Goal: Task Accomplishment & Management: Manage account settings

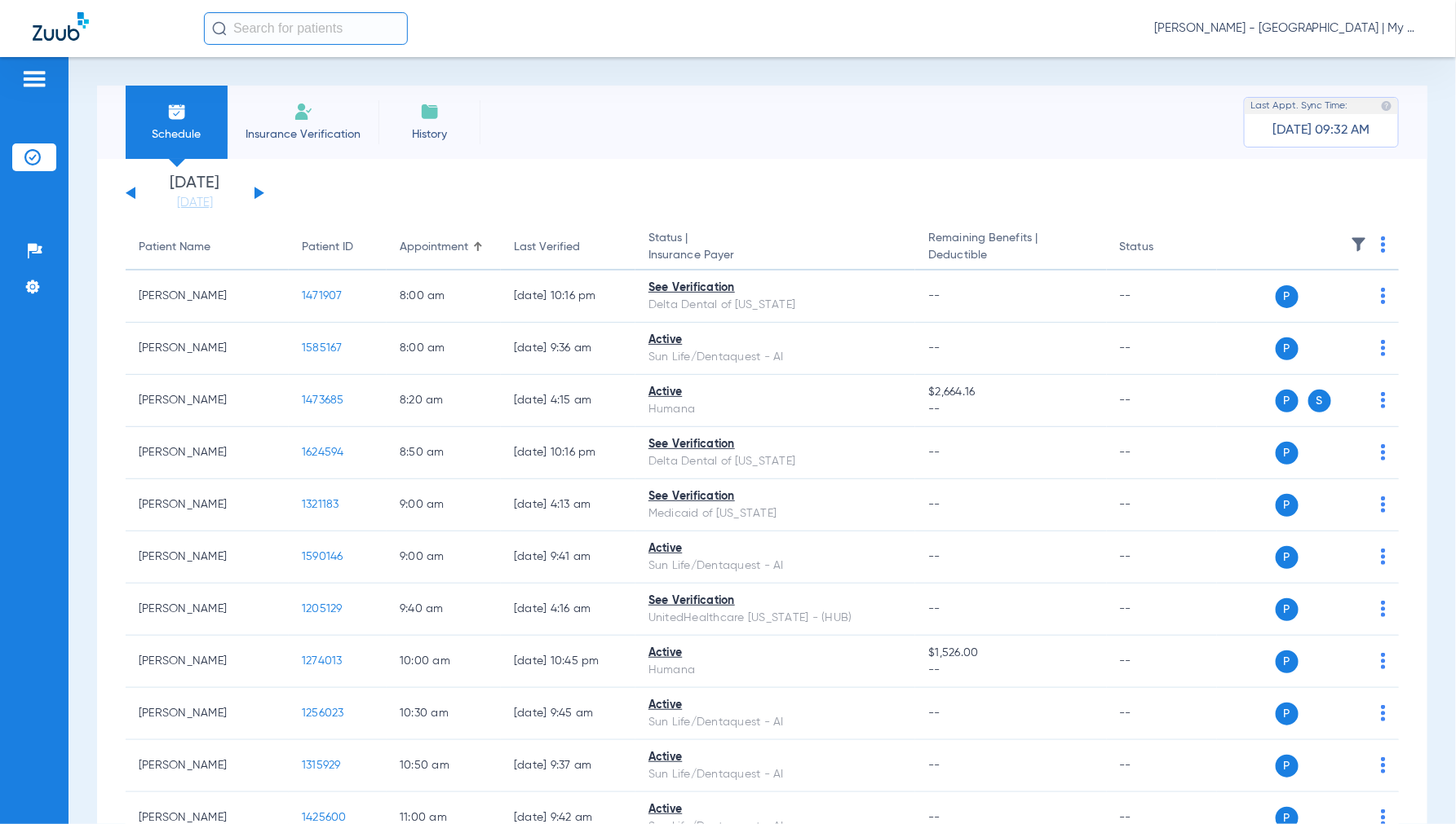
click at [1286, 30] on span "Jennifer Dziamski - Detroit | My Community Dental Centers" at bounding box center [1288, 29] width 269 height 16
click at [1330, 60] on span "Account Selection" at bounding box center [1362, 58] width 91 height 12
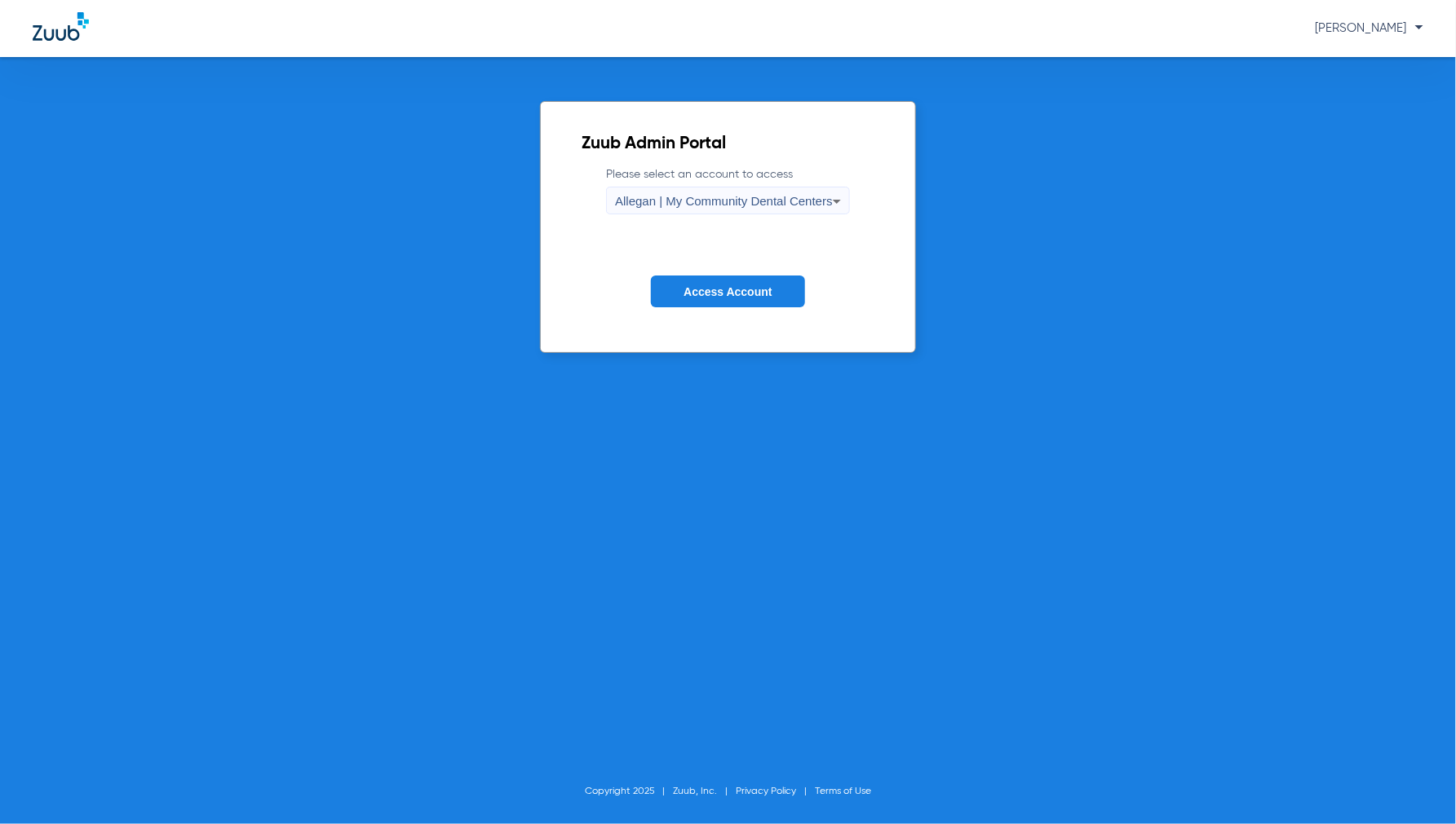
click at [726, 207] on span "Allegan | My Community Dental Centers" at bounding box center [724, 201] width 217 height 14
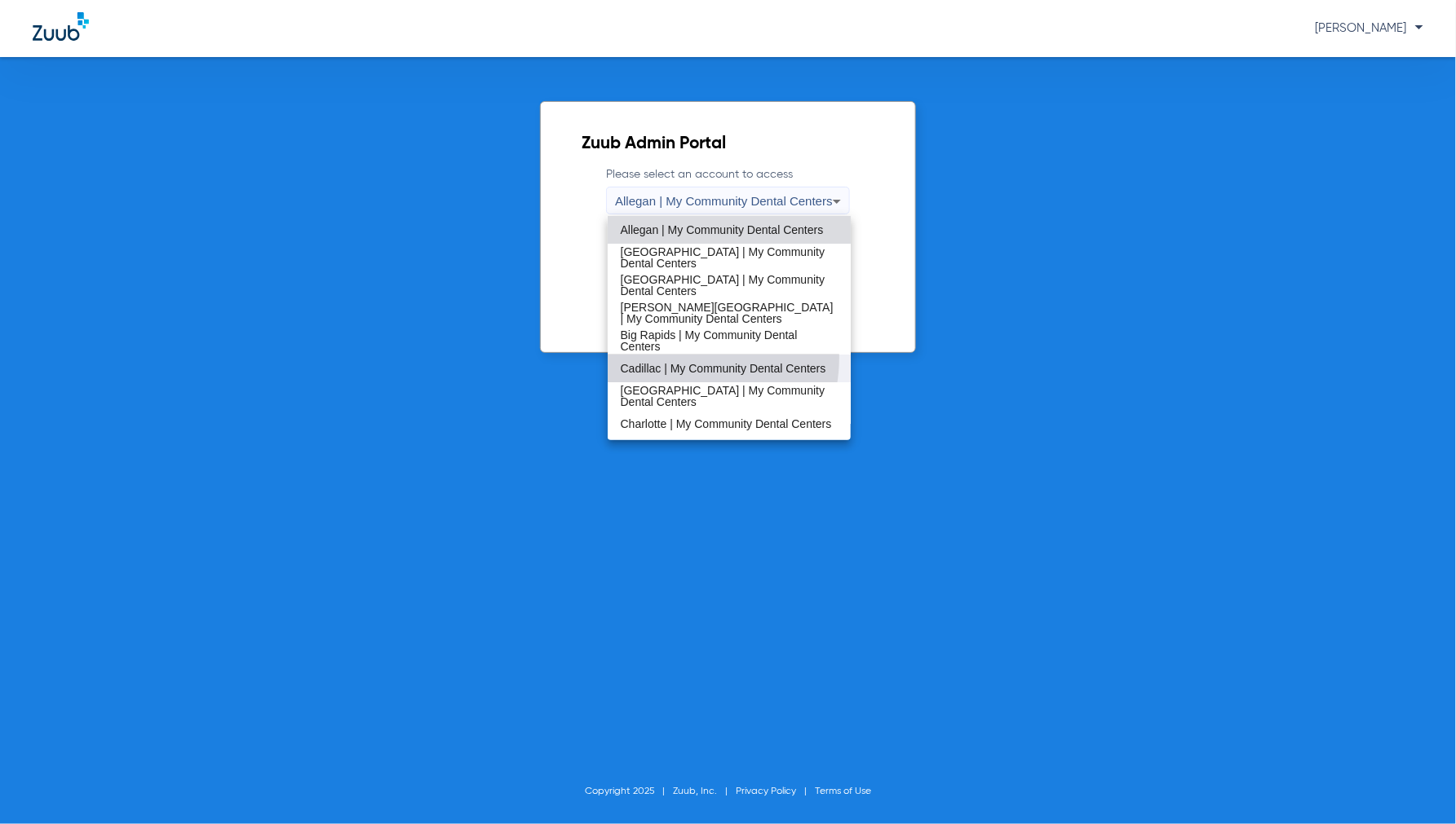
click at [670, 363] on span "Cadillac | My Community Dental Centers" at bounding box center [724, 369] width 206 height 12
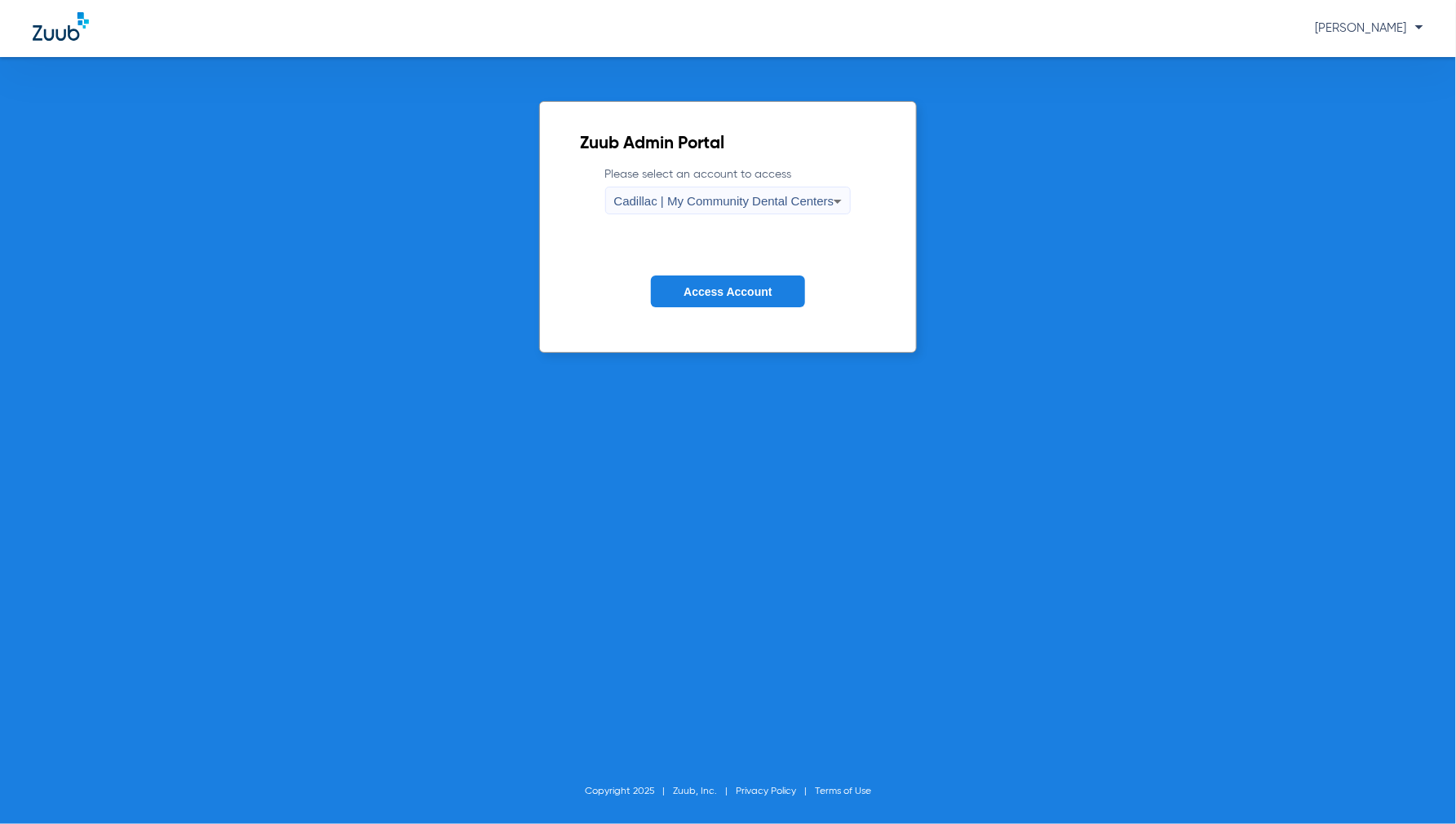
click at [702, 292] on span "Access Account" at bounding box center [727, 292] width 88 height 13
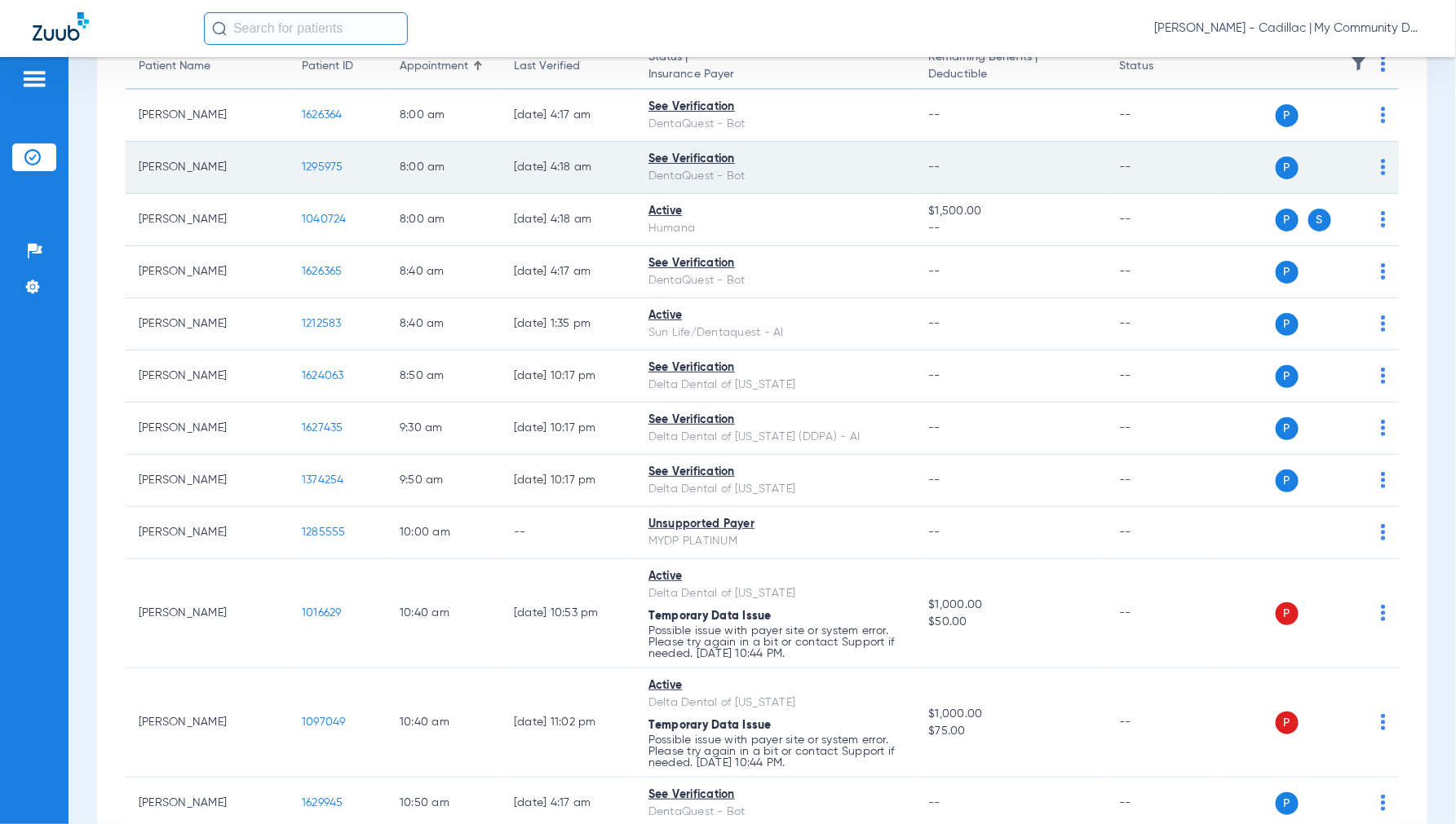
scroll to position [272, 0]
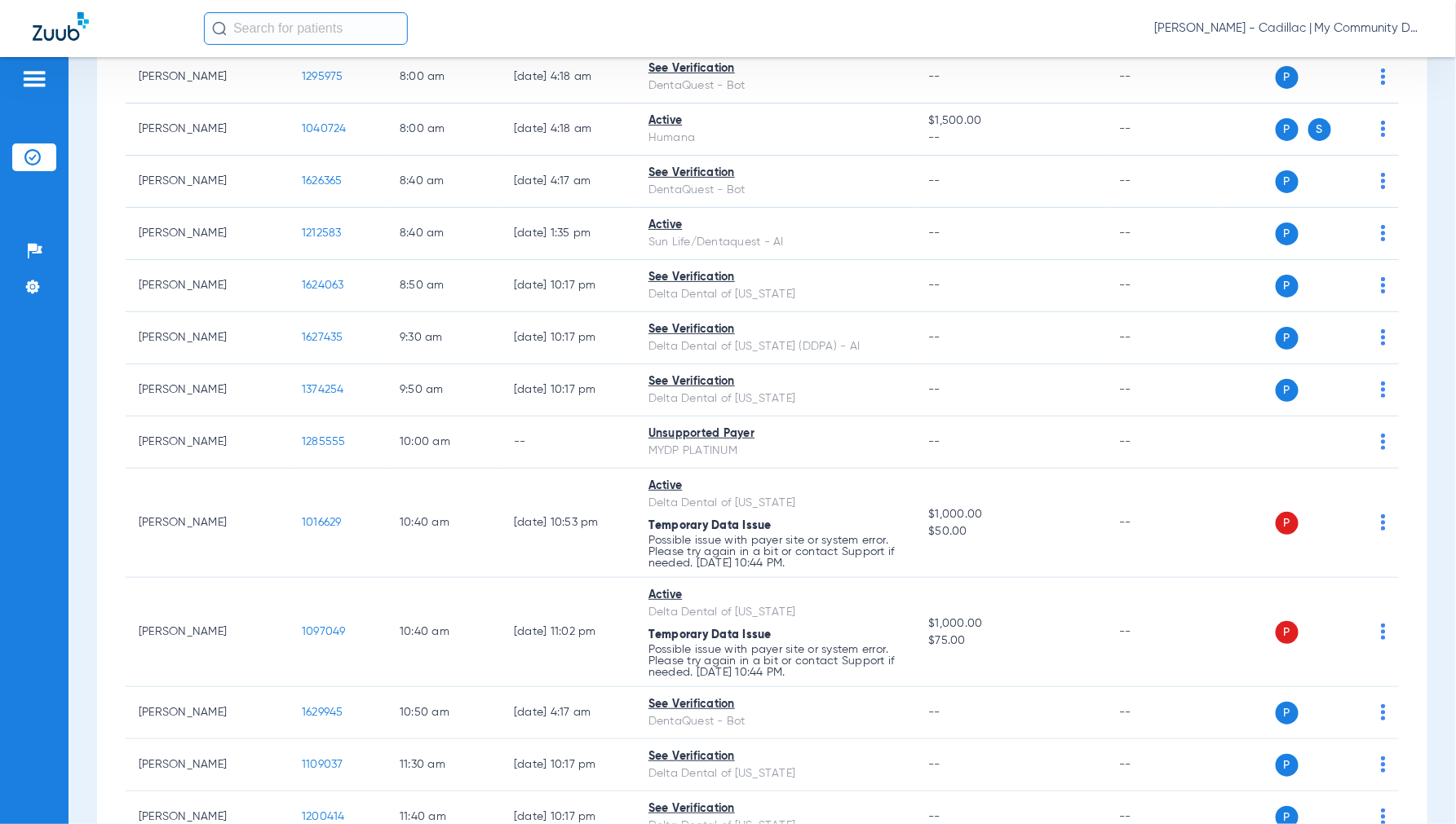
click at [848, 35] on div "Jennifer Dziamski - Cadillac | My Community Dental Centers" at bounding box center [814, 29] width 1220 height 33
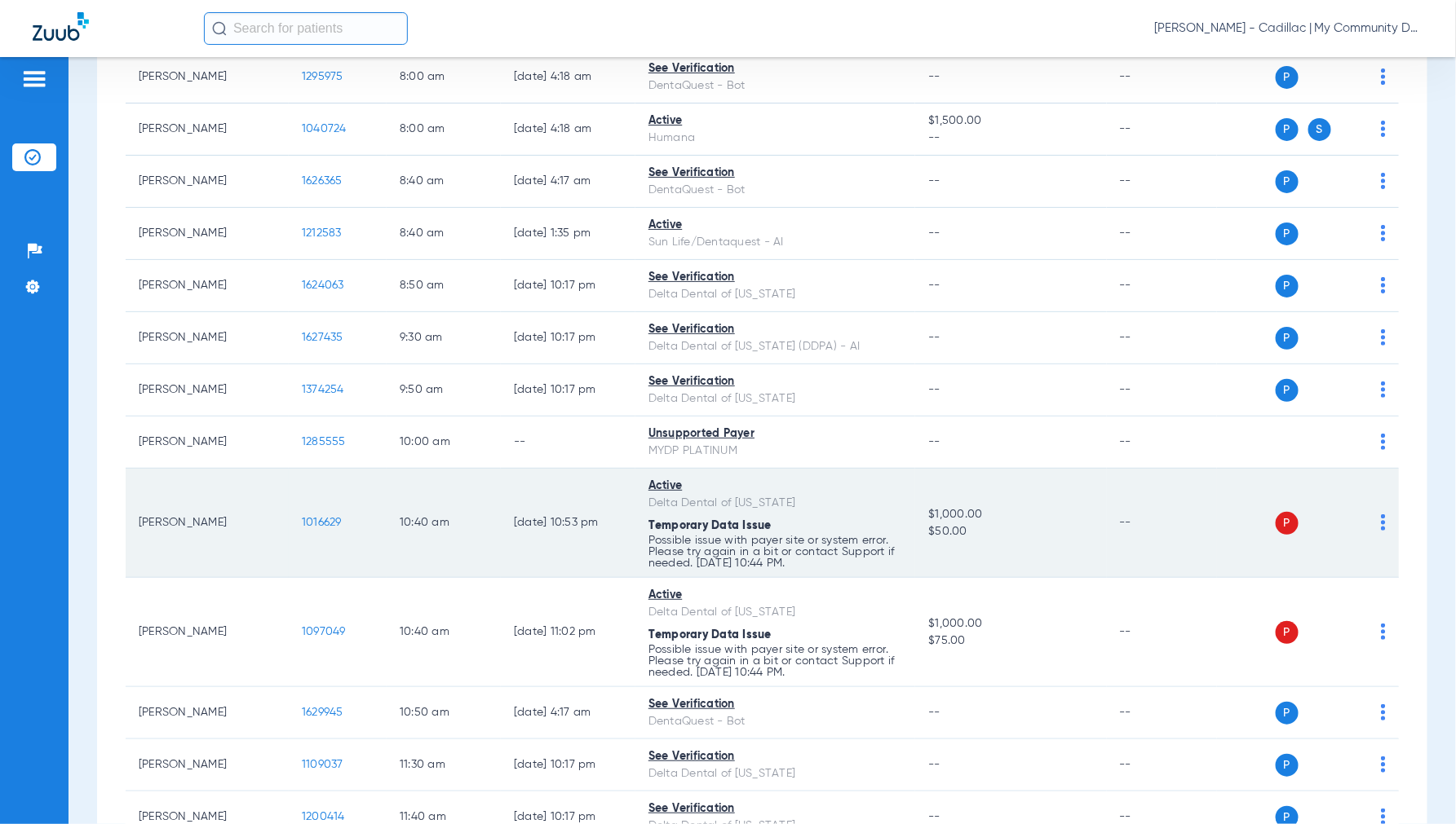
click at [337, 517] on span "1016629" at bounding box center [321, 523] width 40 height 12
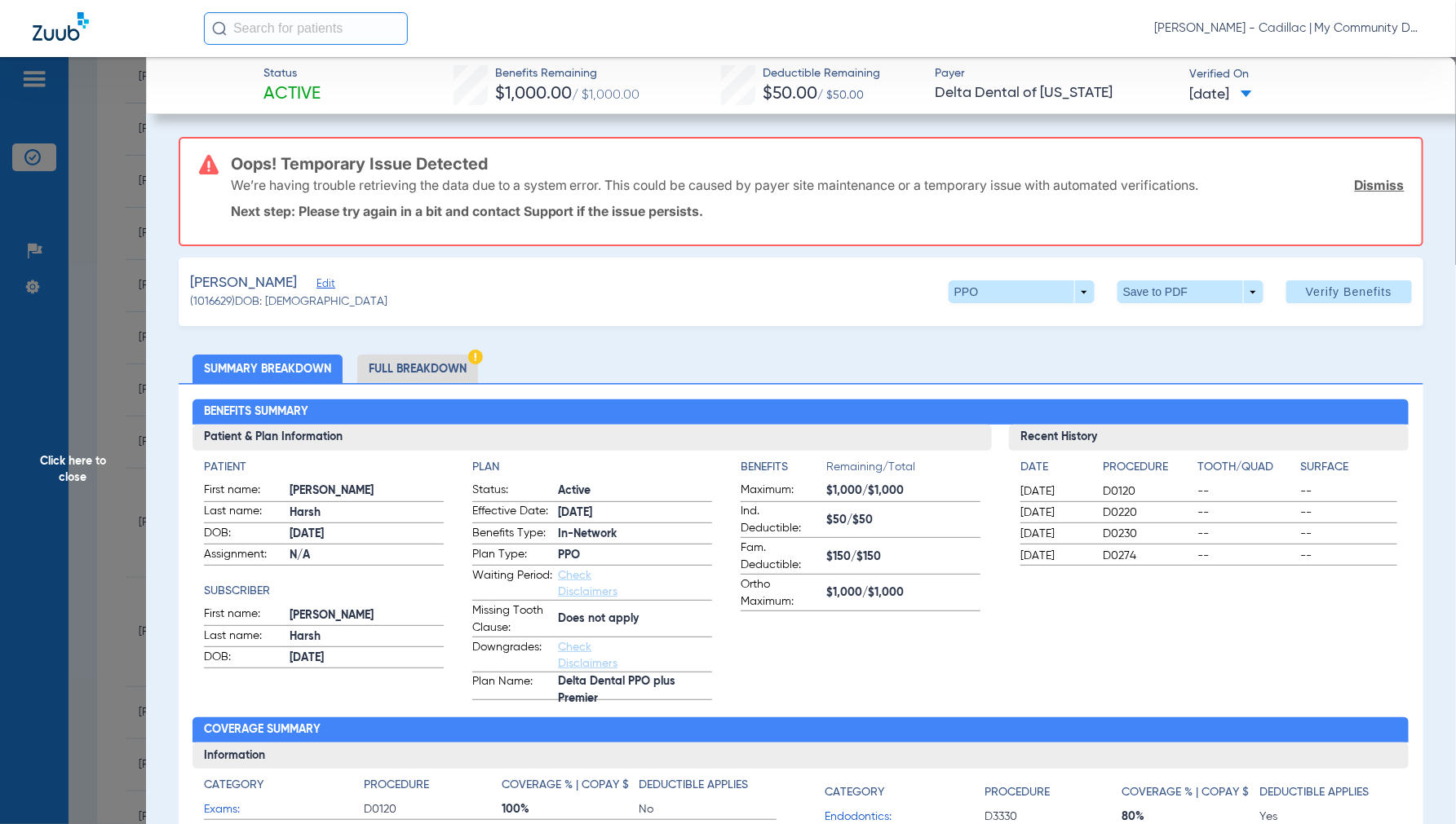
click at [428, 365] on li "Full Breakdown" at bounding box center [418, 369] width 121 height 29
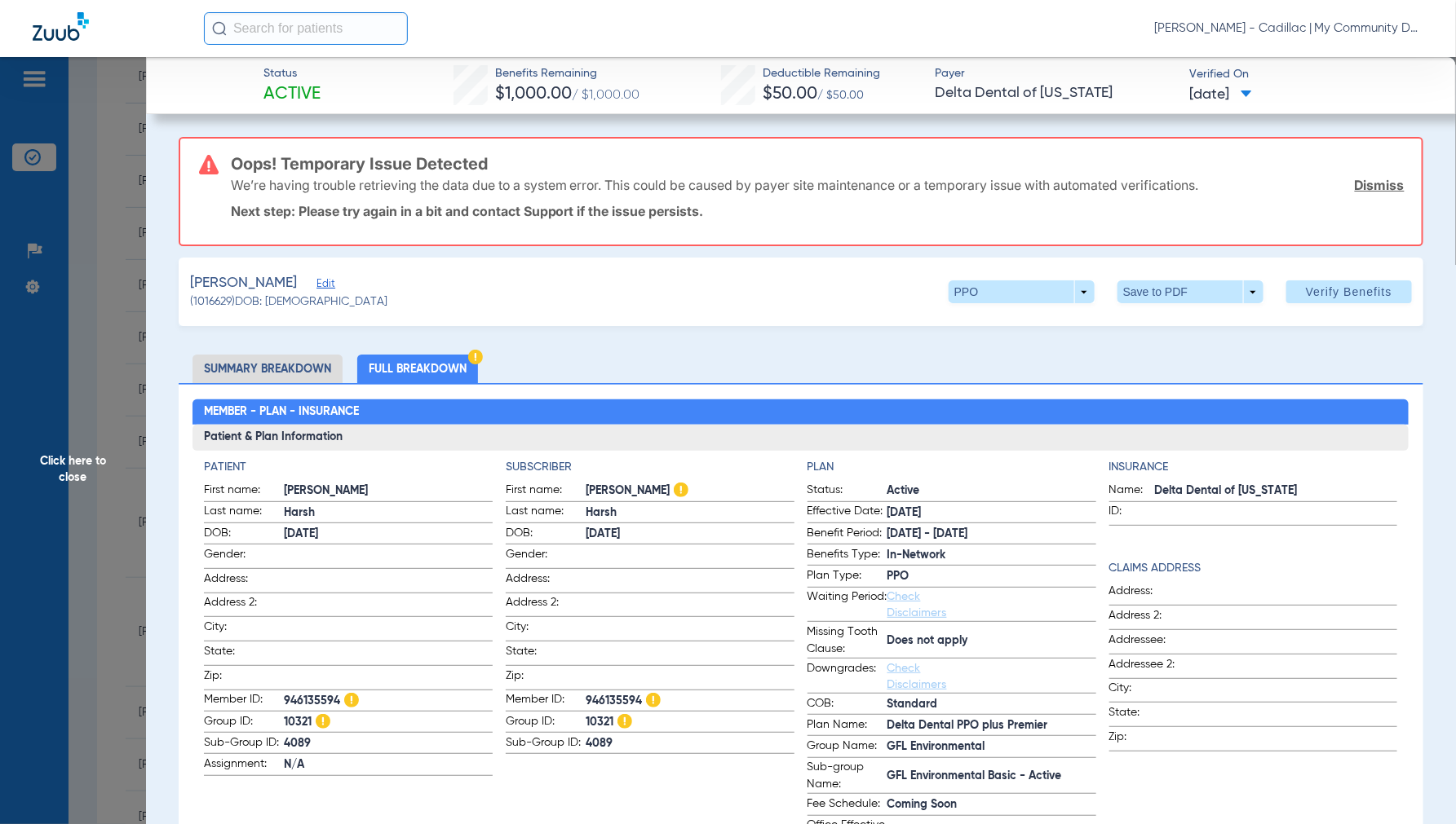
click at [86, 468] on span "Click here to close" at bounding box center [72, 468] width 146 height 824
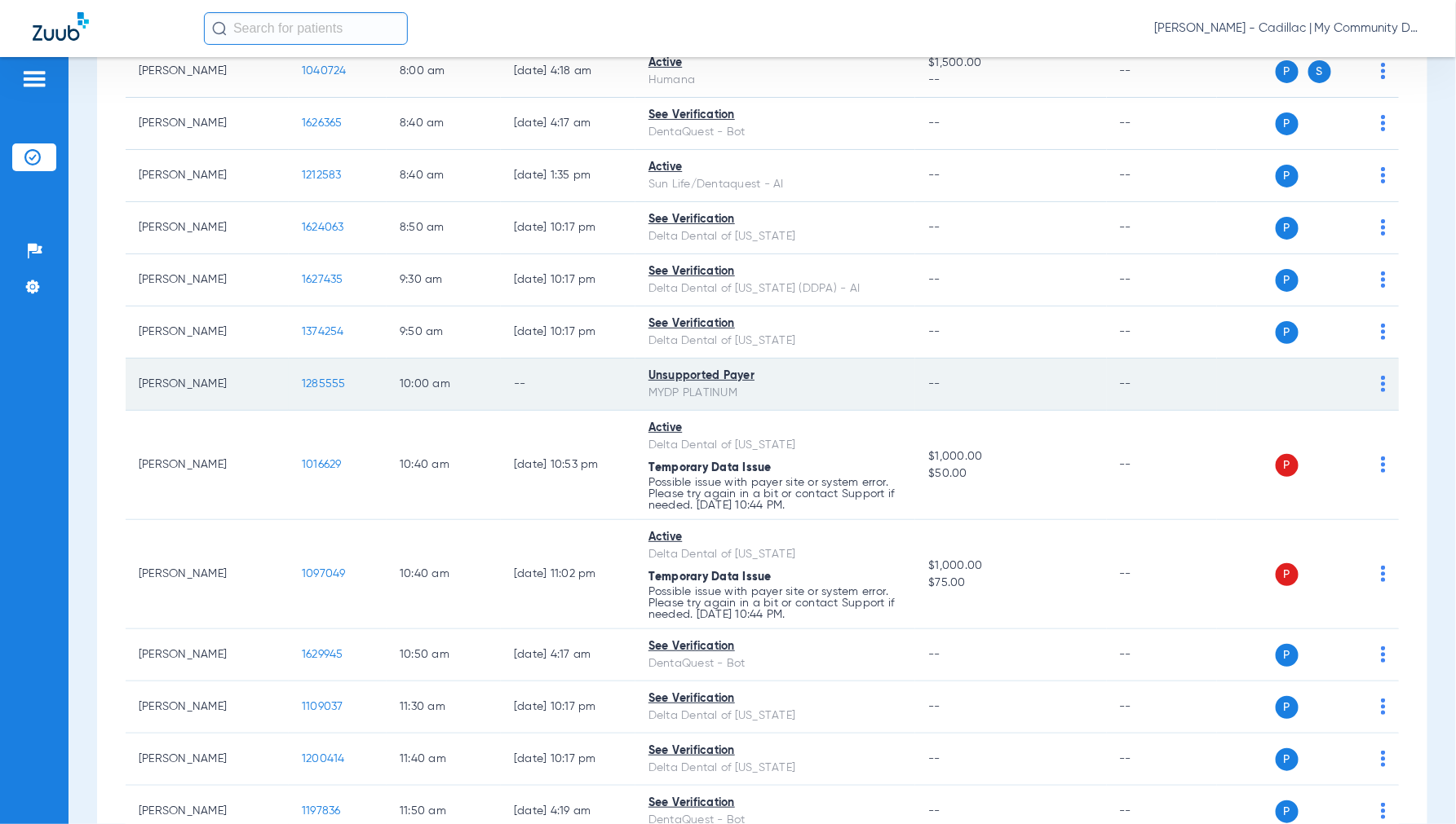
scroll to position [362, 0]
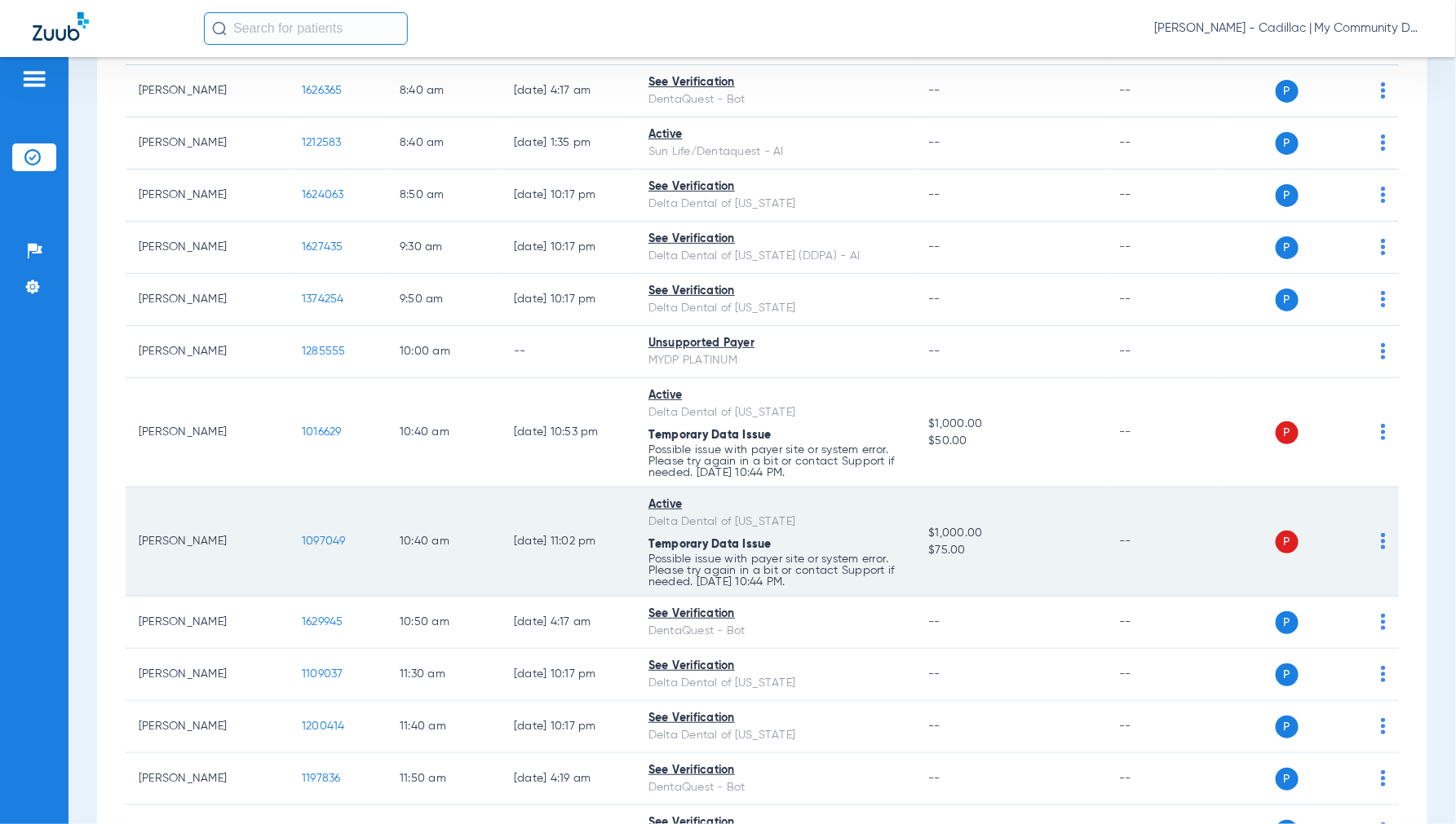
click at [331, 531] on td "1097049" at bounding box center [338, 542] width 98 height 109
click at [326, 538] on span "1097049" at bounding box center [323, 542] width 44 height 12
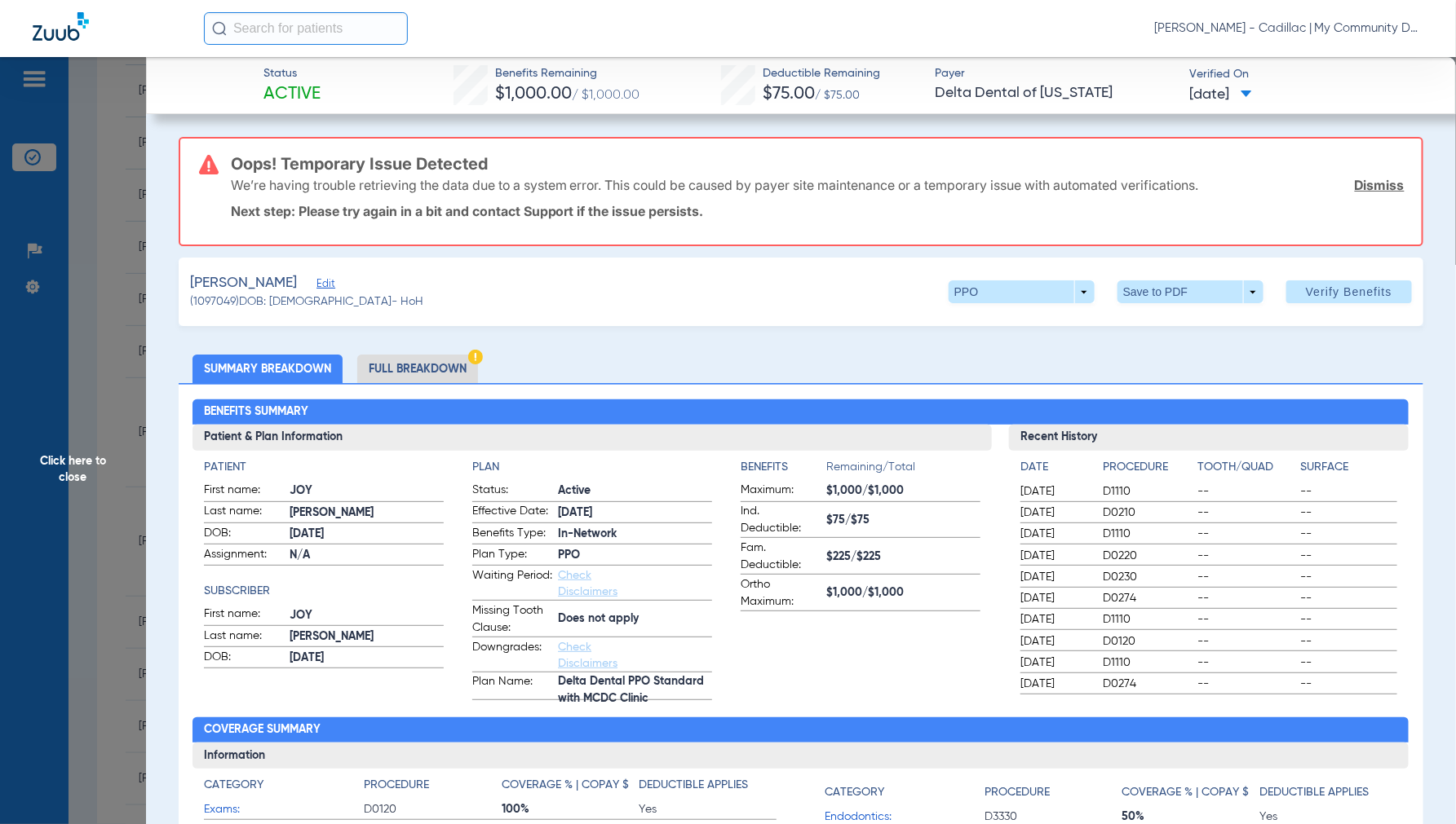
click at [409, 364] on li "Full Breakdown" at bounding box center [418, 369] width 121 height 29
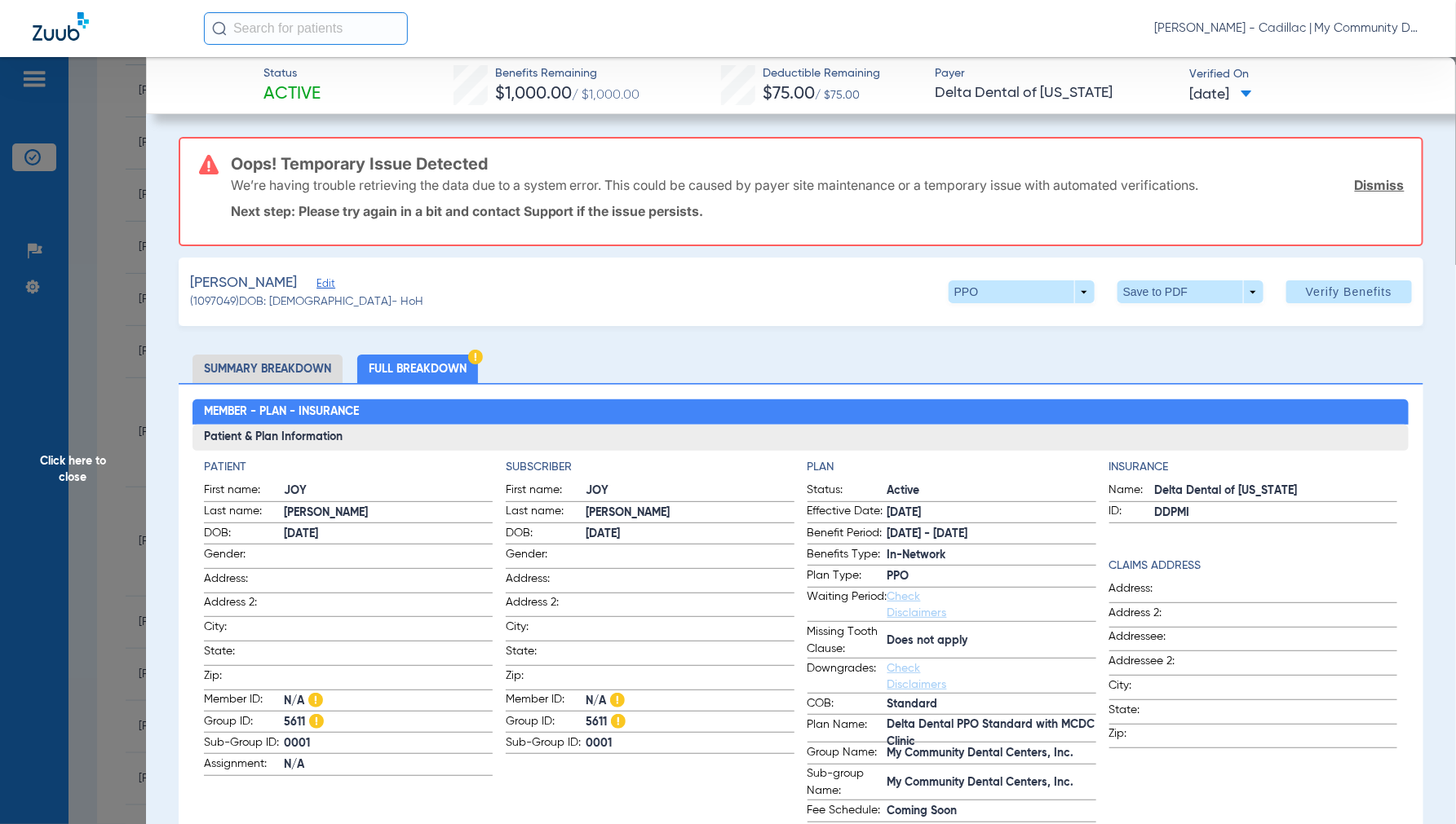
click at [65, 478] on span "Click here to close" at bounding box center [72, 468] width 146 height 824
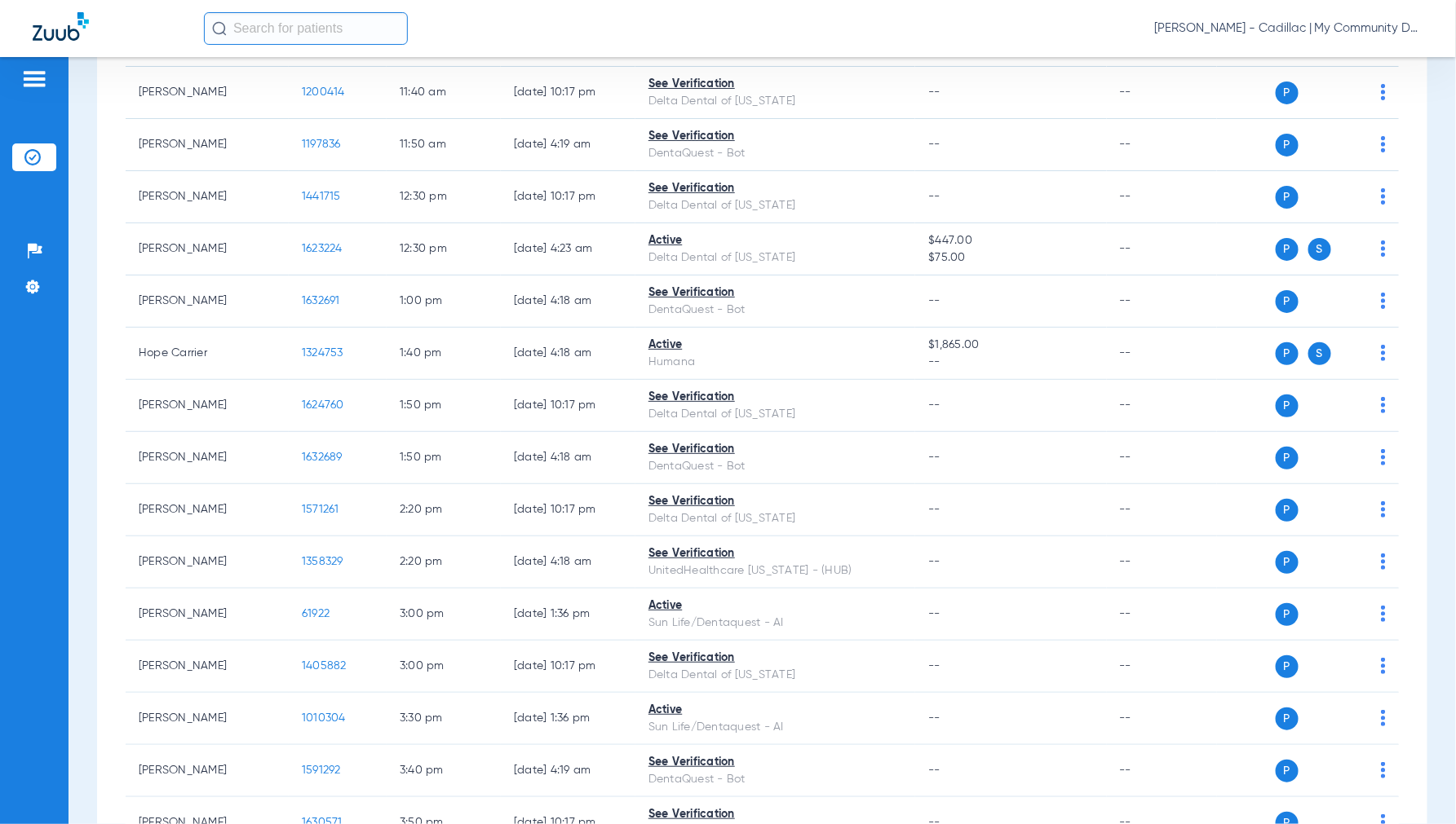
scroll to position [1087, 0]
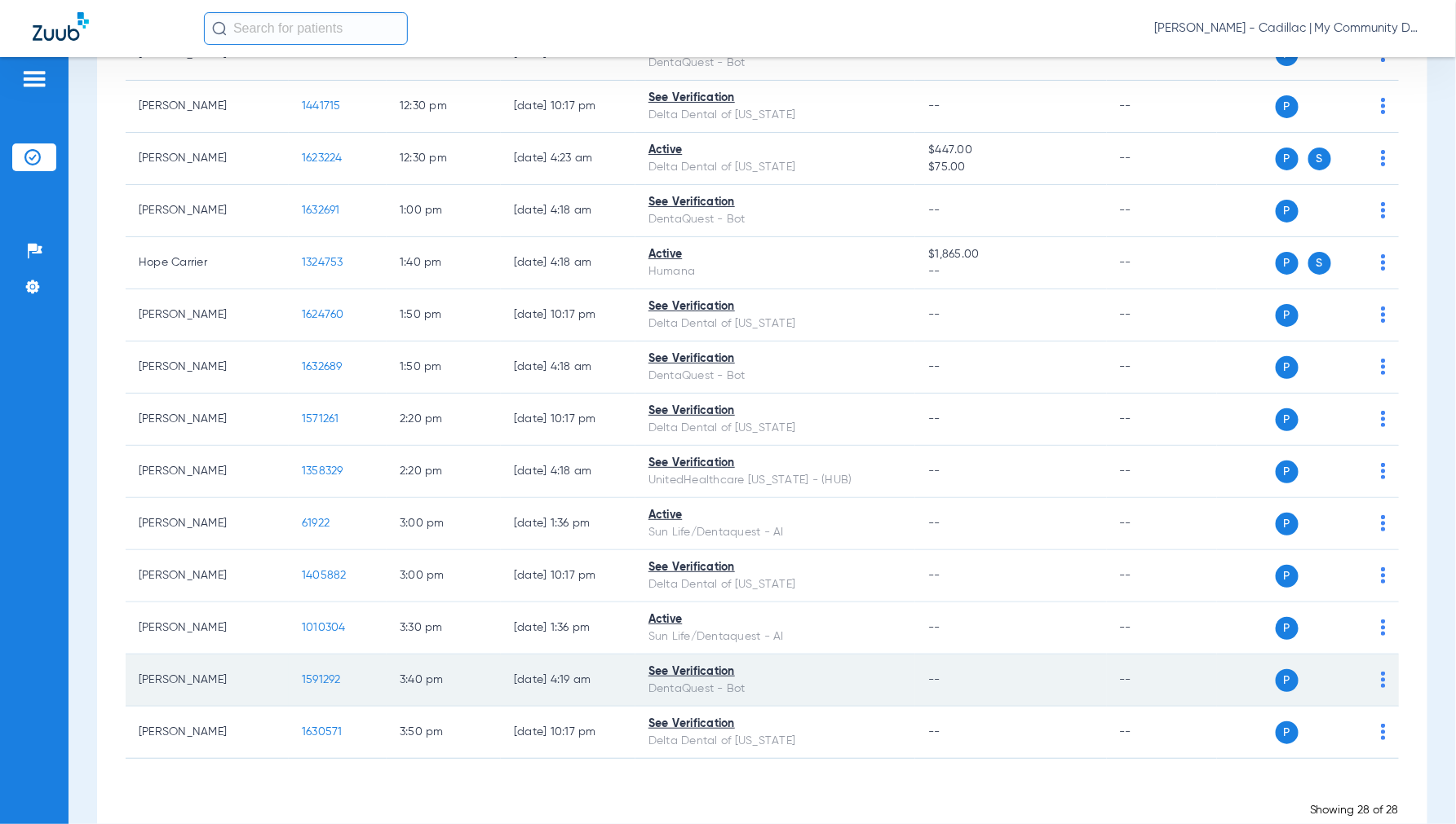
click at [316, 677] on span "1591292" at bounding box center [321, 680] width 40 height 12
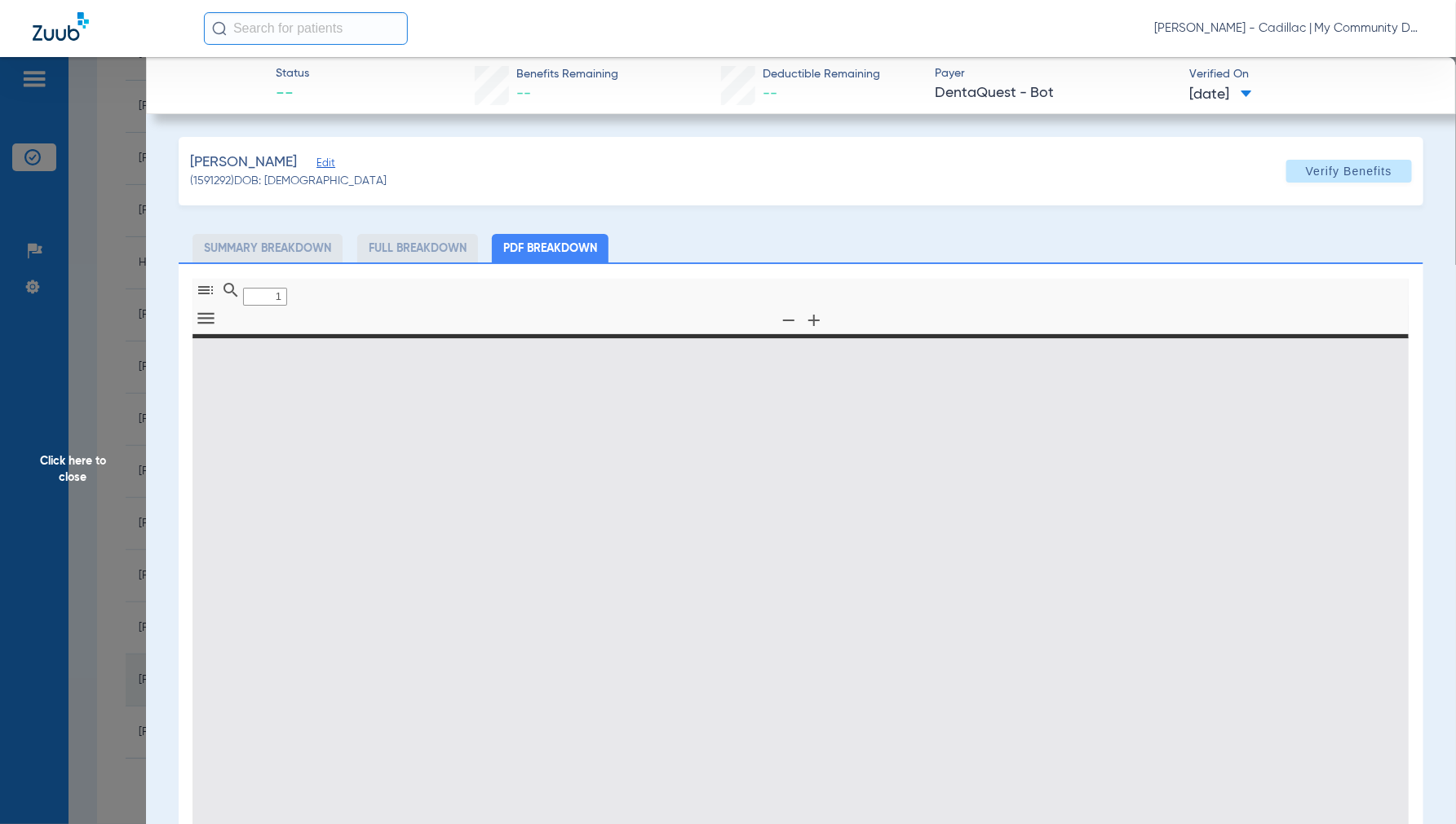
type input "0"
select select "page-width"
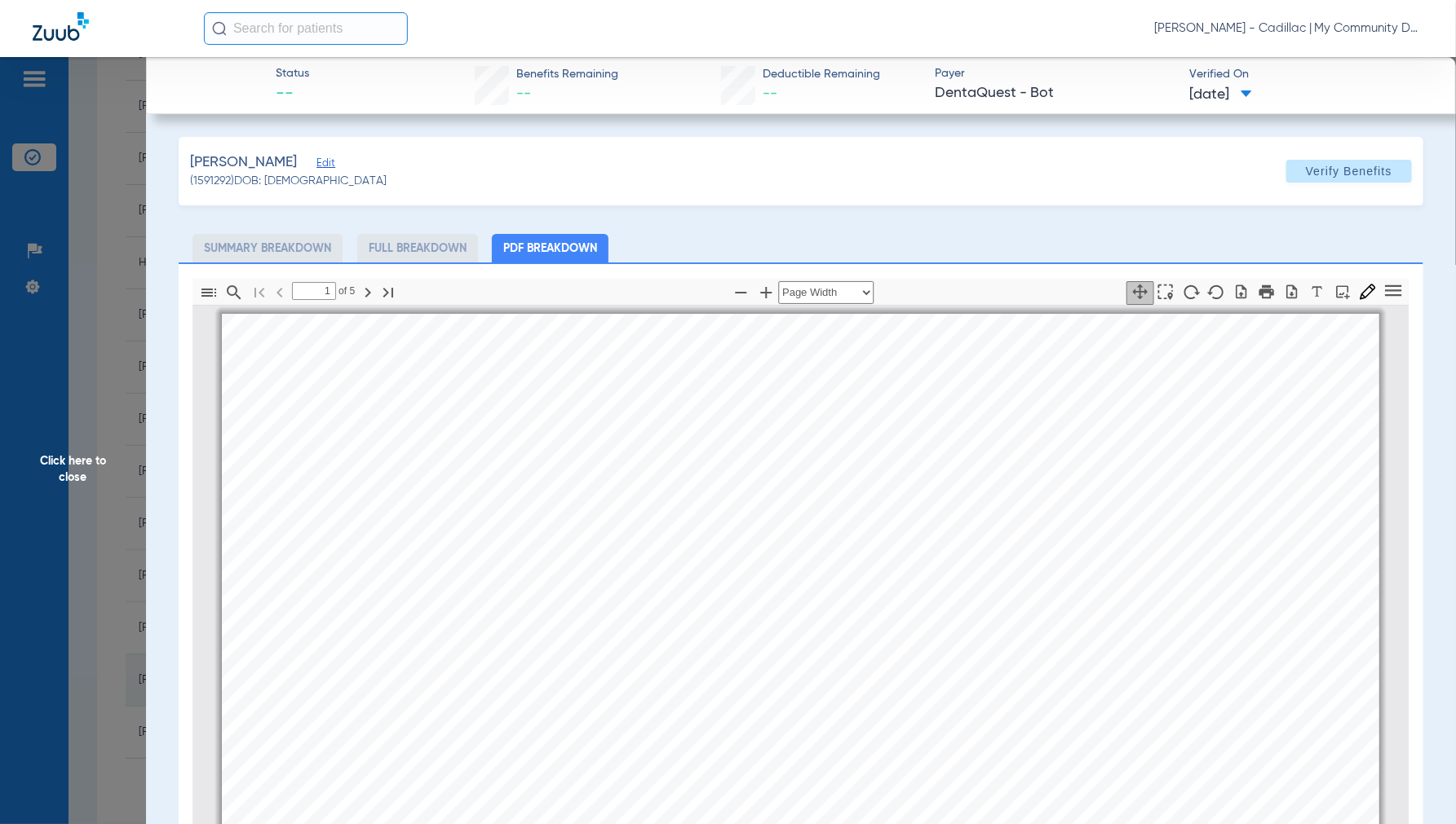
scroll to position [8, 0]
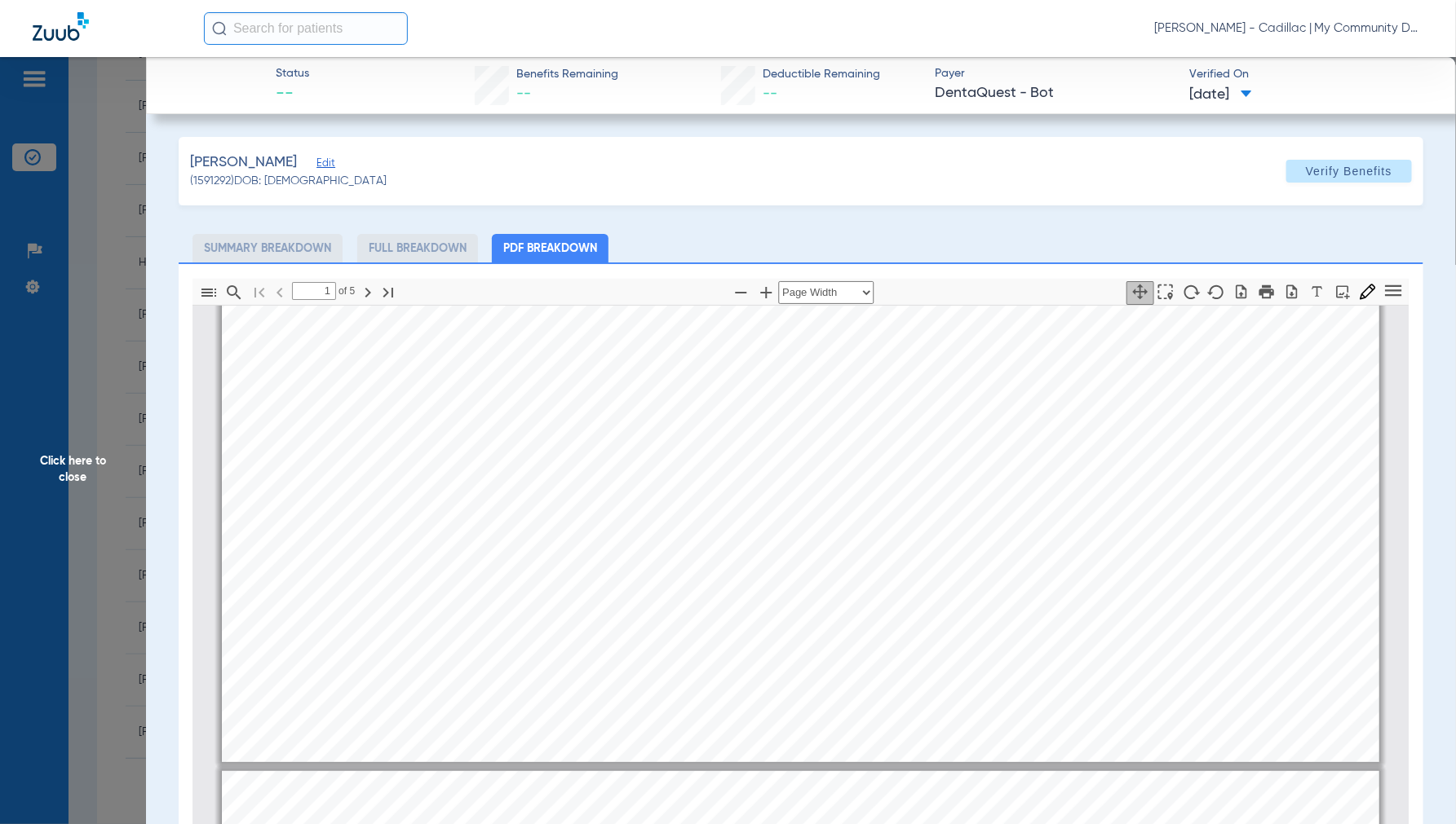
type input "2"
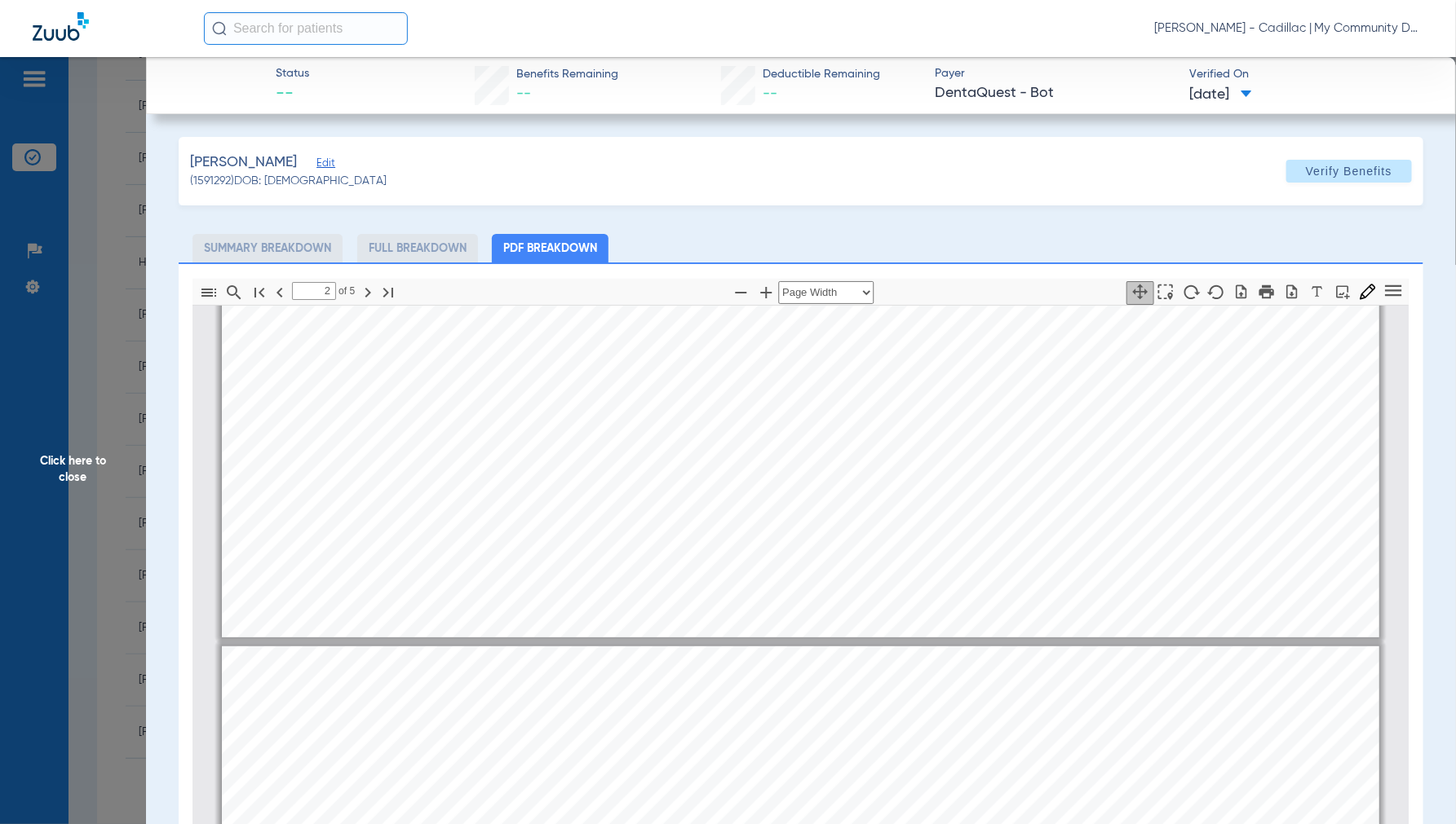
scroll to position [461, 0]
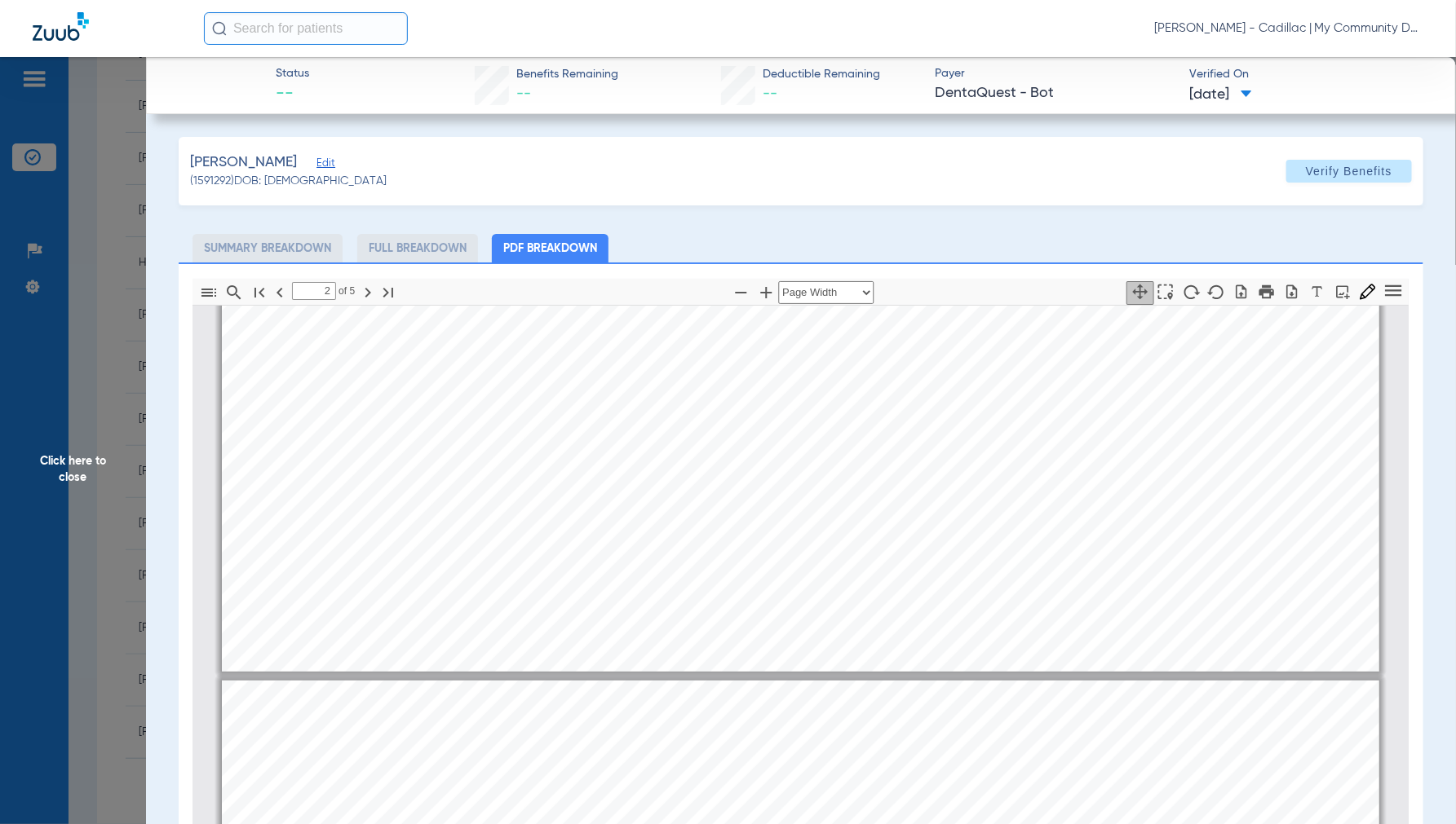
click at [1273, 22] on span "Jennifer Dziamski - Cadillac | My Community Dental Centers" at bounding box center [1288, 29] width 269 height 16
click at [1322, 63] on span "Account Selection" at bounding box center [1362, 58] width 91 height 12
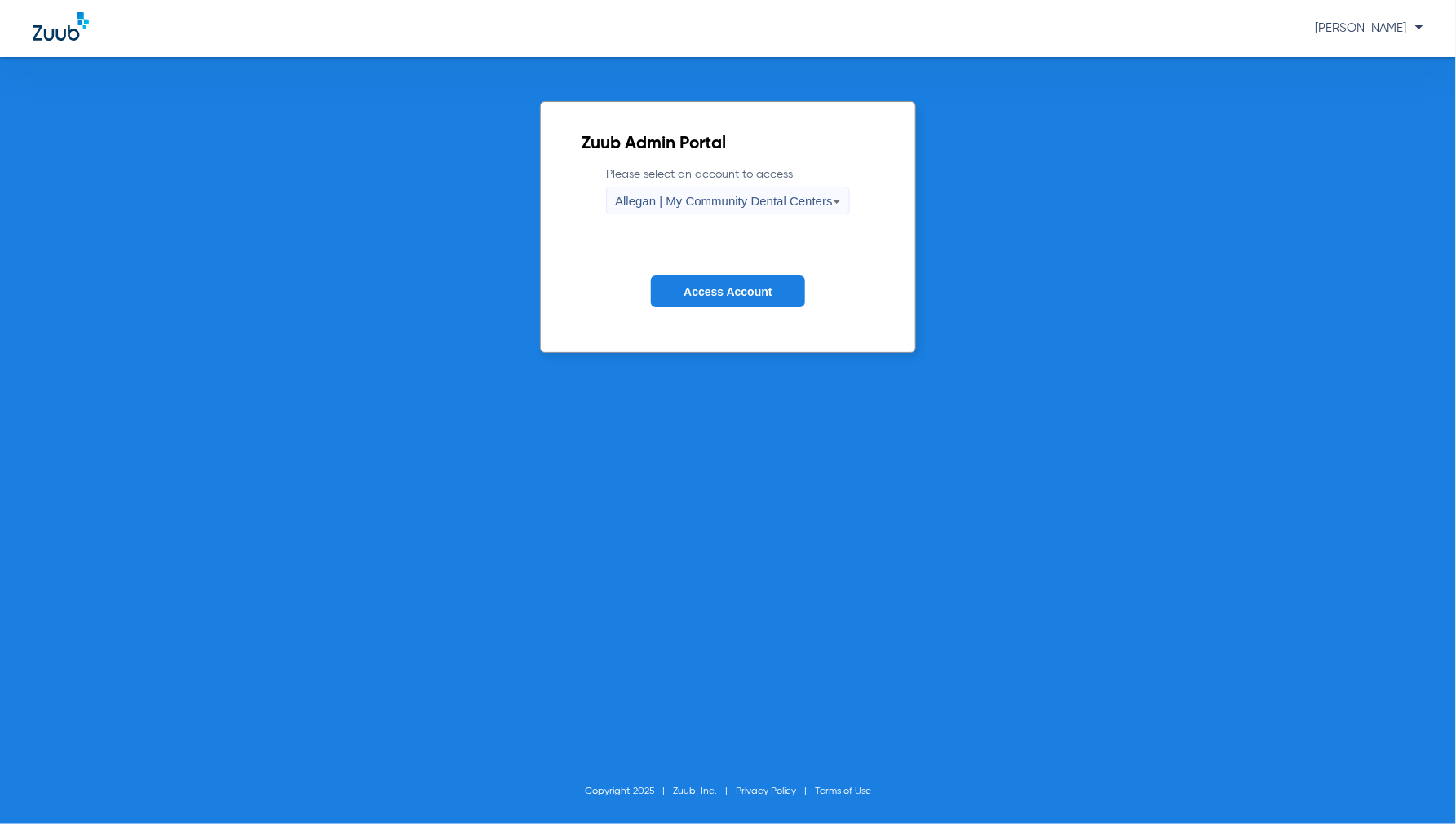
click at [710, 185] on label "Please select an account to access Allegan | My Community Dental Centers" at bounding box center [728, 190] width 244 height 48
click at [708, 189] on div "Allegan | My Community Dental Centers" at bounding box center [724, 202] width 217 height 28
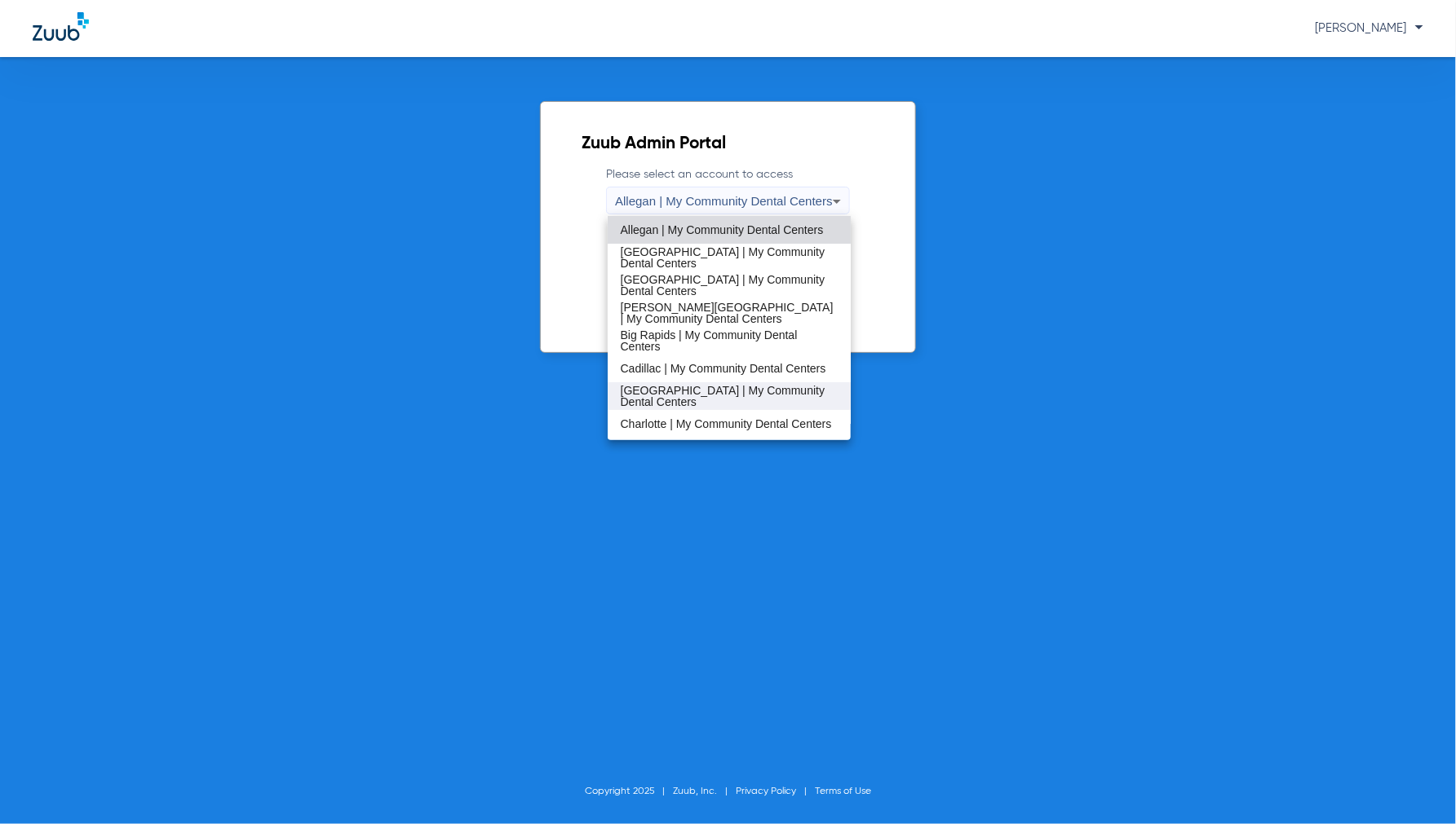
click at [654, 389] on span "[GEOGRAPHIC_DATA] | My Community Dental Centers" at bounding box center [730, 396] width 217 height 23
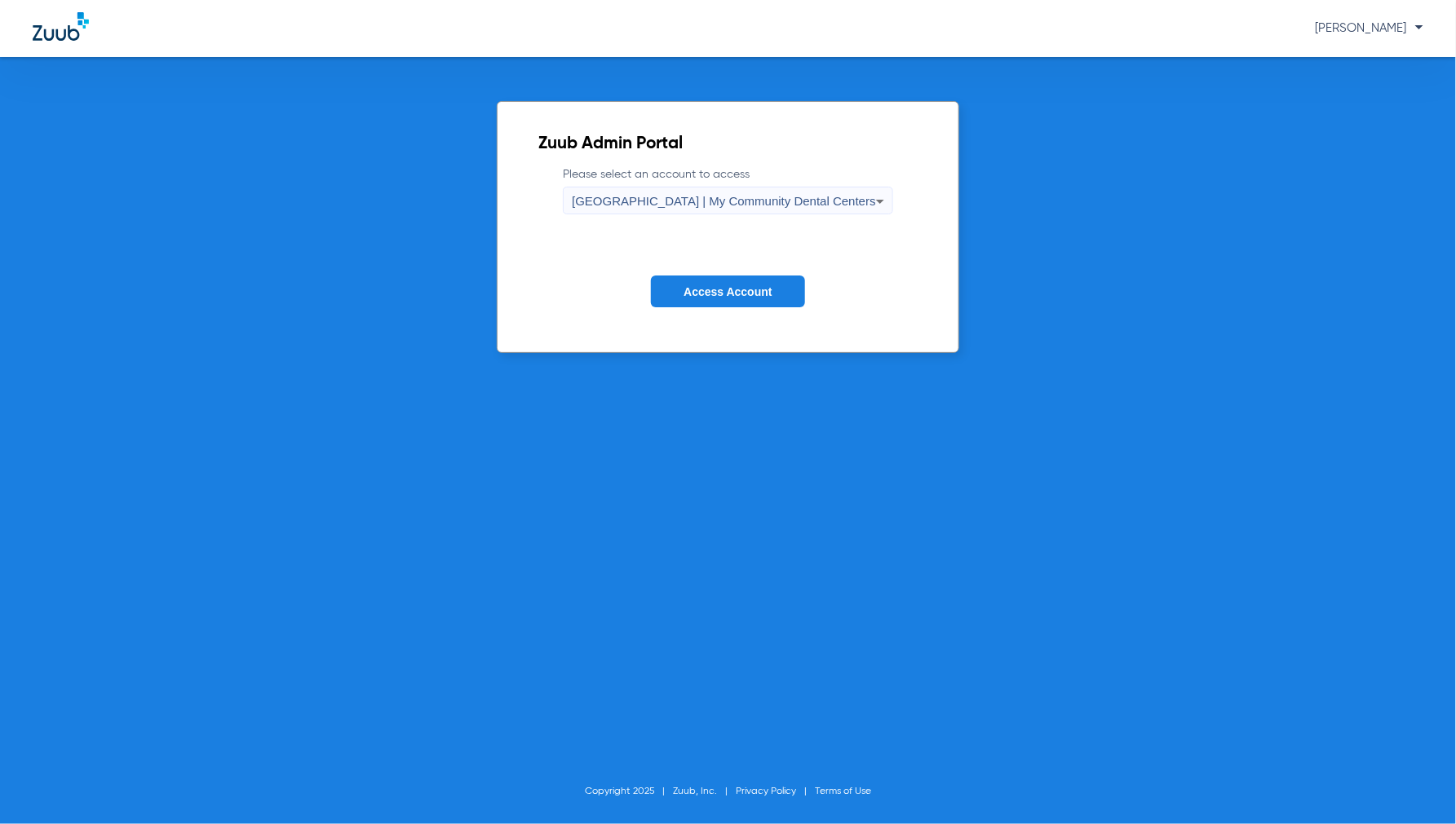
click at [756, 287] on span "Access Account" at bounding box center [727, 292] width 88 height 13
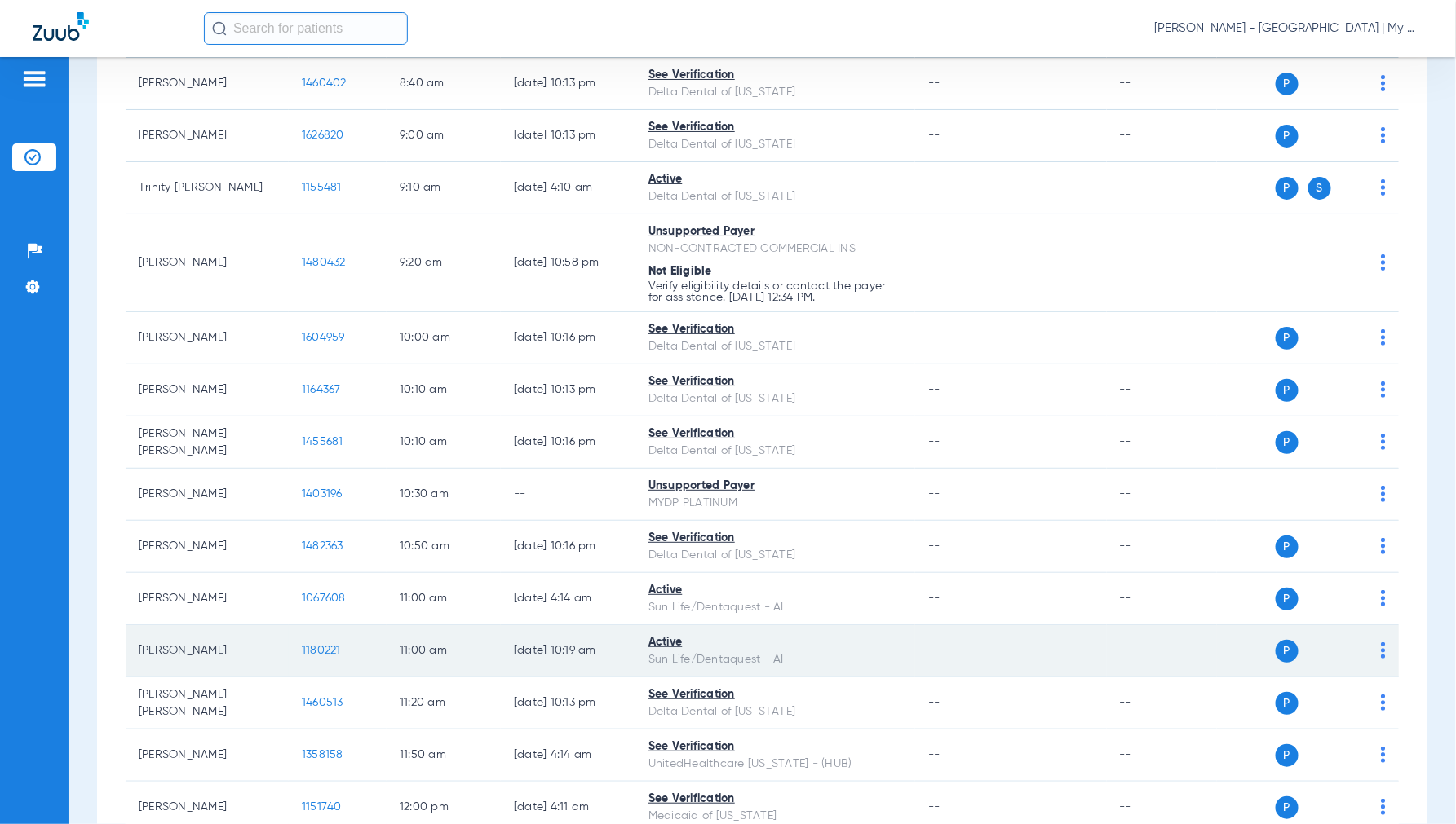
scroll to position [543, 0]
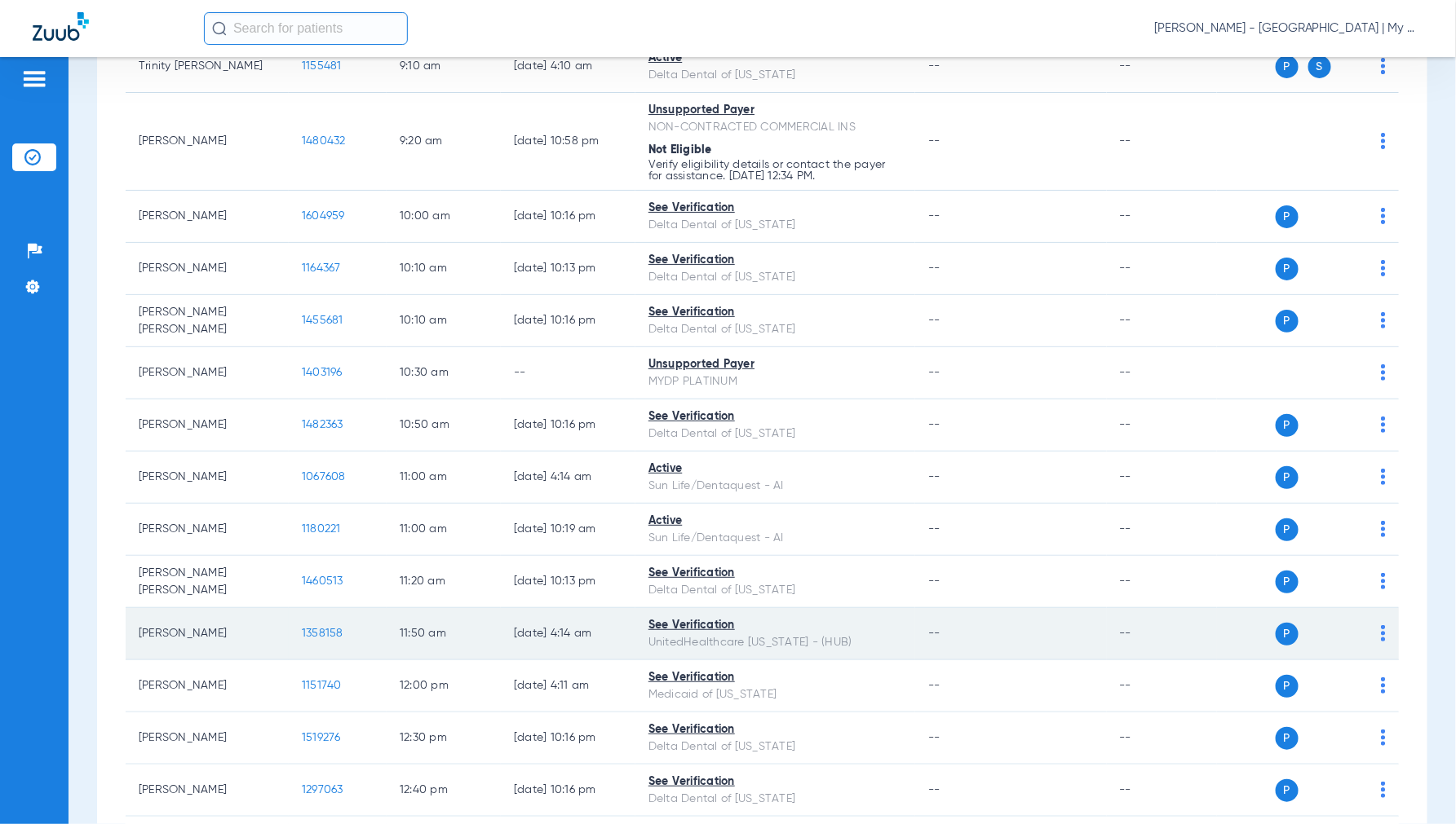
click at [315, 630] on span "1358158" at bounding box center [322, 634] width 42 height 12
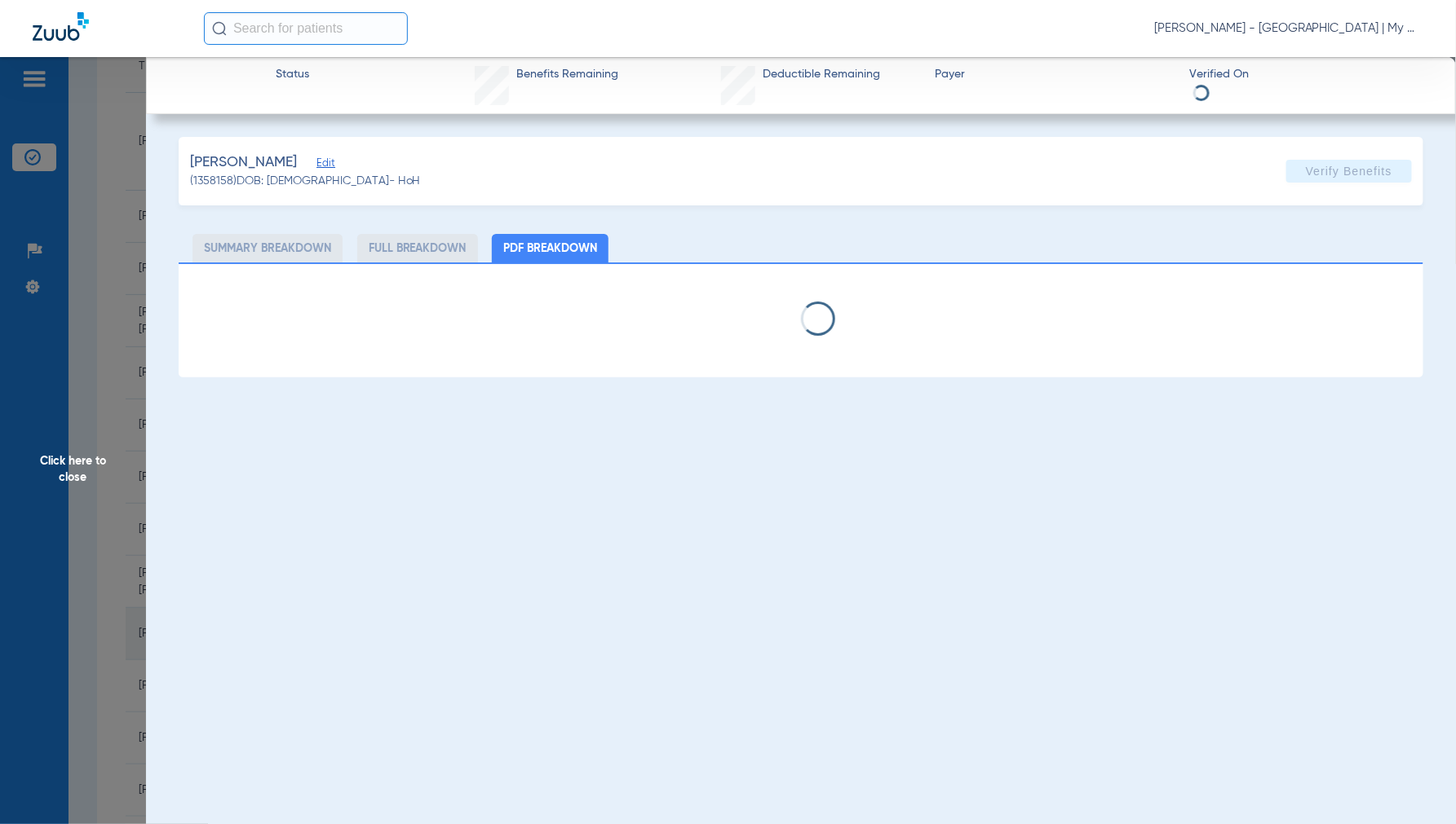
select select "page-width"
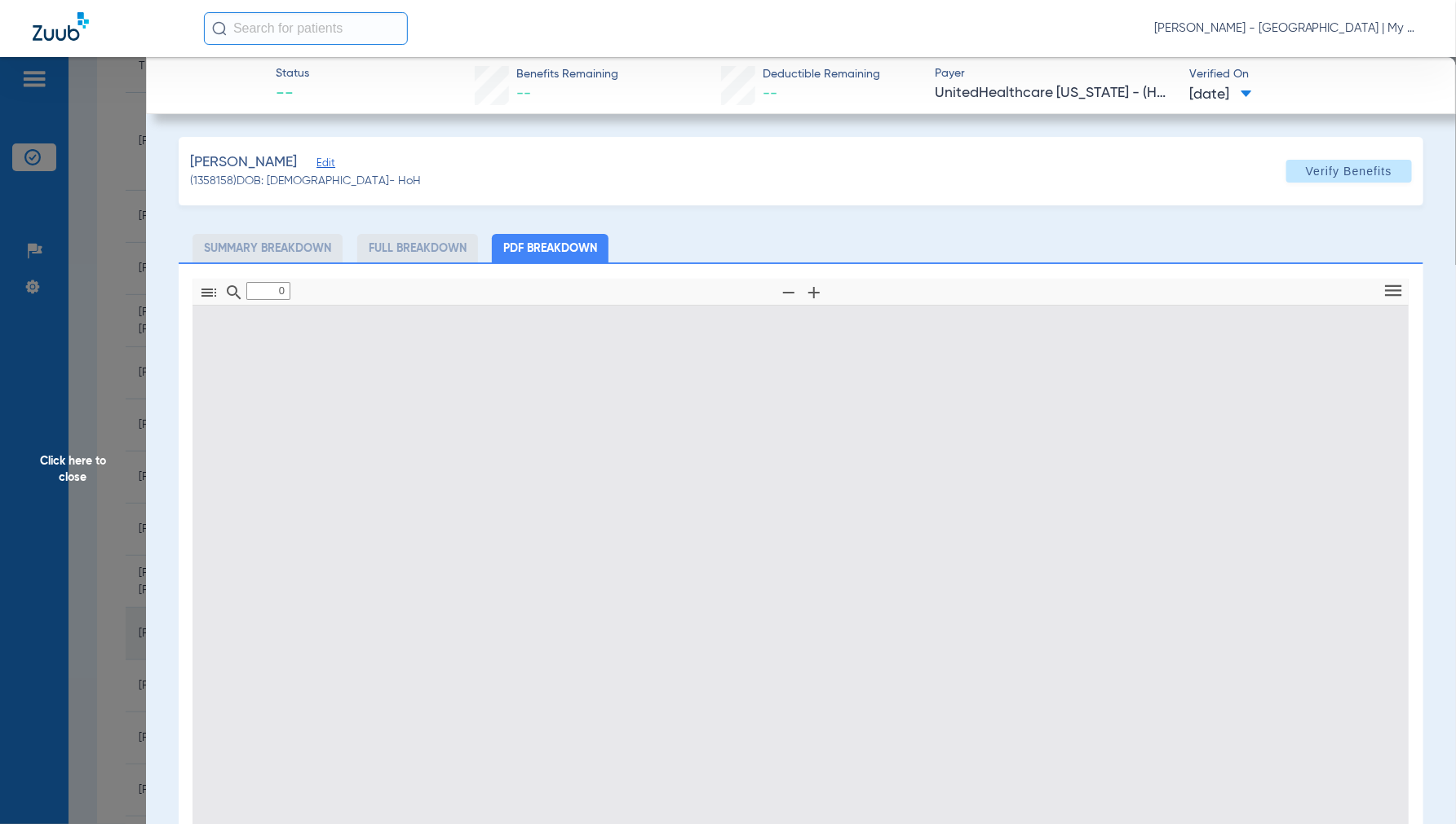
type input "1"
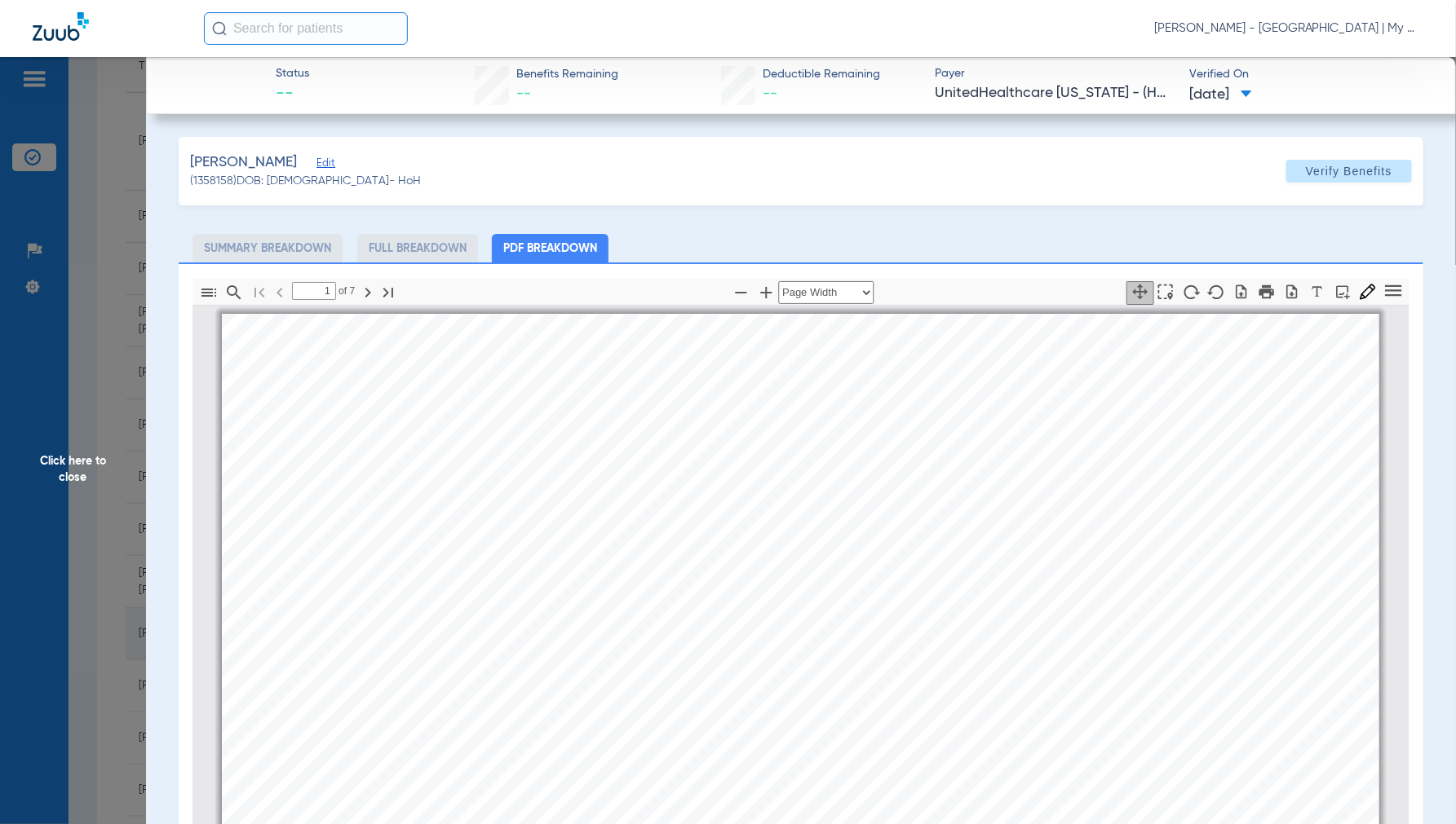
scroll to position [8, 0]
click at [77, 476] on span "Click here to close" at bounding box center [72, 468] width 146 height 824
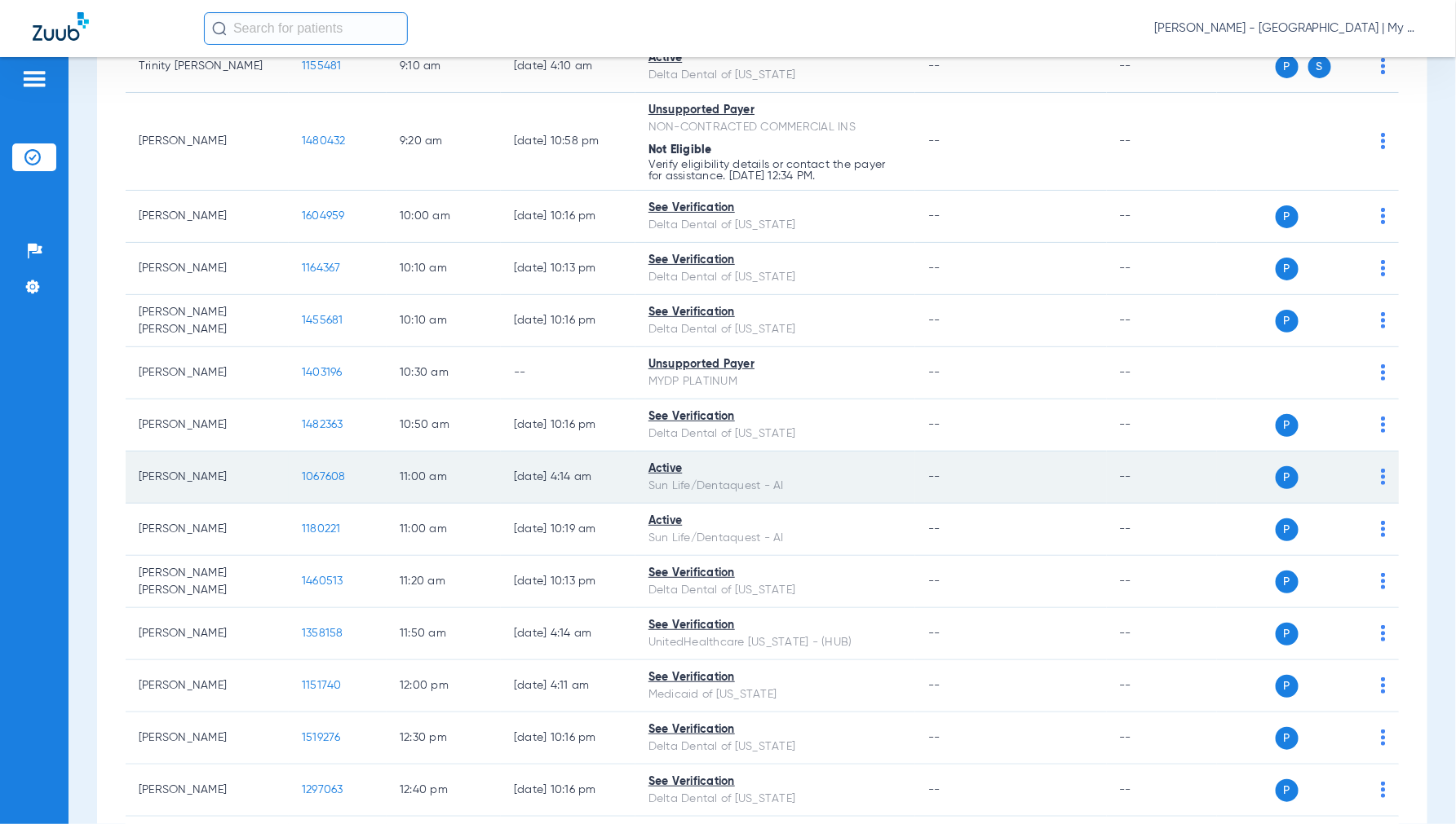
click at [312, 475] on span "1067608" at bounding box center [323, 477] width 44 height 12
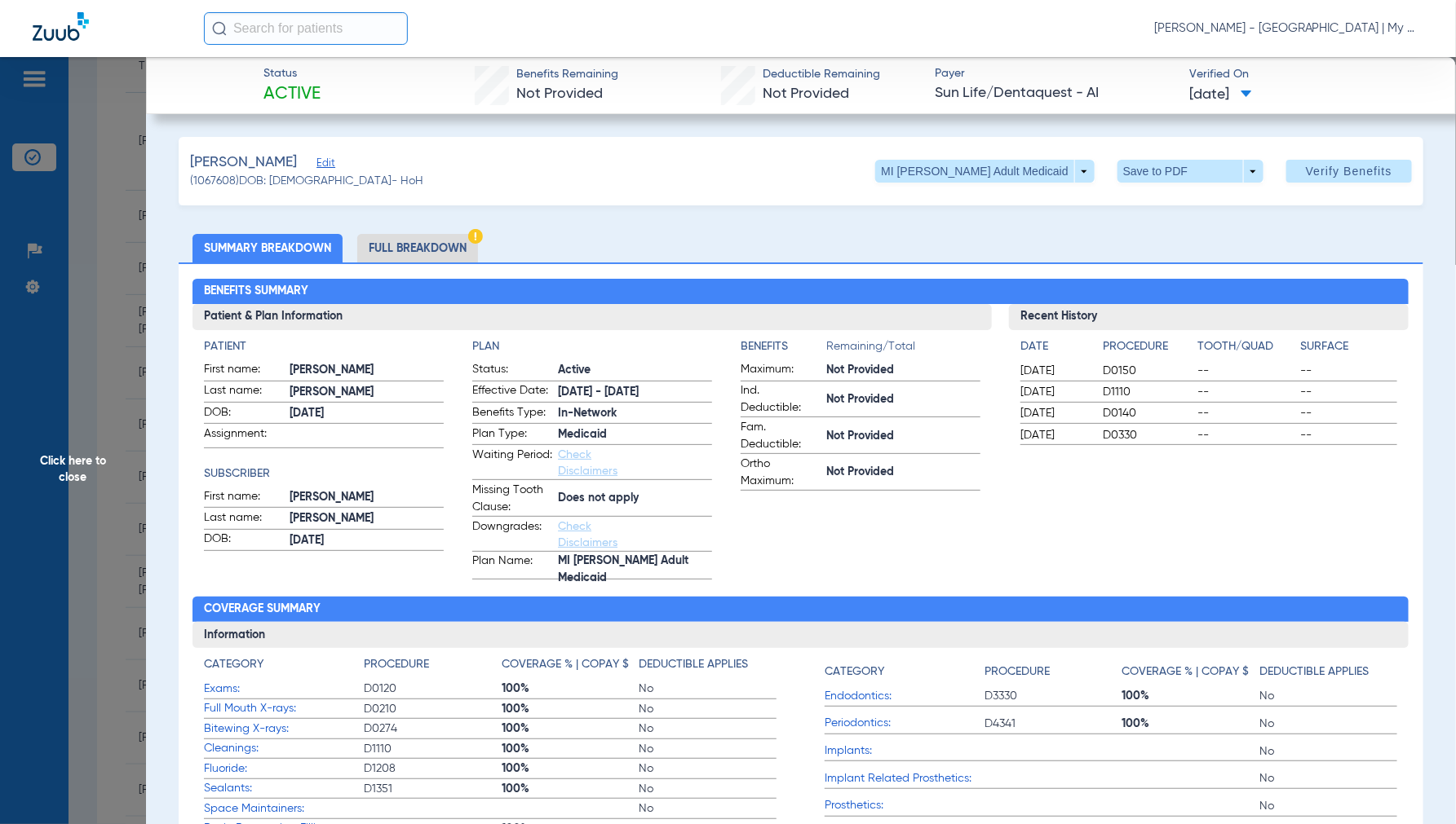
click at [54, 447] on span "Click here to close" at bounding box center [72, 468] width 146 height 824
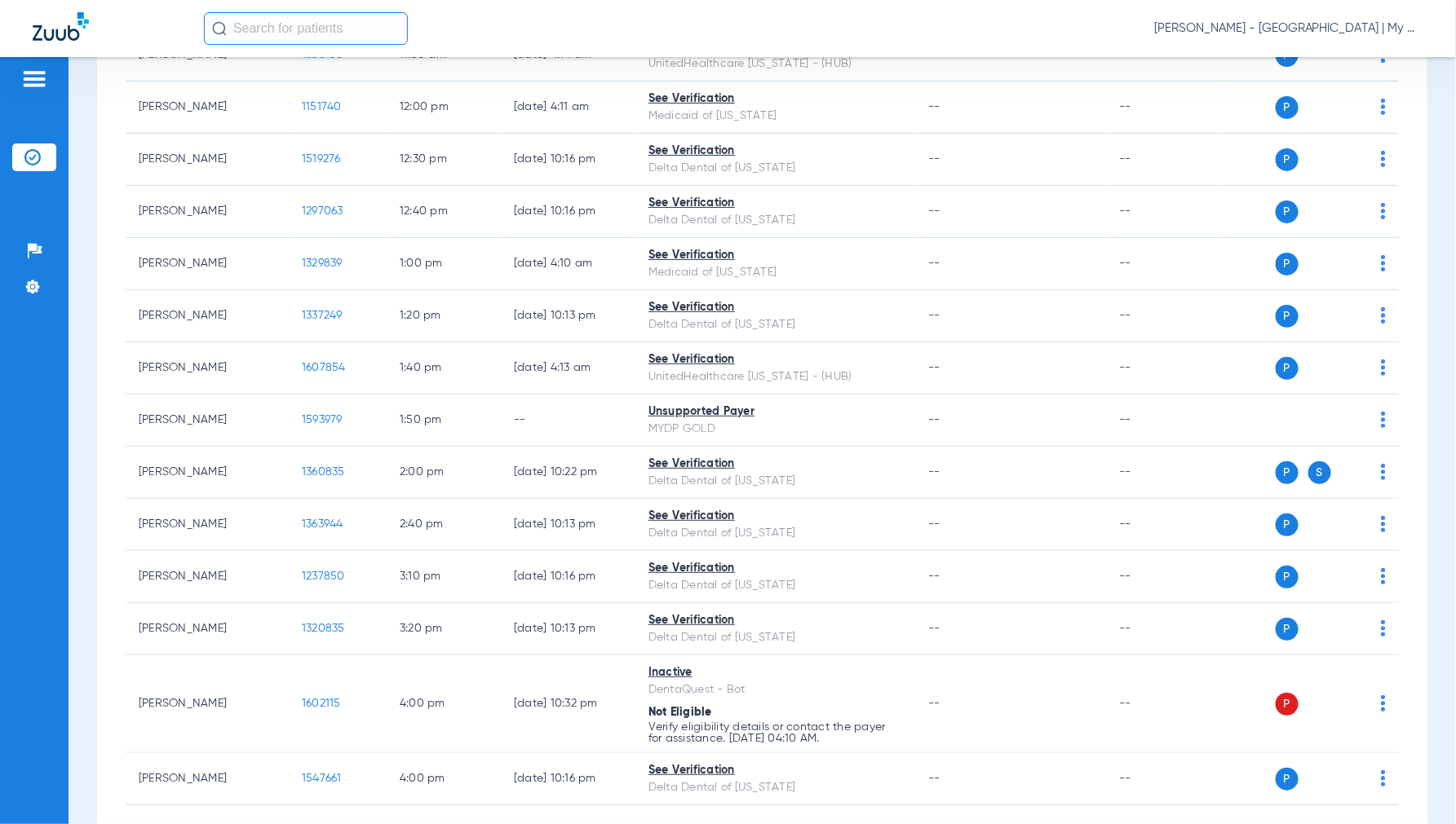
scroll to position [1177, 0]
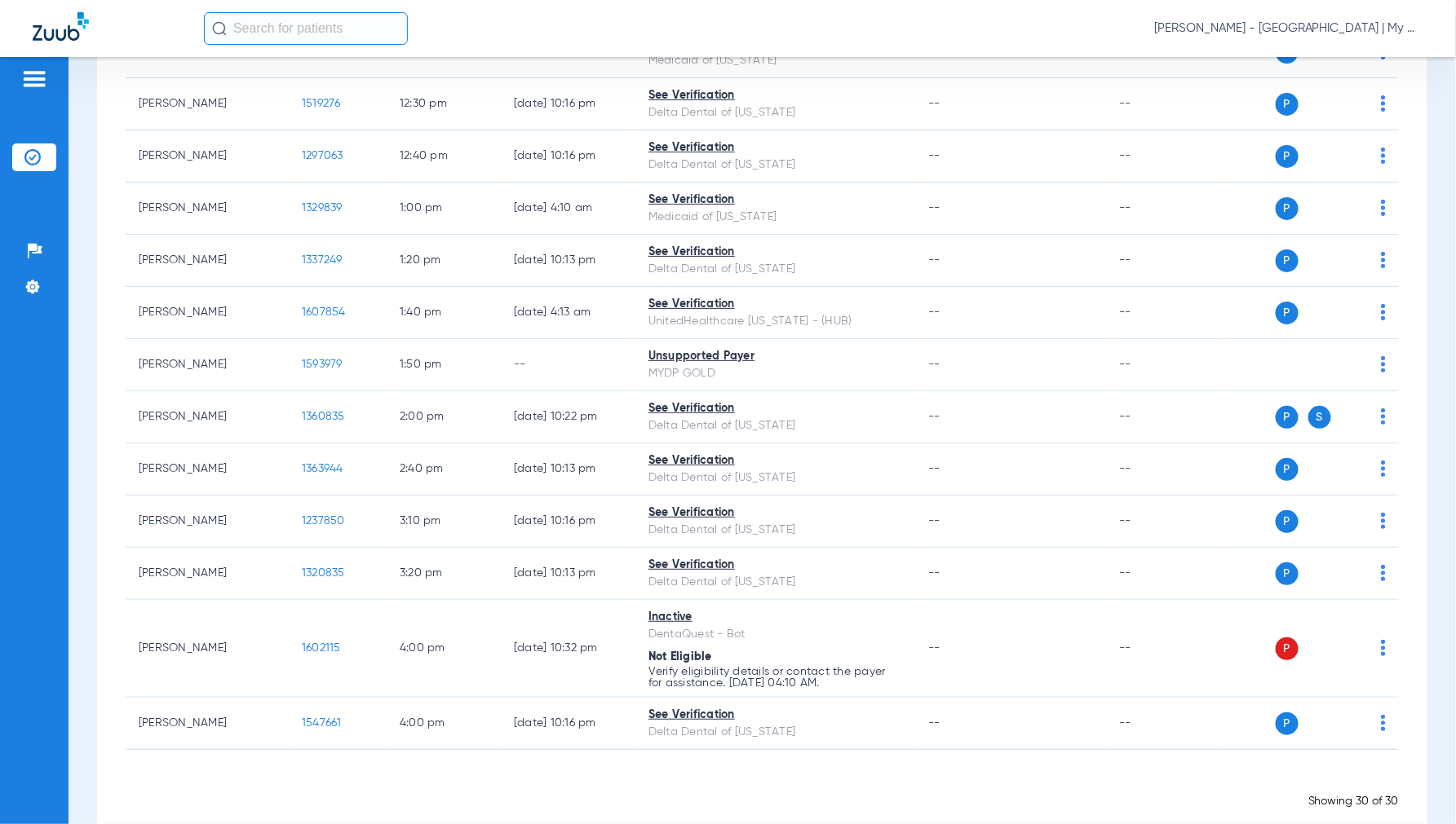
click at [518, 31] on div "[PERSON_NAME] - [GEOGRAPHIC_DATA] | My Community Dental Centers" at bounding box center [814, 29] width 1220 height 33
click at [1289, 22] on span "[PERSON_NAME] - [GEOGRAPHIC_DATA] | My Community Dental Centers" at bounding box center [1288, 29] width 269 height 16
click at [1346, 62] on span "Account Selection" at bounding box center [1362, 58] width 91 height 12
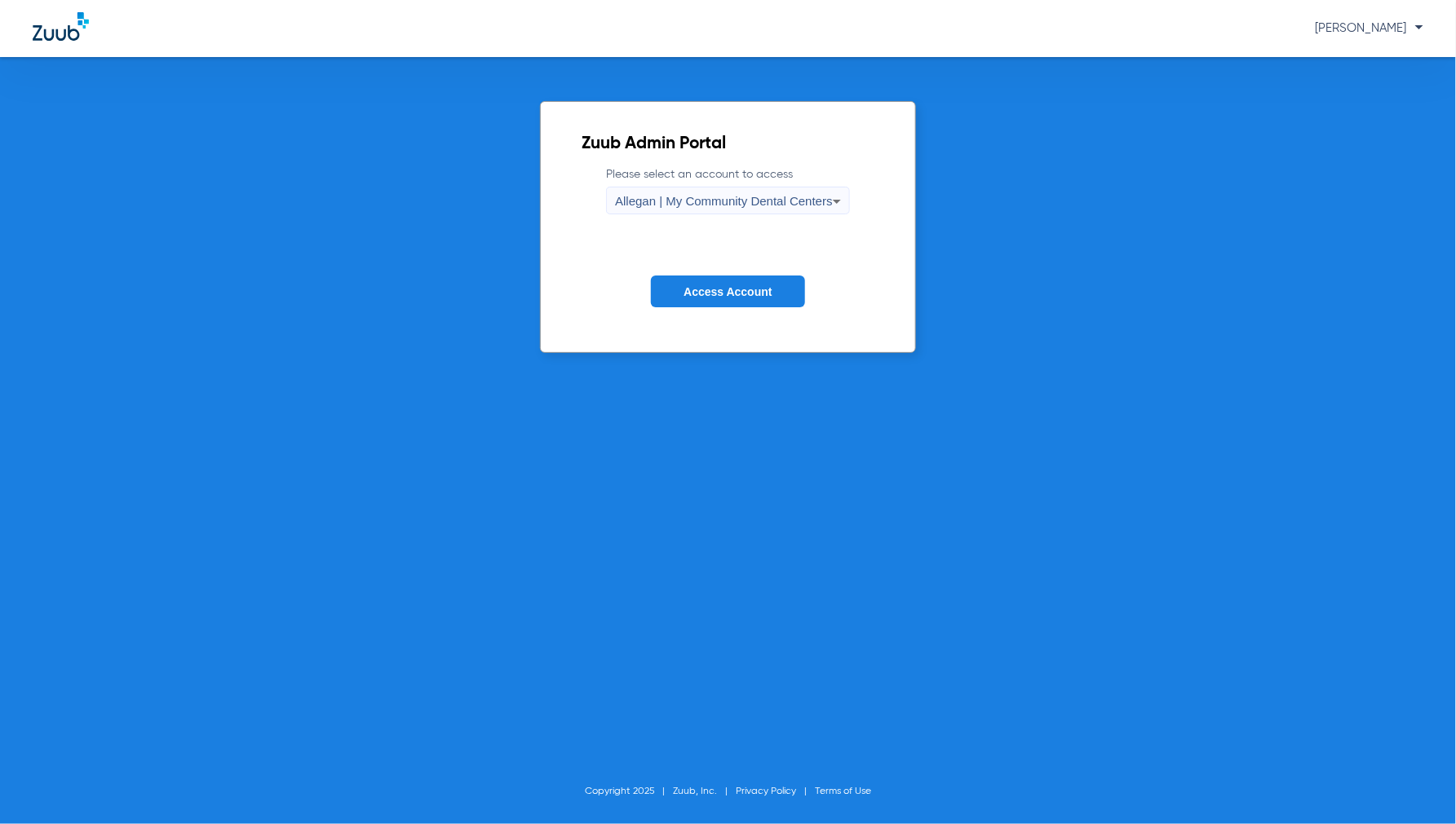
click at [745, 198] on span "Allegan | My Community Dental Centers" at bounding box center [724, 201] width 217 height 14
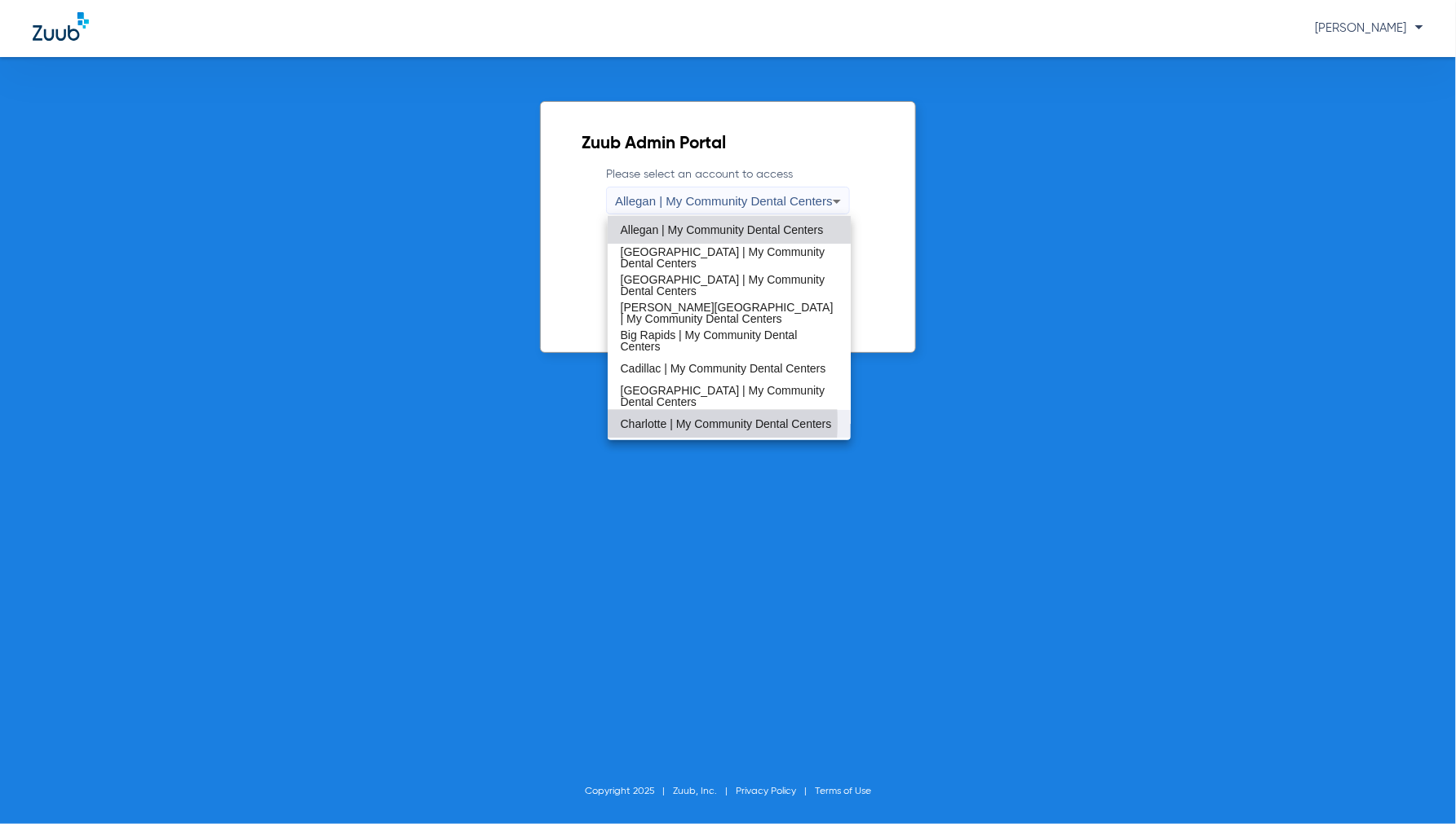
click at [640, 422] on span "Charlotte | My Community Dental Centers" at bounding box center [726, 424] width 212 height 12
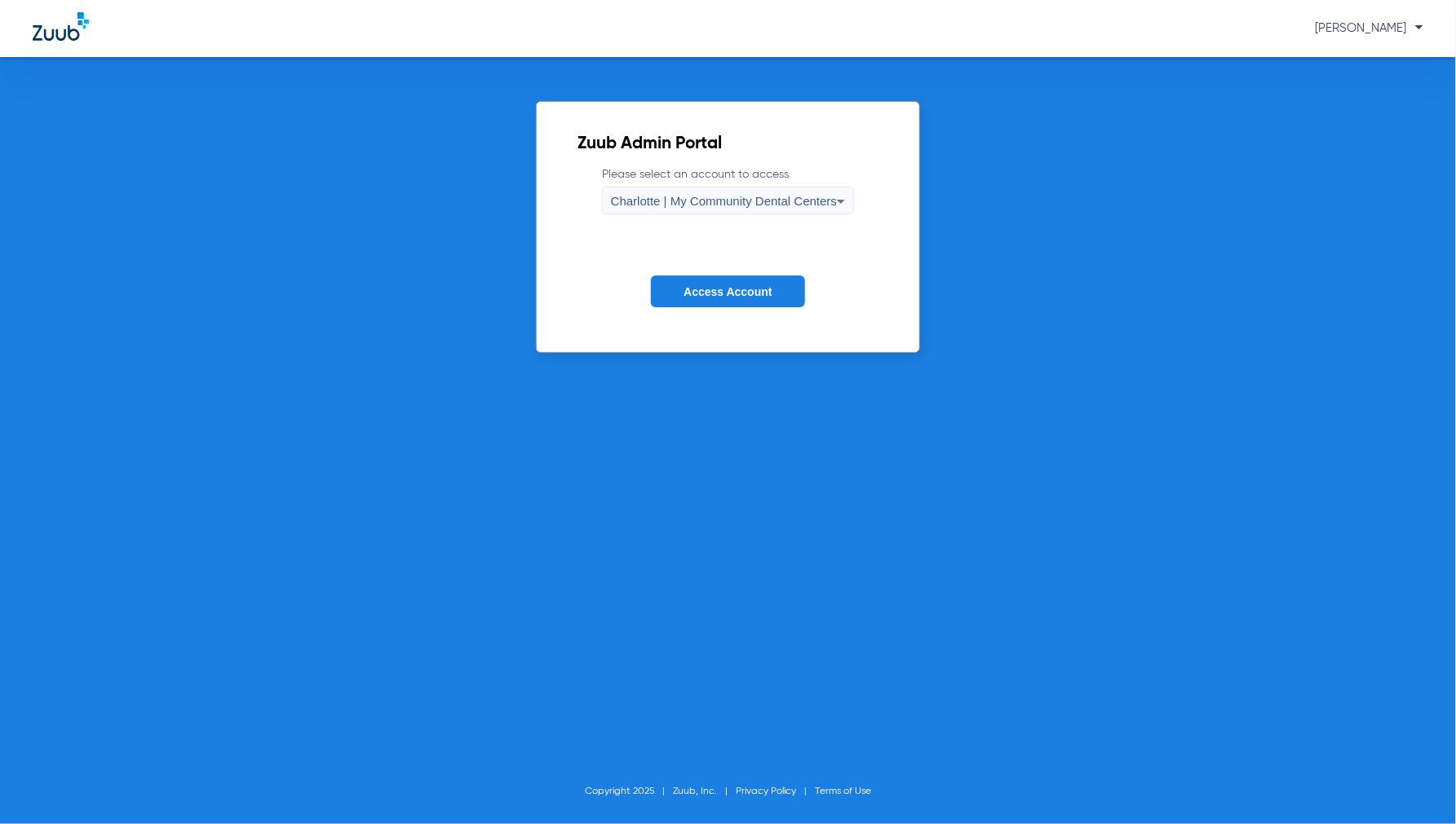
drag, startPoint x: 688, startPoint y: 294, endPoint x: 708, endPoint y: 286, distance: 21.5
click at [690, 294] on span "Access Account" at bounding box center [727, 292] width 88 height 13
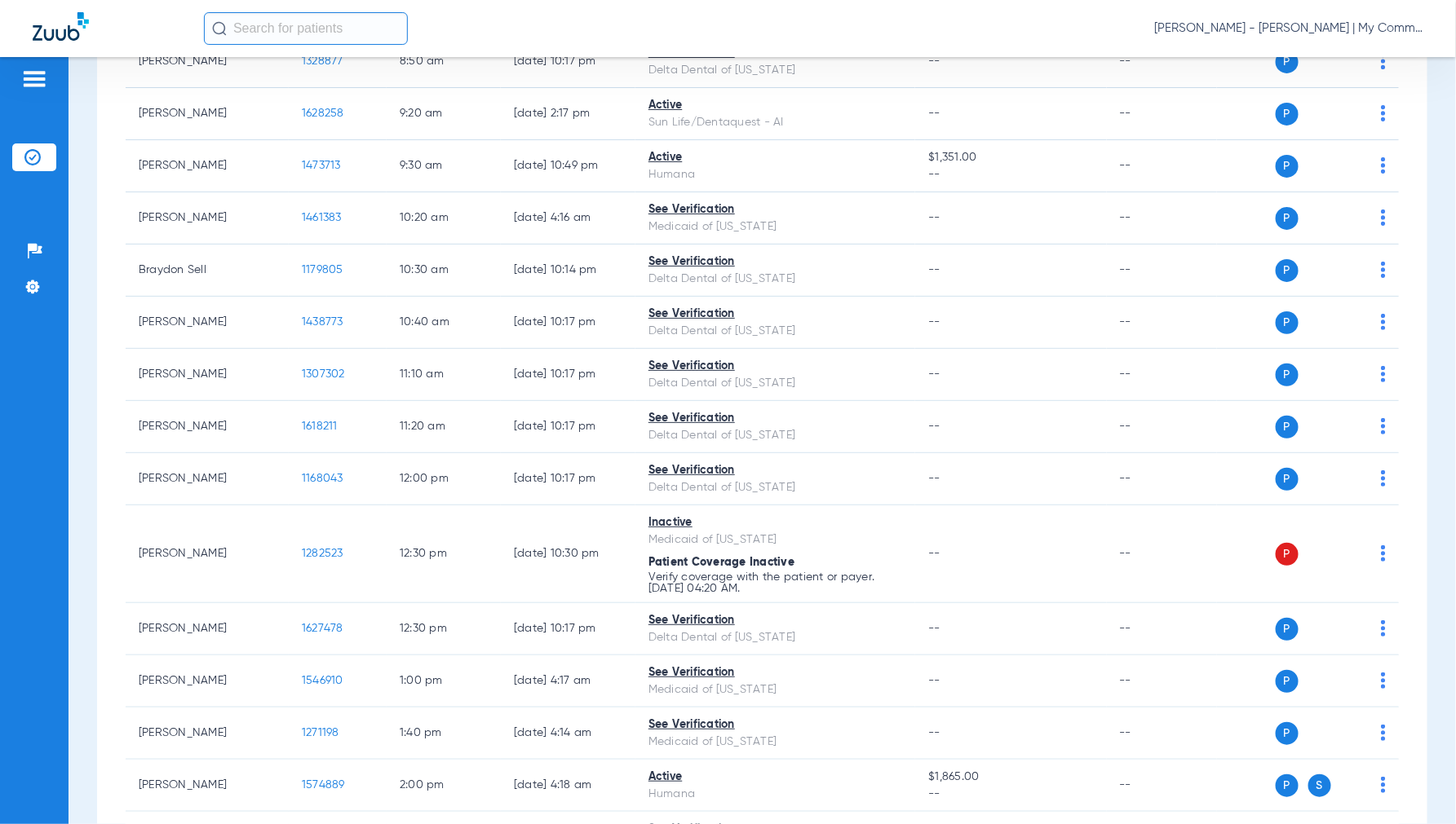
scroll to position [150, 0]
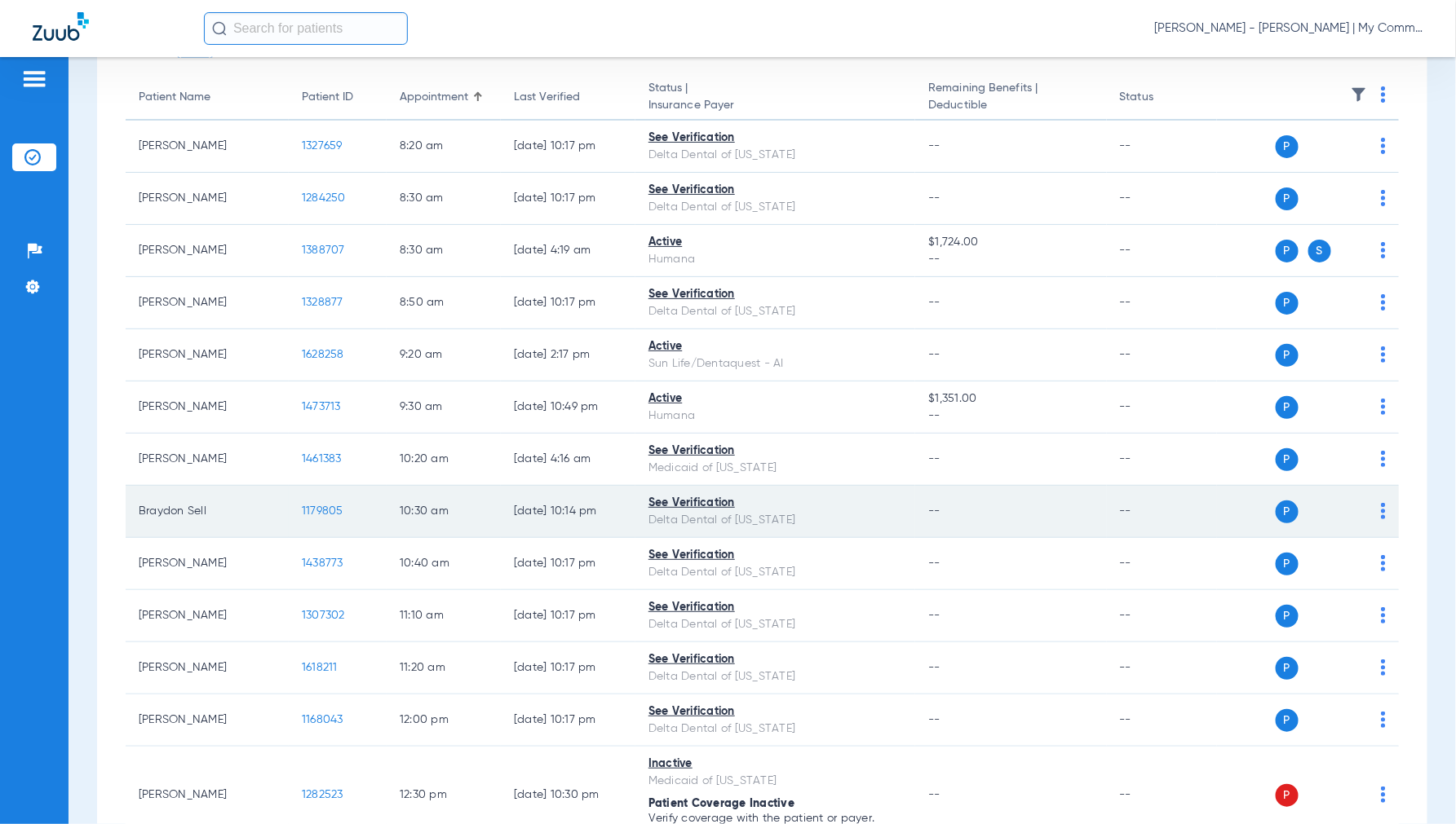
click at [326, 512] on span "1179805" at bounding box center [322, 511] width 42 height 12
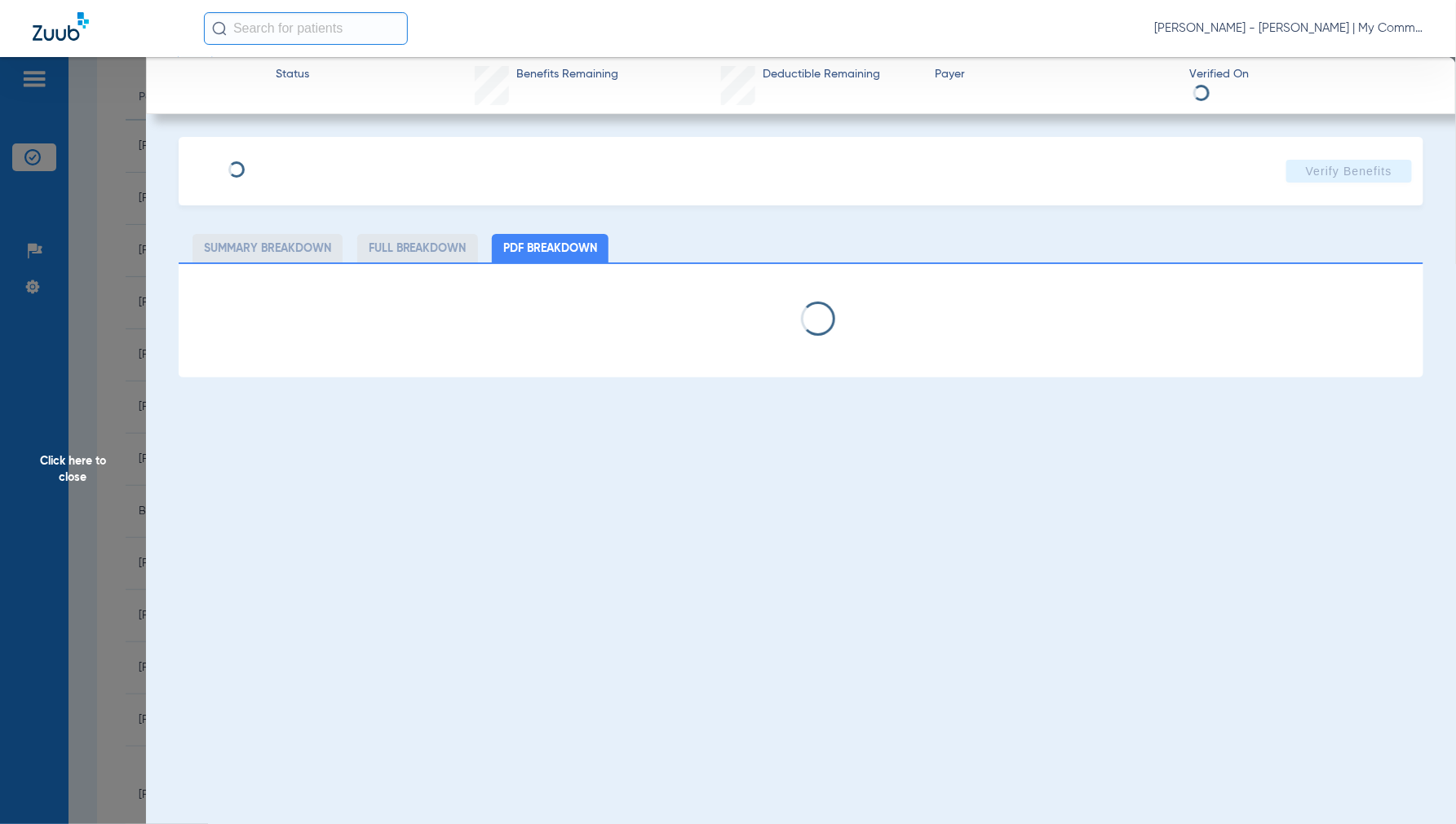
select select "page-width"
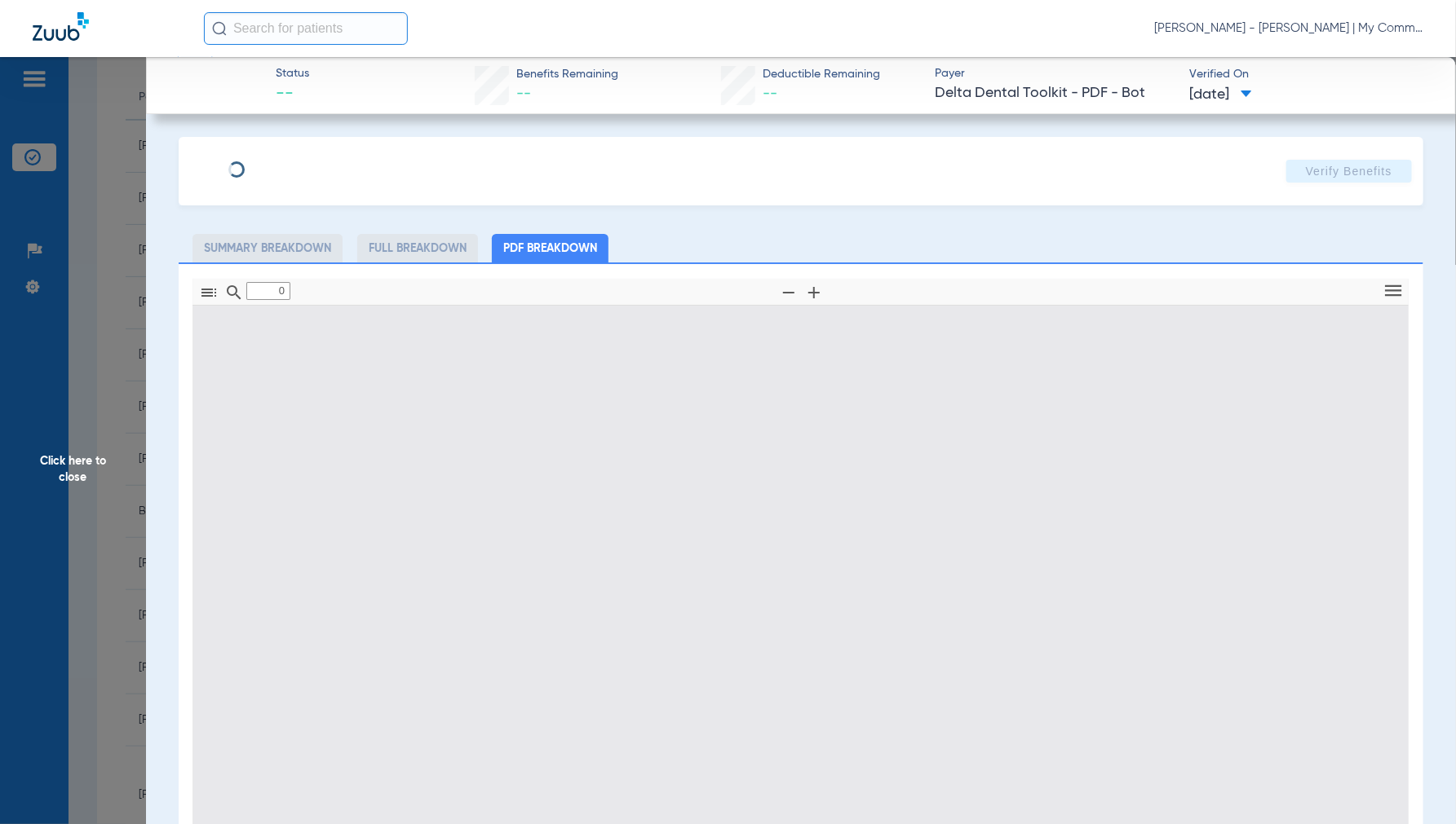
type input "1"
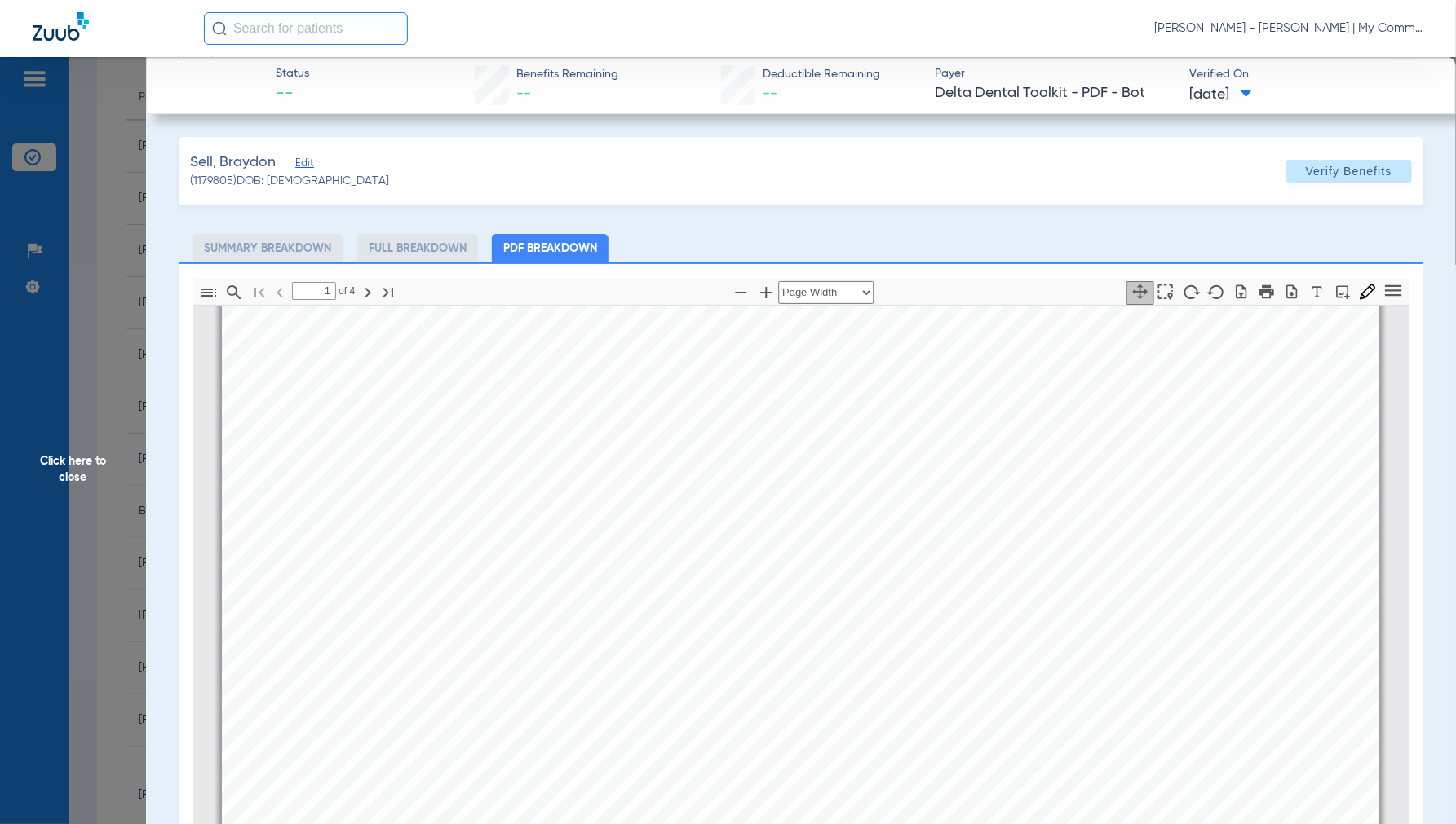
scroll to position [8, 0]
drag, startPoint x: 54, startPoint y: 463, endPoint x: 63, endPoint y: 462, distance: 9.1
click at [54, 463] on span "Click here to close" at bounding box center [72, 468] width 146 height 824
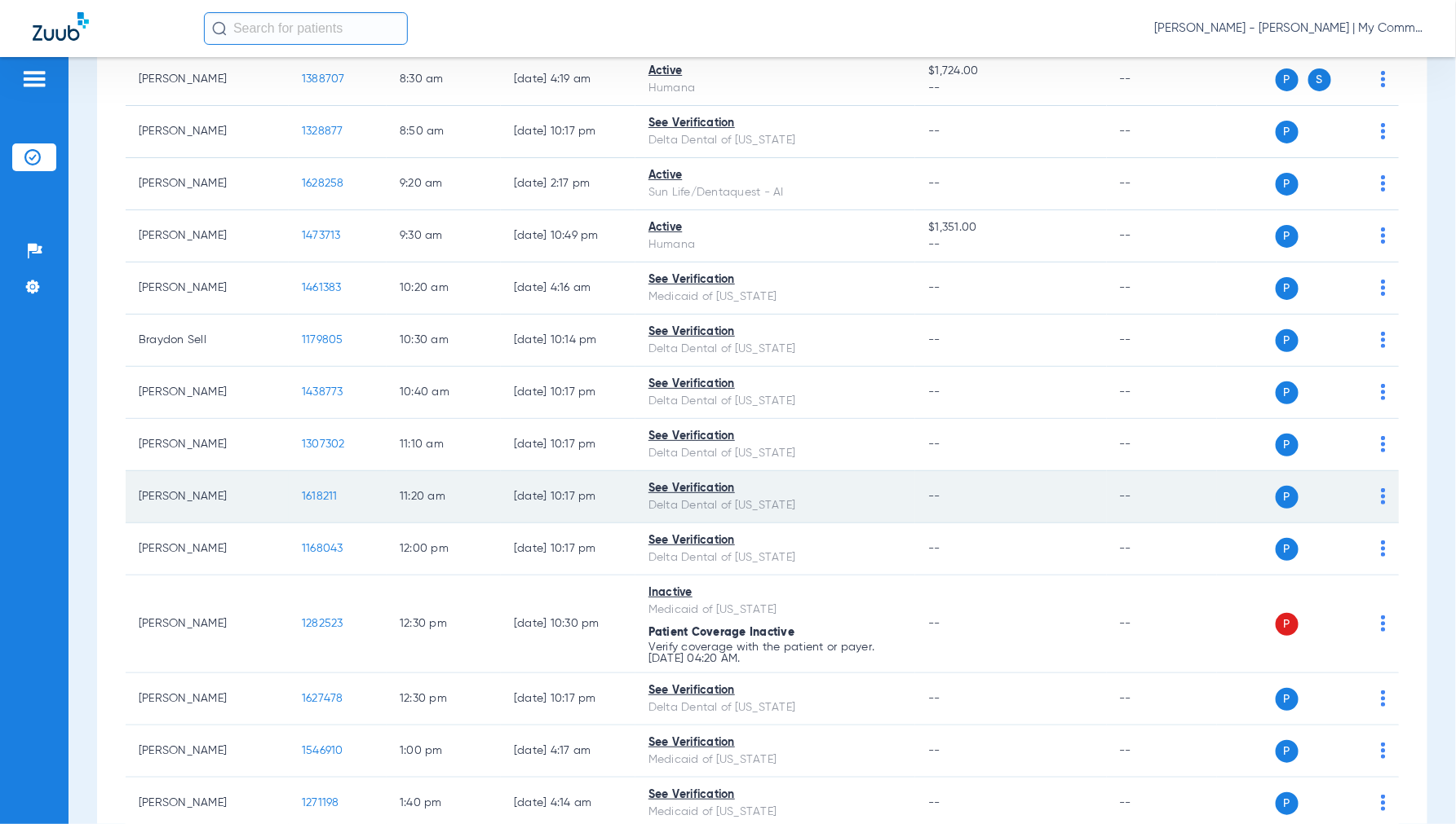
scroll to position [331, 0]
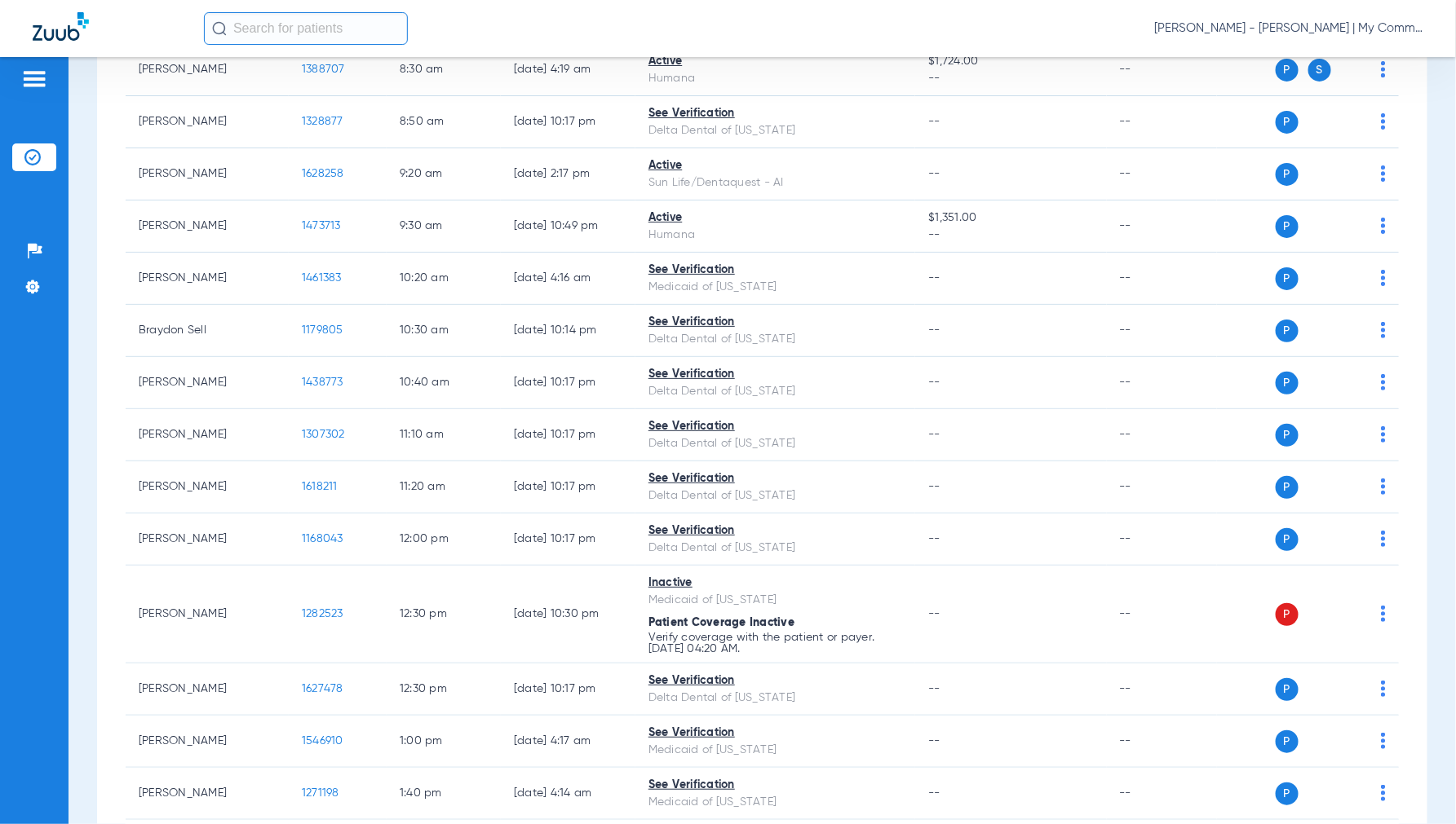
click at [985, 35] on div "[PERSON_NAME] - [PERSON_NAME] | My Community Dental Centers" at bounding box center [814, 29] width 1220 height 33
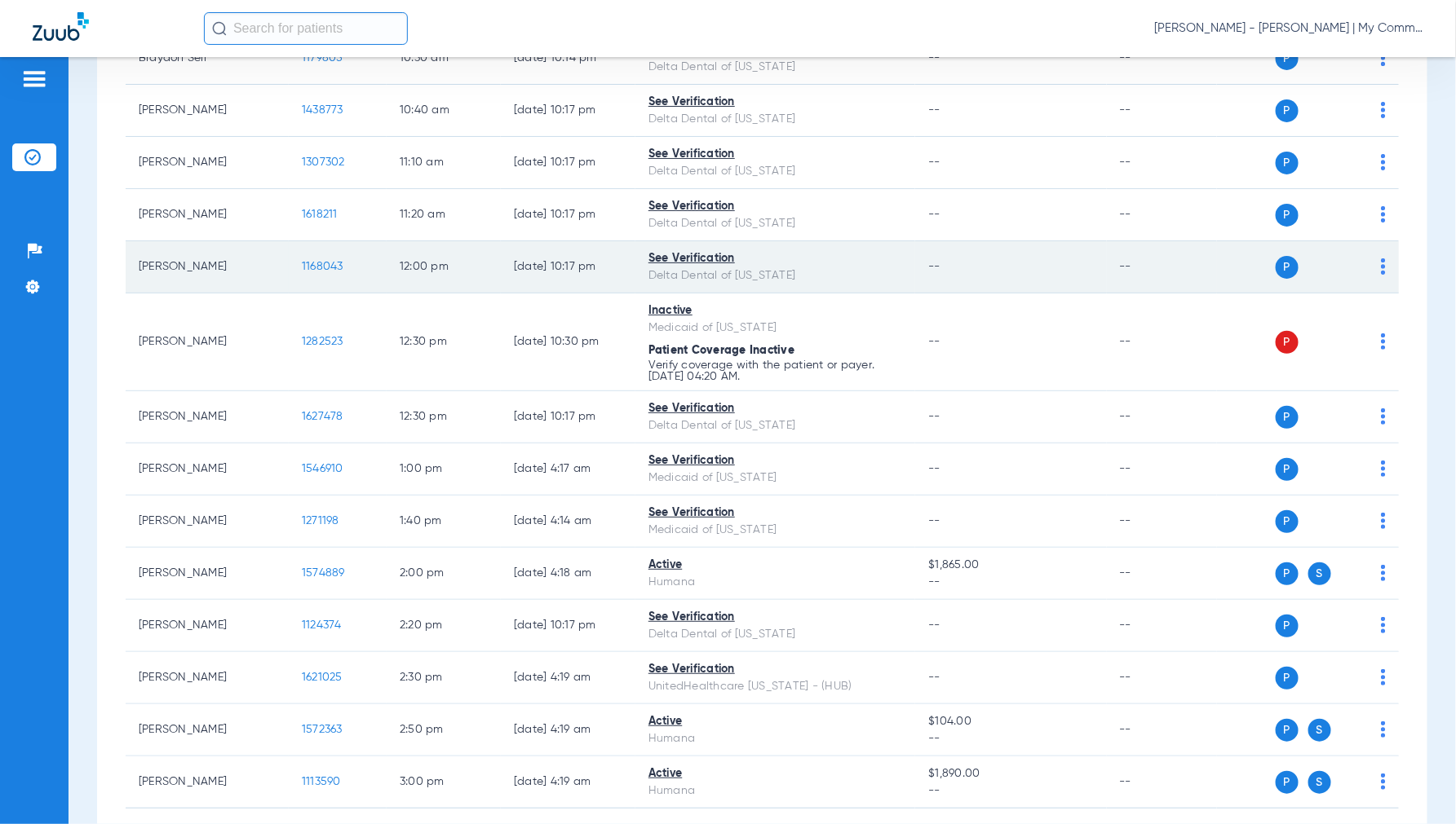
scroll to position [694, 0]
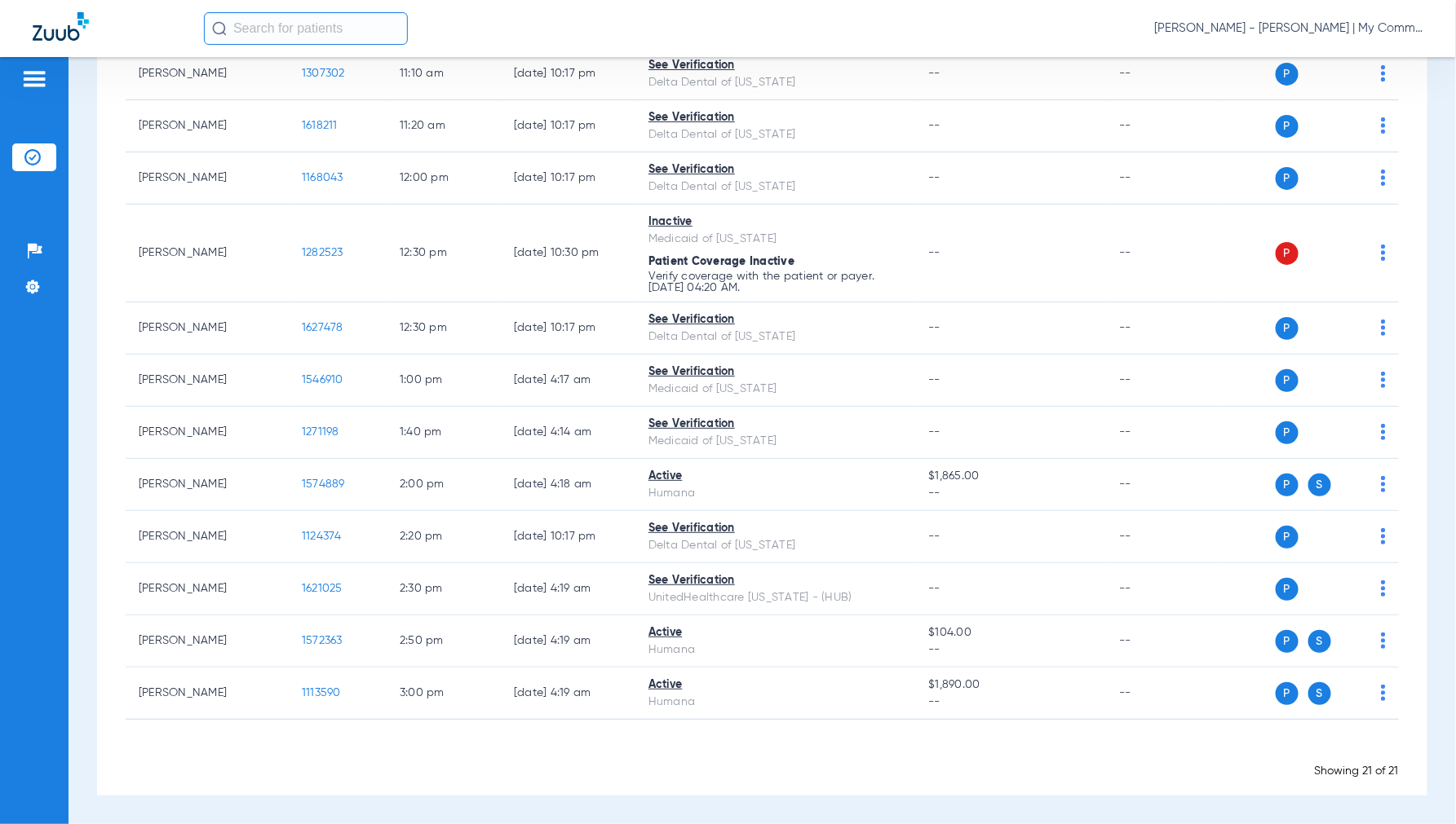
click at [1304, 31] on span "[PERSON_NAME] - [PERSON_NAME] | My Community Dental Centers" at bounding box center [1288, 29] width 269 height 16
click at [1328, 49] on button "Account Selection" at bounding box center [1362, 58] width 118 height 33
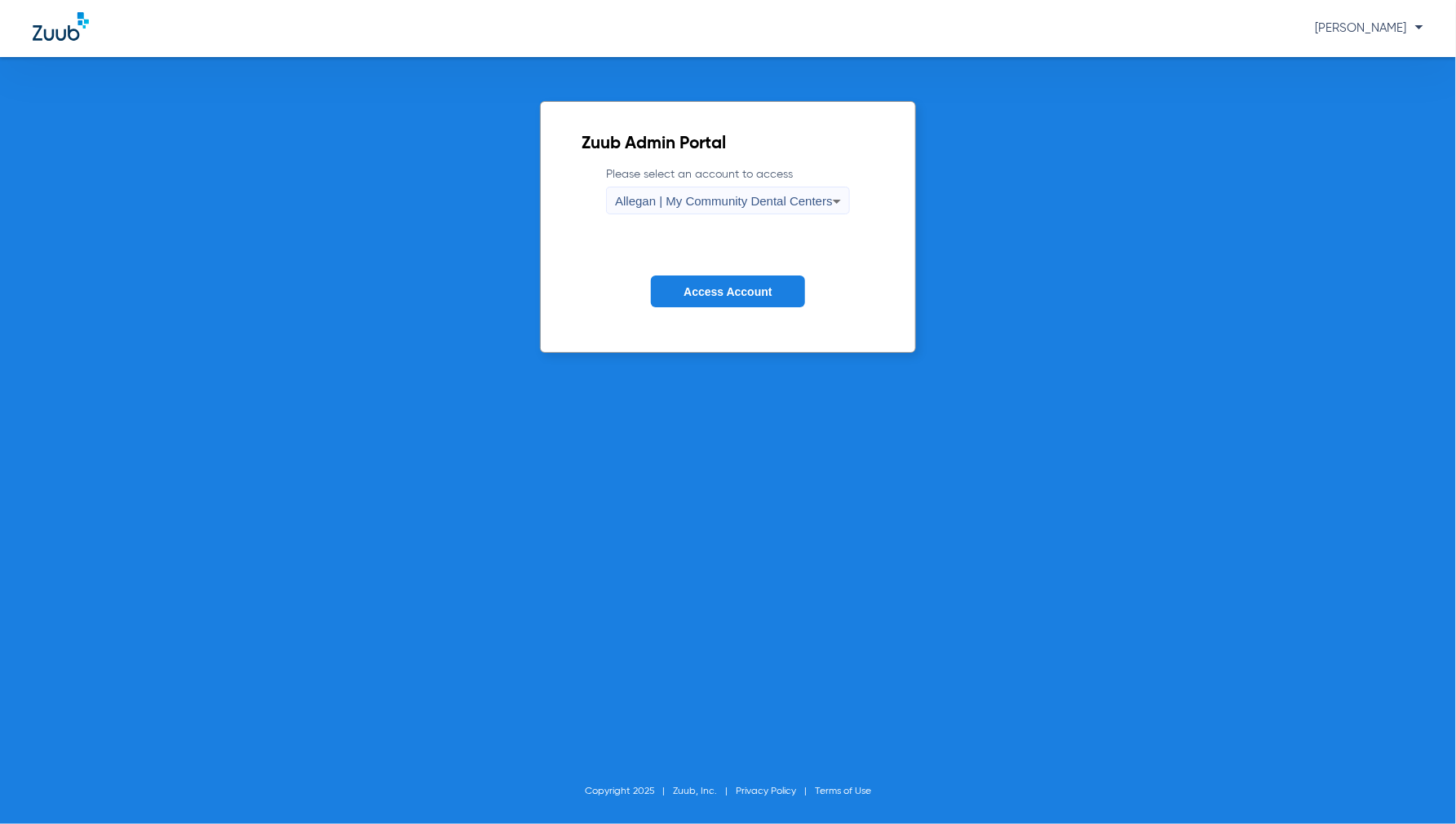
click at [794, 192] on div "Allegan | My Community Dental Centers" at bounding box center [724, 202] width 217 height 28
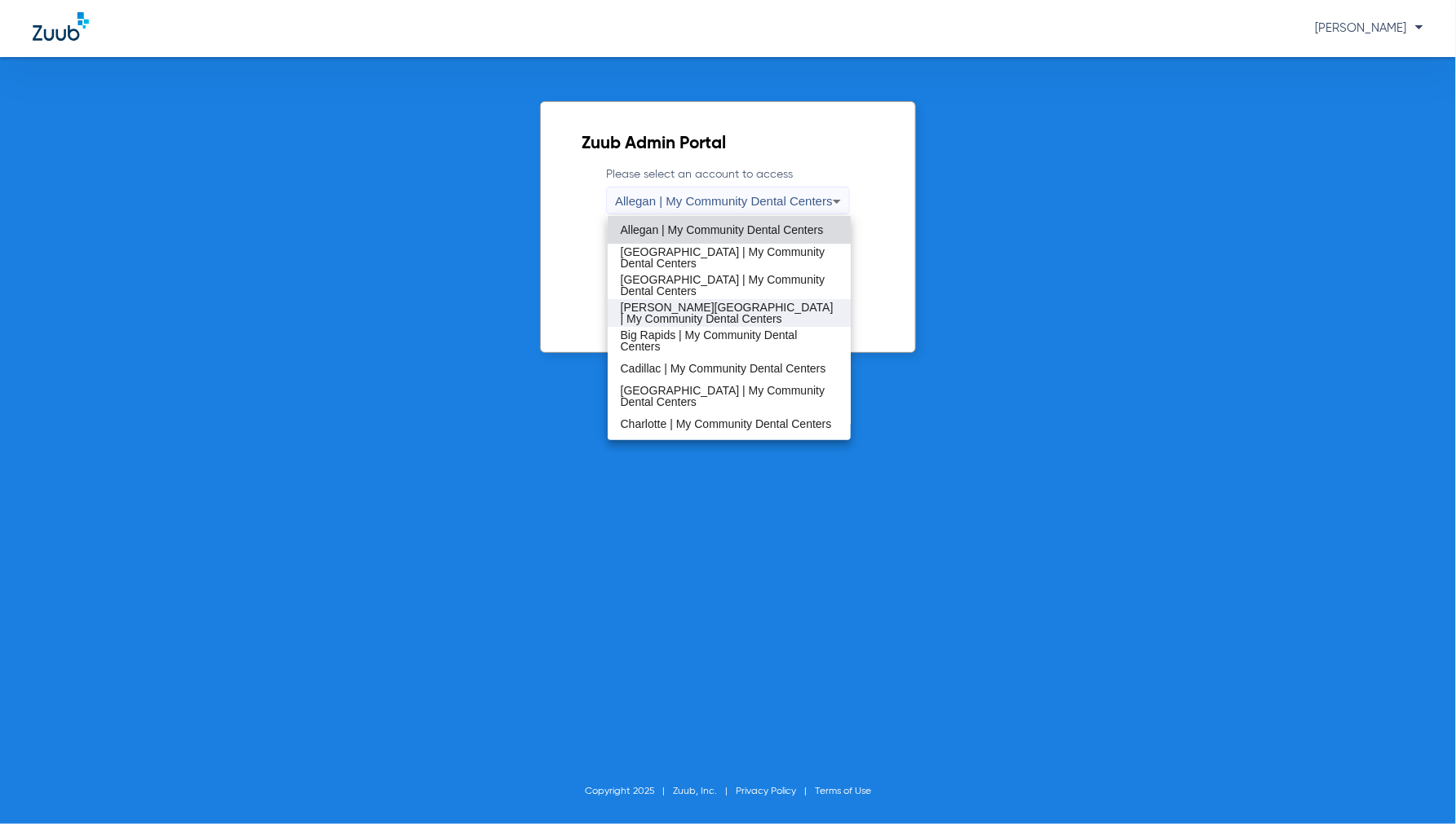
scroll to position [91, 0]
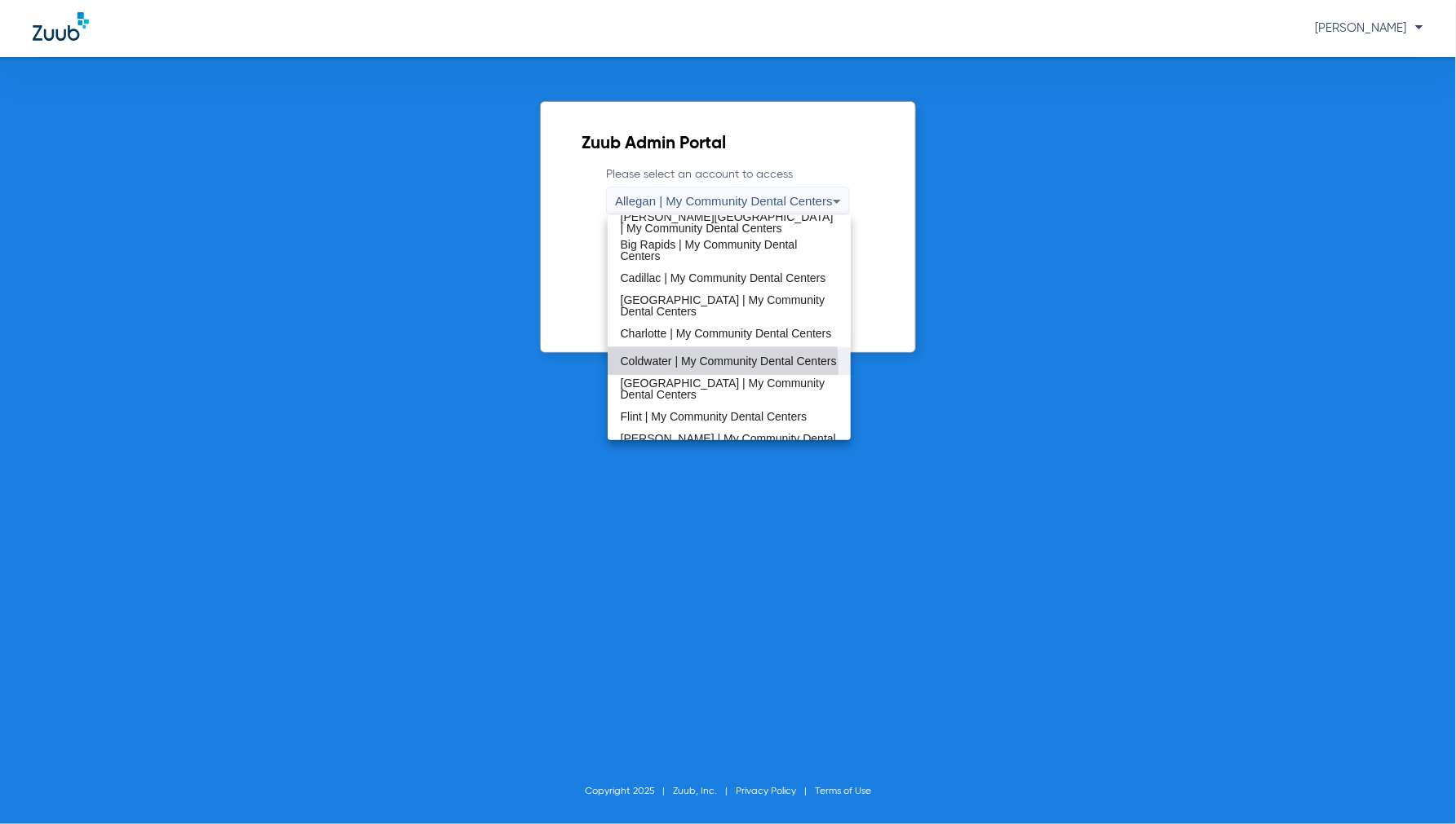
click at [651, 367] on span "Coldwater | My Community Dental Centers" at bounding box center [729, 361] width 216 height 12
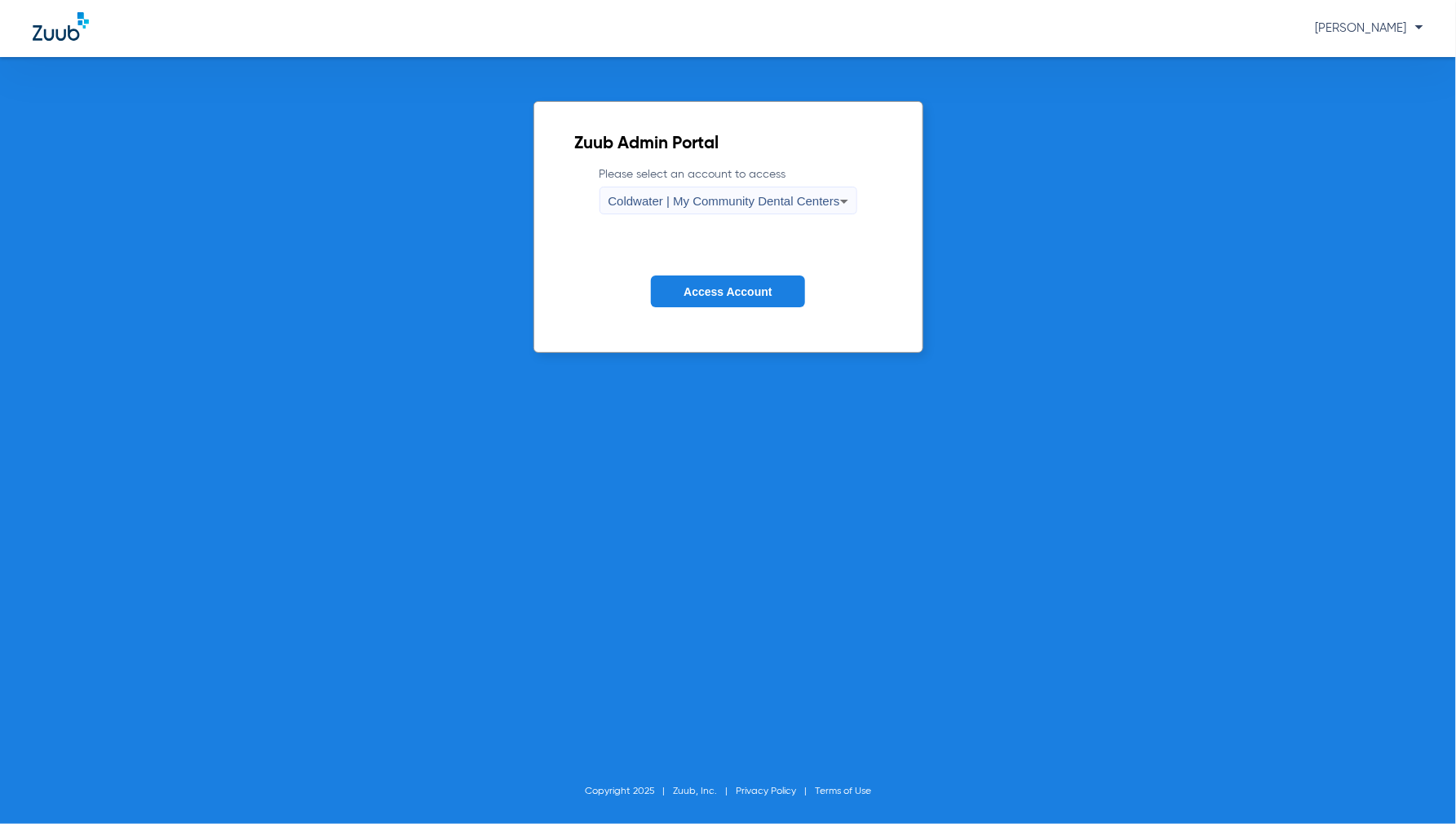
click at [746, 282] on button "Access Account" at bounding box center [727, 291] width 153 height 32
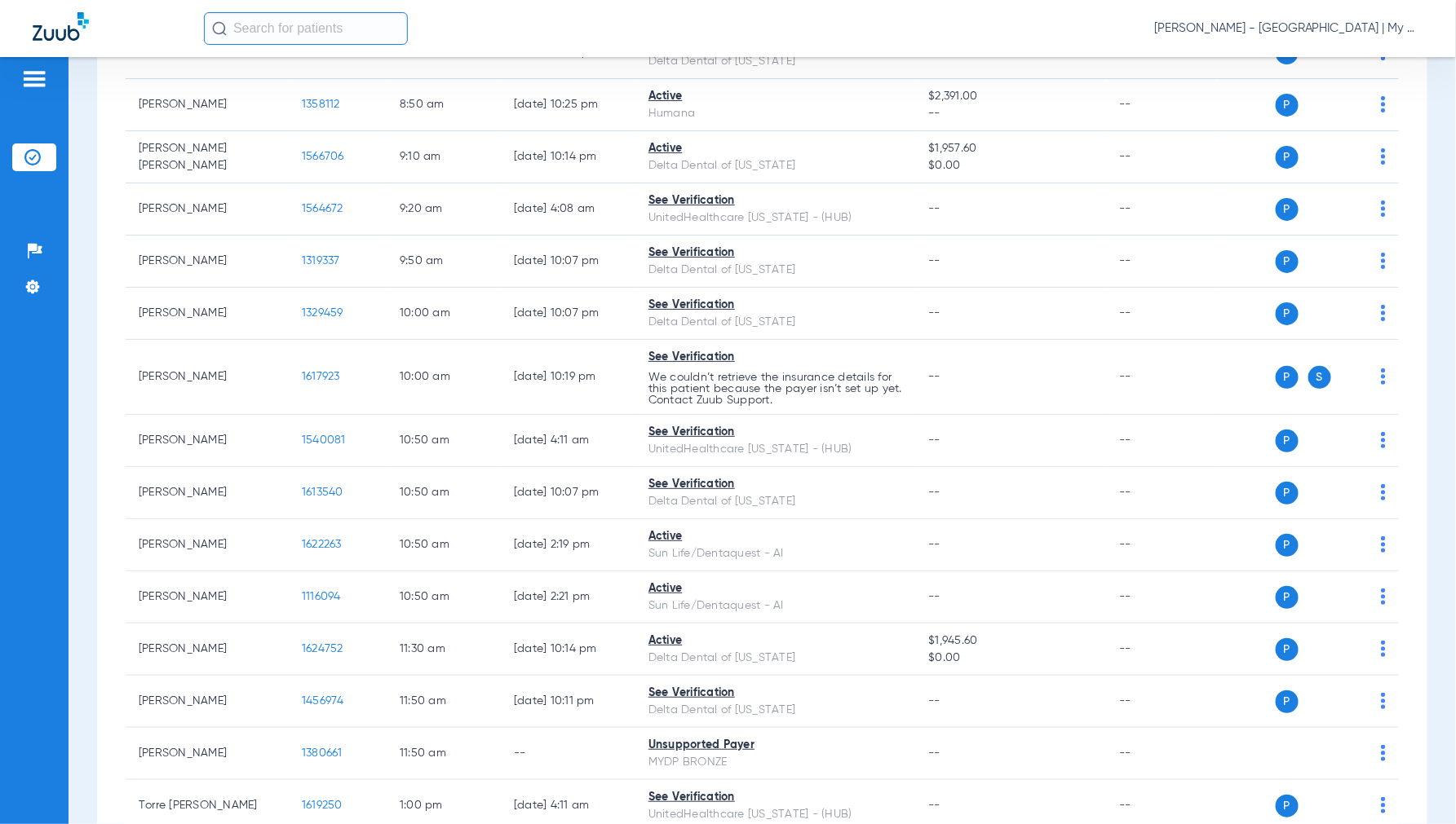
scroll to position [91, 0]
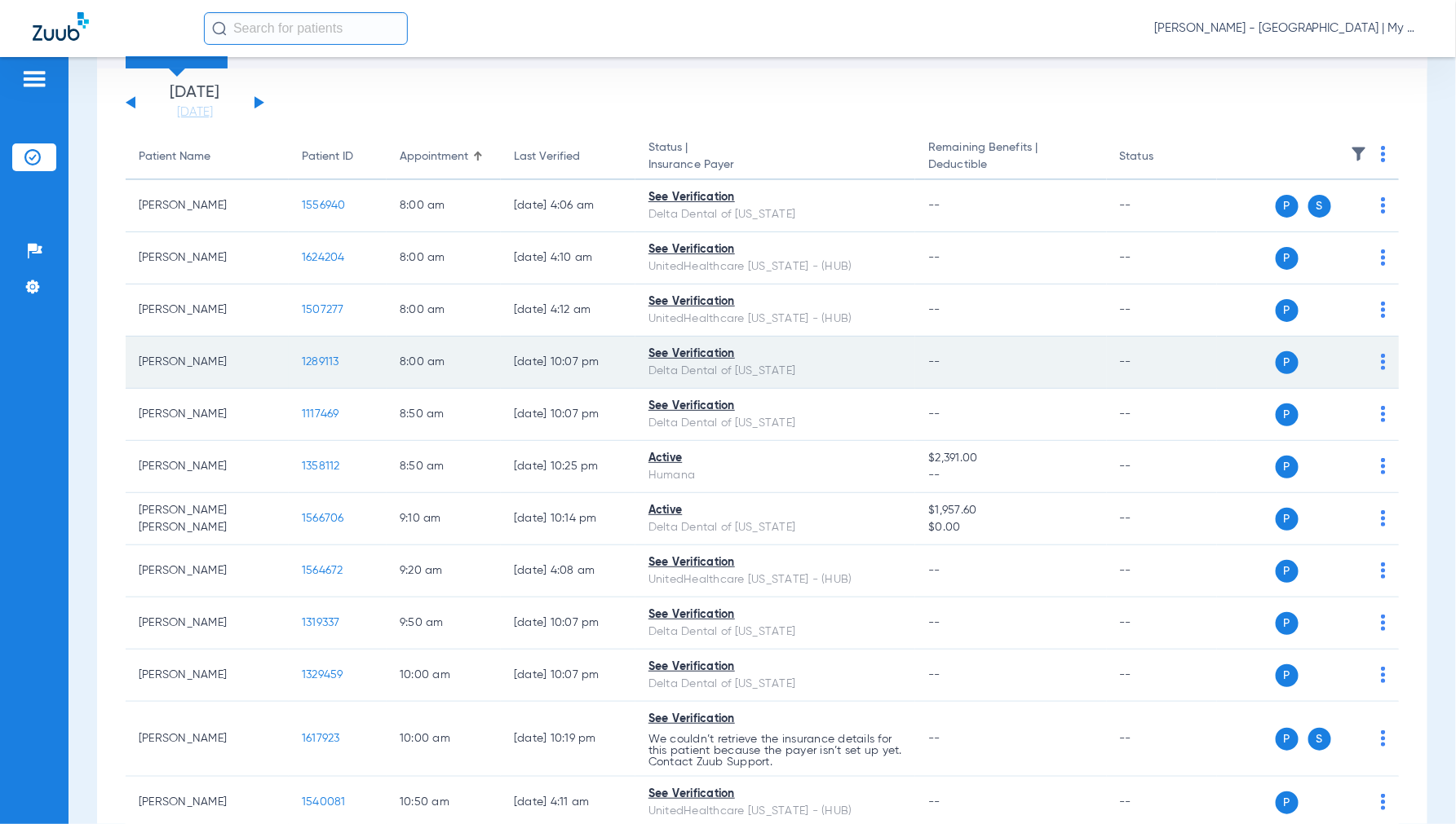
click at [305, 359] on span "1289113" at bounding box center [320, 362] width 38 height 12
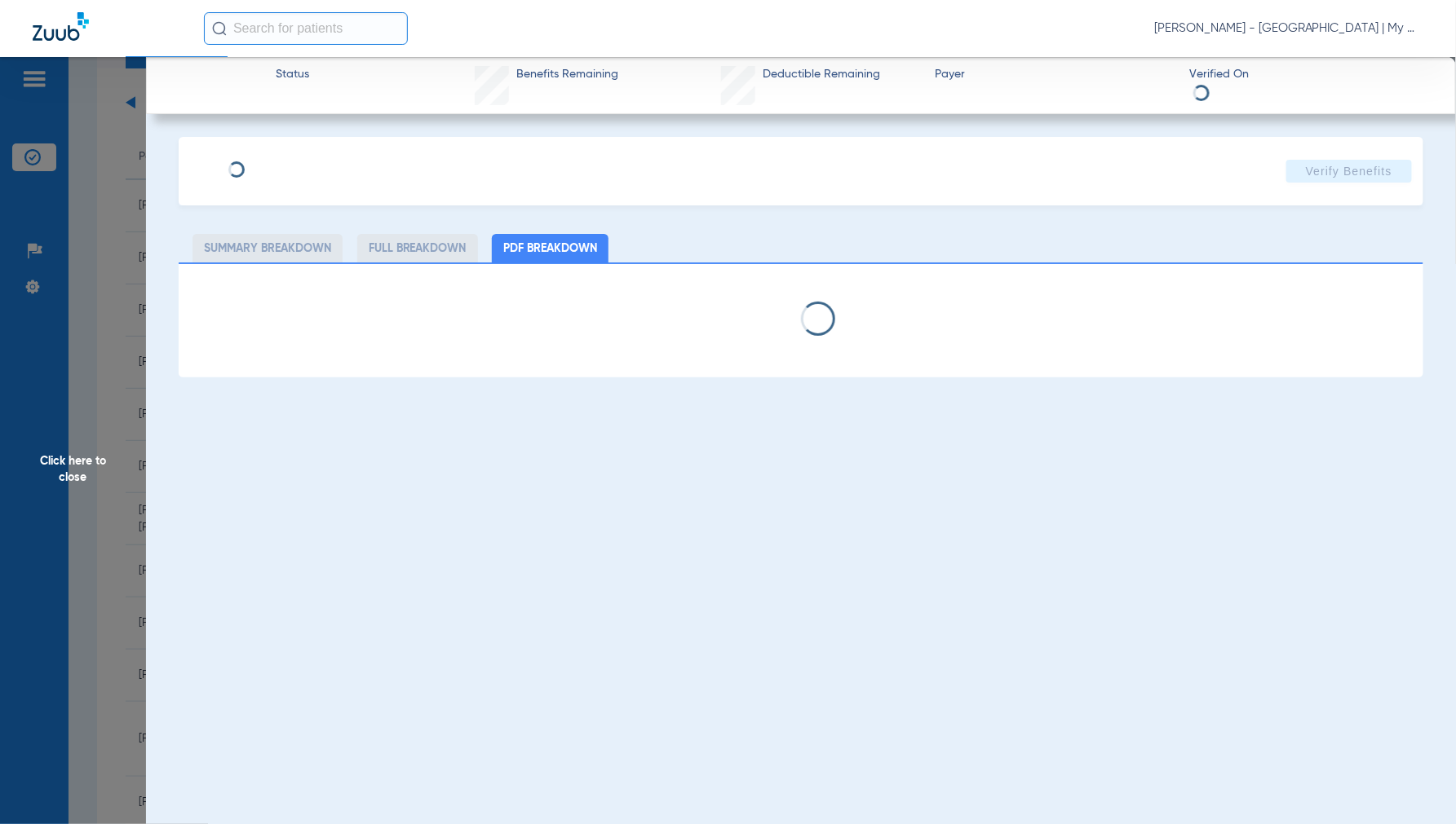
select select "page-width"
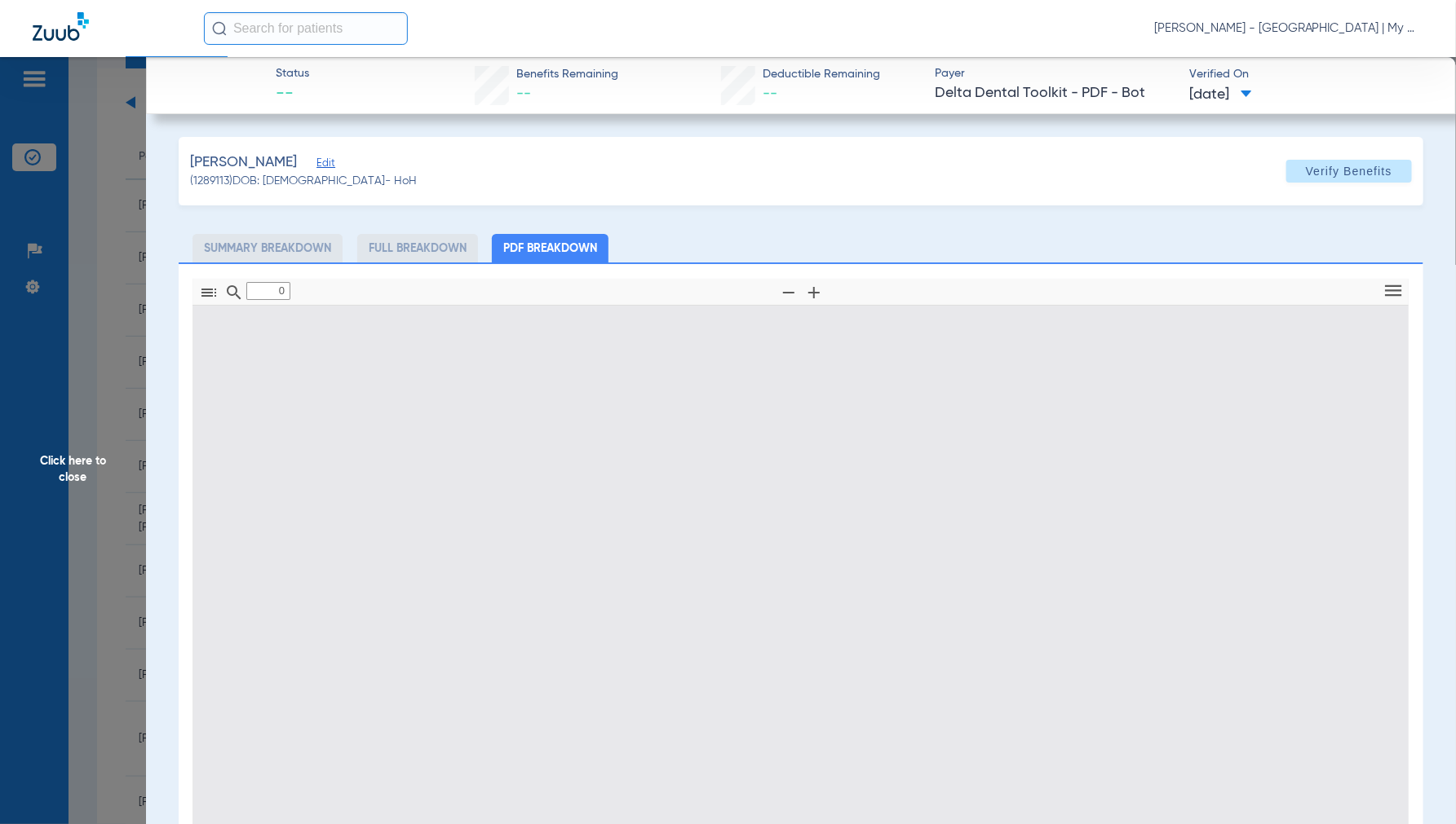
type input "1"
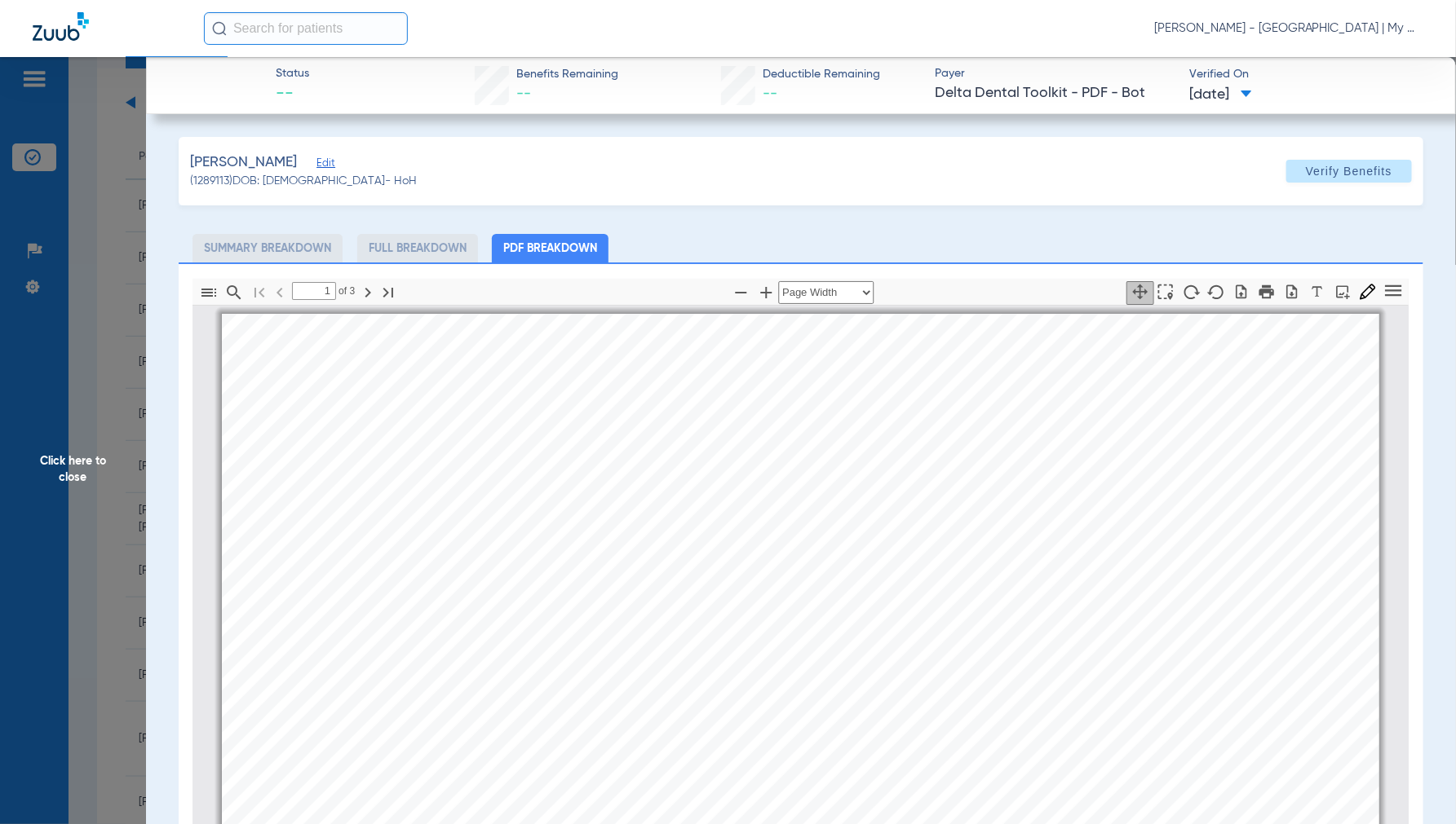
scroll to position [8, 0]
click at [95, 459] on span "Click here to close" at bounding box center [72, 468] width 146 height 824
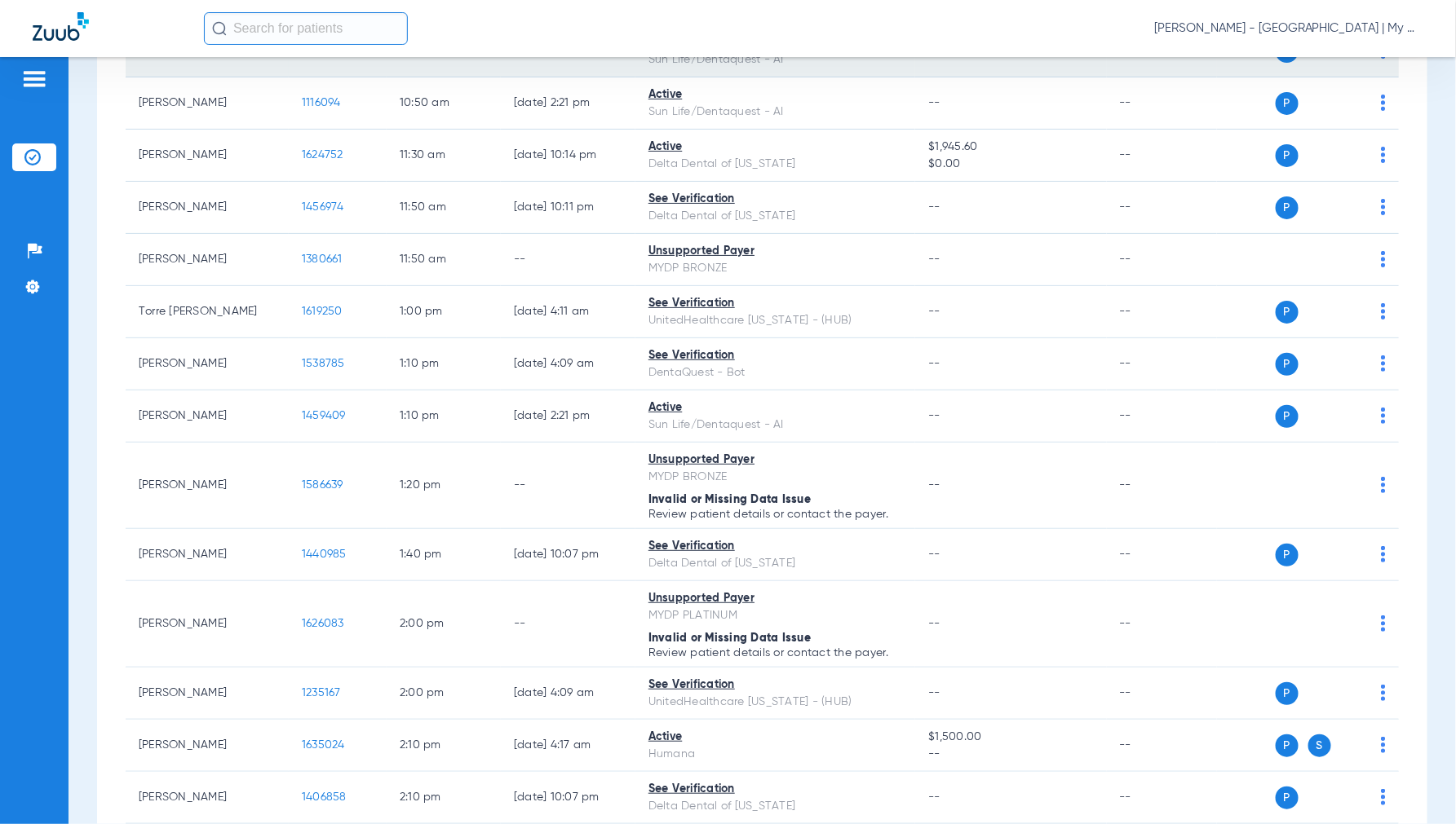
scroll to position [996, 0]
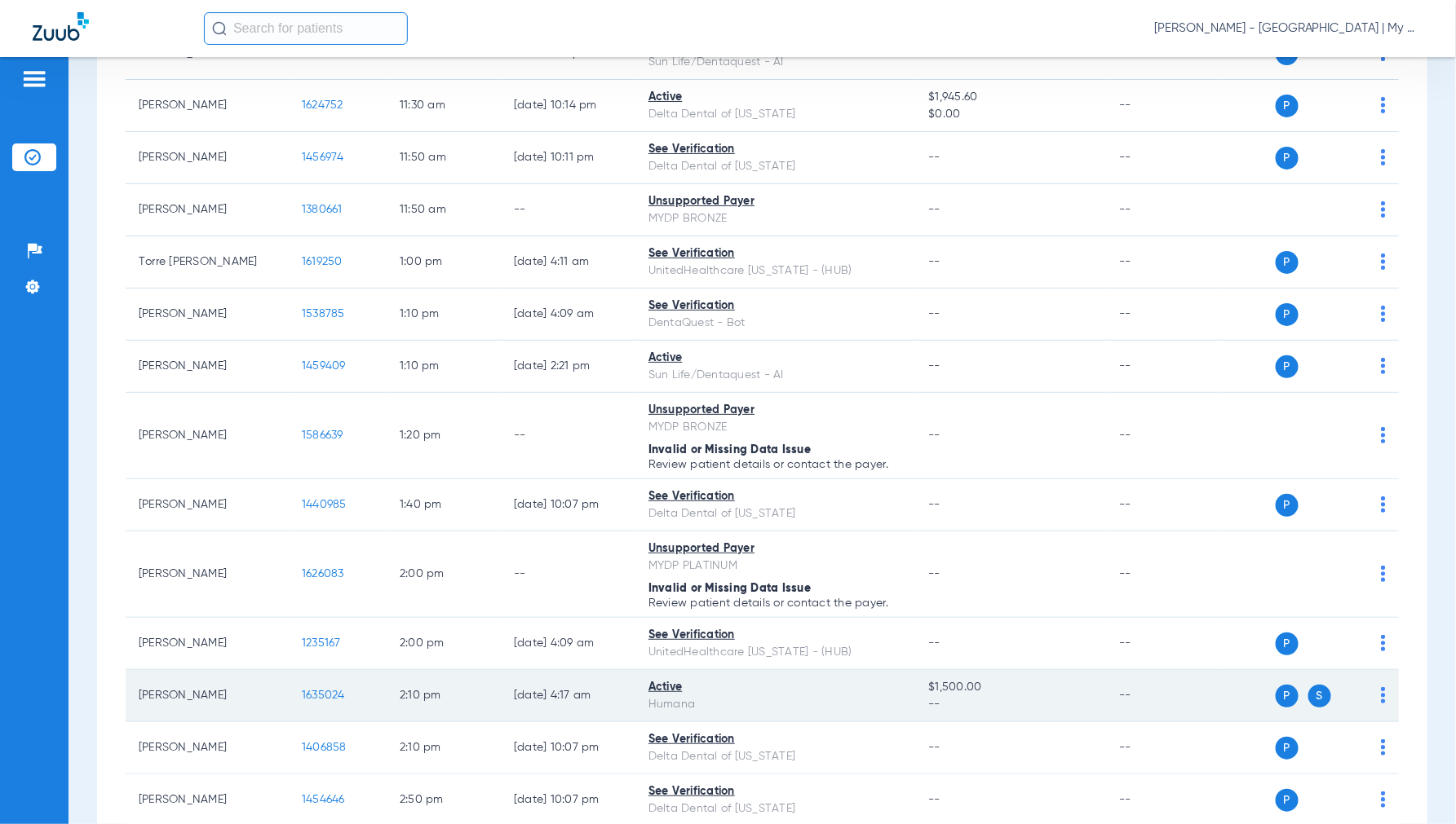
click at [329, 701] on span "1635024" at bounding box center [323, 696] width 43 height 12
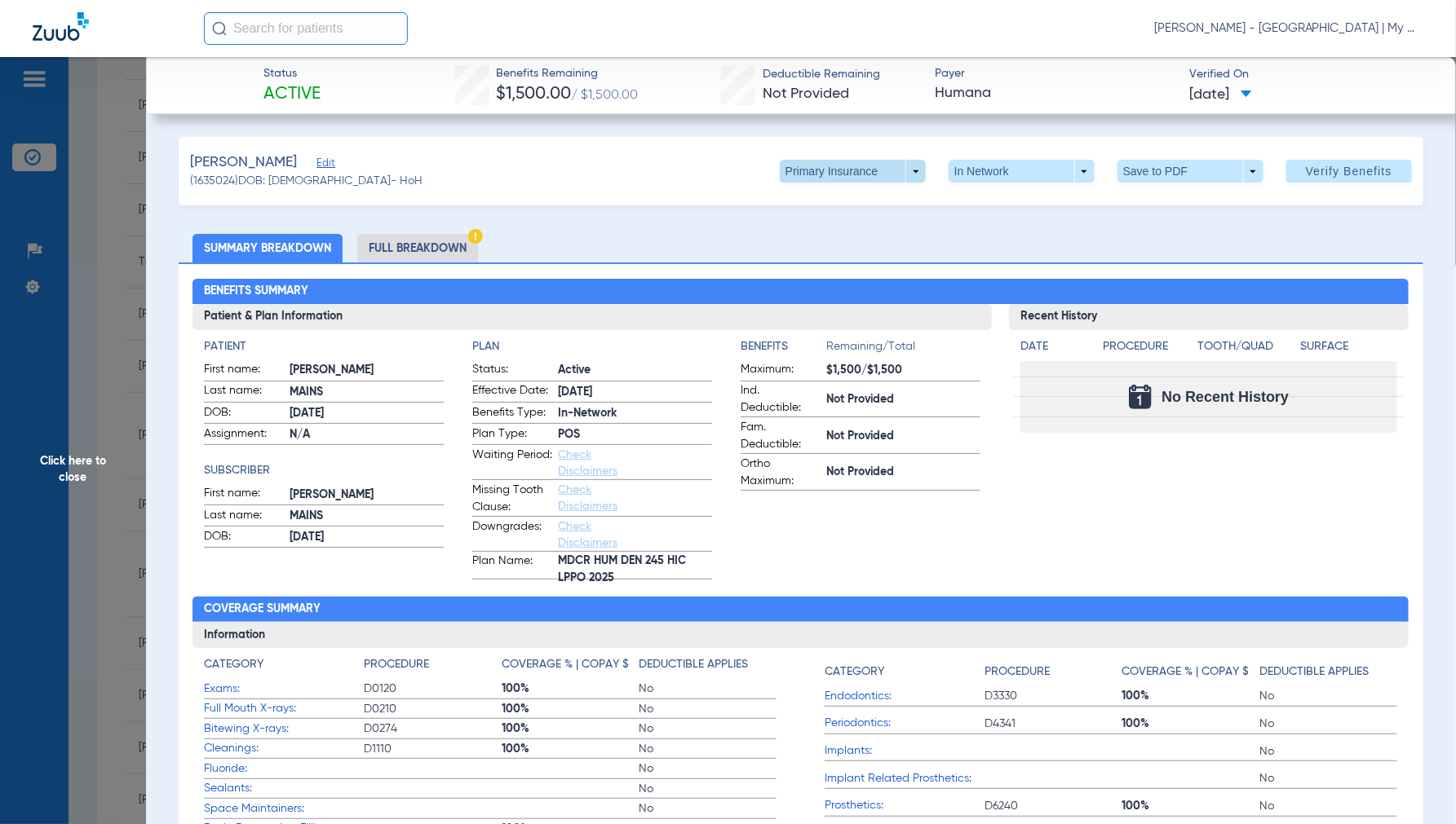
click at [906, 166] on span at bounding box center [852, 171] width 146 height 23
click at [828, 232] on span "Secondary Insurance" at bounding box center [834, 236] width 108 height 12
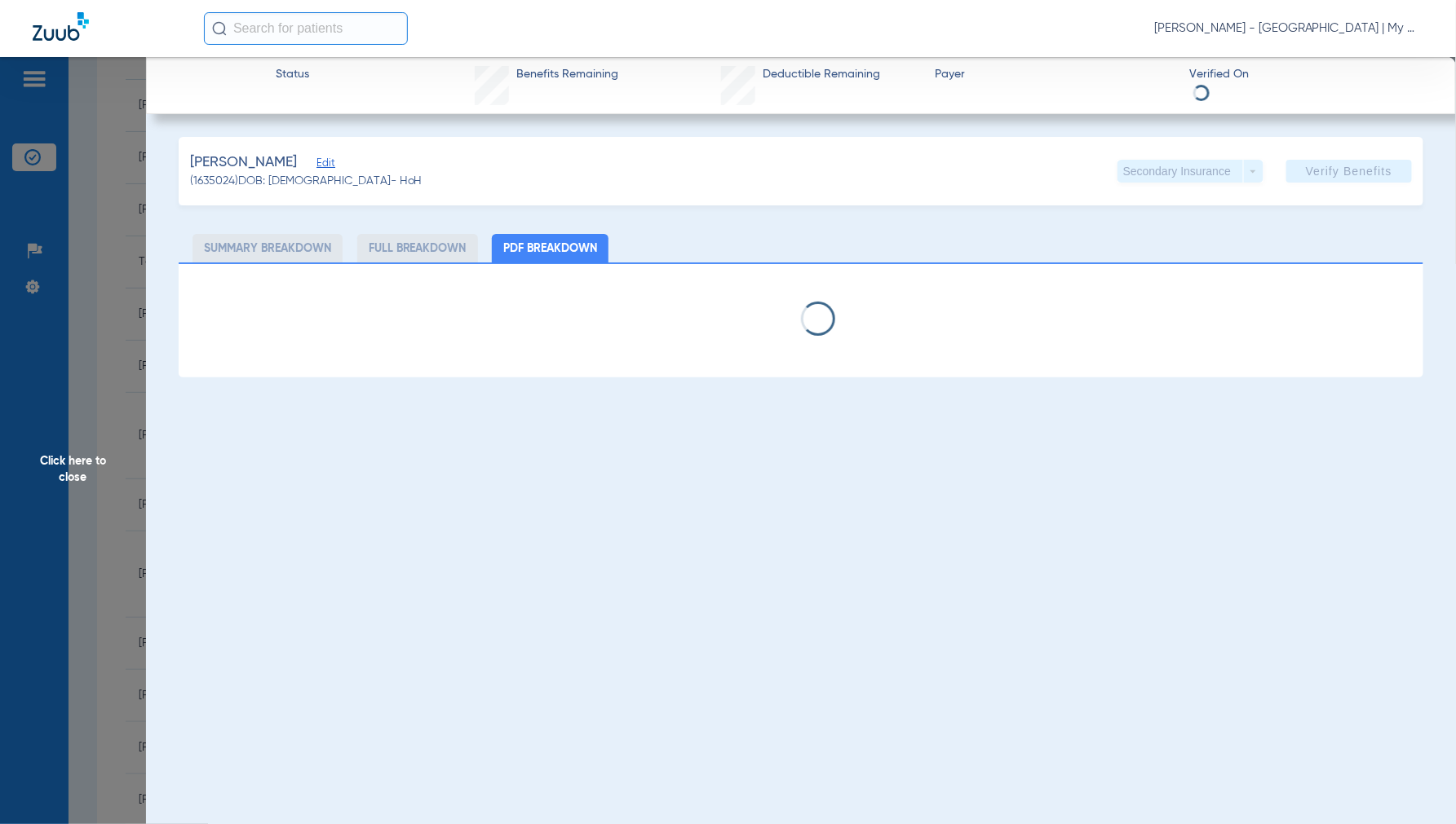
select select "page-width"
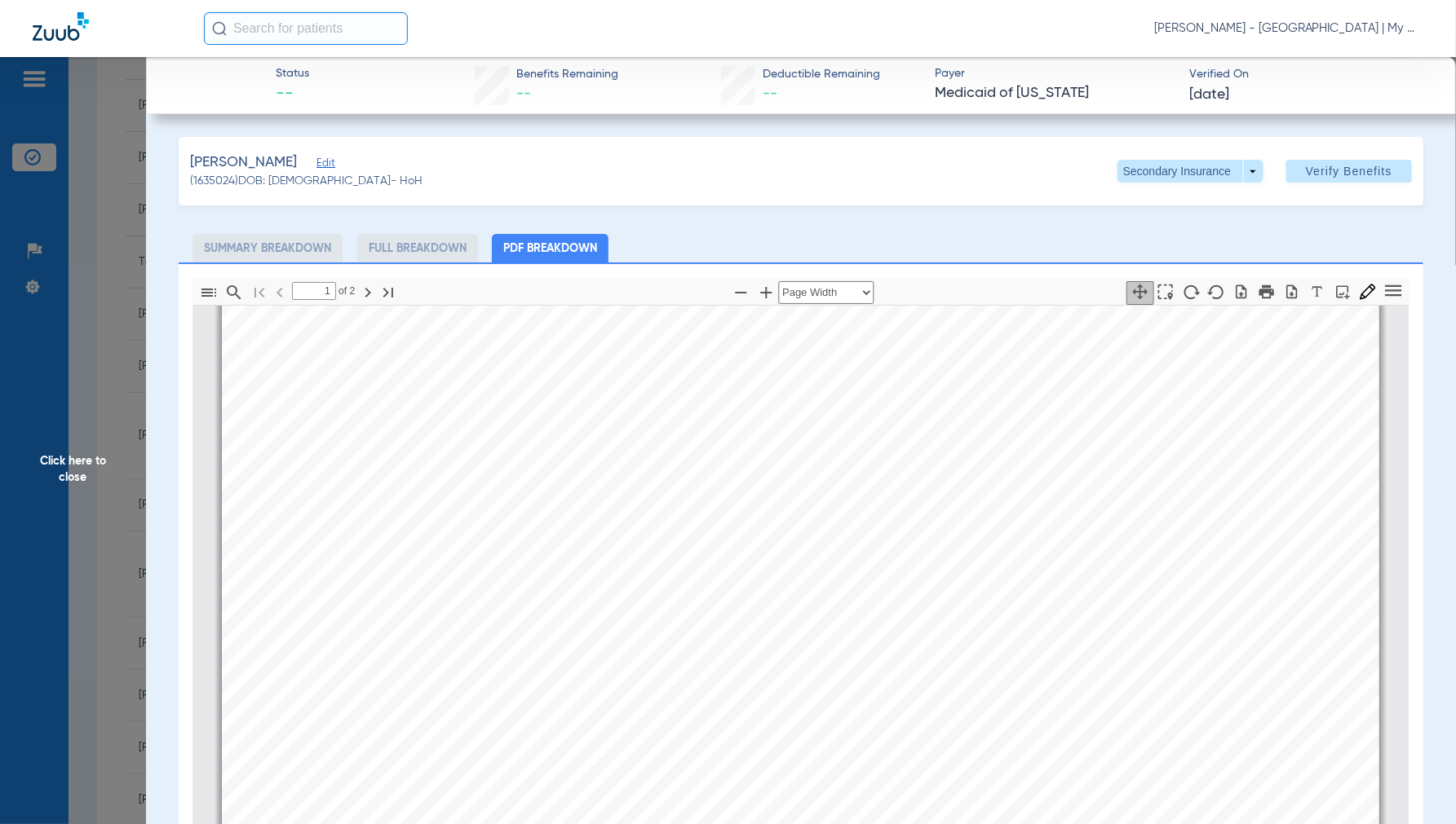
type input "2"
click at [68, 467] on span "Click here to close" at bounding box center [72, 468] width 146 height 824
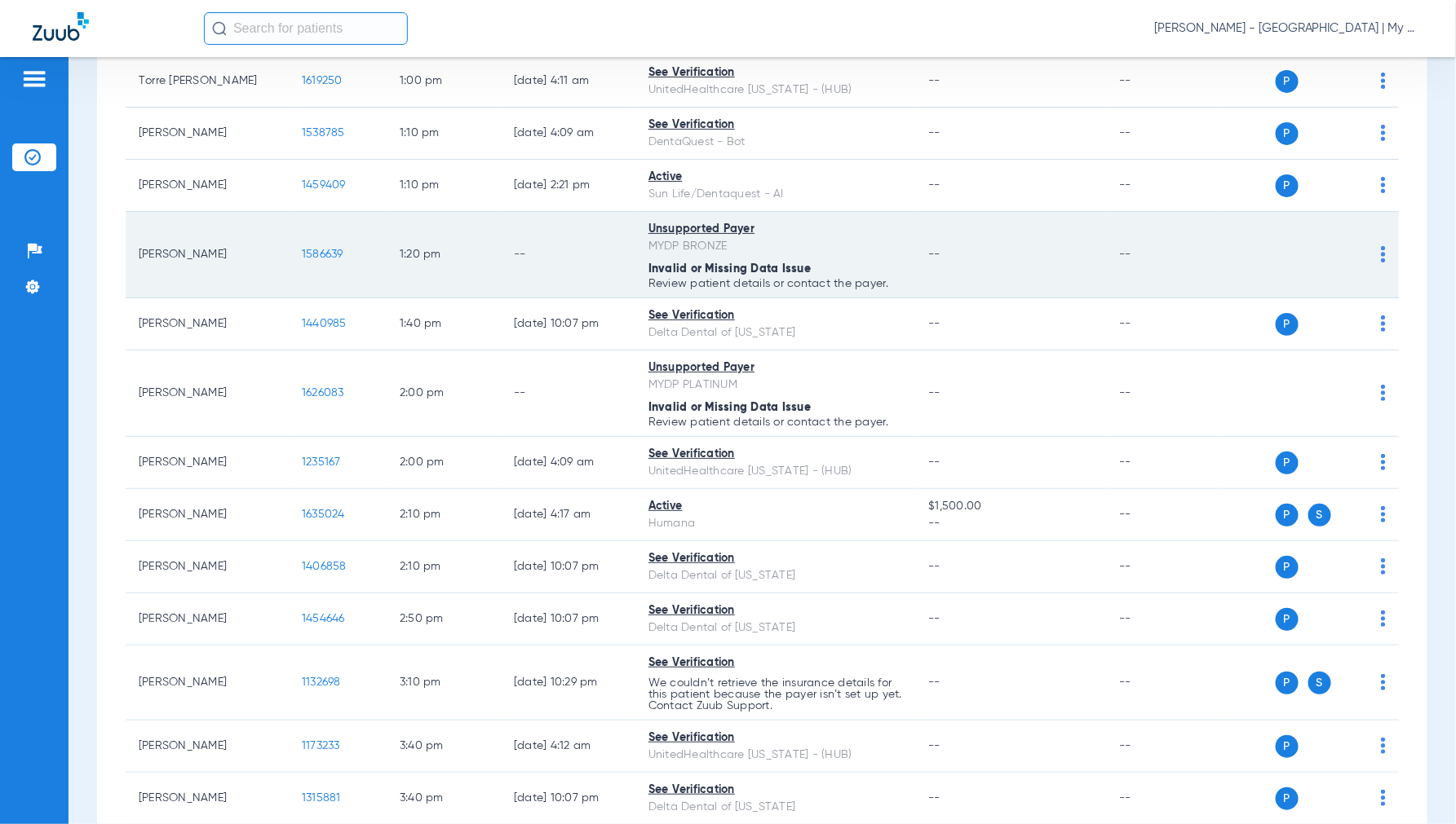
scroll to position [1268, 0]
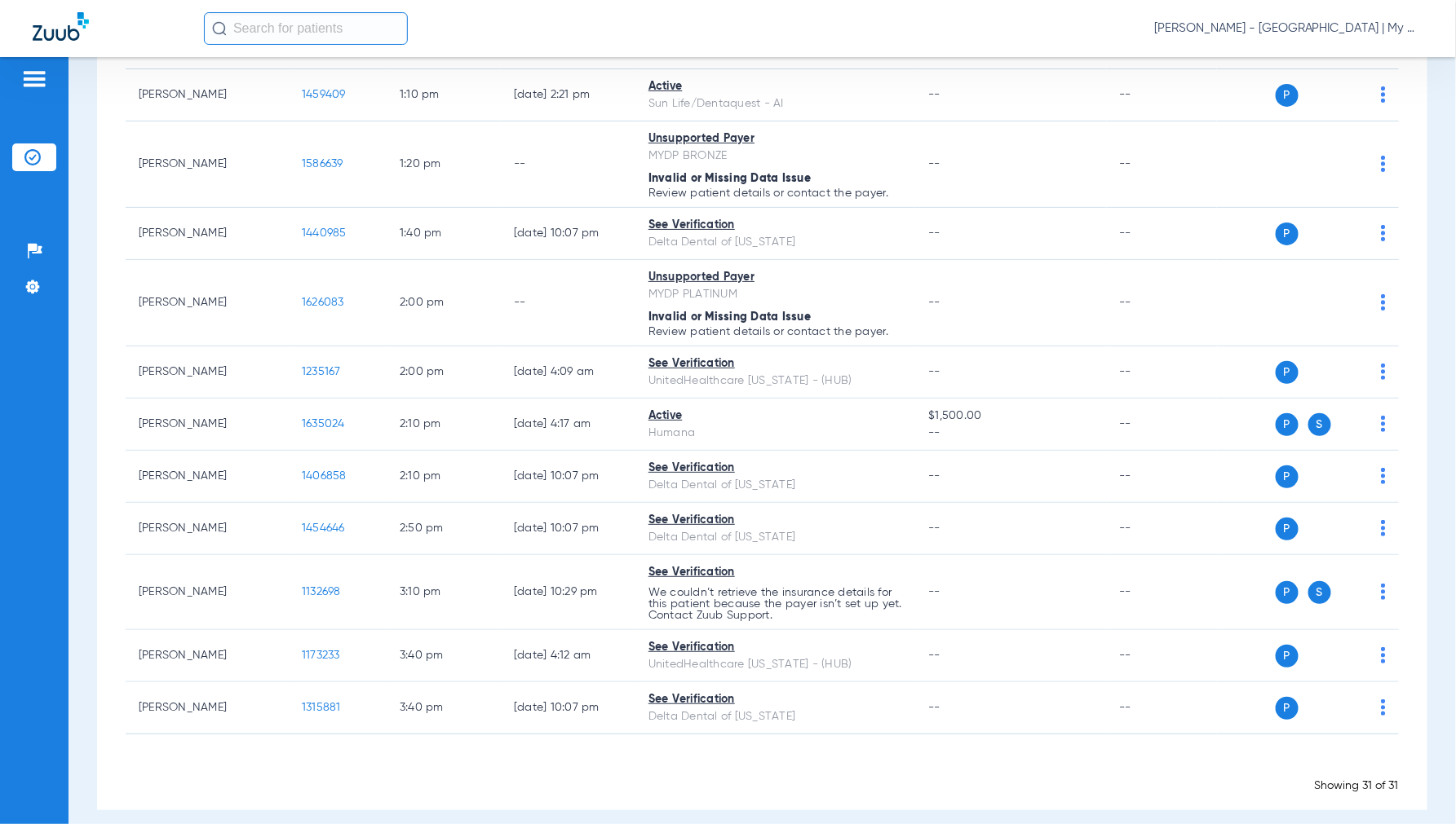
click at [1283, 31] on span "[PERSON_NAME] - [GEOGRAPHIC_DATA] | My Community Dental Centers" at bounding box center [1288, 29] width 269 height 16
click at [1364, 59] on span "Account Selection" at bounding box center [1362, 58] width 91 height 12
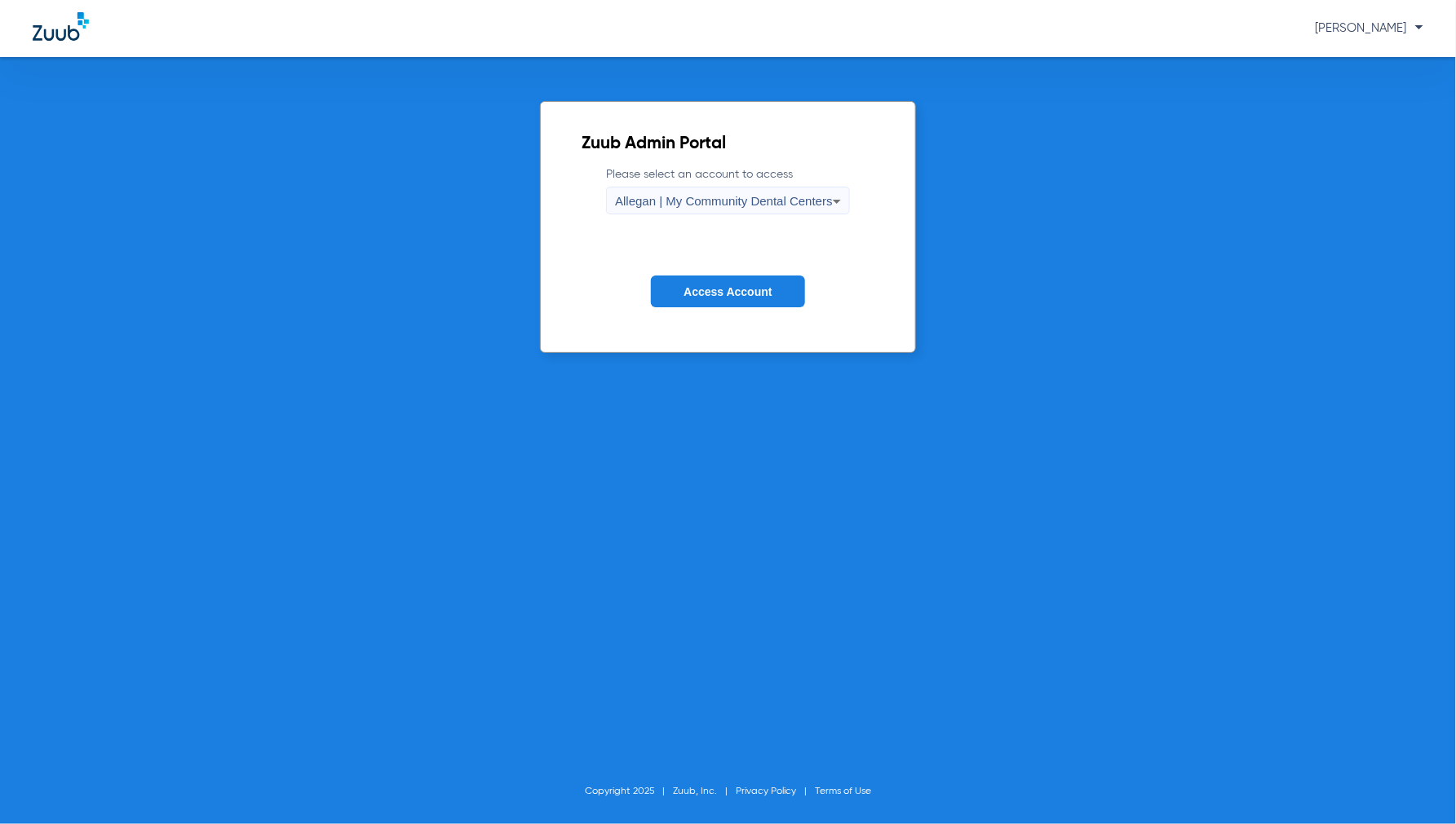
click at [736, 193] on div "Allegan | My Community Dental Centers" at bounding box center [724, 202] width 217 height 28
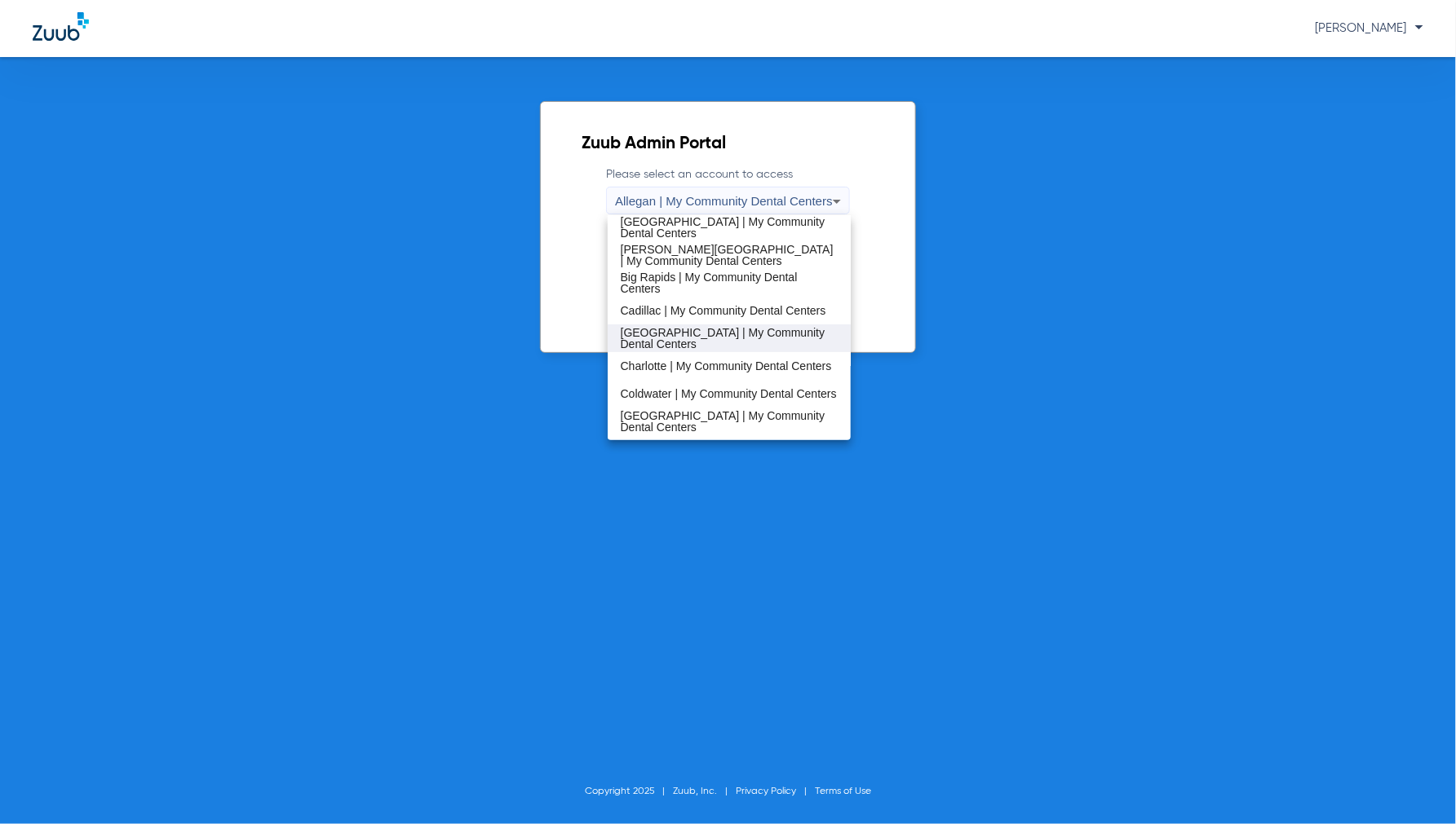
scroll to position [91, 0]
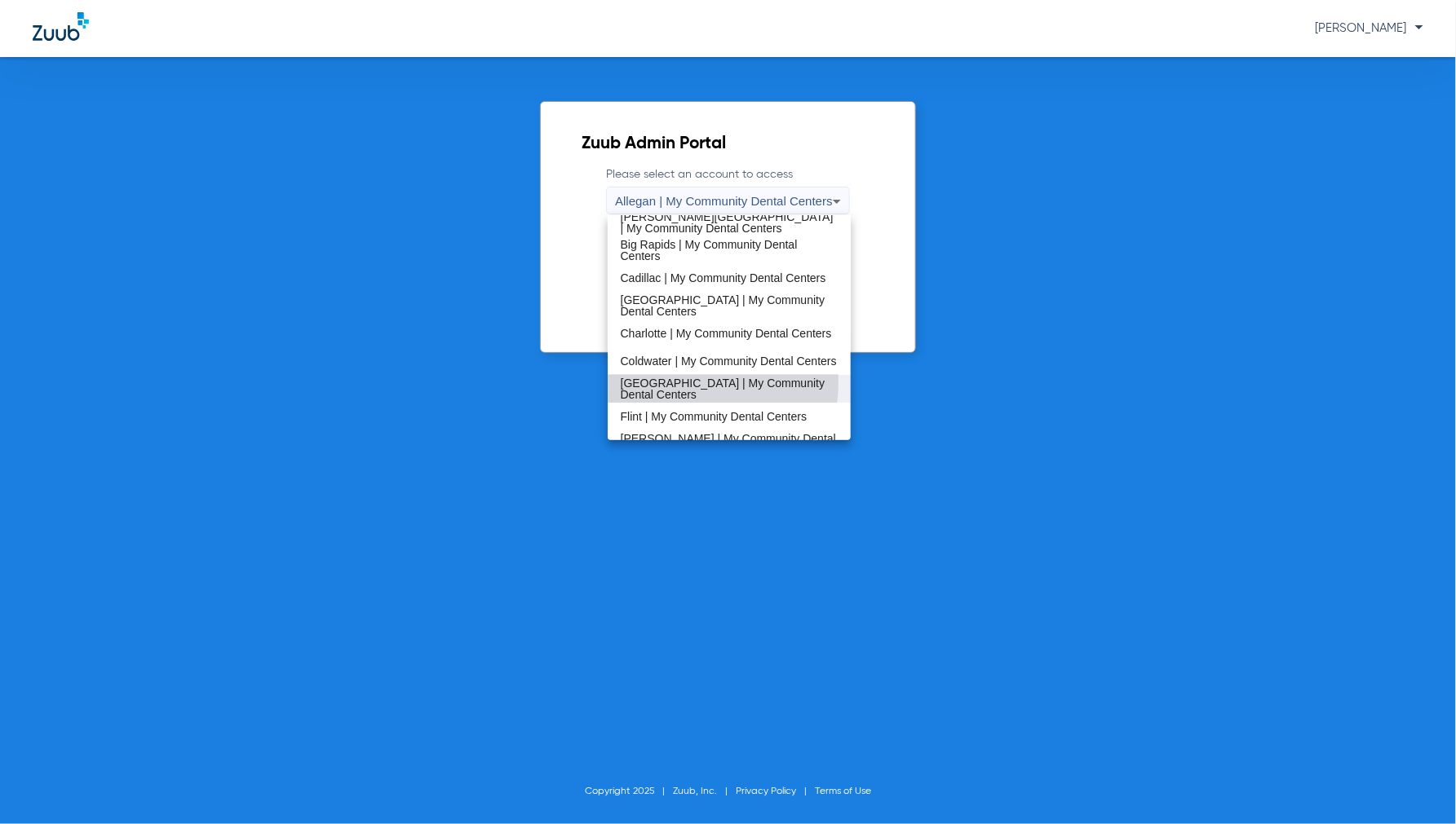
click at [663, 382] on span "[GEOGRAPHIC_DATA] | My Community Dental Centers" at bounding box center [730, 389] width 217 height 23
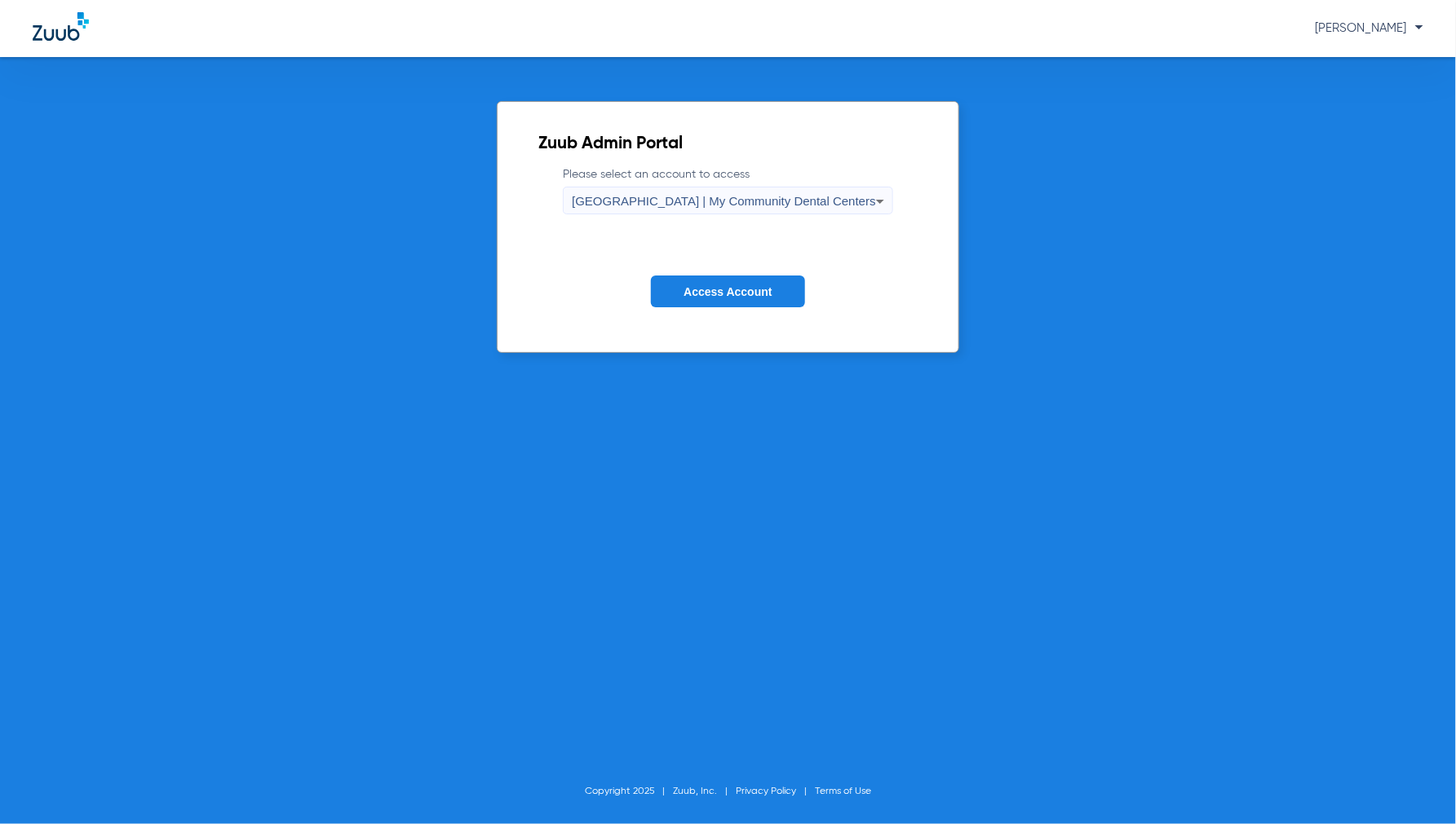
click at [721, 291] on span "Access Account" at bounding box center [727, 292] width 88 height 13
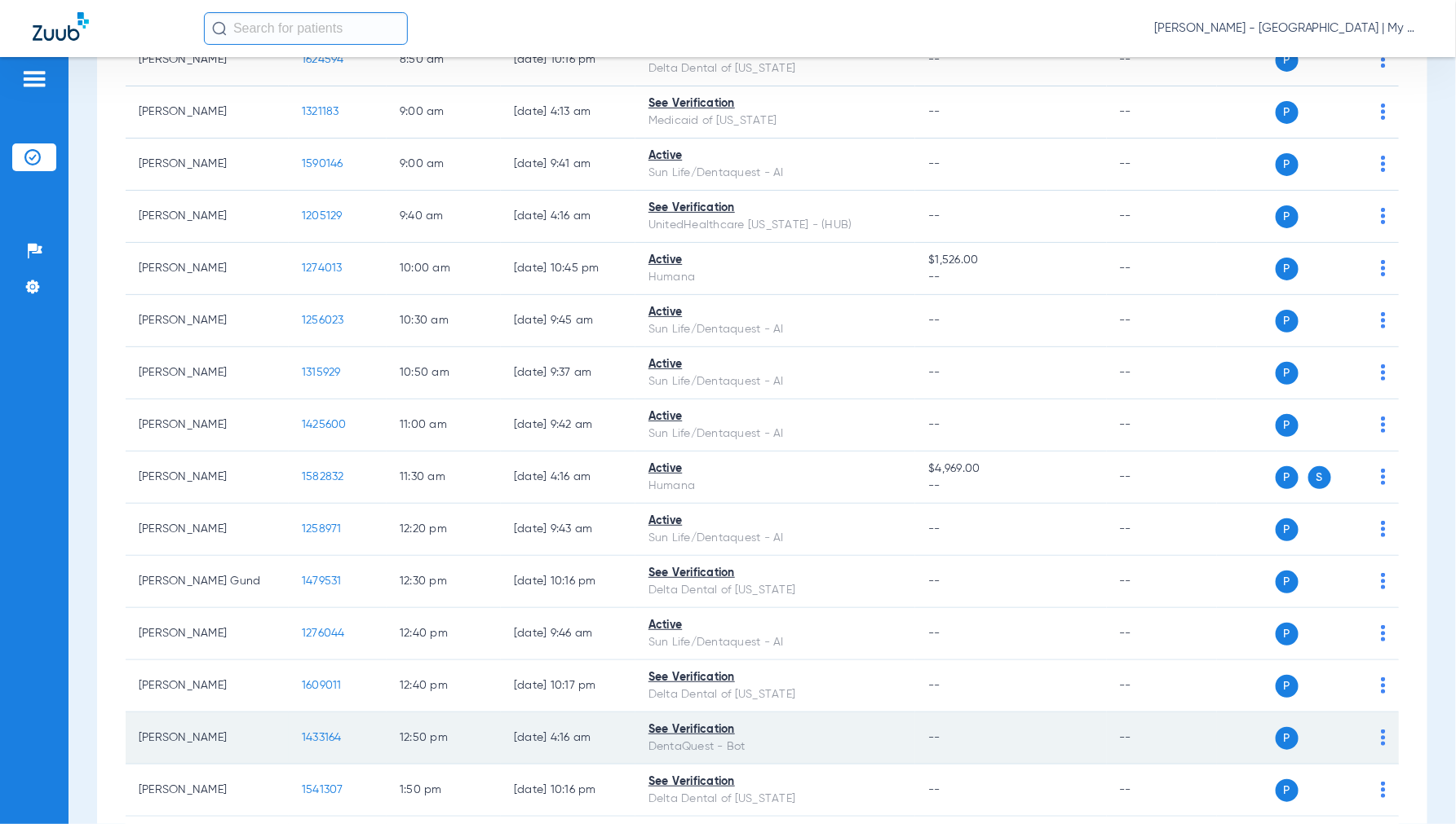
scroll to position [724, 0]
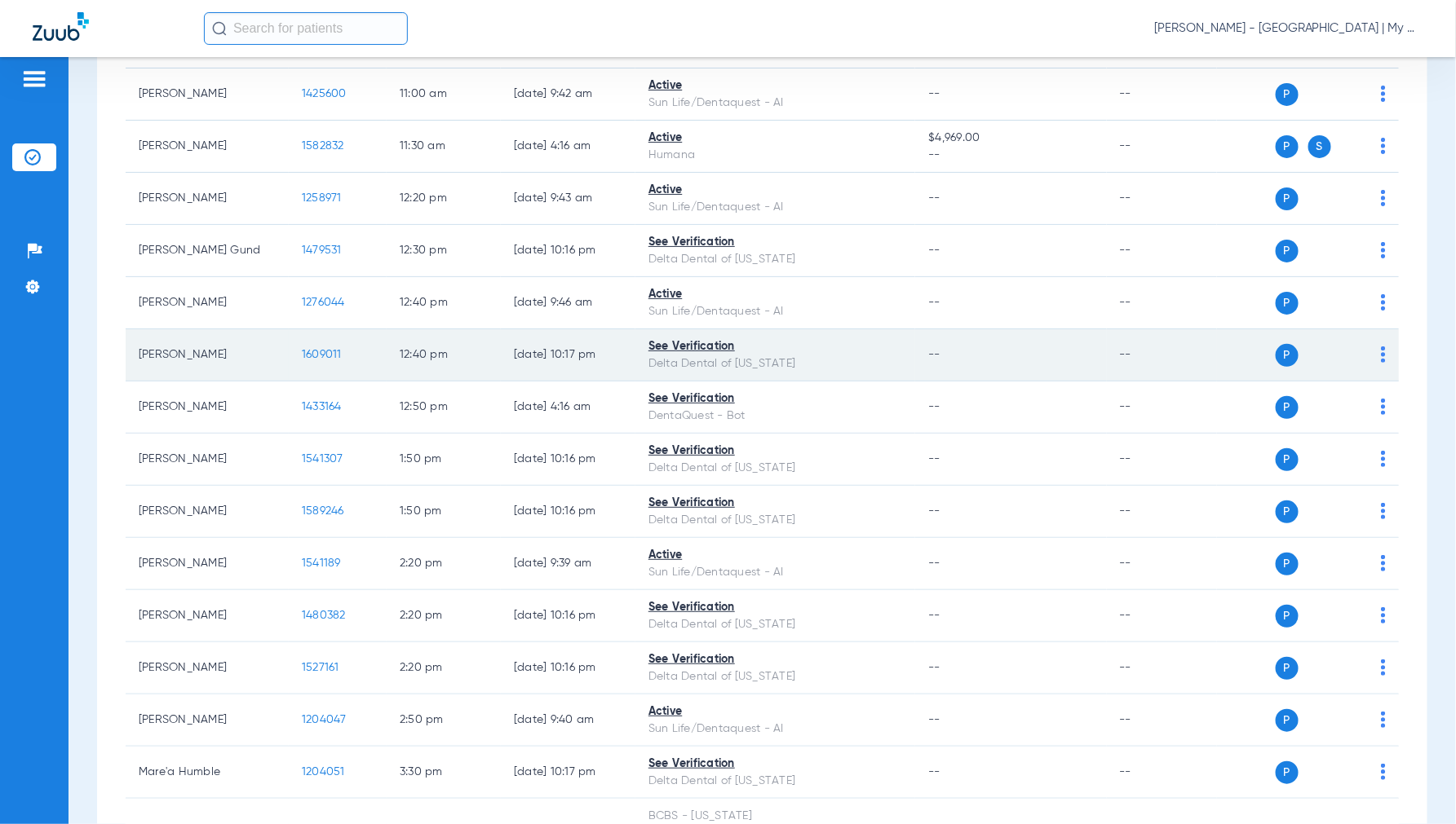
click at [327, 354] on span "1609011" at bounding box center [321, 355] width 40 height 12
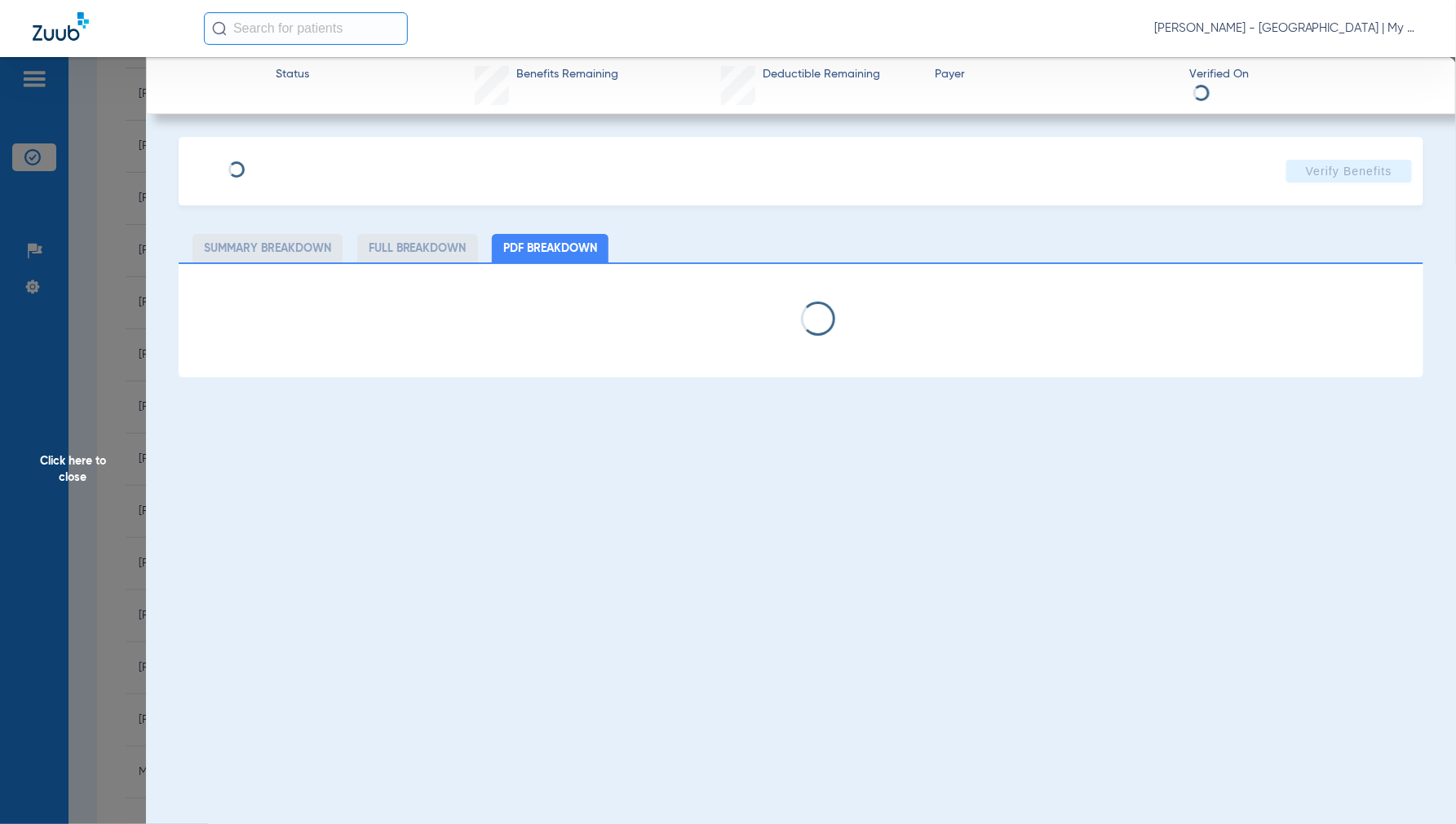
select select "page-width"
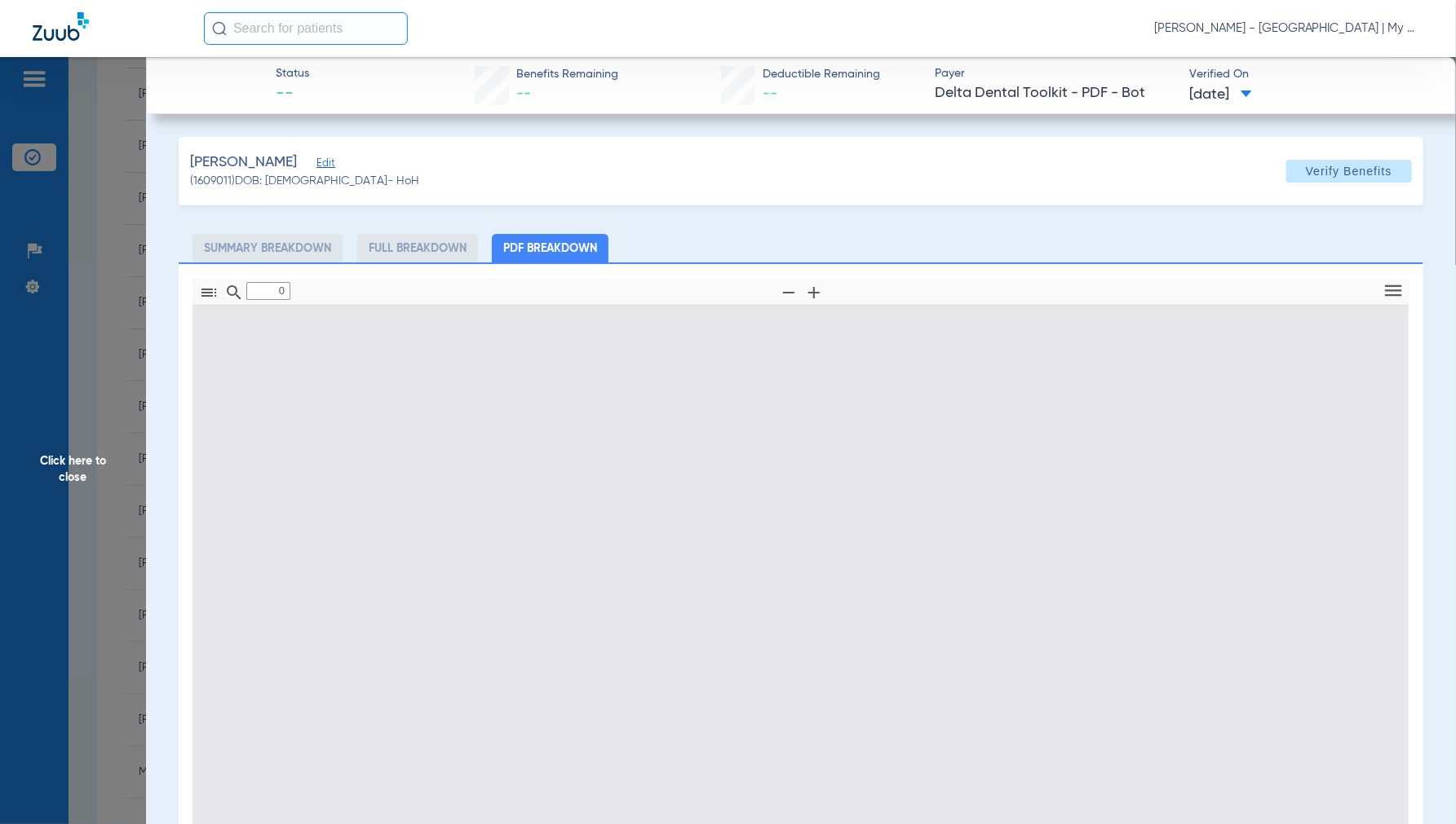
type input "1"
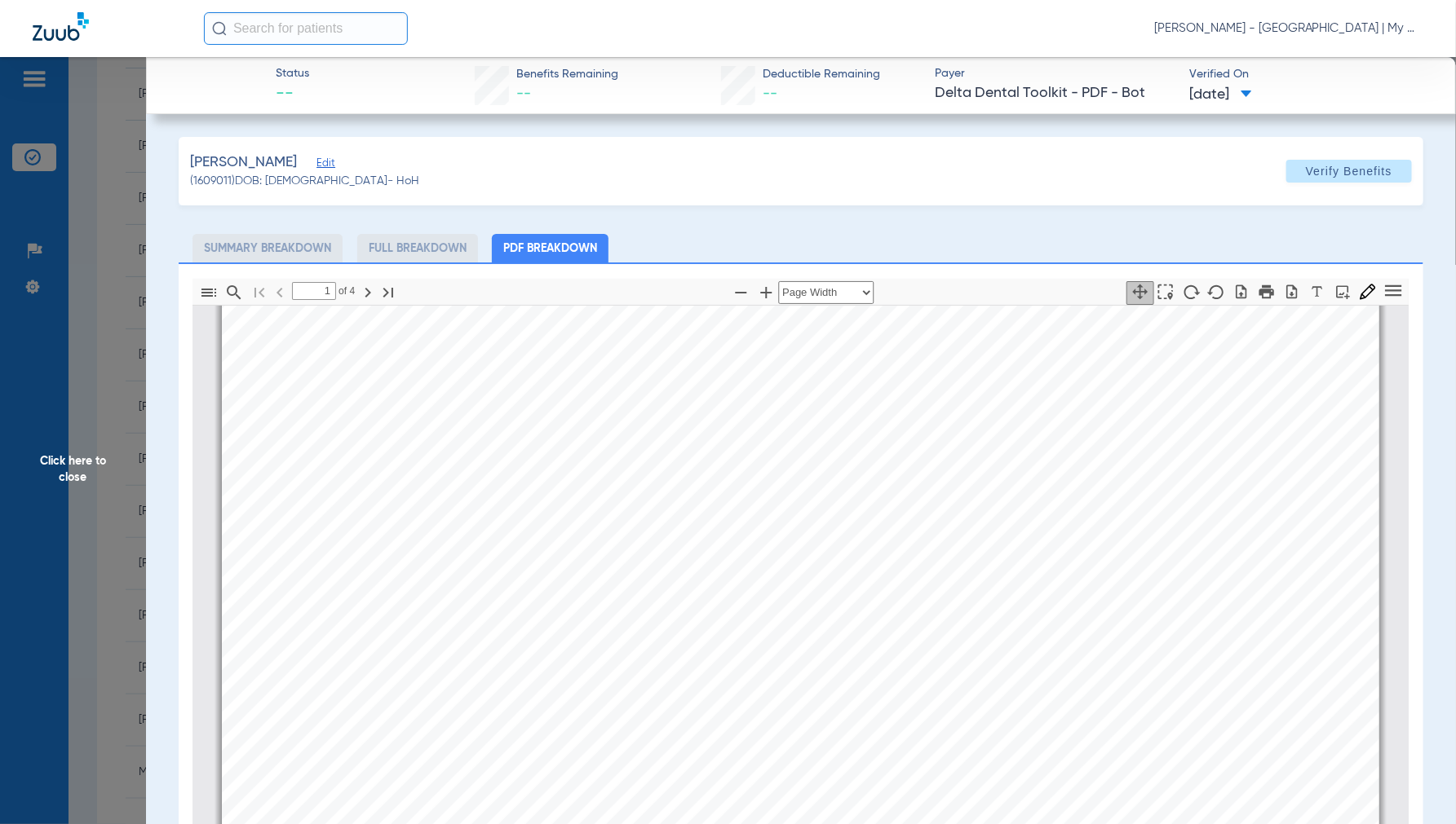
scroll to position [280, 0]
click at [166, 25] on div at bounding box center [119, 29] width 171 height 34
drag, startPoint x: 82, startPoint y: 475, endPoint x: 569, endPoint y: 459, distance: 487.3
click at [80, 475] on span "Click here to close" at bounding box center [72, 468] width 146 height 824
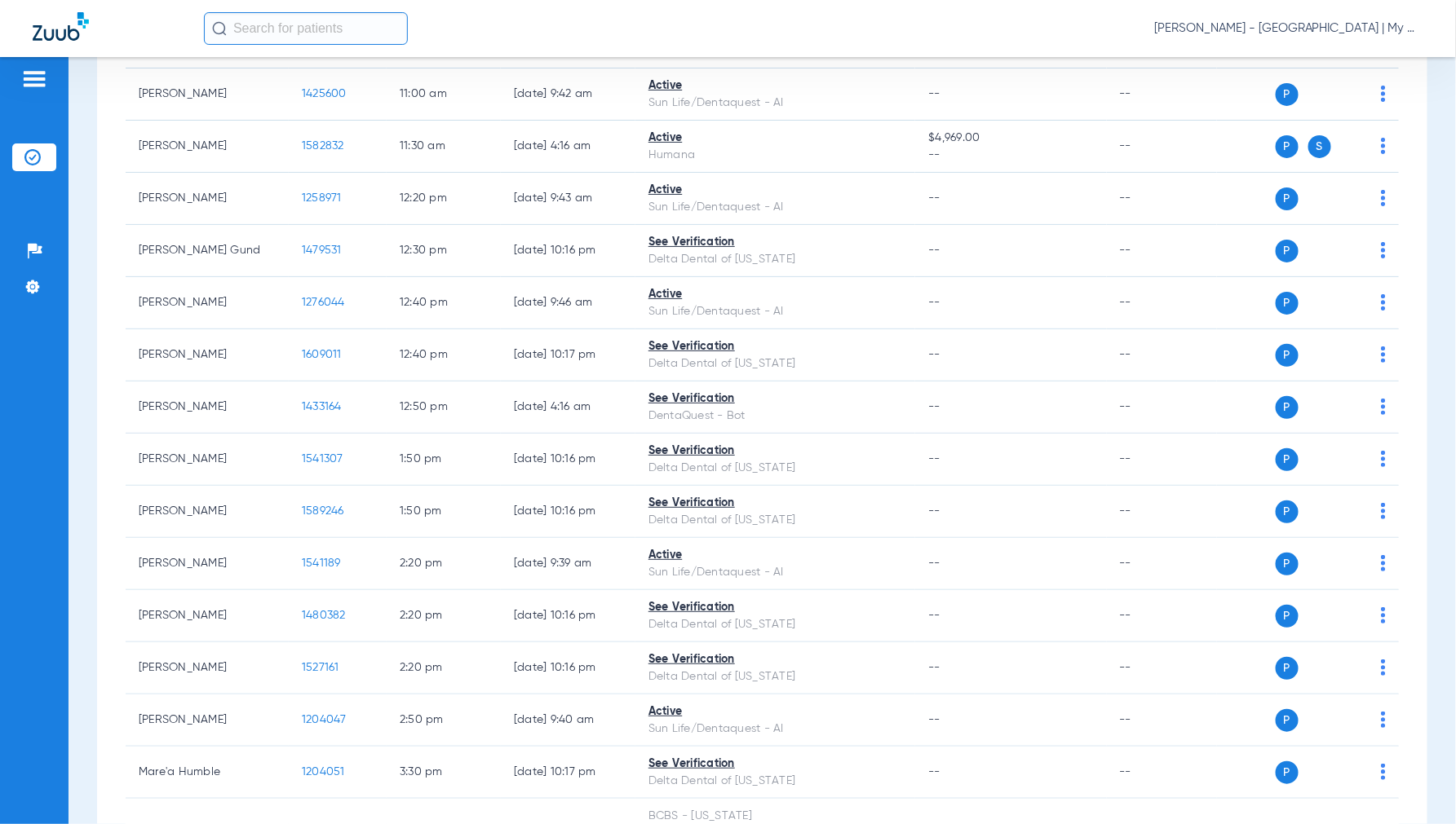
click at [1286, 26] on span "Jennifer Dziamski - Detroit | My Community Dental Centers" at bounding box center [1288, 29] width 269 height 16
click at [1320, 58] on span "Account Selection" at bounding box center [1362, 58] width 91 height 12
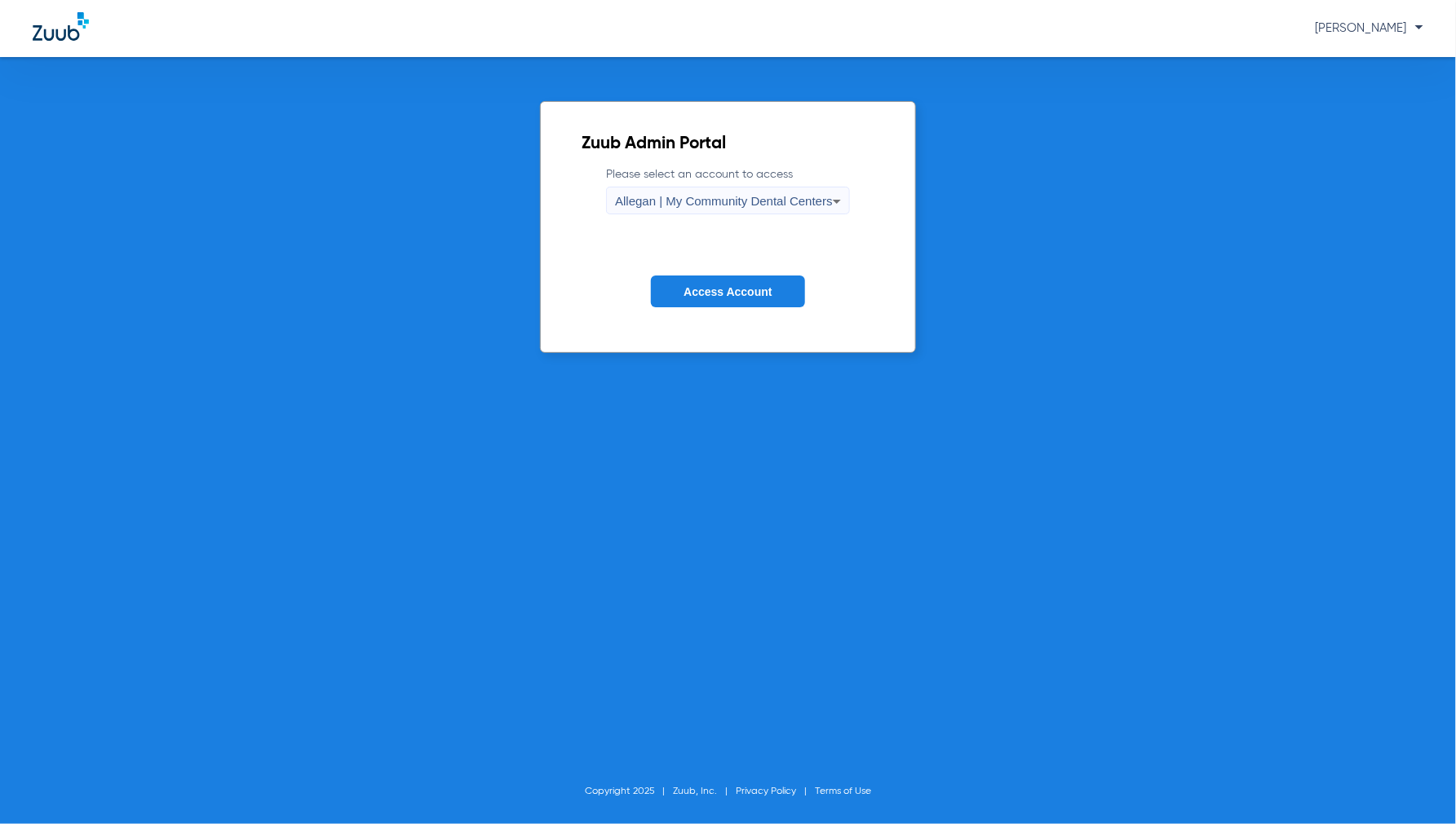
click at [687, 289] on span "Access Account" at bounding box center [727, 292] width 88 height 13
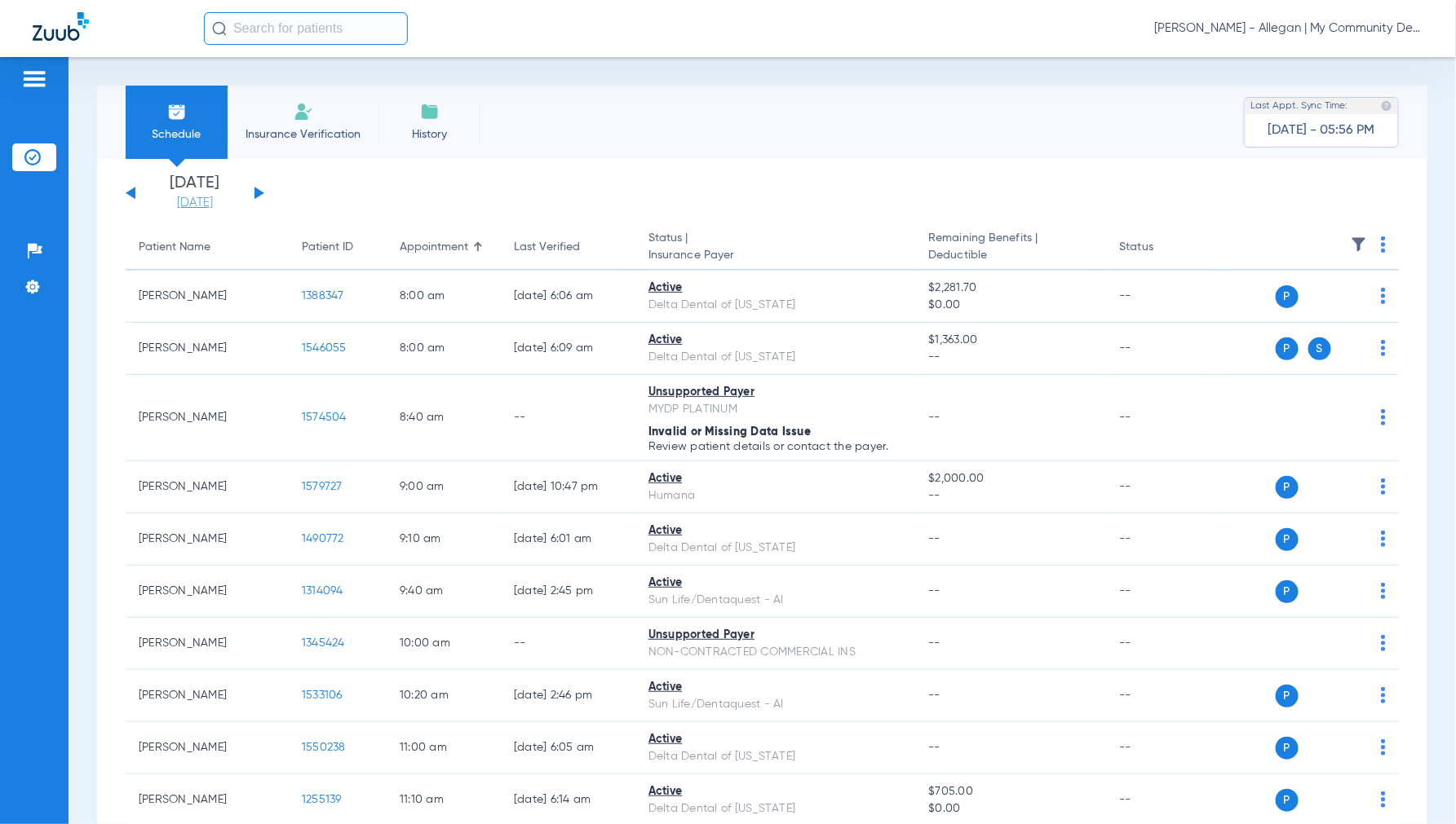
click at [177, 206] on link "[DATE]" at bounding box center [194, 203] width 98 height 16
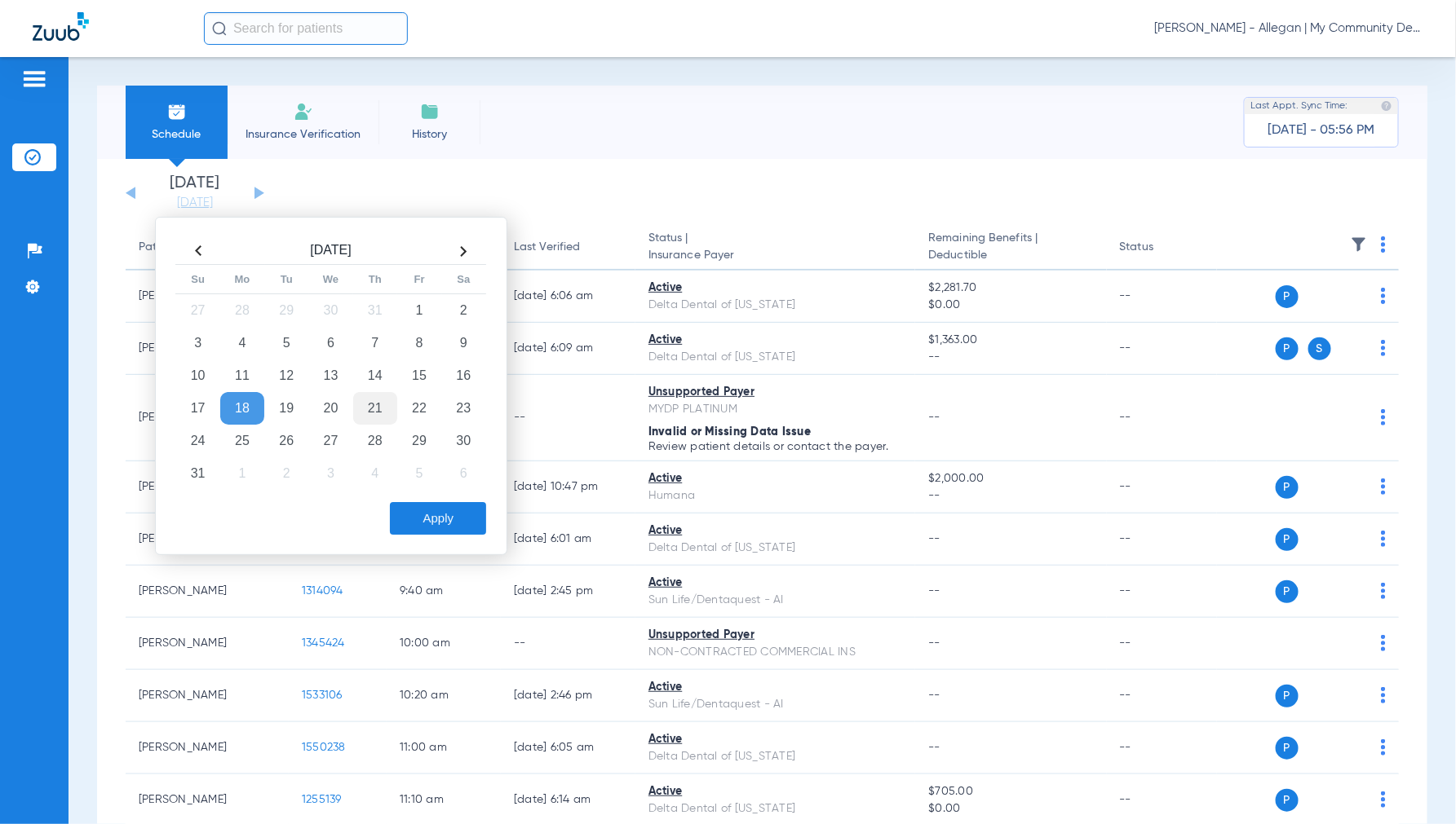
click at [394, 407] on td "21" at bounding box center [375, 408] width 44 height 33
click at [424, 522] on button "Apply" at bounding box center [437, 519] width 96 height 33
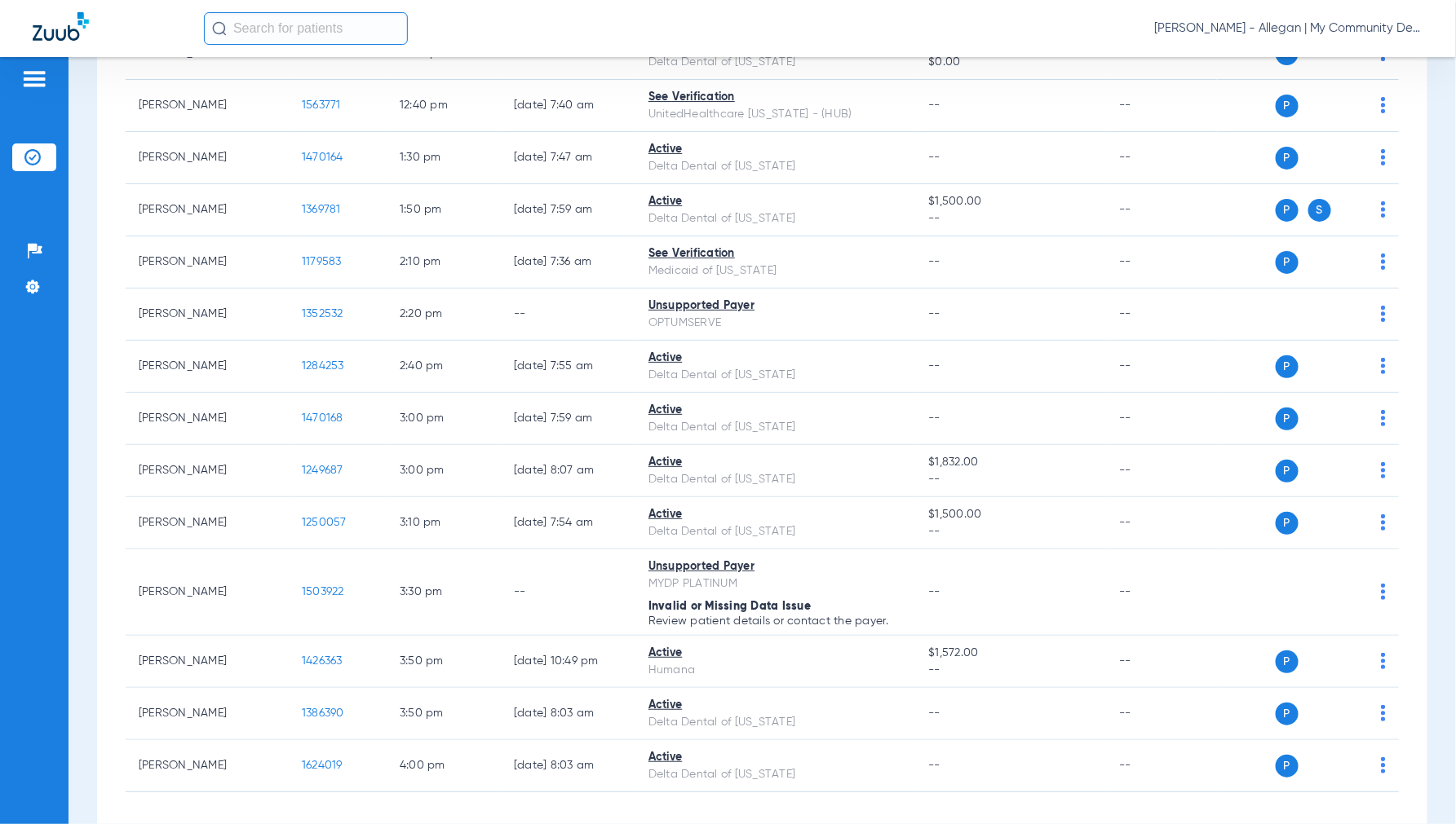
scroll to position [1205, 0]
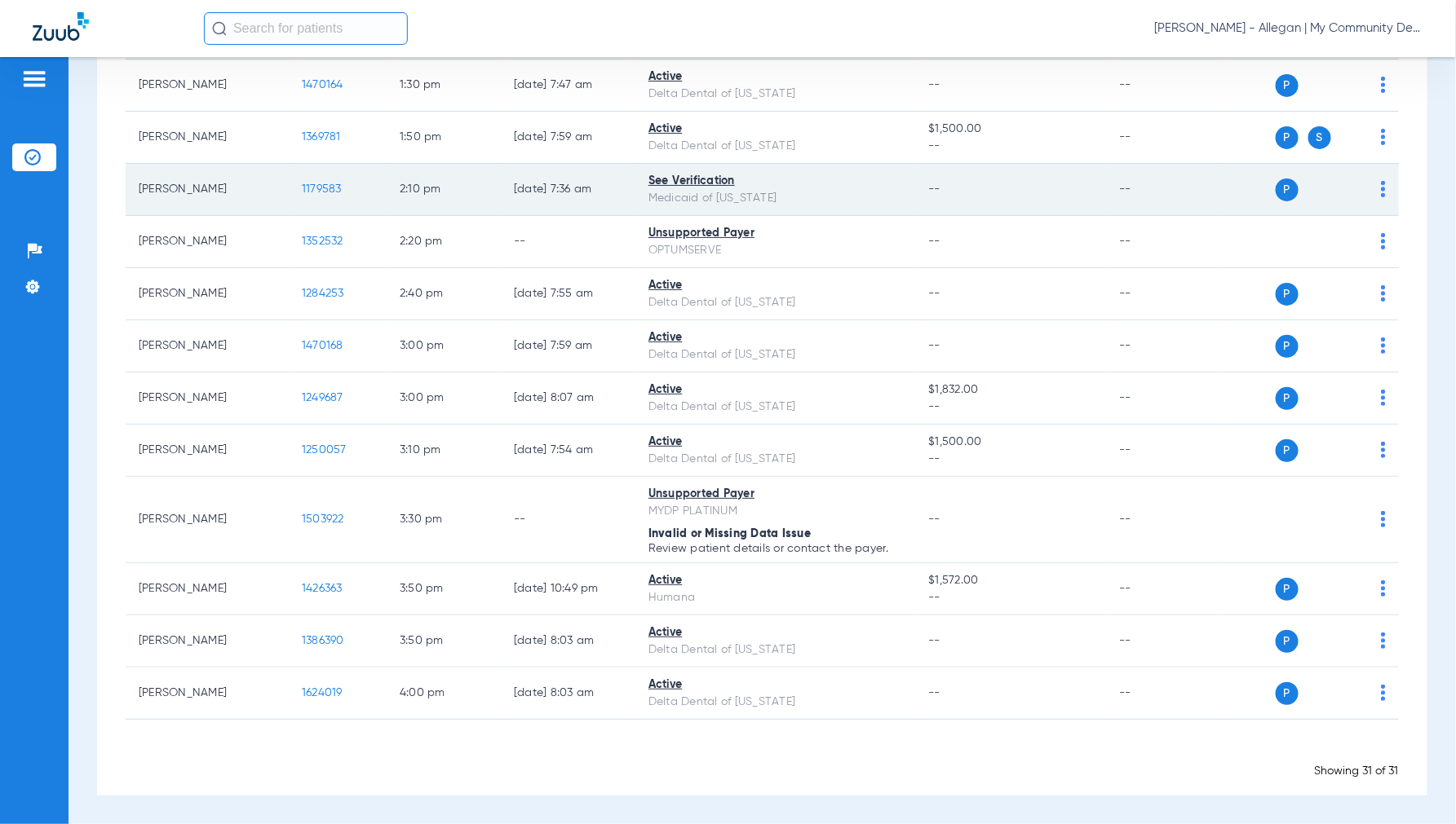
click at [328, 184] on span "1179583" at bounding box center [321, 189] width 40 height 12
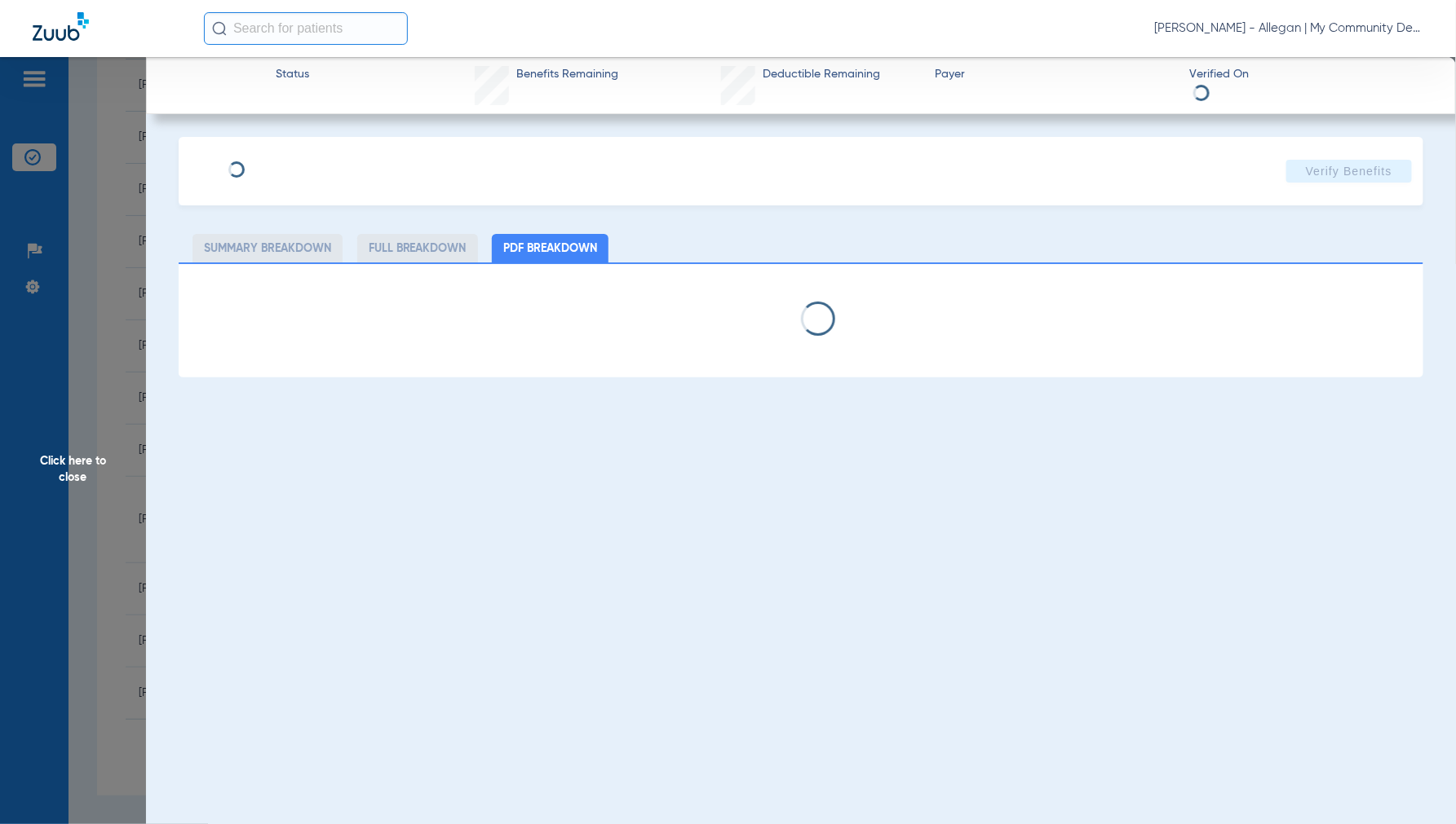
select select "page-width"
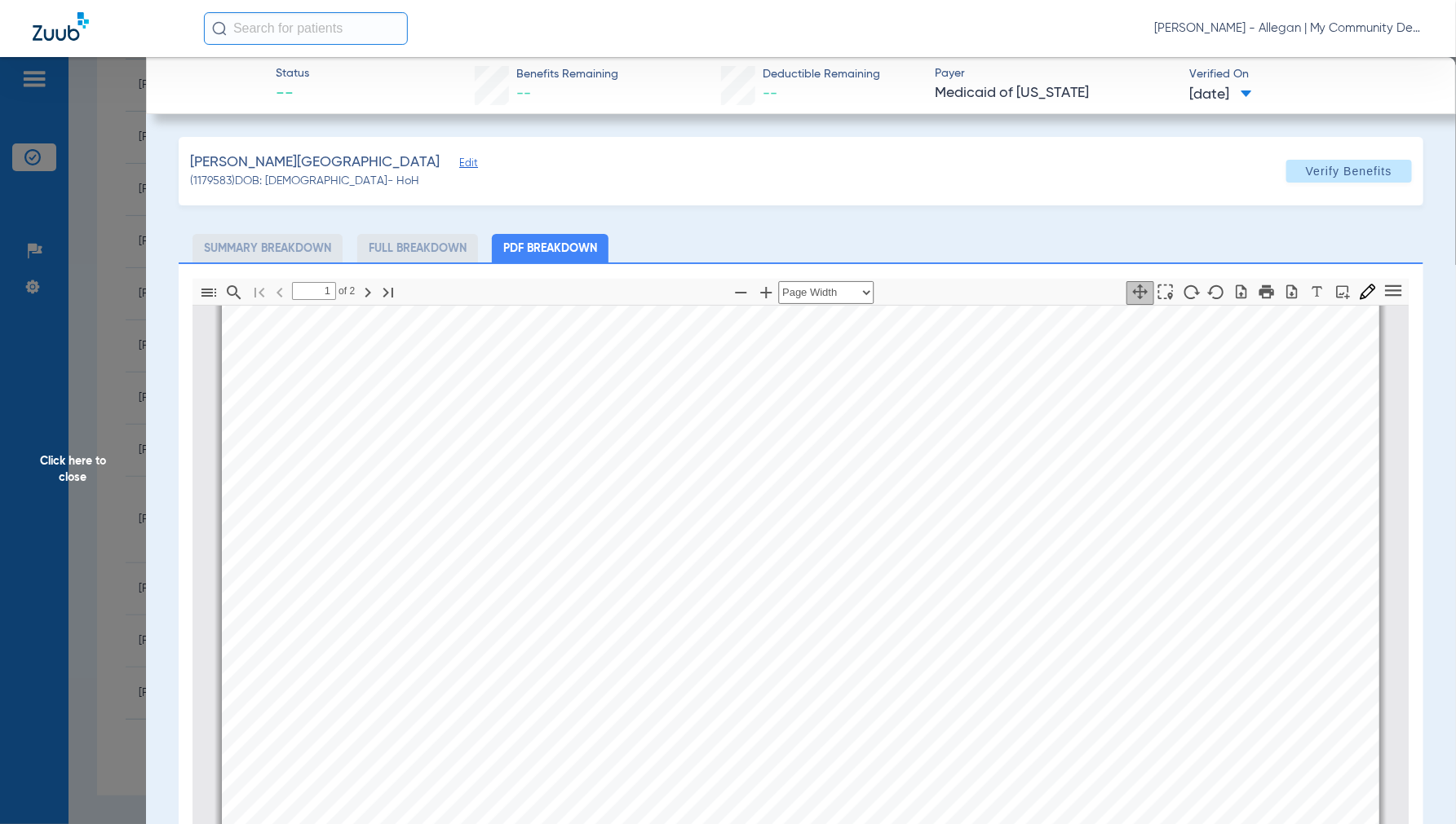
type input "2"
click at [54, 460] on span "Click here to close" at bounding box center [72, 468] width 146 height 824
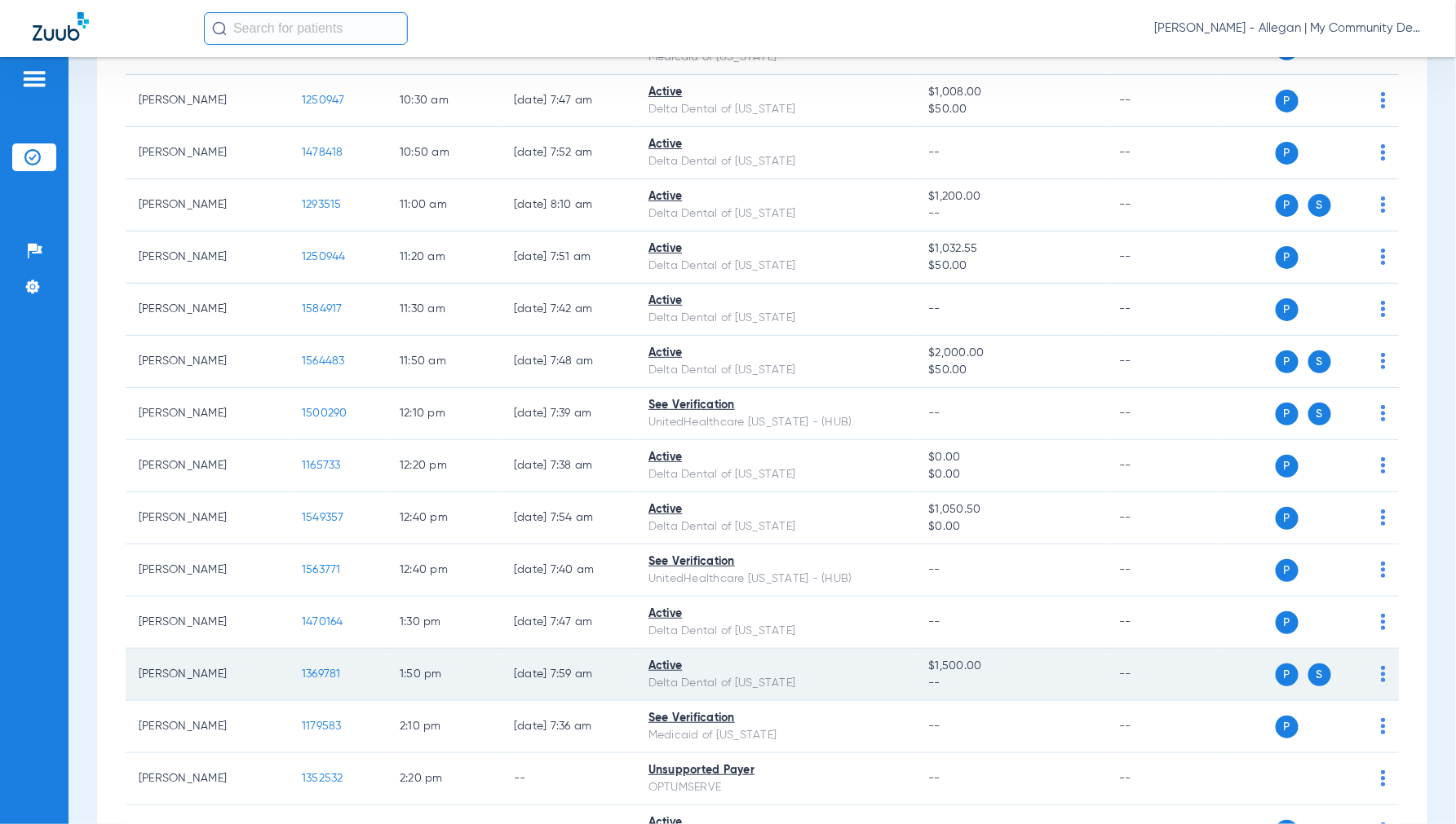
scroll to position [389, 0]
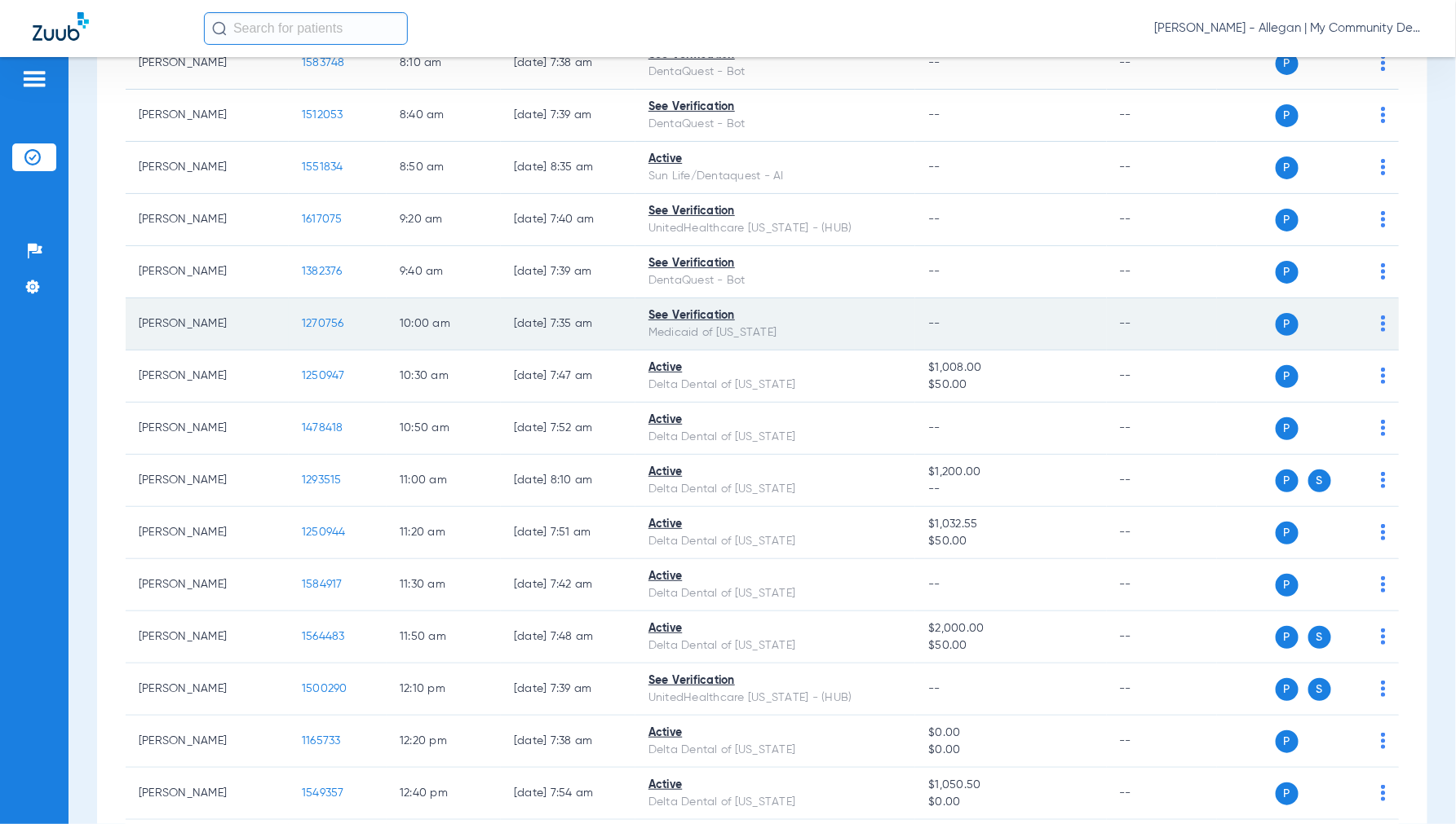
click at [324, 318] on span "1270756" at bounding box center [323, 324] width 43 height 12
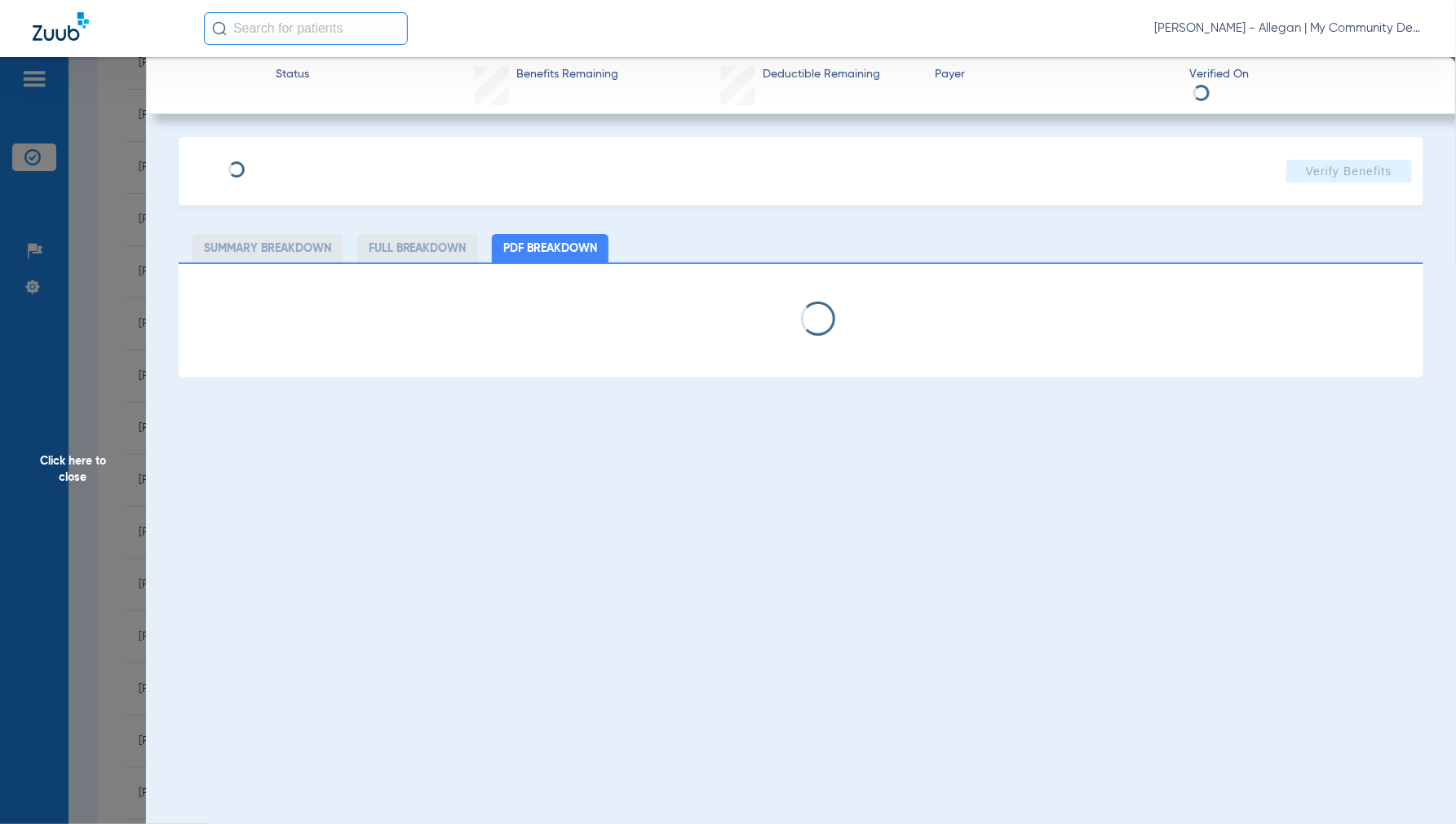
select select "page-width"
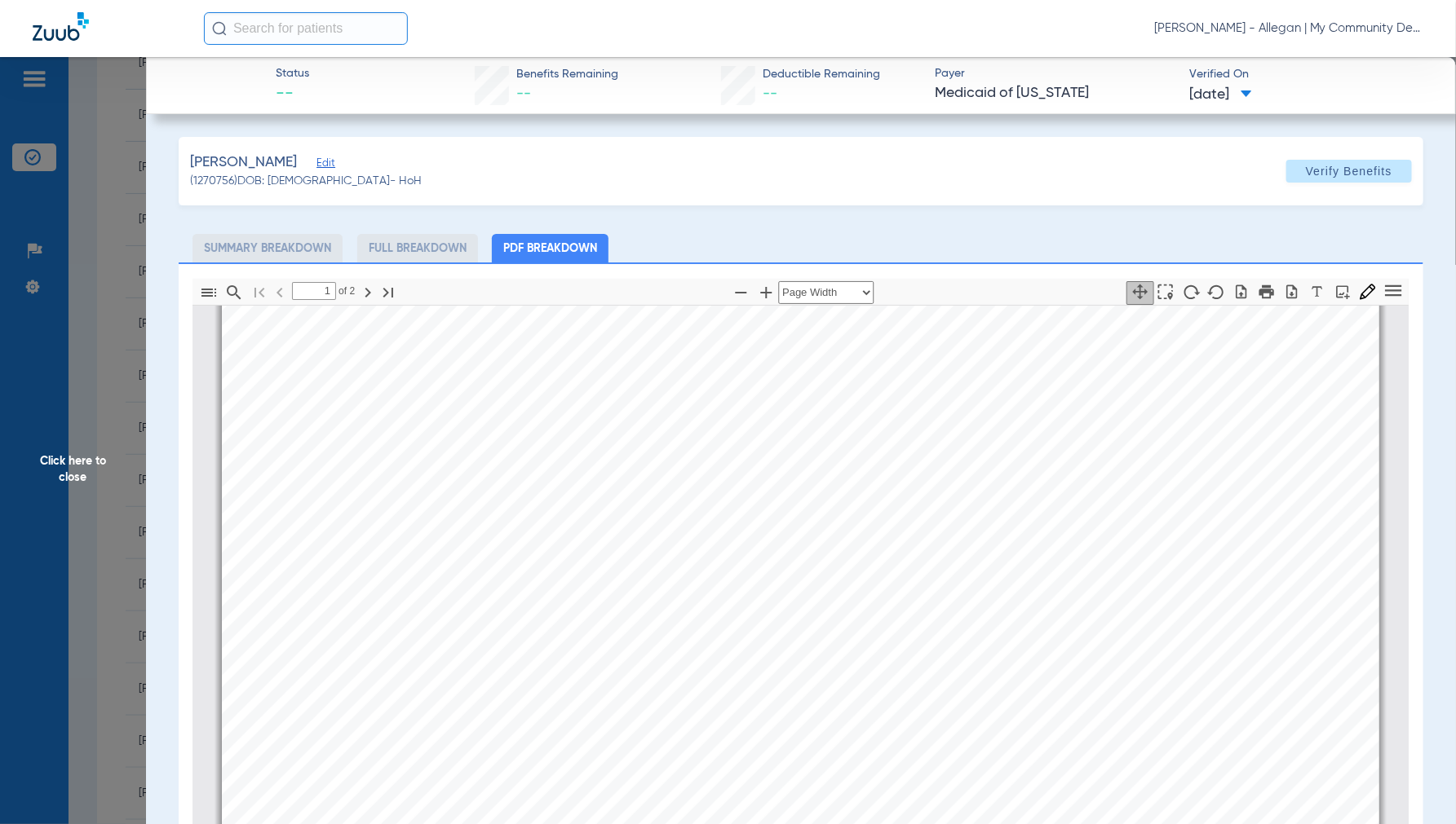
scroll to position [641, 0]
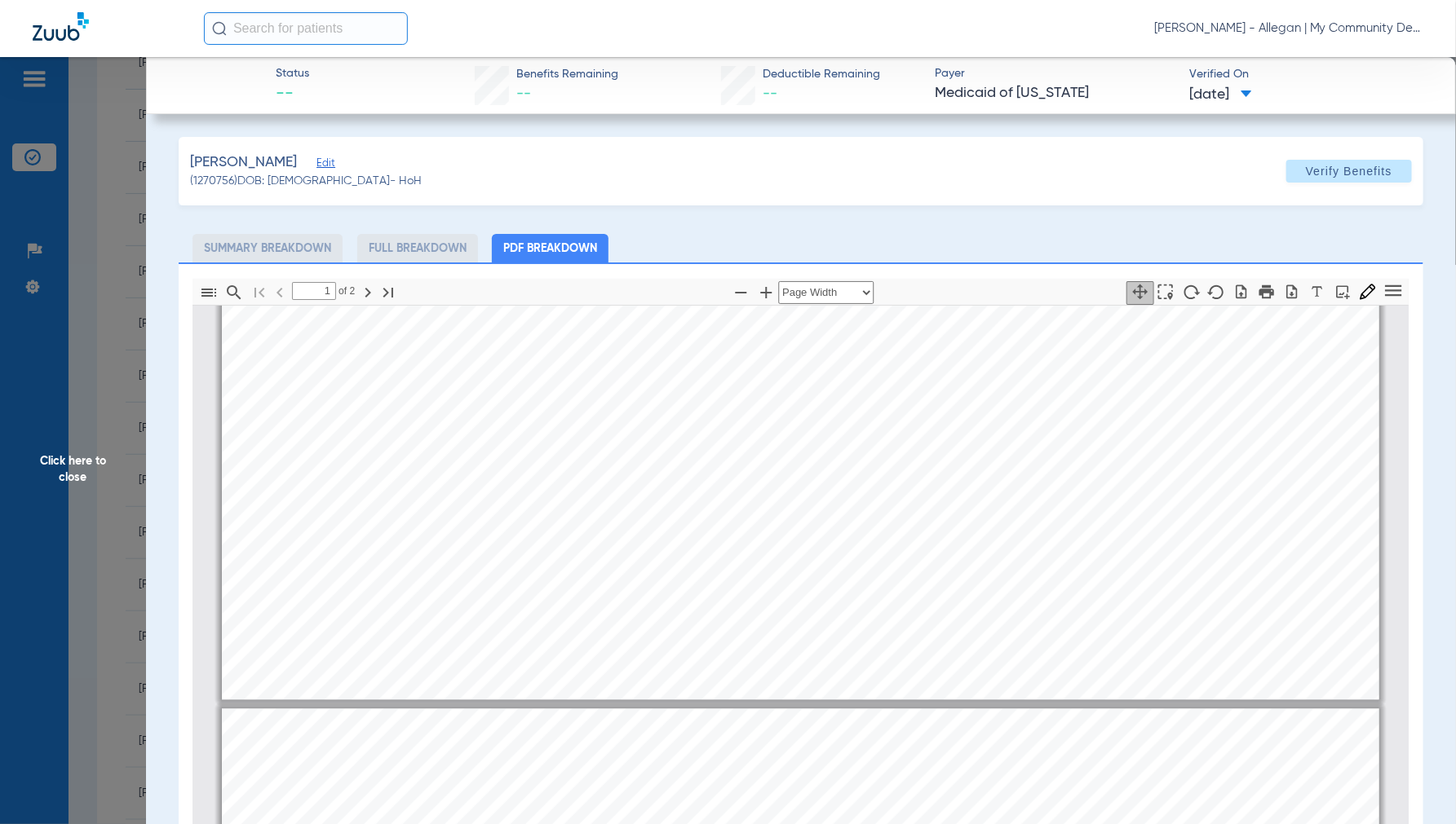
type input "2"
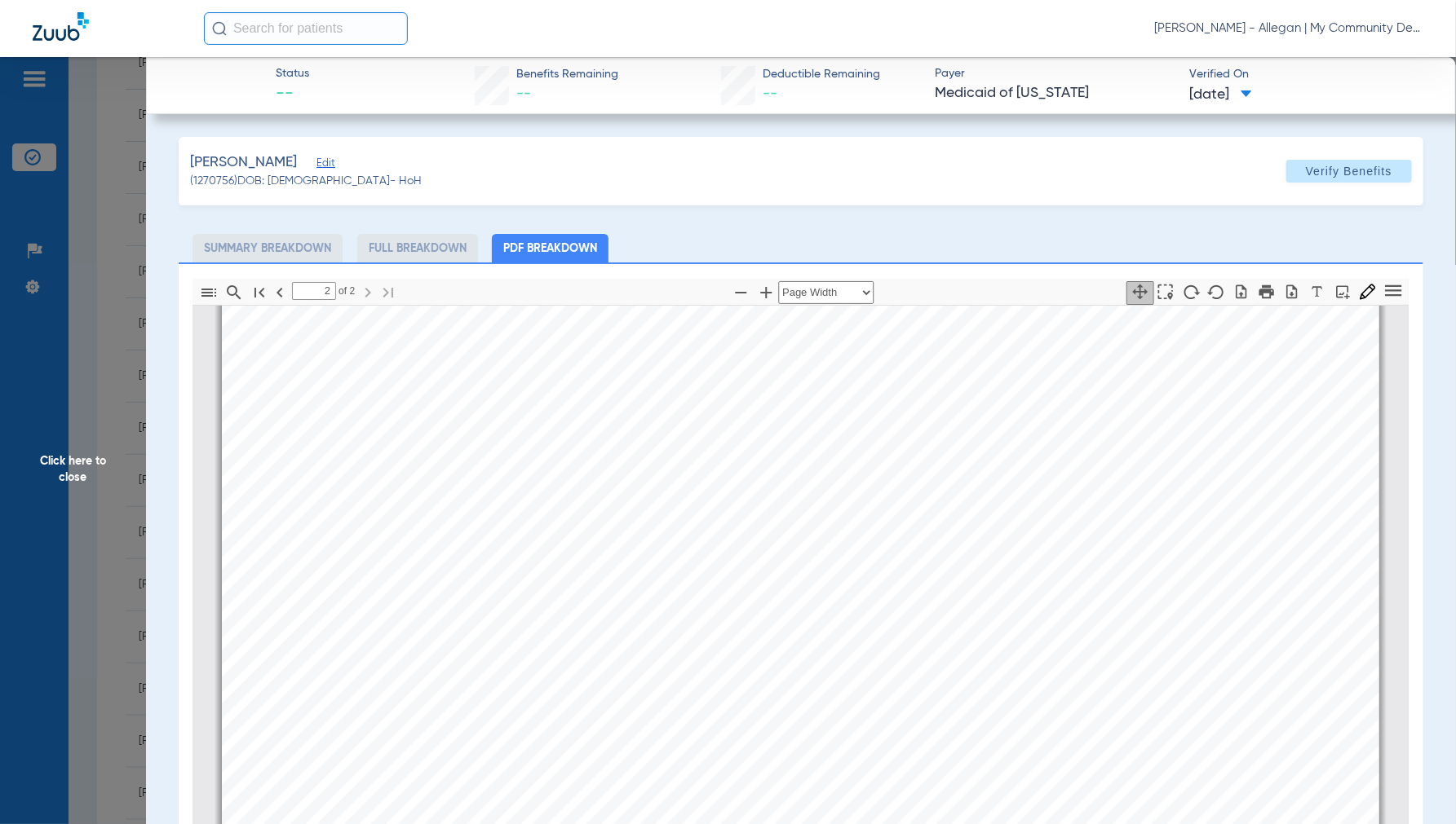
scroll to position [1911, 0]
click at [86, 463] on span "Click here to close" at bounding box center [72, 468] width 146 height 824
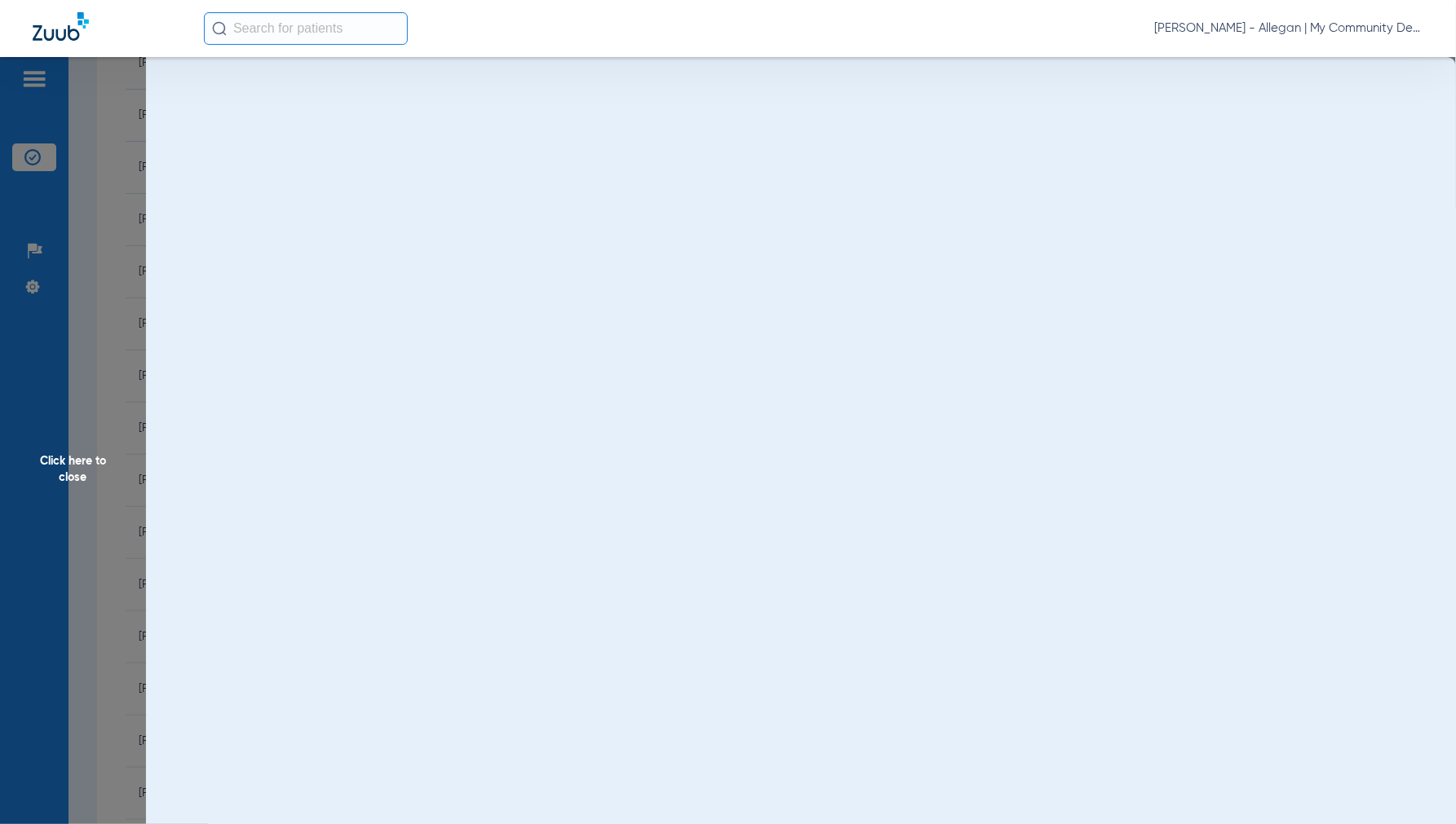
click at [86, 463] on span "Click here to close" at bounding box center [72, 468] width 146 height 824
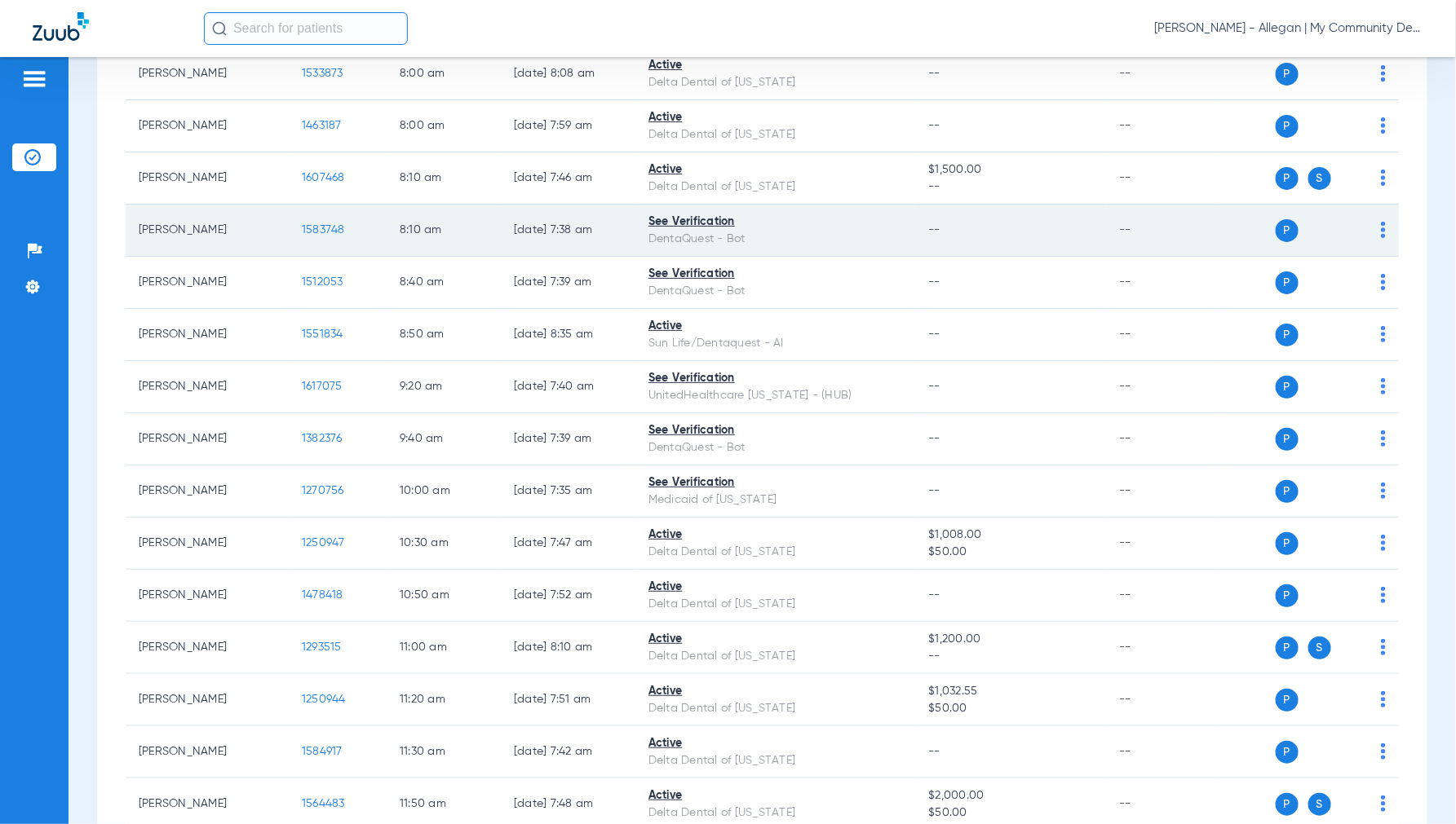
scroll to position [0, 0]
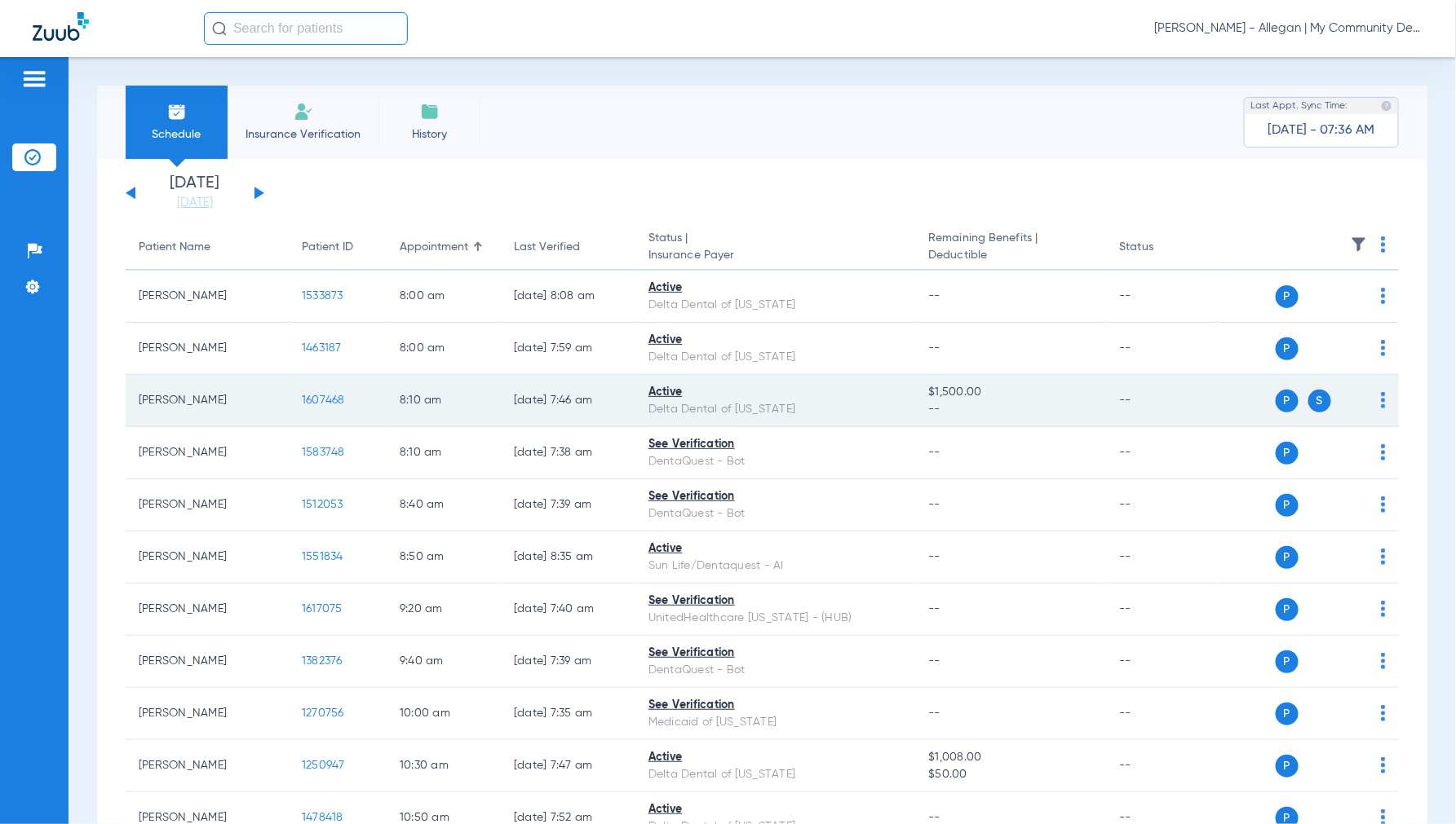
click at [316, 394] on span "1607468" at bounding box center [323, 400] width 43 height 12
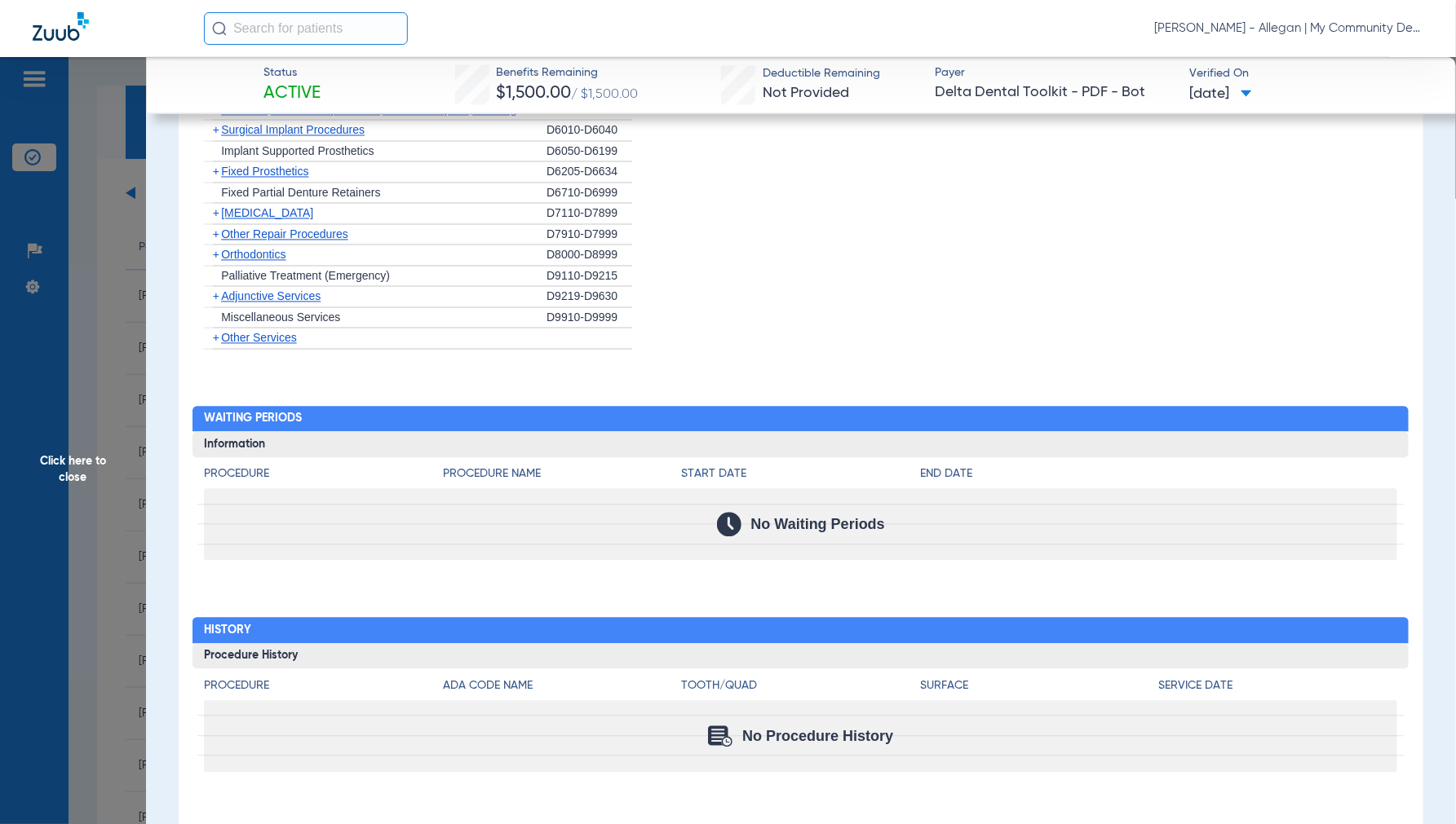
scroll to position [1330, 0]
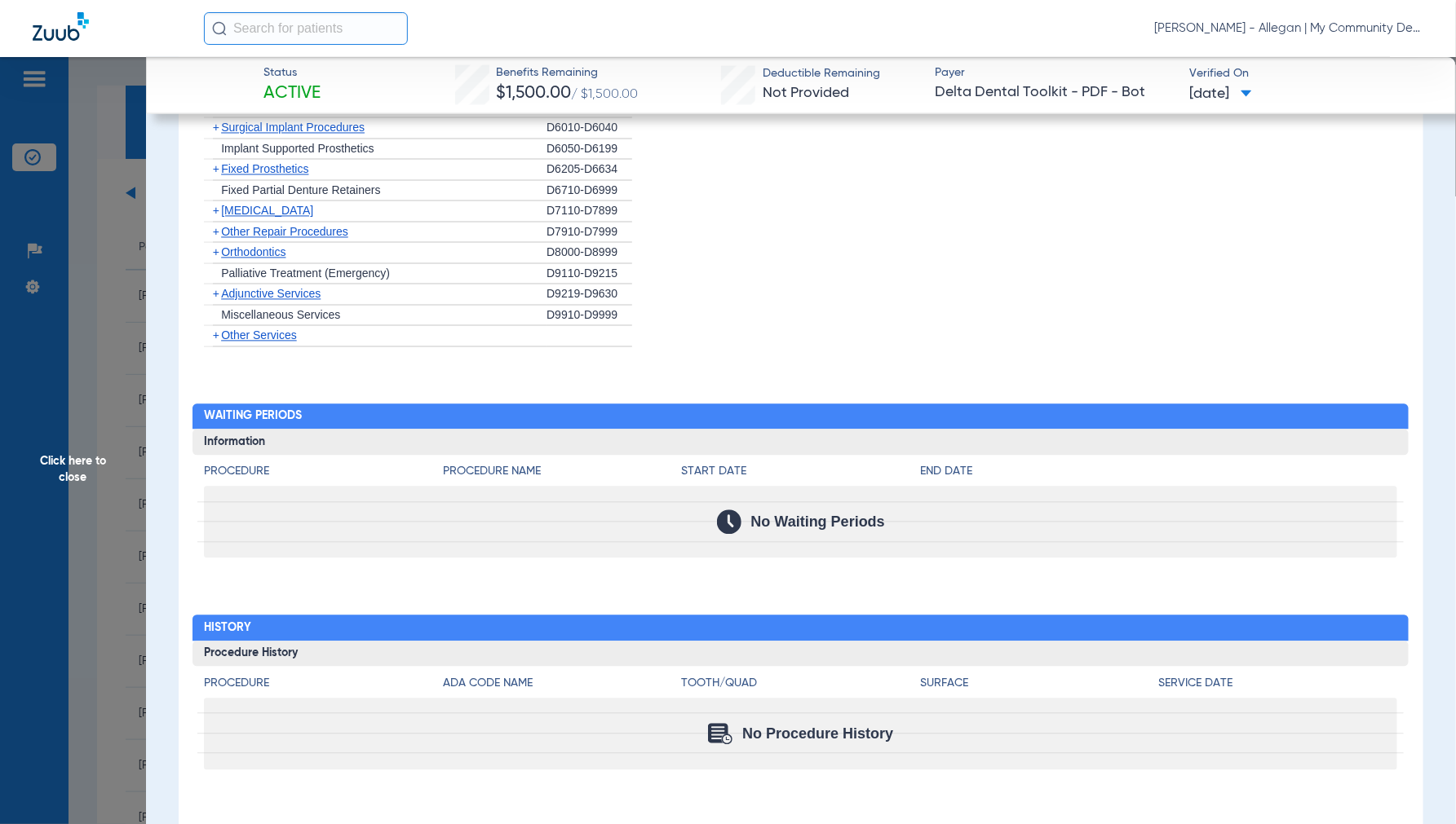
drag, startPoint x: 63, startPoint y: 486, endPoint x: 80, endPoint y: 482, distance: 17.5
click at [63, 487] on span "Click here to close" at bounding box center [72, 468] width 146 height 824
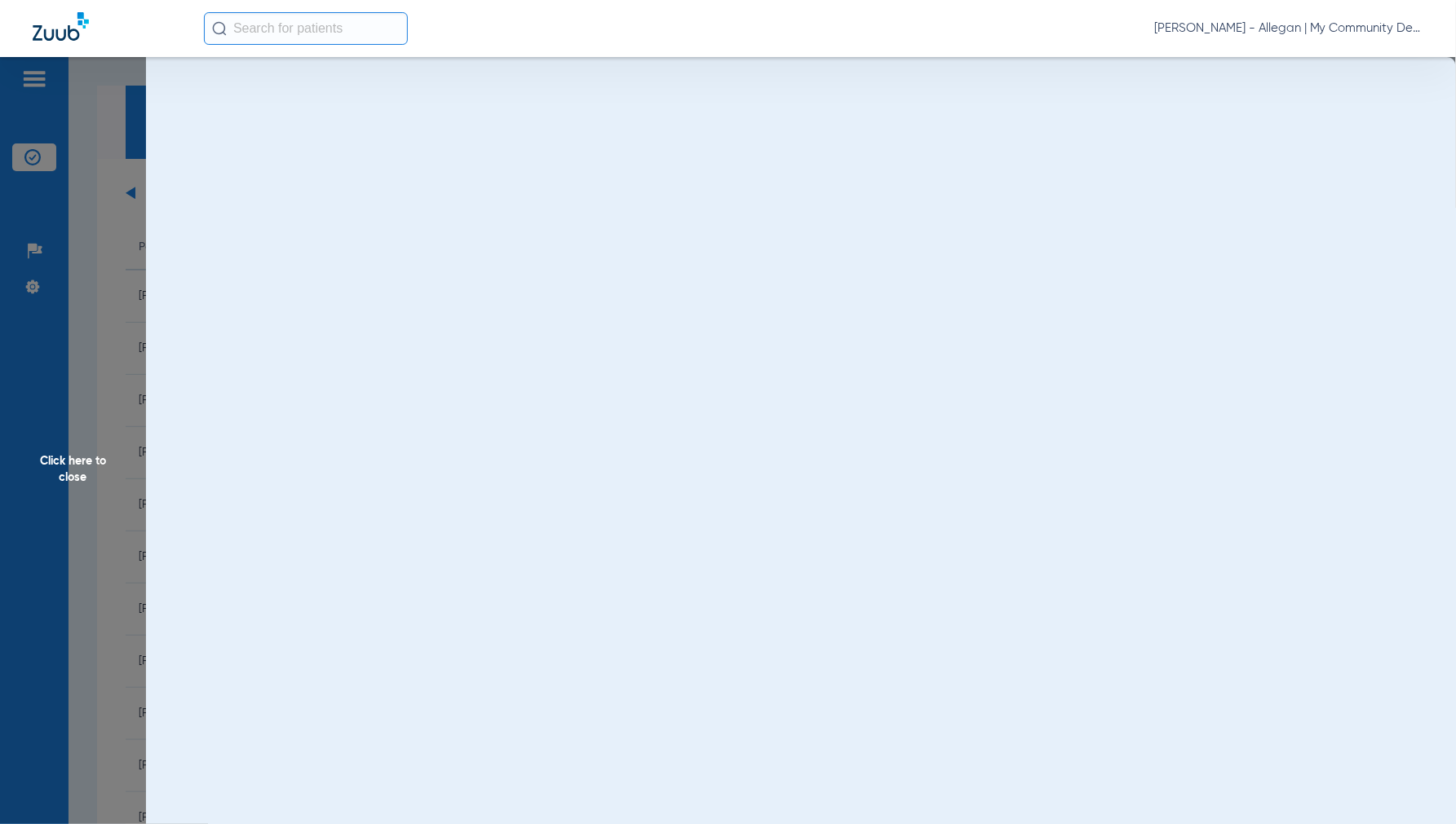
scroll to position [0, 0]
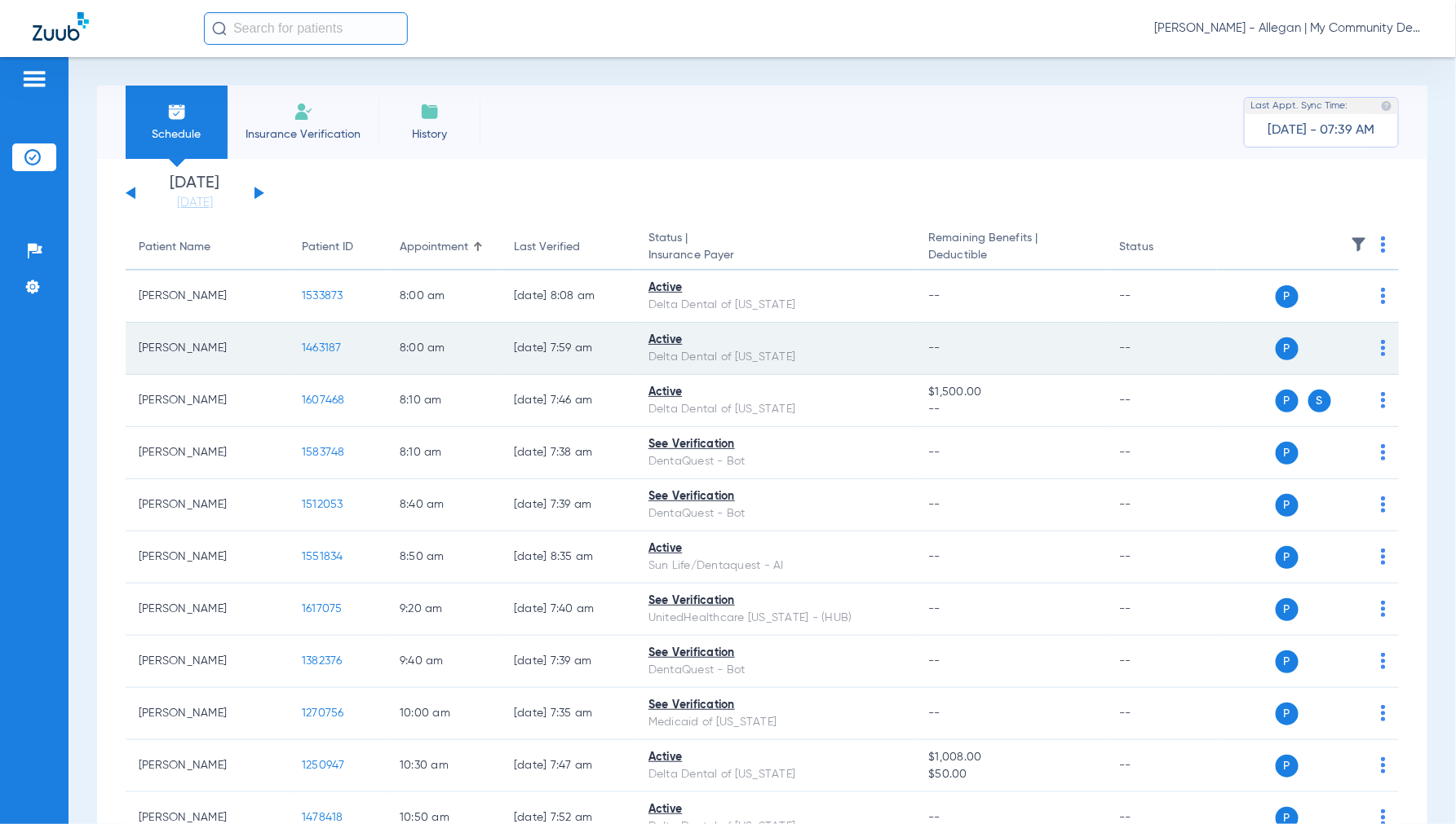
click at [330, 338] on td "1463187" at bounding box center [338, 348] width 98 height 52
click at [328, 345] on span "1463187" at bounding box center [321, 348] width 40 height 12
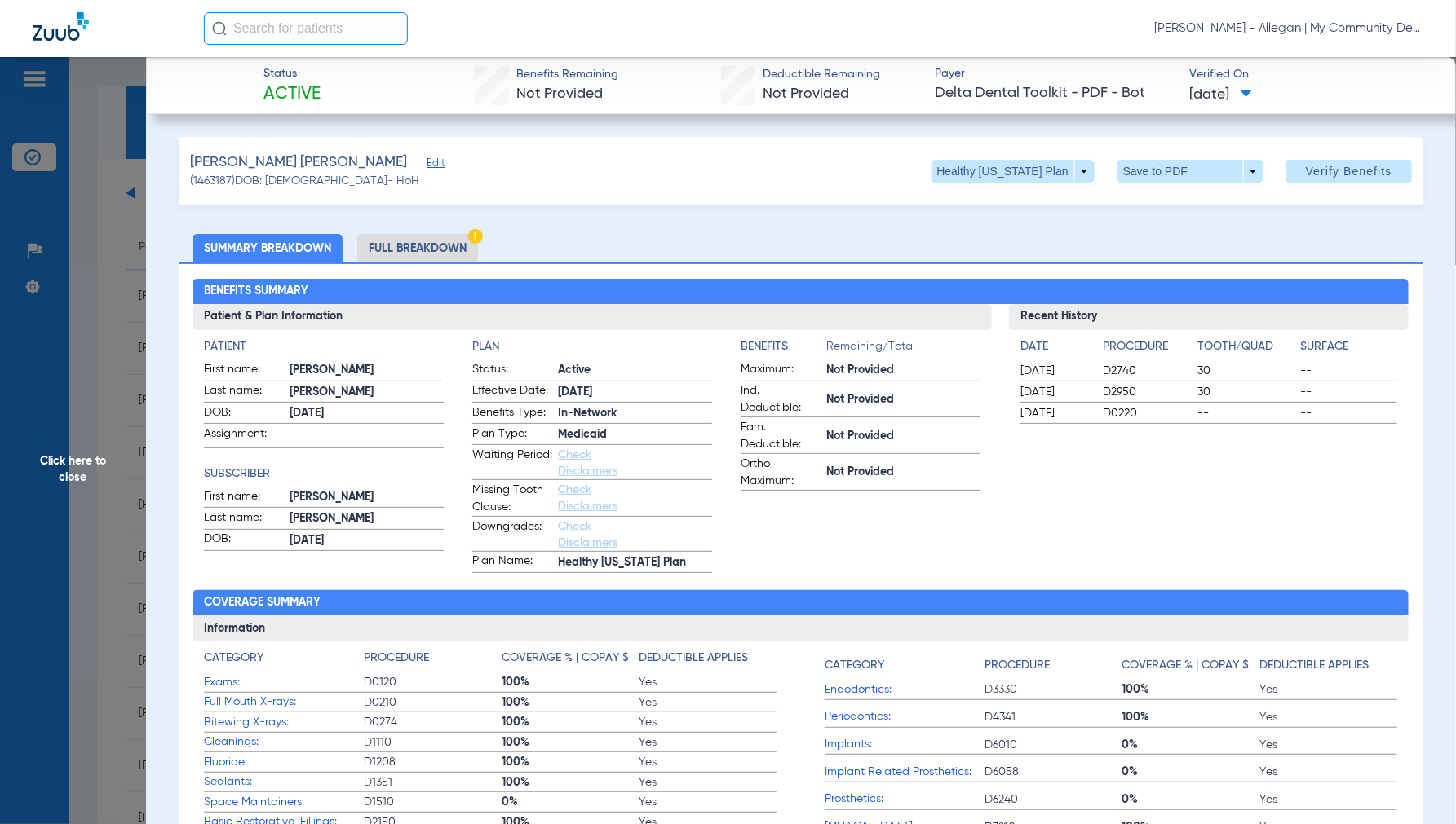
click at [399, 246] on li "Full Breakdown" at bounding box center [418, 248] width 121 height 29
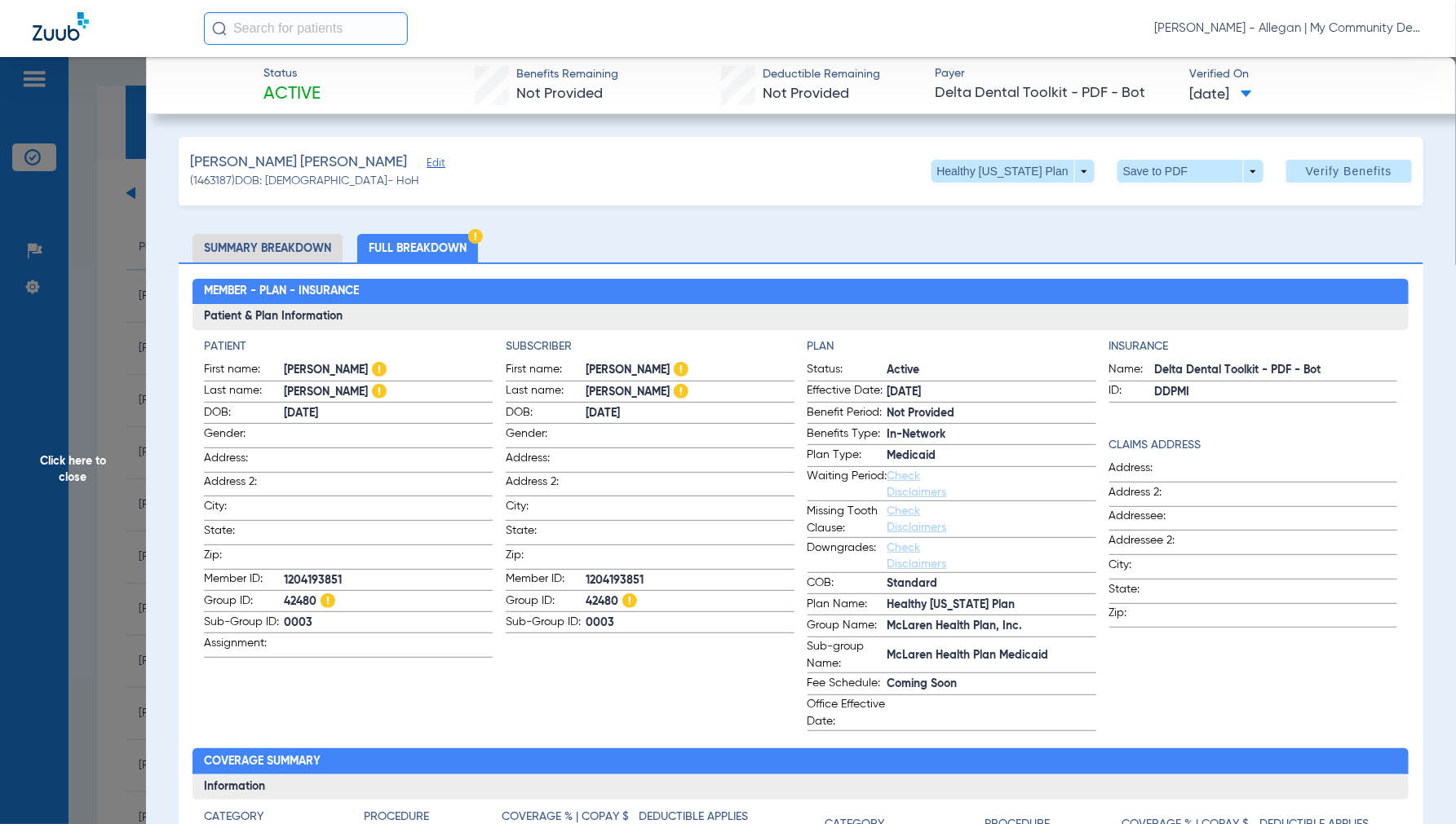
click at [80, 468] on span "Click here to close" at bounding box center [72, 468] width 146 height 824
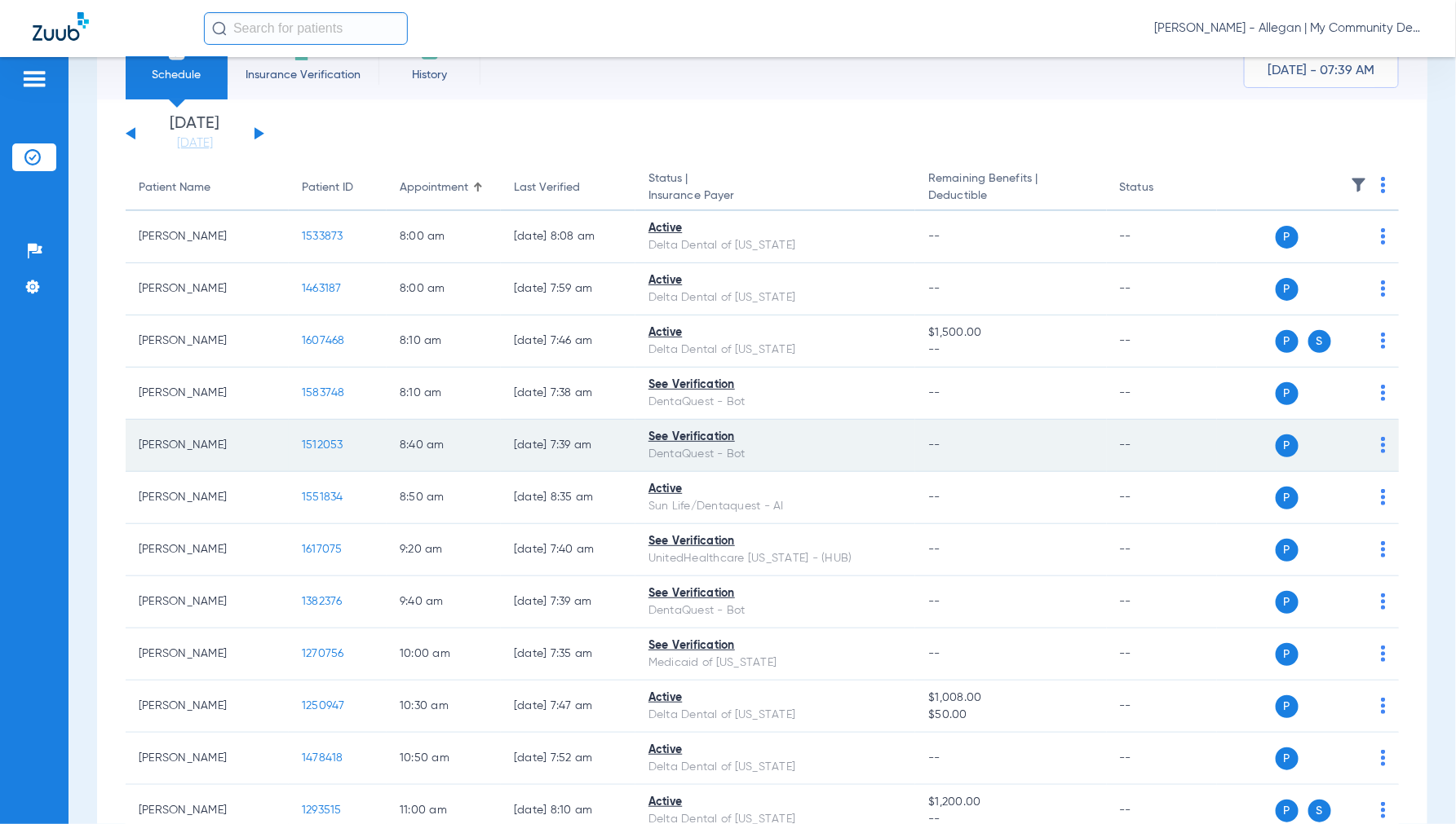
scroll to position [91, 0]
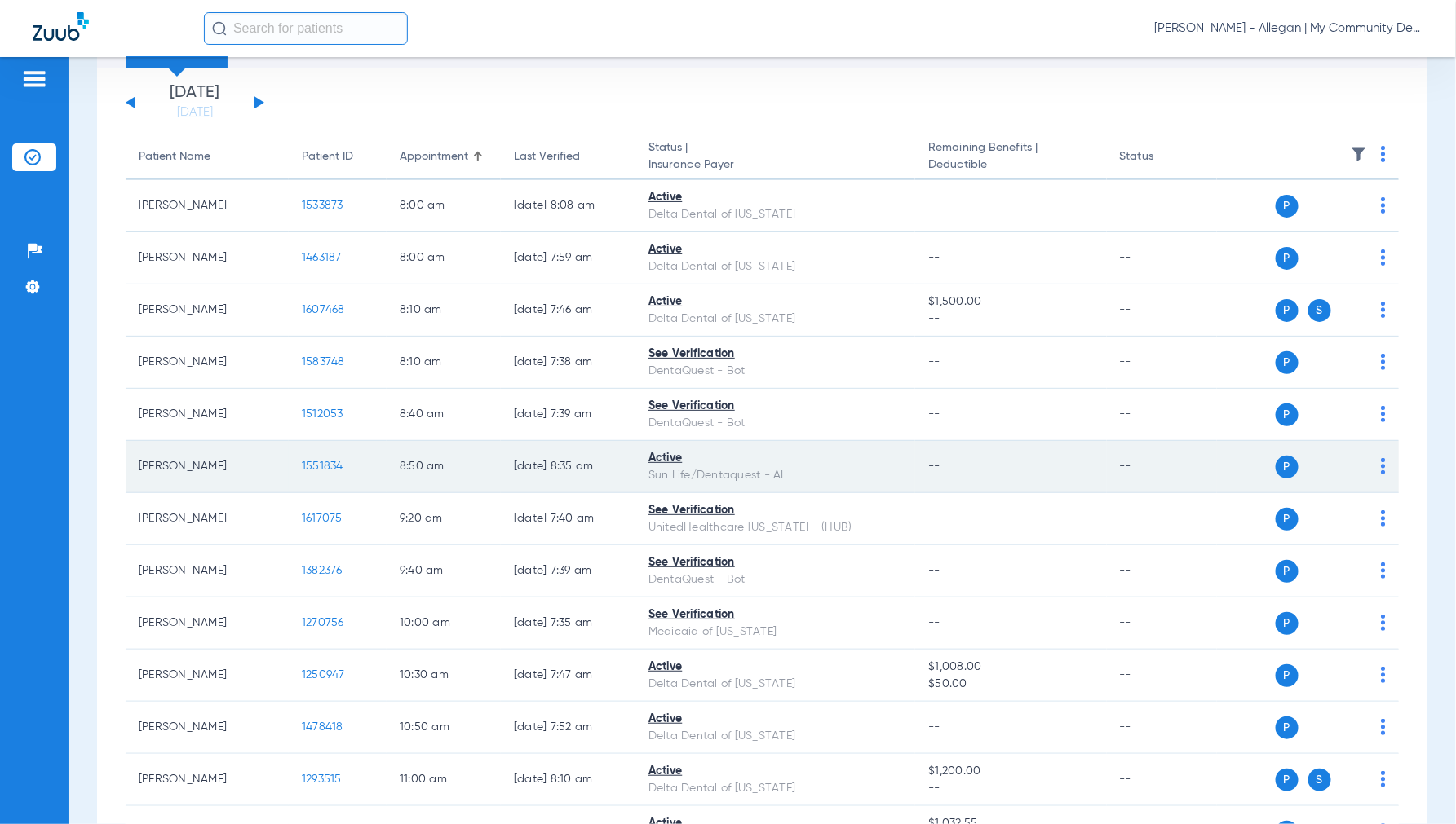
click at [320, 467] on span "1551834" at bounding box center [322, 467] width 42 height 12
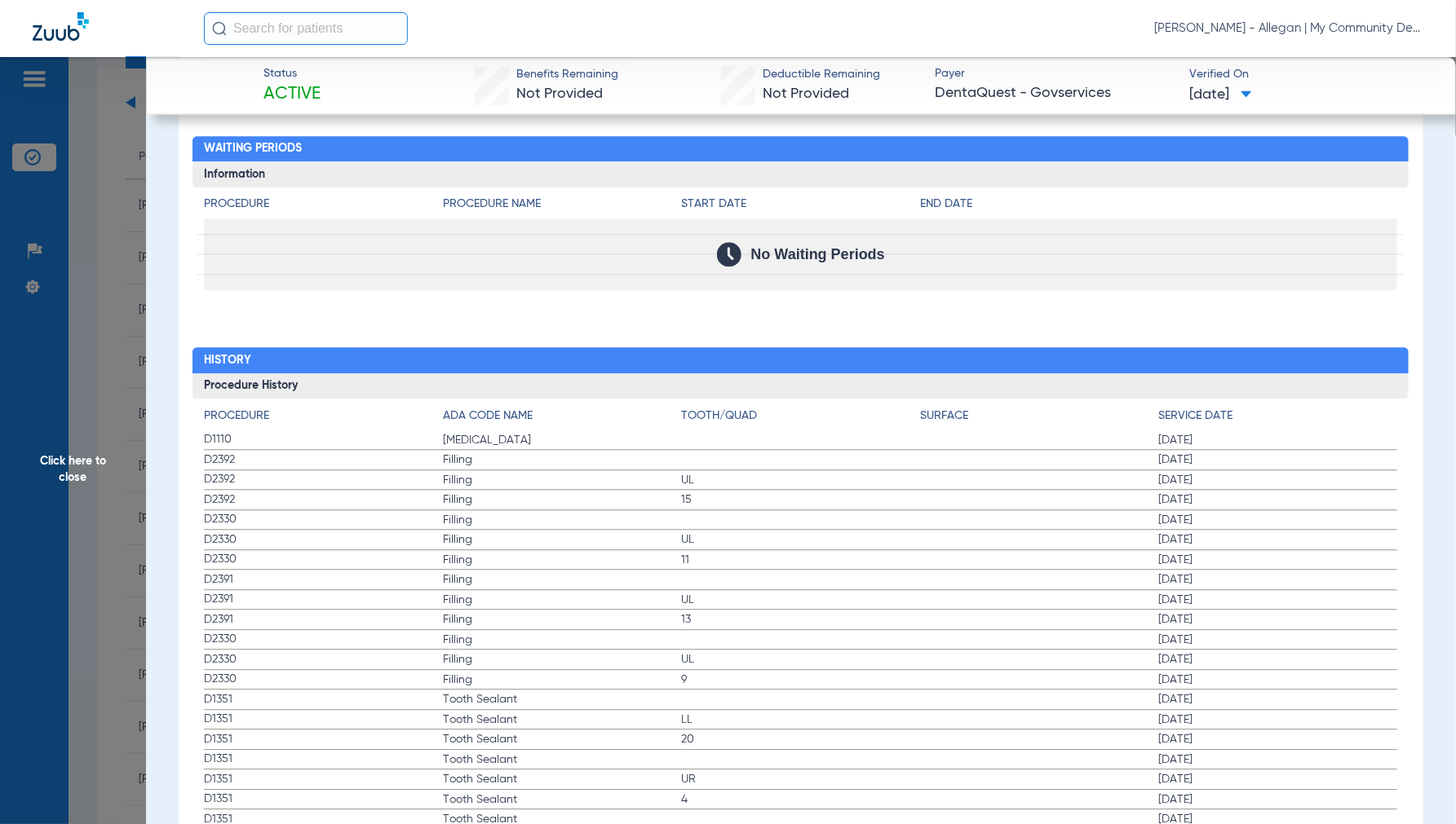
scroll to position [1721, 0]
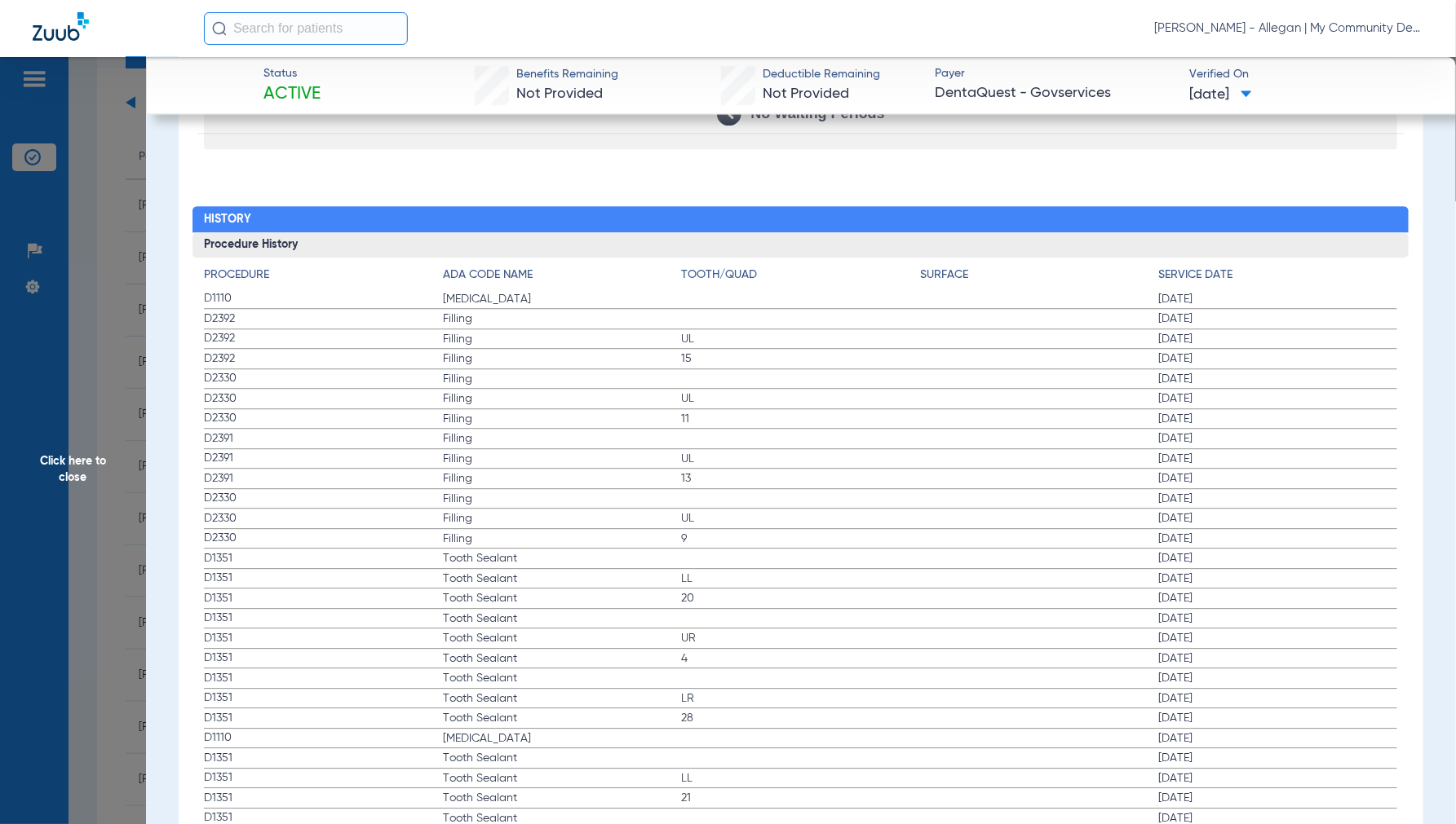
click at [83, 443] on span "Click here to close" at bounding box center [72, 468] width 146 height 824
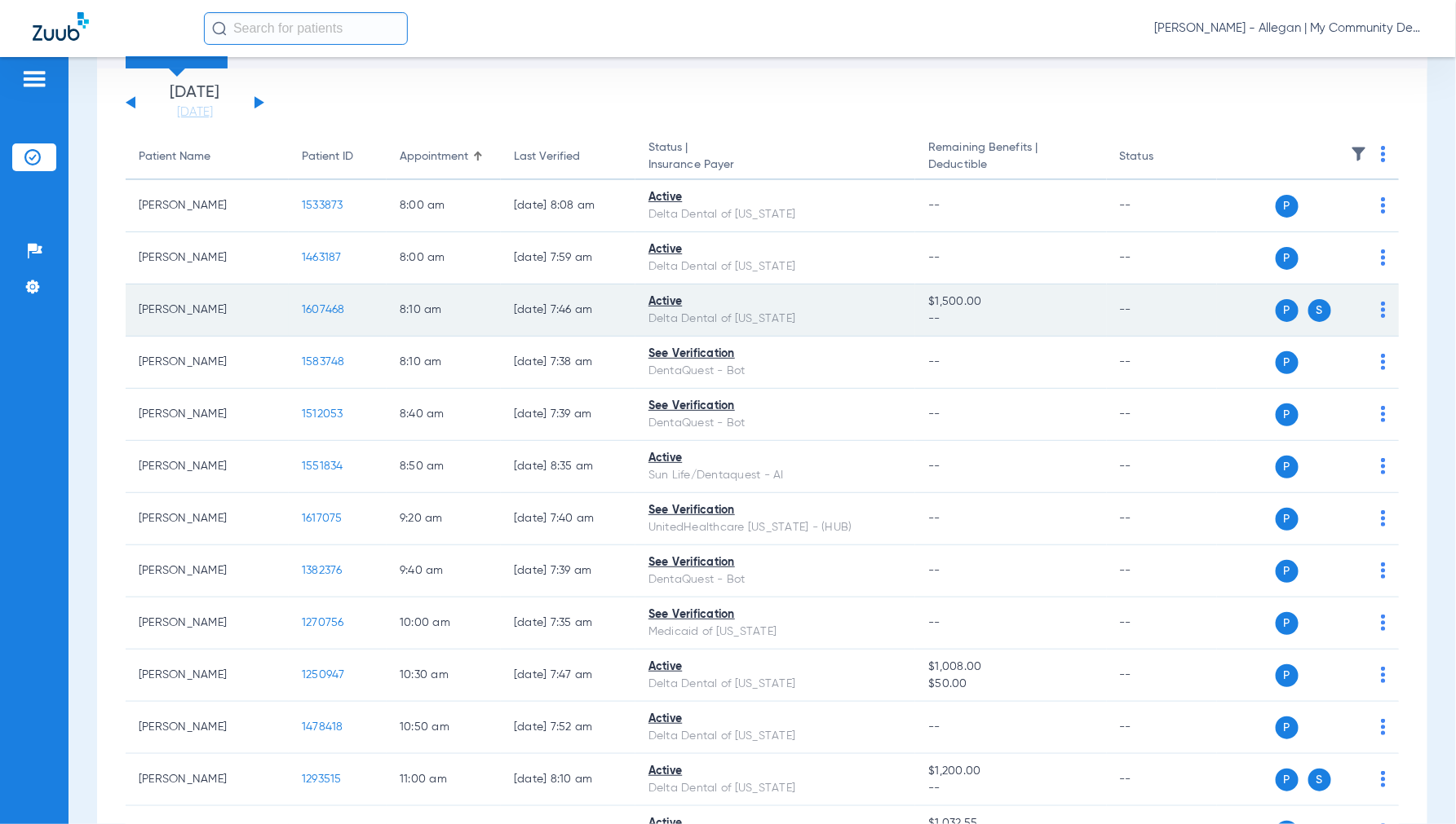
click at [323, 305] on span "1607468" at bounding box center [323, 310] width 43 height 12
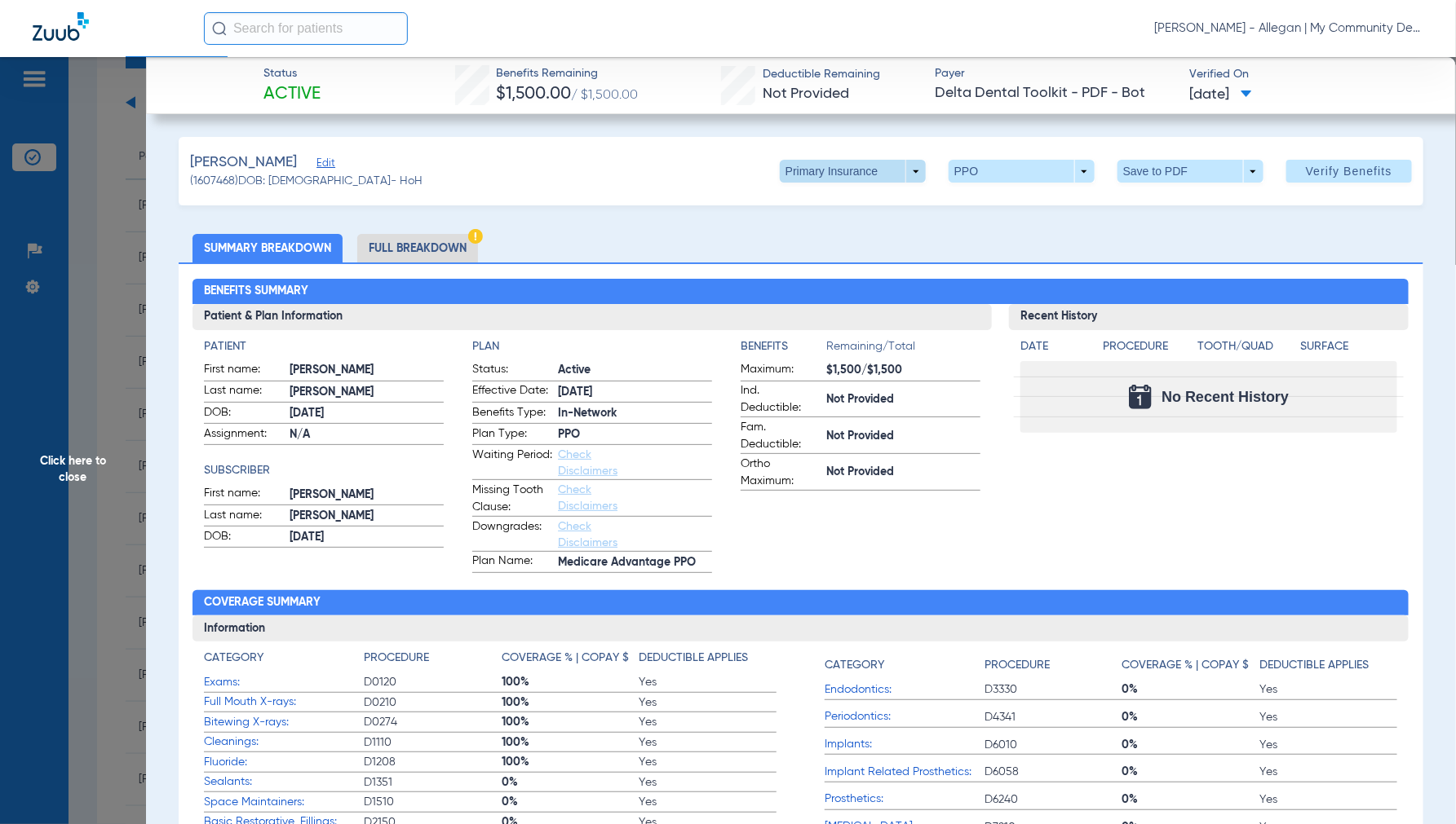
click at [903, 175] on span at bounding box center [852, 171] width 146 height 23
click at [812, 235] on span "Secondary Insurance" at bounding box center [834, 236] width 108 height 12
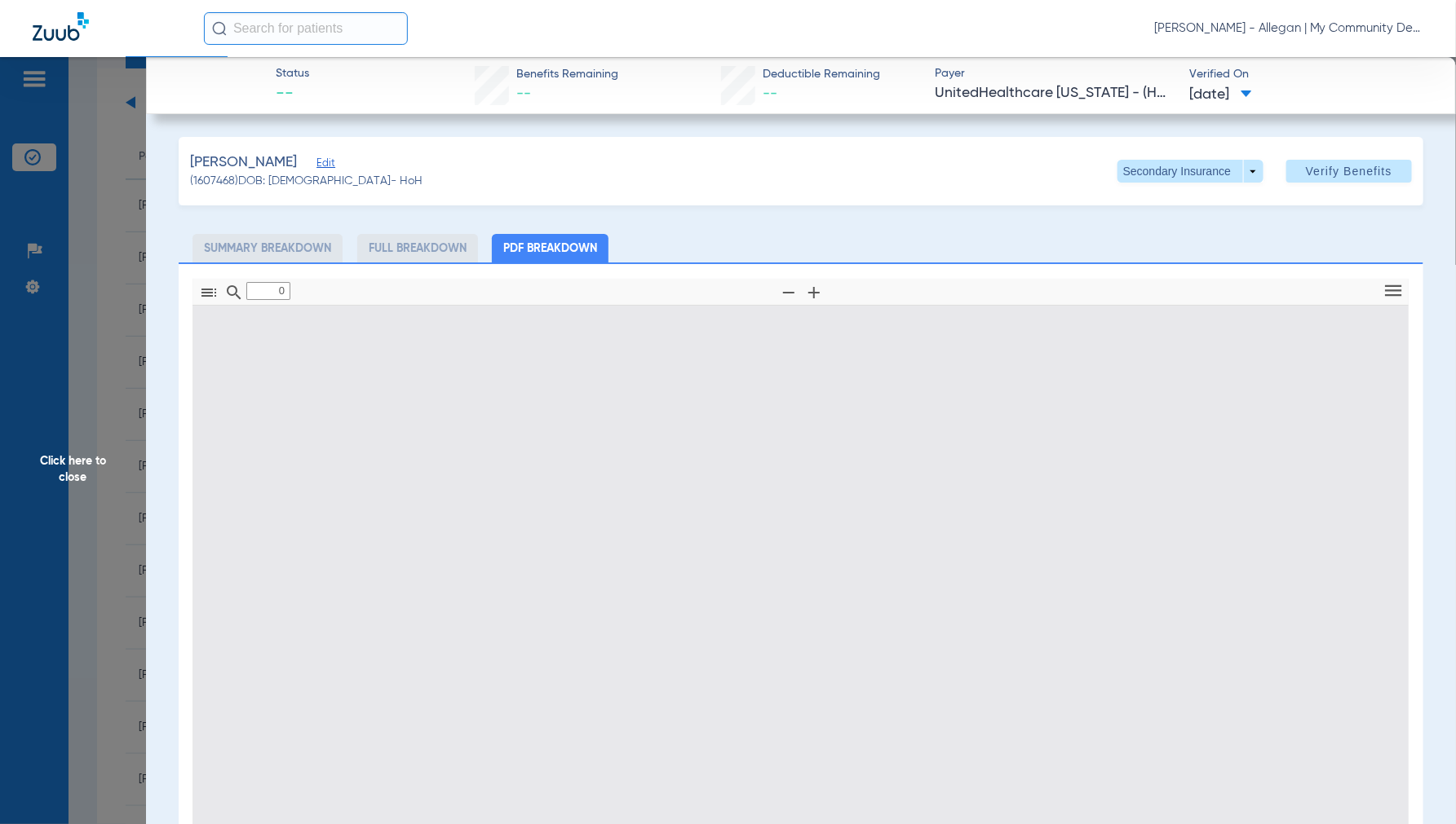
type input "1"
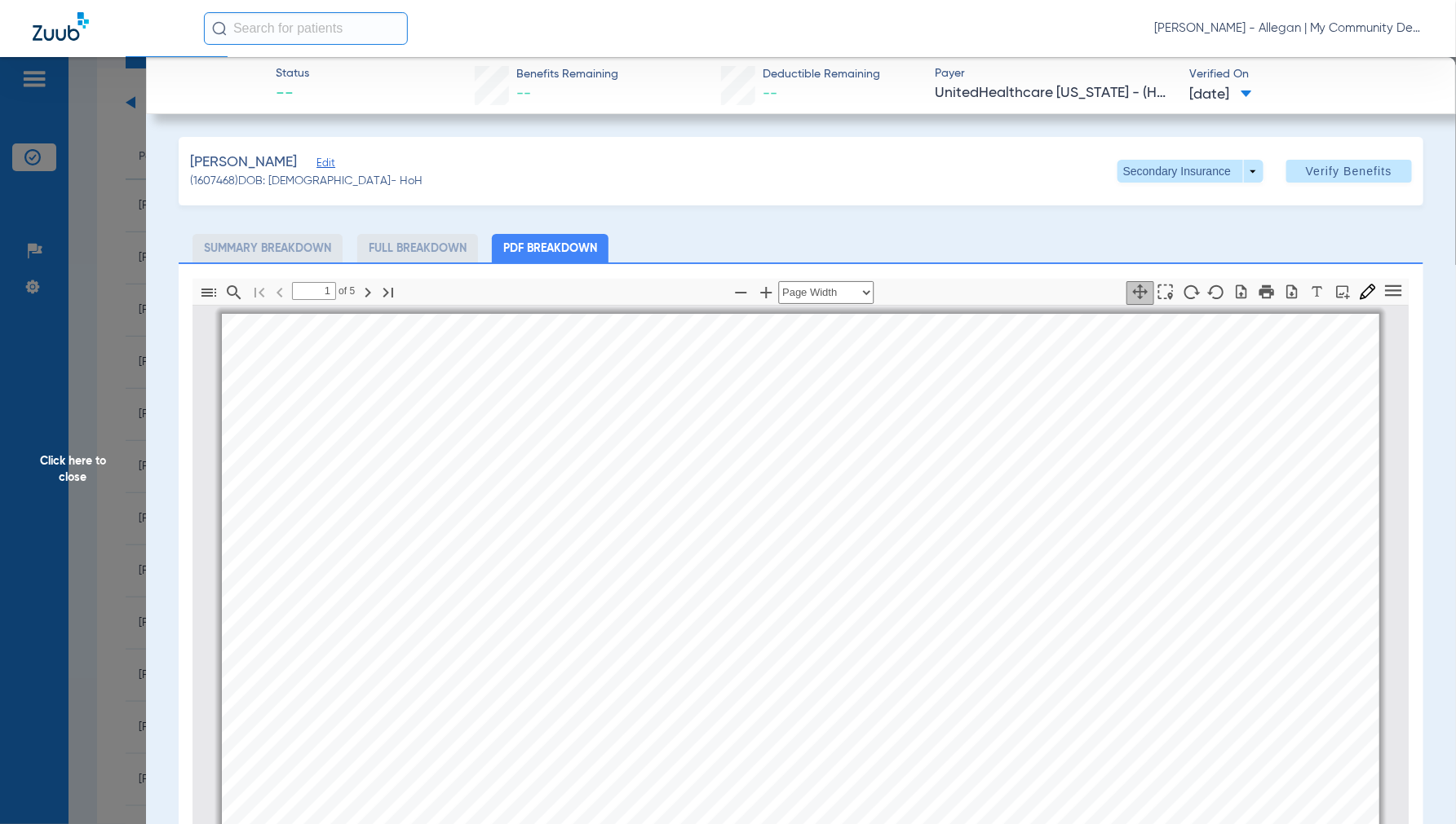
scroll to position [8, 0]
click at [82, 466] on span "Click here to close" at bounding box center [72, 468] width 146 height 824
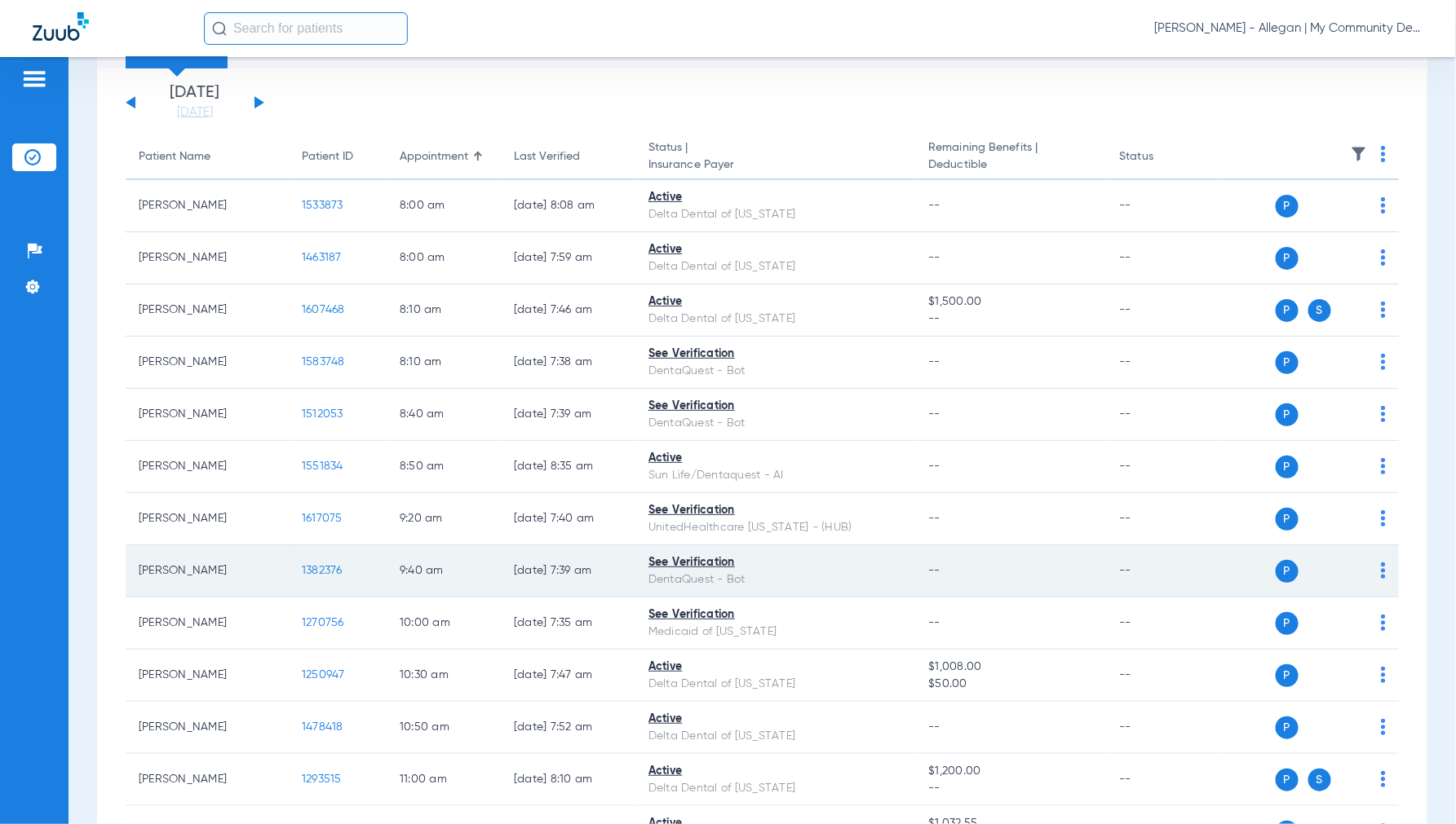
click at [329, 566] on span "1382376" at bounding box center [322, 570] width 41 height 12
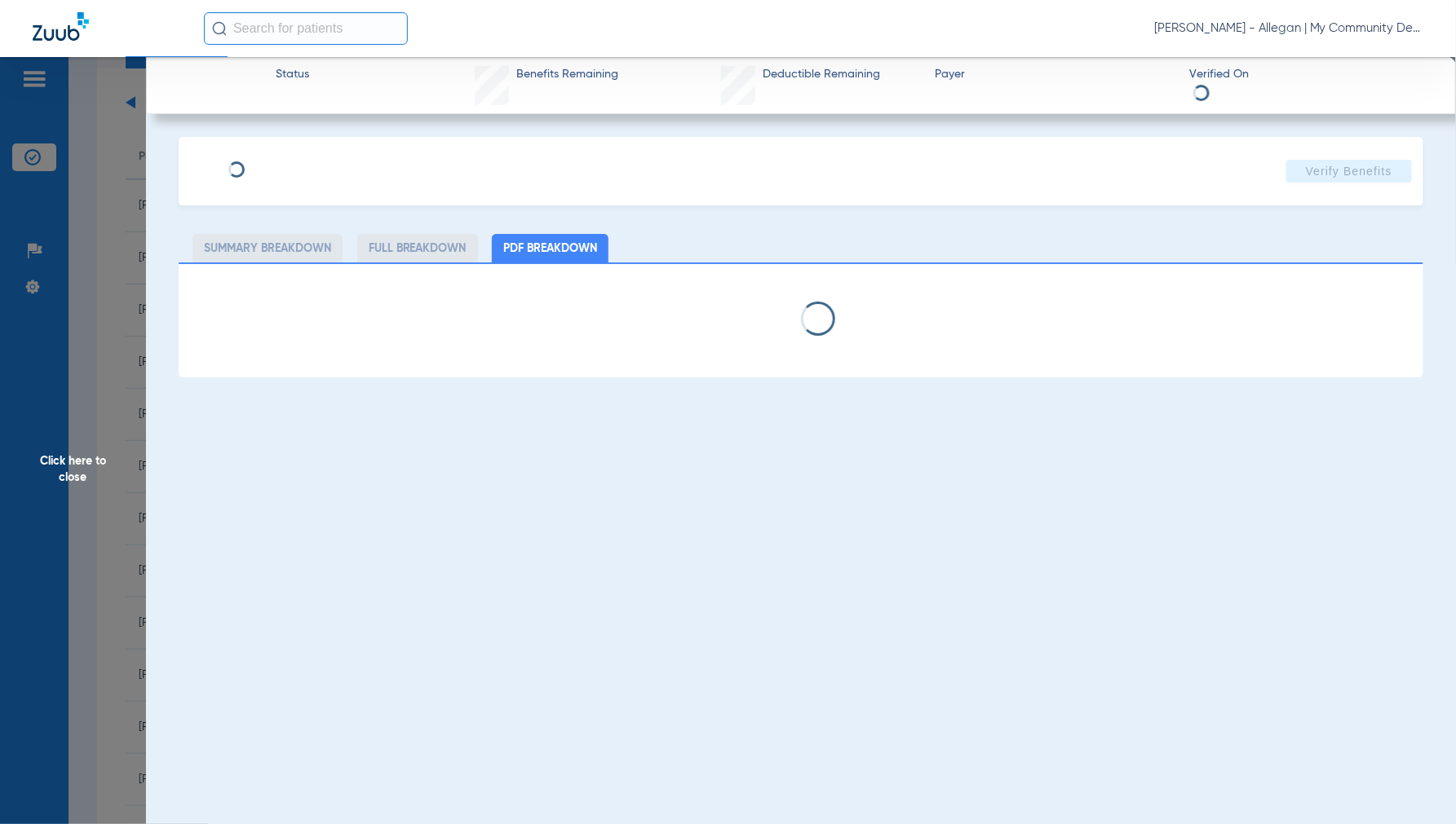
select select "page-width"
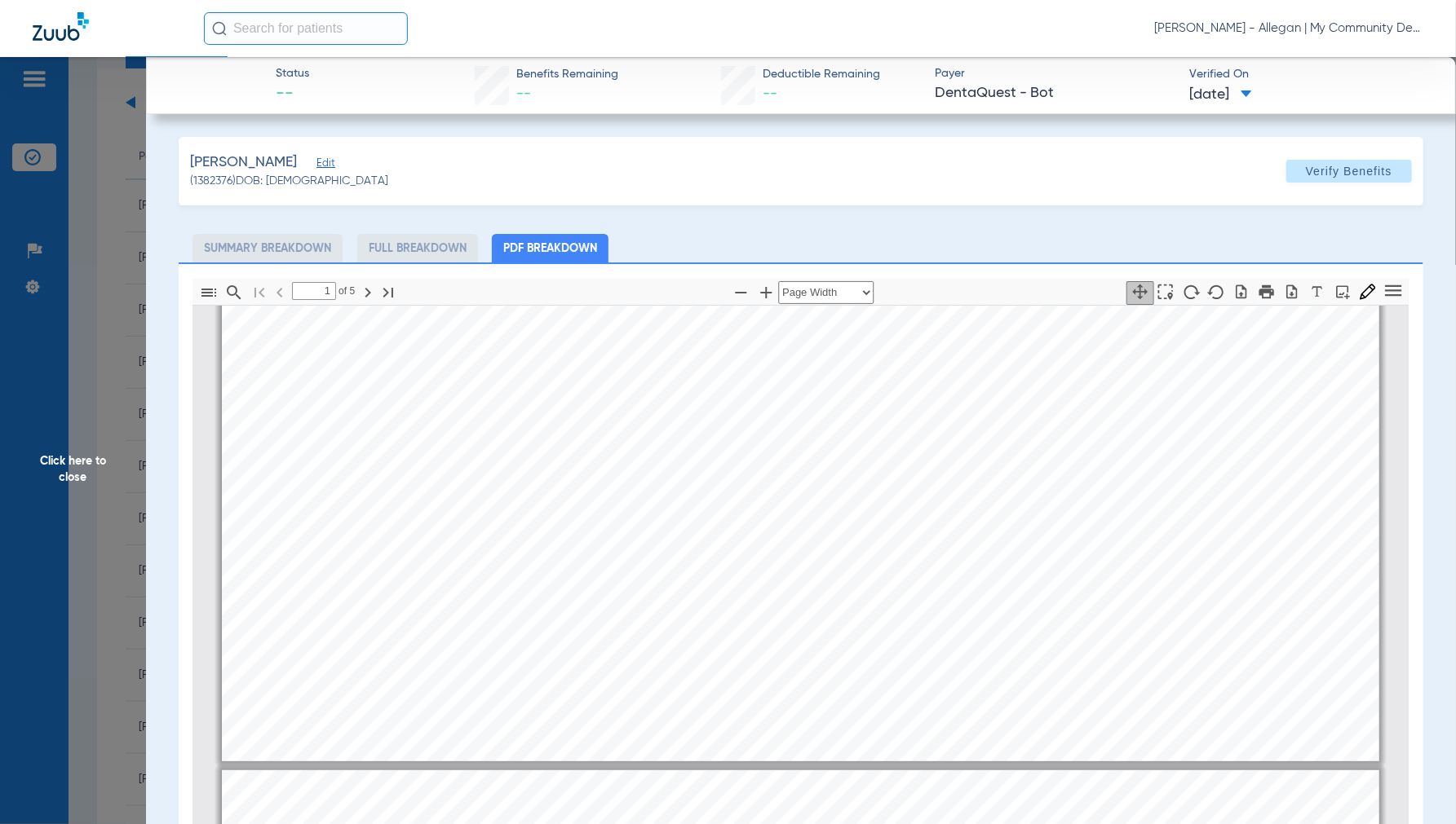
type input "2"
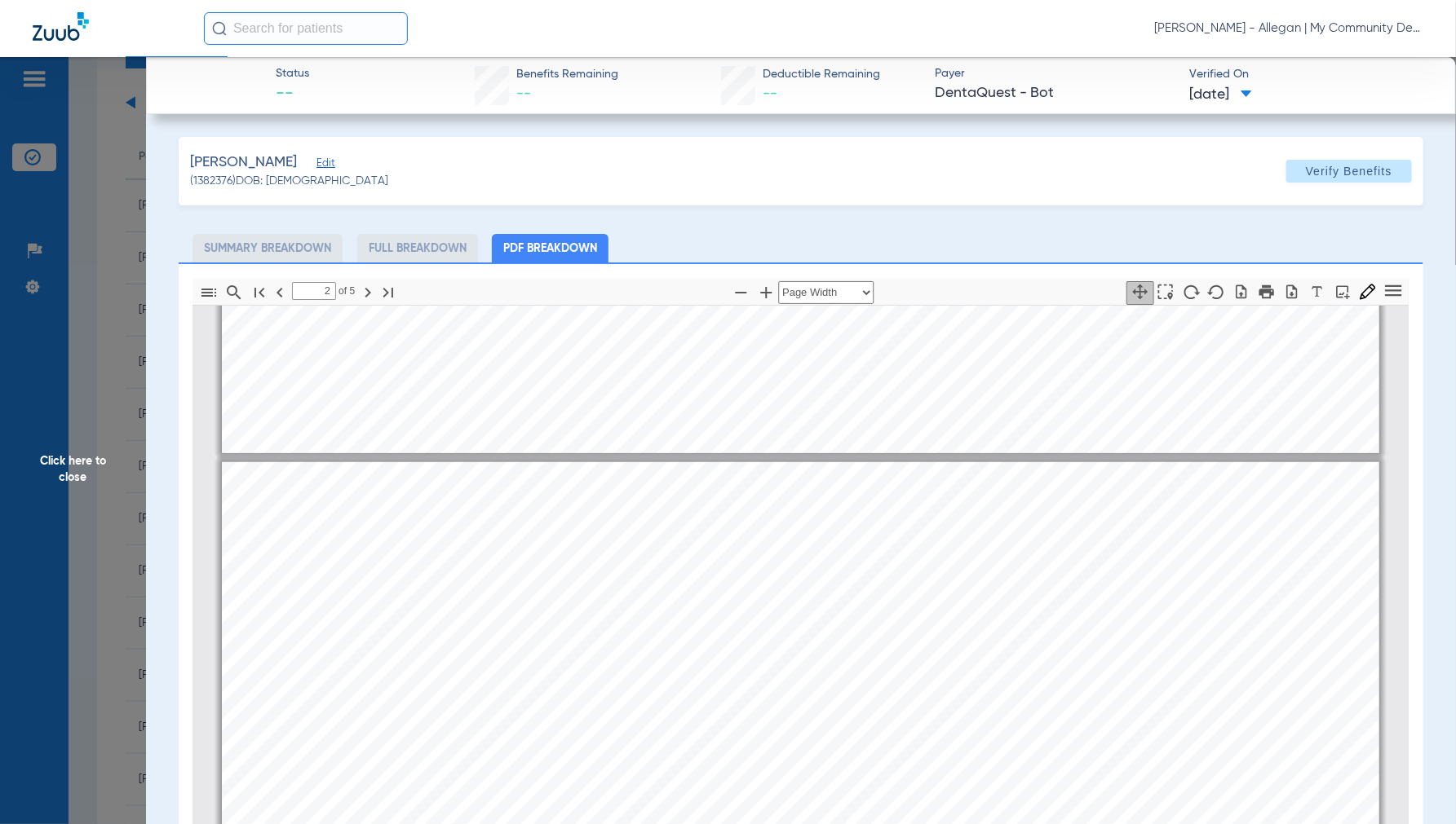
scroll to position [732, 0]
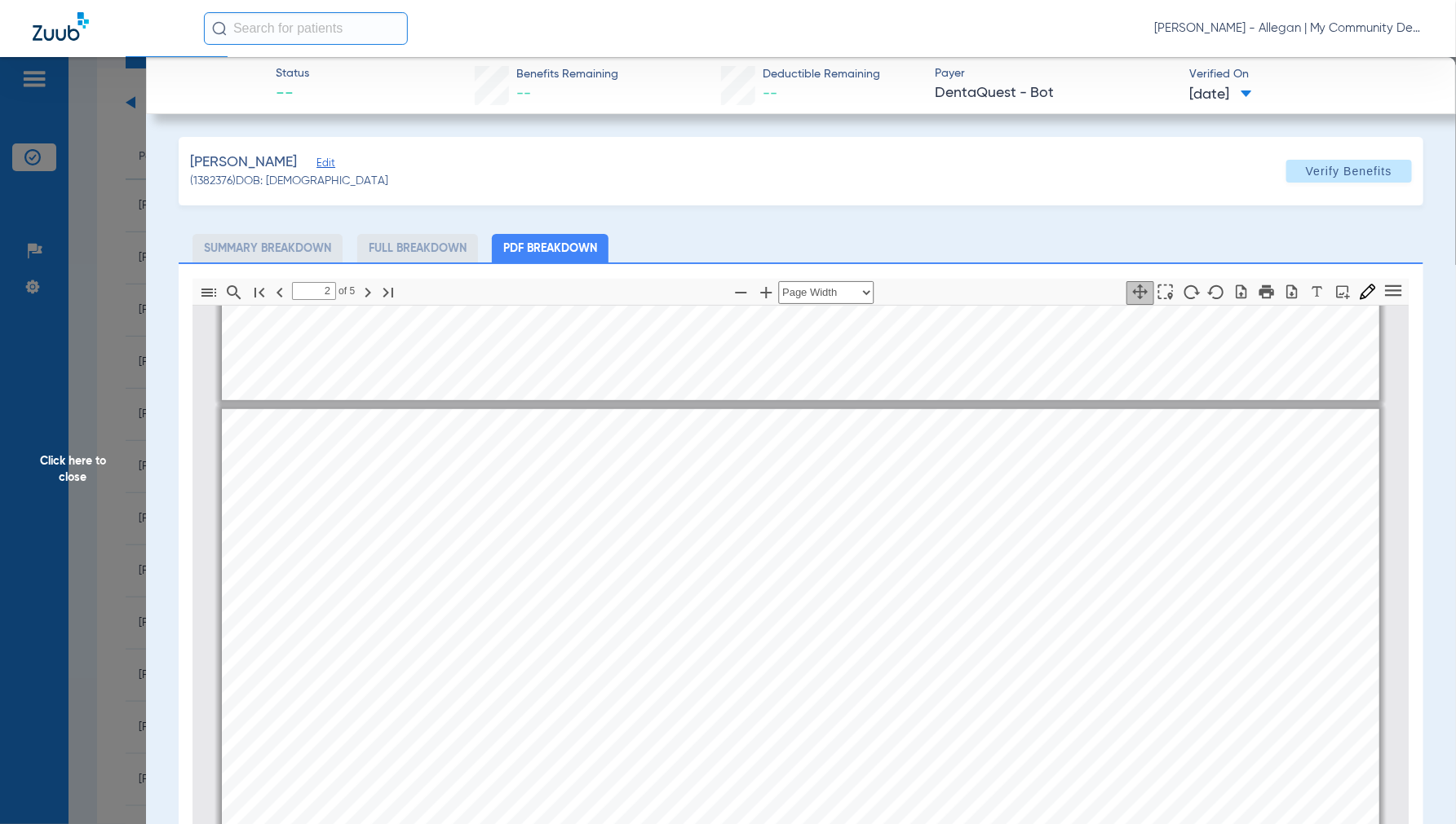
click at [58, 473] on span "Click here to close" at bounding box center [72, 468] width 146 height 824
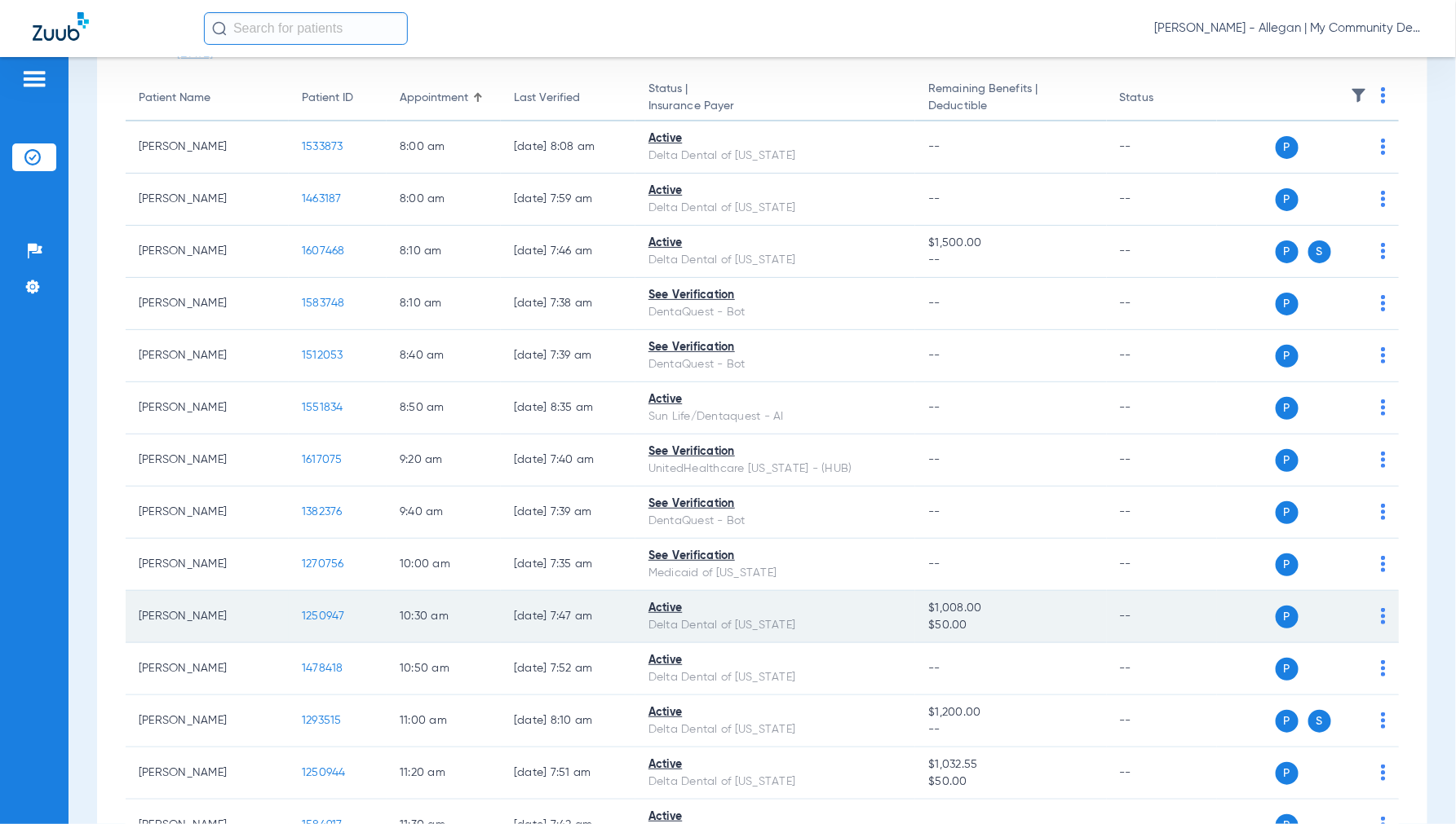
scroll to position [181, 0]
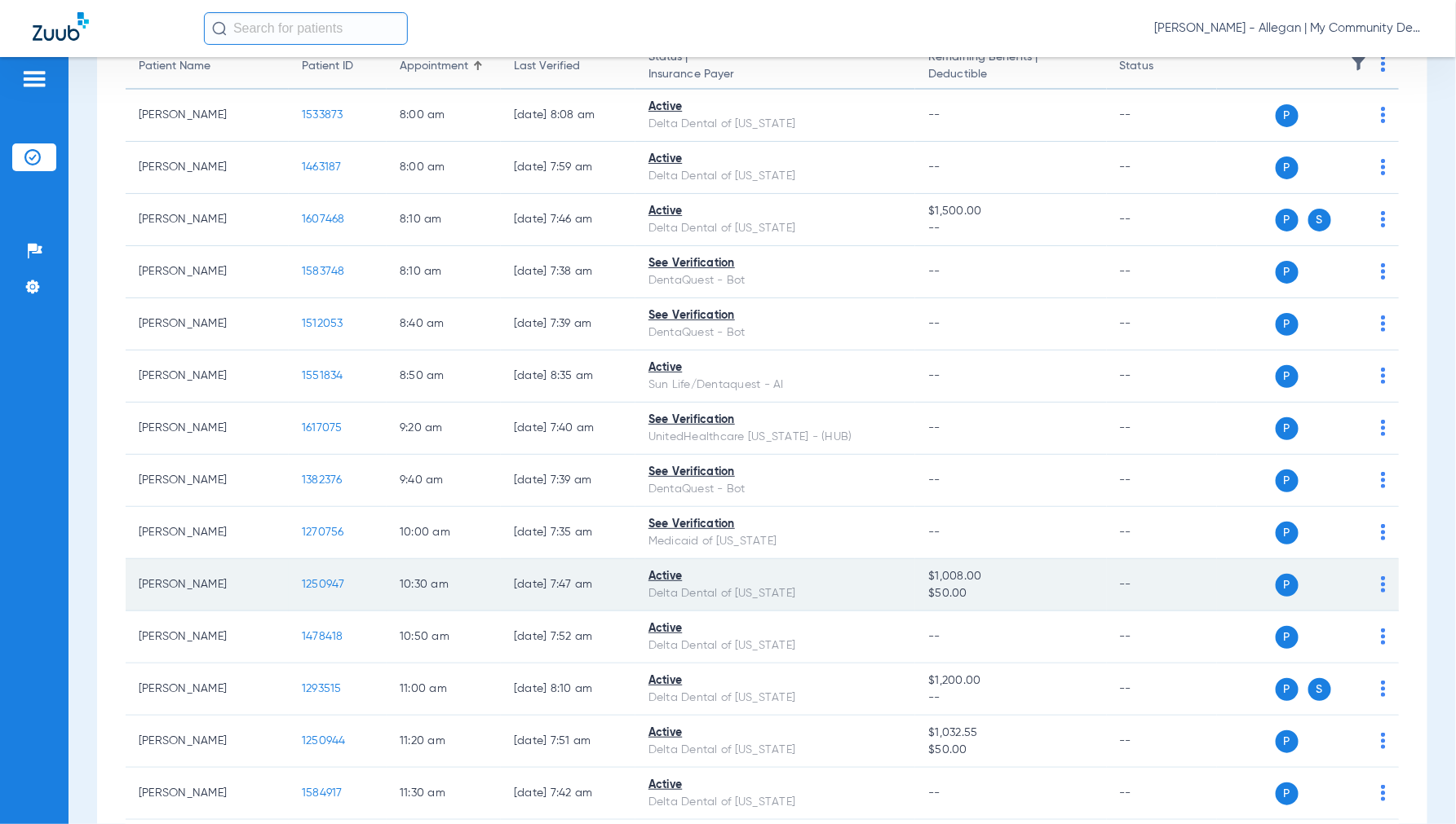
click at [313, 582] on span "1250947" at bounding box center [323, 584] width 43 height 12
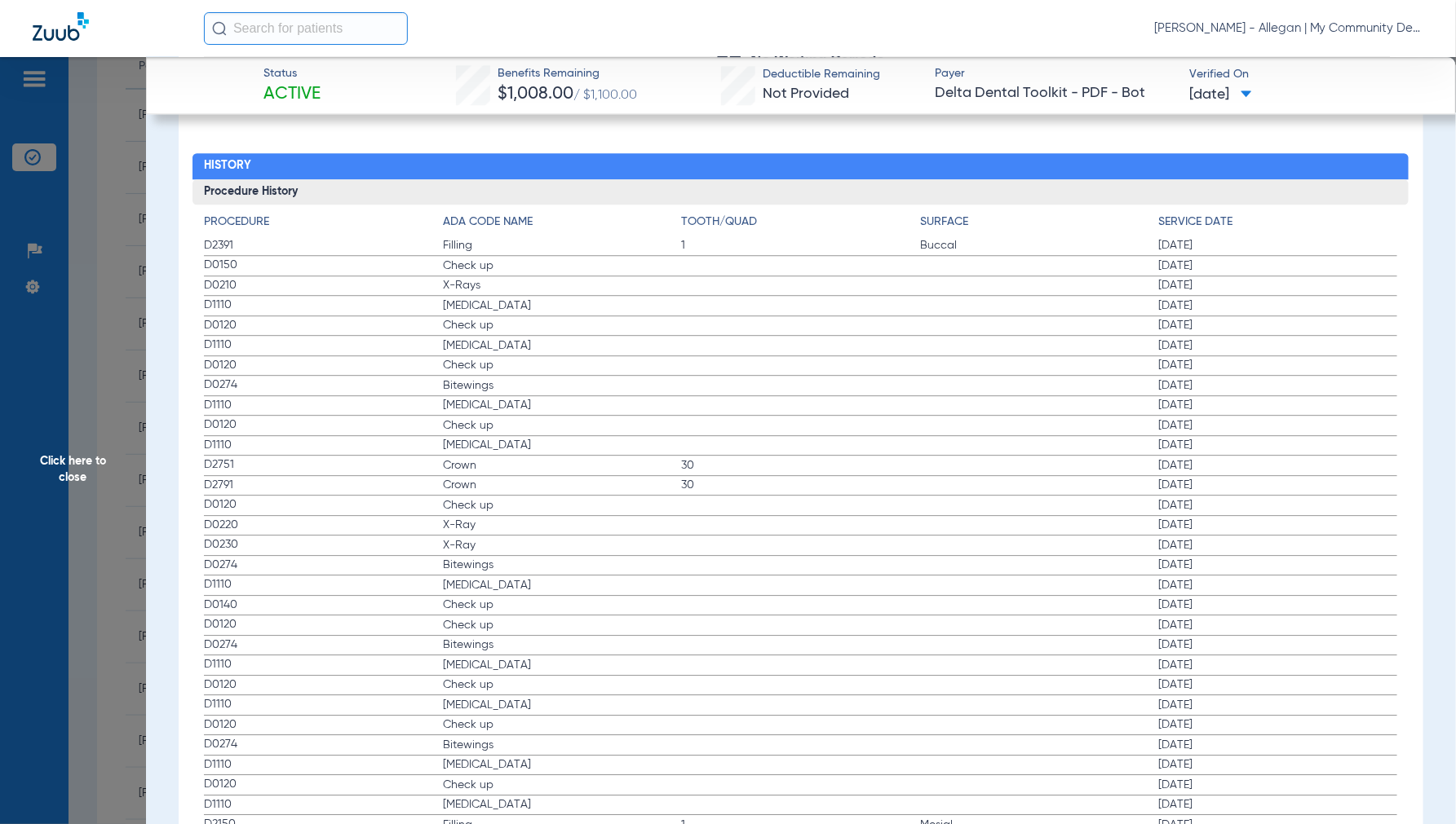
scroll to position [1812, 0]
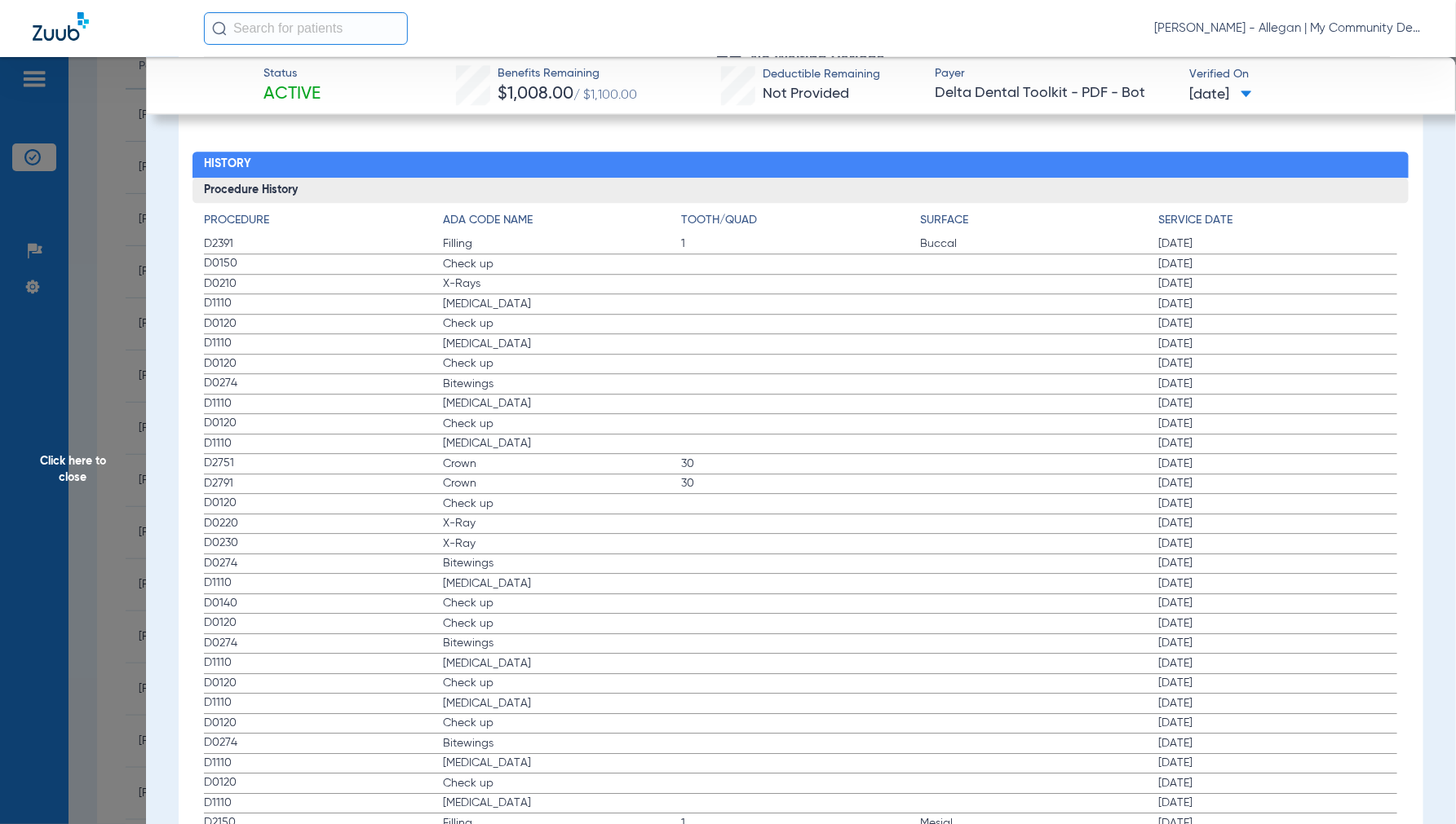
click at [68, 463] on span "Click here to close" at bounding box center [72, 468] width 146 height 824
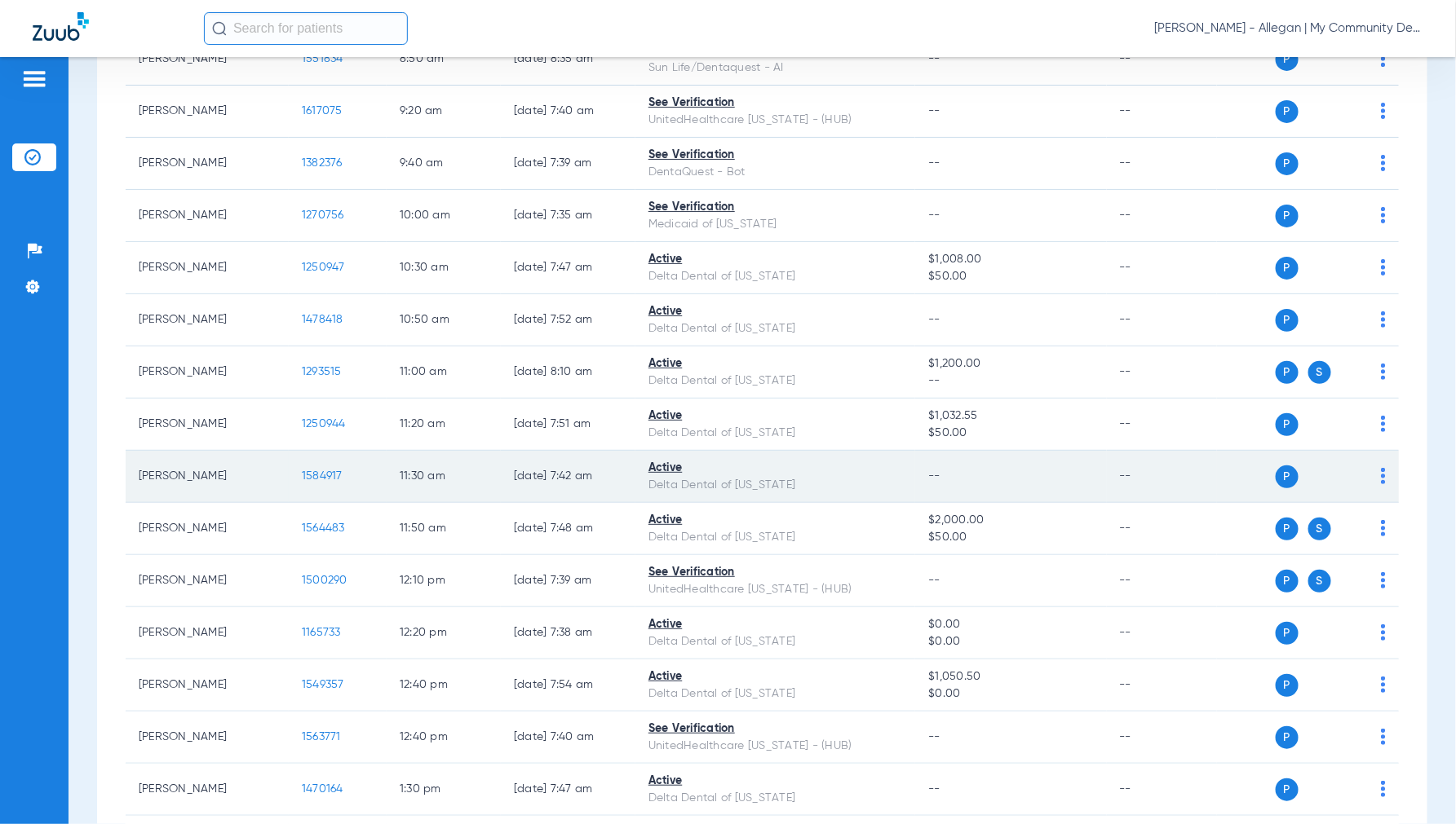
scroll to position [543, 0]
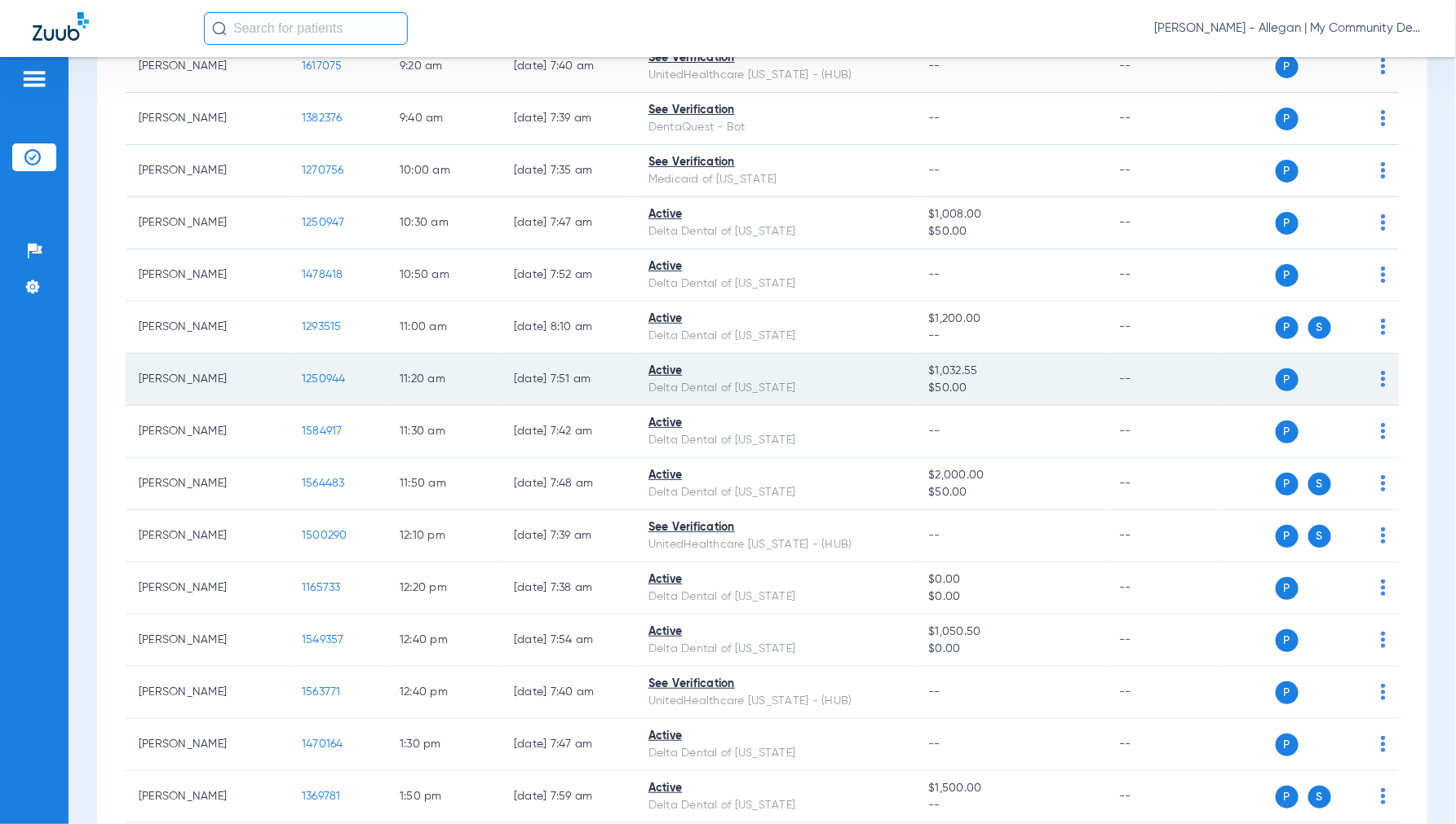
click at [321, 384] on span "1250944" at bounding box center [323, 379] width 44 height 12
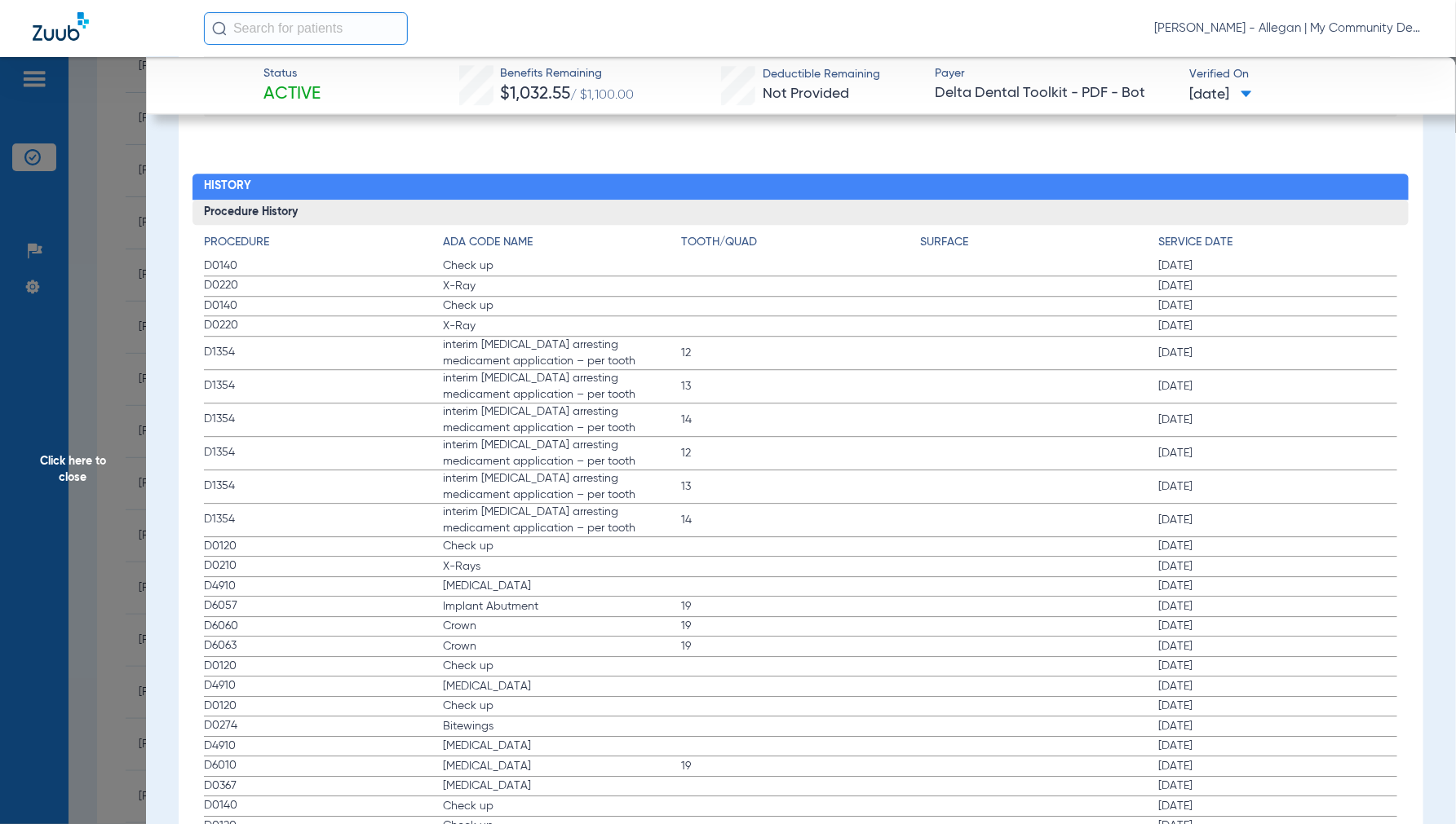
scroll to position [1812, 0]
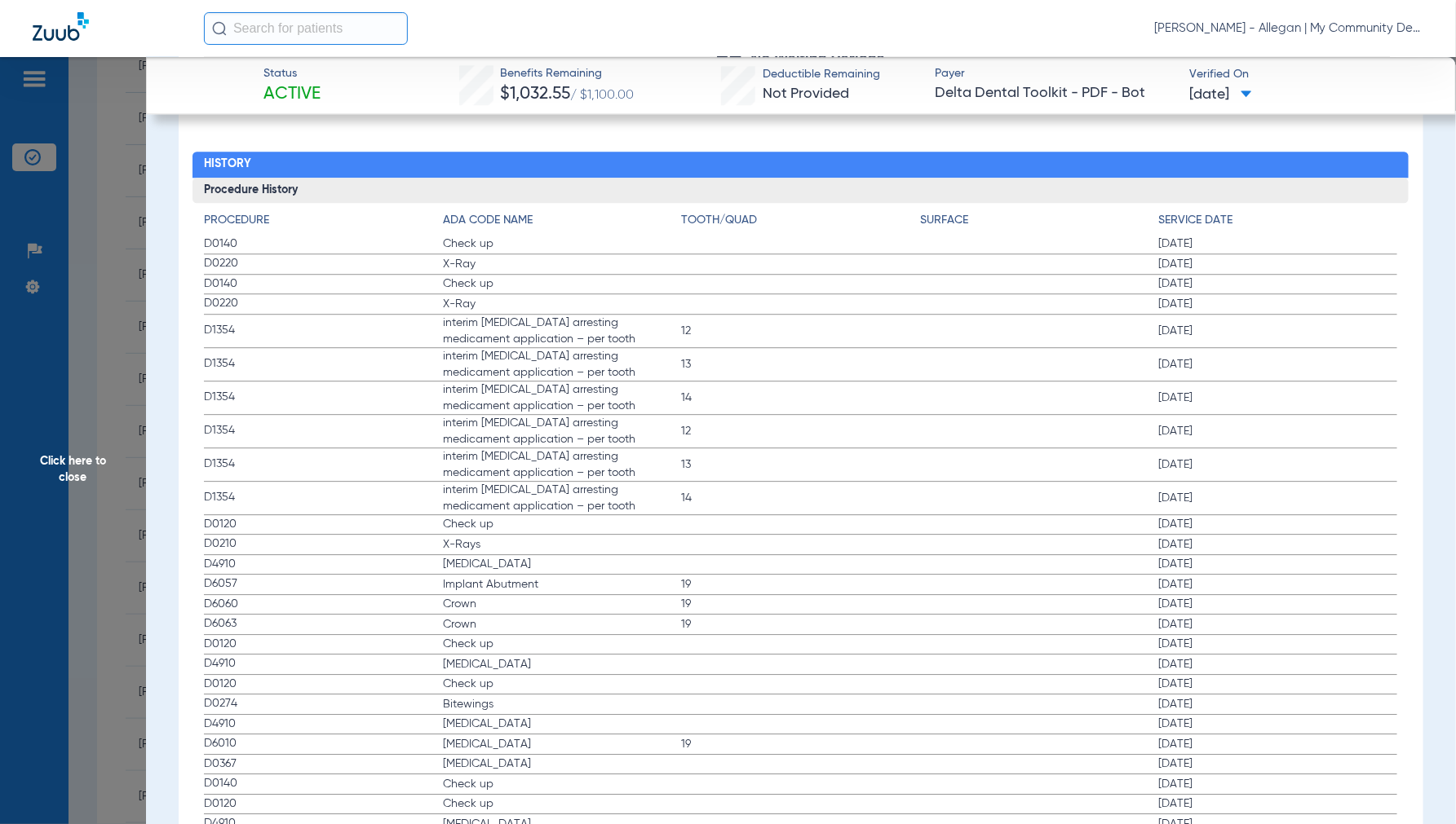
click at [90, 462] on span "Click here to close" at bounding box center [72, 468] width 146 height 824
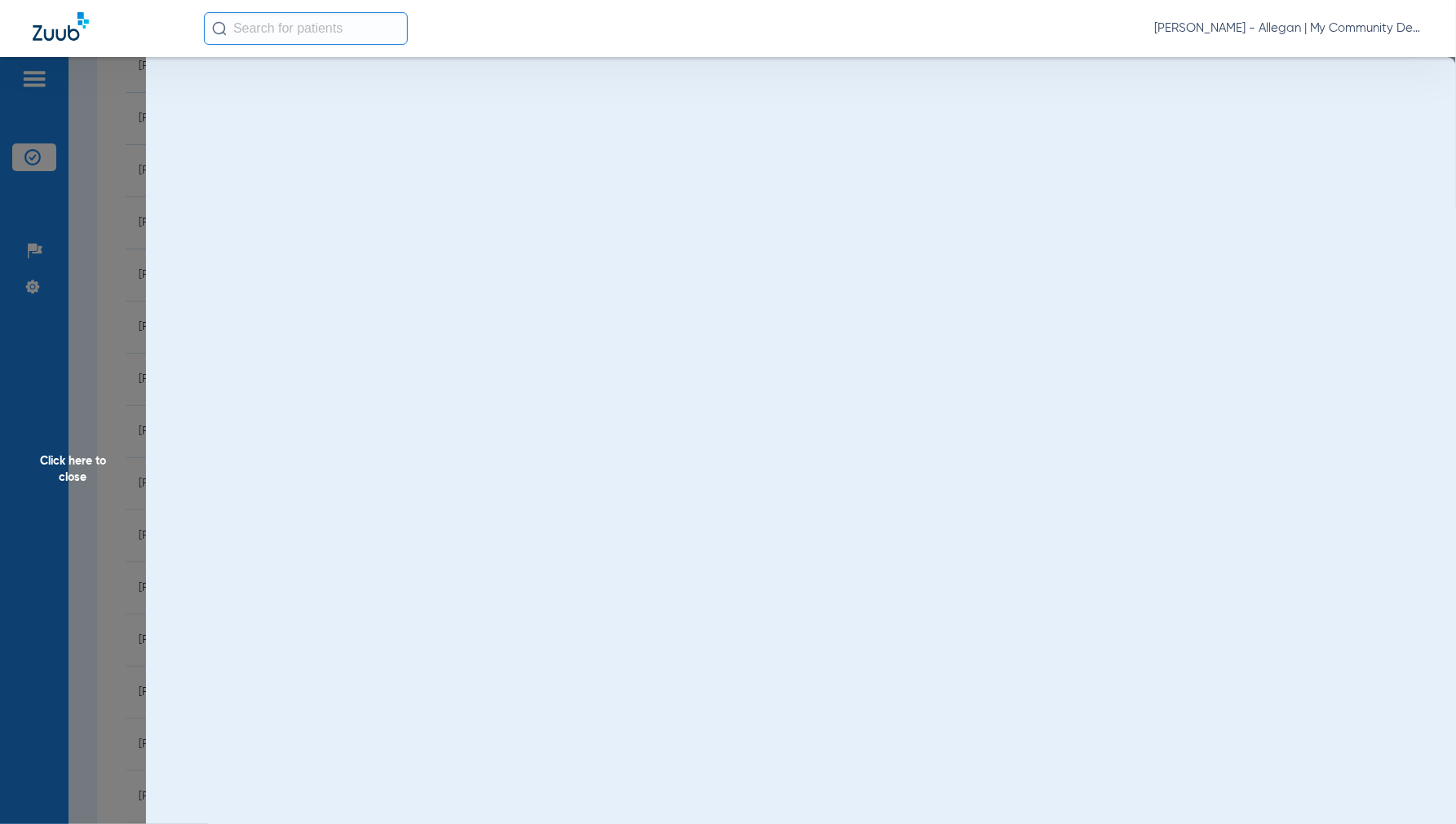
scroll to position [0, 0]
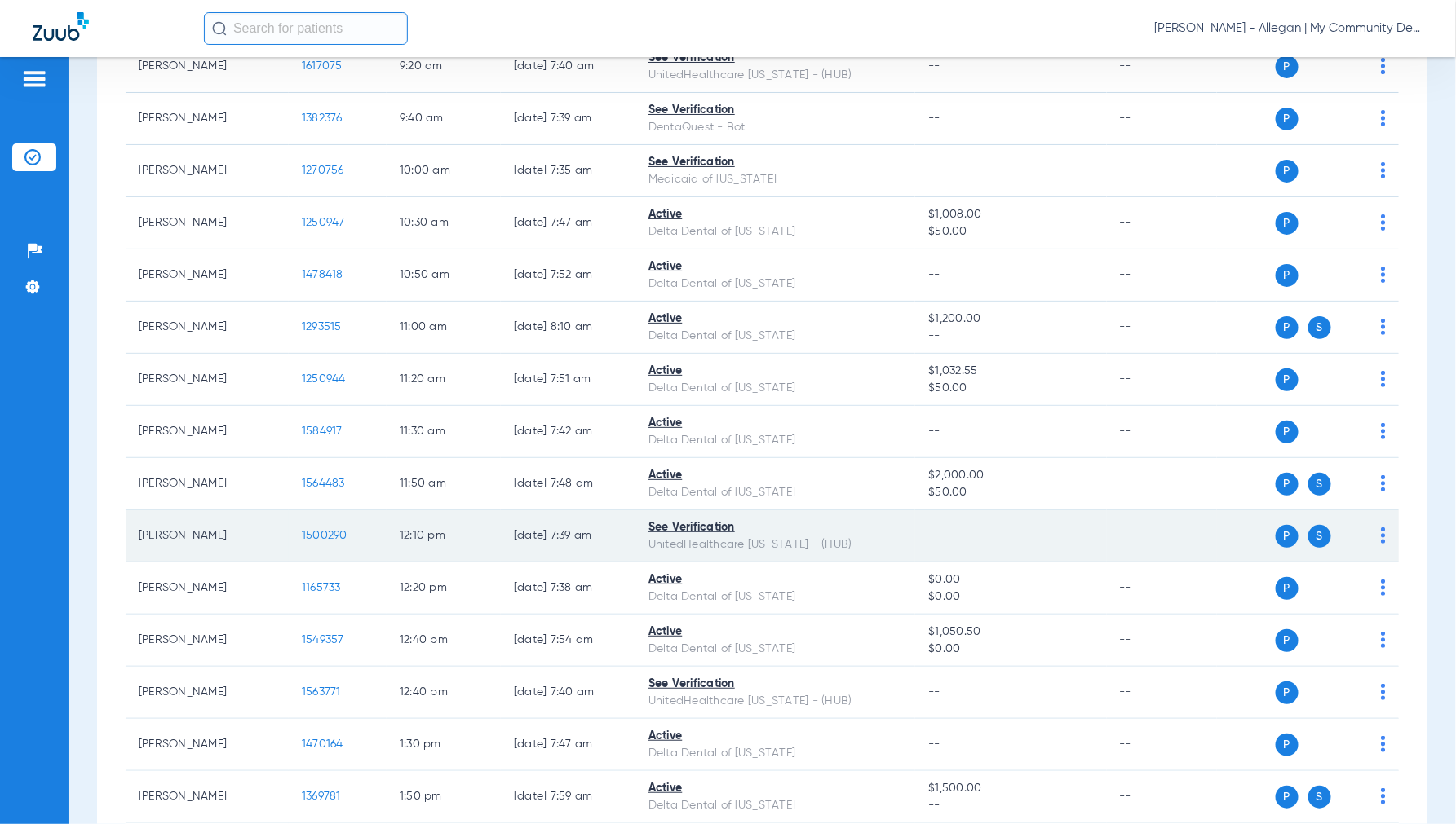
click at [320, 533] on span "1500290" at bounding box center [324, 536] width 45 height 12
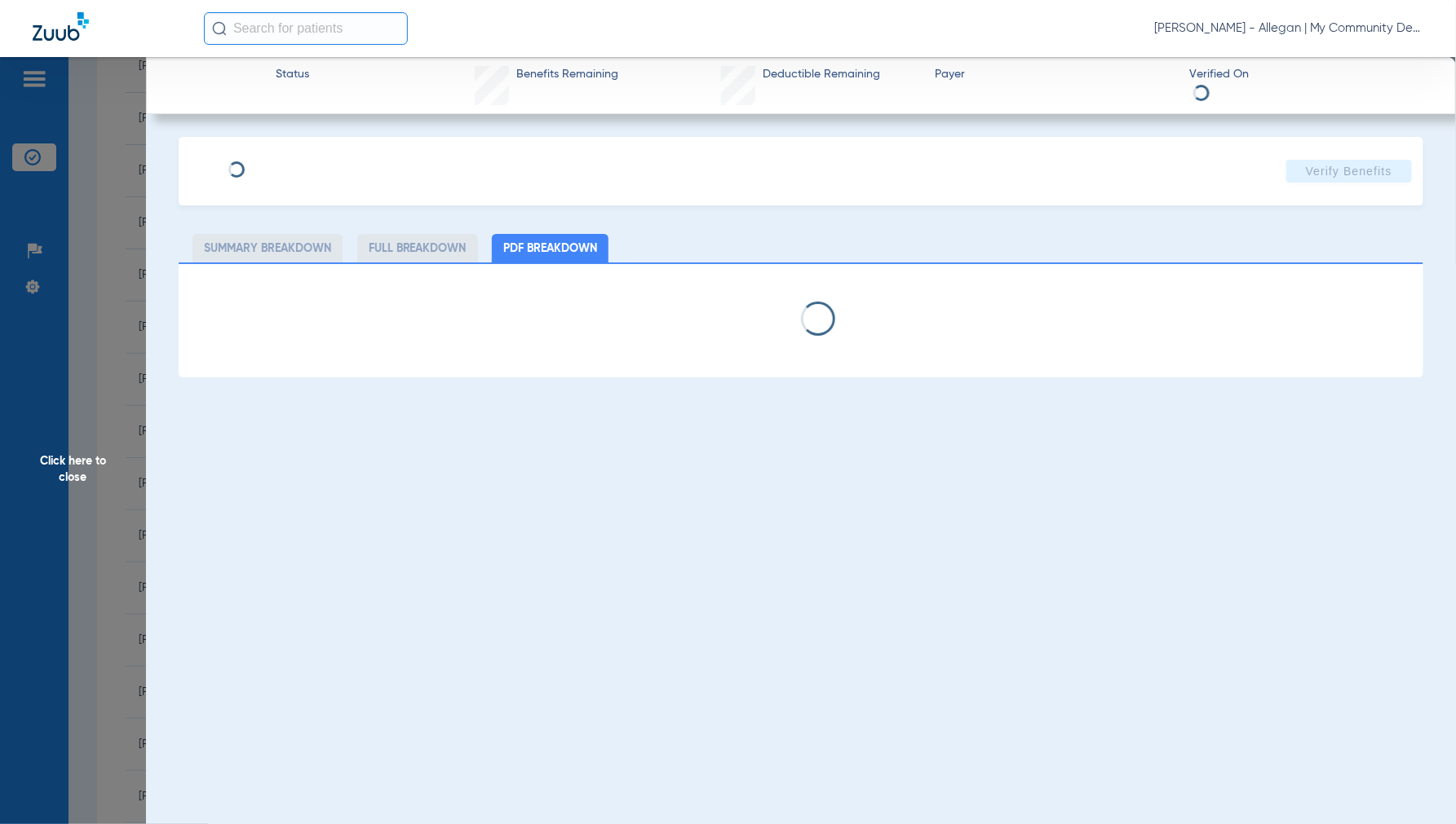
select select "page-width"
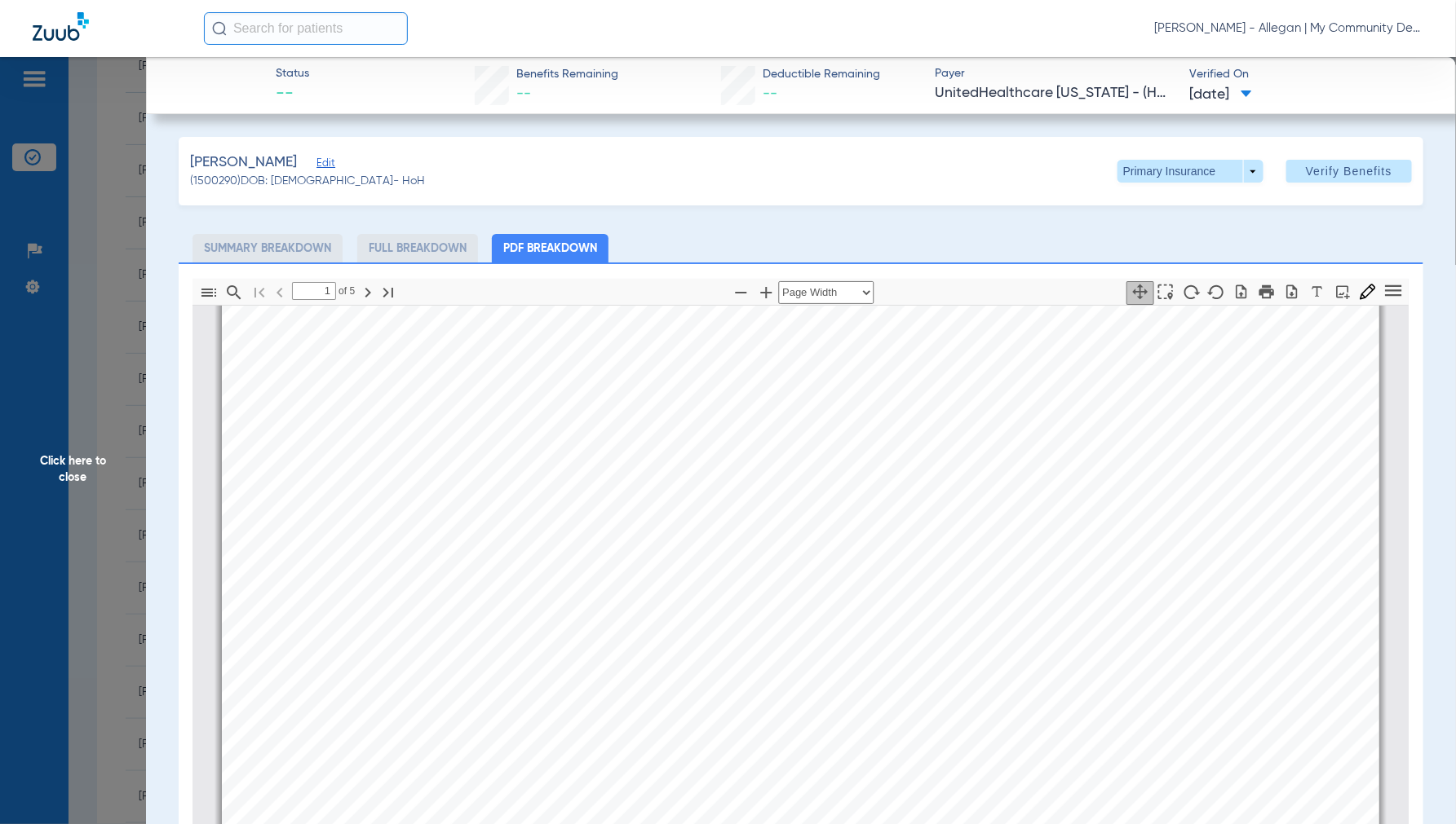
scroll to position [823, 0]
type input "4"
click at [83, 466] on span "Click here to close" at bounding box center [72, 468] width 146 height 824
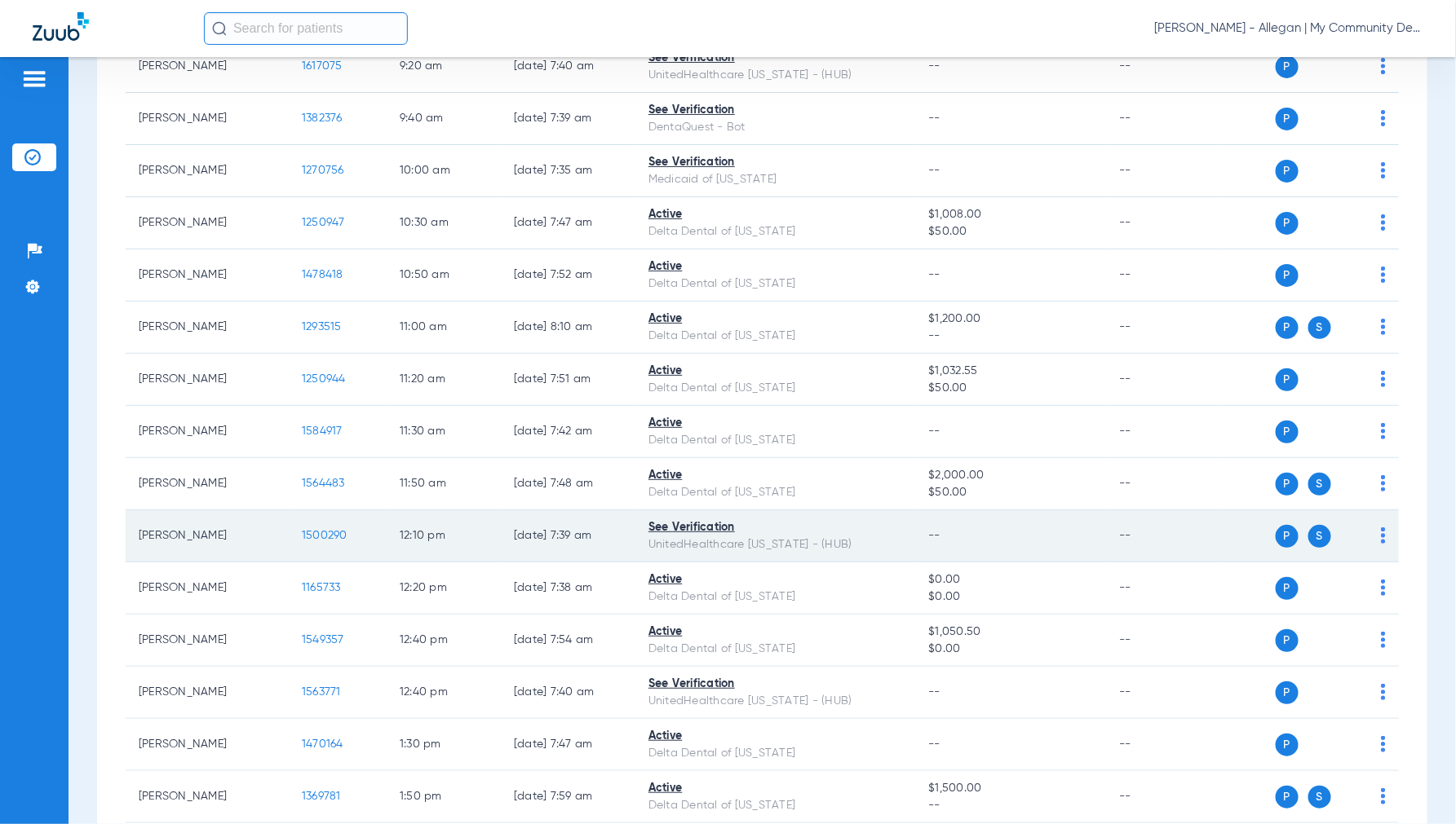
scroll to position [634, 0]
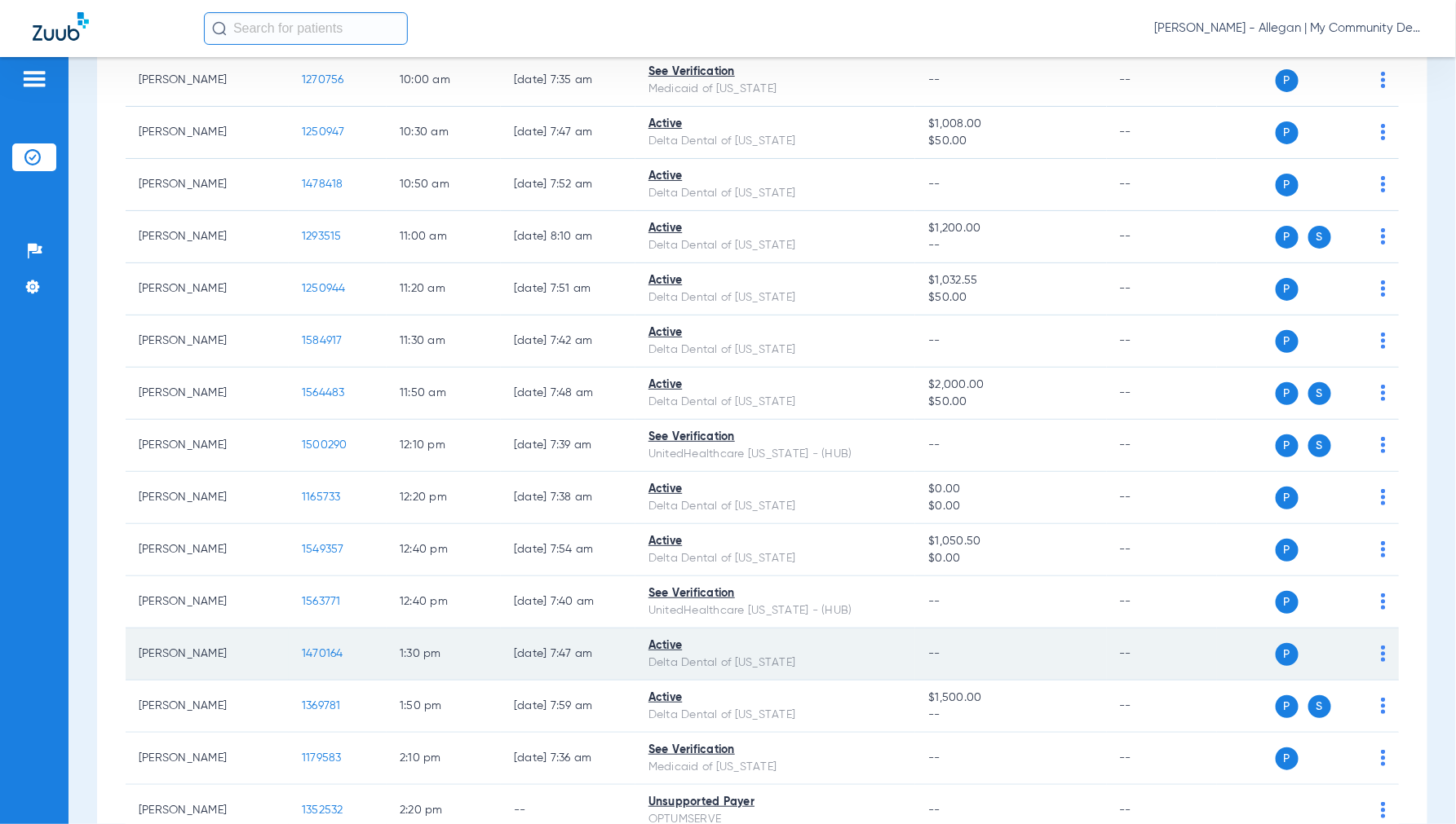
click at [326, 653] on span "1470164" at bounding box center [322, 654] width 42 height 12
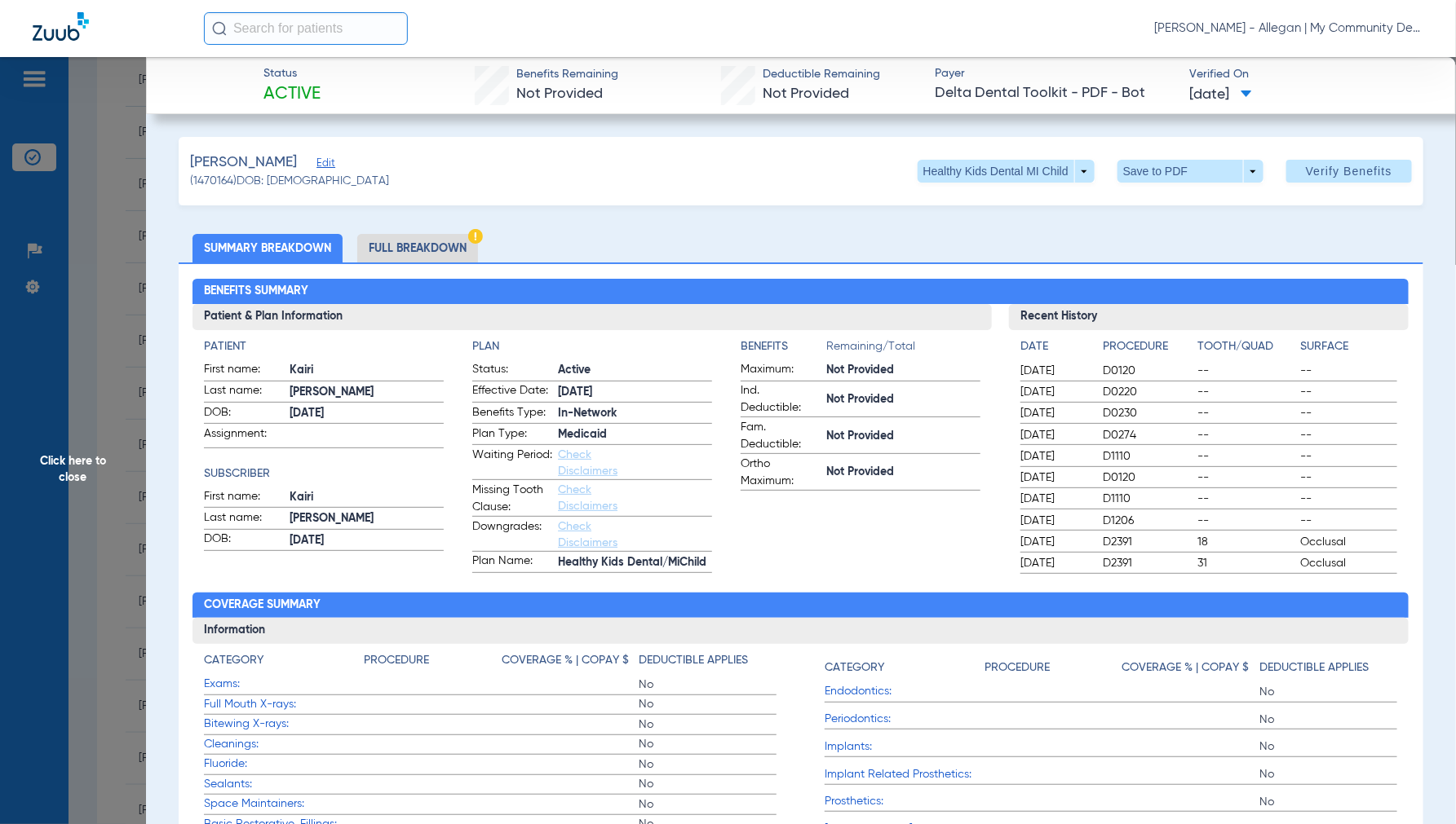
click at [63, 478] on span "Click here to close" at bounding box center [72, 468] width 146 height 824
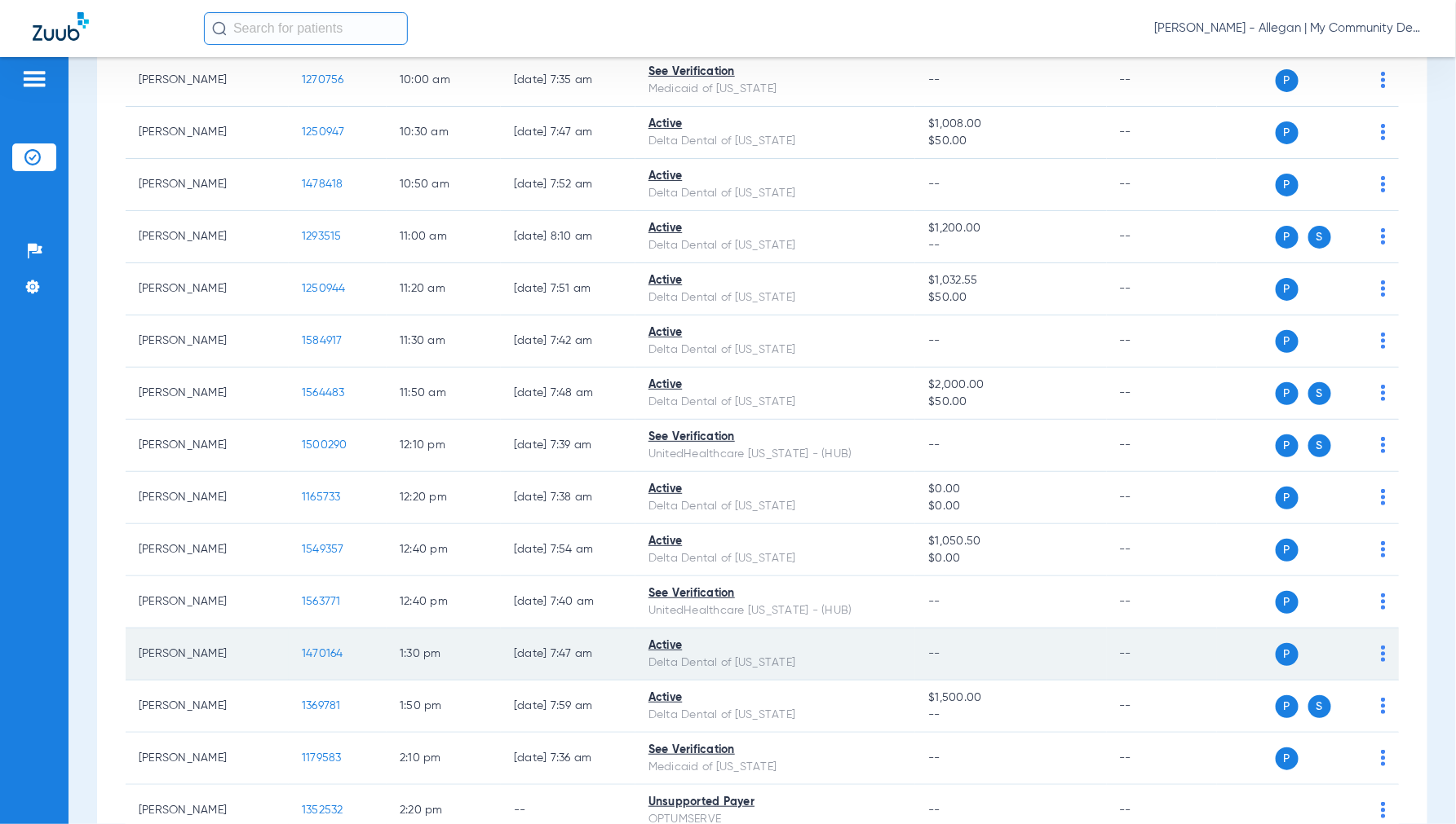
click at [324, 648] on span "1470164" at bounding box center [322, 654] width 42 height 12
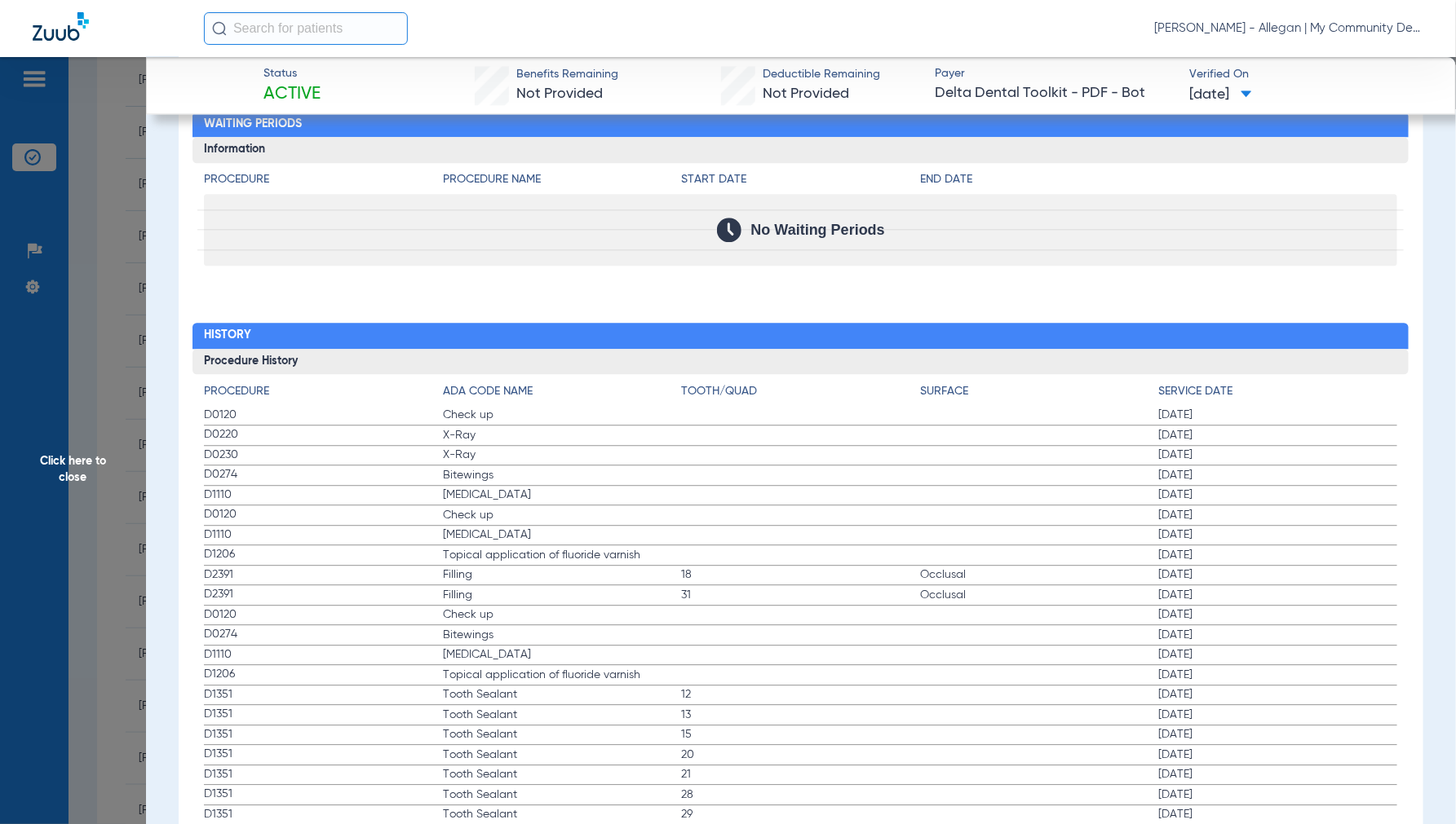
scroll to position [1631, 0]
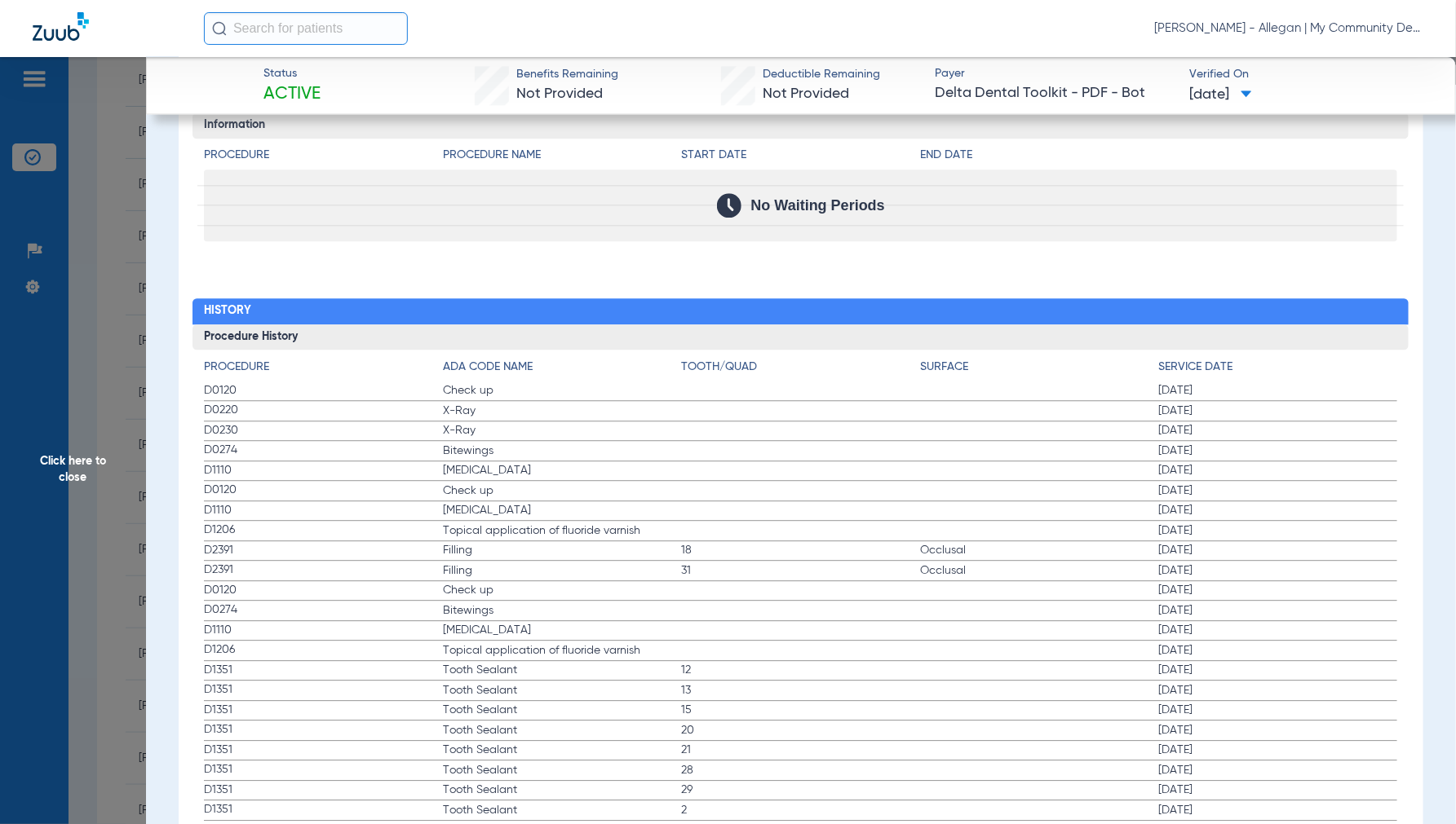
click at [91, 459] on span "Click here to close" at bounding box center [72, 468] width 146 height 824
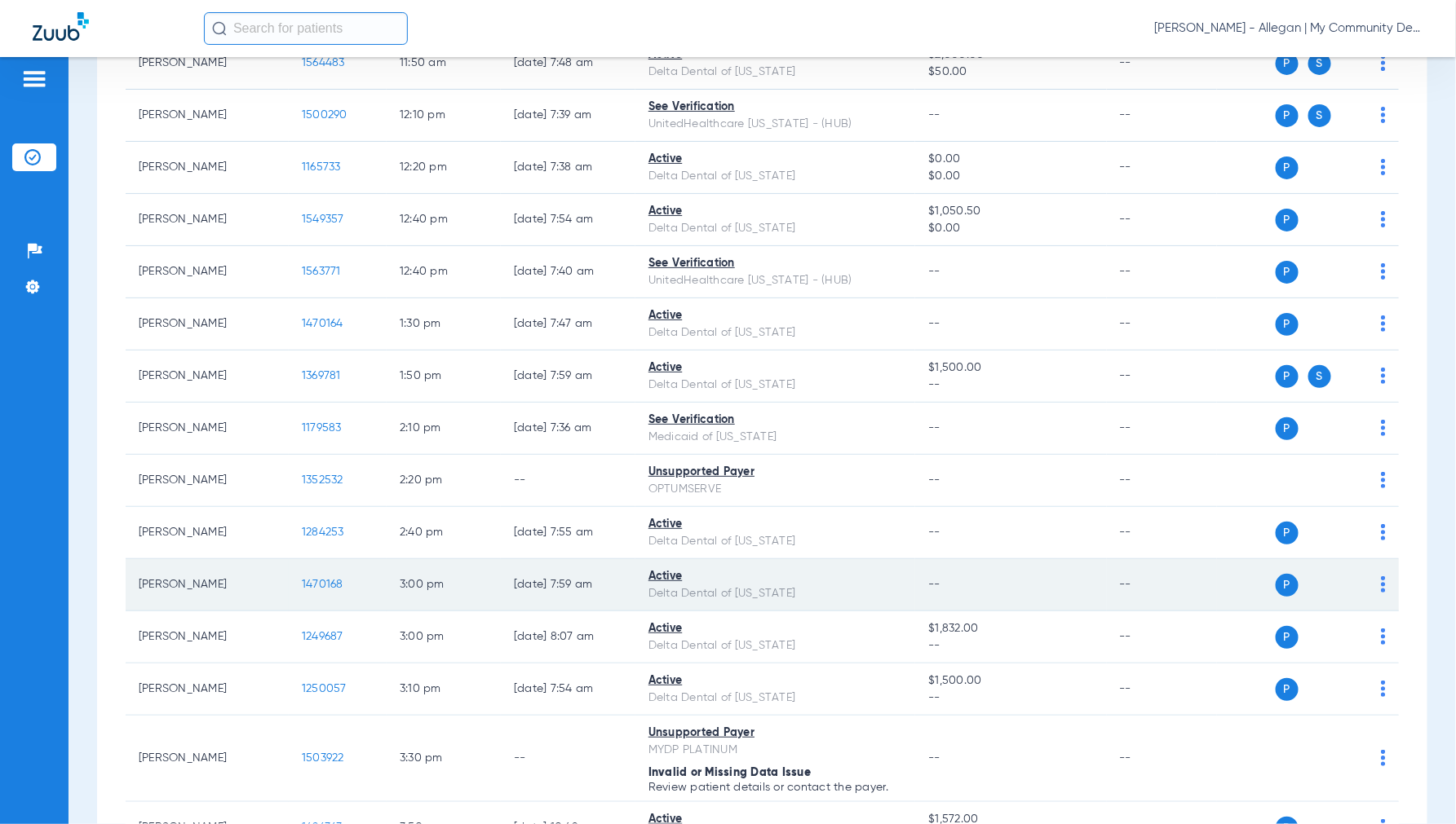
scroll to position [996, 0]
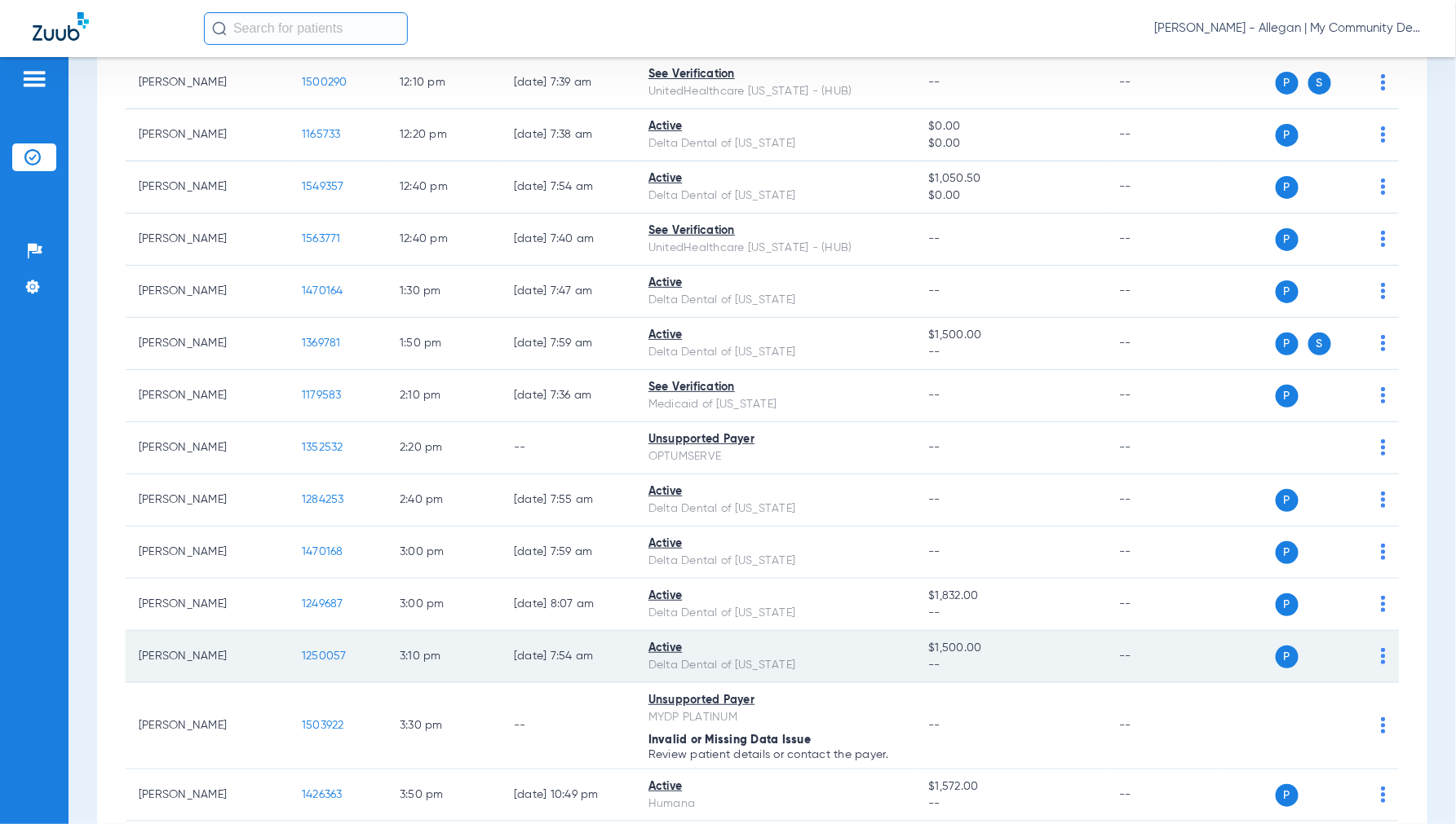
click at [329, 655] on span "1250057" at bounding box center [324, 656] width 44 height 12
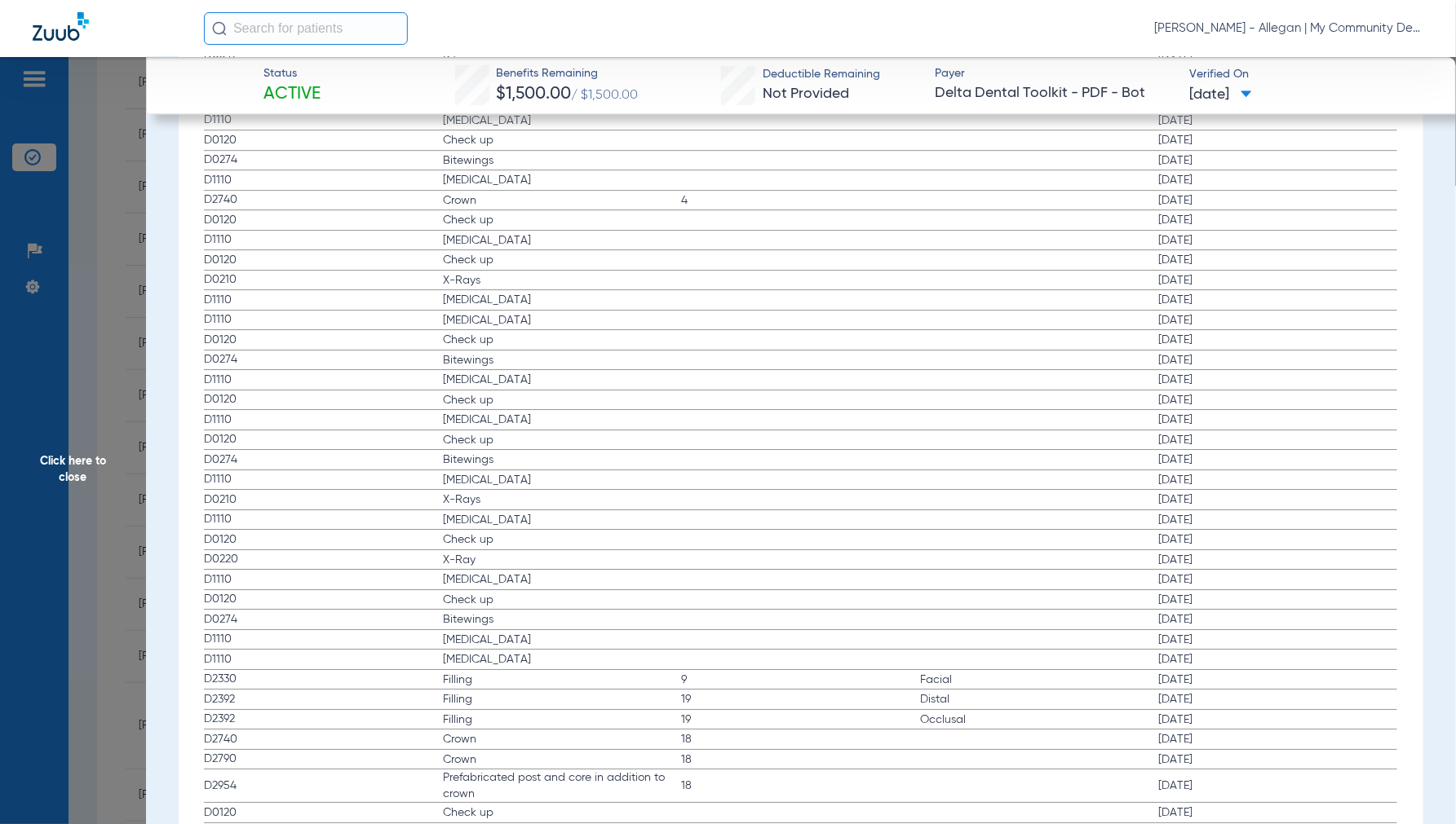
scroll to position [1789, 0]
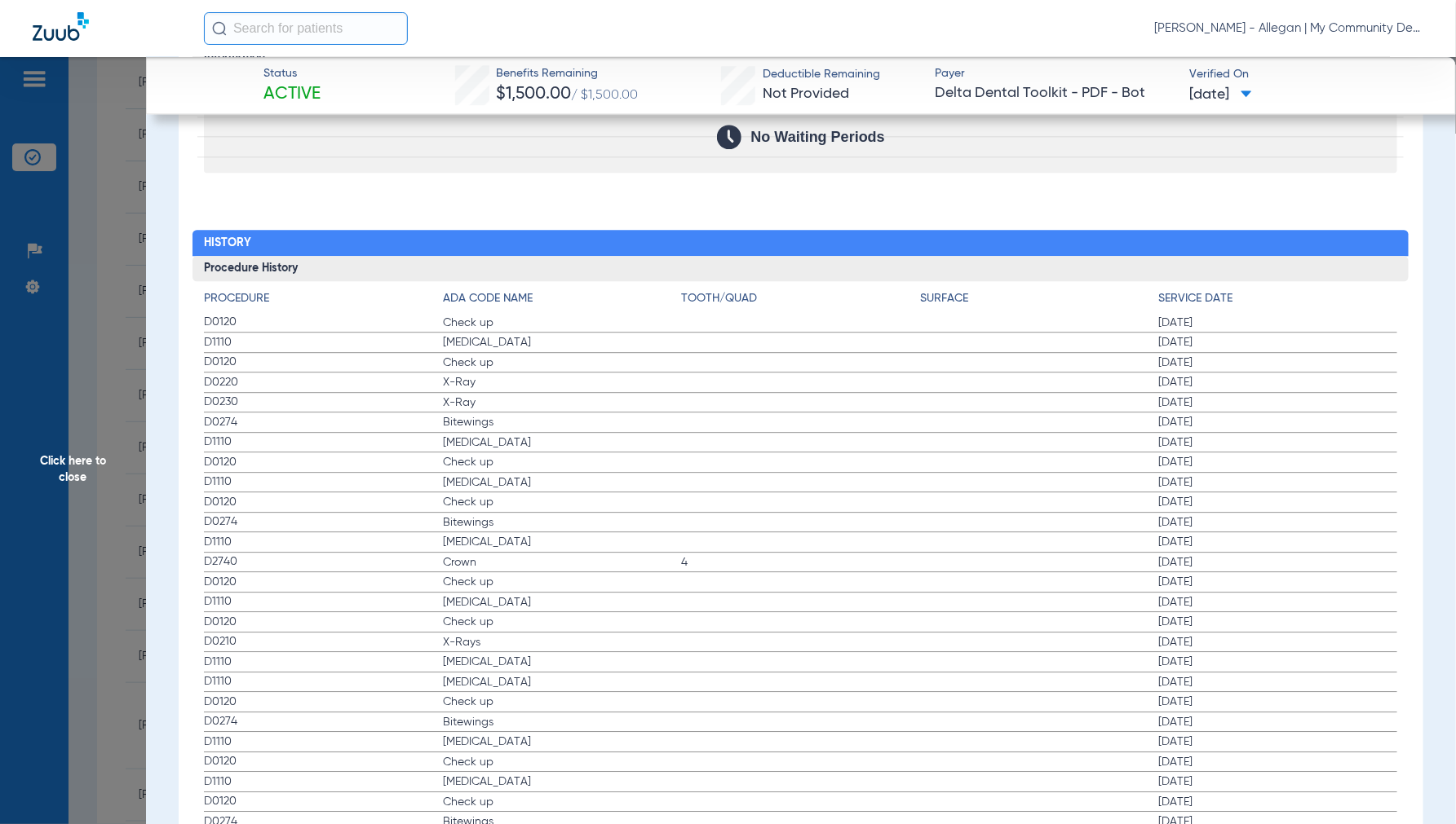
drag, startPoint x: 66, startPoint y: 471, endPoint x: 213, endPoint y: 485, distance: 147.7
click at [72, 471] on span "Click here to close" at bounding box center [72, 468] width 146 height 824
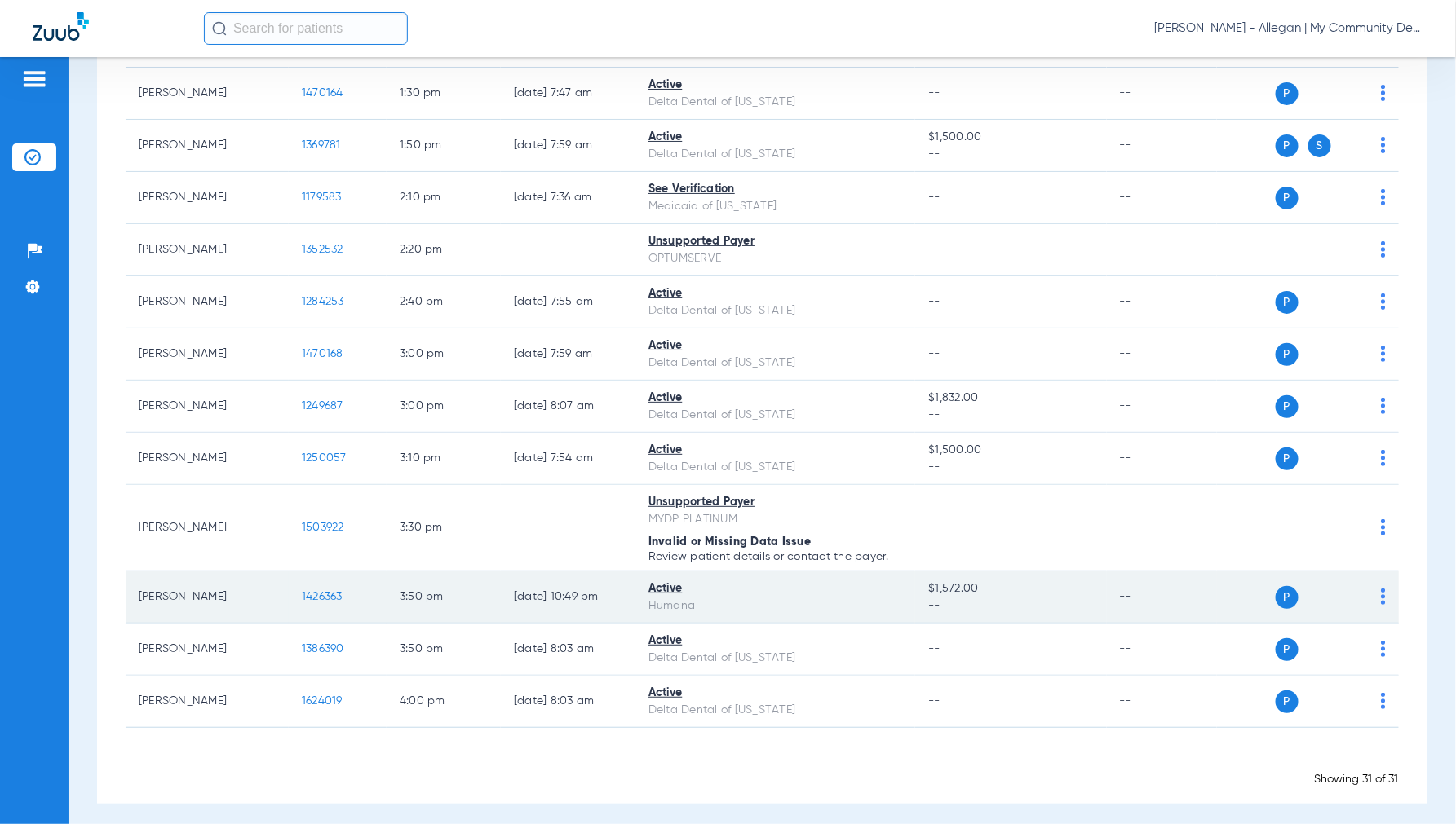
scroll to position [1205, 0]
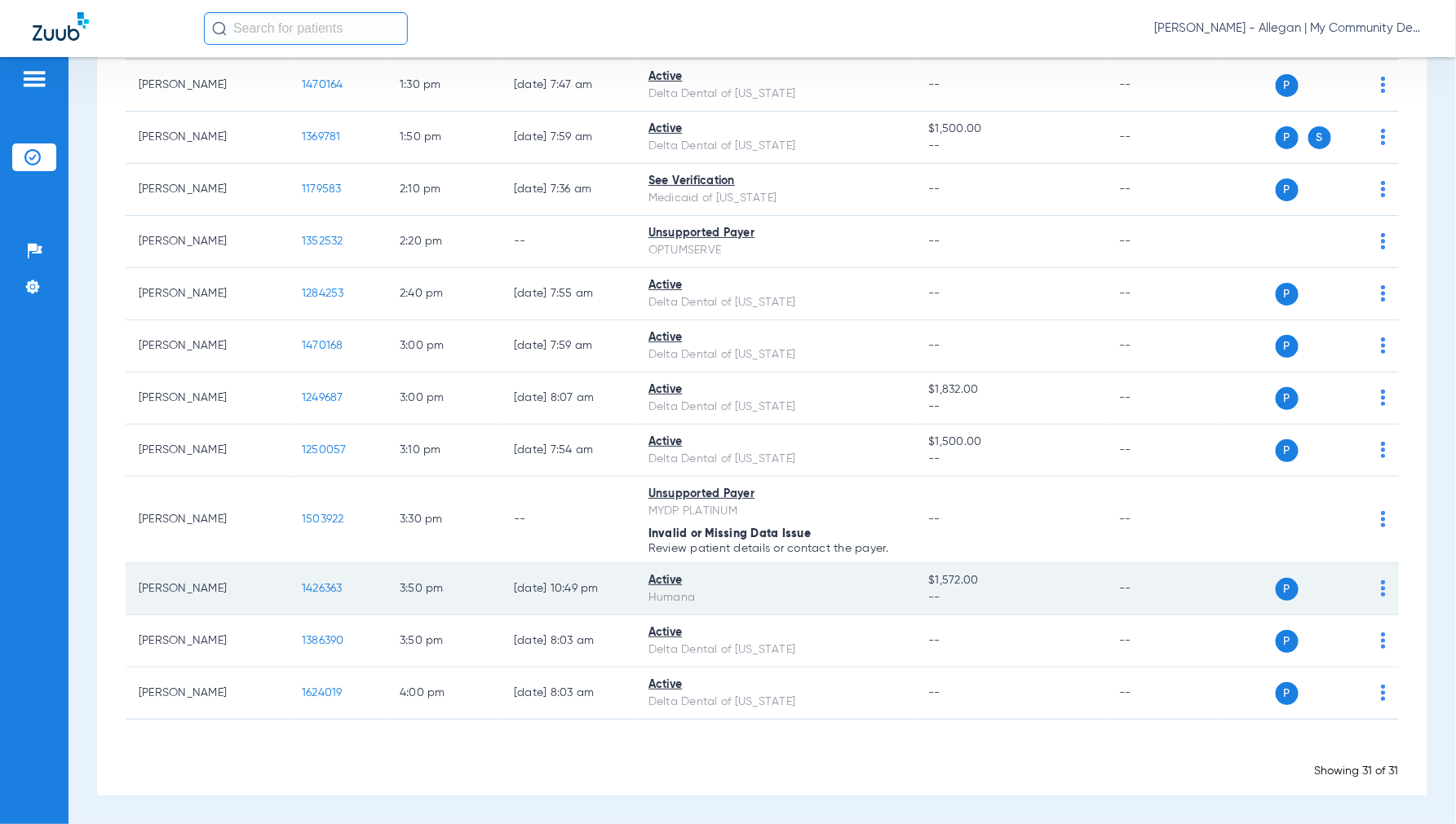
click at [324, 584] on span "1426363" at bounding box center [322, 589] width 41 height 12
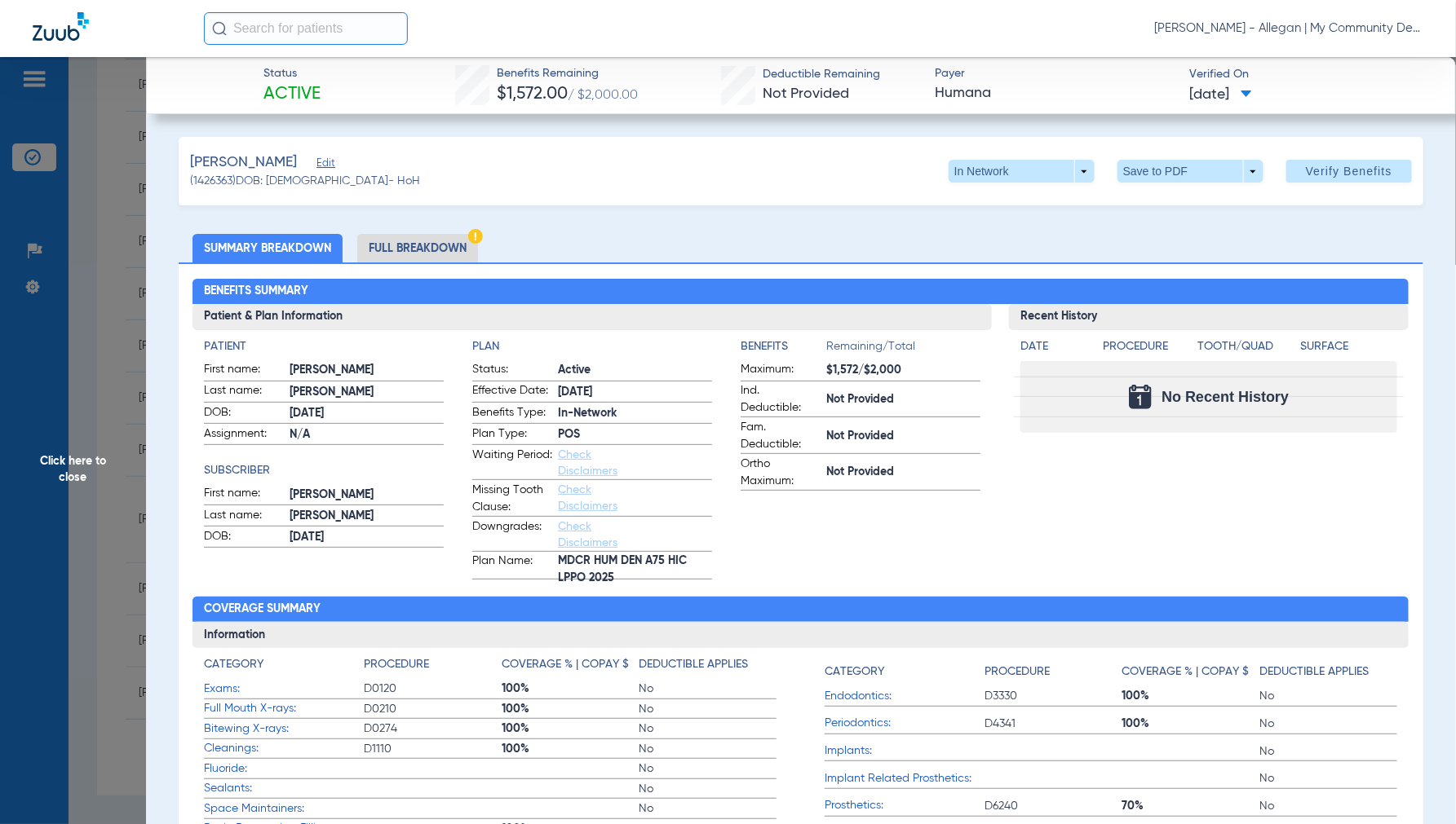
click at [68, 468] on span "Click here to close" at bounding box center [72, 468] width 146 height 824
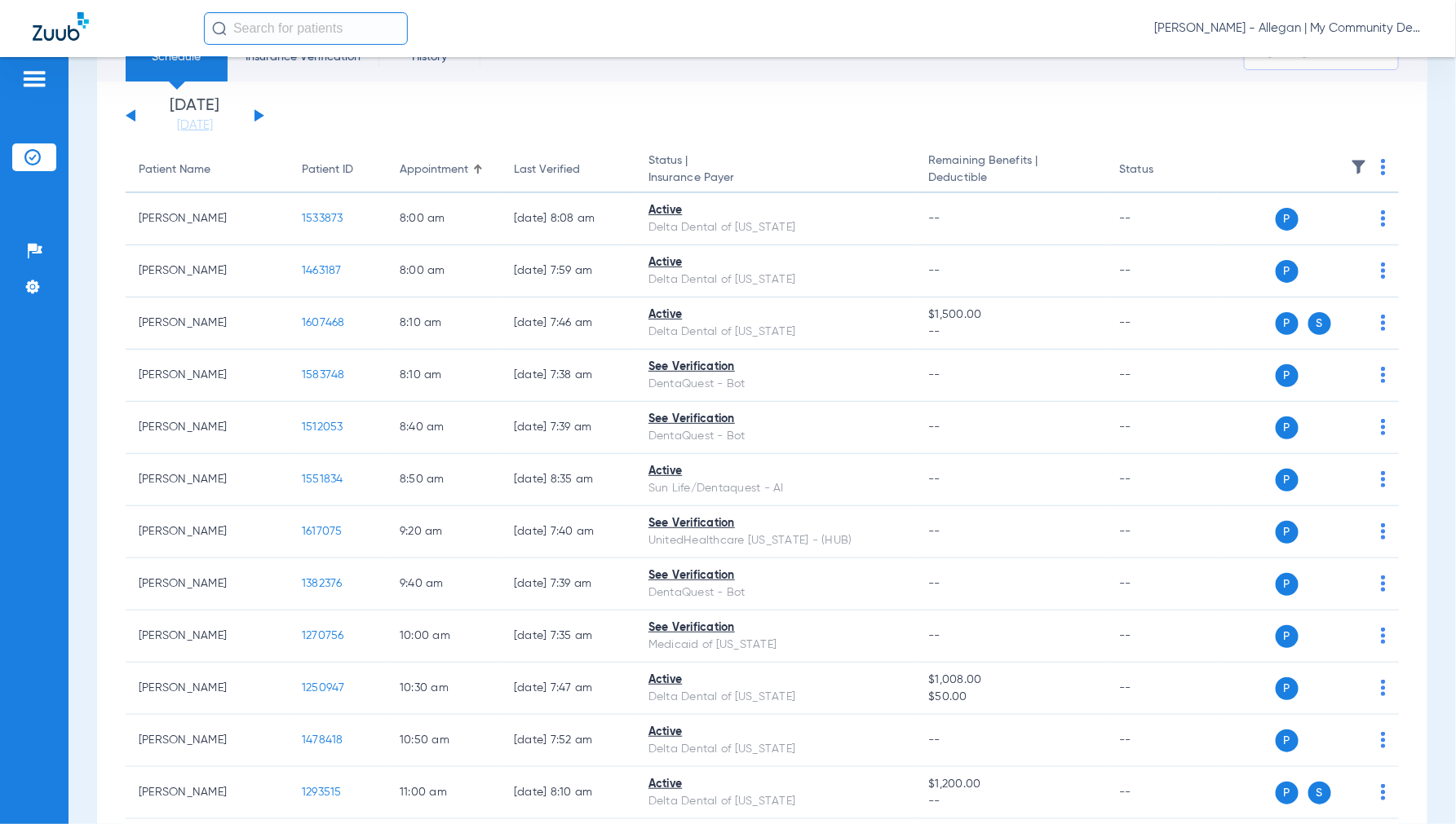
scroll to position [0, 0]
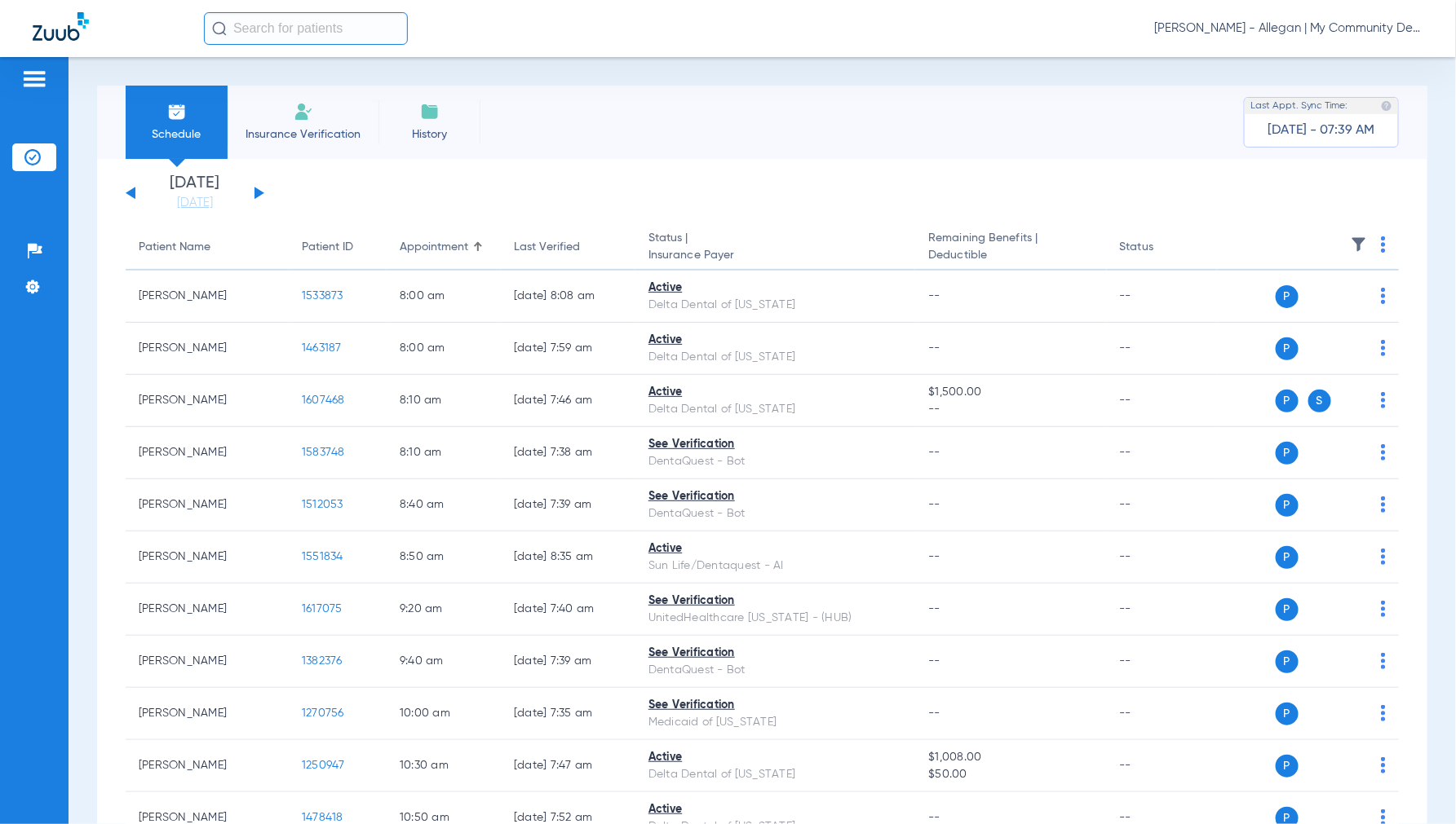
click at [259, 194] on button at bounding box center [259, 193] width 10 height 12
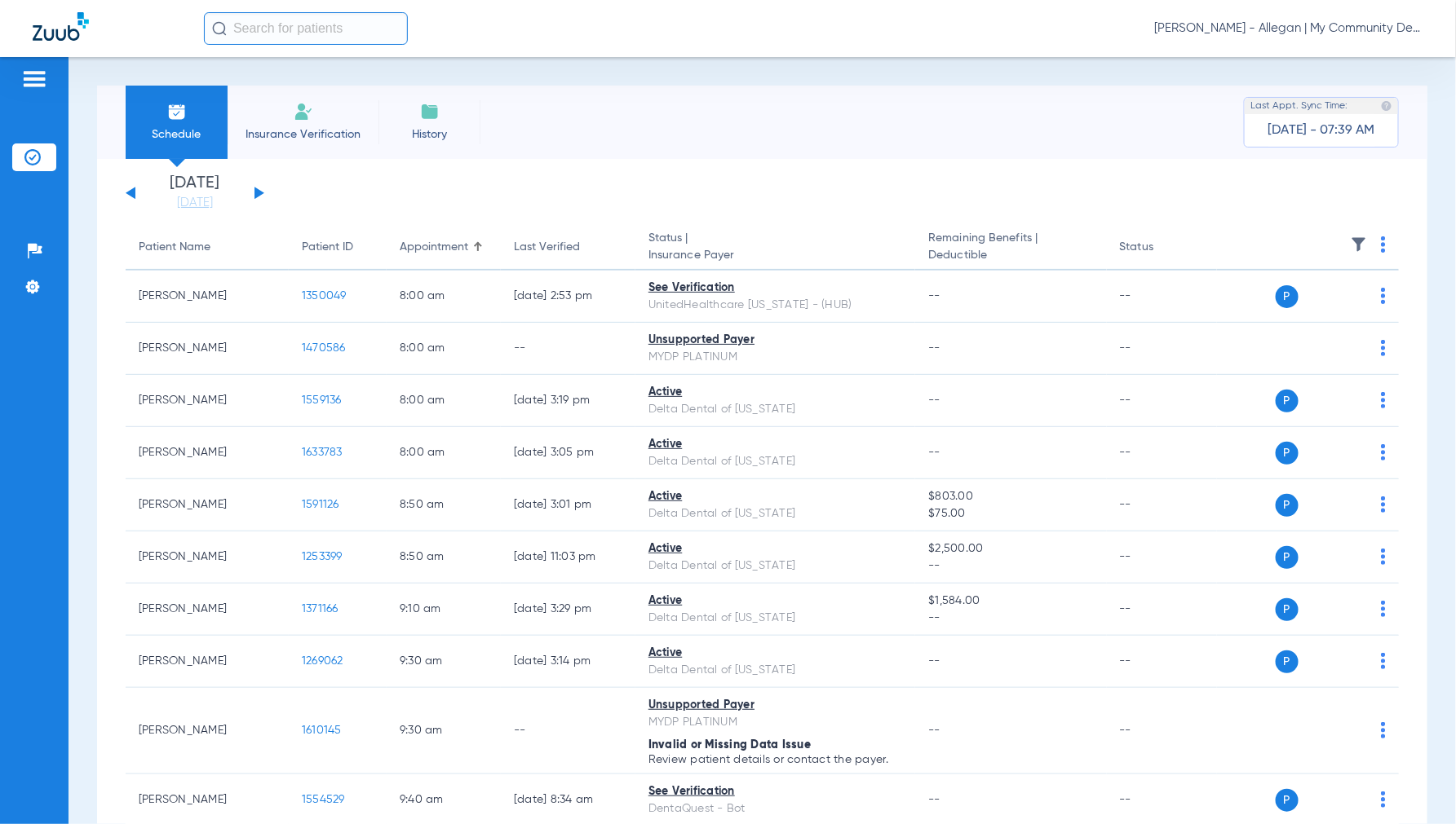
click at [1381, 243] on img at bounding box center [1384, 244] width 5 height 16
click at [1289, 316] on button "Verify All" at bounding box center [1307, 310] width 128 height 33
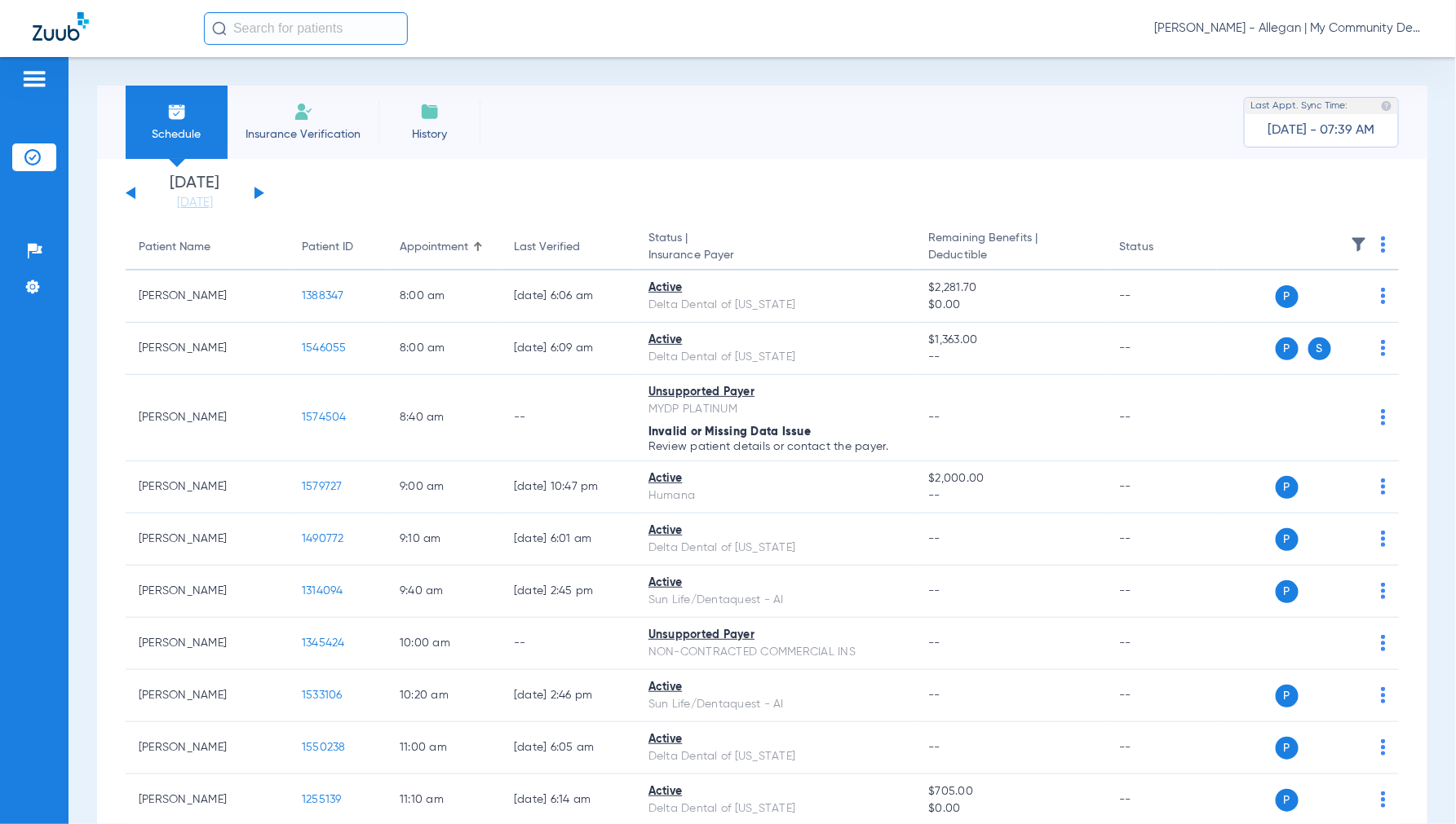
click at [1290, 25] on span "Jennifer Dziamski - Allegan | My Community Dental Centers" at bounding box center [1288, 29] width 269 height 16
click at [1314, 60] on button "Account Selection" at bounding box center [1362, 58] width 118 height 33
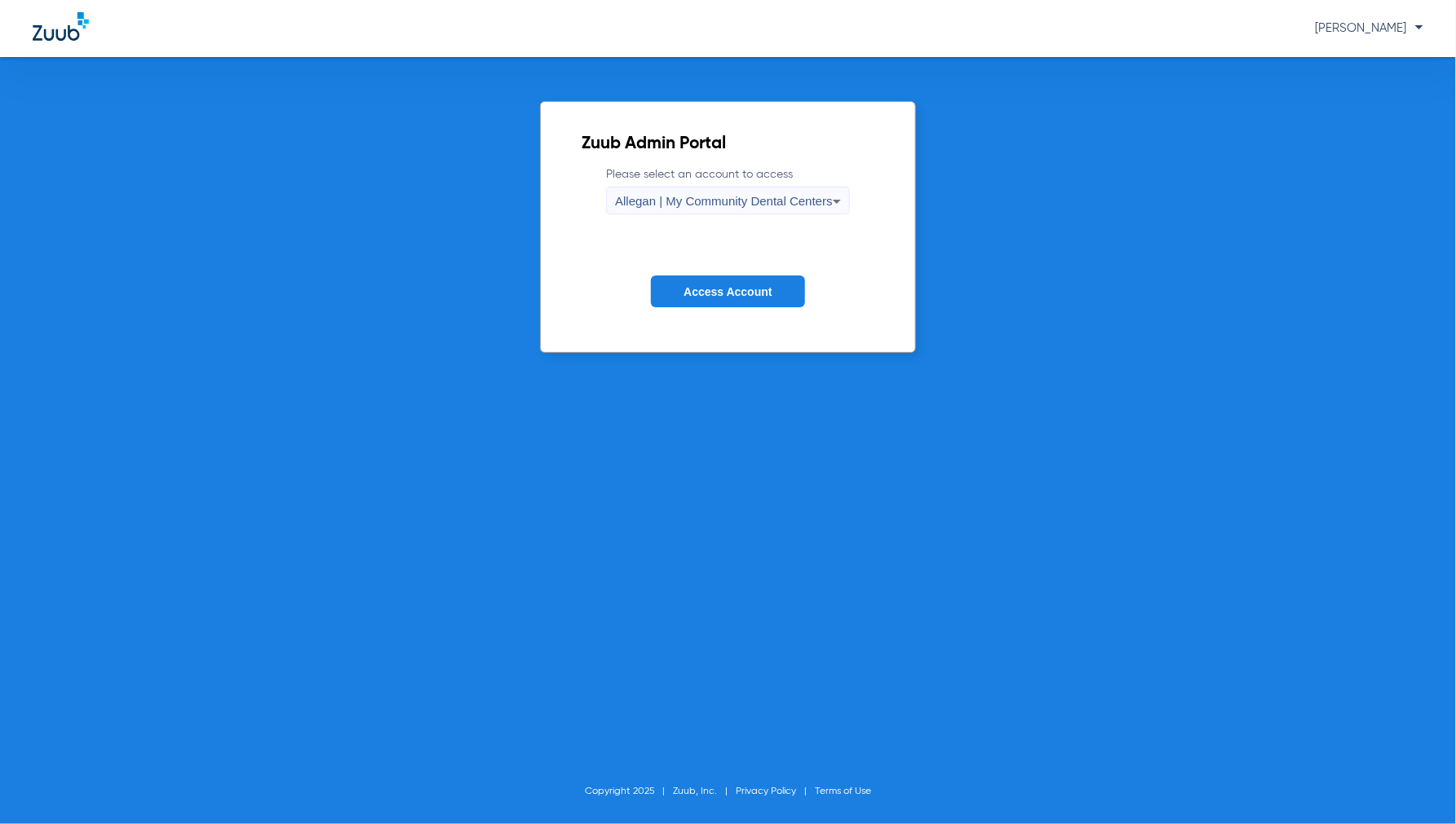
click at [747, 203] on span "Allegan | My Community Dental Centers" at bounding box center [724, 201] width 217 height 14
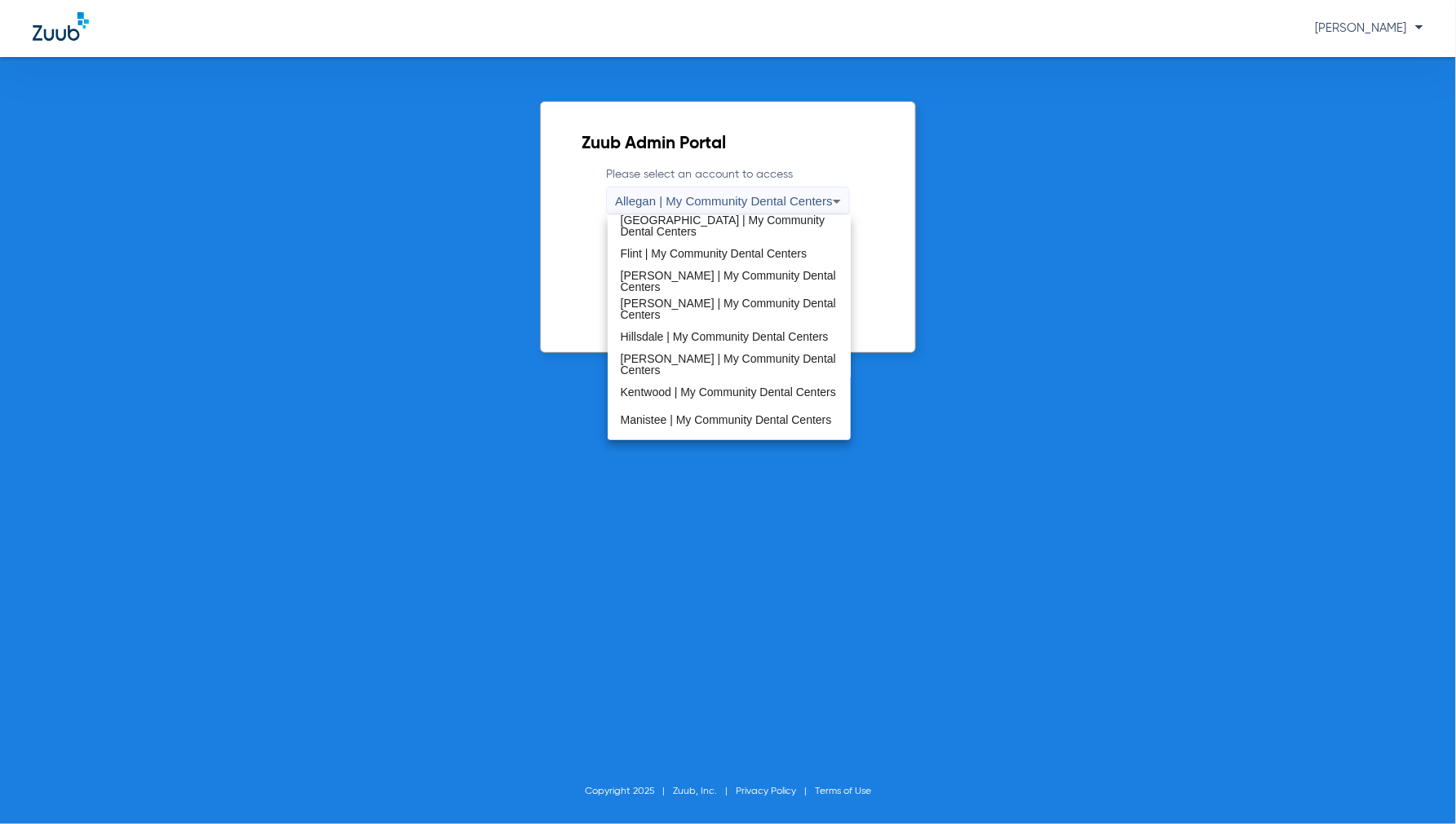
scroll to position [272, 0]
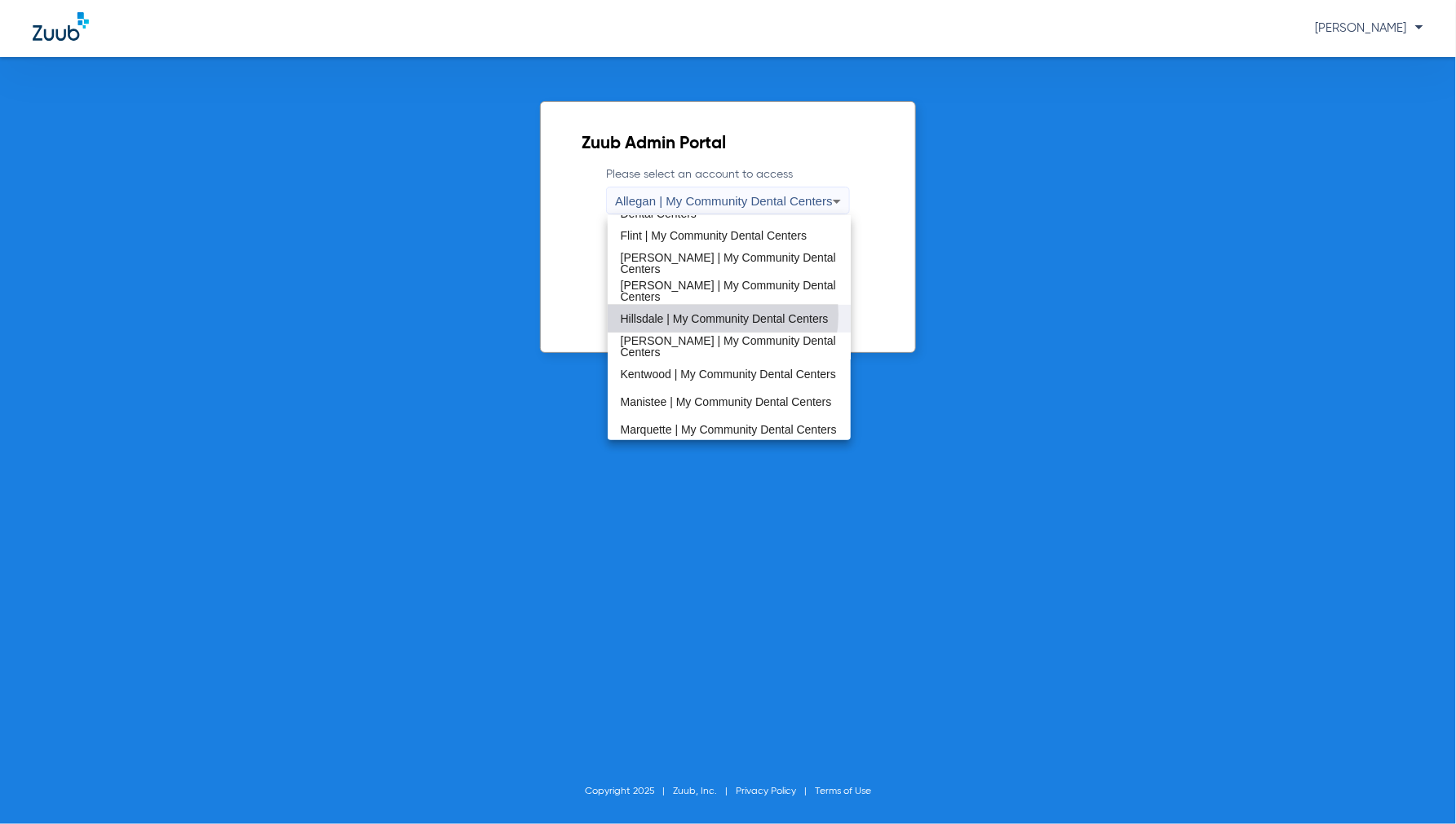
click at [712, 314] on span "Hillsdale | My Community Dental Centers" at bounding box center [725, 319] width 208 height 12
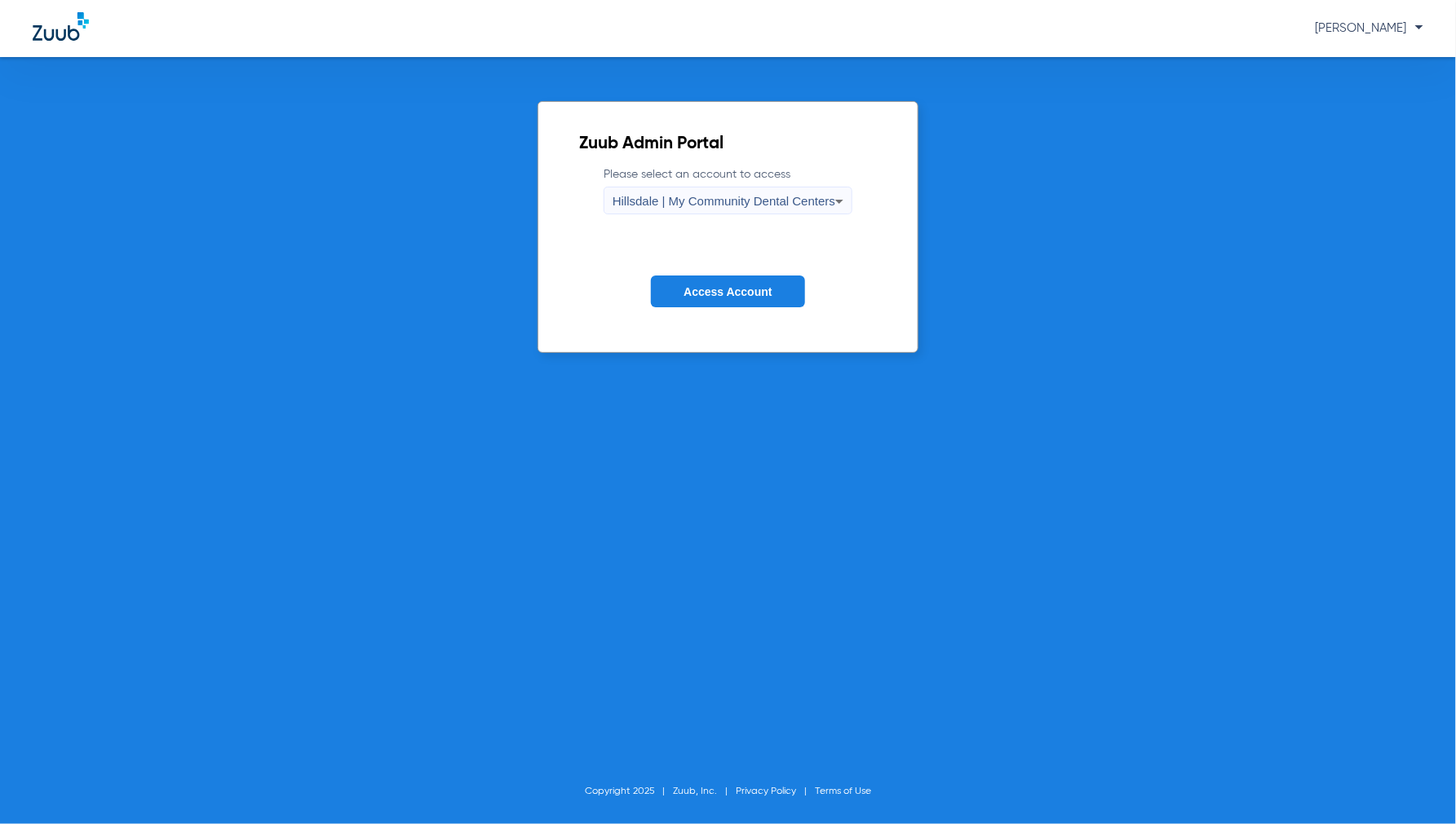
click at [748, 290] on span "Access Account" at bounding box center [727, 292] width 88 height 13
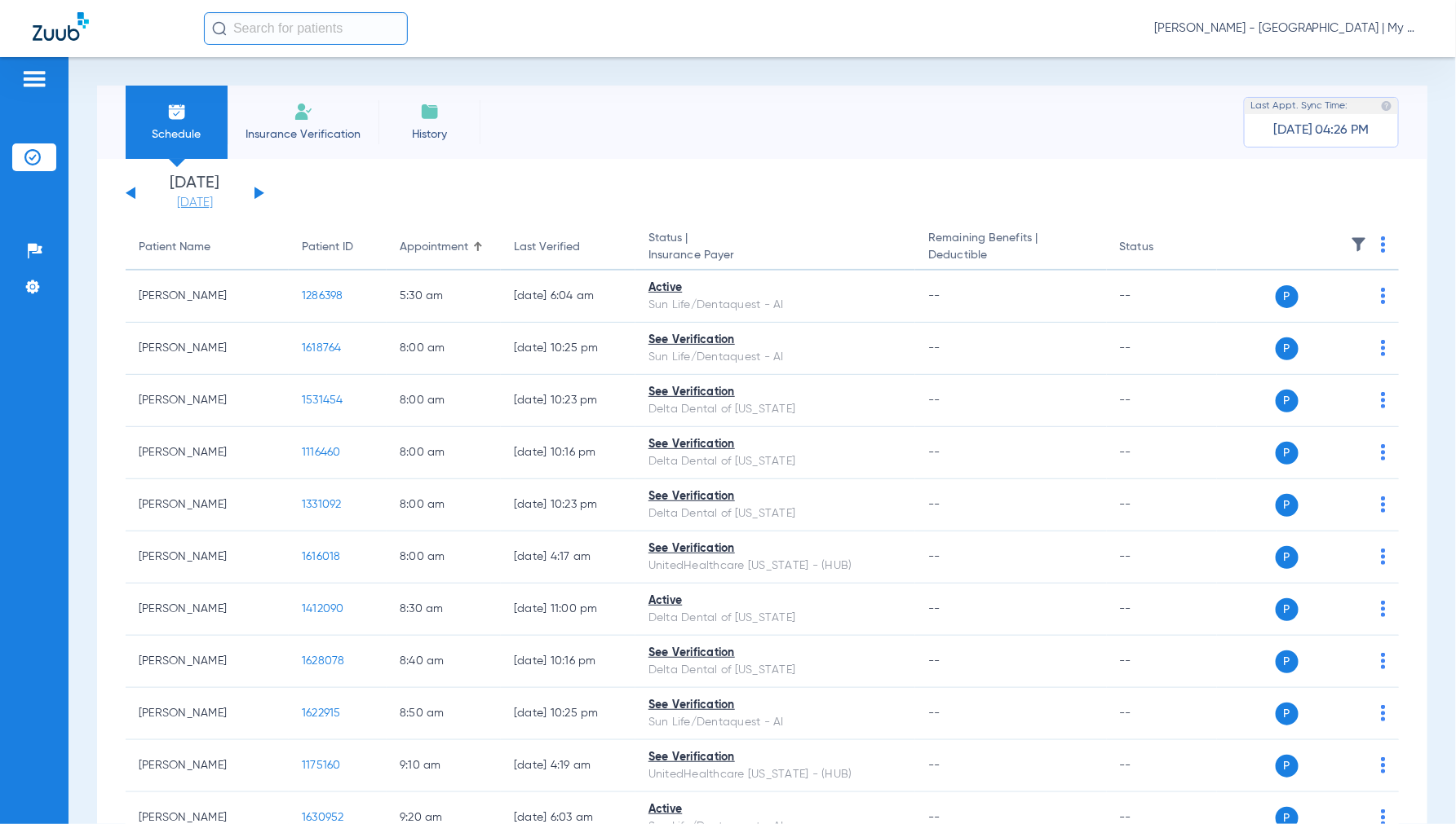
click at [193, 196] on link "[DATE]" at bounding box center [194, 203] width 98 height 16
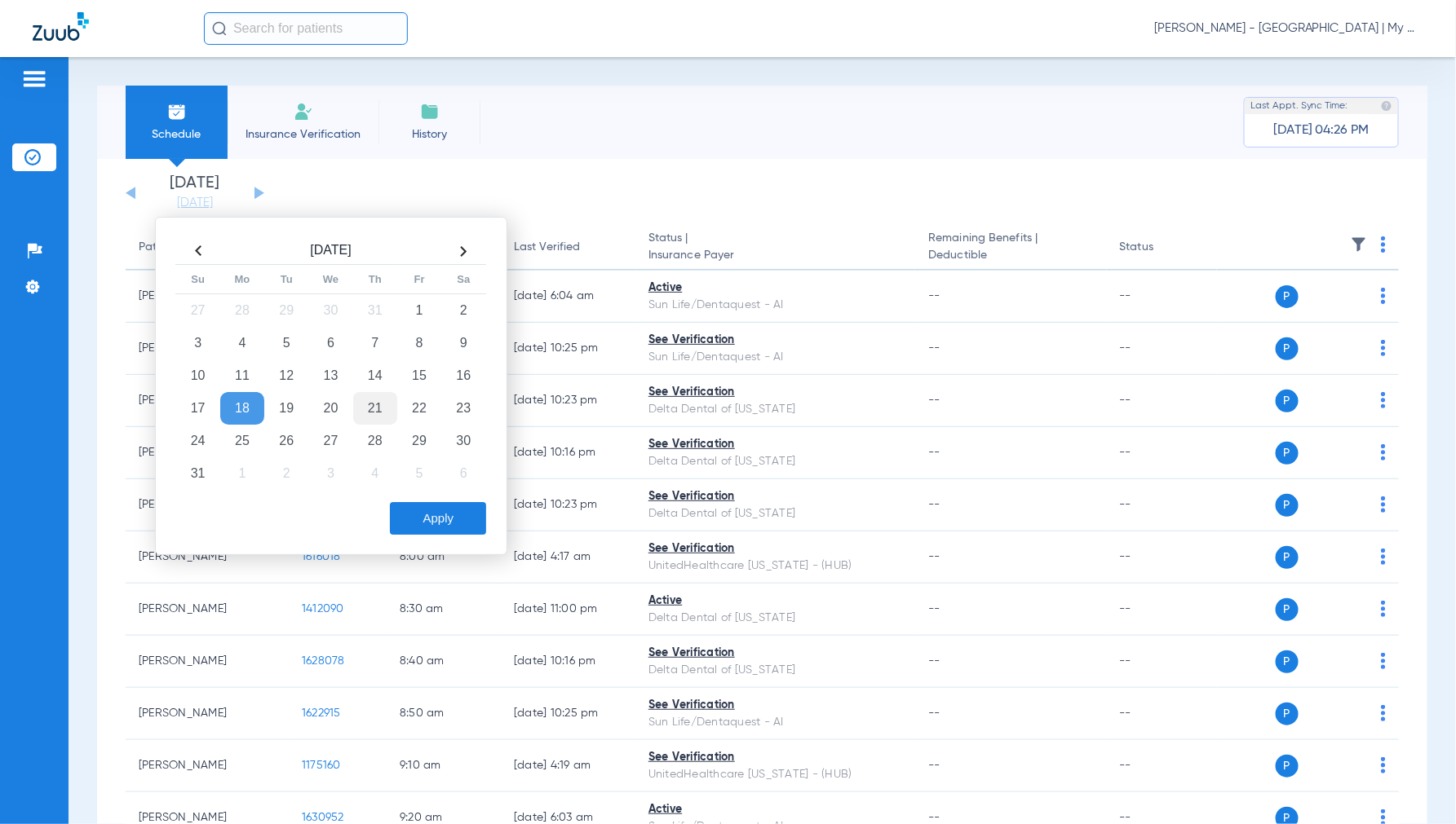
click at [364, 411] on td "21" at bounding box center [375, 408] width 44 height 33
click at [460, 514] on button "Apply" at bounding box center [437, 519] width 96 height 33
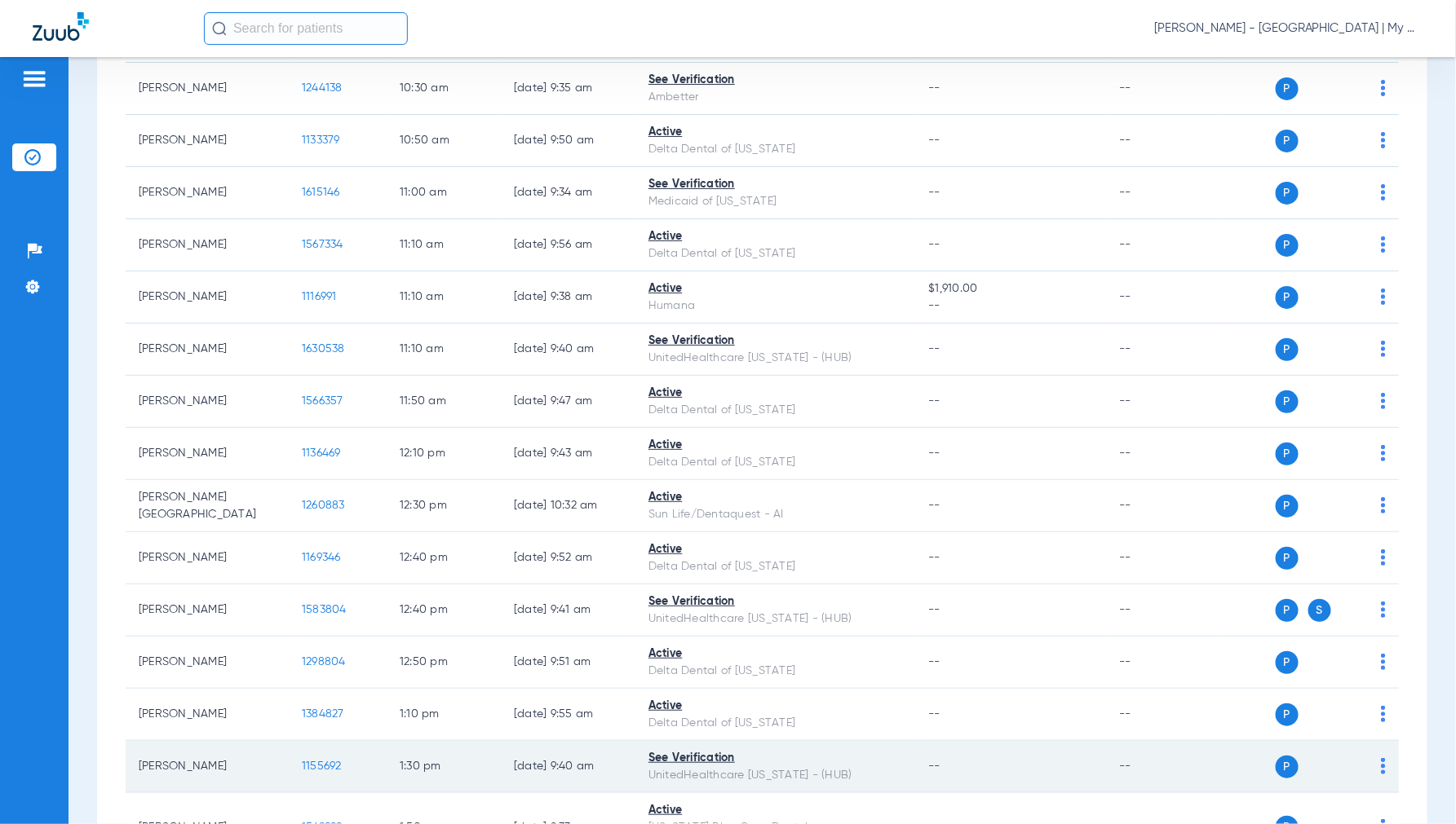
scroll to position [812, 0]
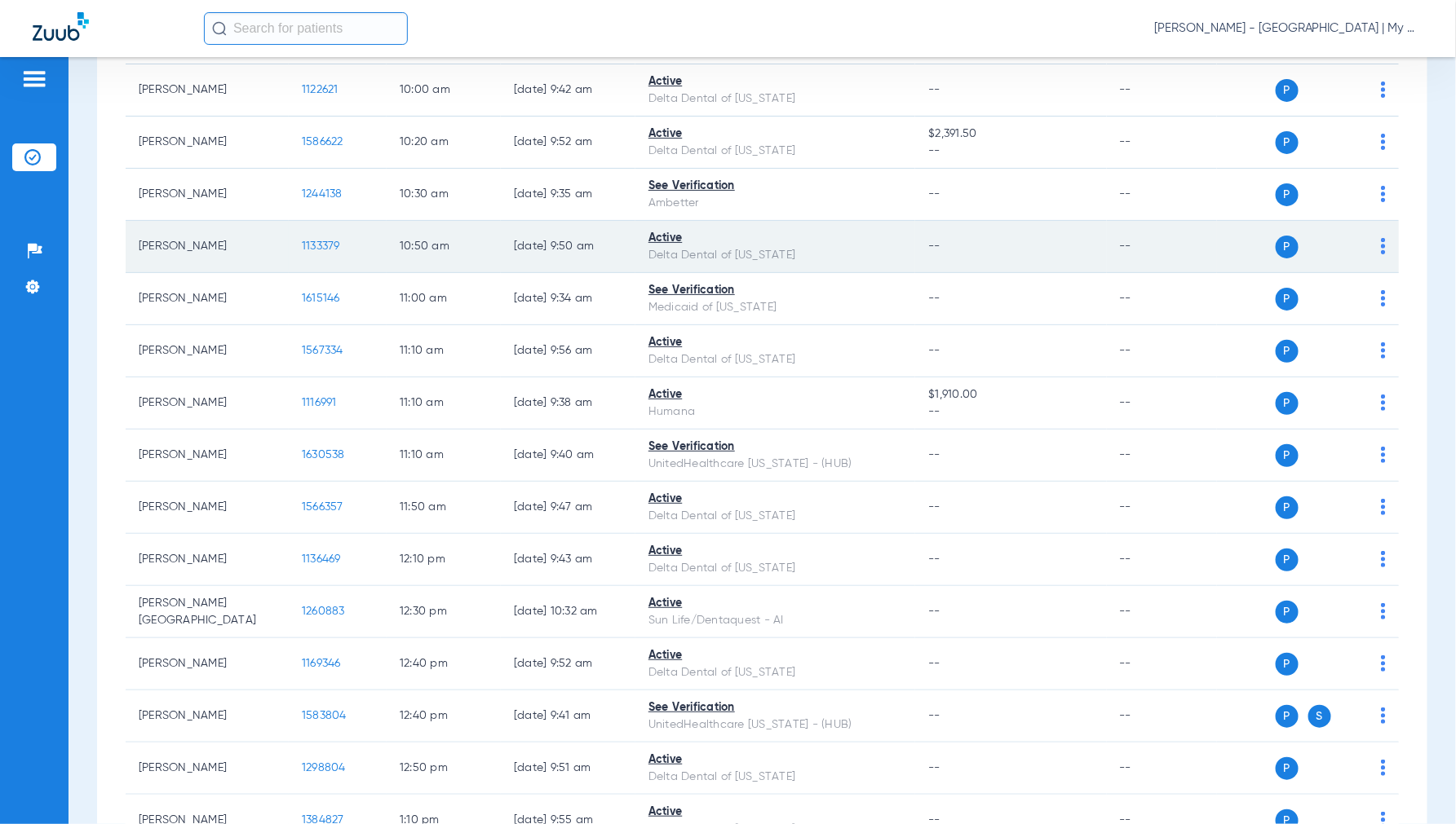
click at [335, 248] on span "1133379" at bounding box center [320, 246] width 39 height 12
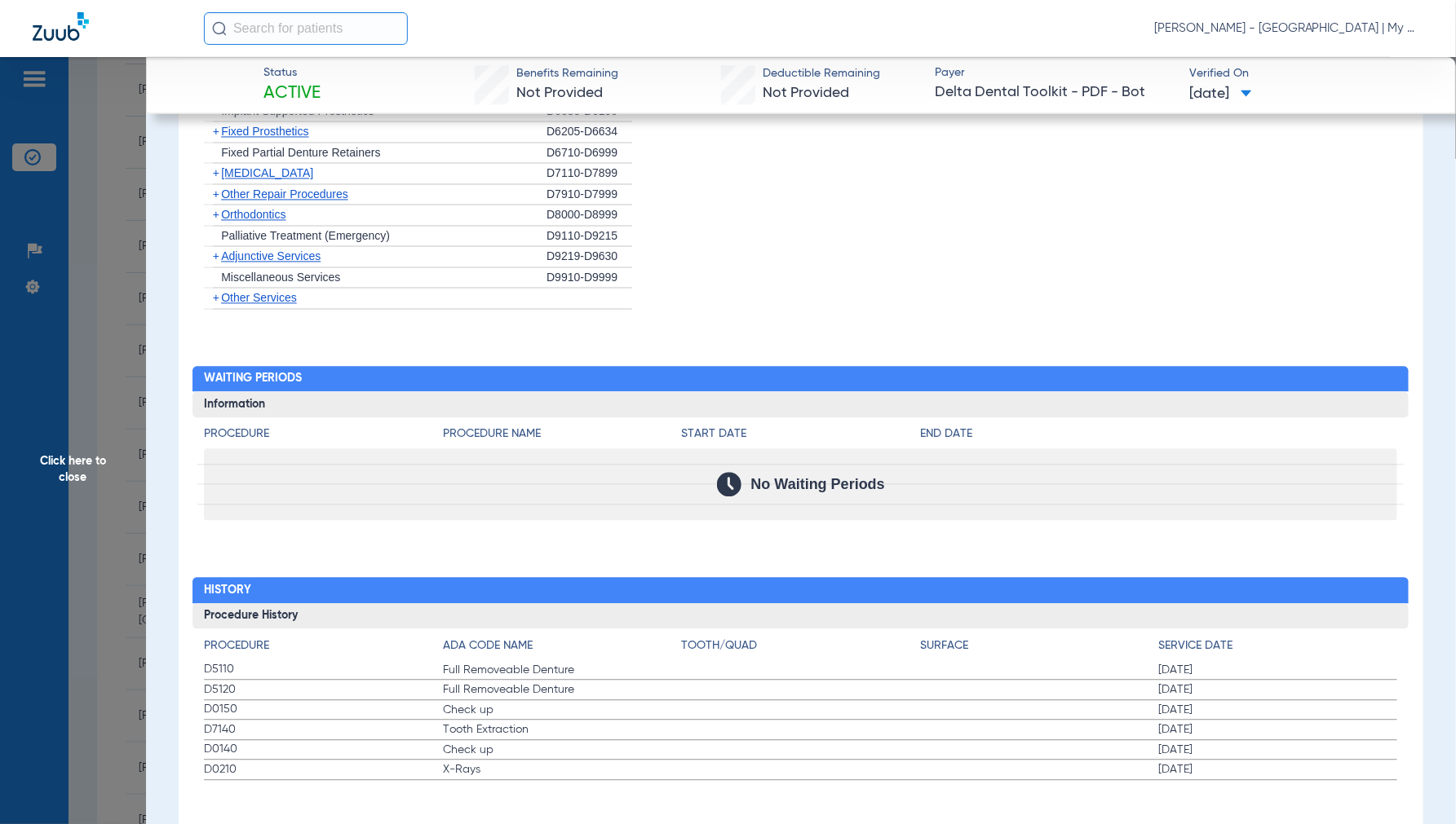
scroll to position [1358, 0]
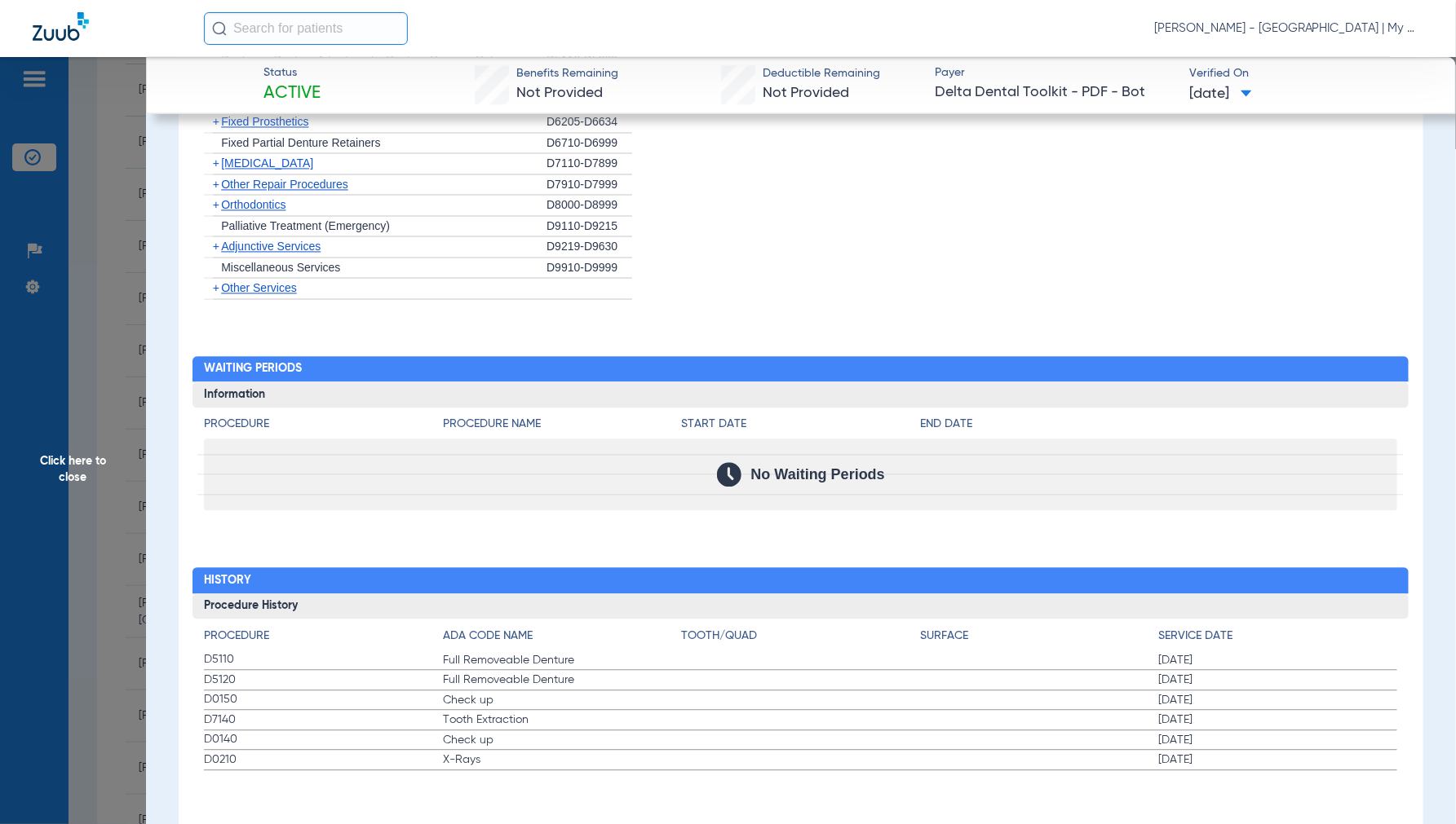
click at [52, 466] on span "Click here to close" at bounding box center [72, 468] width 146 height 824
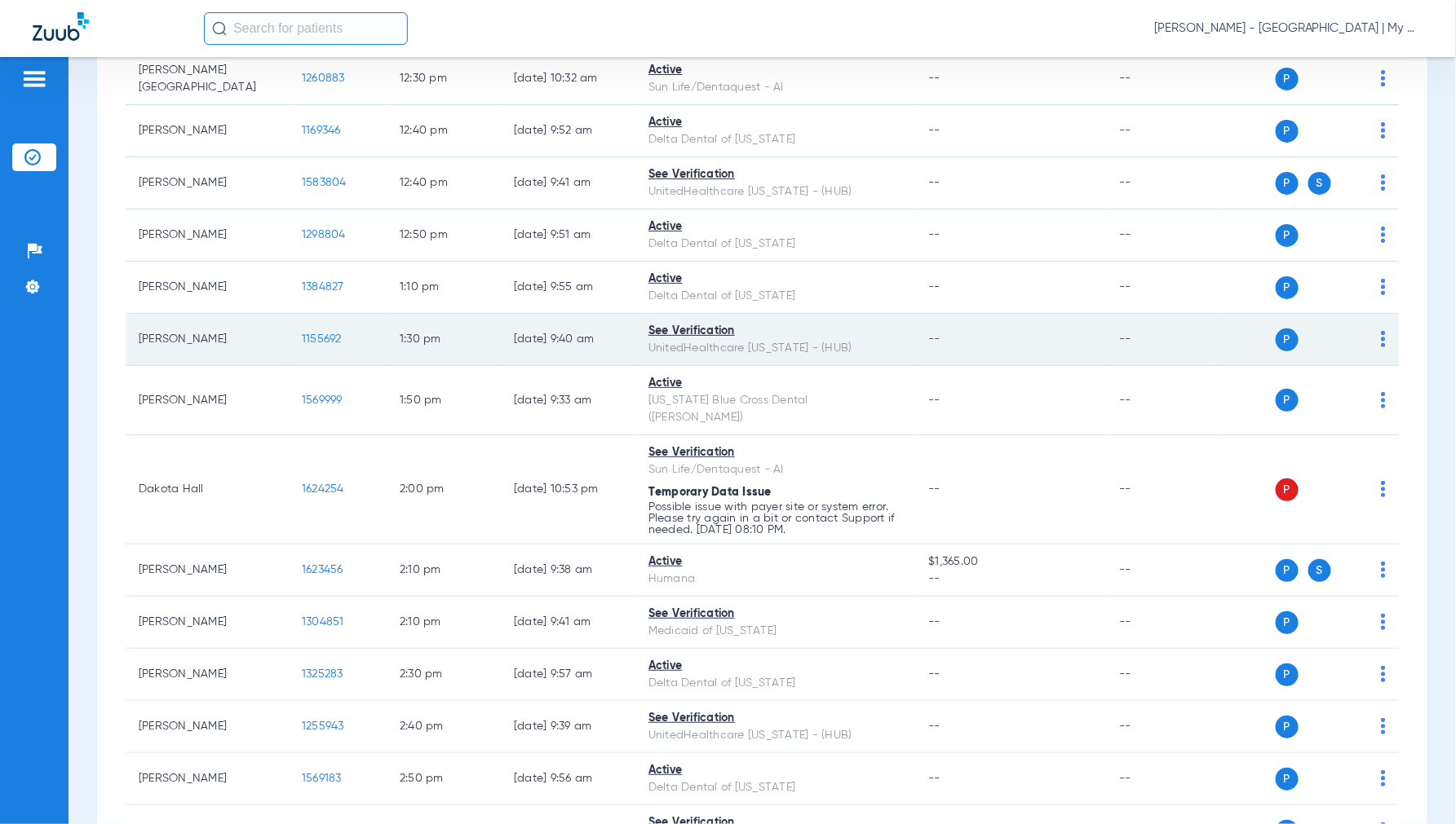
scroll to position [1357, 0]
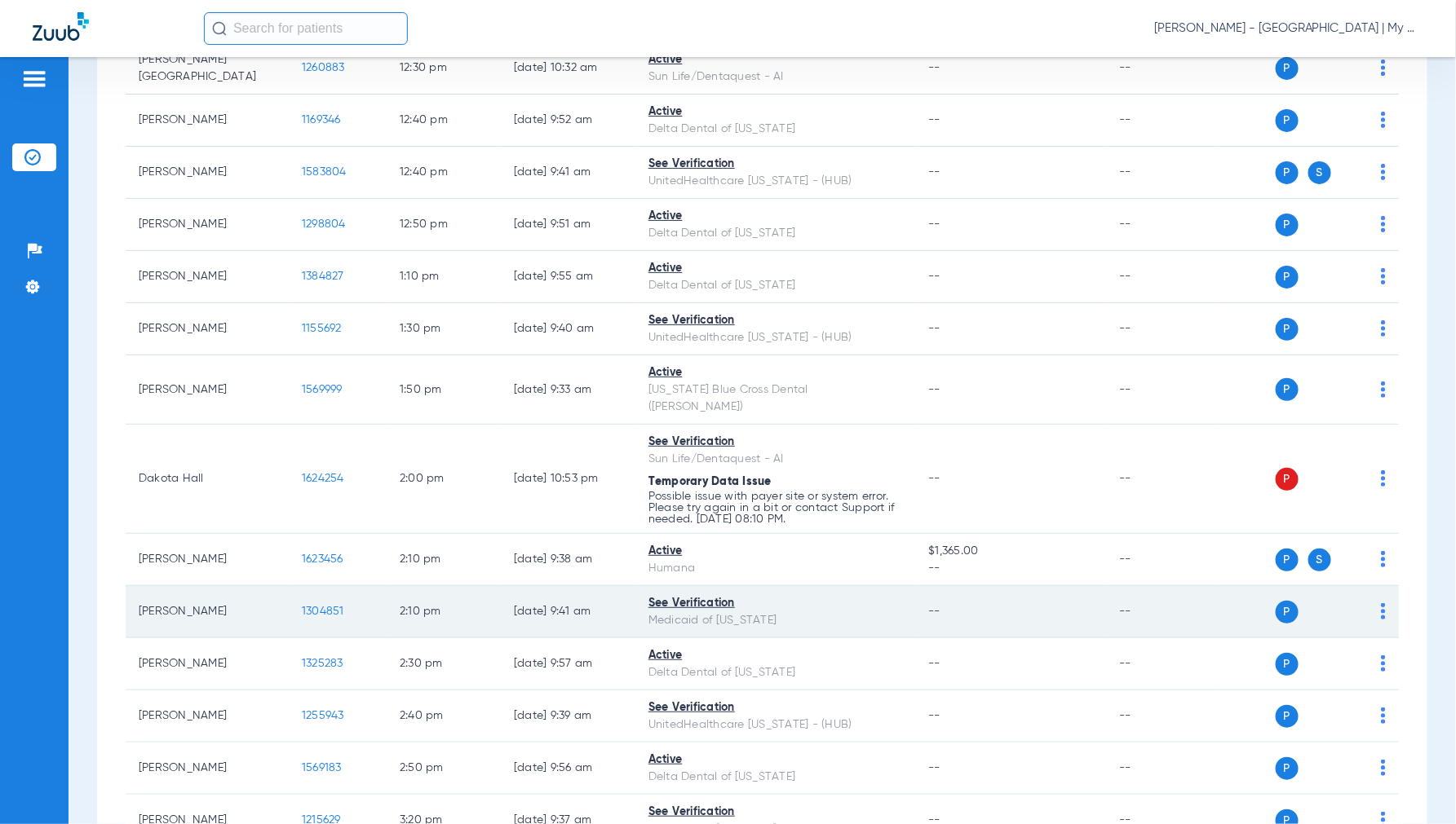
click at [313, 606] on span "1304851" at bounding box center [323, 612] width 43 height 12
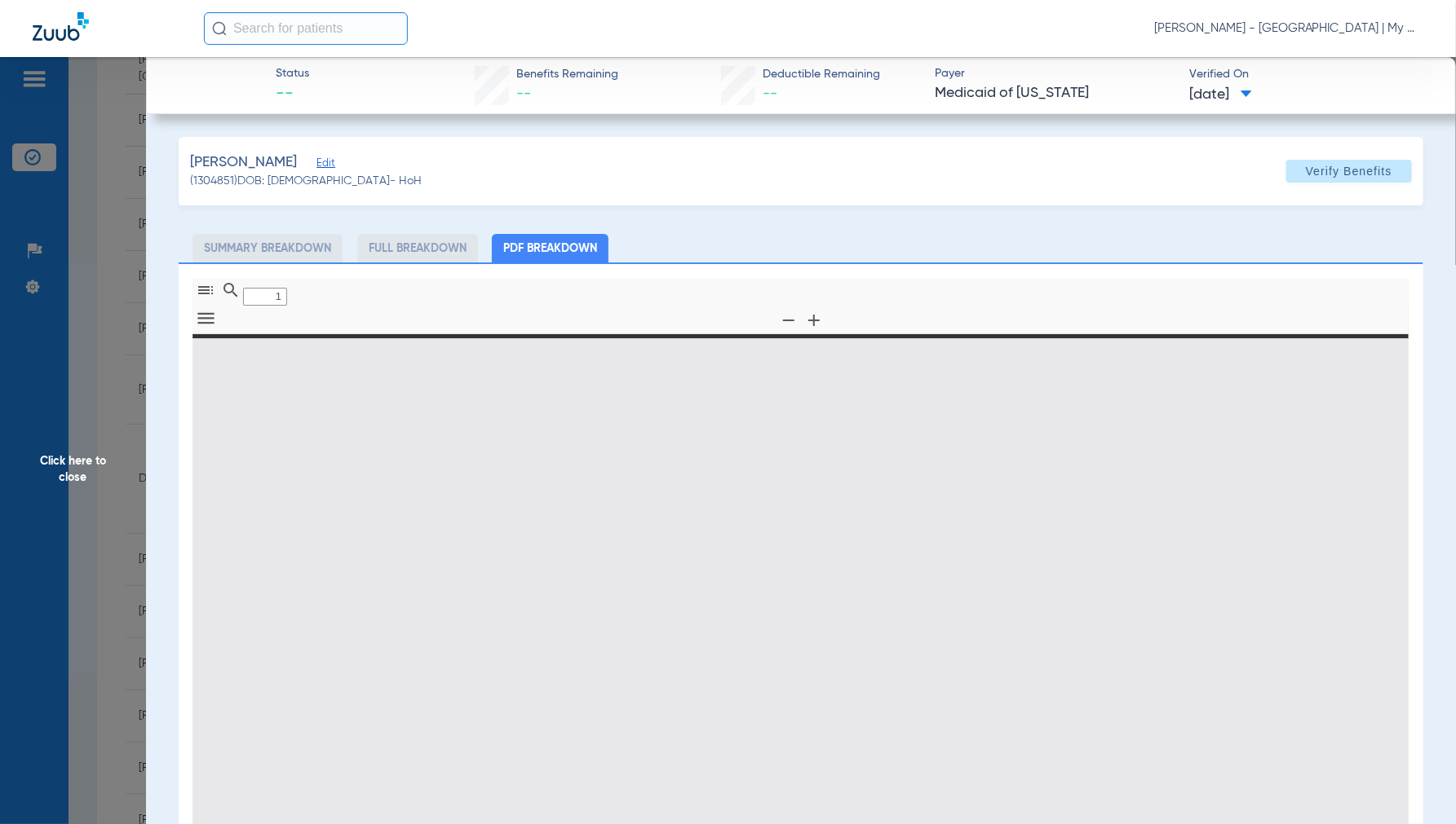
type input "0"
select select "page-width"
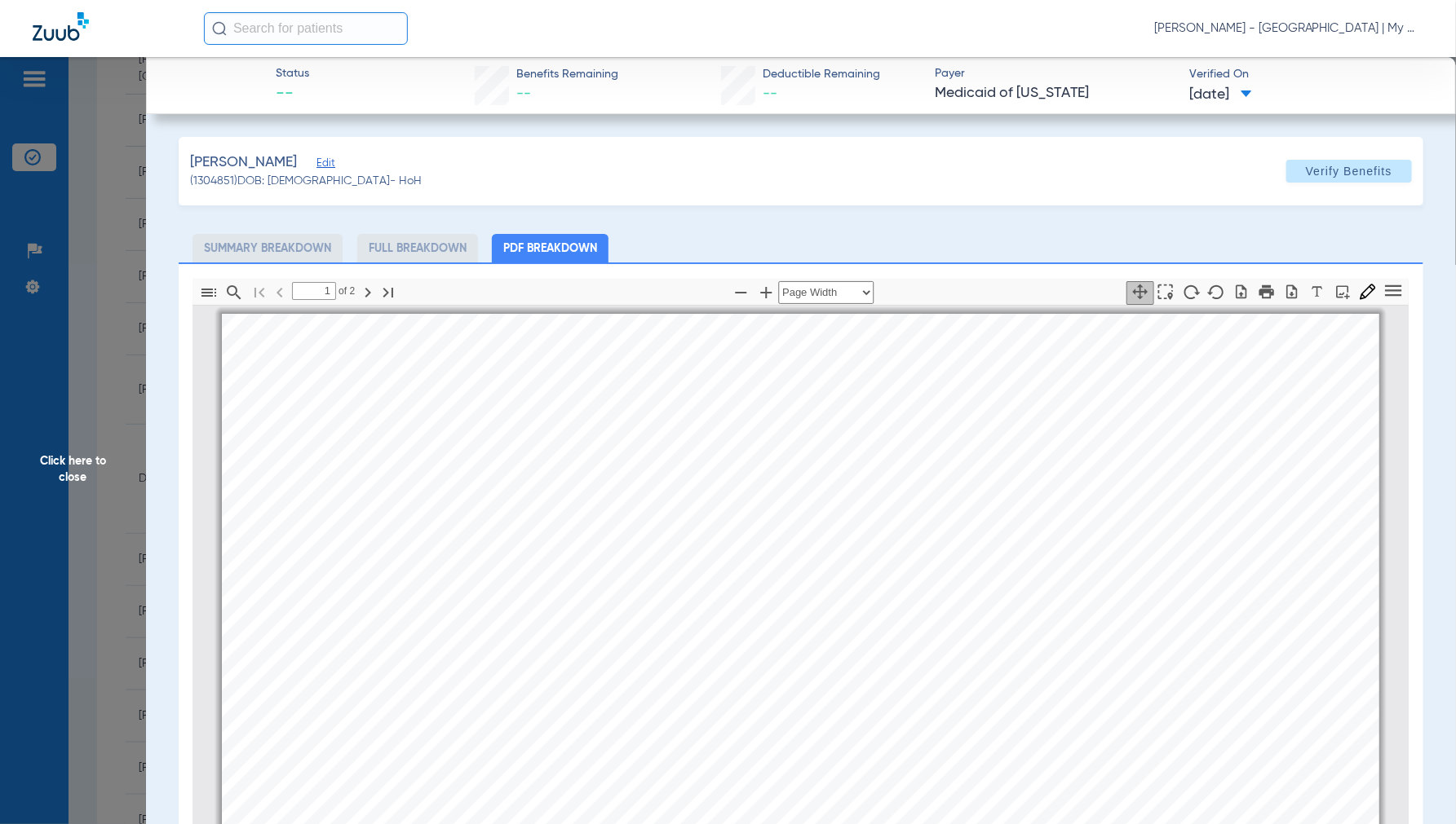
scroll to position [8, 0]
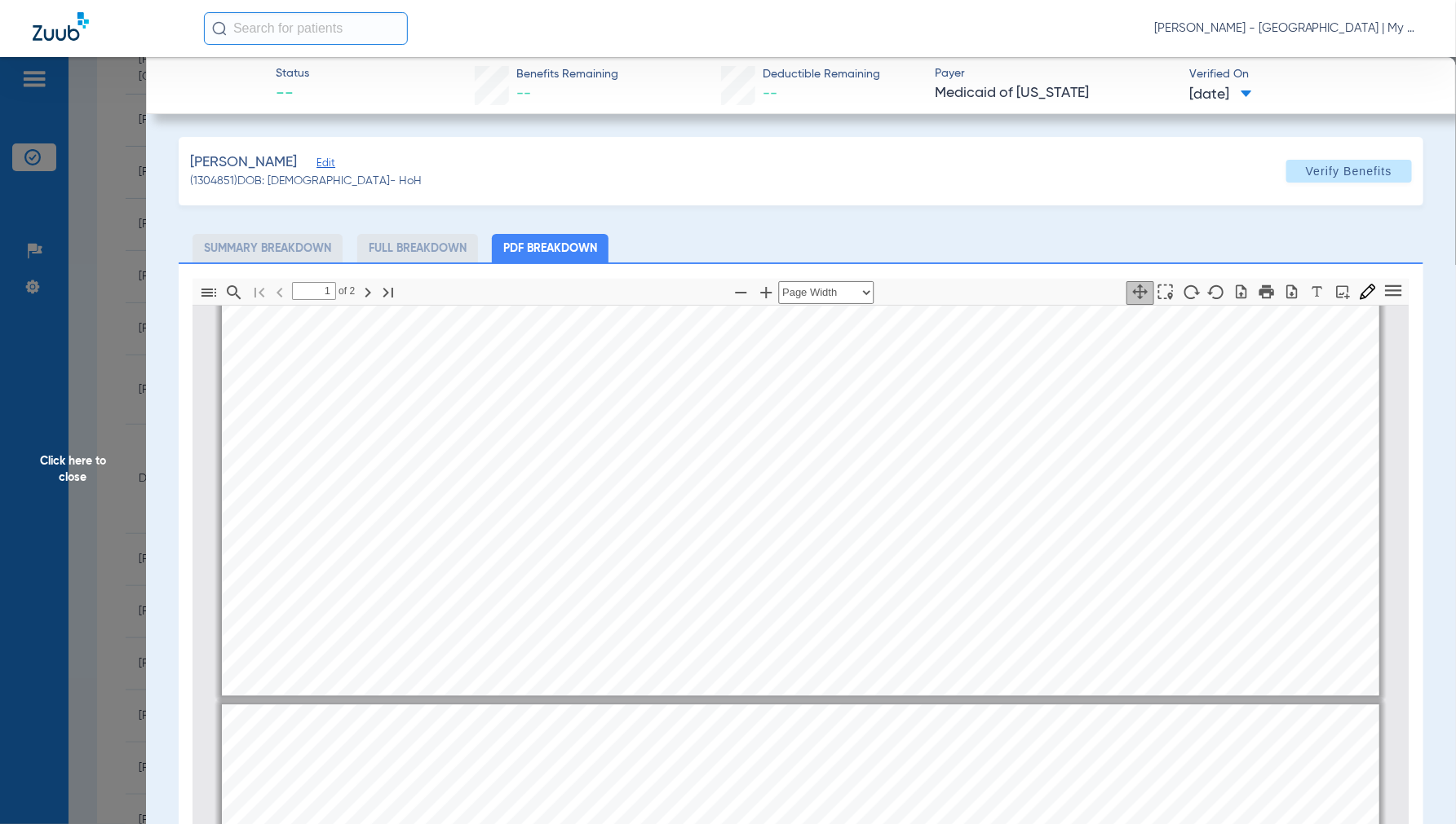
type input "2"
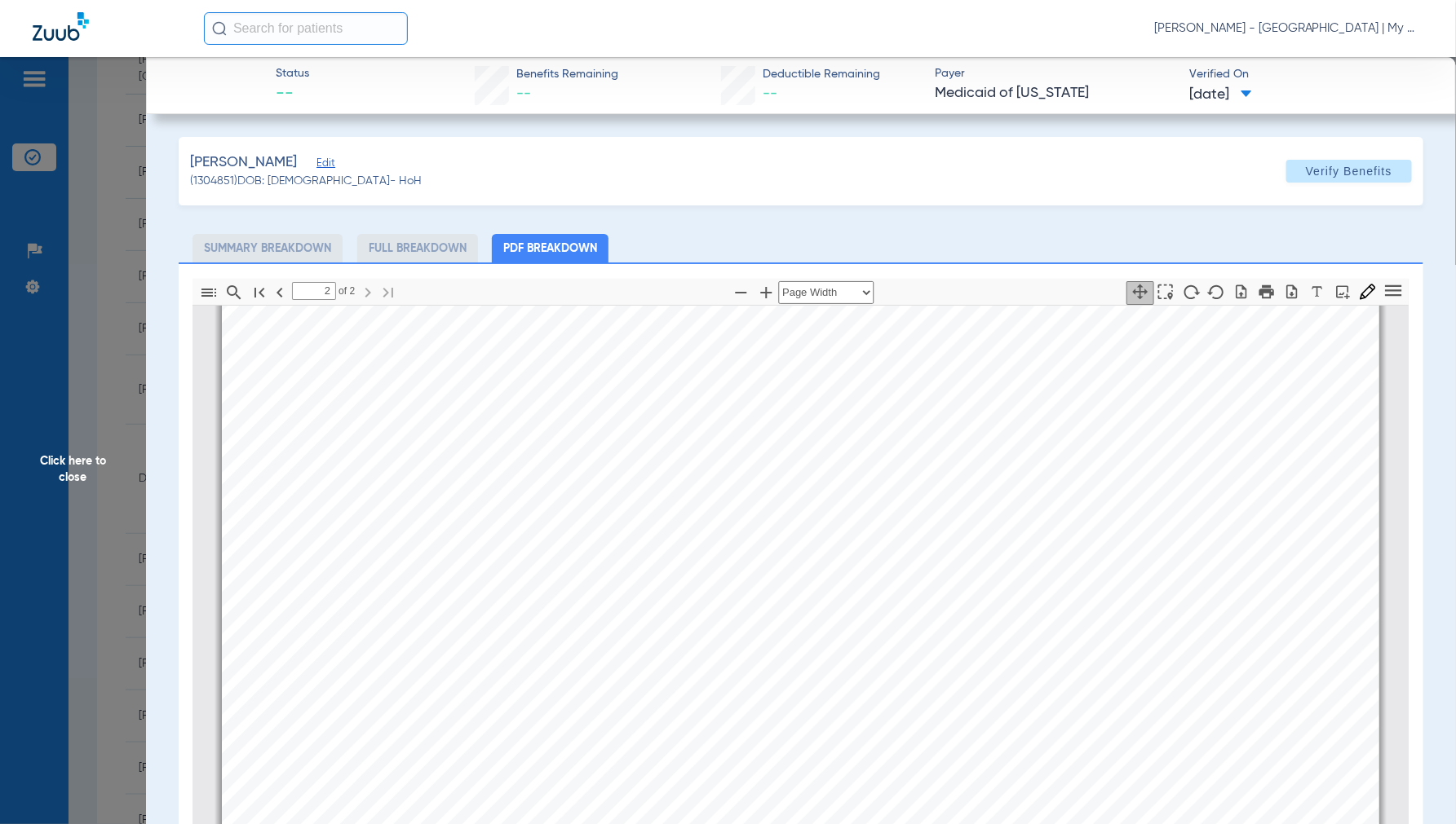
scroll to position [2181, 0]
click at [77, 469] on span "Click here to close" at bounding box center [72, 468] width 146 height 824
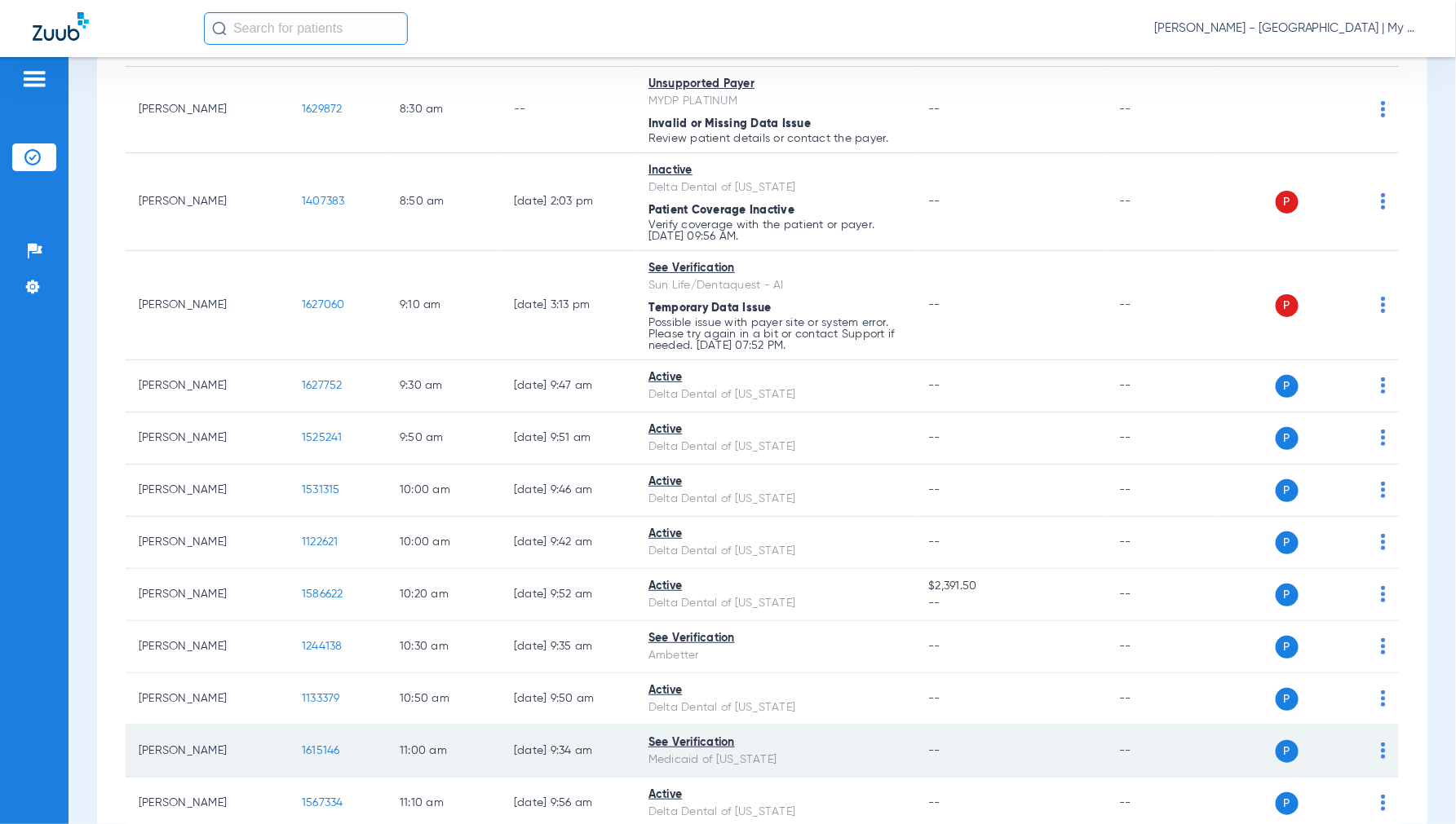
scroll to position [0, 0]
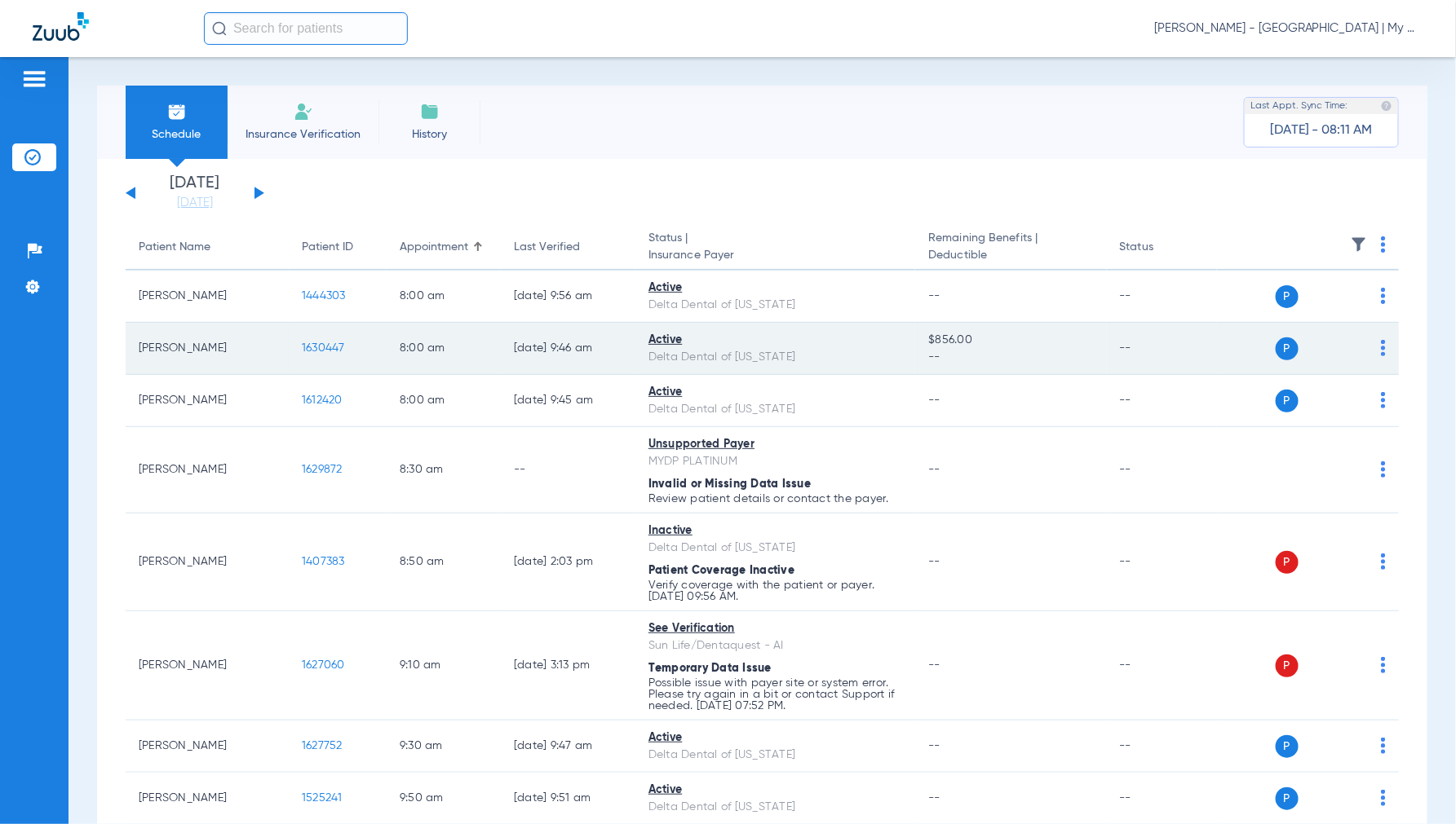
click at [331, 347] on span "1630447" at bounding box center [323, 348] width 43 height 12
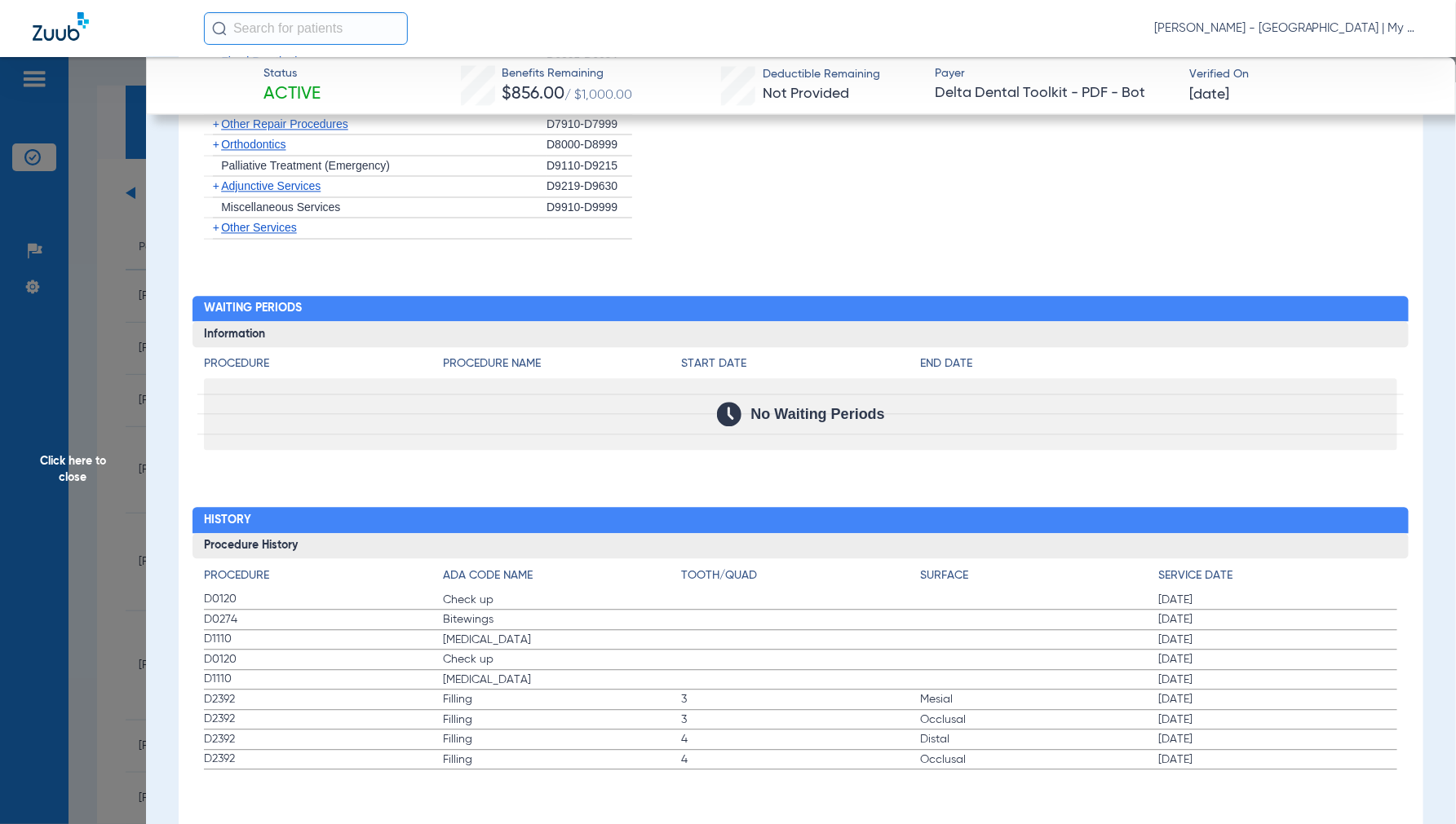
scroll to position [810, 0]
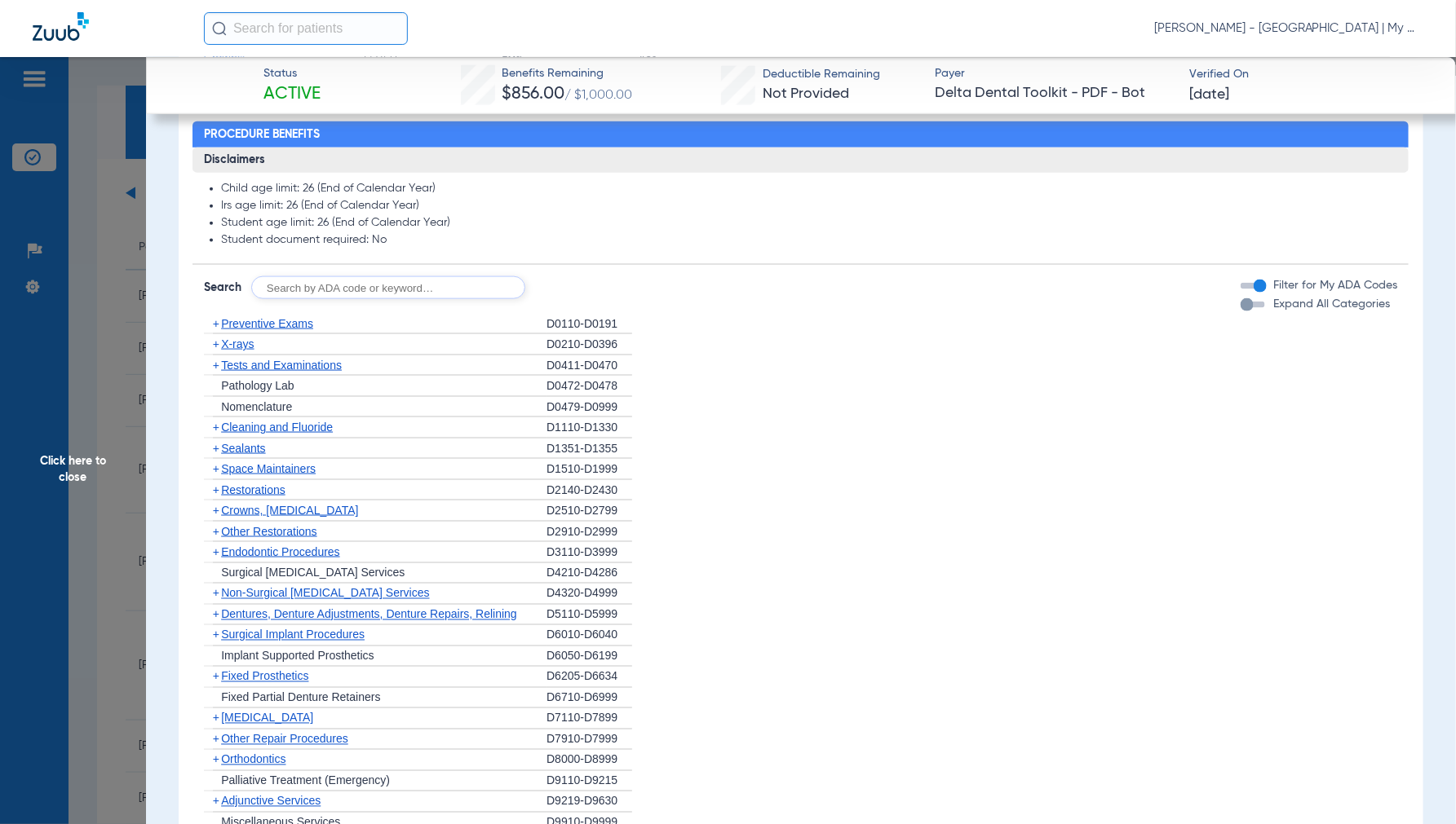
click at [63, 458] on span "Click here to close" at bounding box center [72, 468] width 146 height 824
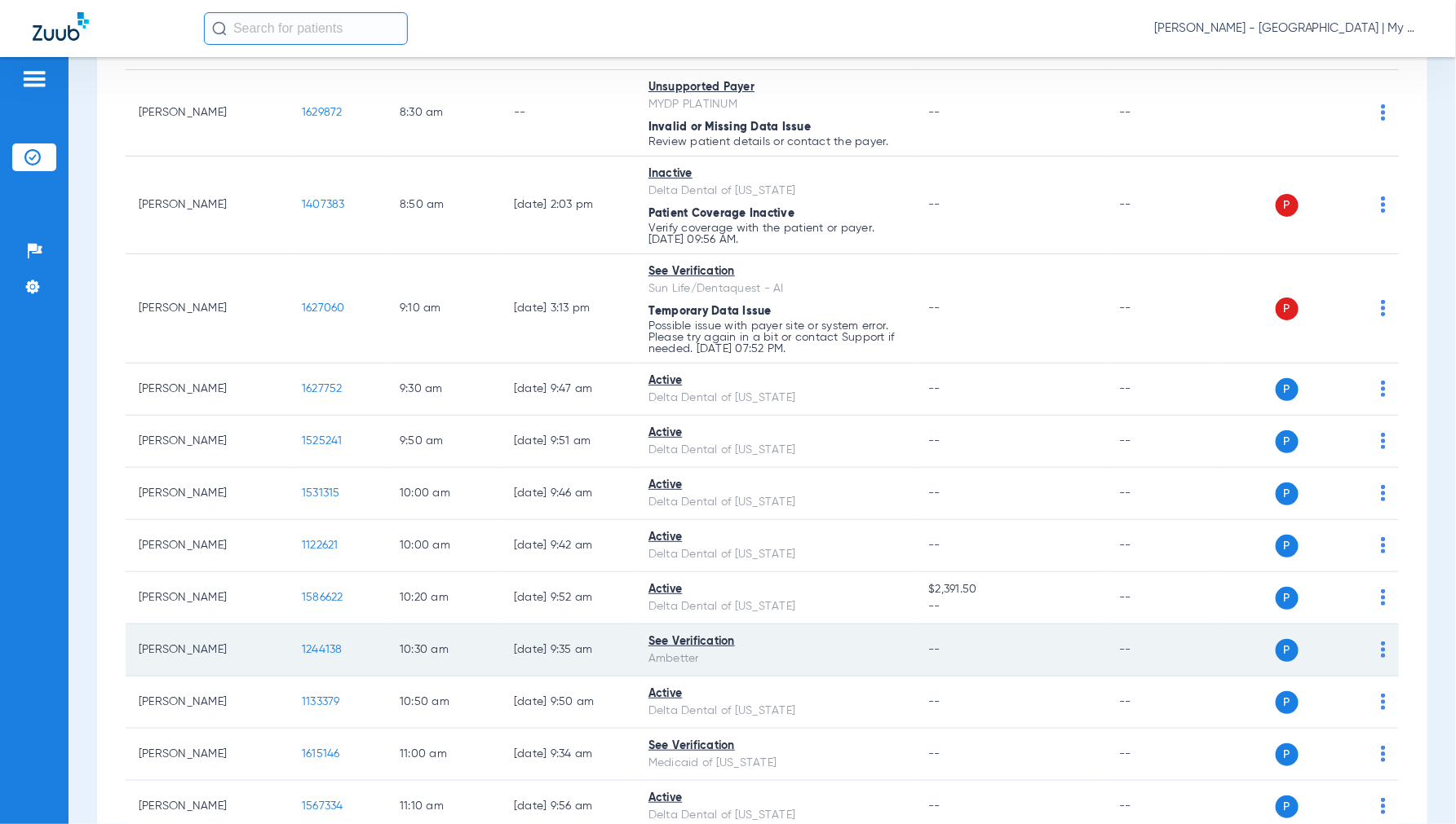
scroll to position [362, 0]
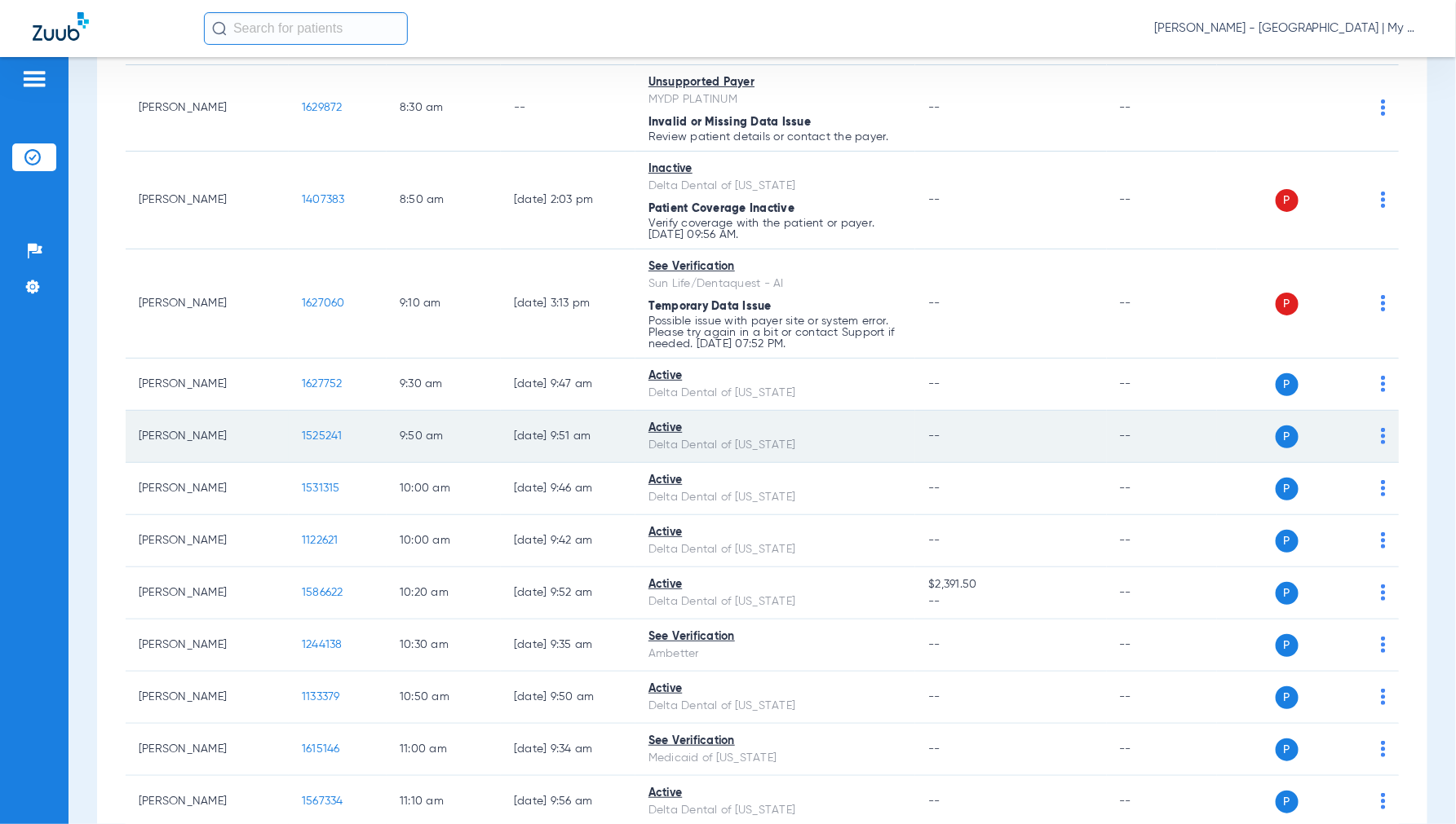
click at [326, 438] on span "1525241" at bounding box center [322, 436] width 41 height 12
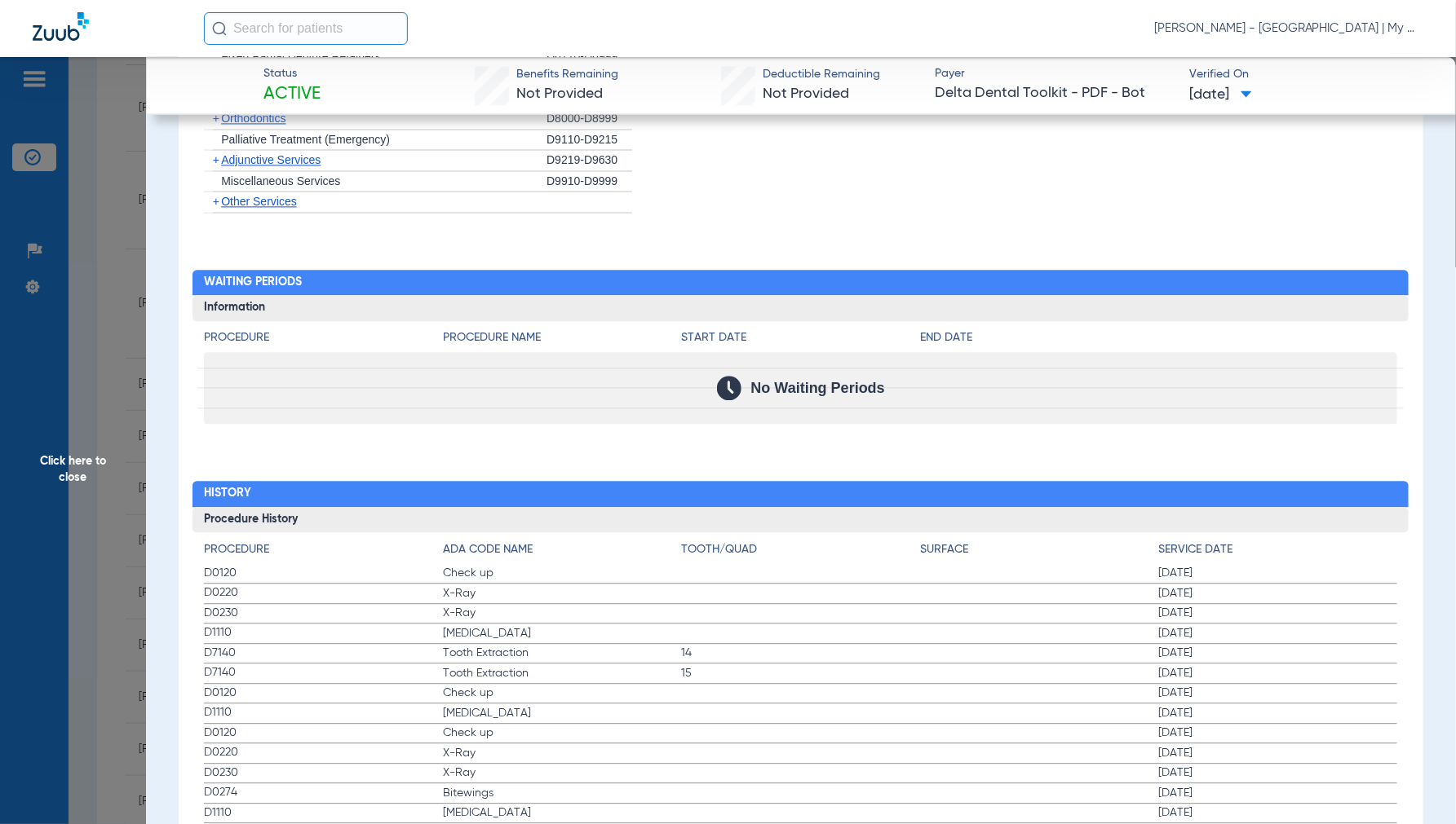
scroll to position [1519, 0]
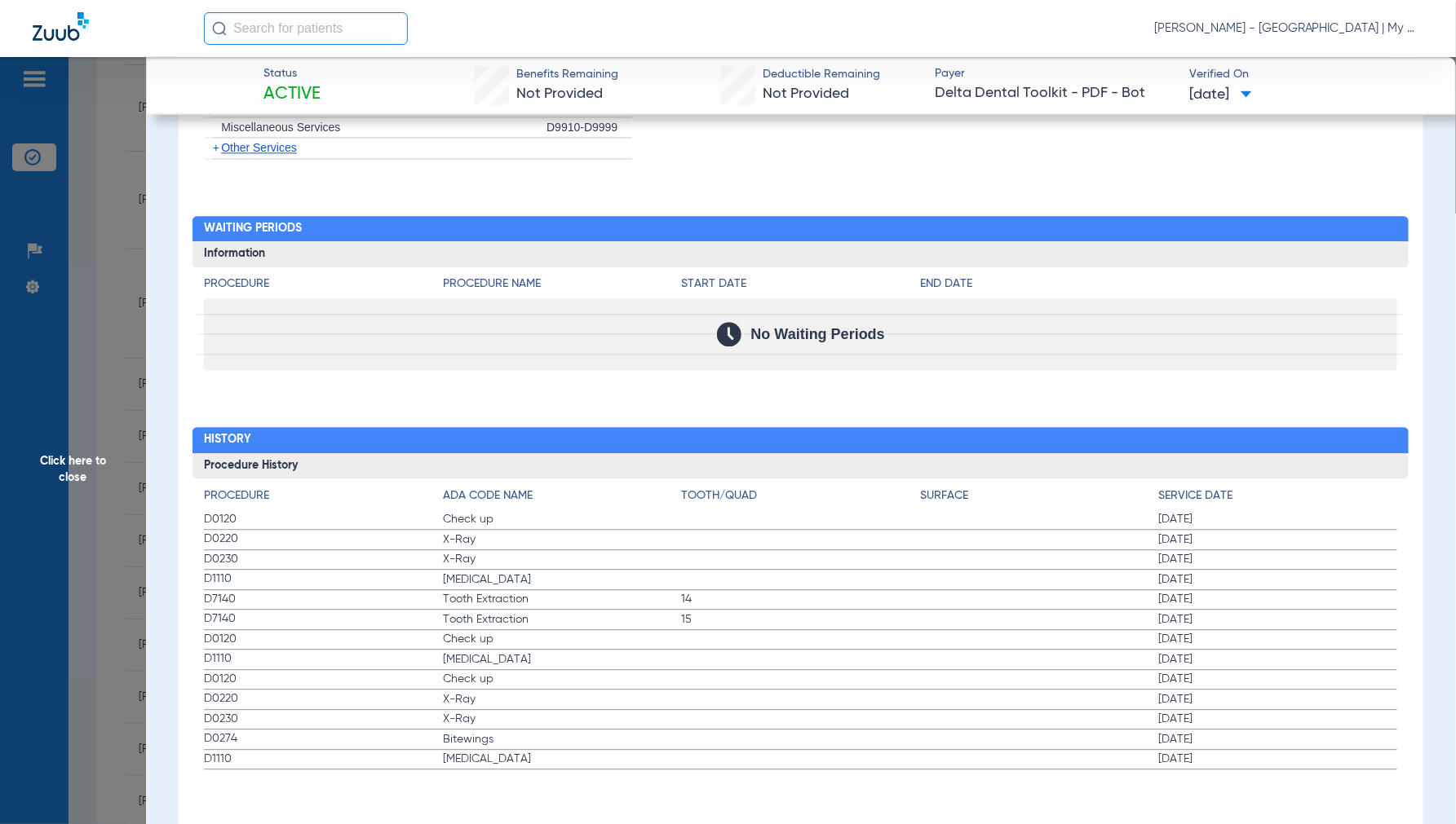
click at [94, 441] on span "Click here to close" at bounding box center [72, 468] width 146 height 824
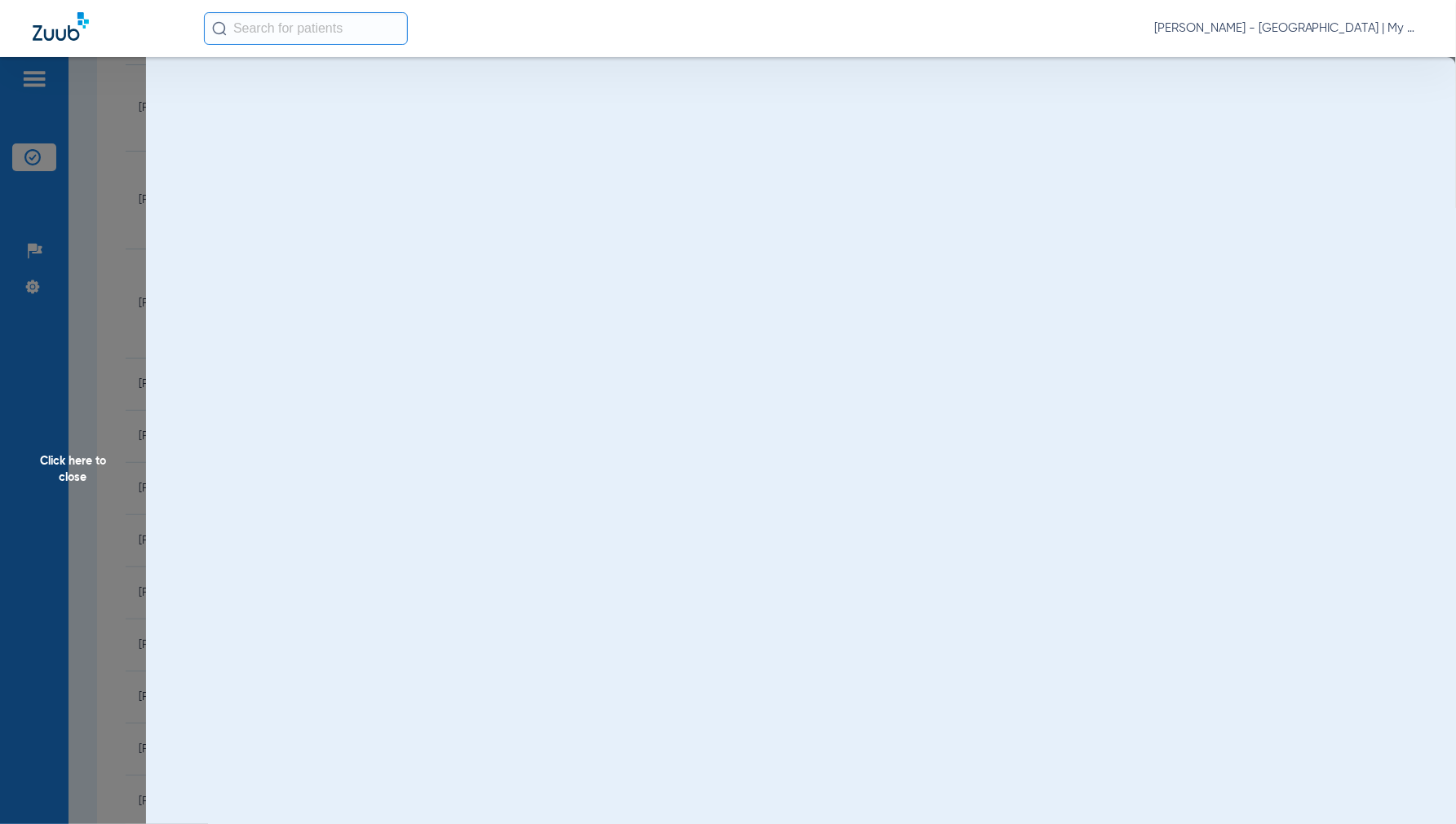
scroll to position [0, 0]
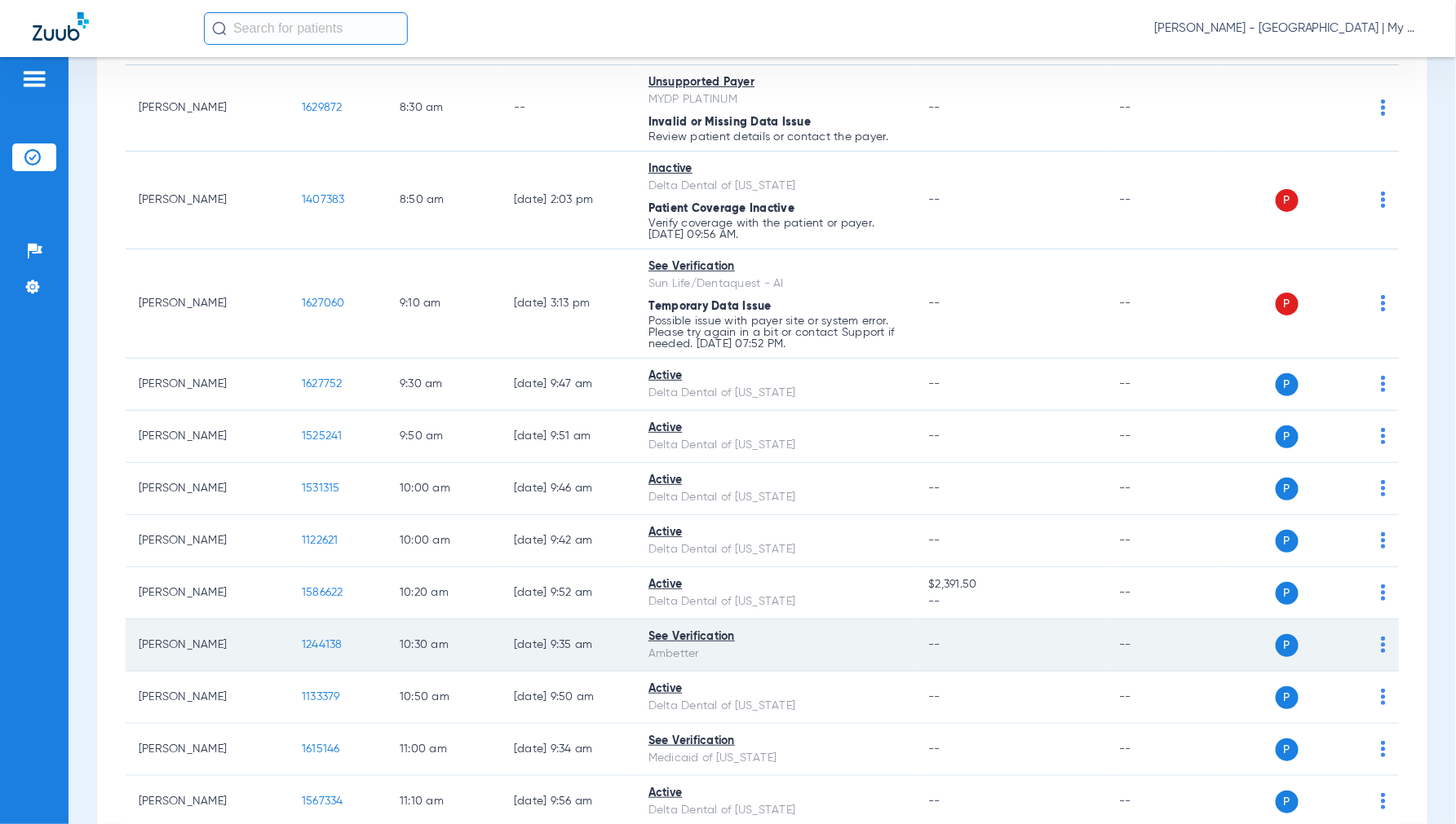
click at [312, 645] on span "1244138" at bounding box center [322, 645] width 41 height 12
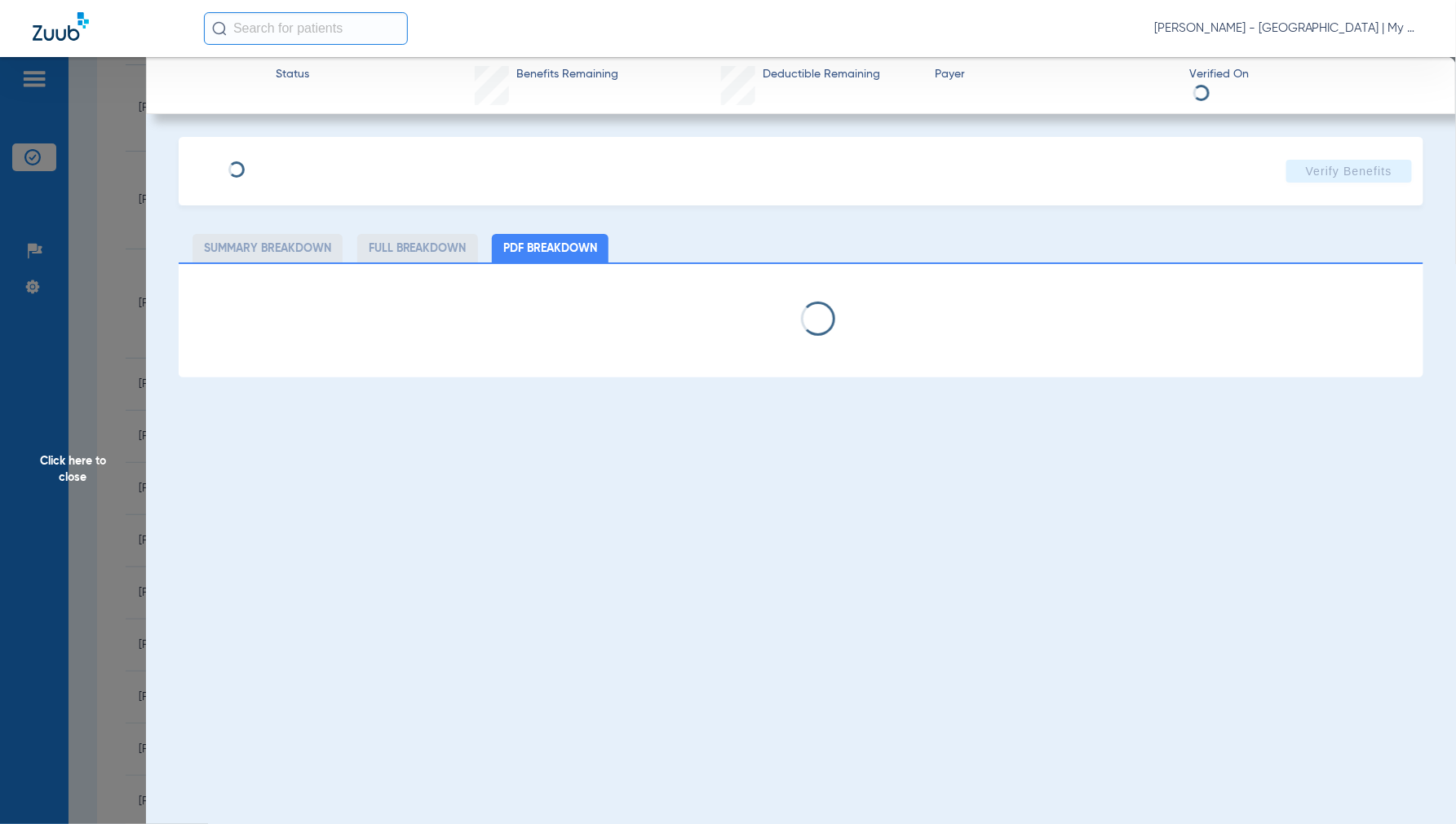
select select "page-width"
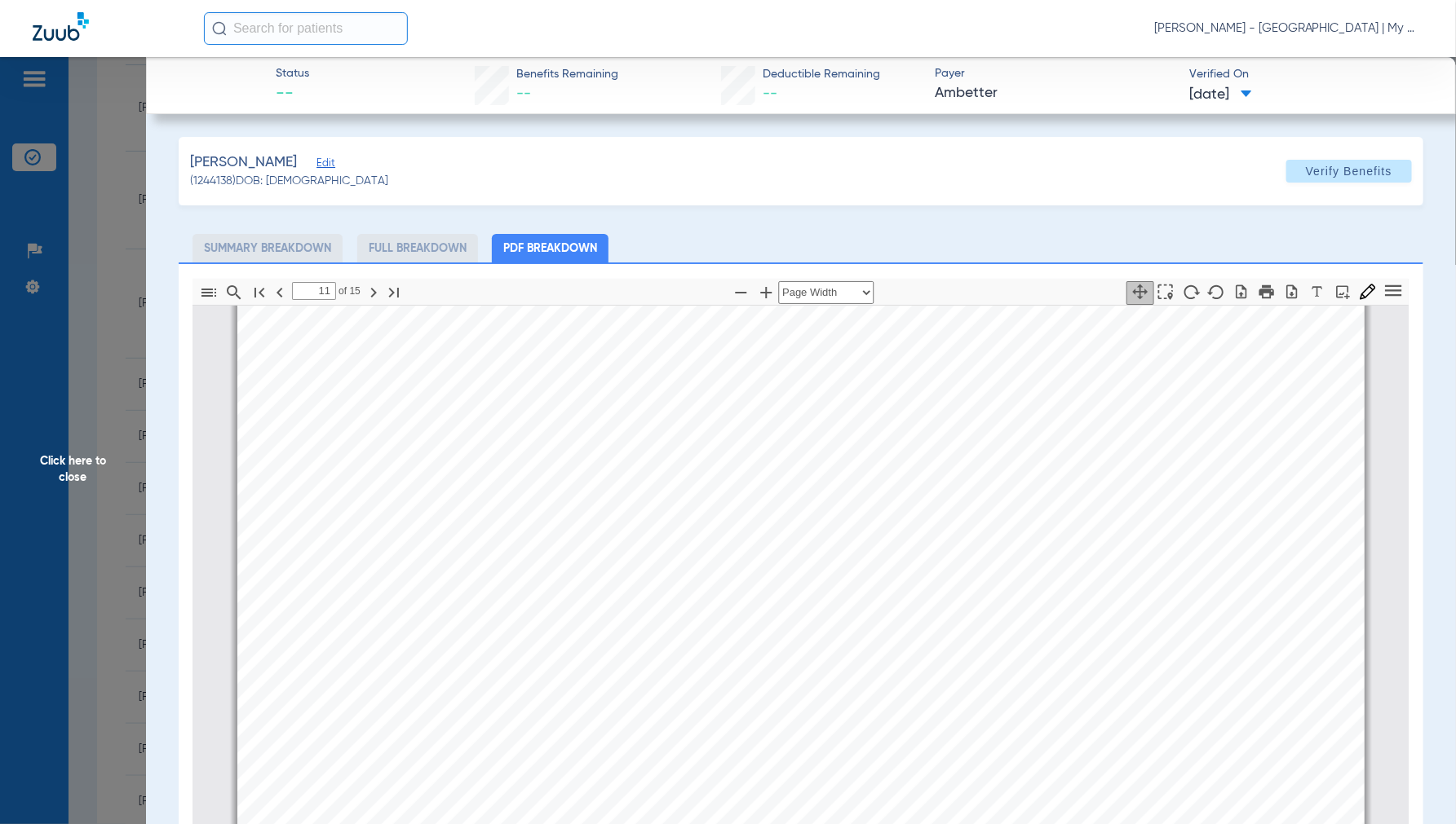
scroll to position [15952, 0]
type input "15"
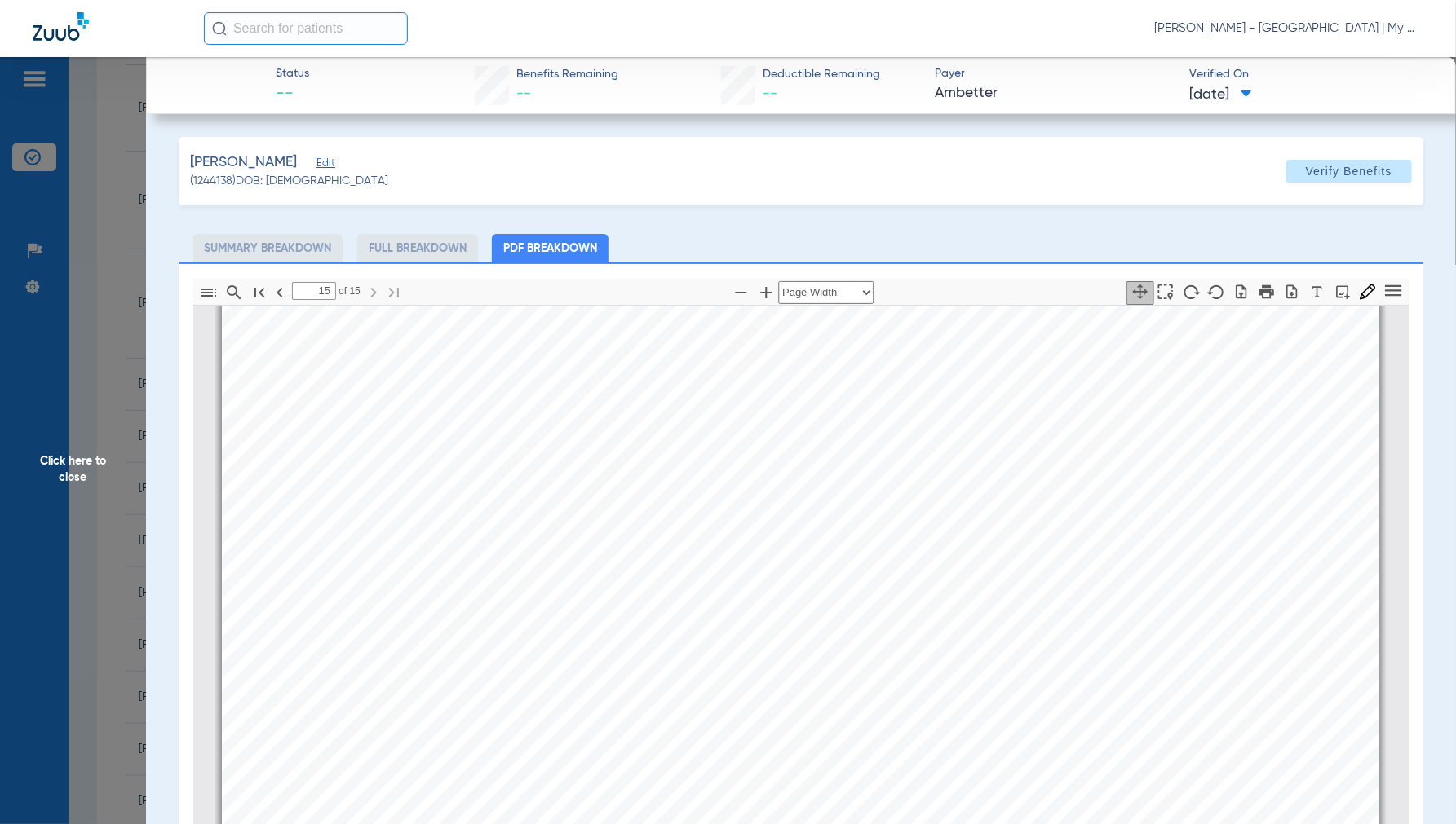
scroll to position [22383, 0]
click at [77, 476] on span "Click here to close" at bounding box center [72, 468] width 146 height 824
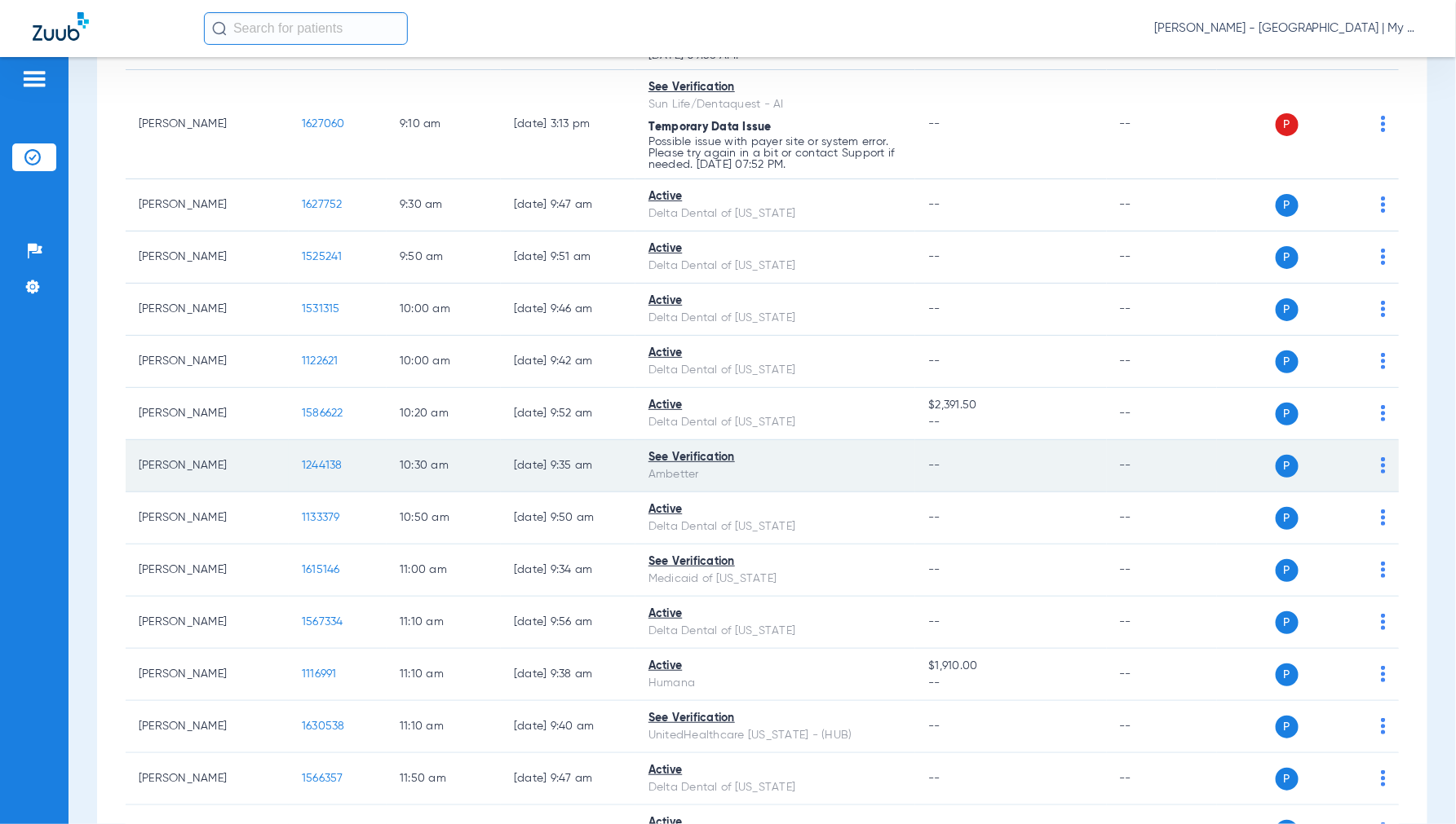
scroll to position [543, 0]
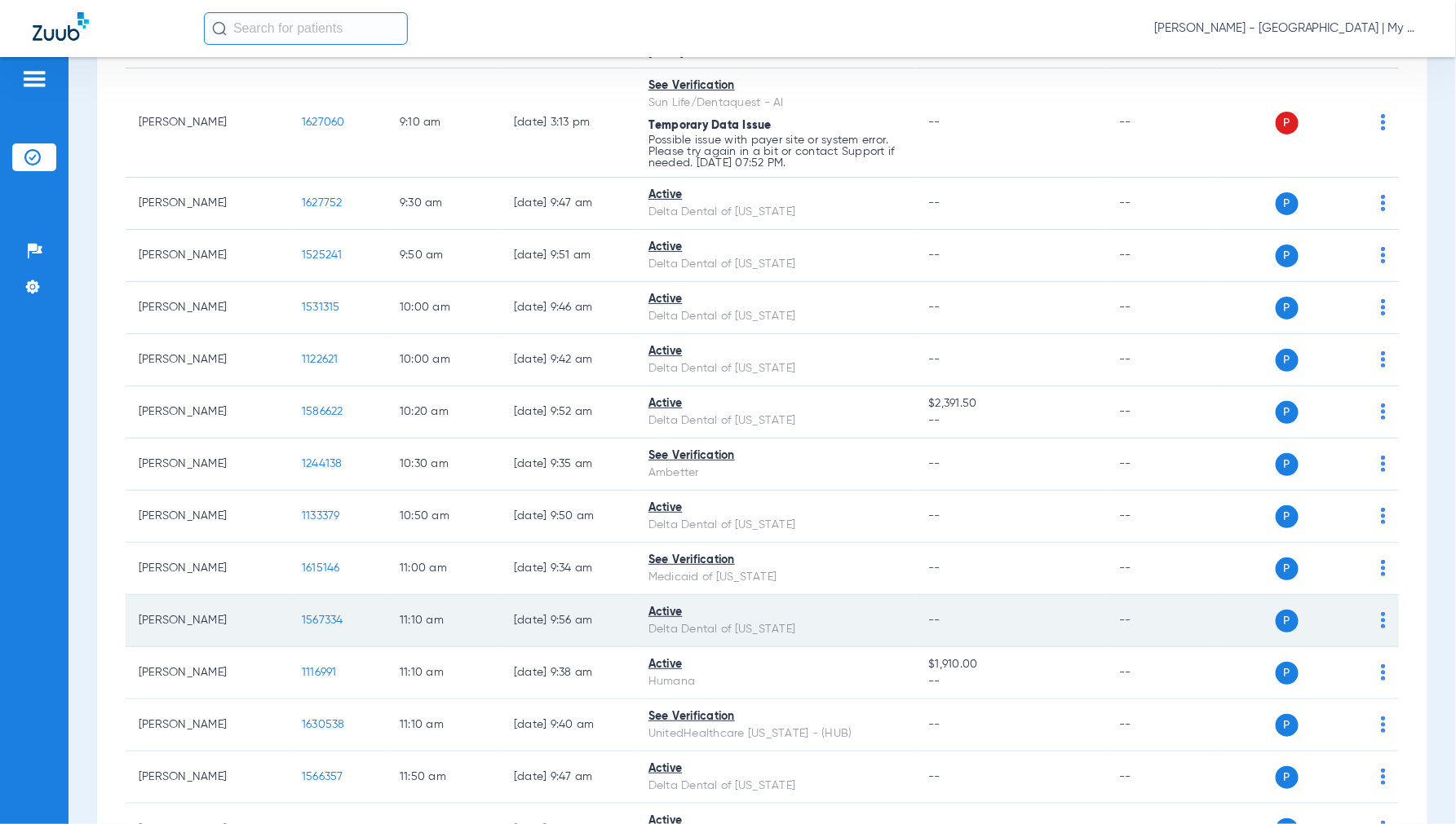
click at [328, 626] on span "1567334" at bounding box center [322, 621] width 42 height 12
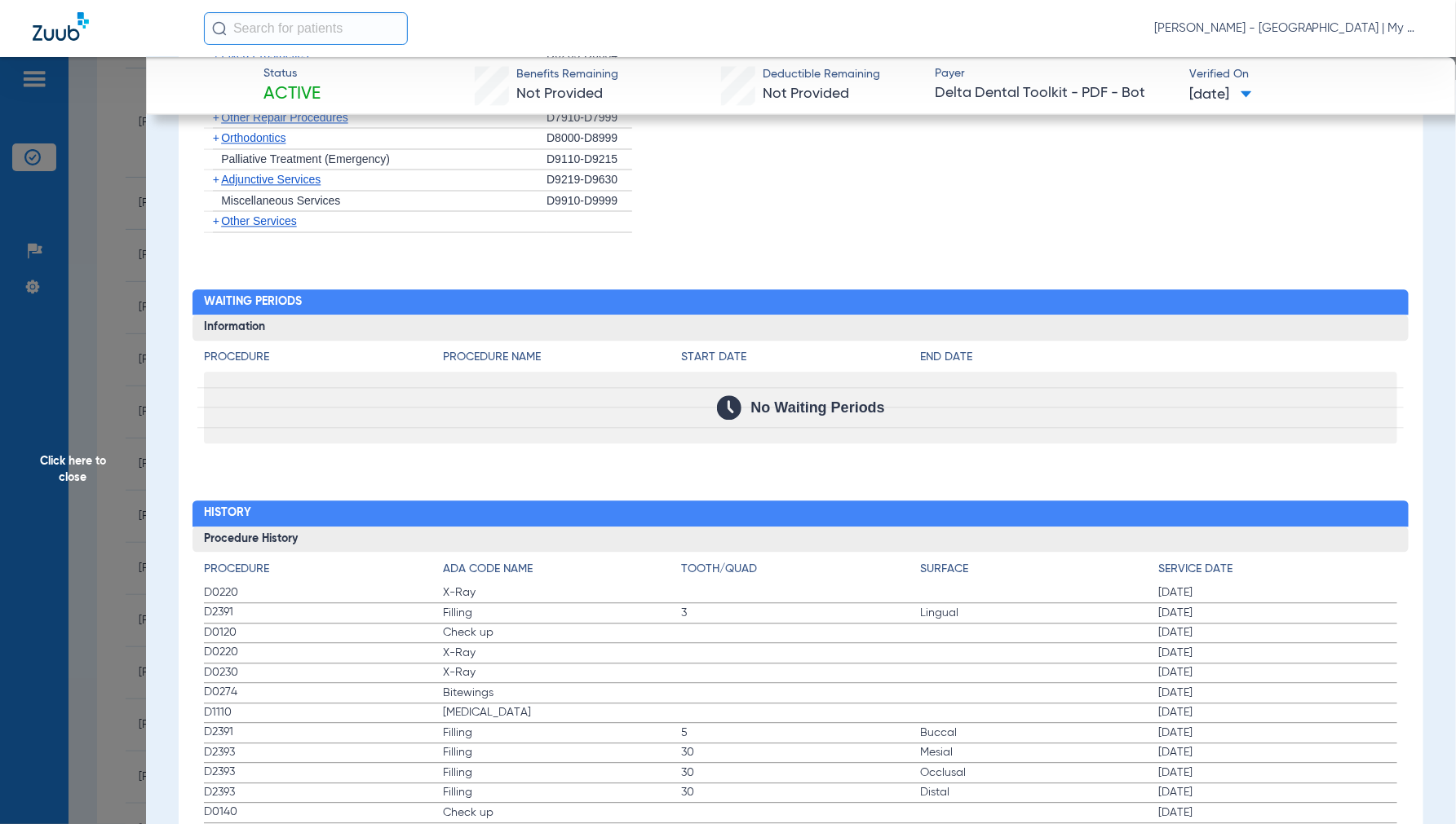
scroll to position [1539, 0]
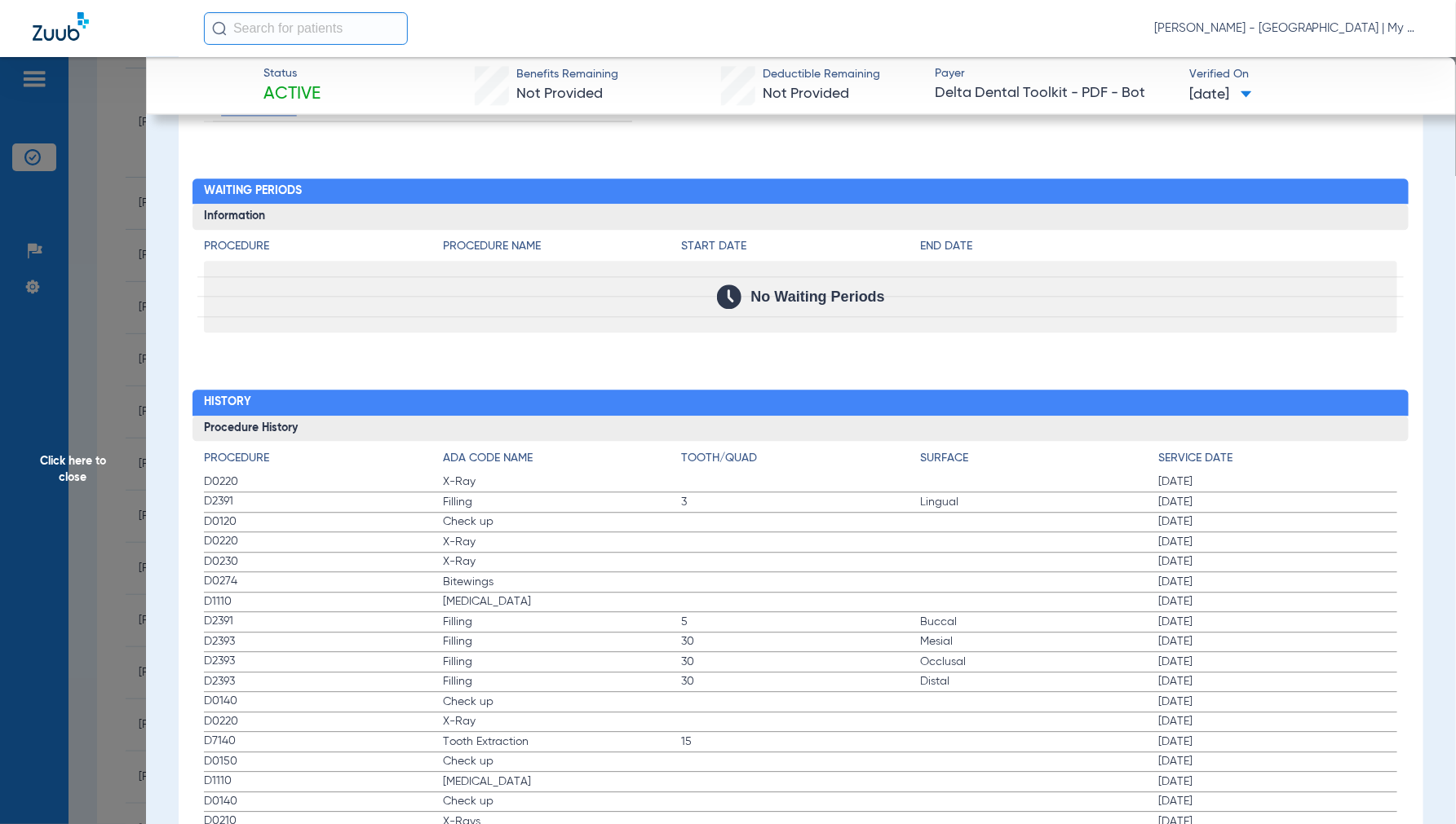
click at [99, 457] on span "Click here to close" at bounding box center [72, 468] width 146 height 824
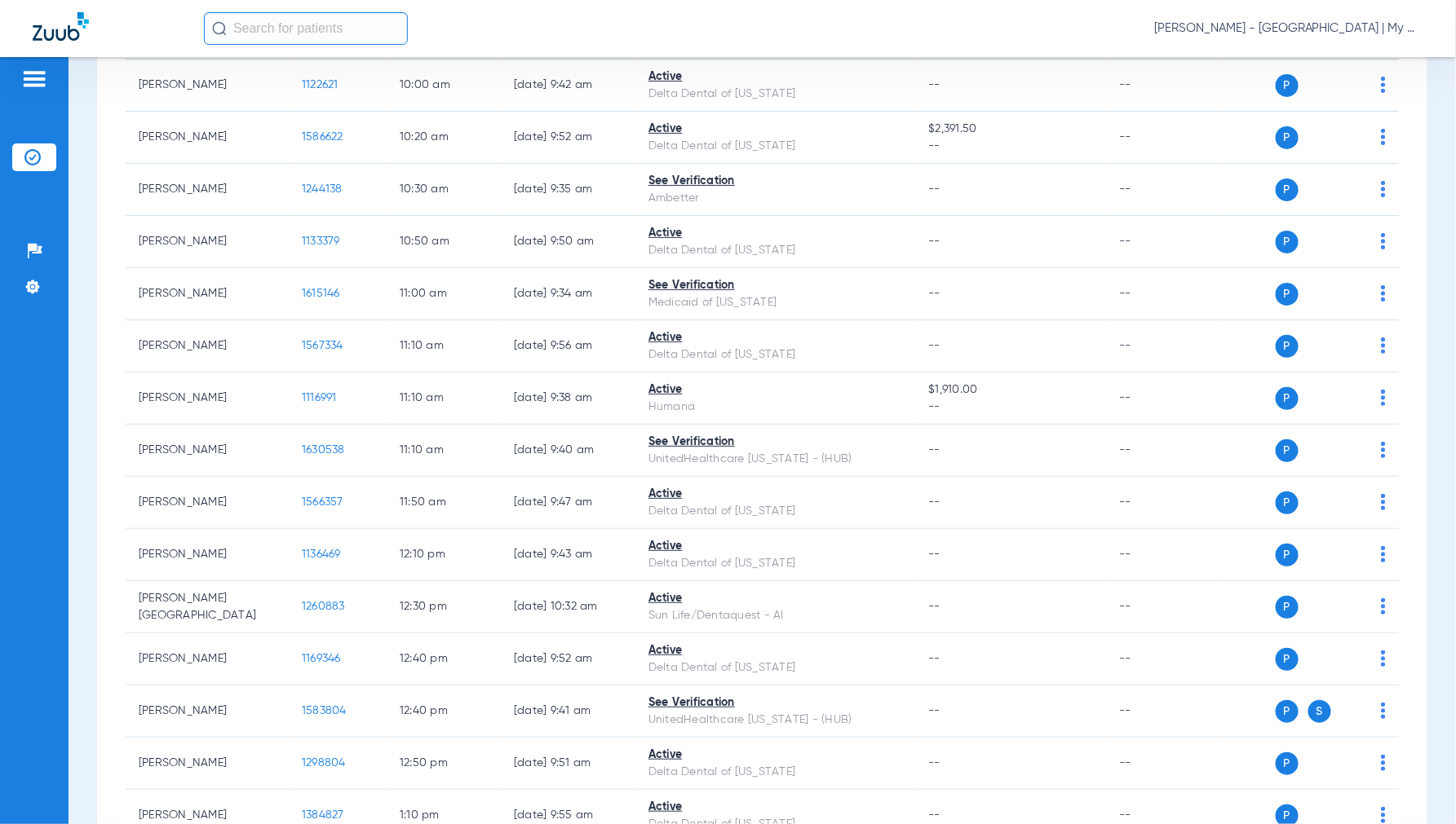
scroll to position [905, 0]
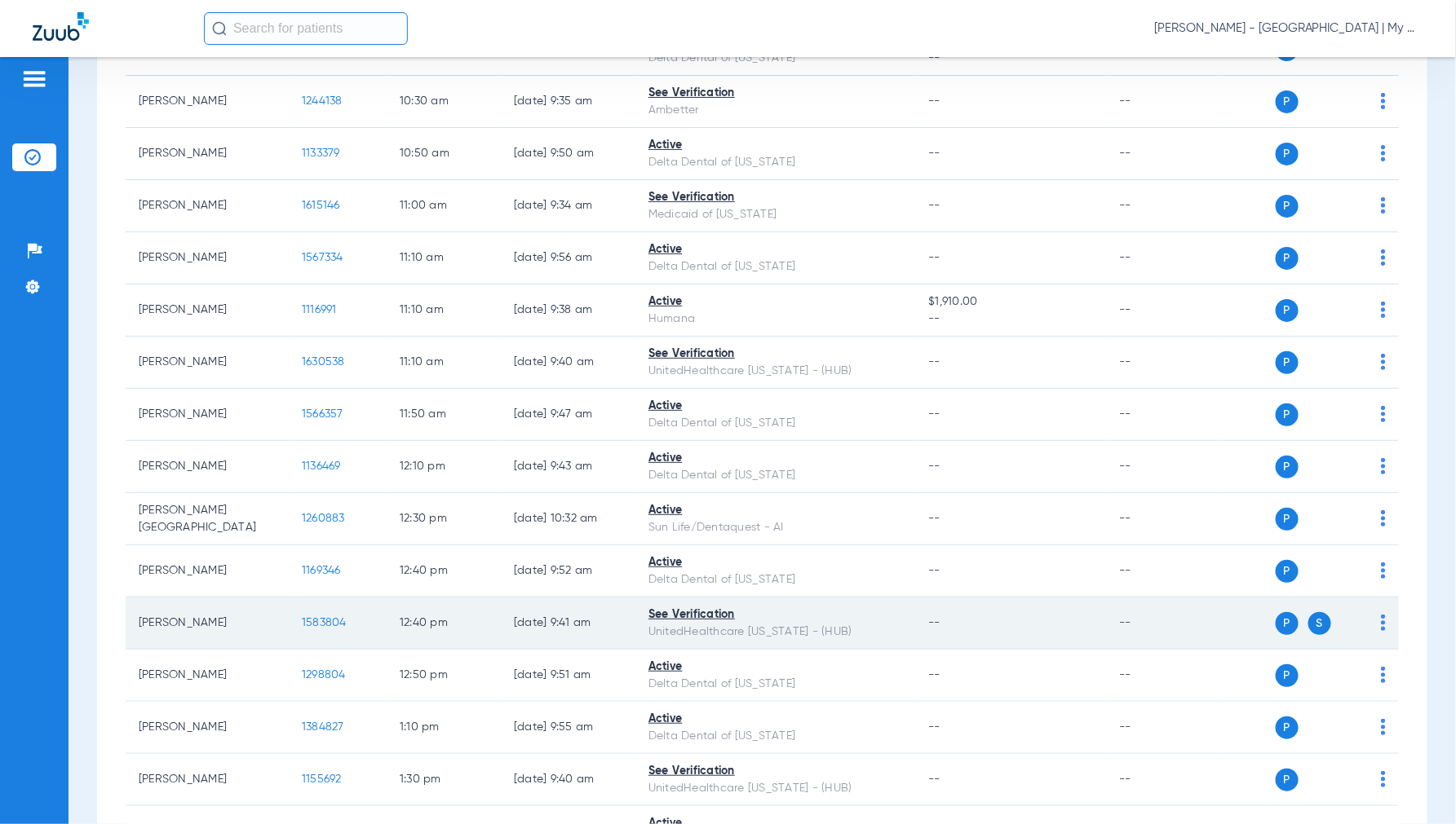
click at [319, 620] on span "1583804" at bounding box center [324, 623] width 44 height 12
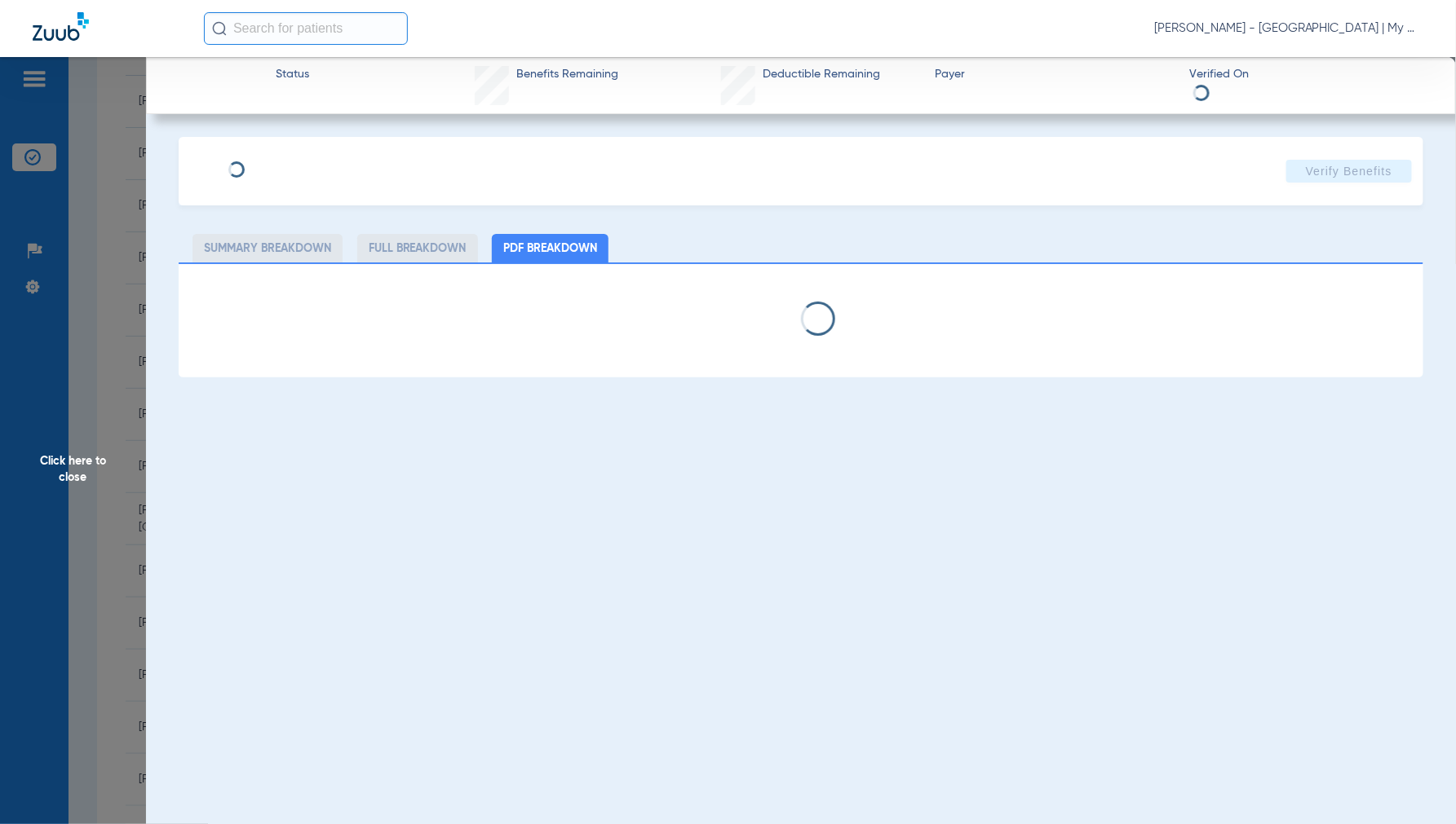
select select "page-width"
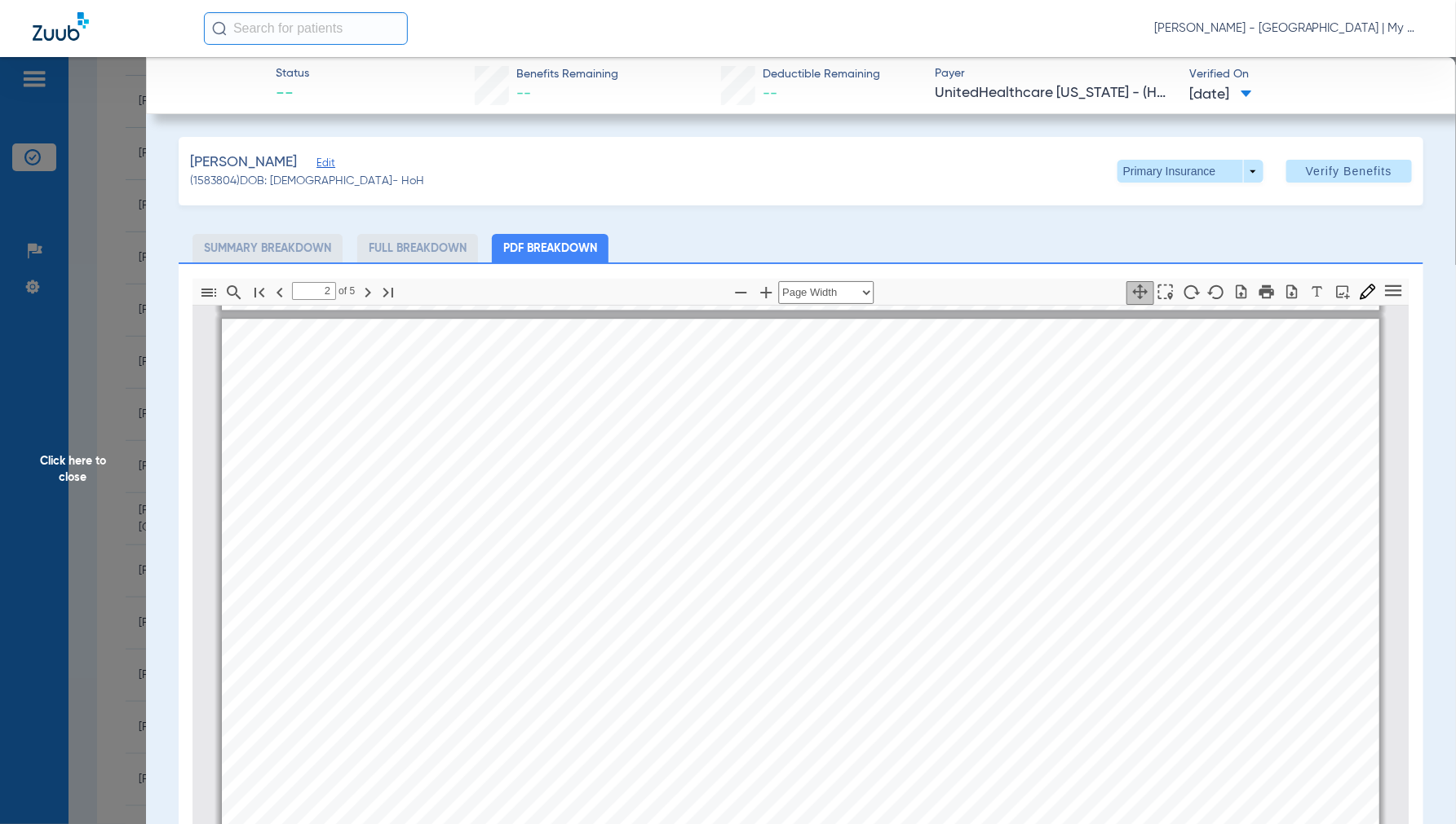
scroll to position [2001, 0]
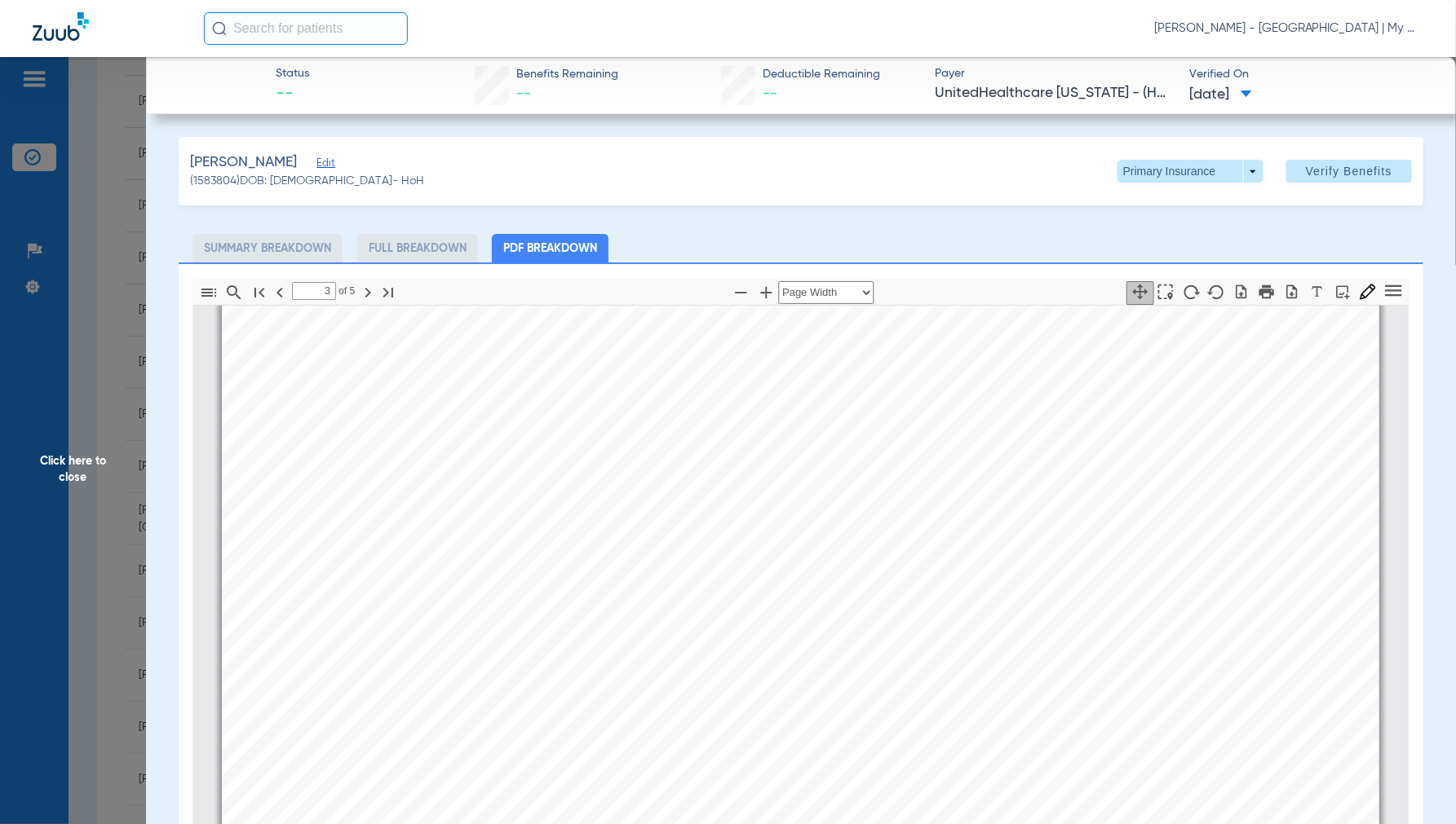
type input "4"
click at [74, 454] on span "Click here to close" at bounding box center [72, 468] width 146 height 824
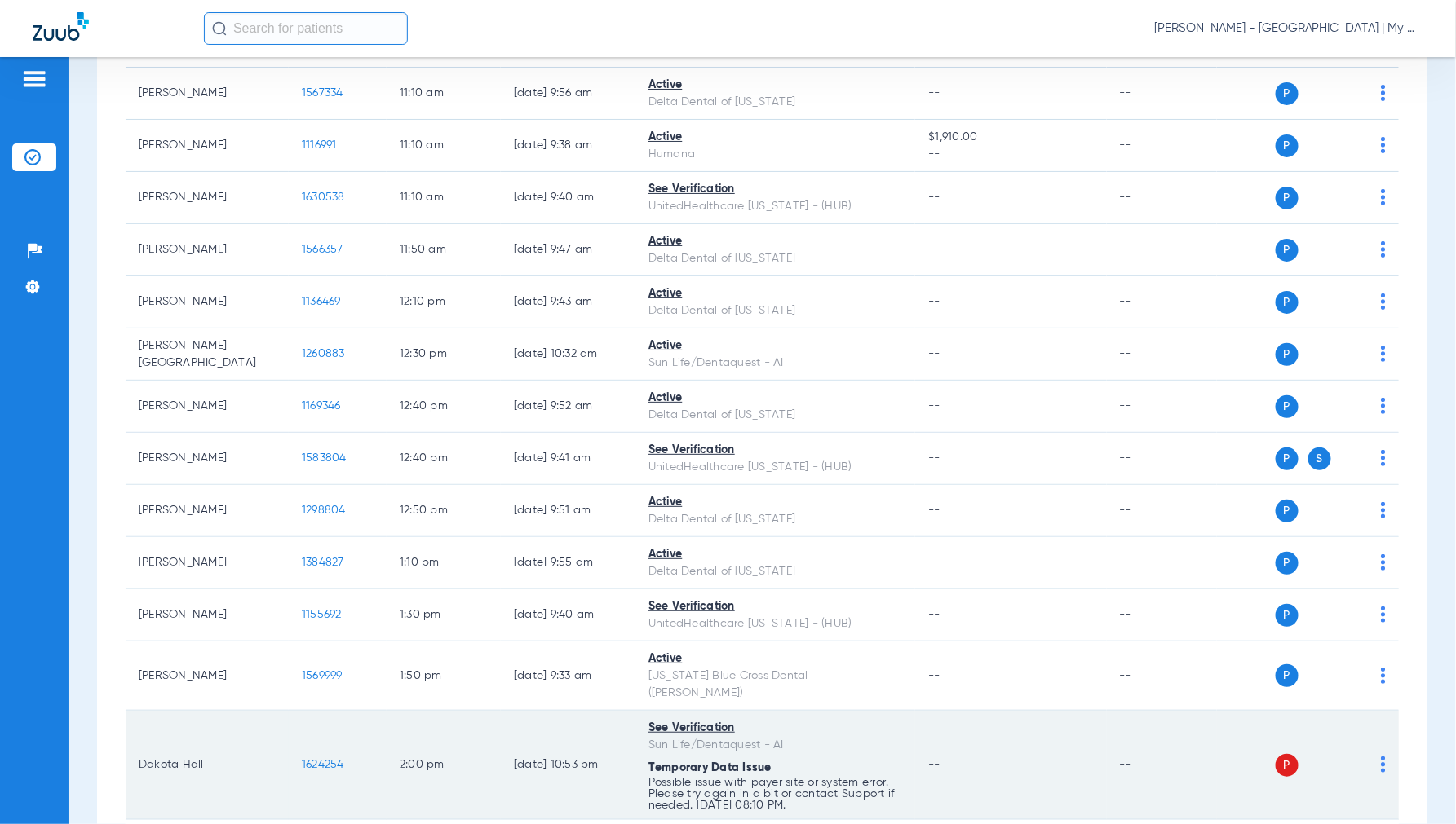
scroll to position [1087, 0]
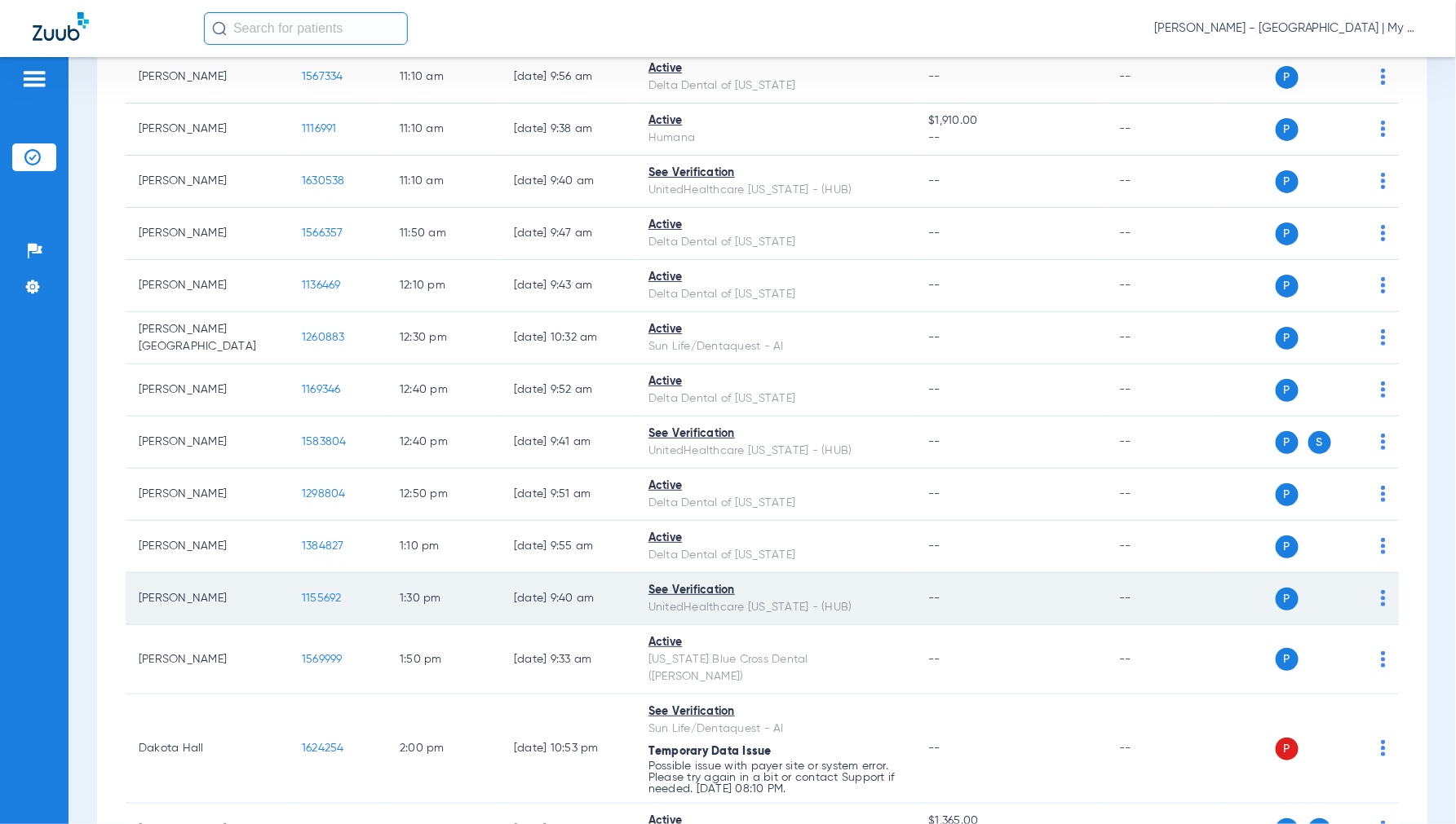
click at [329, 598] on span "1155692" at bounding box center [321, 598] width 40 height 12
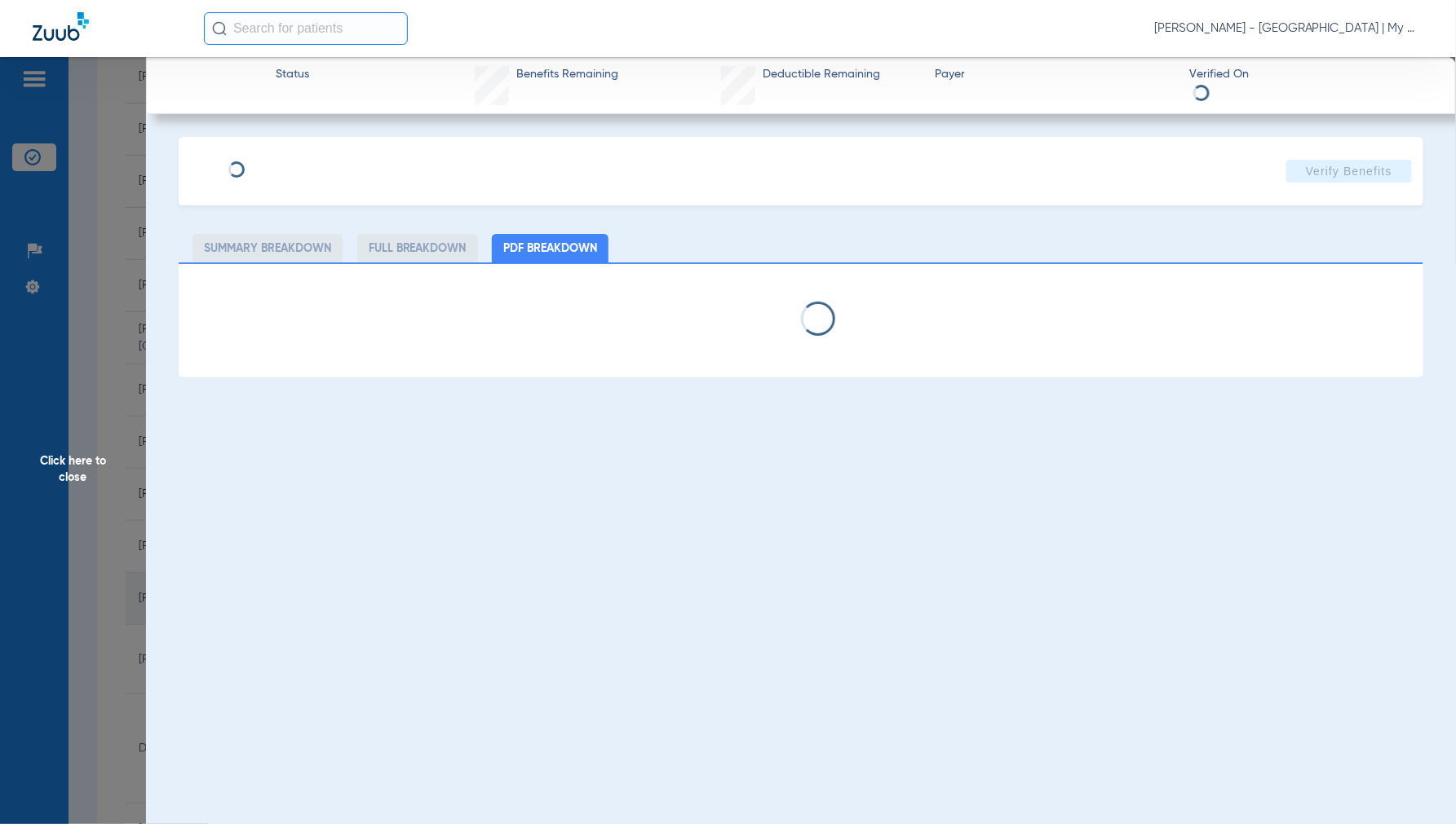
select select "page-width"
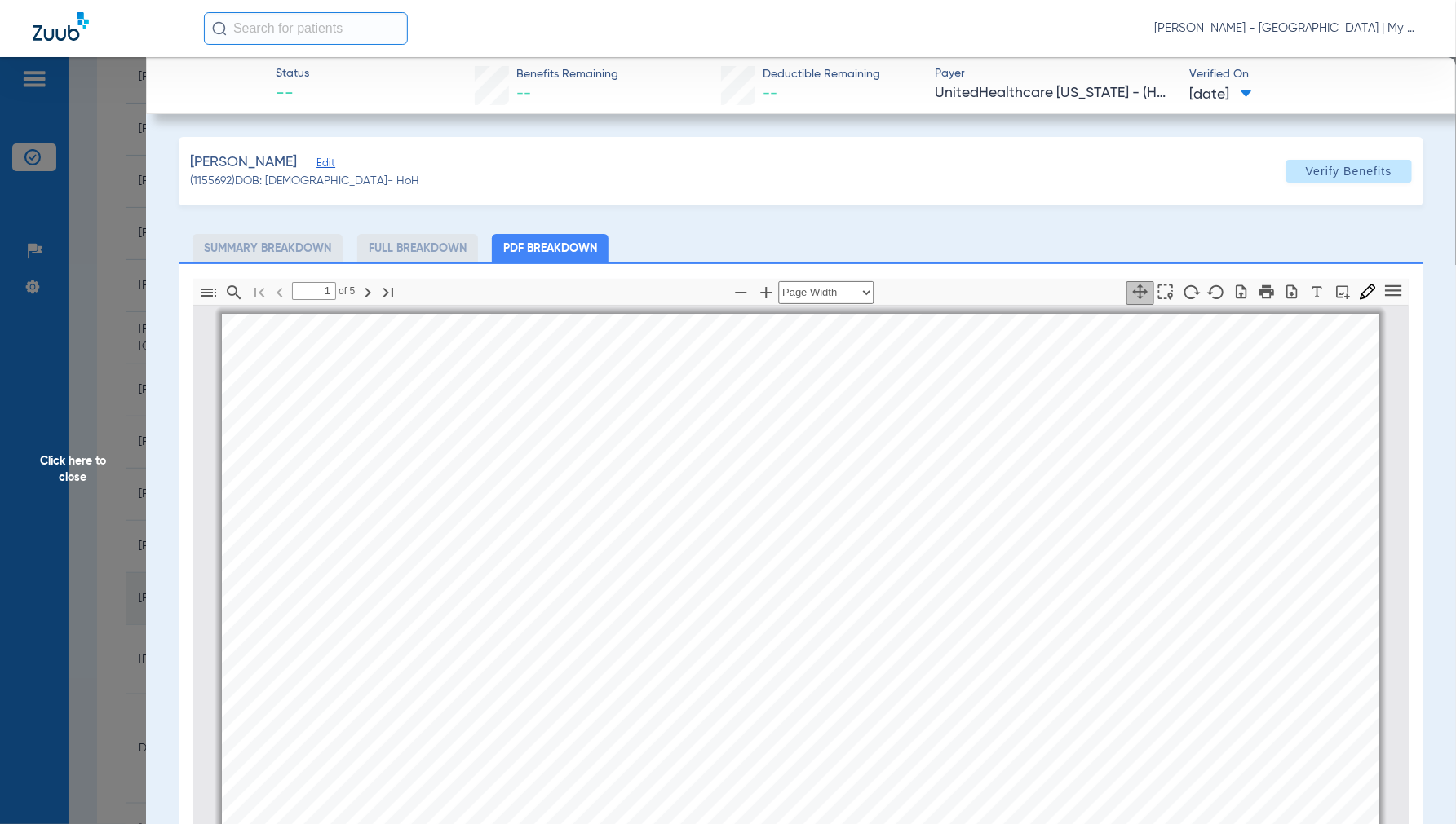
scroll to position [8, 0]
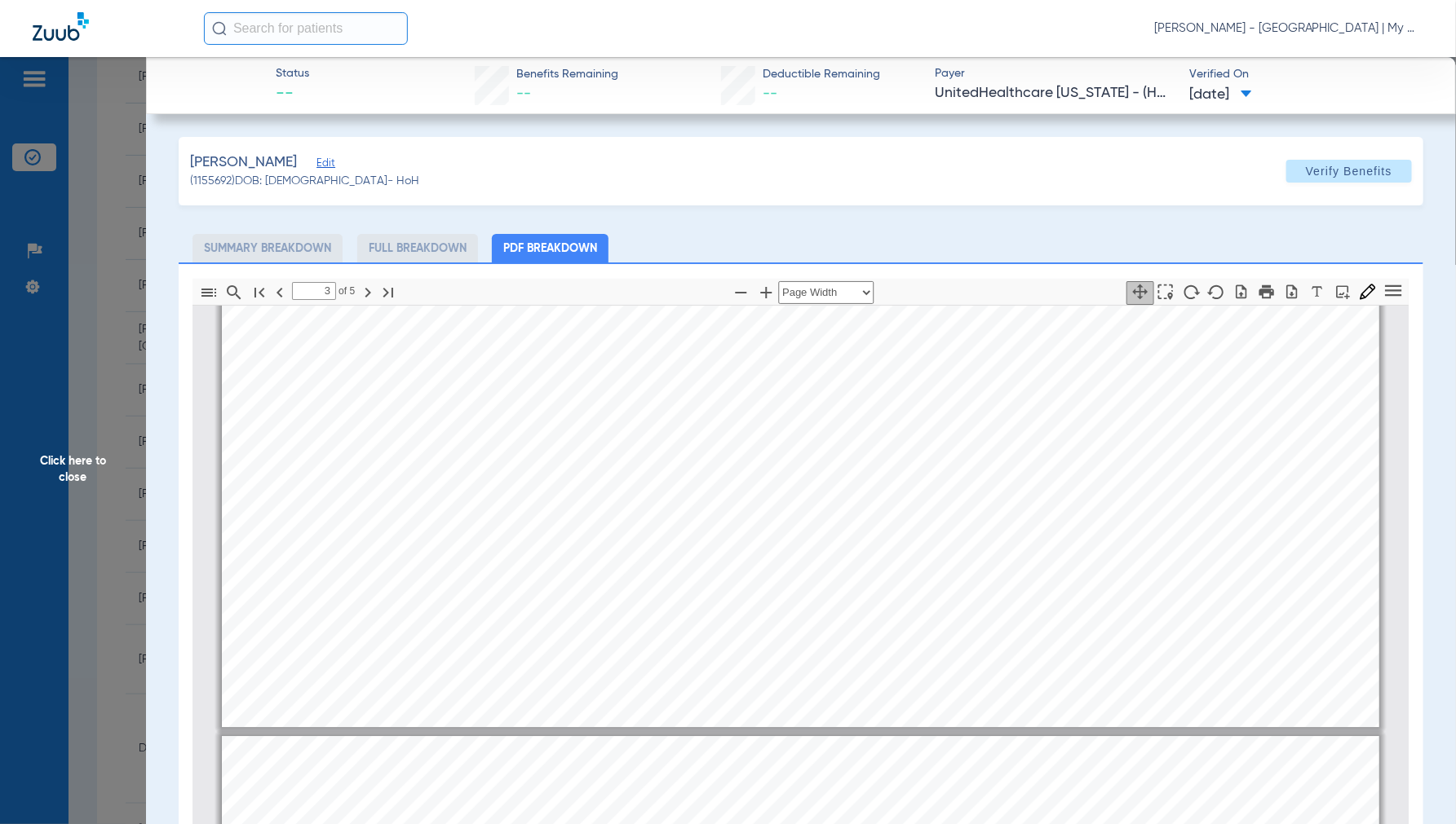
type input "4"
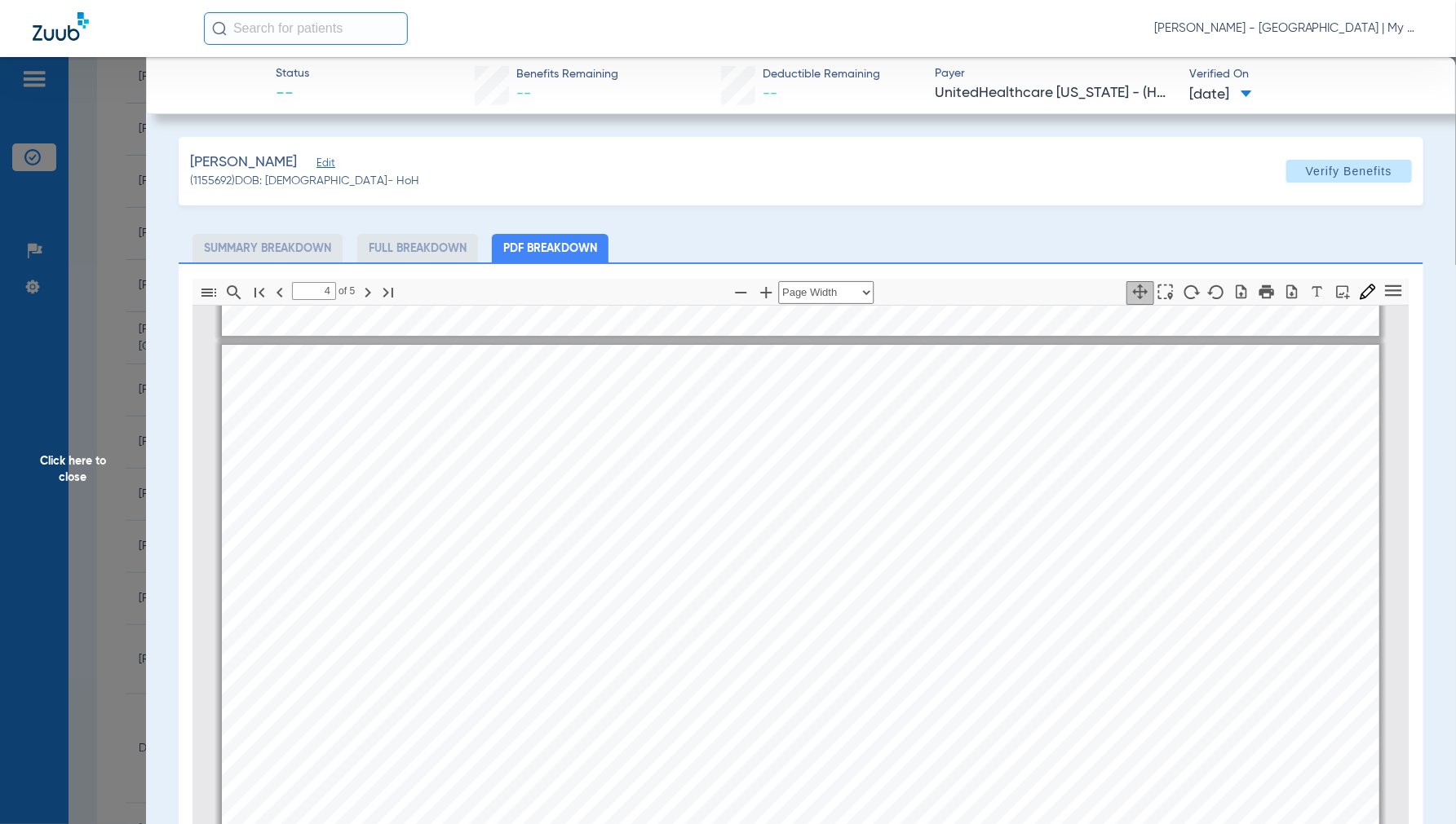
scroll to position [4990, 0]
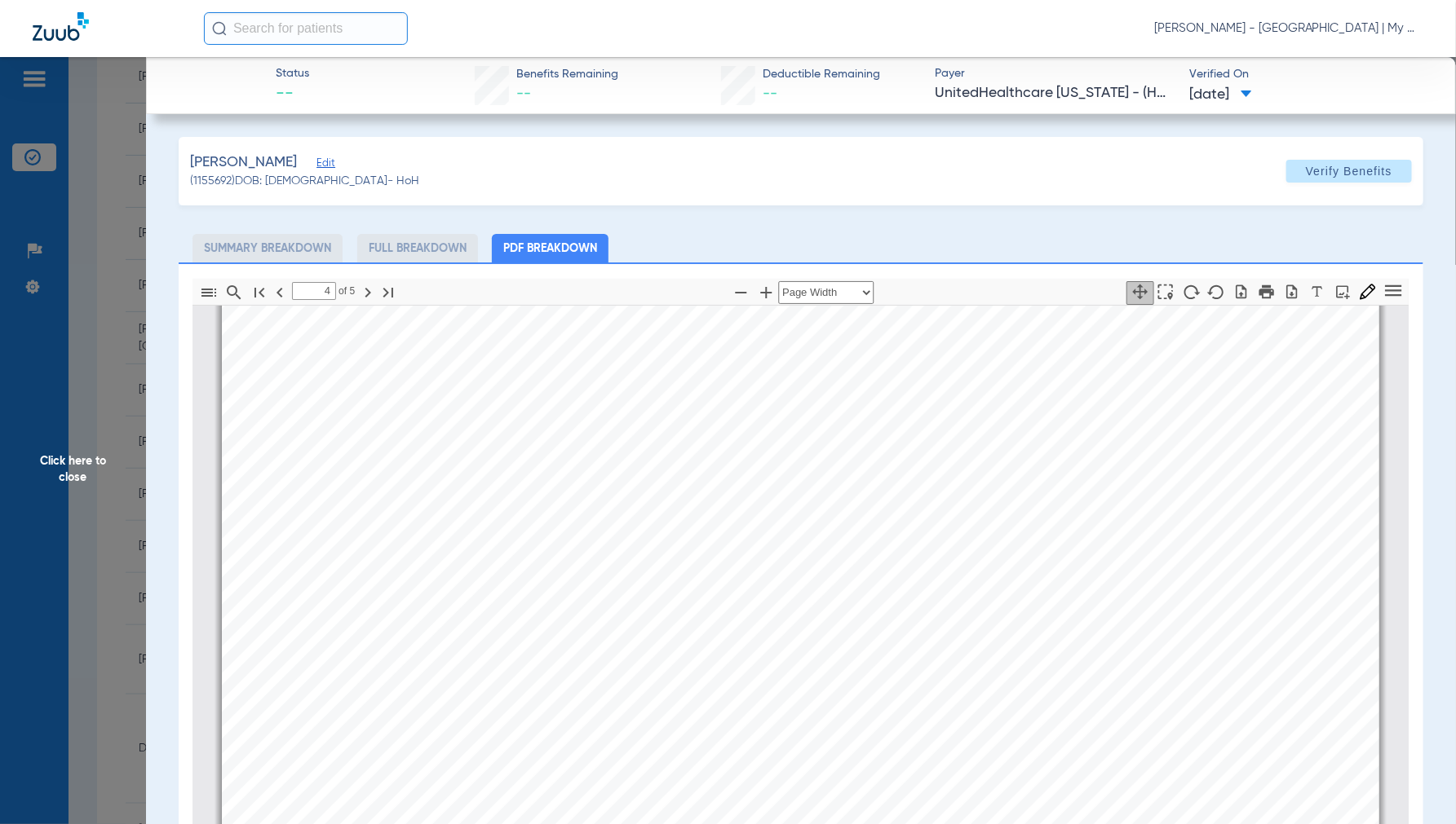
click at [86, 453] on span "Click here to close" at bounding box center [72, 468] width 146 height 824
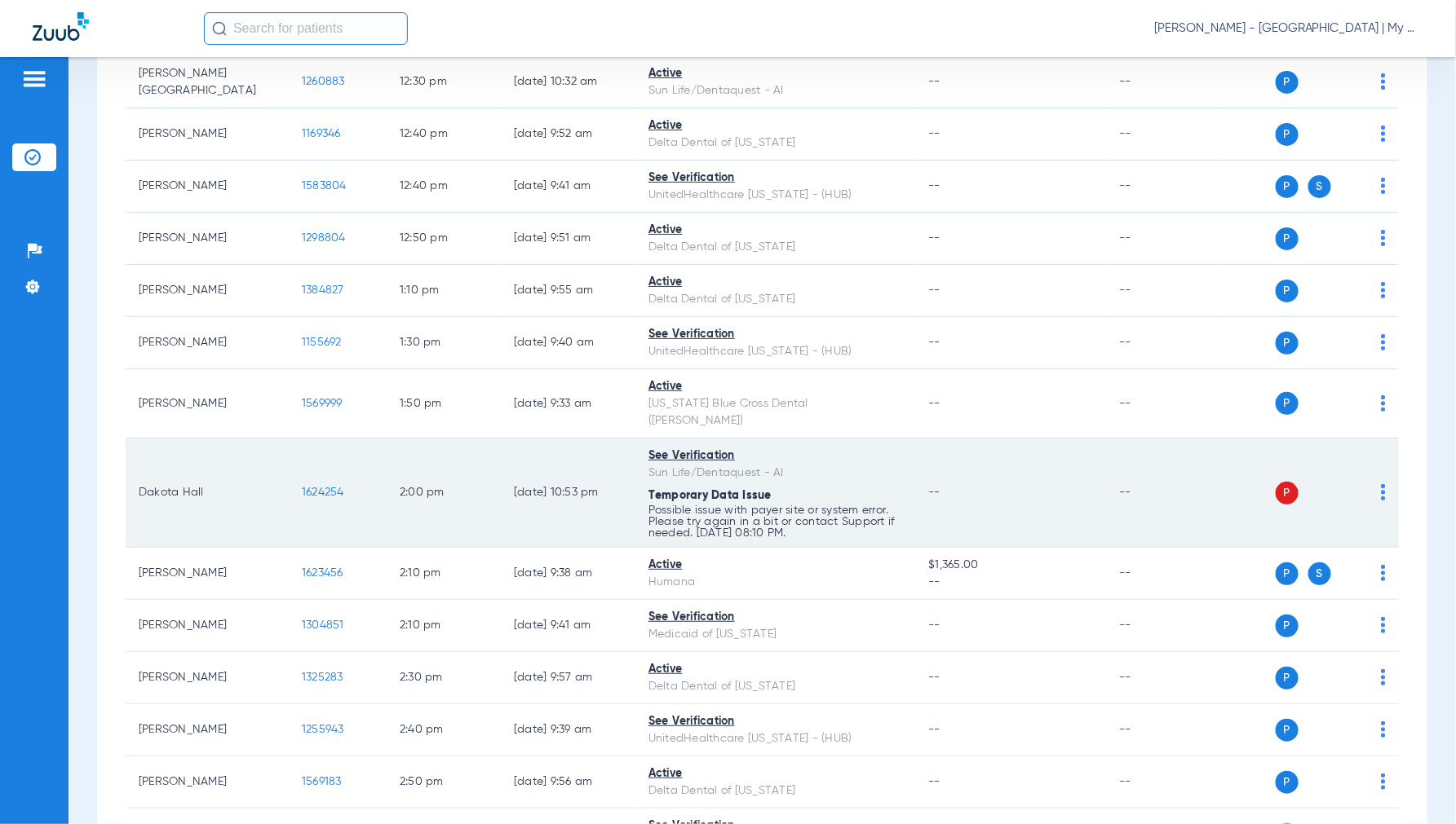
scroll to position [1358, 0]
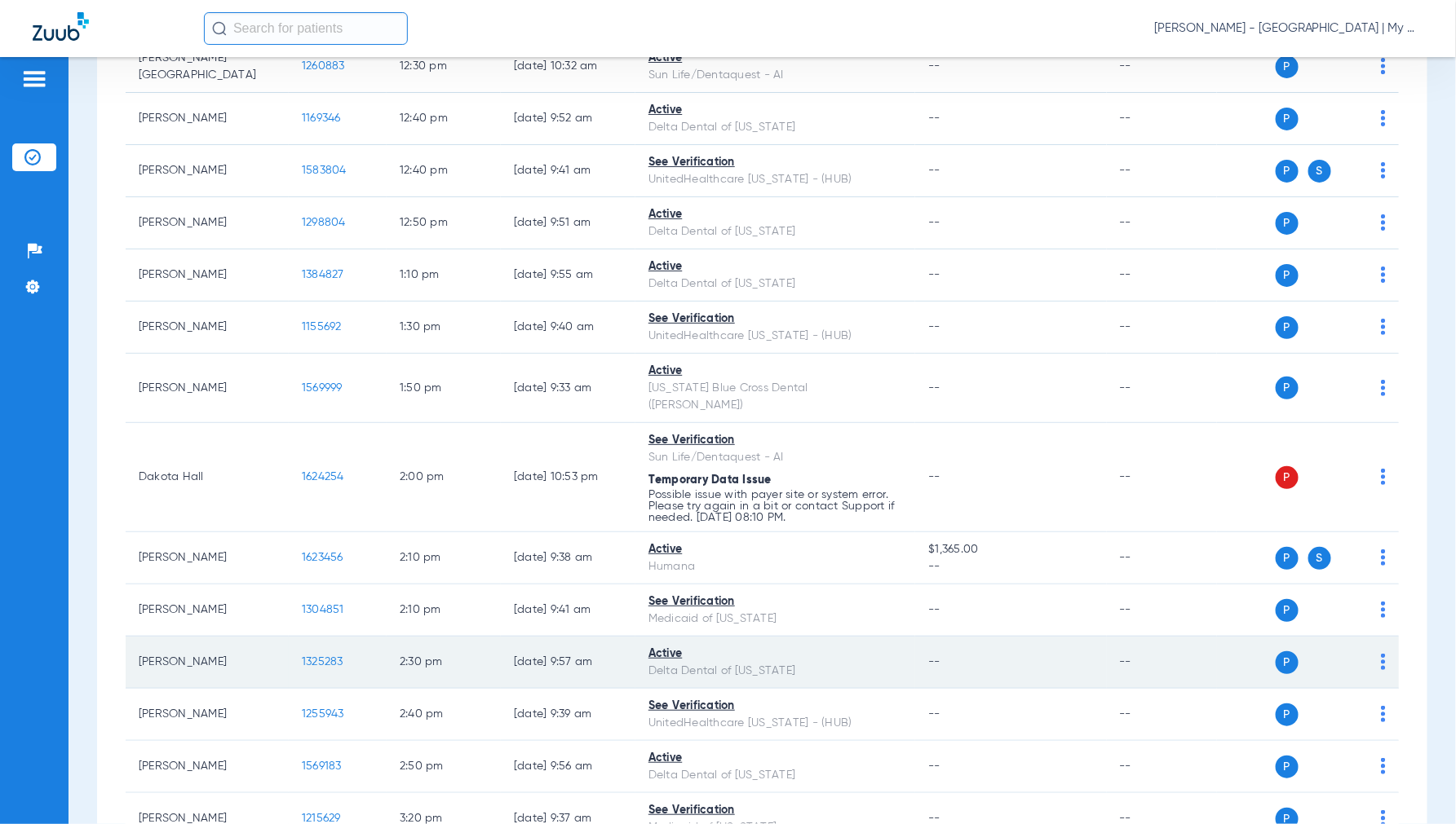
click at [326, 656] on span "1325283" at bounding box center [322, 662] width 42 height 12
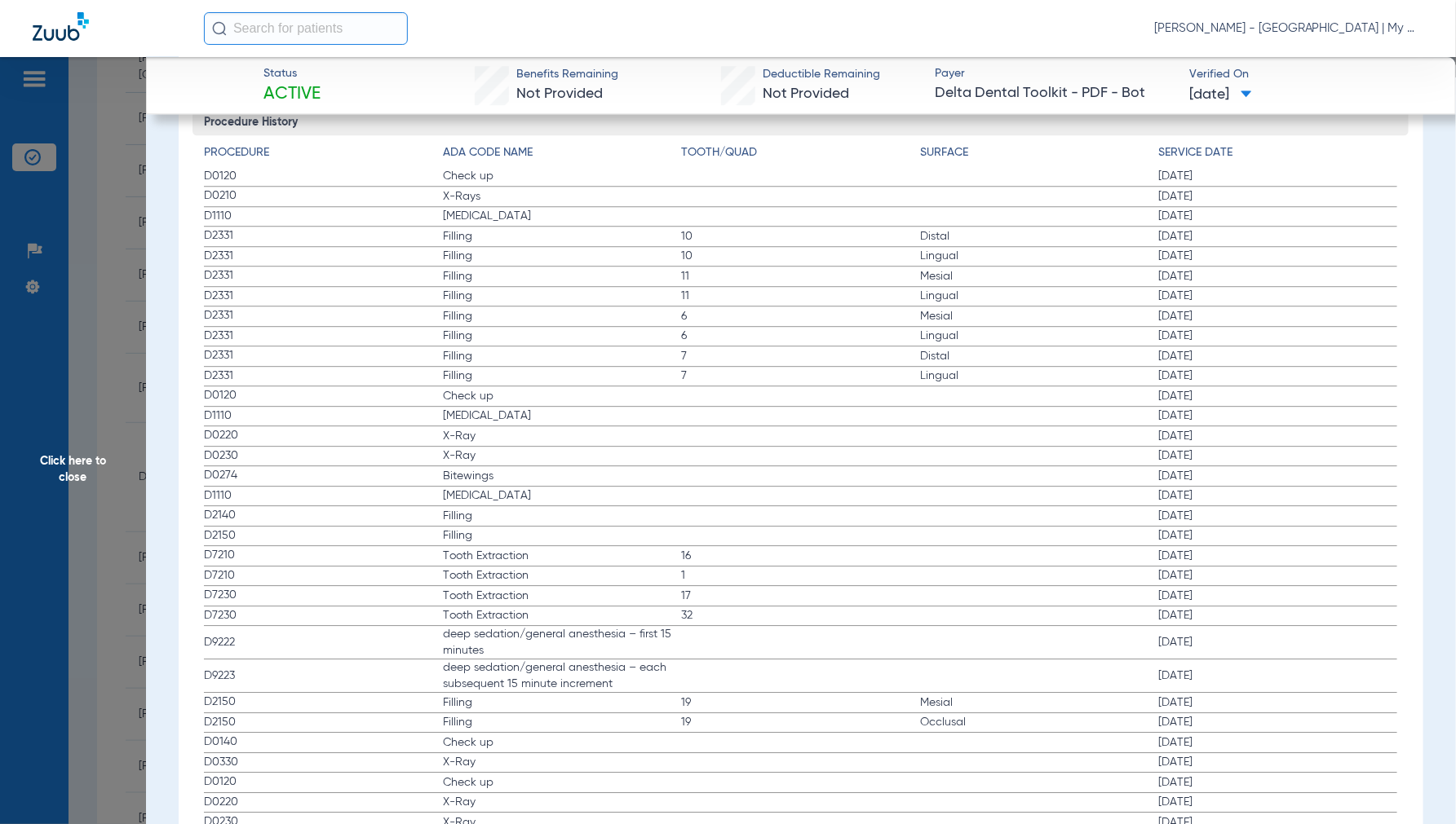
scroll to position [1812, 0]
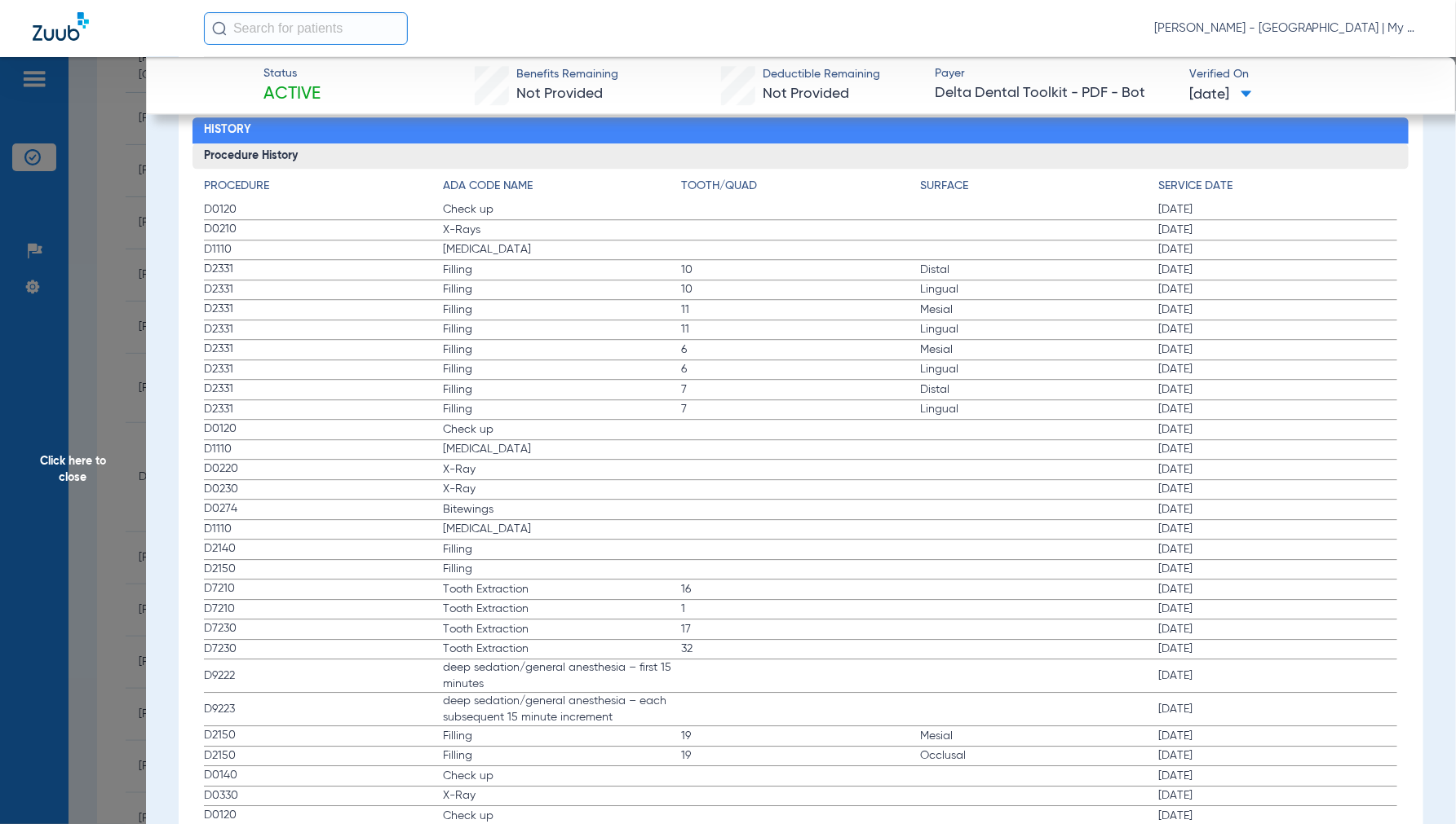
click at [65, 468] on span "Click here to close" at bounding box center [72, 468] width 146 height 824
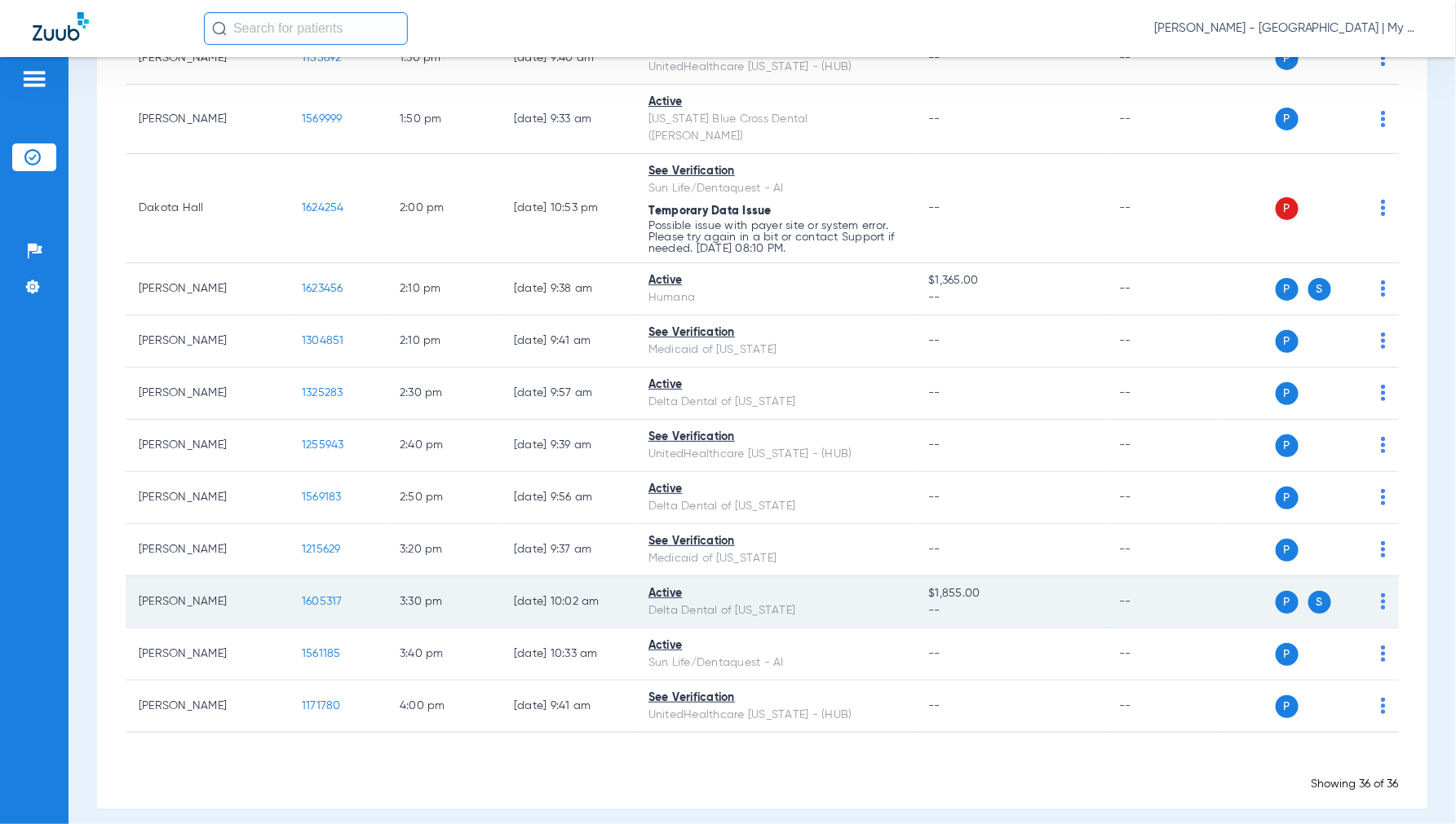
scroll to position [1628, 0]
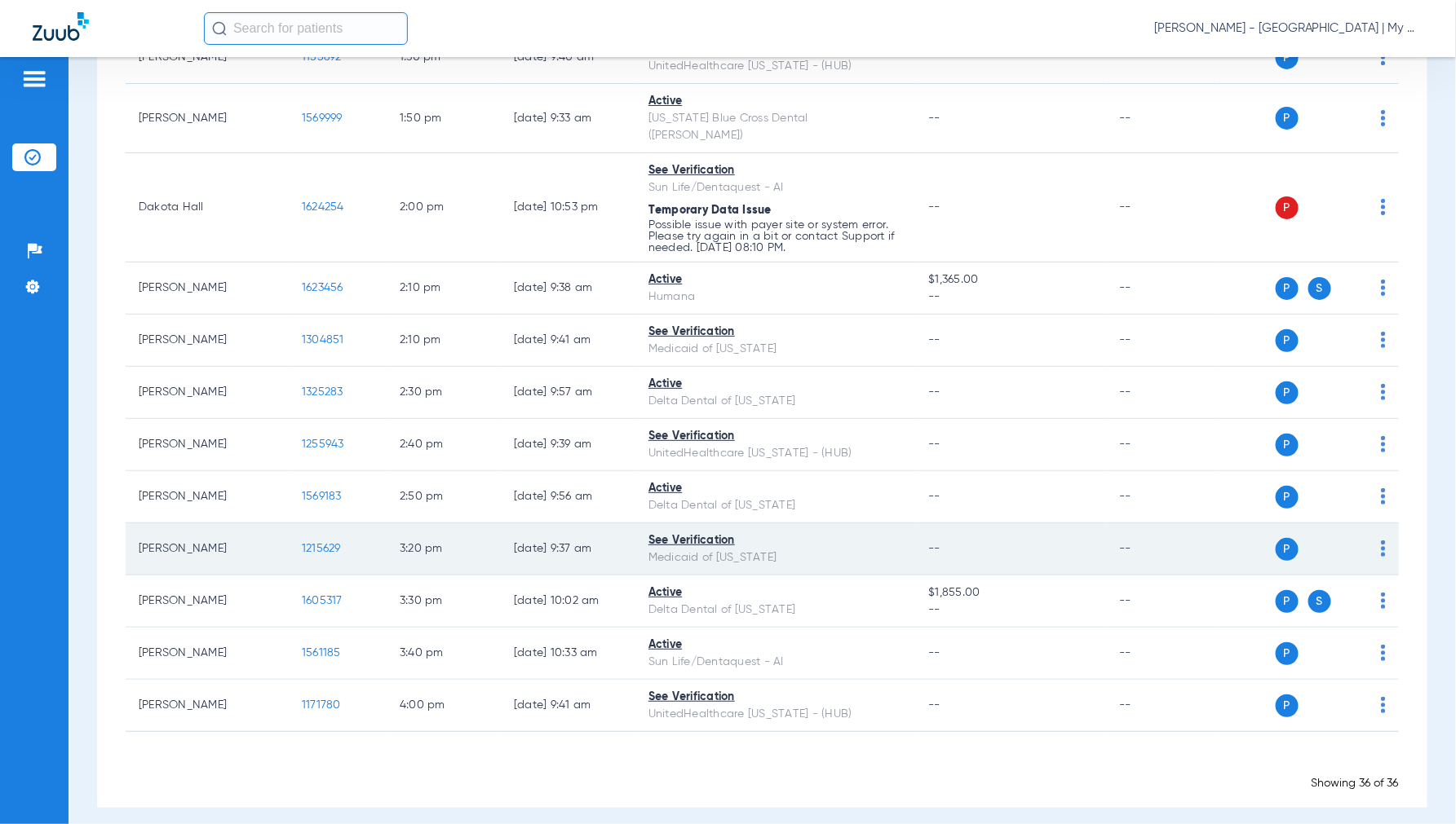
click at [323, 543] on td "1215629" at bounding box center [338, 549] width 98 height 52
click at [323, 543] on span "1215629" at bounding box center [321, 549] width 40 height 12
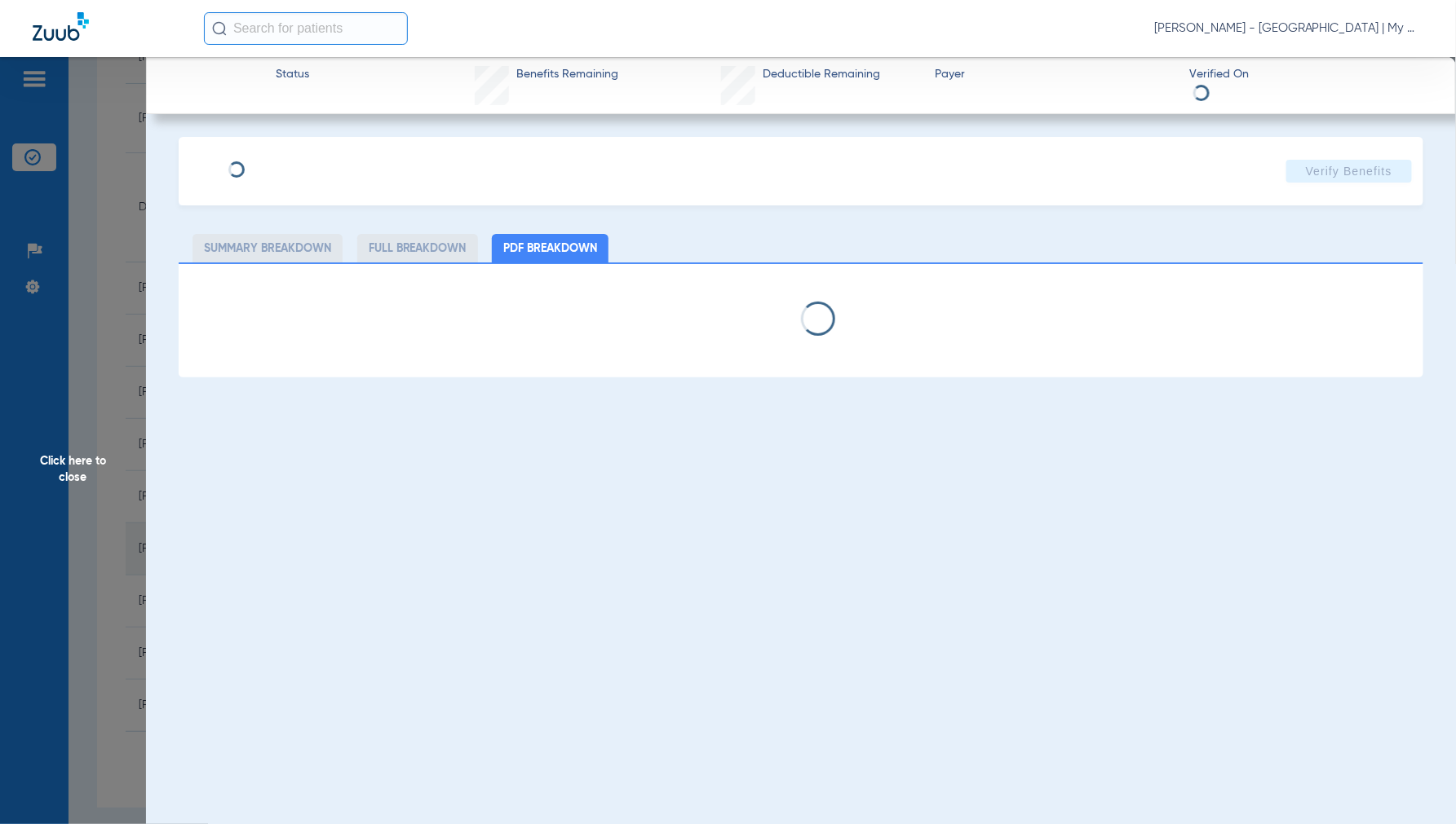
select select "page-width"
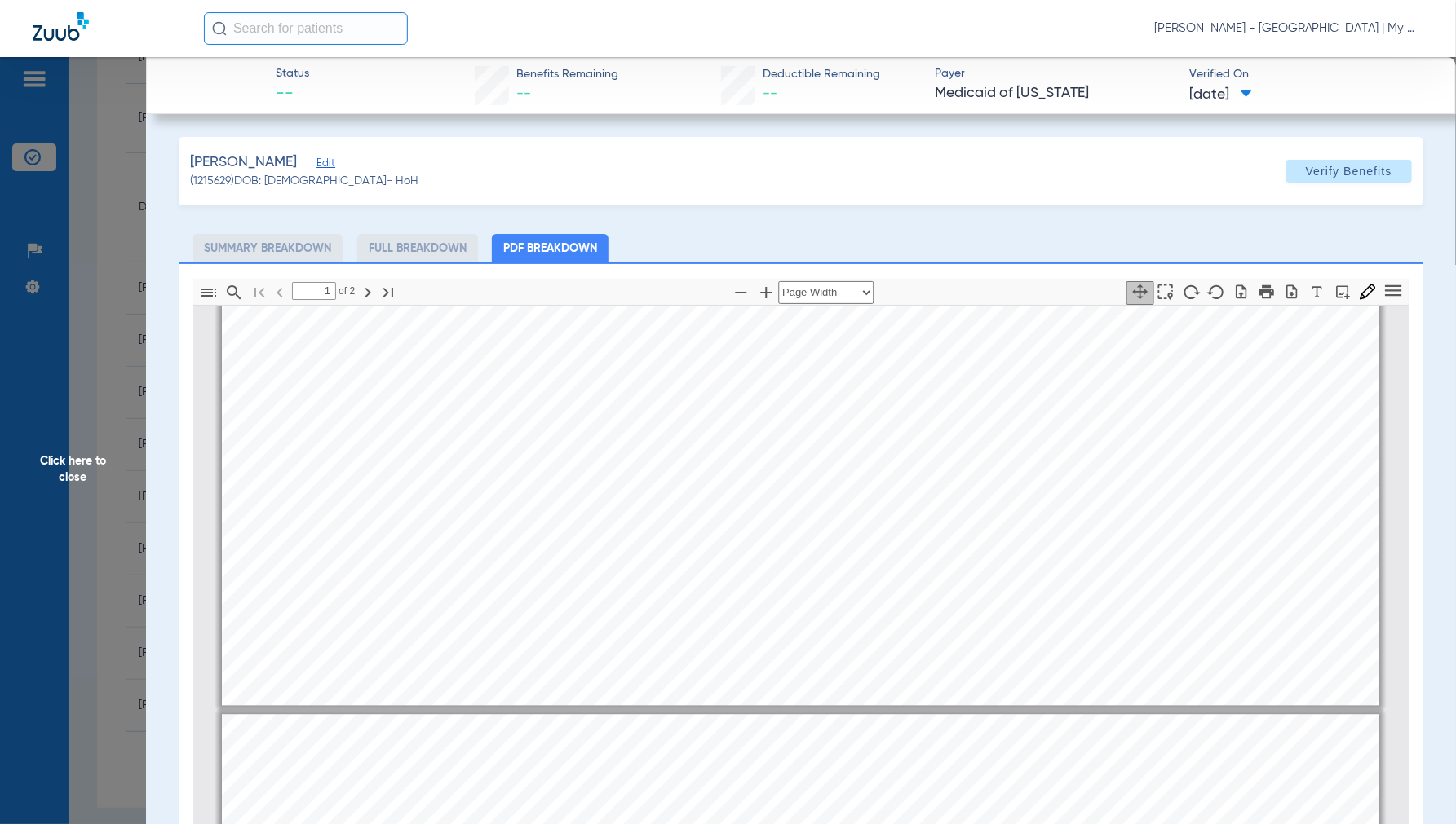
type input "2"
click at [54, 468] on span "Click here to close" at bounding box center [72, 468] width 146 height 824
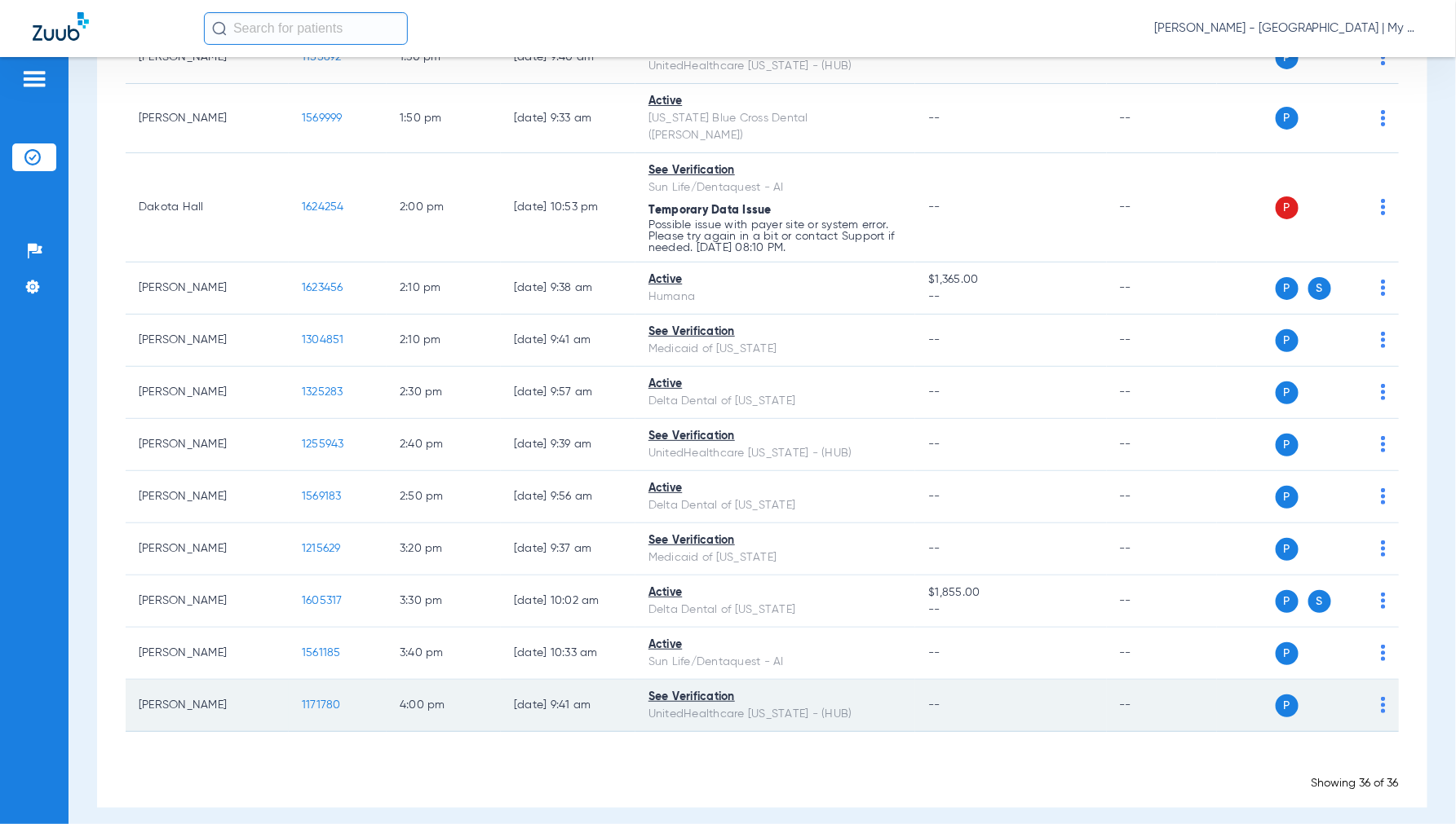
click at [324, 700] on span "1171780" at bounding box center [321, 705] width 40 height 12
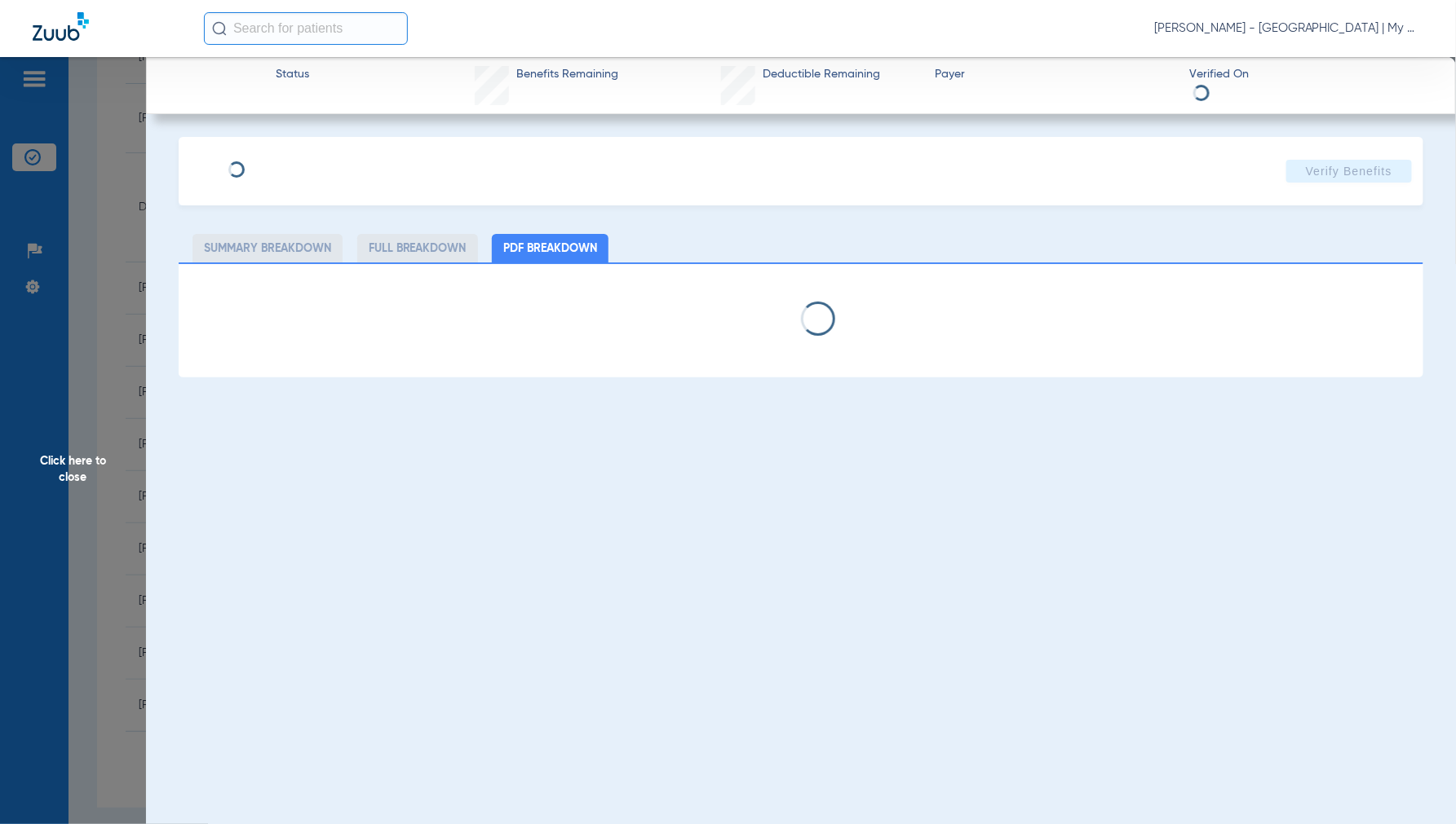
select select "page-width"
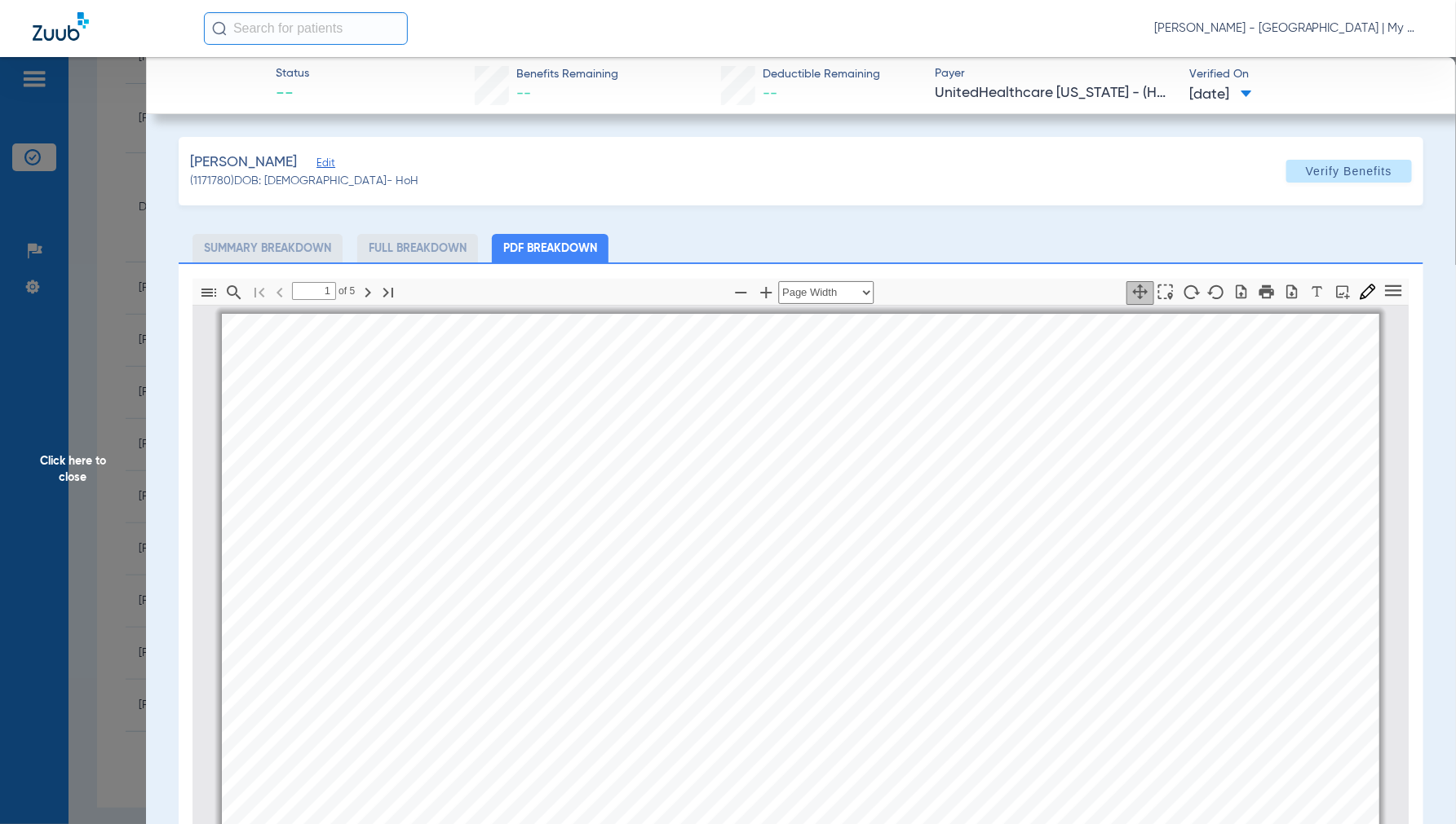
scroll to position [8, 0]
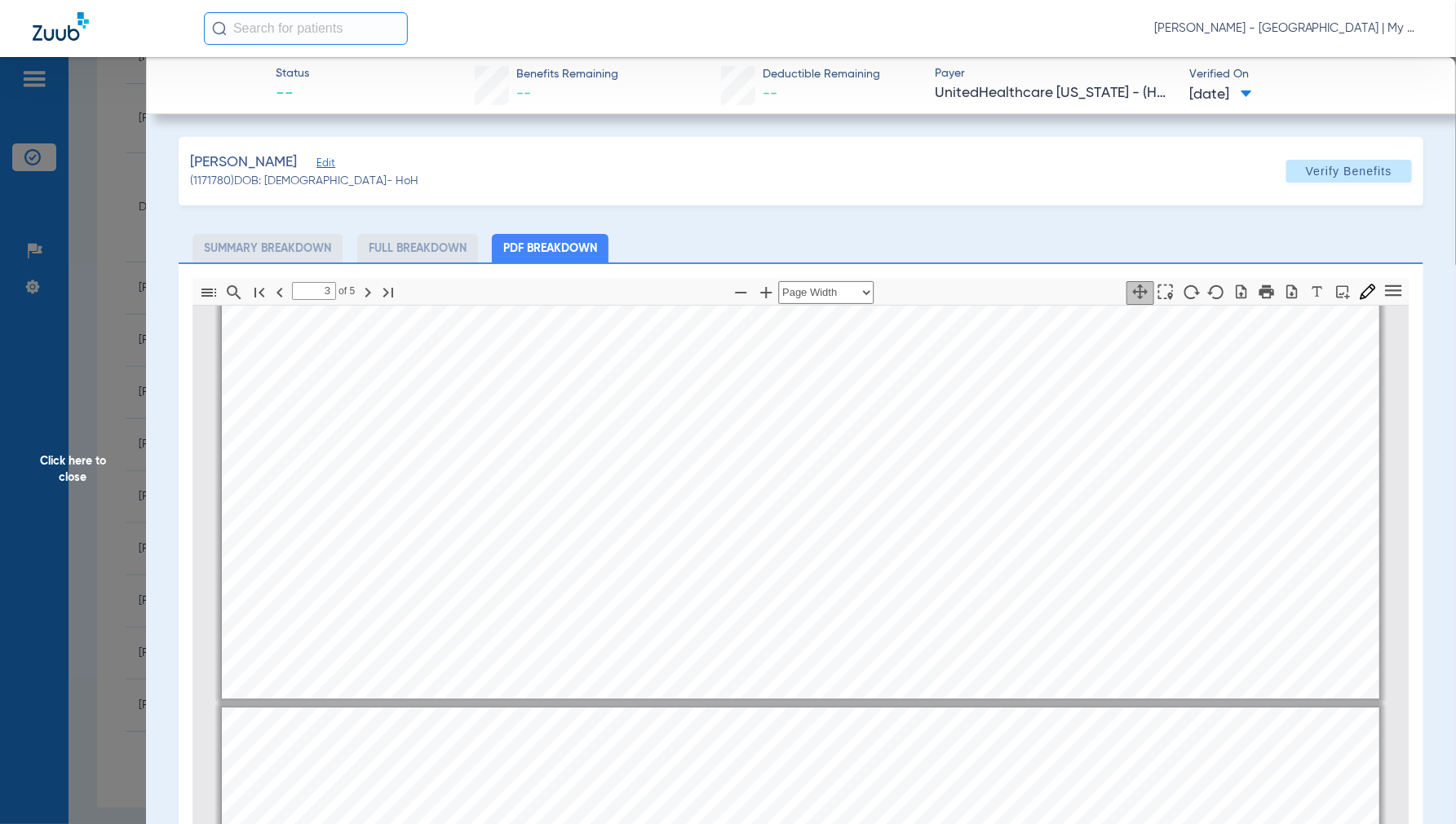
type input "4"
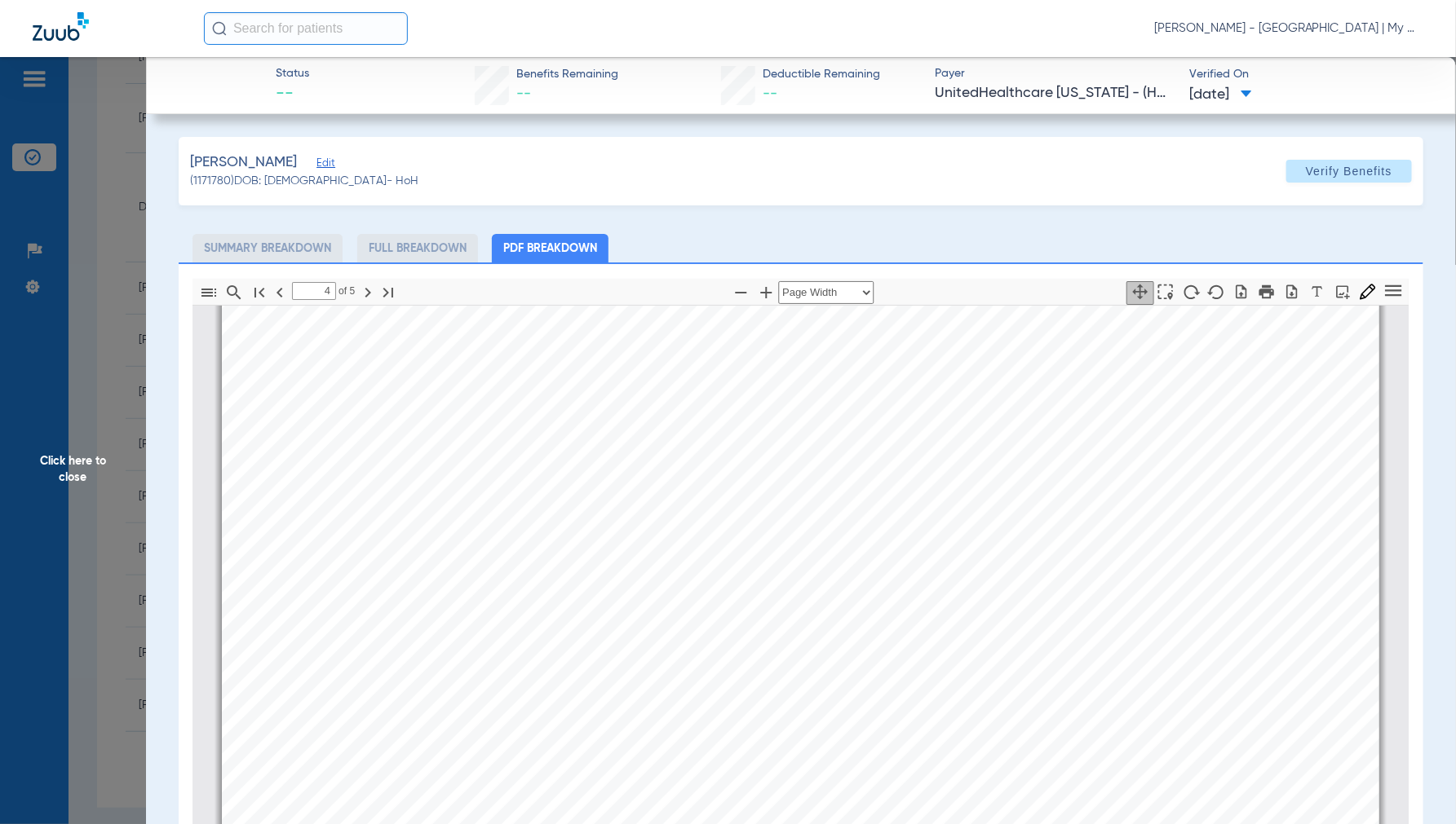
scroll to position [5081, 0]
click at [79, 447] on span "Click here to close" at bounding box center [72, 468] width 146 height 824
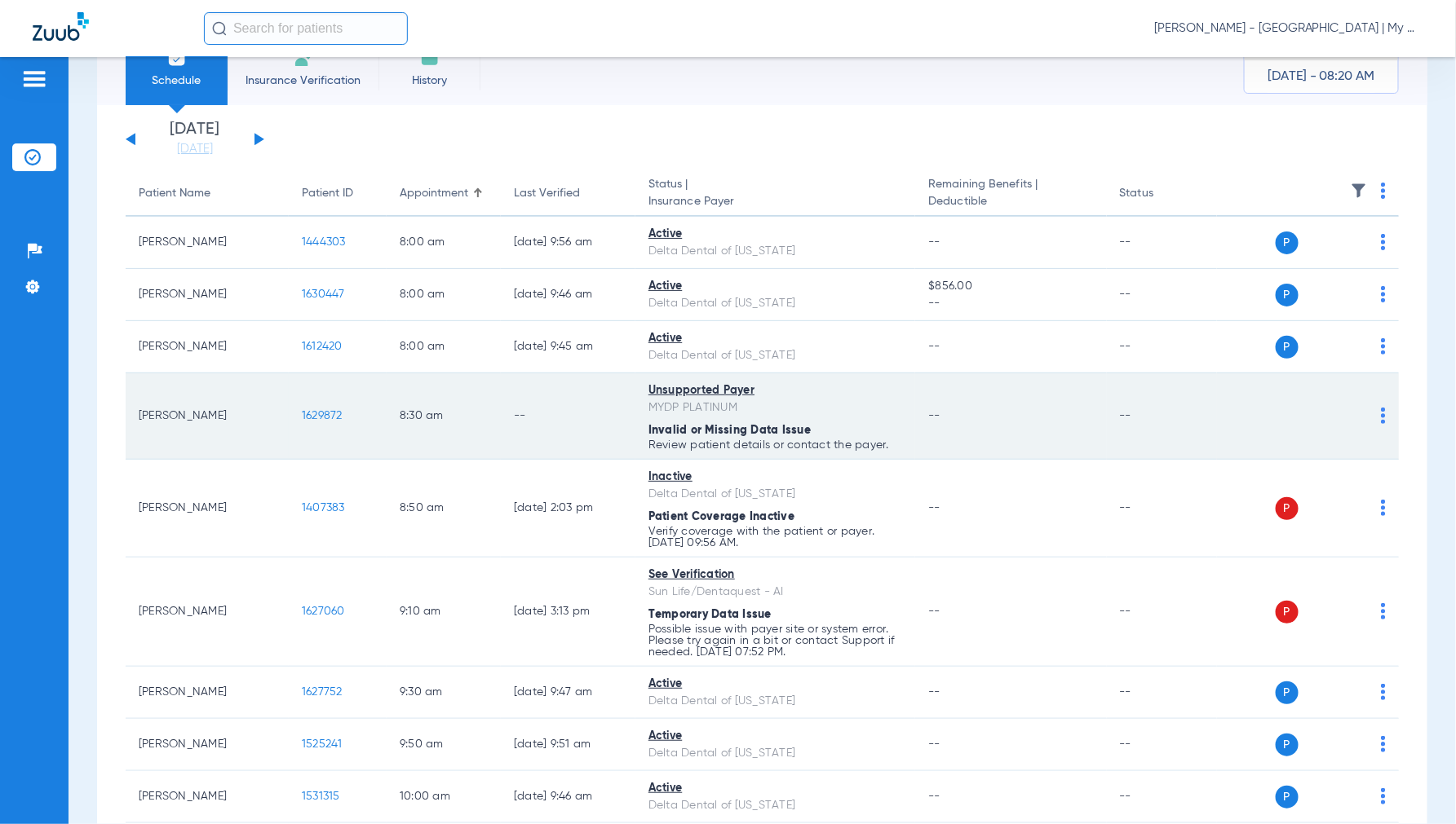
scroll to position [0, 0]
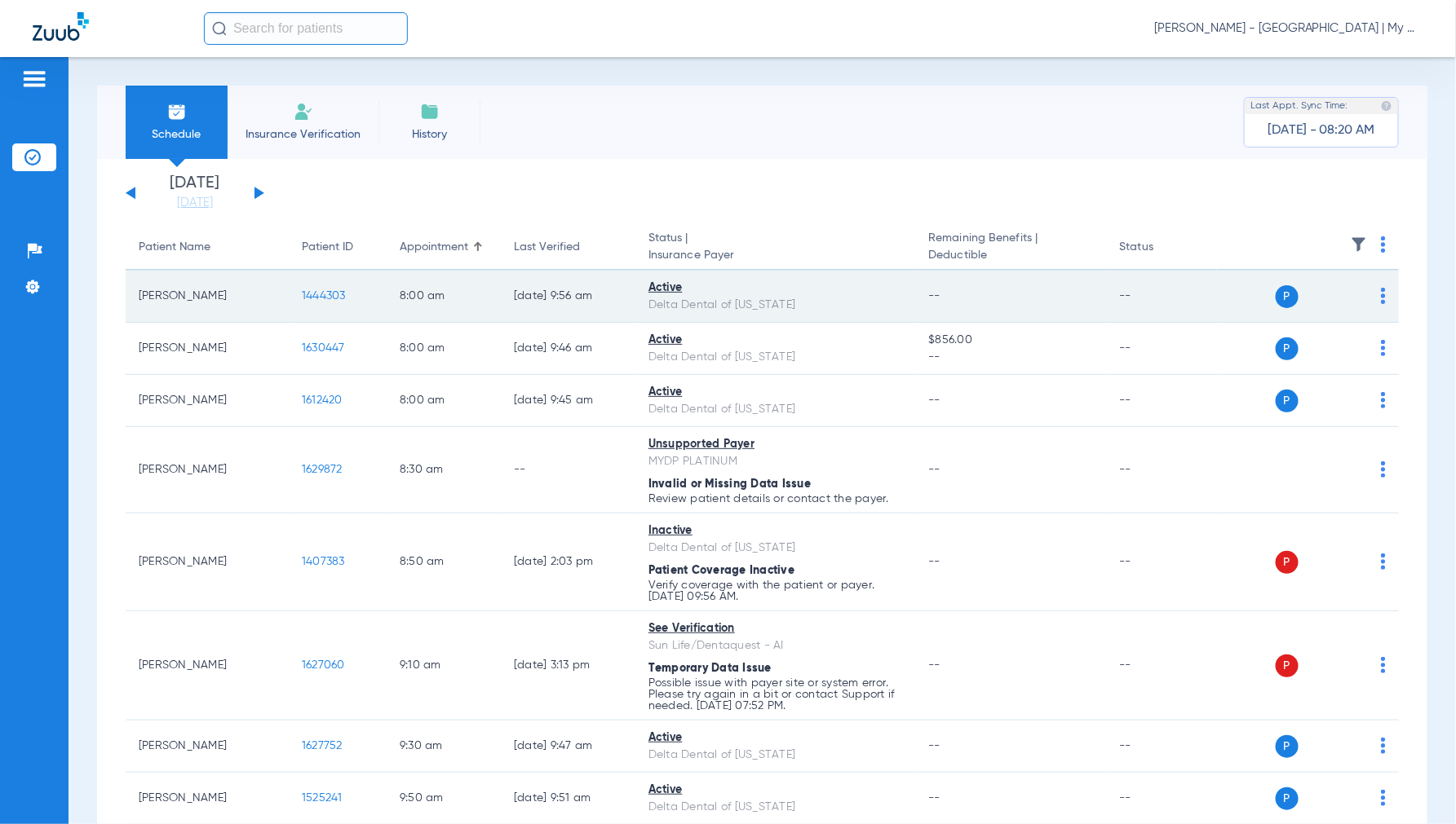
click at [310, 298] on span "1444303" at bounding box center [323, 296] width 44 height 12
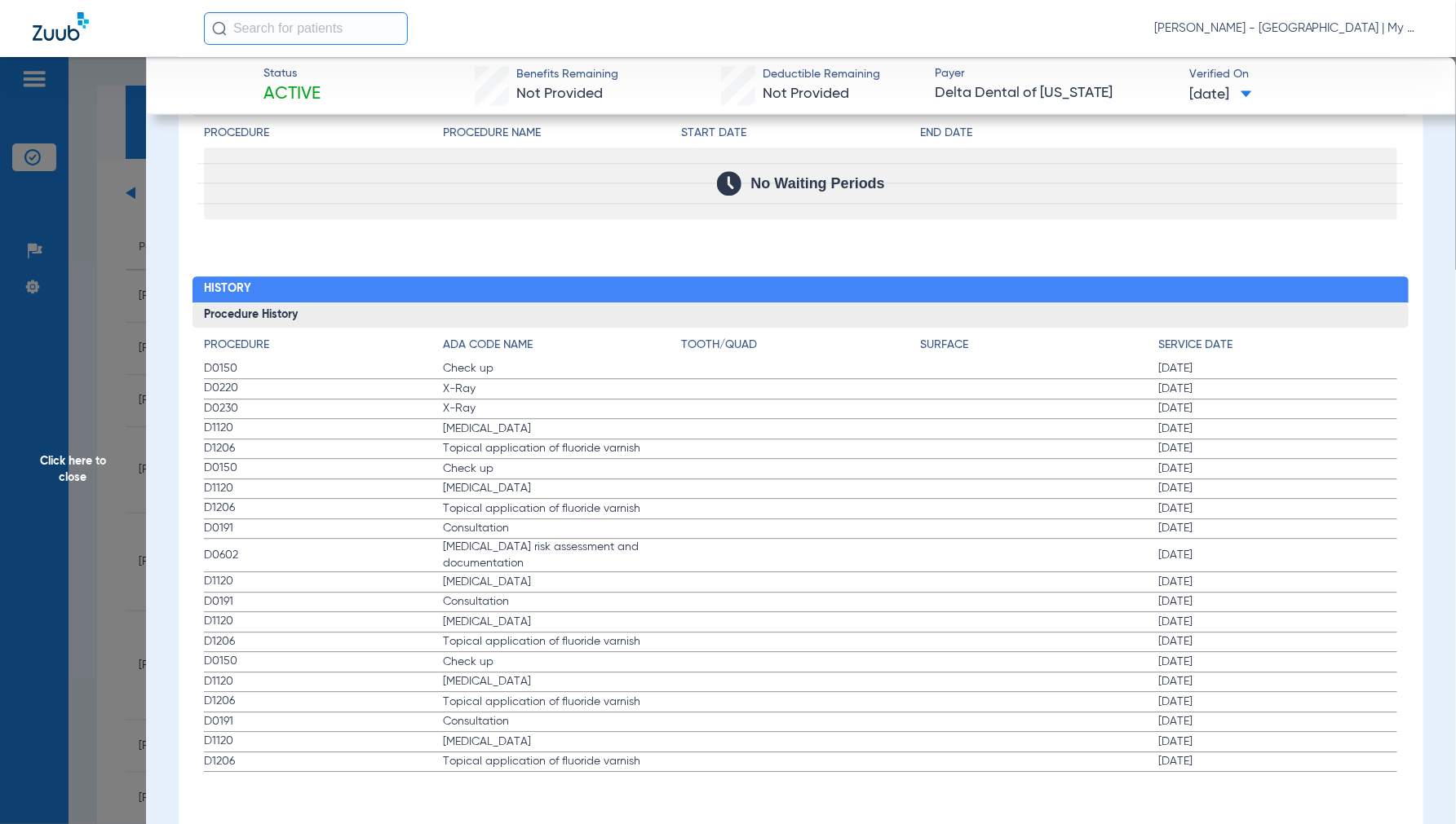
scroll to position [1659, 0]
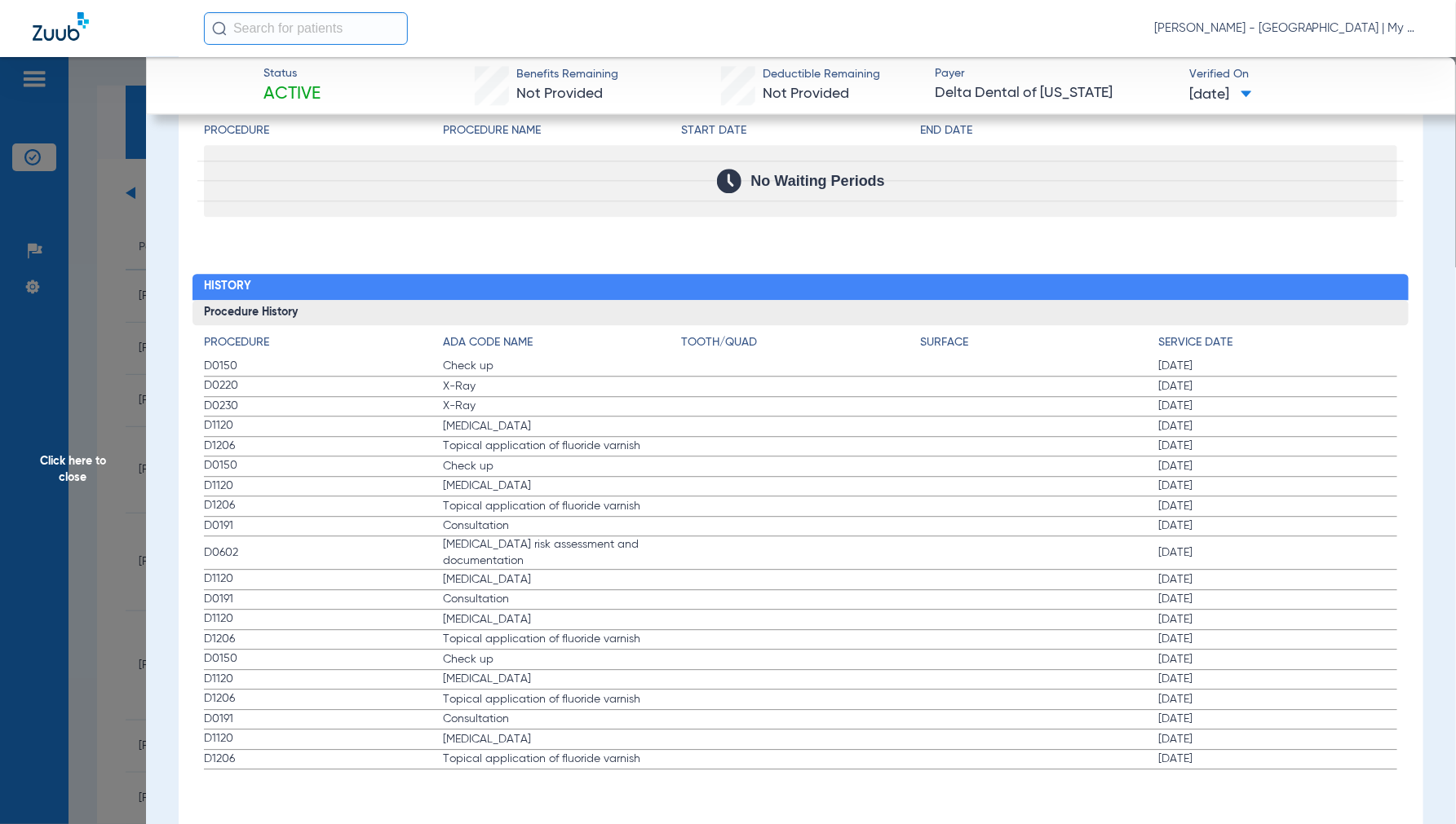
click at [65, 459] on span "Click here to close" at bounding box center [72, 468] width 146 height 824
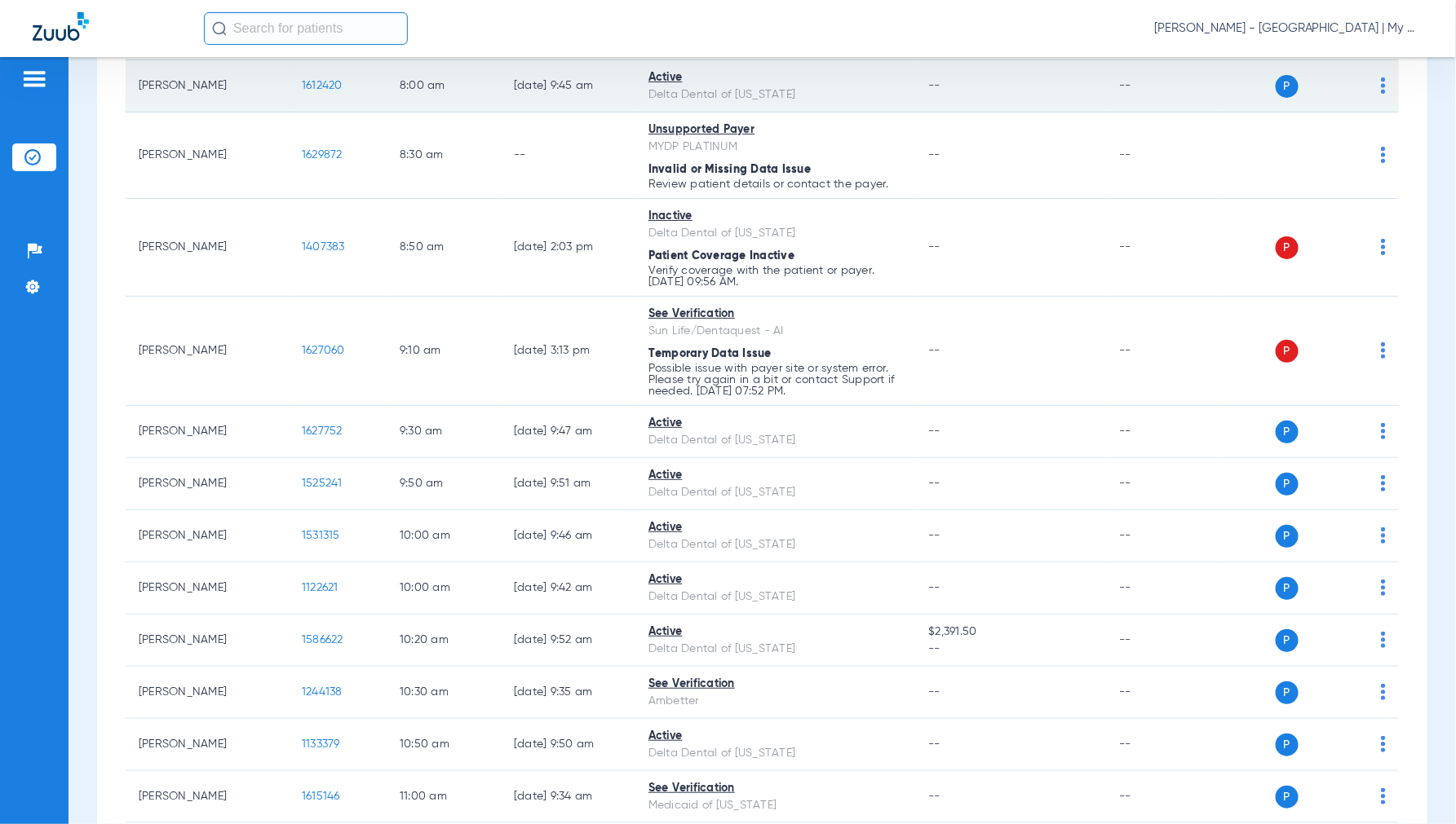
scroll to position [362, 0]
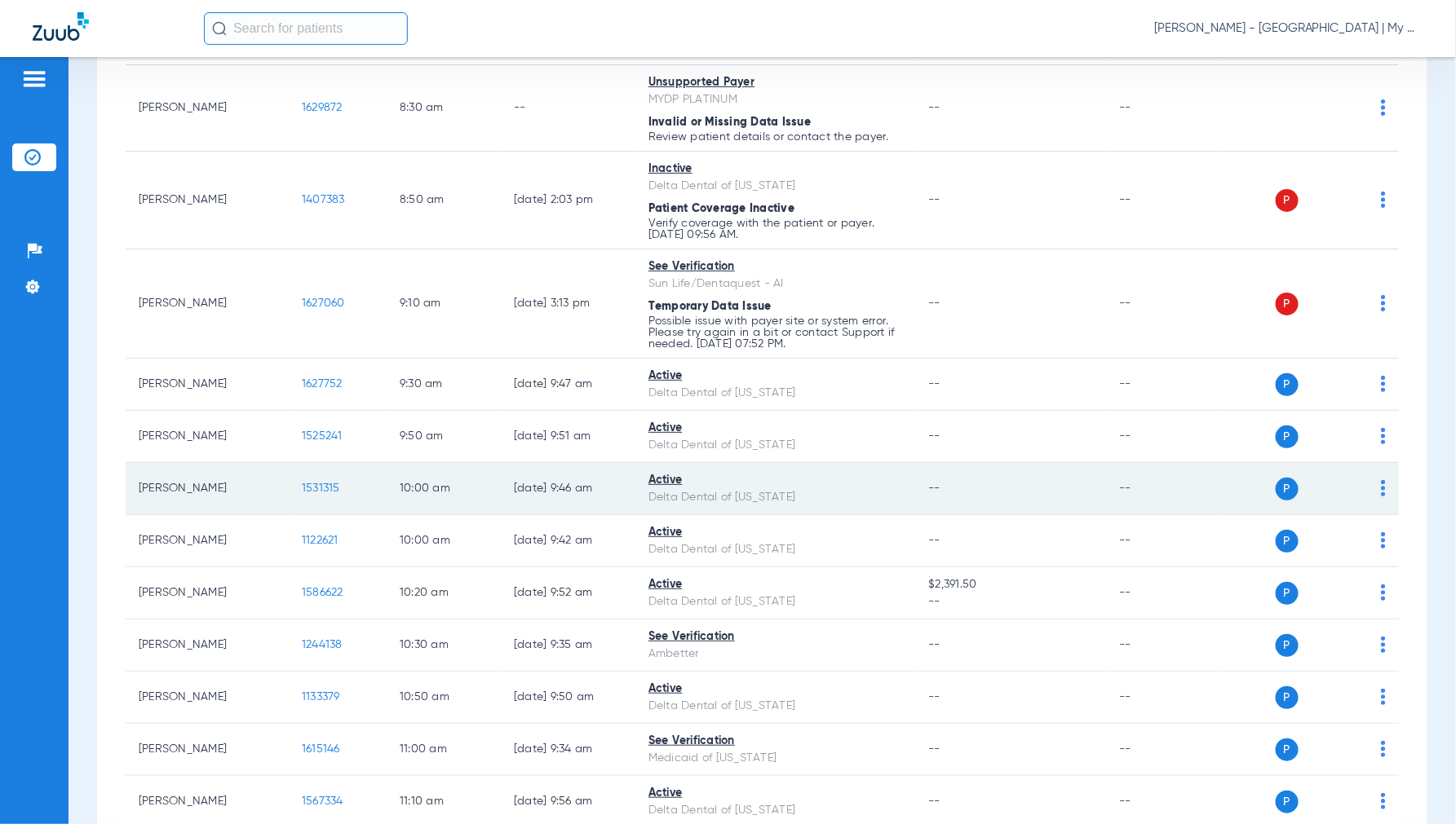
click at [306, 484] on span "1531315" at bounding box center [320, 488] width 39 height 12
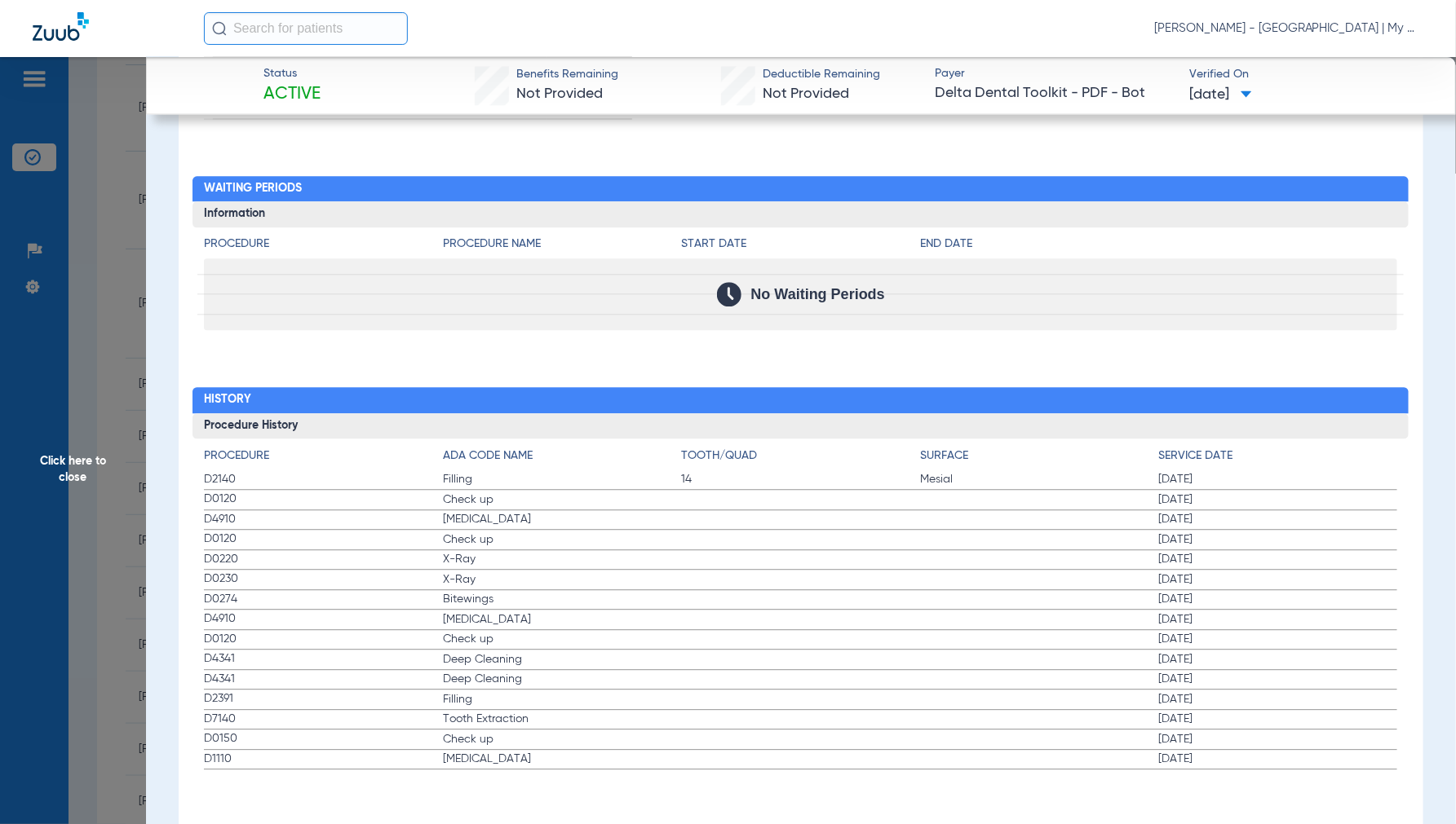
scroll to position [1559, 0]
click at [95, 449] on span "Click here to close" at bounding box center [72, 468] width 146 height 824
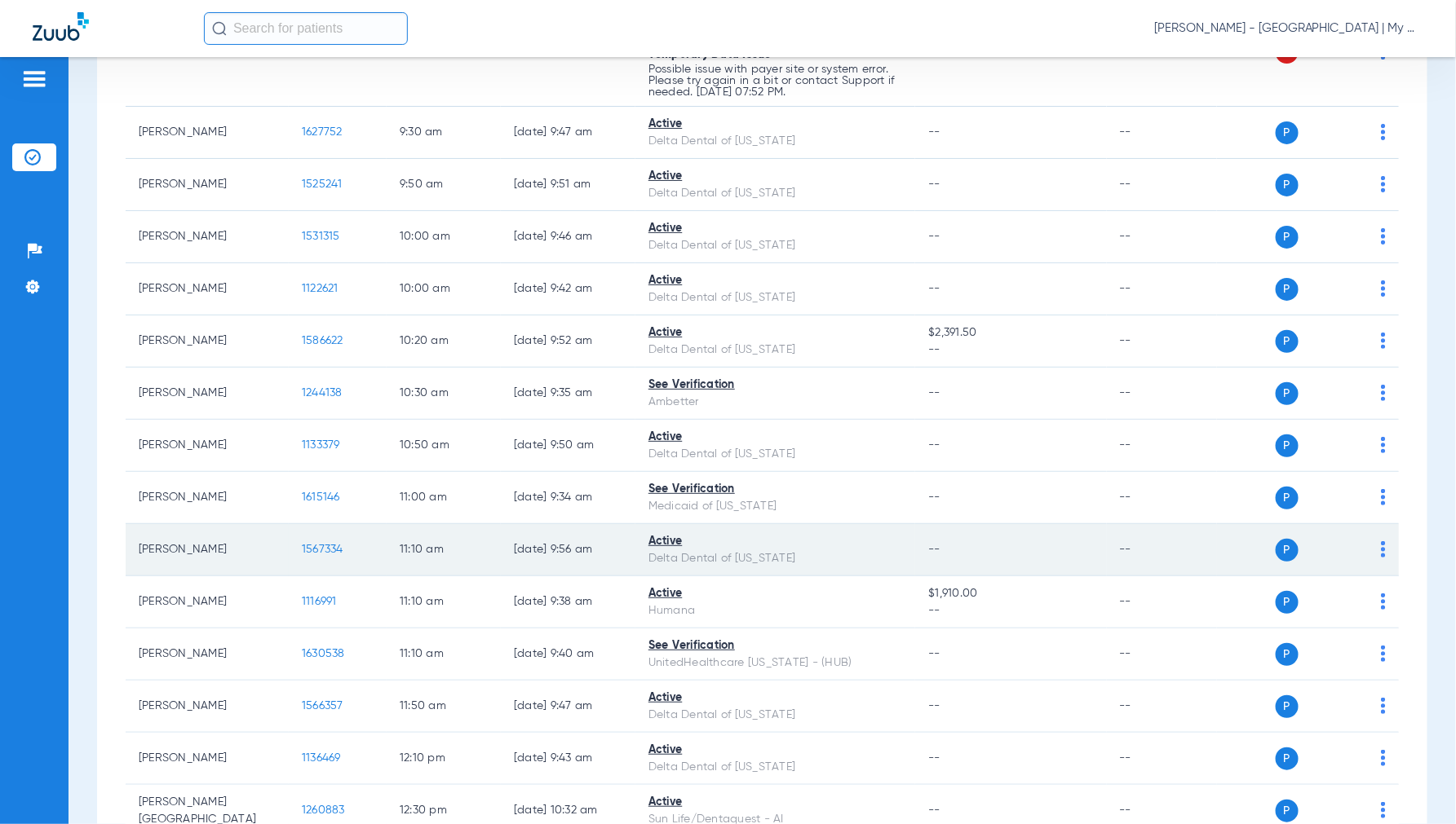
scroll to position [634, 0]
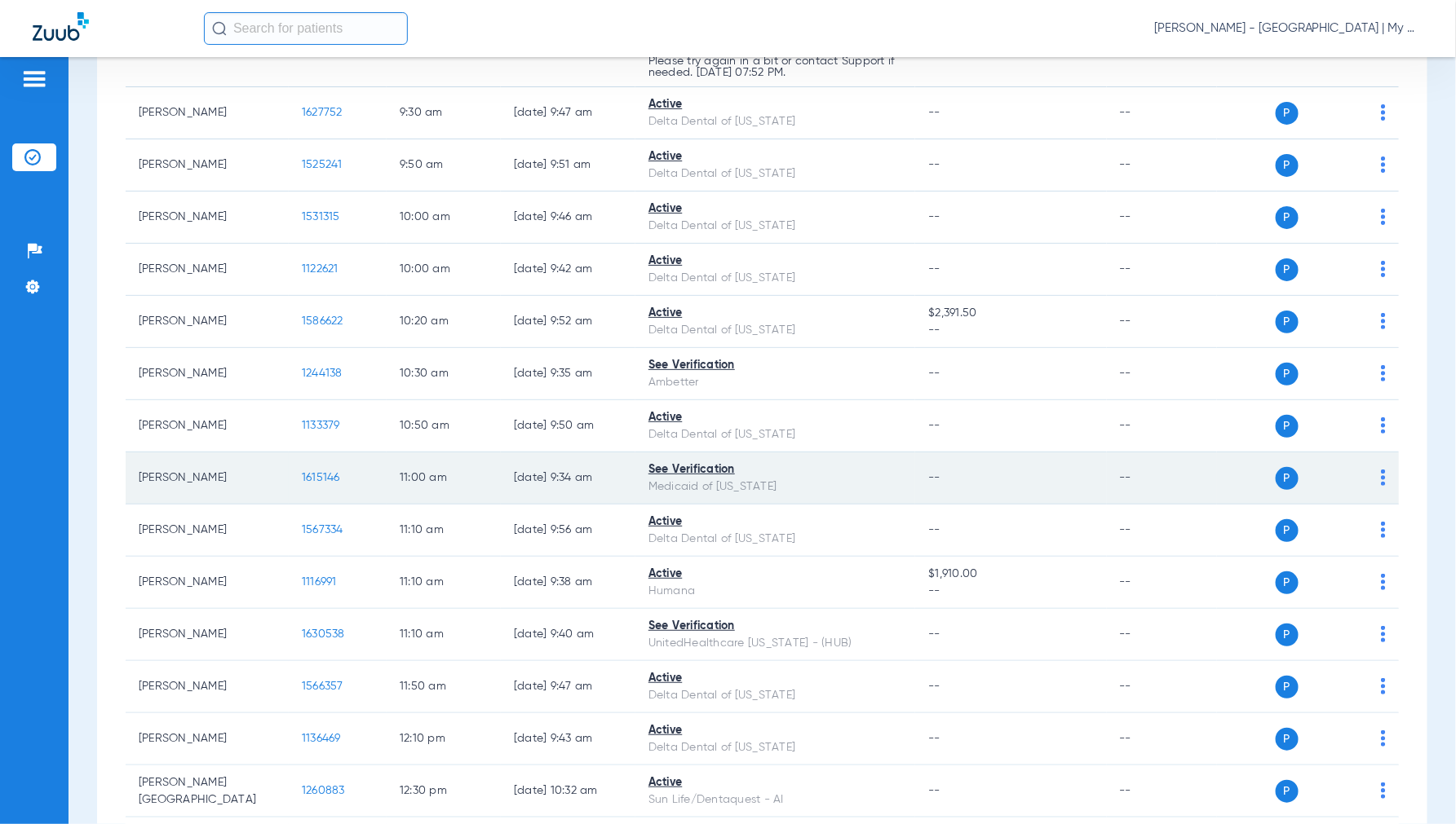
click at [312, 482] on span "1615146" at bounding box center [320, 477] width 39 height 12
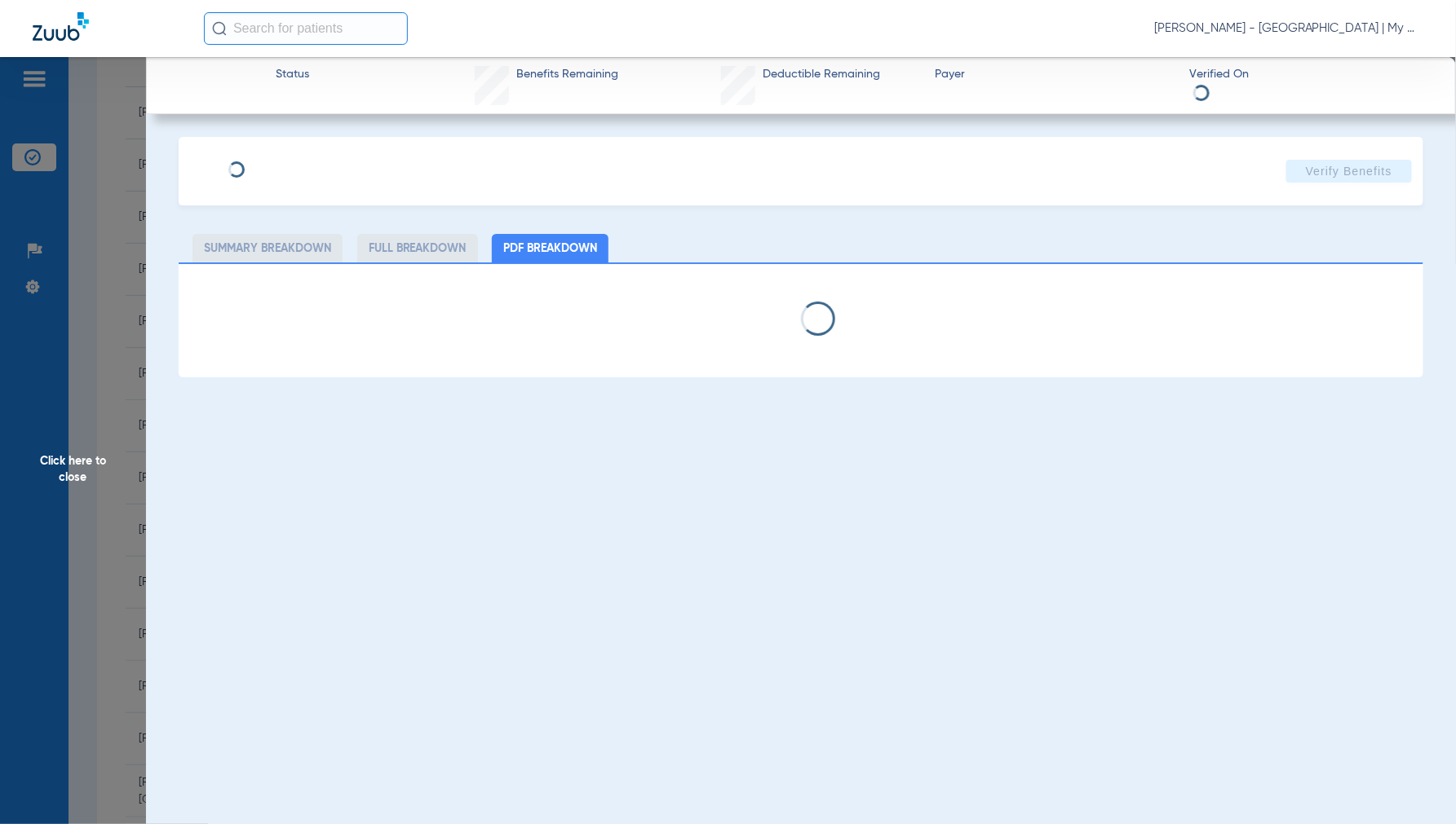
select select "page-width"
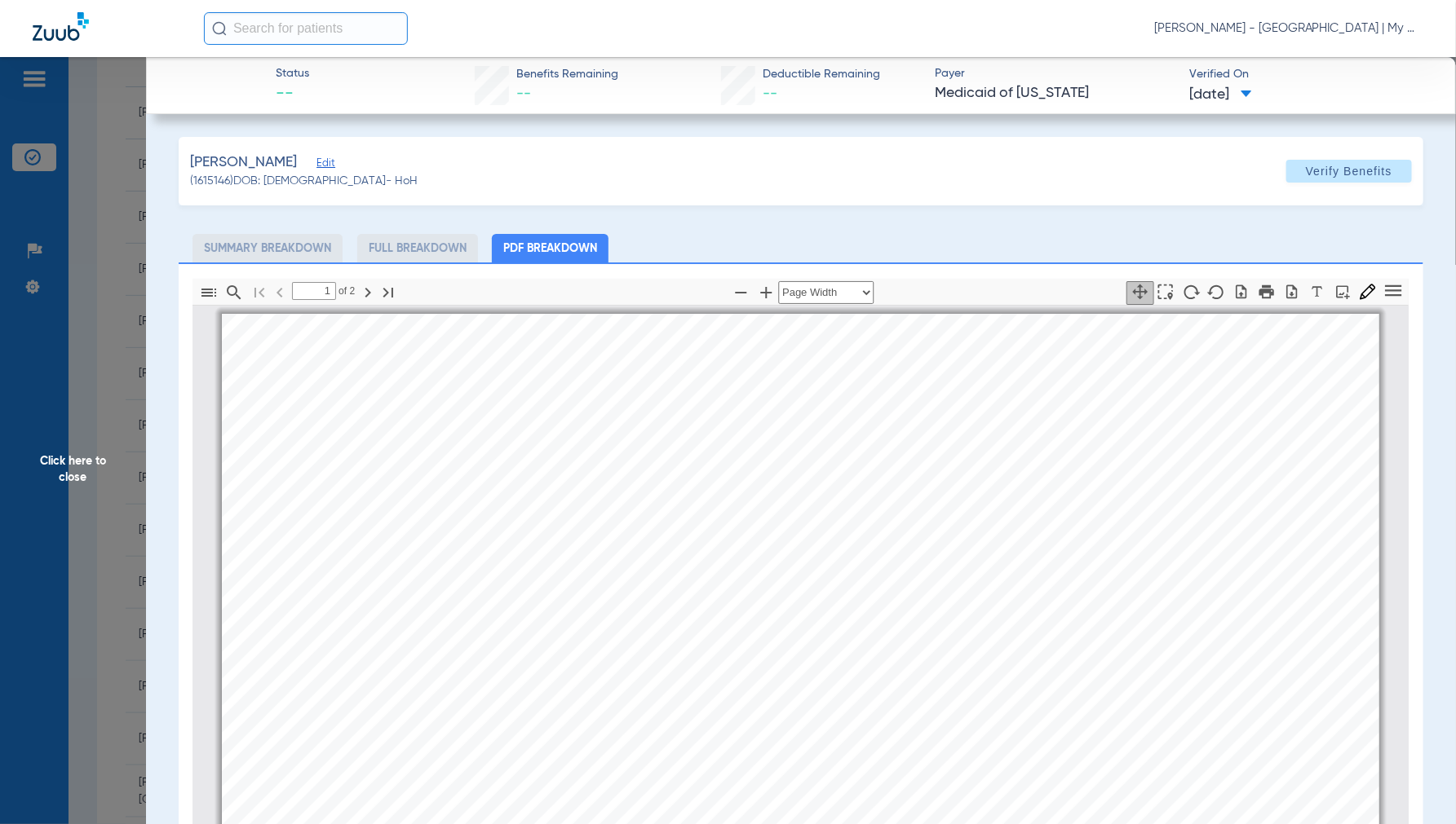
scroll to position [8, 0]
type input "2"
click at [65, 468] on span "Click here to close" at bounding box center [72, 468] width 146 height 824
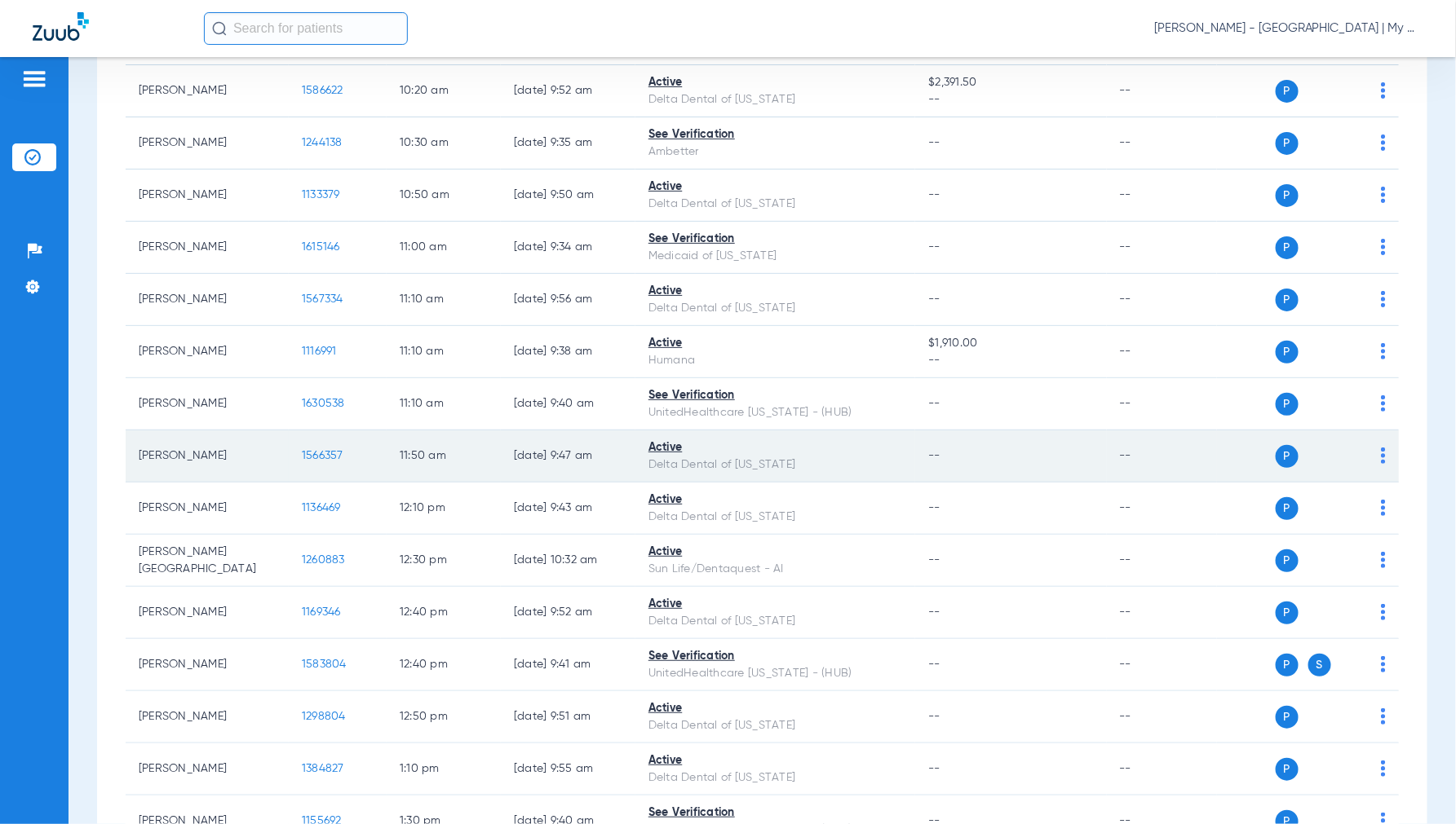
scroll to position [905, 0]
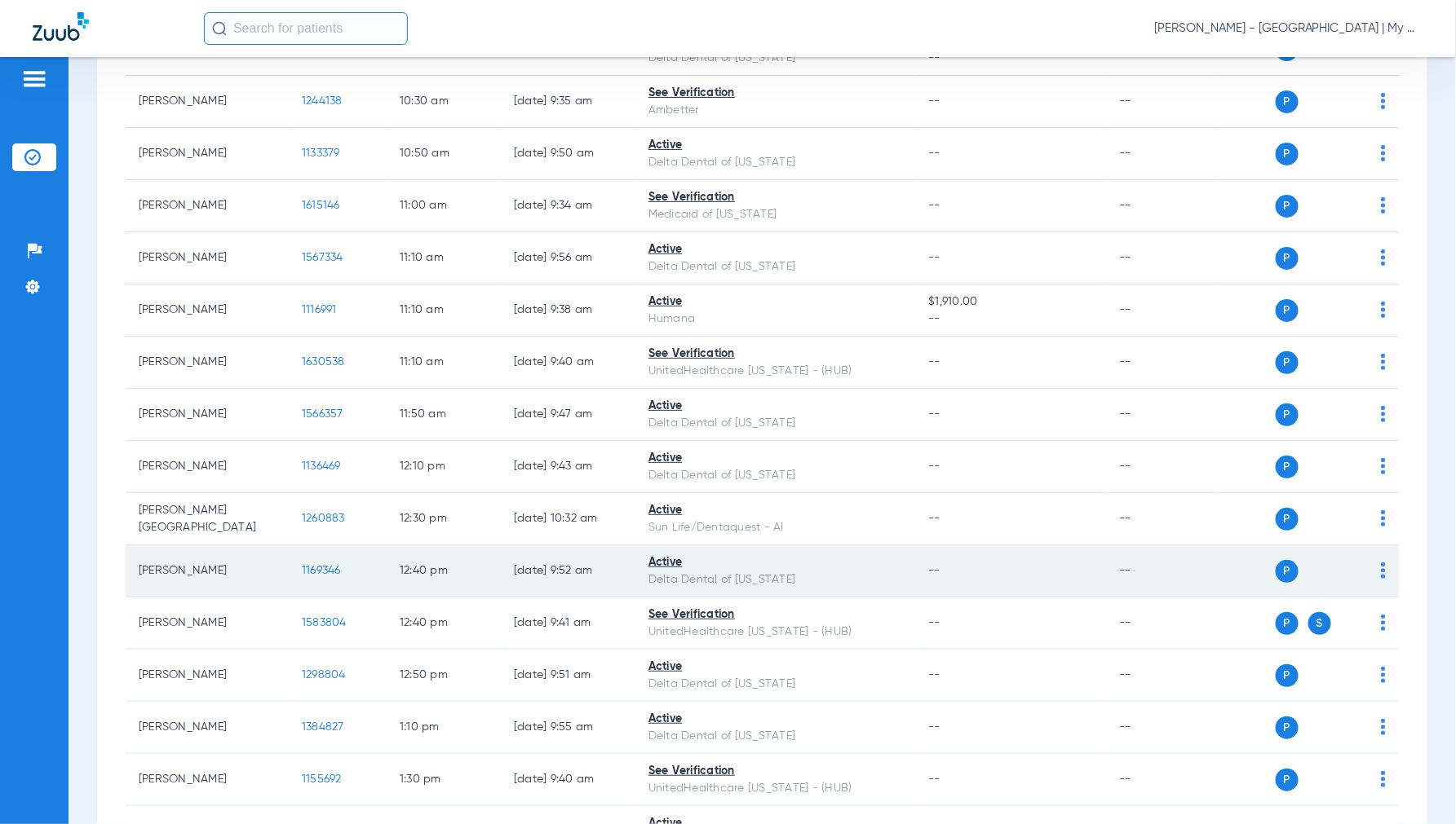
click at [321, 571] on span "1169346" at bounding box center [321, 570] width 40 height 12
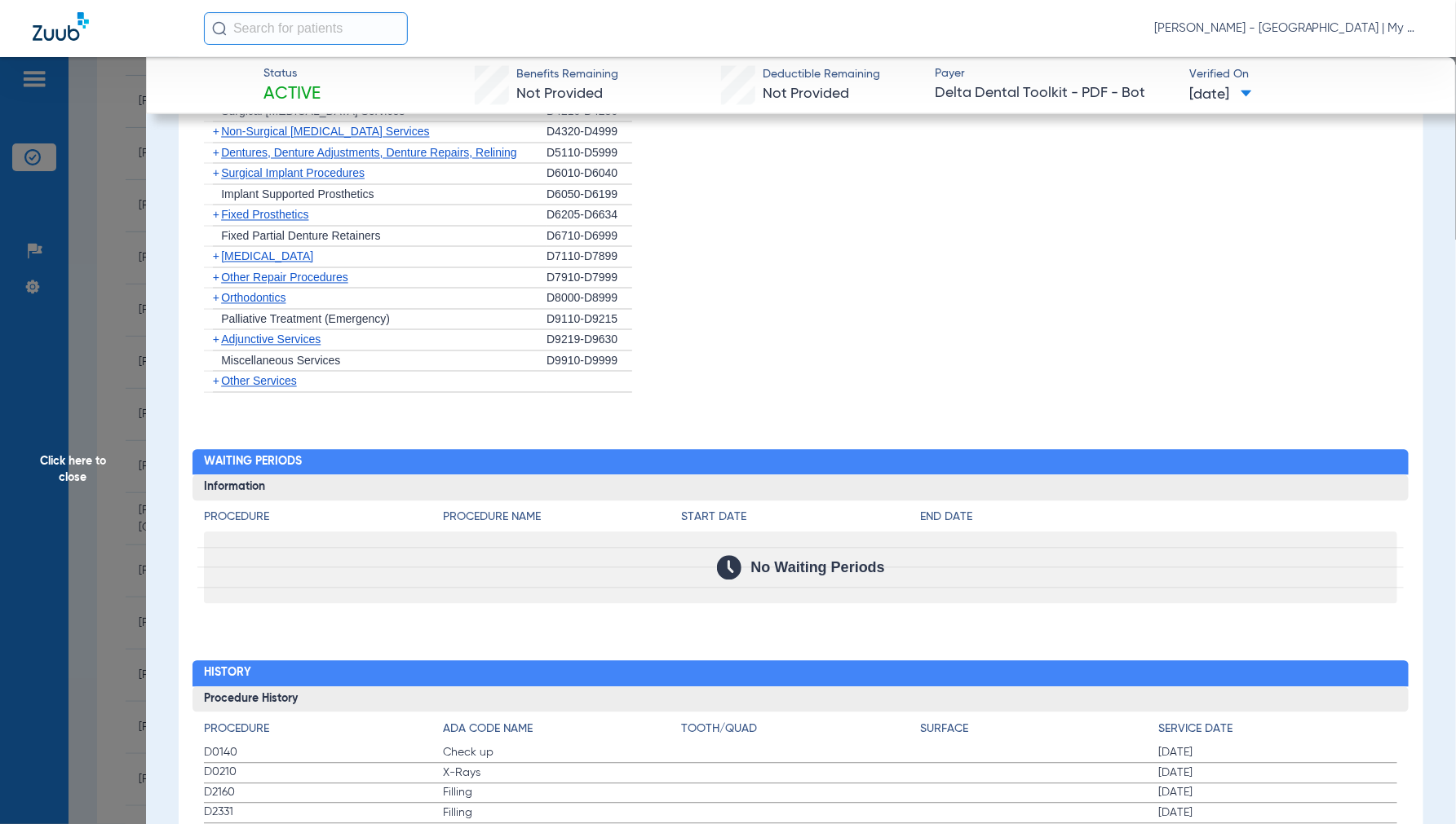
scroll to position [1599, 0]
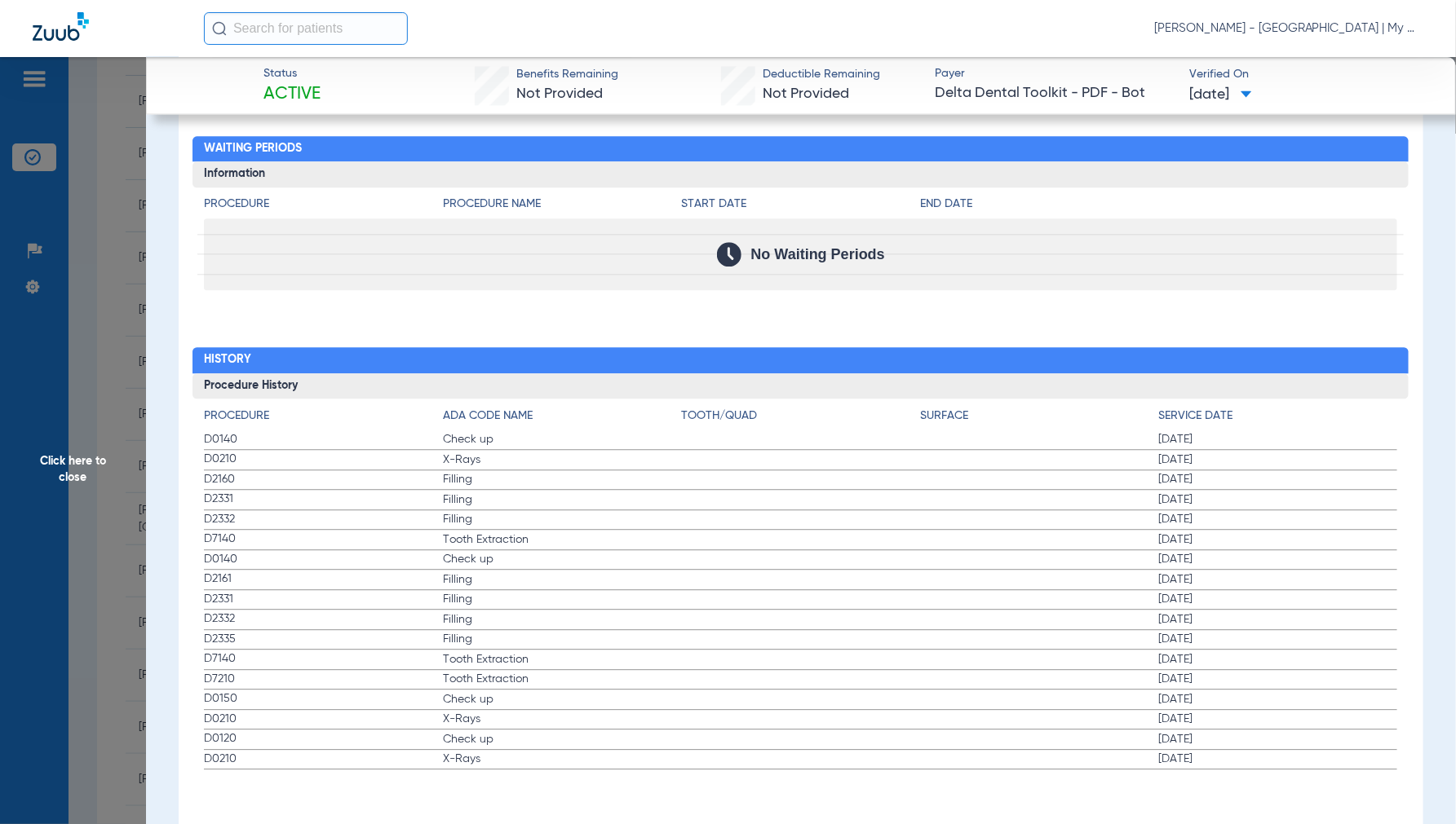
drag, startPoint x: 73, startPoint y: 452, endPoint x: 384, endPoint y: 451, distance: 311.0
click at [72, 455] on span "Click here to close" at bounding box center [72, 468] width 146 height 824
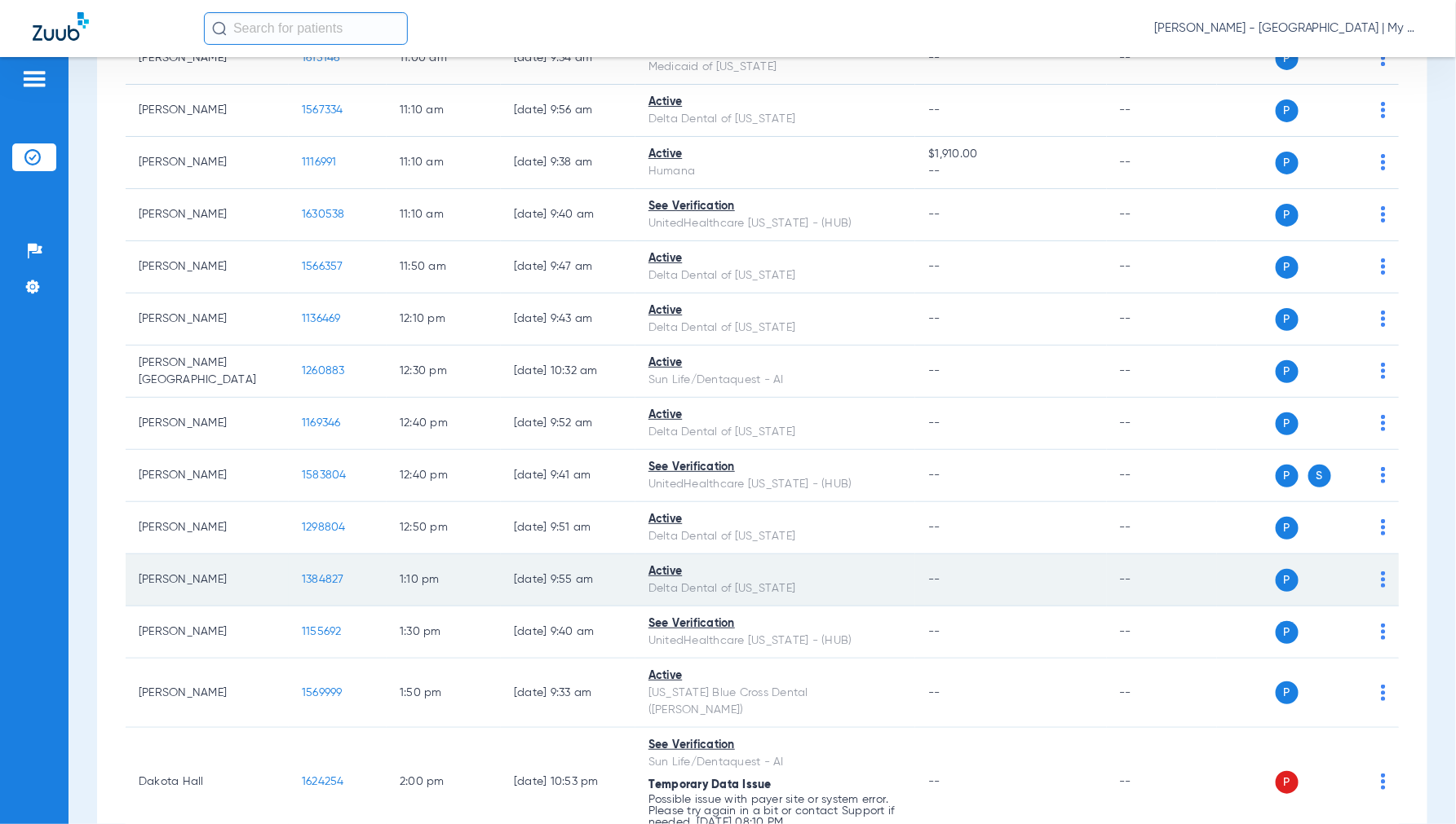
scroll to position [1177, 0]
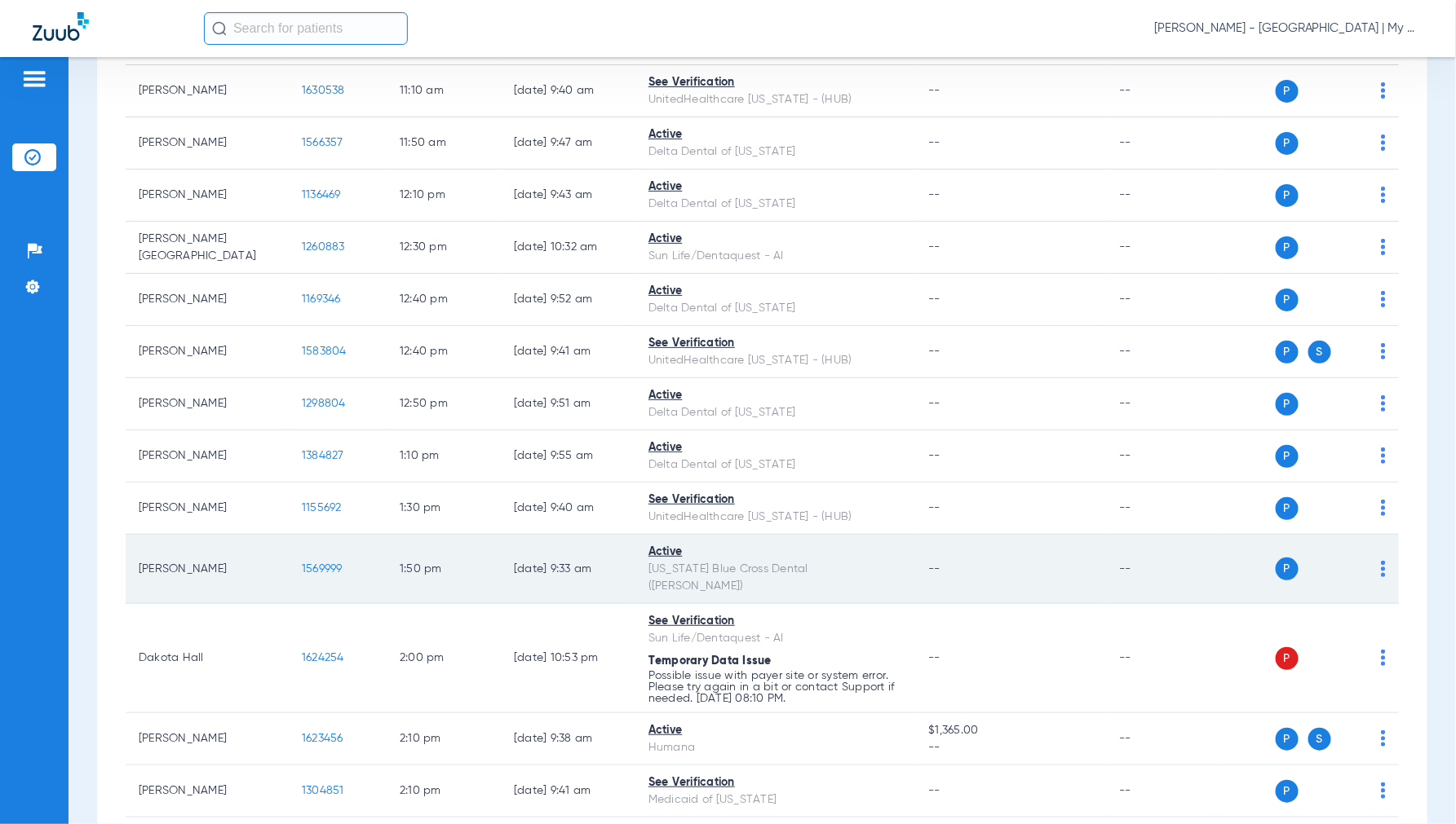
click at [314, 563] on span "1569999" at bounding box center [322, 569] width 41 height 12
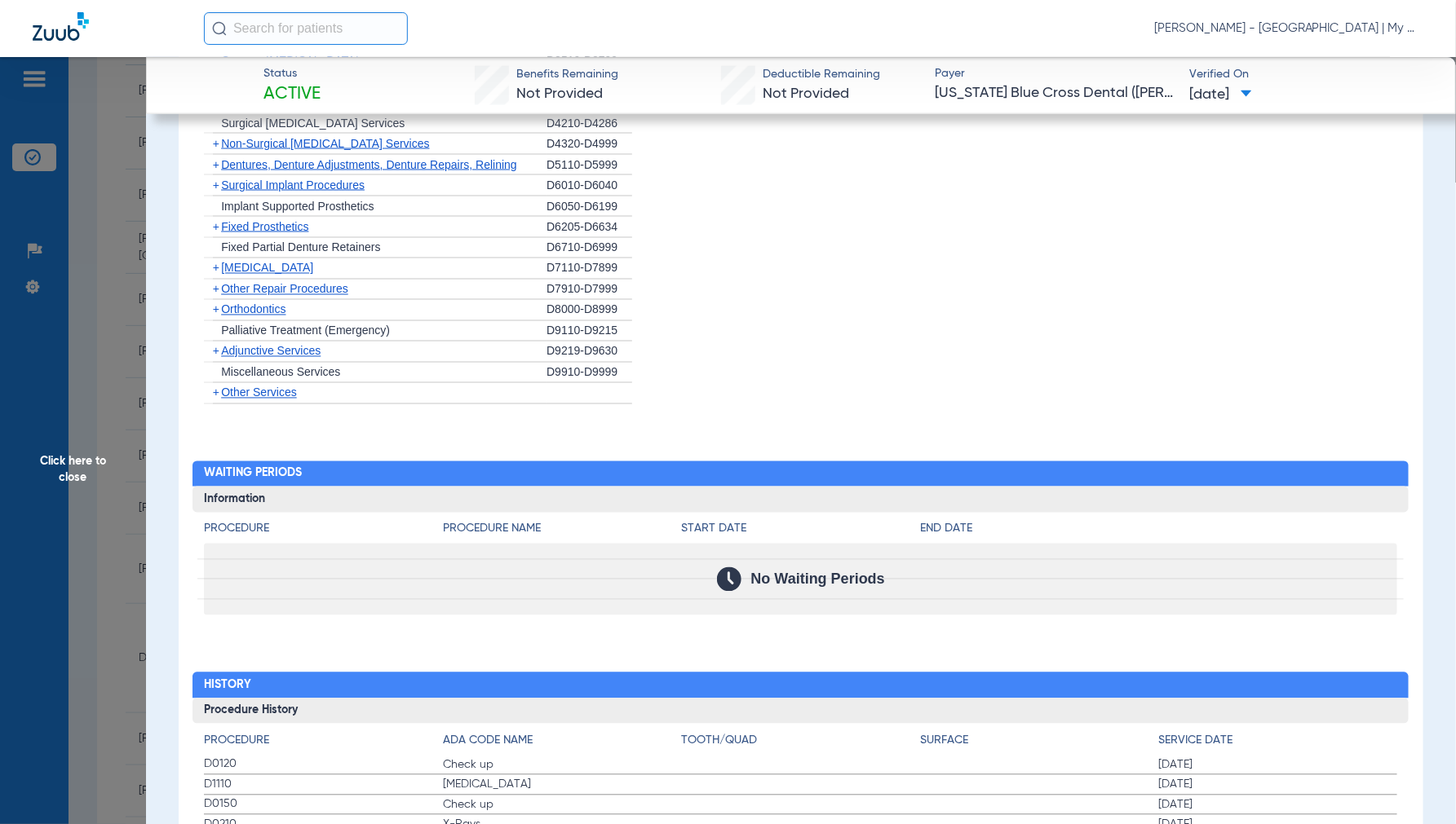
scroll to position [1273, 0]
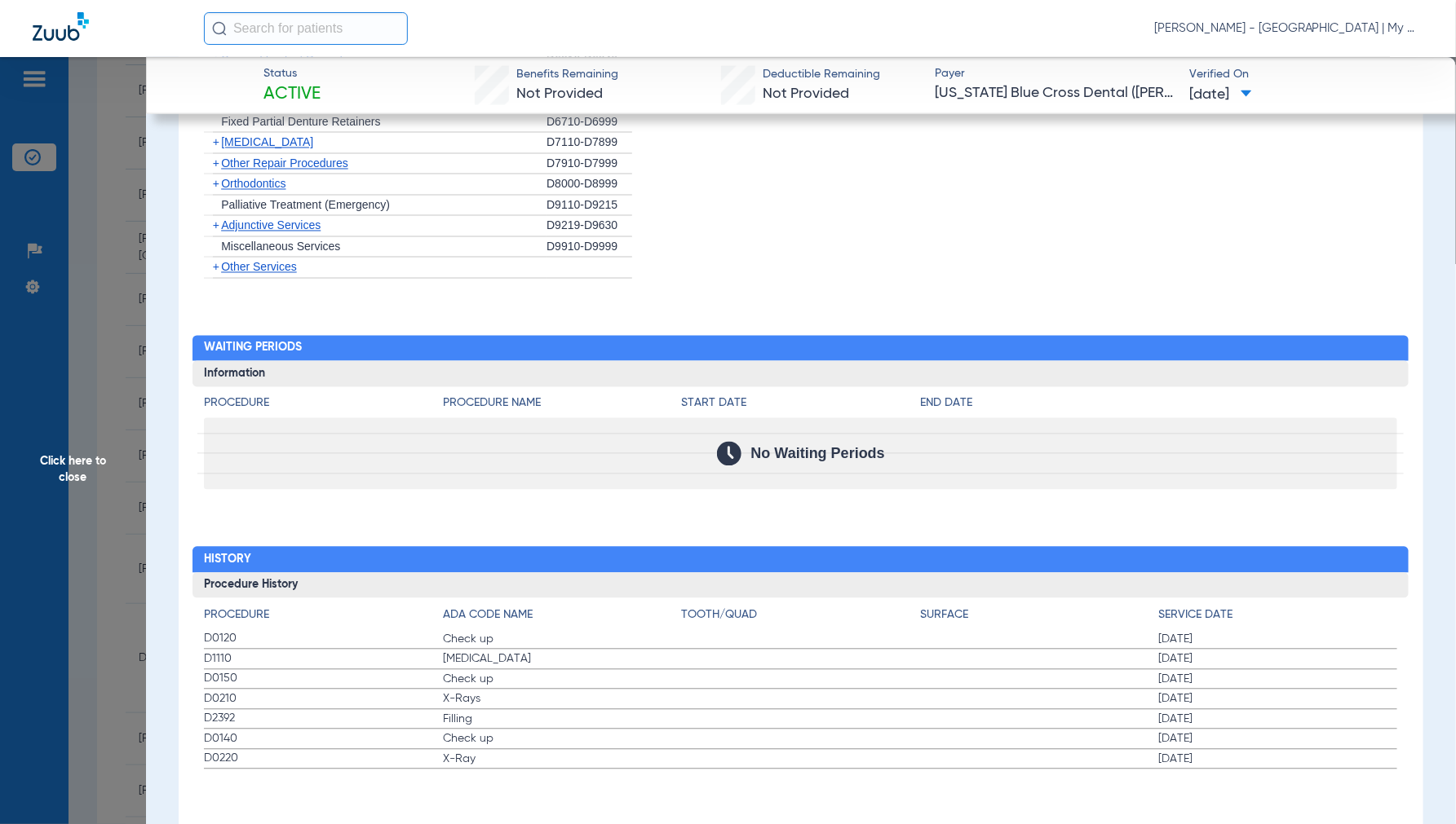
click at [73, 459] on span "Click here to close" at bounding box center [72, 468] width 146 height 824
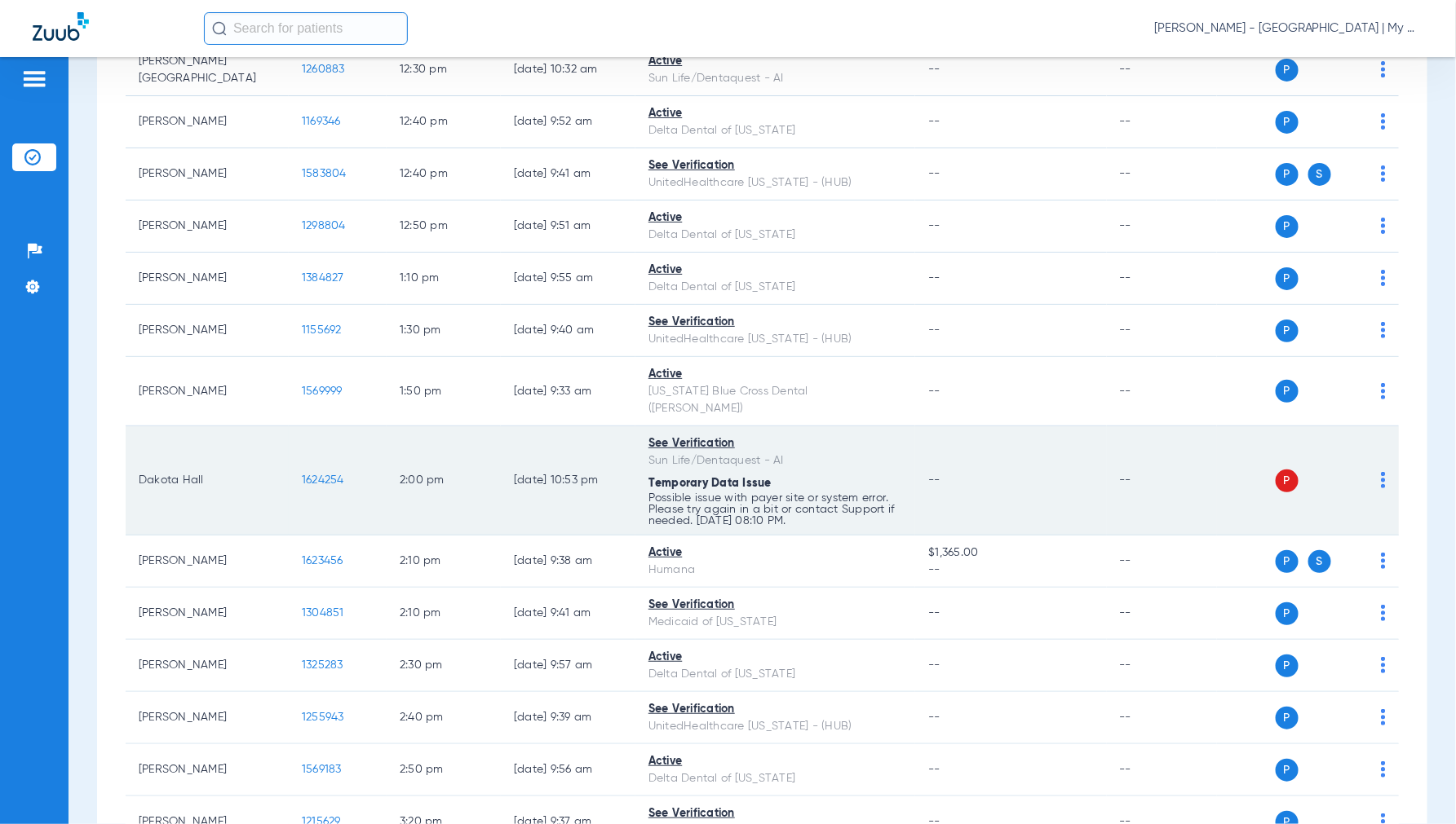
scroll to position [1358, 0]
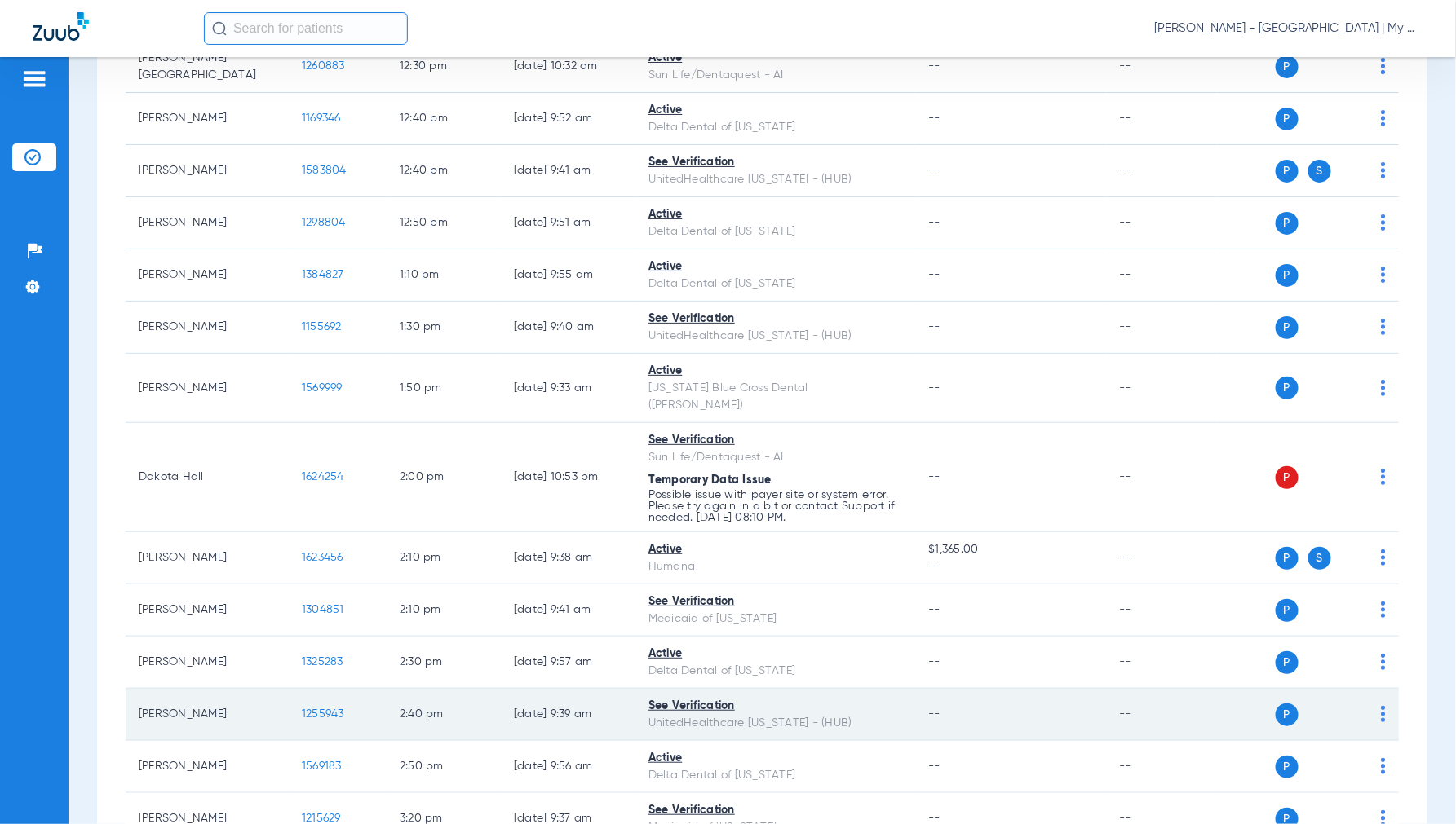
click at [326, 709] on span "1255943" at bounding box center [323, 715] width 43 height 12
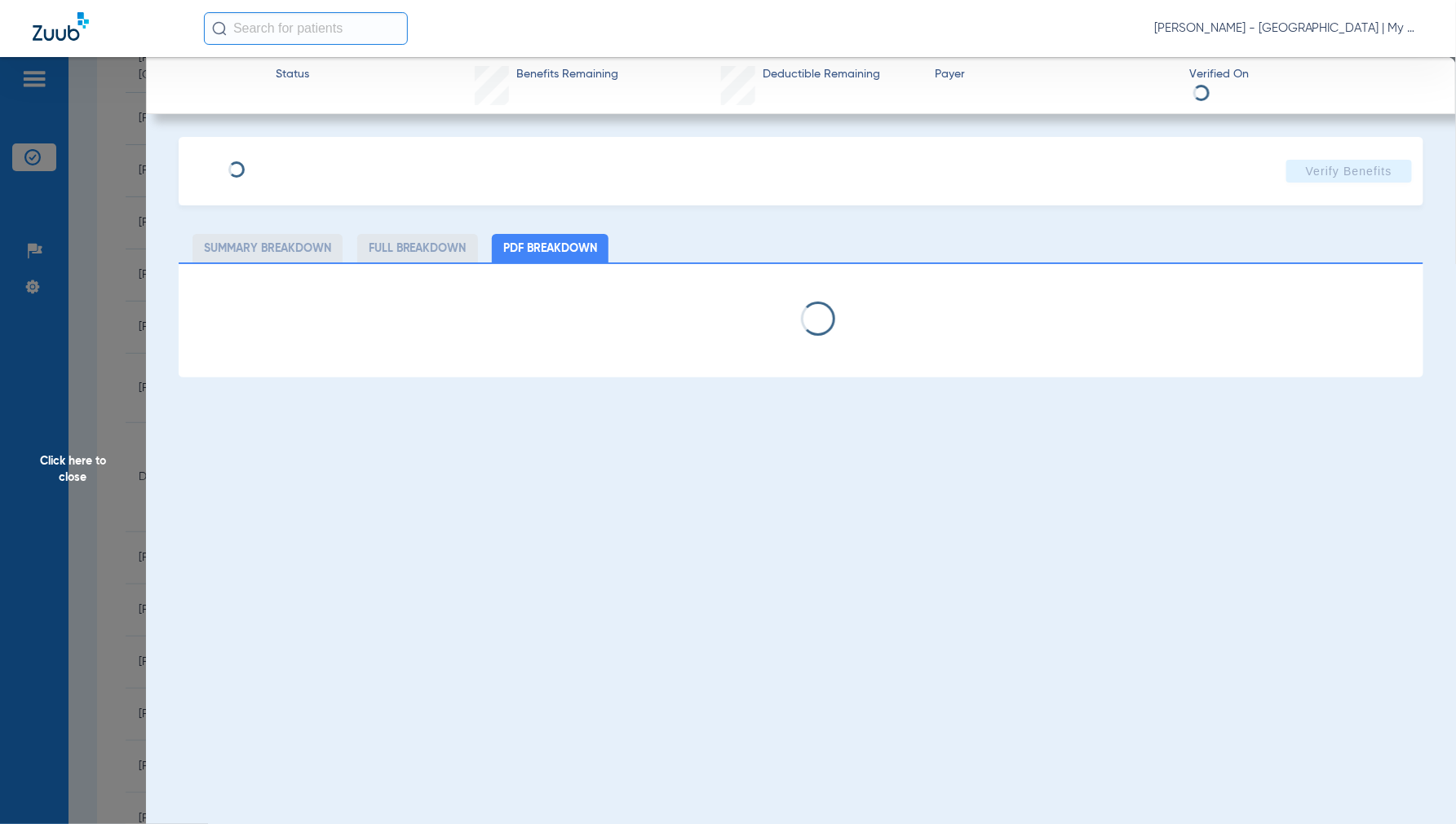
select select "page-width"
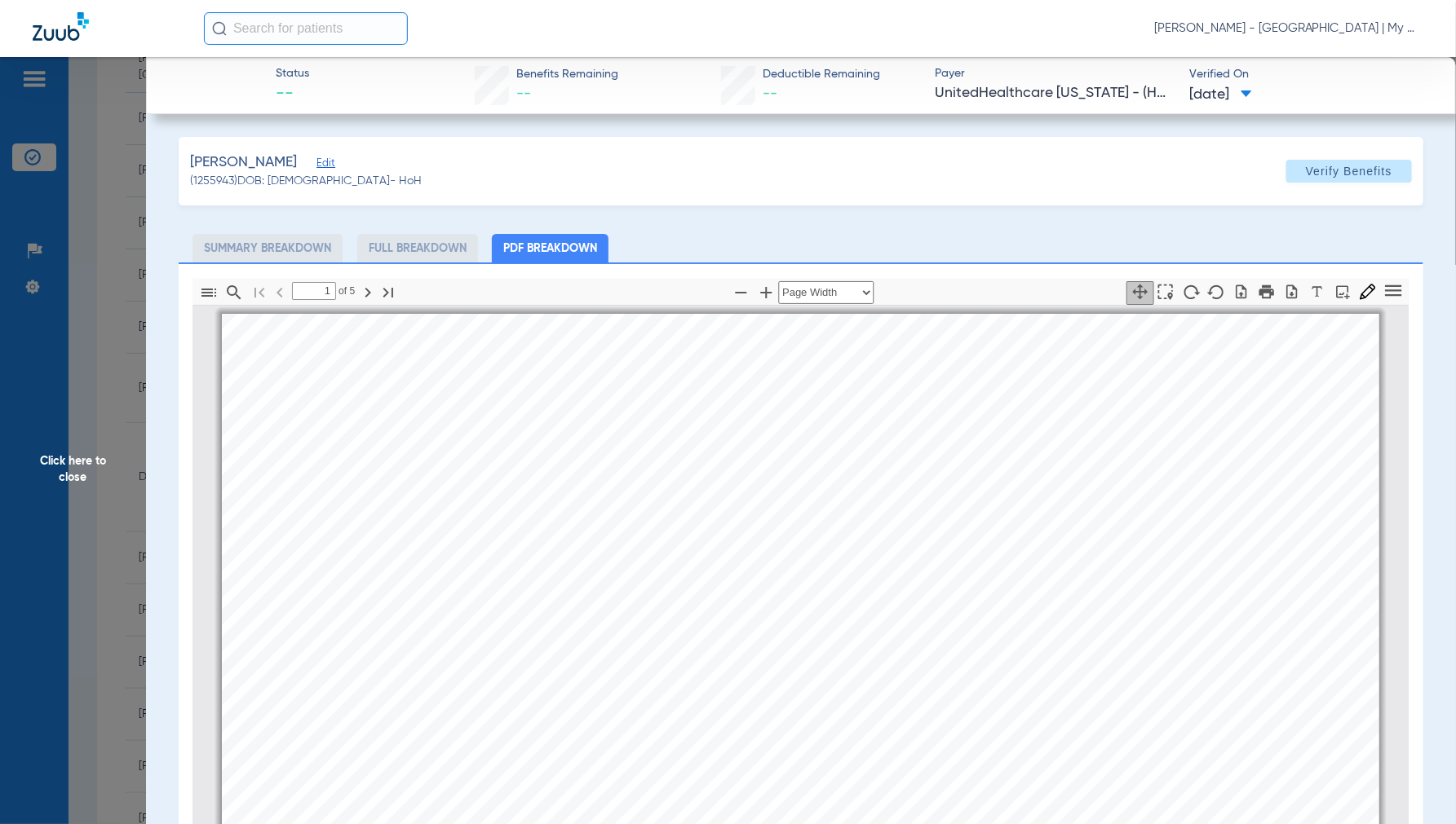
scroll to position [8, 0]
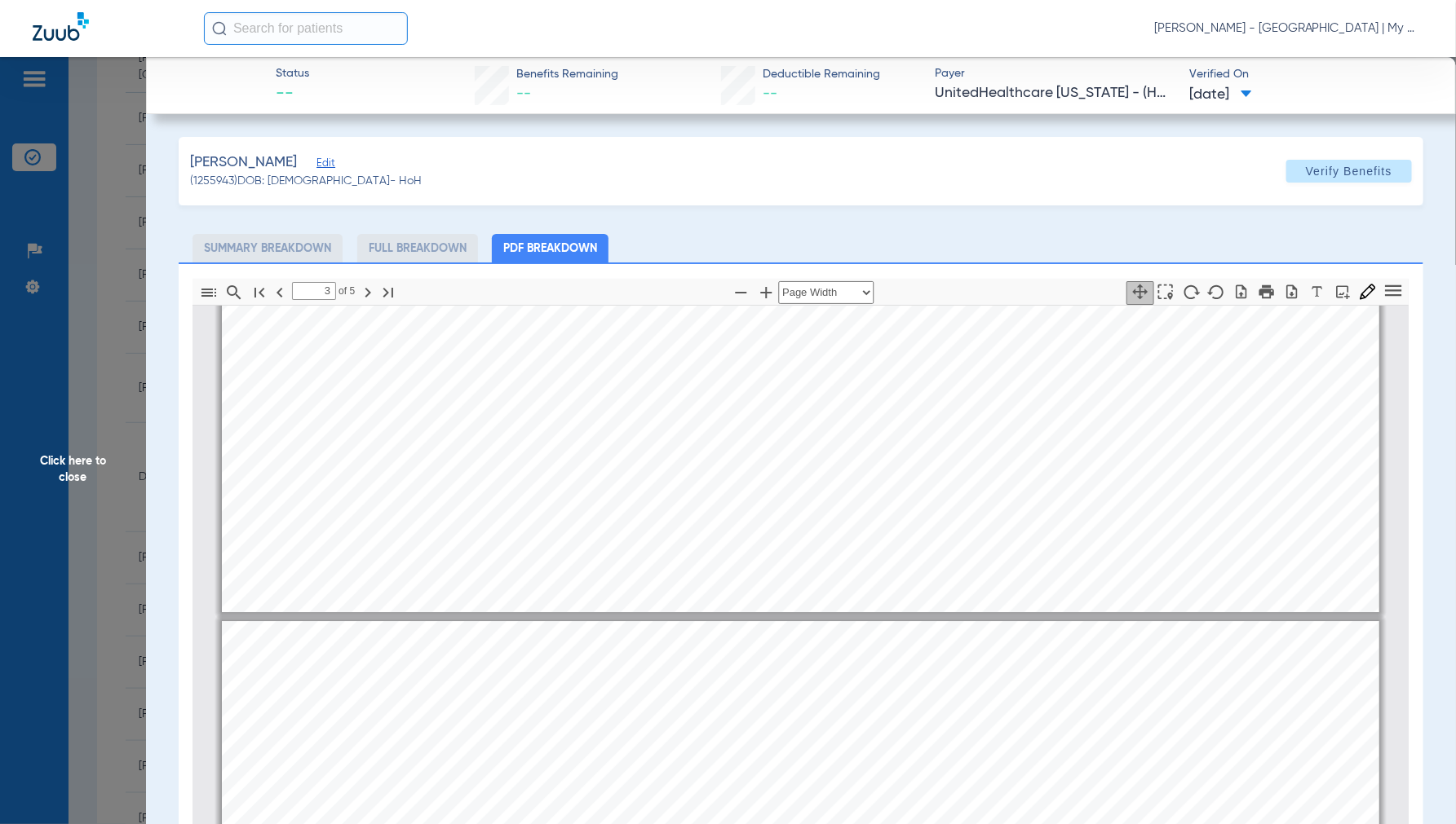
type input "4"
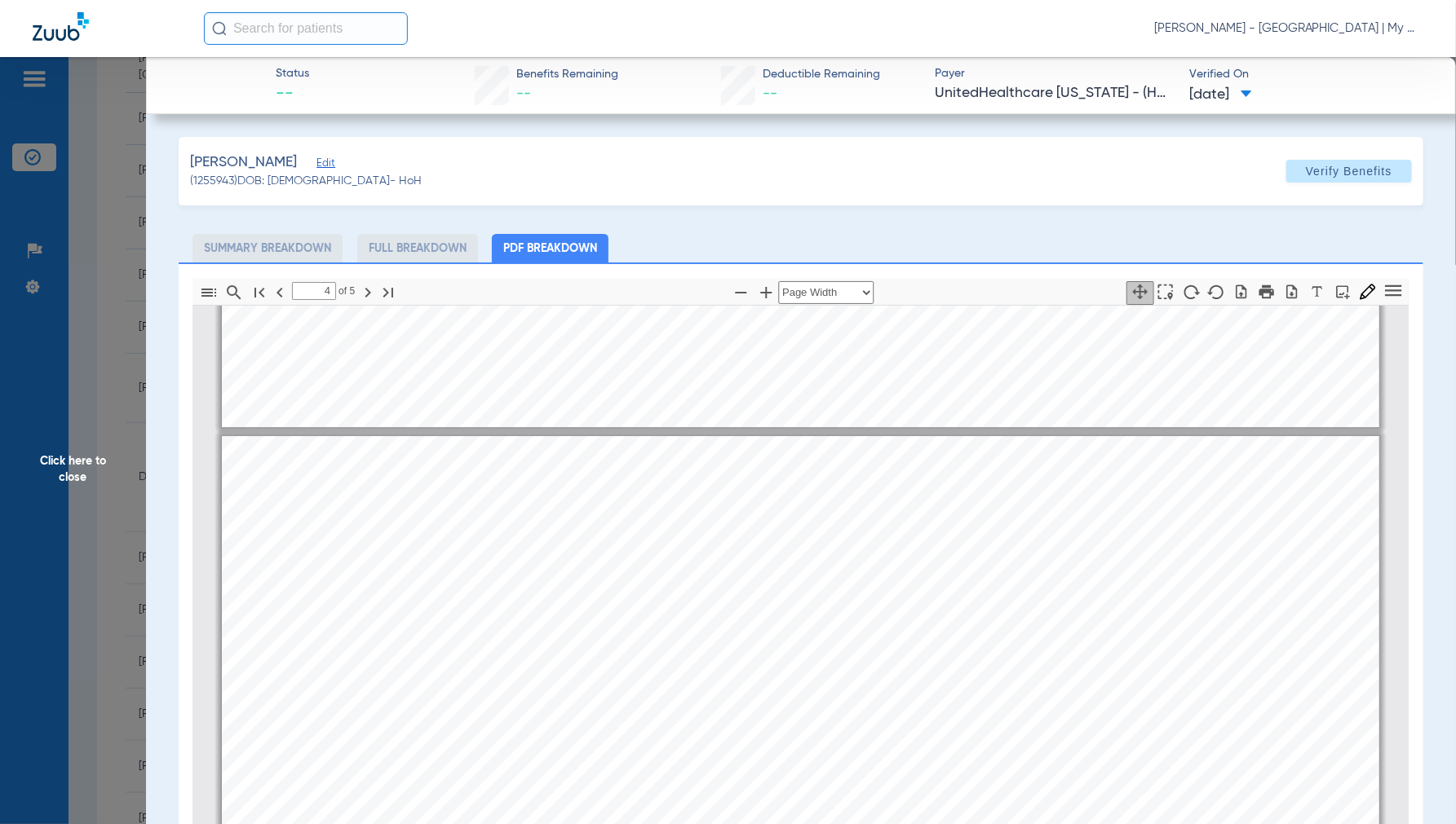
scroll to position [5171, 0]
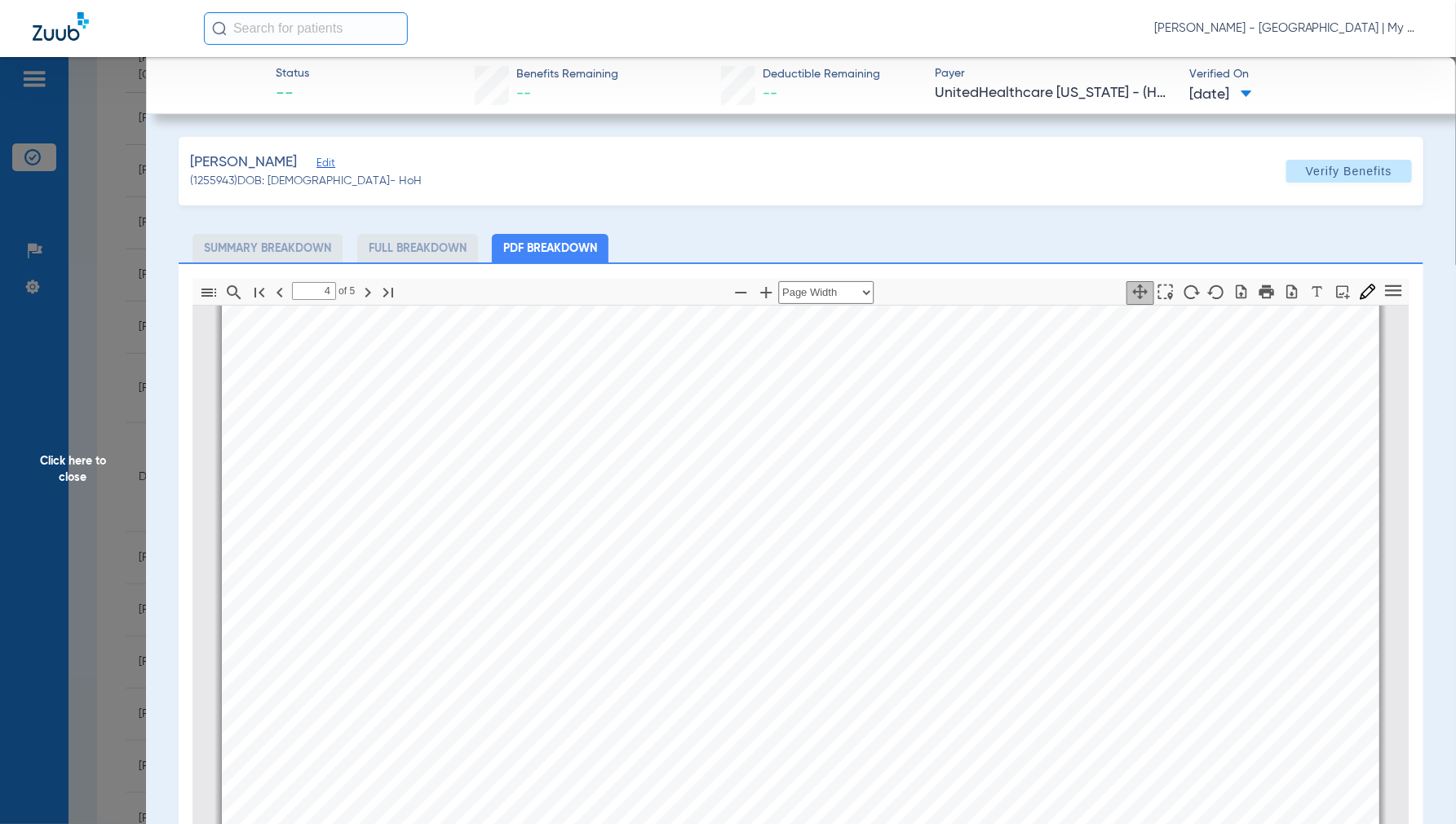
drag, startPoint x: 69, startPoint y: 471, endPoint x: 182, endPoint y: 525, distance: 125.2
click at [77, 466] on span "Click here to close" at bounding box center [72, 468] width 146 height 824
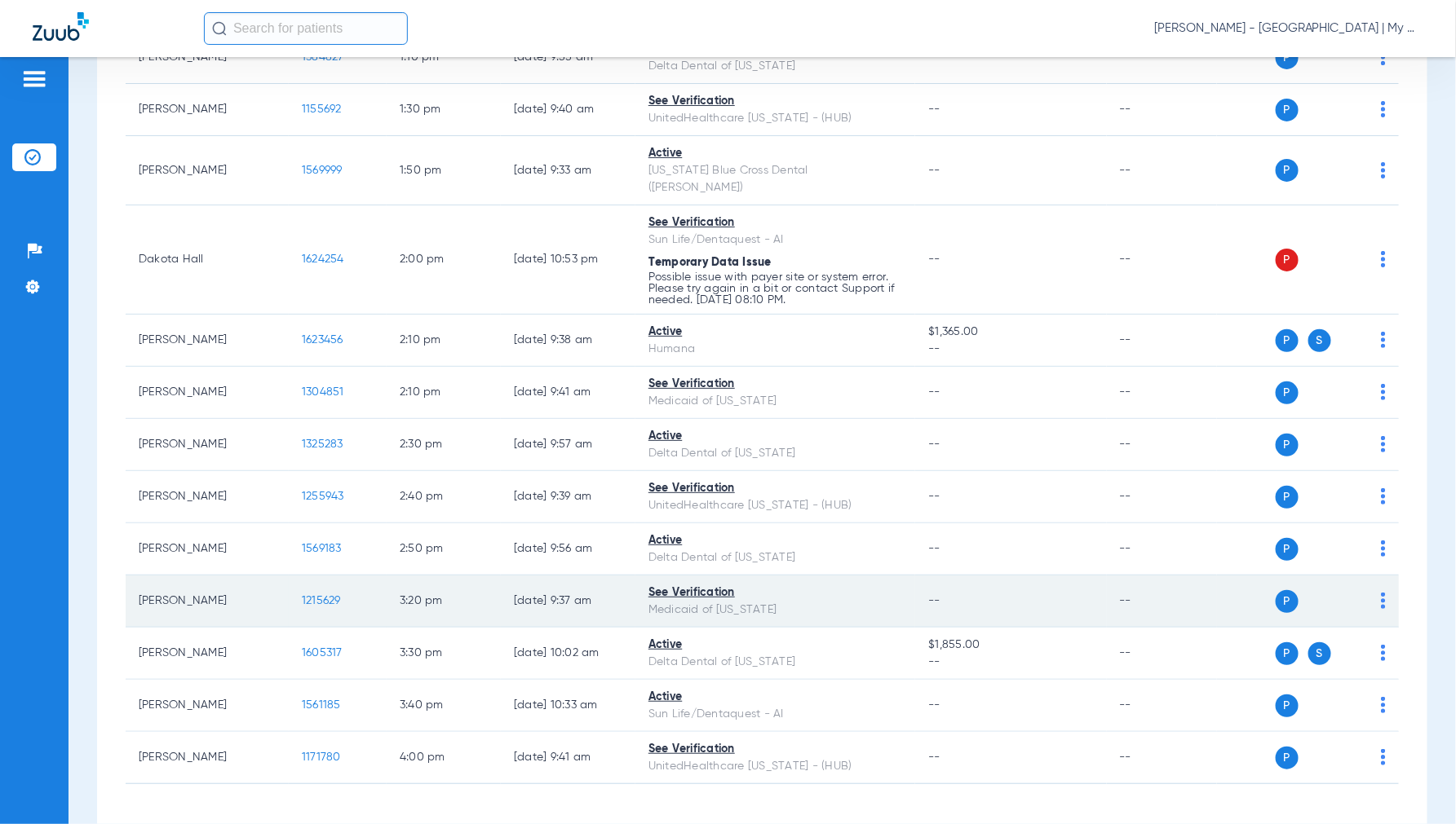
scroll to position [1628, 0]
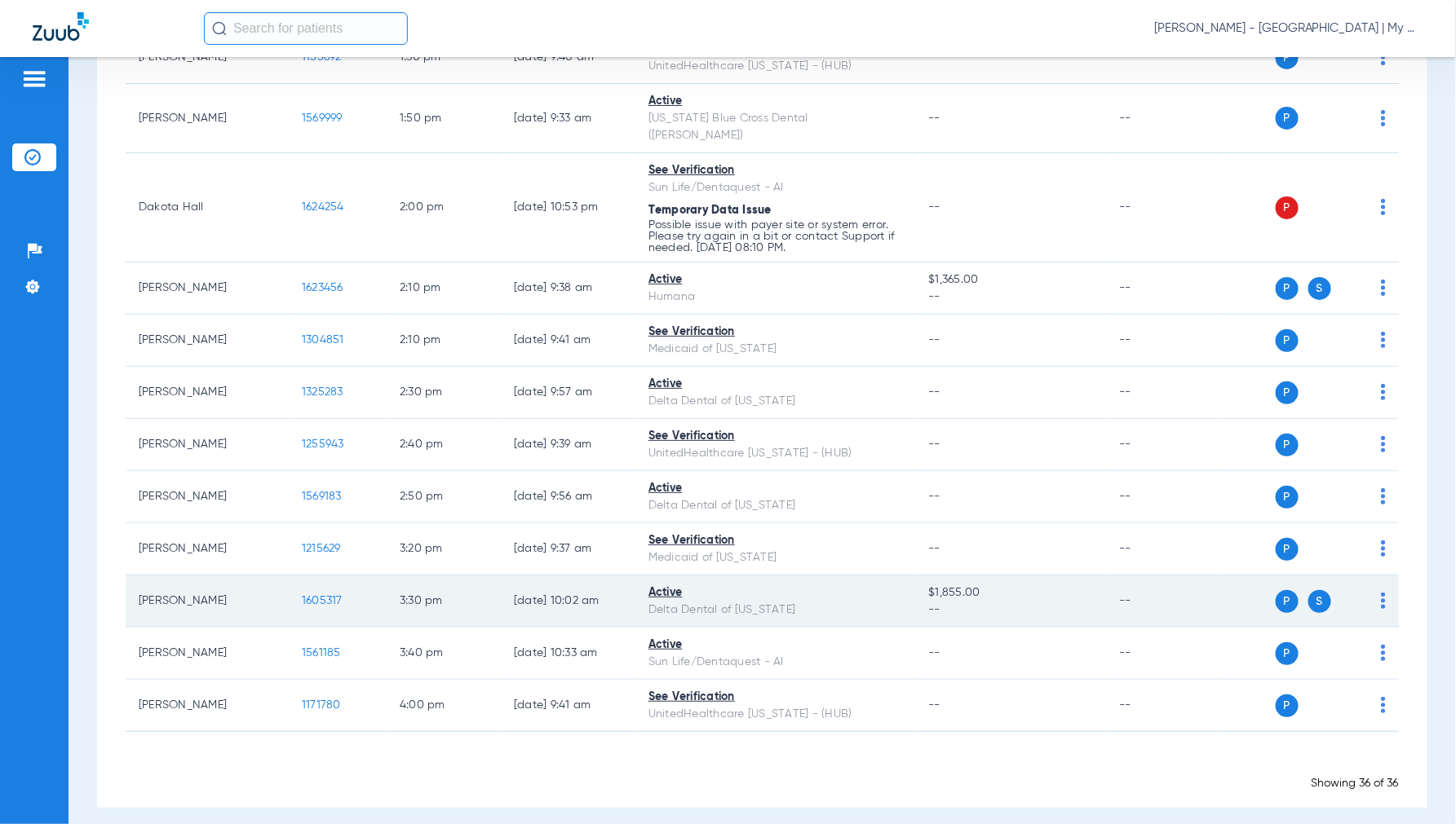
click at [312, 580] on td "1605317" at bounding box center [338, 601] width 98 height 52
click at [314, 595] on span "1605317" at bounding box center [322, 601] width 41 height 12
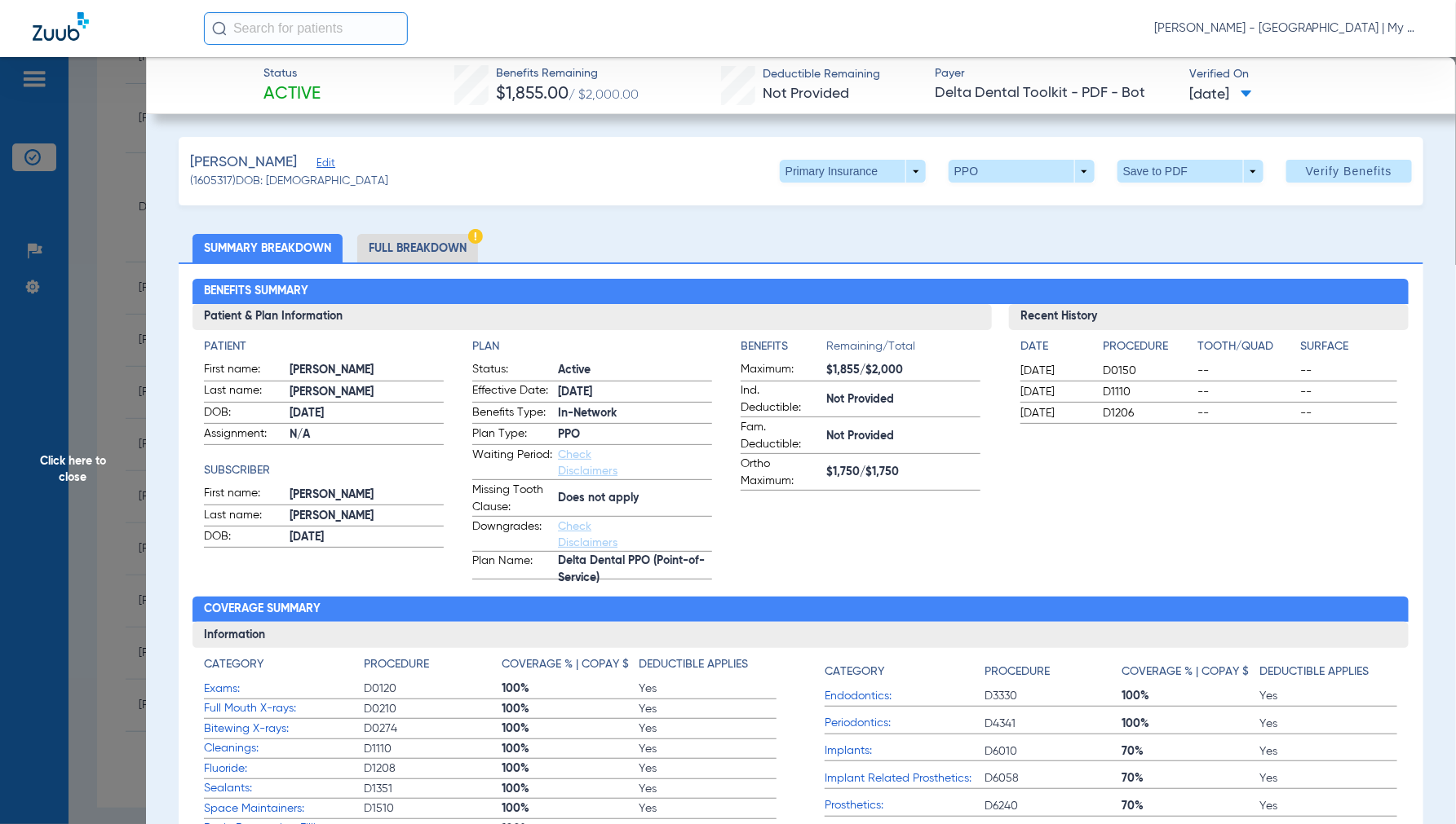
drag, startPoint x: 98, startPoint y: 461, endPoint x: 143, endPoint y: 463, distance: 45.0
click at [98, 465] on span "Click here to close" at bounding box center [72, 468] width 146 height 824
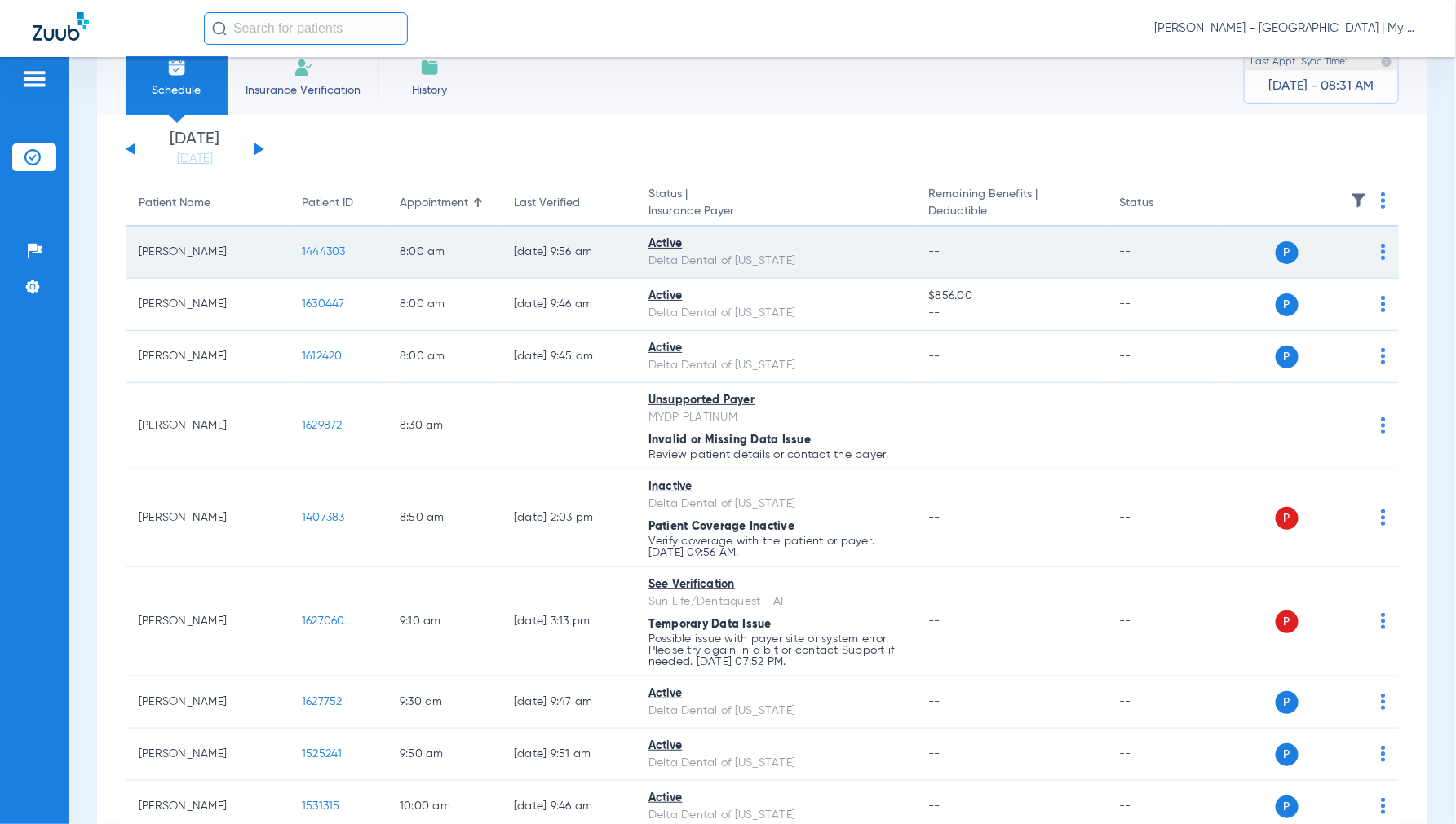
scroll to position [0, 0]
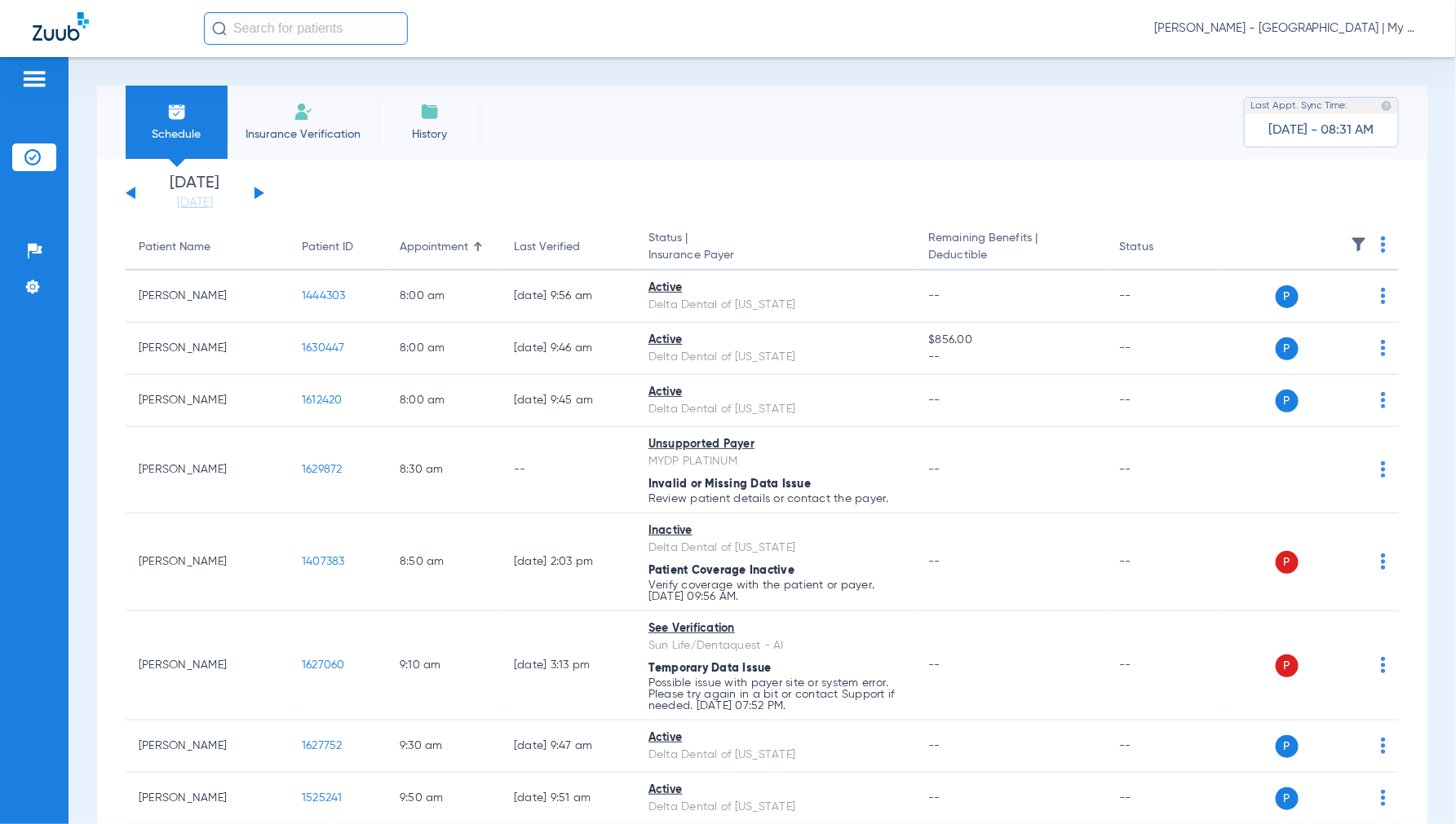
click at [258, 192] on button at bounding box center [259, 193] width 10 height 12
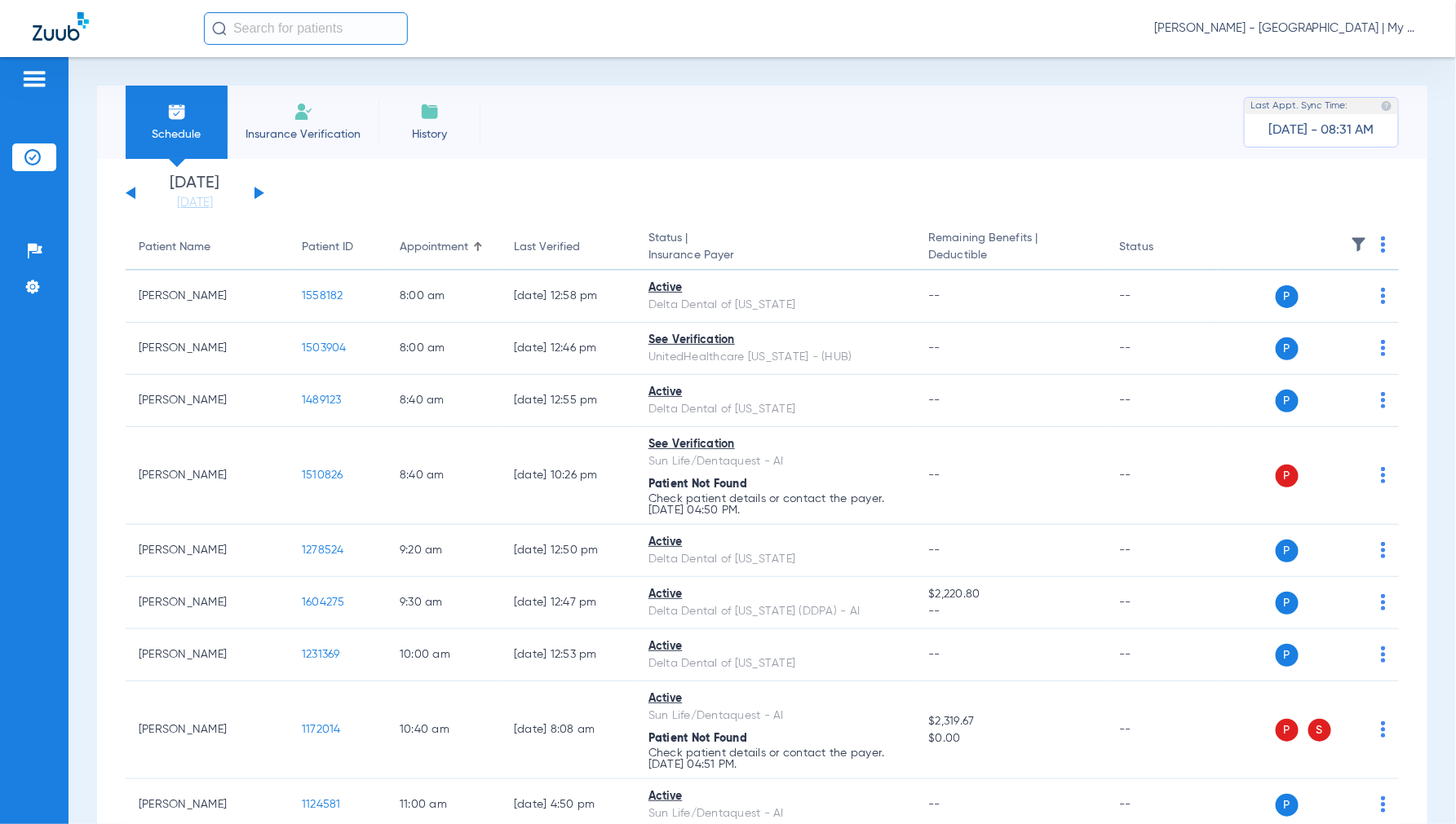
click at [1381, 240] on img at bounding box center [1384, 244] width 5 height 16
click at [1303, 308] on span "Verify All" at bounding box center [1308, 309] width 102 height 12
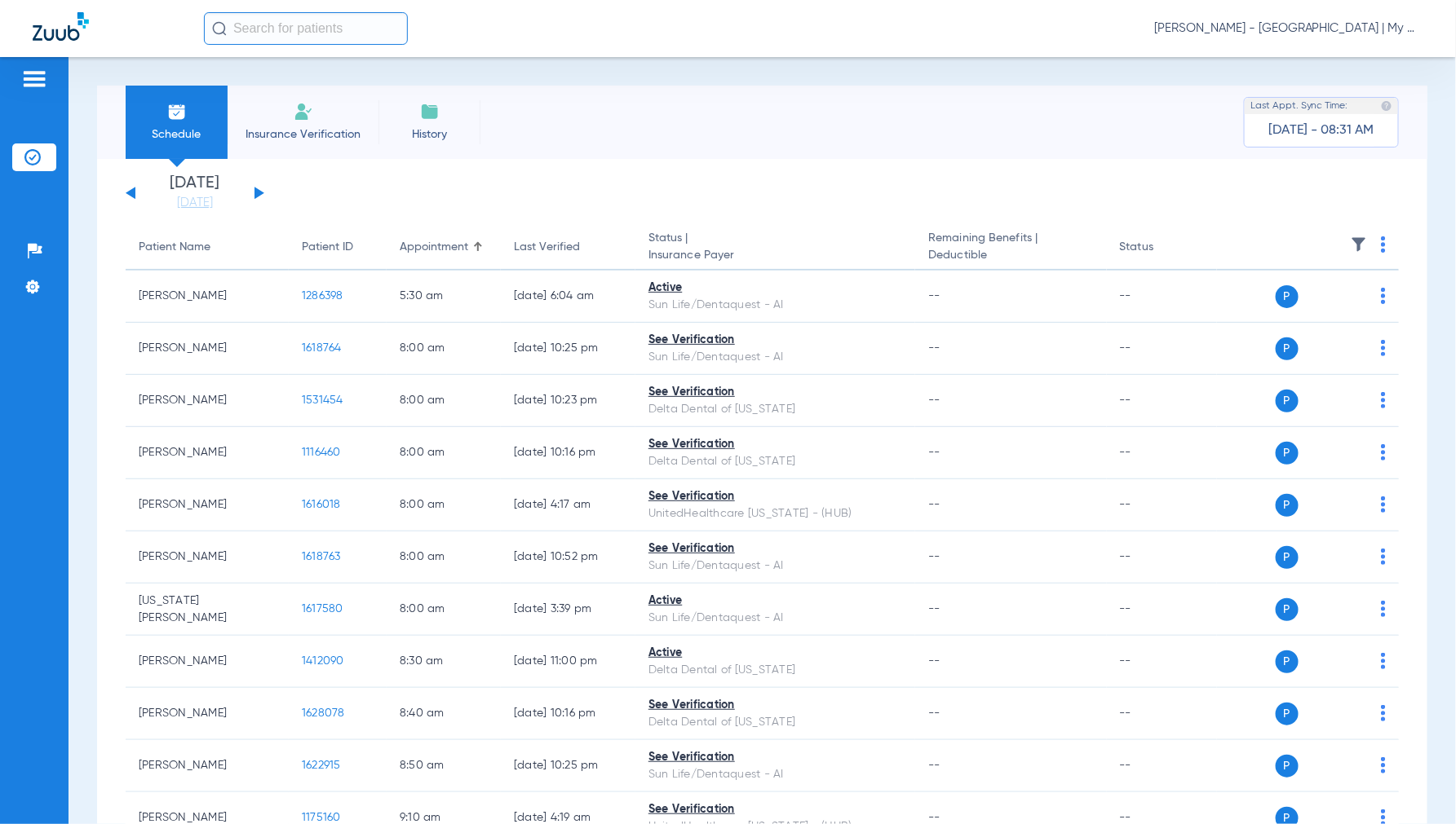
click at [1282, 27] on span "Jennifer Dziamski - Hillsdale | My Community Dental Centers" at bounding box center [1288, 29] width 269 height 16
click at [1341, 50] on button "Account Selection" at bounding box center [1362, 58] width 118 height 33
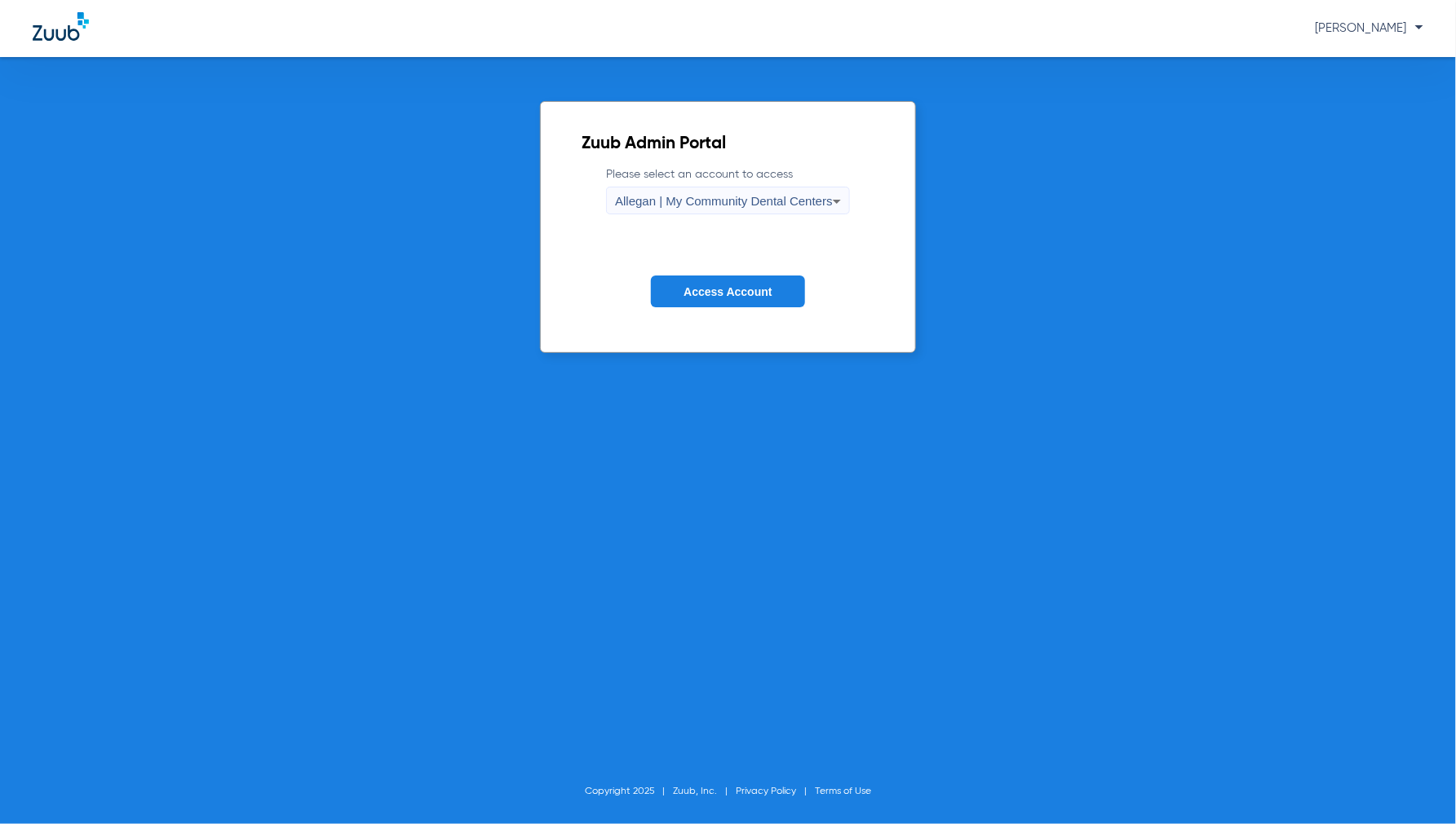
click at [740, 205] on span "Allegan | My Community Dental Centers" at bounding box center [724, 201] width 217 height 14
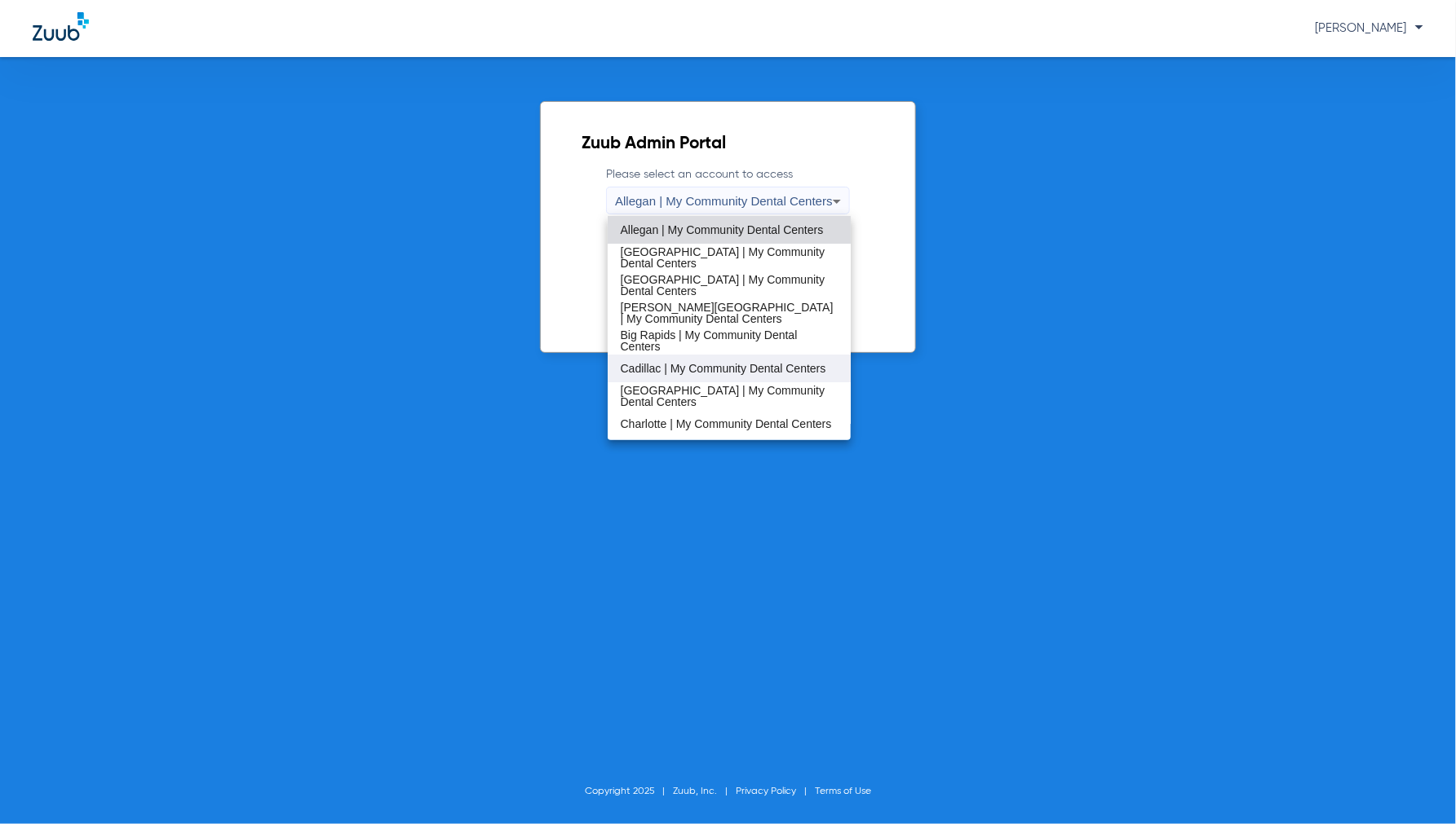
click at [661, 363] on span "Cadillac | My Community Dental Centers" at bounding box center [724, 369] width 206 height 12
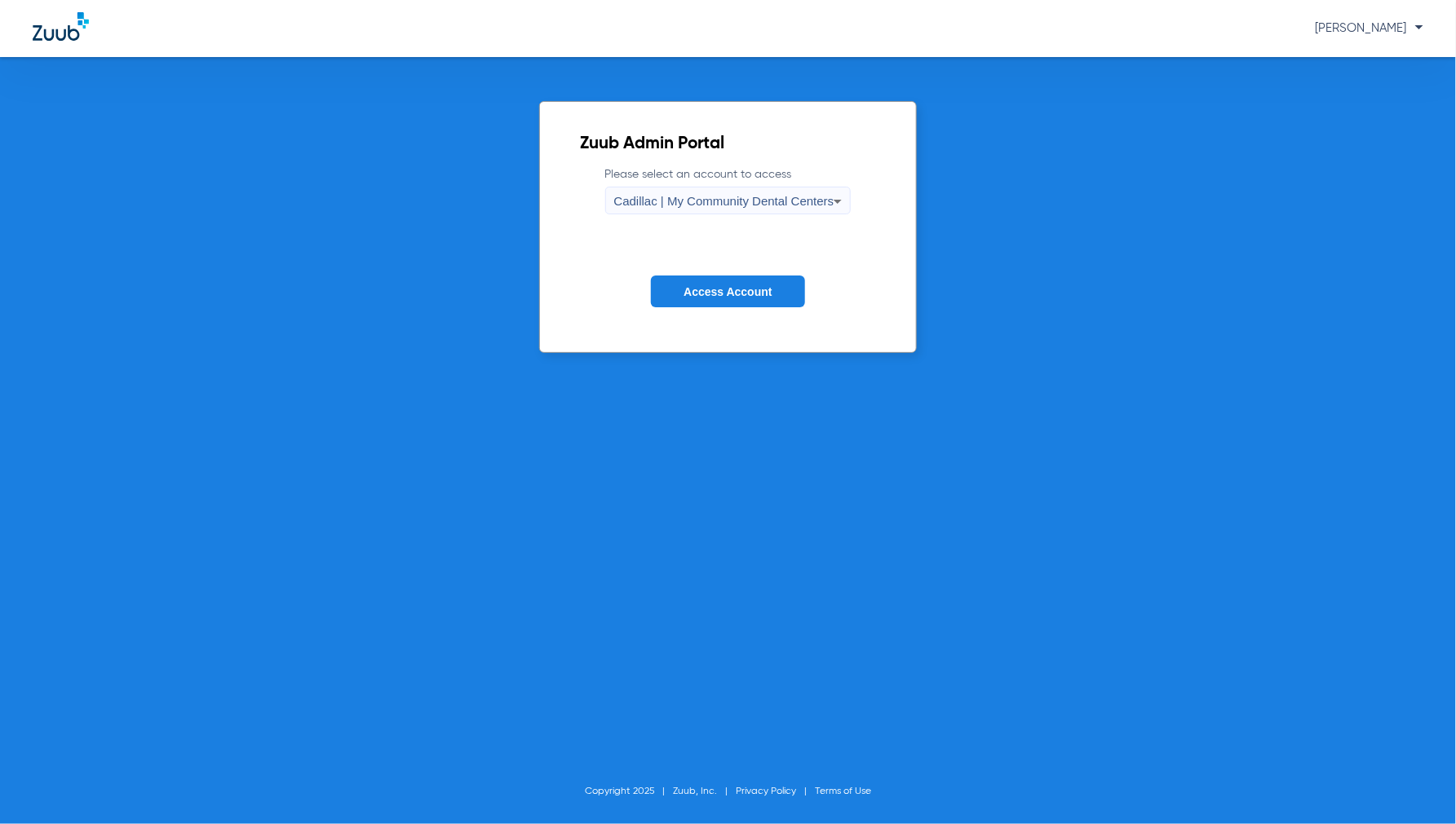
click at [707, 280] on button "Access Account" at bounding box center [727, 291] width 153 height 32
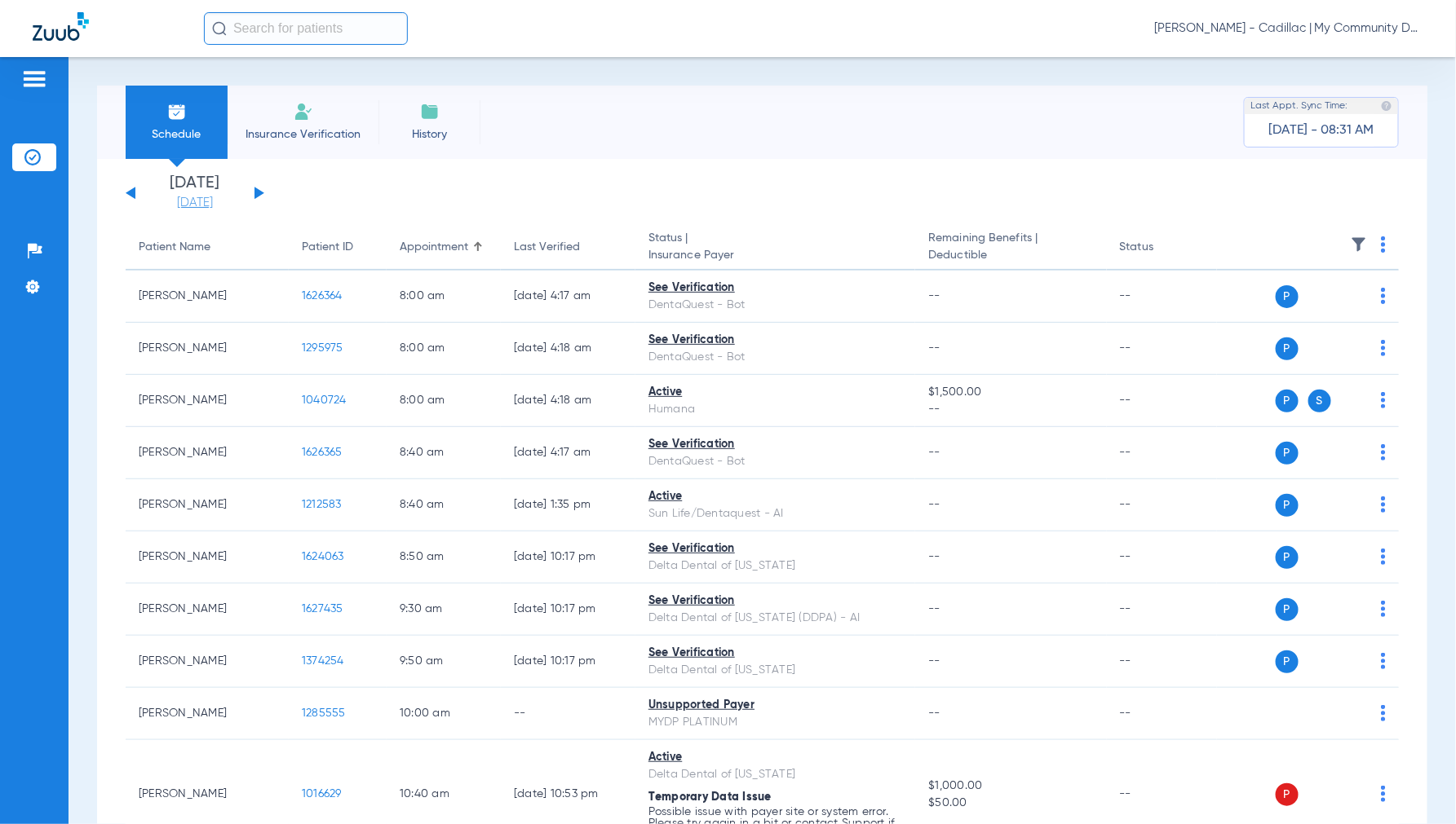
click at [198, 206] on link "[DATE]" at bounding box center [194, 203] width 98 height 16
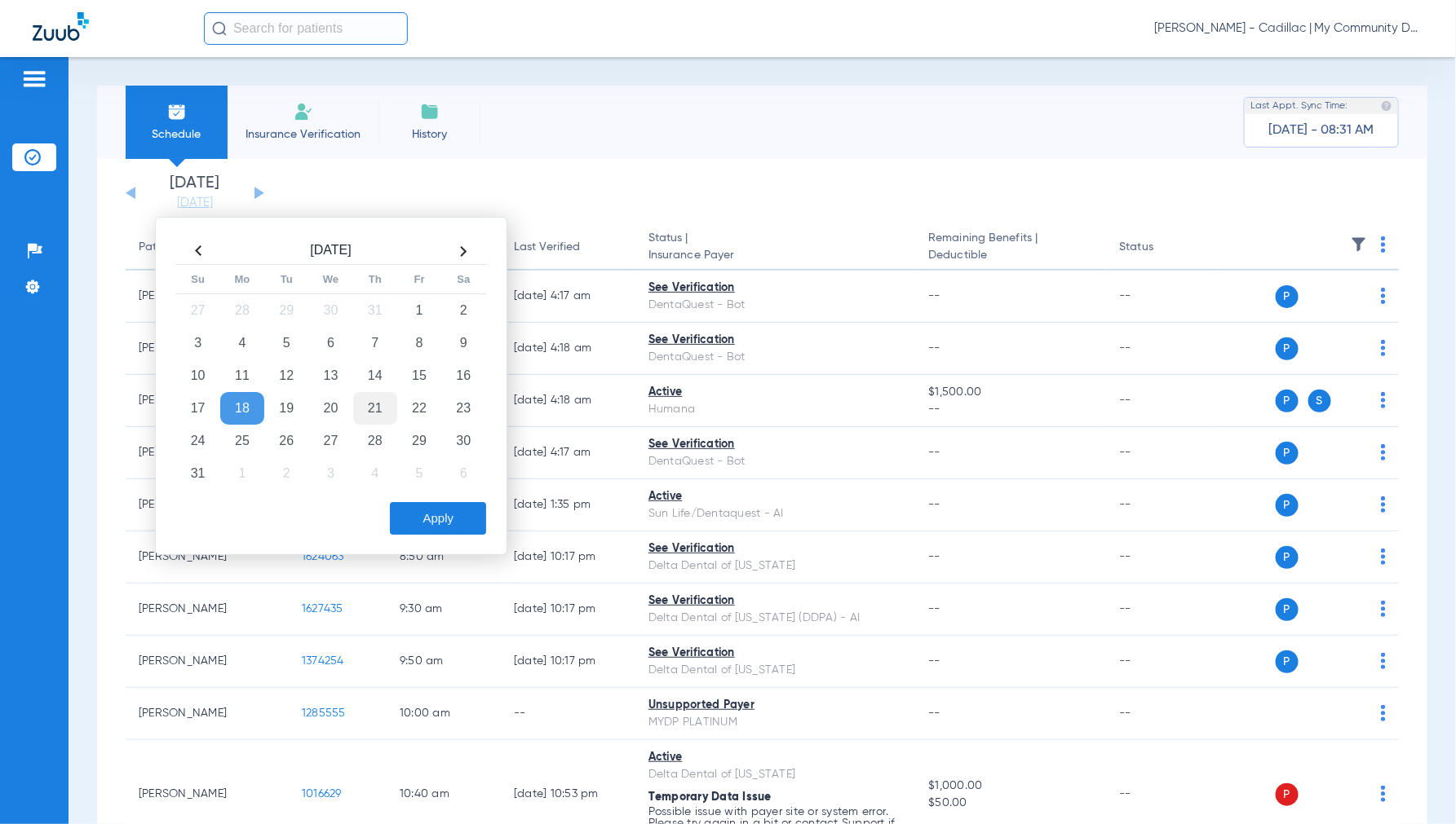
click at [368, 396] on td "21" at bounding box center [375, 408] width 44 height 33
click at [441, 510] on button "Apply" at bounding box center [437, 519] width 96 height 33
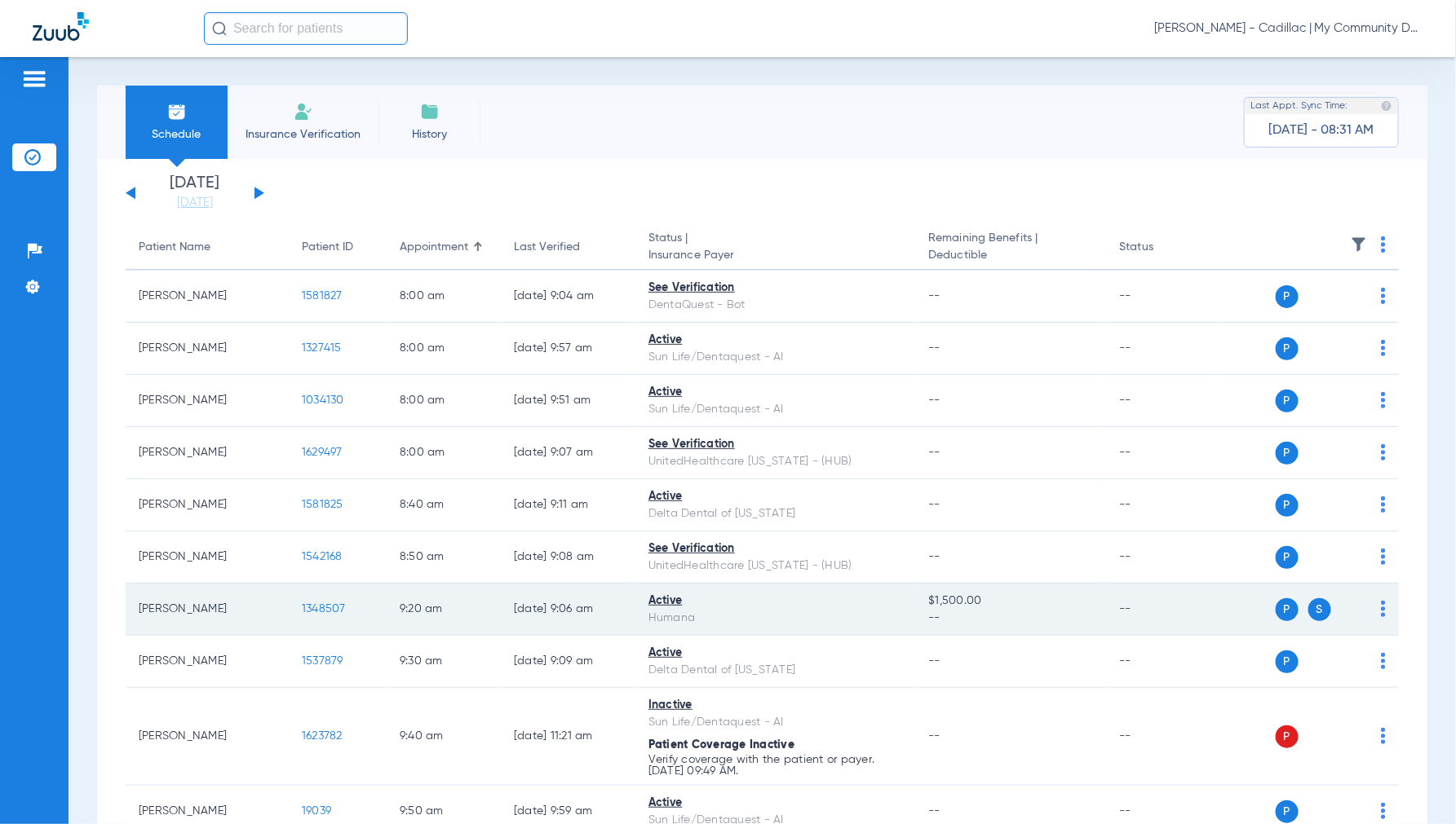
click at [327, 605] on span "1348507" at bounding box center [323, 609] width 44 height 12
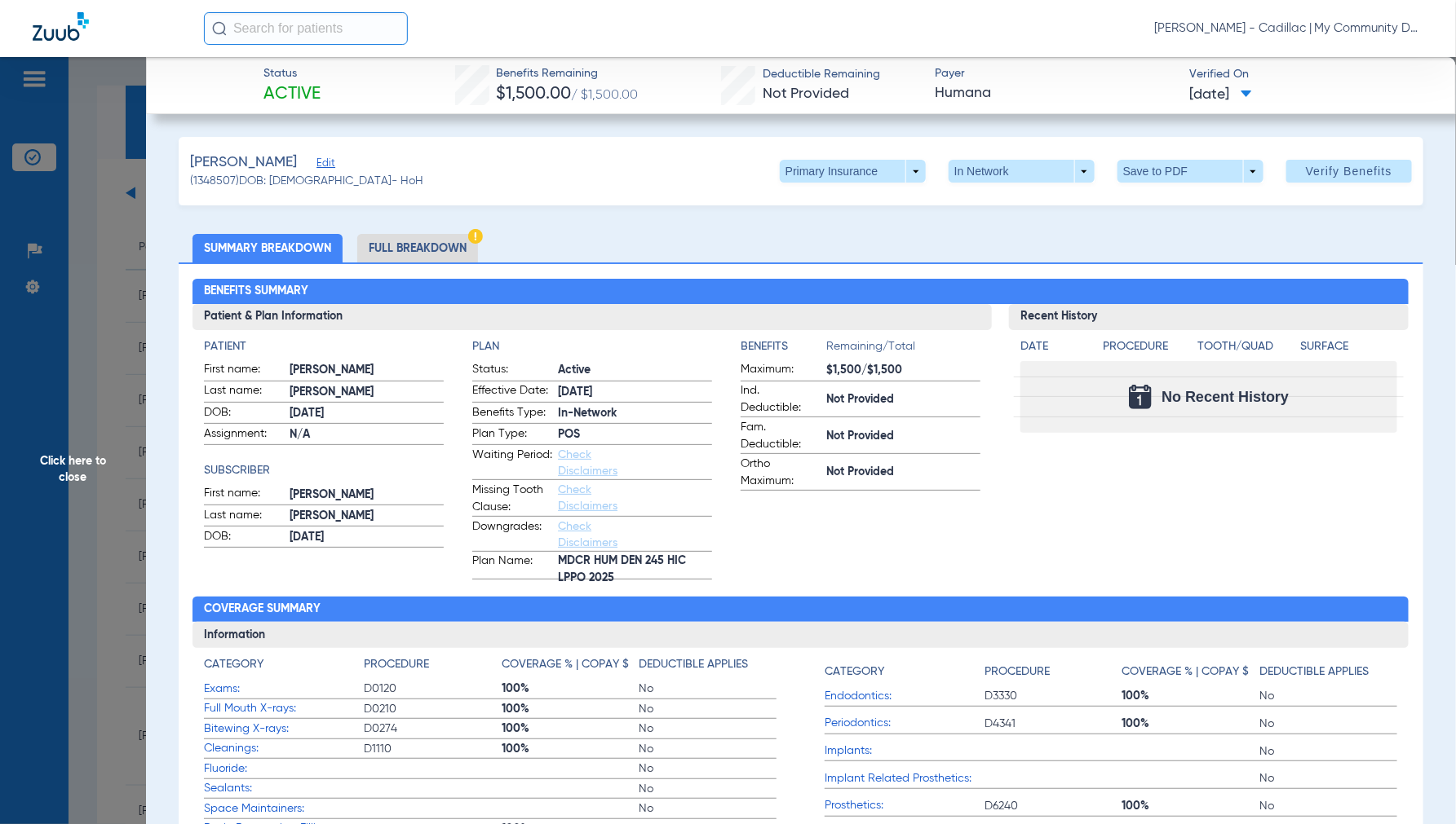
click at [905, 178] on span at bounding box center [852, 171] width 146 height 23
click at [813, 237] on span "Secondary Insurance" at bounding box center [834, 236] width 108 height 12
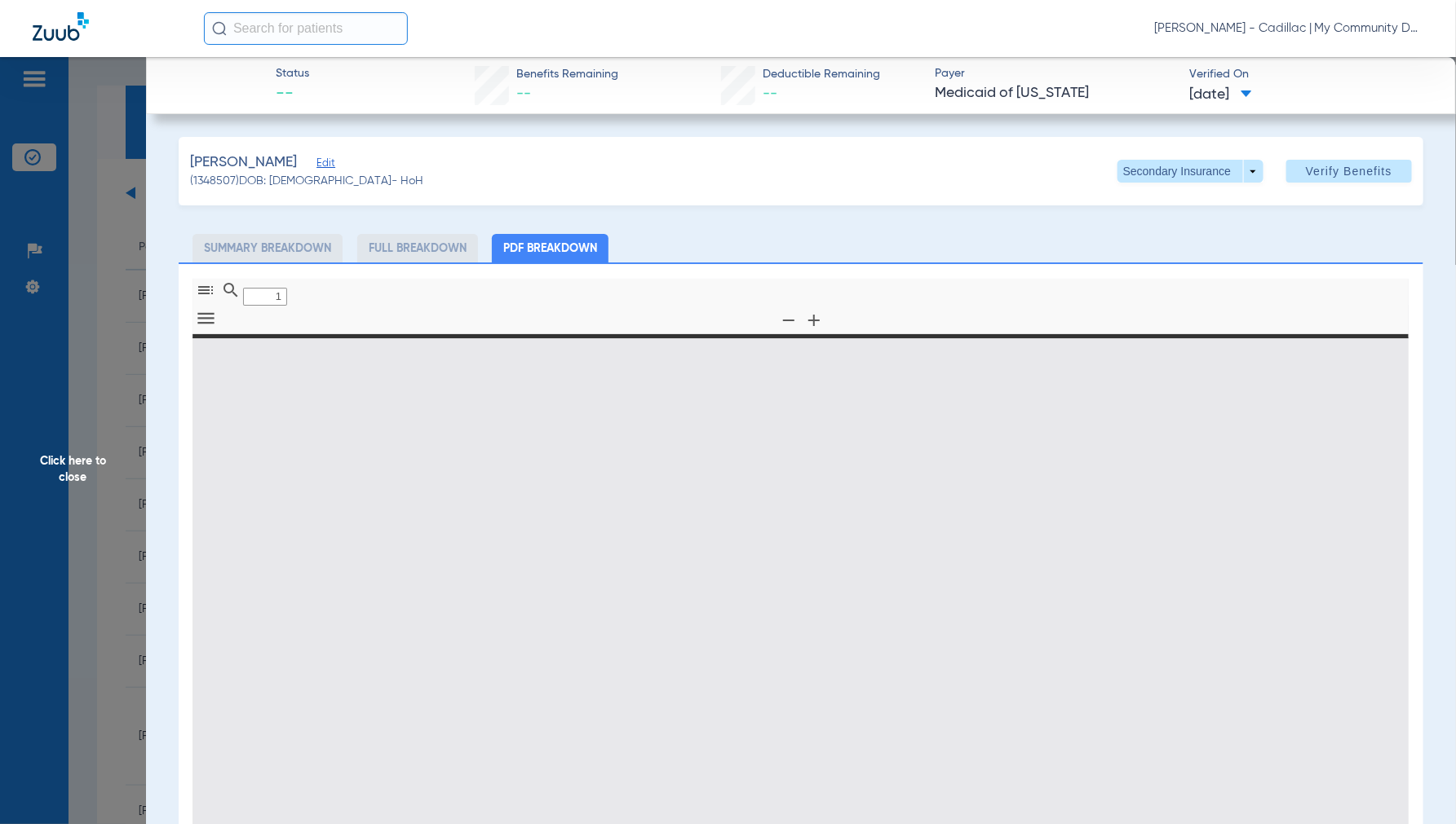
type input "0"
select select "page-width"
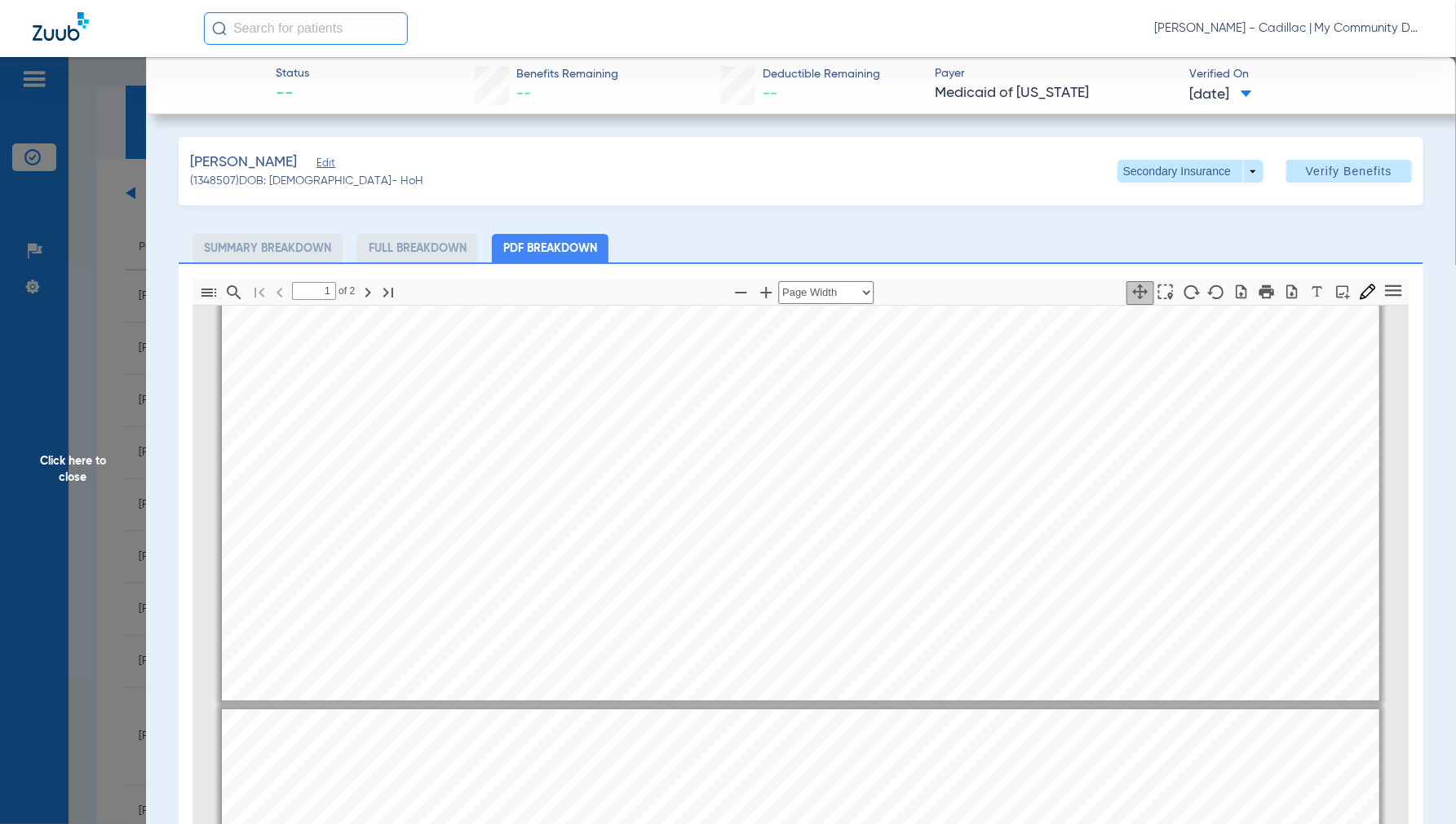
type input "2"
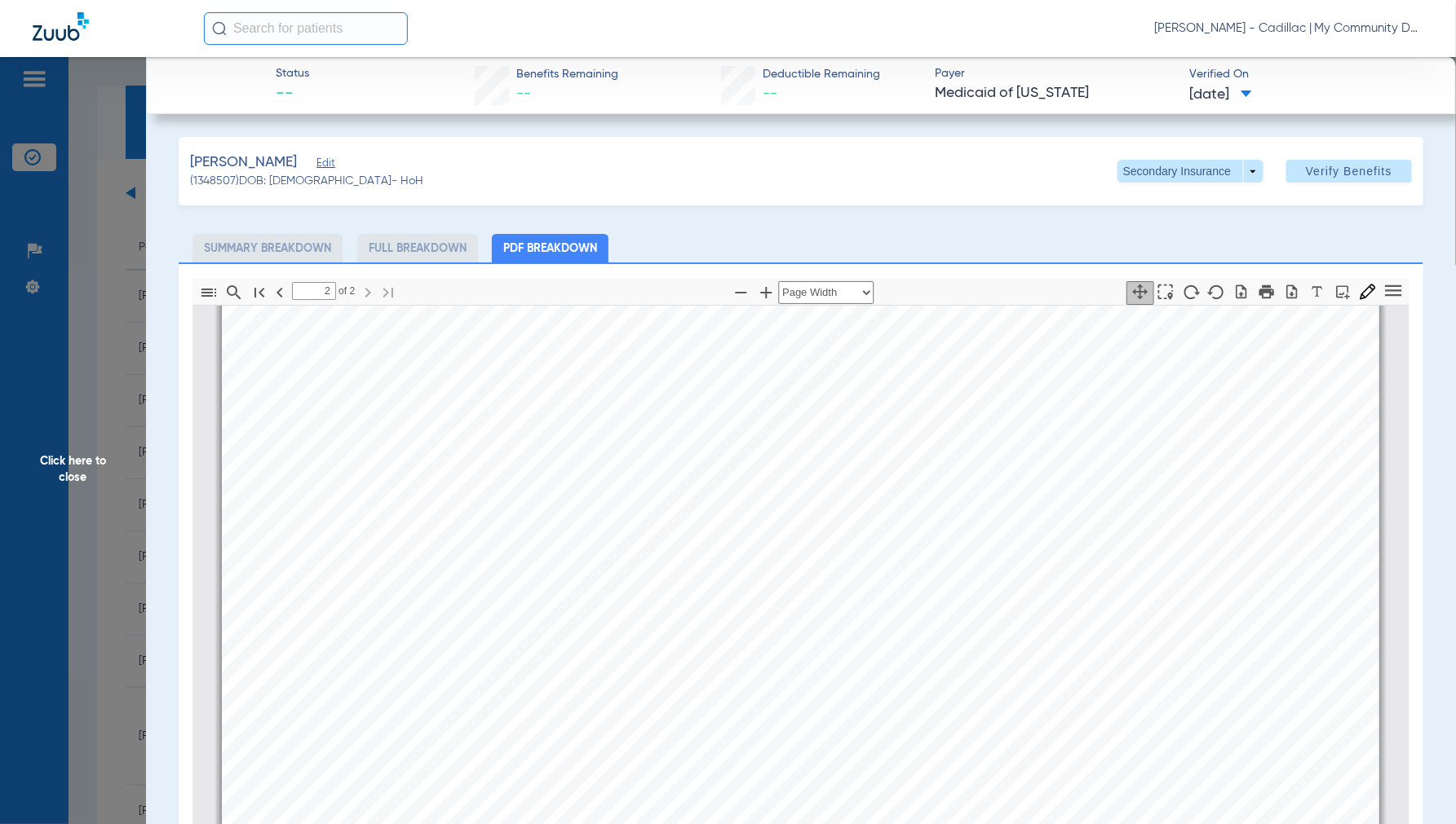
scroll to position [2363, 0]
click at [72, 460] on span "Click here to close" at bounding box center [72, 468] width 146 height 824
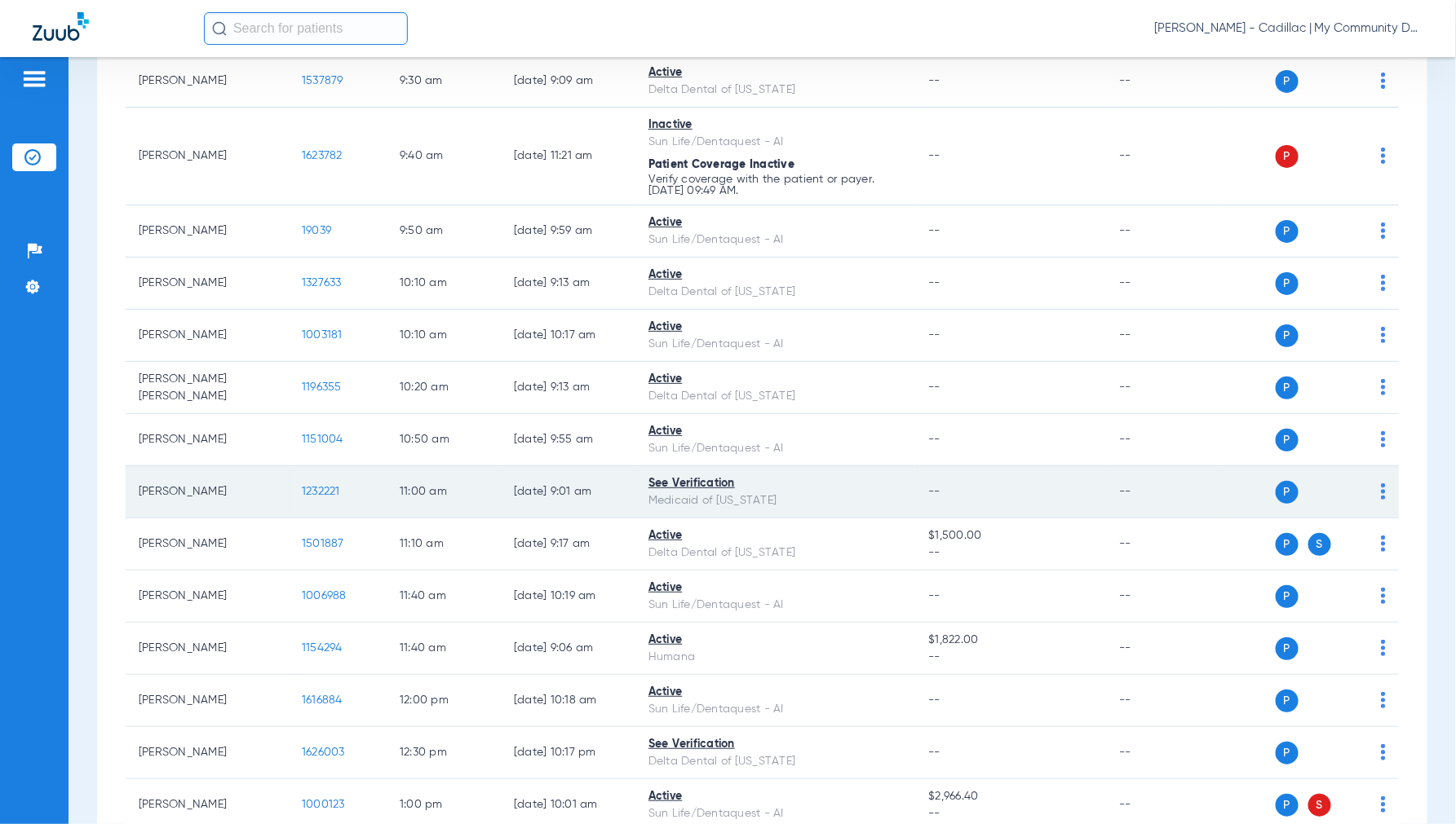
scroll to position [634, 0]
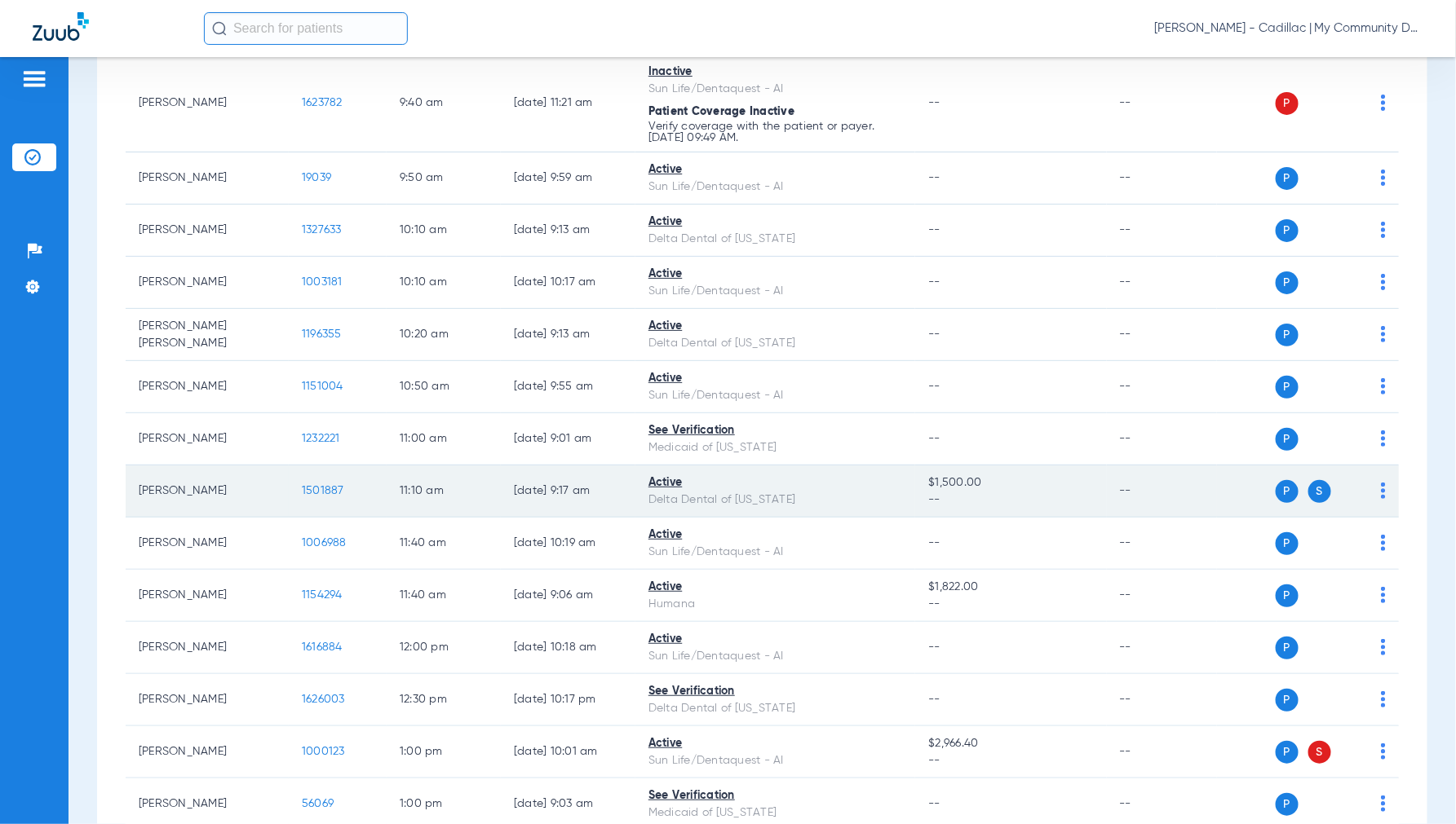
click at [313, 486] on span "1501887" at bounding box center [323, 491] width 43 height 12
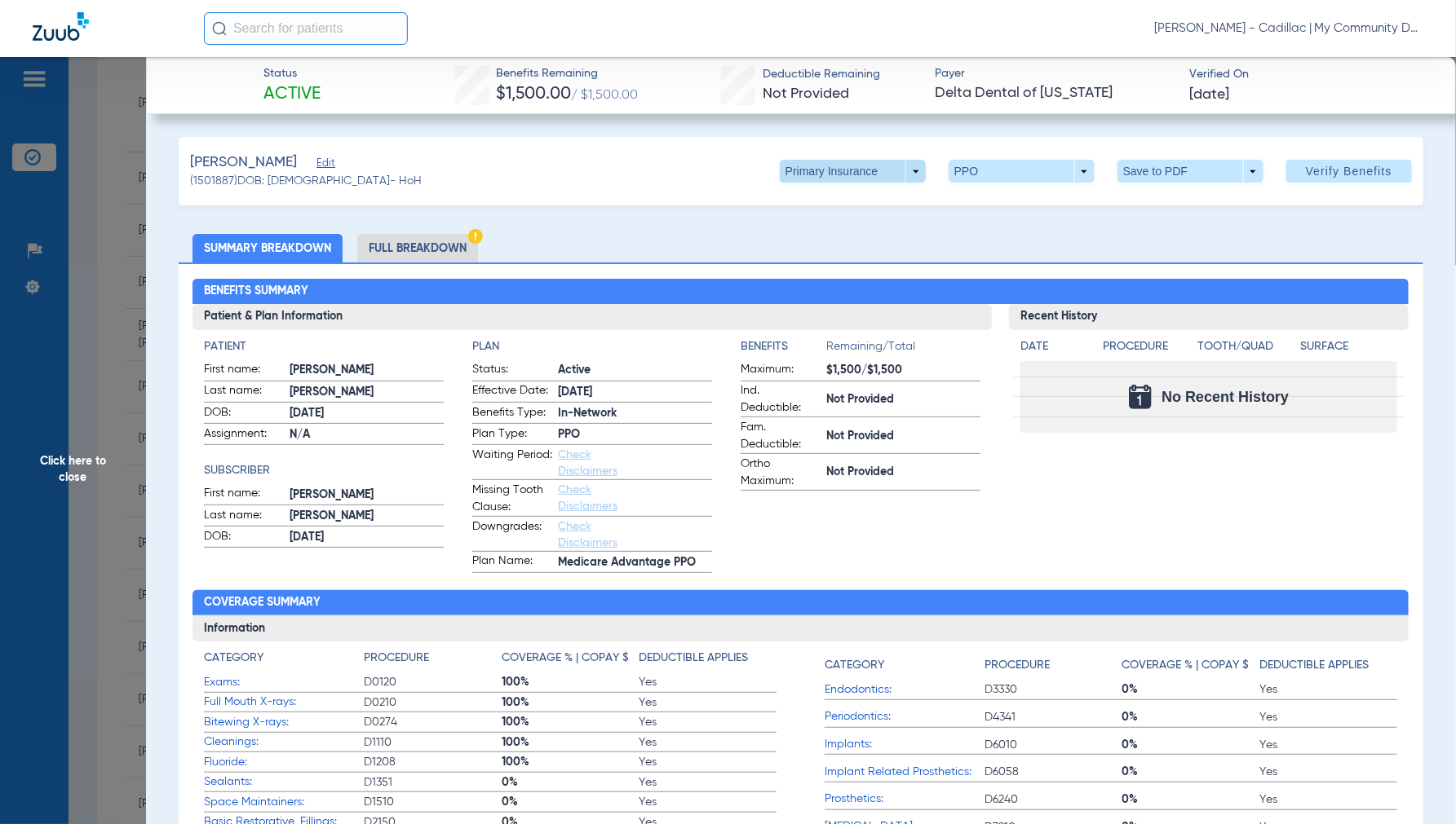
click at [907, 175] on span at bounding box center [852, 171] width 146 height 23
click at [818, 243] on button "Secondary Insurance" at bounding box center [834, 236] width 133 height 33
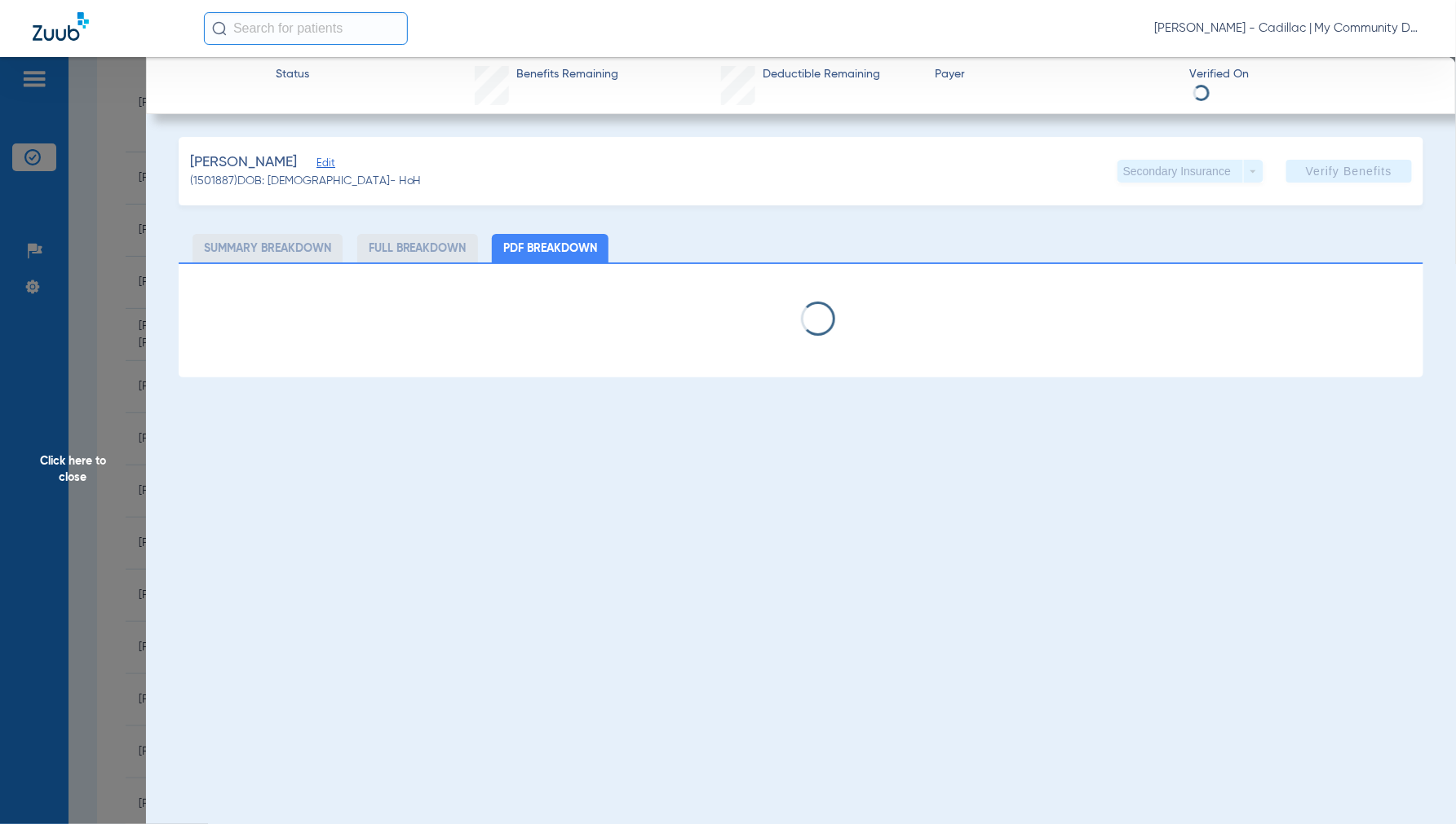
select select "page-width"
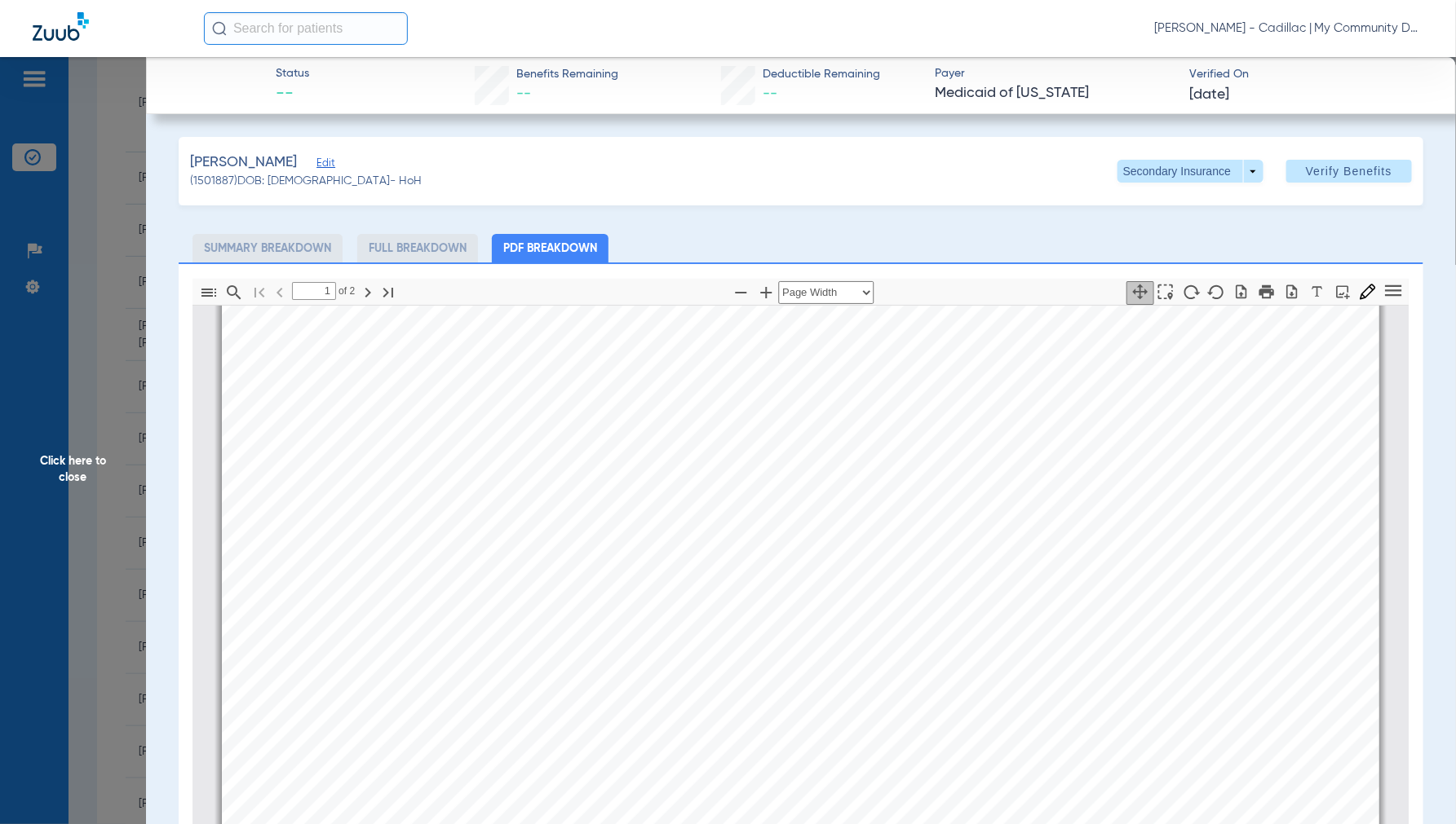
type input "2"
drag, startPoint x: 74, startPoint y: 463, endPoint x: 156, endPoint y: 482, distance: 84.2
click at [85, 463] on span "Click here to close" at bounding box center [72, 468] width 146 height 824
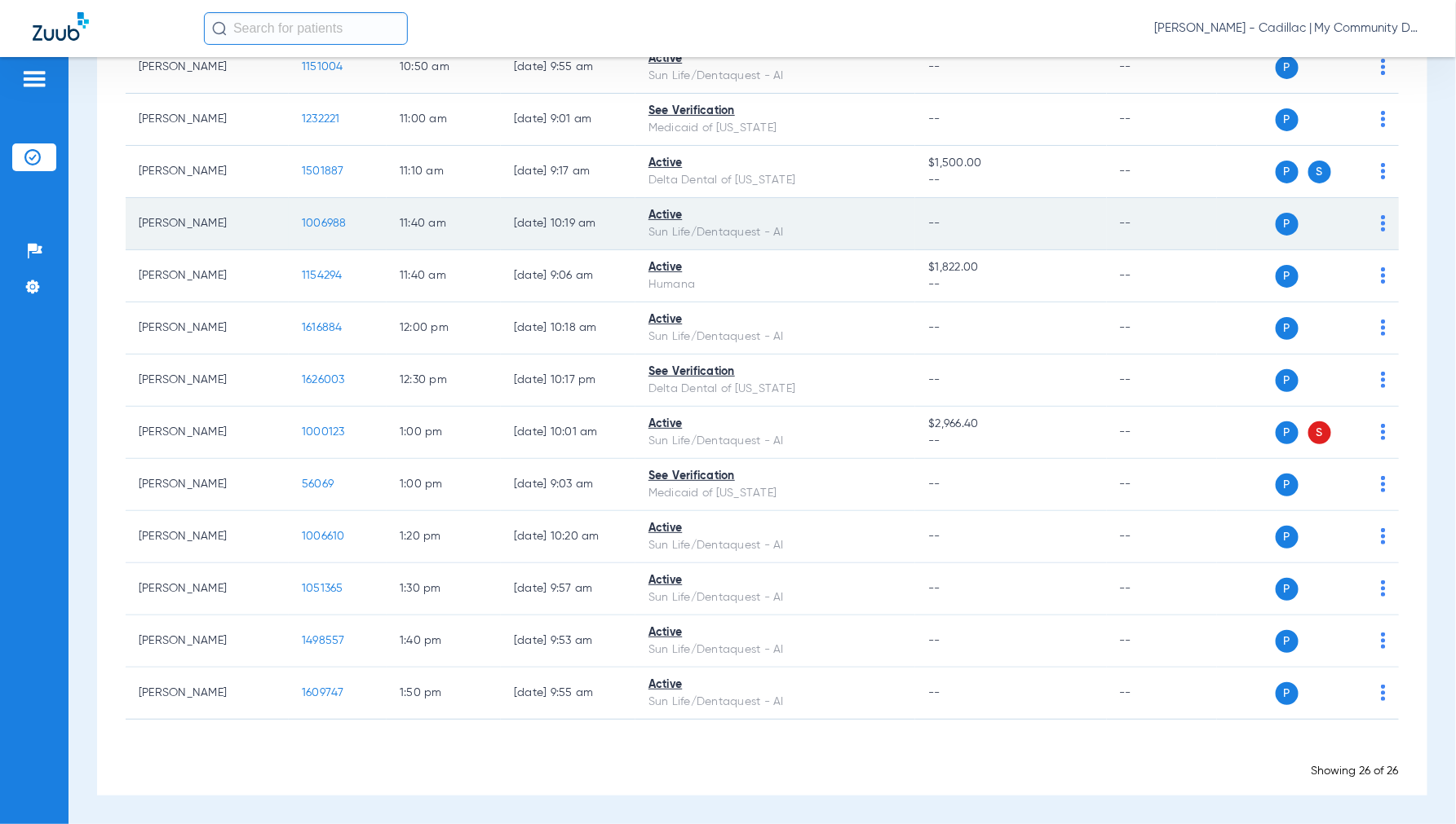
scroll to position [956, 0]
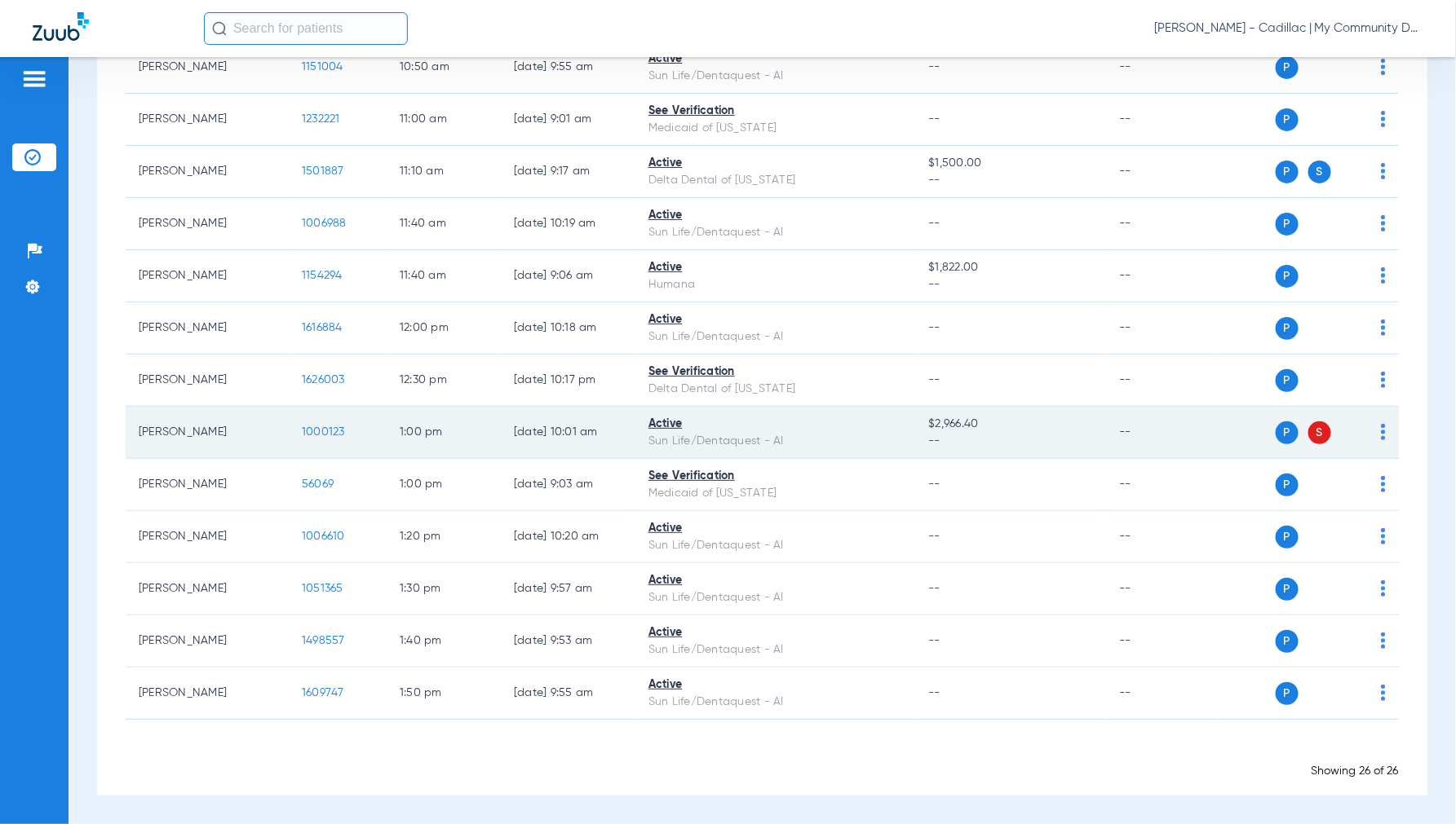
click at [331, 421] on td "1000123" at bounding box center [338, 432] width 98 height 52
click at [329, 426] on span "1000123" at bounding box center [323, 432] width 43 height 12
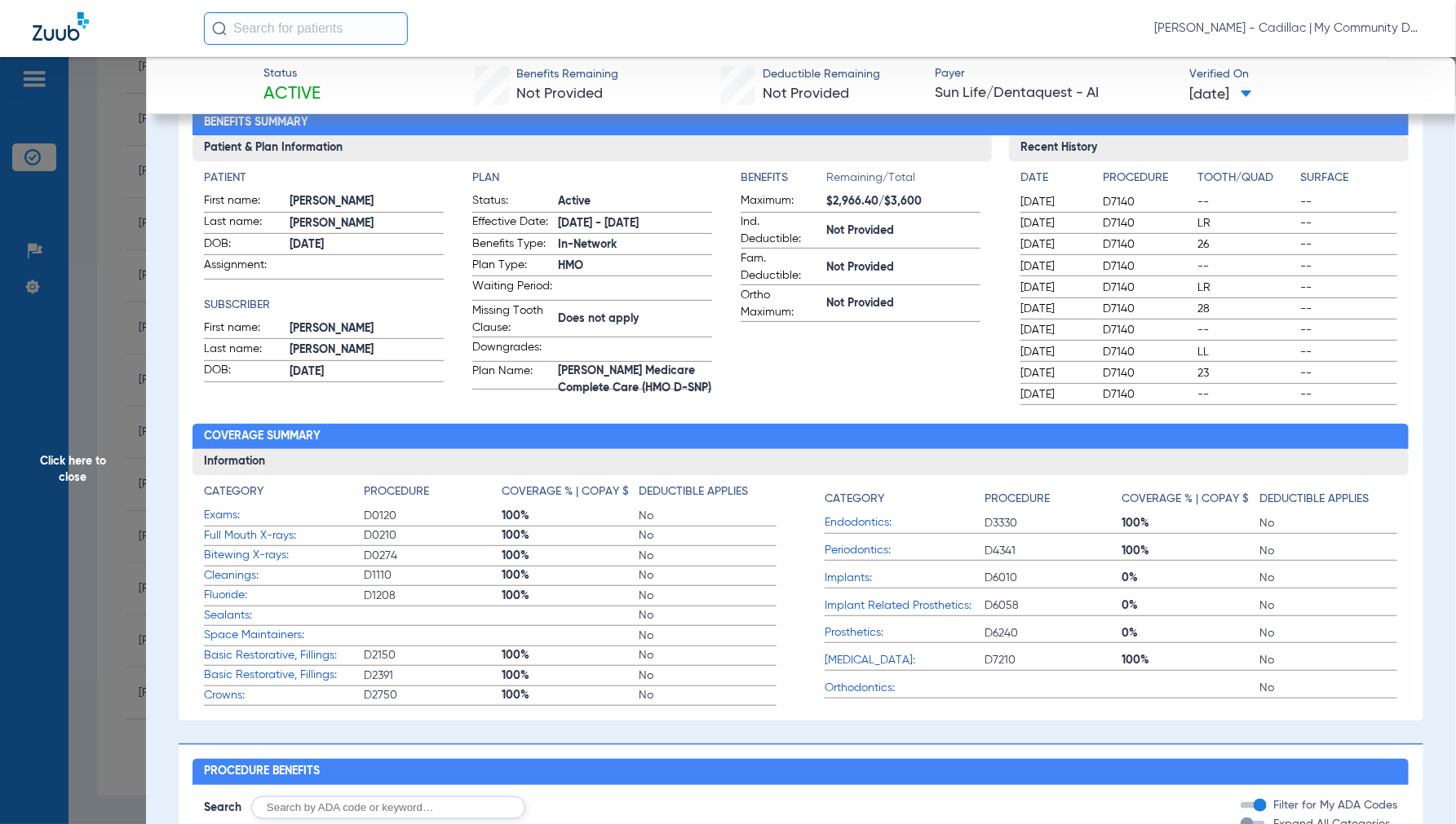
scroll to position [0, 0]
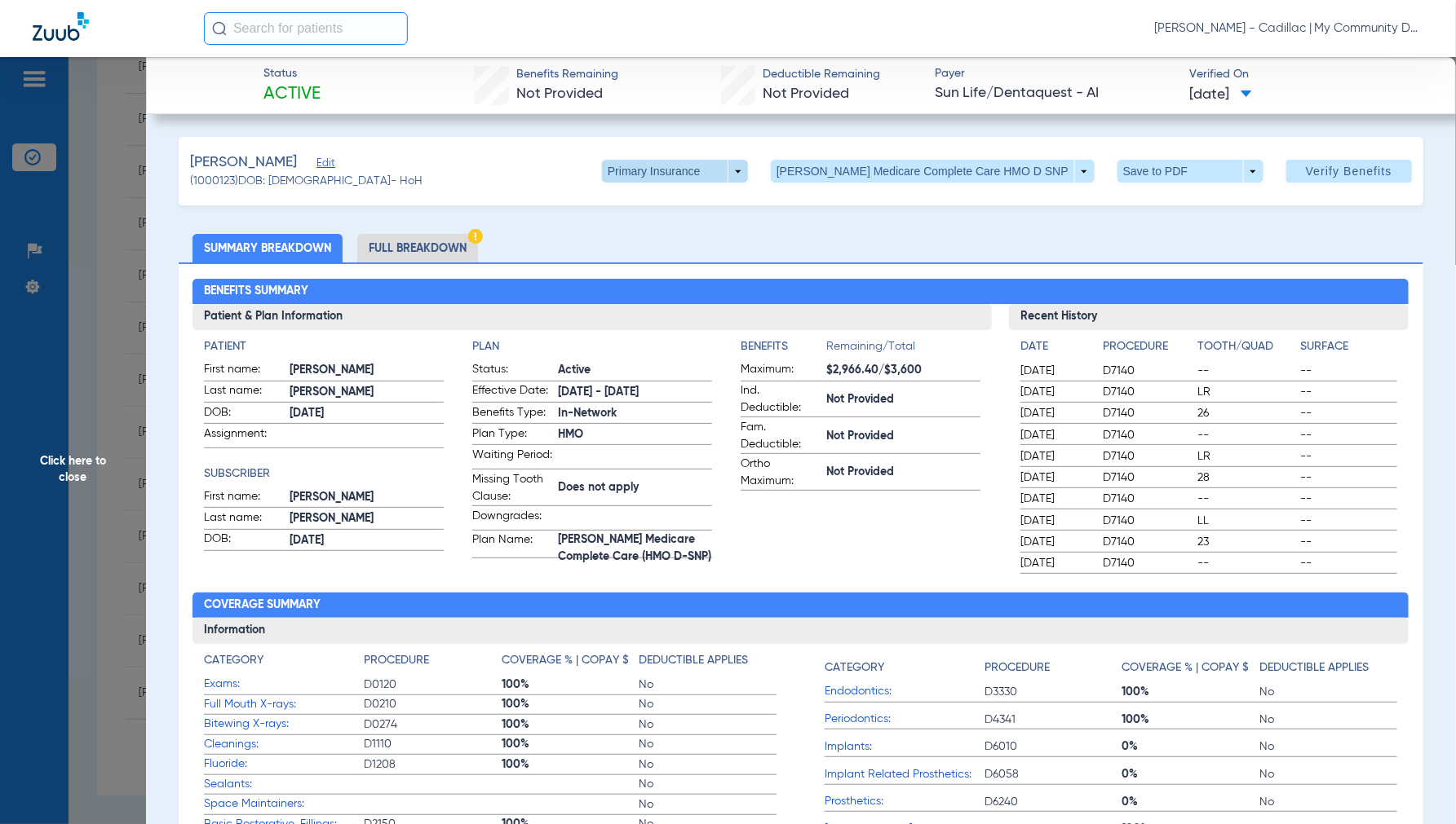
click at [748, 174] on span at bounding box center [674, 171] width 146 height 23
click at [719, 228] on button "Secondary Insurance" at bounding box center [716, 236] width 133 height 33
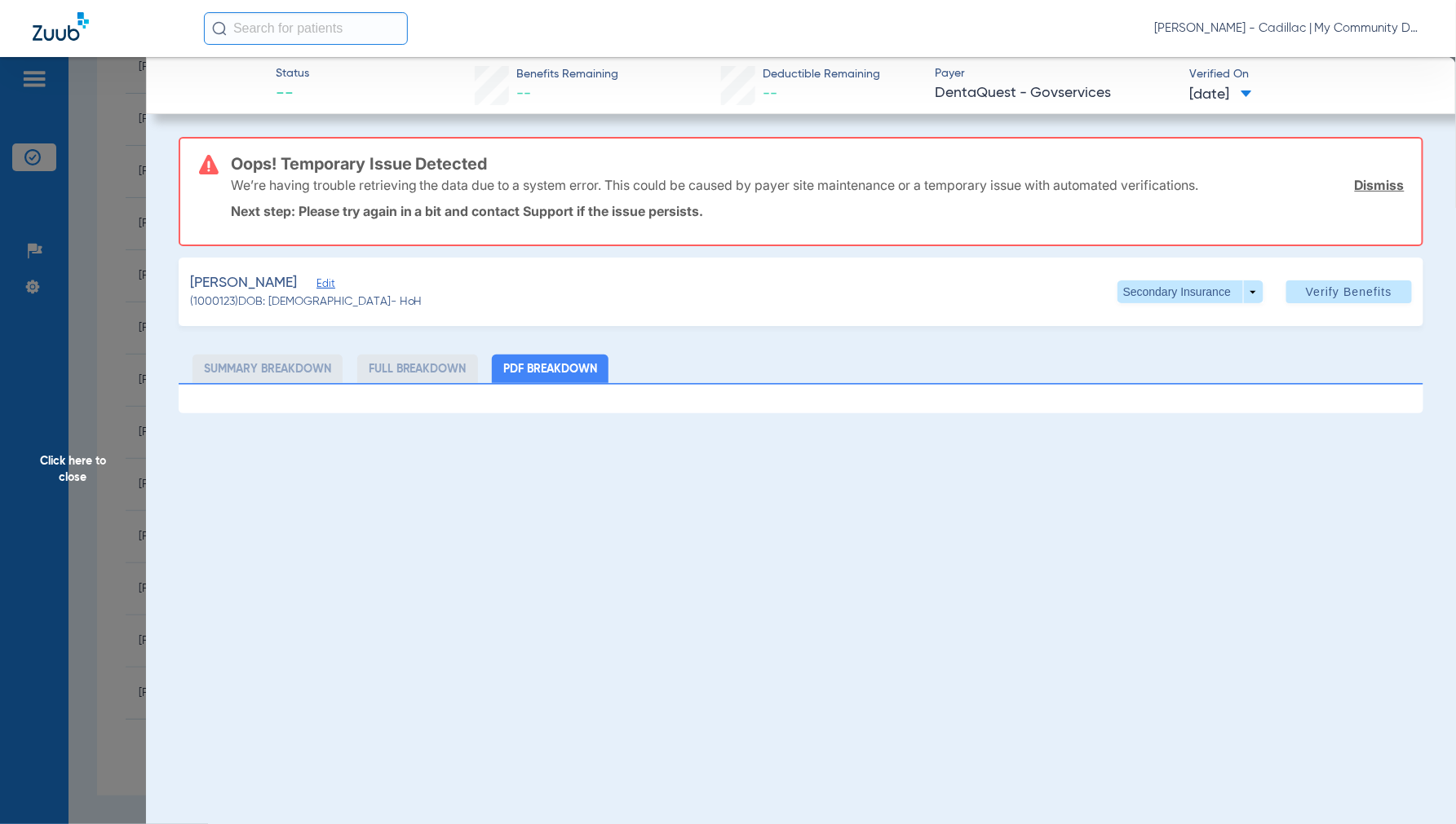
click at [72, 468] on span "Click here to close" at bounding box center [72, 468] width 146 height 824
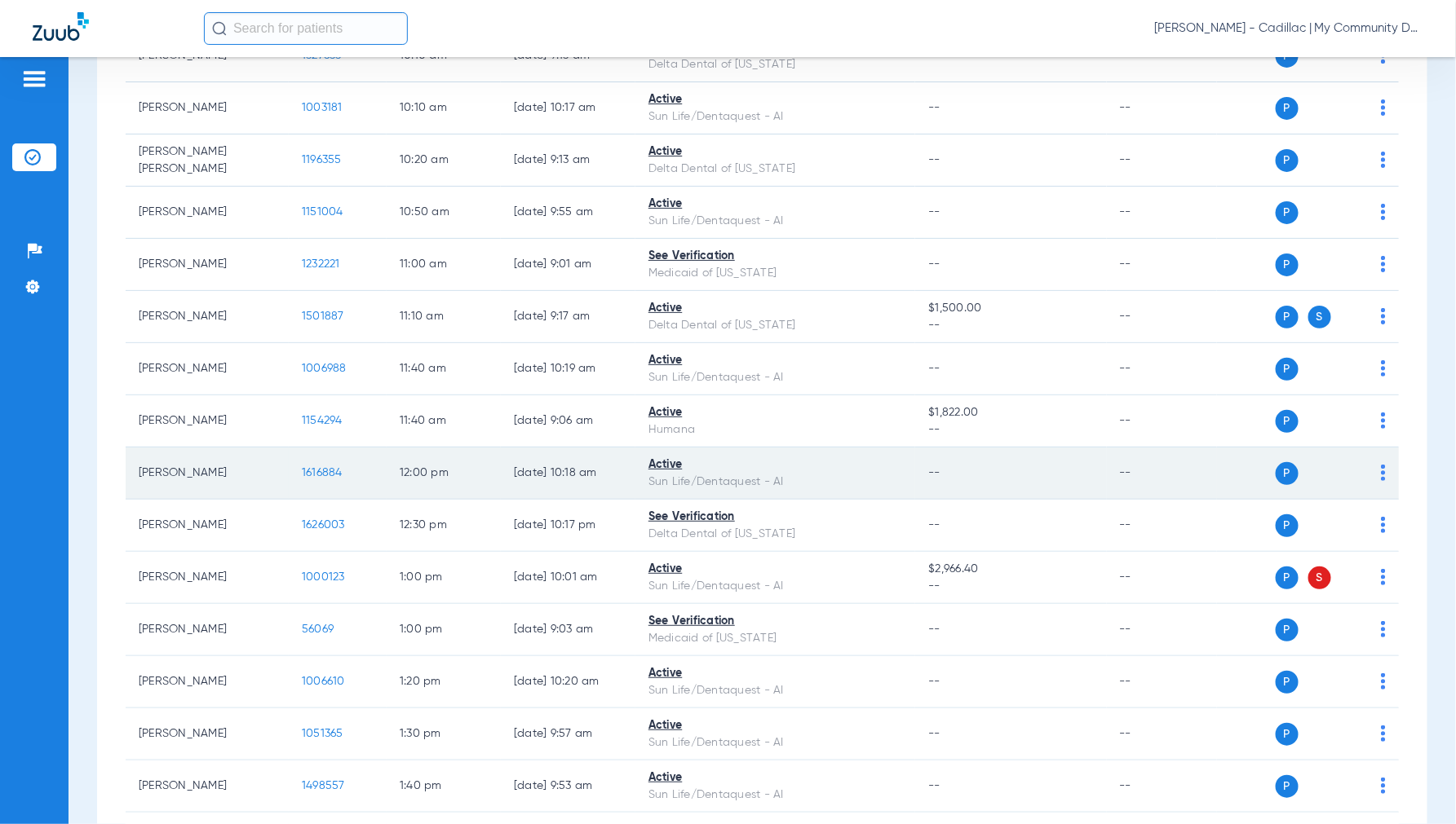
scroll to position [815, 0]
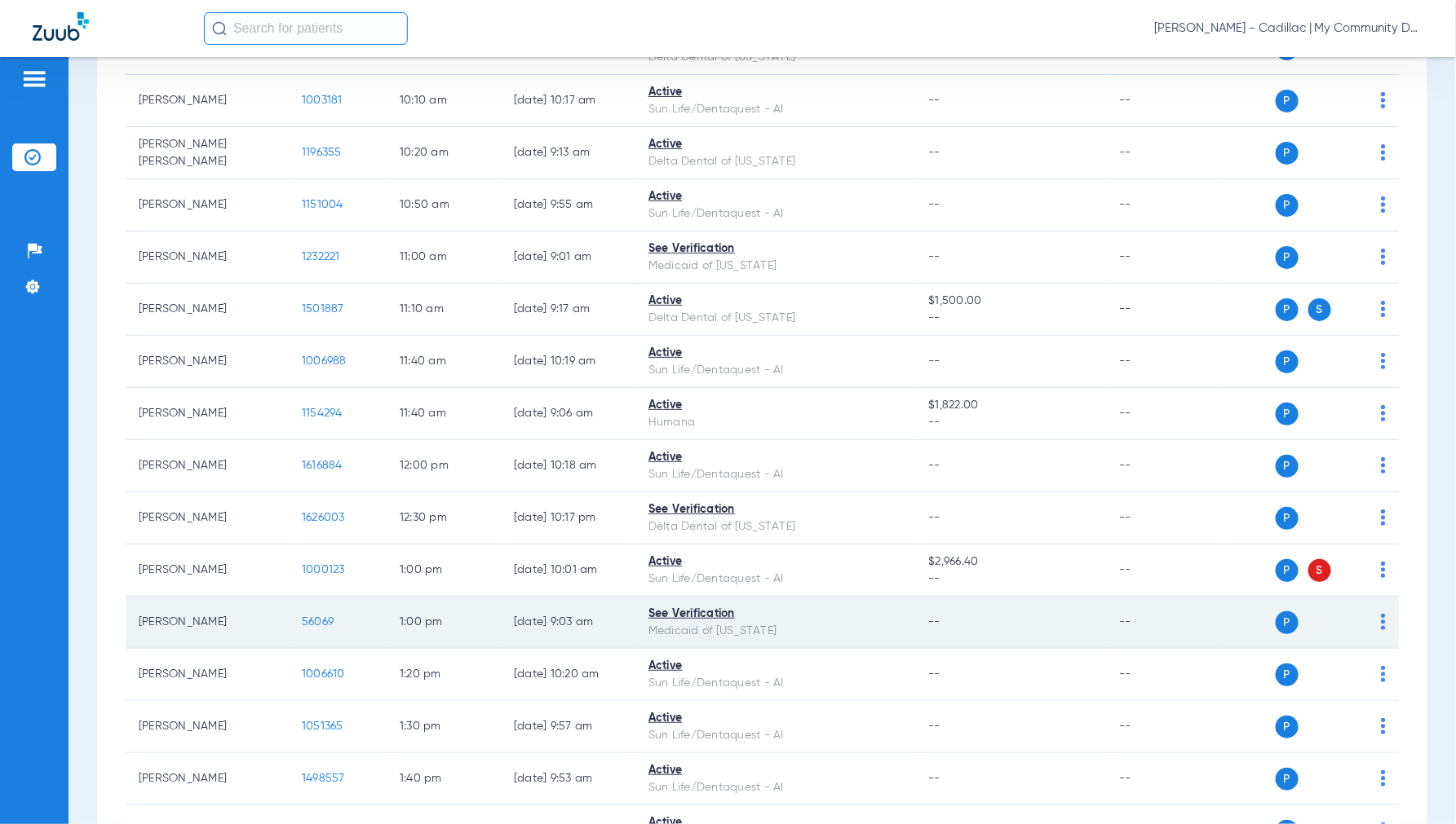
click at [324, 620] on span "56069" at bounding box center [317, 622] width 32 height 12
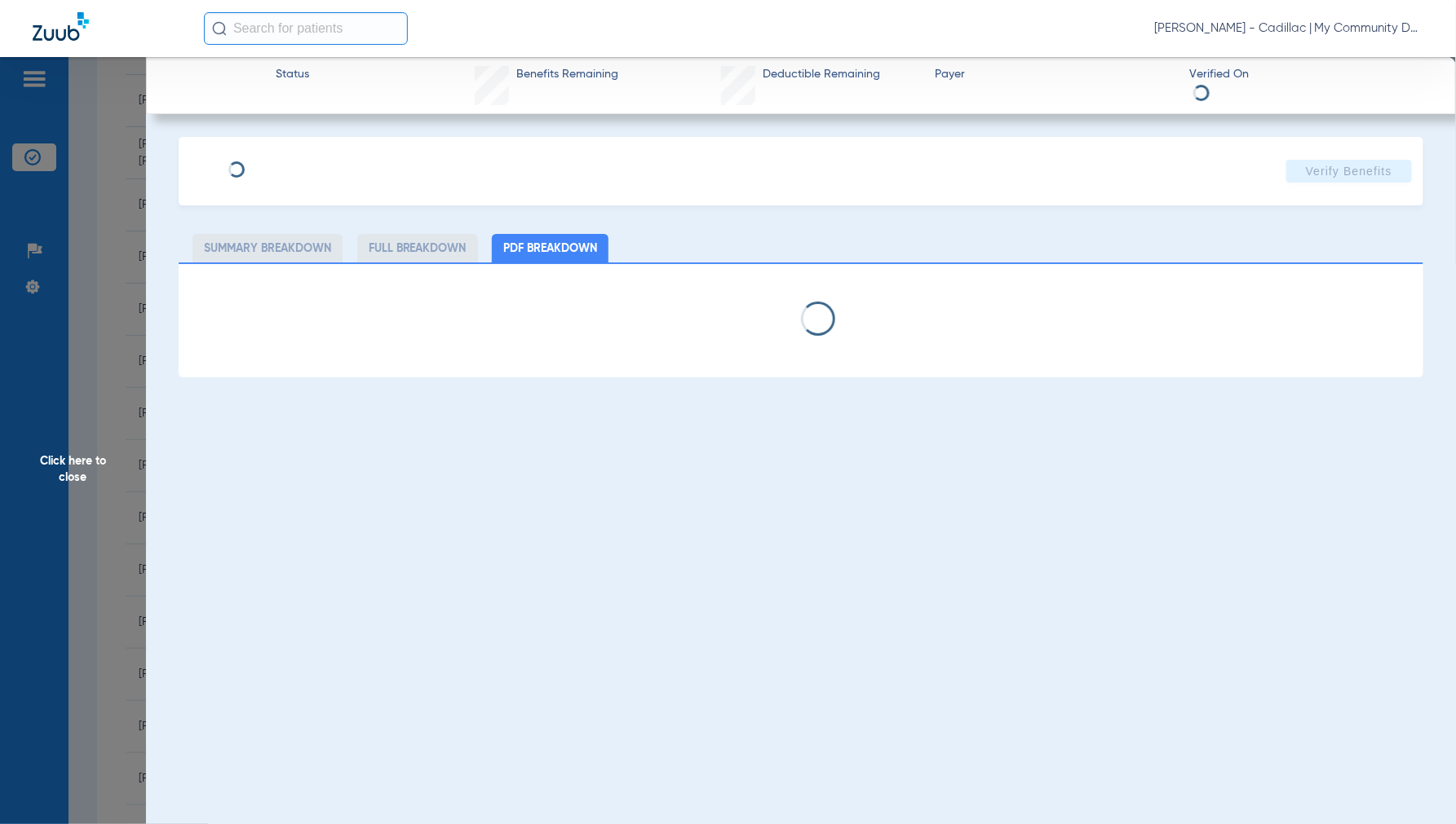
select select "page-width"
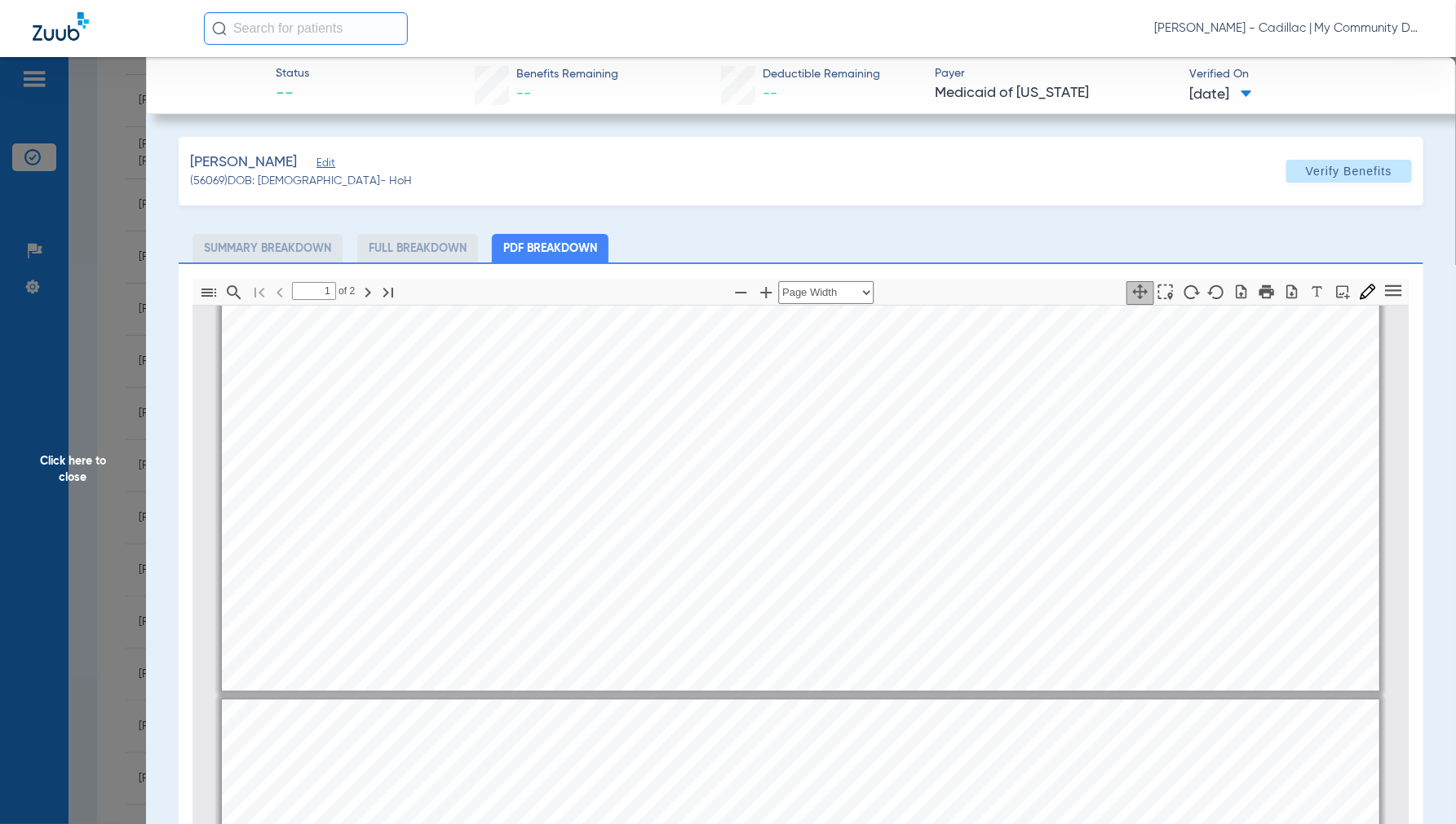
type input "2"
click at [90, 460] on span "Click here to close" at bounding box center [72, 468] width 146 height 824
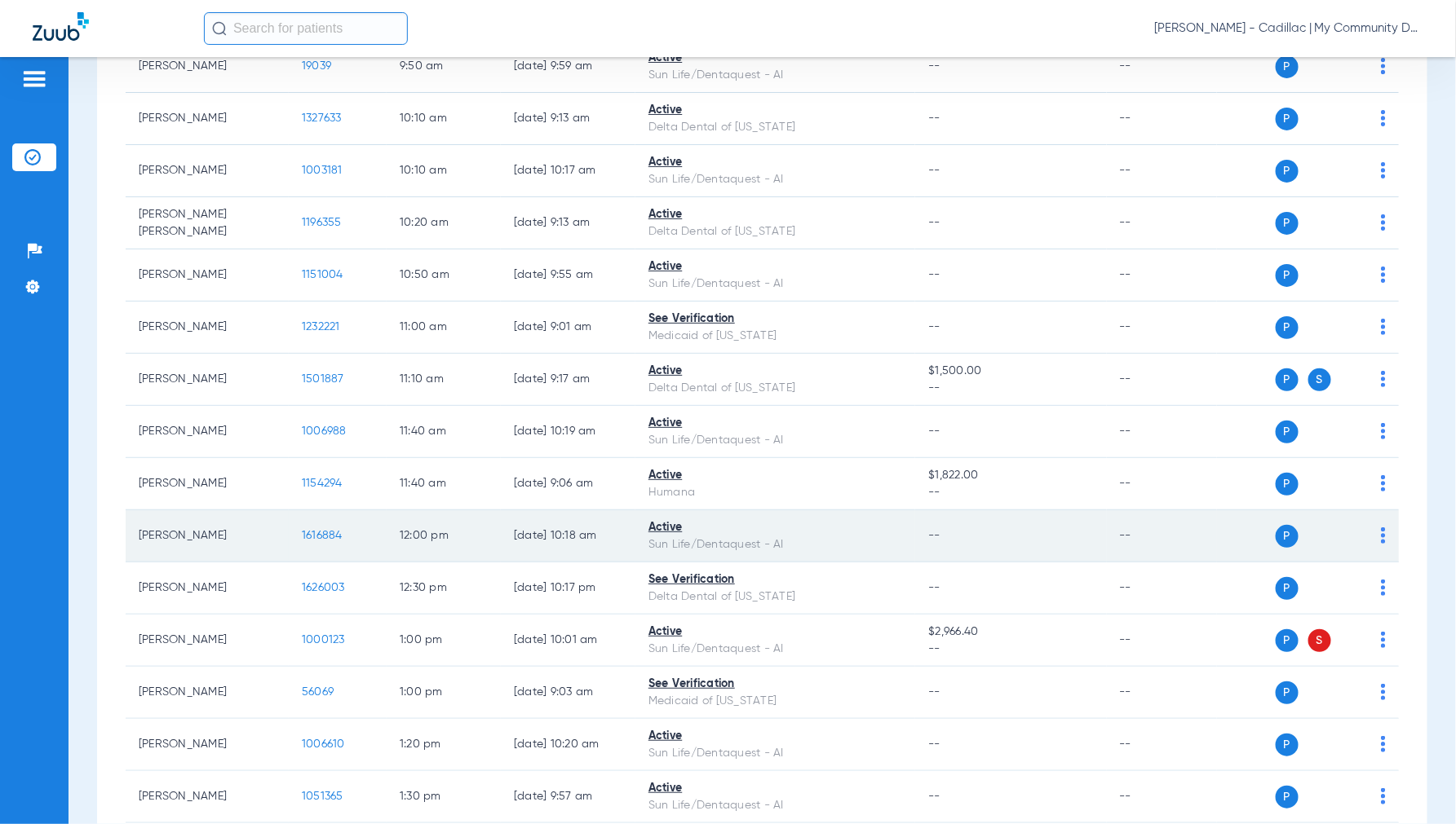
scroll to position [724, 0]
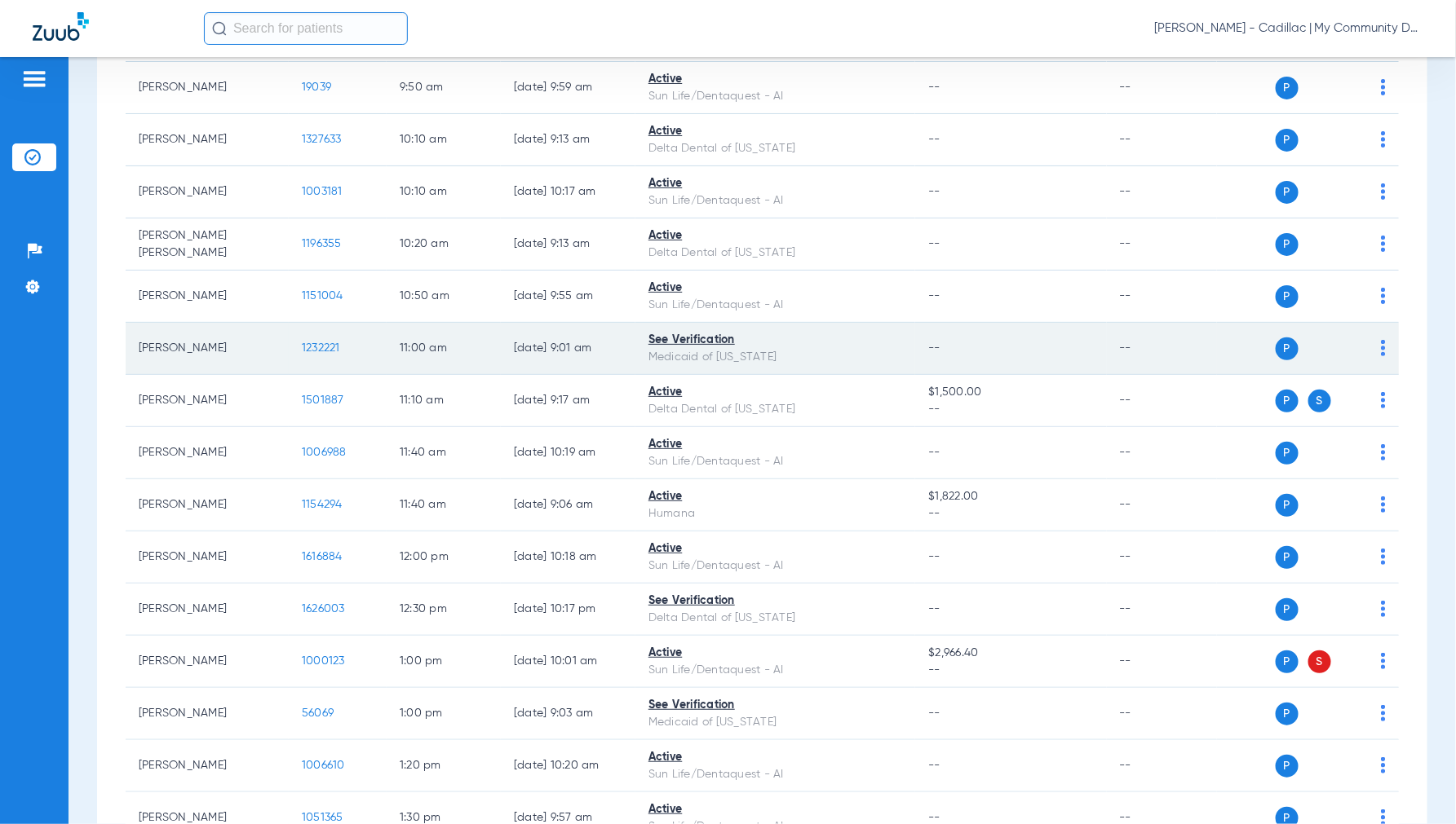
click at [314, 344] on span "1232221" at bounding box center [320, 348] width 39 height 12
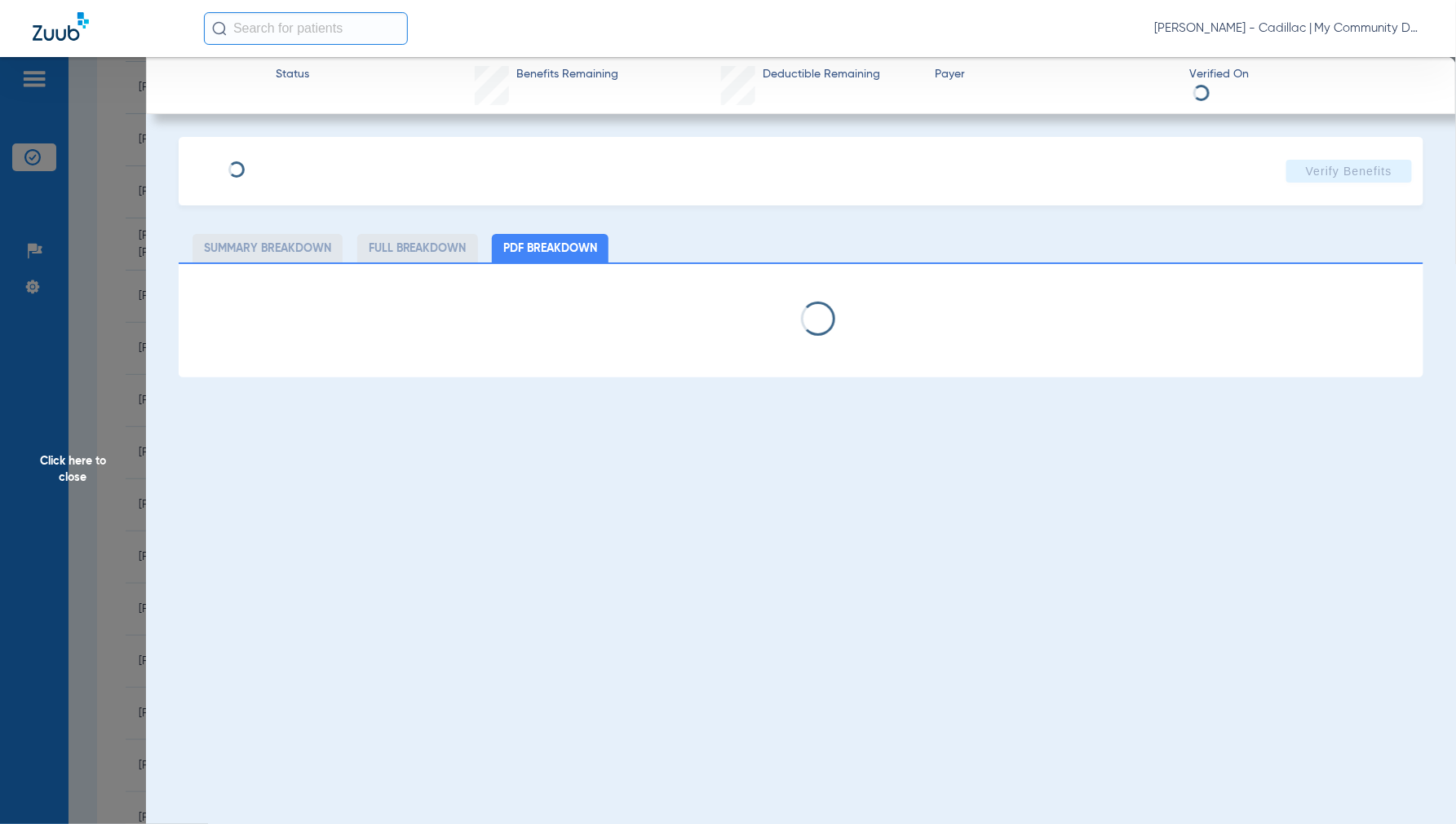
select select "page-width"
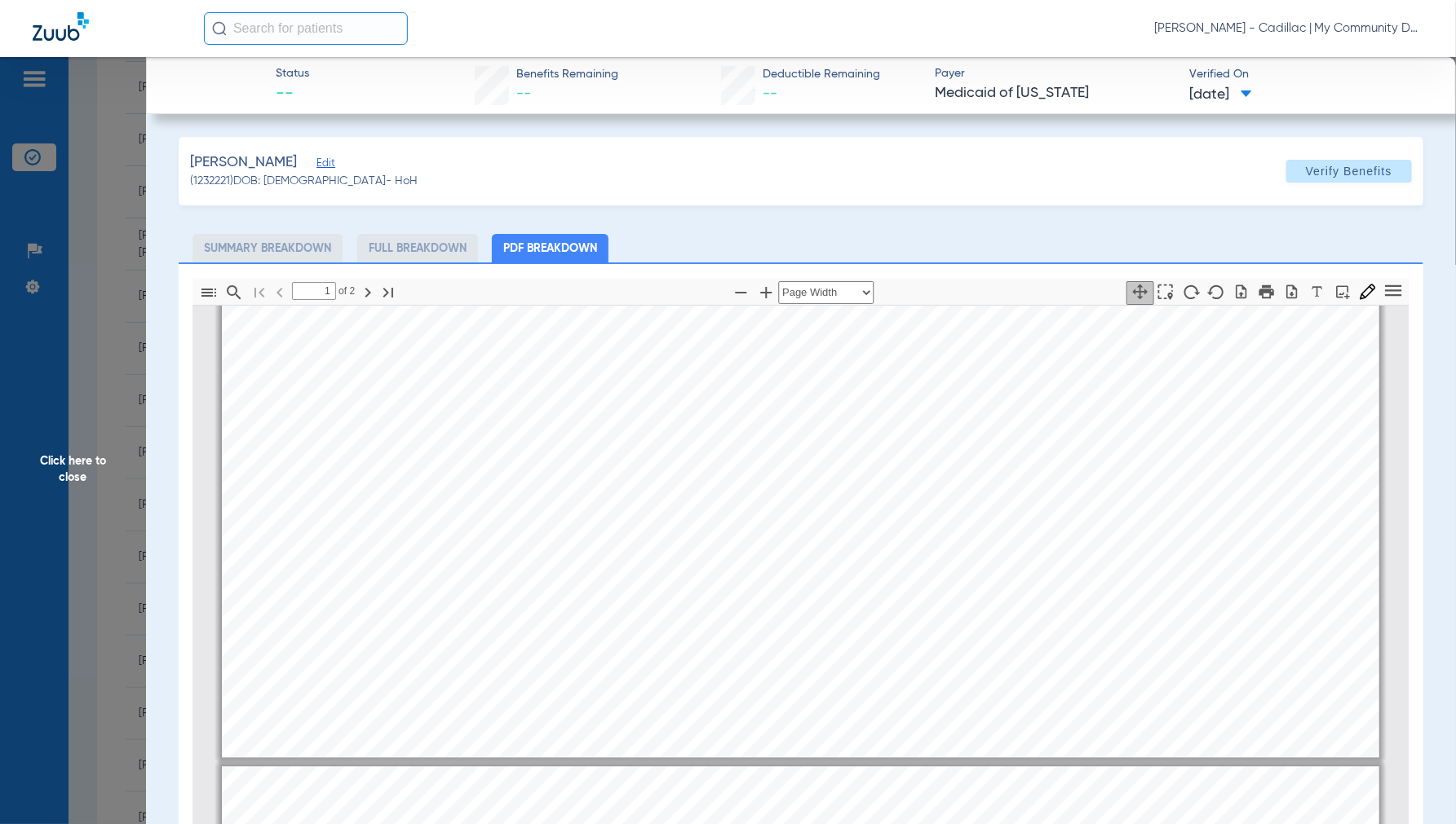
type input "2"
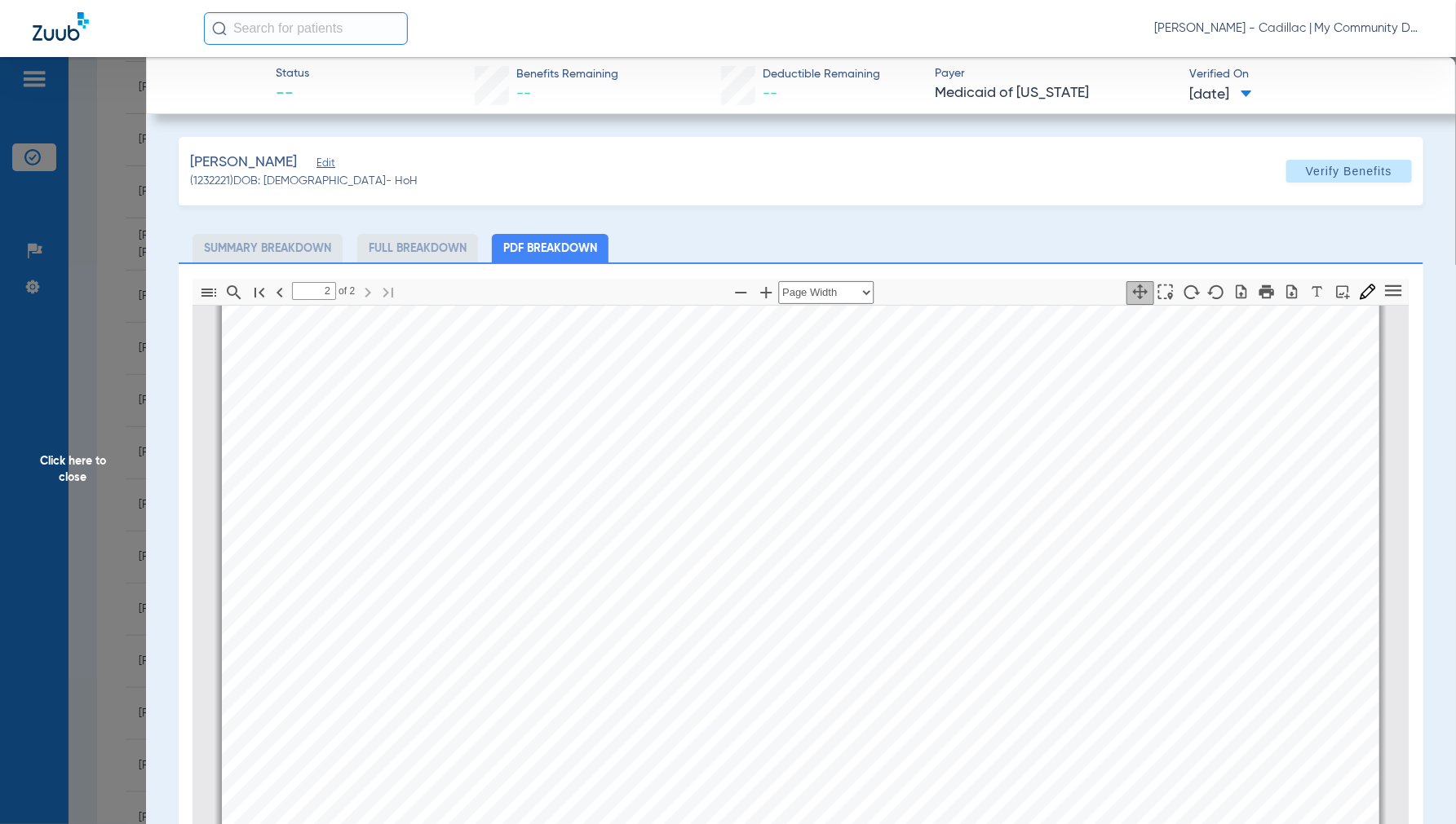
scroll to position [2001, 0]
click at [85, 469] on span "Click here to close" at bounding box center [72, 468] width 146 height 824
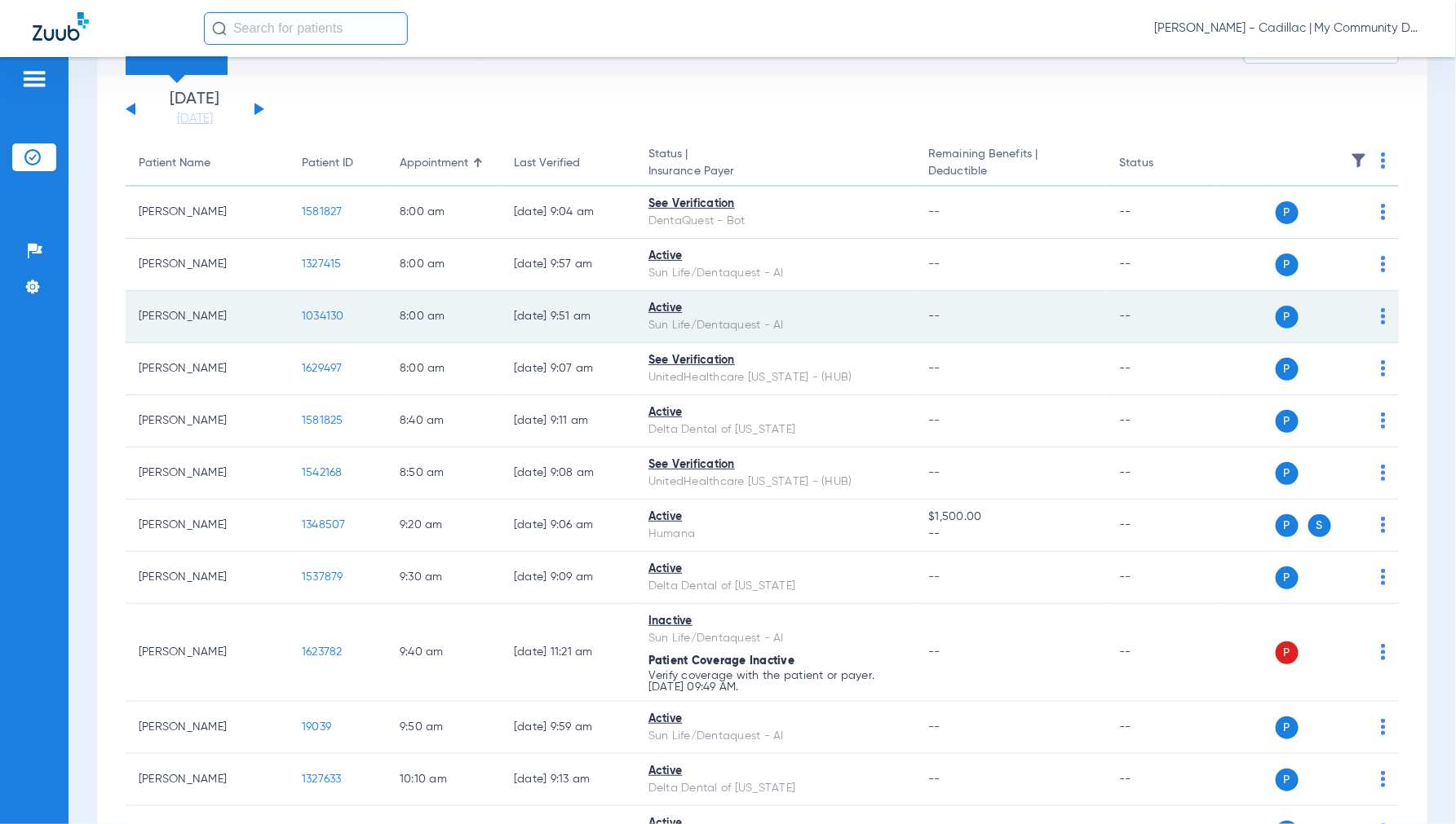
scroll to position [0, 0]
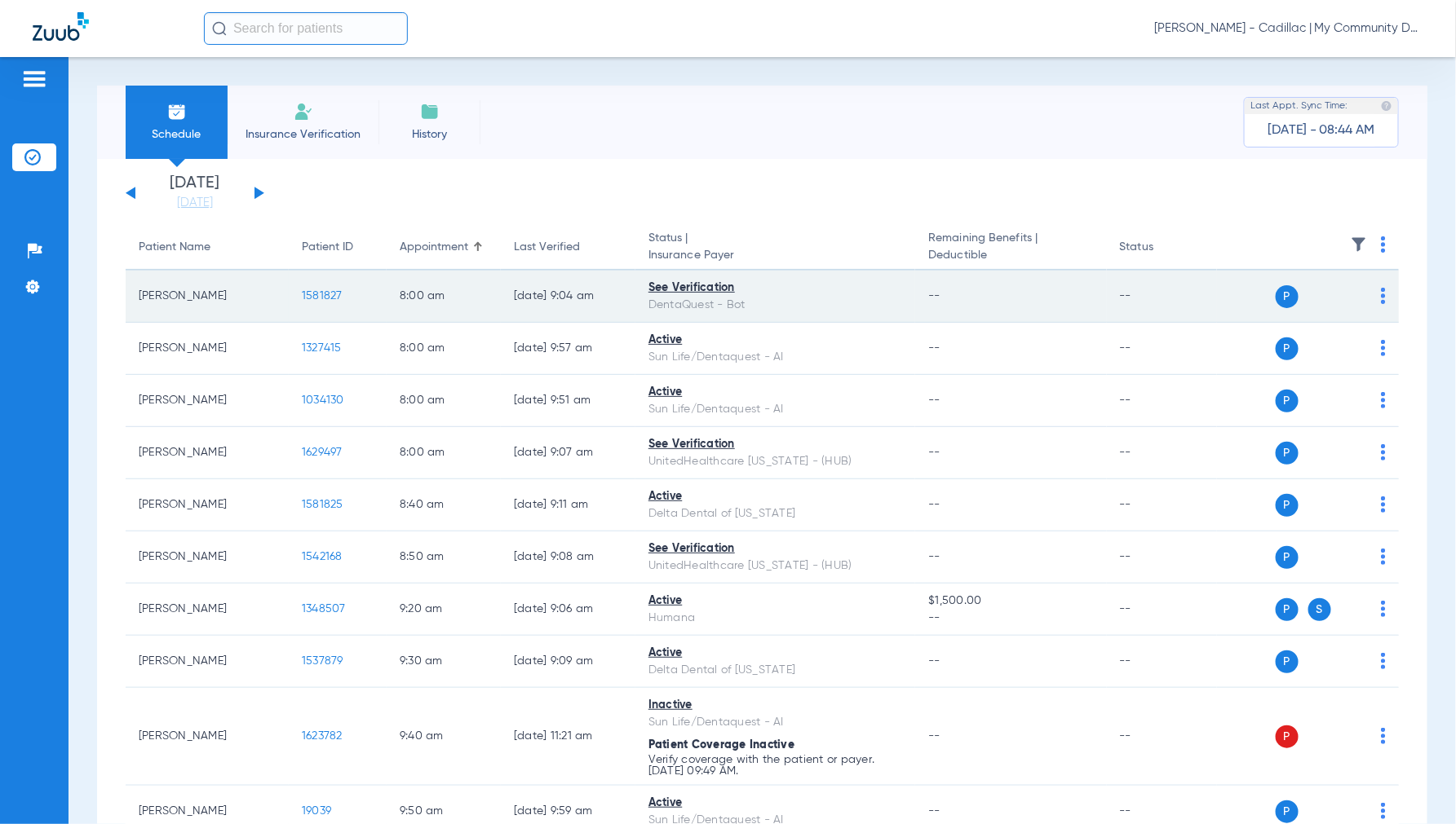
click at [326, 298] on span "1581827" at bounding box center [322, 296] width 41 height 12
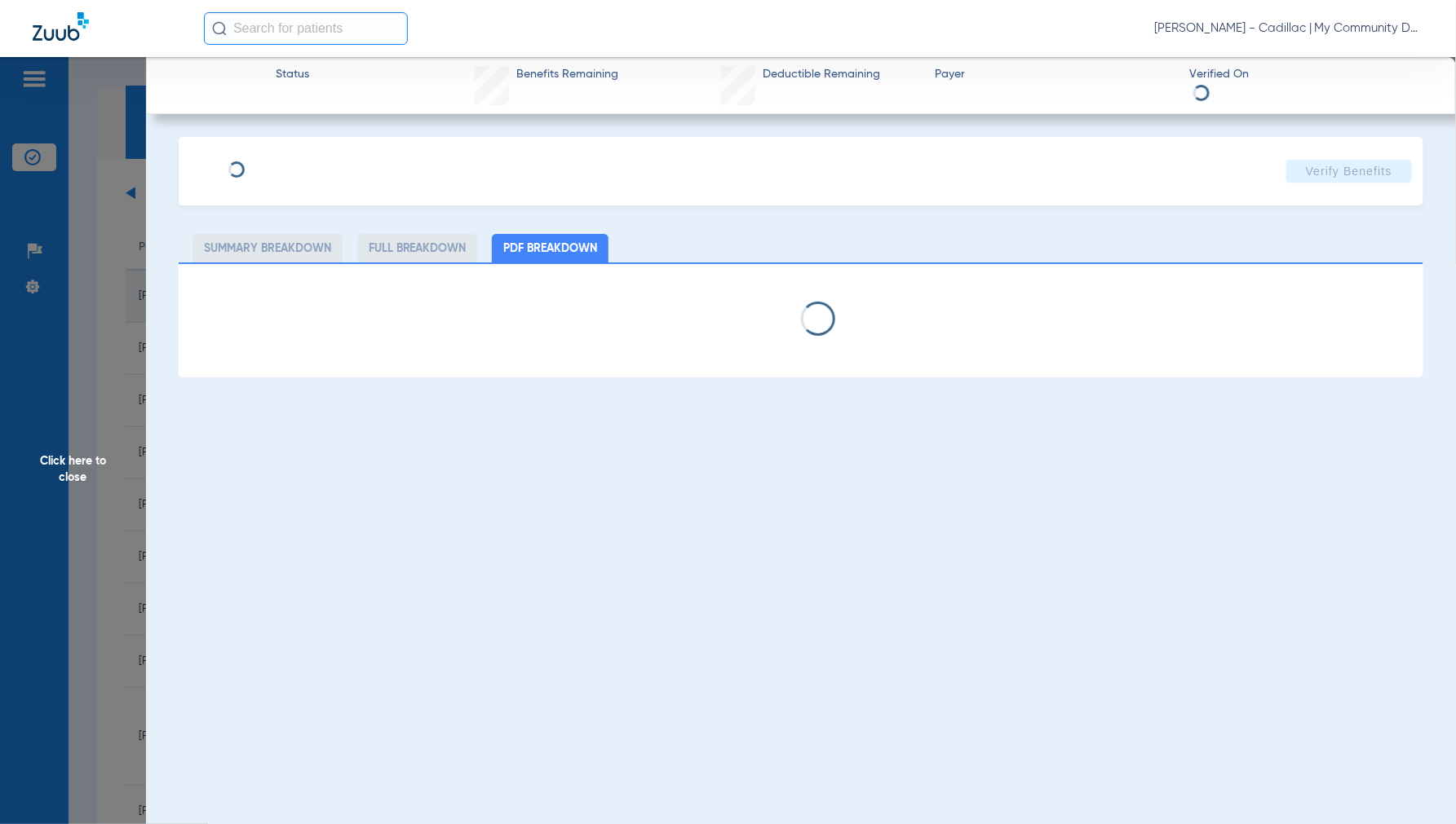
select select "page-width"
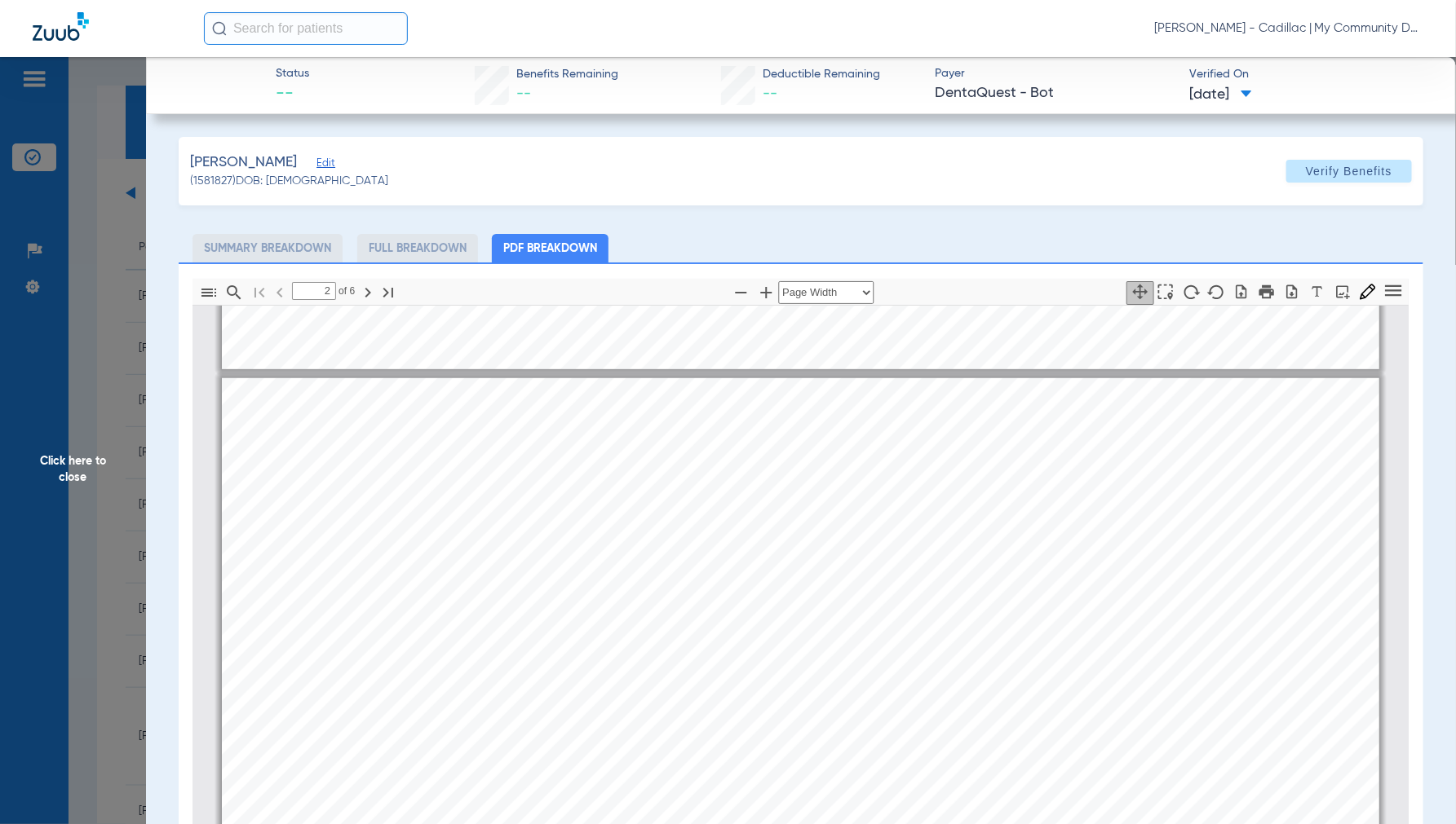
scroll to position [823, 0]
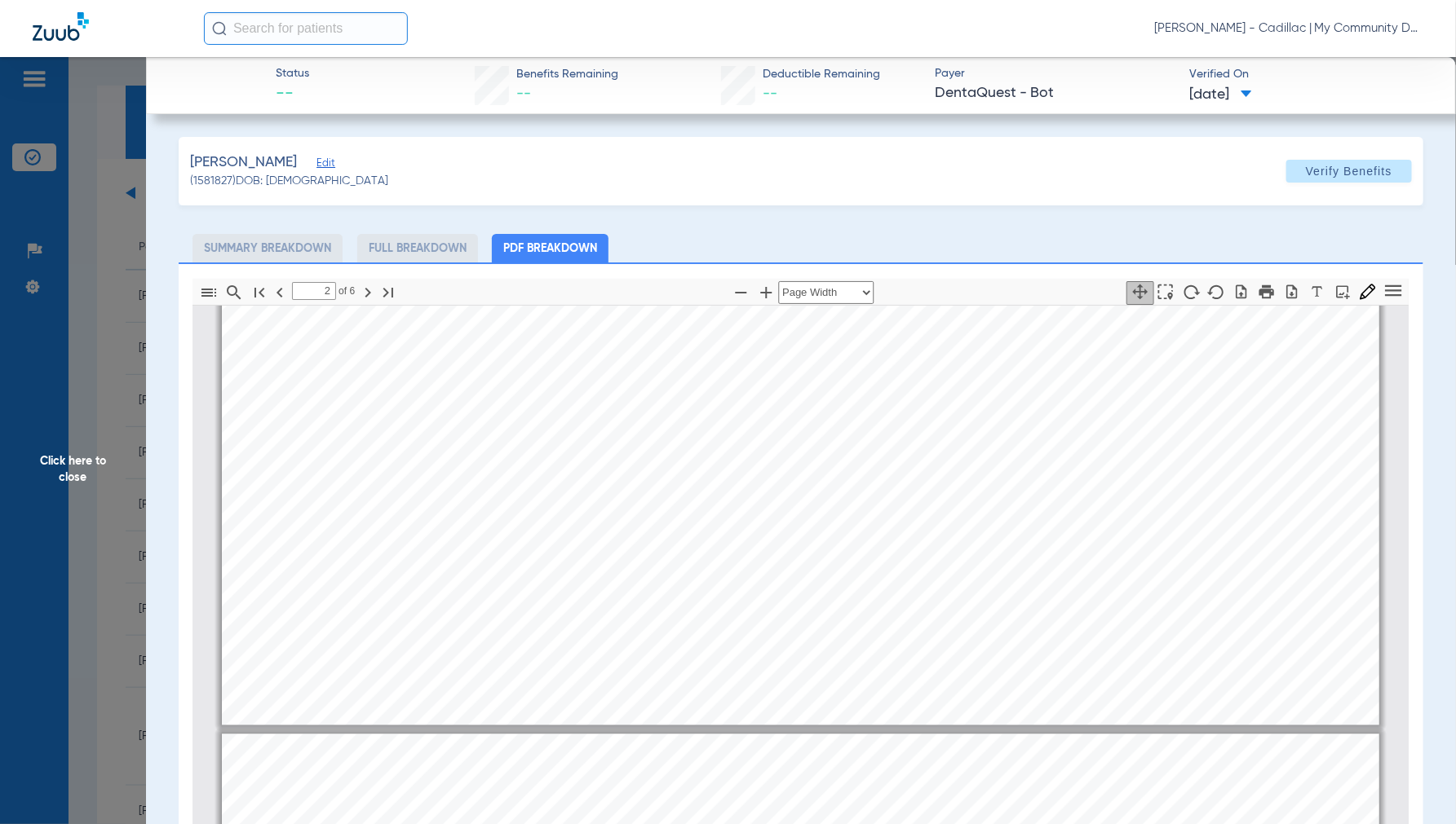
type input "3"
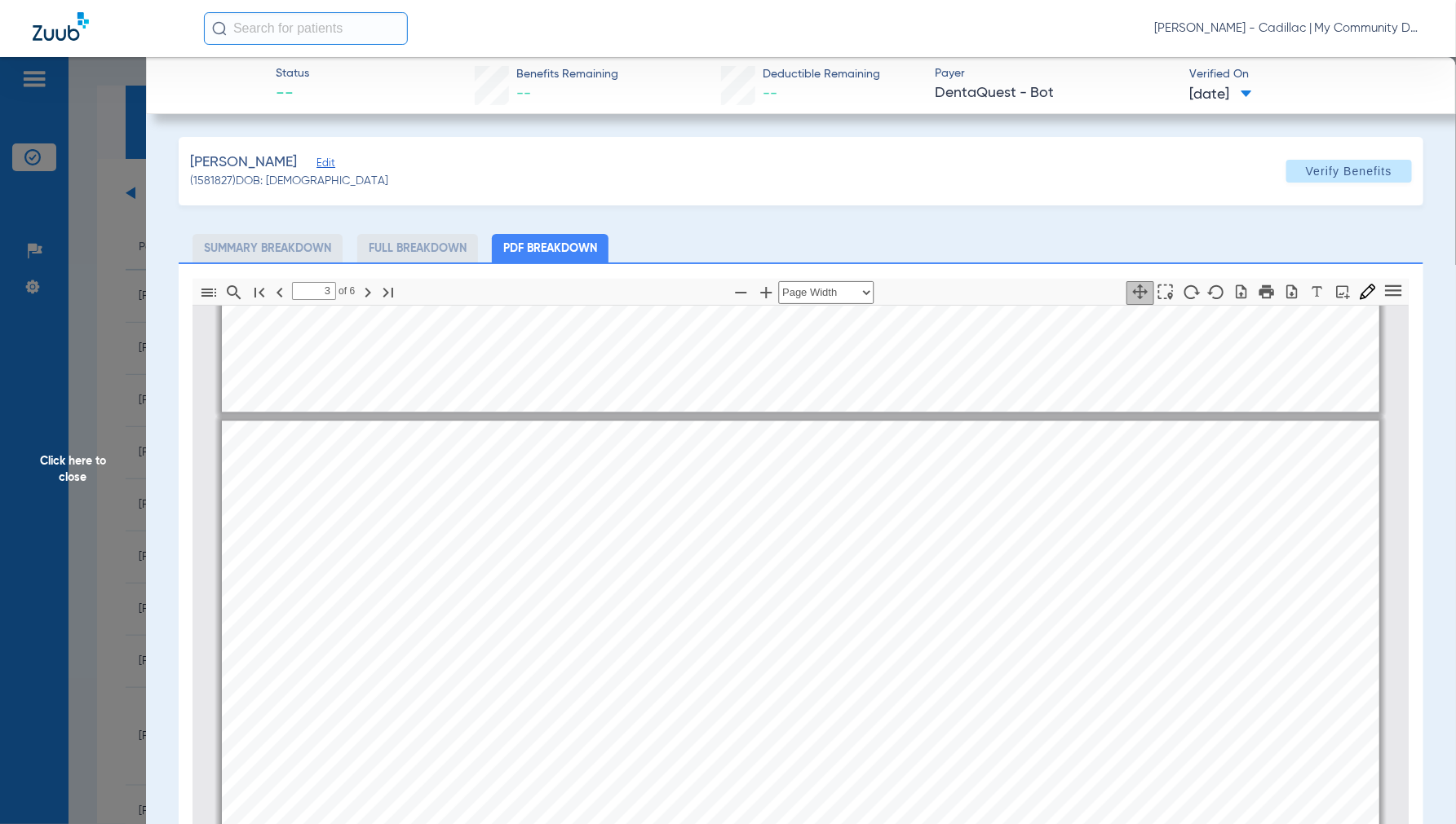
scroll to position [1639, 0]
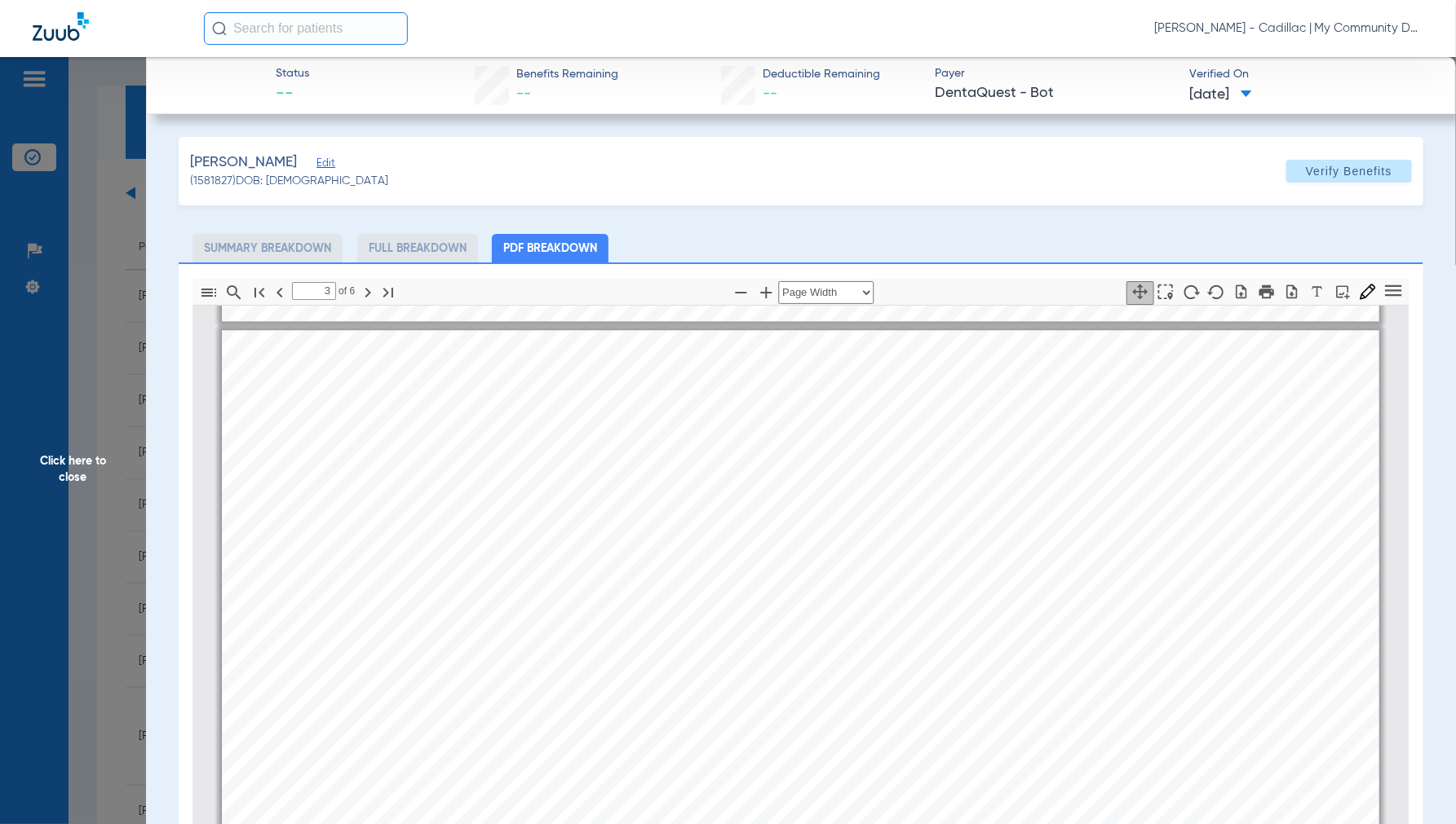
drag, startPoint x: 85, startPoint y: 469, endPoint x: 145, endPoint y: 467, distance: 60.0
click at [84, 469] on span "Click here to close" at bounding box center [72, 468] width 146 height 824
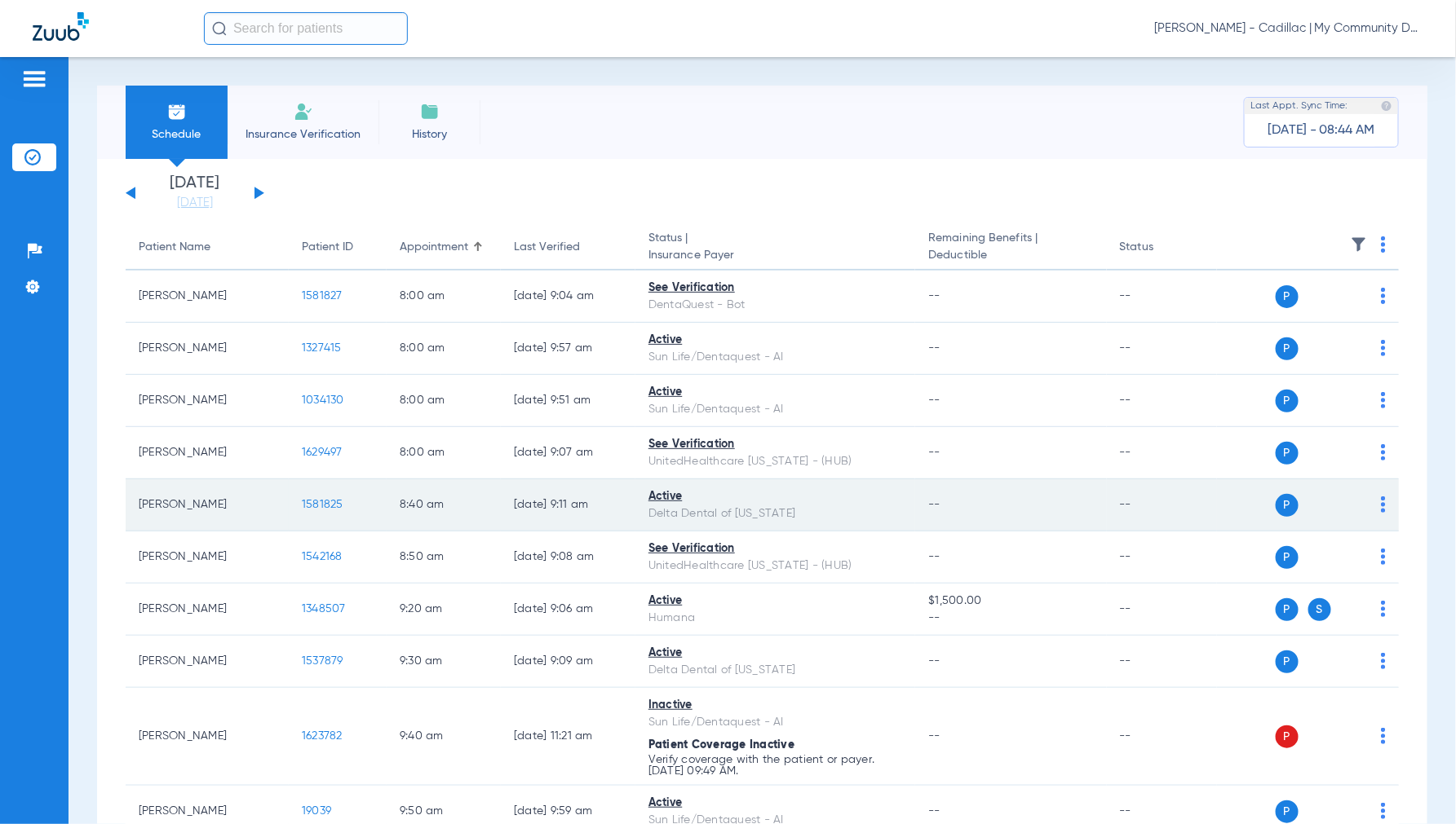
click at [312, 508] on span "1581825" at bounding box center [322, 505] width 42 height 12
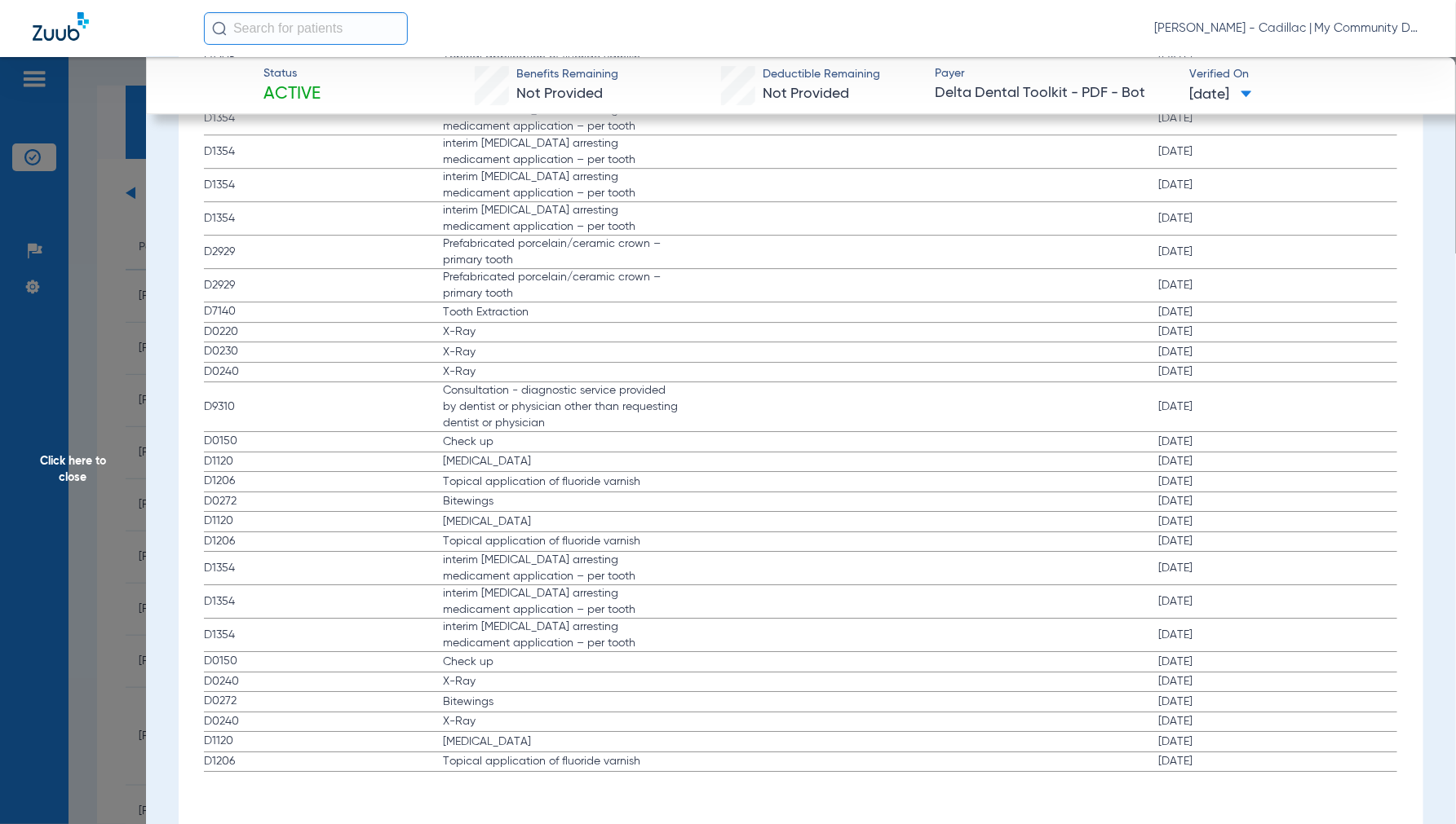
scroll to position [2103, 0]
drag, startPoint x: 72, startPoint y: 468, endPoint x: 107, endPoint y: 469, distance: 35.0
click at [72, 469] on span "Click here to close" at bounding box center [72, 468] width 146 height 824
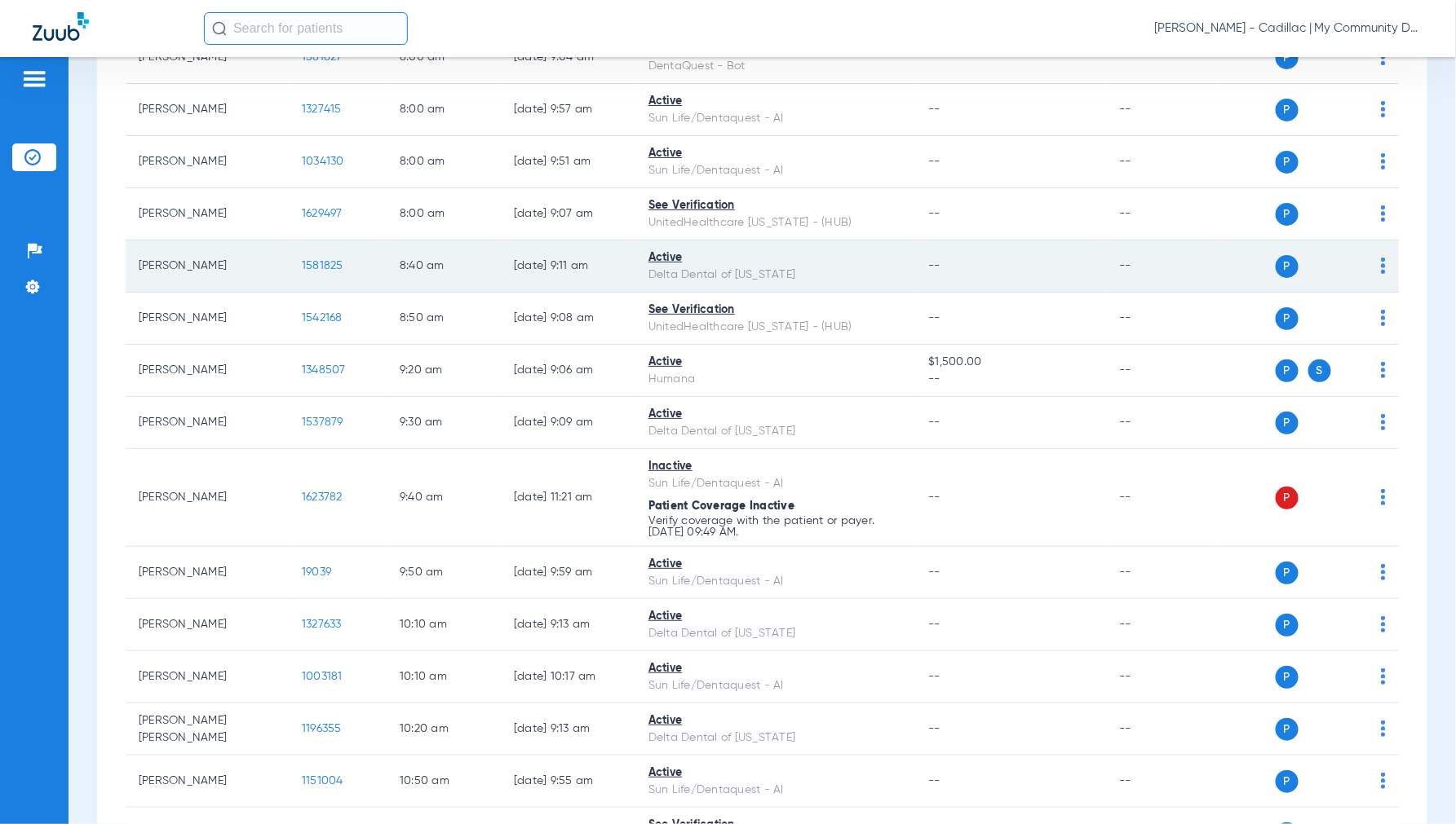
scroll to position [362, 0]
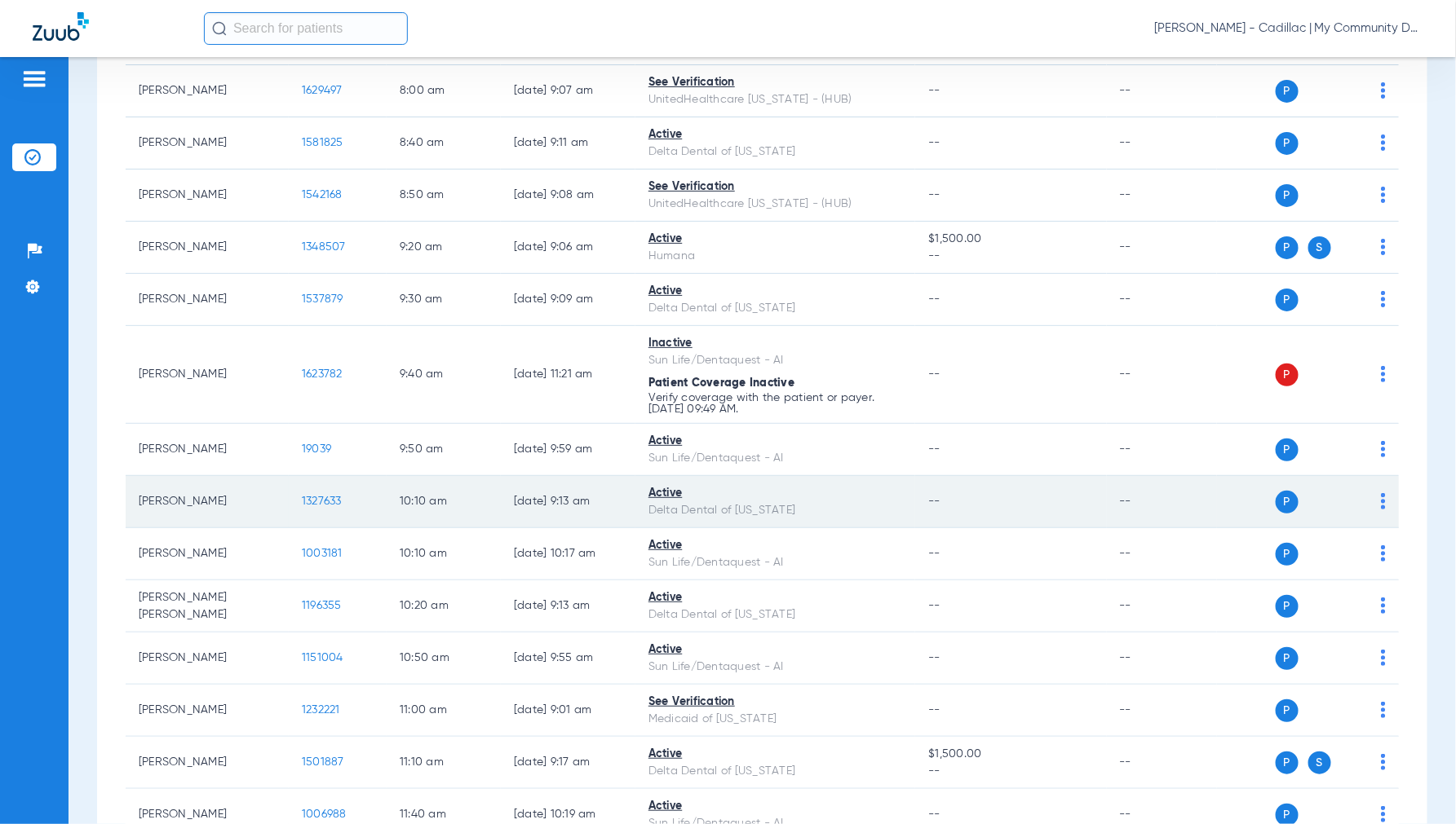
click at [321, 496] on span "1327633" at bounding box center [321, 501] width 40 height 12
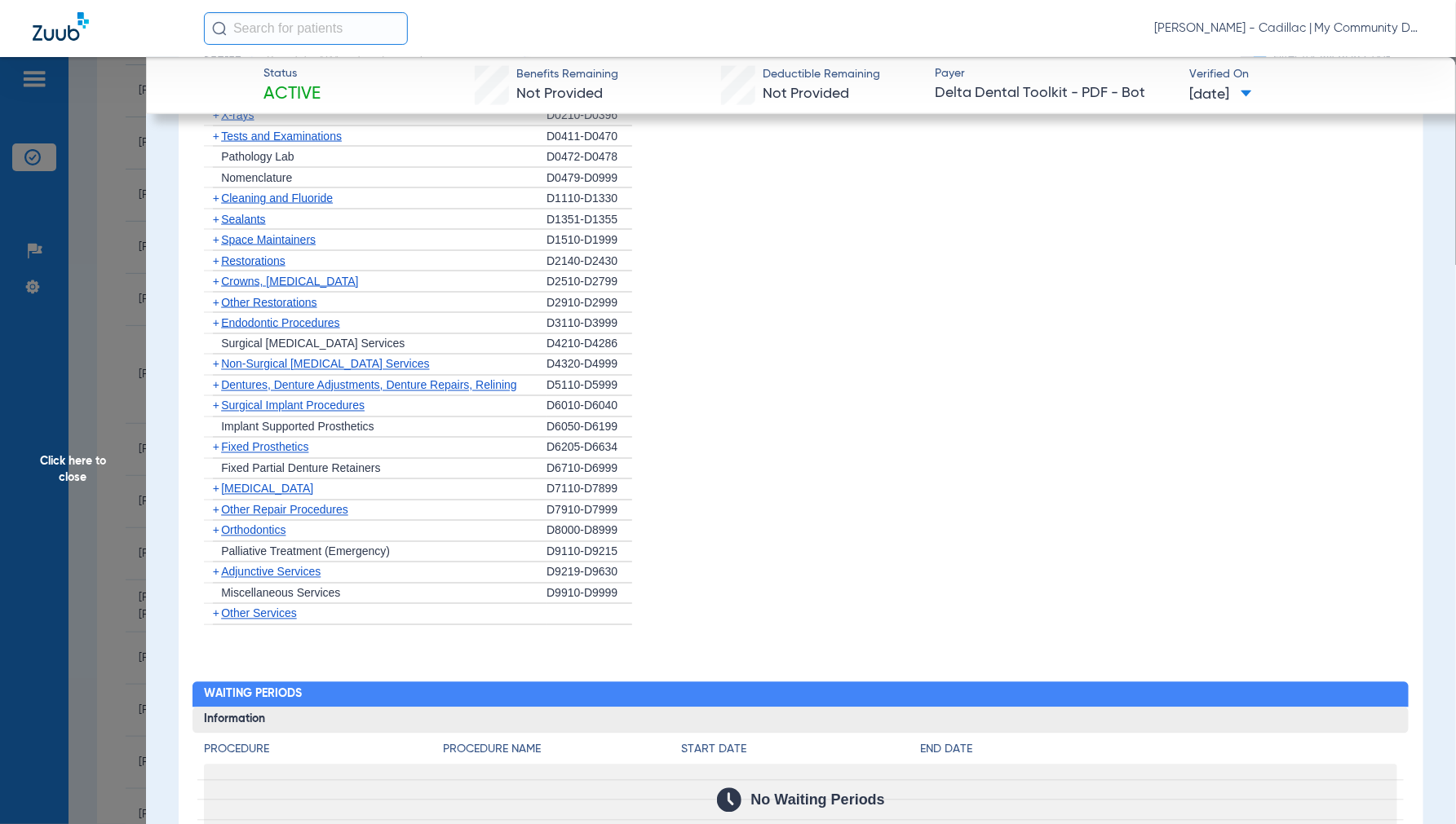
scroll to position [1358, 0]
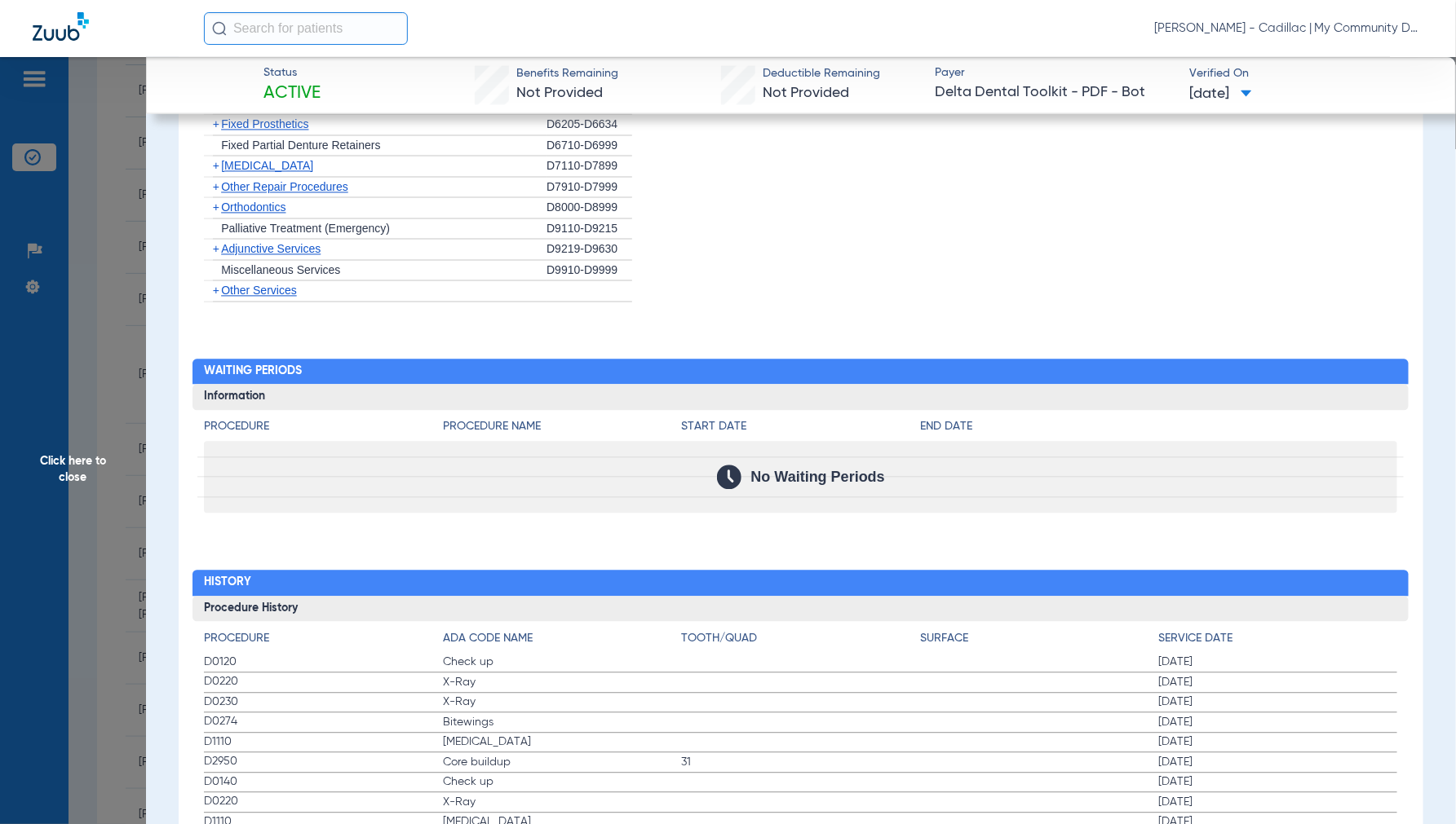
drag, startPoint x: 77, startPoint y: 463, endPoint x: 126, endPoint y: 461, distance: 49.0
click at [77, 463] on span "Click here to close" at bounding box center [72, 468] width 146 height 824
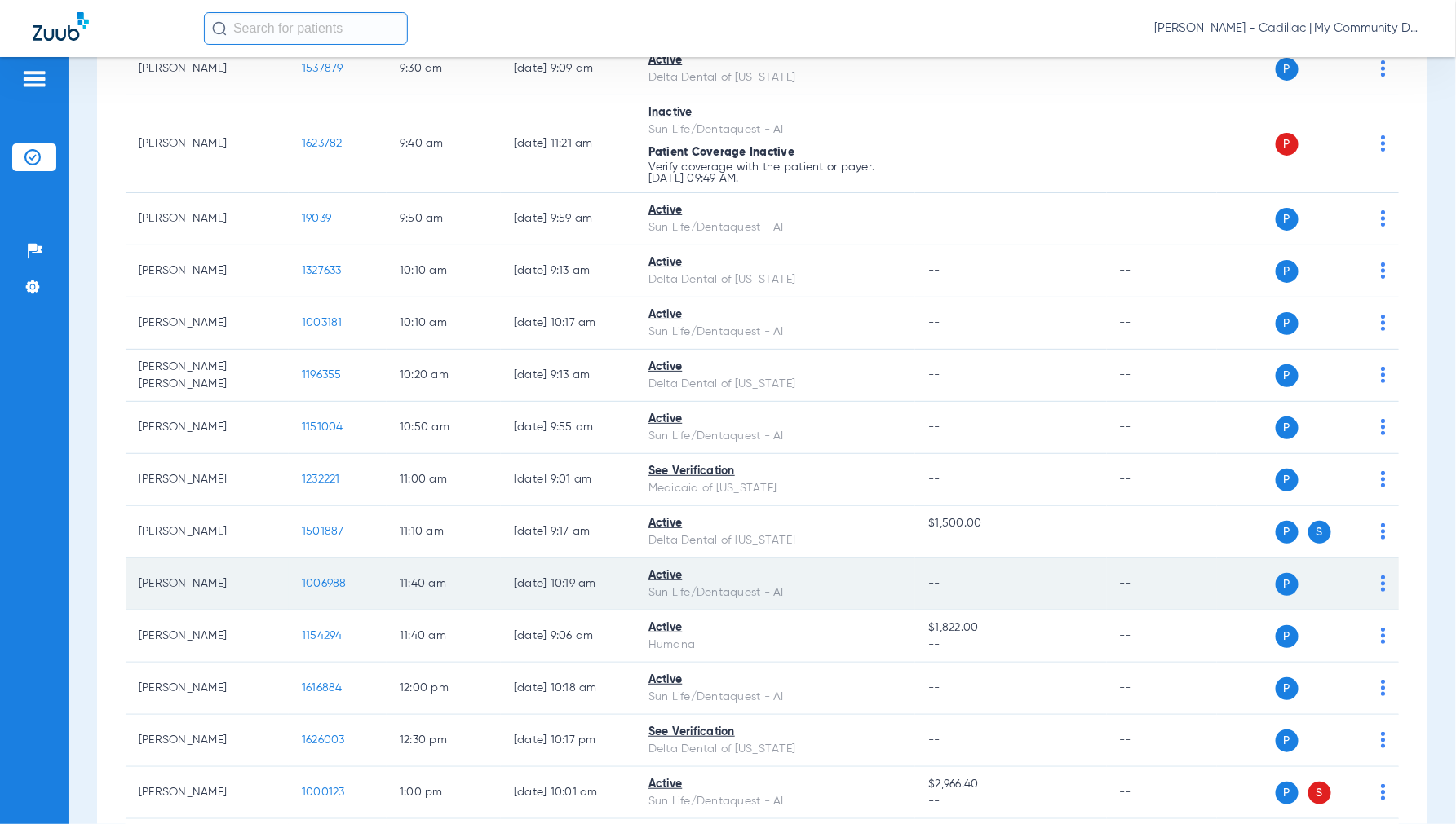
scroll to position [634, 0]
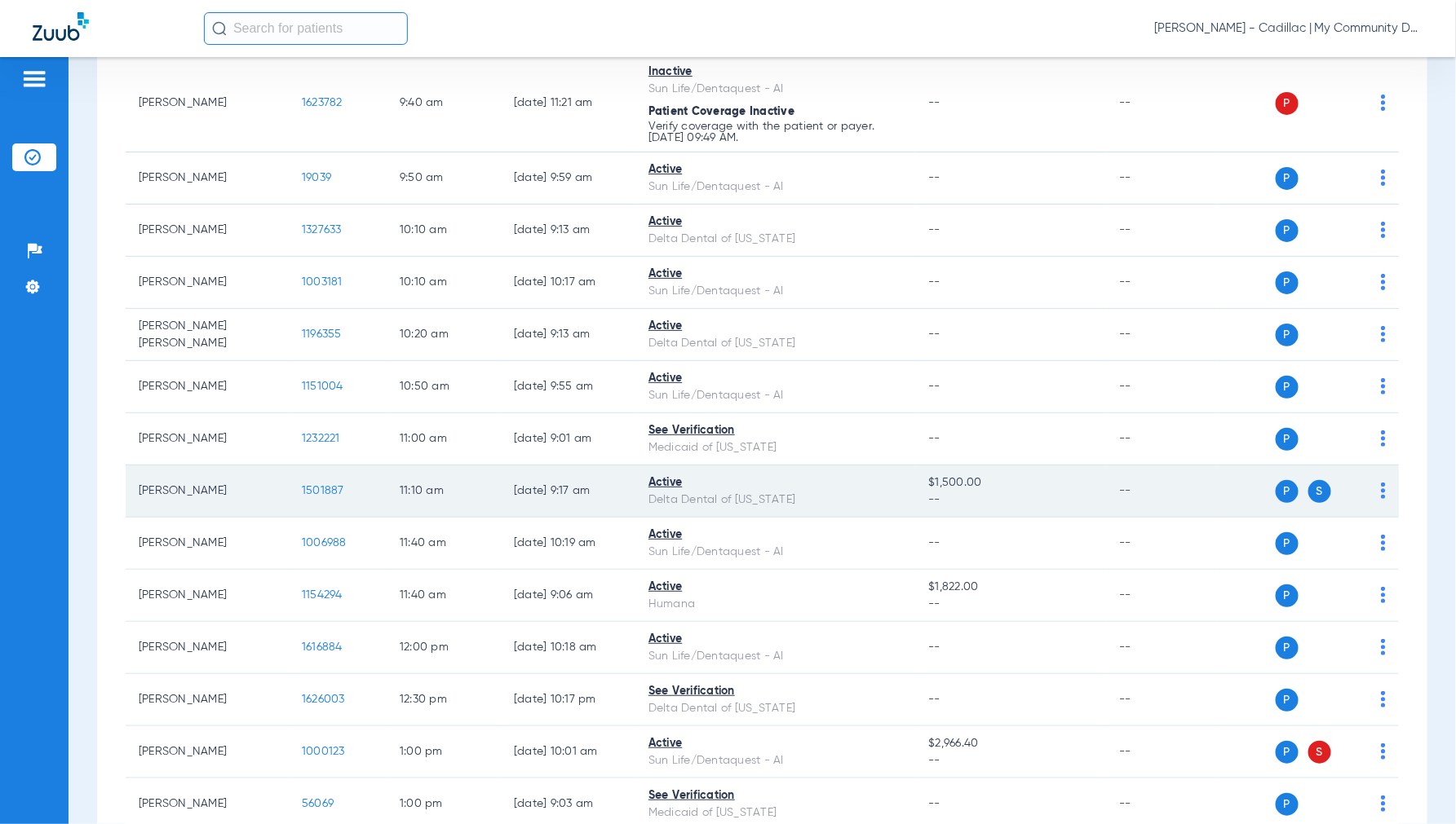
click at [327, 486] on span "1501887" at bounding box center [323, 491] width 43 height 12
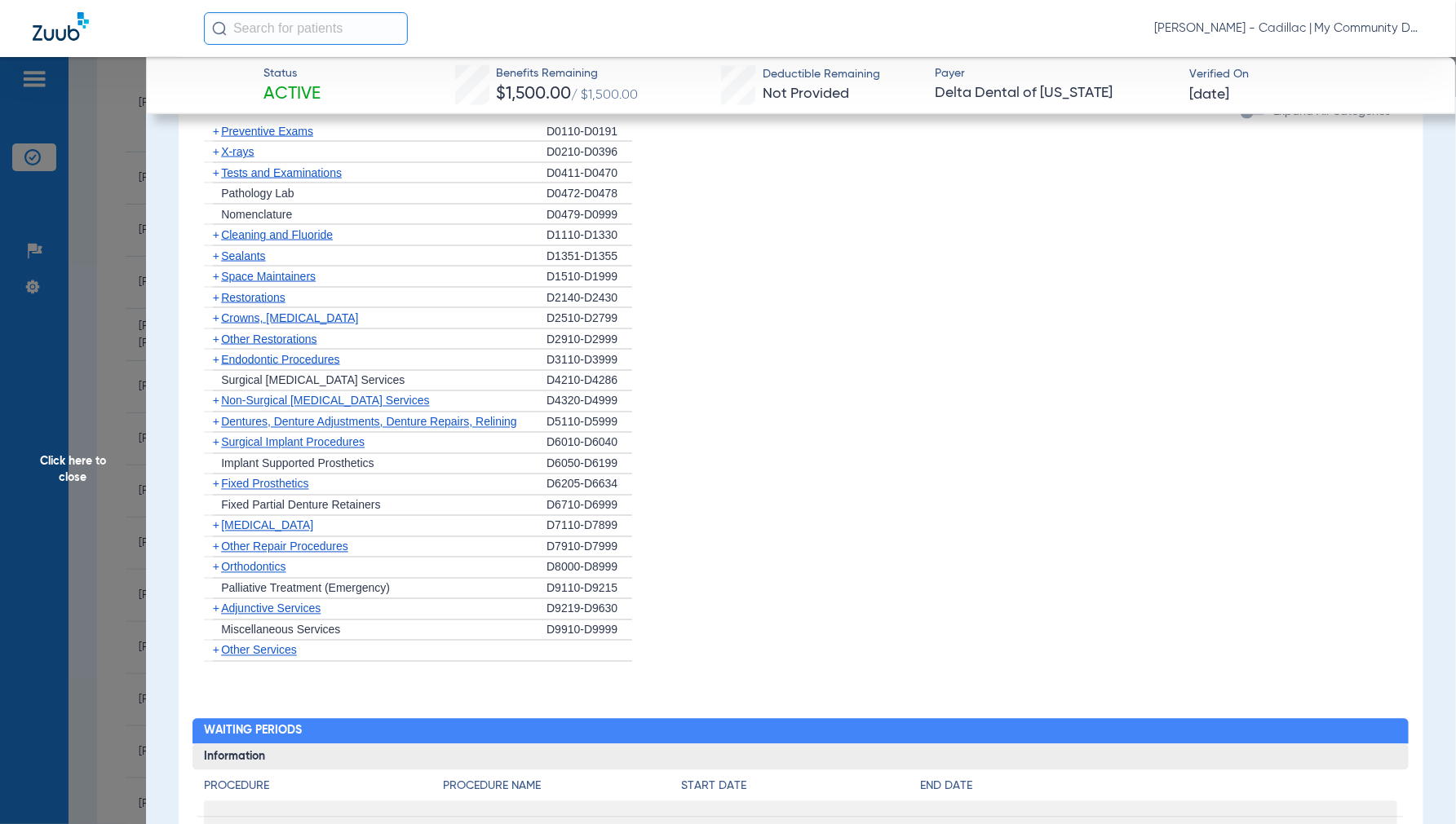
scroll to position [1330, 0]
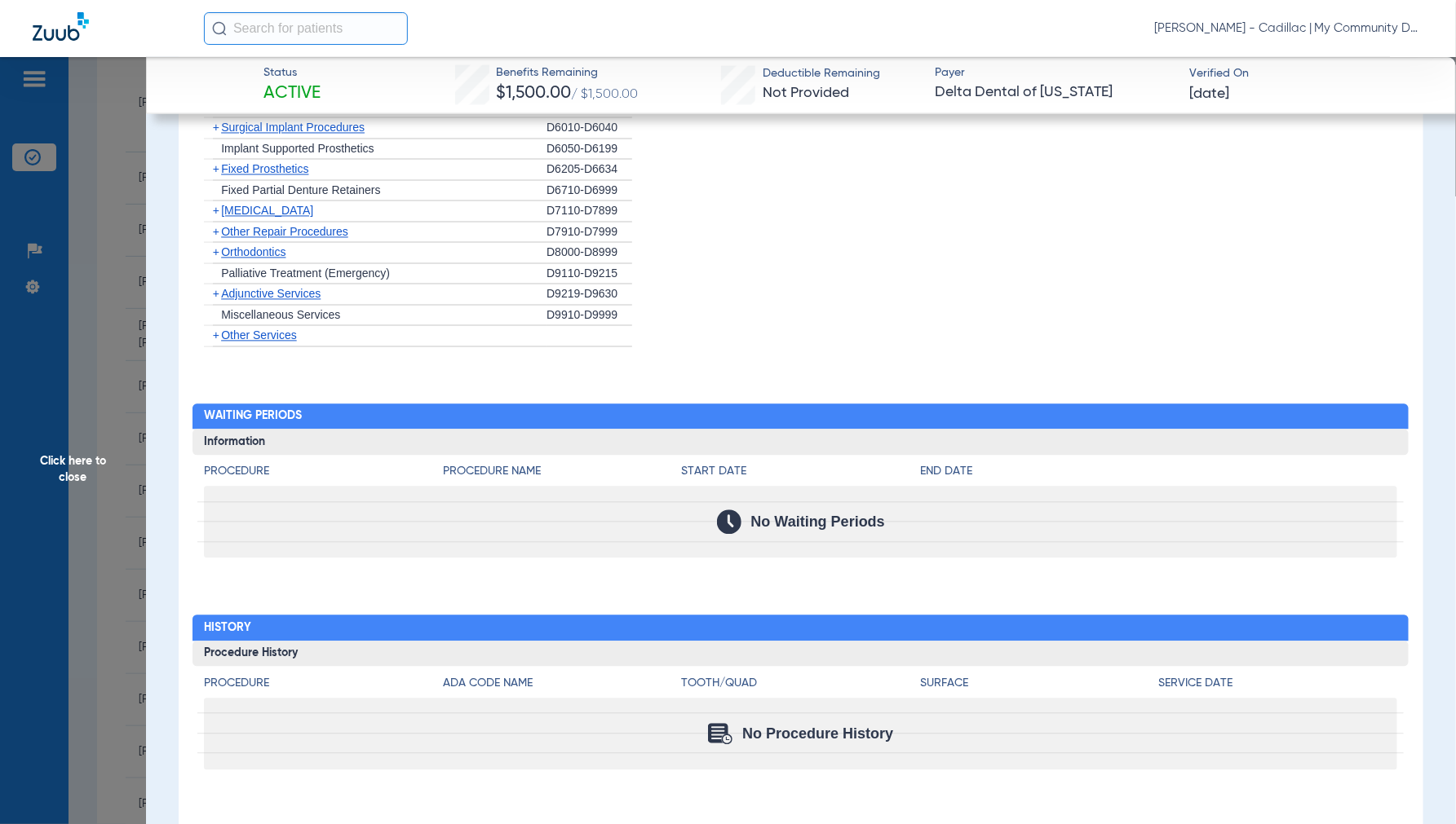
click at [82, 468] on span "Click here to close" at bounding box center [72, 468] width 146 height 824
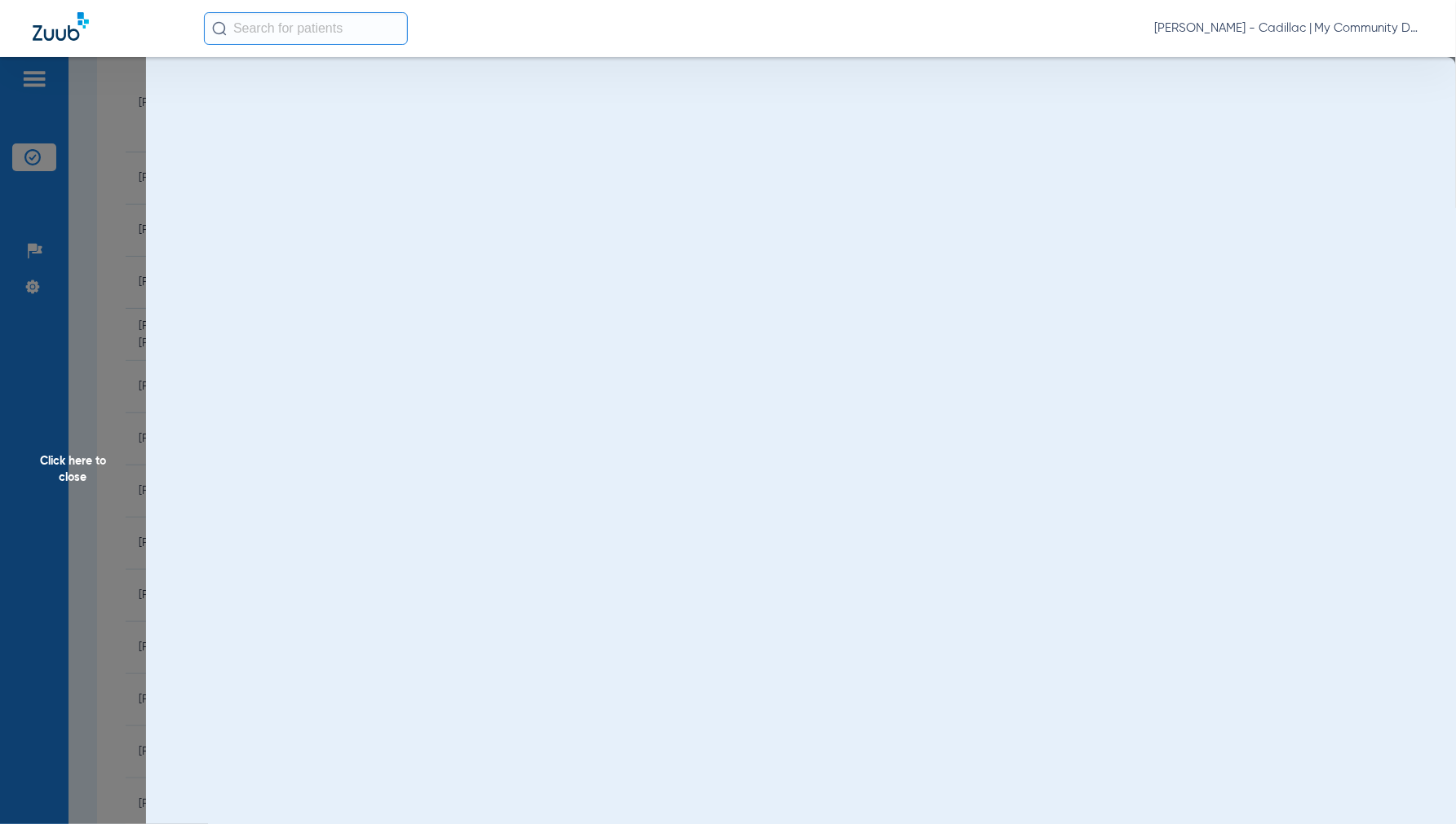
scroll to position [0, 0]
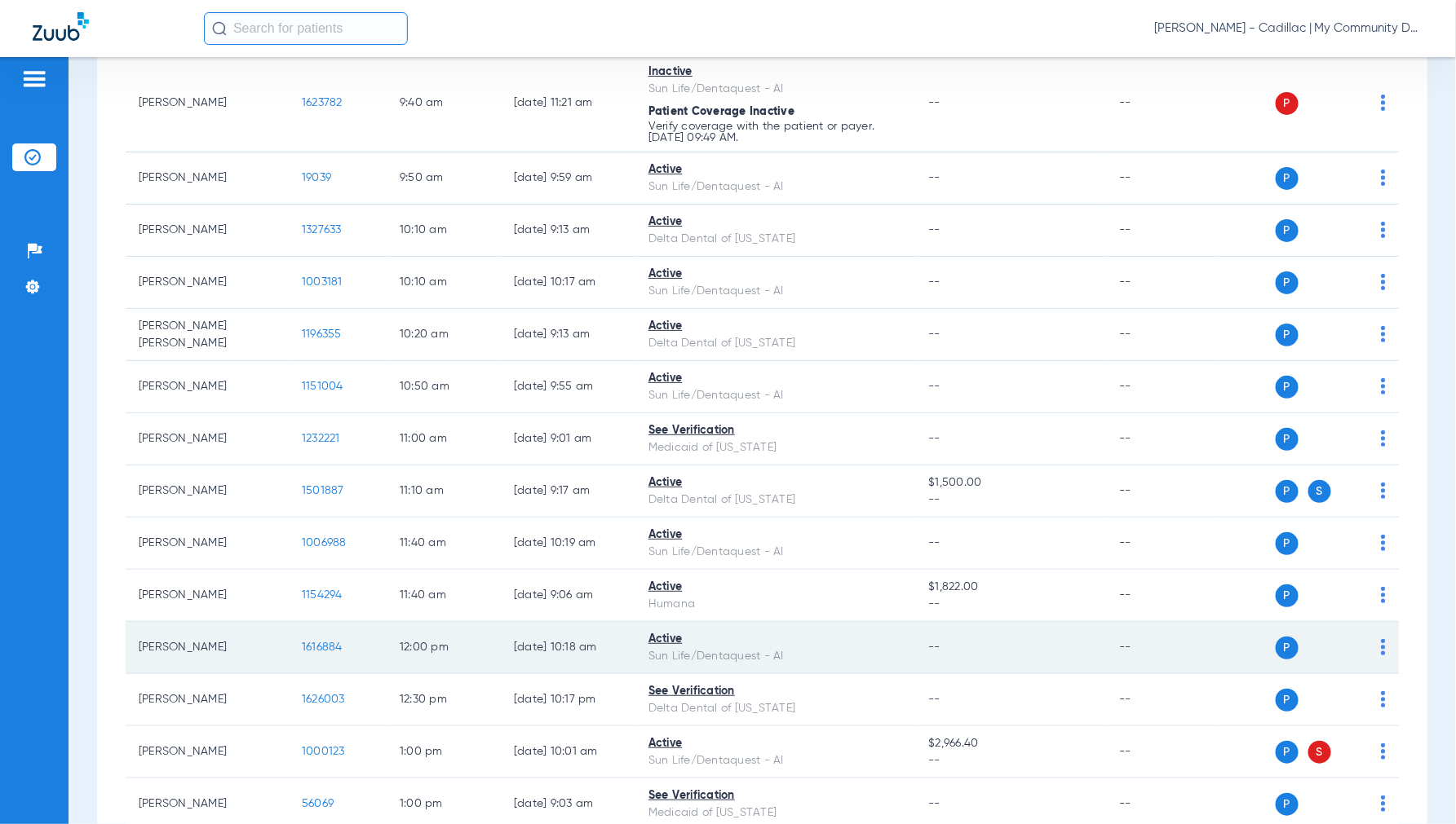
click at [323, 644] on span "1616884" at bounding box center [322, 647] width 41 height 12
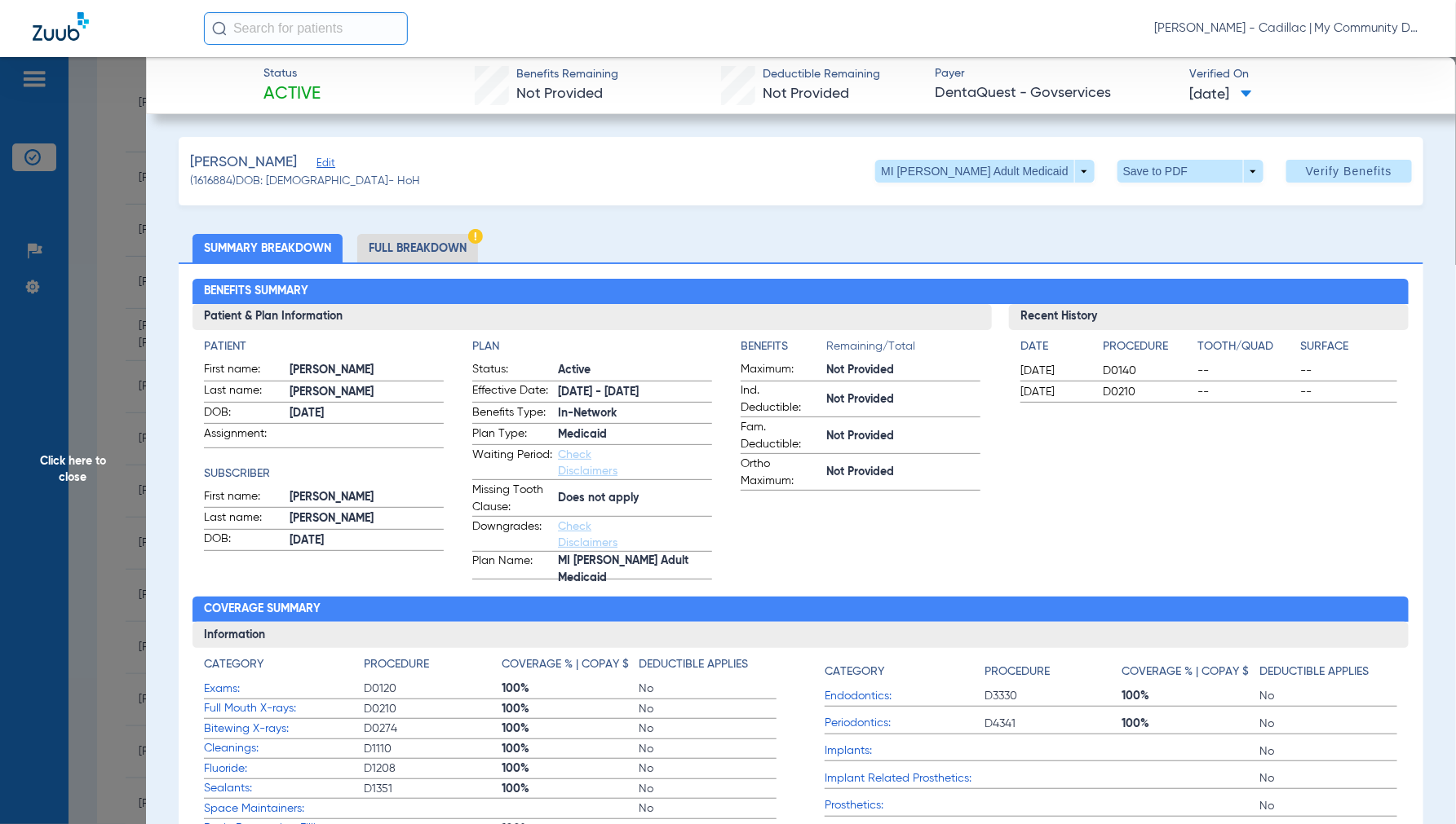
click at [86, 462] on span "Click here to close" at bounding box center [72, 468] width 146 height 824
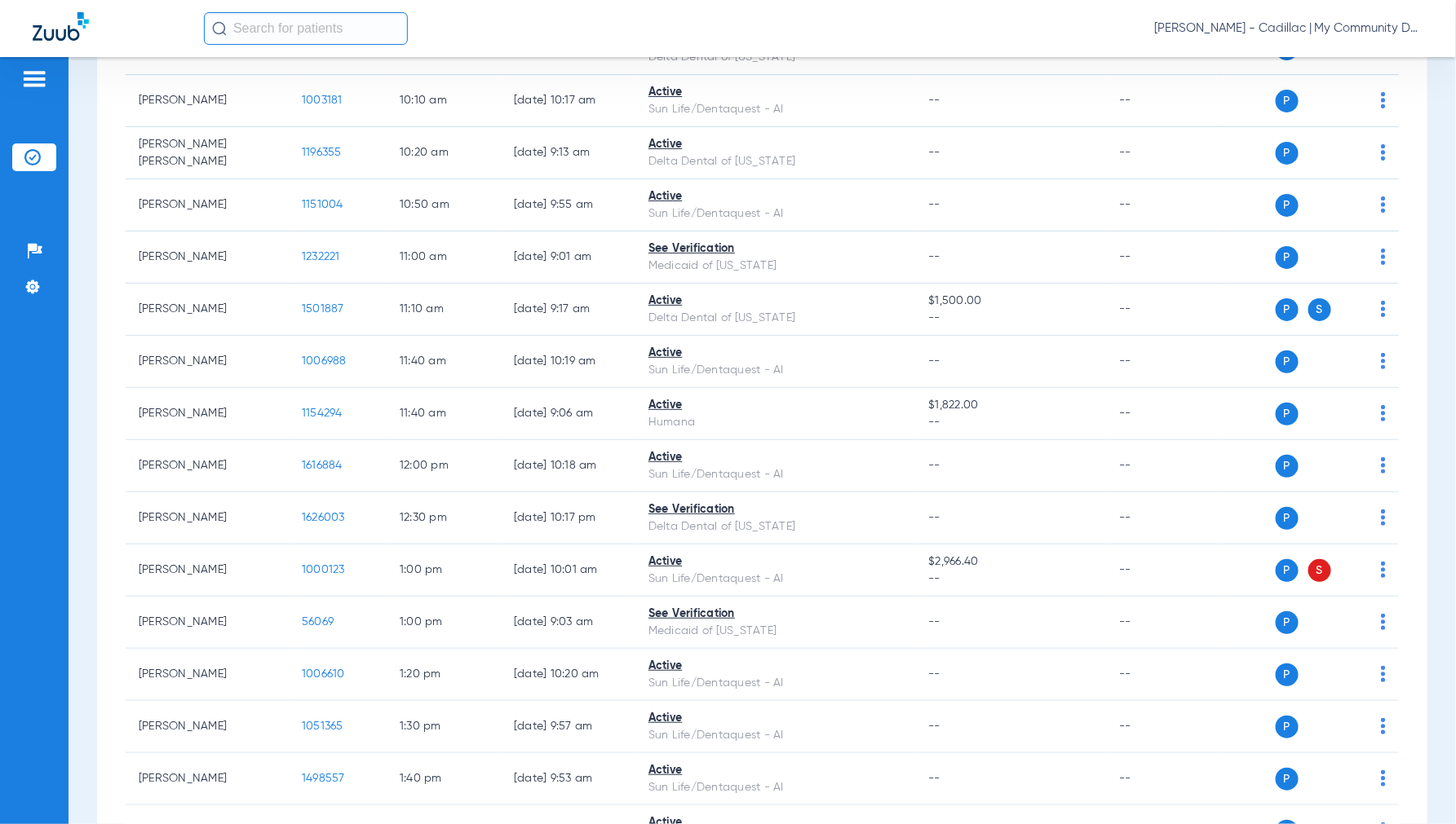
scroll to position [905, 0]
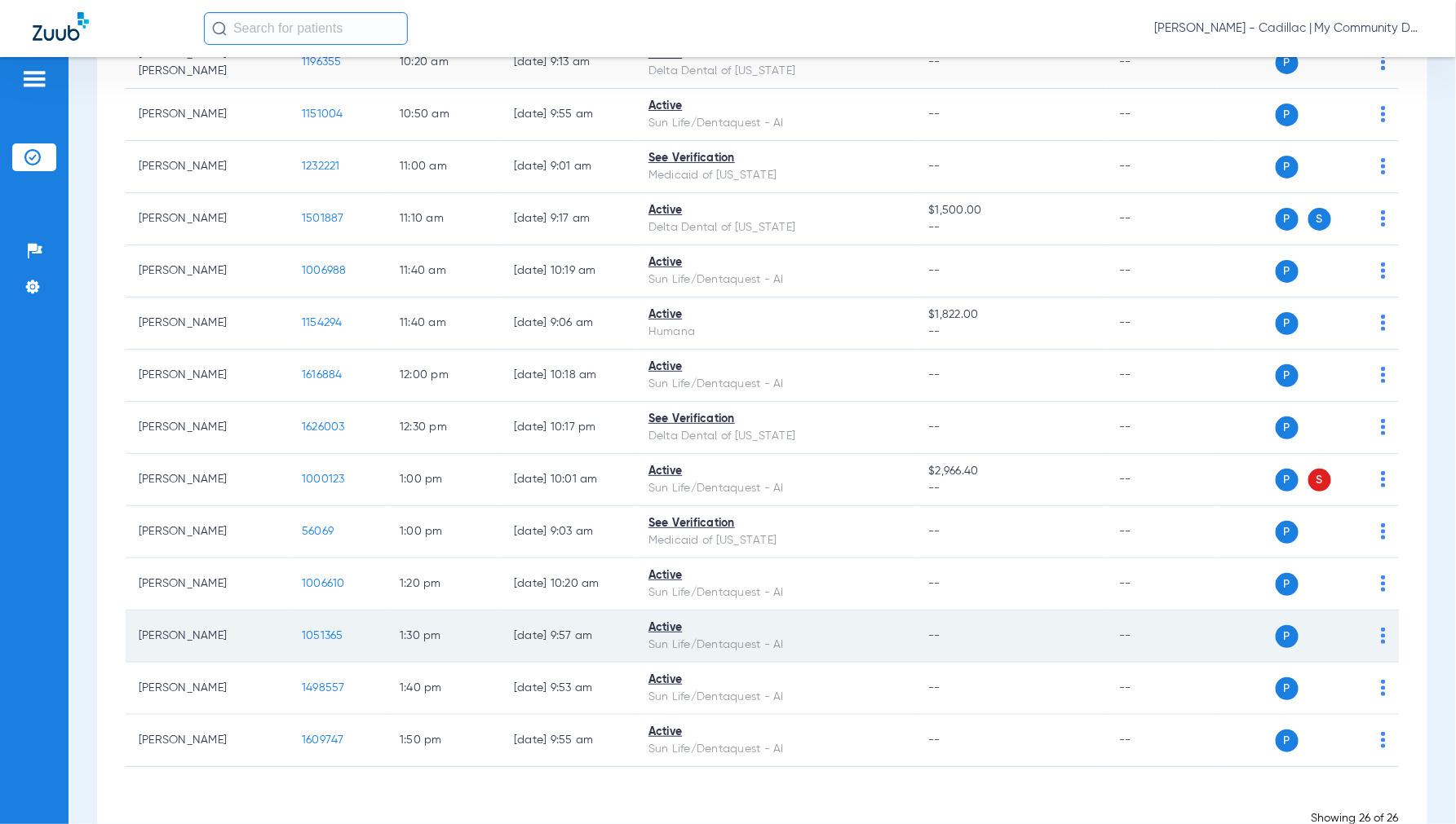
click at [321, 638] on span "1051365" at bounding box center [322, 636] width 42 height 12
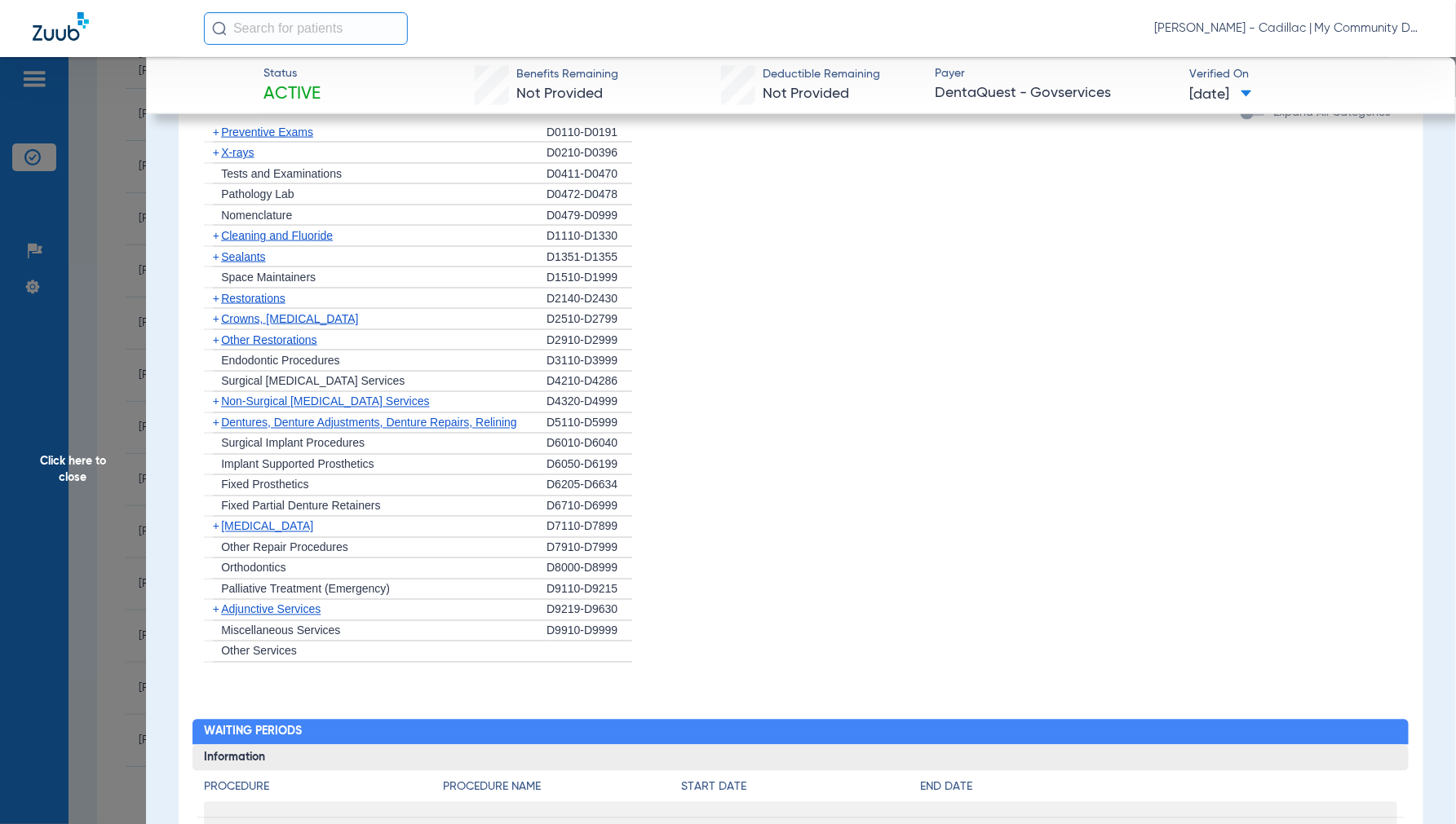
scroll to position [1324, 0]
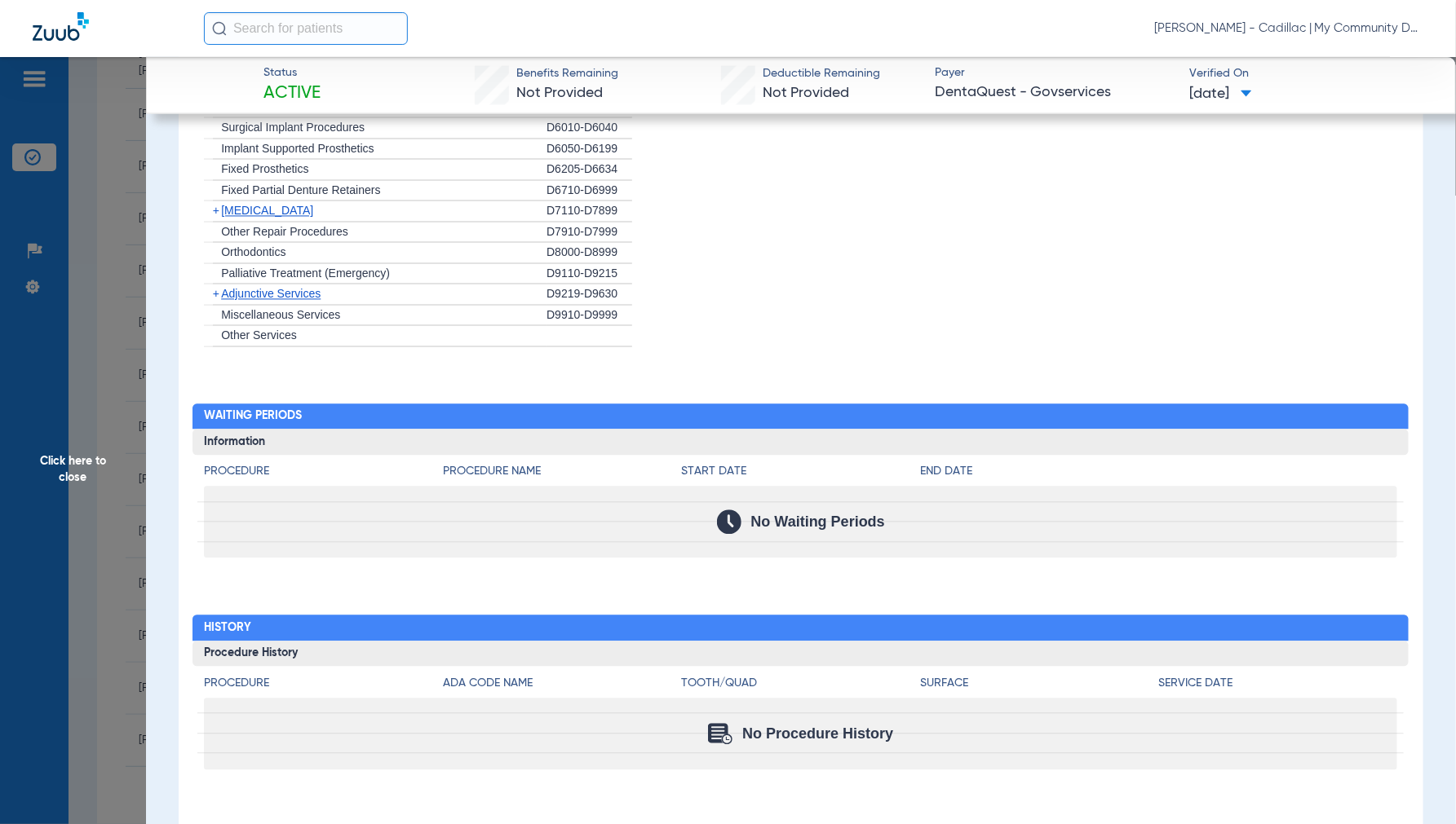
click at [92, 459] on span "Click here to close" at bounding box center [72, 468] width 146 height 824
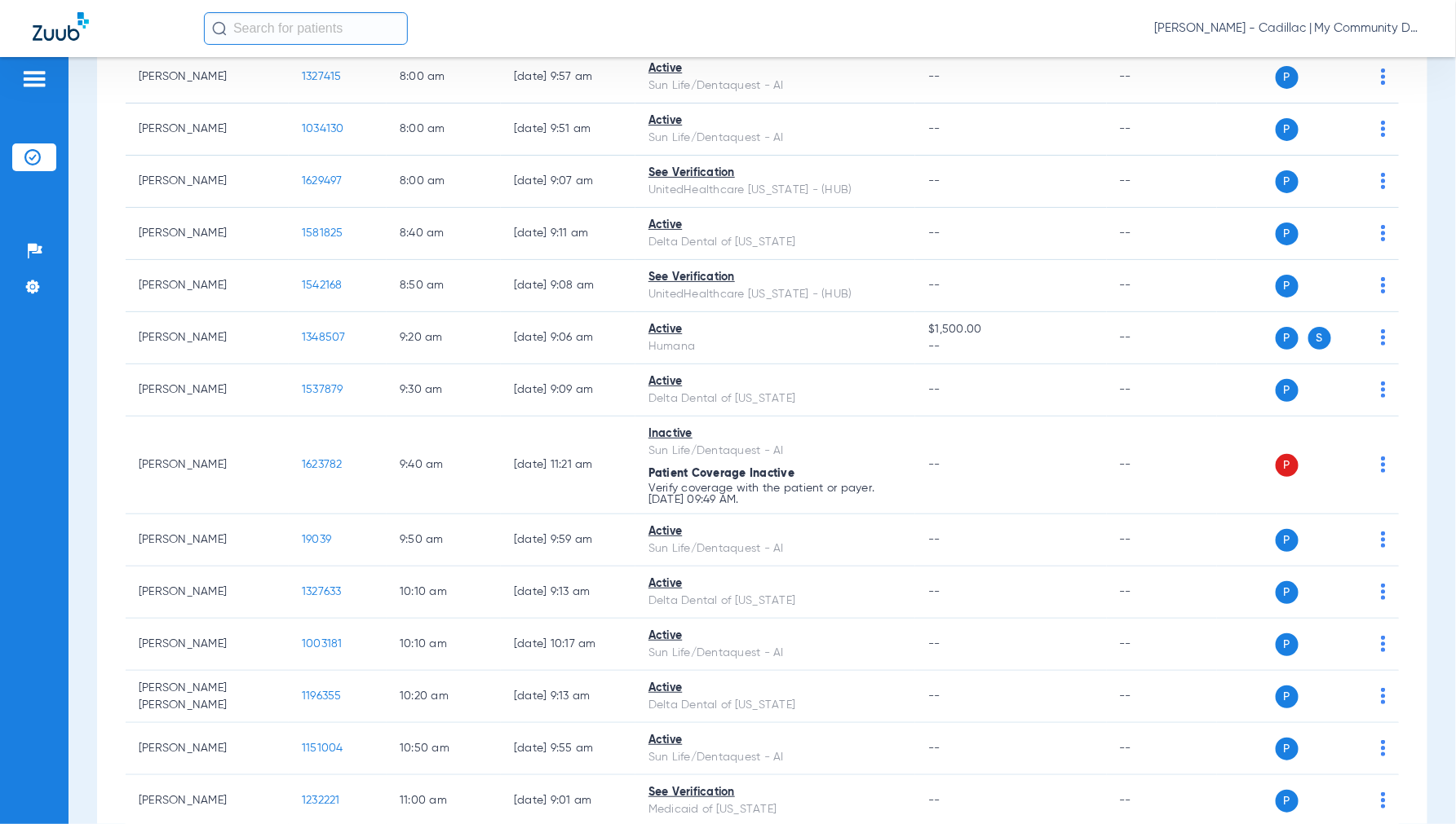
scroll to position [0, 0]
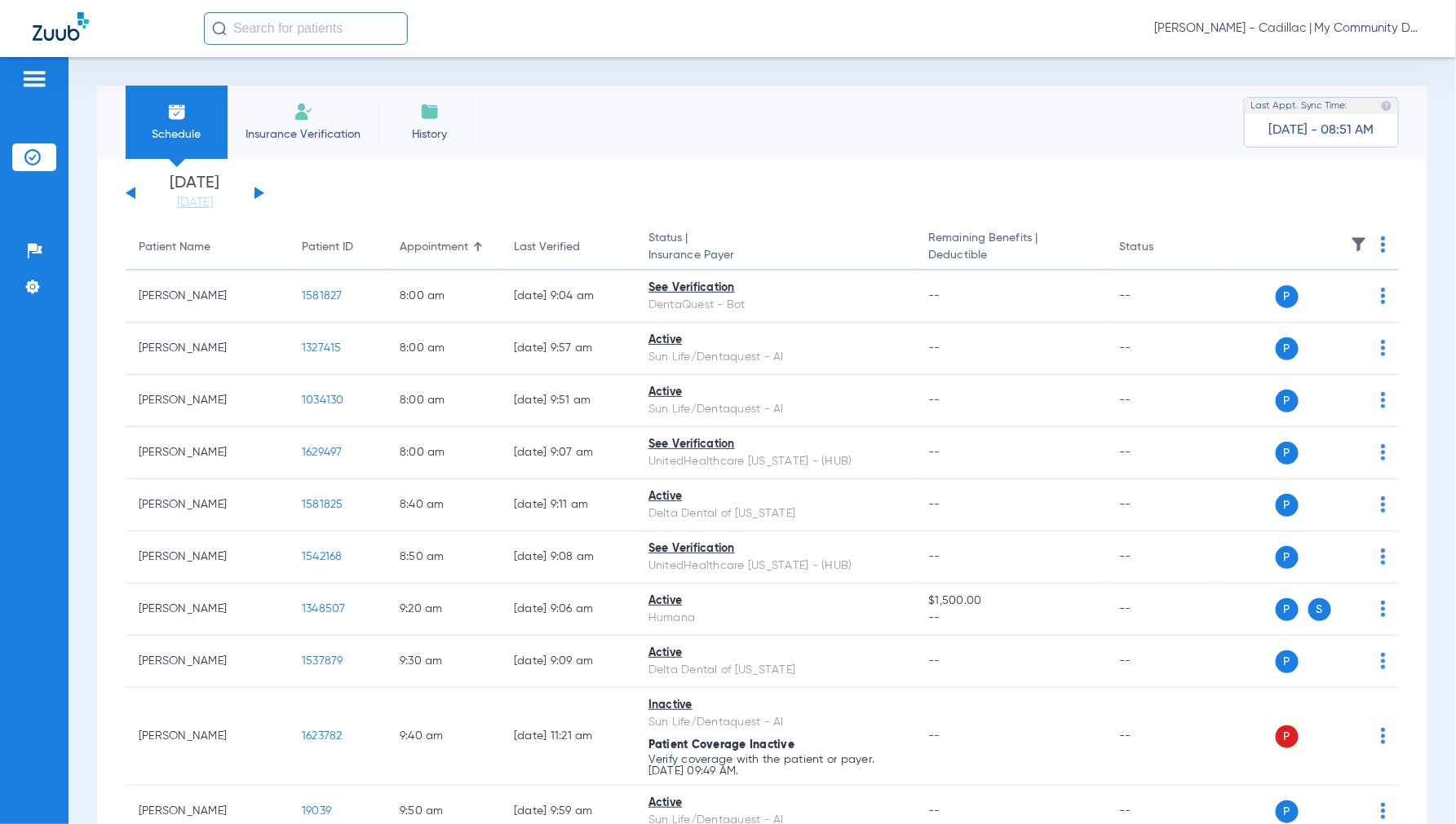
click at [255, 193] on button at bounding box center [259, 193] width 10 height 12
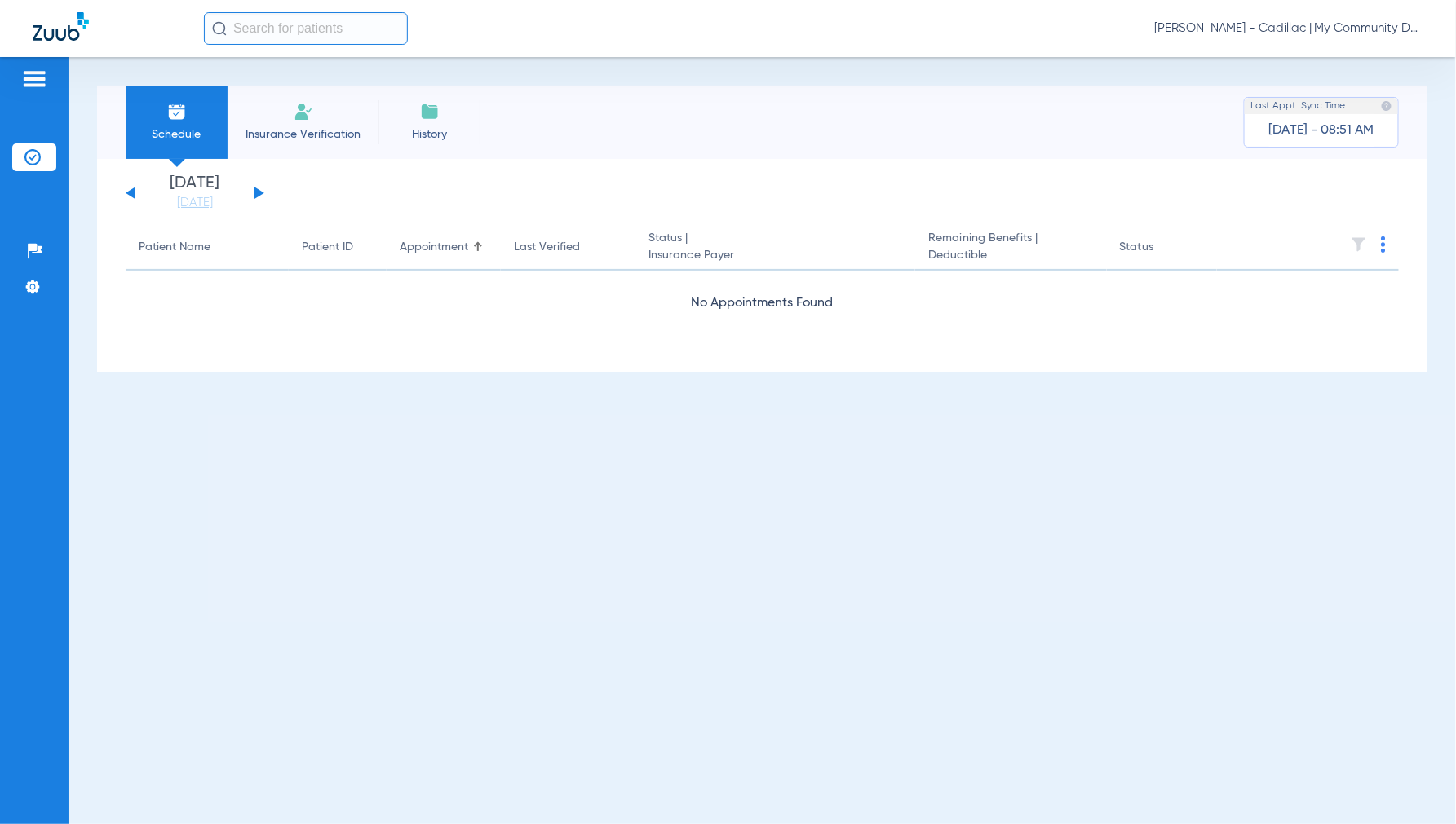
click at [1286, 29] on span "Jennifer Dziamski - Cadillac | My Community Dental Centers" at bounding box center [1288, 29] width 269 height 16
click at [1388, 58] on span "Account Selection" at bounding box center [1362, 58] width 91 height 12
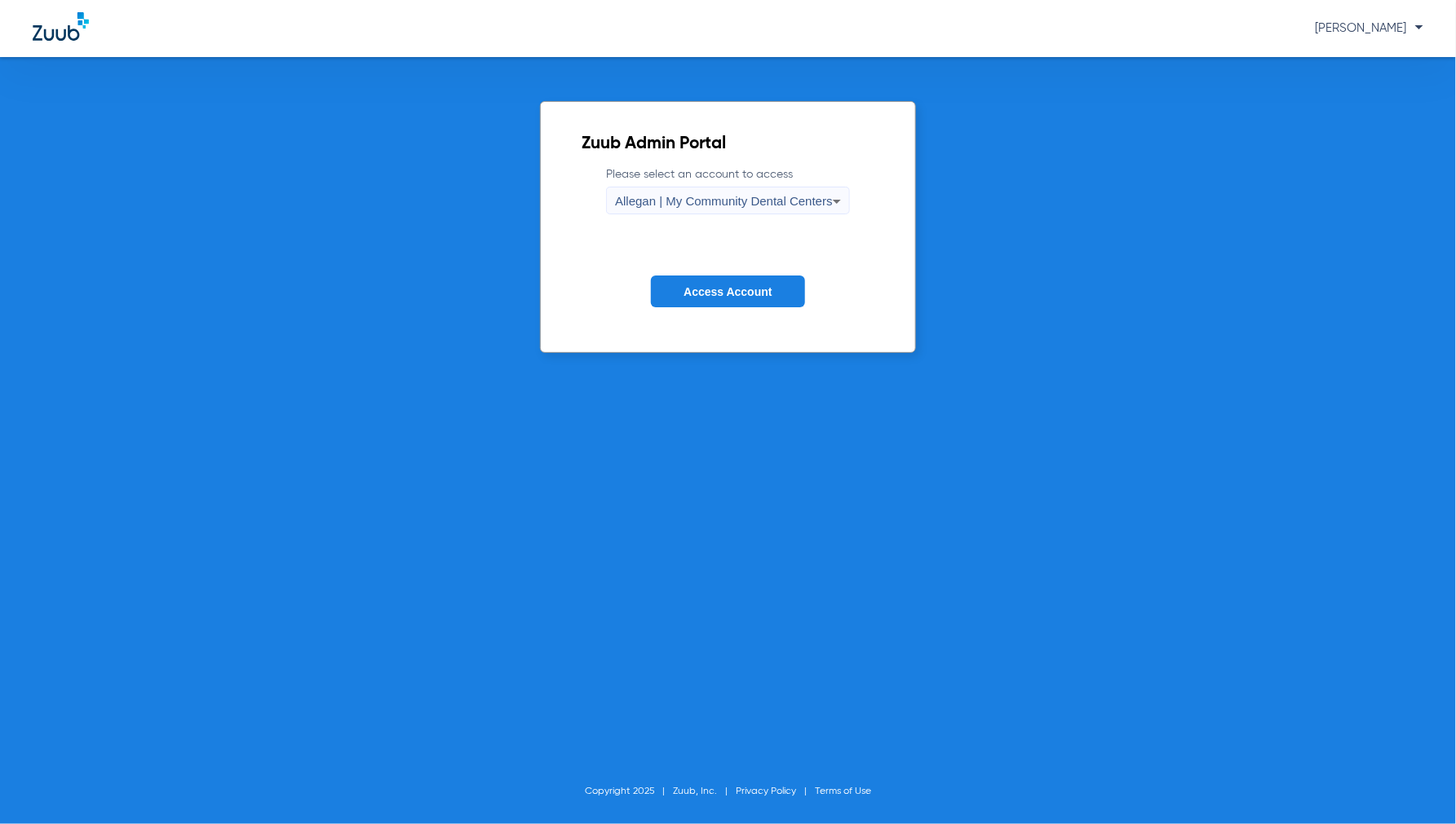
click at [734, 201] on span "Allegan | My Community Dental Centers" at bounding box center [724, 201] width 217 height 14
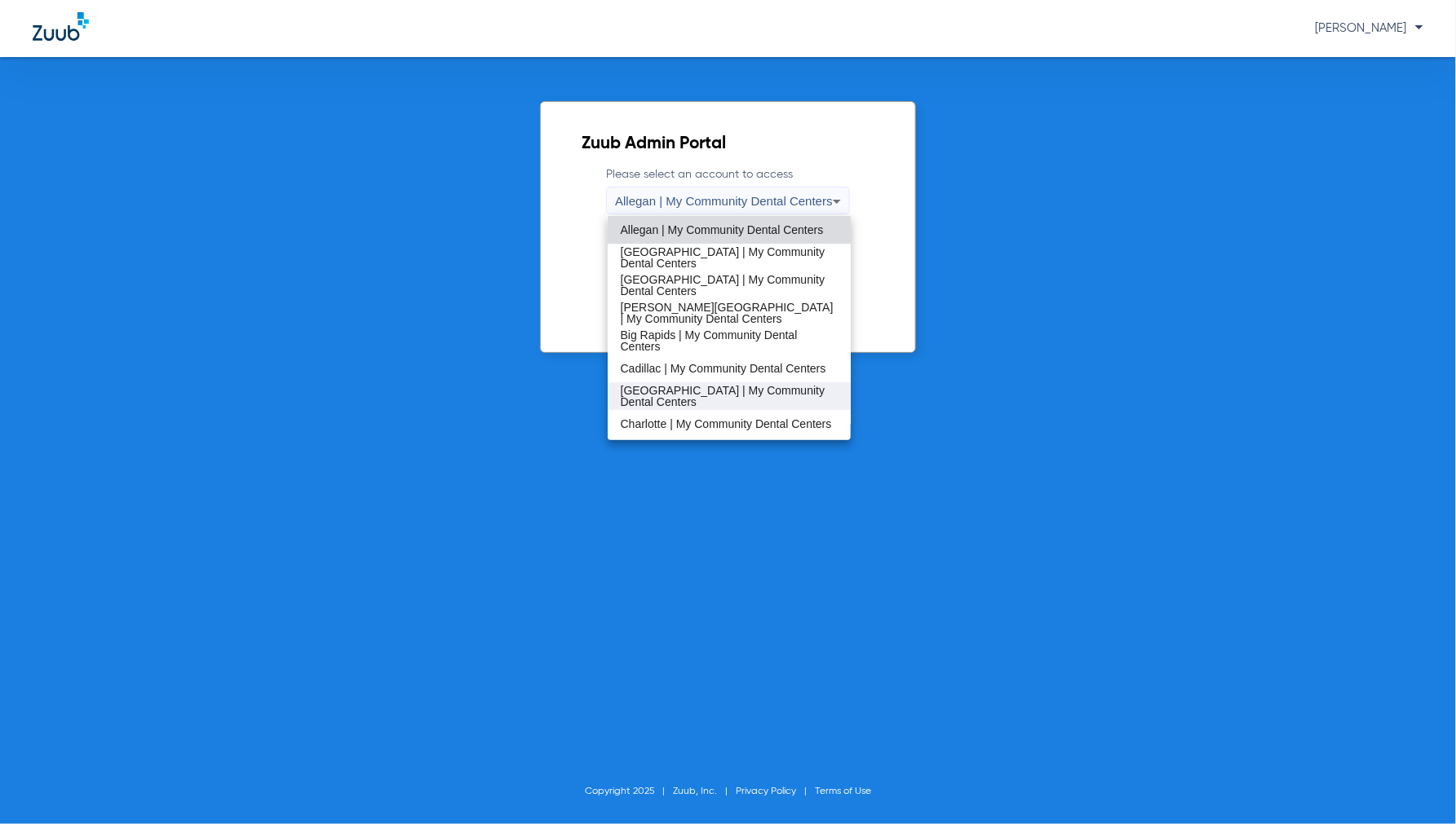
click at [666, 386] on span "[GEOGRAPHIC_DATA] | My Community Dental Centers" at bounding box center [730, 396] width 217 height 23
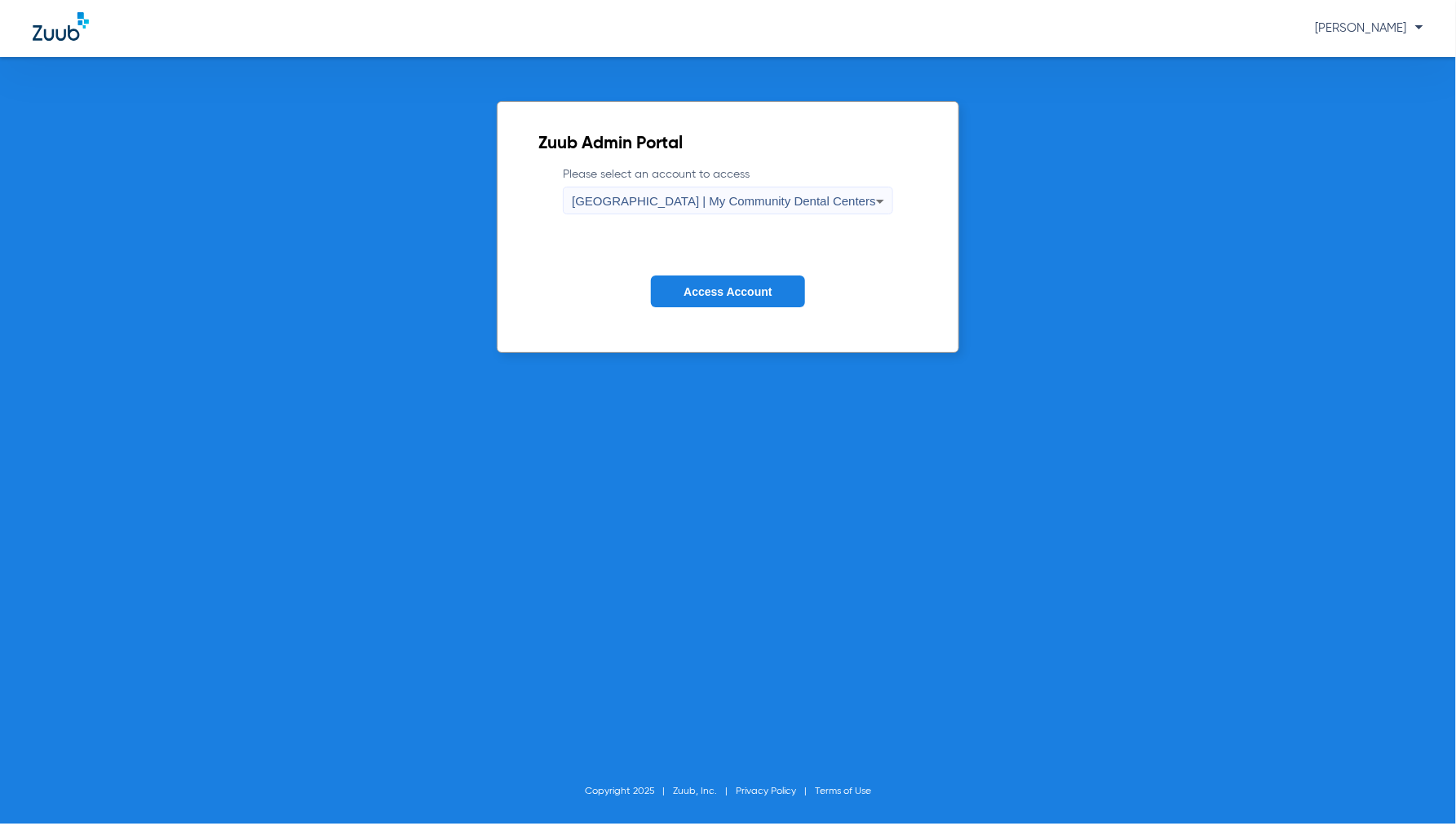
click at [737, 294] on span "Access Account" at bounding box center [727, 292] width 88 height 13
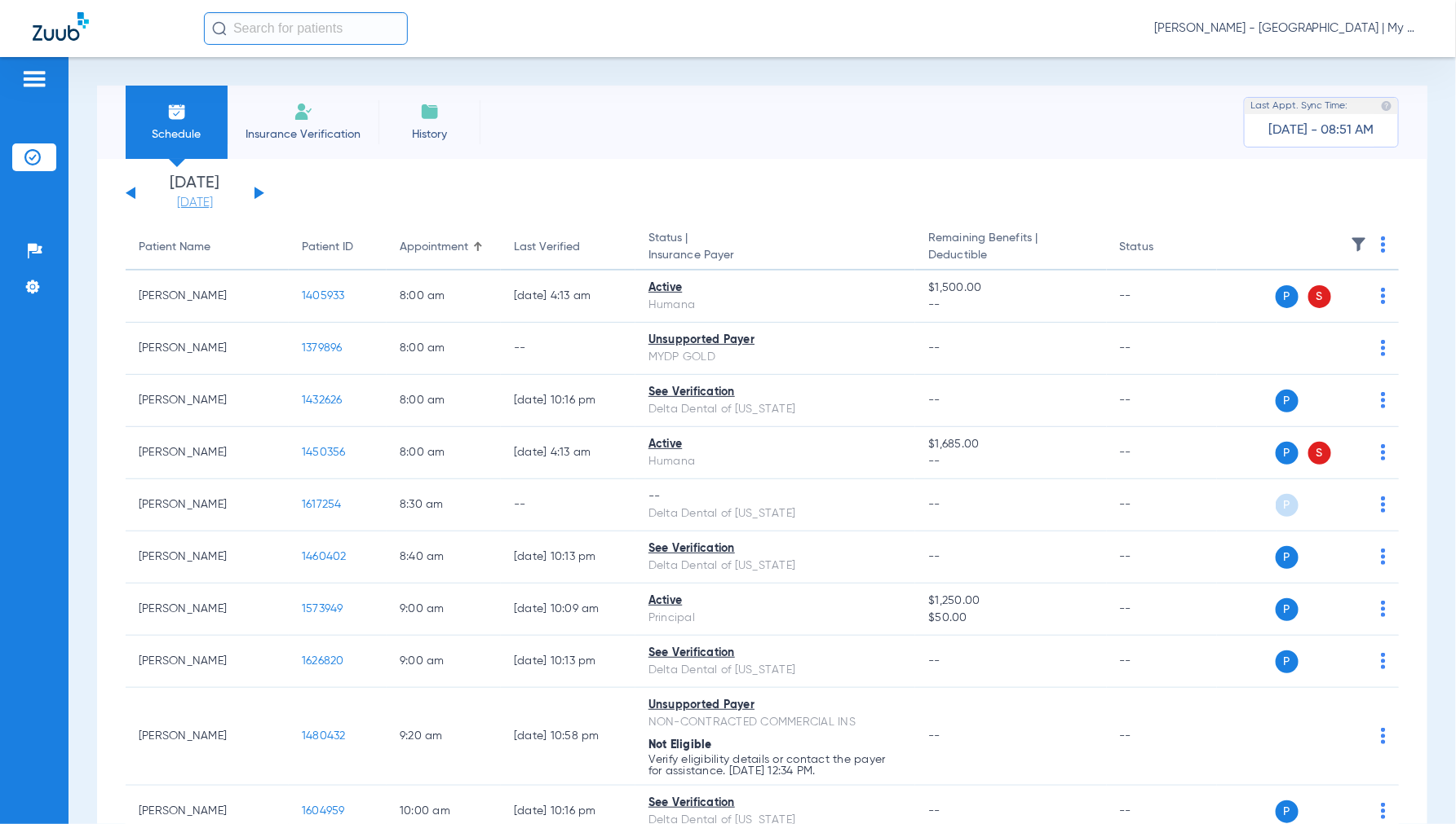
click at [222, 201] on link "[DATE]" at bounding box center [194, 203] width 98 height 16
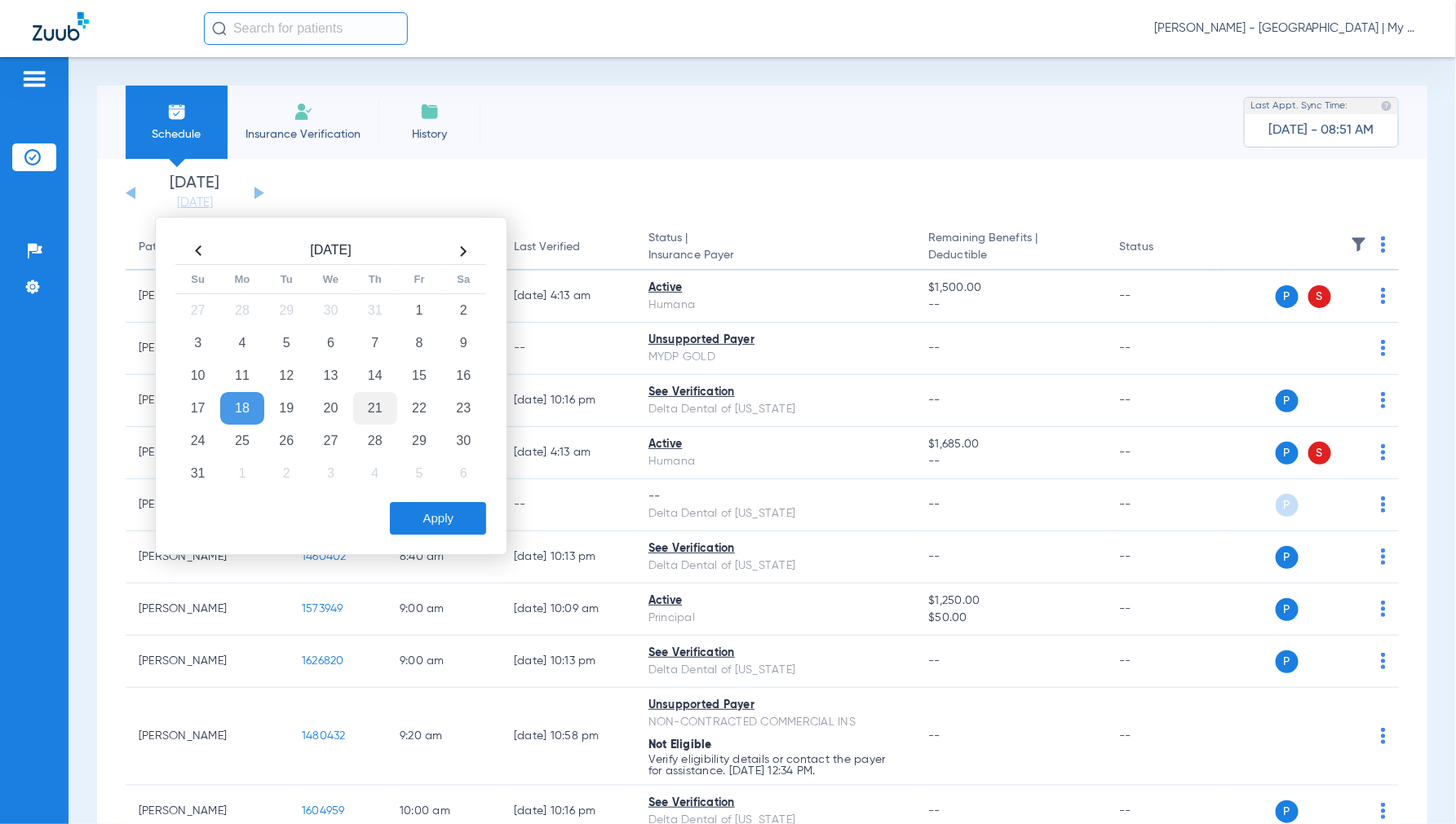
click at [373, 419] on td "21" at bounding box center [375, 408] width 44 height 33
click at [457, 517] on button "Apply" at bounding box center [437, 519] width 96 height 33
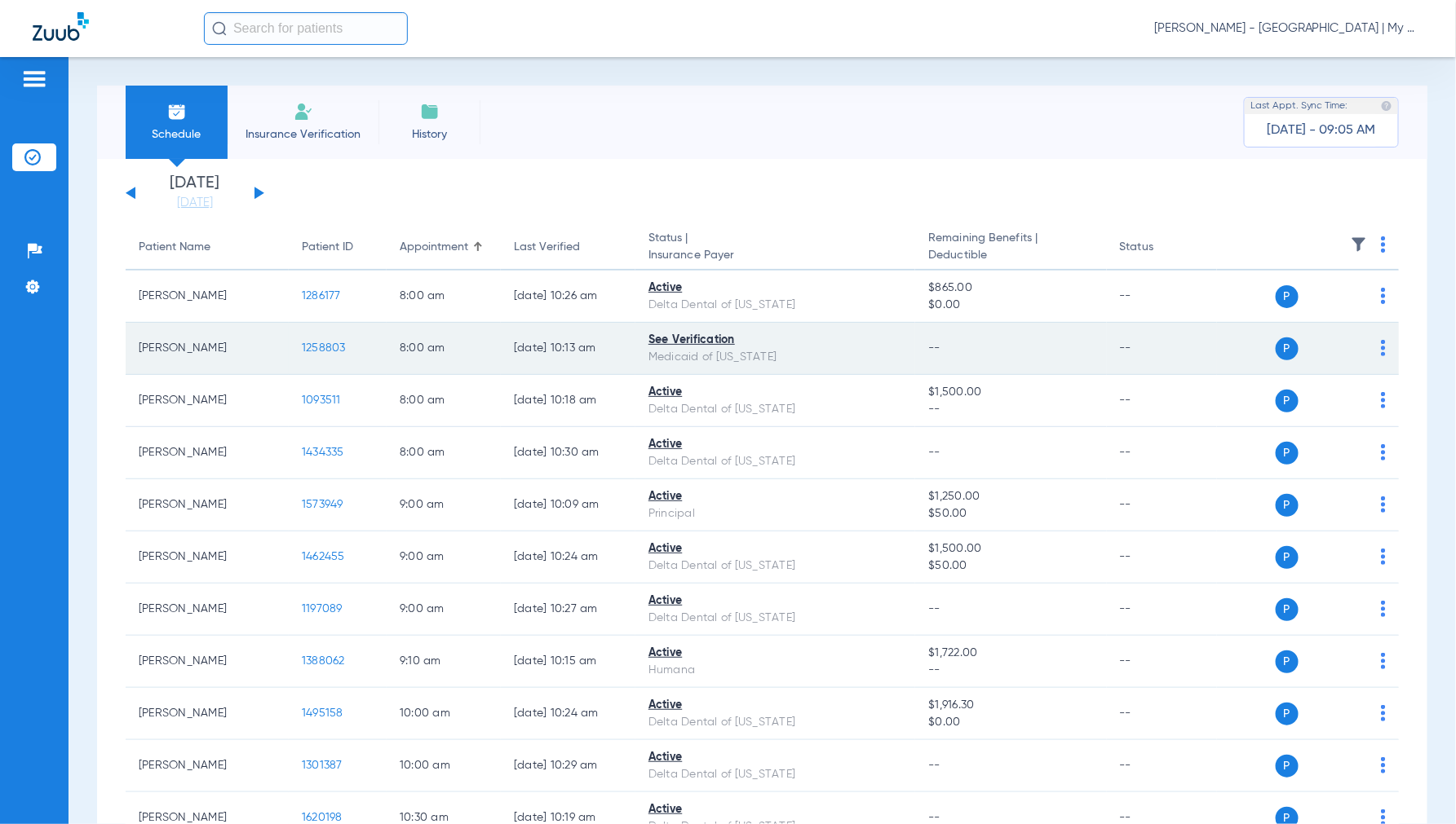
click at [329, 349] on span "1258803" at bounding box center [323, 348] width 44 height 12
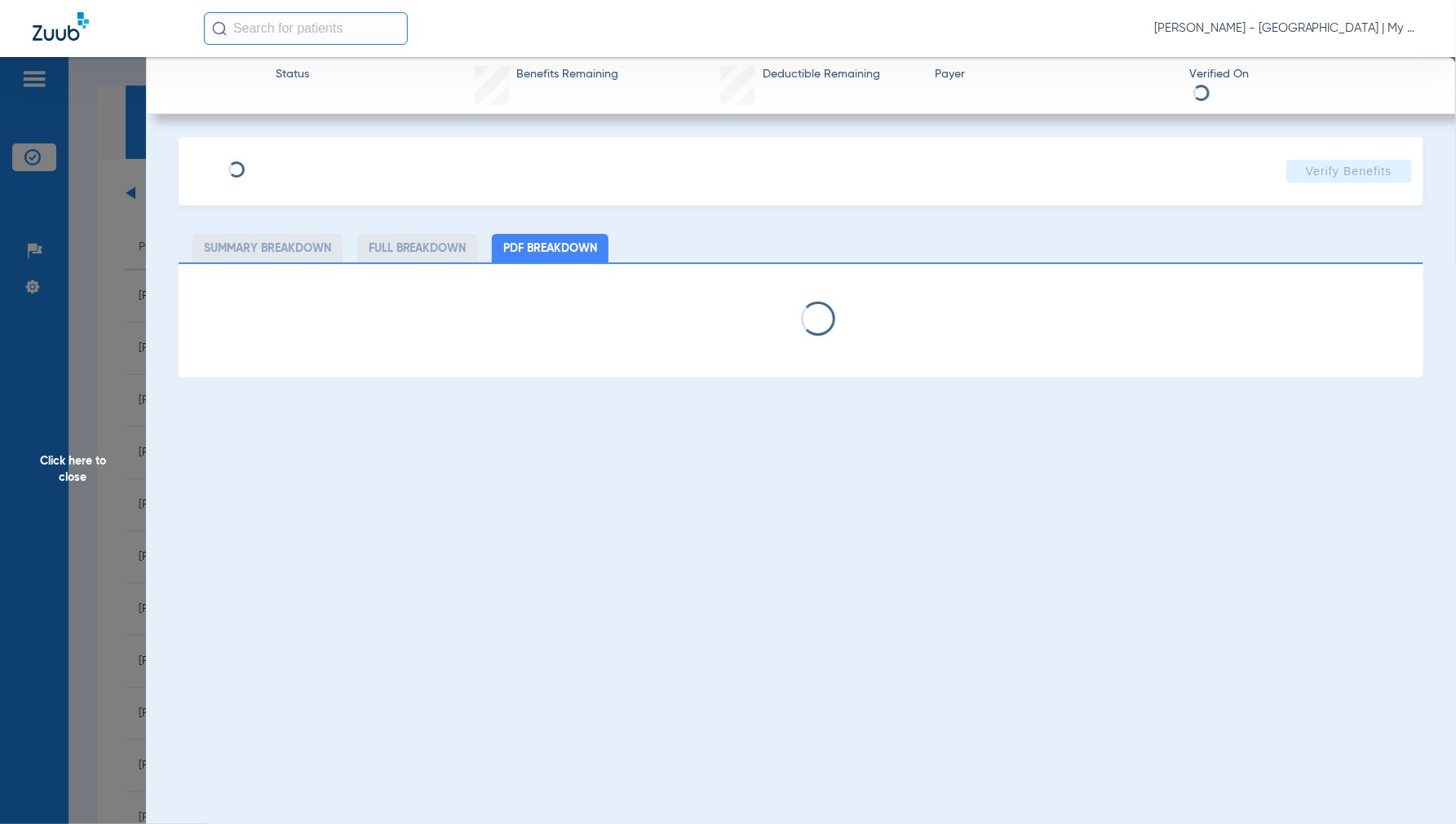
select select "page-width"
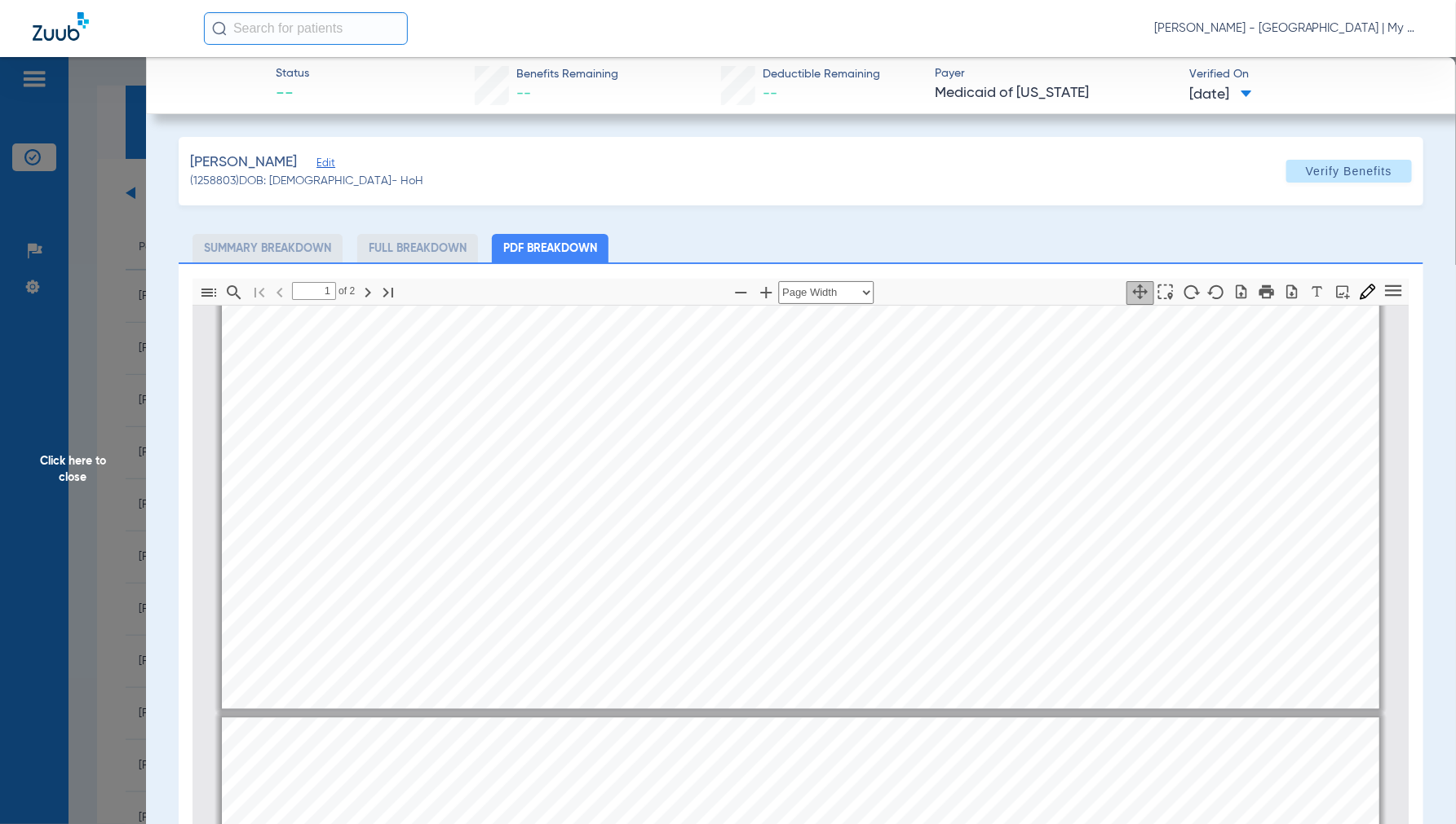
type input "2"
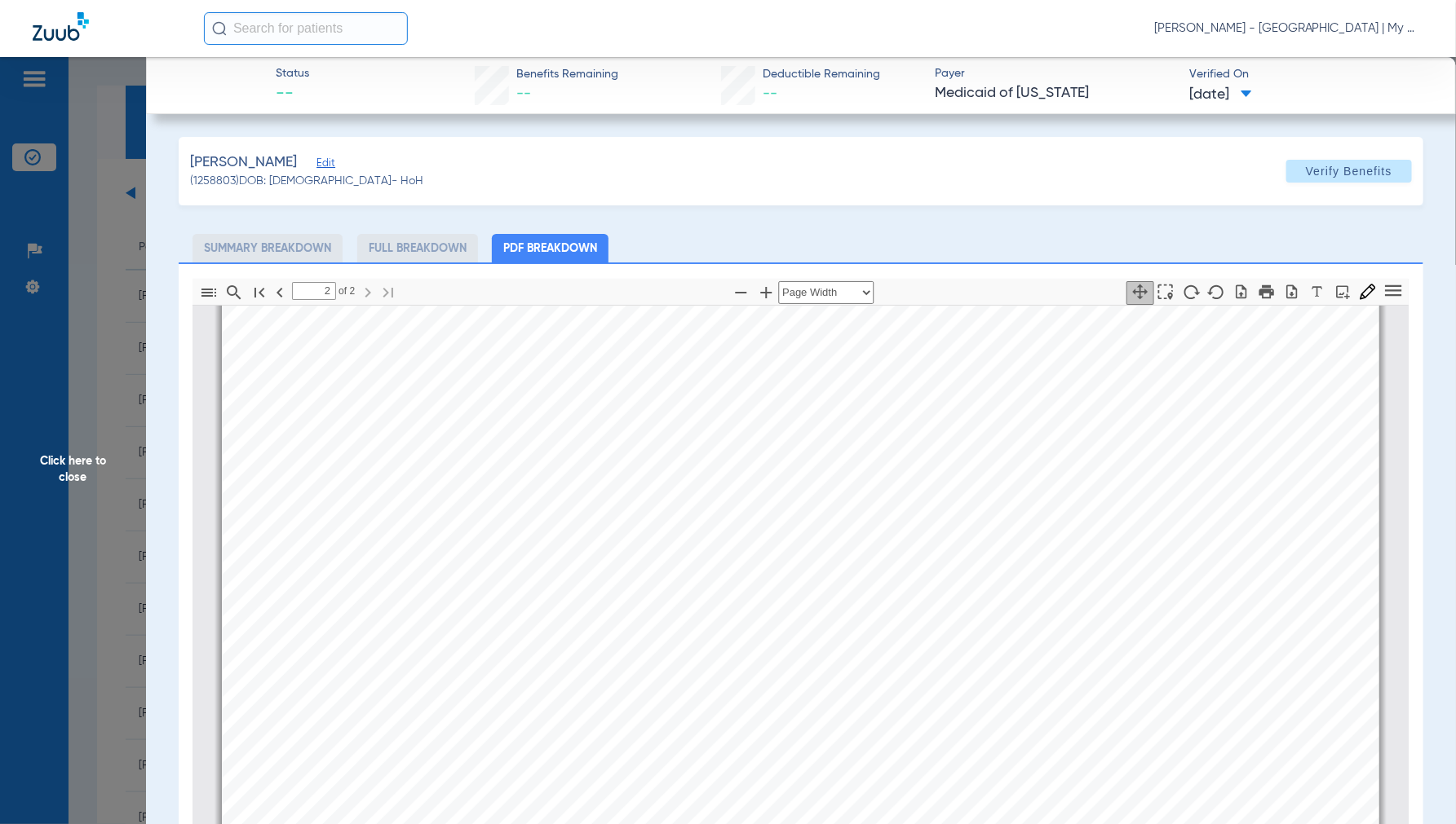
scroll to position [2272, 0]
click at [68, 463] on span "Click here to close" at bounding box center [72, 468] width 146 height 824
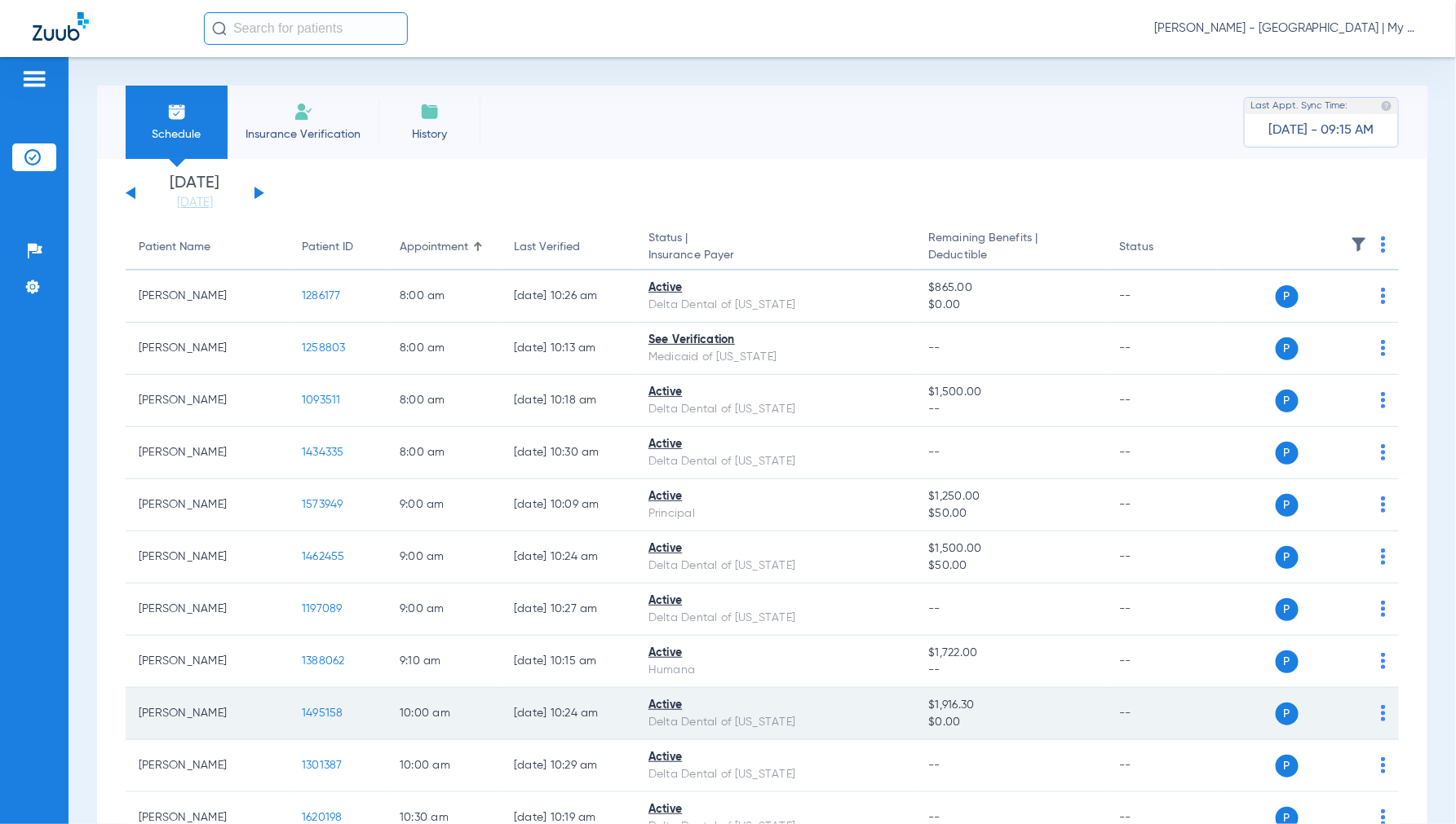
click at [311, 710] on span "1495158" at bounding box center [322, 714] width 42 height 12
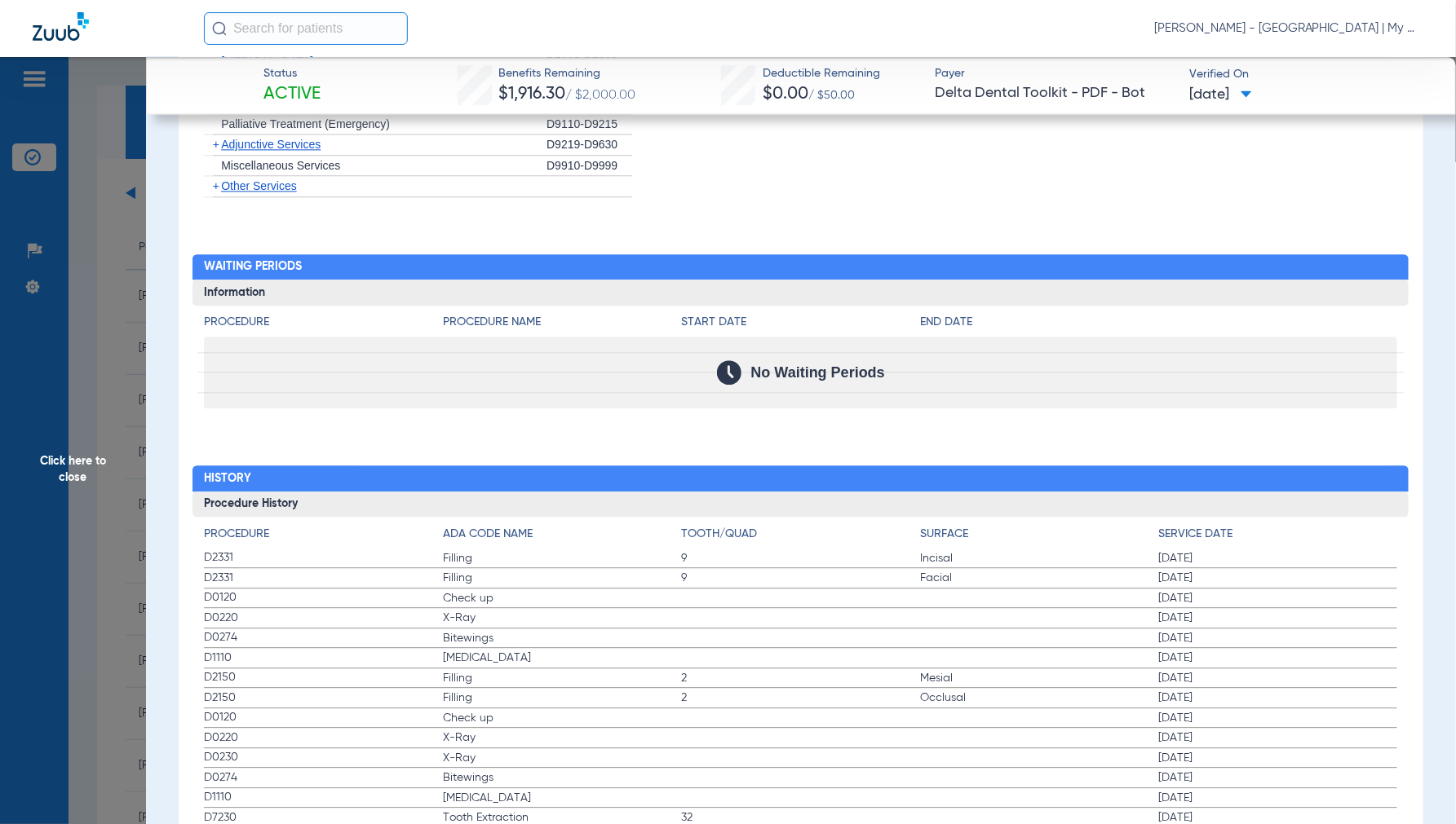
scroll to position [1690, 0]
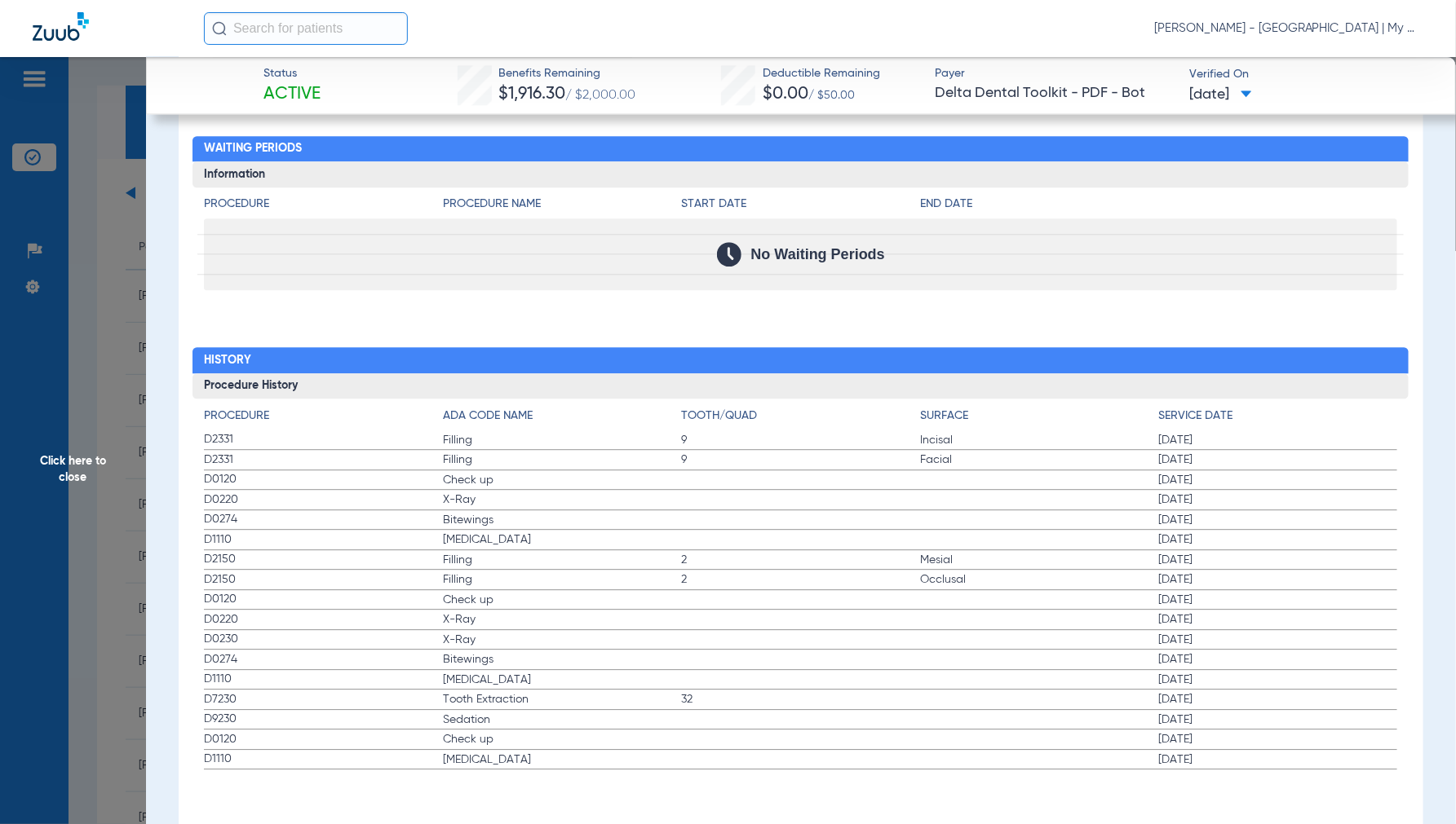
click at [112, 463] on span "Click here to close" at bounding box center [72, 468] width 146 height 824
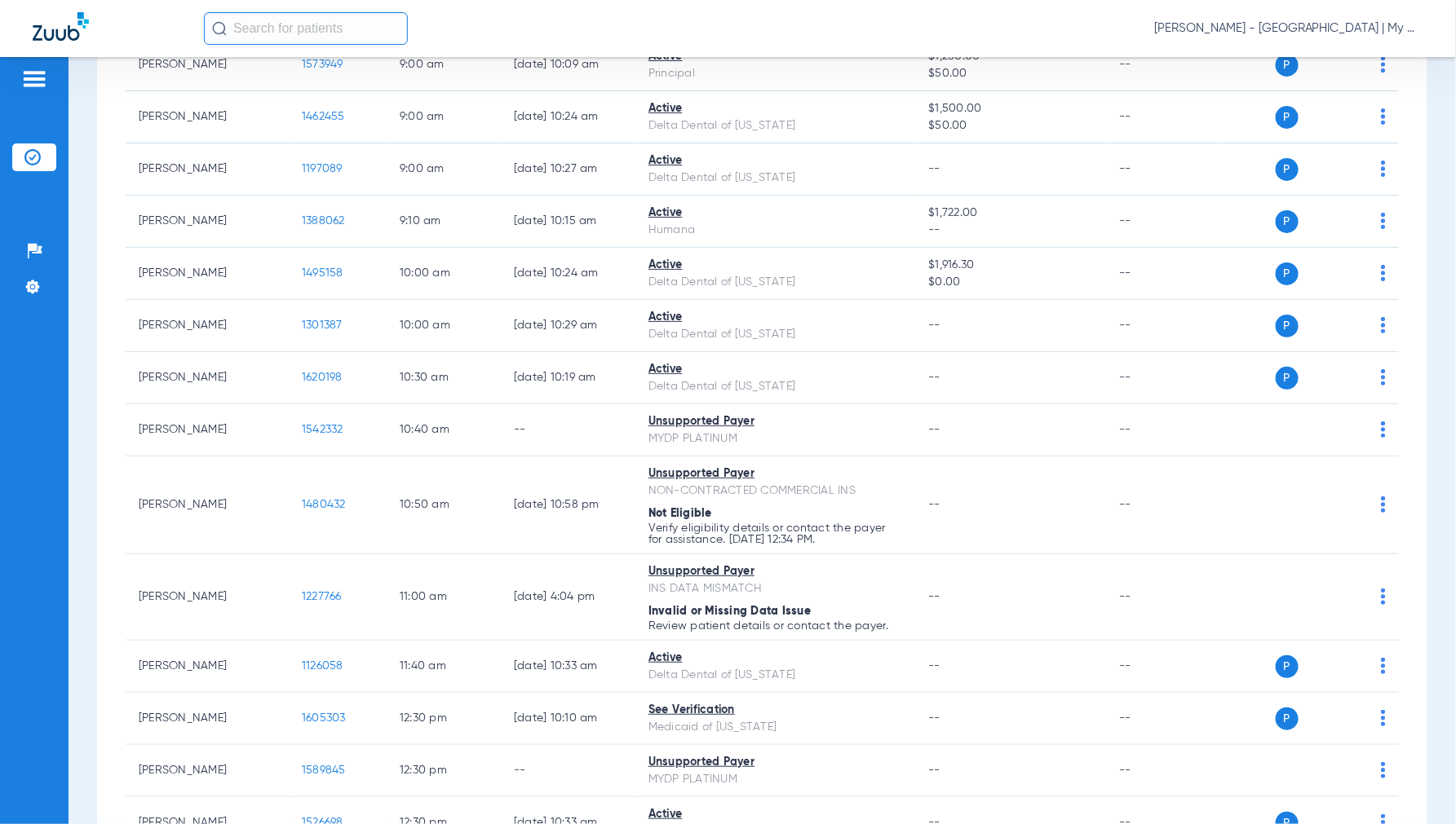
scroll to position [543, 0]
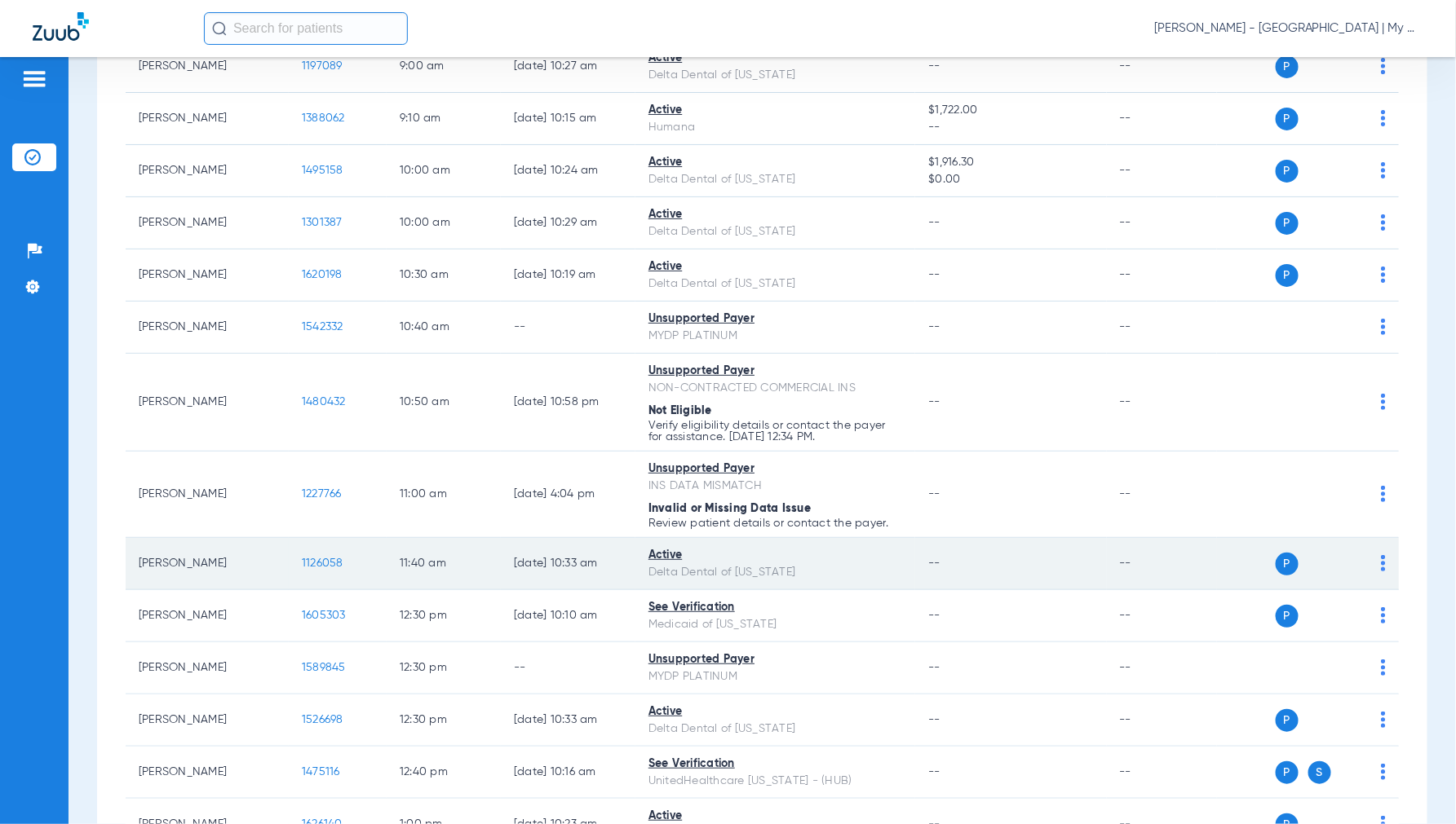
click at [327, 560] on span "1126058" at bounding box center [322, 563] width 42 height 12
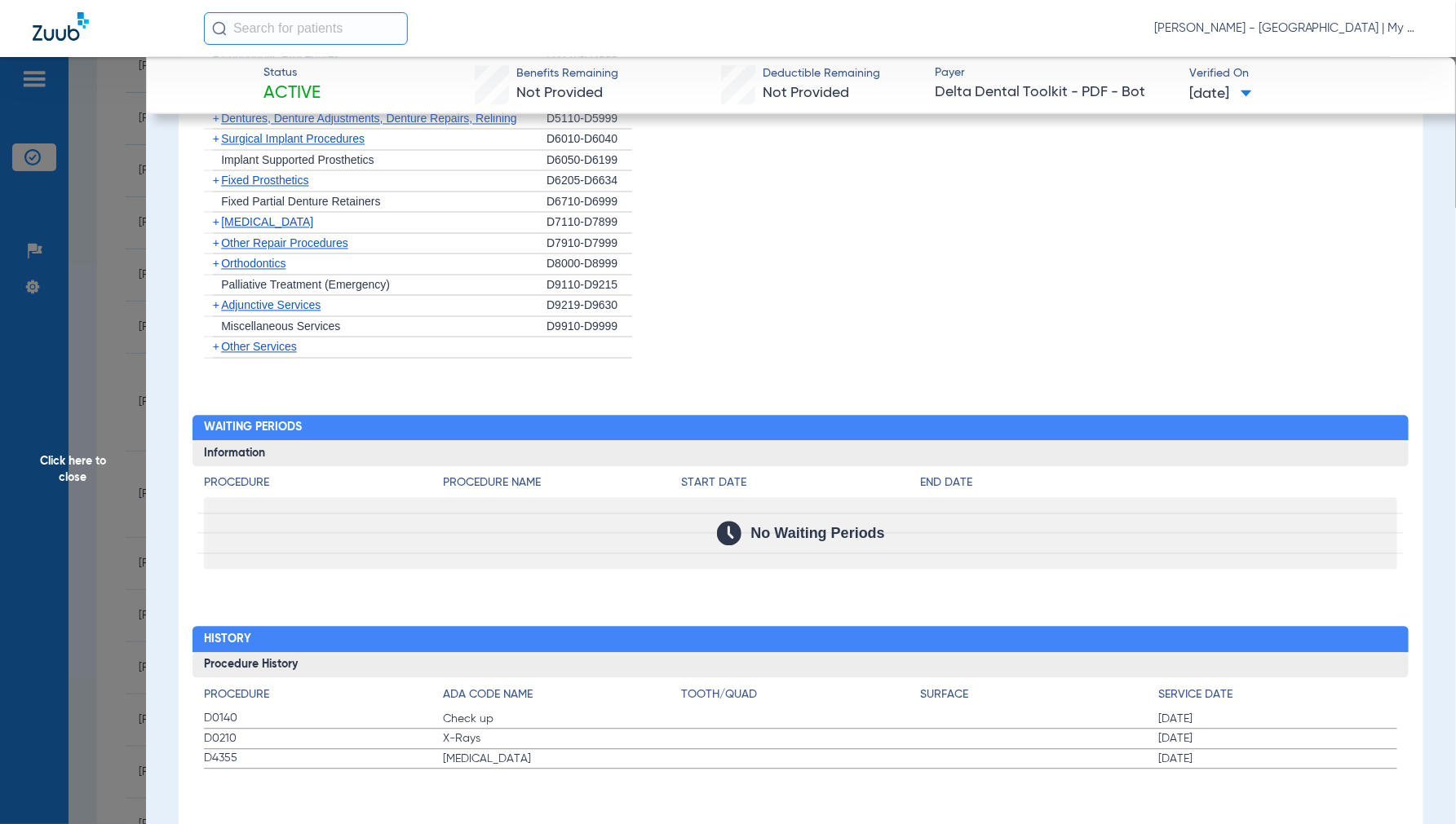
scroll to position [1319, 0]
click at [68, 466] on span "Click here to close" at bounding box center [72, 468] width 146 height 824
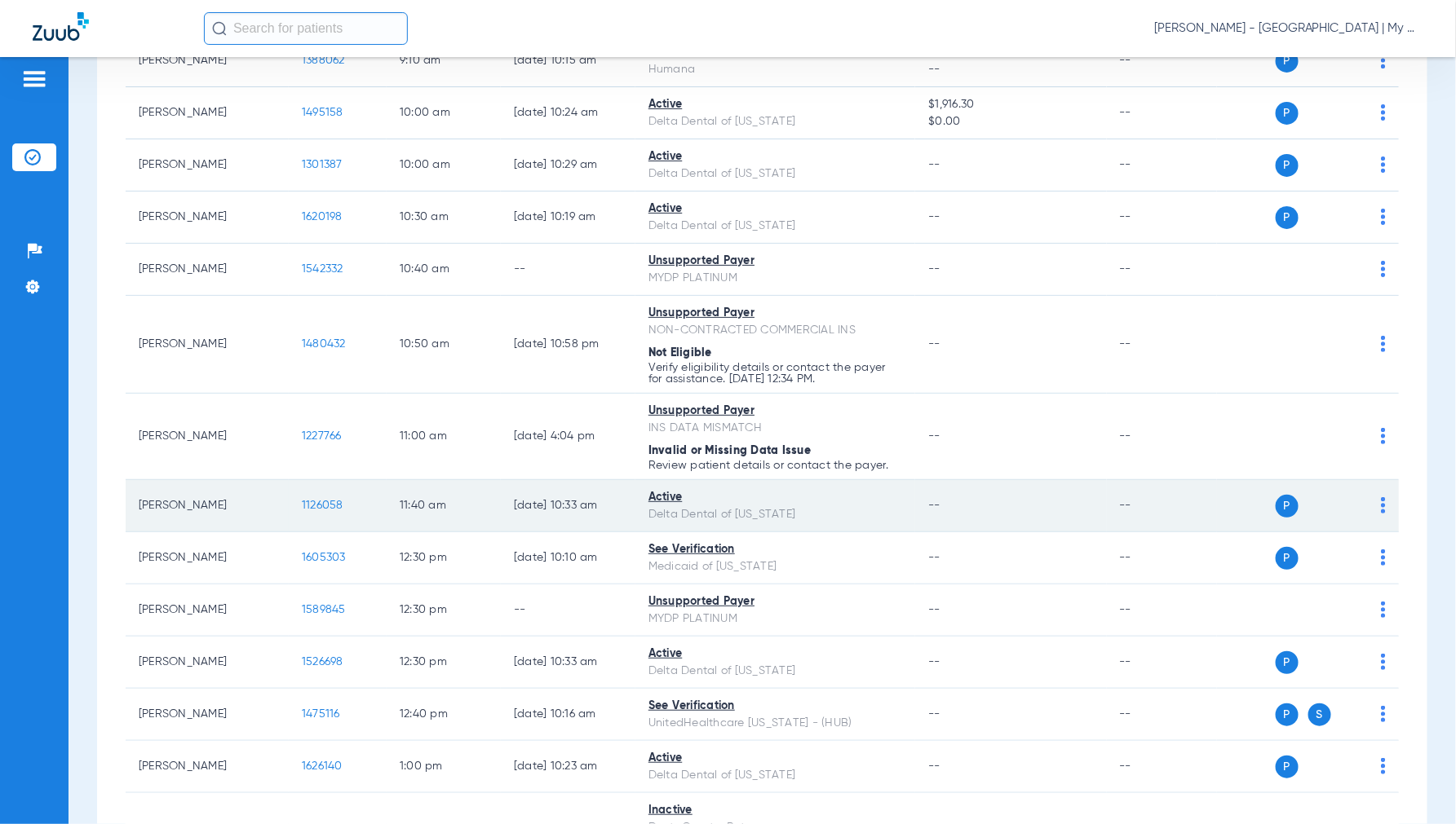
scroll to position [724, 0]
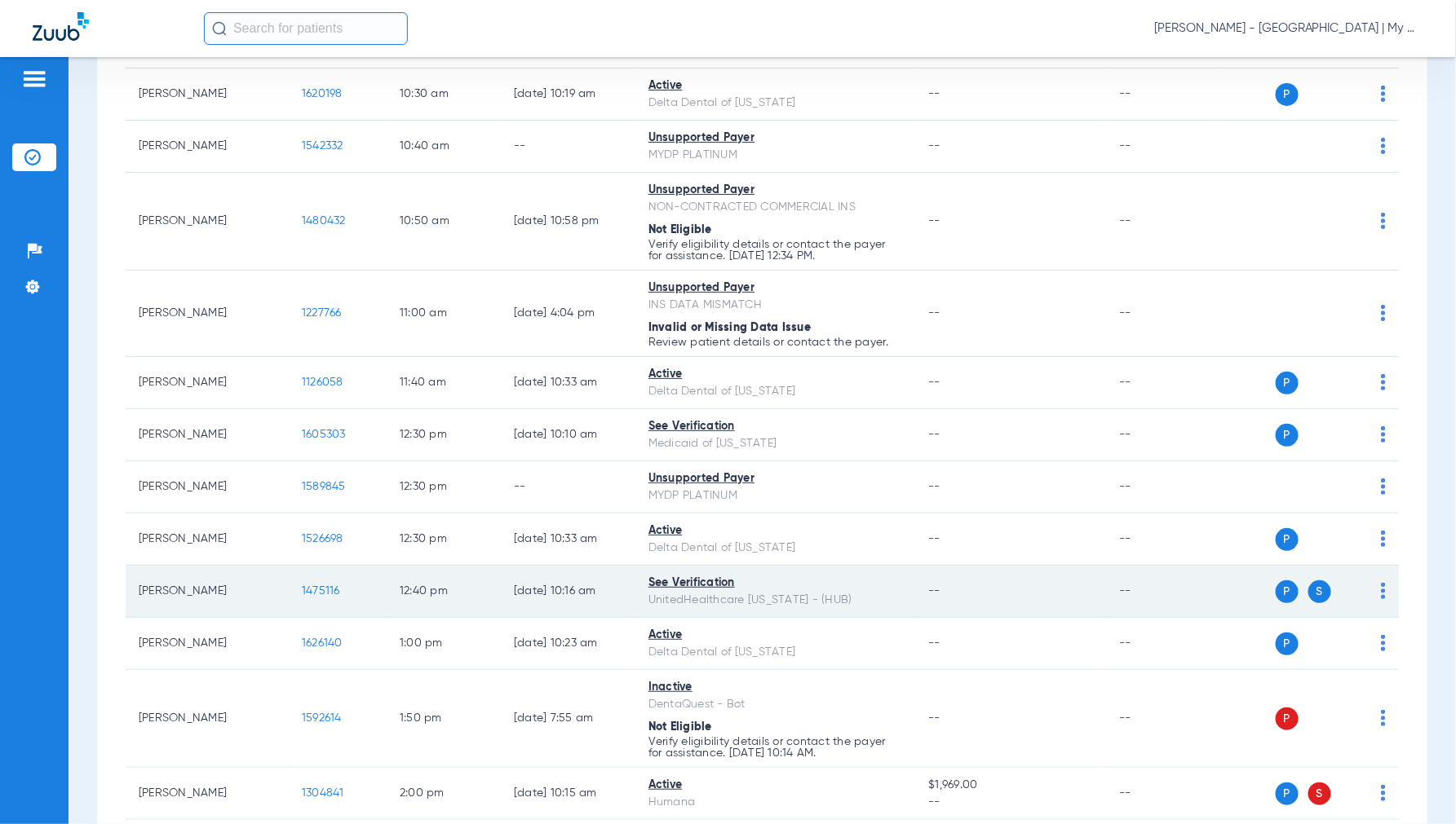
click at [308, 592] on span "1475116" at bounding box center [320, 591] width 39 height 12
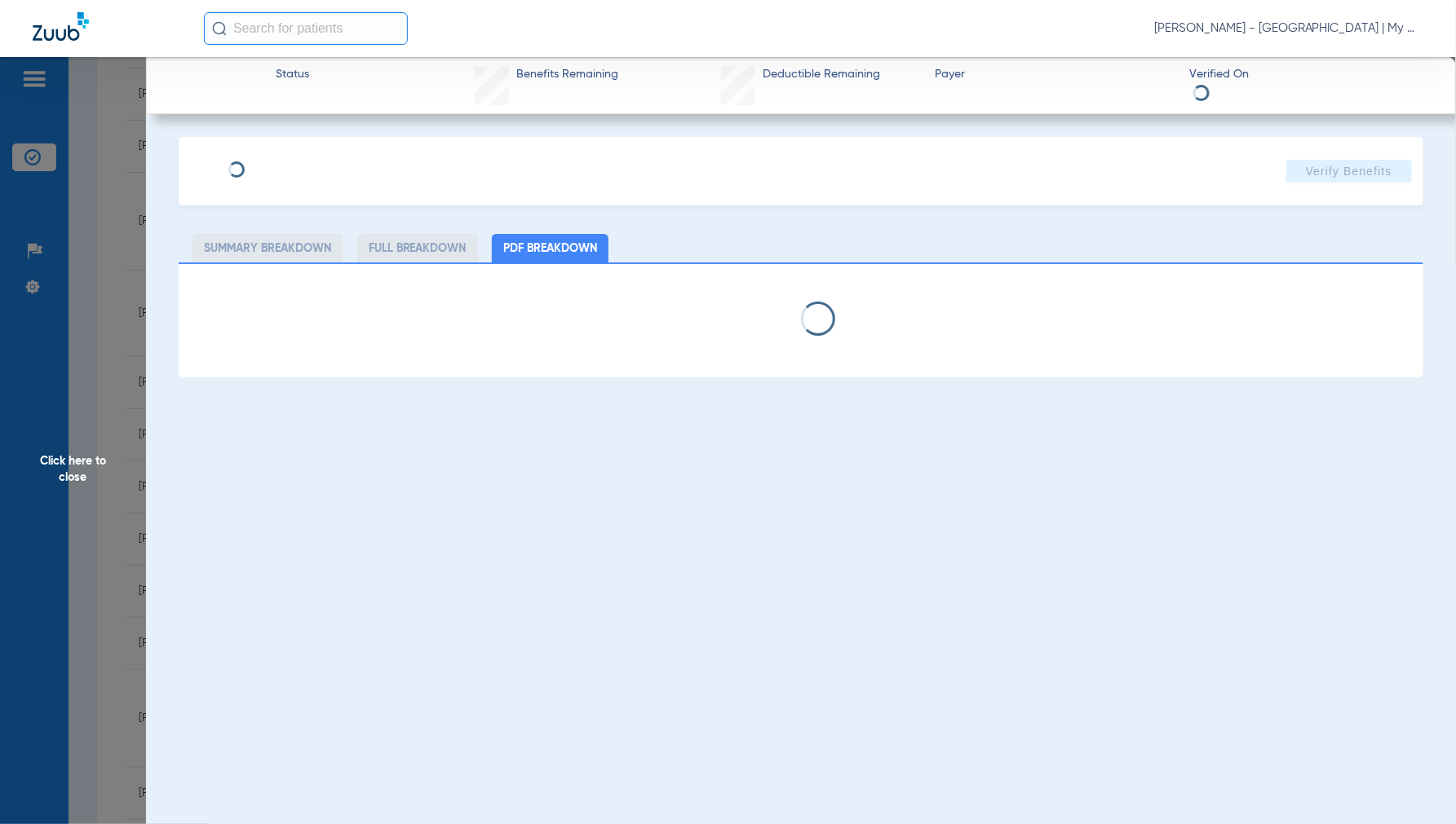
select select "page-width"
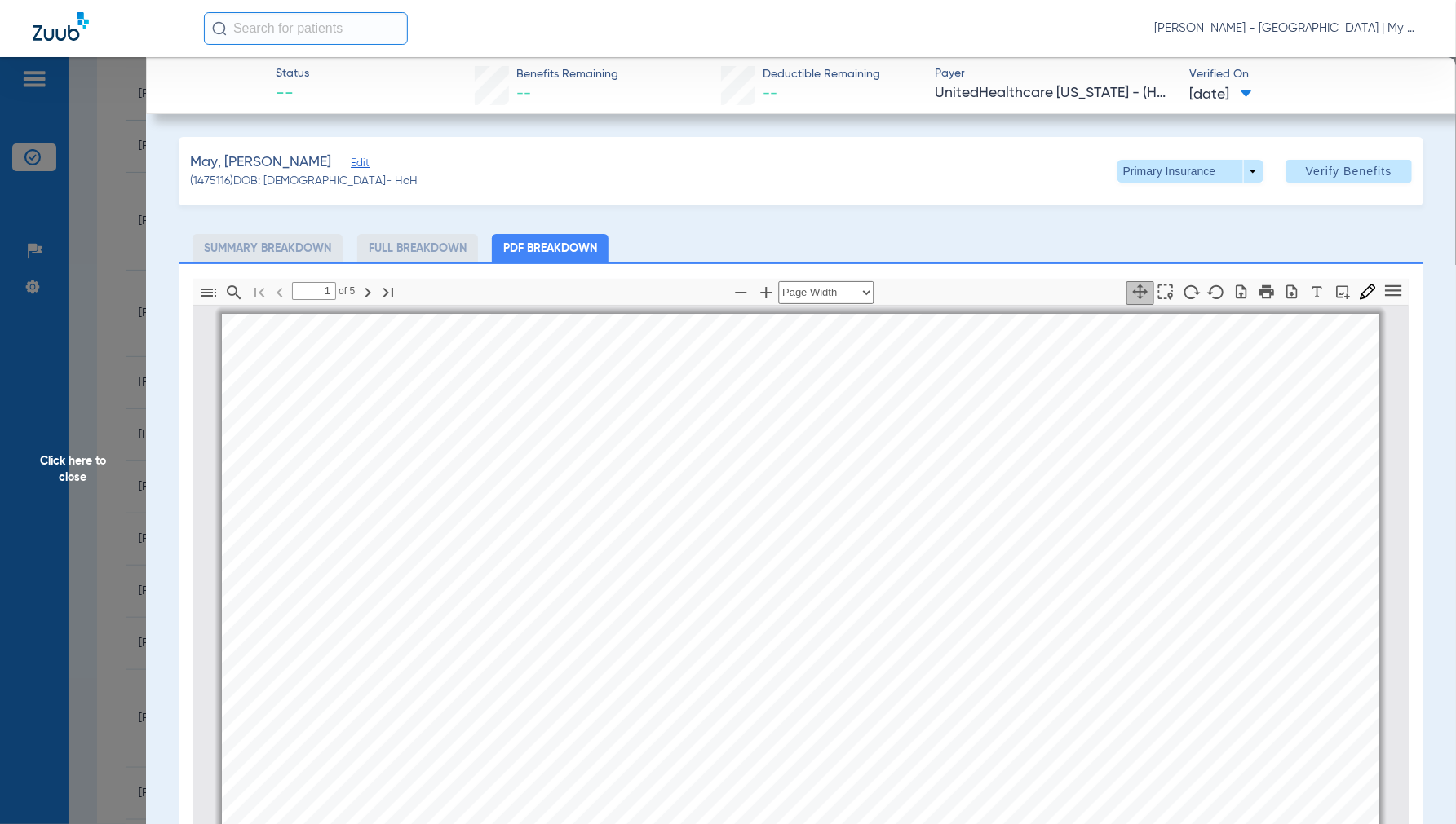
scroll to position [8, 0]
type input "4"
drag, startPoint x: 98, startPoint y: 468, endPoint x: 124, endPoint y: 477, distance: 27.5
click at [96, 468] on span "Click here to close" at bounding box center [72, 468] width 146 height 824
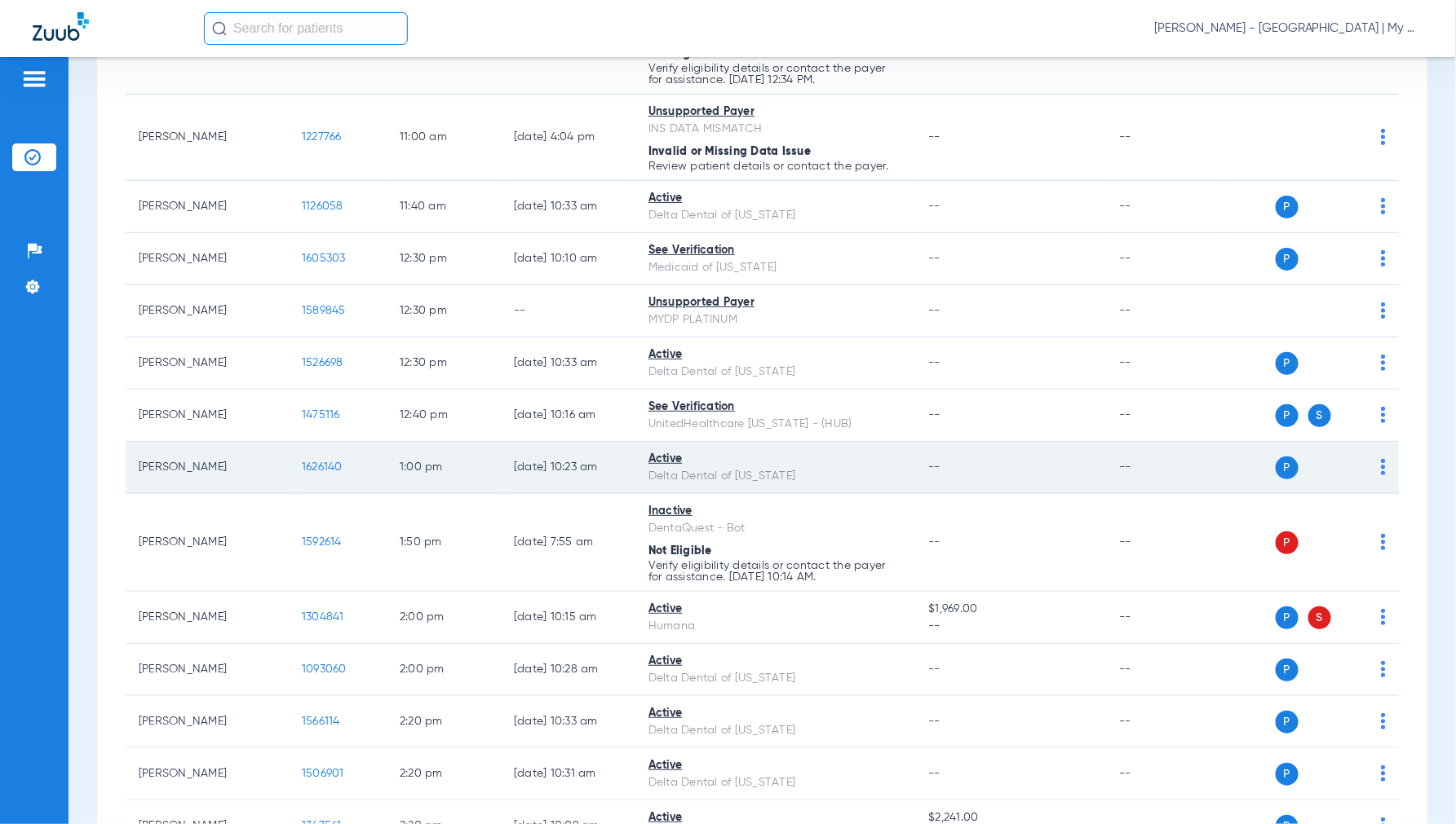
scroll to position [905, 0]
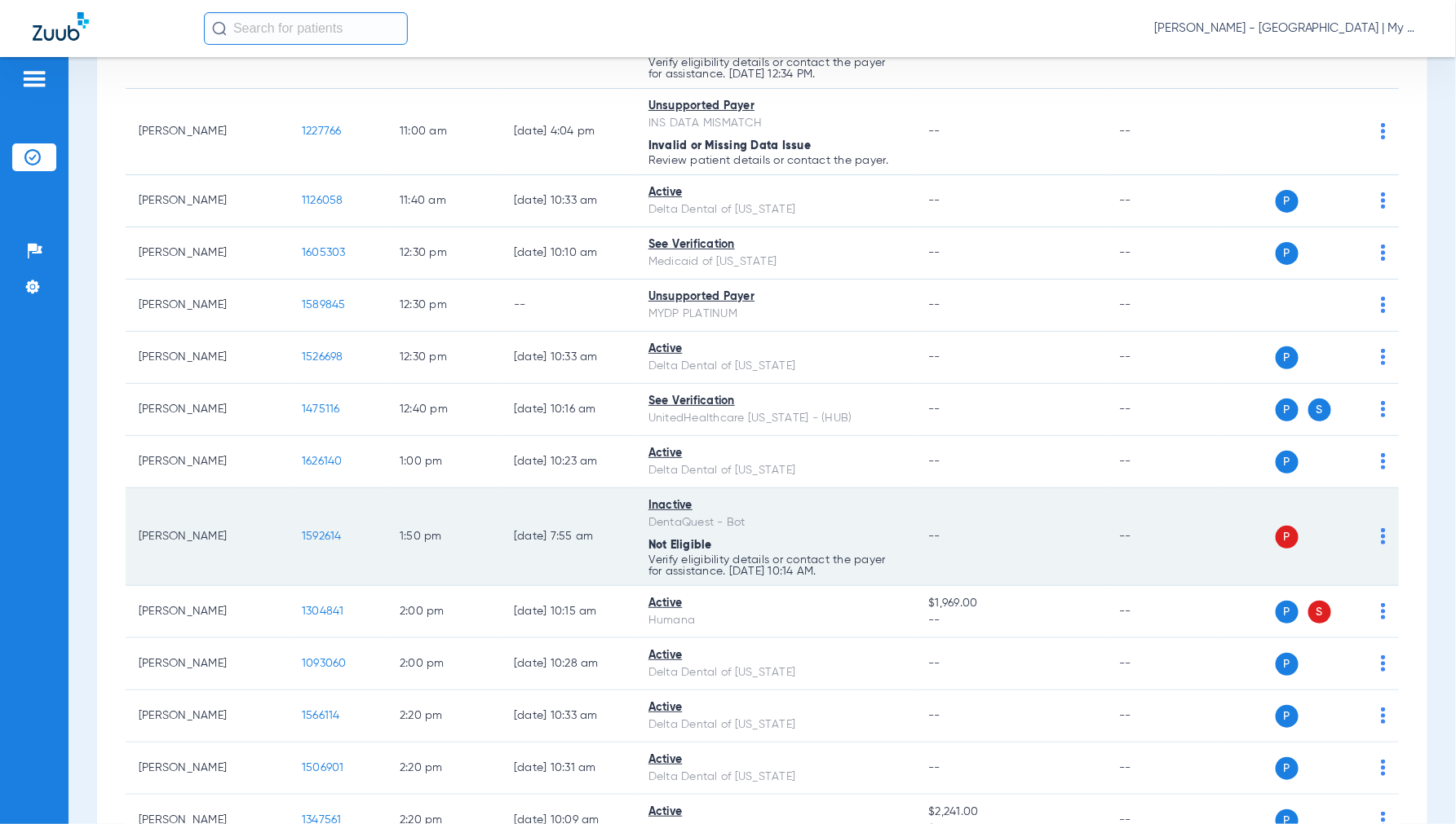
click at [322, 535] on span "1592614" at bounding box center [321, 537] width 40 height 12
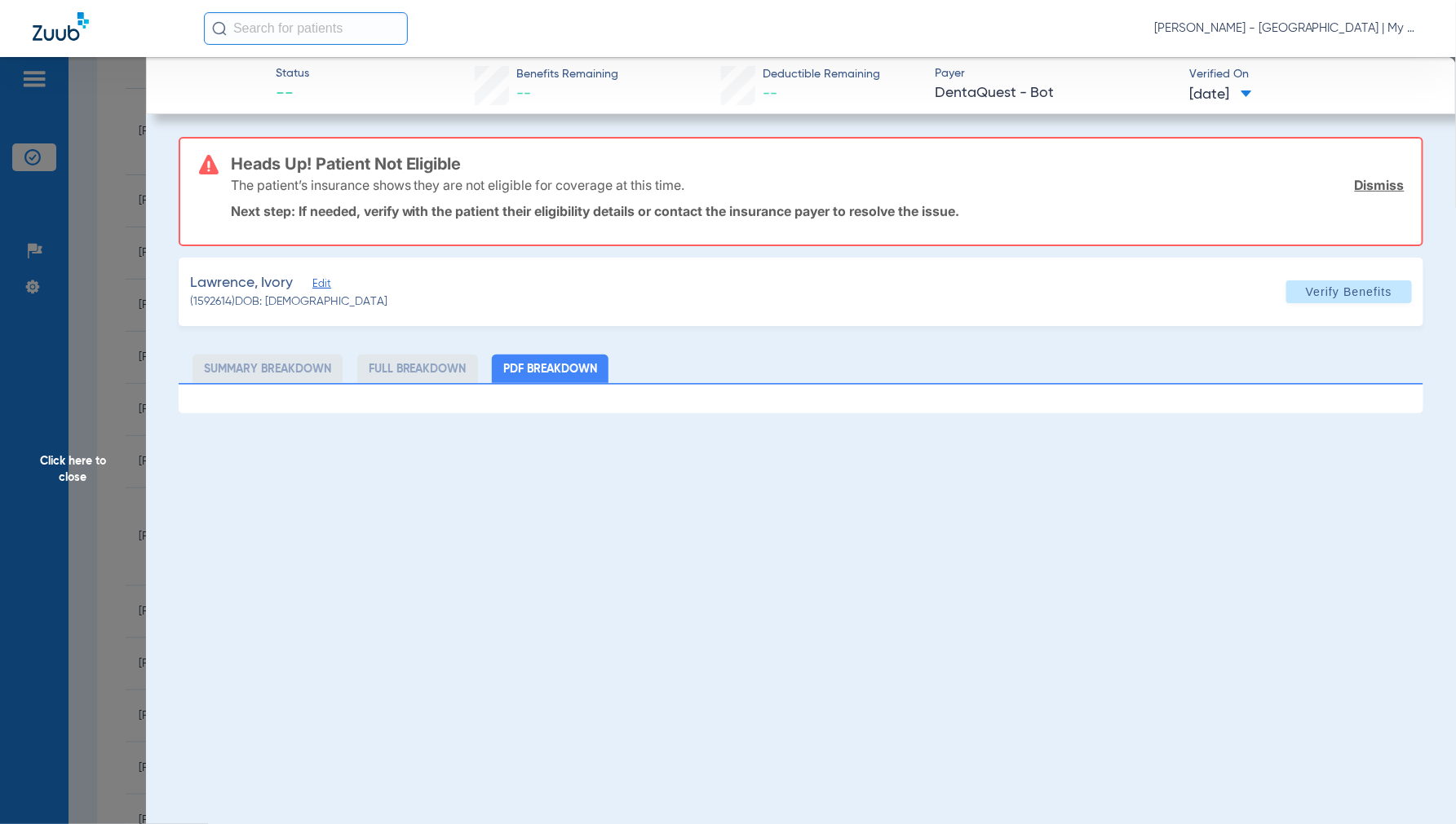
click at [70, 470] on span "Click here to close" at bounding box center [72, 468] width 146 height 824
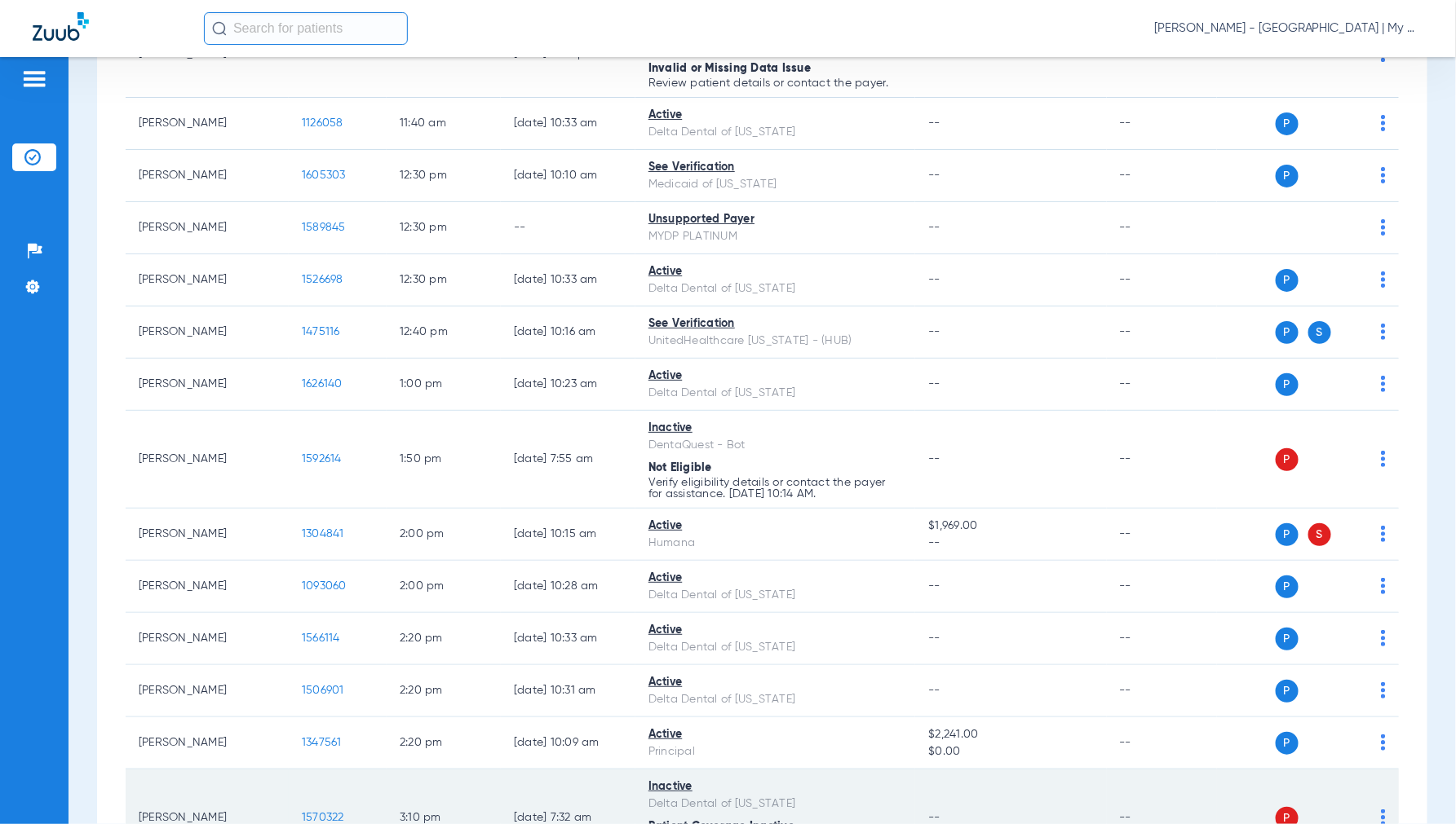
scroll to position [1358, 0]
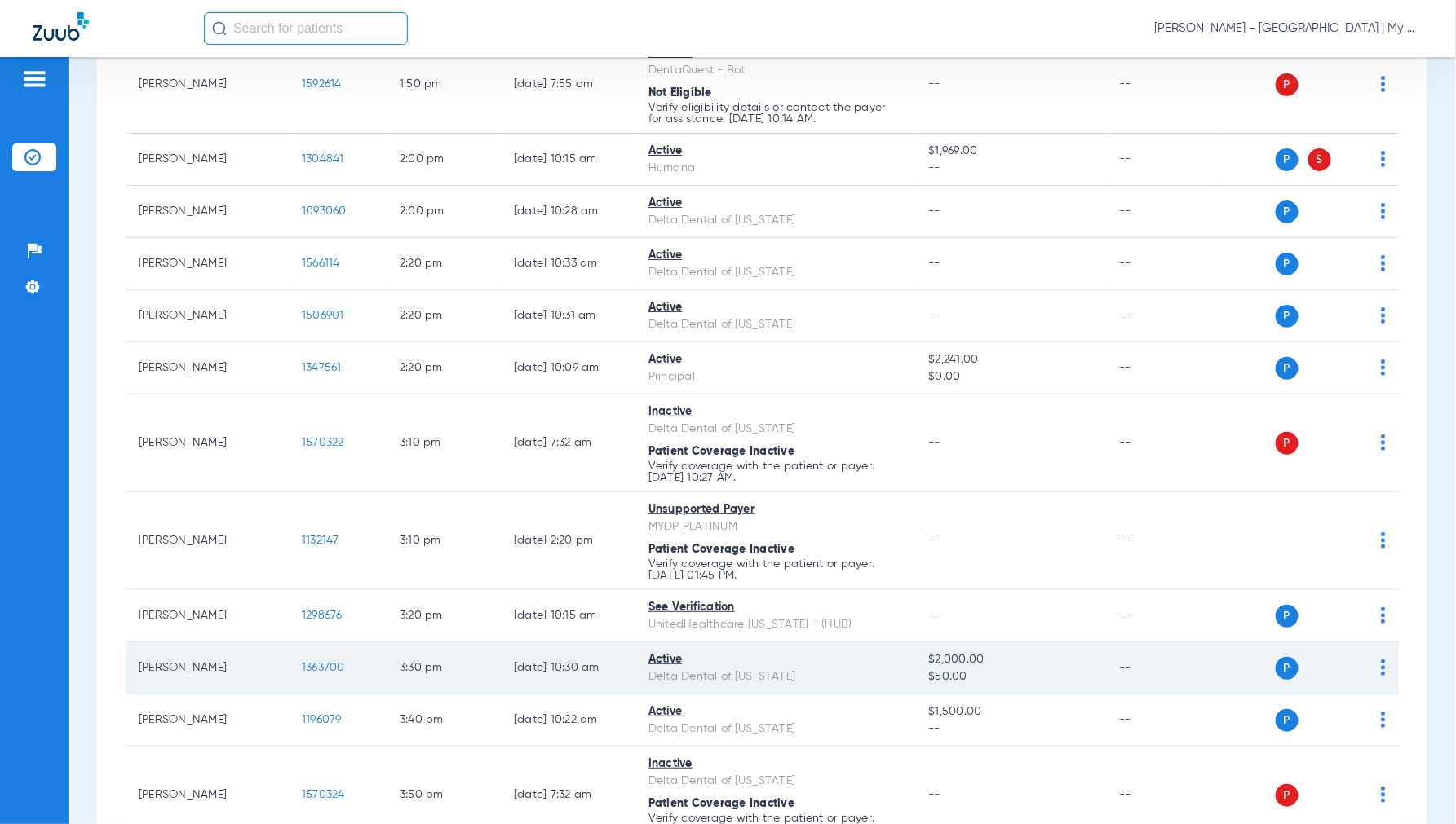
click at [329, 666] on span "1363700" at bounding box center [323, 668] width 43 height 12
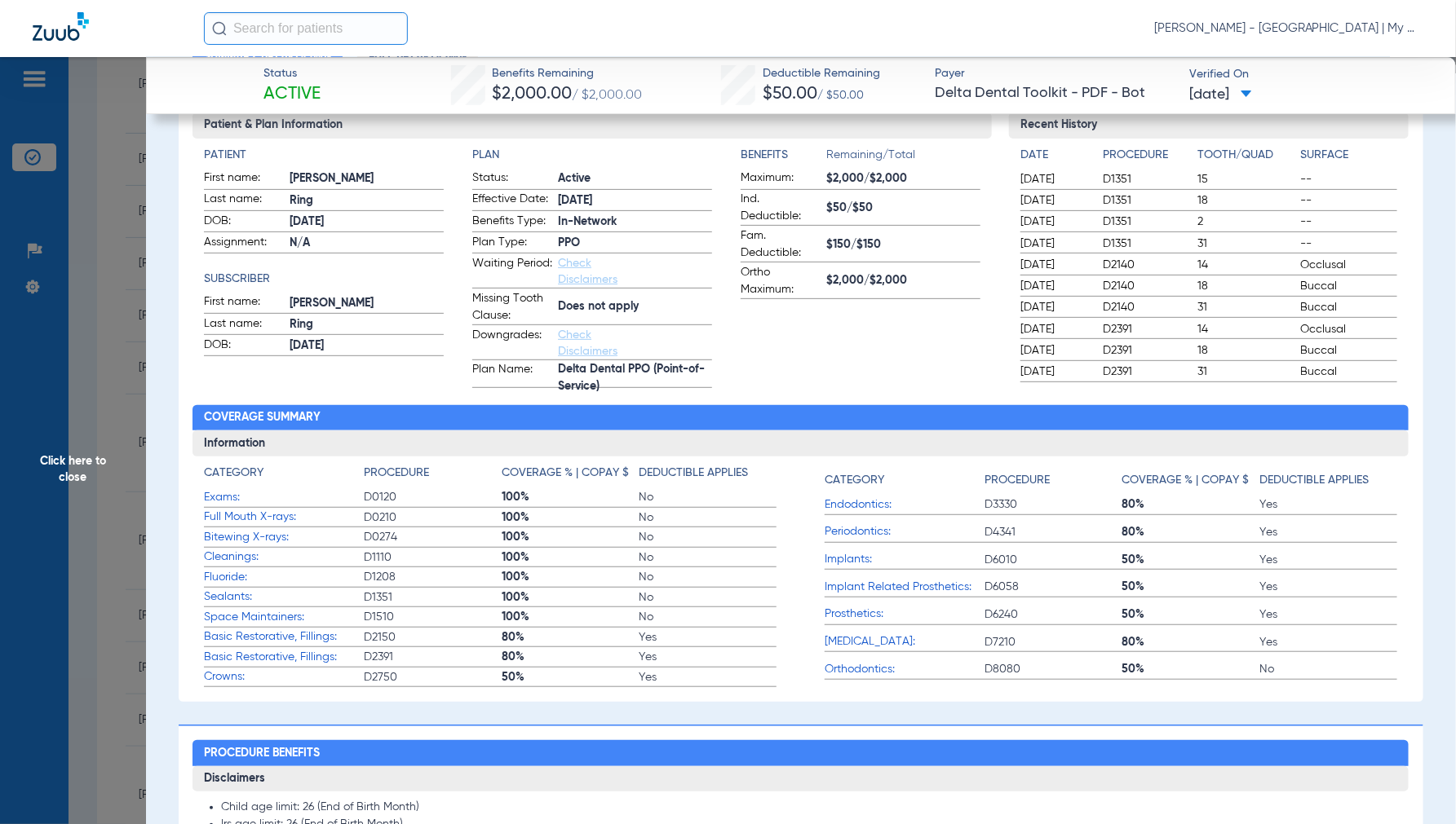
scroll to position [0, 0]
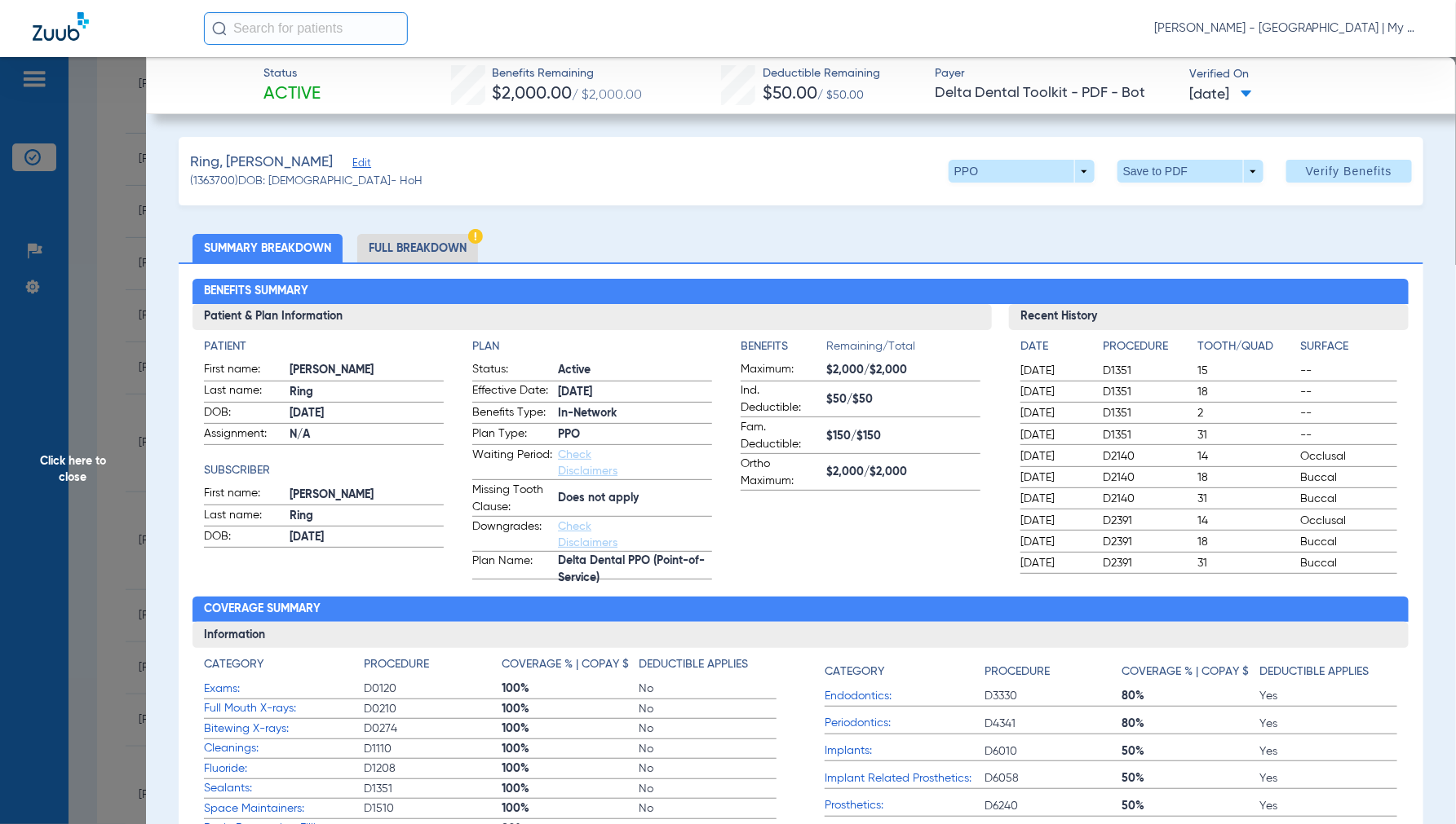
click at [408, 244] on li "Full Breakdown" at bounding box center [418, 248] width 121 height 29
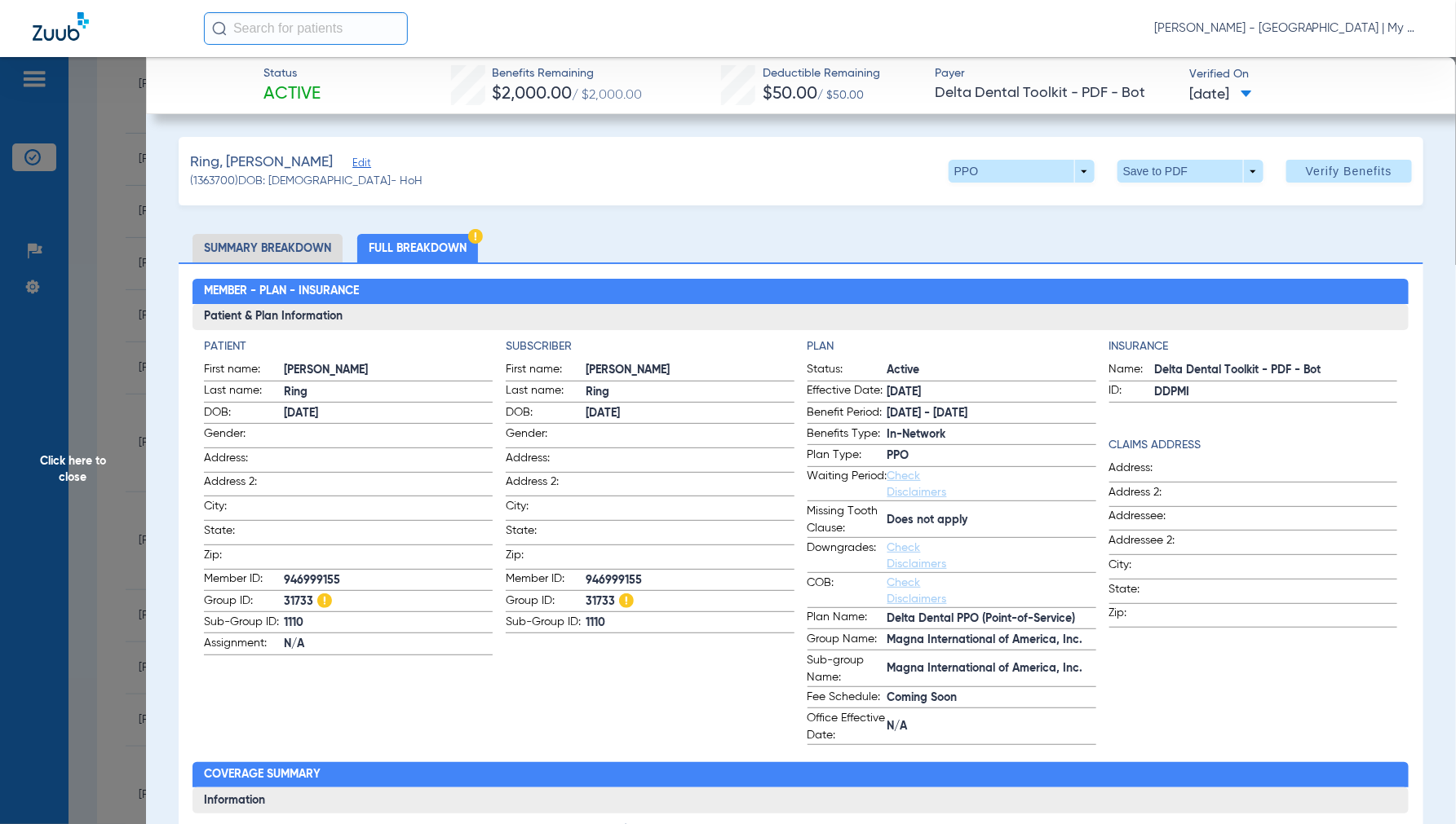
drag, startPoint x: 69, startPoint y: 460, endPoint x: 100, endPoint y: 471, distance: 32.9
click at [70, 461] on span "Click here to close" at bounding box center [72, 468] width 146 height 824
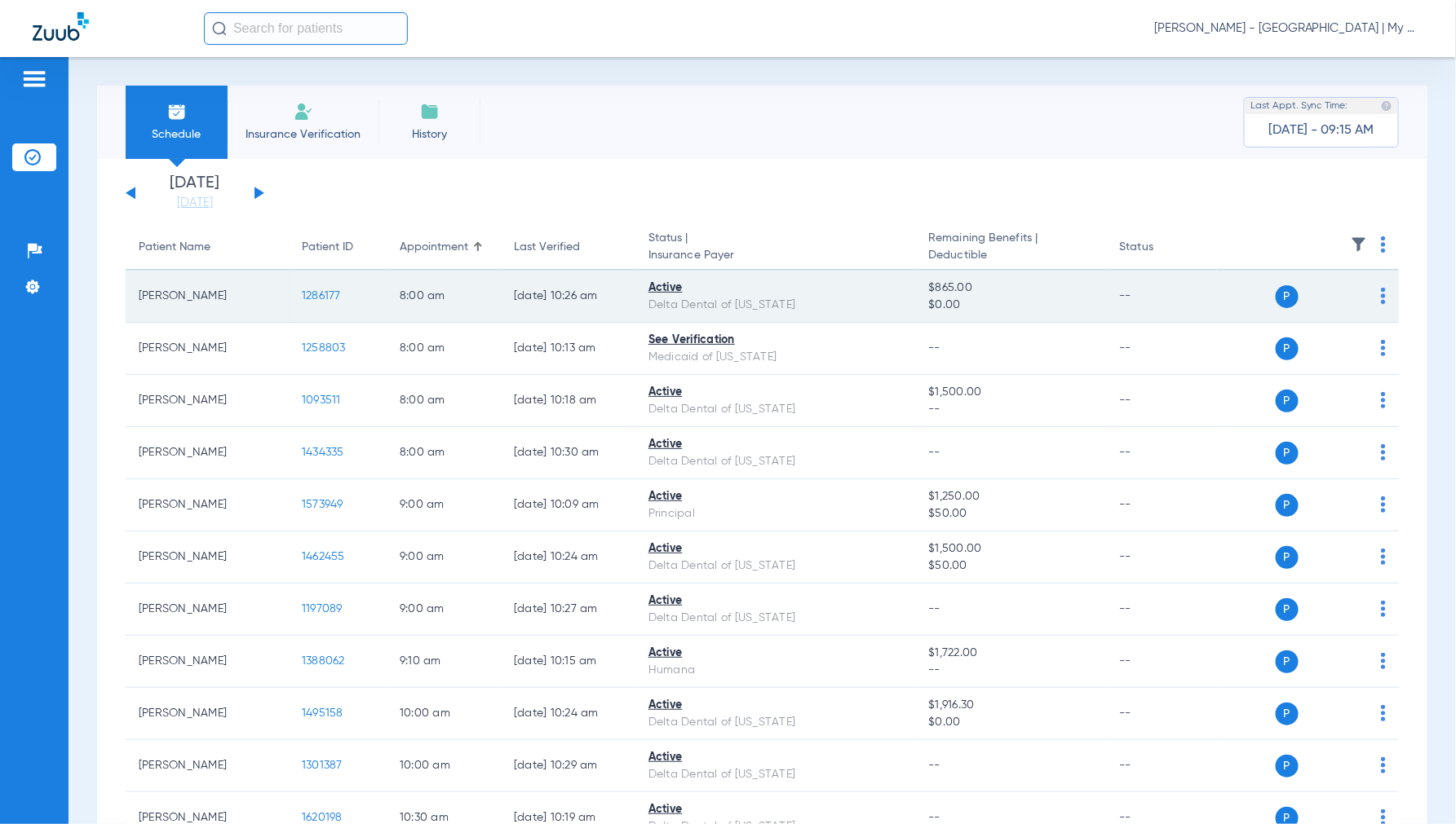
click at [329, 292] on span "1286177" at bounding box center [321, 296] width 40 height 12
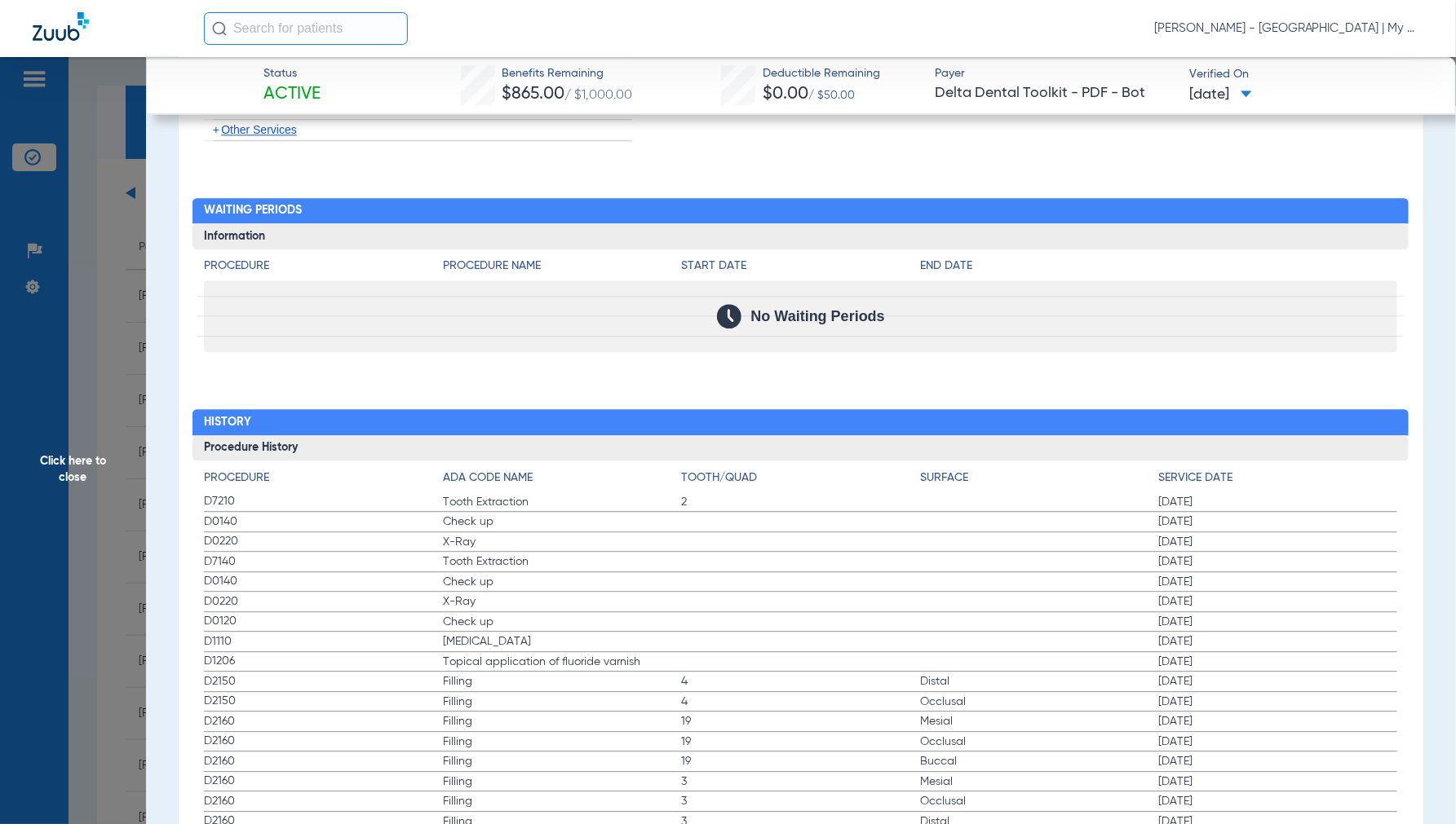
scroll to position [1770, 0]
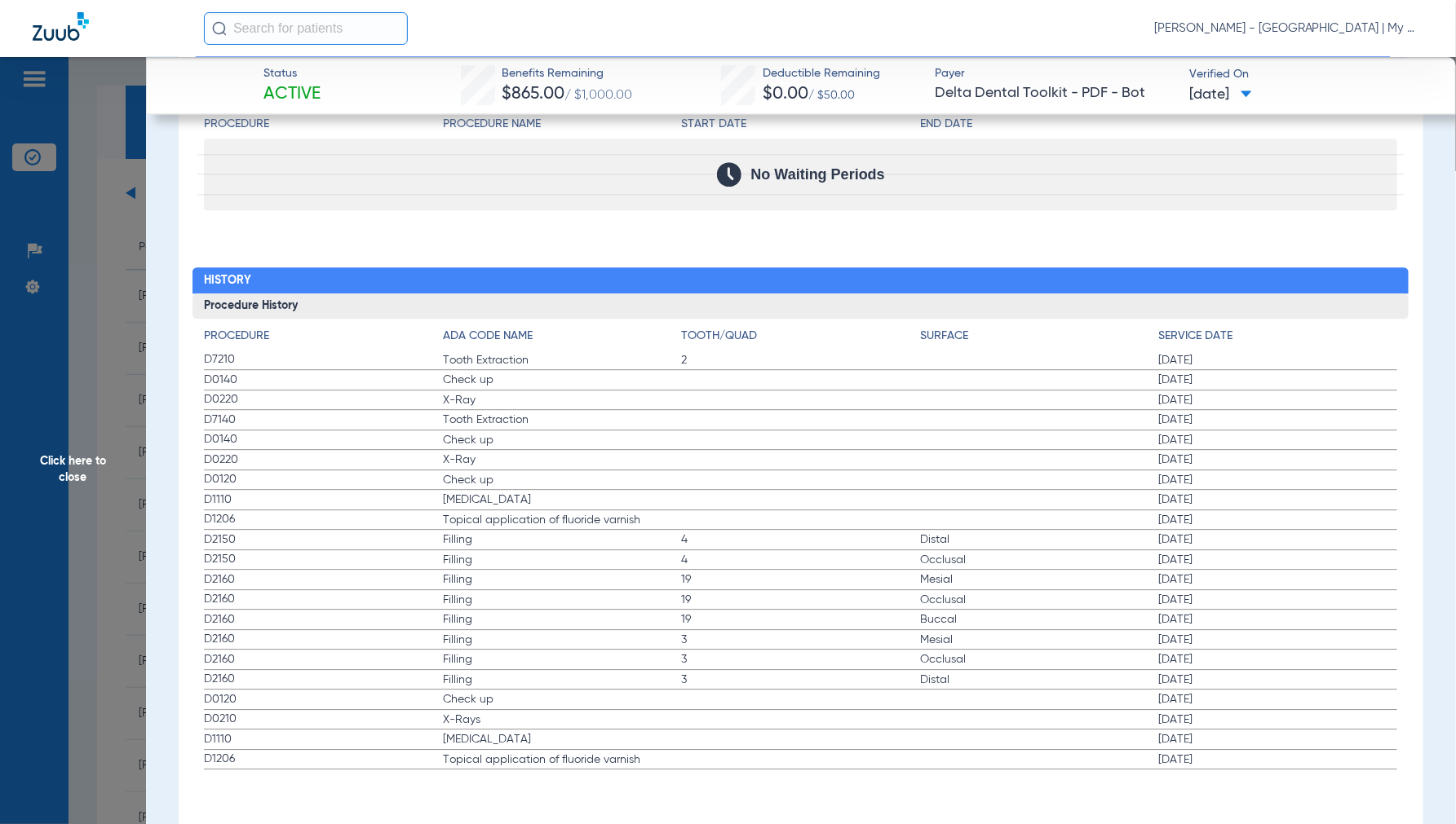
click at [50, 454] on span "Click here to close" at bounding box center [72, 468] width 146 height 824
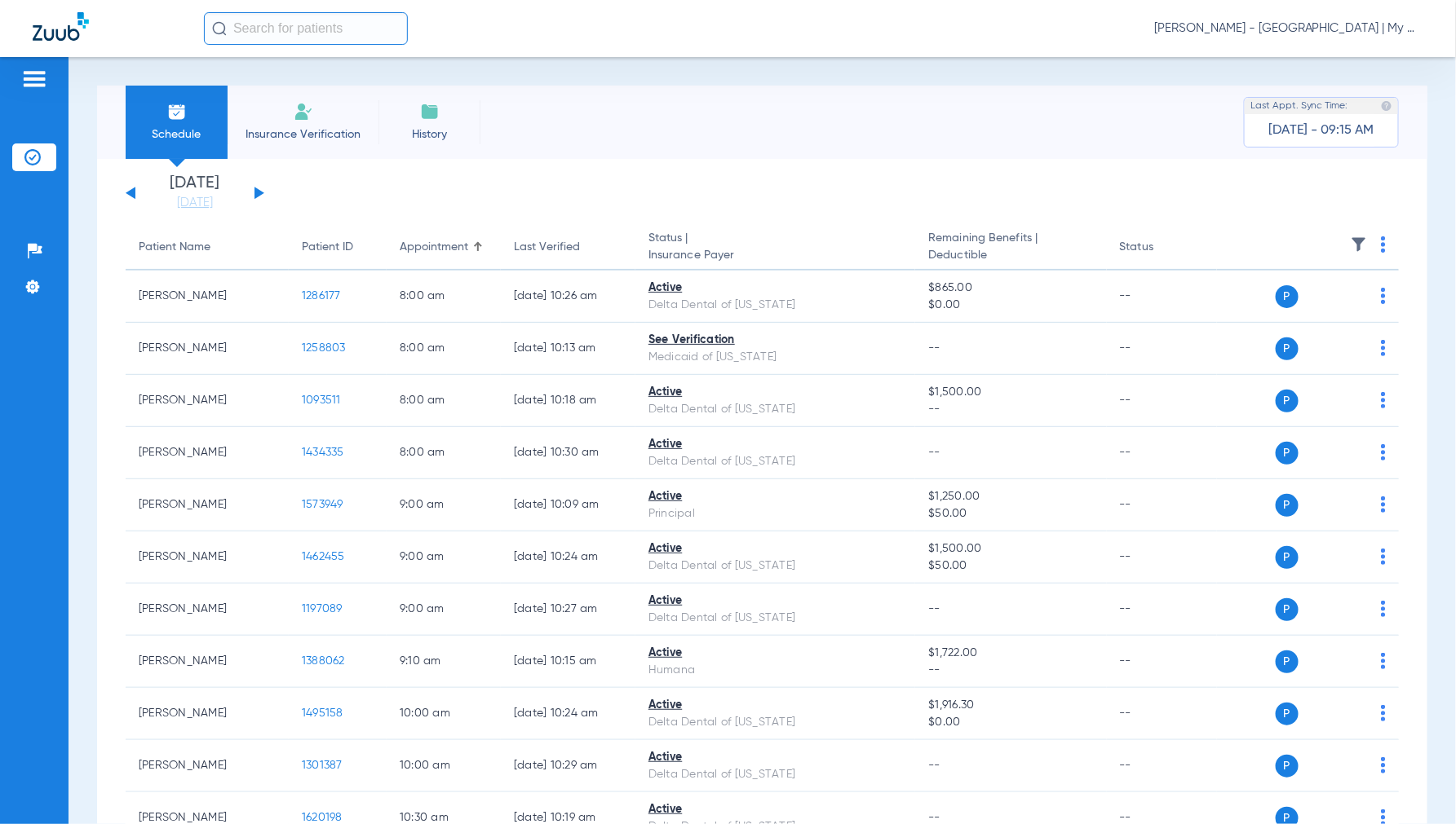
click at [257, 197] on button at bounding box center [259, 193] width 10 height 12
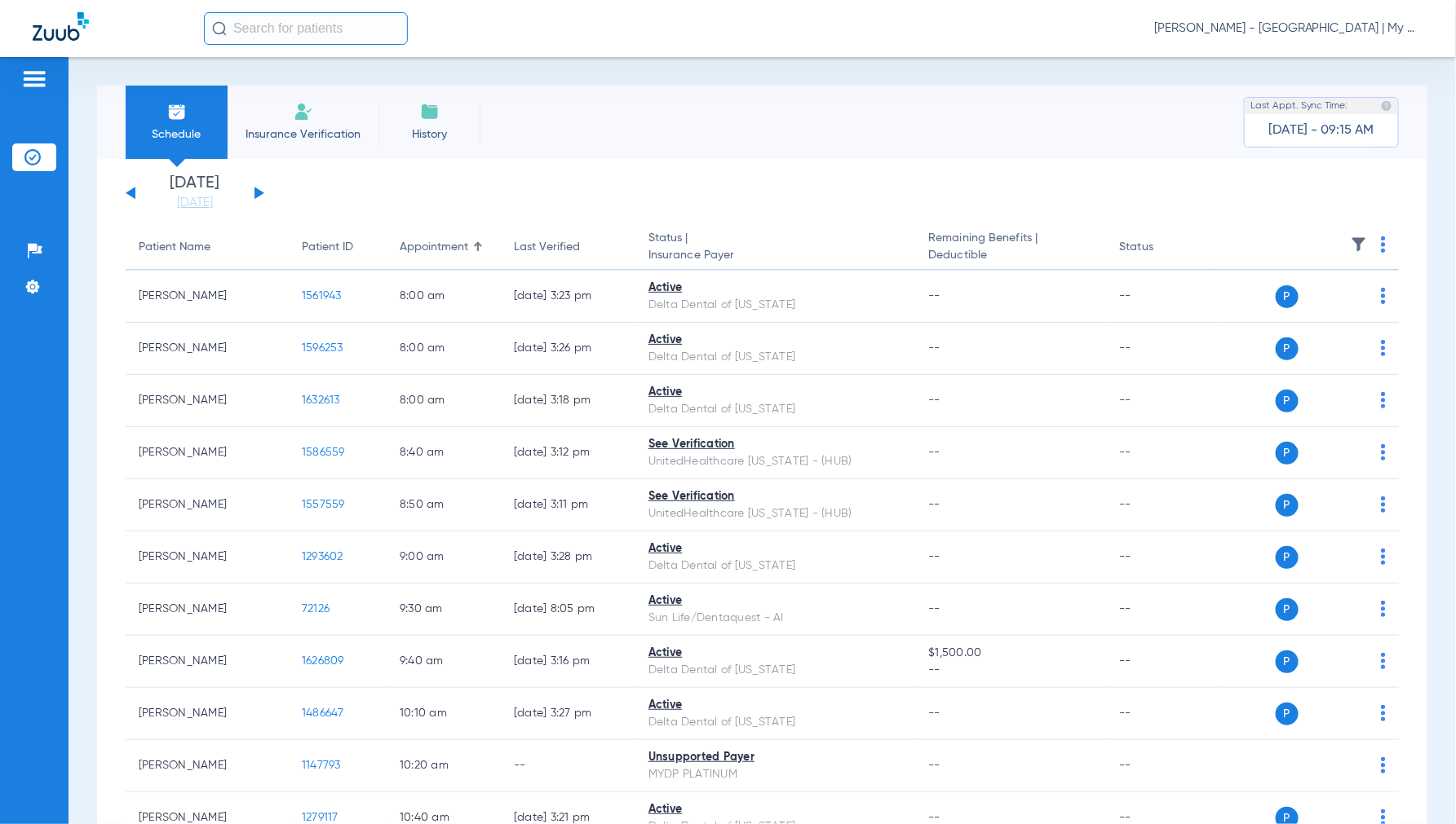
click at [1381, 250] on img at bounding box center [1384, 244] width 5 height 16
click at [1297, 306] on span "Verify All" at bounding box center [1308, 309] width 102 height 12
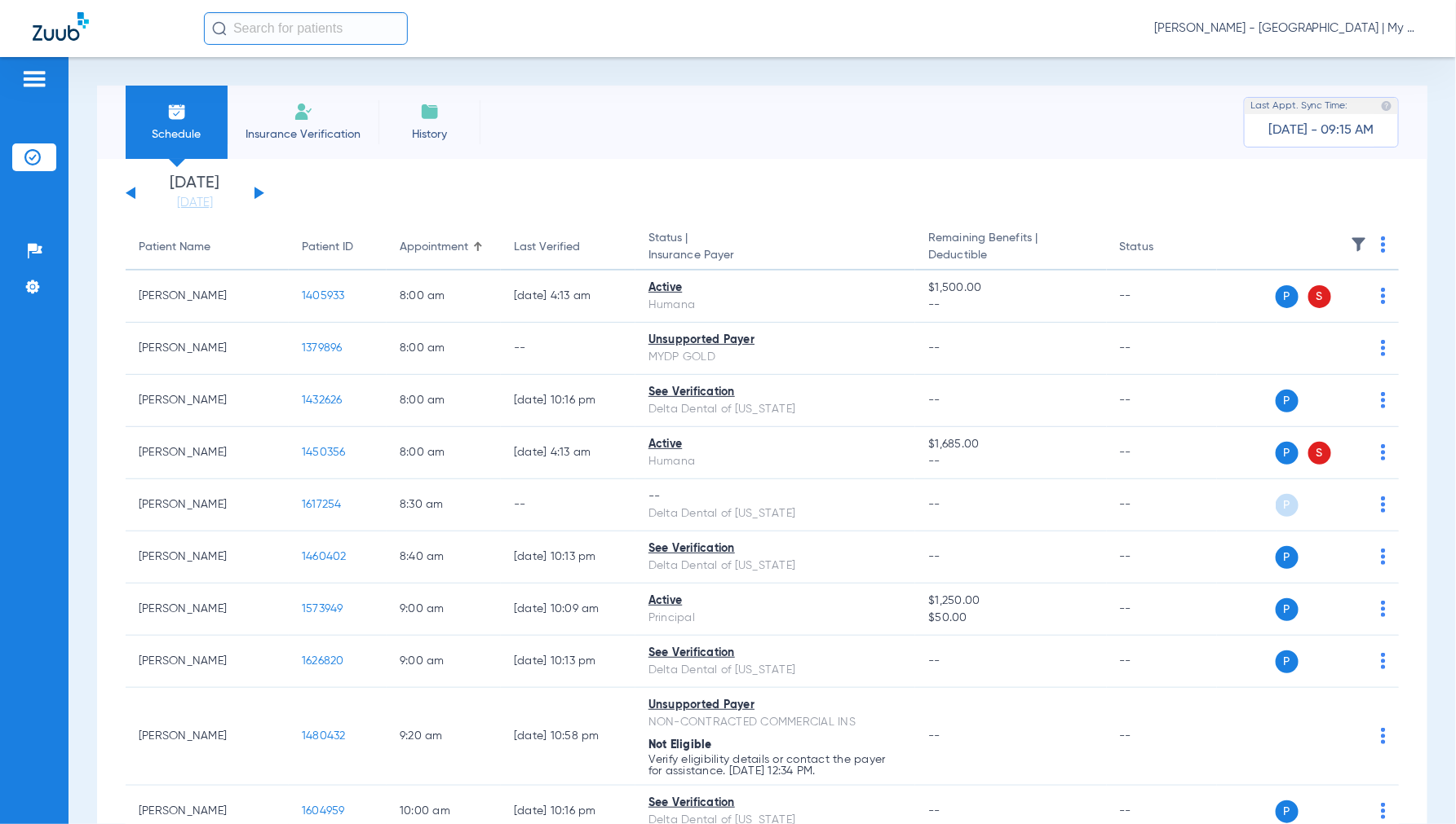
click at [1290, 28] on span "[PERSON_NAME] - [GEOGRAPHIC_DATA] | My Community Dental Centers" at bounding box center [1288, 29] width 269 height 16
click at [1350, 58] on span "Account Selection" at bounding box center [1362, 58] width 91 height 12
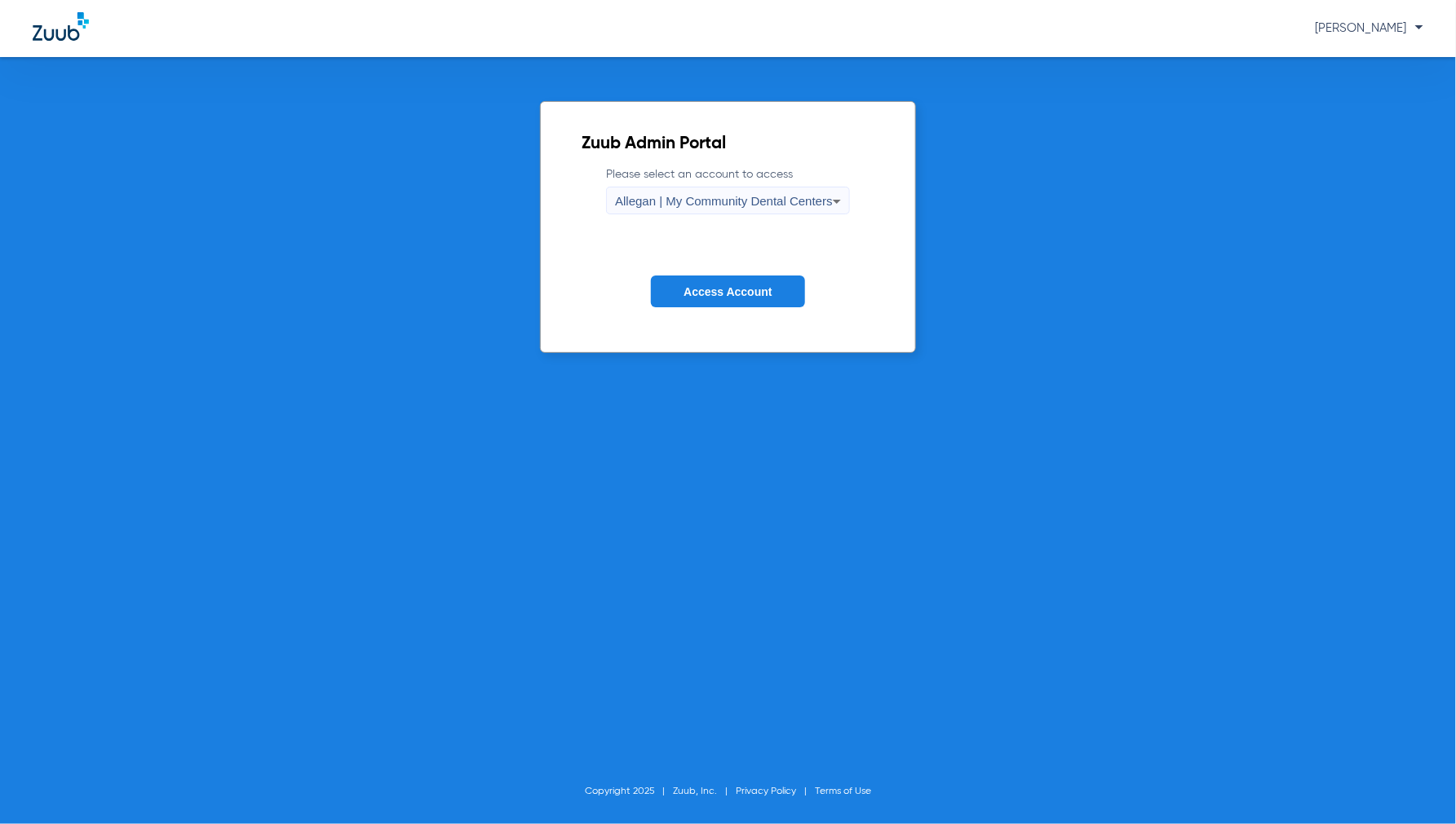
click at [754, 207] on span "Allegan | My Community Dental Centers" at bounding box center [724, 201] width 217 height 14
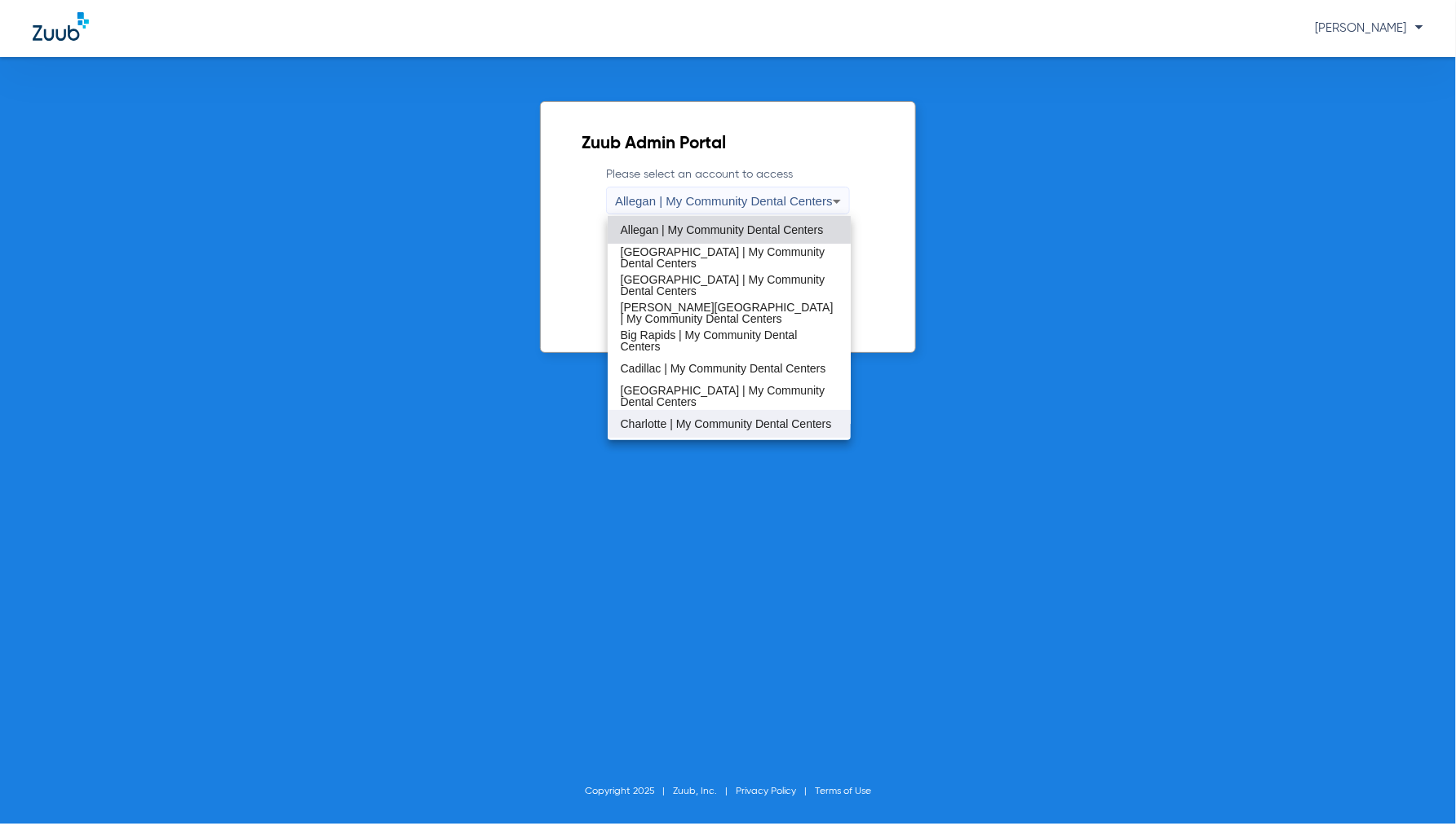
click at [663, 418] on span "Charlotte | My Community Dental Centers" at bounding box center [726, 424] width 212 height 12
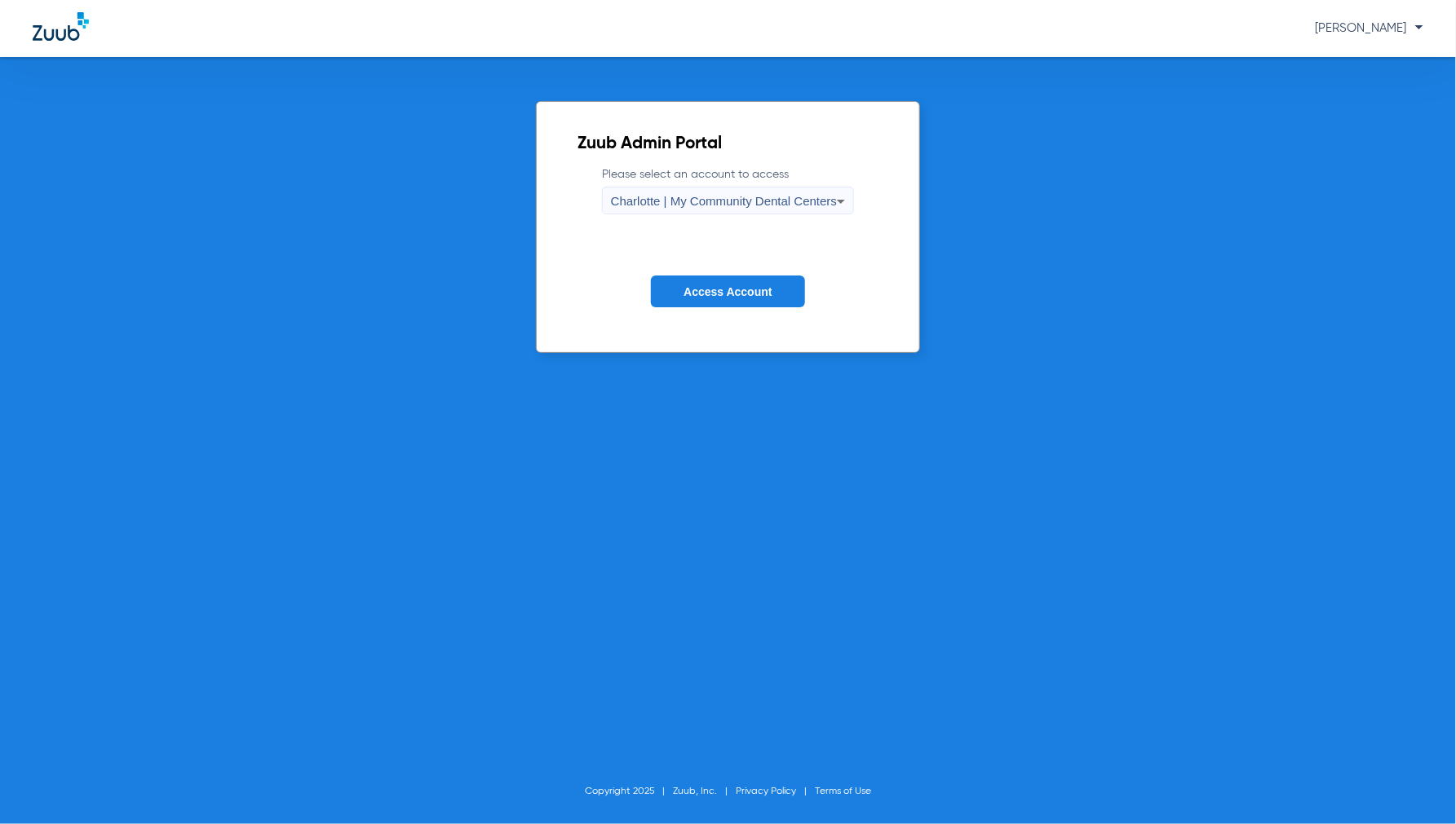
click at [752, 287] on span "Access Account" at bounding box center [727, 292] width 88 height 13
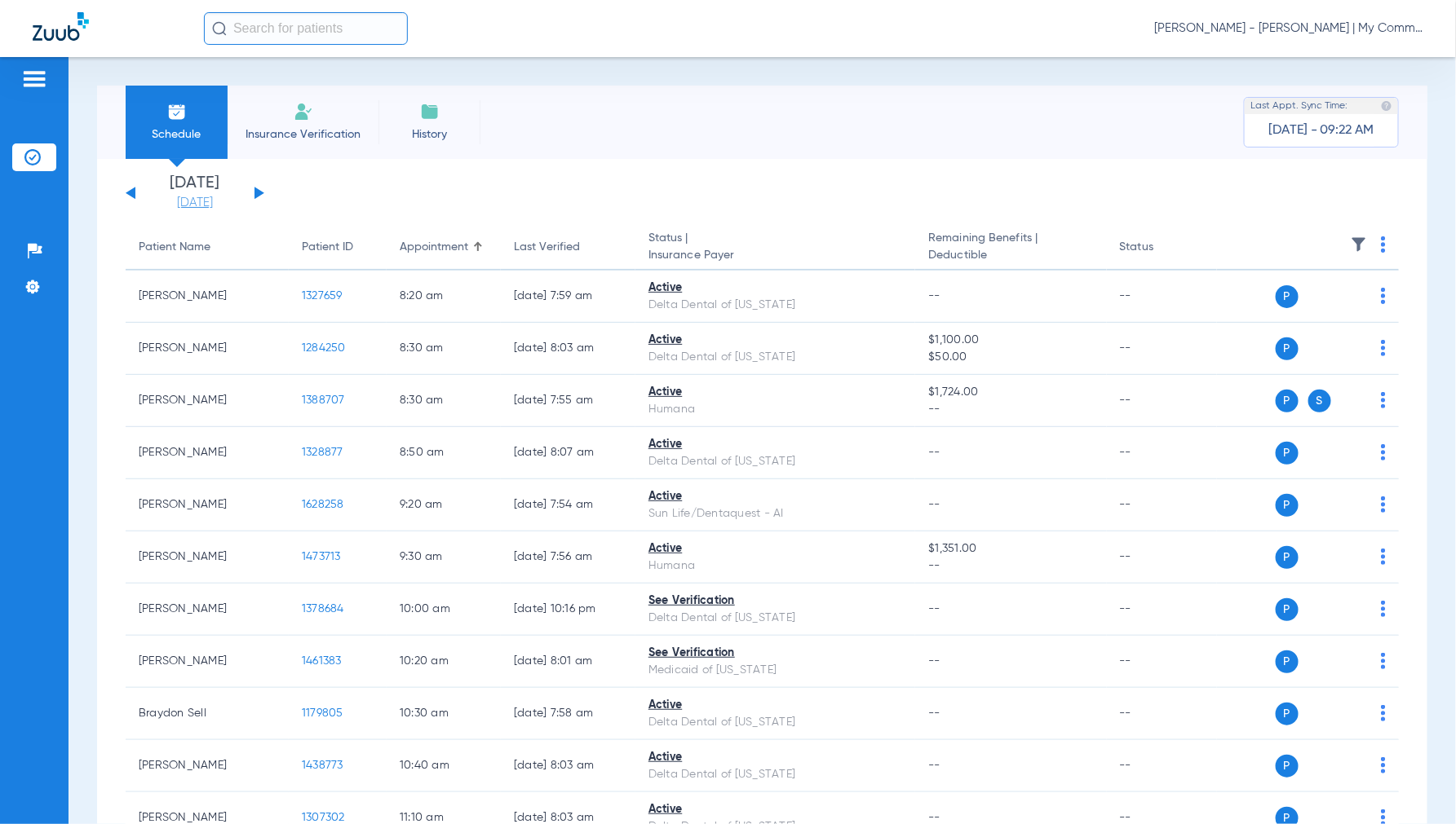
click at [200, 204] on link "[DATE]" at bounding box center [194, 203] width 98 height 16
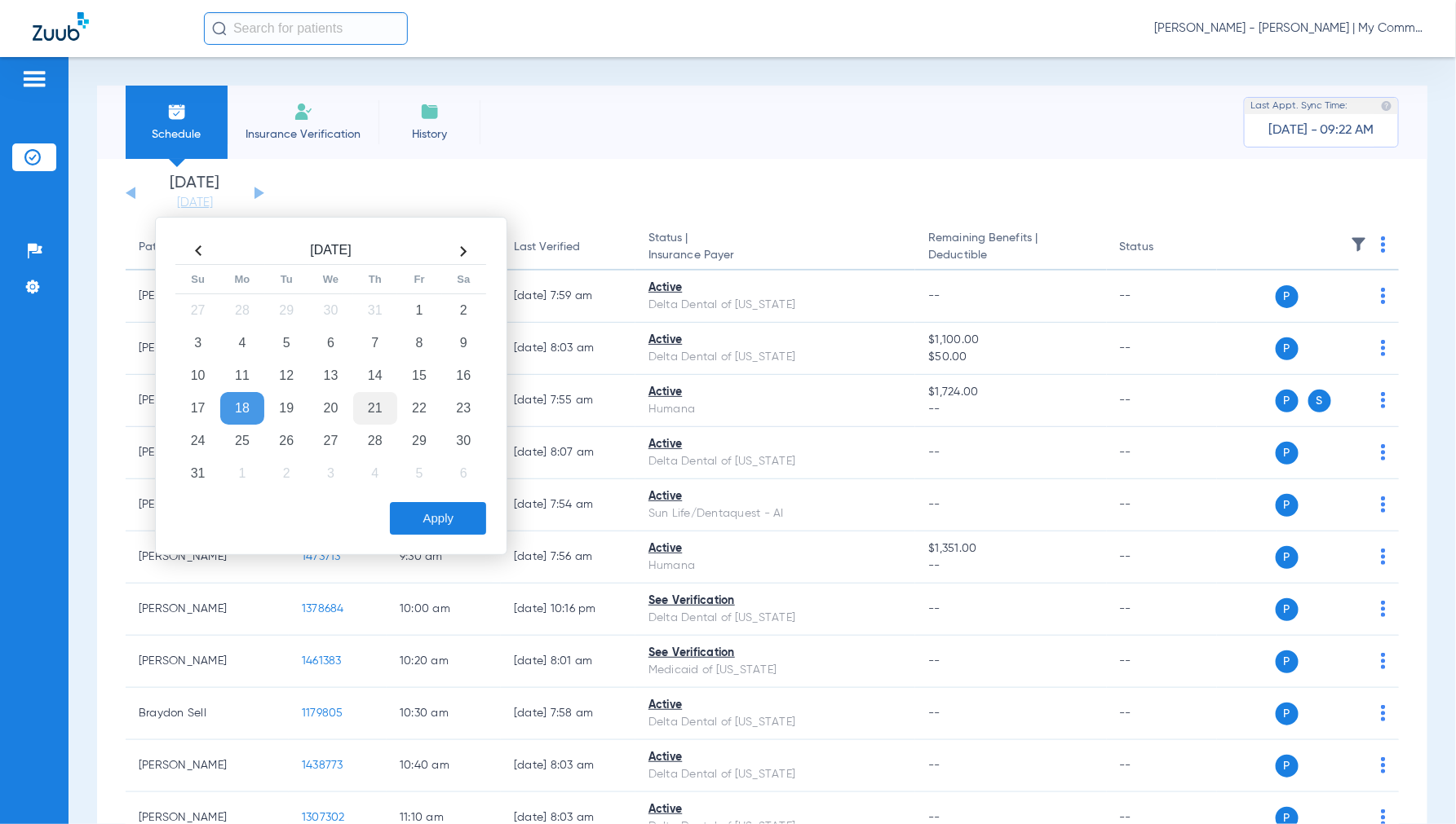
click at [380, 410] on td "21" at bounding box center [375, 408] width 44 height 33
click at [444, 510] on button "Apply" at bounding box center [437, 519] width 96 height 33
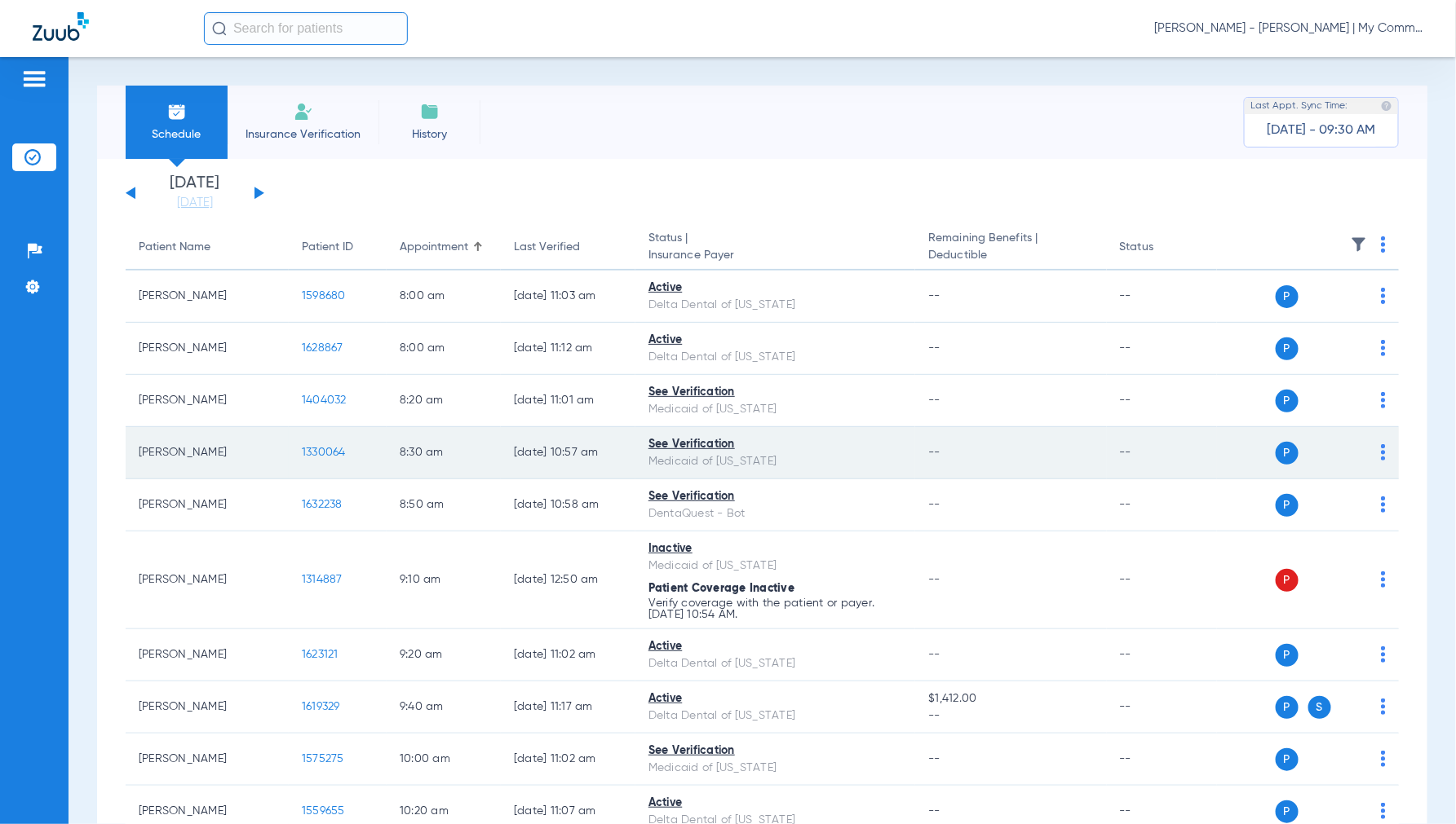
click at [318, 455] on span "1330064" at bounding box center [323, 453] width 44 height 12
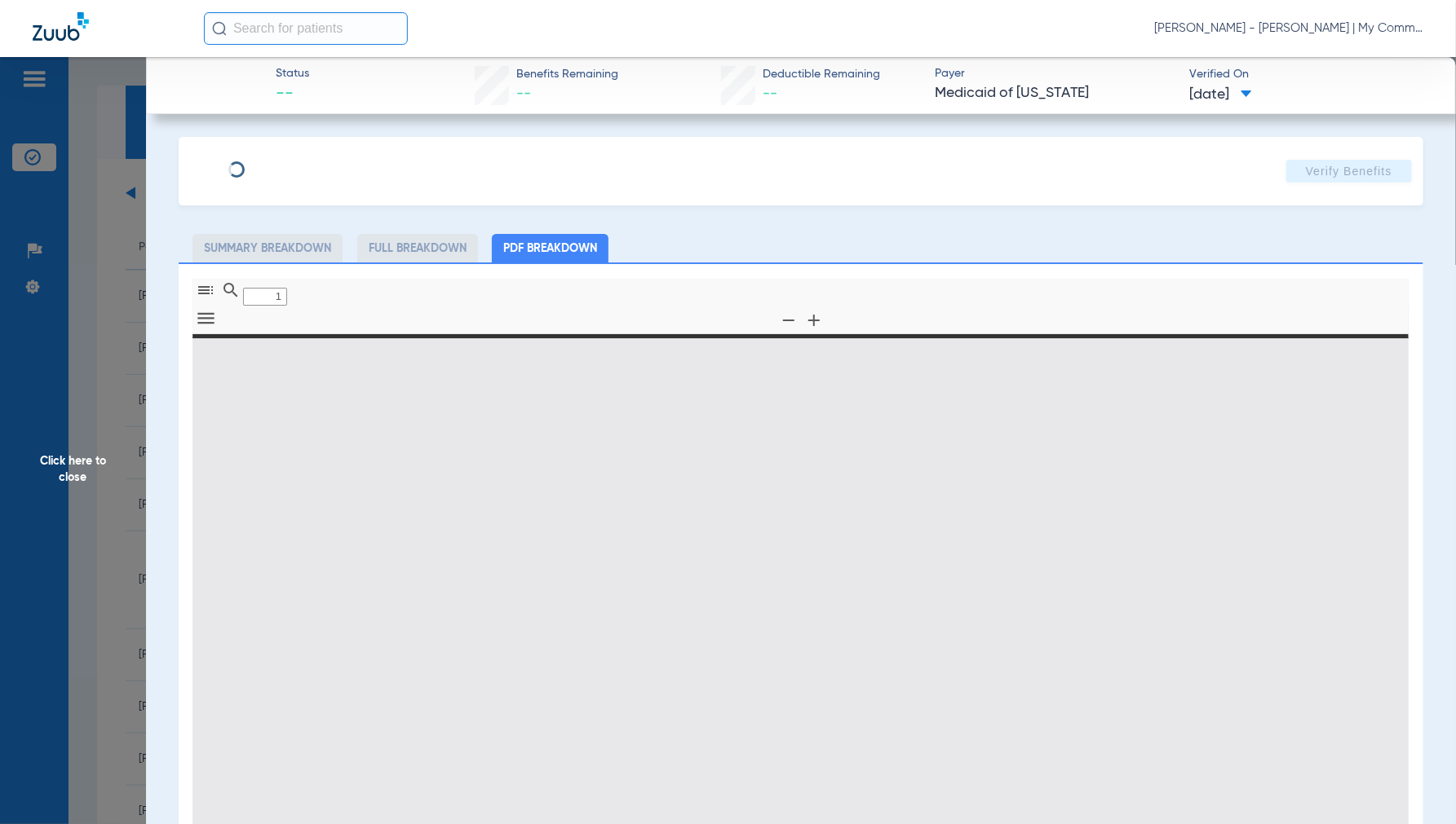
type input "0"
select select "page-width"
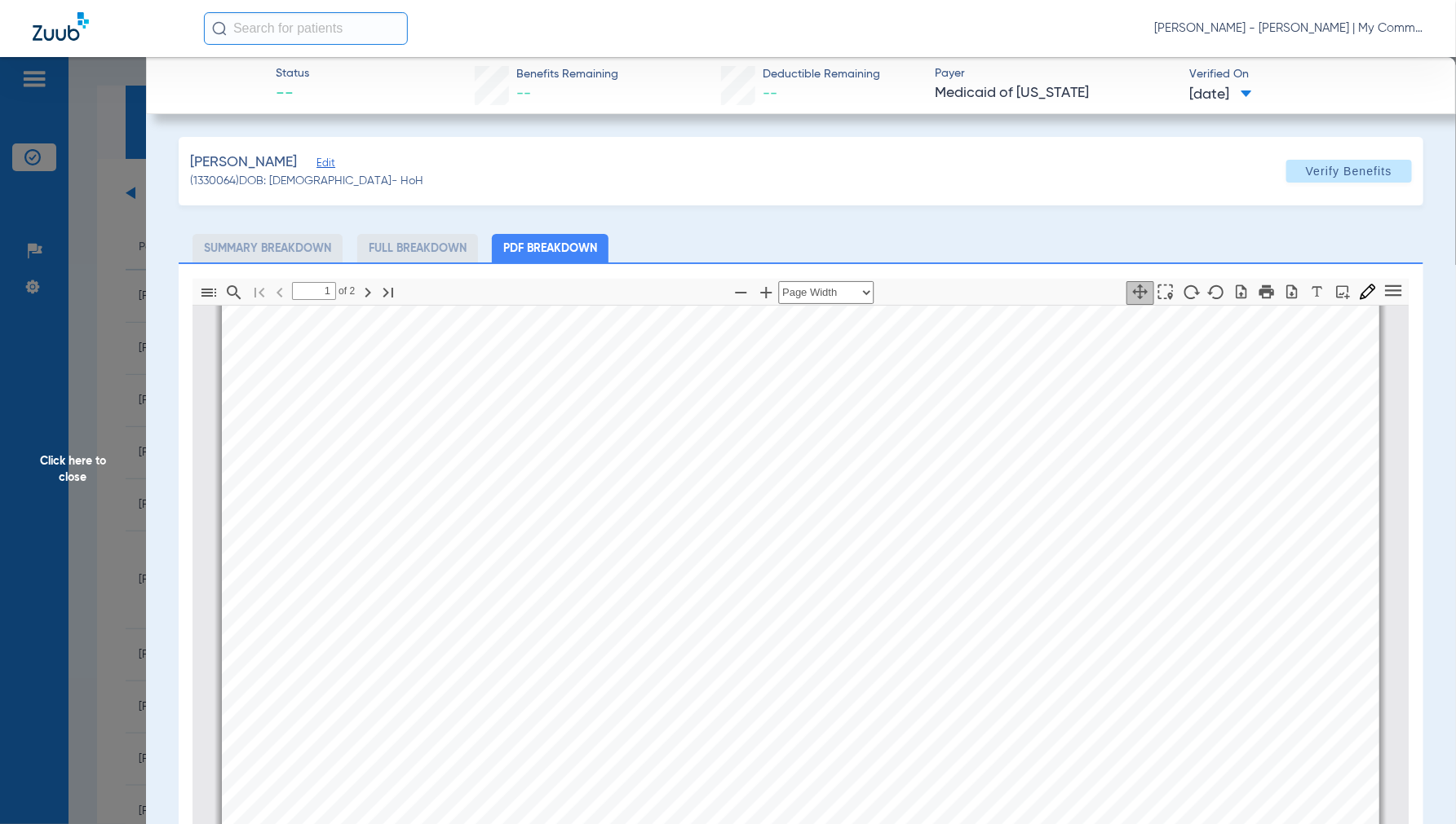
type input "2"
click at [75, 452] on span "Click here to close" at bounding box center [72, 468] width 146 height 824
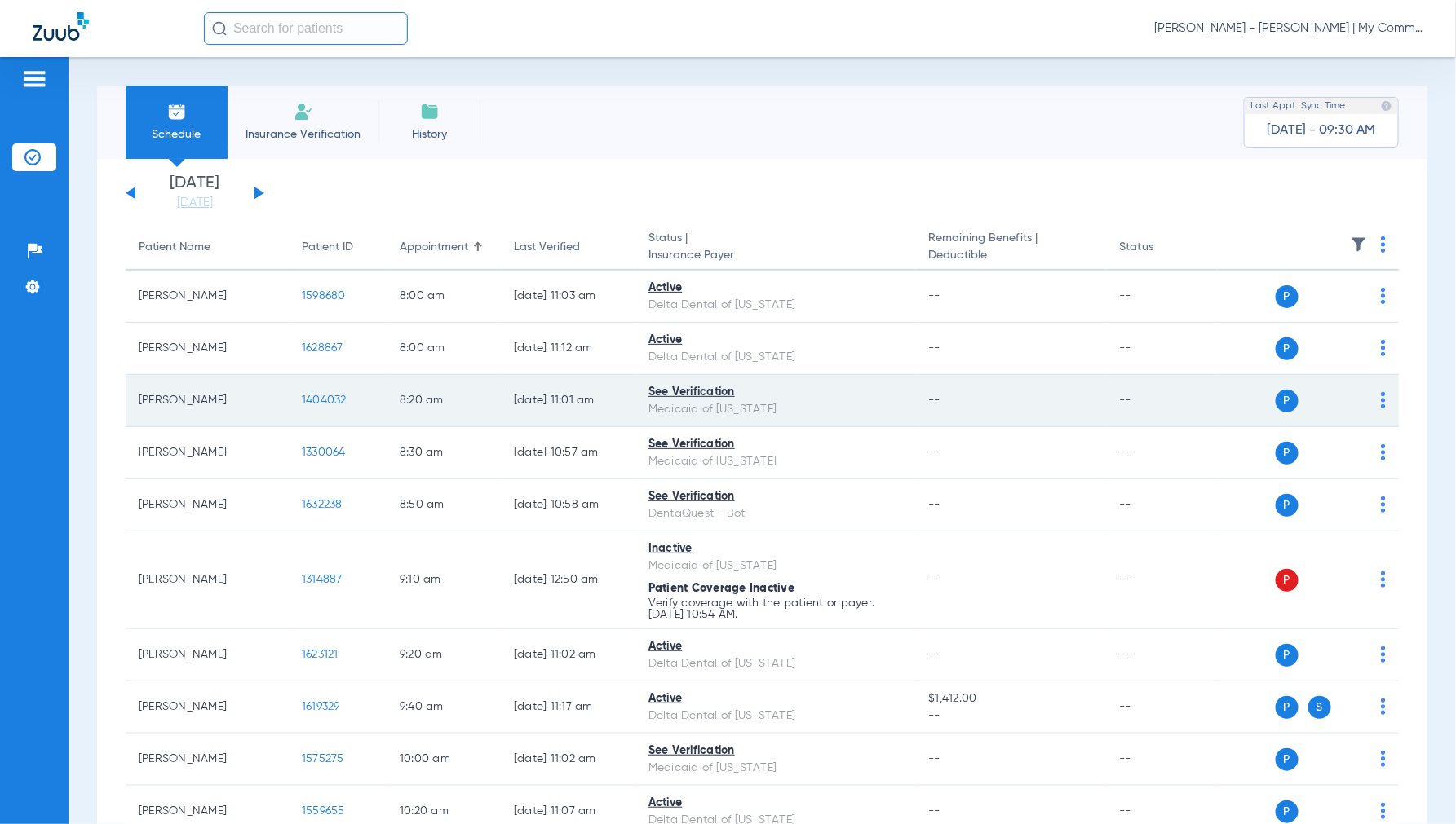
click at [320, 396] on span "1404032" at bounding box center [324, 400] width 44 height 12
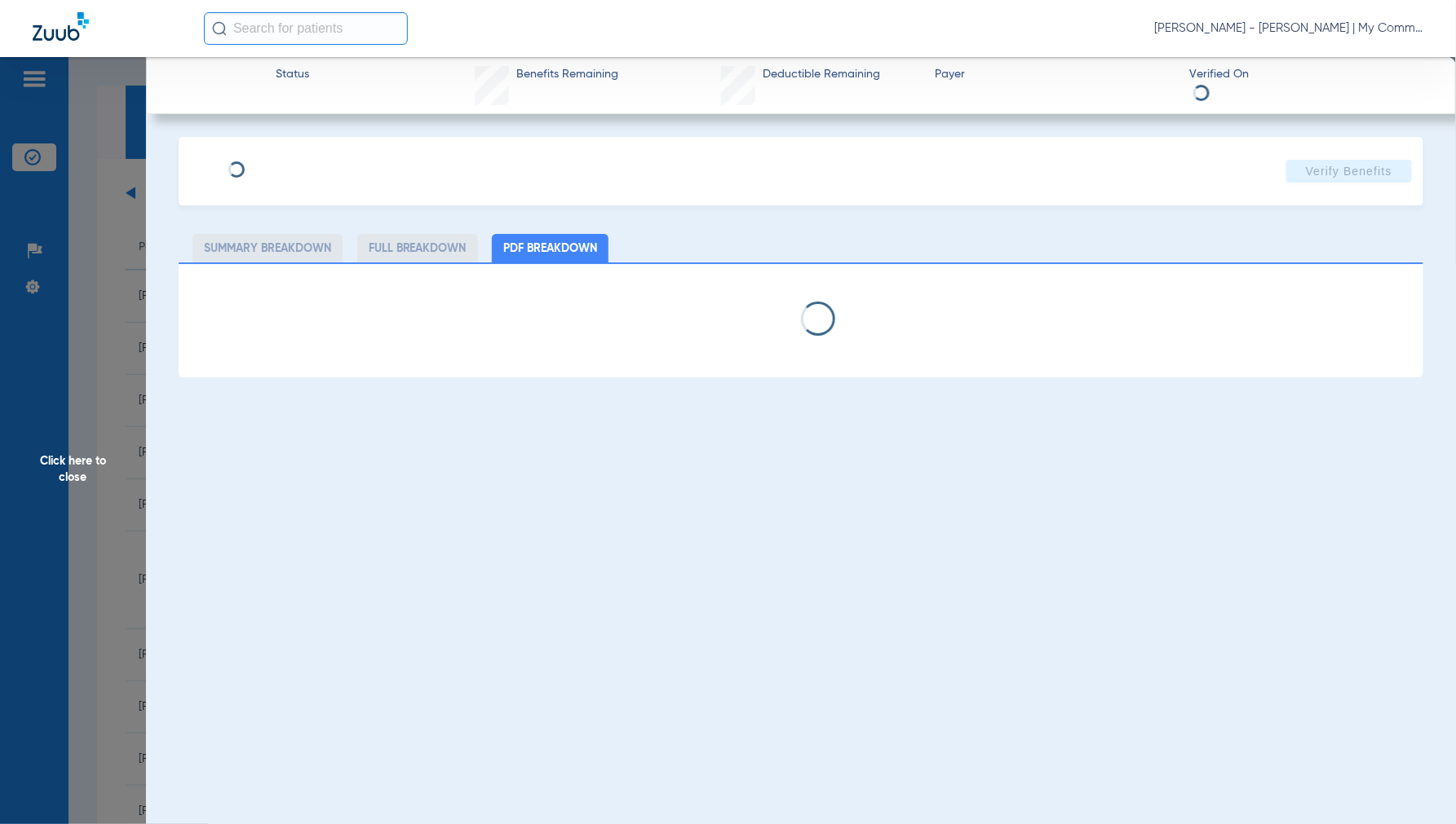
select select "page-width"
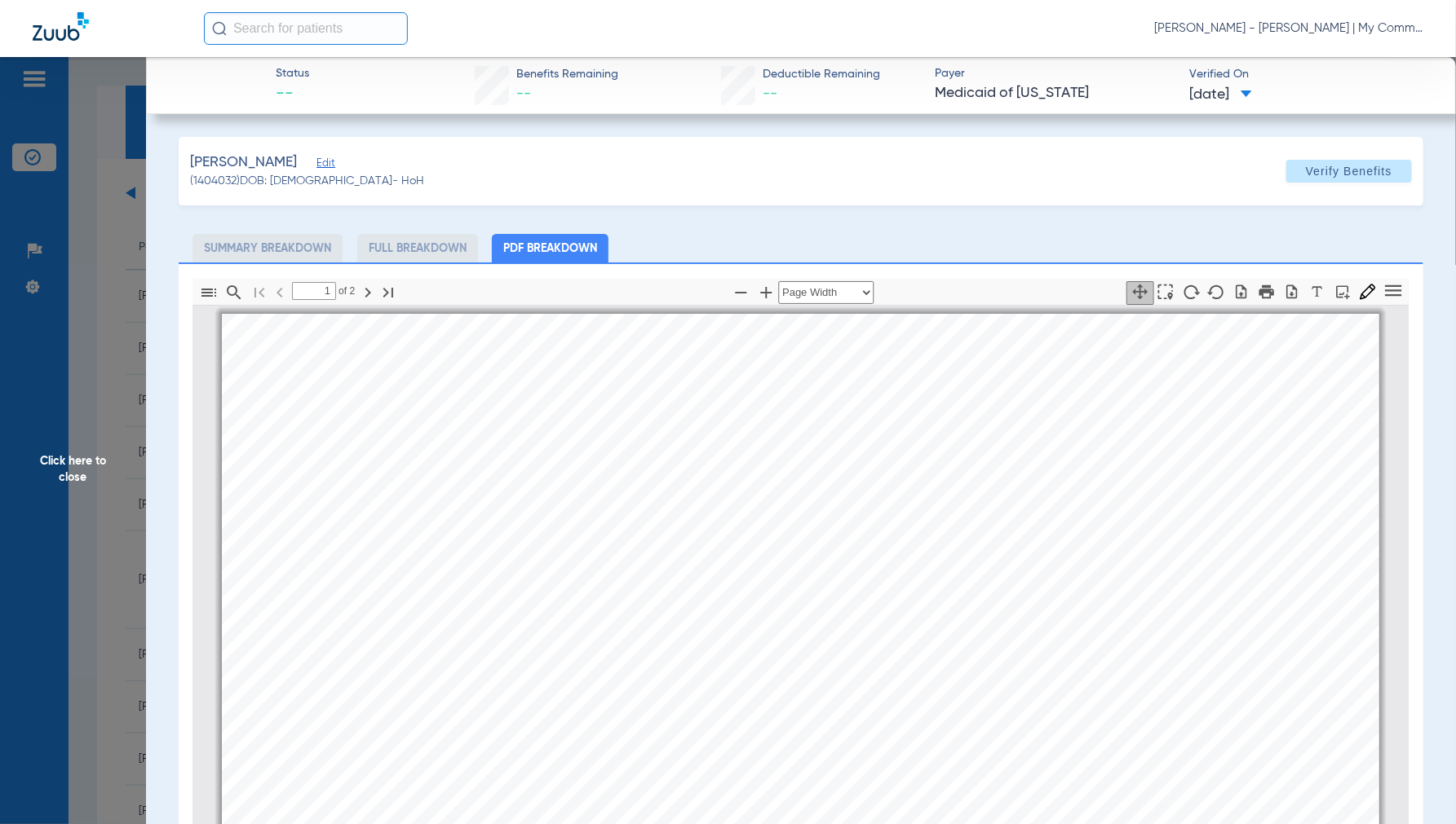
scroll to position [8, 0]
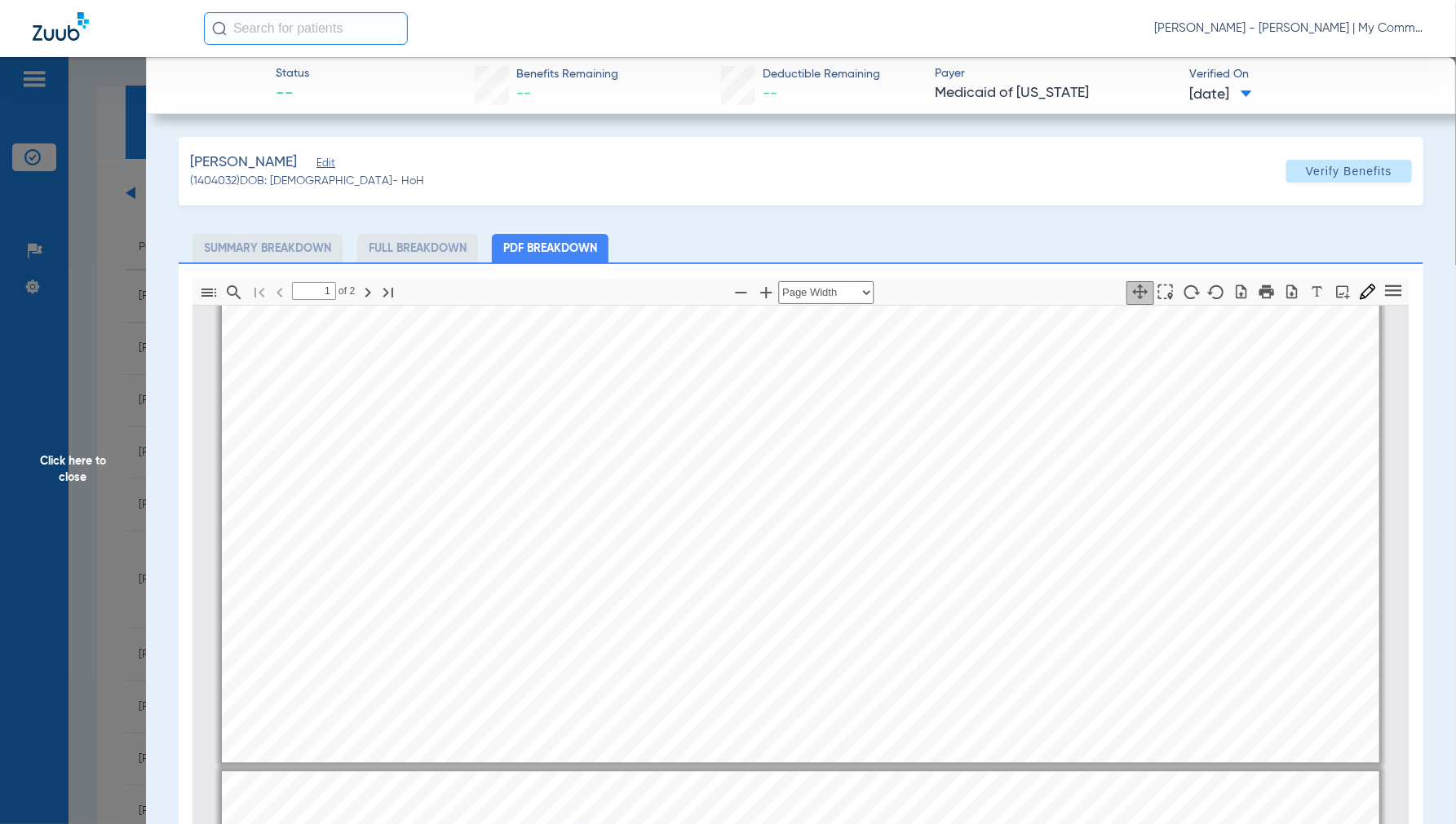
type input "2"
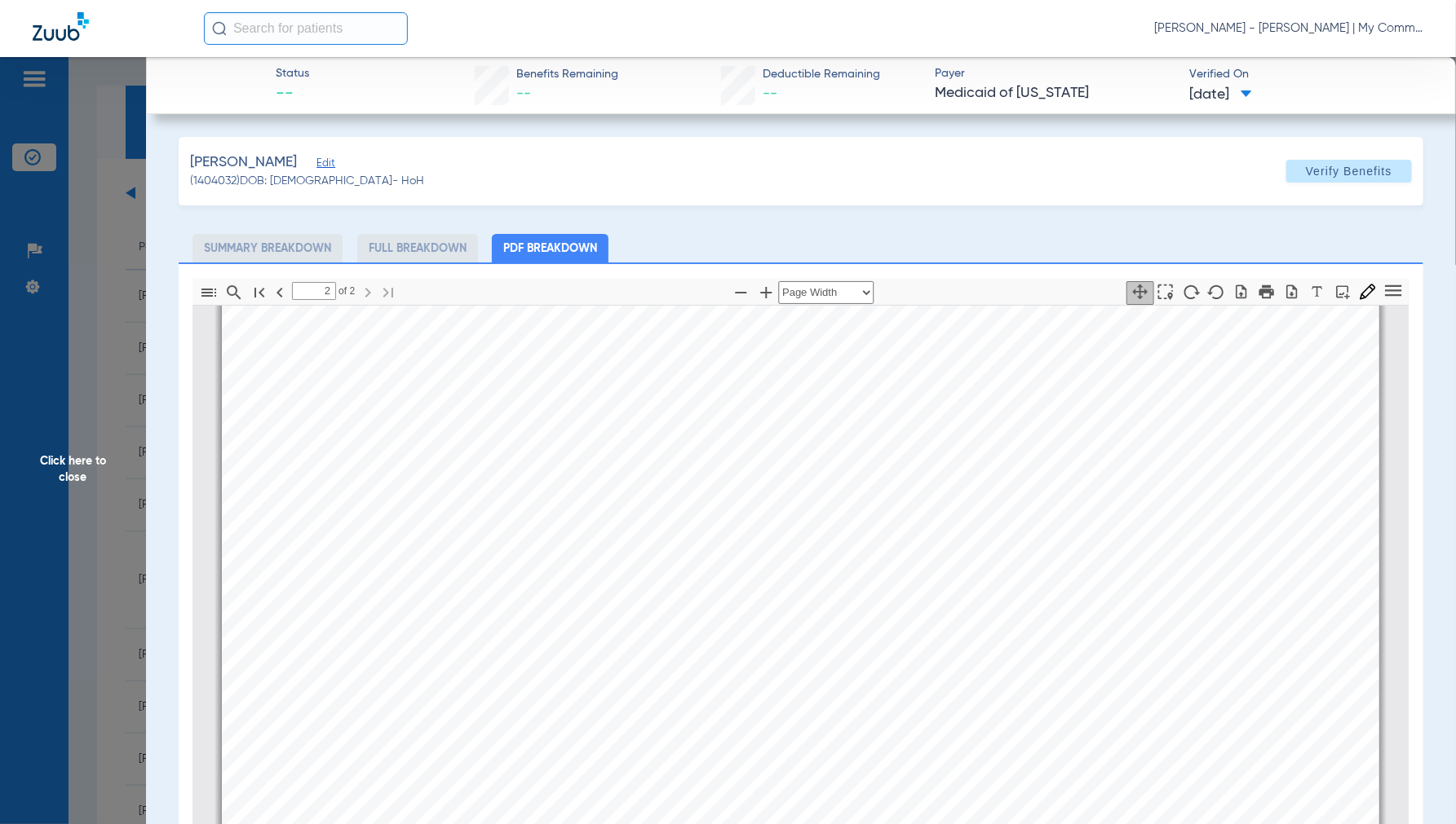
scroll to position [2091, 0]
drag, startPoint x: 79, startPoint y: 476, endPoint x: 166, endPoint y: 486, distance: 87.6
click at [78, 474] on span "Click here to close" at bounding box center [72, 468] width 146 height 824
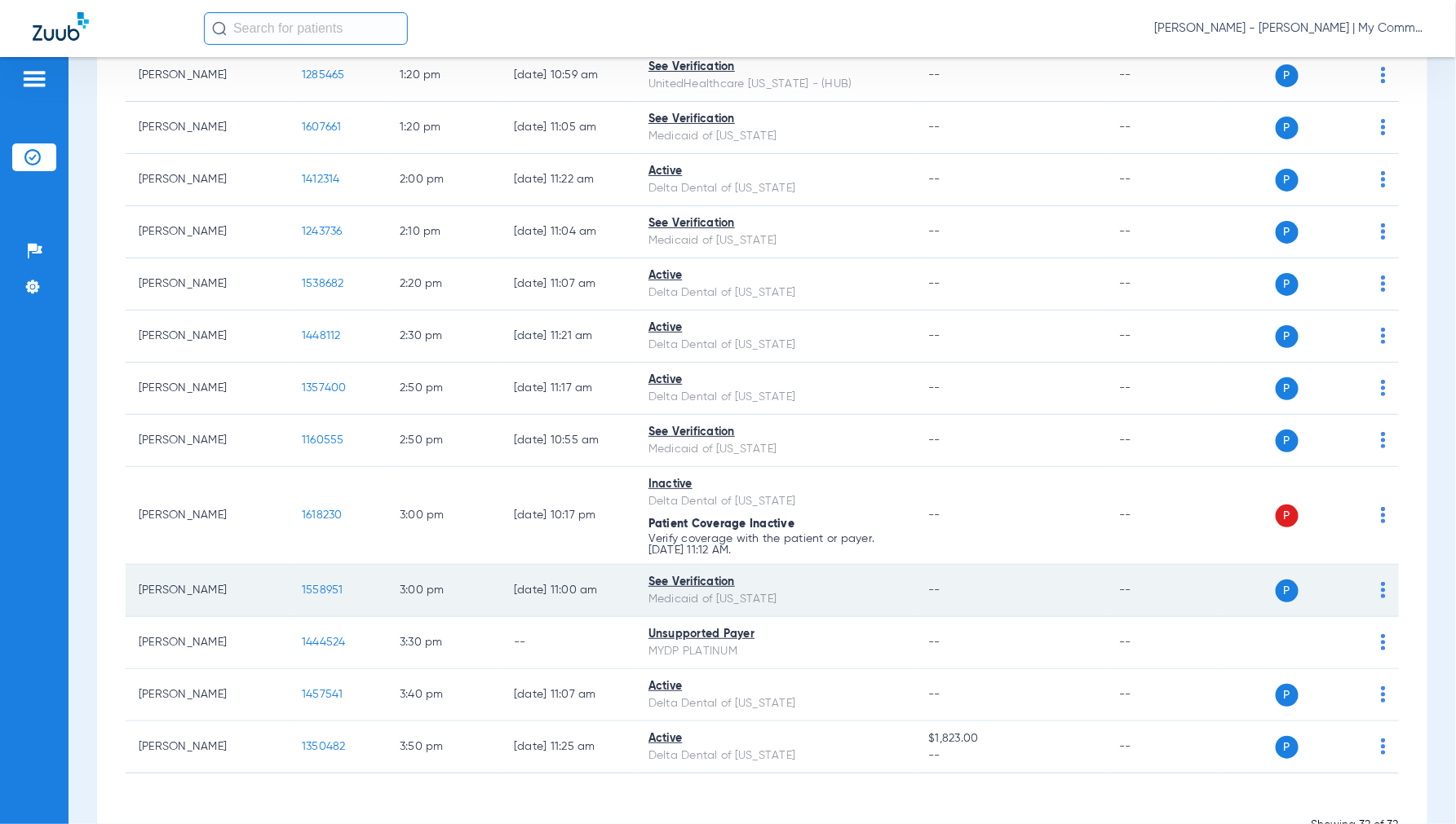
scroll to position [1259, 0]
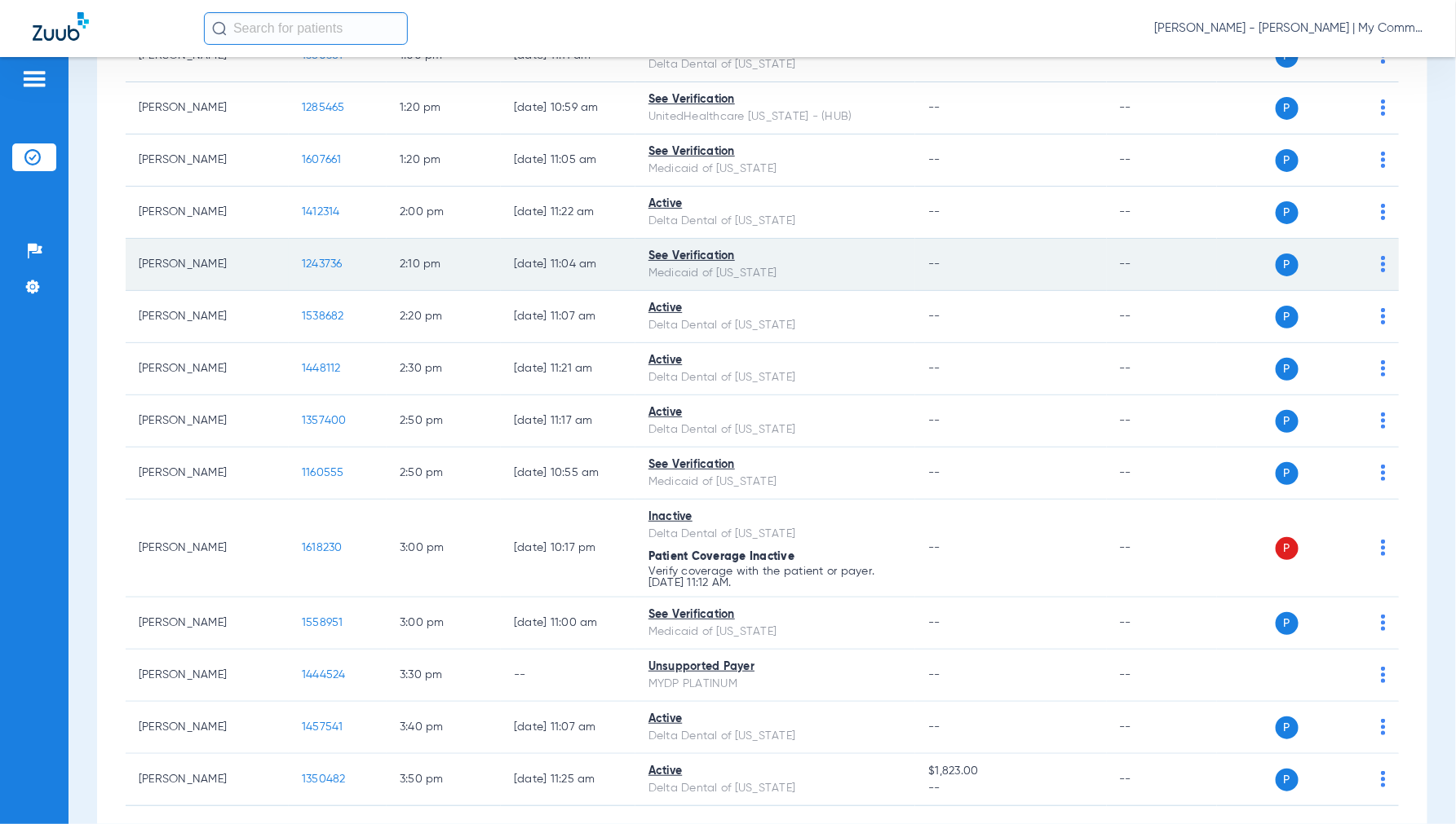
click at [319, 267] on span "1243736" at bounding box center [322, 264] width 41 height 12
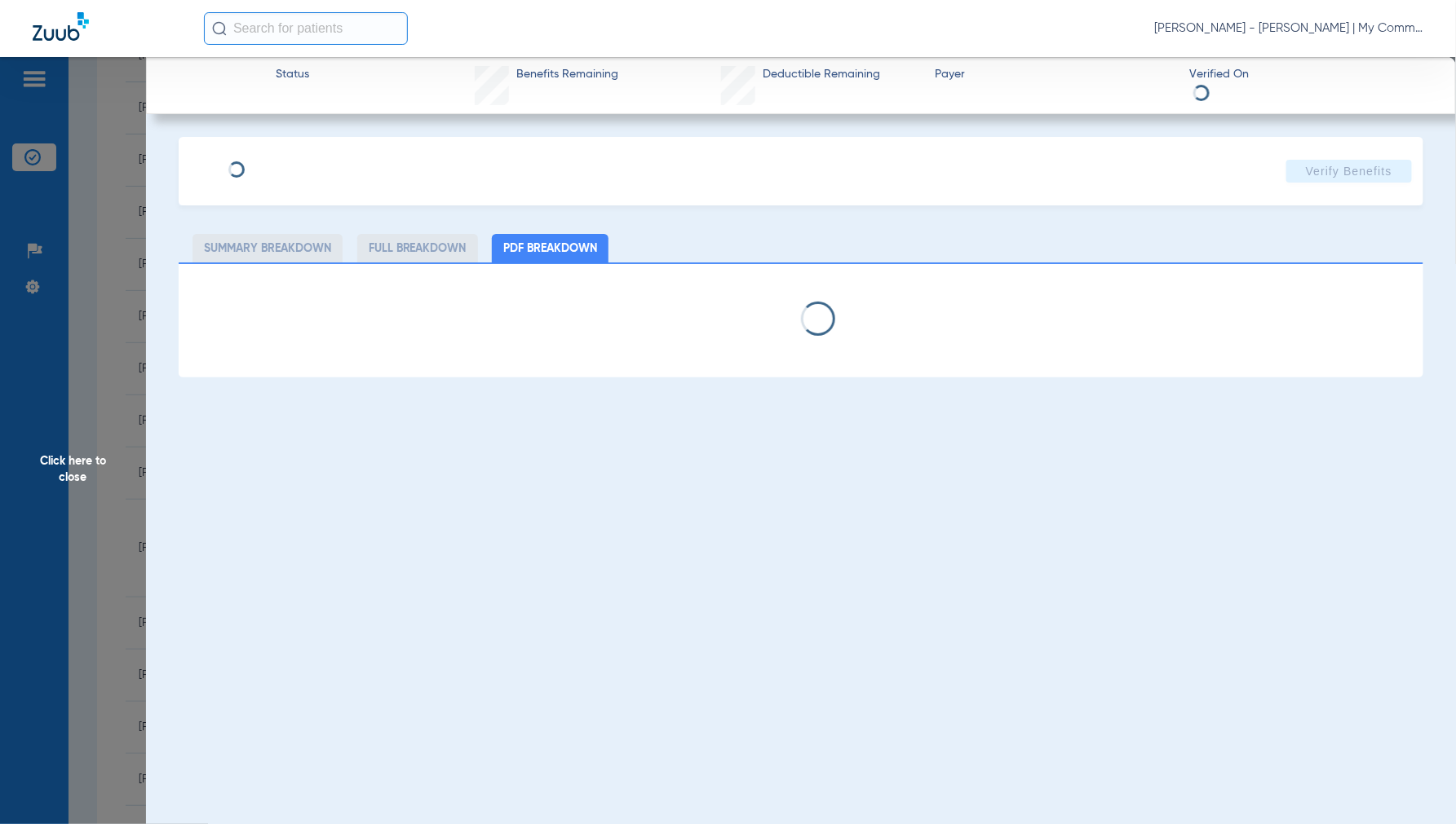
select select "page-width"
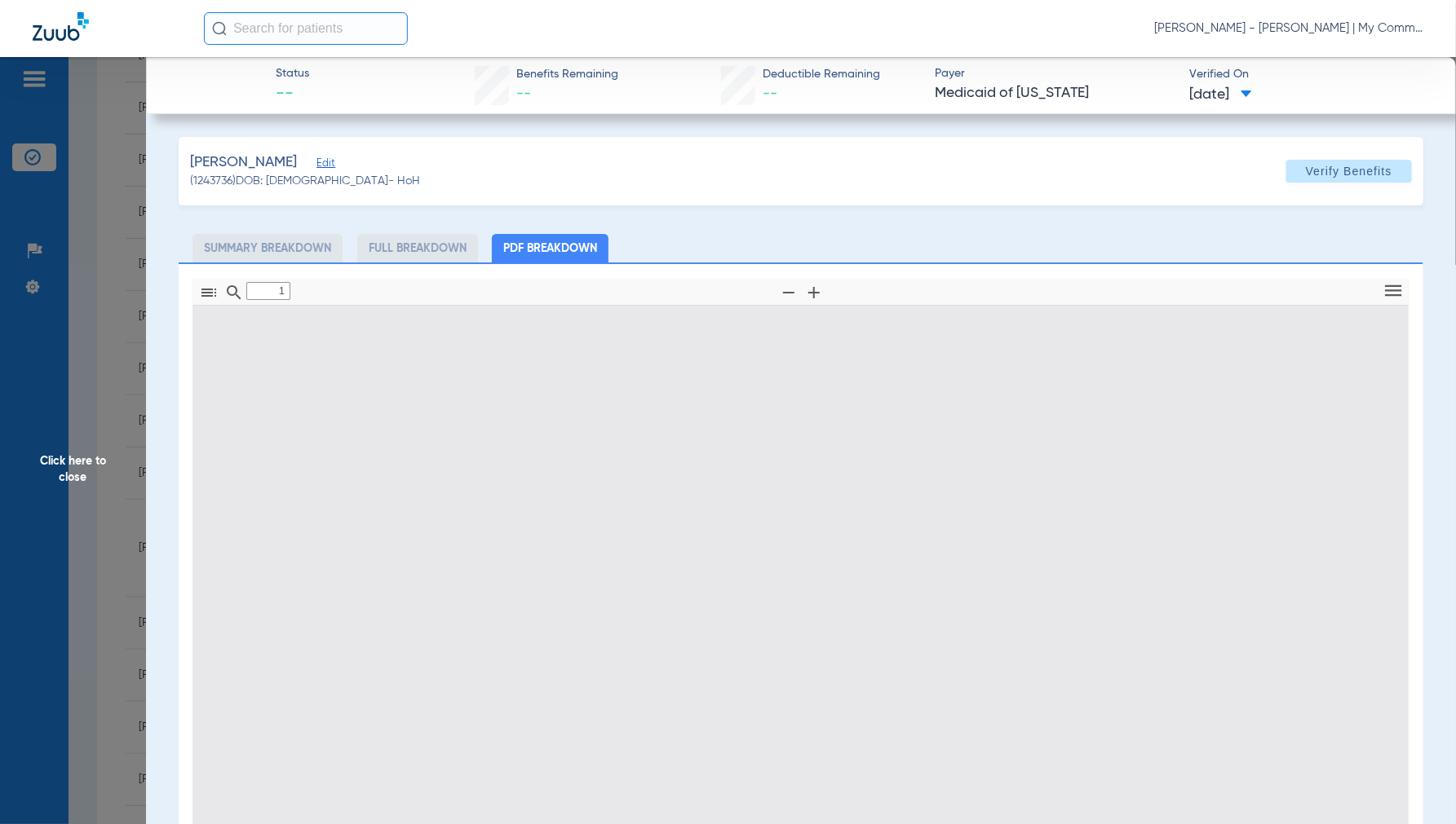
scroll to position [8, 0]
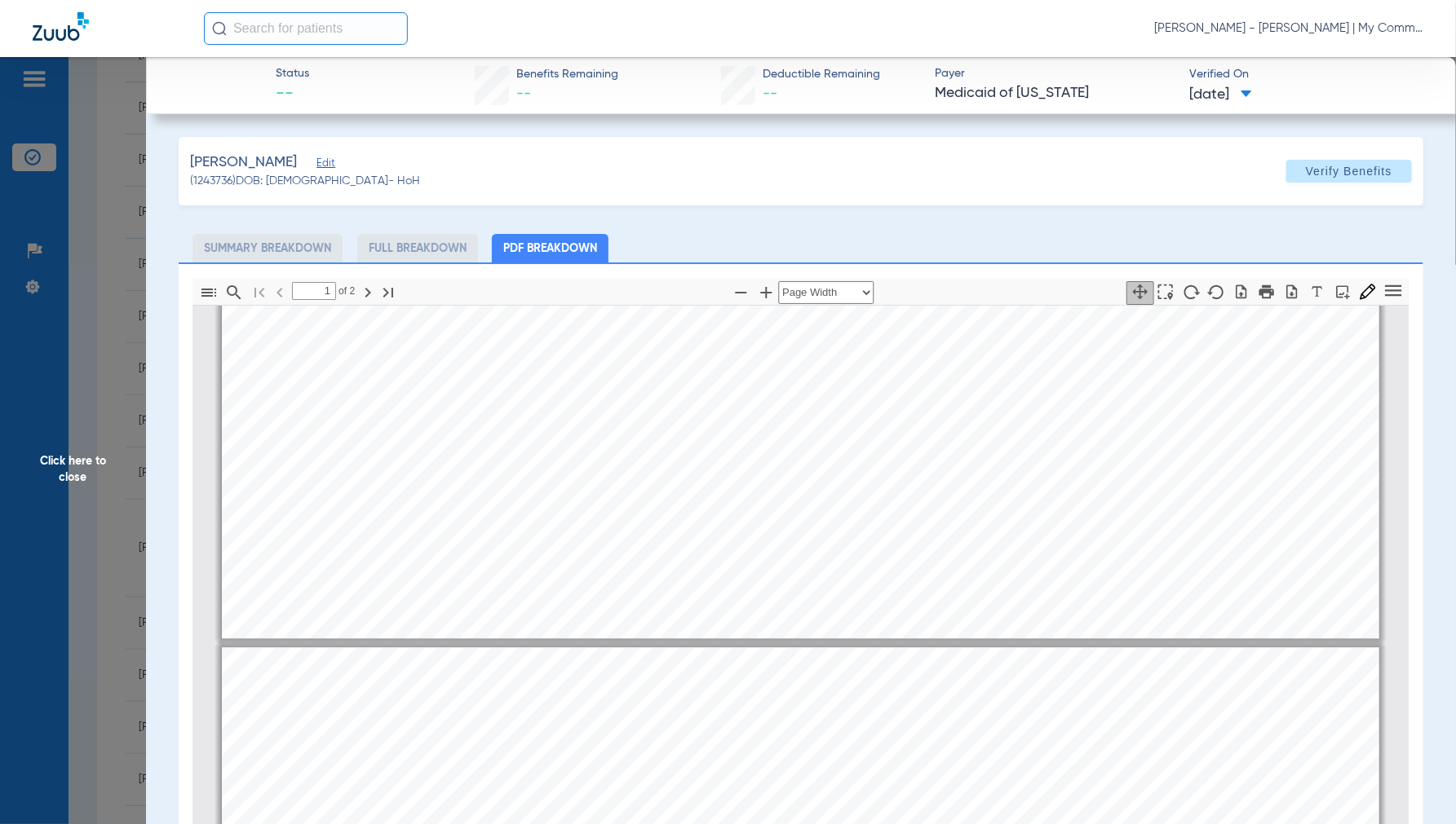
type input "2"
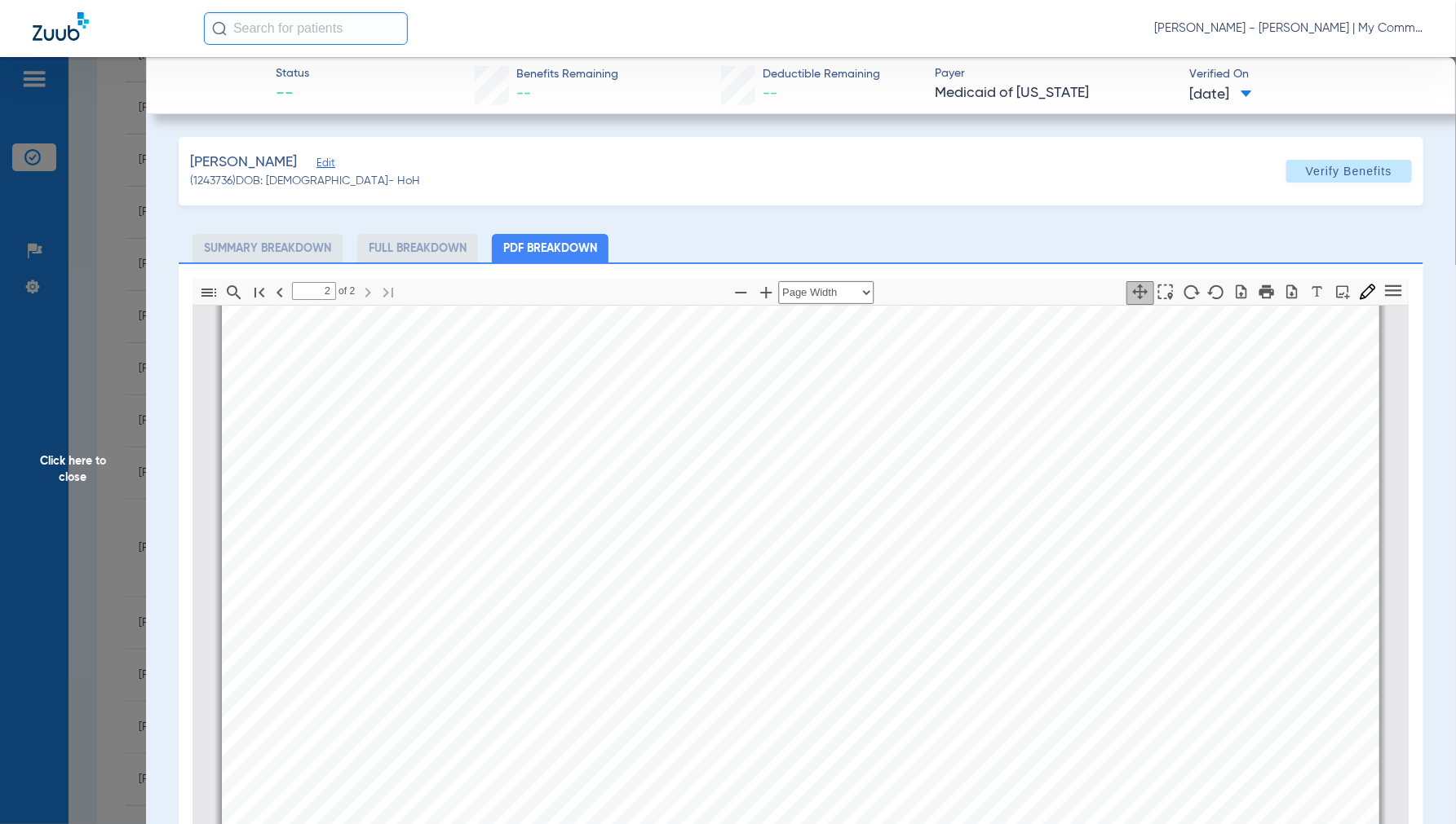
scroll to position [1911, 0]
click at [54, 470] on span "Click here to close" at bounding box center [72, 468] width 146 height 824
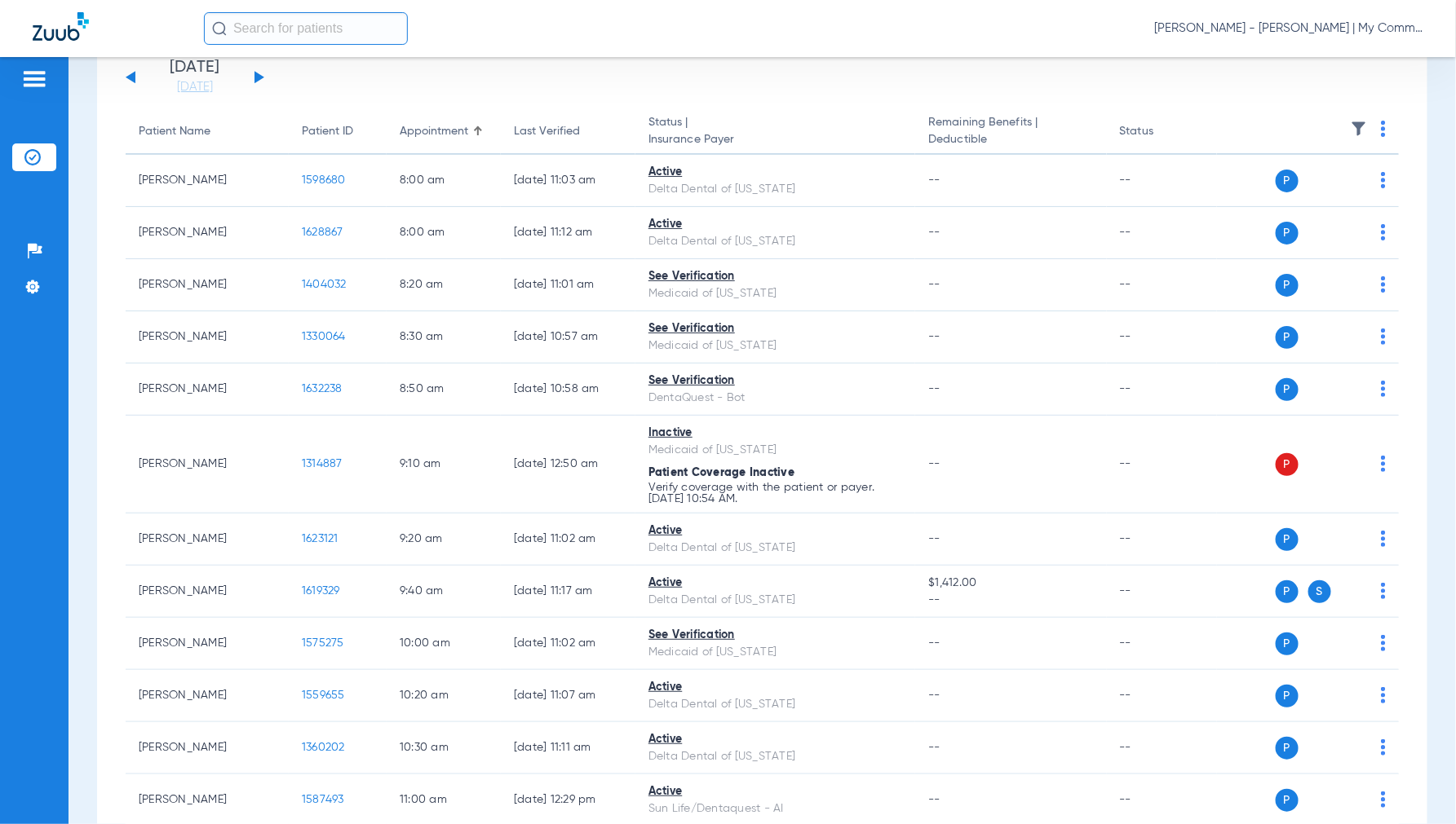
scroll to position [0, 0]
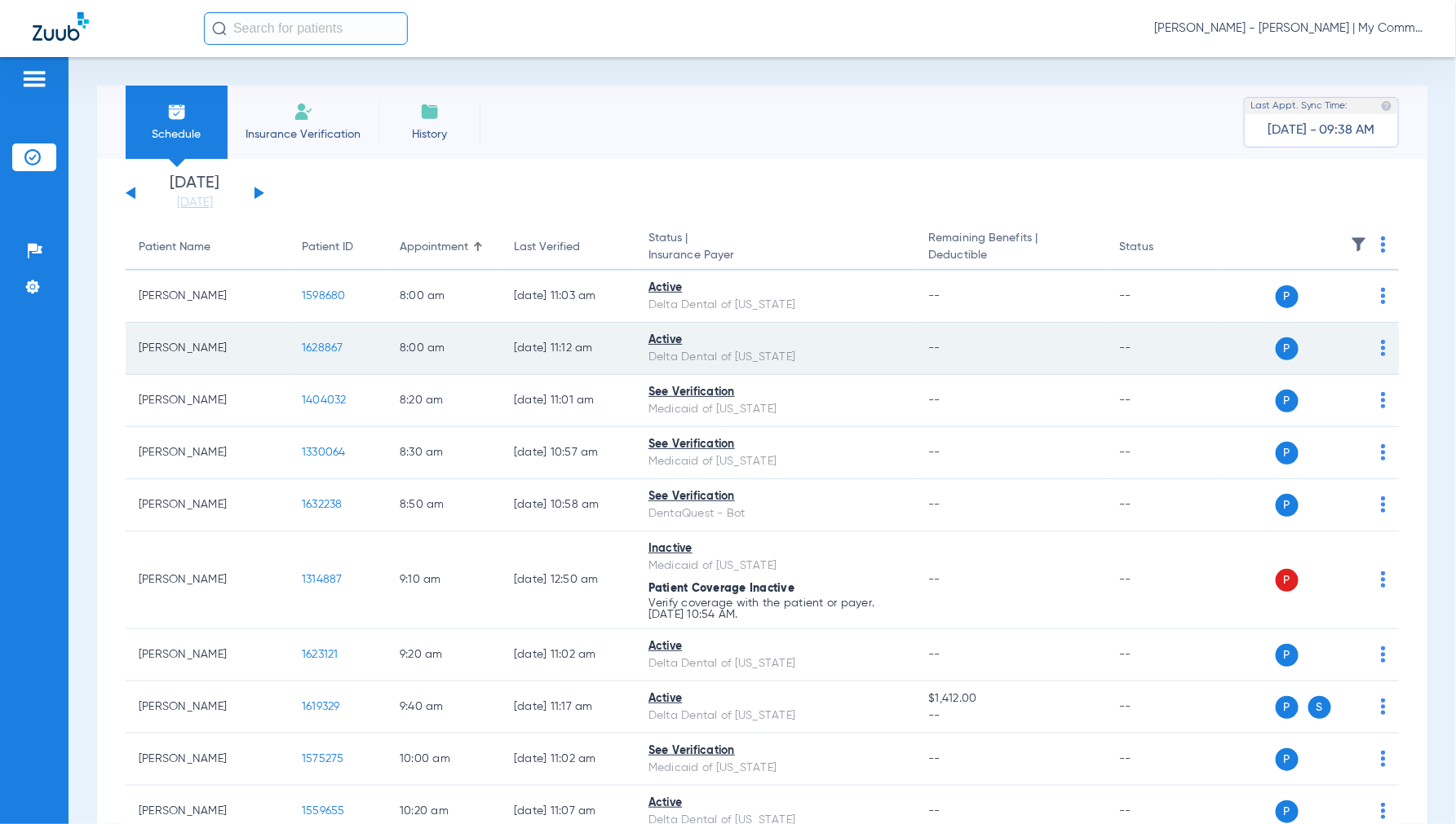
click at [324, 343] on span "1628867" at bounding box center [322, 348] width 42 height 12
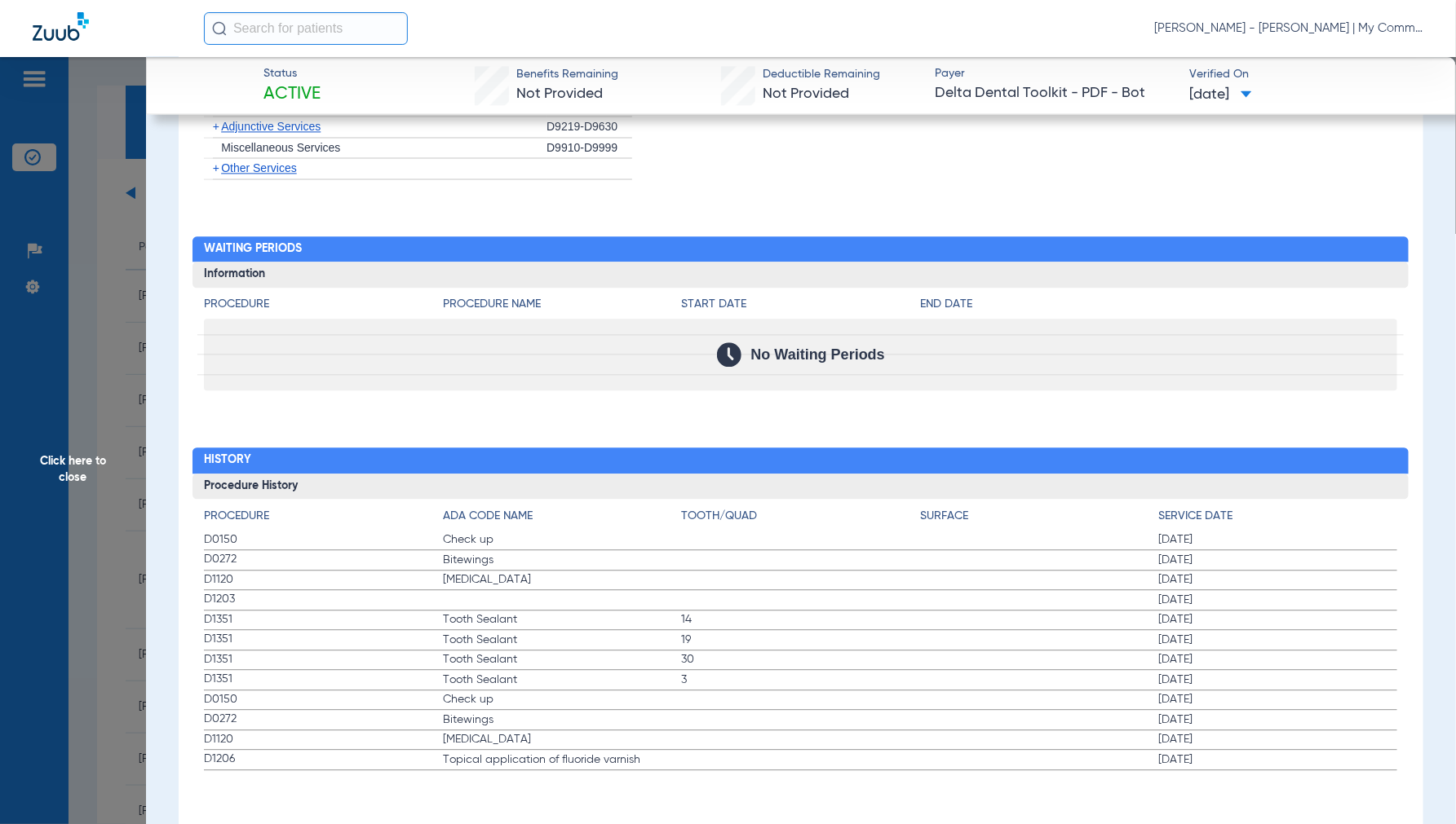
scroll to position [1498, 0]
click at [61, 474] on span "Click here to close" at bounding box center [72, 468] width 146 height 824
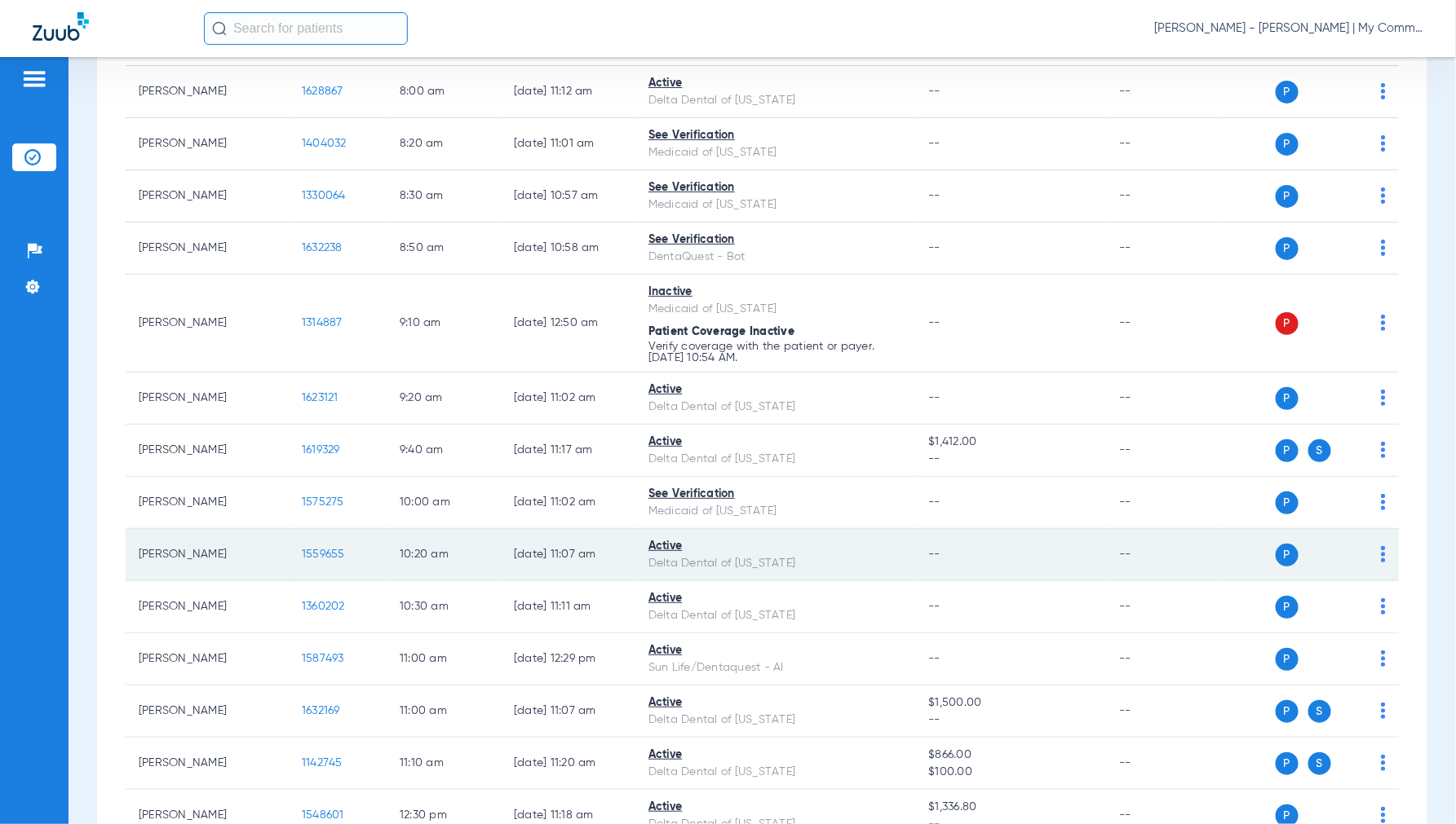
scroll to position [272, 0]
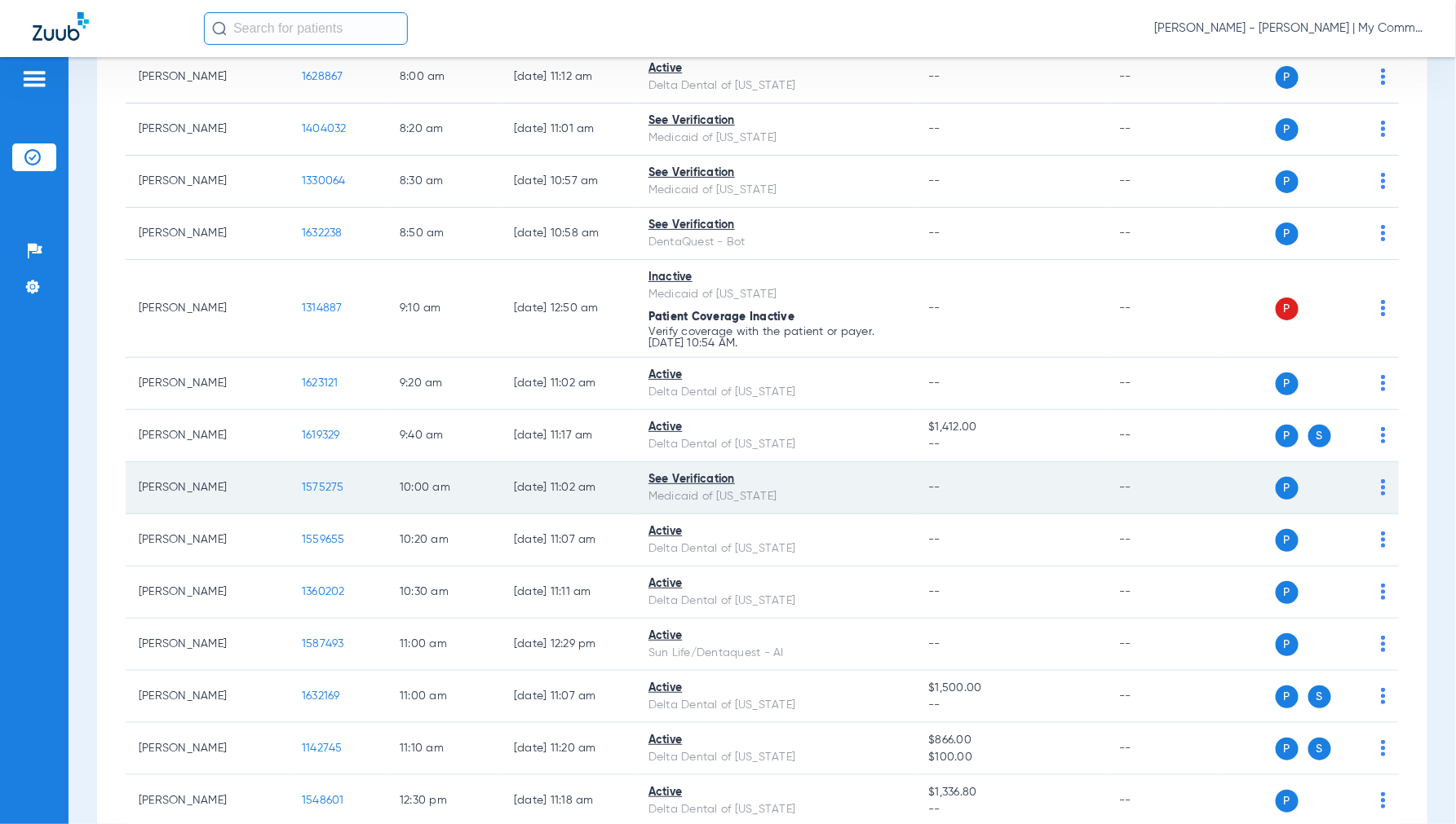
click at [308, 486] on span "1575275" at bounding box center [323, 487] width 43 height 12
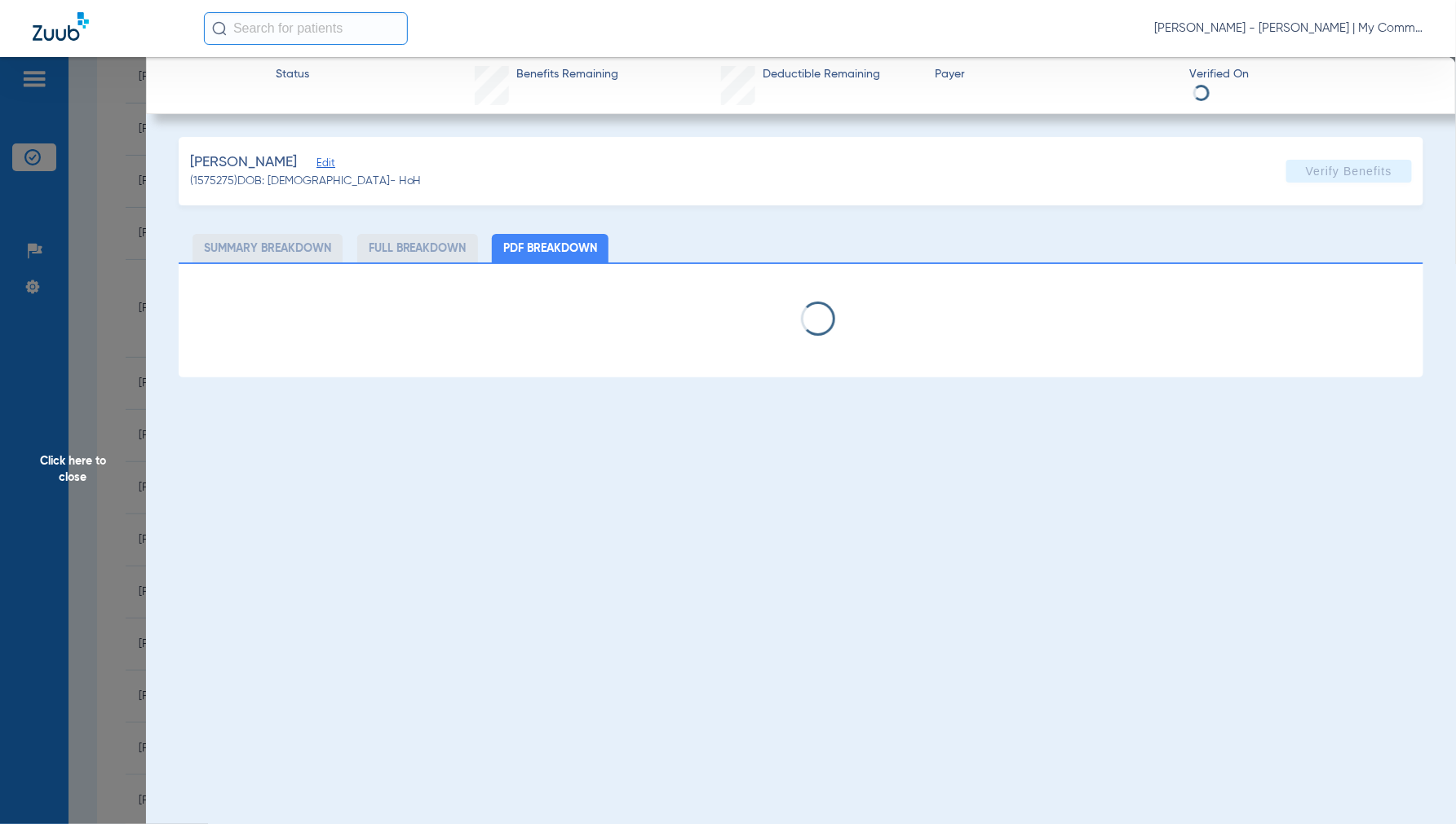
select select "page-width"
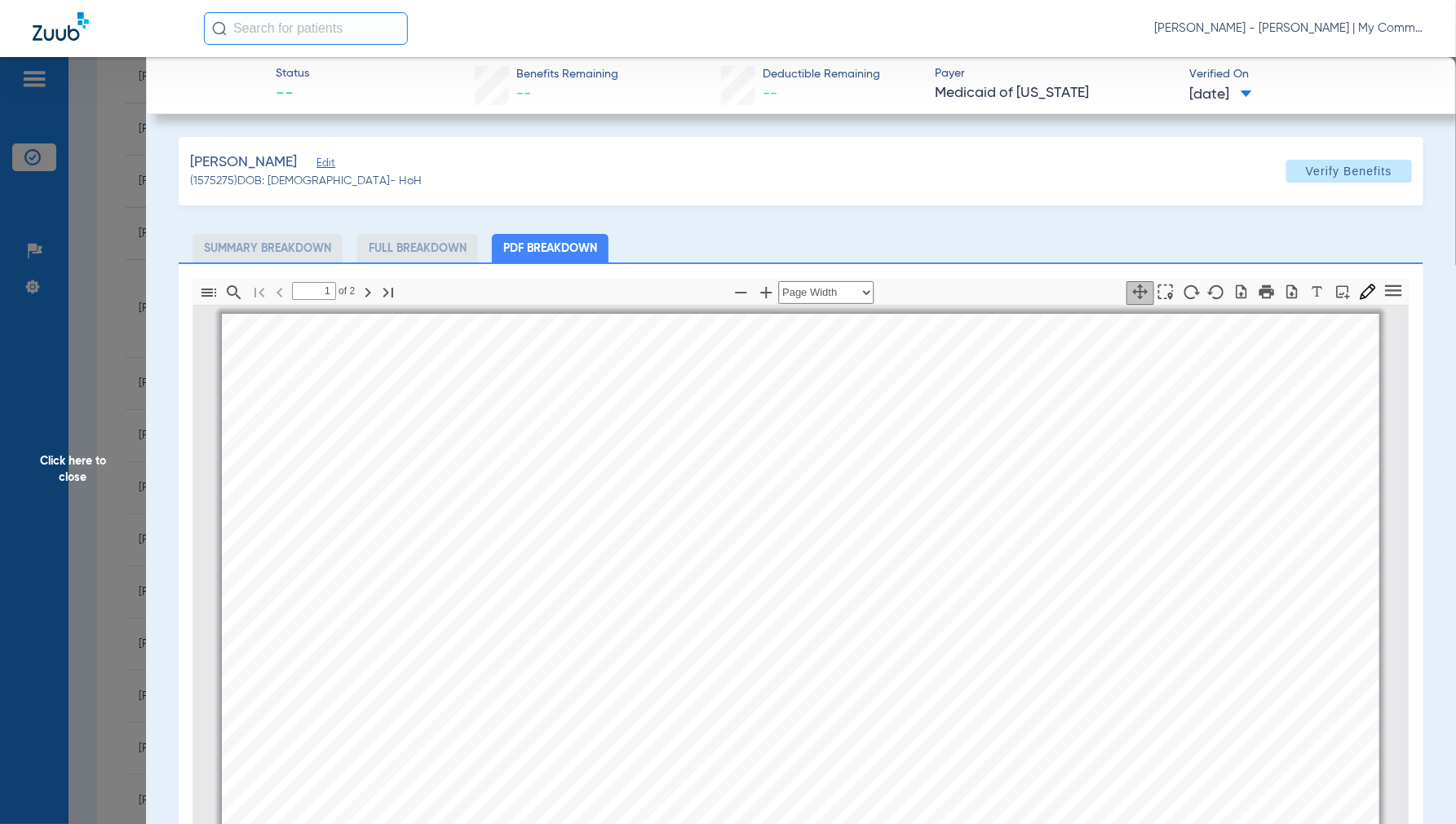
scroll to position [8, 0]
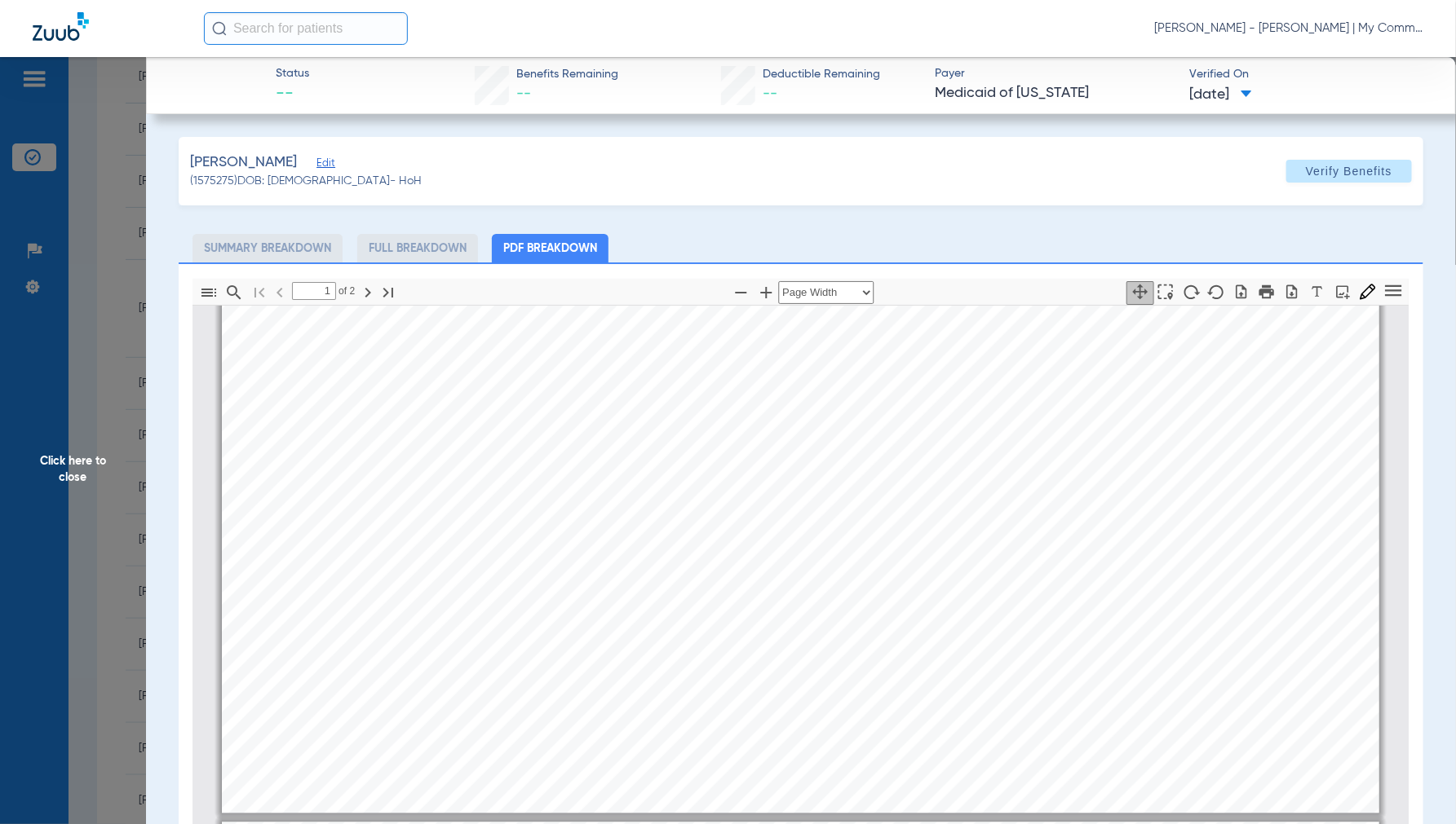
type input "2"
click at [78, 463] on span "Click here to close" at bounding box center [72, 468] width 146 height 824
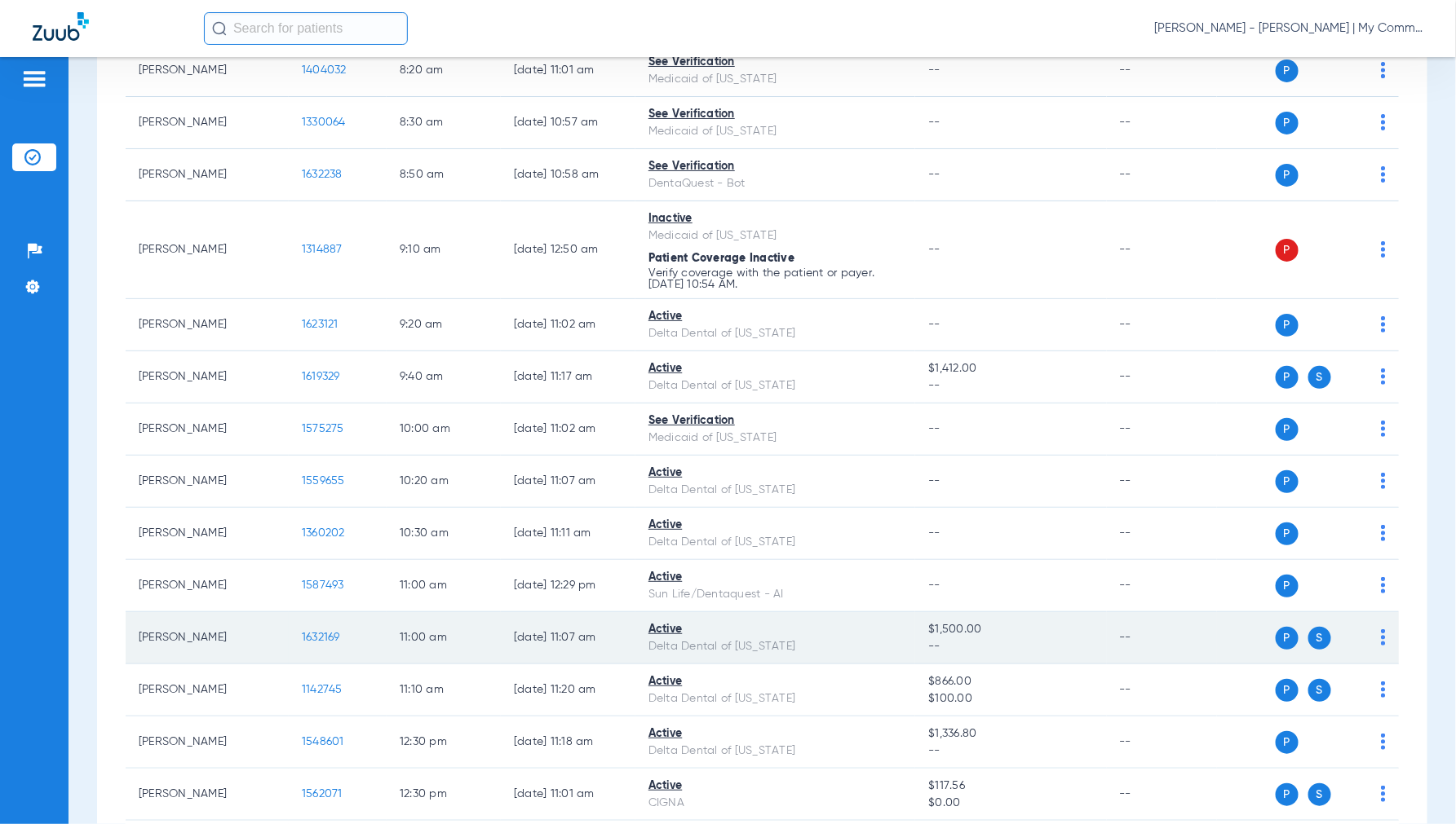
scroll to position [362, 0]
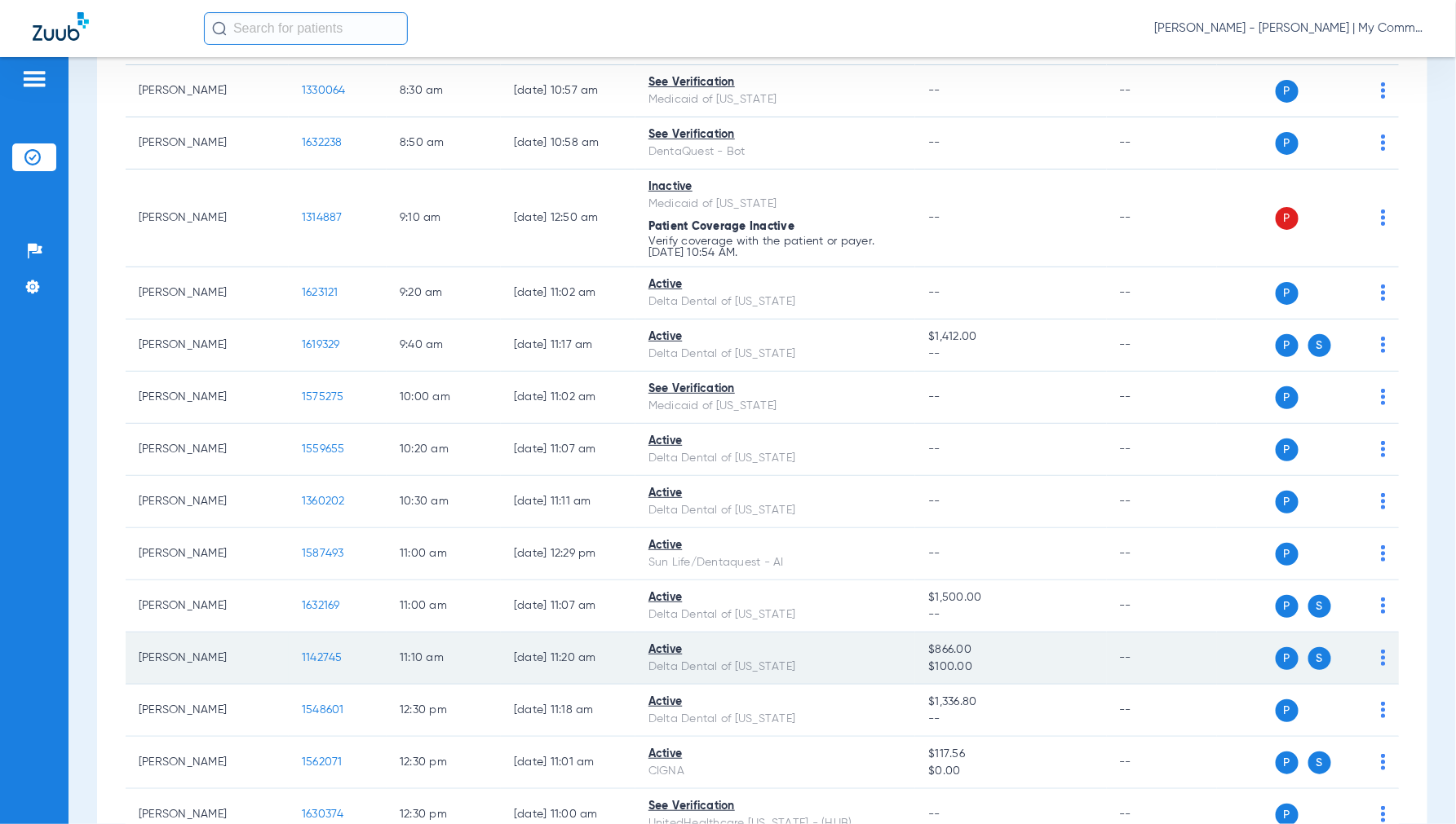
click at [320, 656] on span "1142745" at bounding box center [322, 658] width 41 height 12
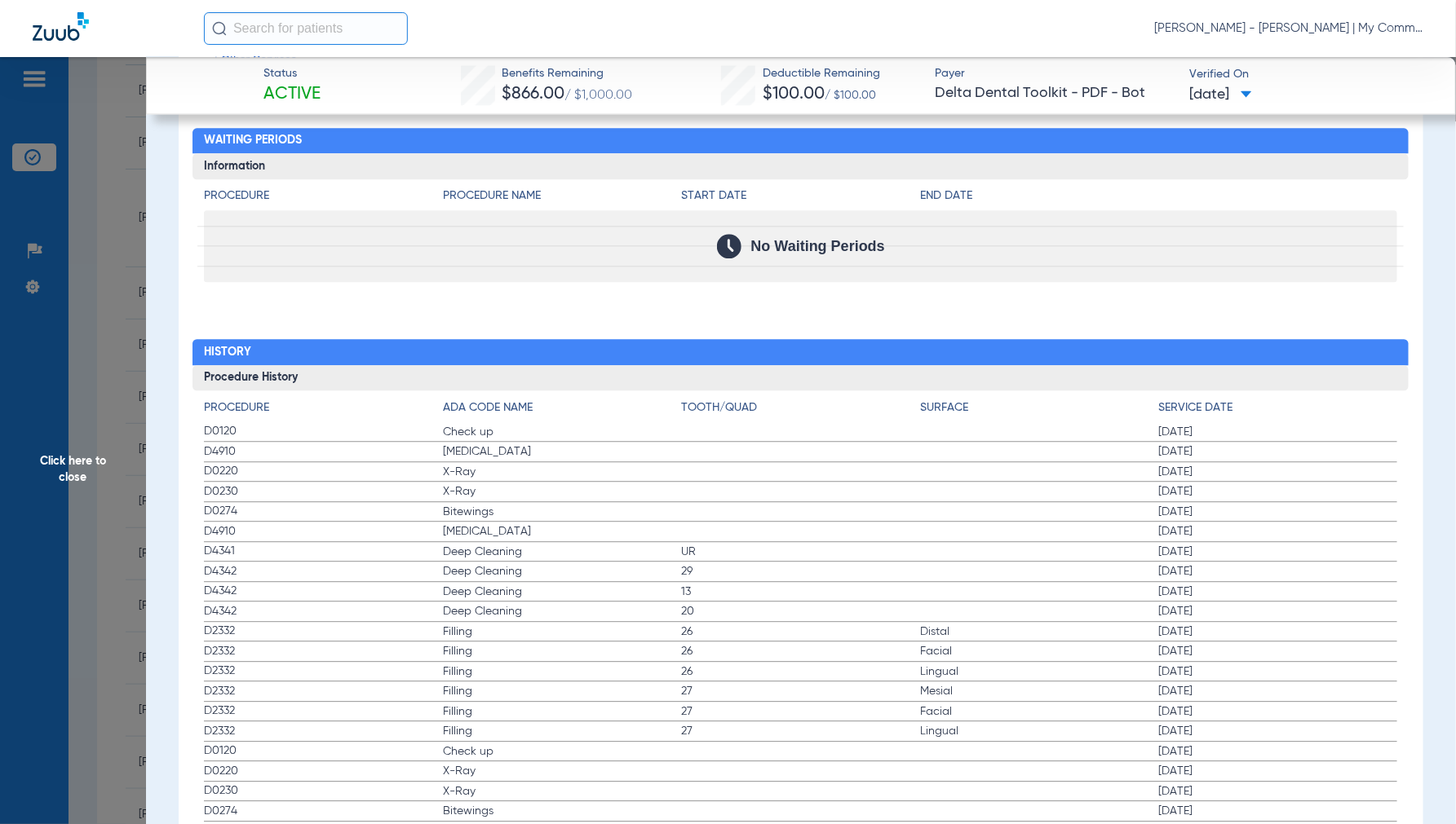
scroll to position [1824, 0]
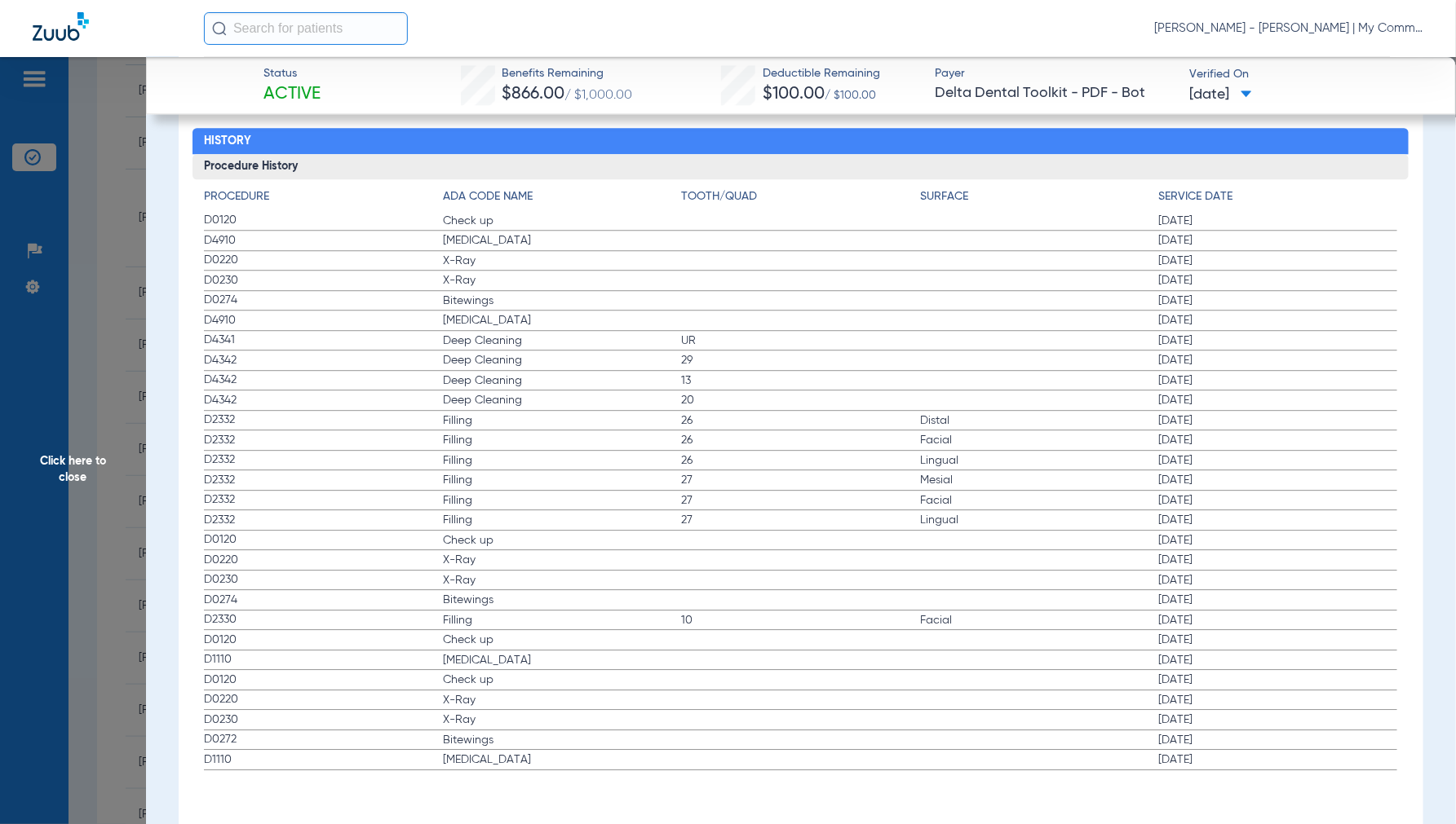
click at [72, 463] on span "Click here to close" at bounding box center [72, 468] width 146 height 824
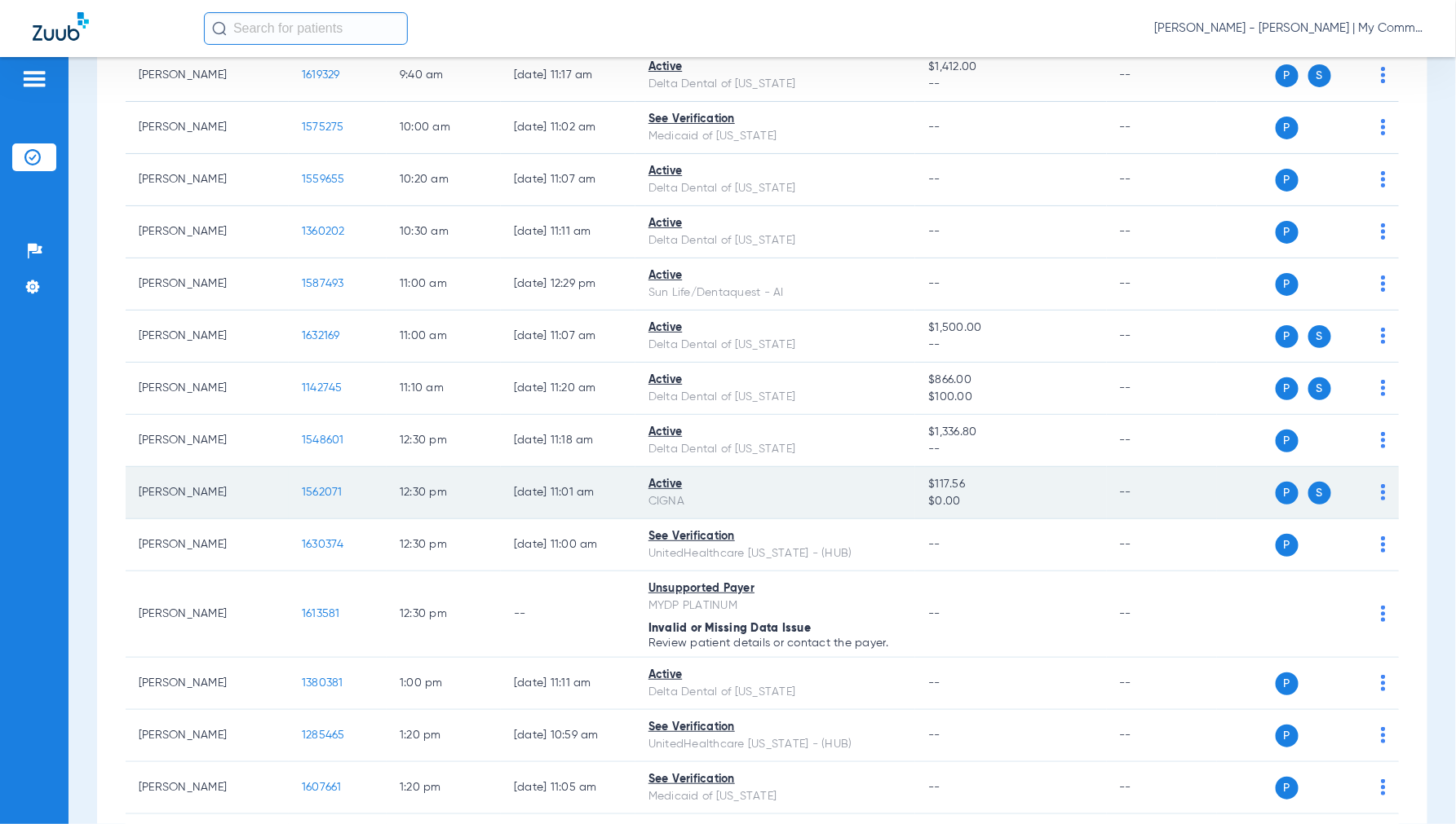
scroll to position [634, 0]
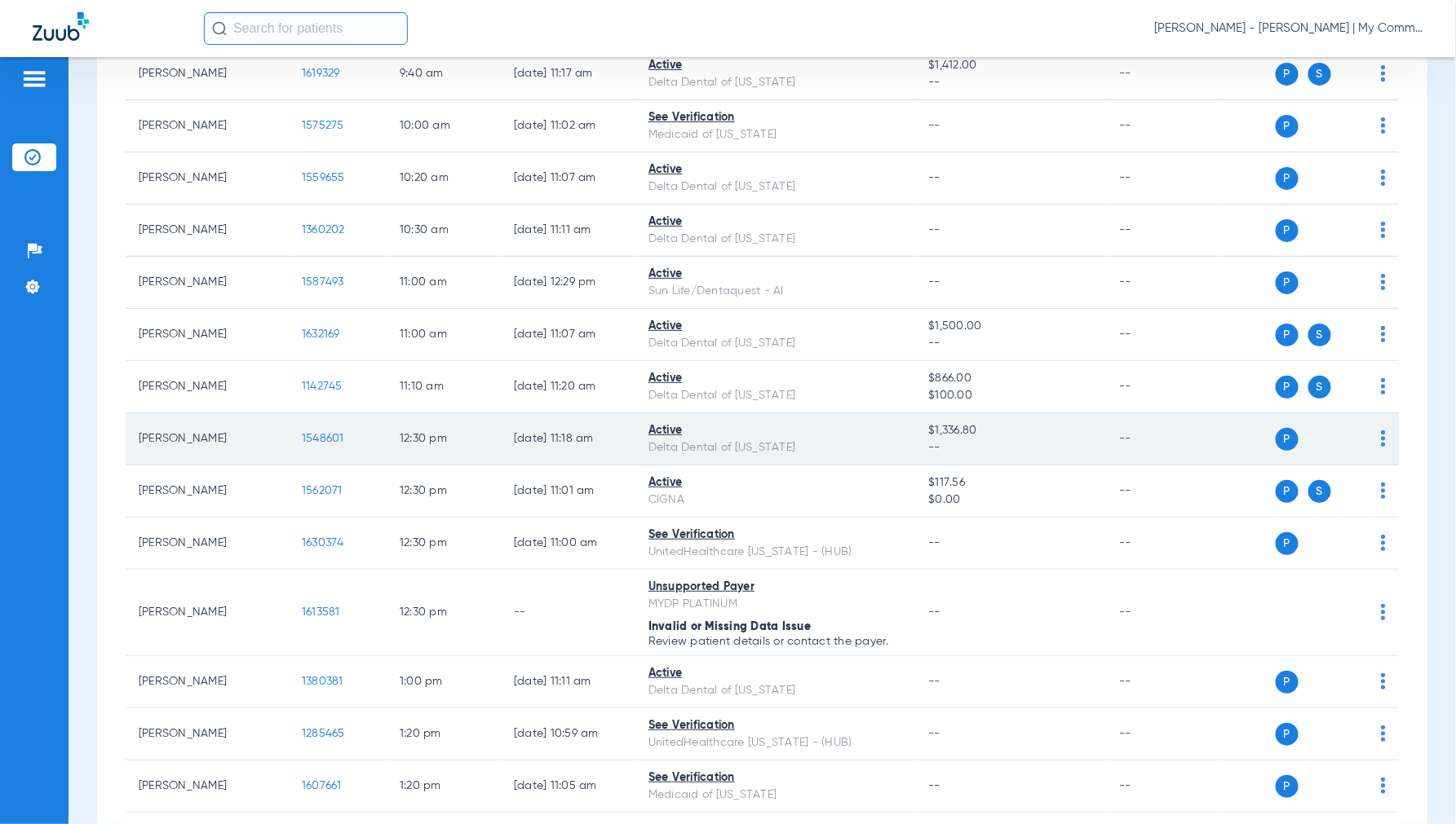
click at [330, 438] on span "1548601" at bounding box center [323, 439] width 43 height 12
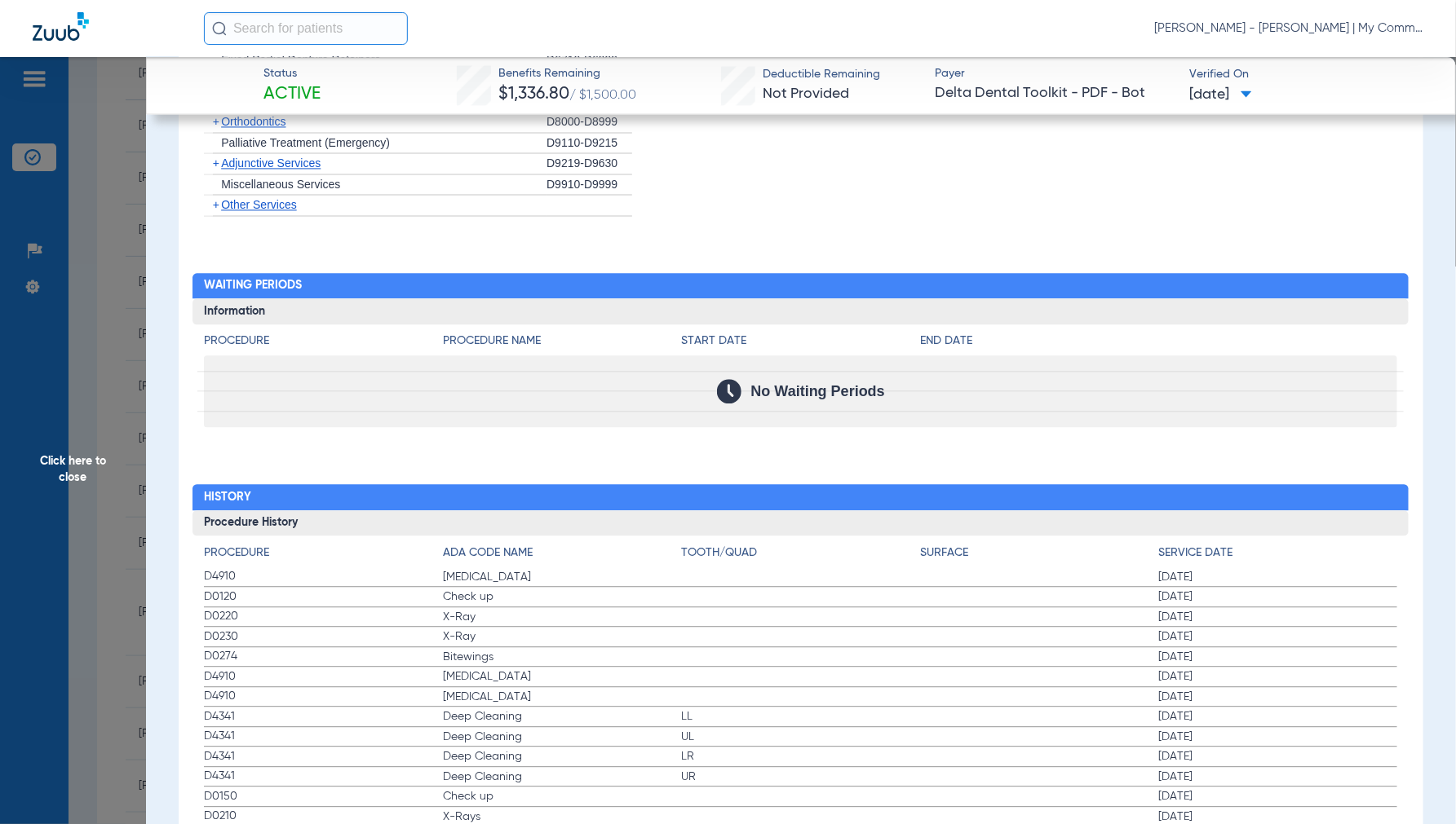
scroll to position [1525, 0]
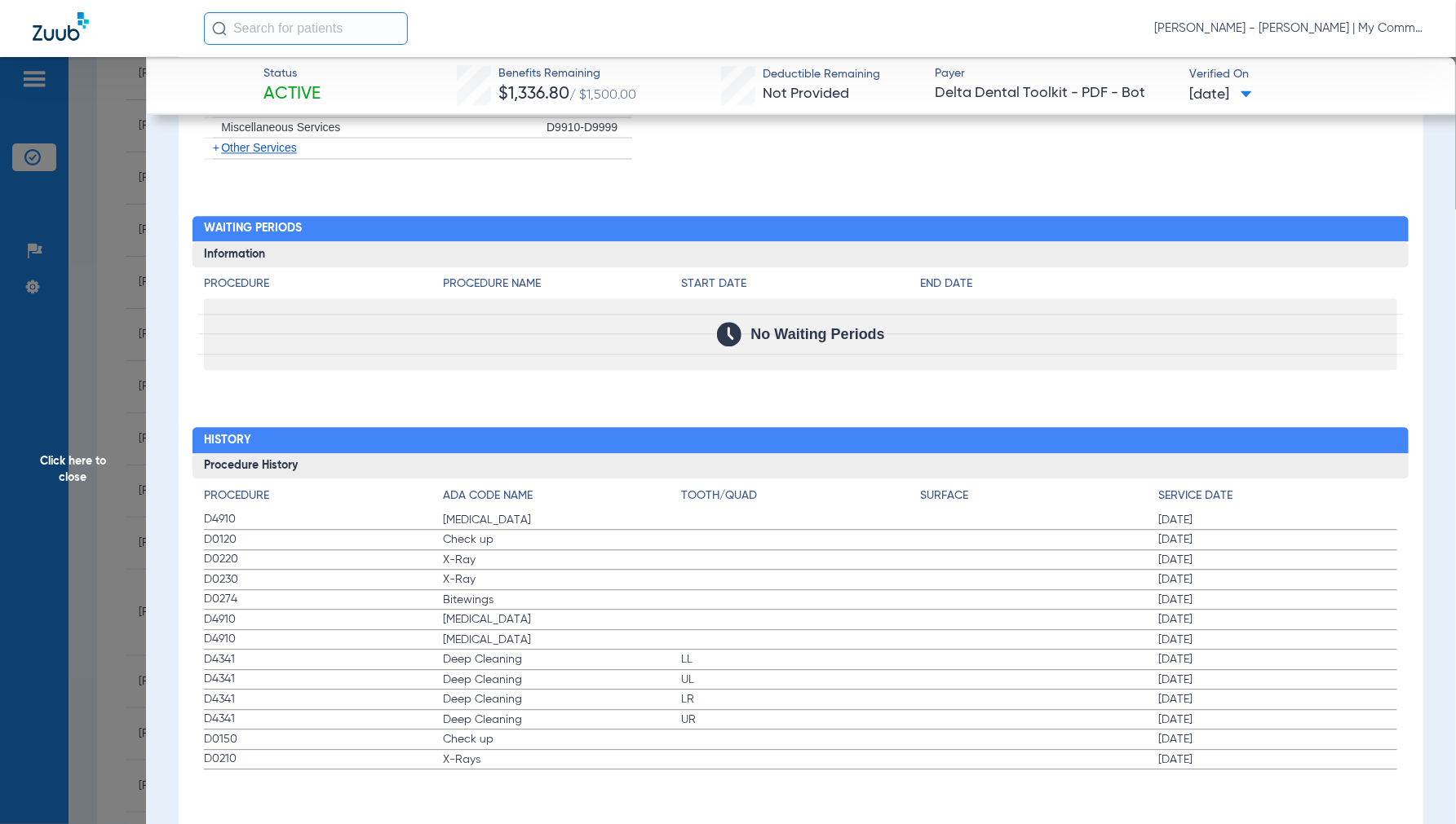
click at [83, 465] on span "Click here to close" at bounding box center [72, 468] width 146 height 824
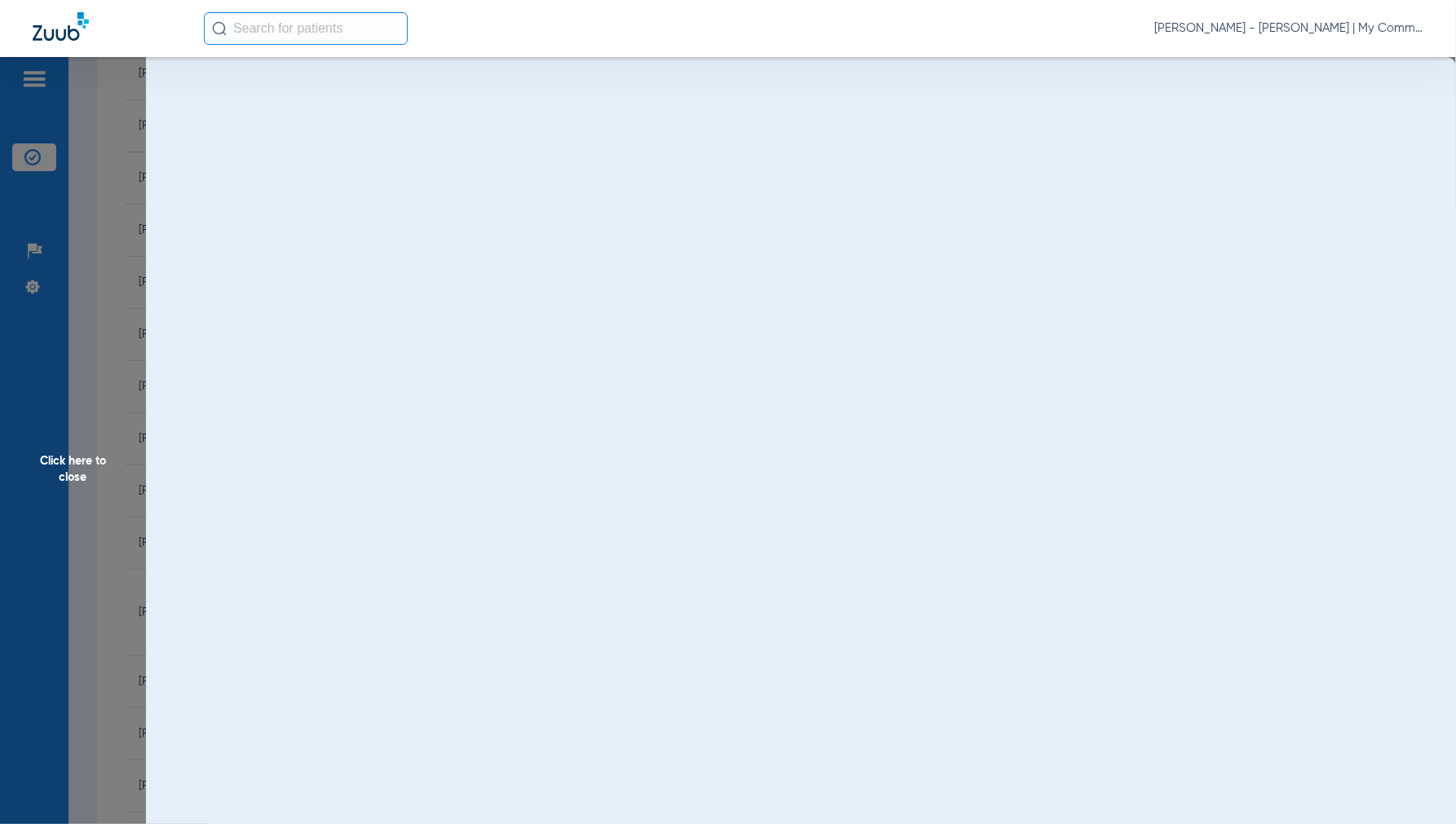
scroll to position [0, 0]
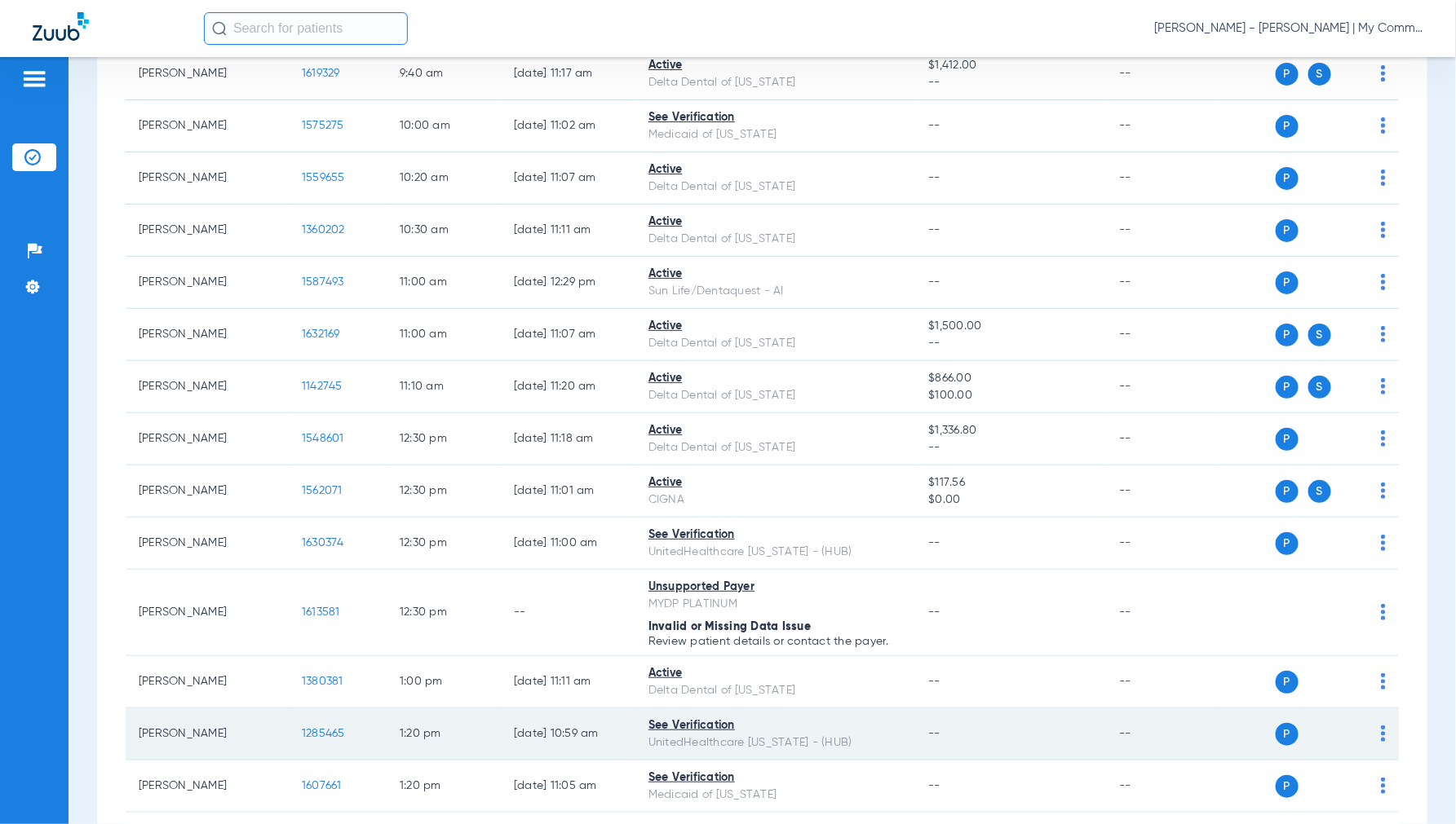
click at [319, 728] on span "1285465" at bounding box center [323, 733] width 43 height 12
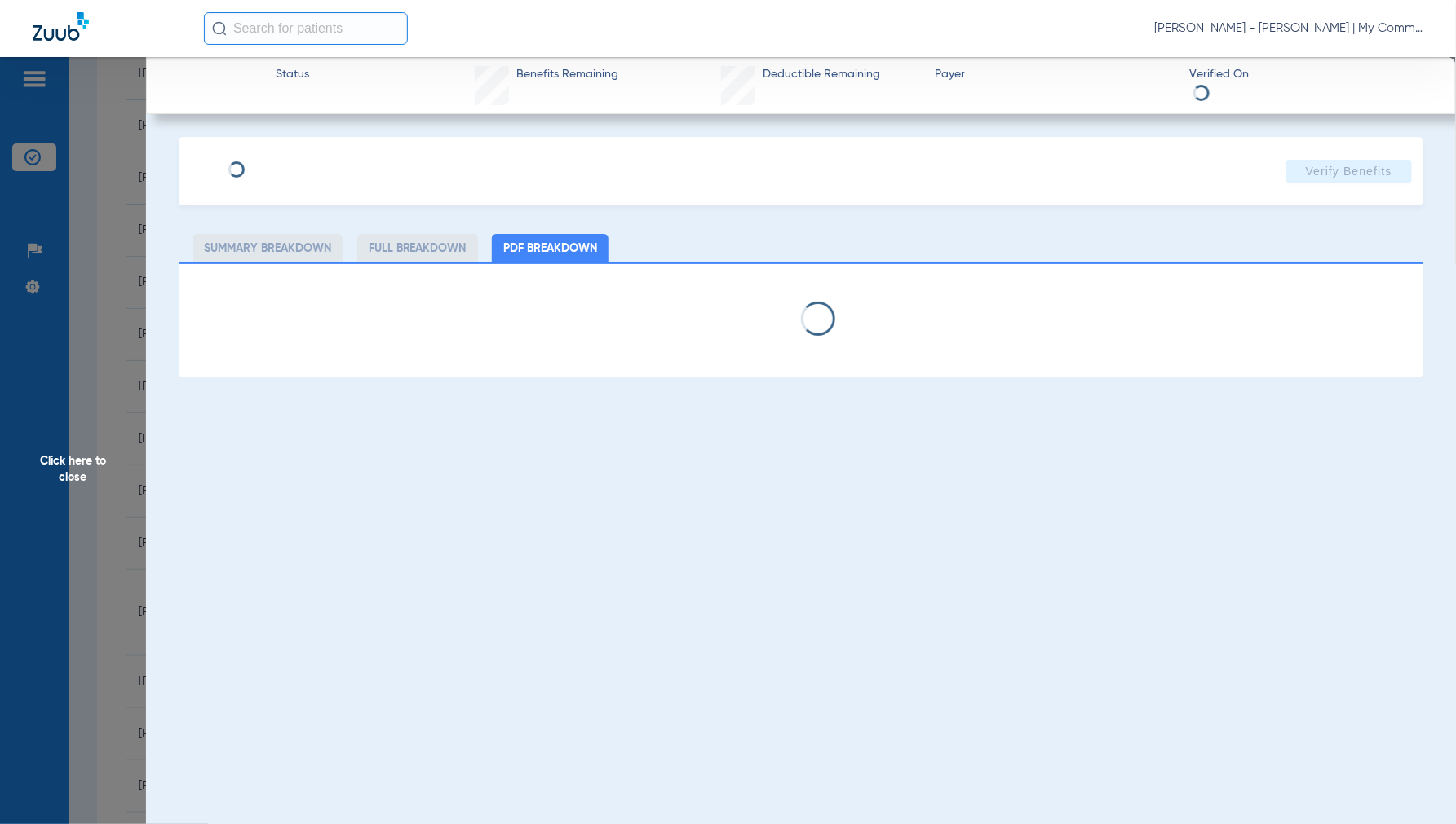
select select "page-width"
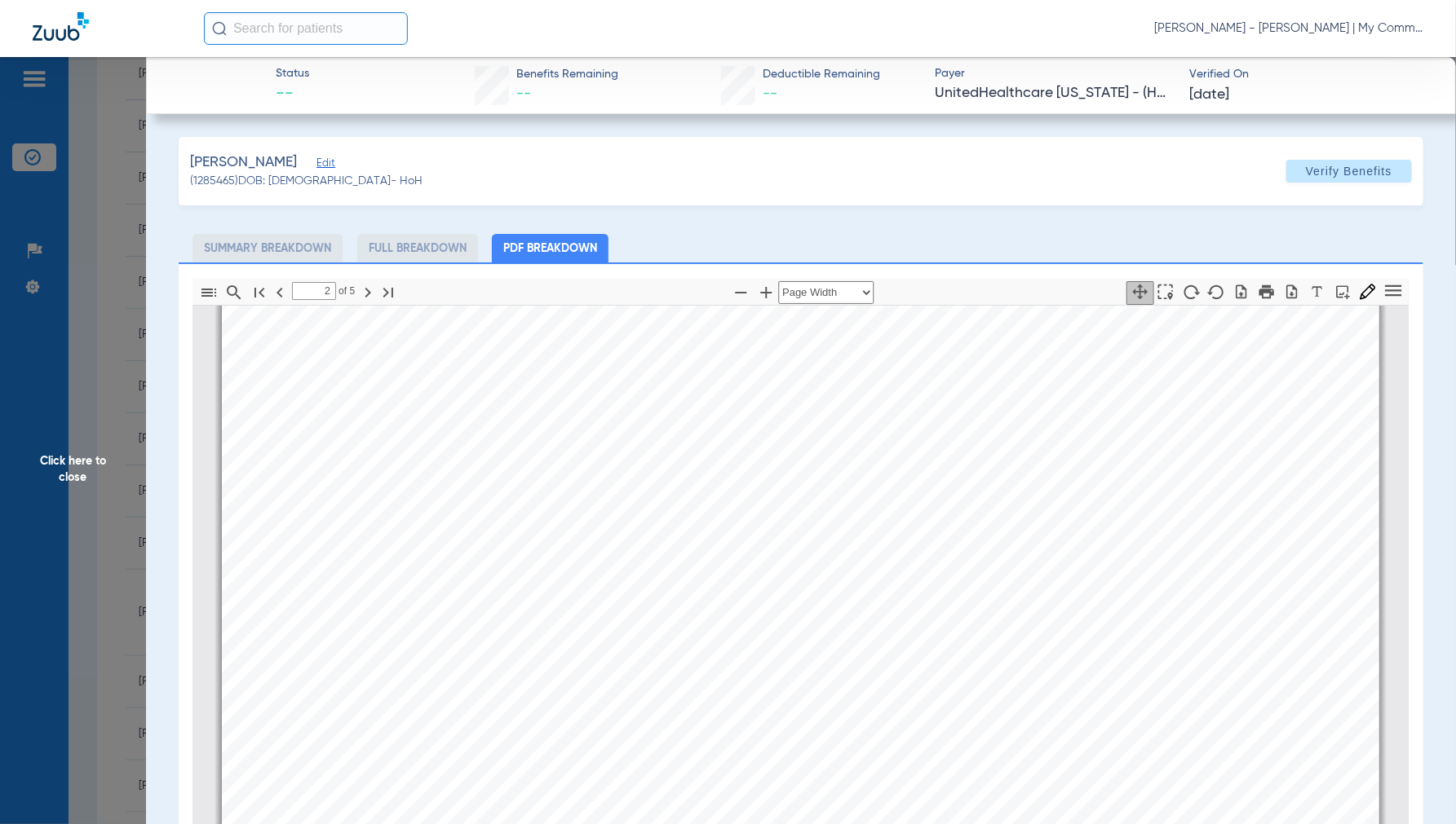
scroll to position [2363, 0]
type input "4"
click at [82, 463] on span "Click here to close" at bounding box center [72, 468] width 146 height 824
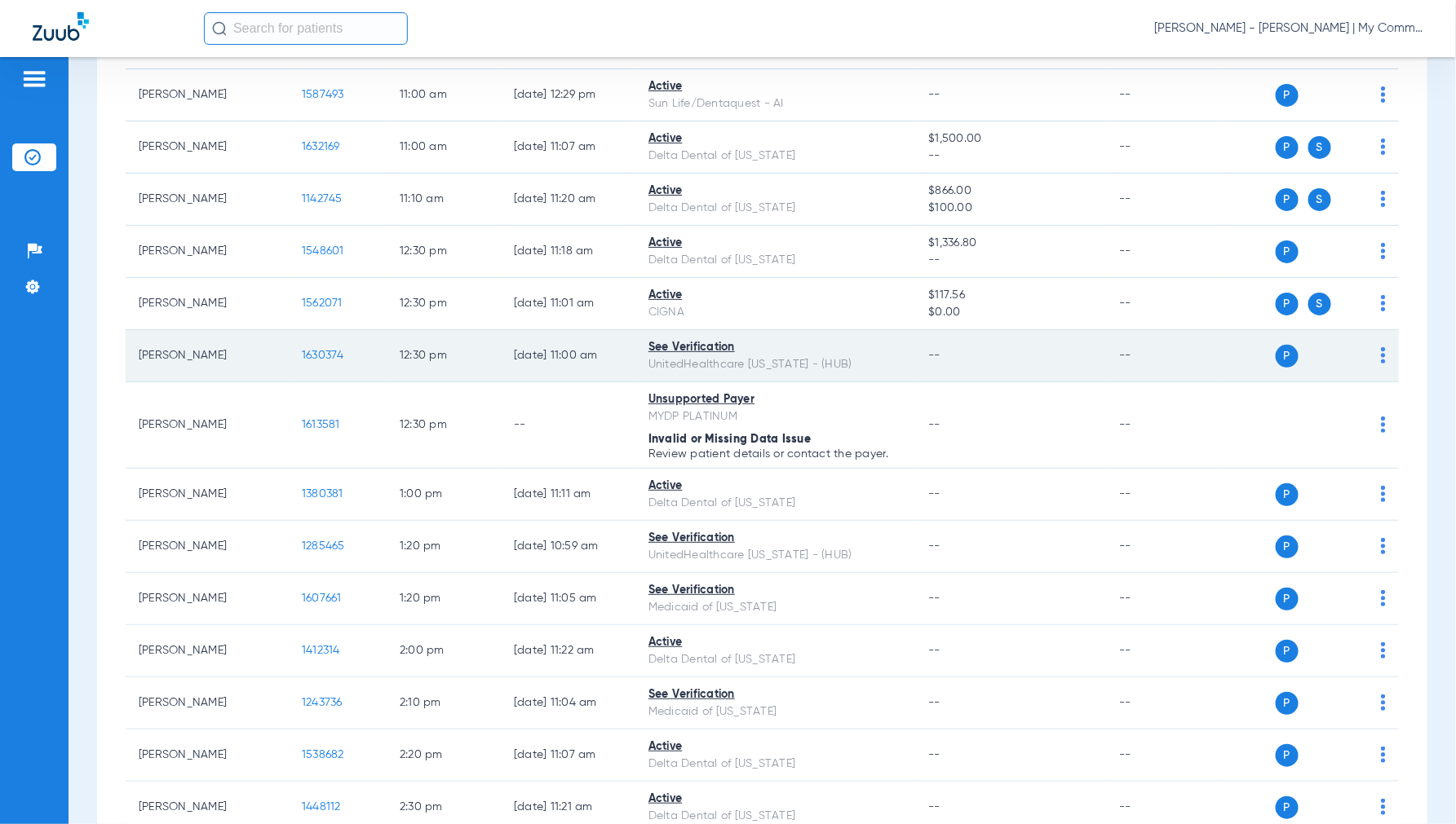
scroll to position [905, 0]
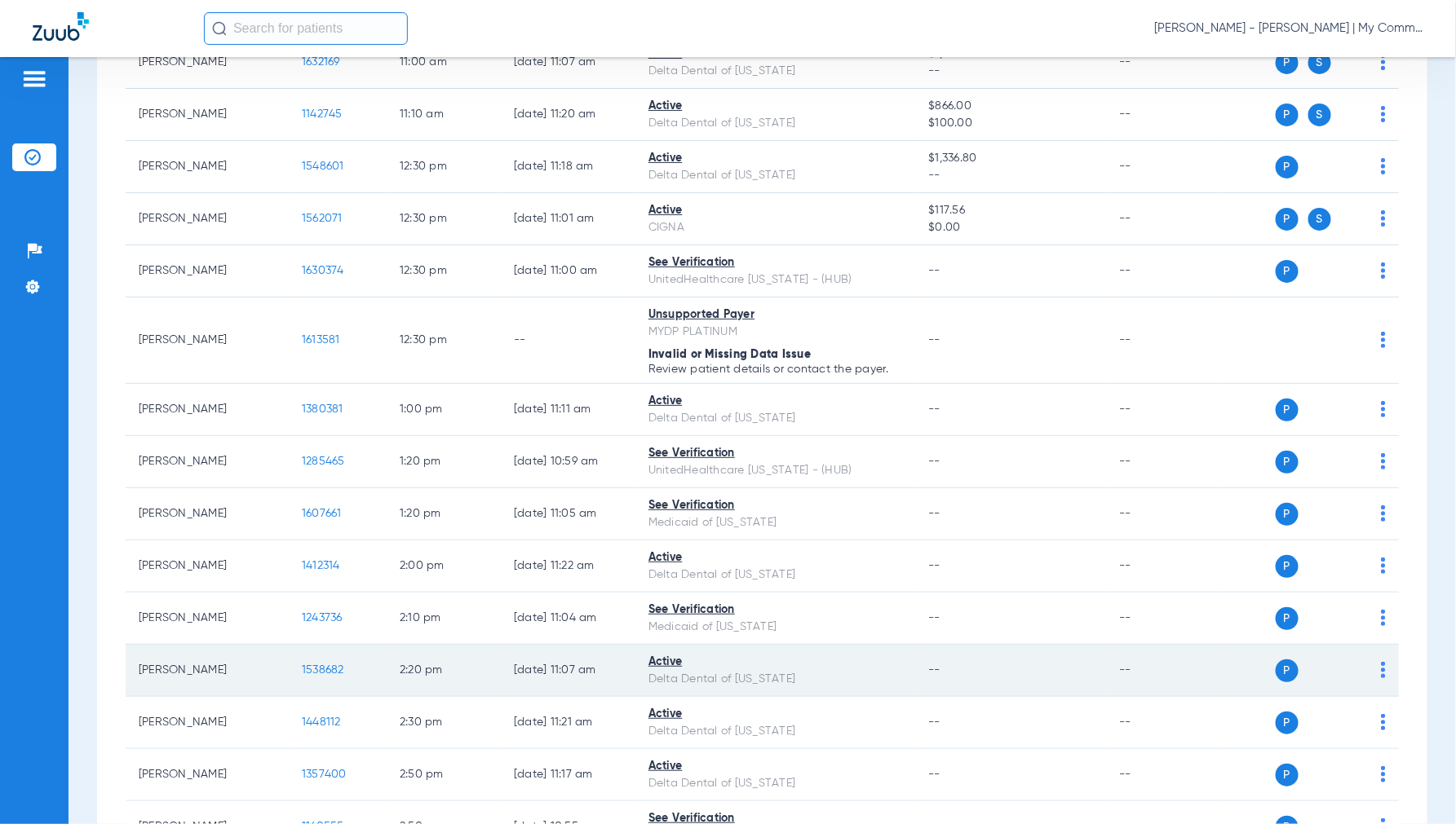
click at [322, 670] on span "1538682" at bounding box center [323, 670] width 43 height 12
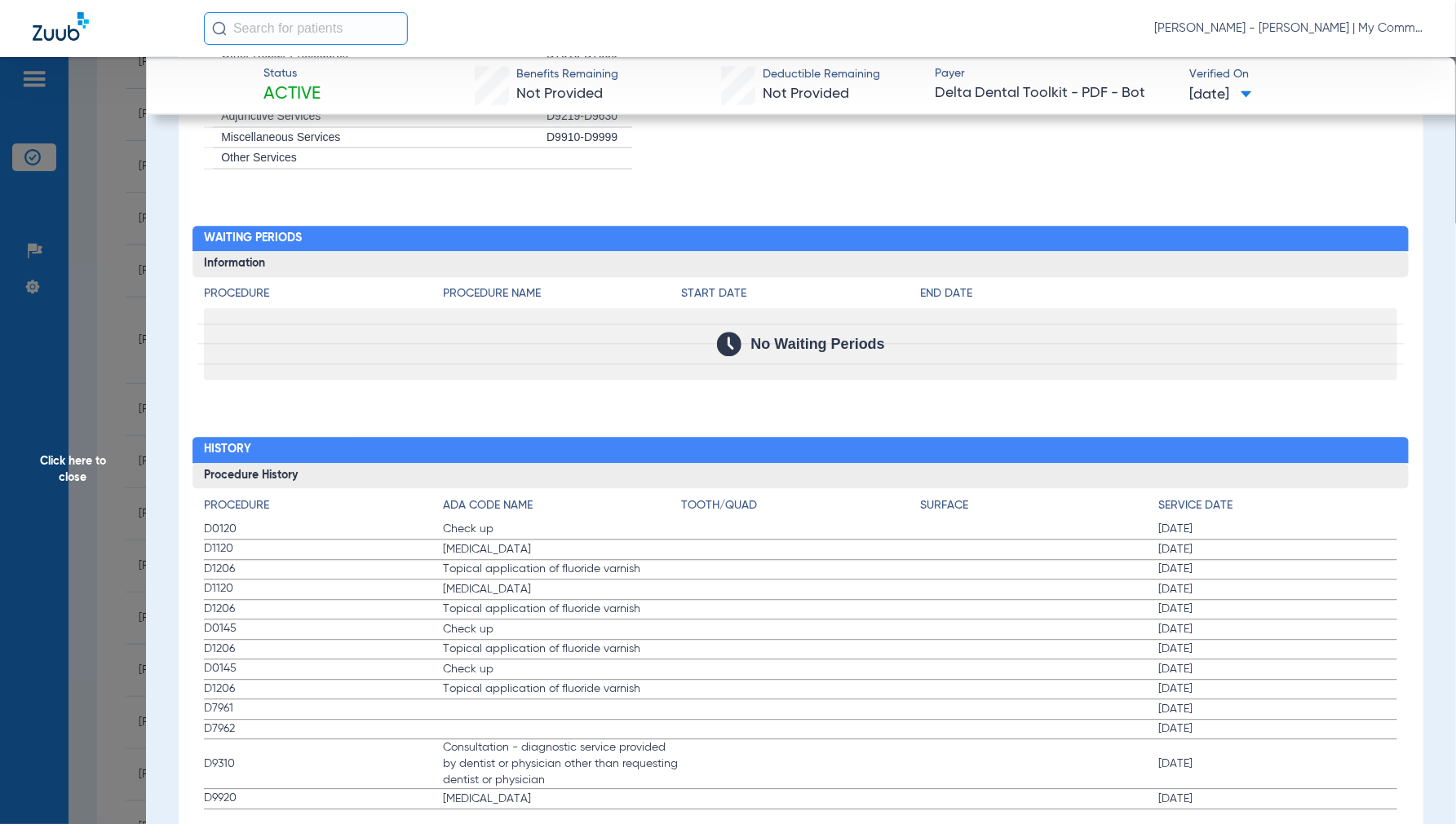
scroll to position [1549, 0]
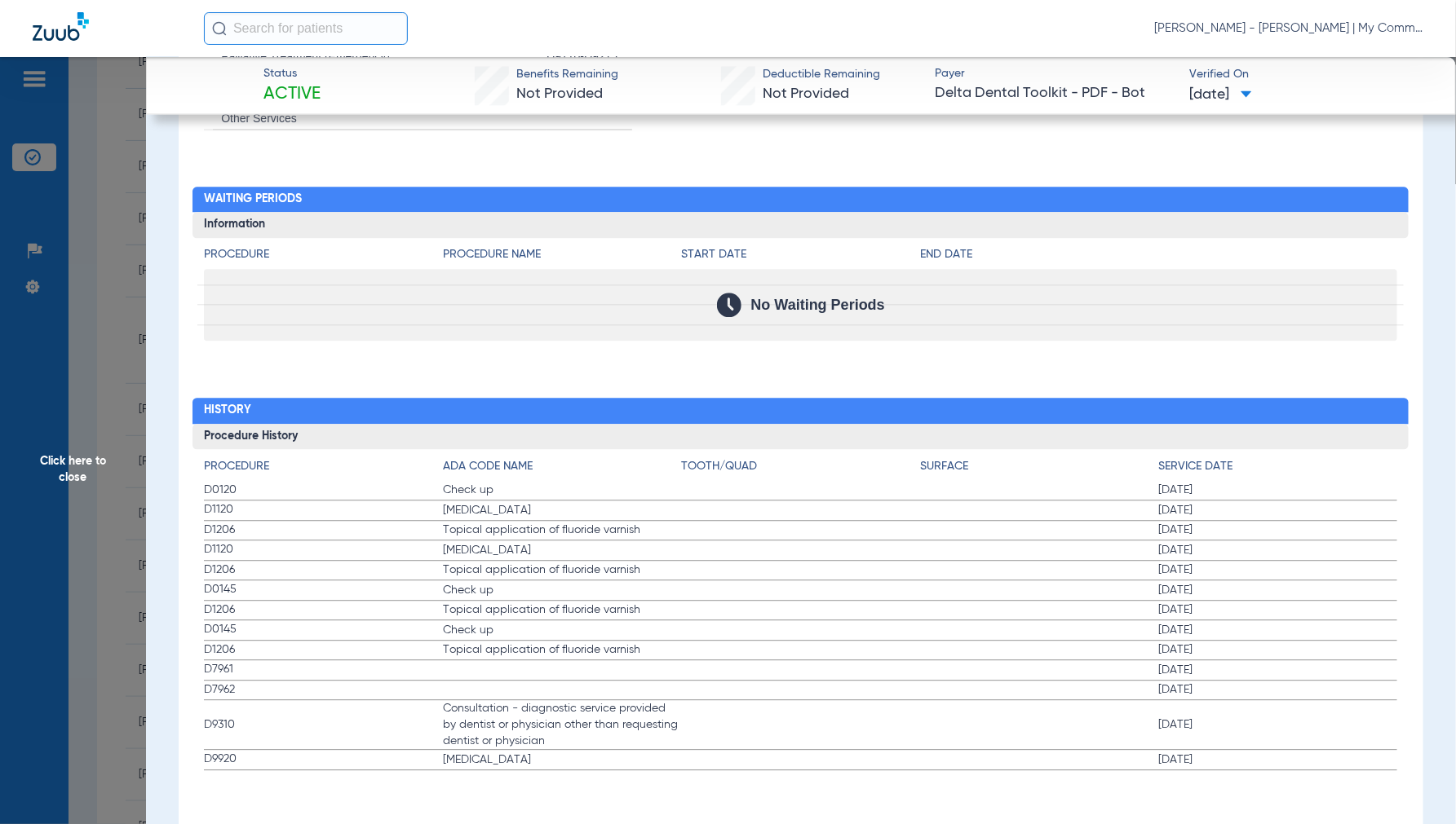
click at [82, 469] on span "Click here to close" at bounding box center [72, 468] width 146 height 824
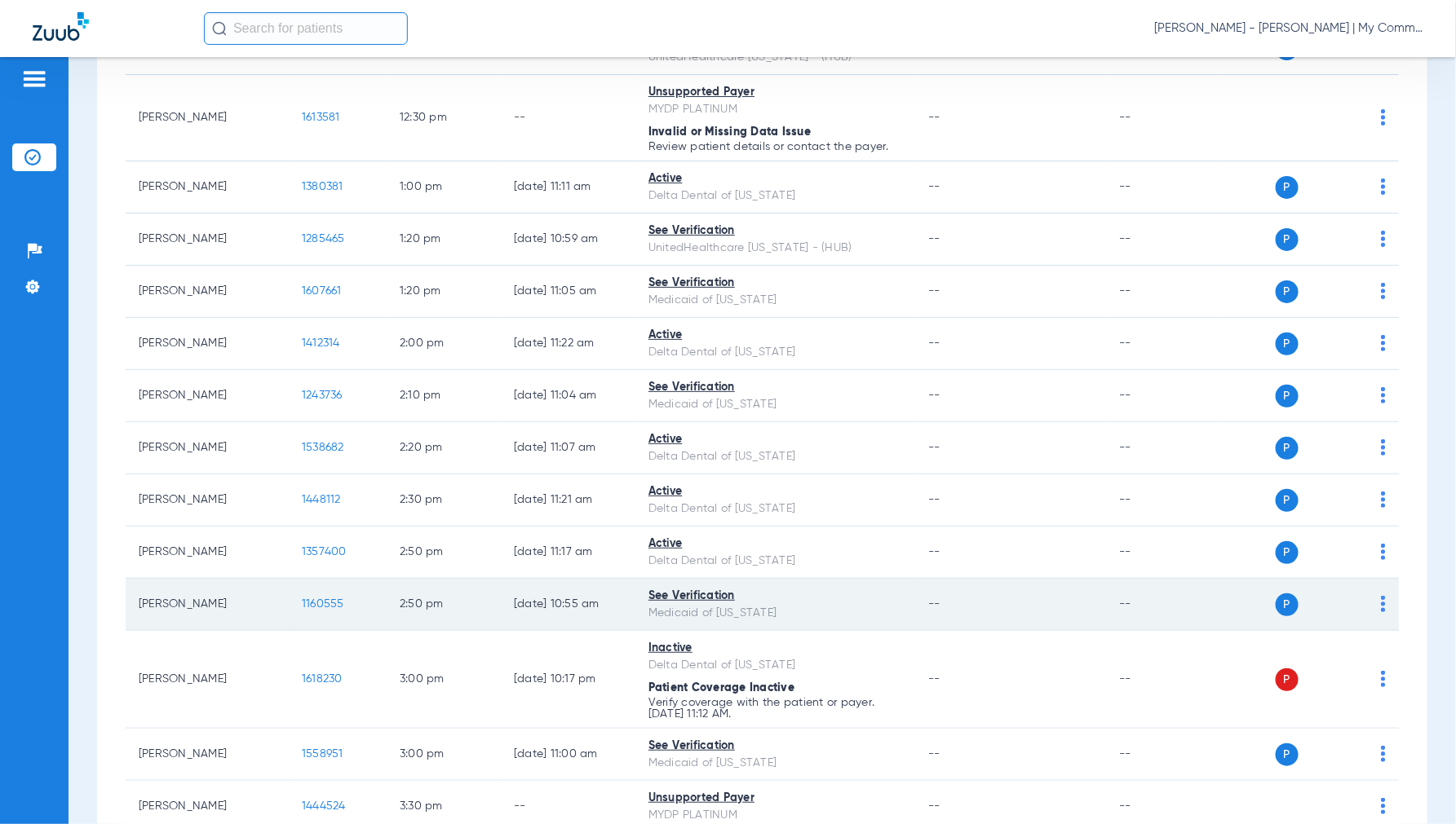
scroll to position [1177, 0]
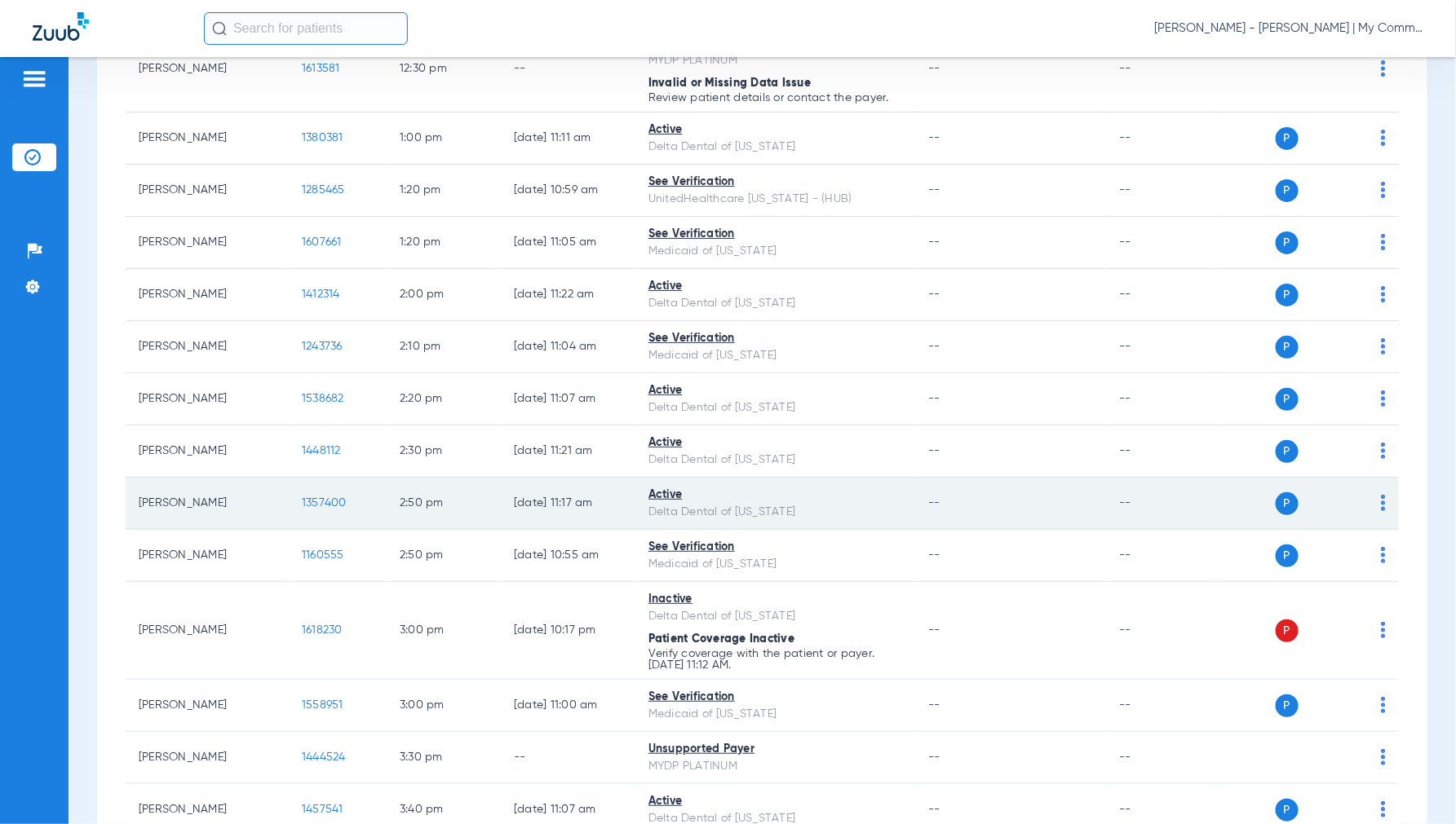
click at [326, 504] on span "1357400" at bounding box center [324, 503] width 44 height 12
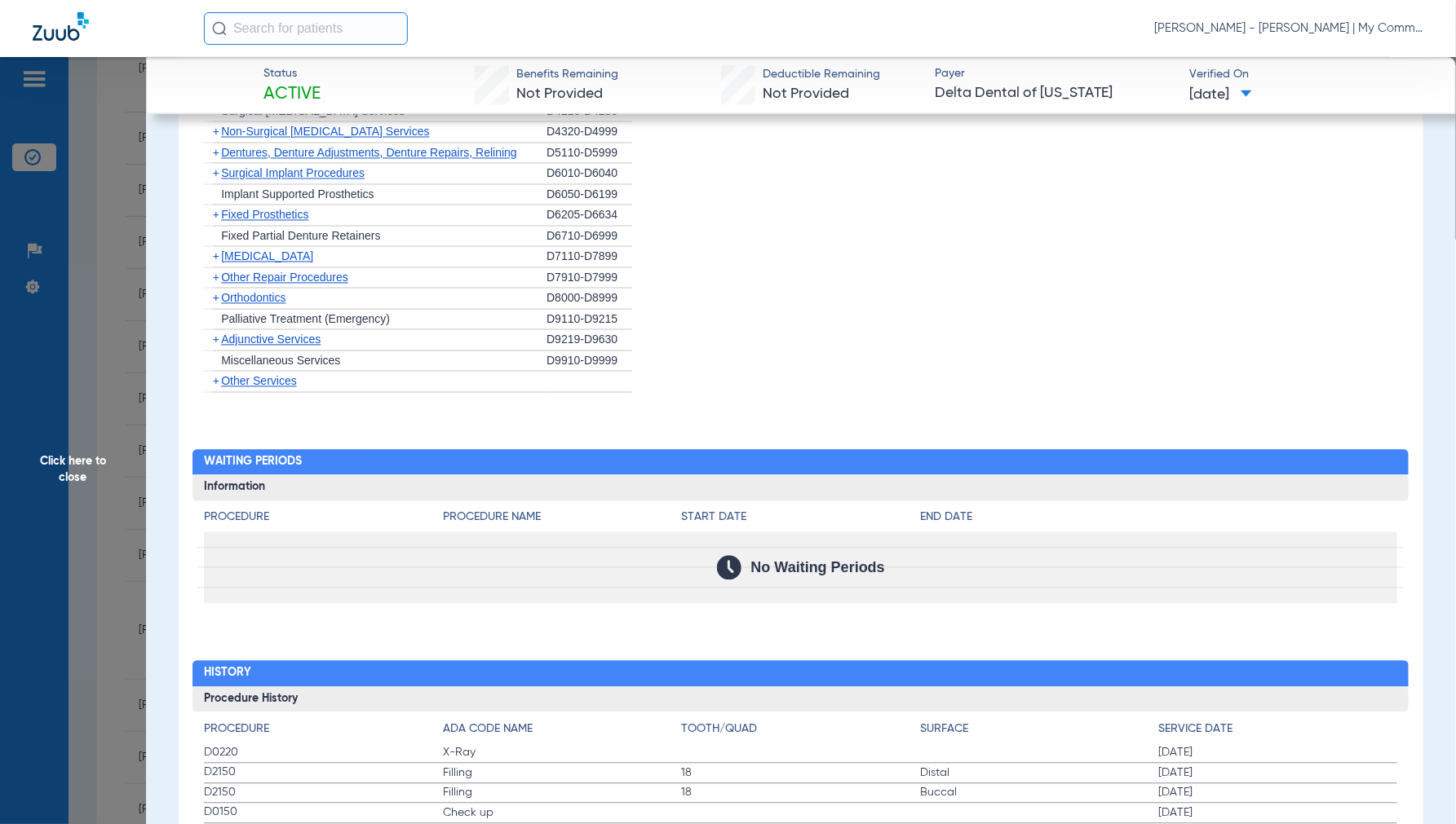
scroll to position [1631, 0]
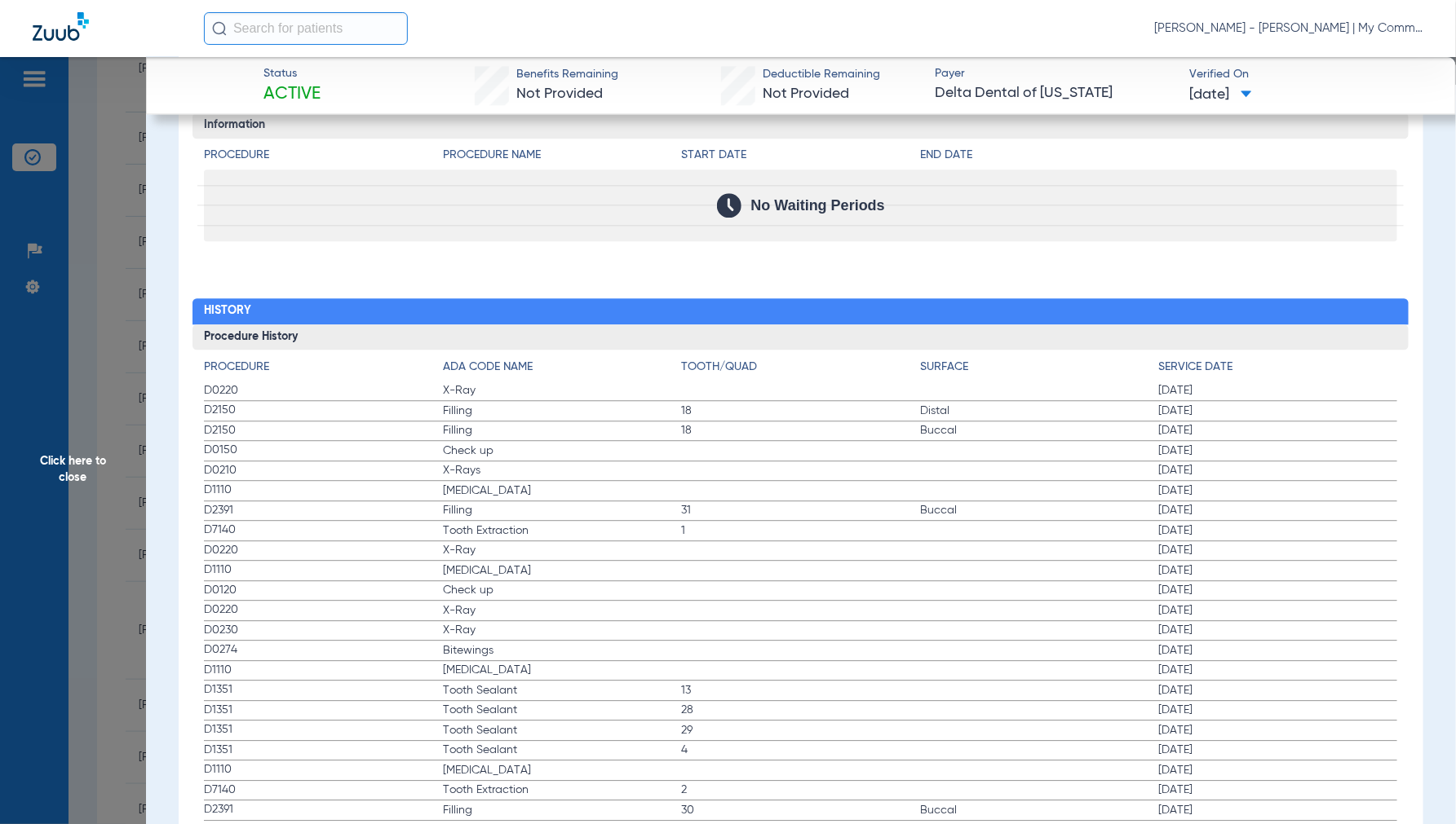
click at [92, 457] on span "Click here to close" at bounding box center [72, 468] width 146 height 824
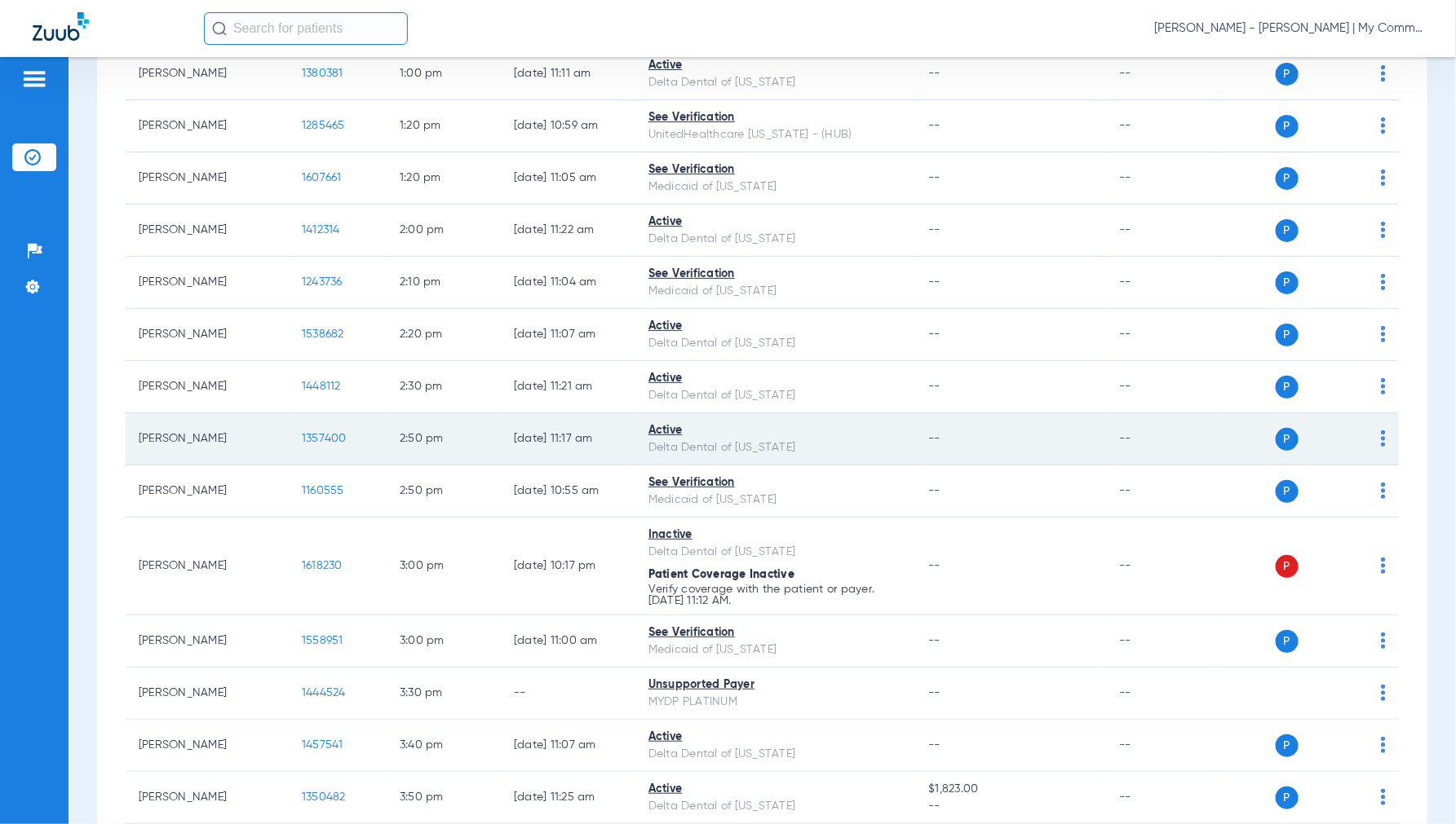
scroll to position [1350, 0]
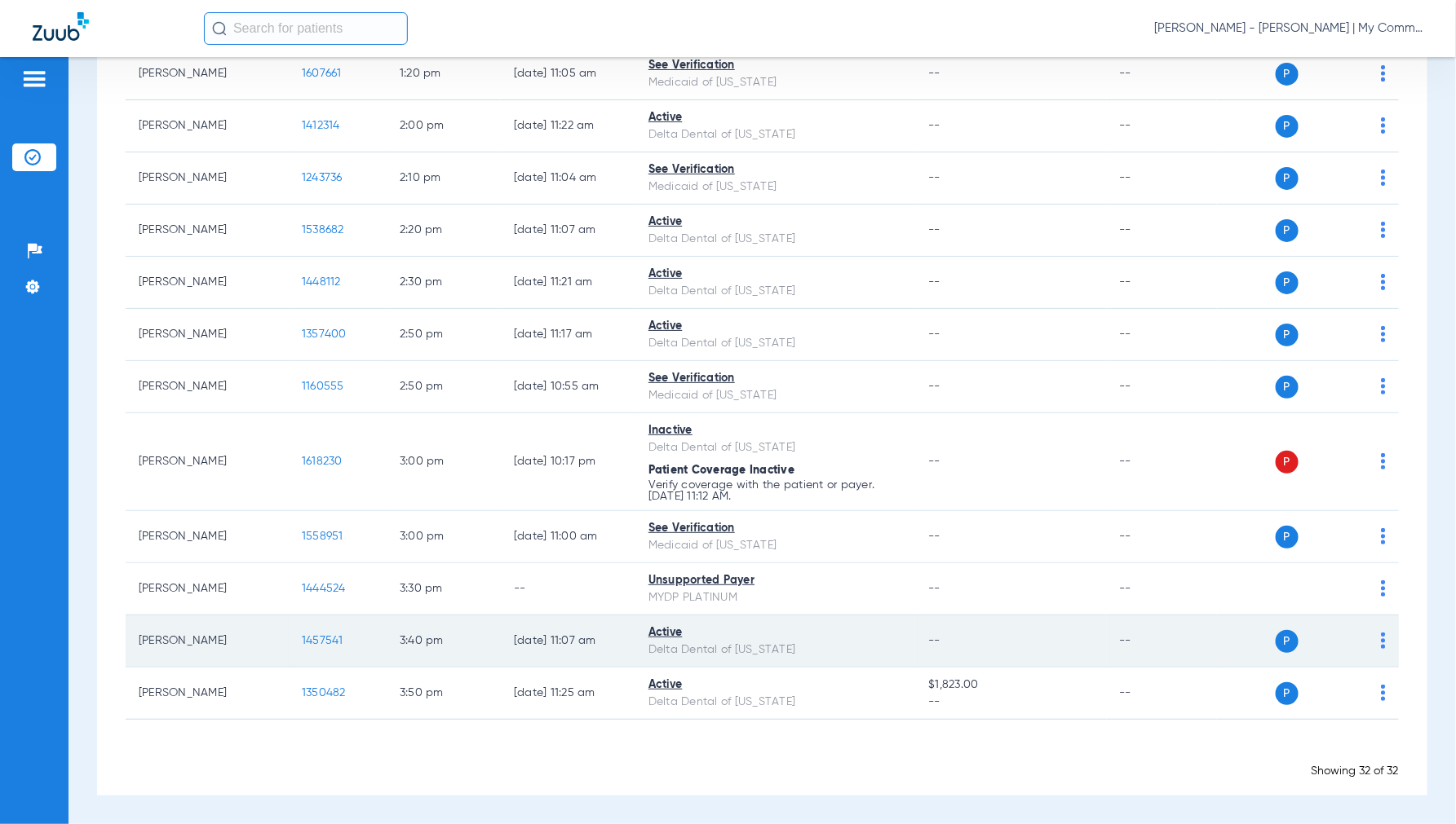
click at [329, 638] on span "1457541" at bounding box center [322, 641] width 42 height 12
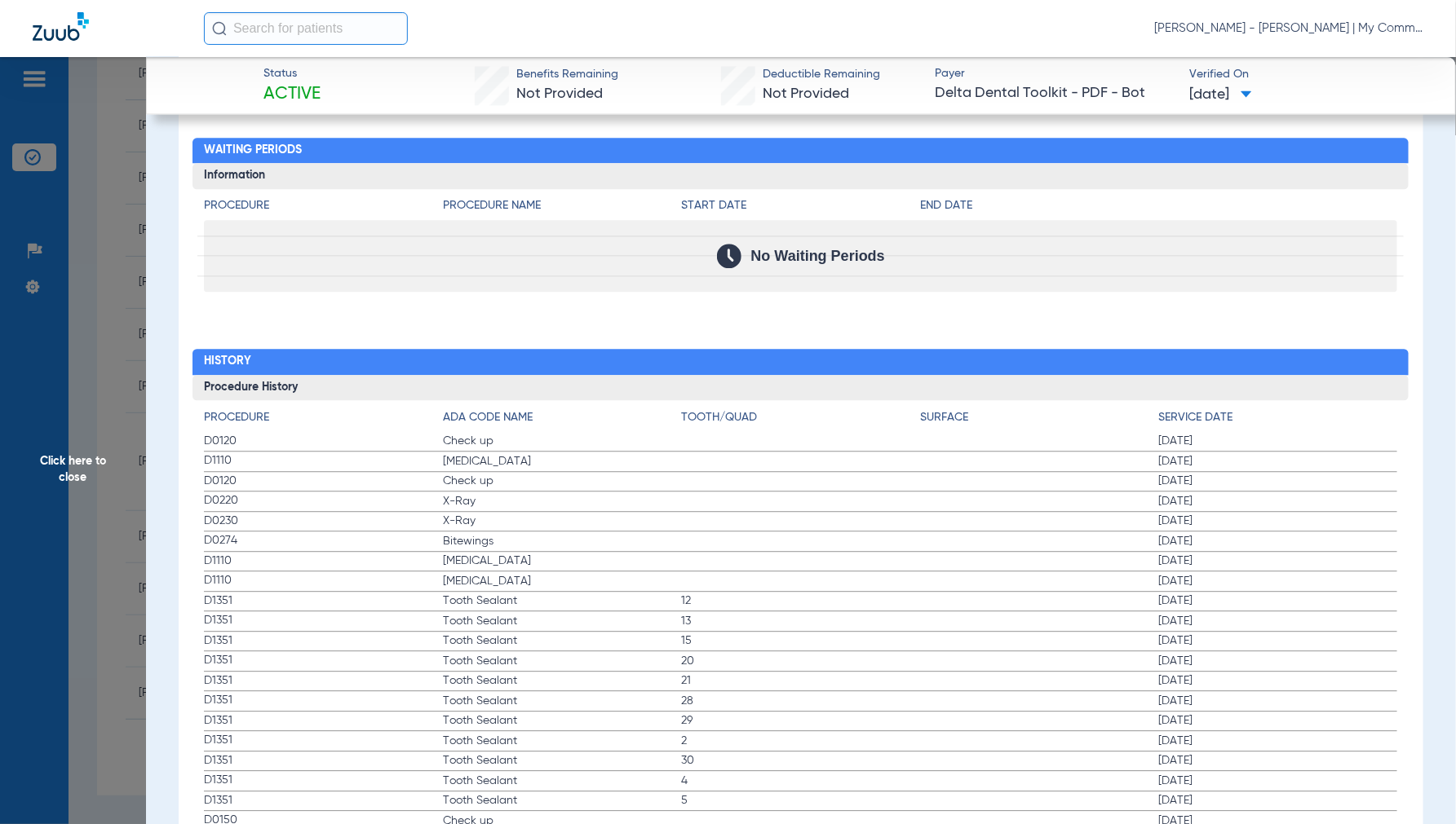
scroll to position [1631, 0]
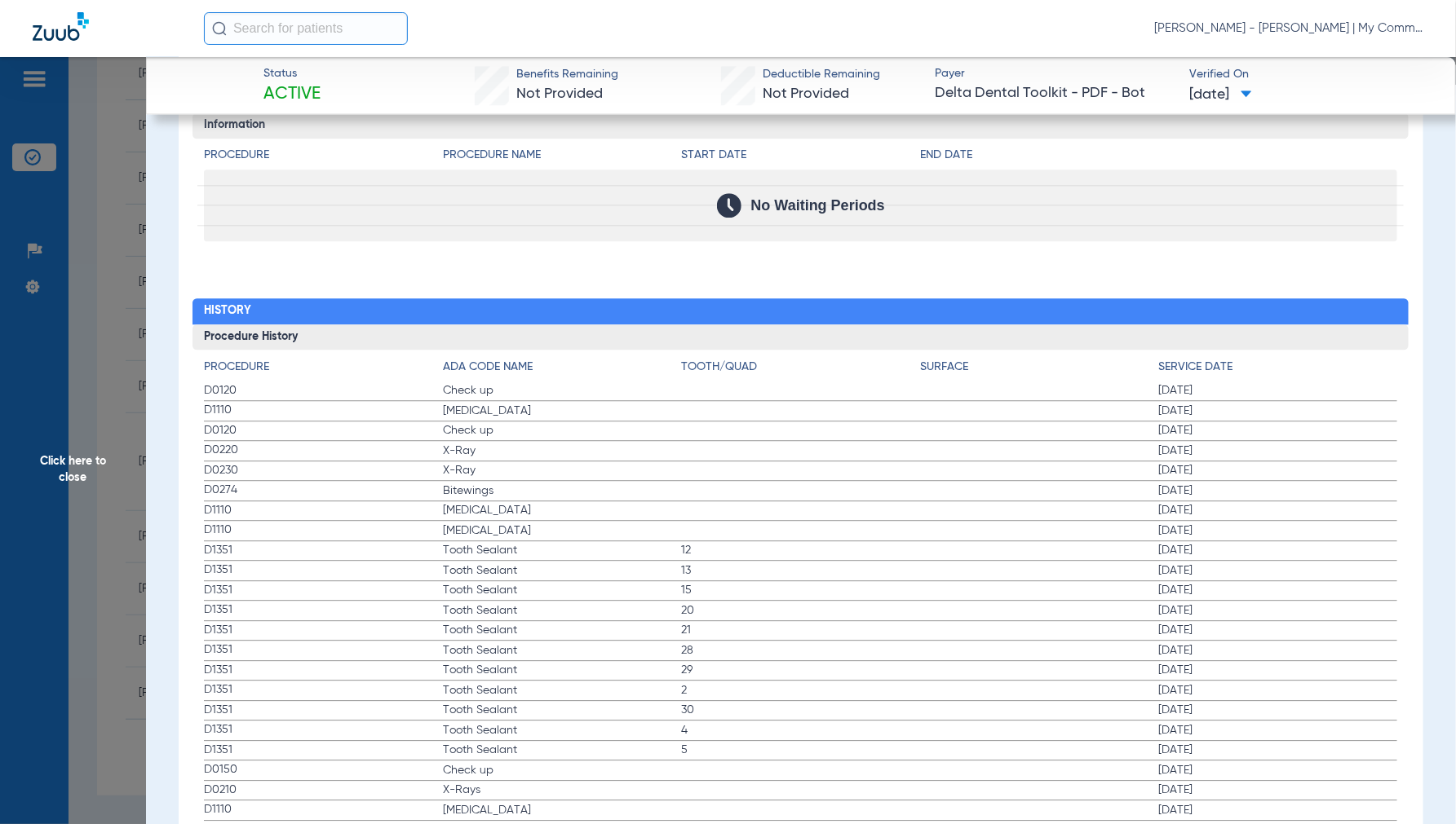
click at [80, 468] on span "Click here to close" at bounding box center [72, 468] width 146 height 824
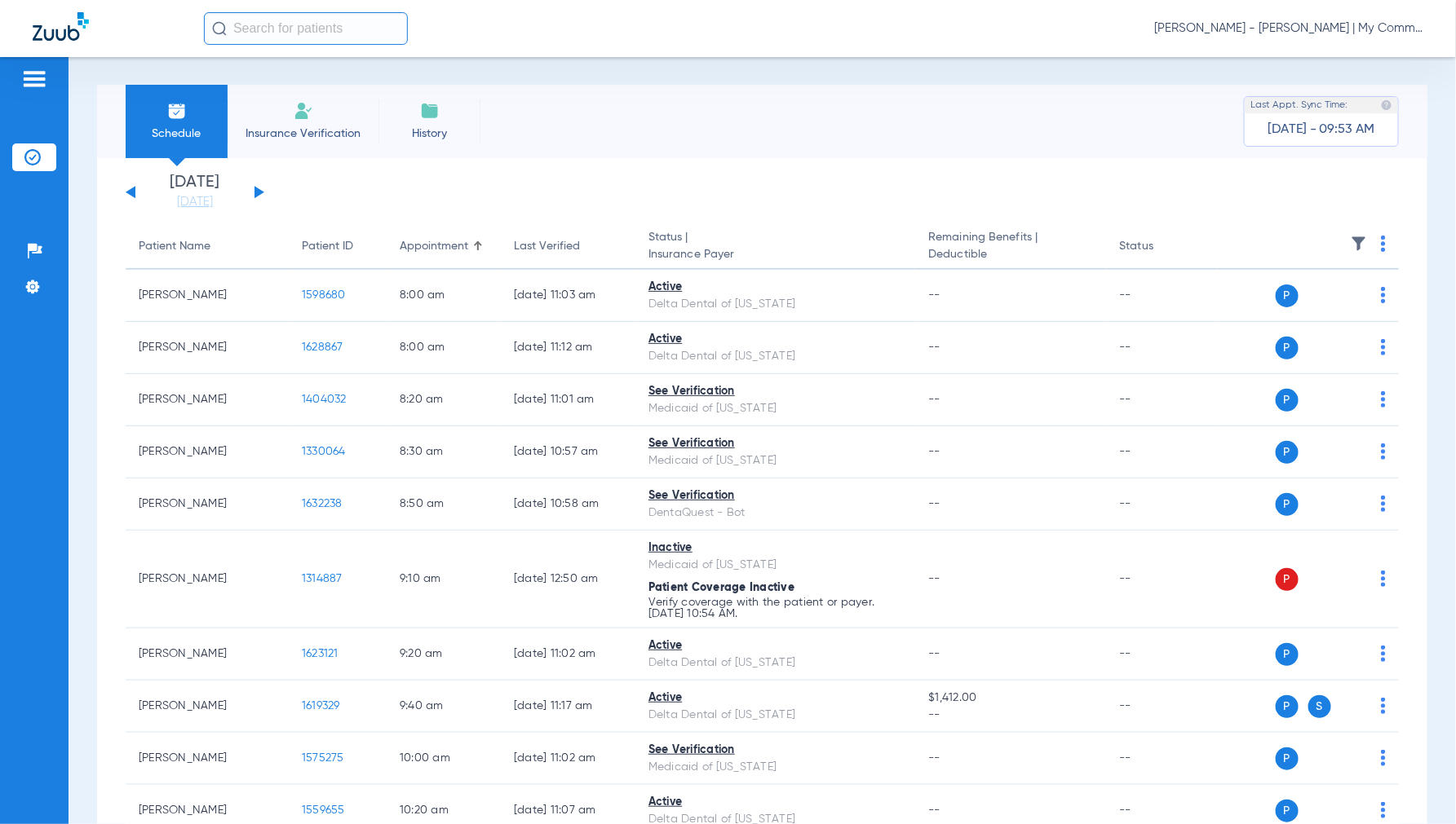
scroll to position [0, 0]
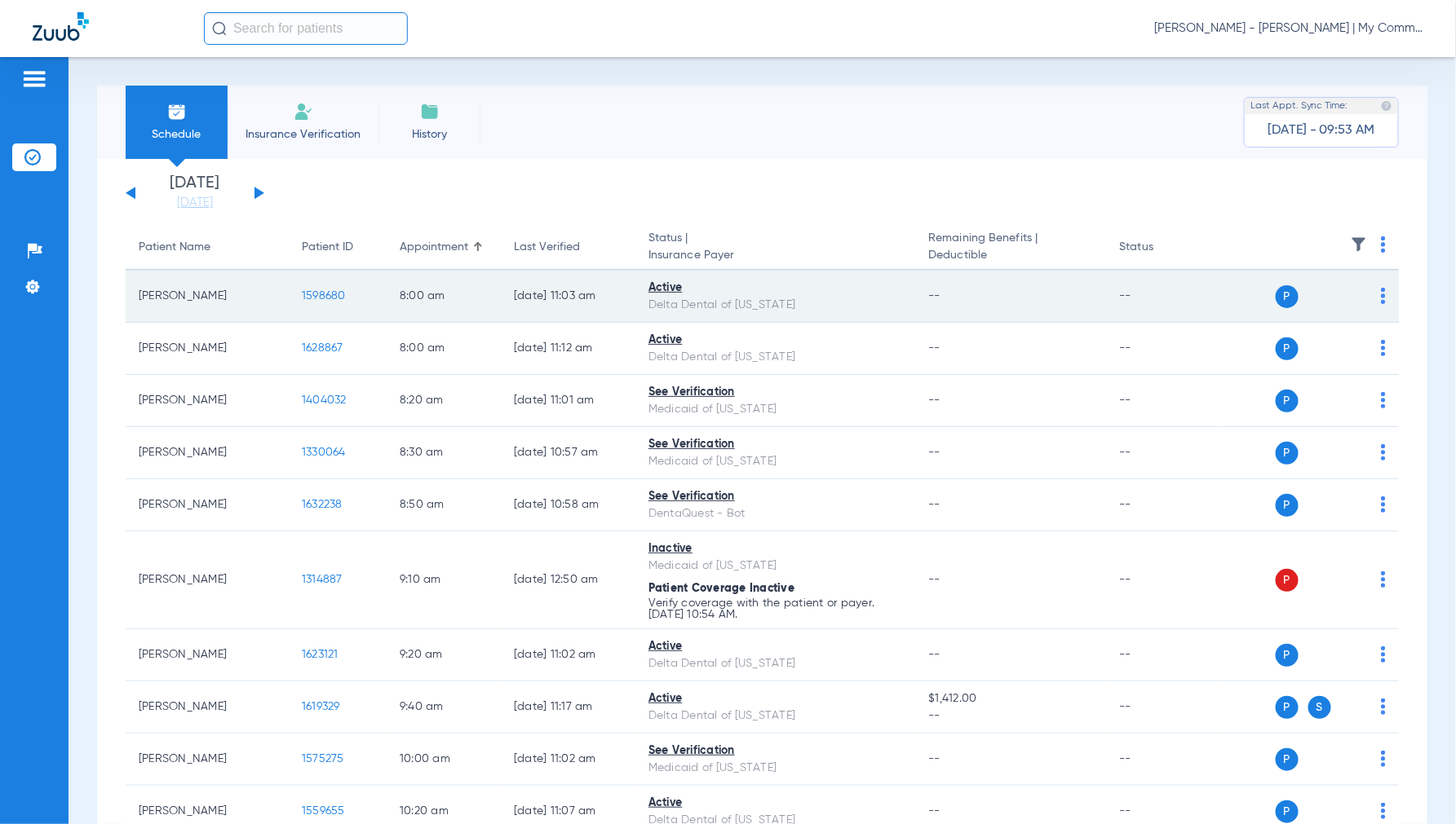
click at [312, 286] on td "1598680" at bounding box center [338, 296] width 98 height 52
click at [320, 294] on span "1598680" at bounding box center [323, 296] width 44 height 12
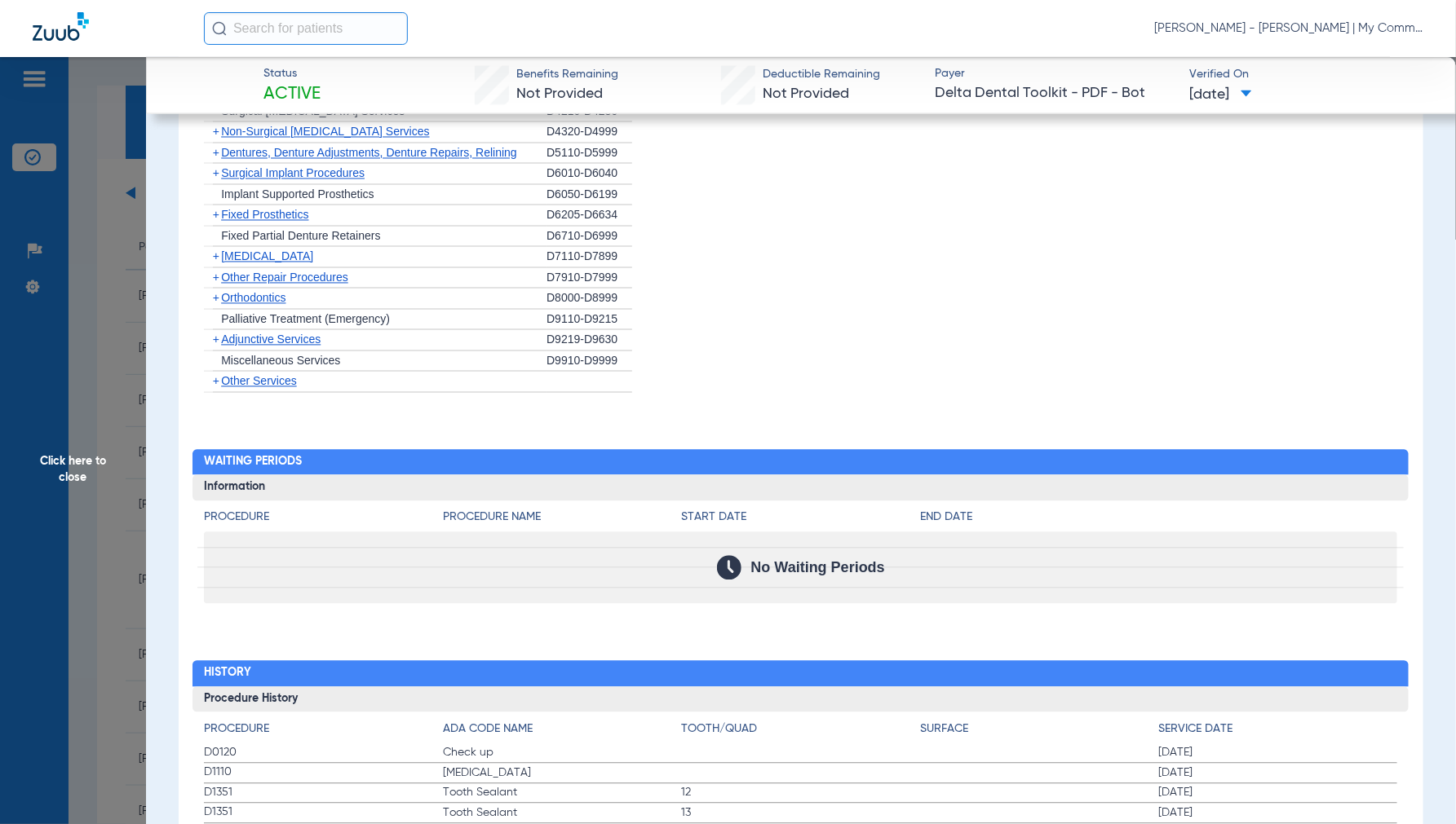
scroll to position [1678, 0]
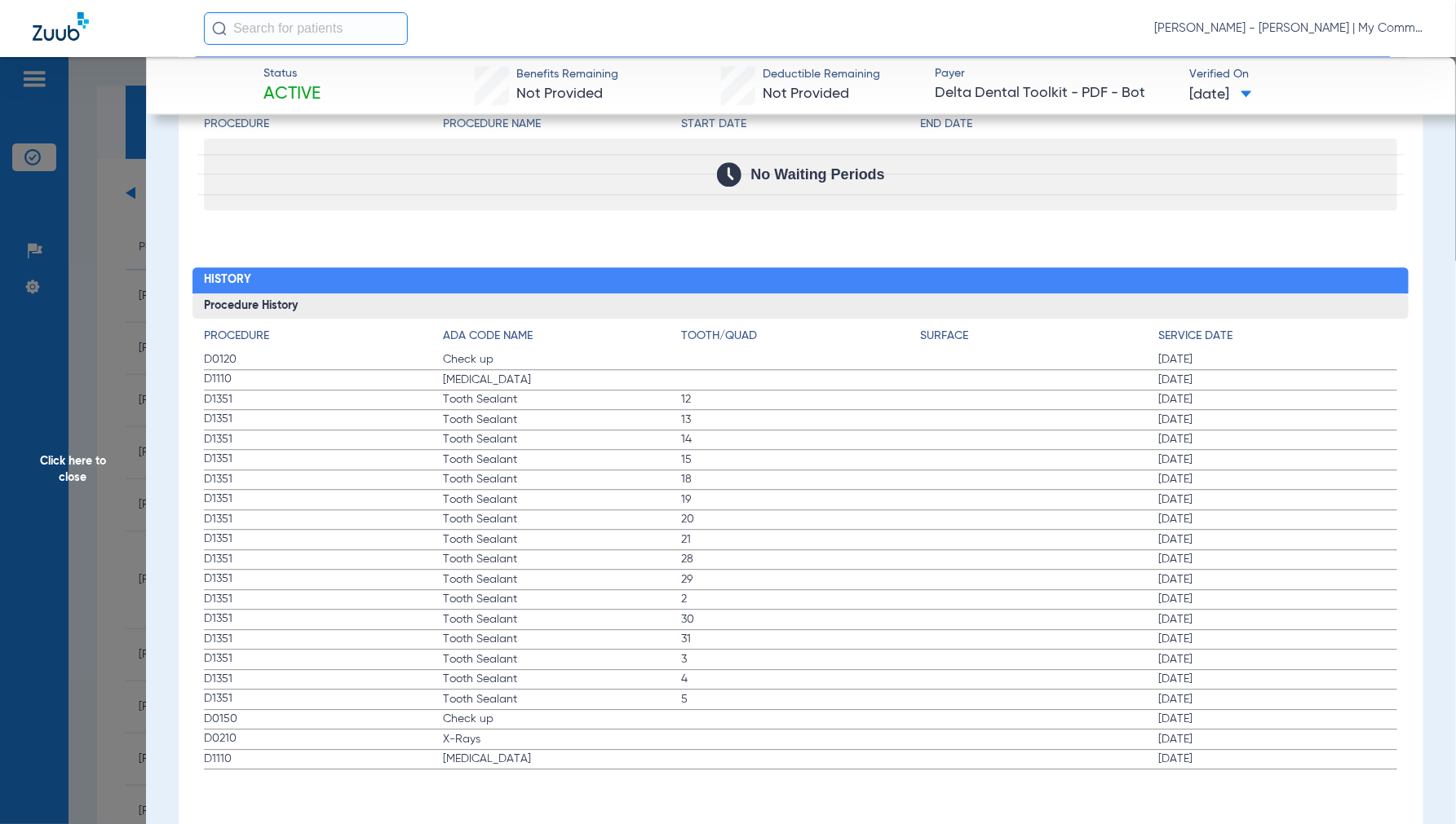
click at [68, 461] on span "Click here to close" at bounding box center [72, 468] width 146 height 824
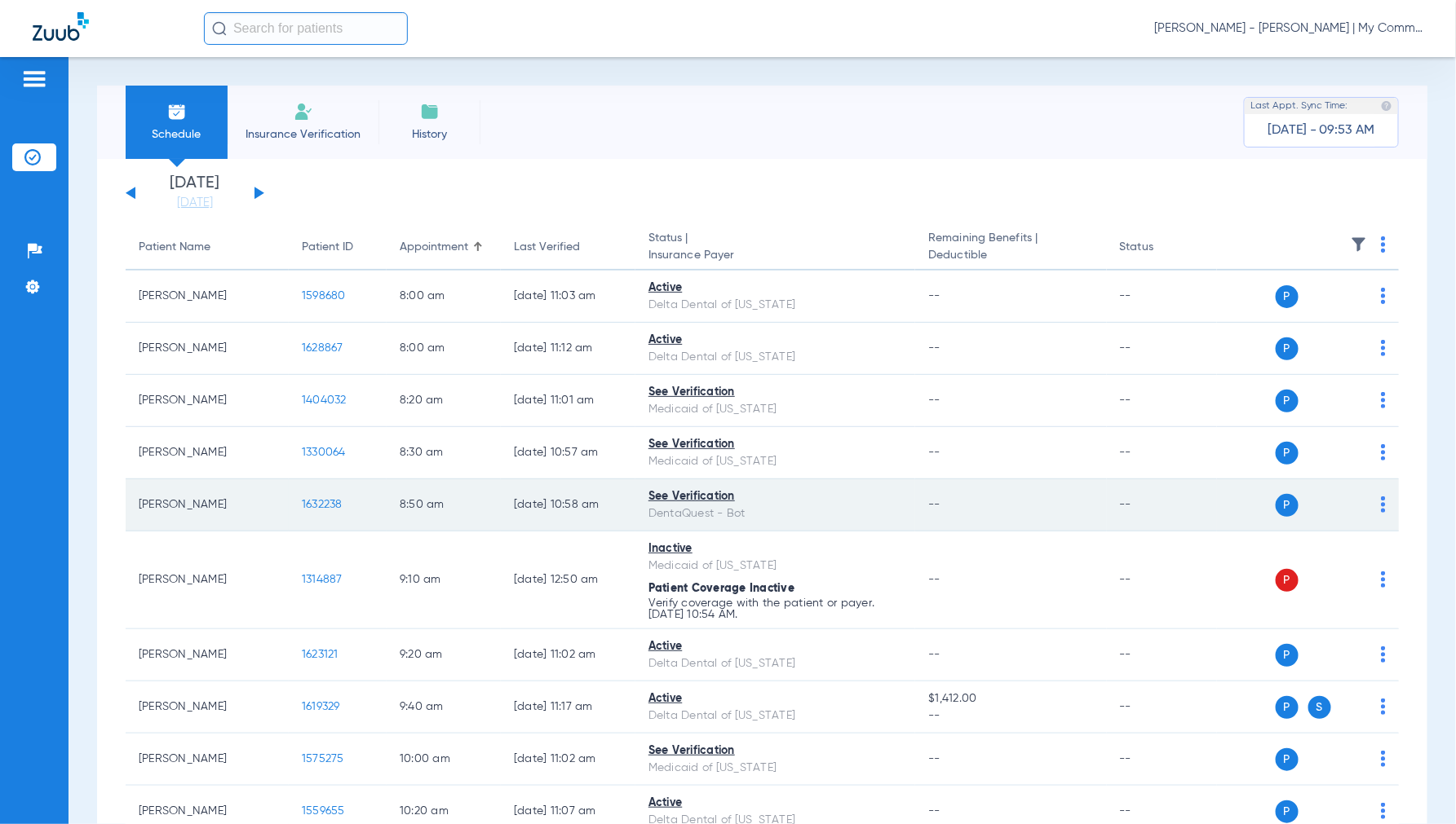
click at [318, 504] on span "1632238" at bounding box center [322, 505] width 41 height 12
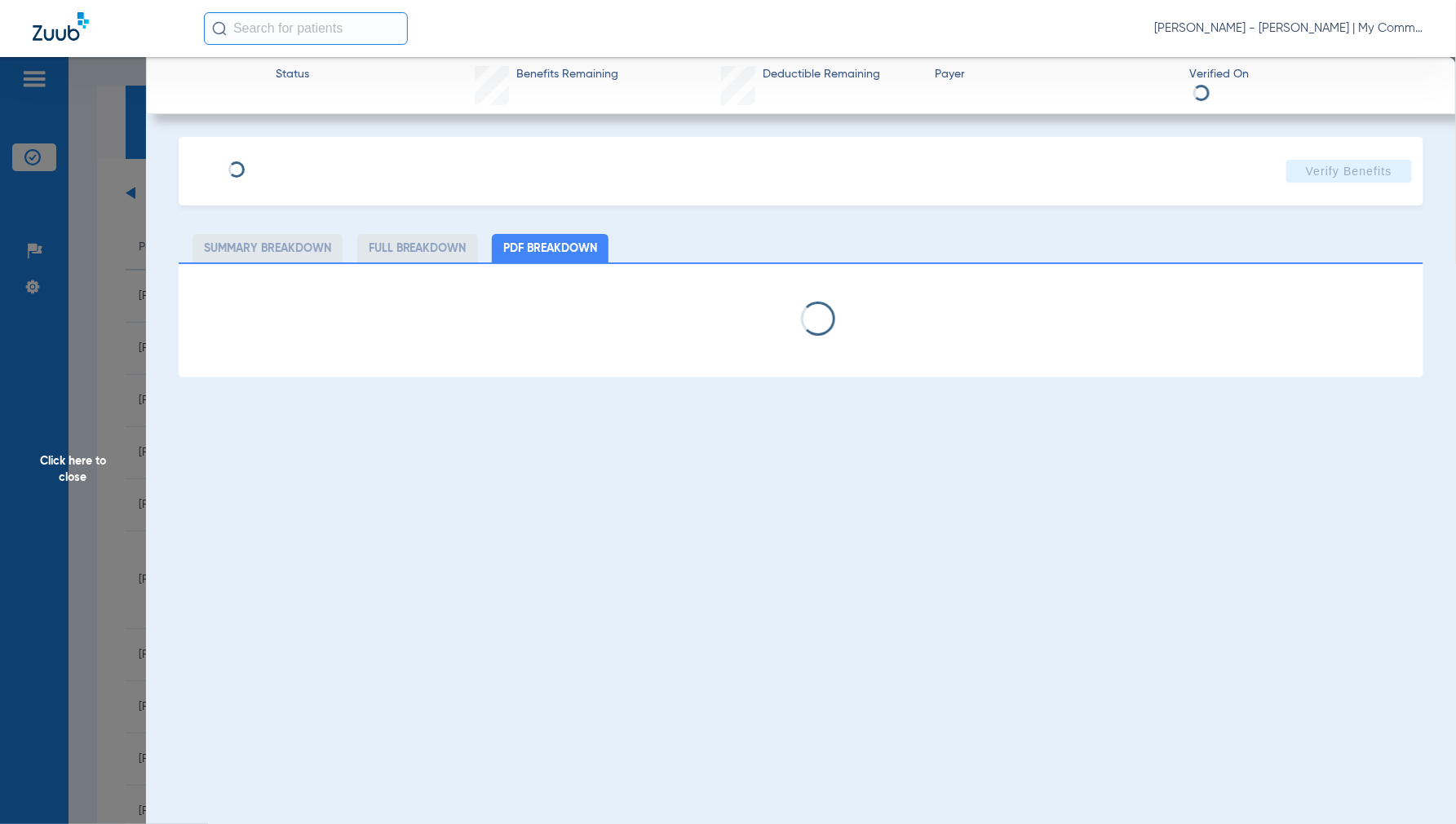
select select "page-width"
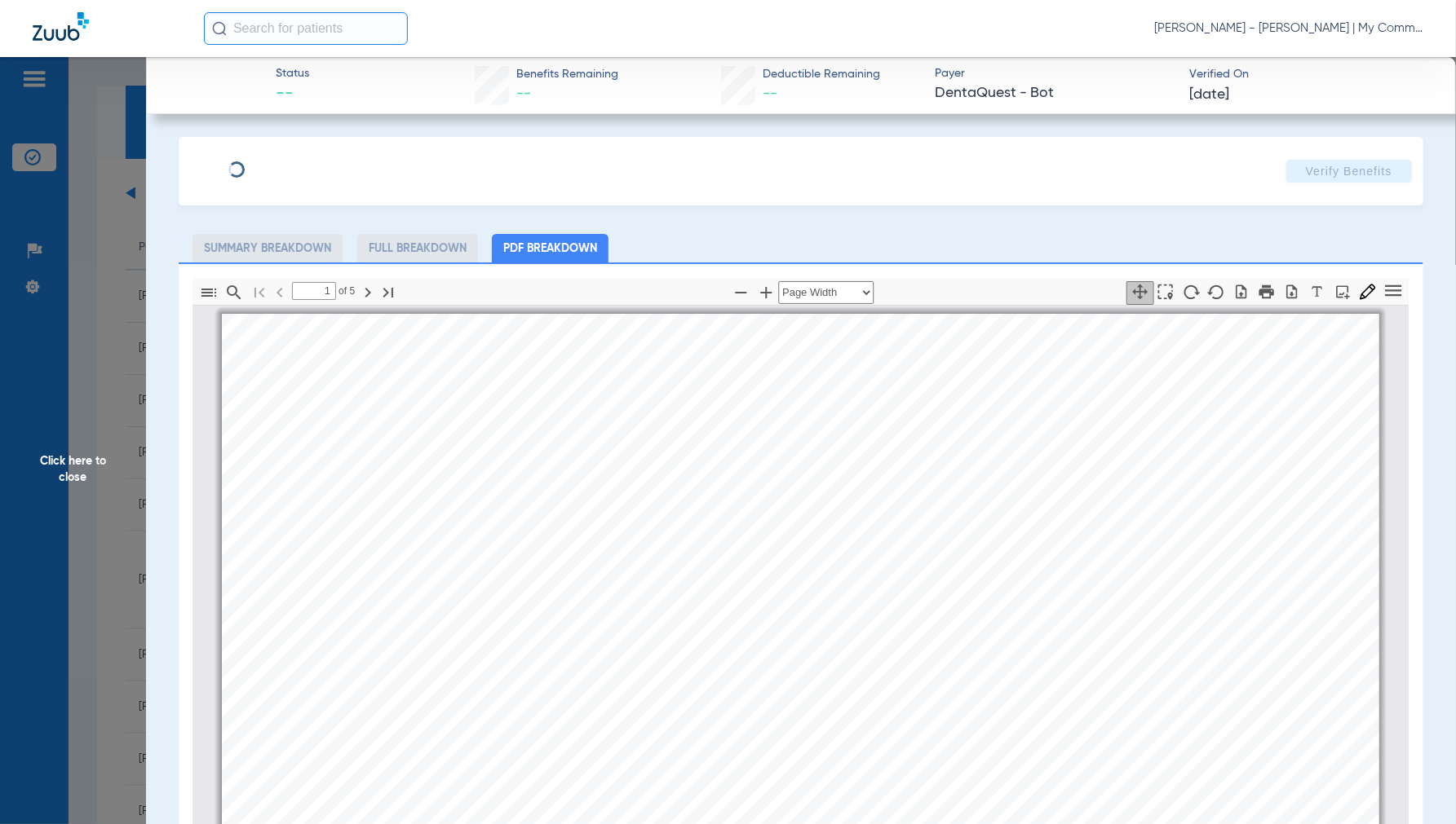
scroll to position [8, 0]
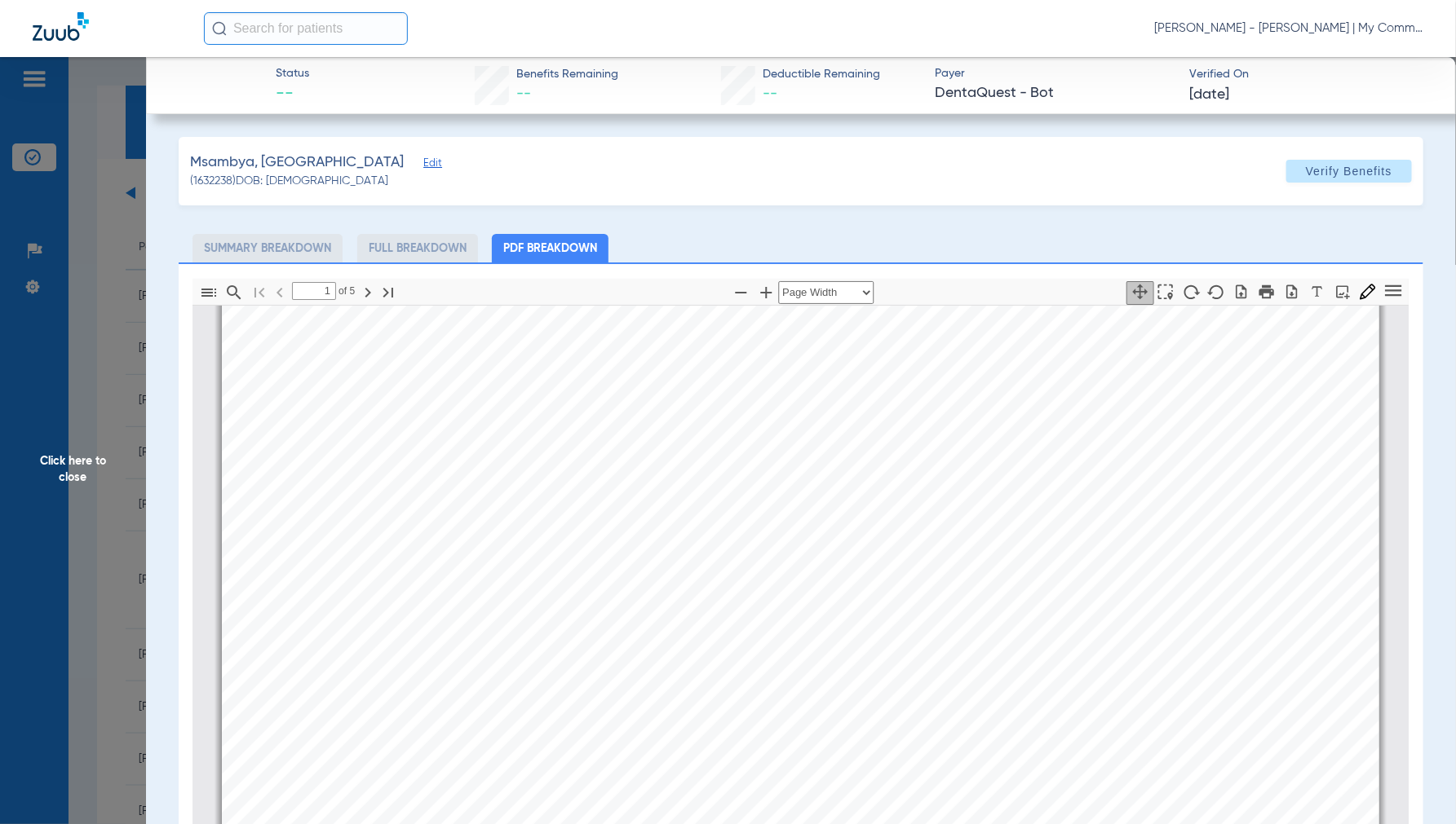
type input "2"
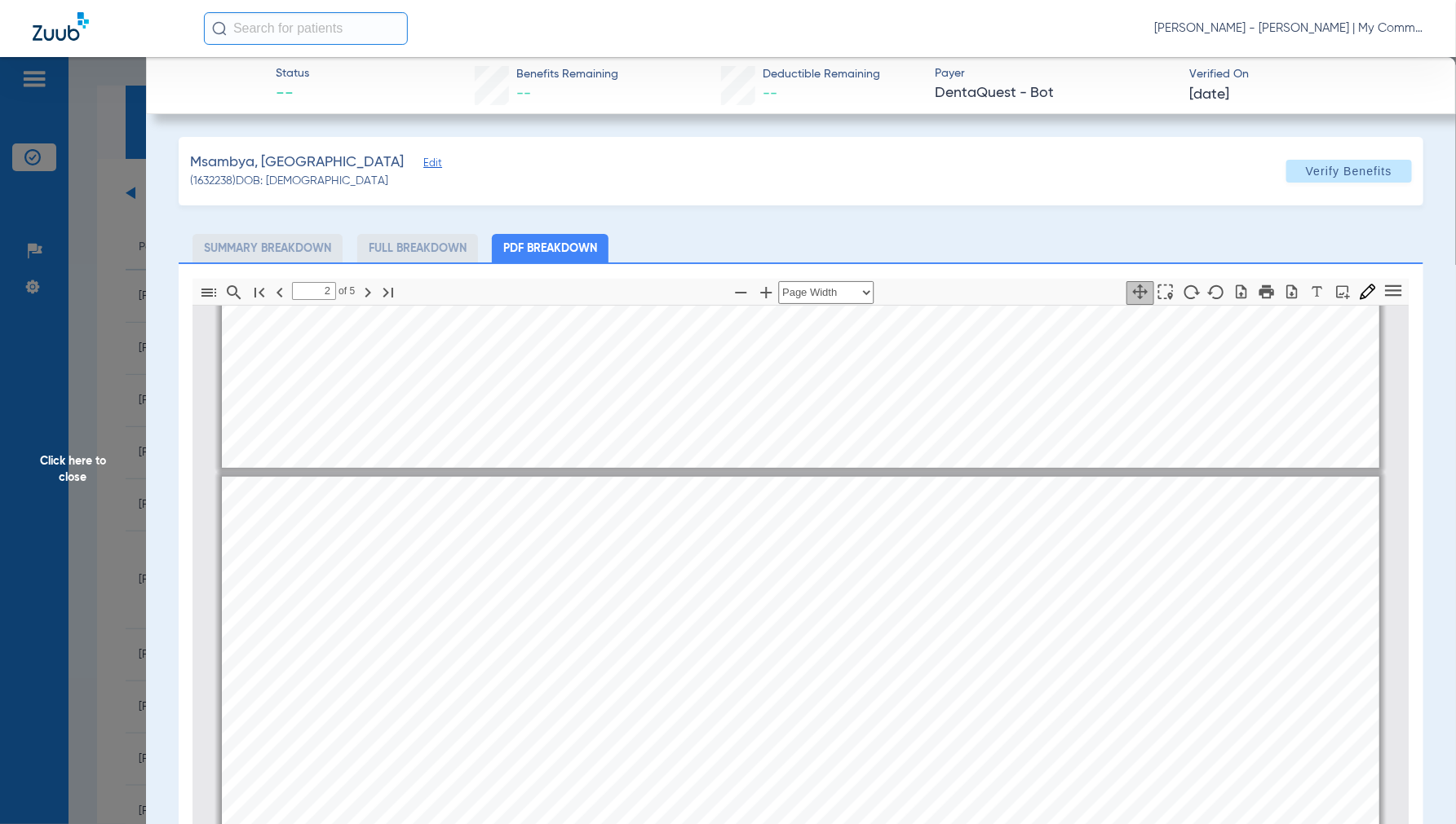
scroll to position [732, 0]
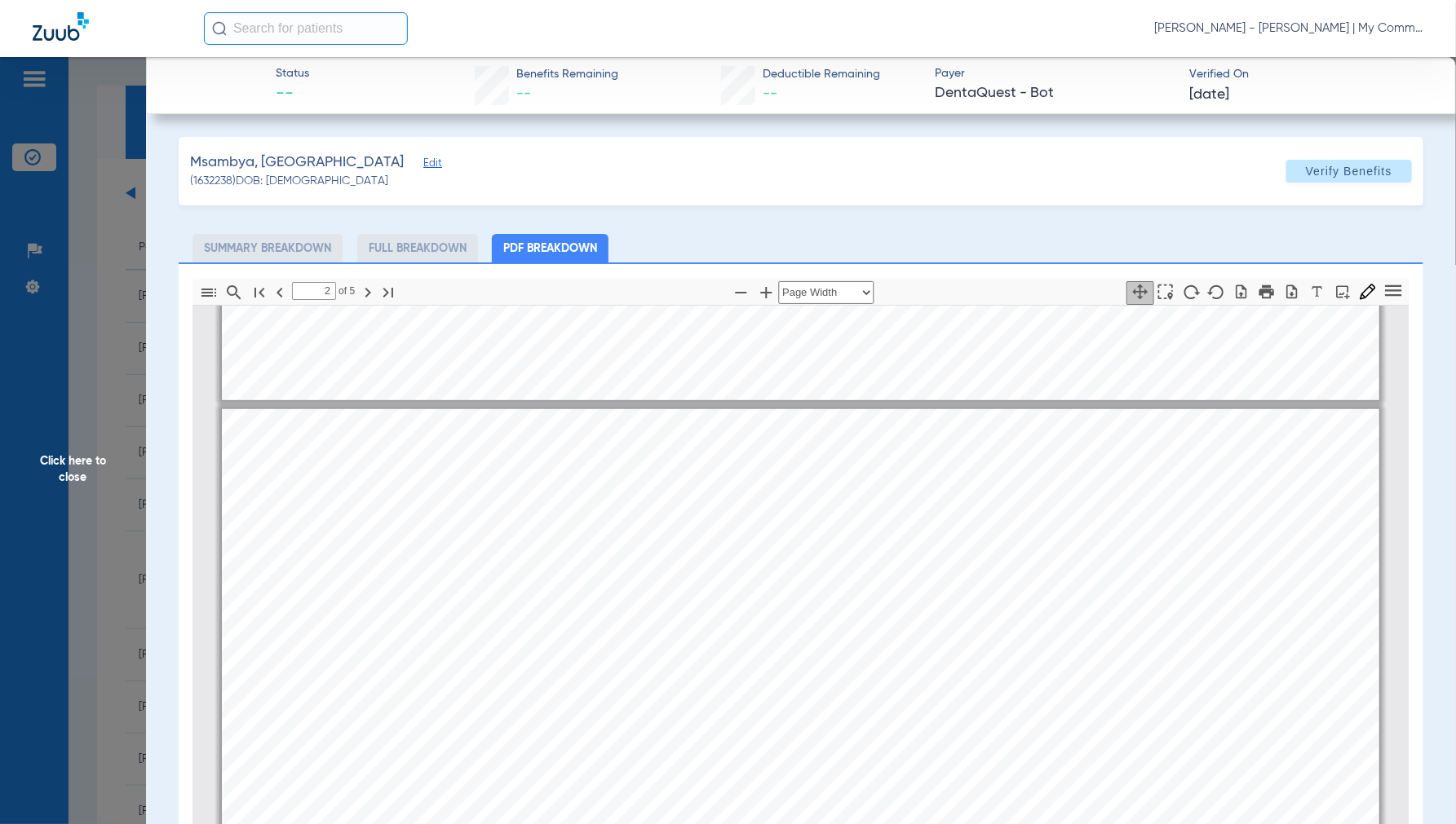
drag, startPoint x: 76, startPoint y: 458, endPoint x: 159, endPoint y: 474, distance: 84.5
click at [77, 459] on span "Click here to close" at bounding box center [72, 468] width 146 height 824
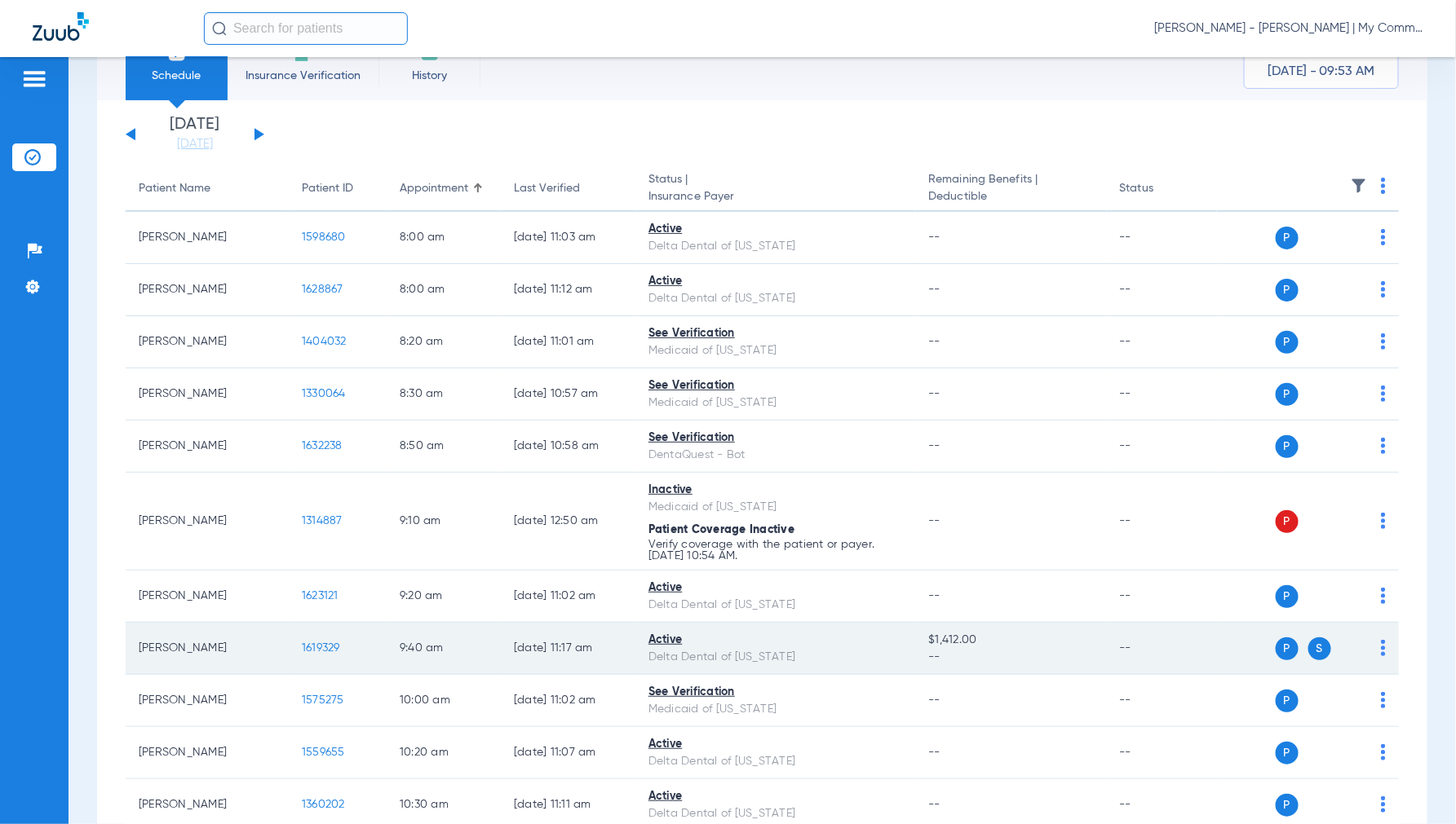
scroll to position [91, 0]
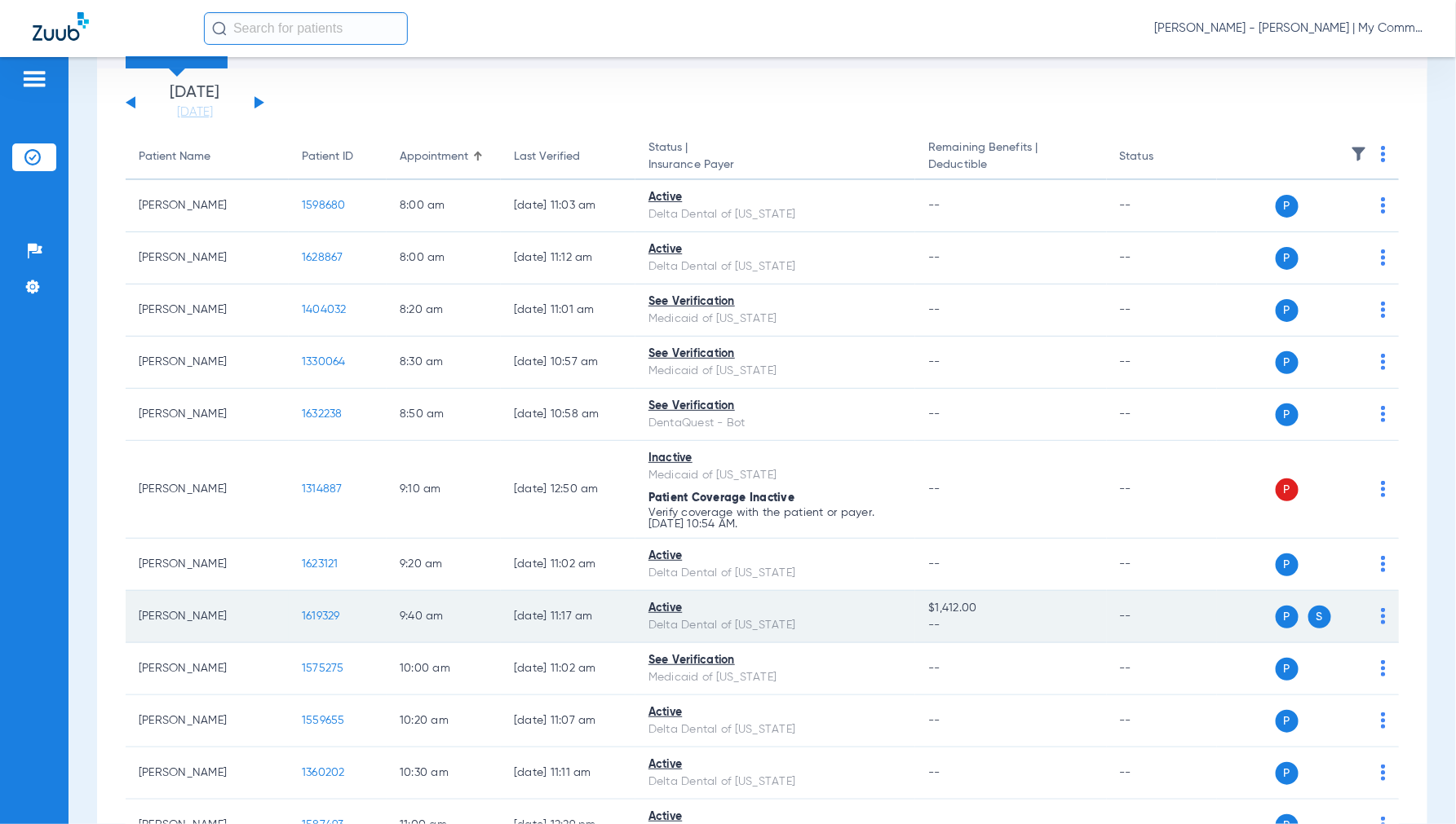
click at [320, 608] on td "1619329" at bounding box center [338, 617] width 98 height 52
click at [324, 622] on span "1619329" at bounding box center [320, 617] width 39 height 12
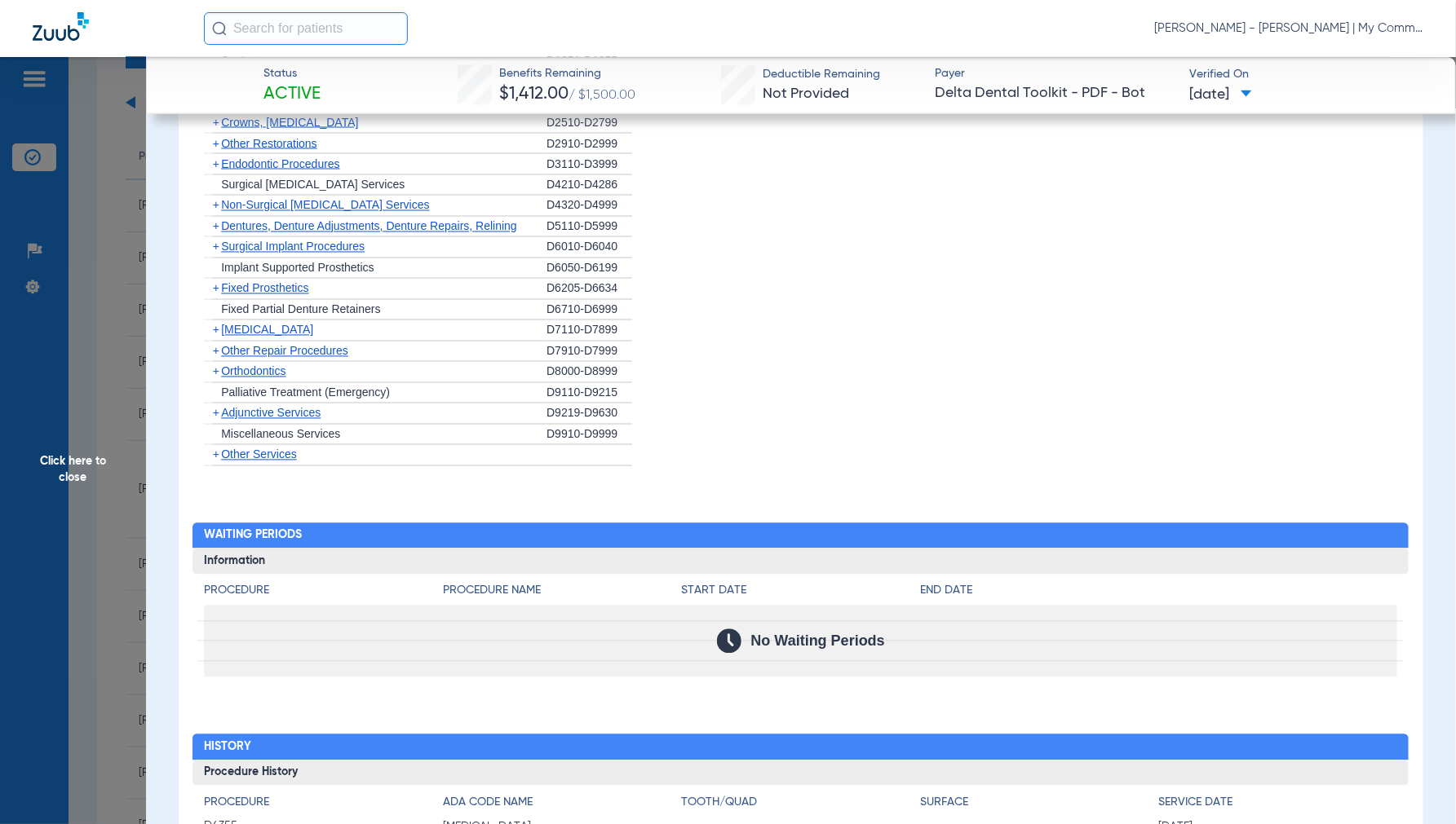
scroll to position [1299, 0]
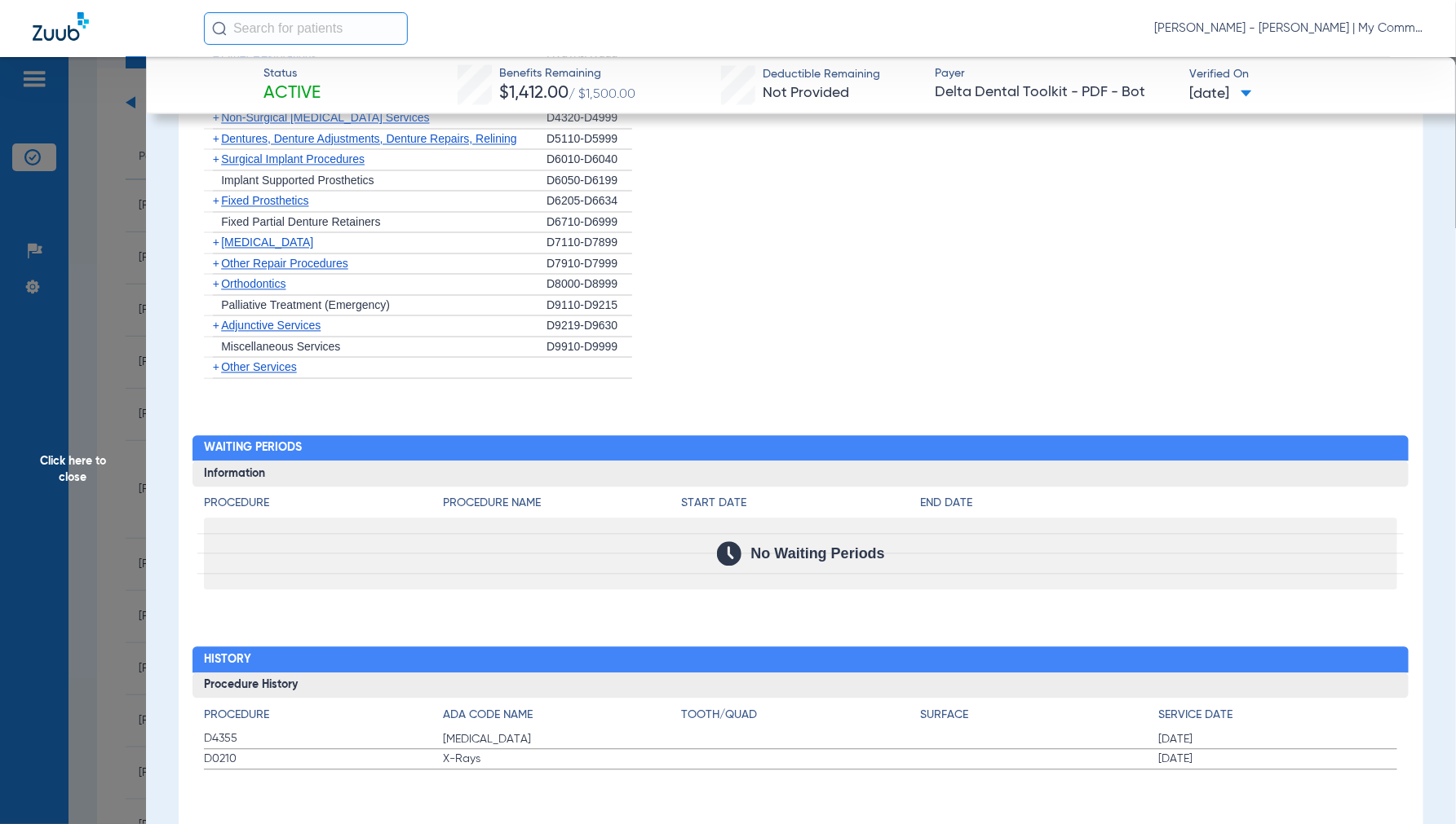
click at [79, 468] on span "Click here to close" at bounding box center [72, 468] width 146 height 824
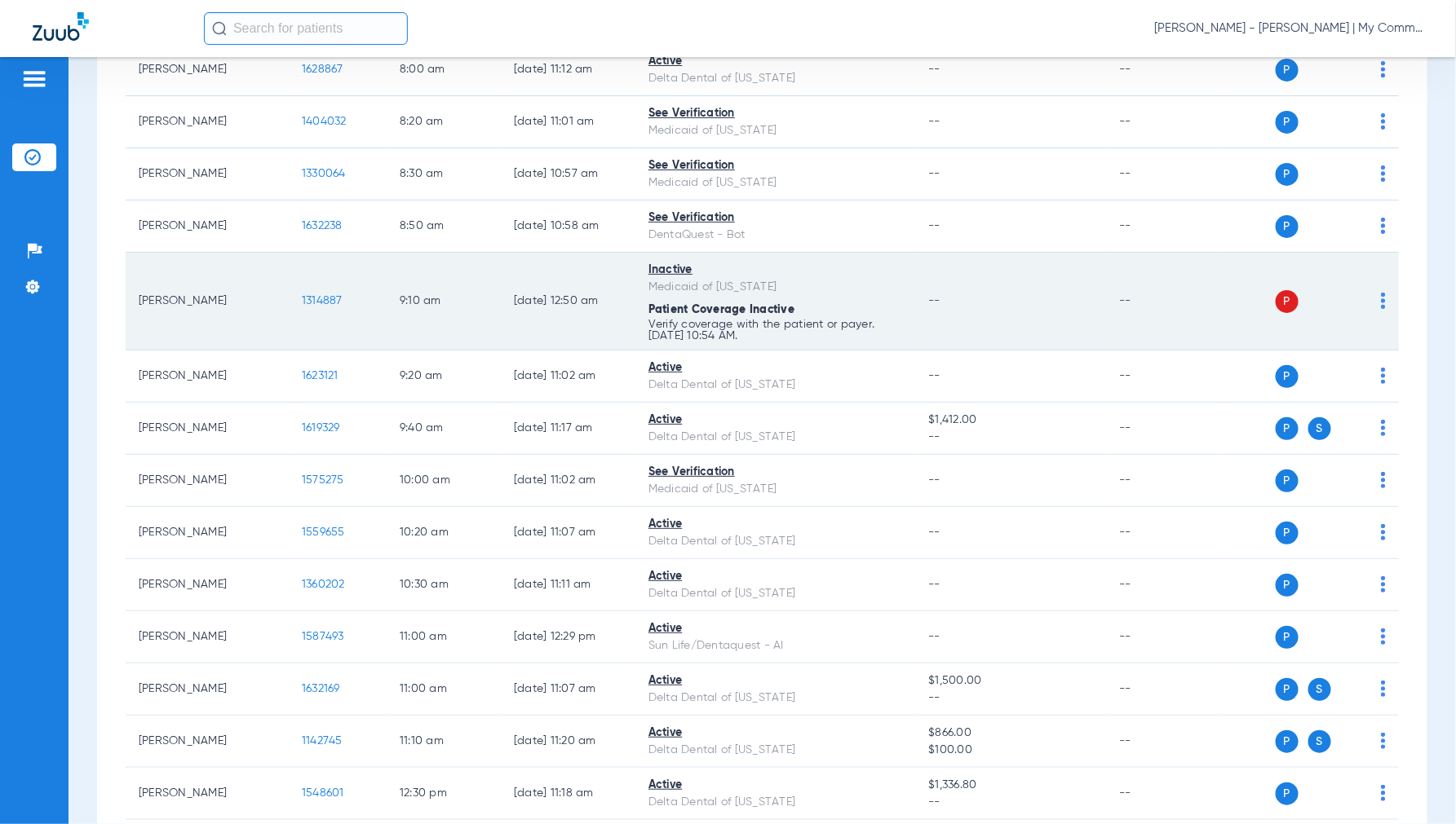
scroll to position [362, 0]
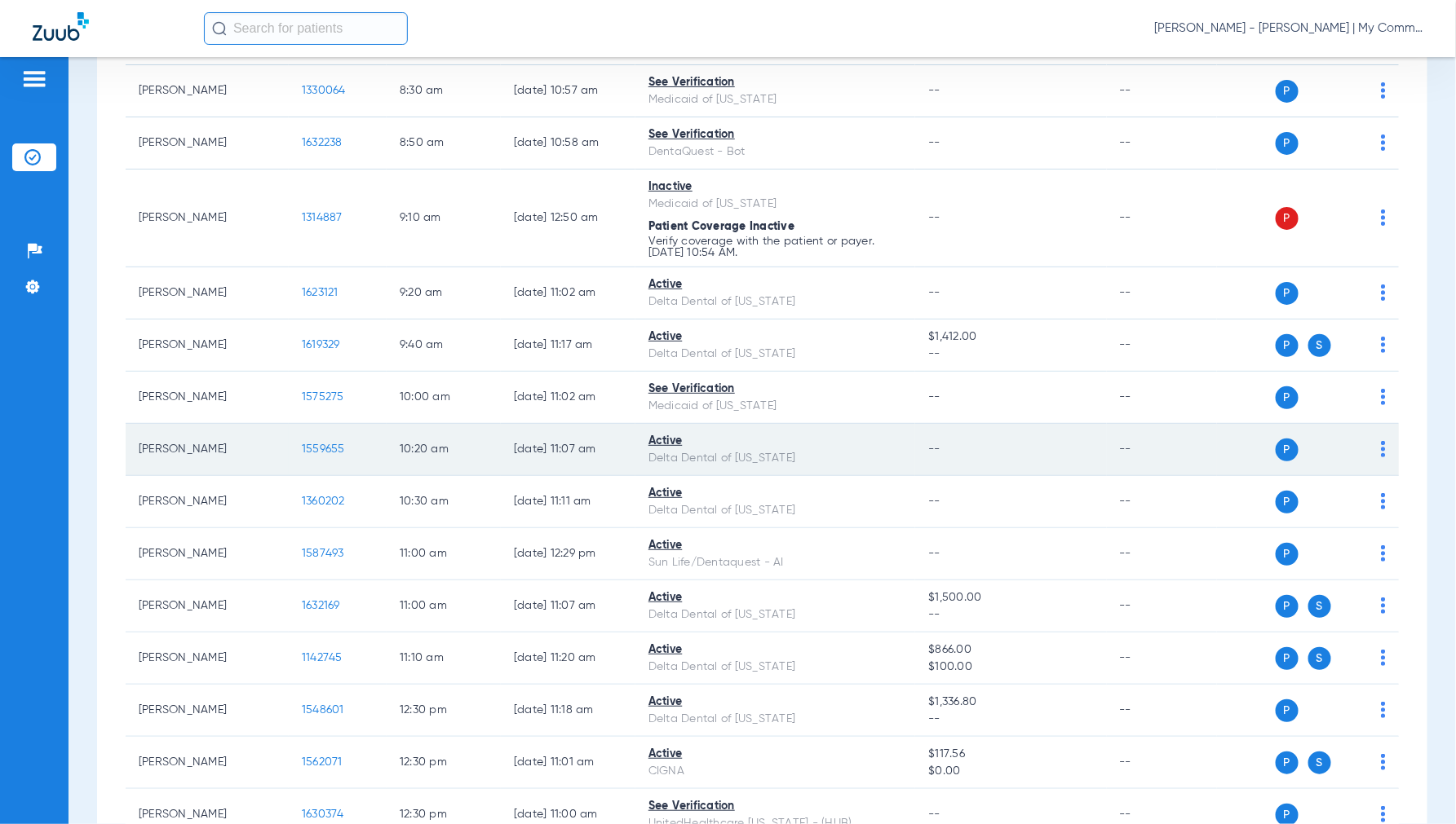
click at [321, 452] on span "1559655" at bounding box center [323, 449] width 43 height 12
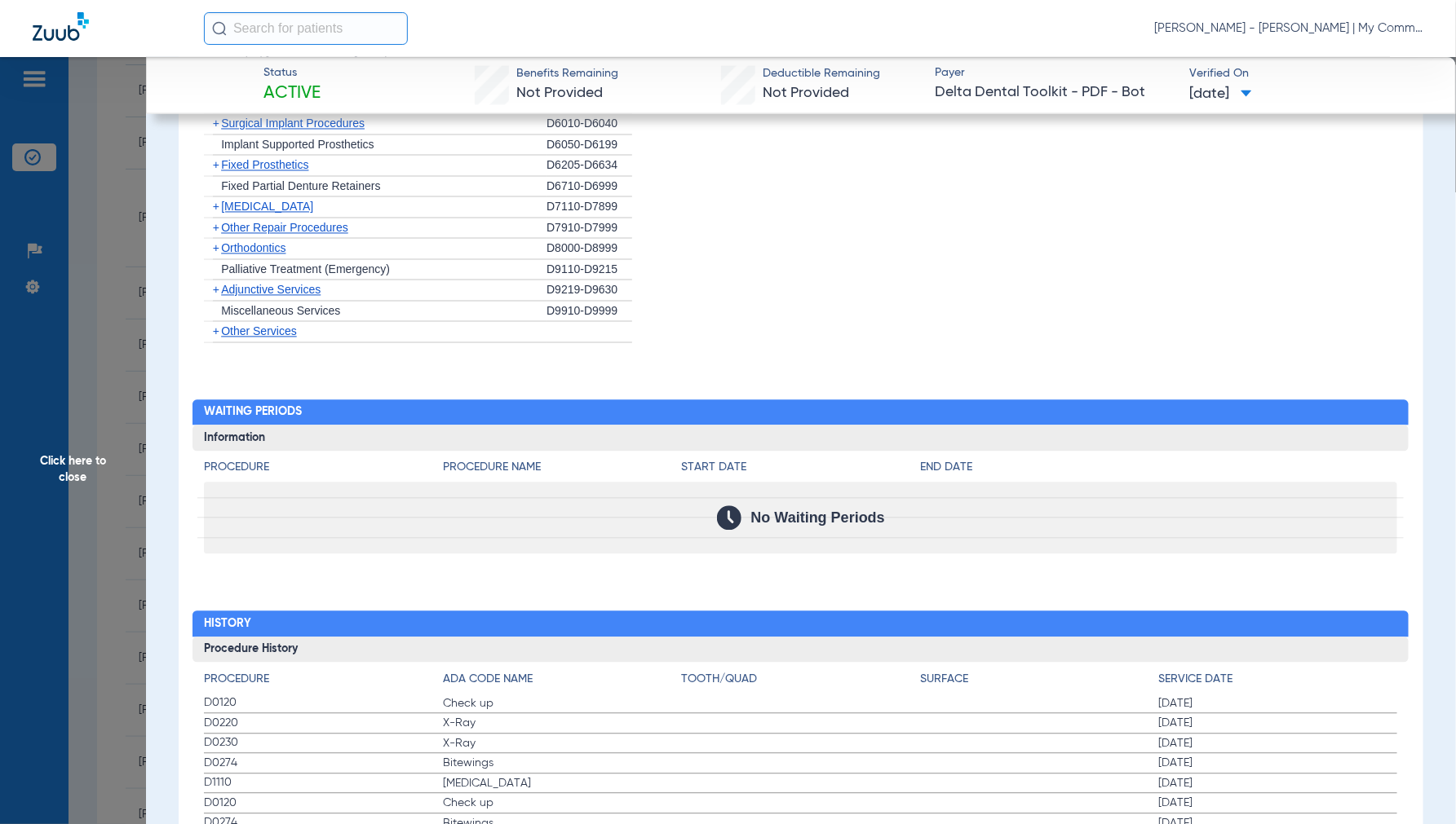
scroll to position [1358, 0]
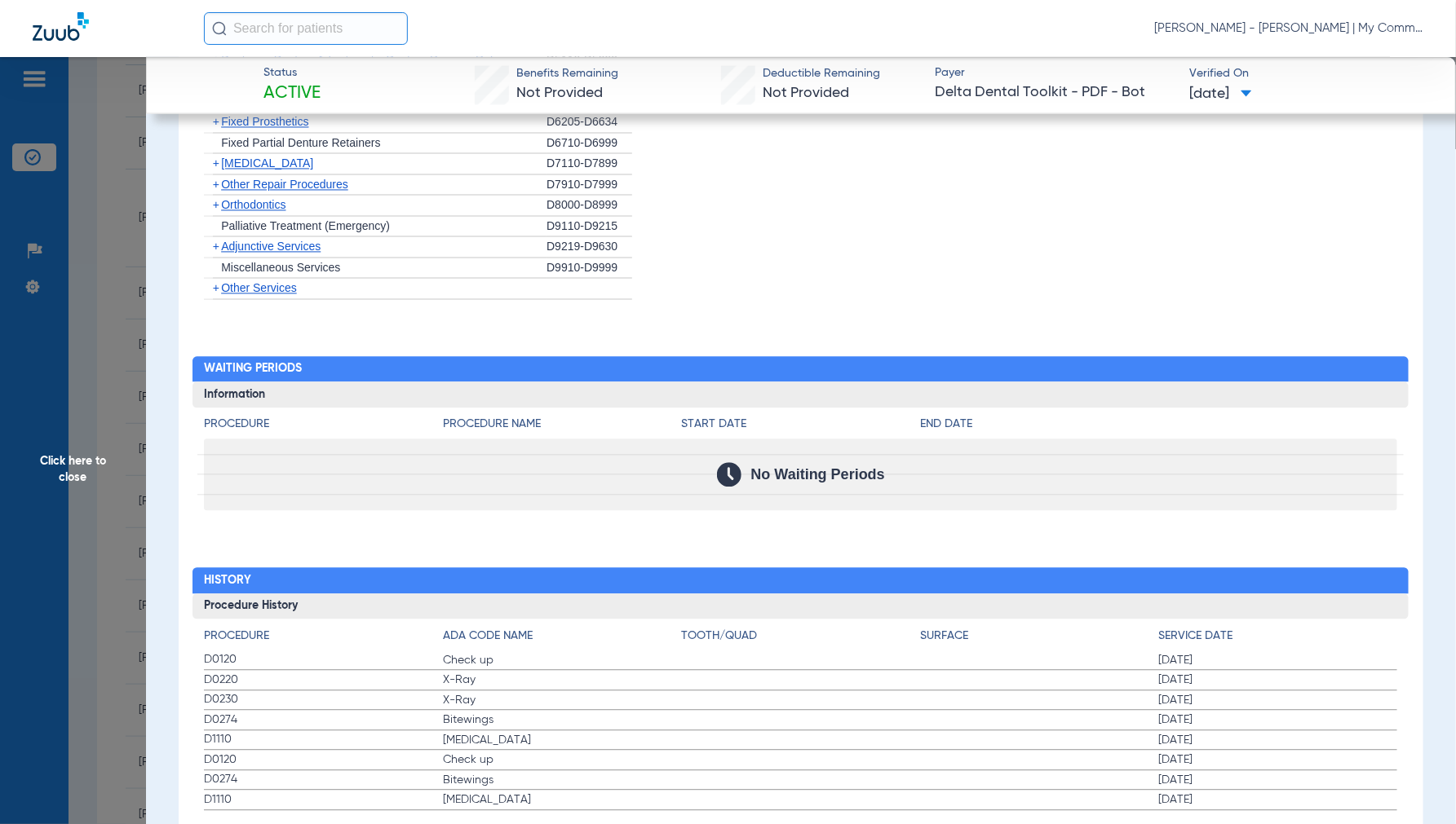
drag, startPoint x: 66, startPoint y: 465, endPoint x: 287, endPoint y: 469, distance: 221.0
click at [69, 469] on span "Click here to close" at bounding box center [72, 468] width 146 height 824
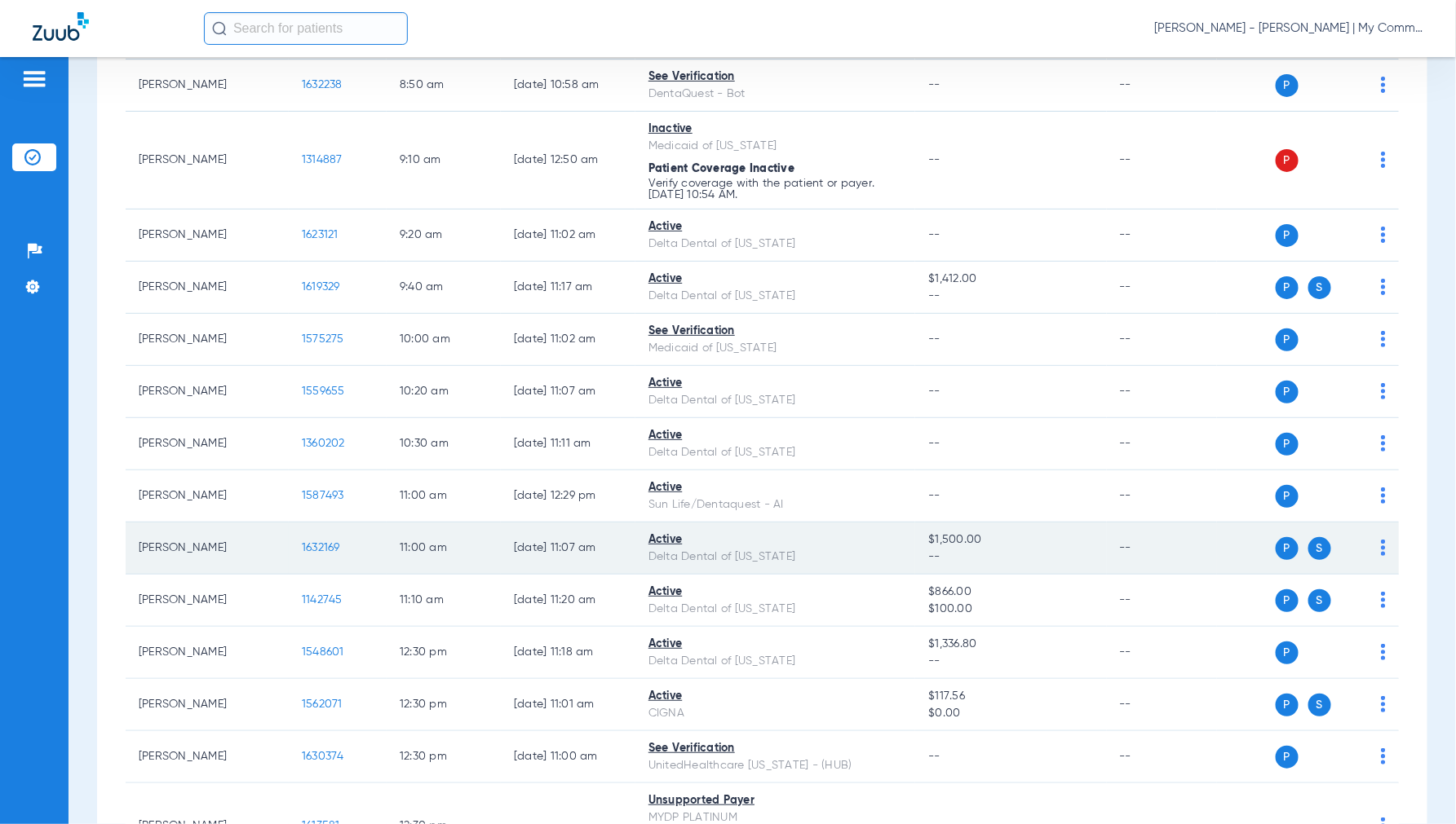
scroll to position [453, 0]
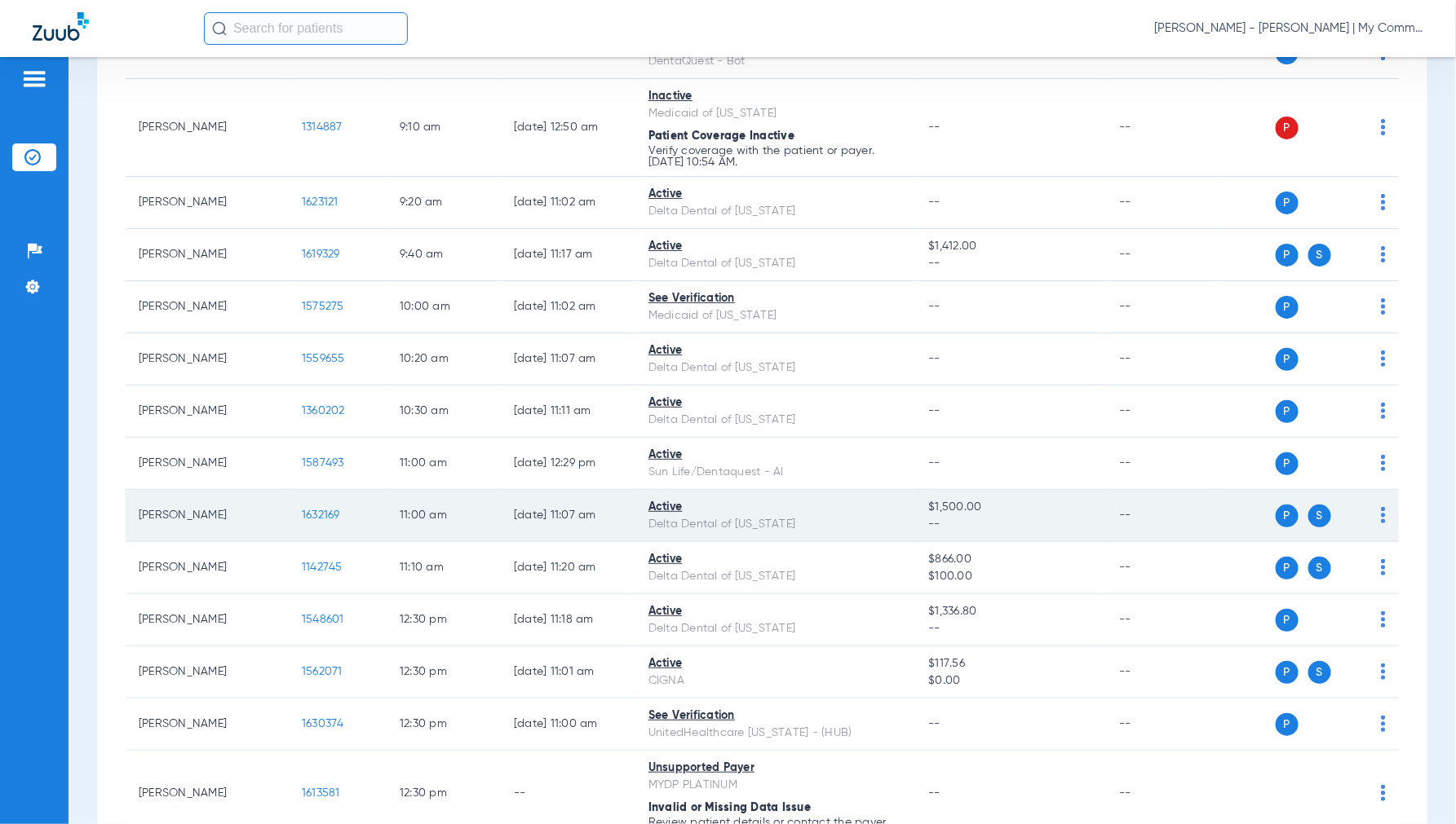
click at [321, 518] on span "1632169" at bounding box center [320, 515] width 39 height 12
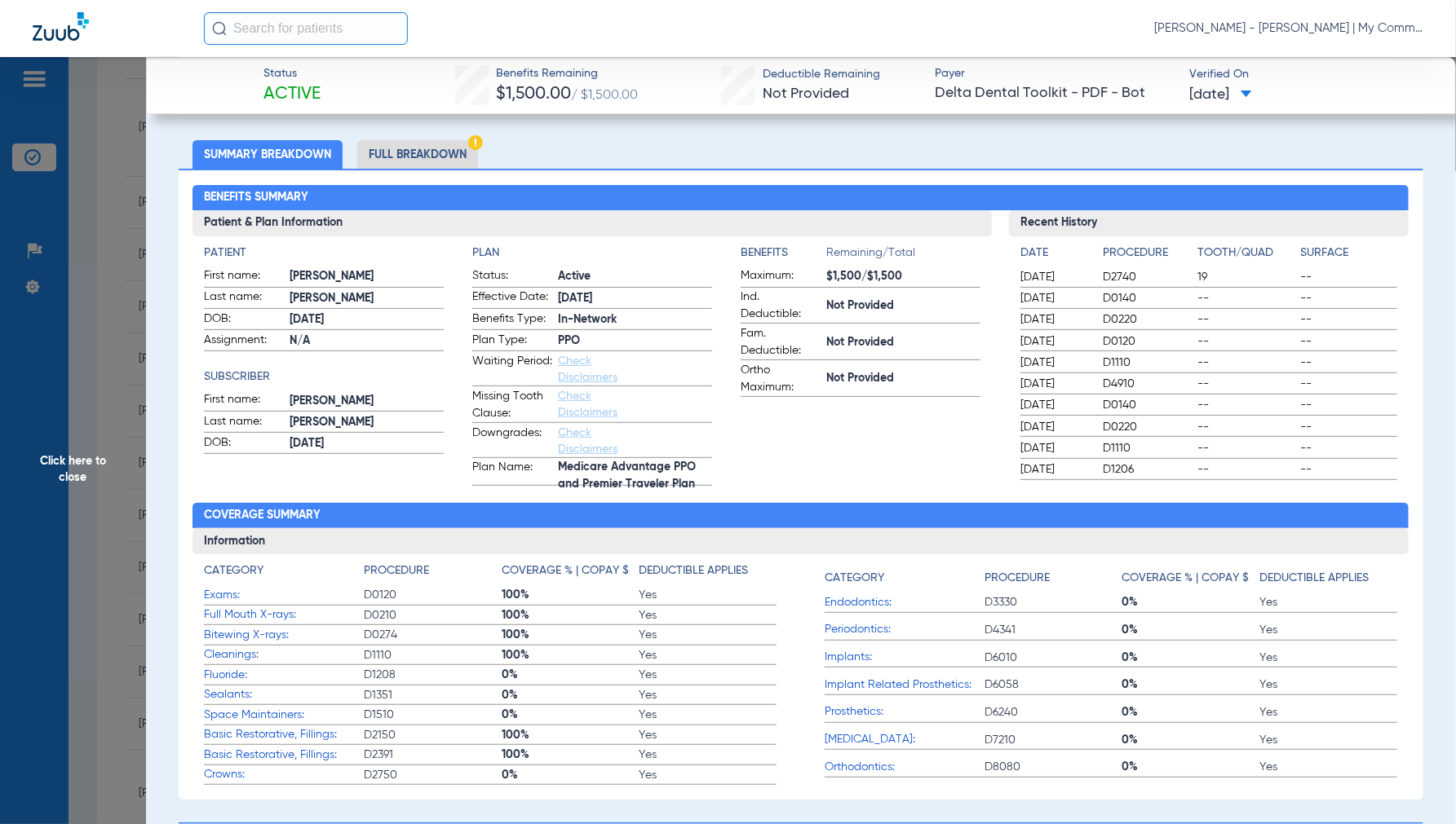
scroll to position [0, 0]
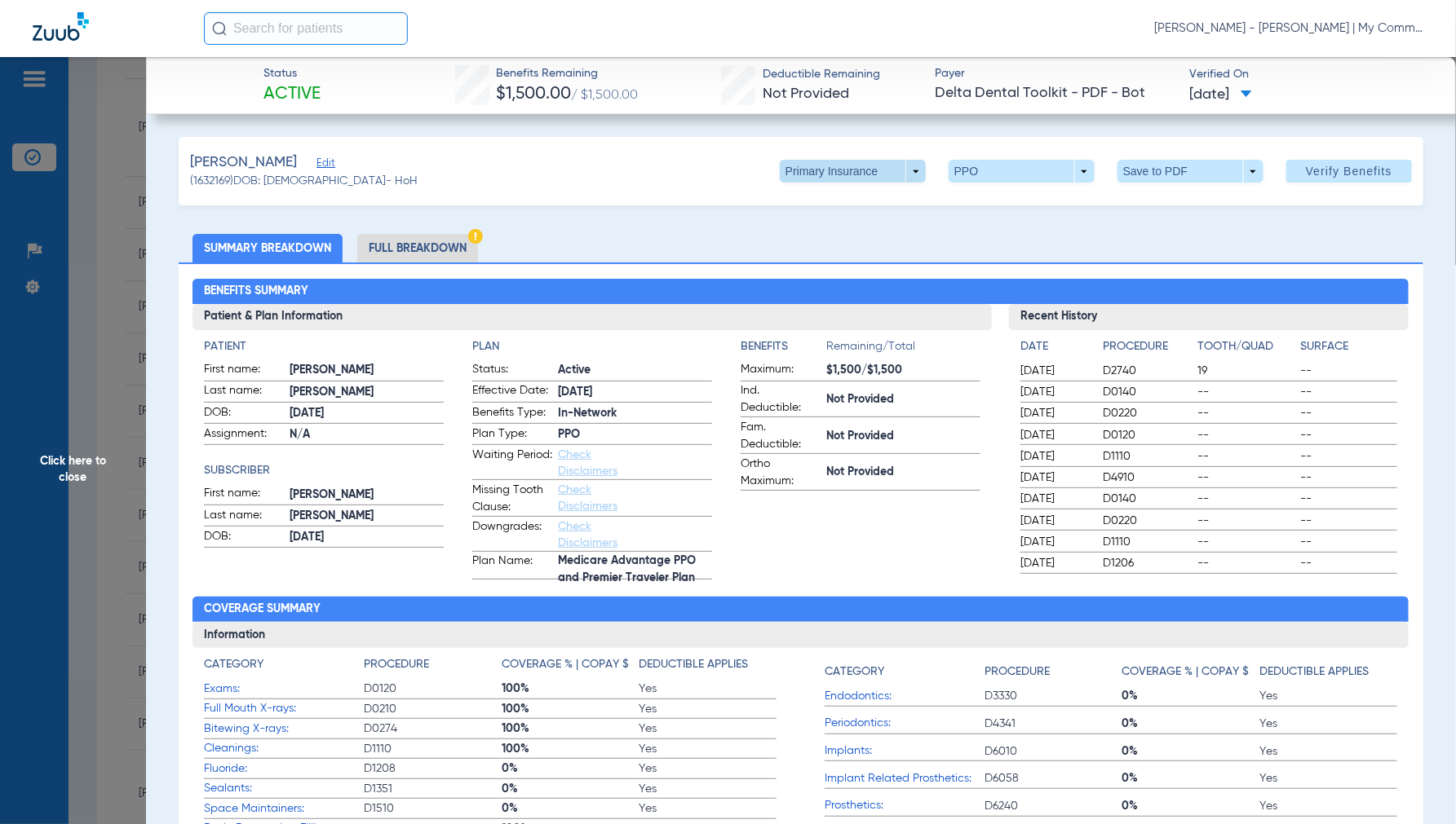
click at [903, 175] on span at bounding box center [852, 171] width 146 height 23
click at [854, 231] on span "Secondary Insurance" at bounding box center [834, 236] width 108 height 12
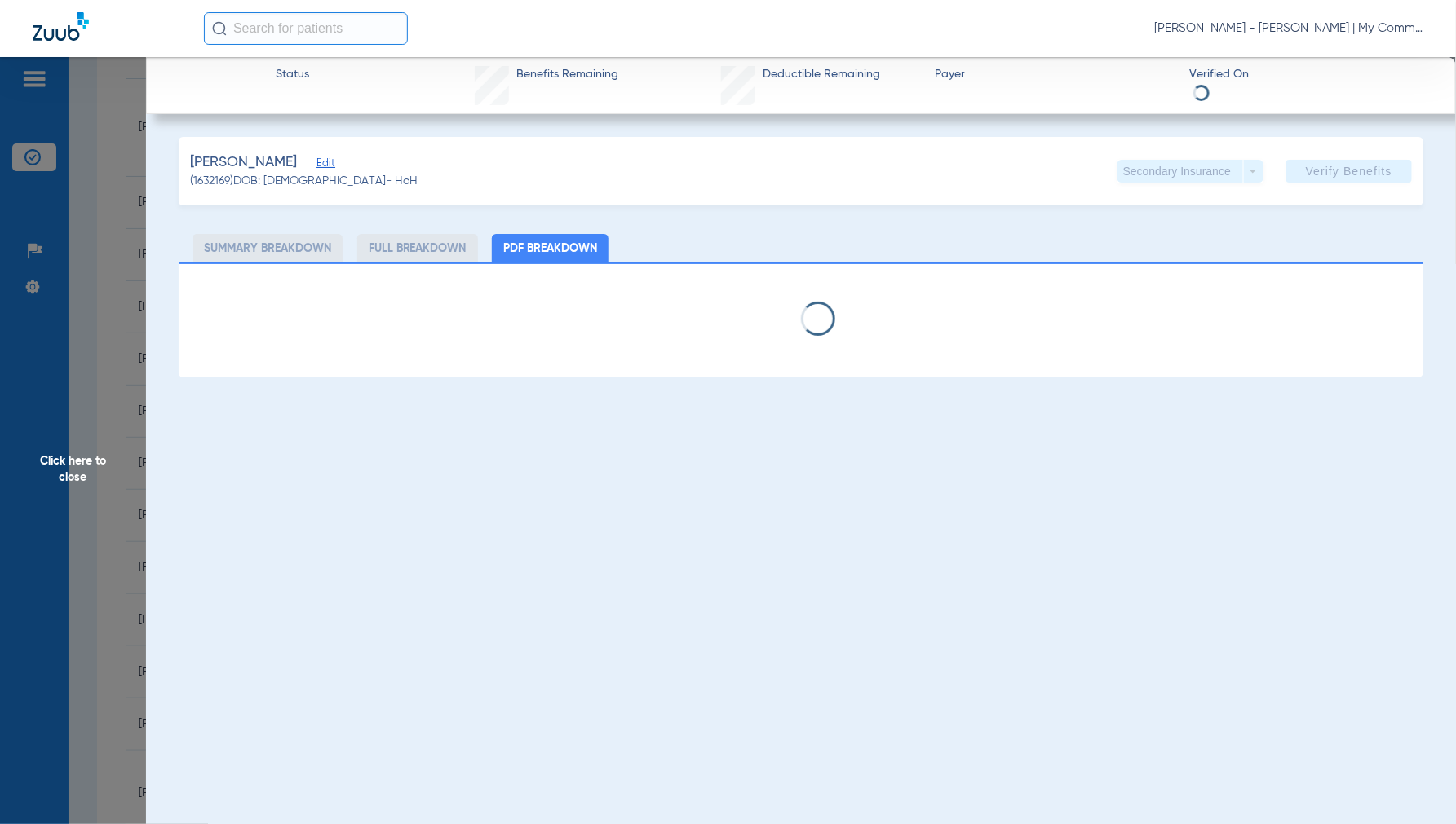
select select "page-width"
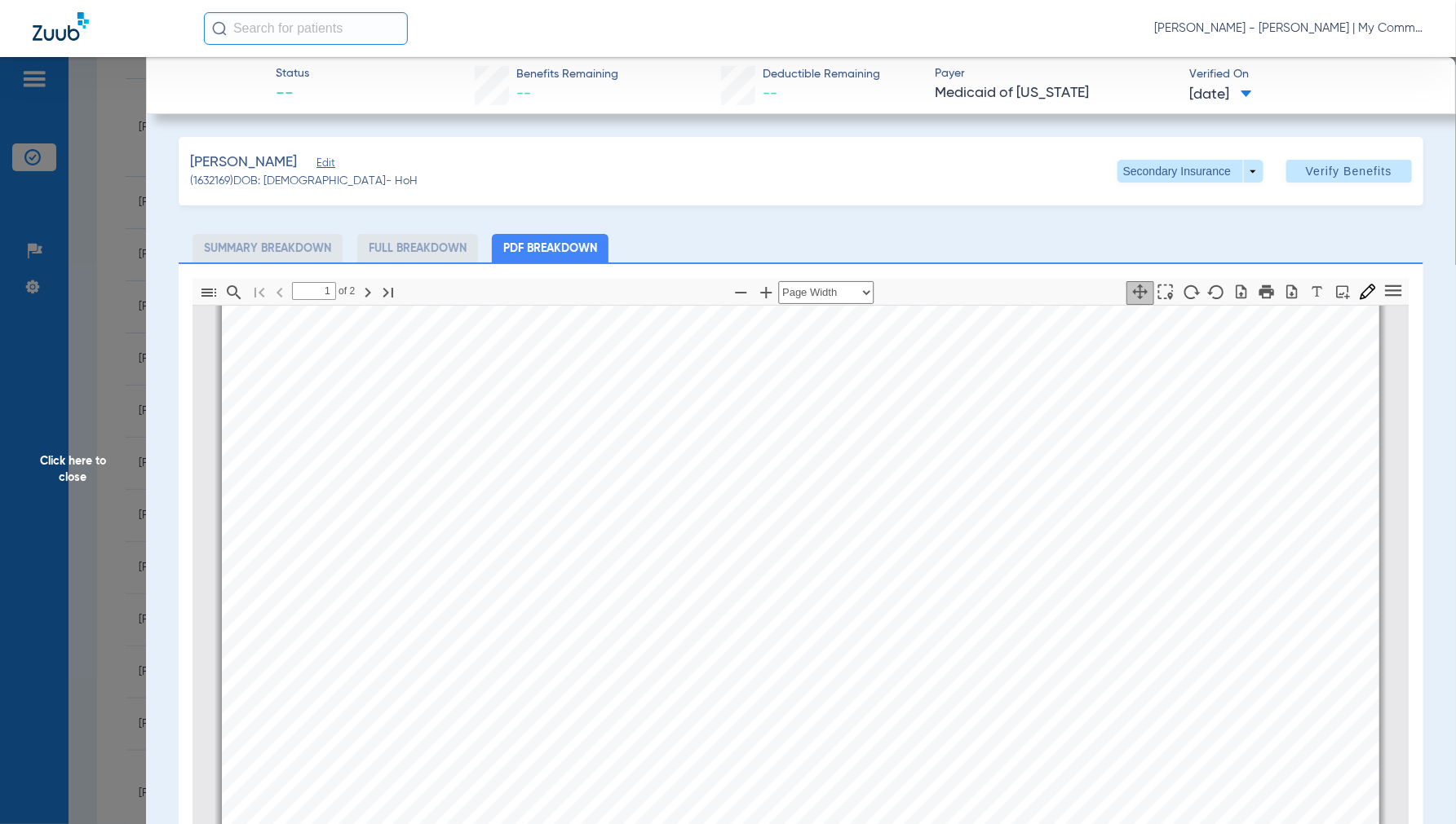
type input "2"
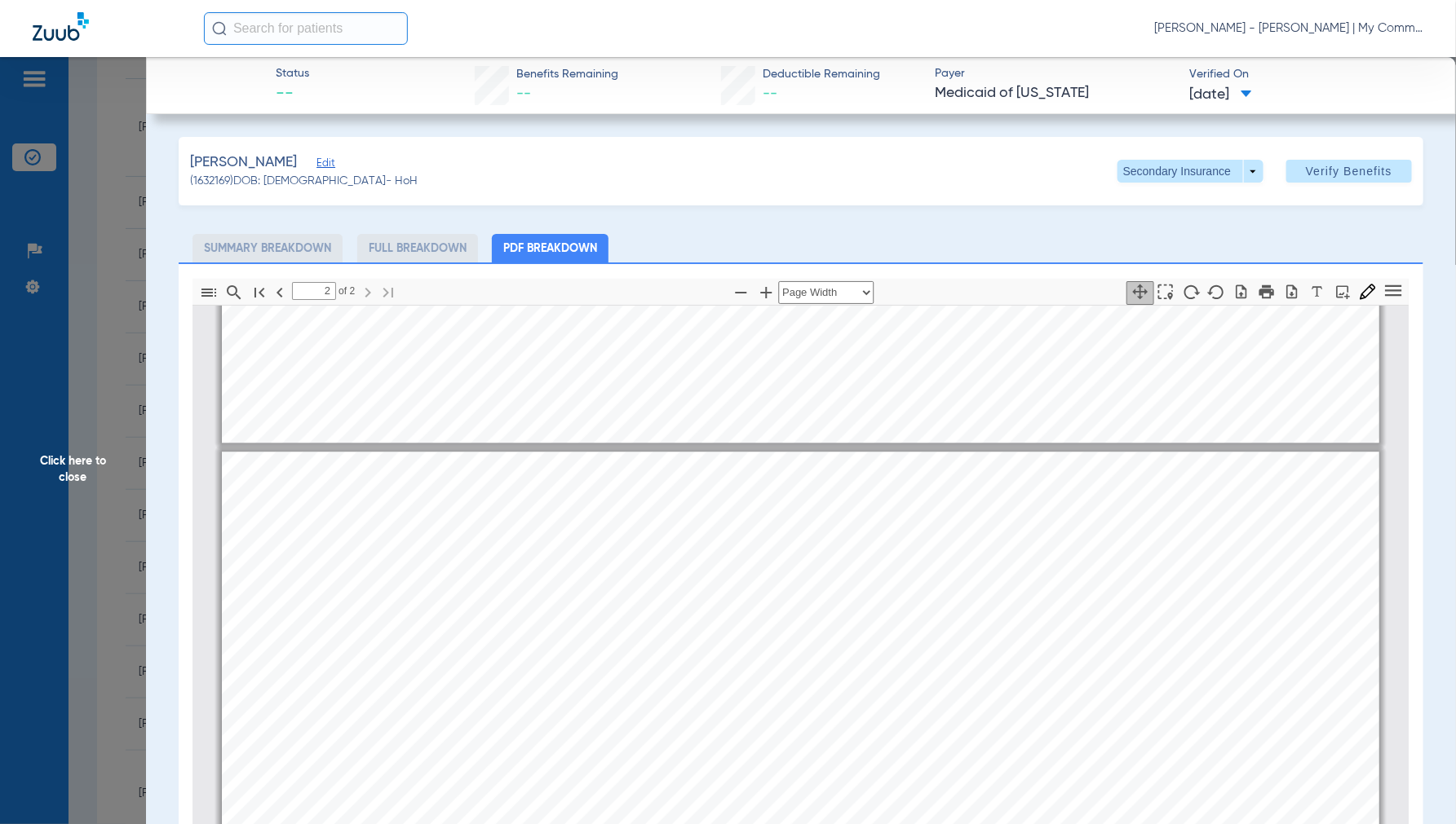
scroll to position [1408, 0]
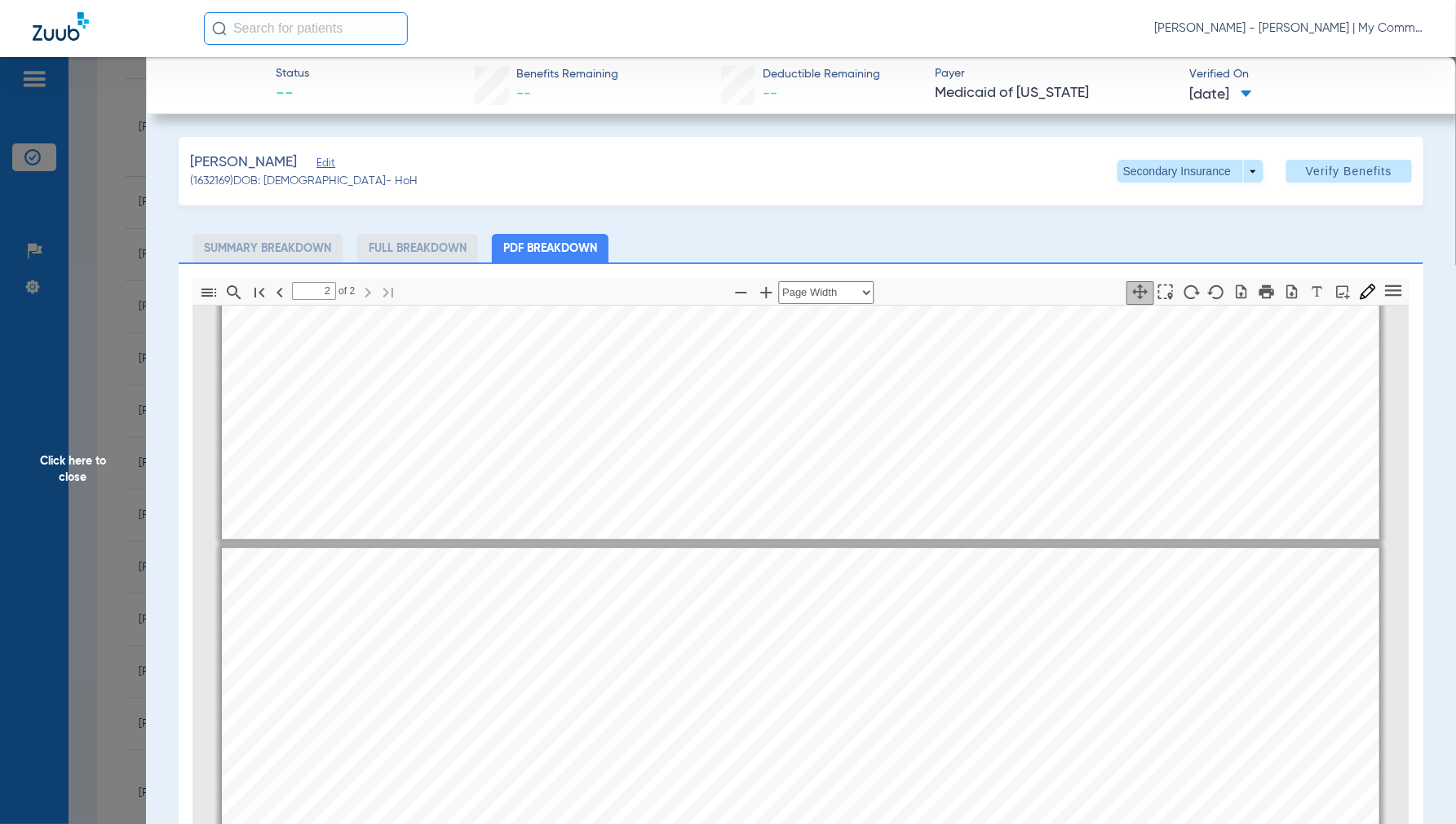
drag, startPoint x: 96, startPoint y: 445, endPoint x: 102, endPoint y: 452, distance: 9.2
click at [98, 445] on span "Click here to close" at bounding box center [72, 468] width 146 height 824
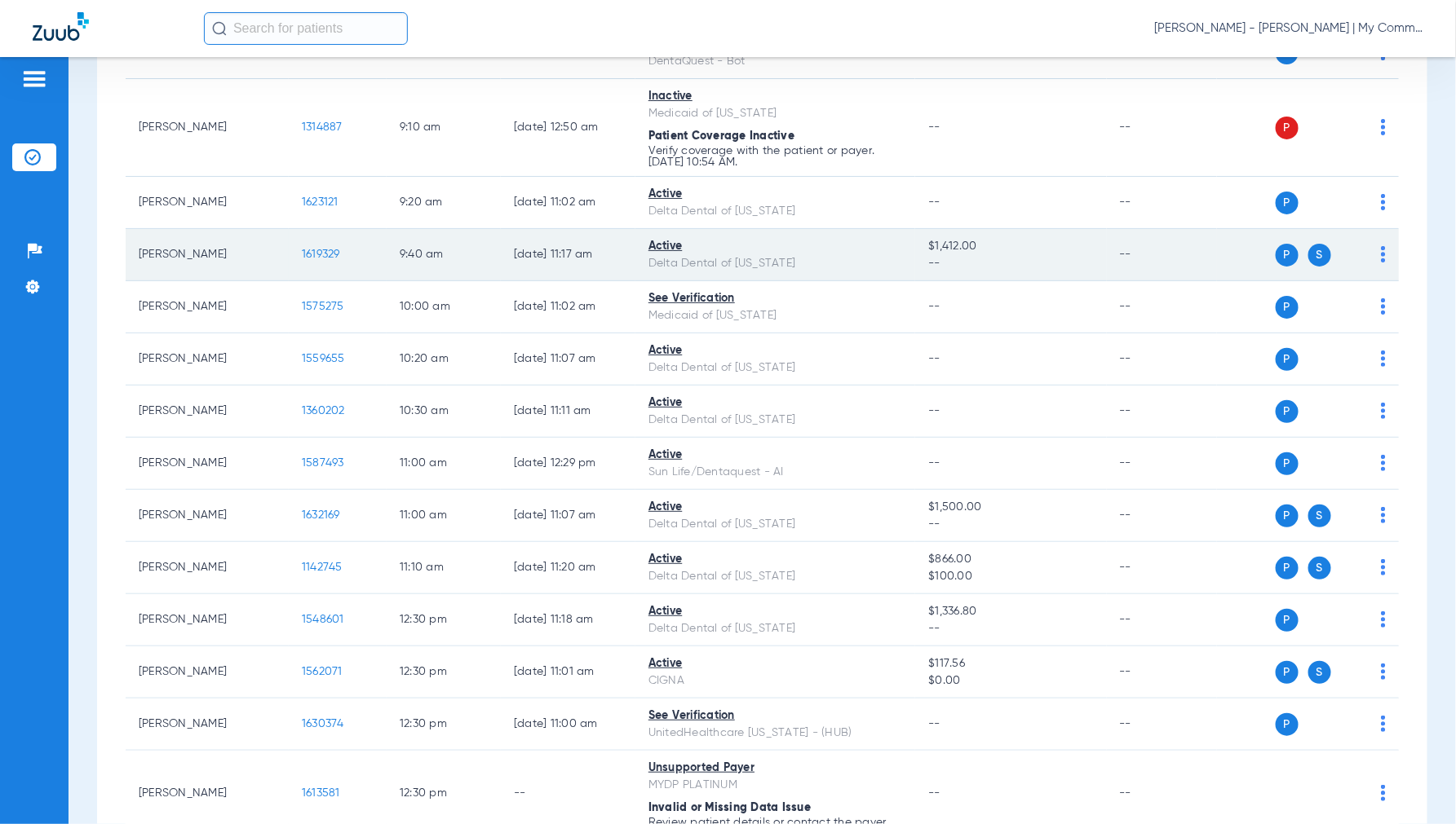
click at [330, 254] on span "1619329" at bounding box center [320, 254] width 39 height 12
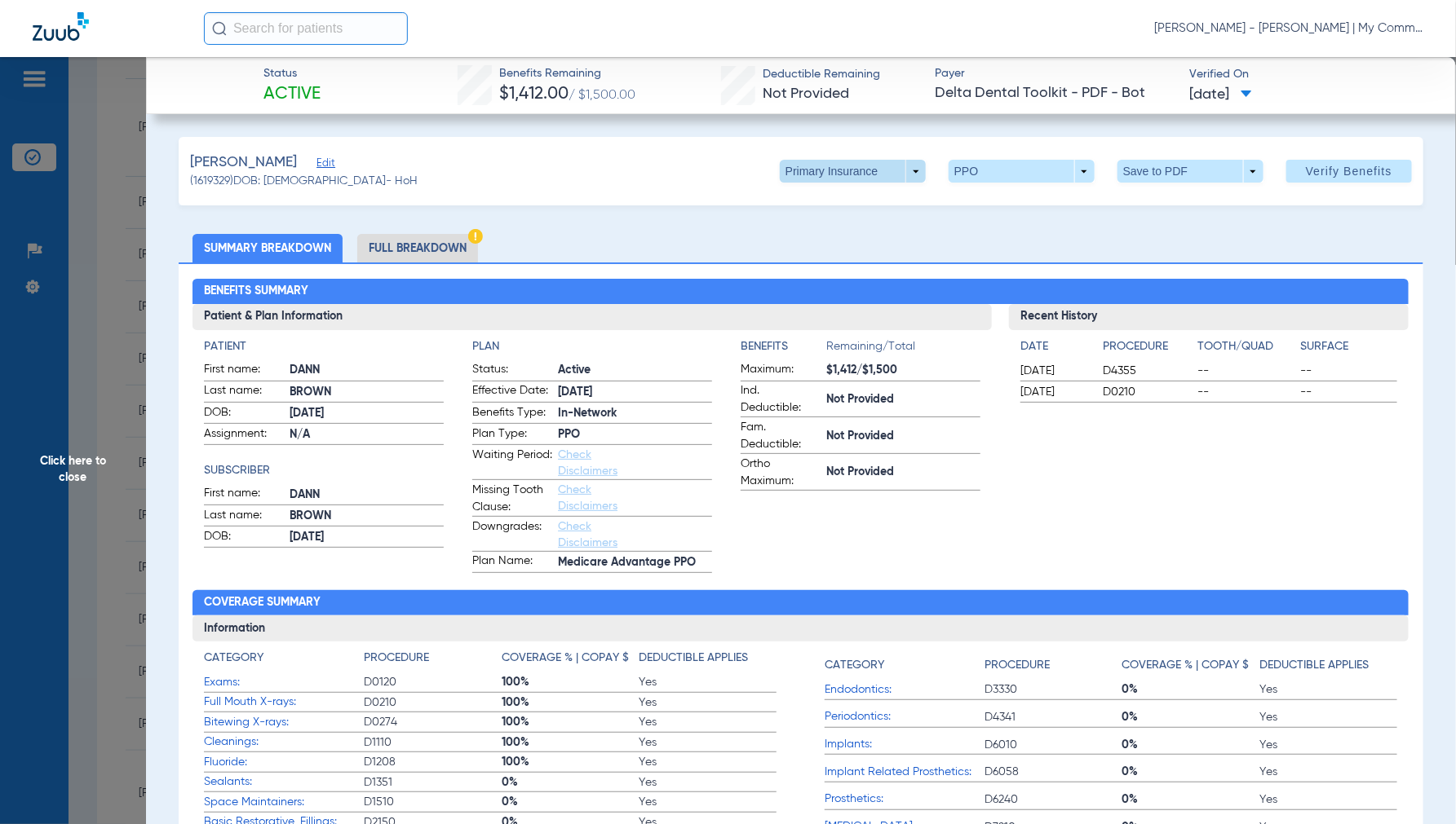
click at [903, 168] on span at bounding box center [852, 171] width 146 height 23
click at [840, 231] on span "Secondary Insurance" at bounding box center [834, 236] width 108 height 12
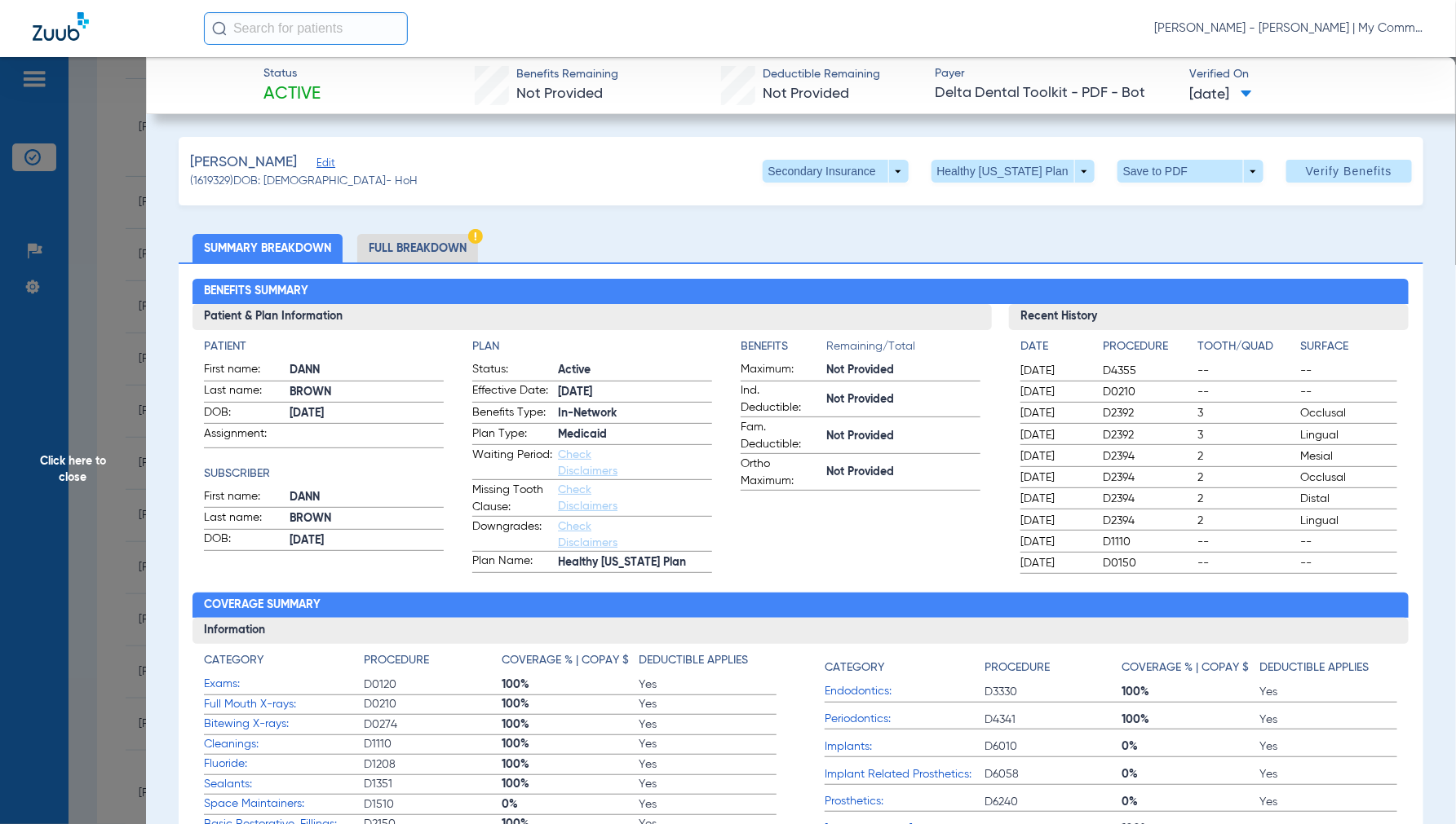
click at [75, 477] on span "Click here to close" at bounding box center [72, 468] width 146 height 824
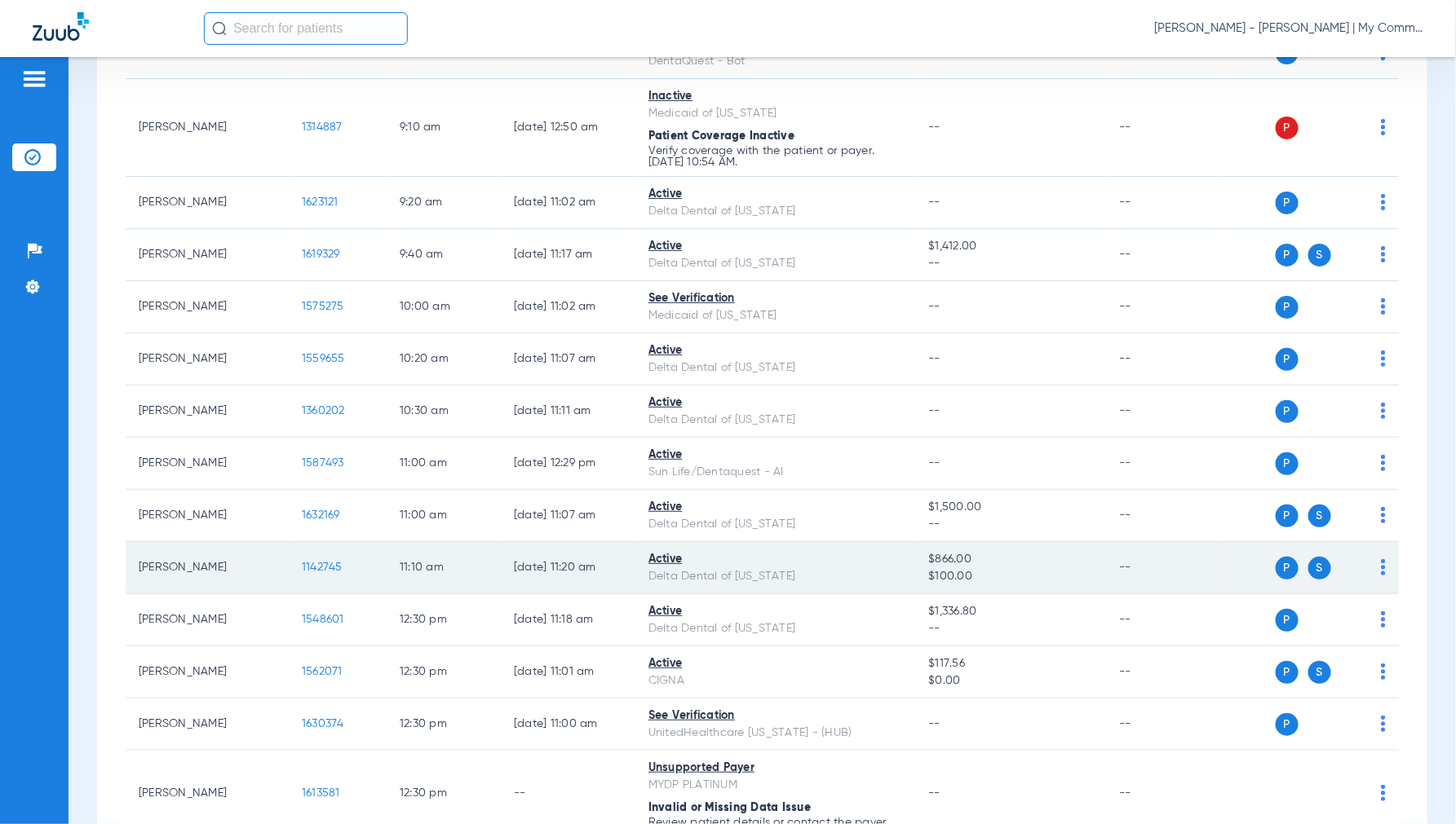
click at [313, 569] on span "1142745" at bounding box center [322, 567] width 41 height 12
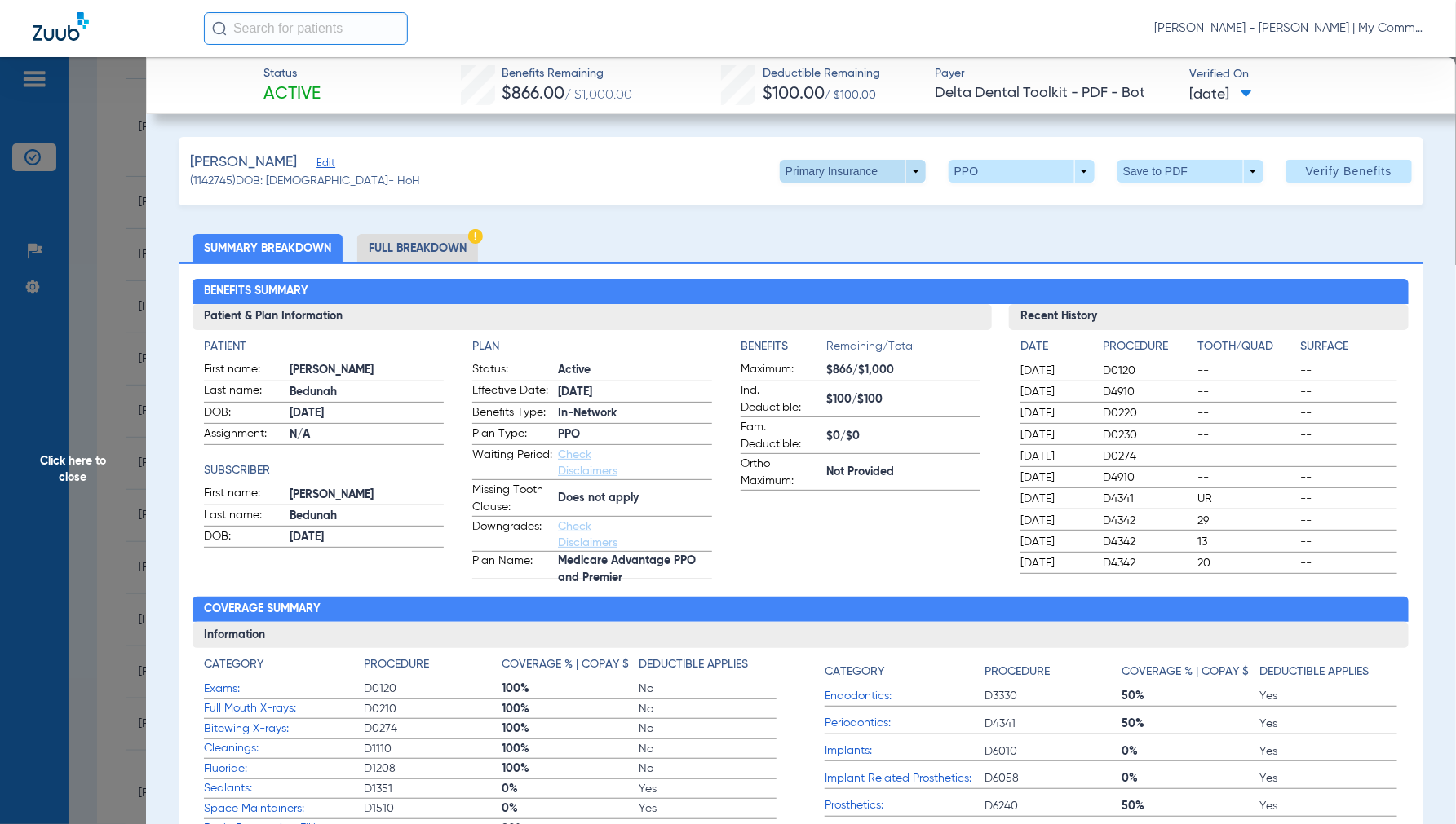
click at [894, 161] on span at bounding box center [852, 171] width 146 height 23
click at [819, 231] on span "Secondary Insurance" at bounding box center [834, 236] width 108 height 12
click at [63, 477] on span "Click here to close" at bounding box center [72, 468] width 146 height 824
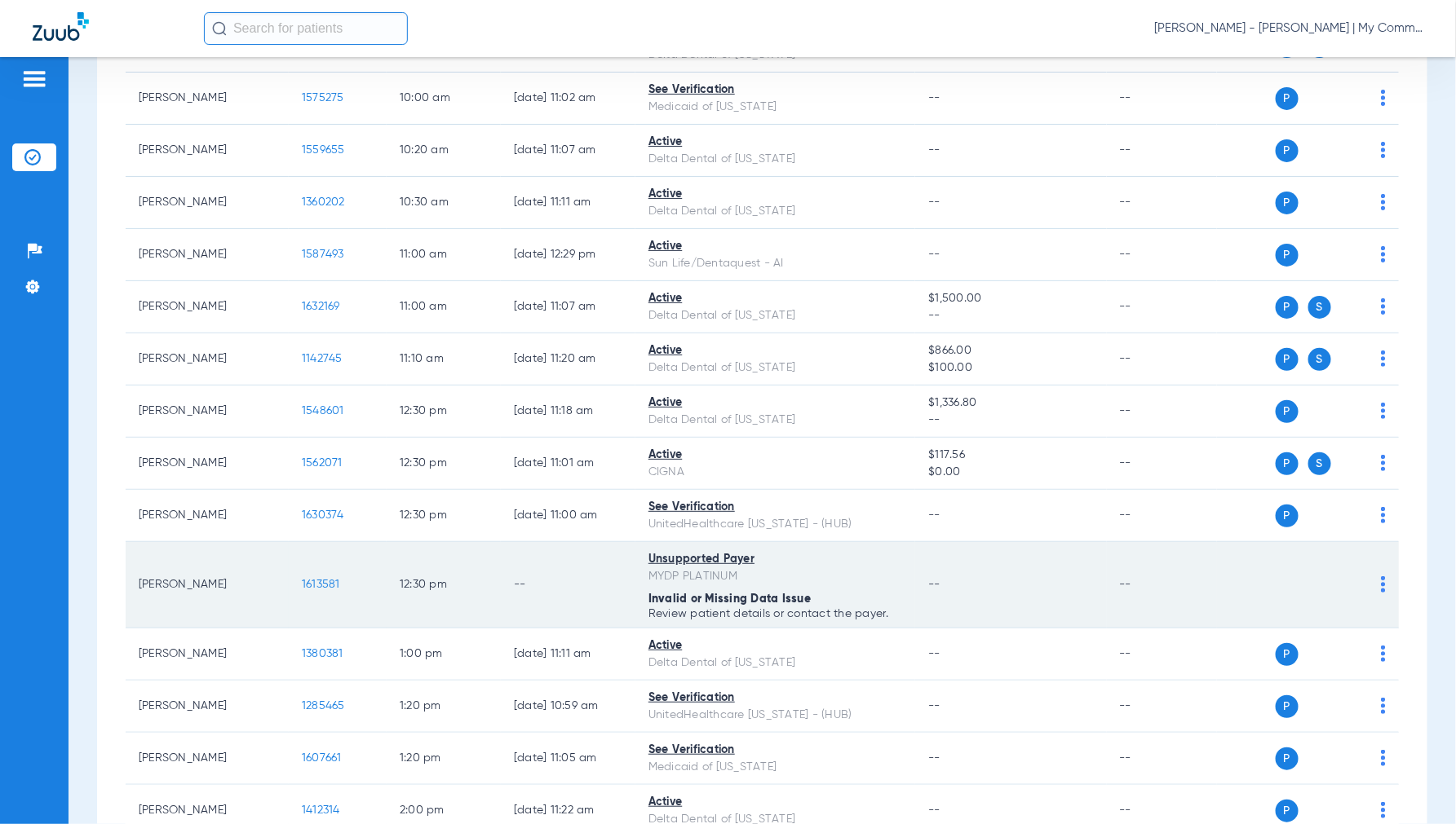
scroll to position [724, 0]
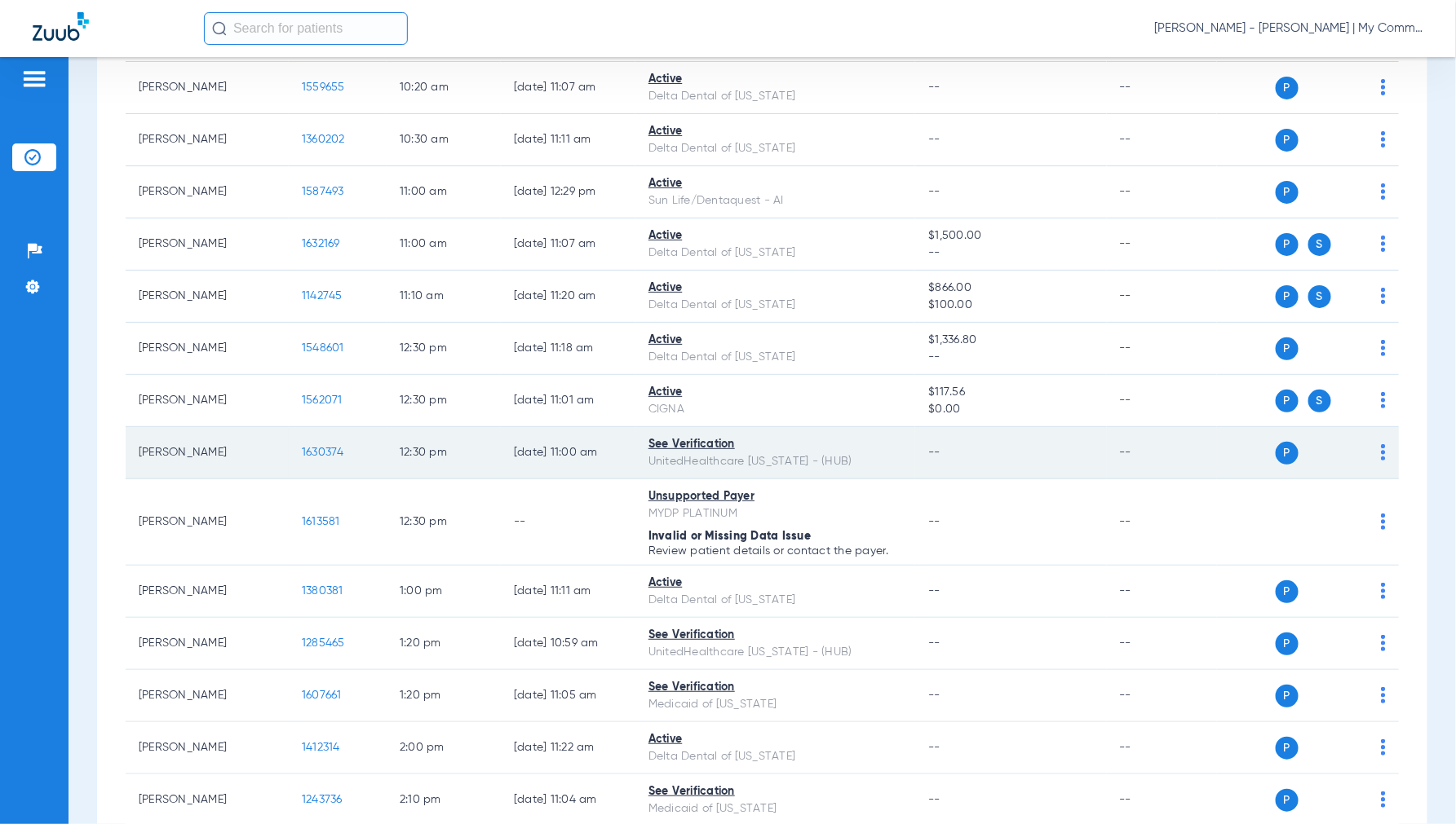
click at [315, 445] on td "1630374" at bounding box center [338, 453] width 98 height 52
click at [316, 449] on span "1630374" at bounding box center [323, 453] width 43 height 12
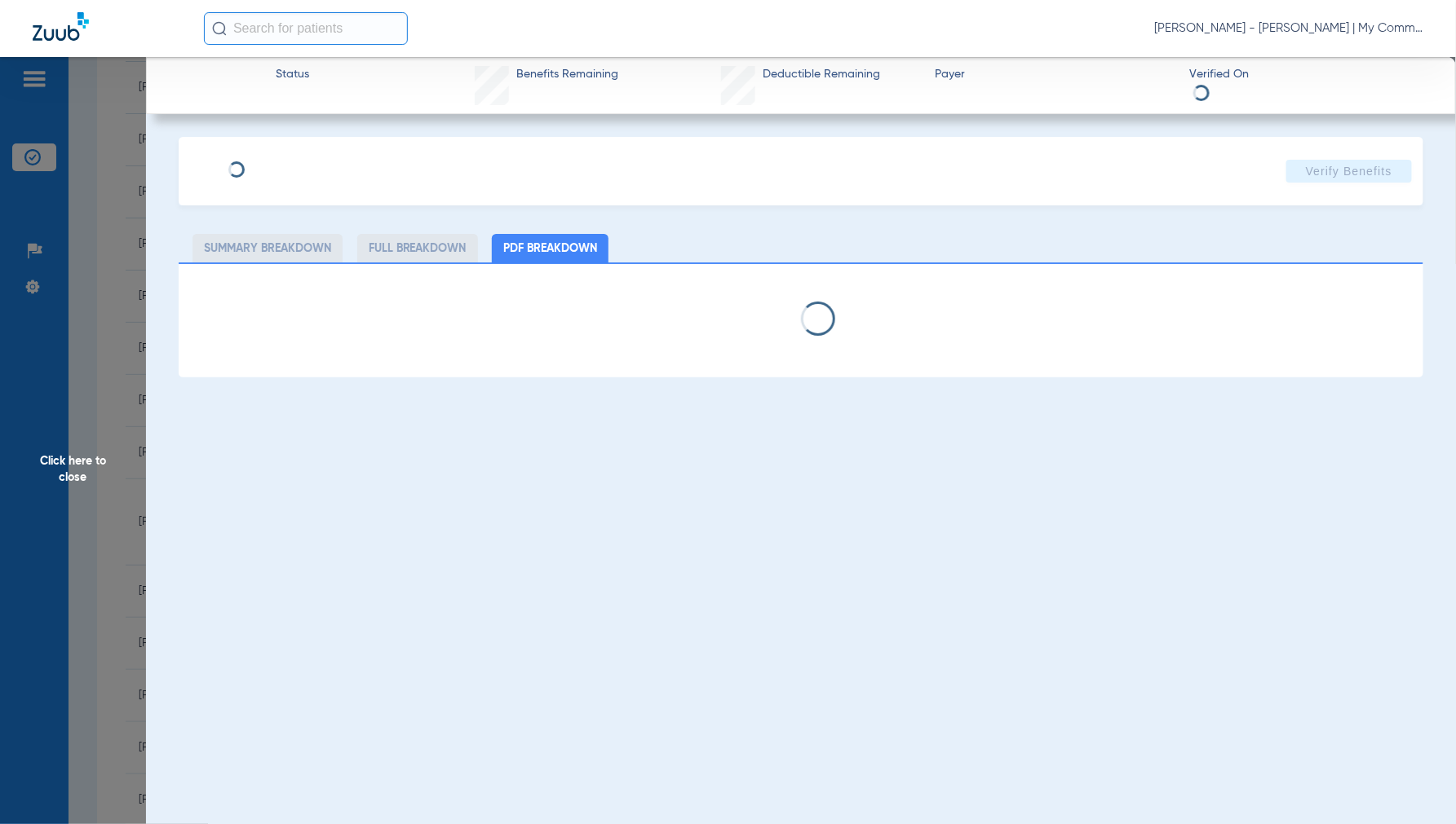
select select "page-width"
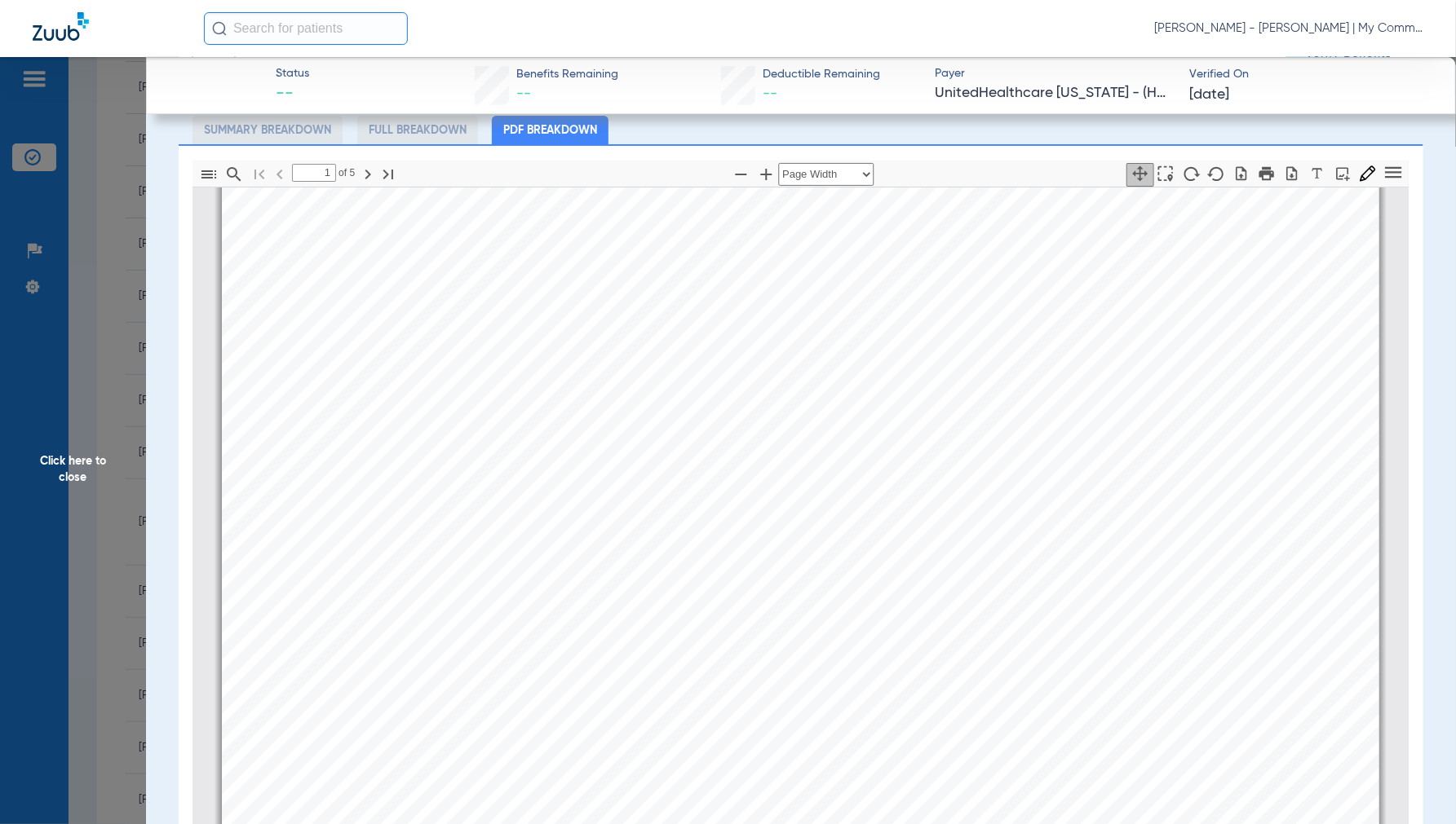
scroll to position [234, 0]
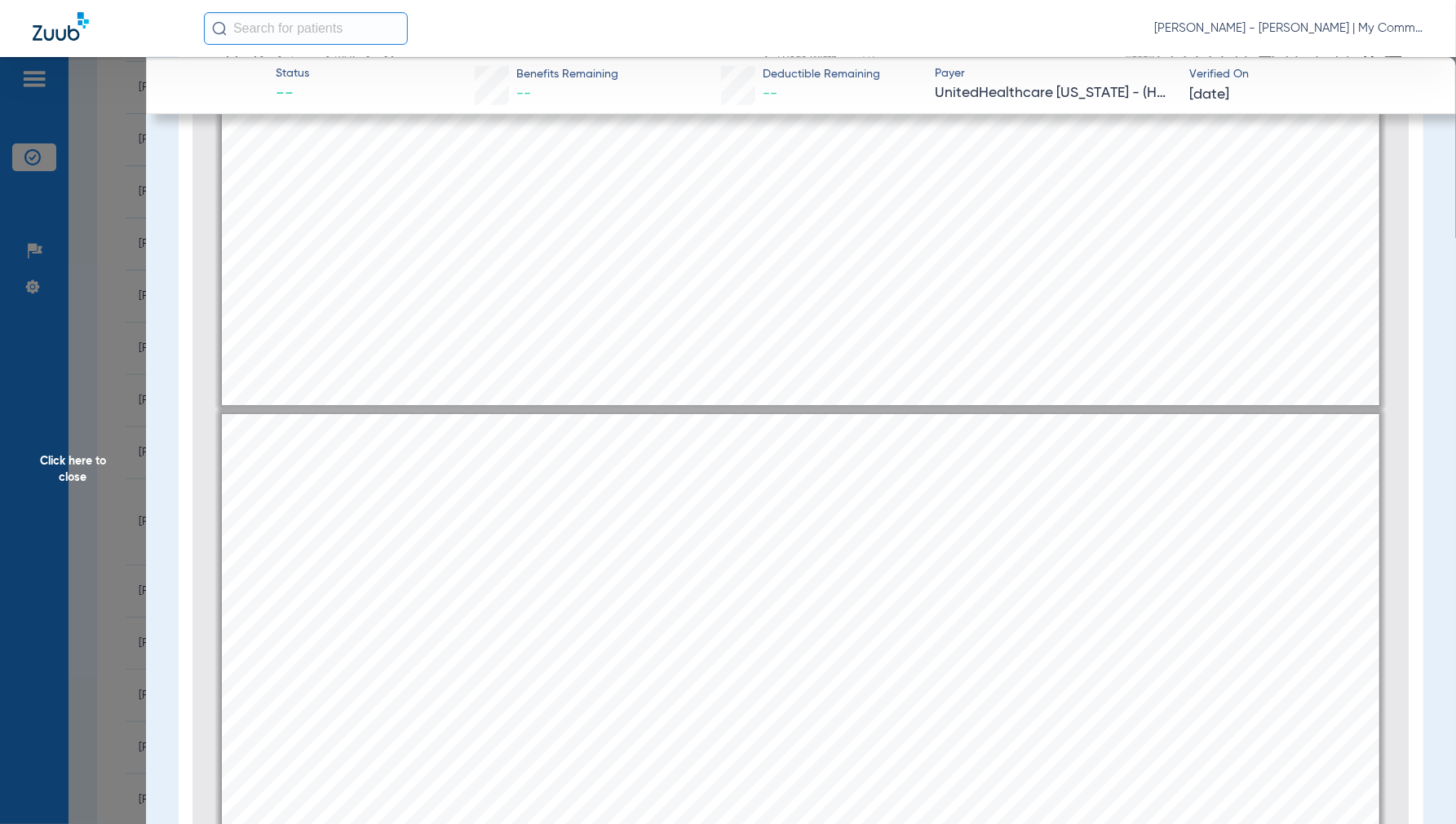
type input "4"
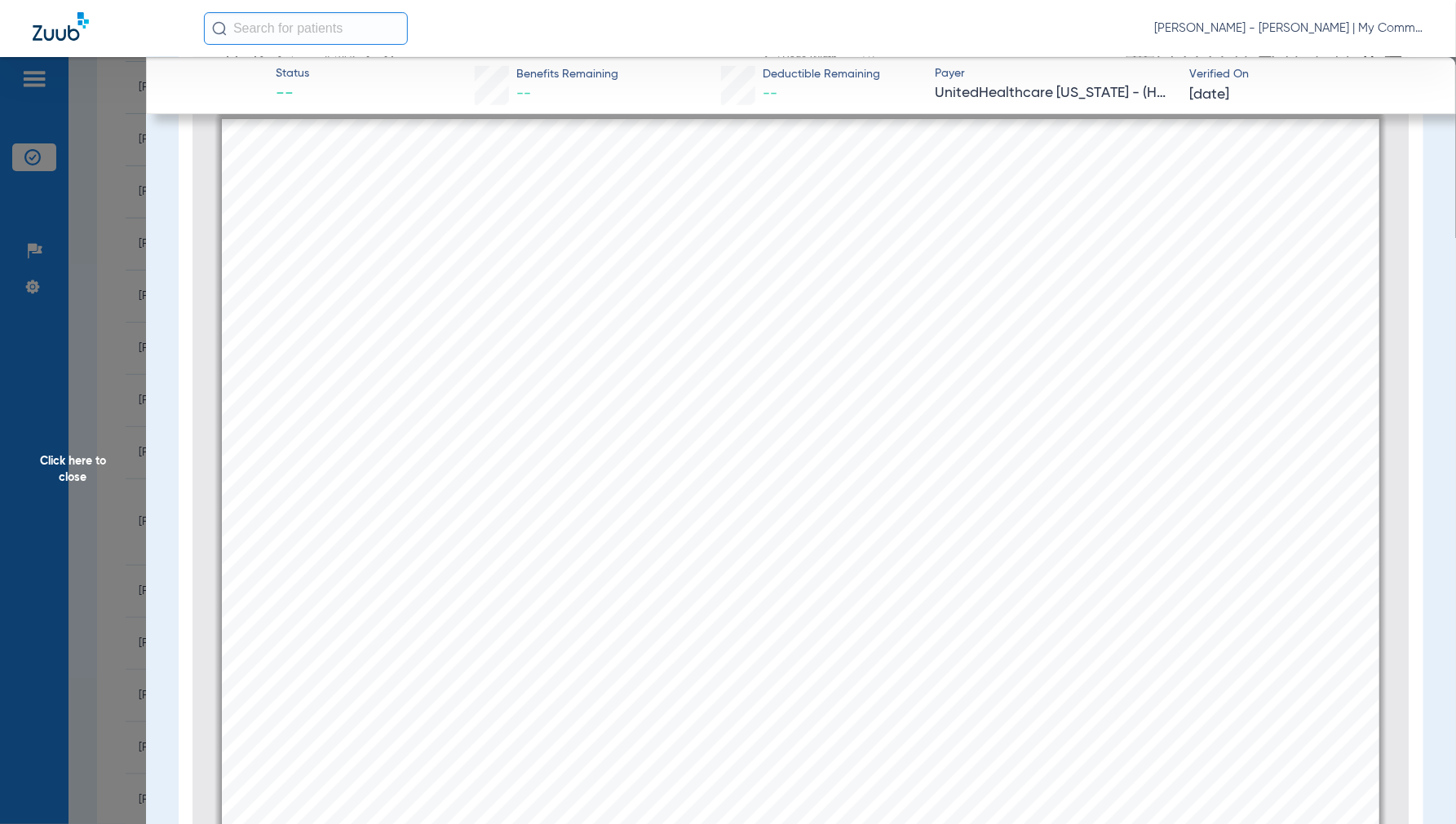
scroll to position [4900, 0]
click at [62, 463] on span "Click here to close" at bounding box center [72, 468] width 146 height 824
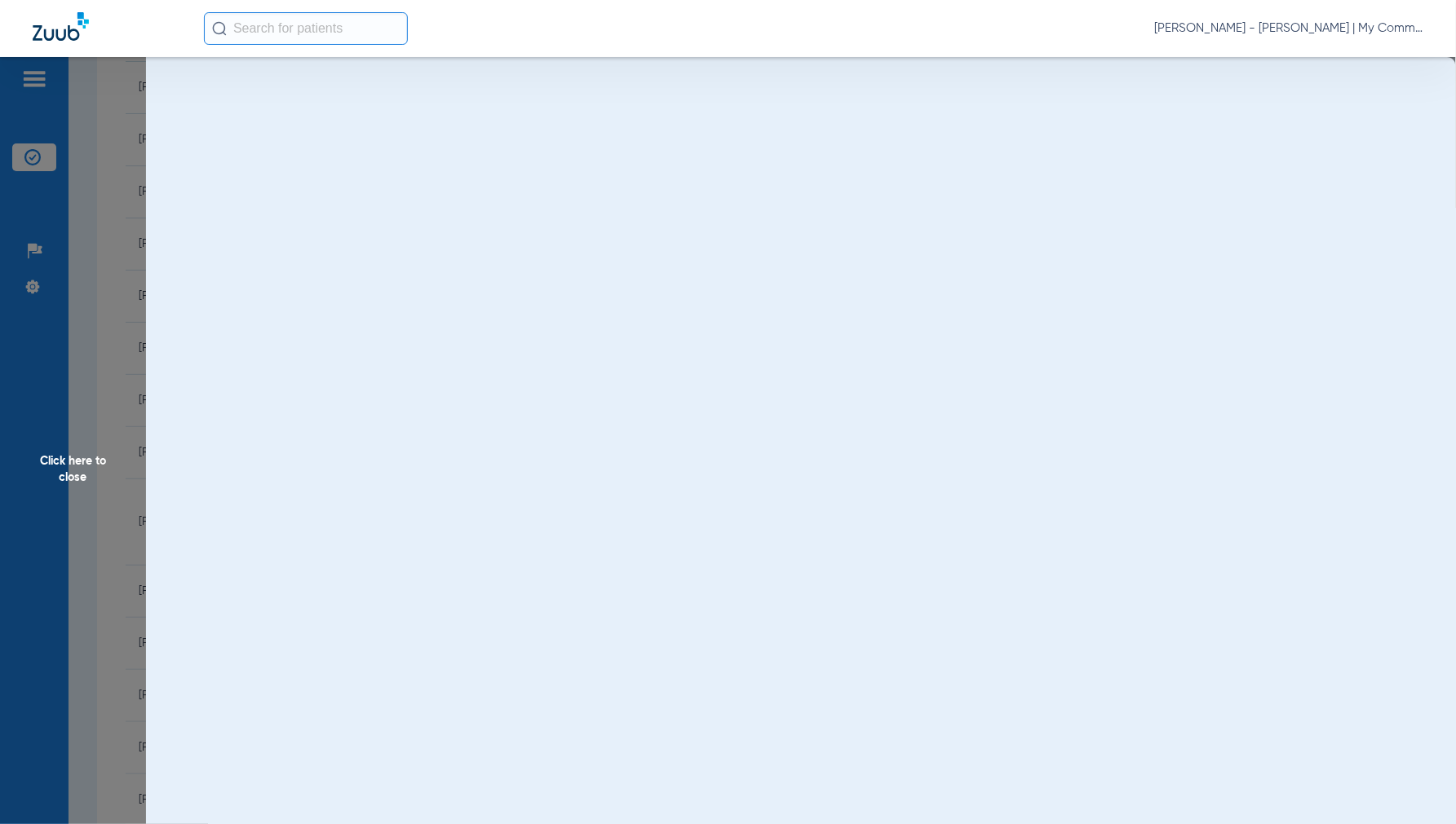
scroll to position [0, 0]
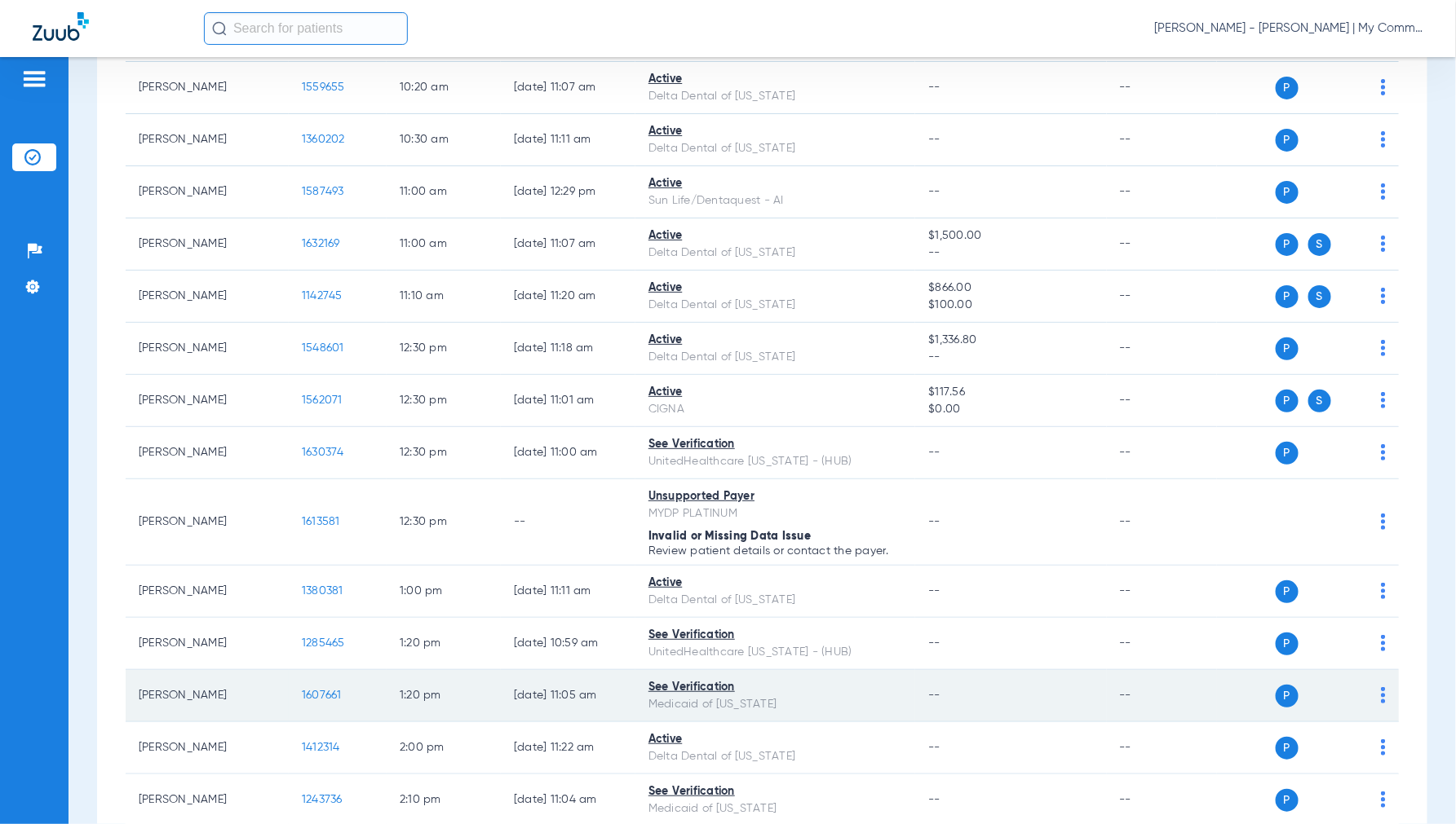
click at [302, 691] on span "1607661" at bounding box center [321, 696] width 40 height 12
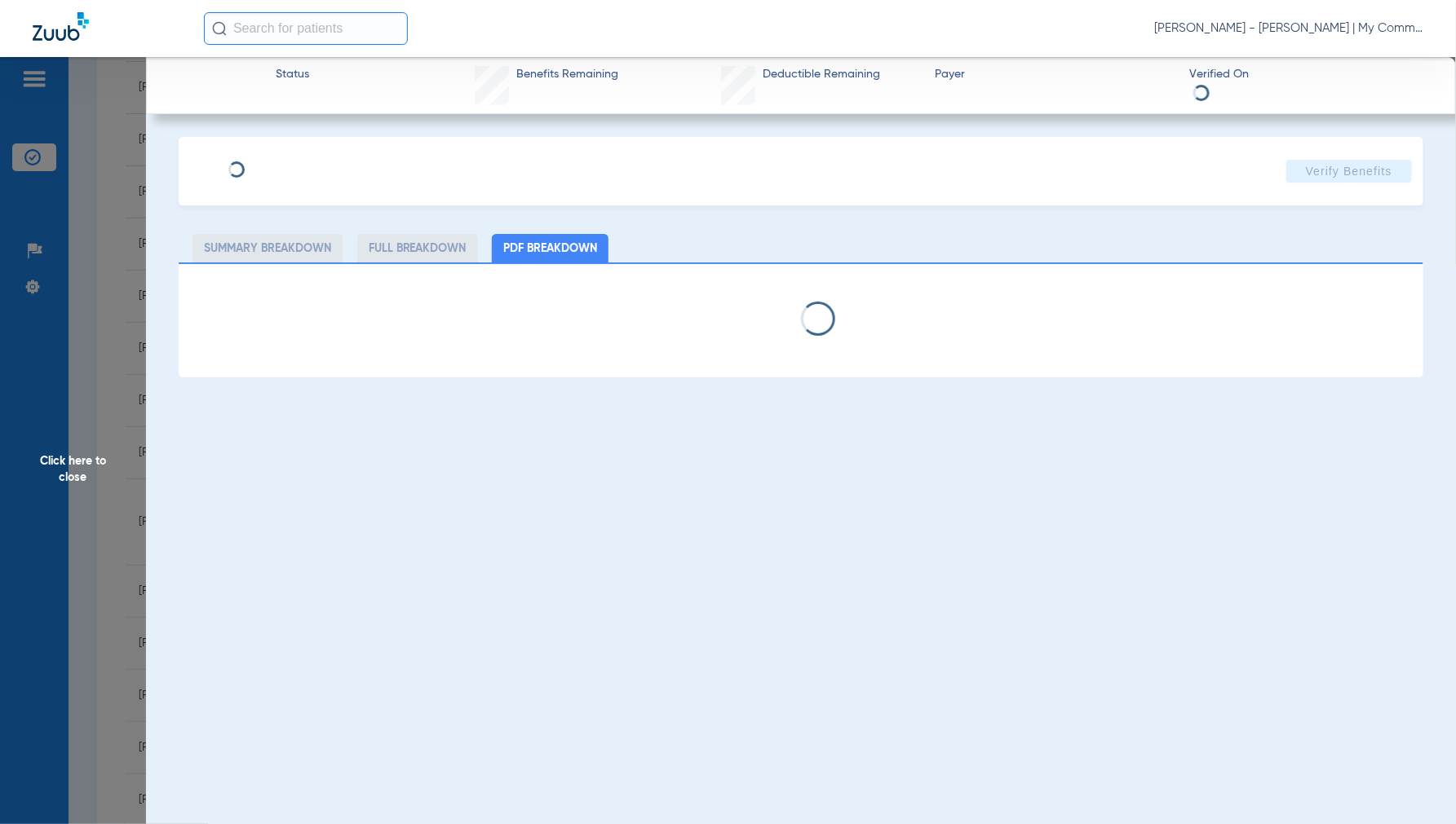
select select "page-width"
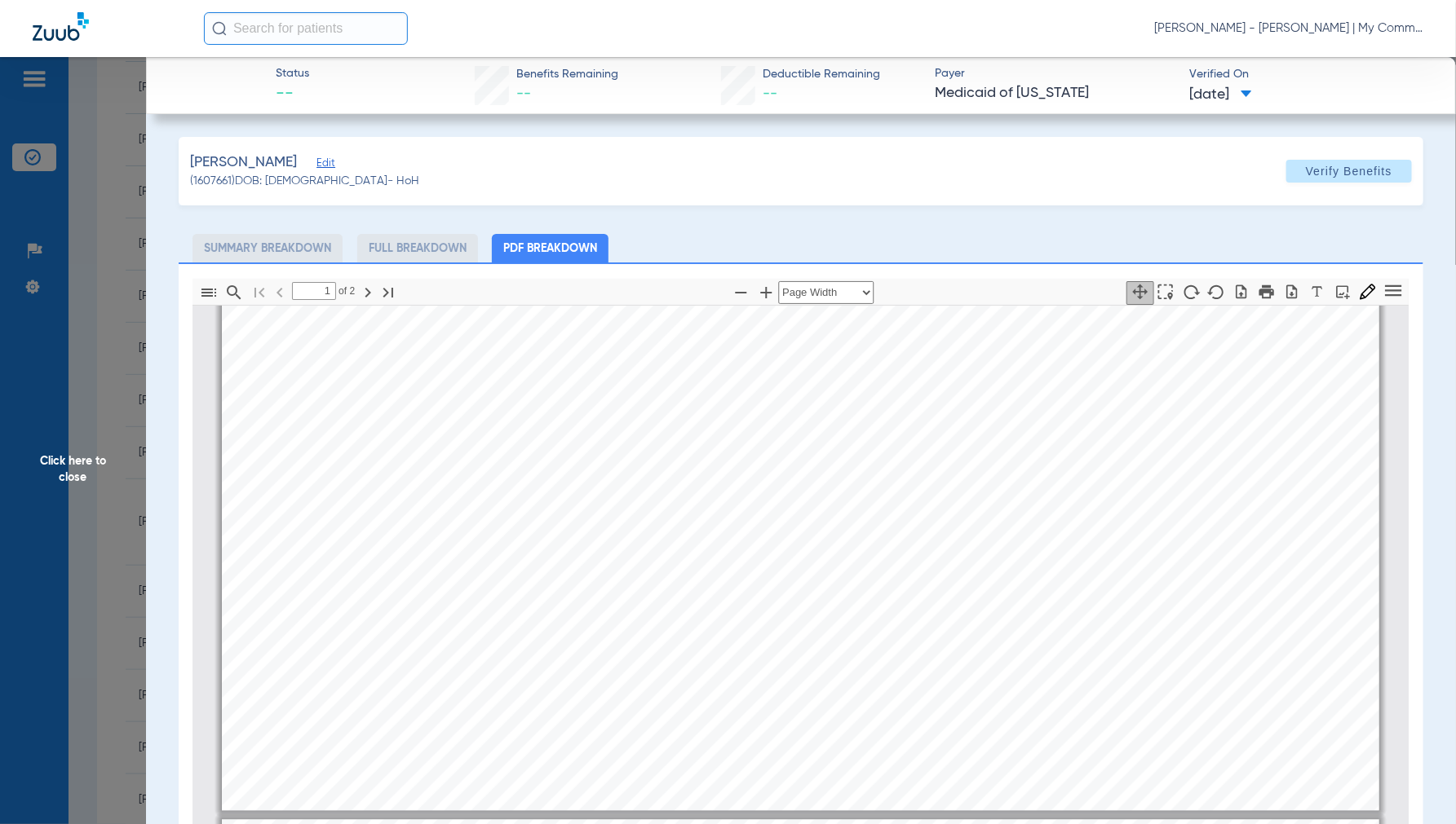
type input "2"
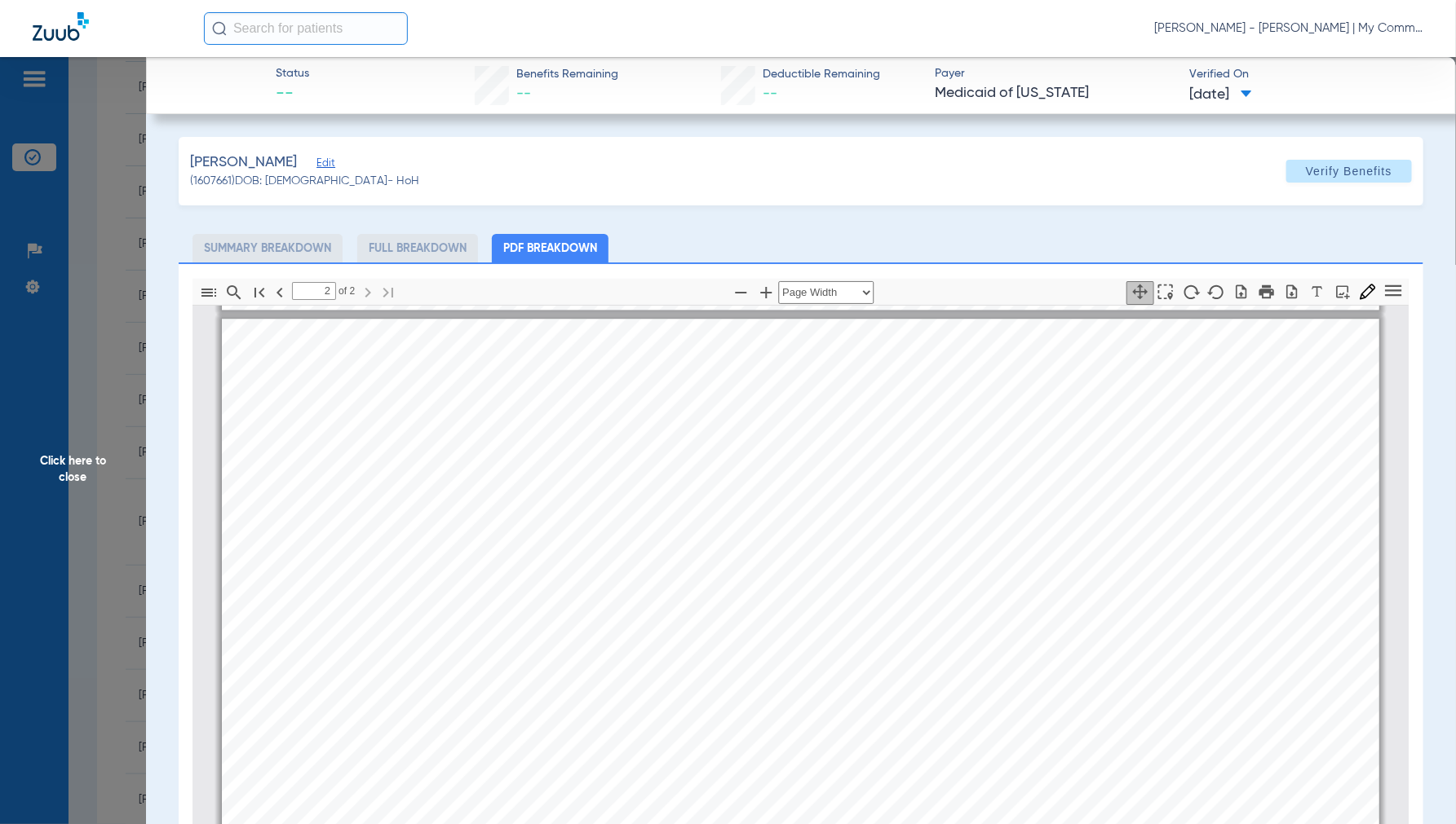
scroll to position [2001, 0]
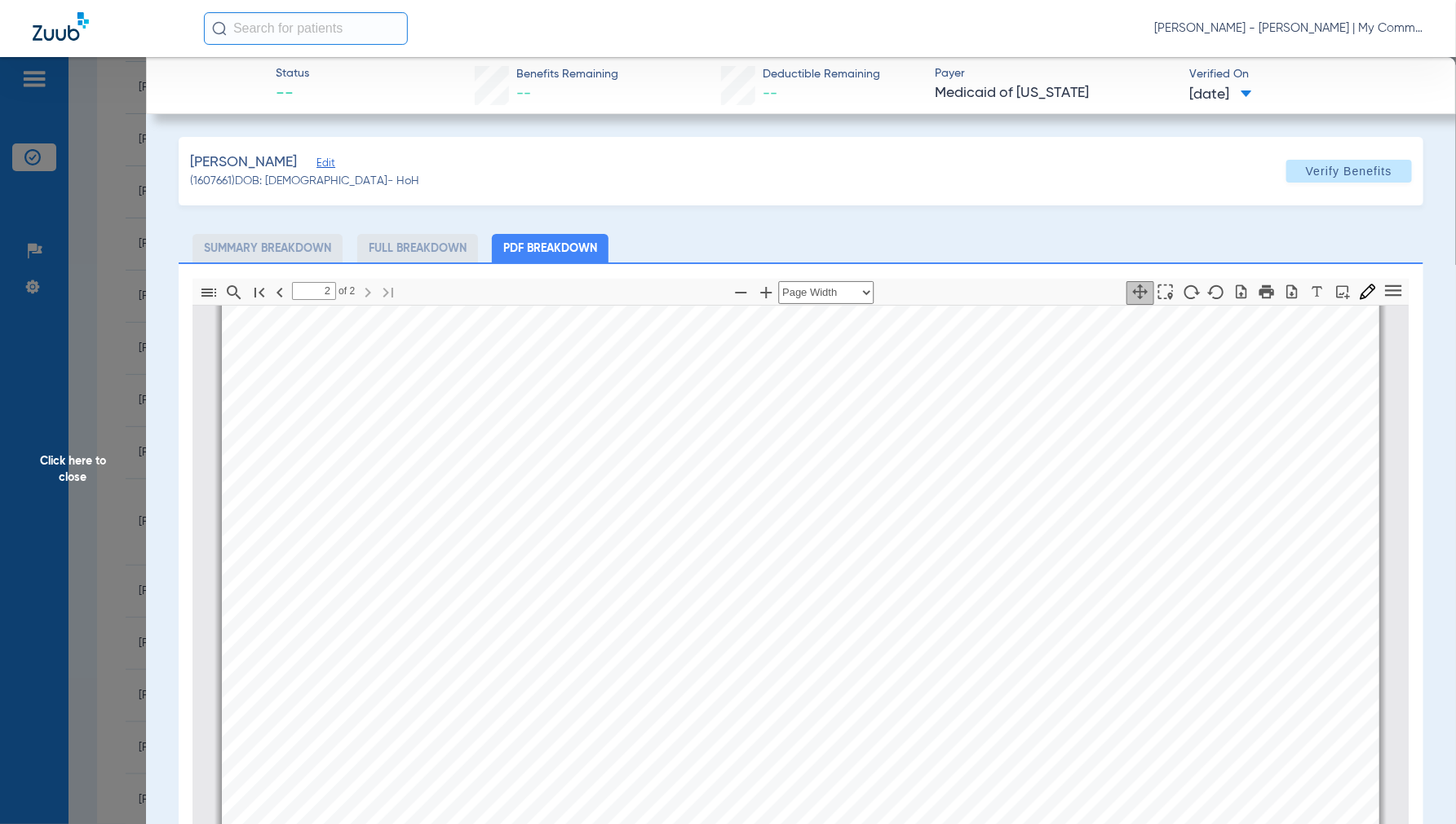
click at [73, 469] on span "Click here to close" at bounding box center [72, 468] width 146 height 824
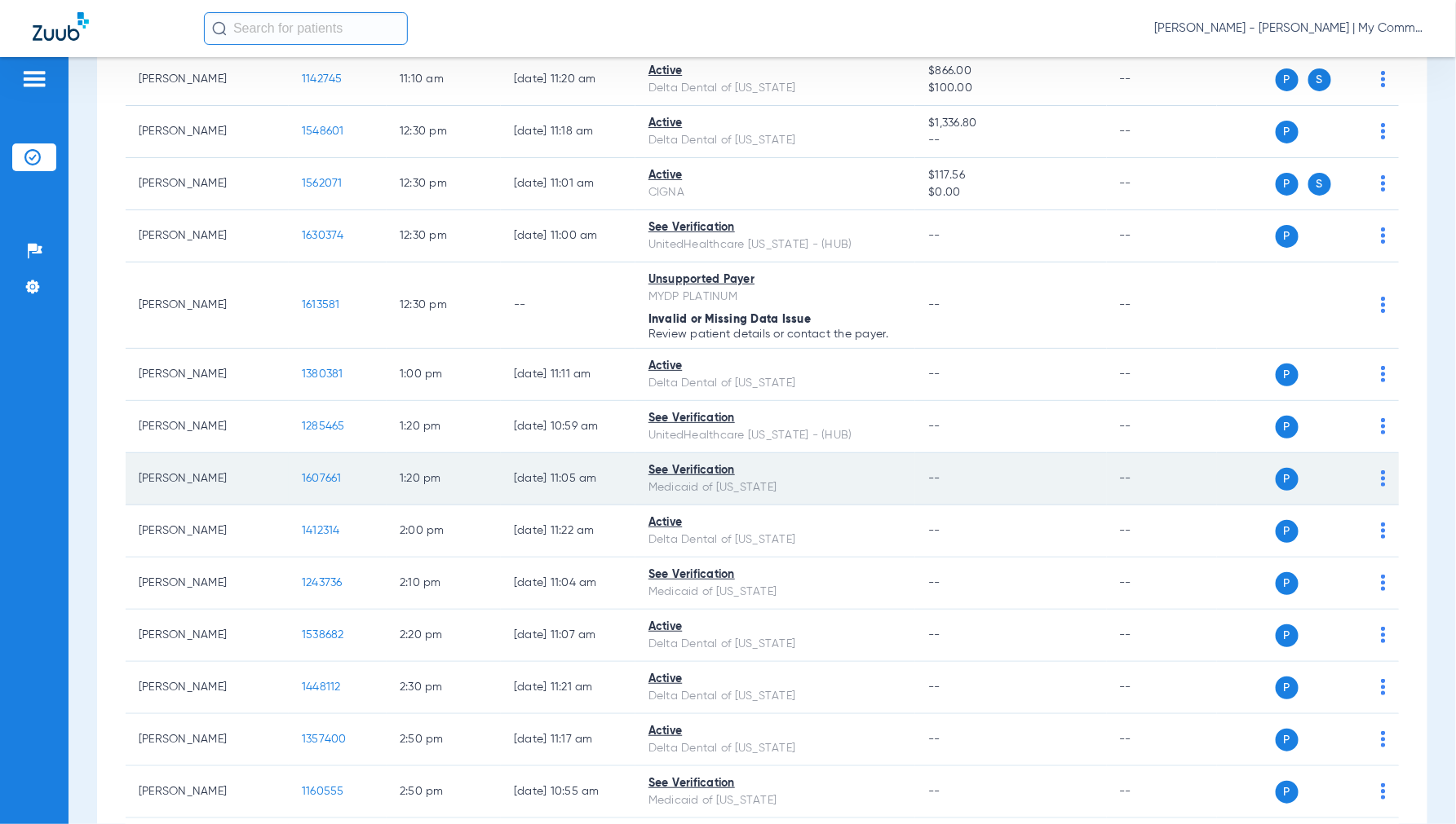
scroll to position [996, 0]
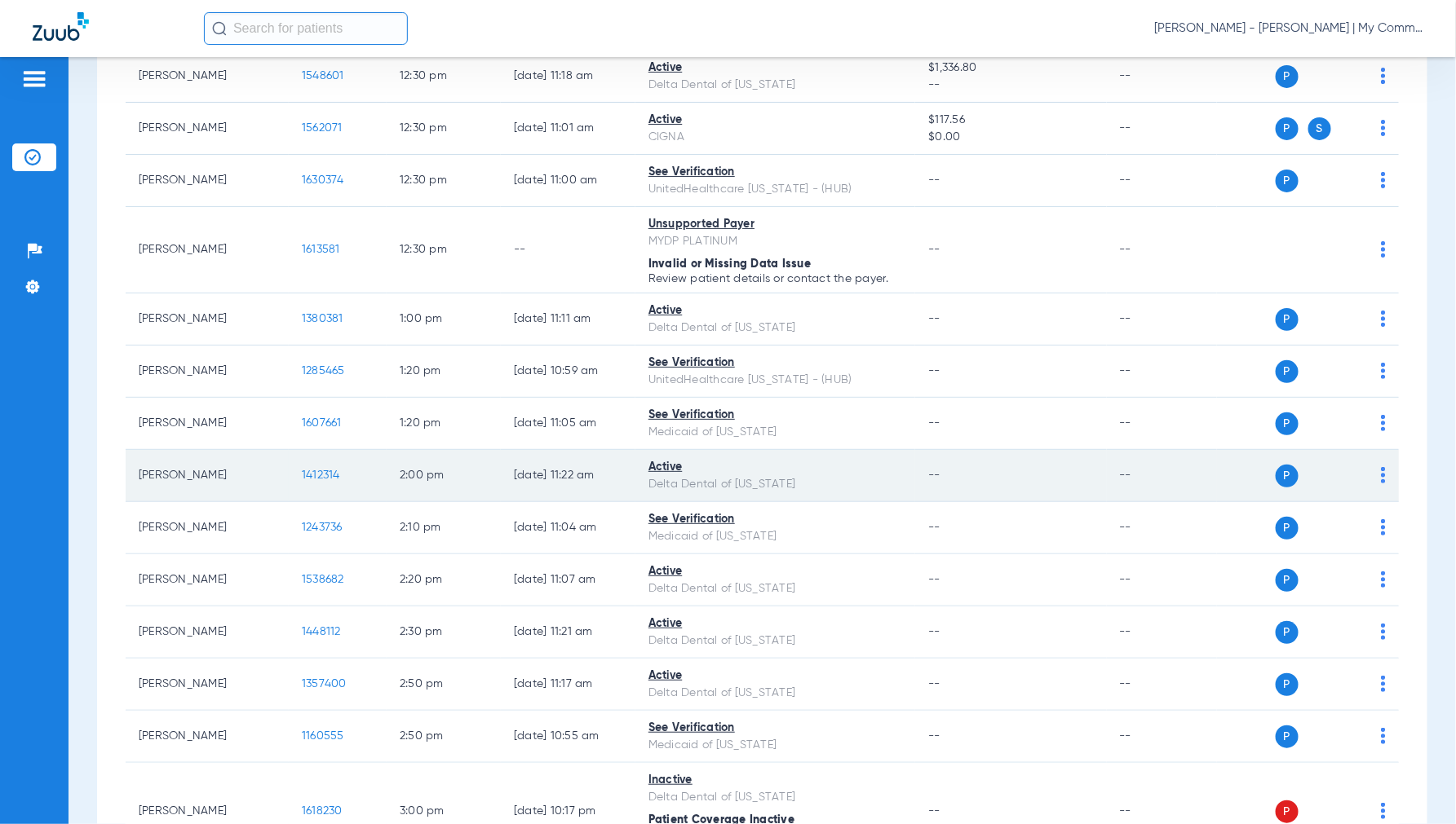
click at [318, 473] on span "1412314" at bounding box center [320, 475] width 39 height 12
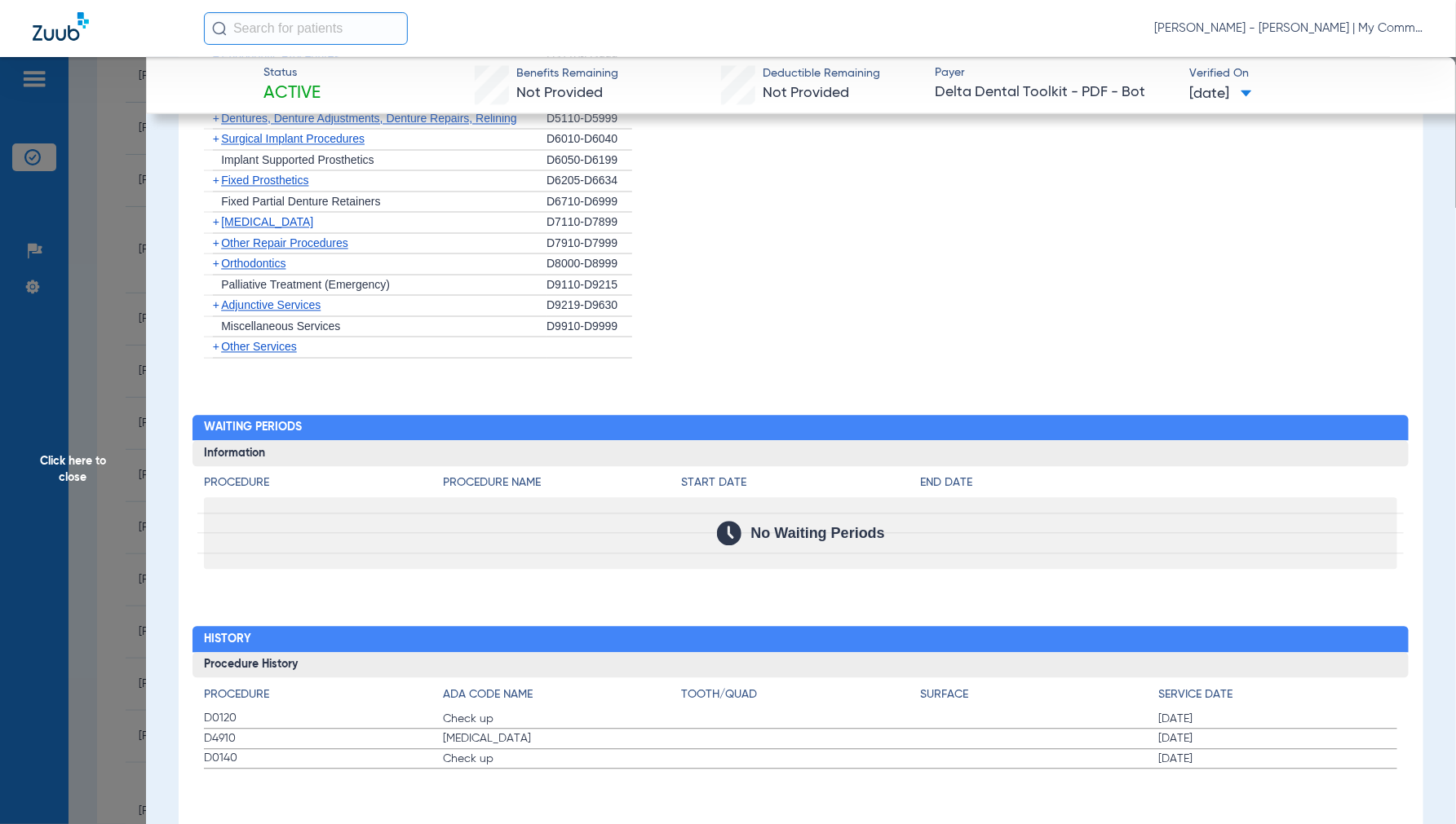
scroll to position [1319, 0]
click at [73, 460] on span "Click here to close" at bounding box center [72, 468] width 146 height 824
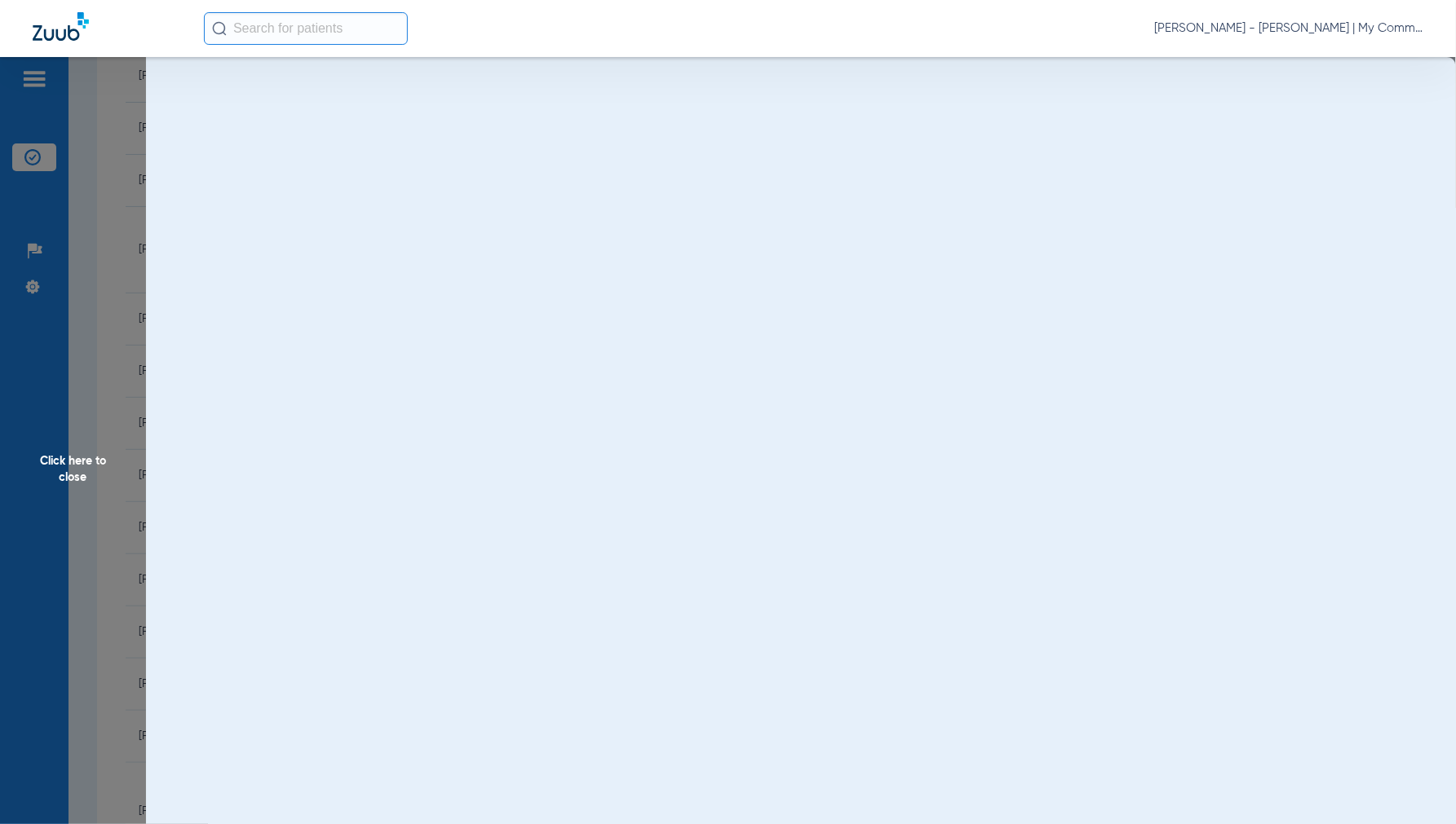
scroll to position [0, 0]
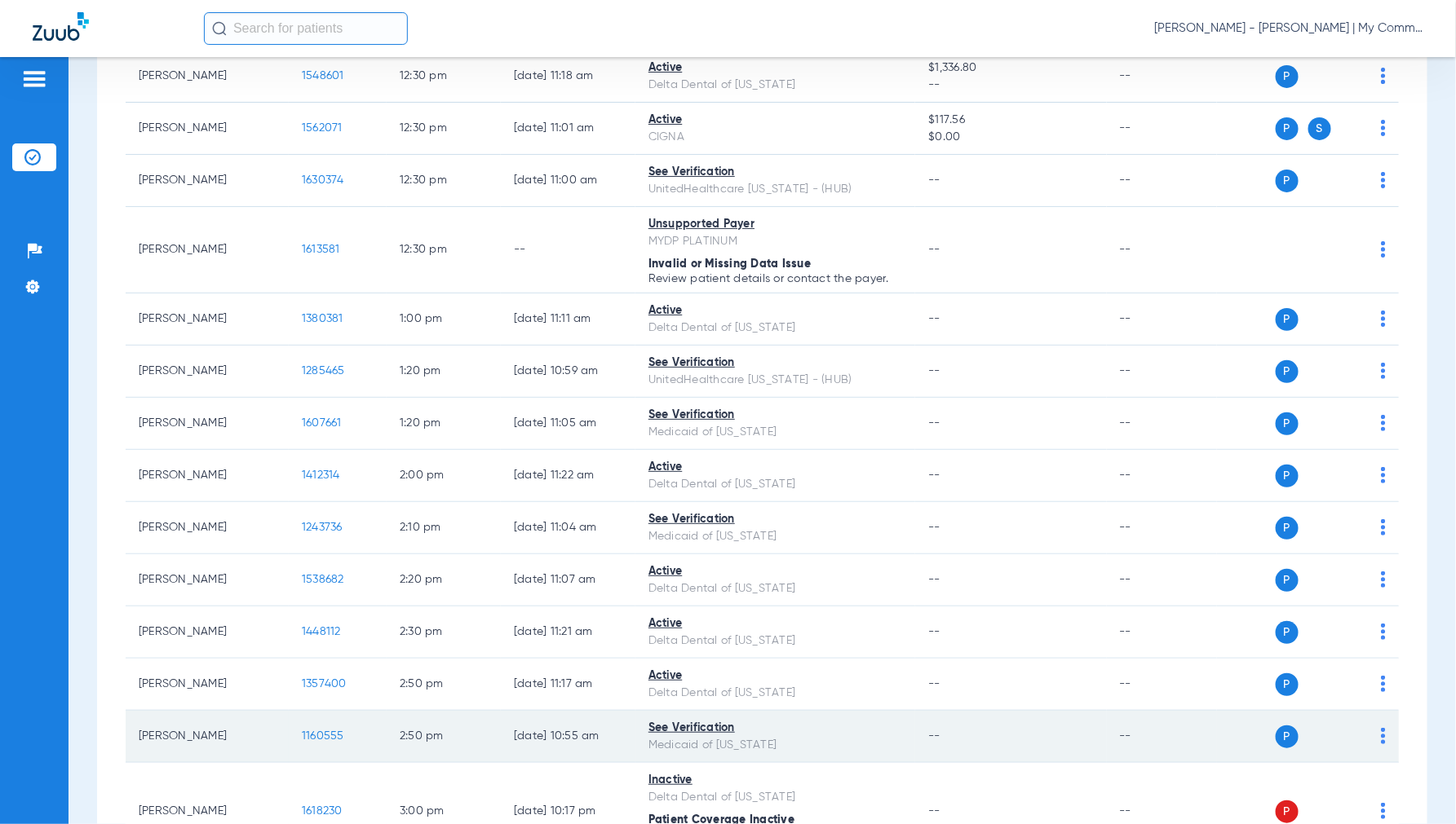
click at [329, 742] on span "1160555" at bounding box center [323, 736] width 43 height 12
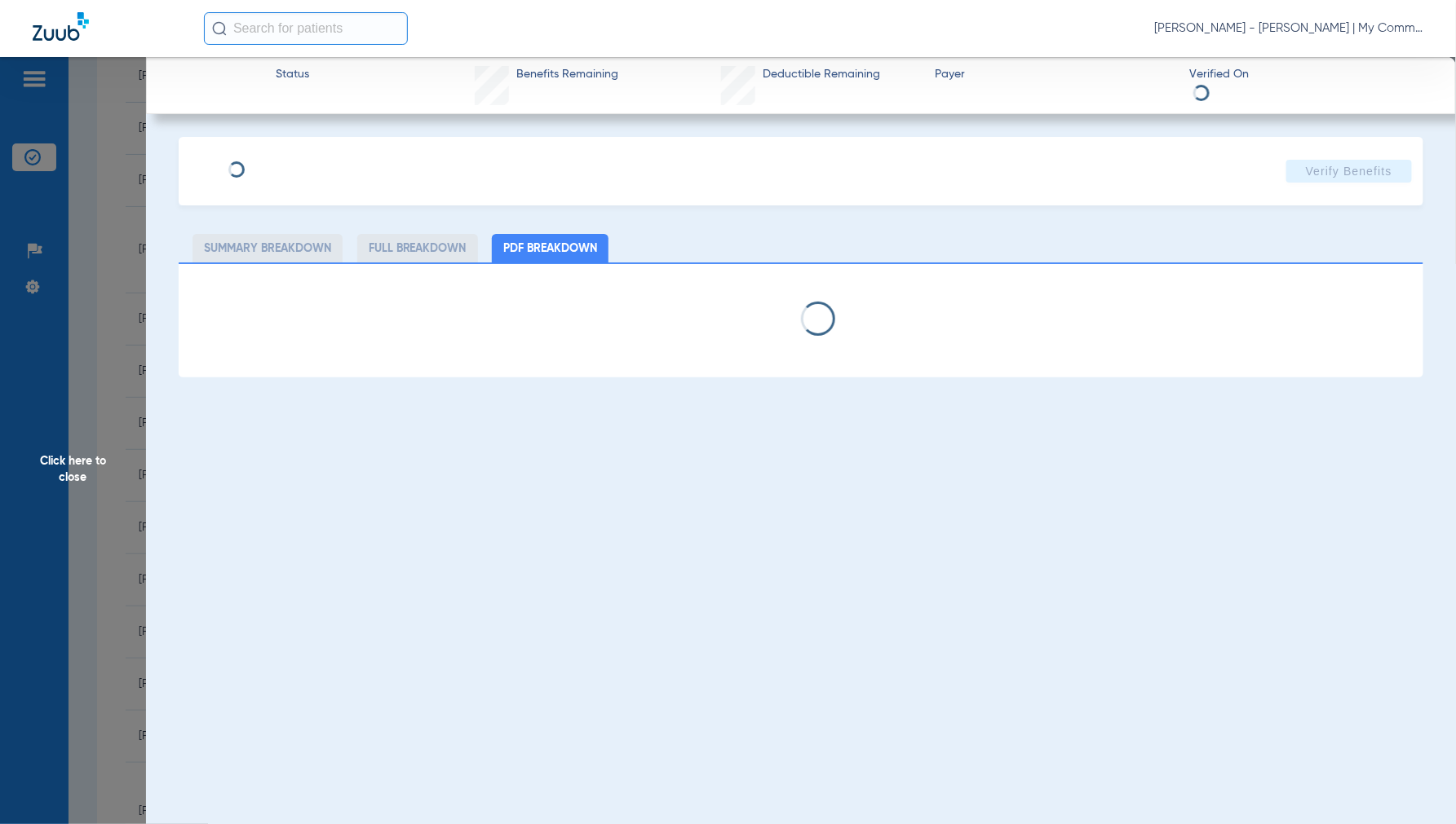
select select "page-width"
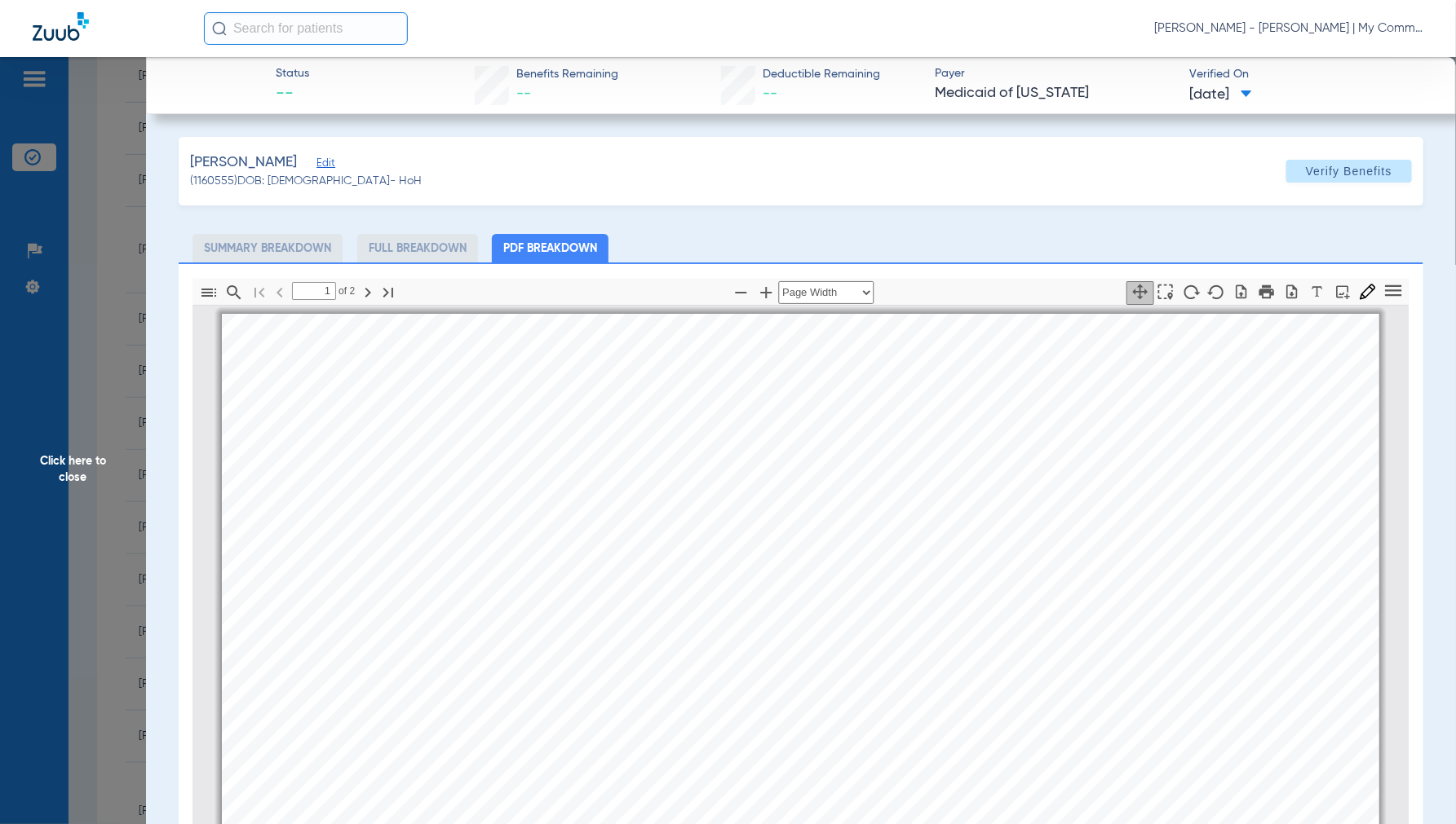
scroll to position [8, 0]
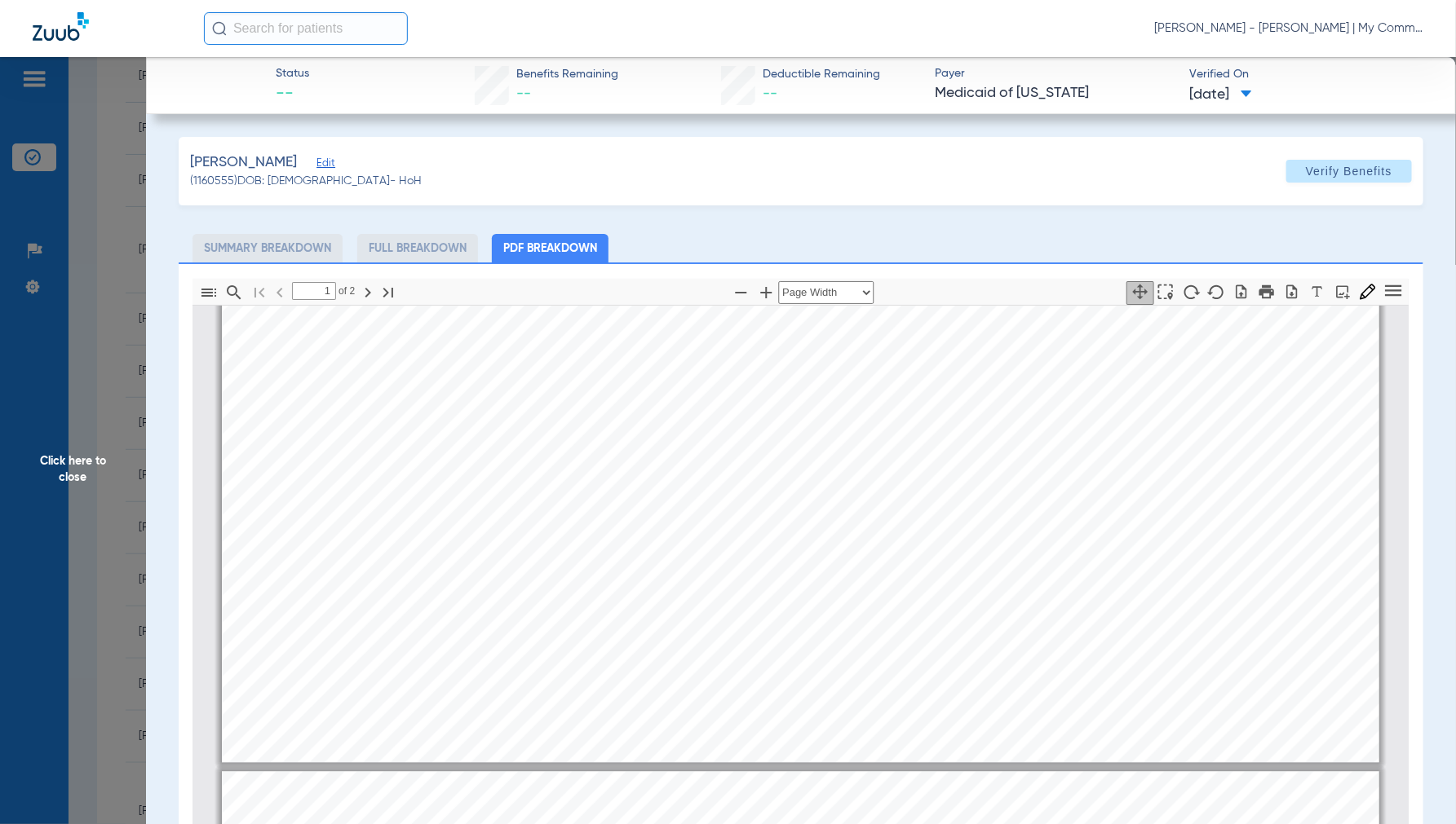
type input "2"
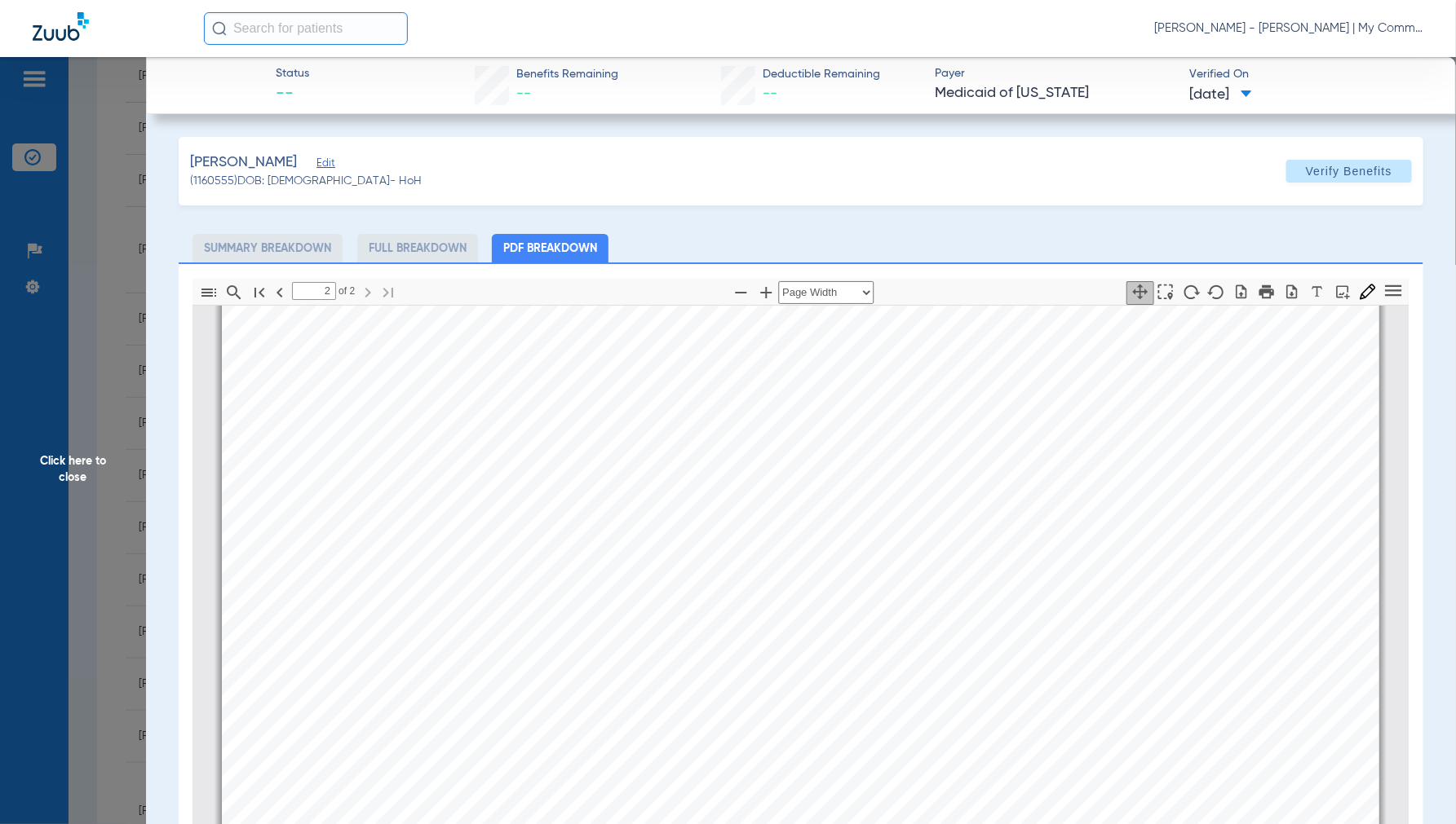
scroll to position [2181, 0]
click at [63, 460] on span "Click here to close" at bounding box center [72, 468] width 146 height 824
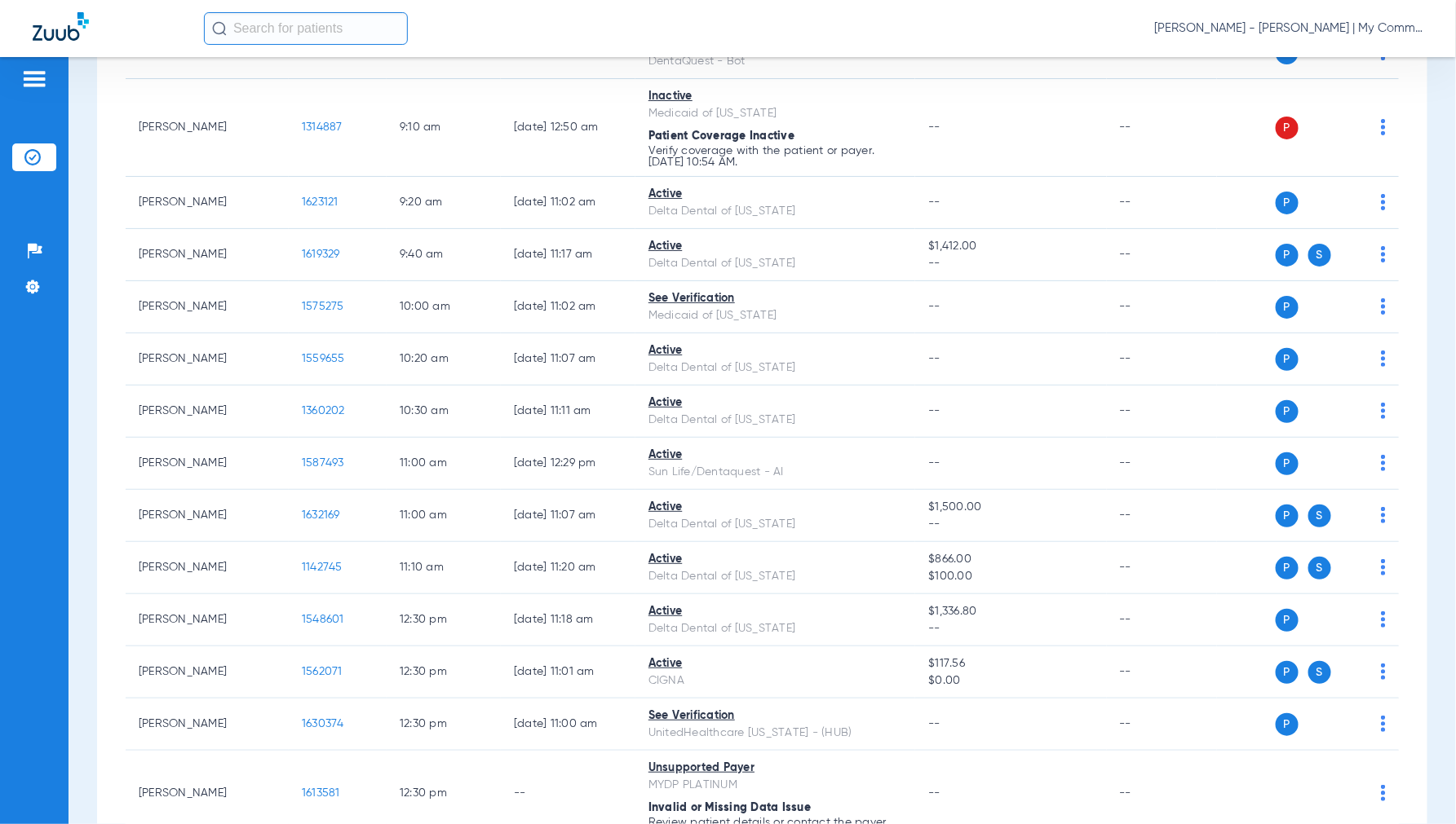
scroll to position [0, 0]
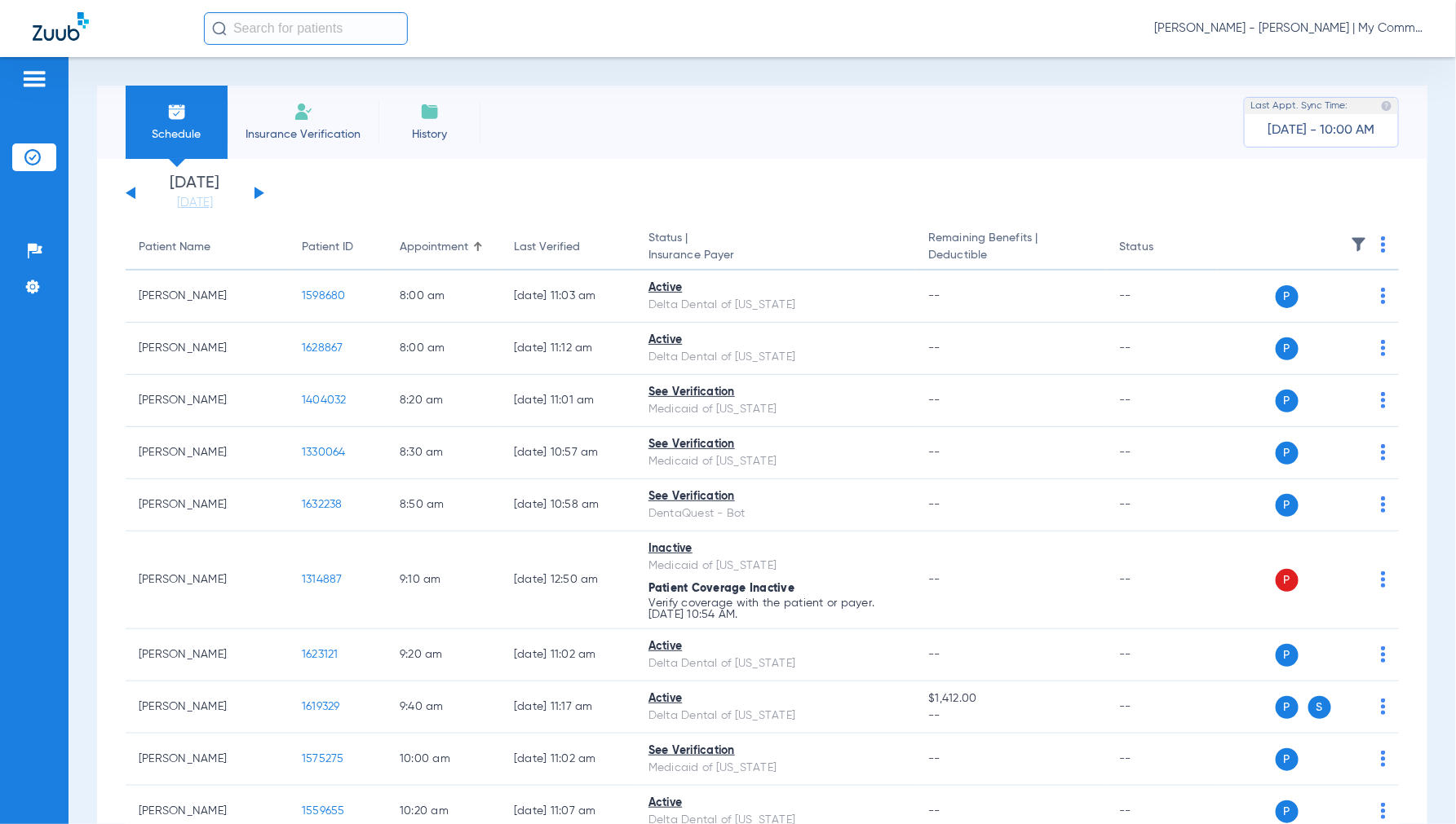
click at [257, 196] on button at bounding box center [259, 193] width 10 height 12
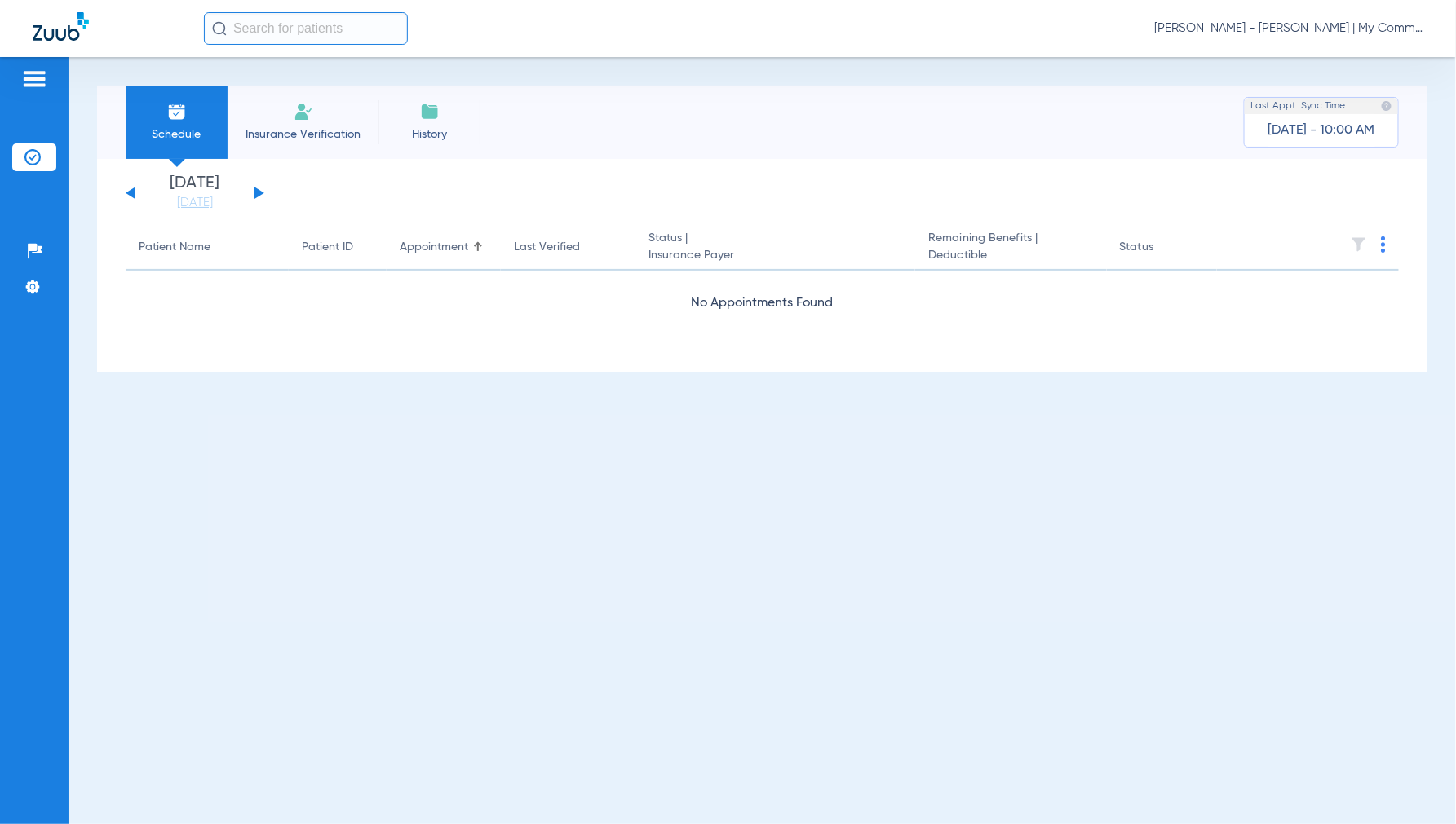
click at [1286, 30] on span "Jennifer Dziamski - Charlotte | My Community Dental Centers" at bounding box center [1288, 29] width 269 height 16
click at [1373, 62] on span "Account Selection" at bounding box center [1362, 58] width 91 height 12
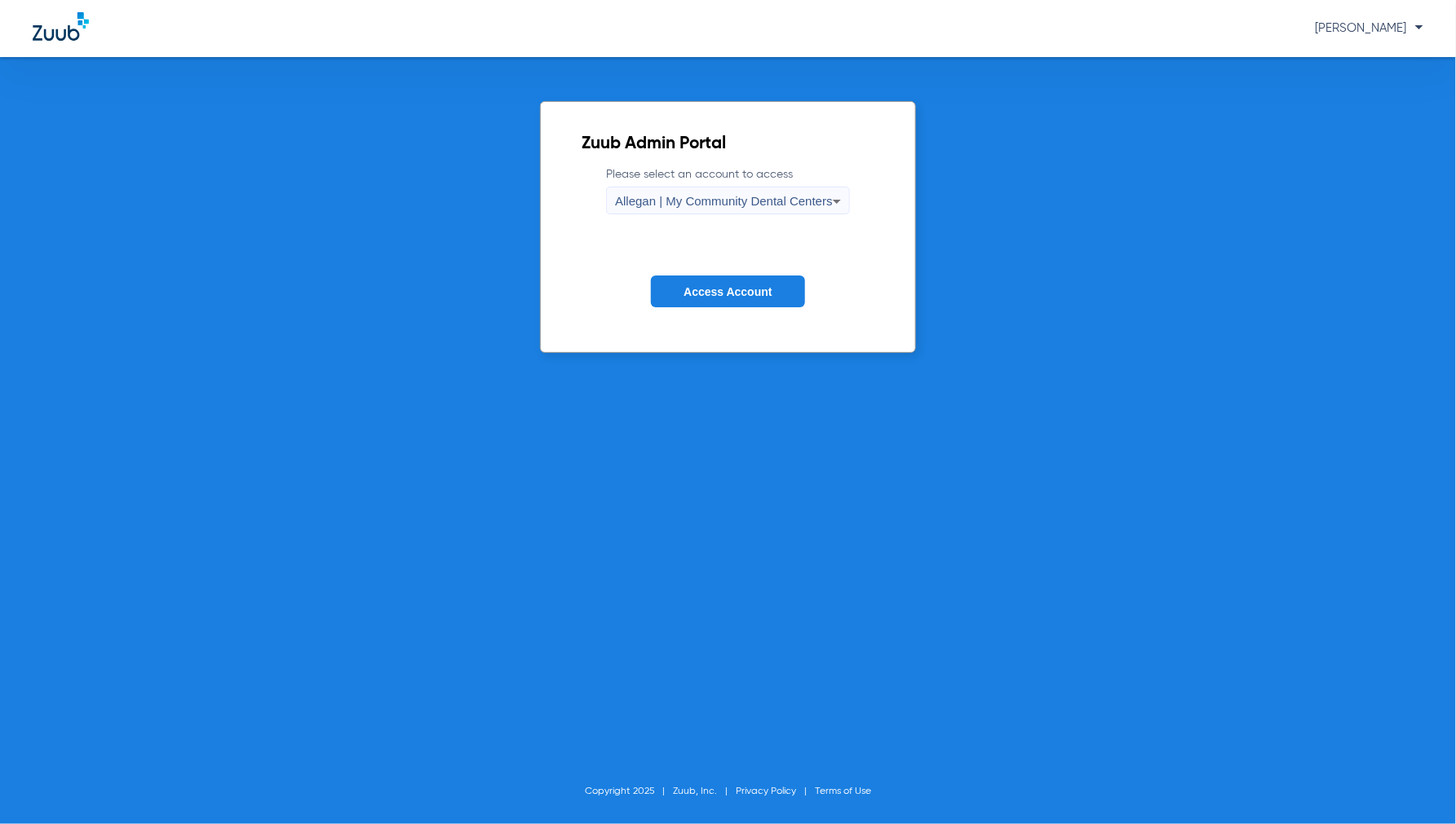
click at [786, 200] on span "Allegan | My Community Dental Centers" at bounding box center [724, 201] width 217 height 14
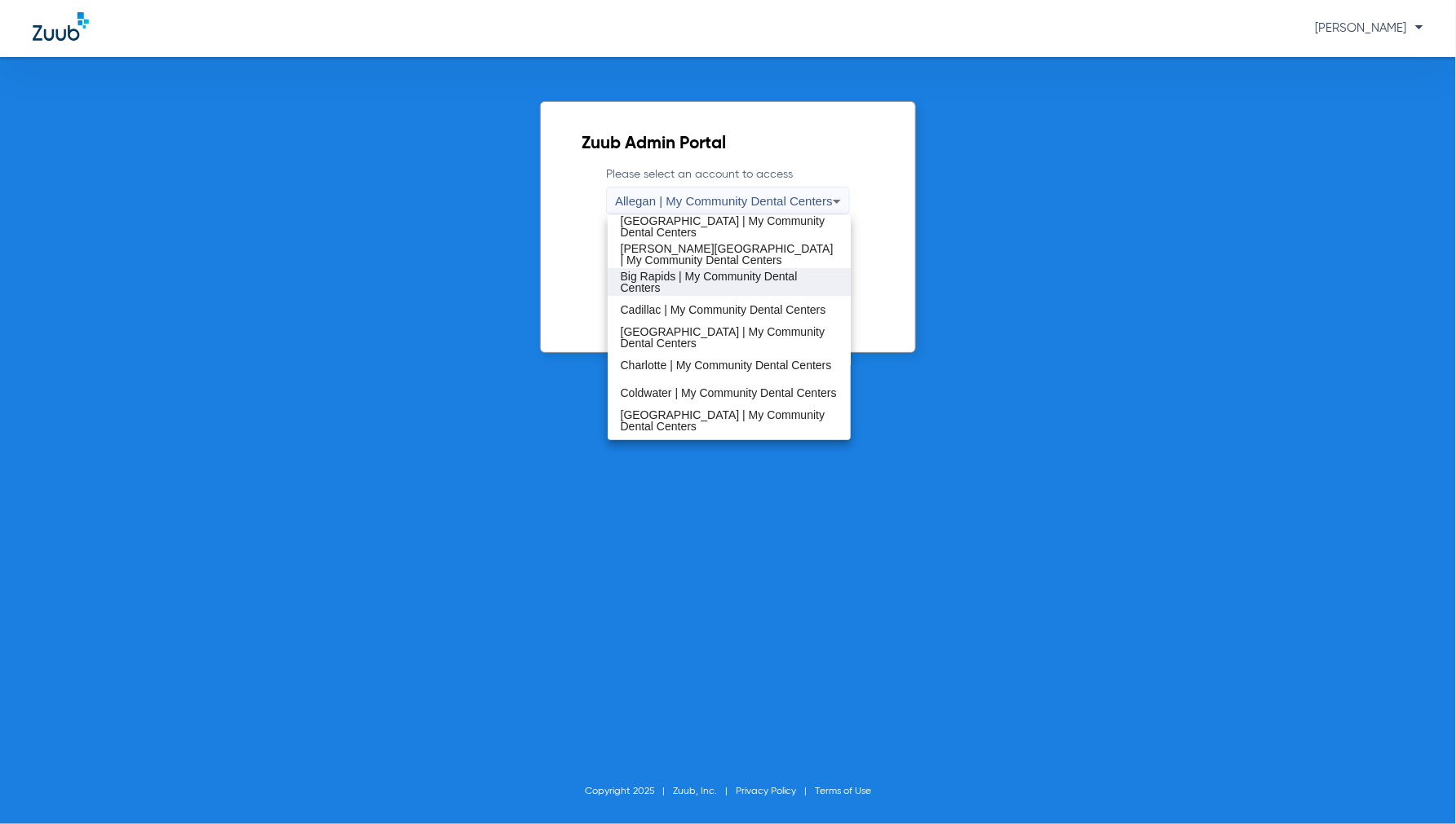
scroll to position [91, 0]
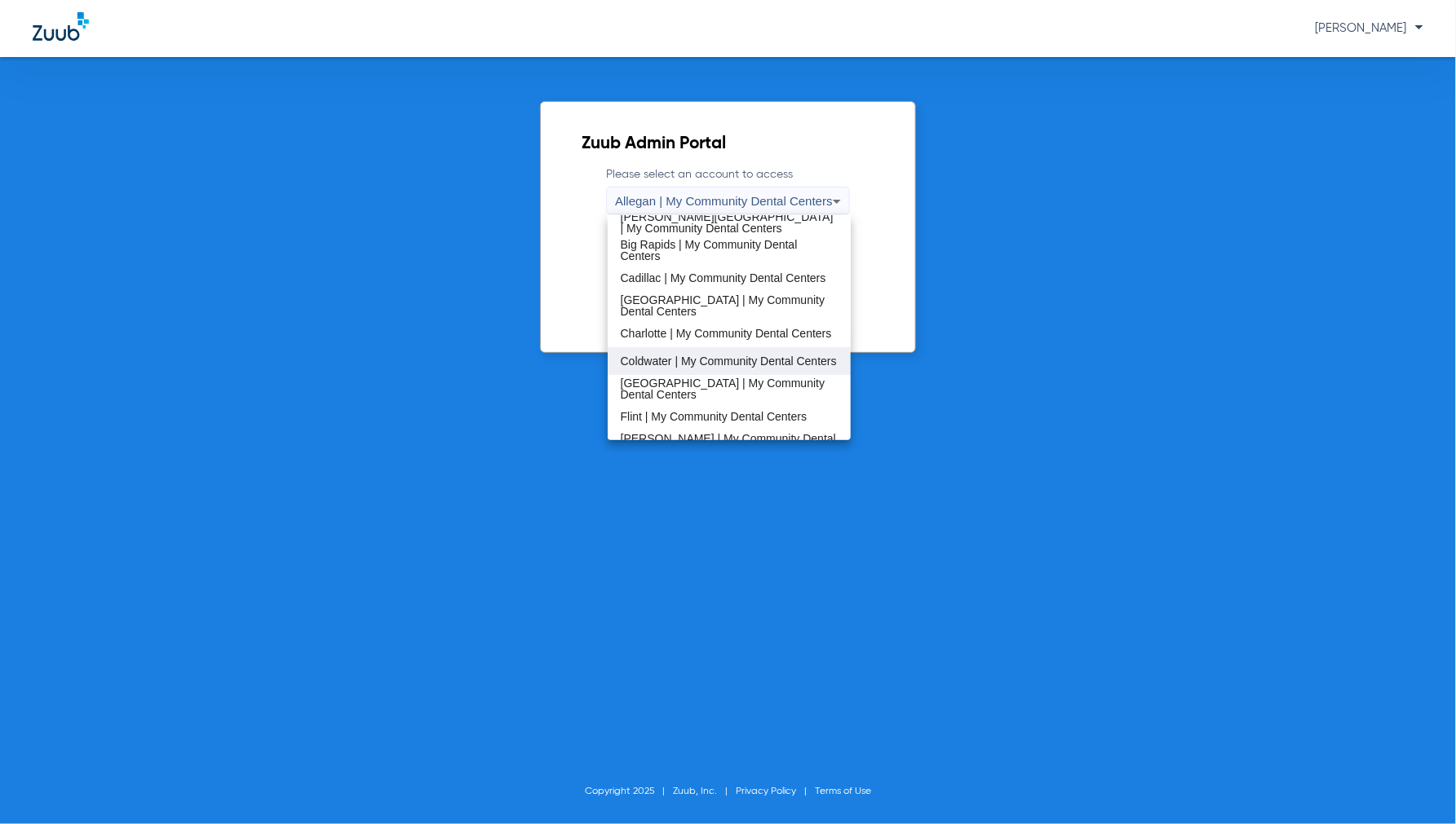
click at [688, 356] on span "Coldwater | My Community Dental Centers" at bounding box center [729, 361] width 216 height 12
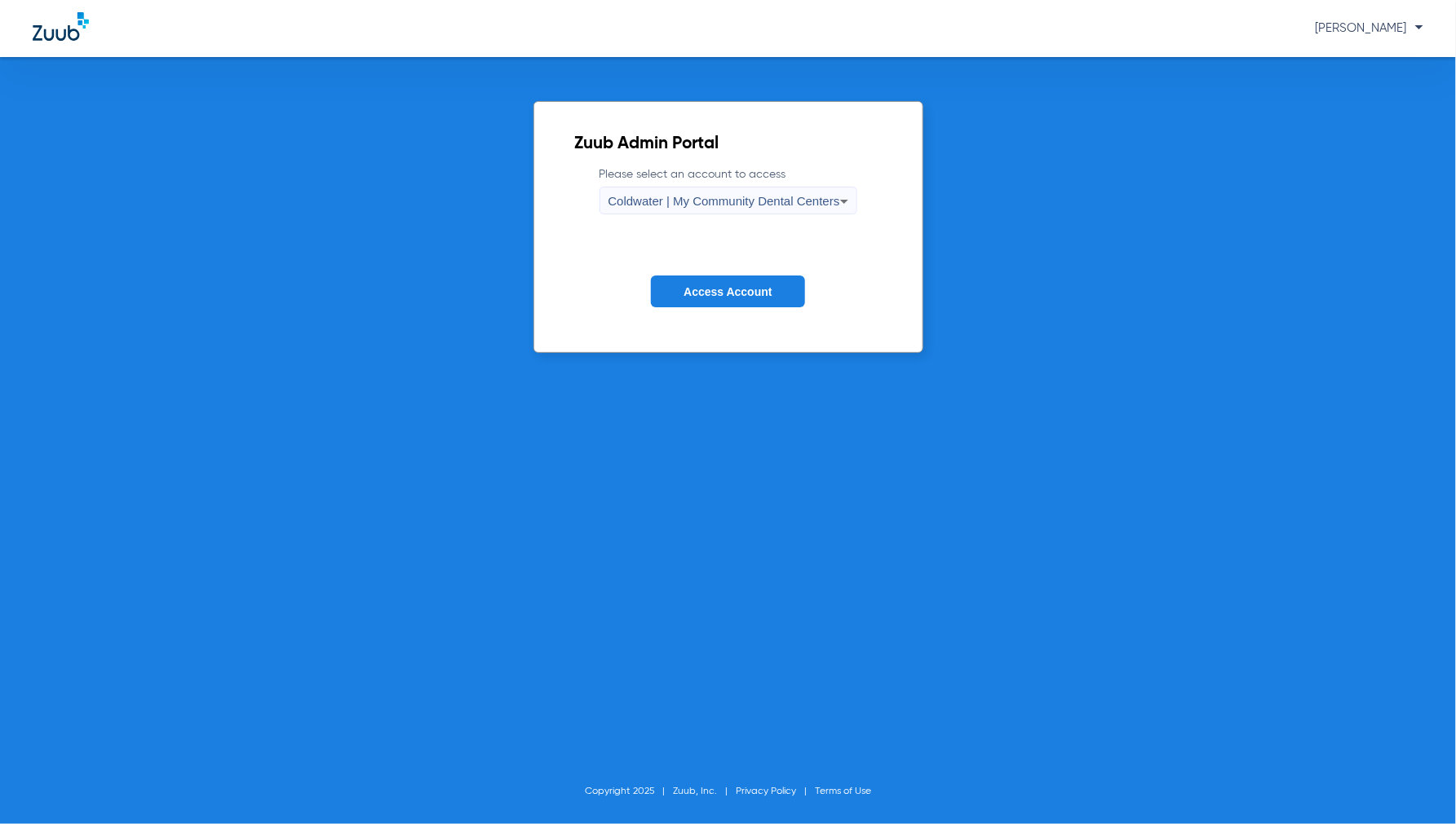
click at [723, 290] on span "Access Account" at bounding box center [727, 292] width 88 height 13
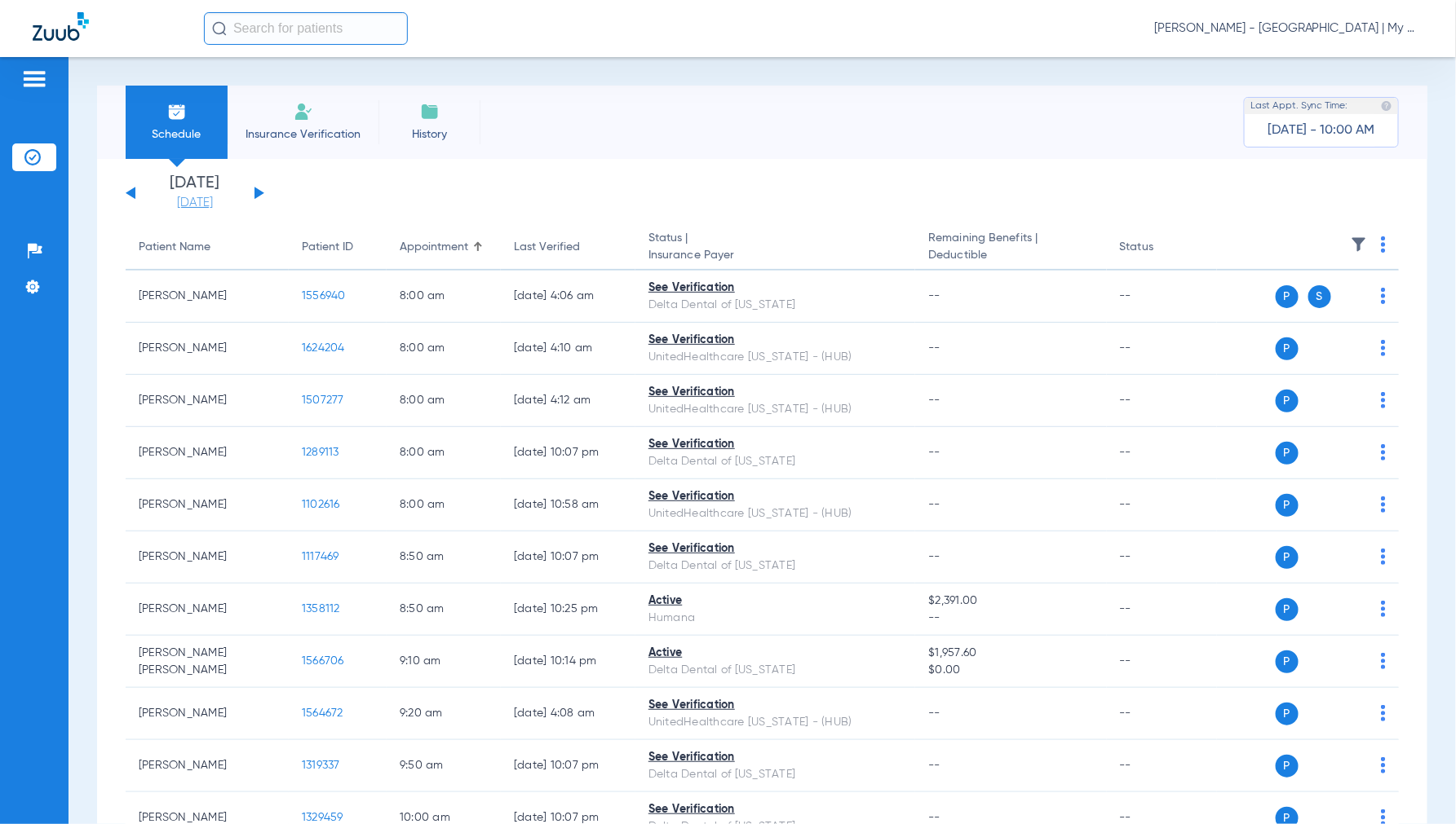
click at [184, 208] on link "[DATE]" at bounding box center [194, 203] width 98 height 16
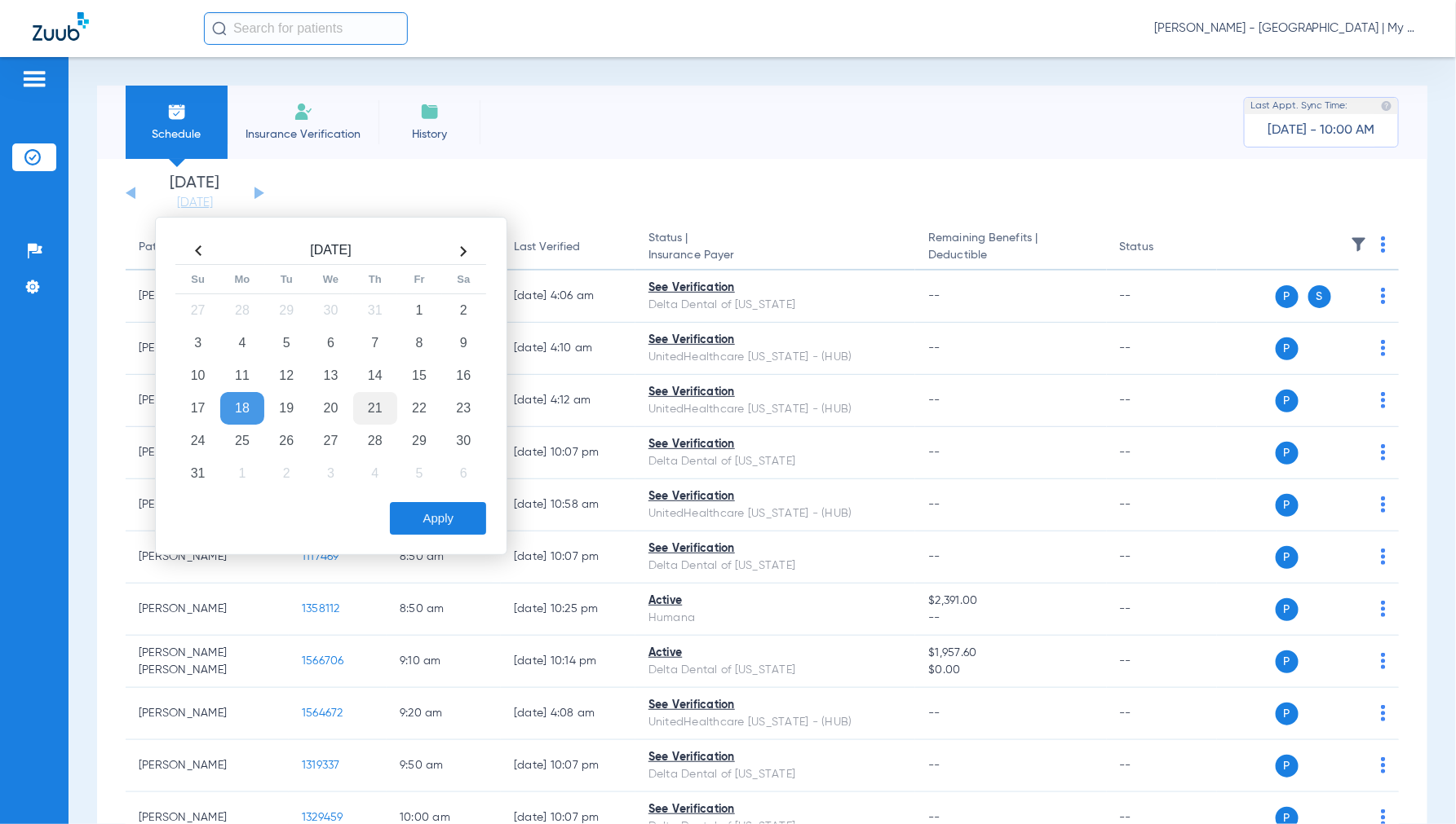
click at [376, 413] on td "21" at bounding box center [375, 408] width 44 height 33
click at [437, 519] on button "Apply" at bounding box center [437, 519] width 96 height 33
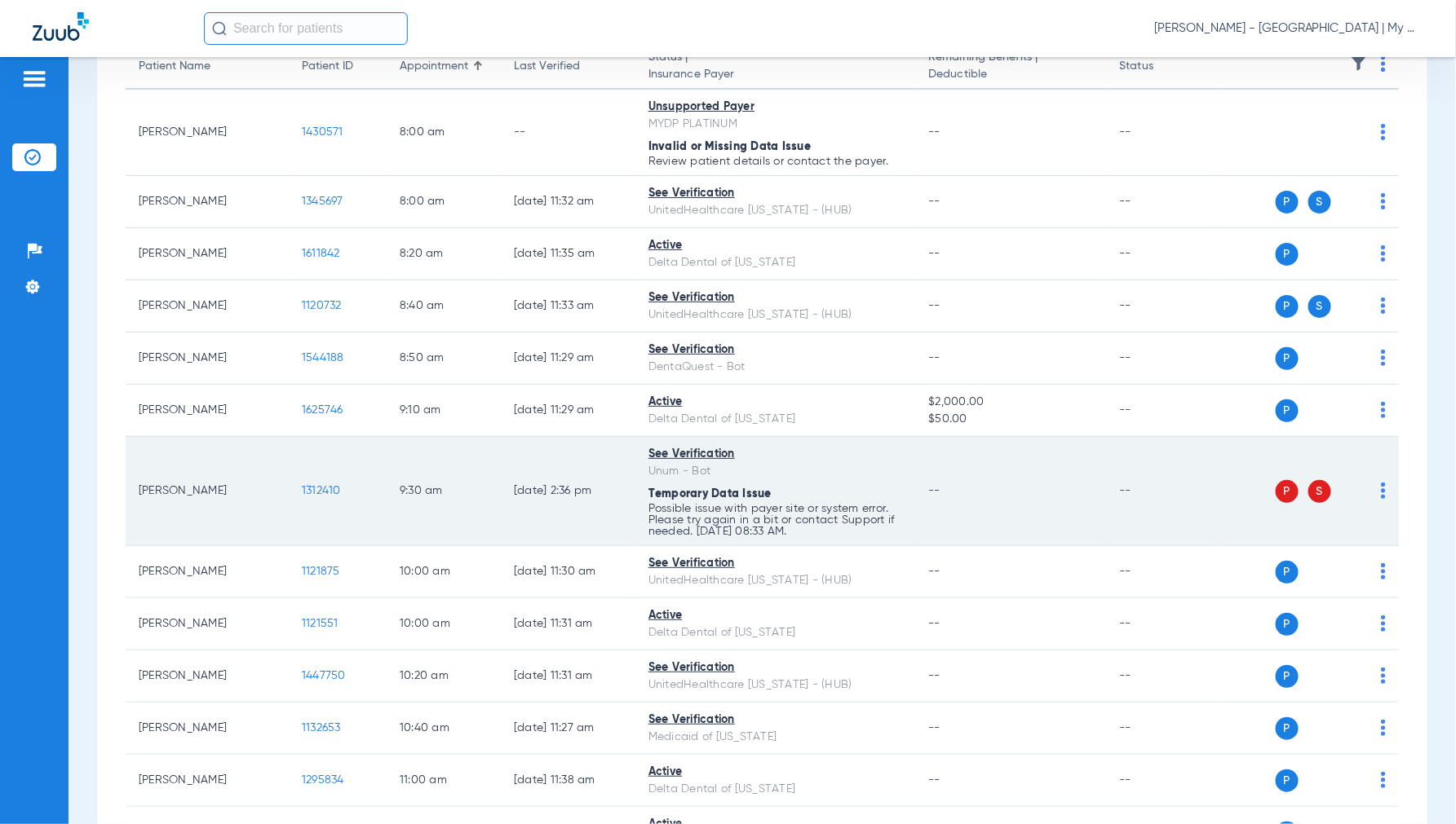
scroll to position [272, 0]
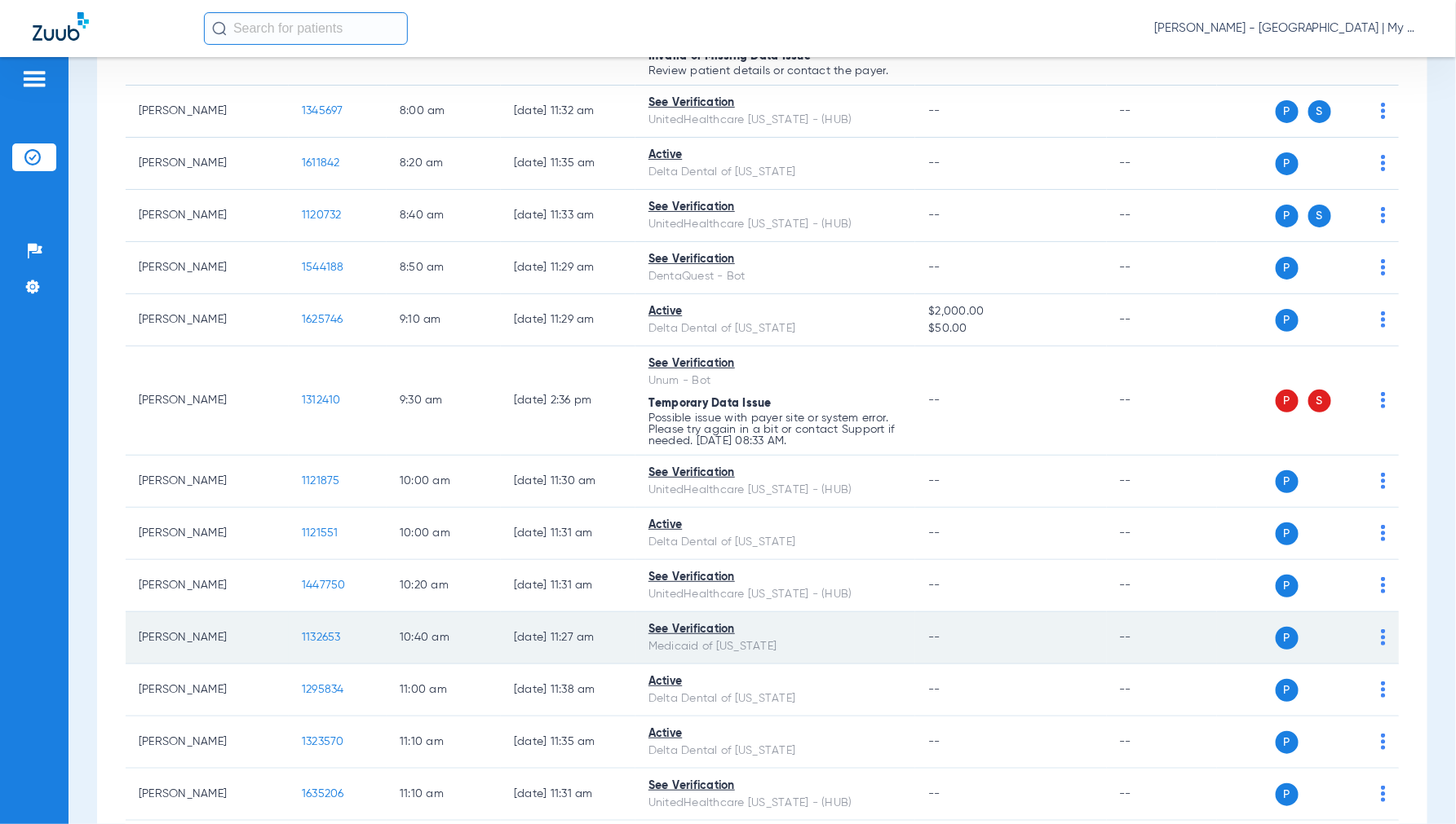
click at [332, 640] on span "1132653" at bounding box center [321, 638] width 40 height 12
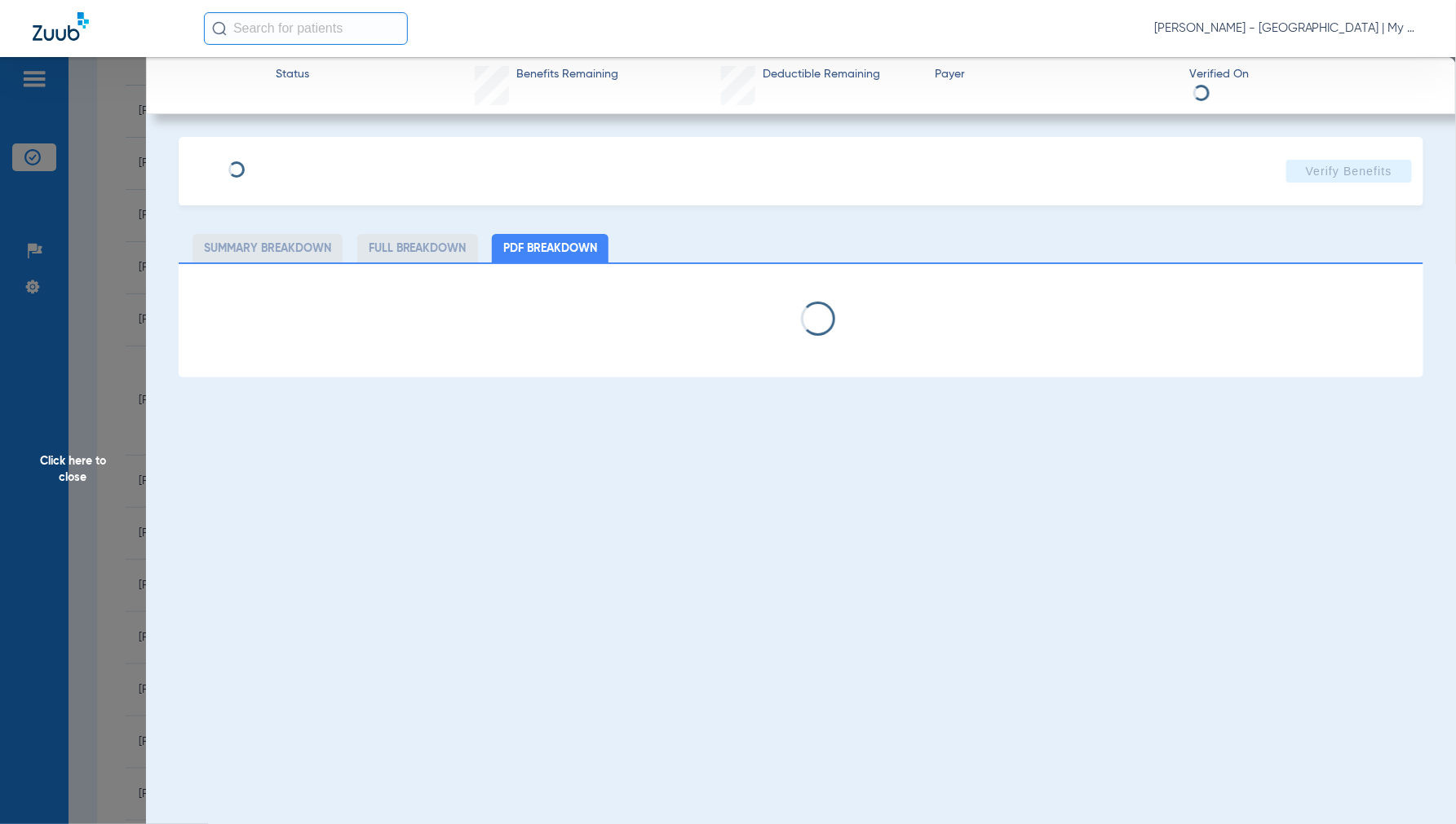
select select "page-width"
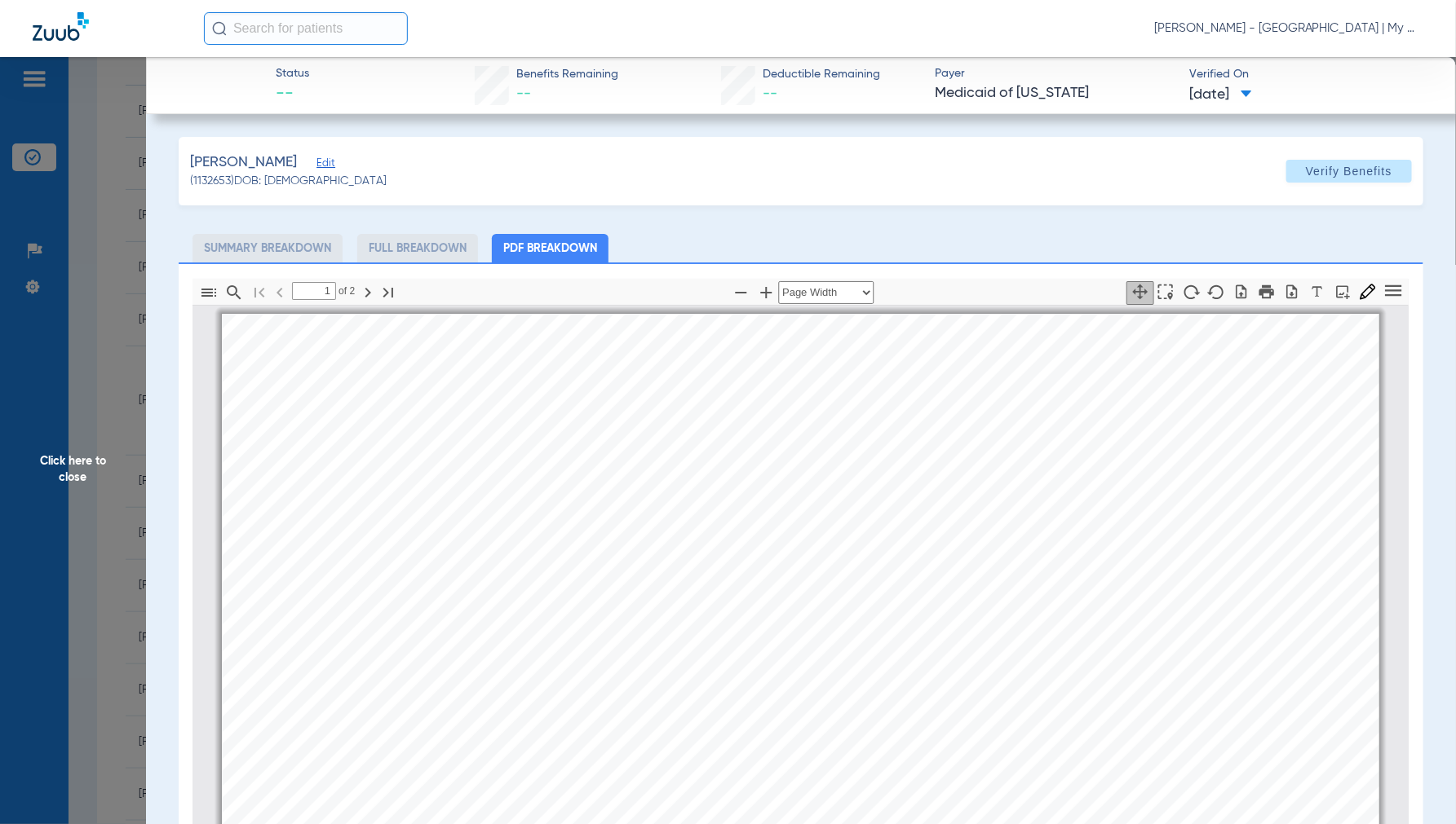
scroll to position [8, 0]
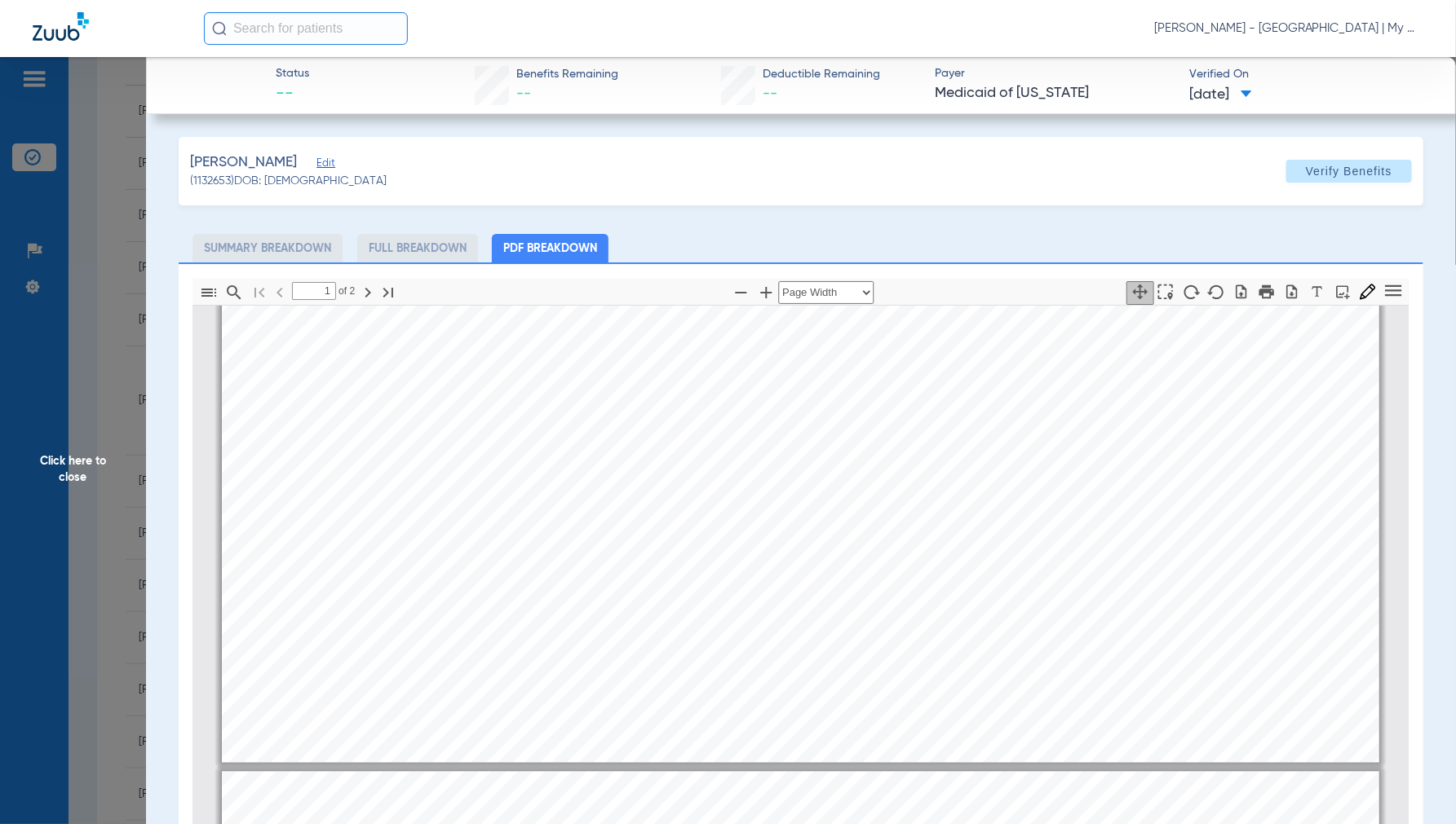
type input "2"
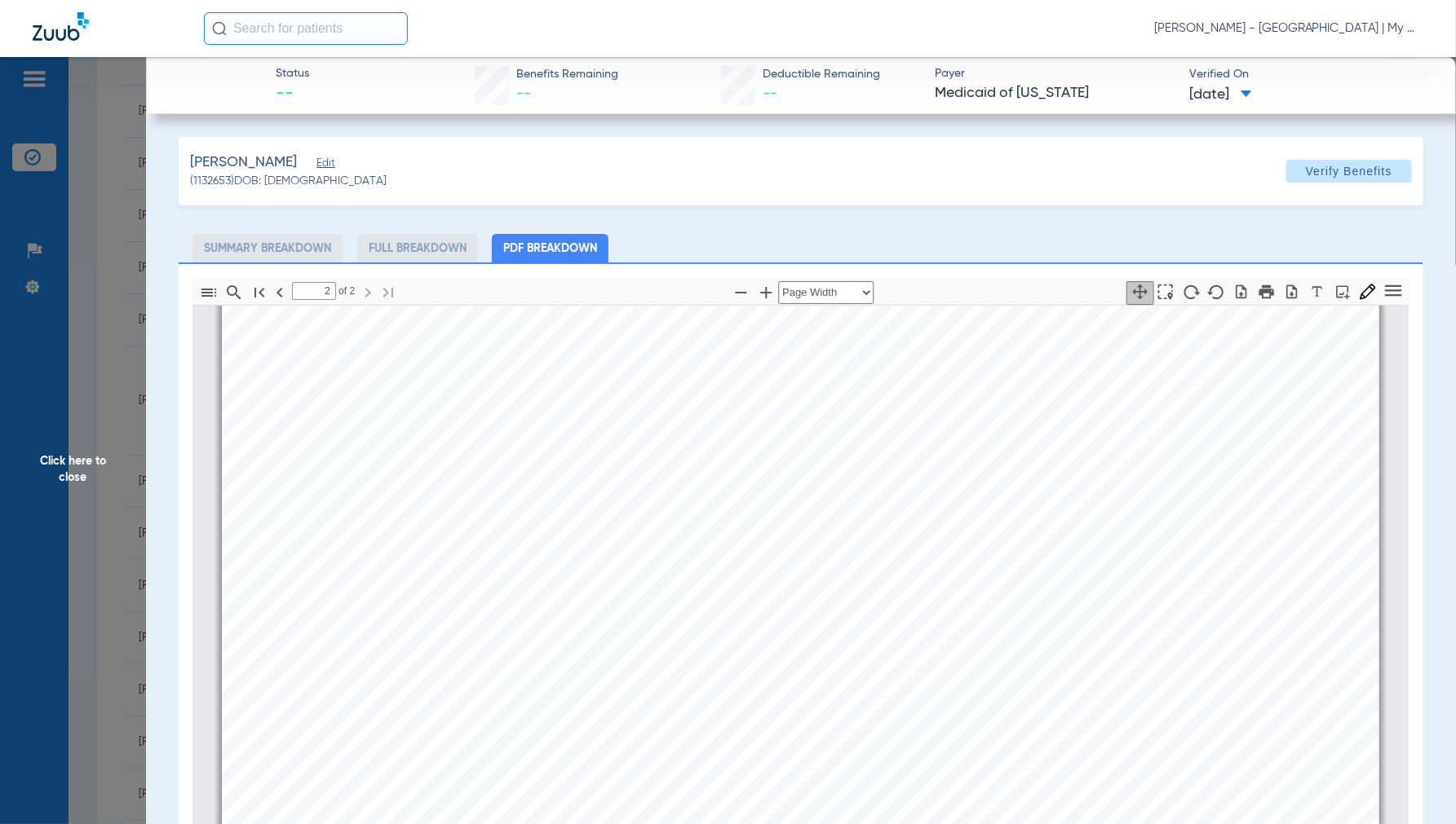
scroll to position [2001, 0]
click at [87, 475] on span "Click here to close" at bounding box center [72, 468] width 146 height 824
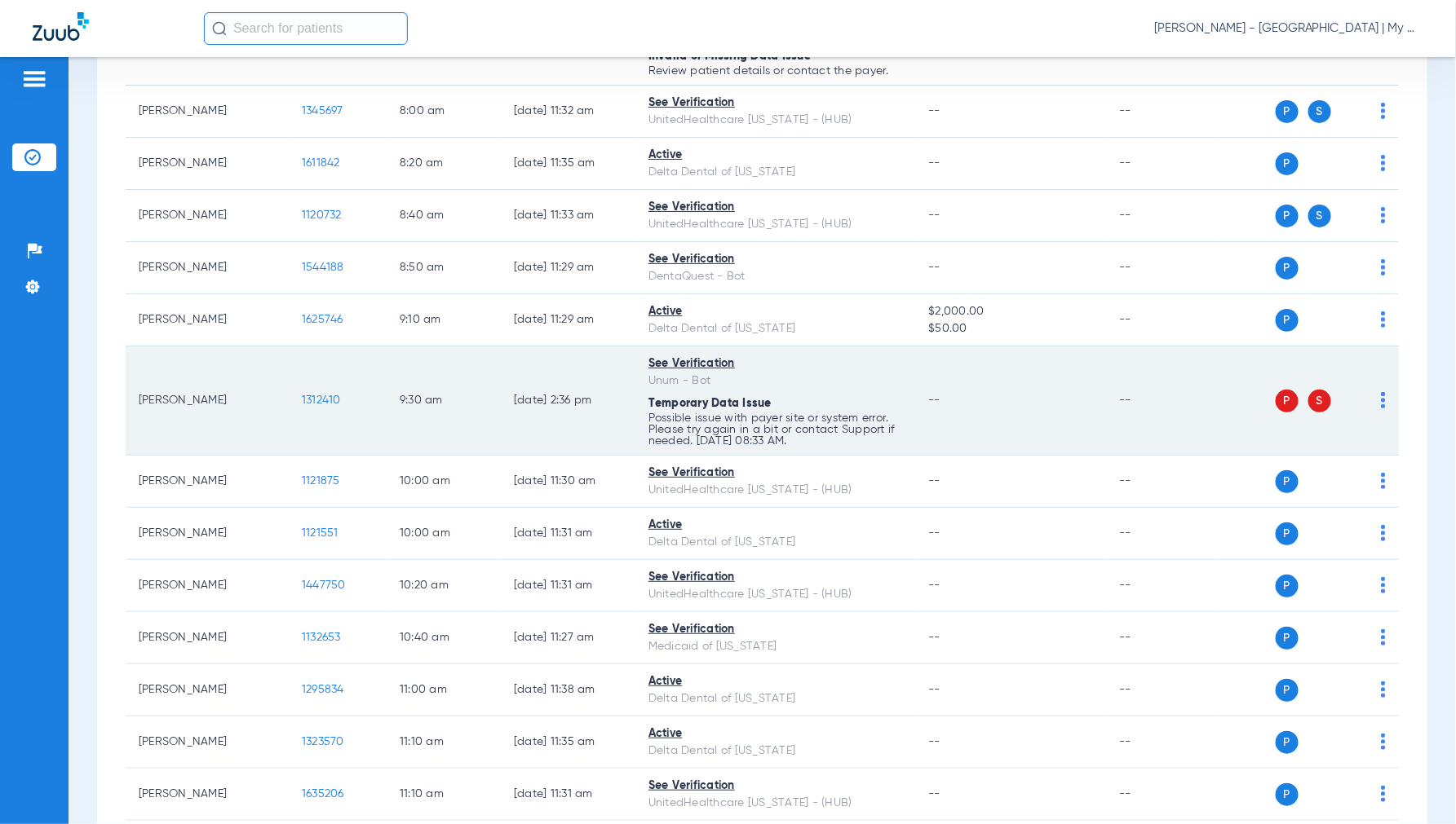
scroll to position [0, 0]
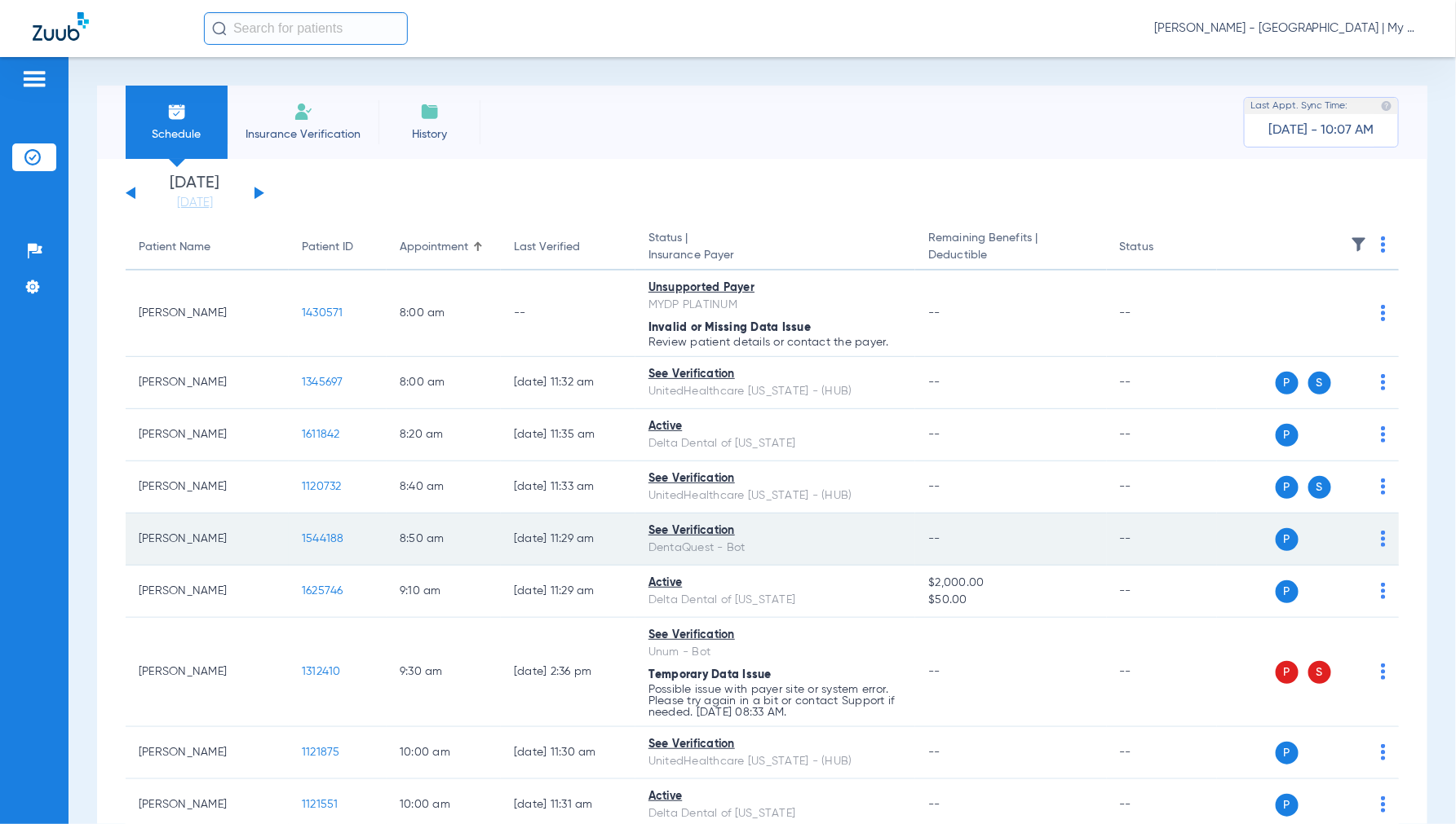
click at [320, 539] on span "1544188" at bounding box center [323, 539] width 43 height 12
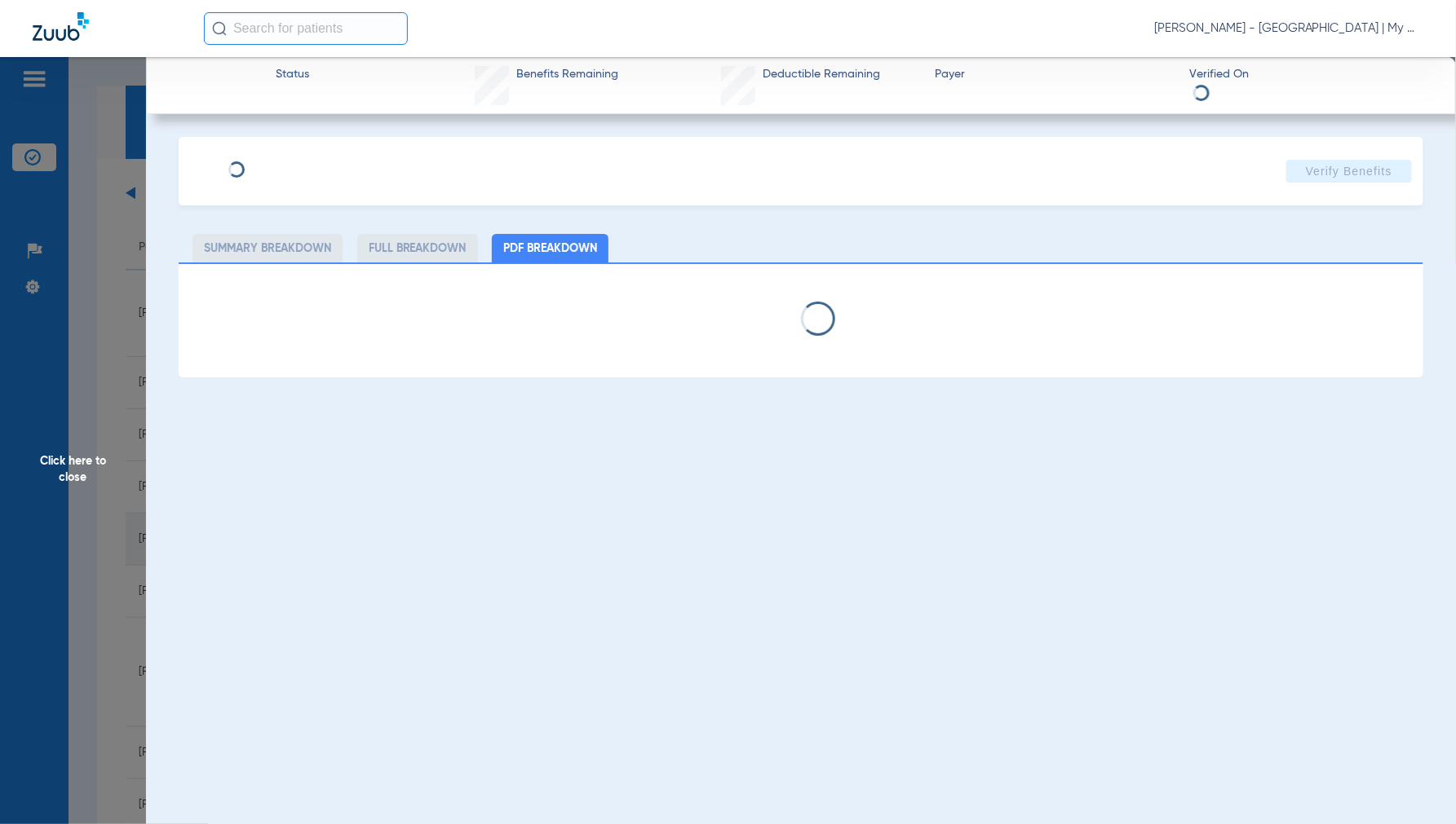
select select "page-width"
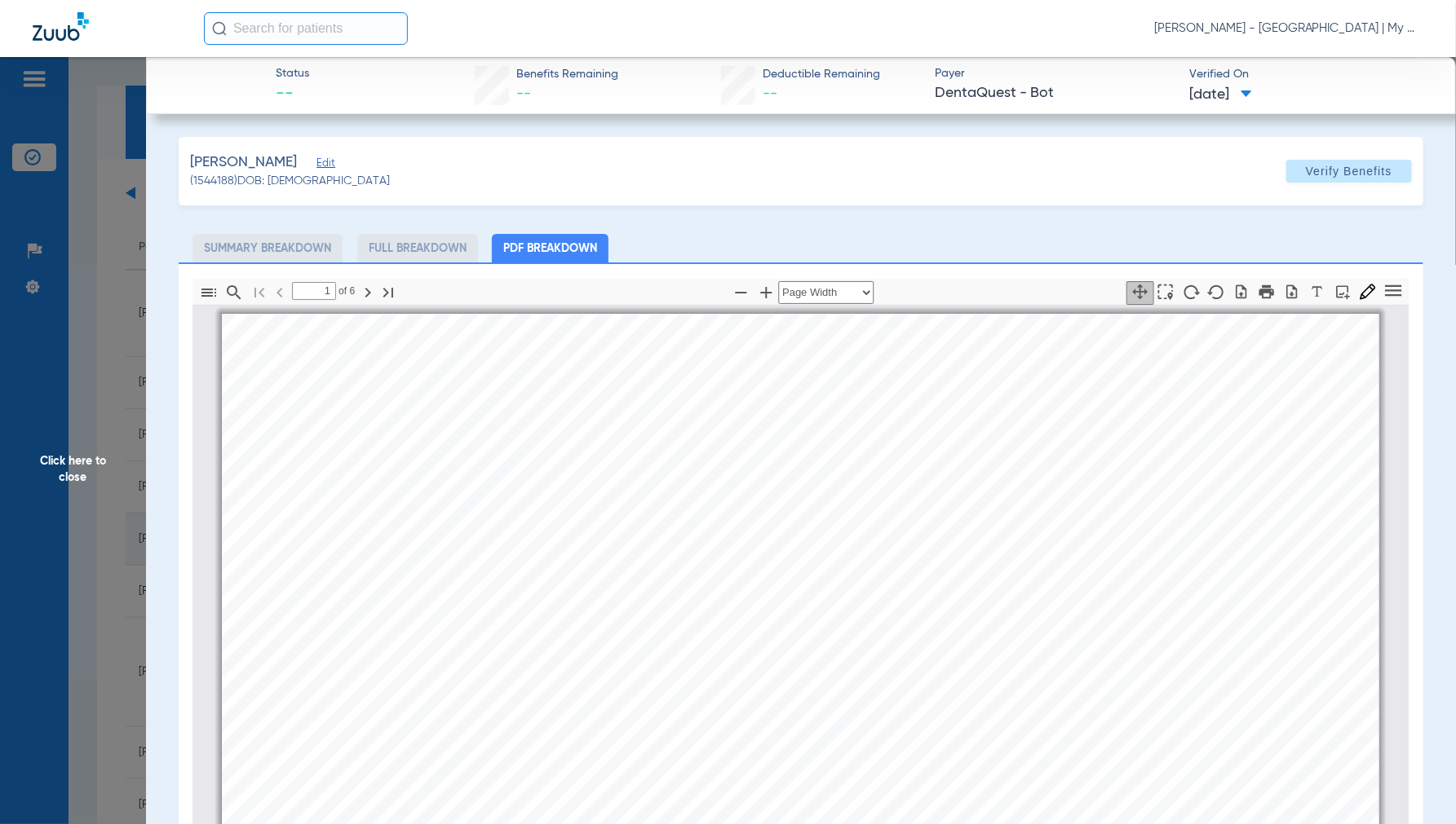
scroll to position [8, 0]
type input "2"
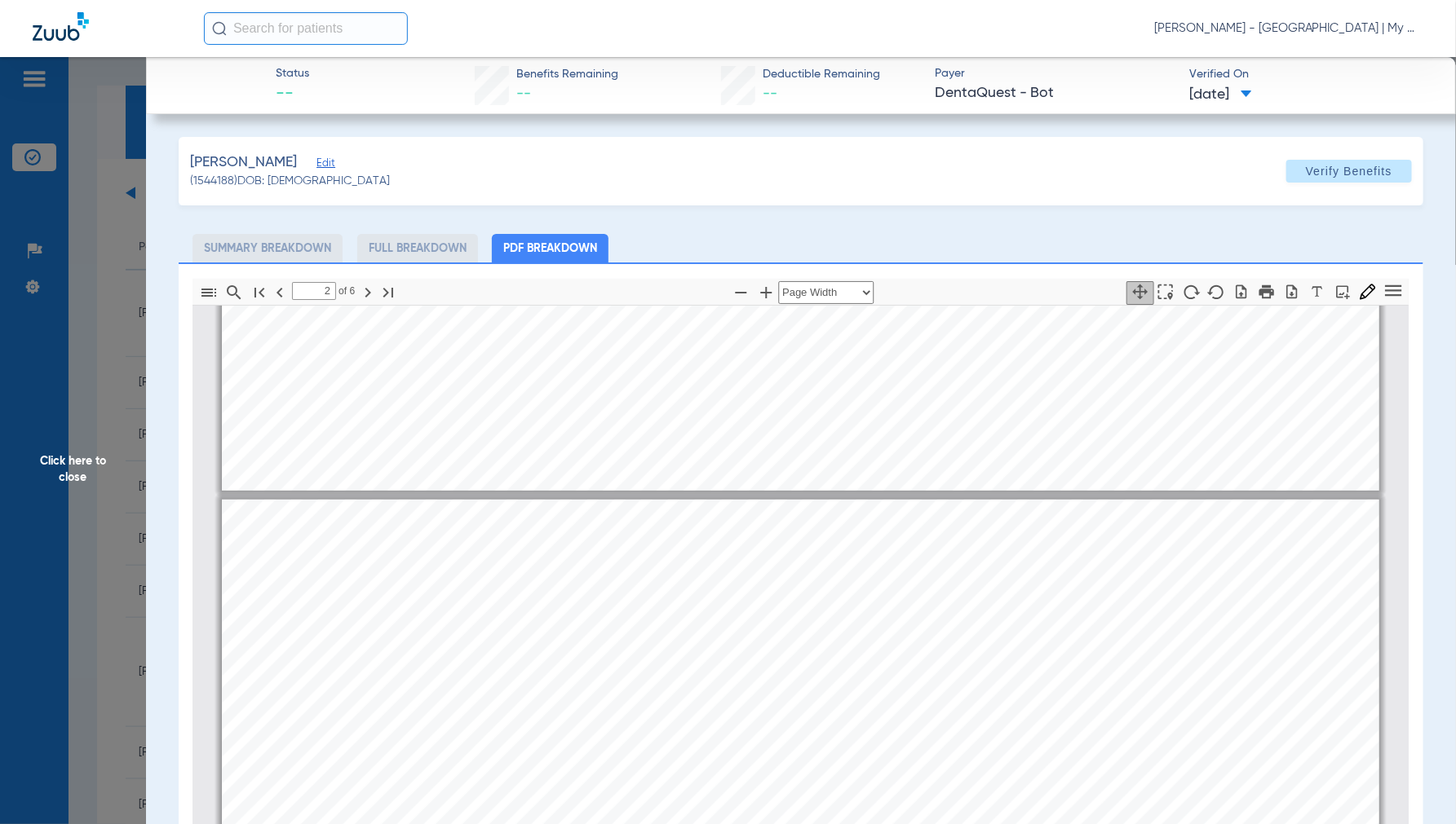
click at [77, 473] on span "Click here to close" at bounding box center [72, 468] width 146 height 824
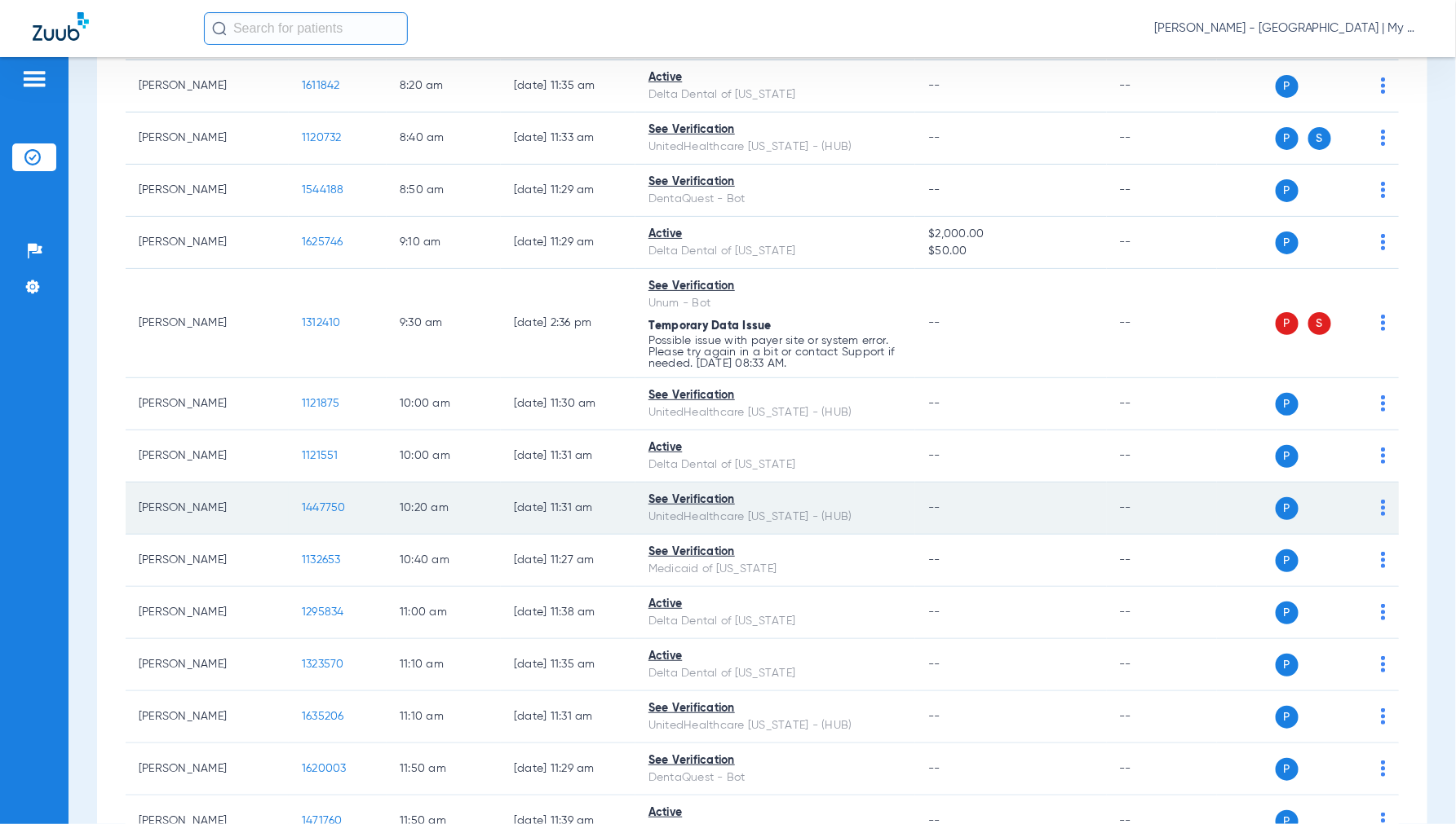
scroll to position [362, 0]
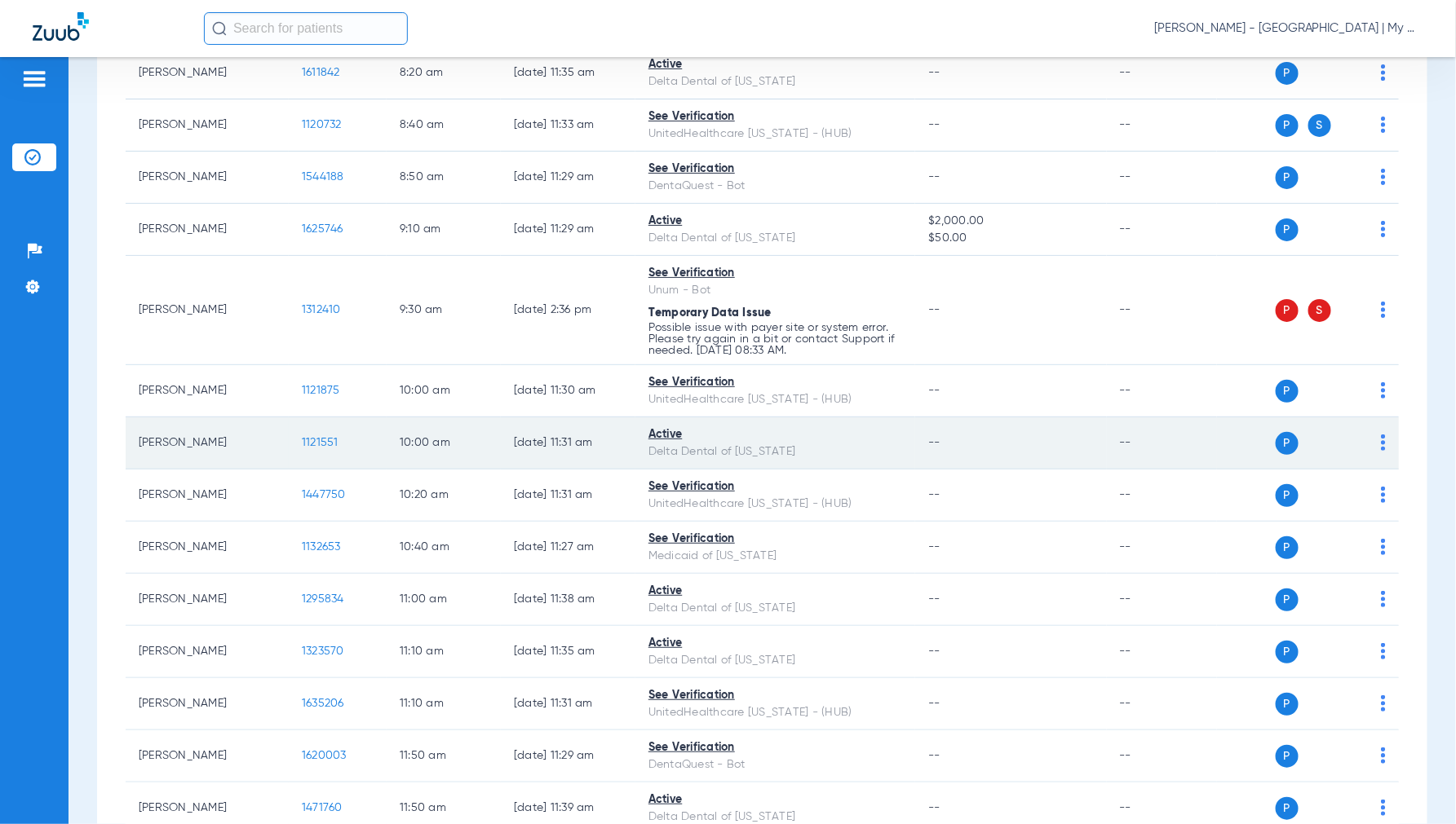
click at [318, 445] on span "1121551" at bounding box center [320, 443] width 37 height 12
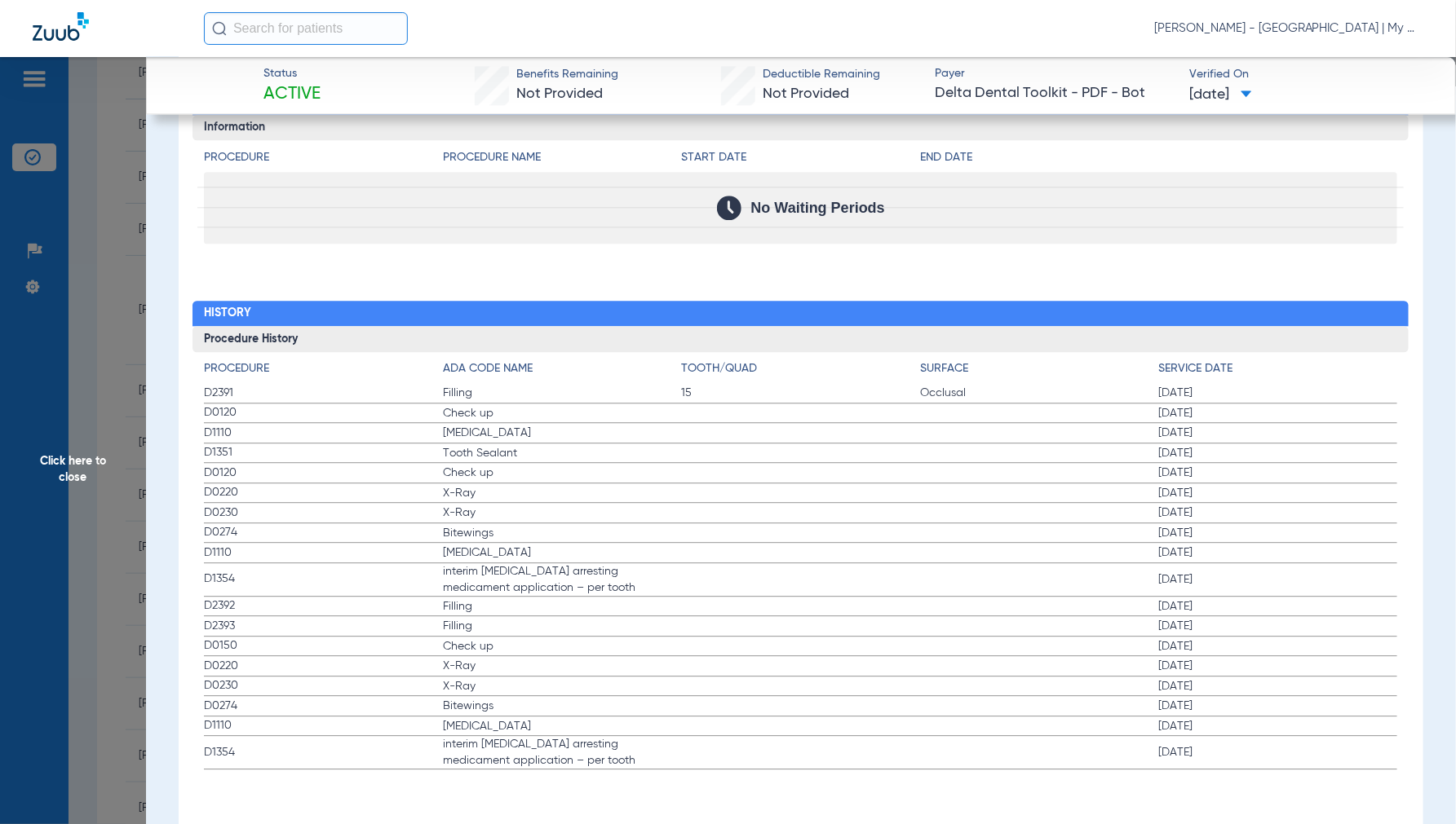
scroll to position [1648, 0]
click at [74, 473] on span "Click here to close" at bounding box center [72, 468] width 146 height 824
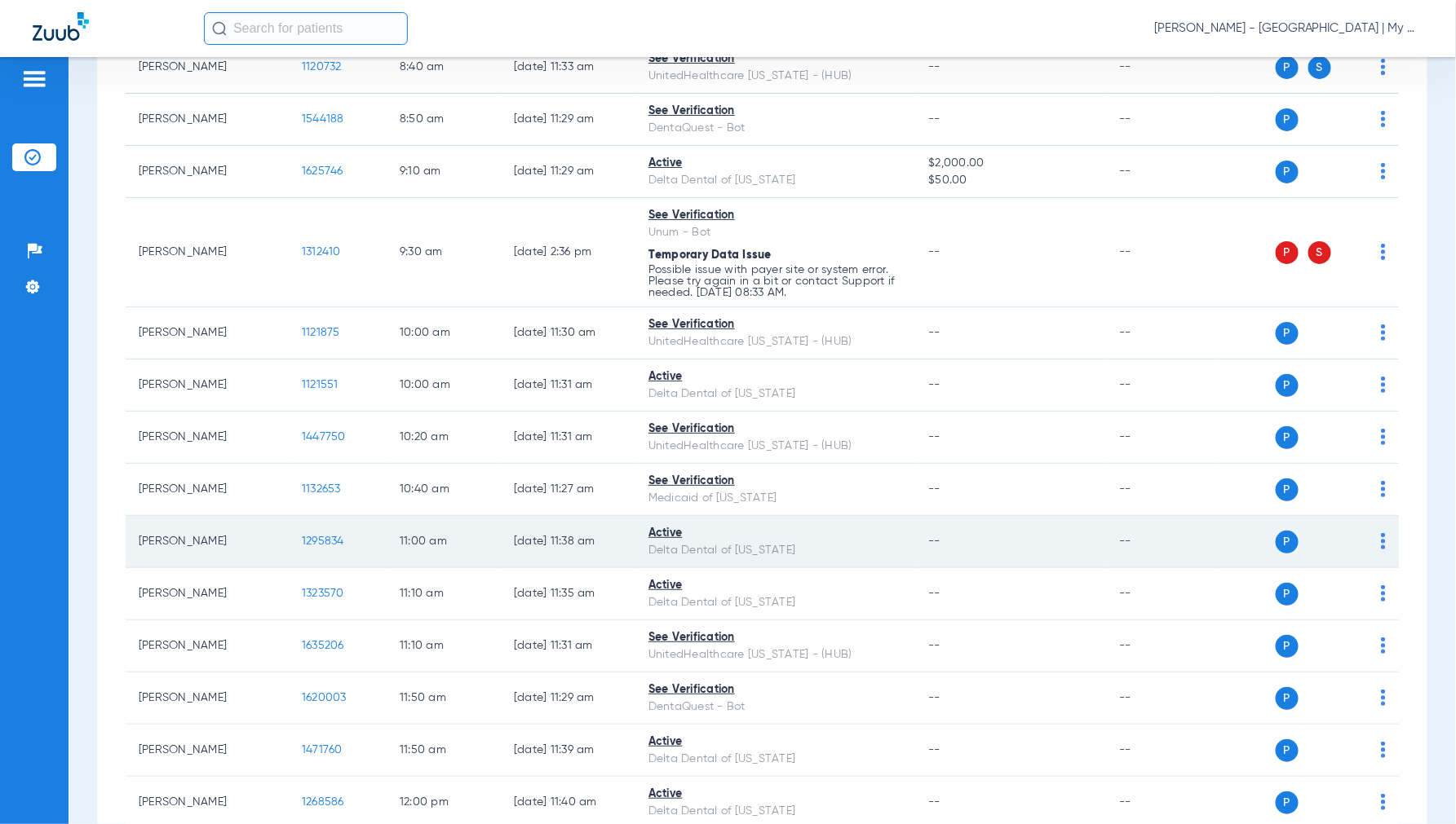
scroll to position [453, 0]
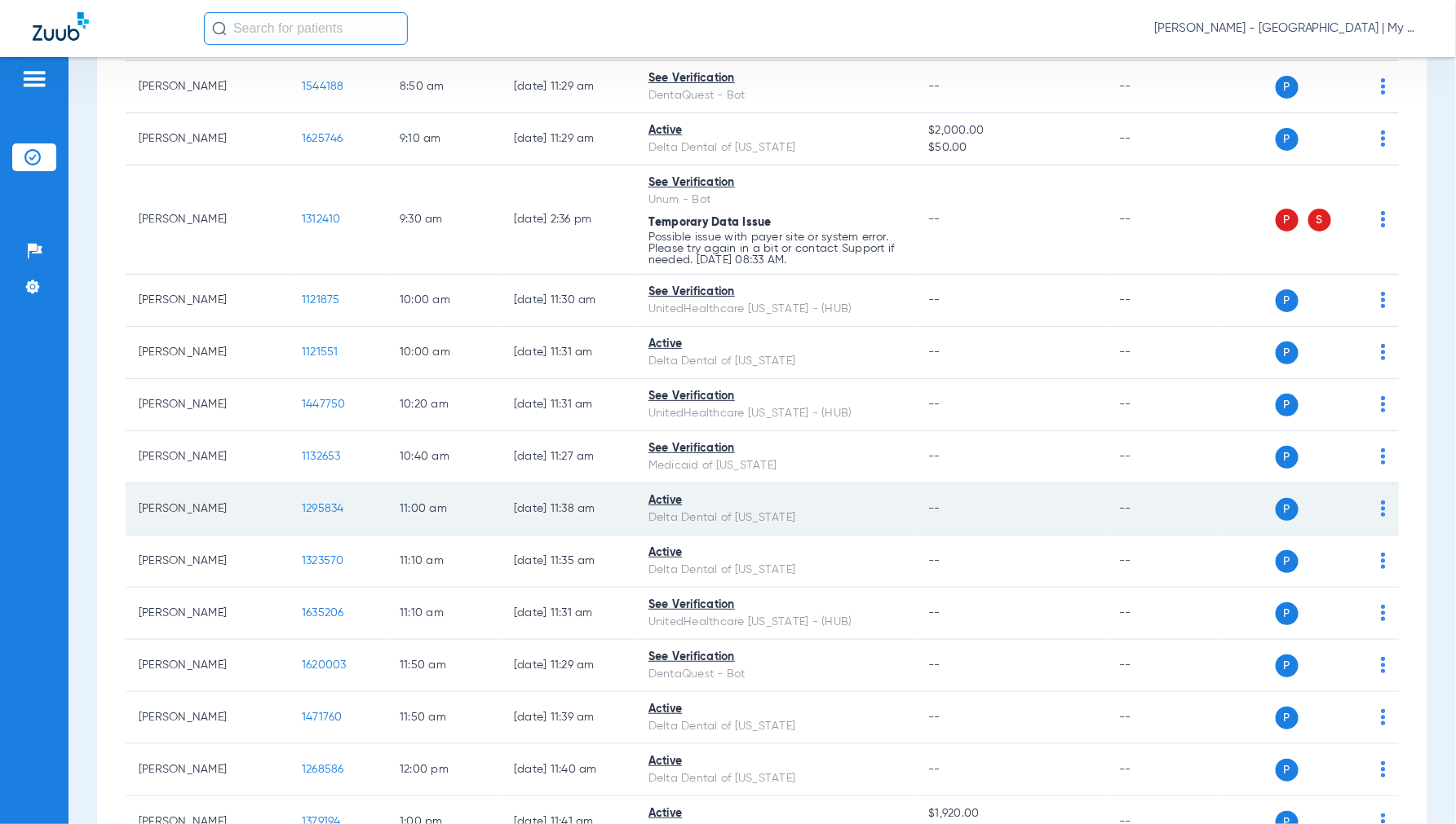
click at [323, 509] on span "1295834" at bounding box center [323, 509] width 43 height 12
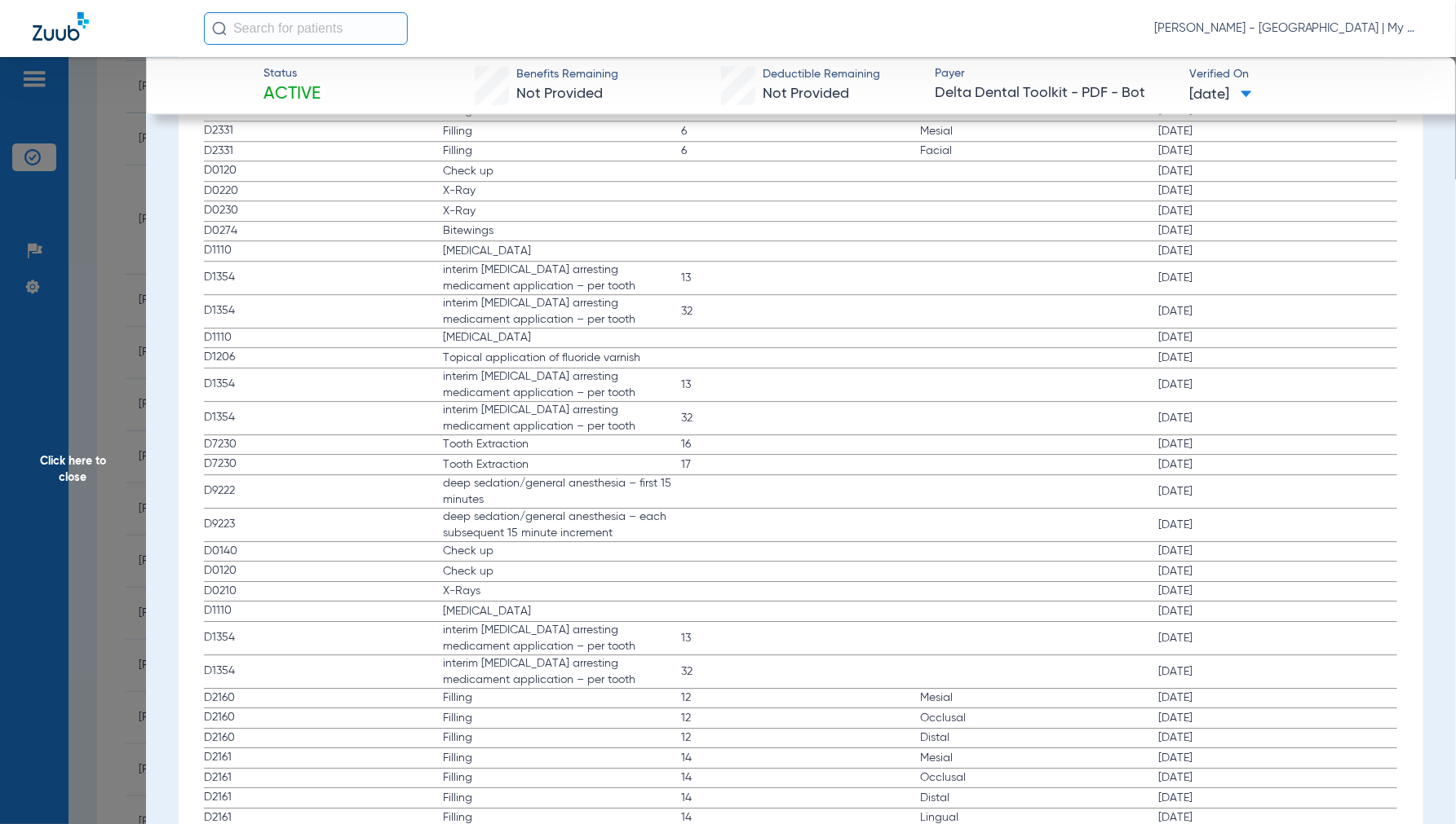
scroll to position [1812, 0]
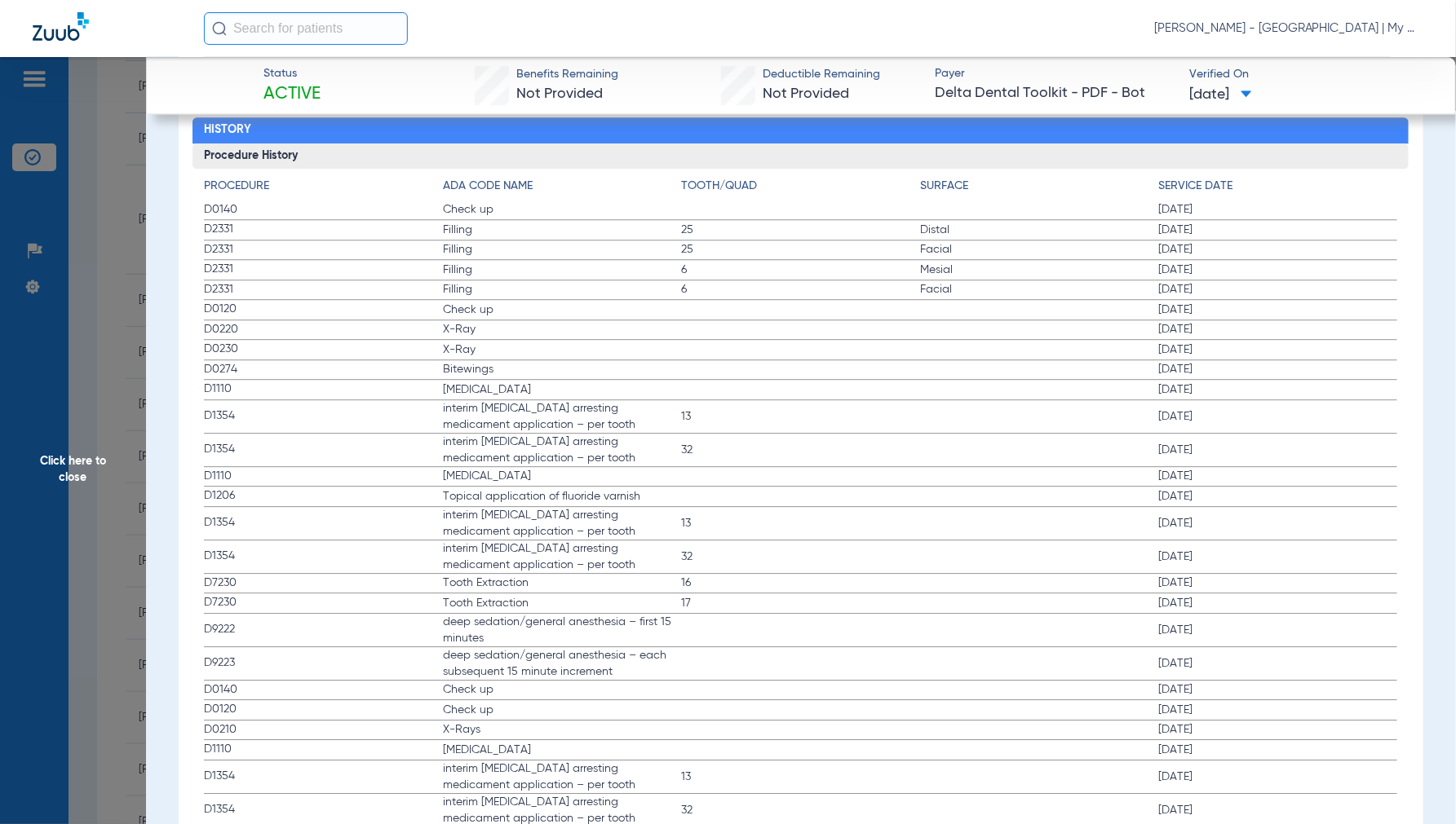
click at [75, 462] on span "Click here to close" at bounding box center [72, 468] width 146 height 824
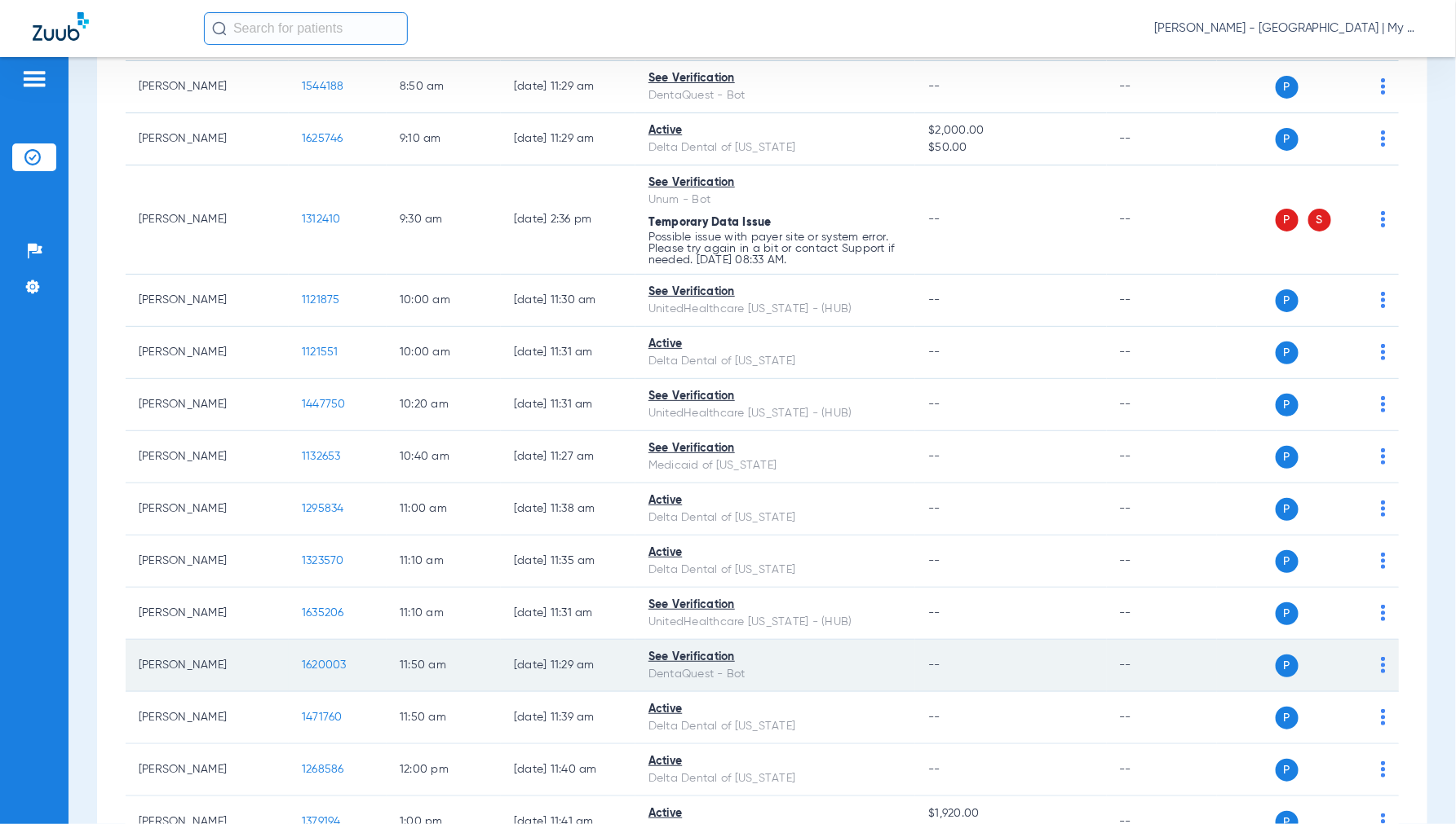
click at [329, 663] on span "1620003" at bounding box center [324, 665] width 44 height 12
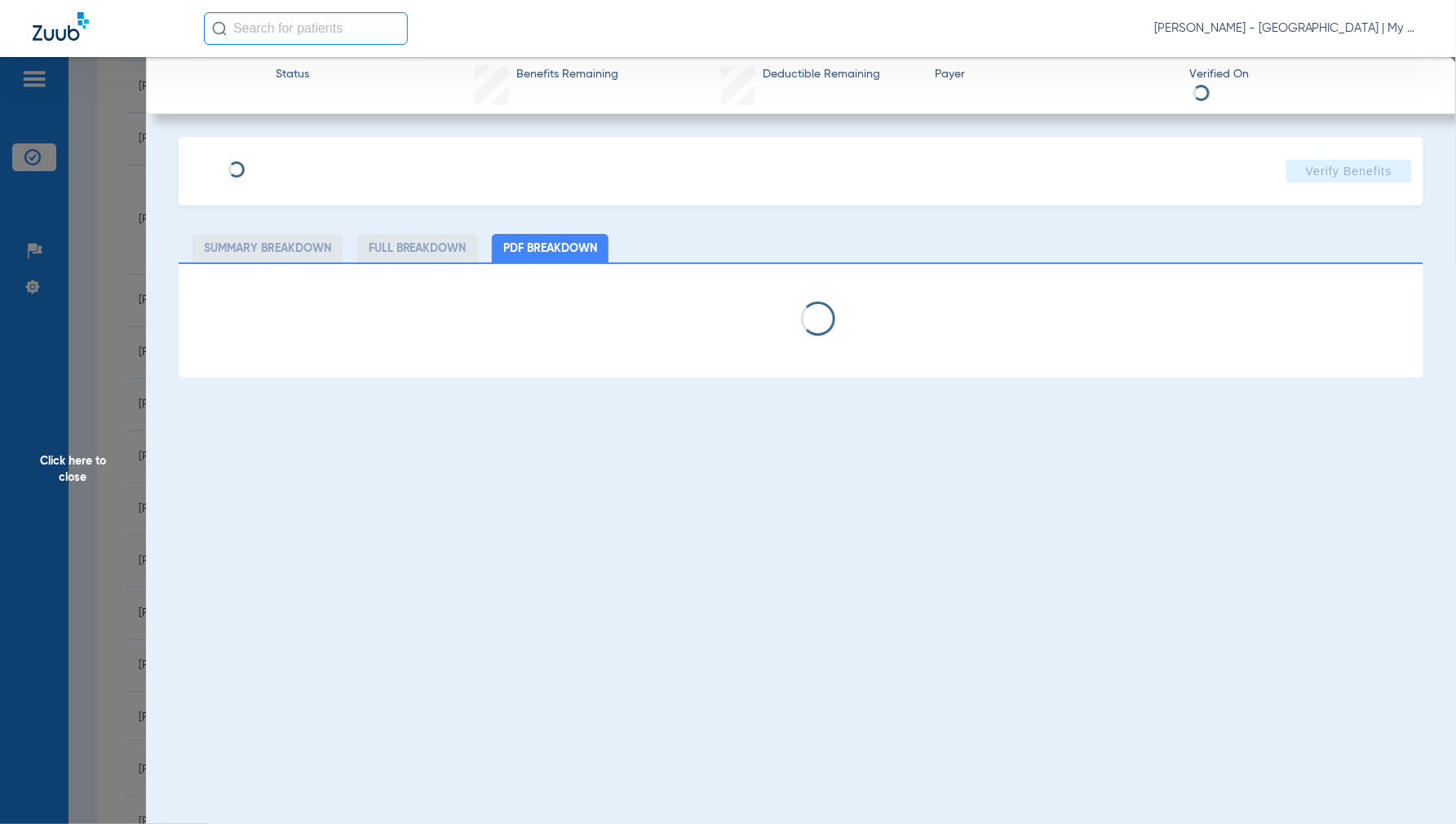
select select "page-width"
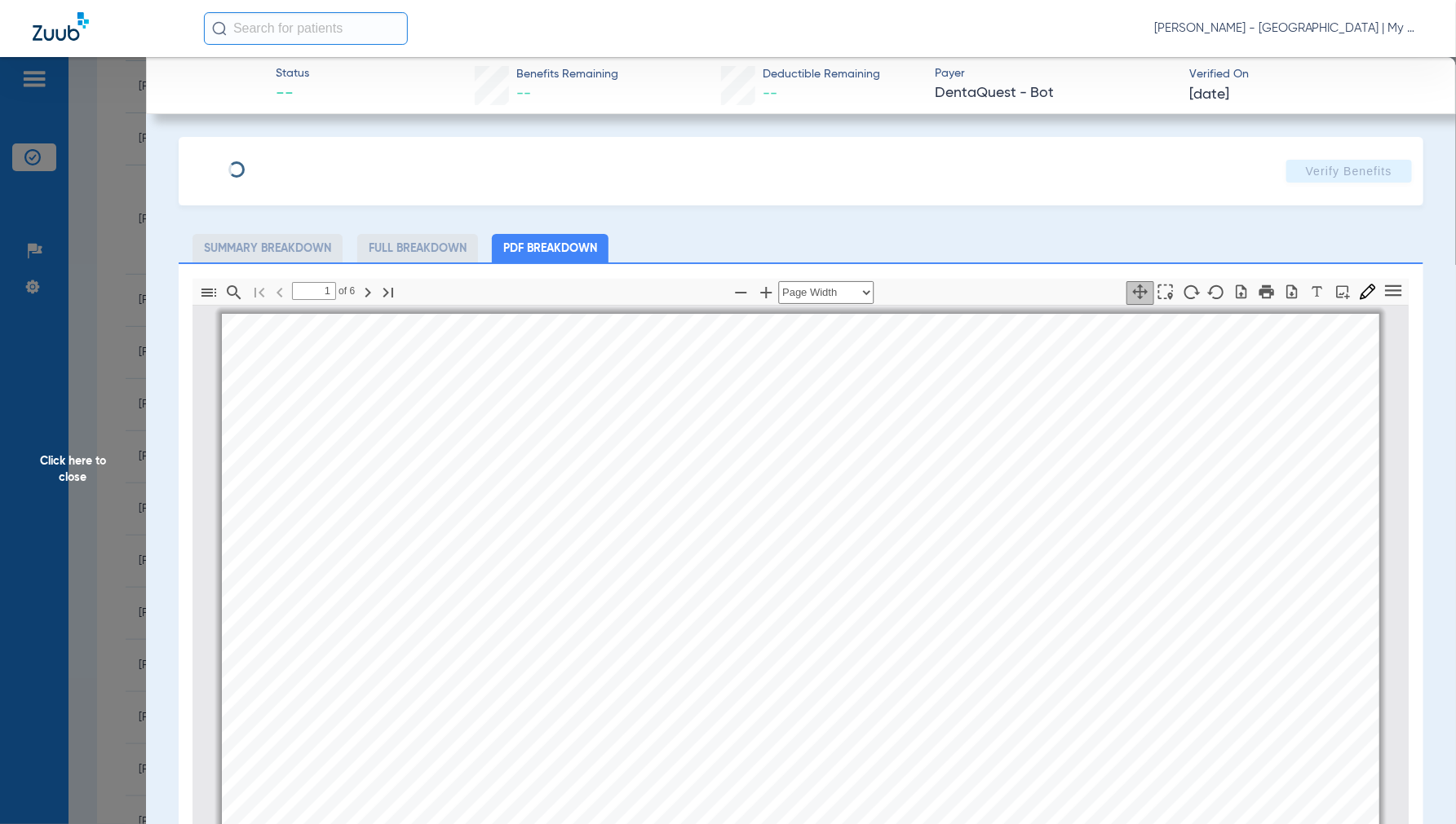
scroll to position [8, 0]
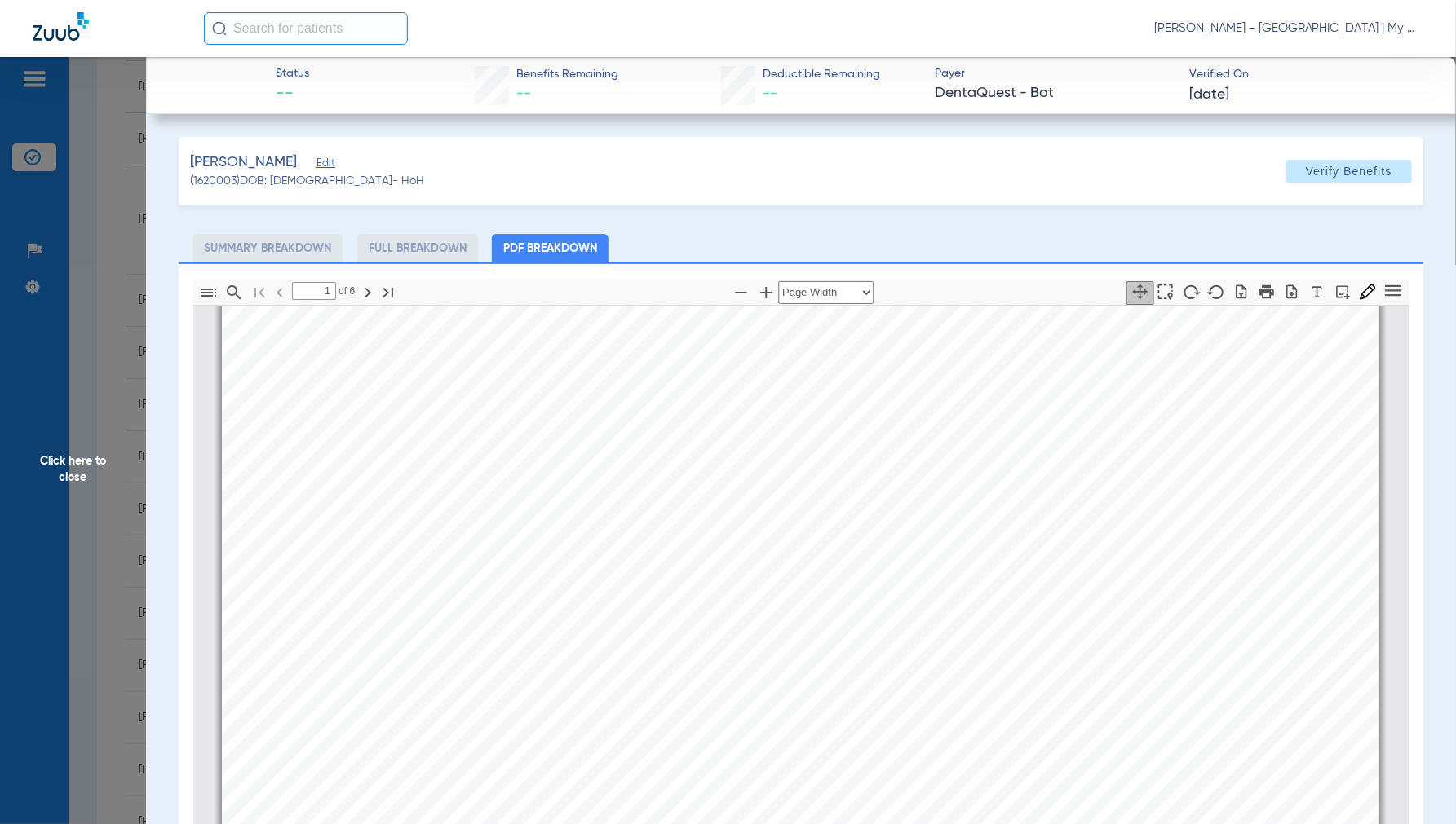
type input "2"
drag, startPoint x: 77, startPoint y: 453, endPoint x: 96, endPoint y: 473, distance: 27.6
click at [79, 457] on span "Click here to close" at bounding box center [72, 468] width 146 height 824
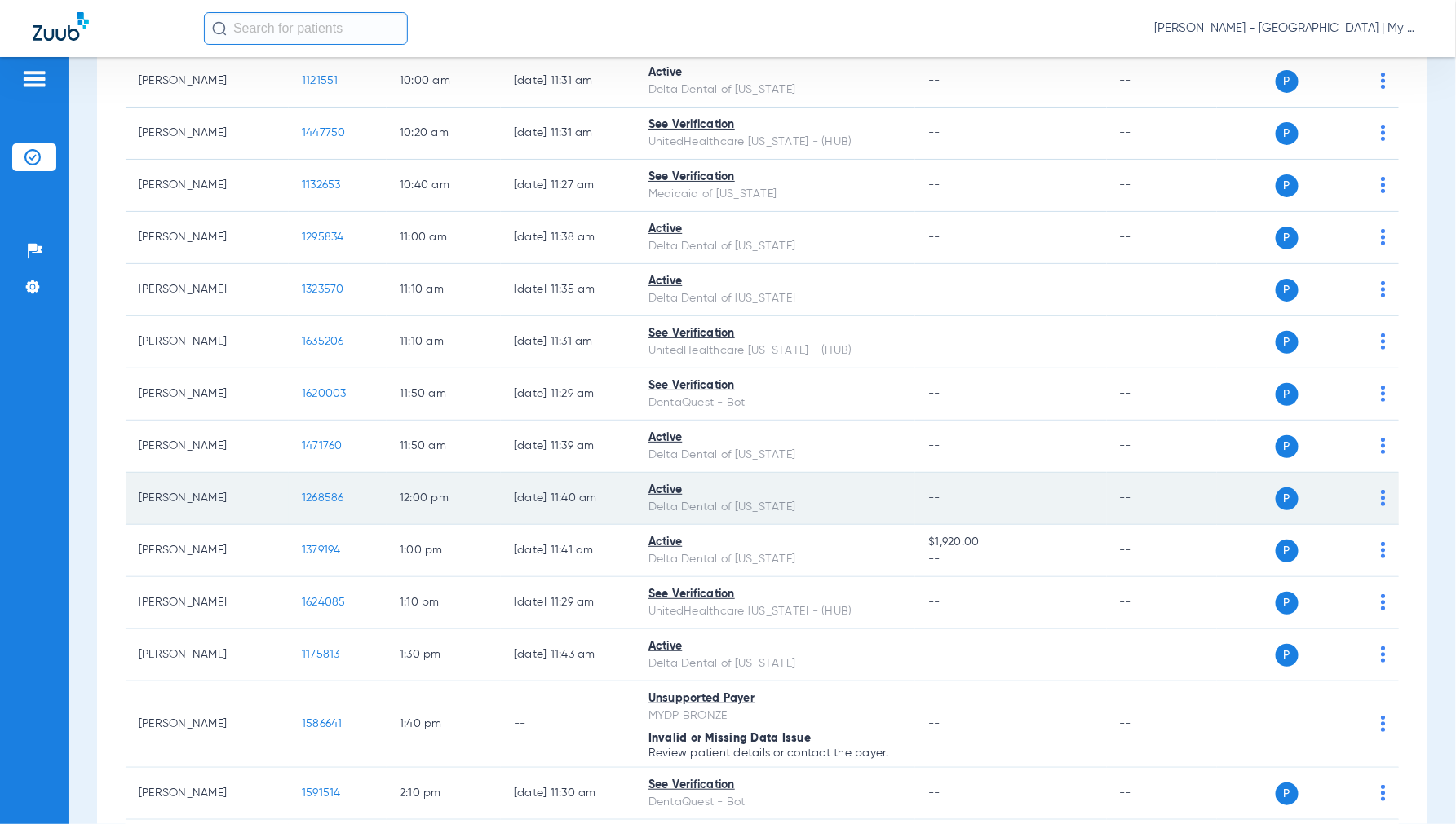
scroll to position [815, 0]
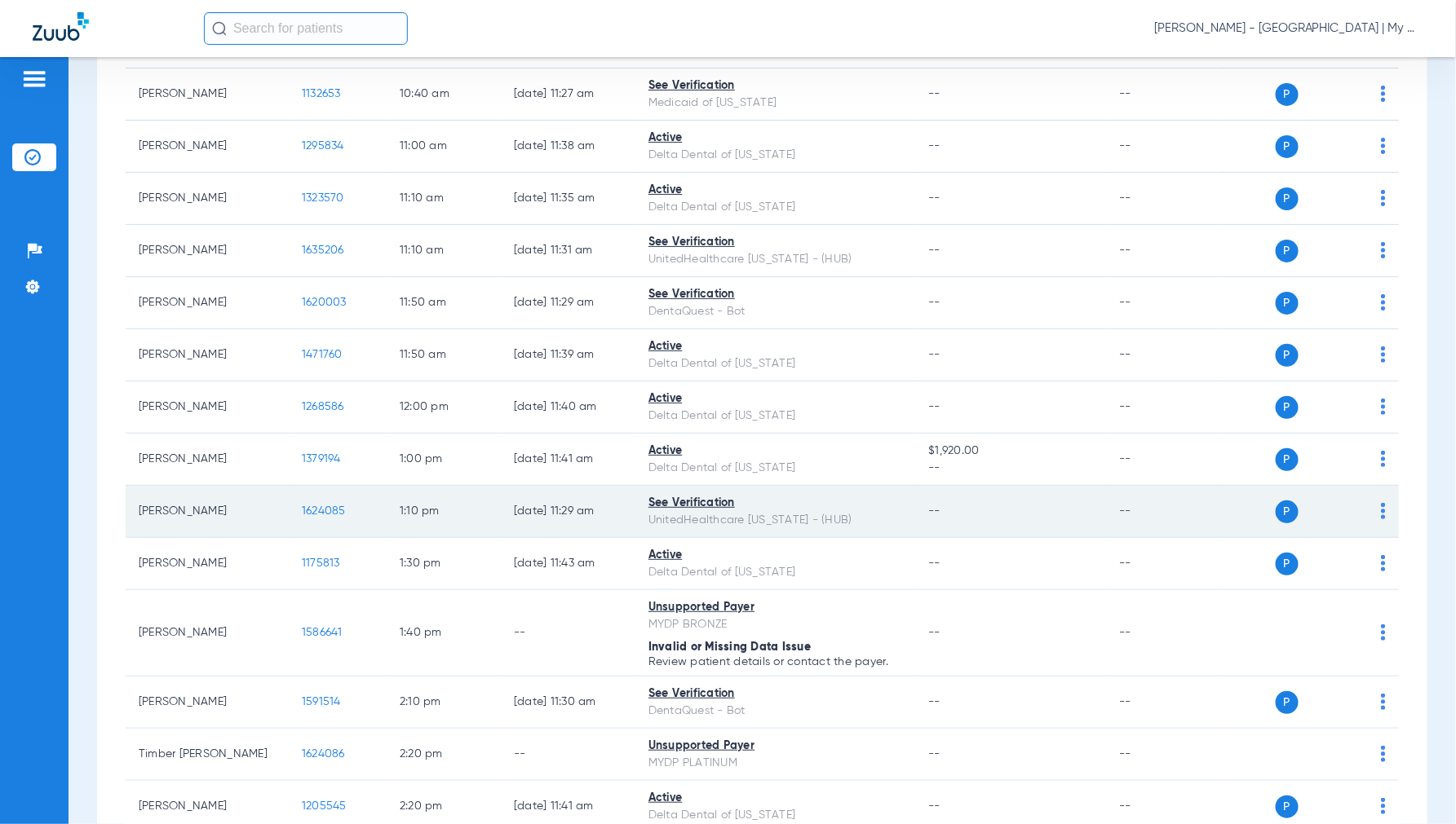
click at [320, 514] on span "1624085" at bounding box center [323, 511] width 44 height 12
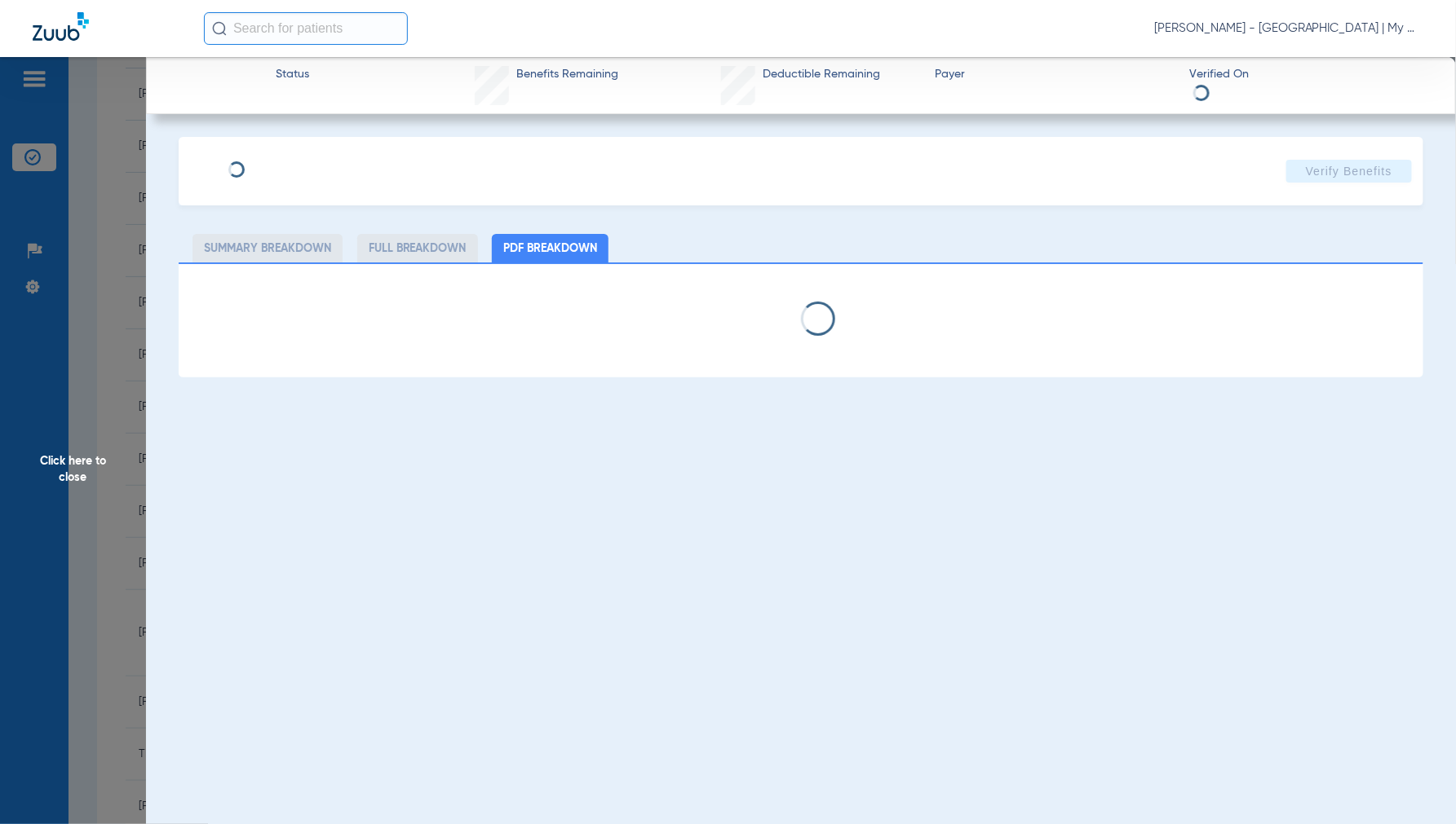
select select "page-width"
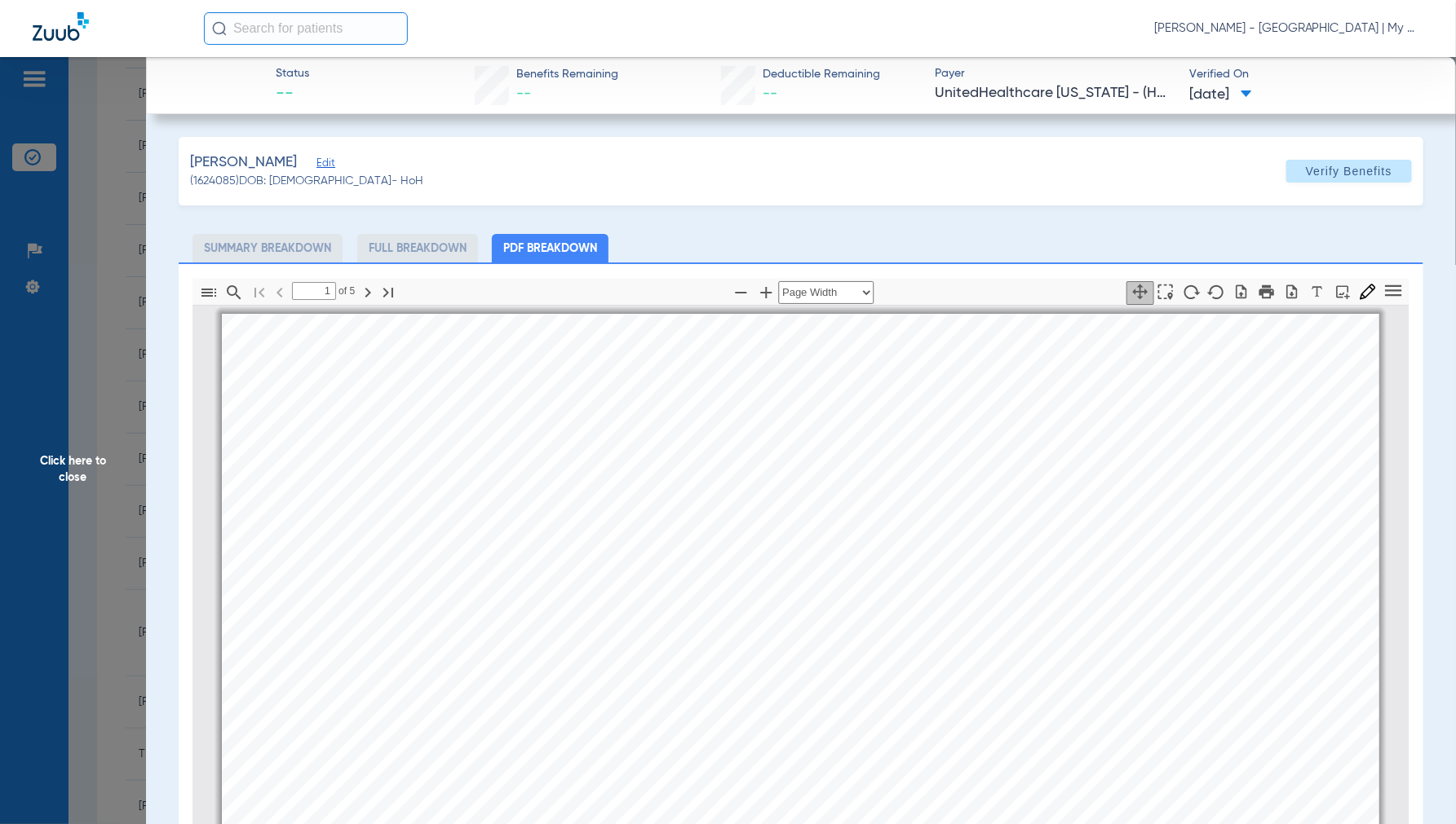
scroll to position [8, 0]
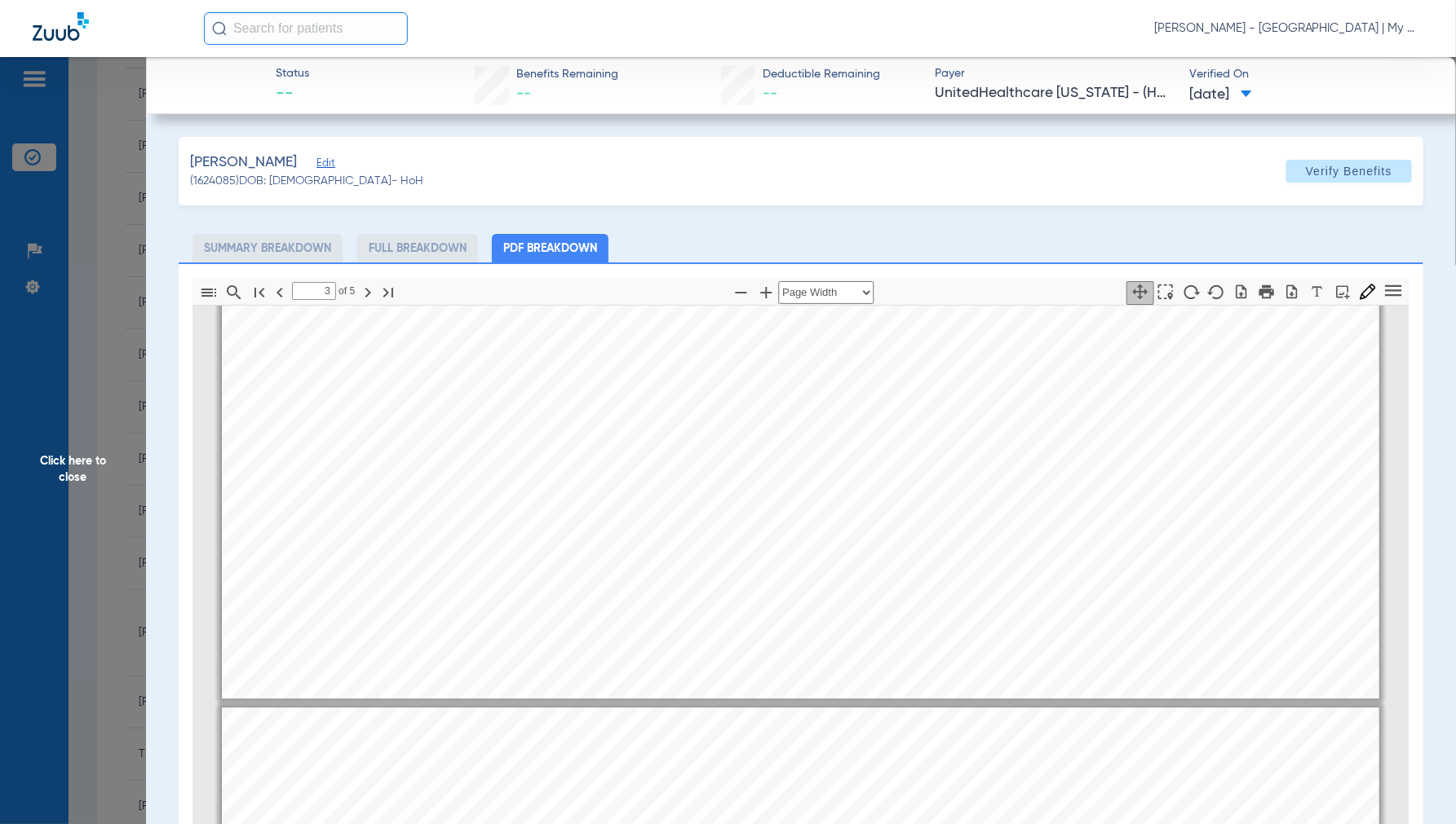
type input "4"
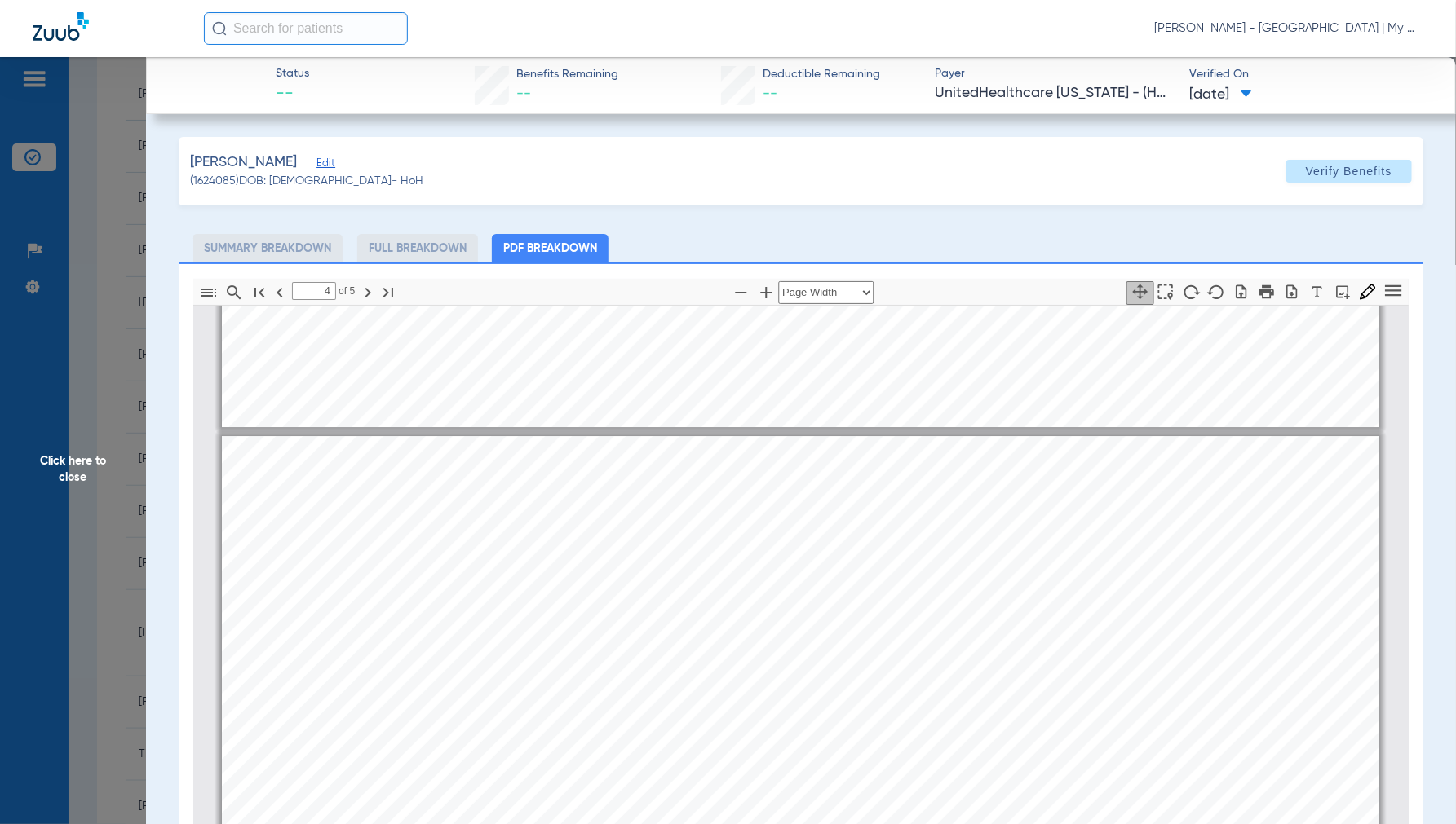
scroll to position [5081, 0]
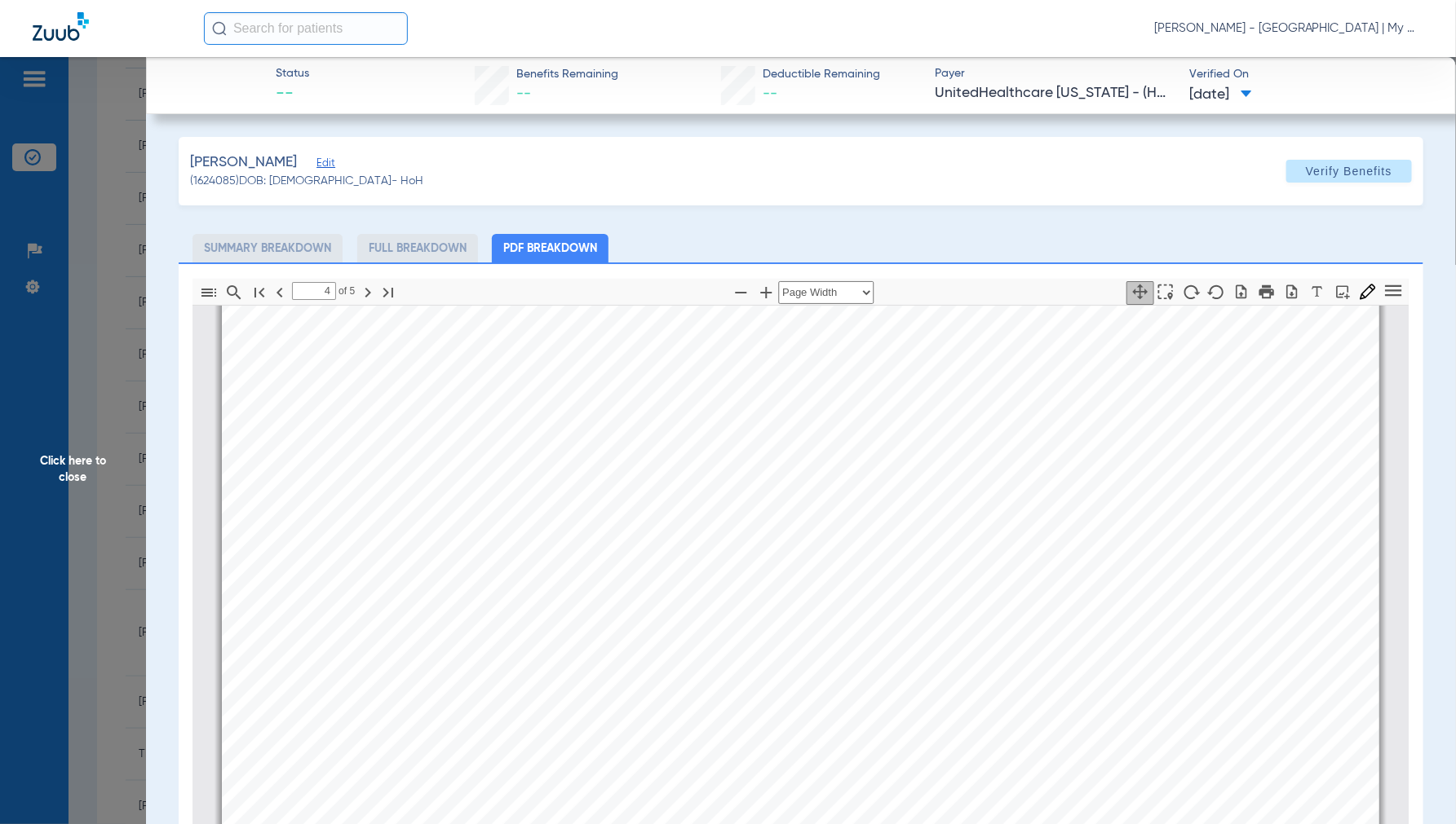
click at [86, 457] on span "Click here to close" at bounding box center [72, 468] width 146 height 824
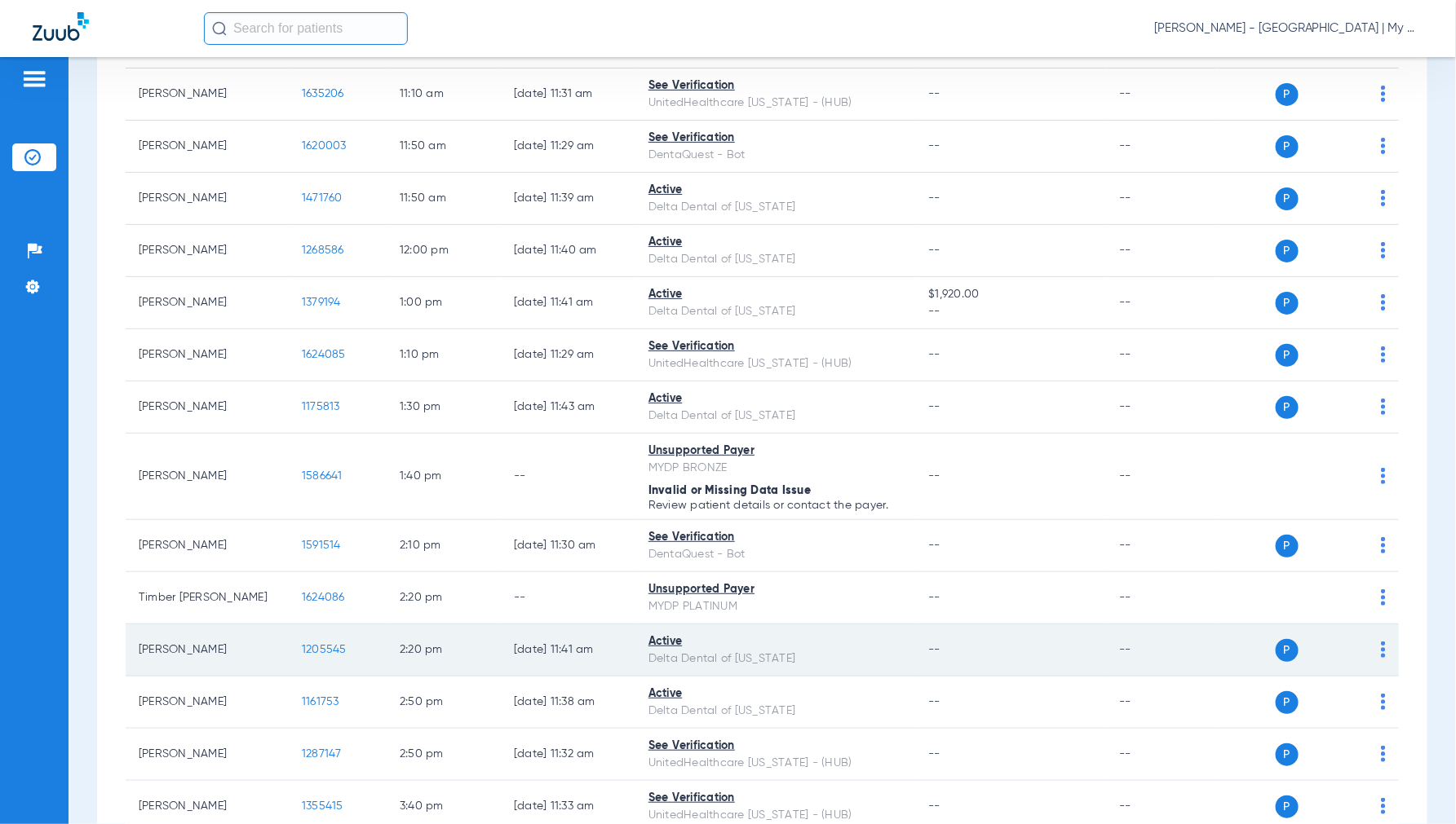
scroll to position [996, 0]
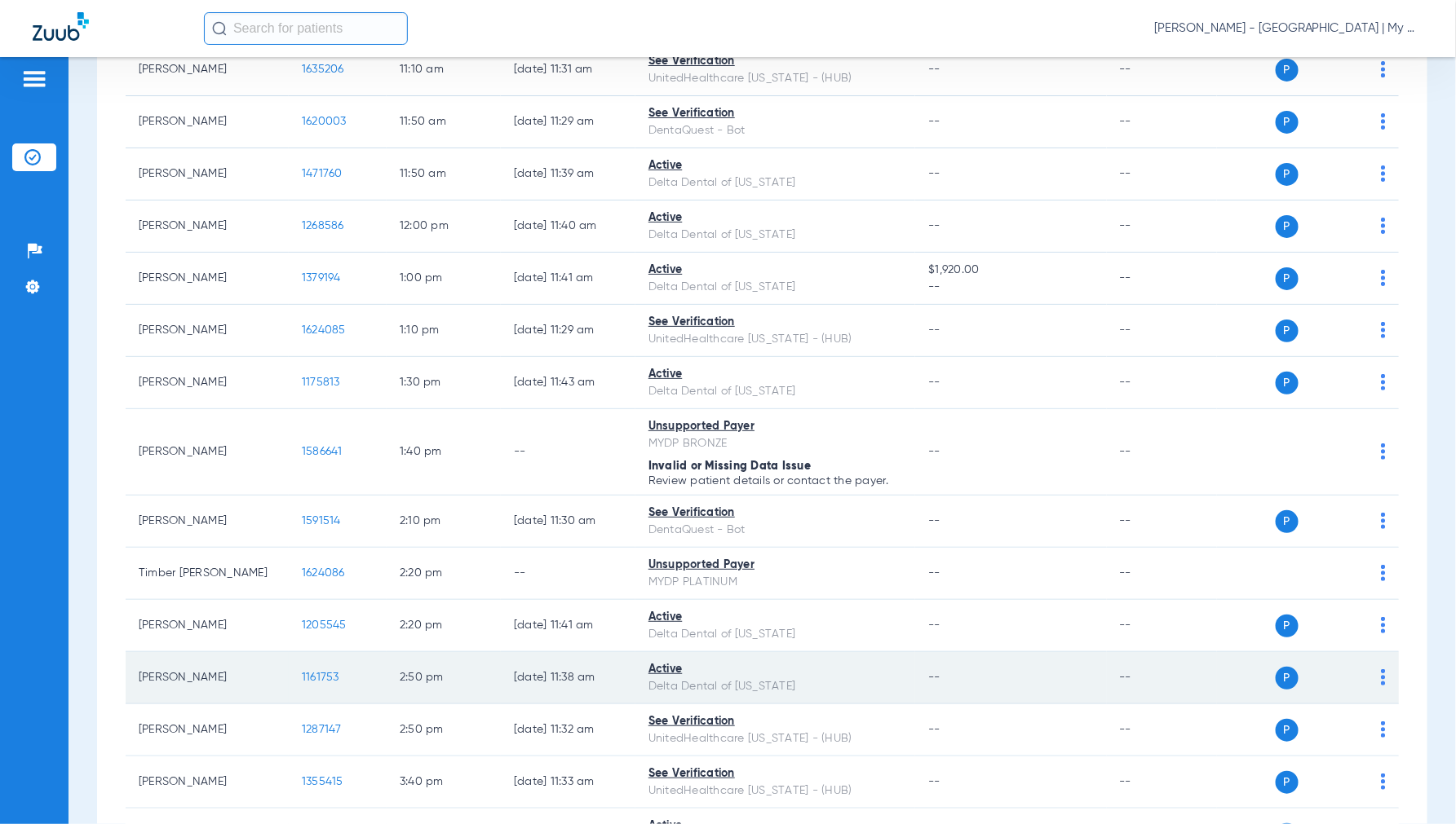
click at [323, 681] on span "1161753" at bounding box center [320, 677] width 38 height 12
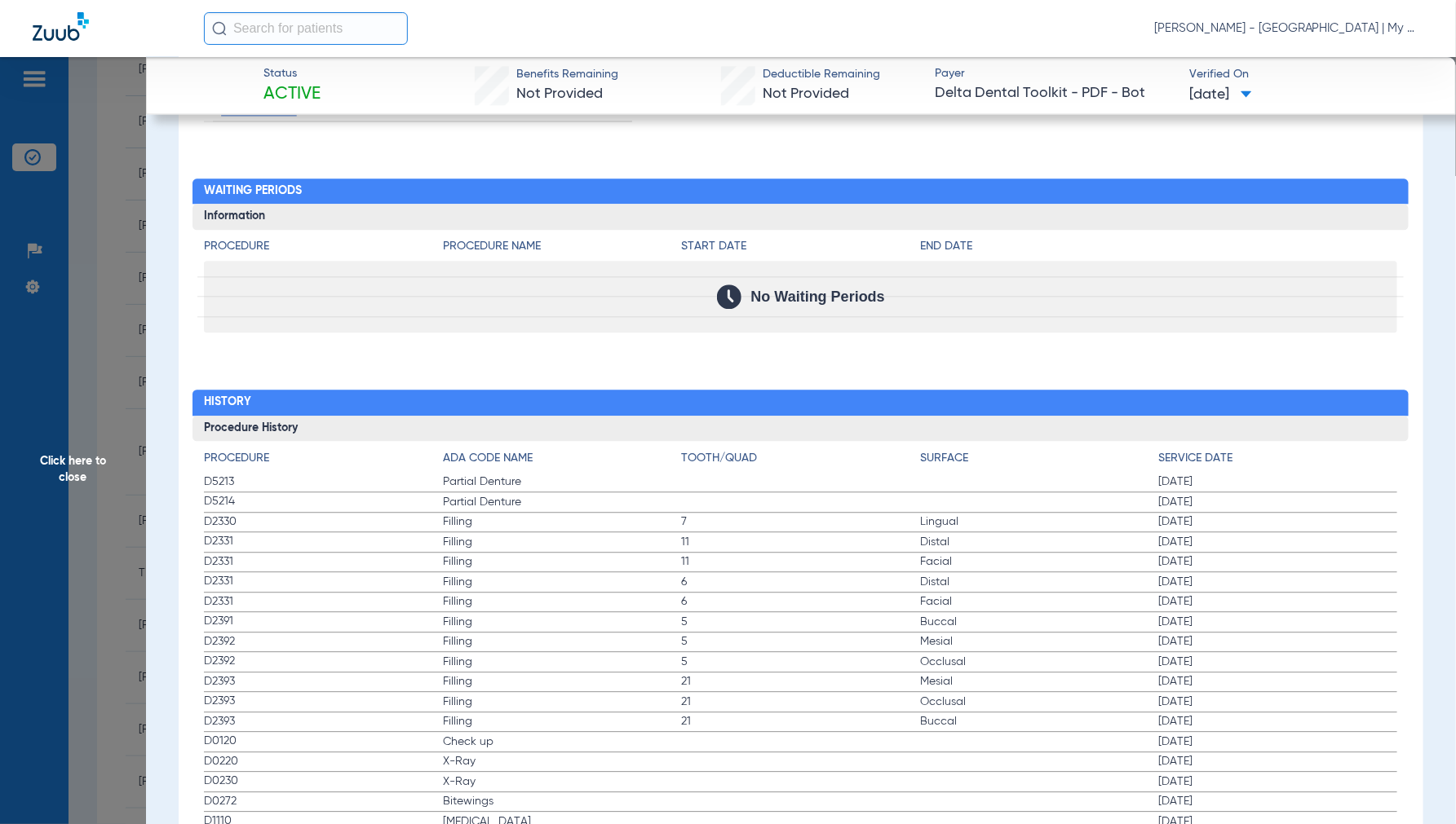
scroll to position [1631, 0]
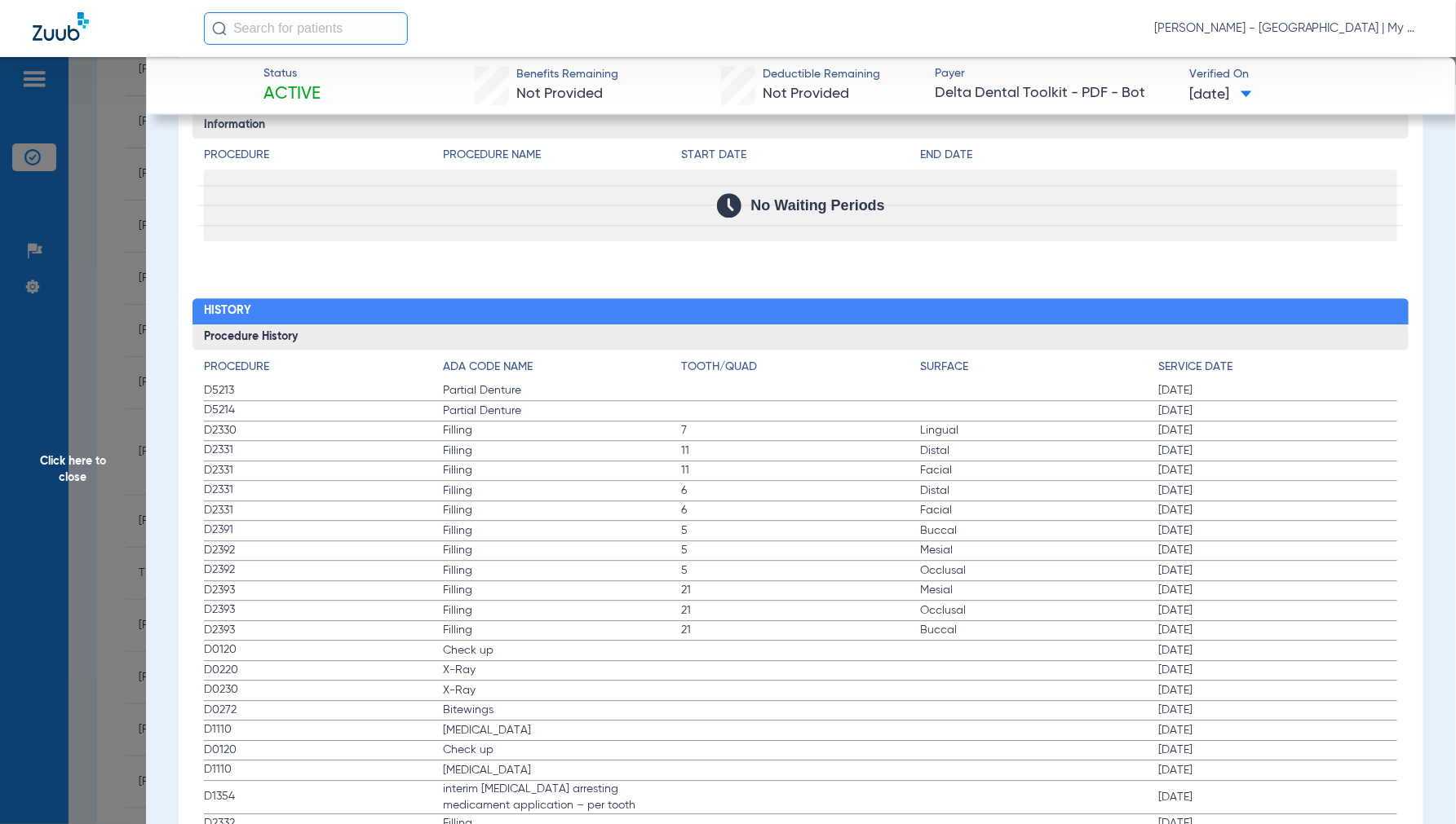
drag, startPoint x: 60, startPoint y: 469, endPoint x: 160, endPoint y: 491, distance: 102.4
click at [63, 473] on span "Click here to close" at bounding box center [72, 468] width 146 height 824
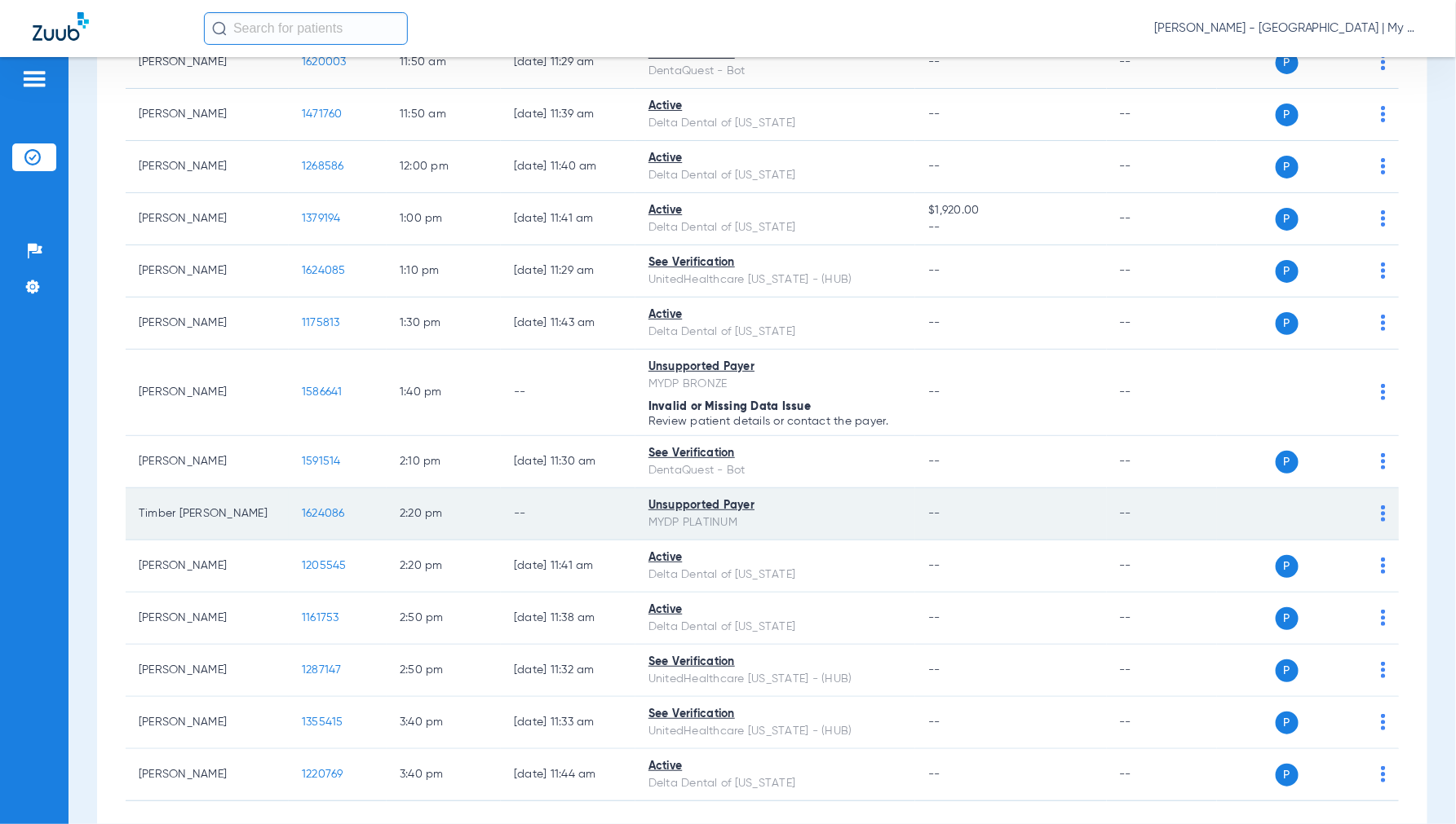
scroll to position [1142, 0]
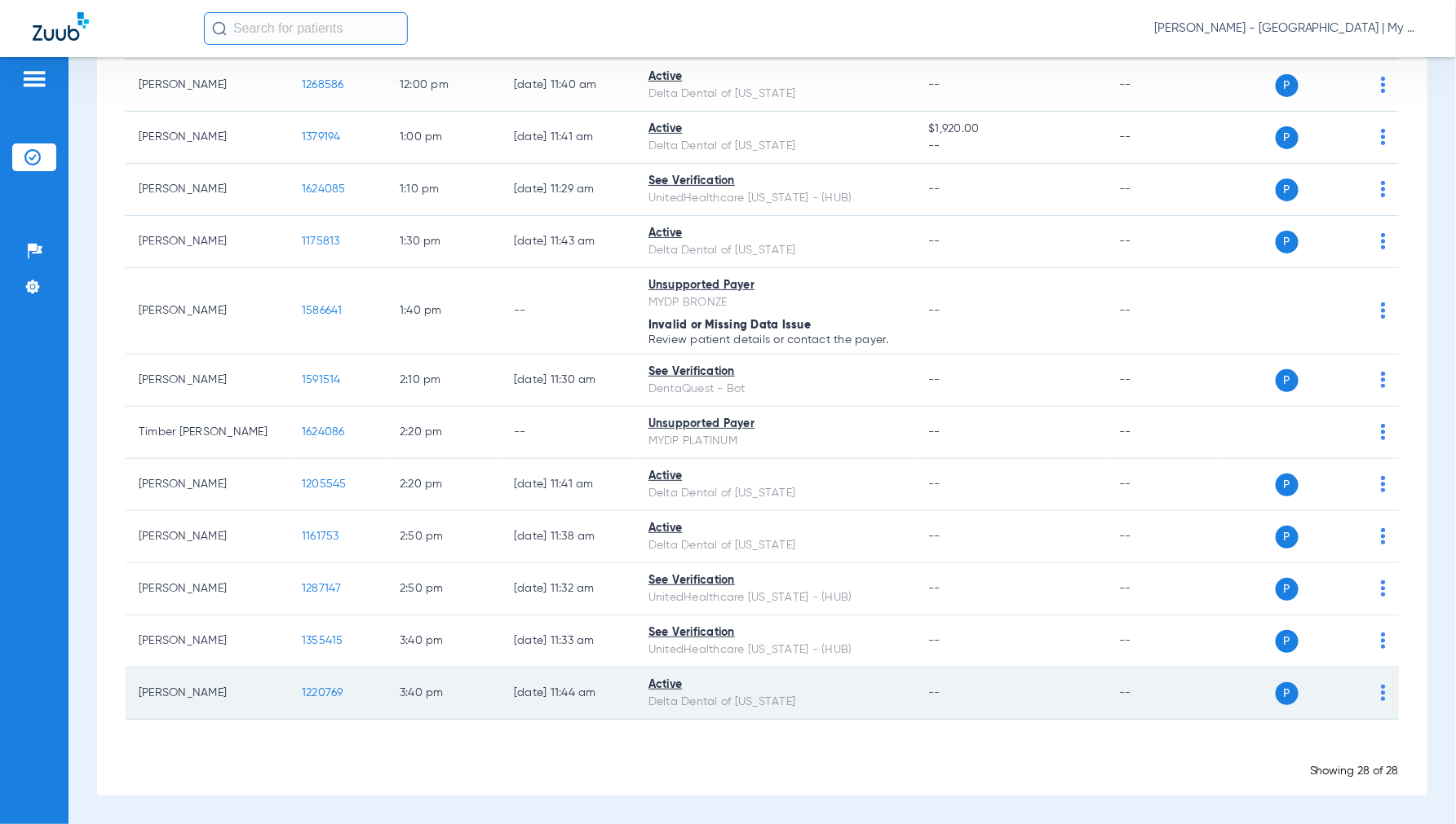
click at [322, 696] on span "1220769" at bounding box center [322, 693] width 42 height 12
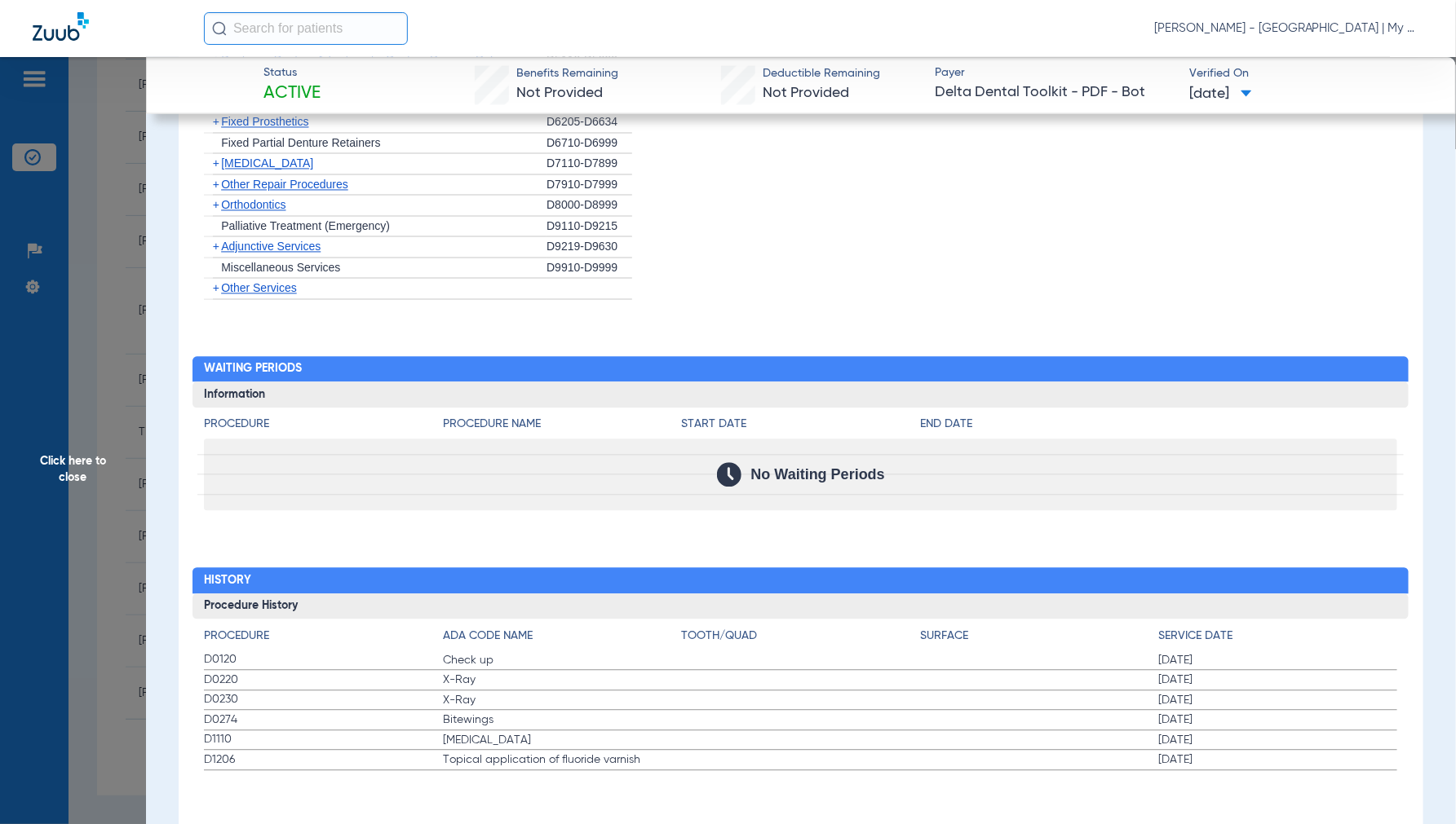
scroll to position [1379, 0]
click at [101, 461] on span "Click here to close" at bounding box center [72, 468] width 146 height 824
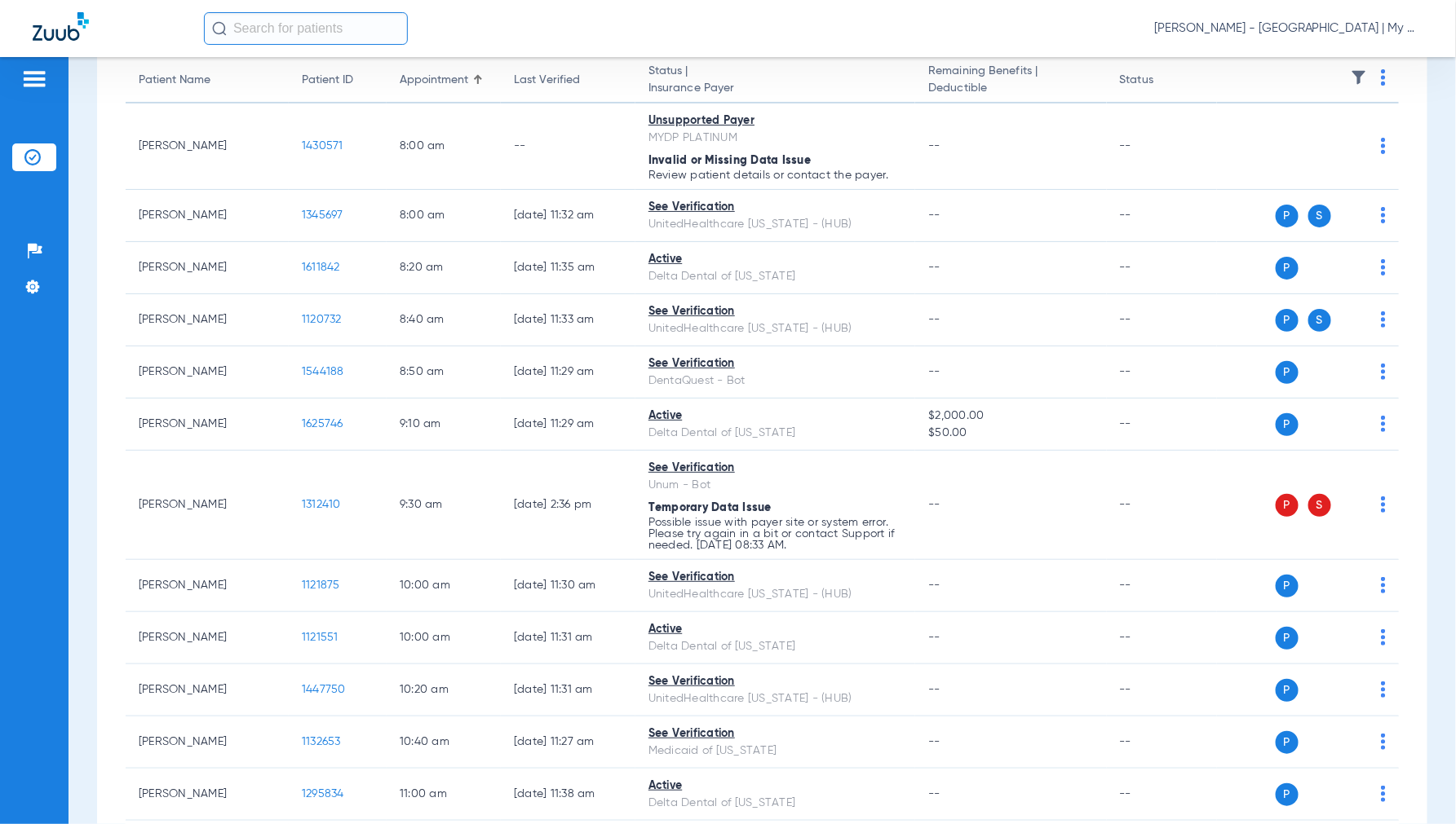
scroll to position [0, 0]
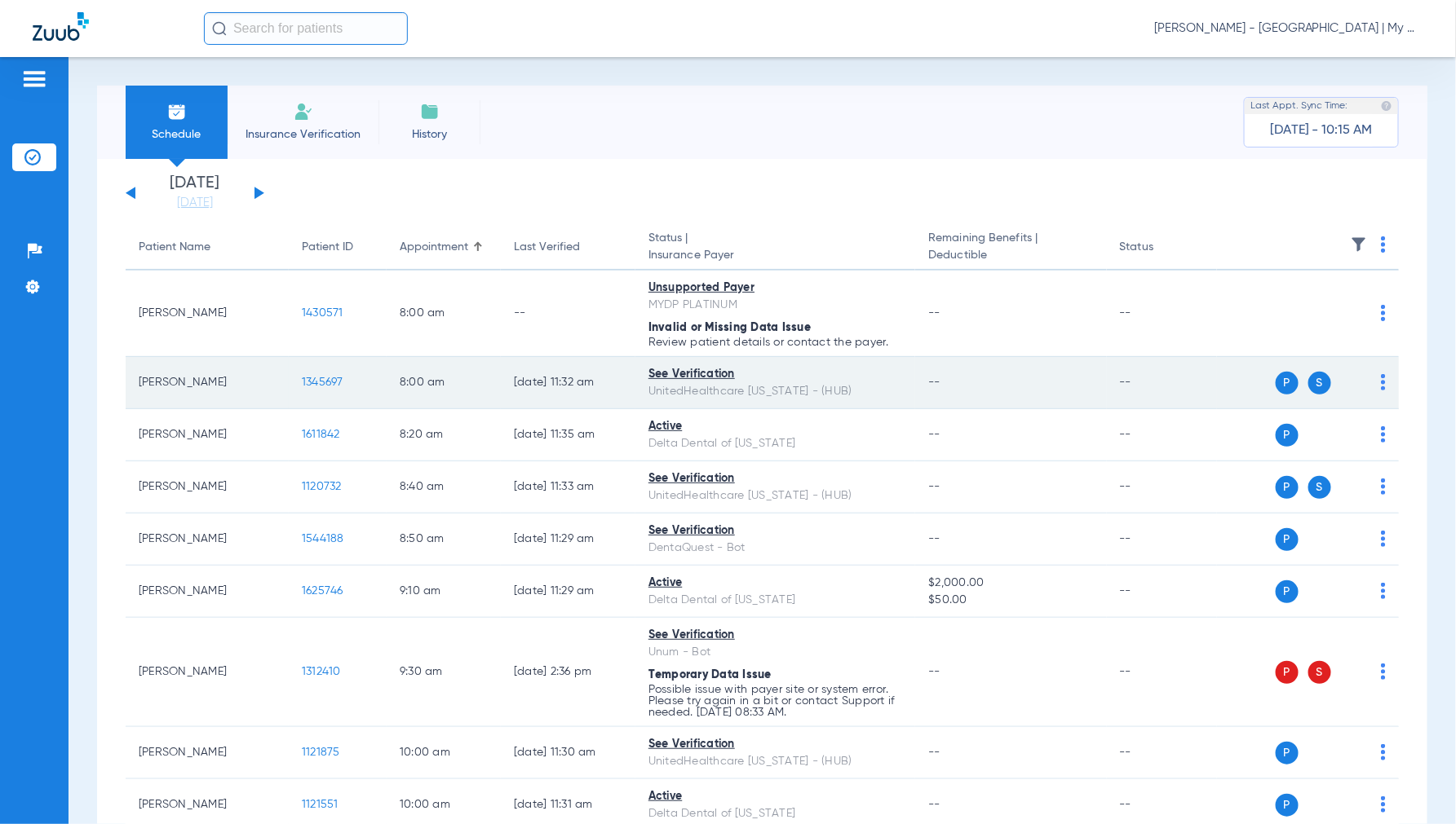
click at [319, 381] on span "1345697" at bounding box center [322, 383] width 42 height 12
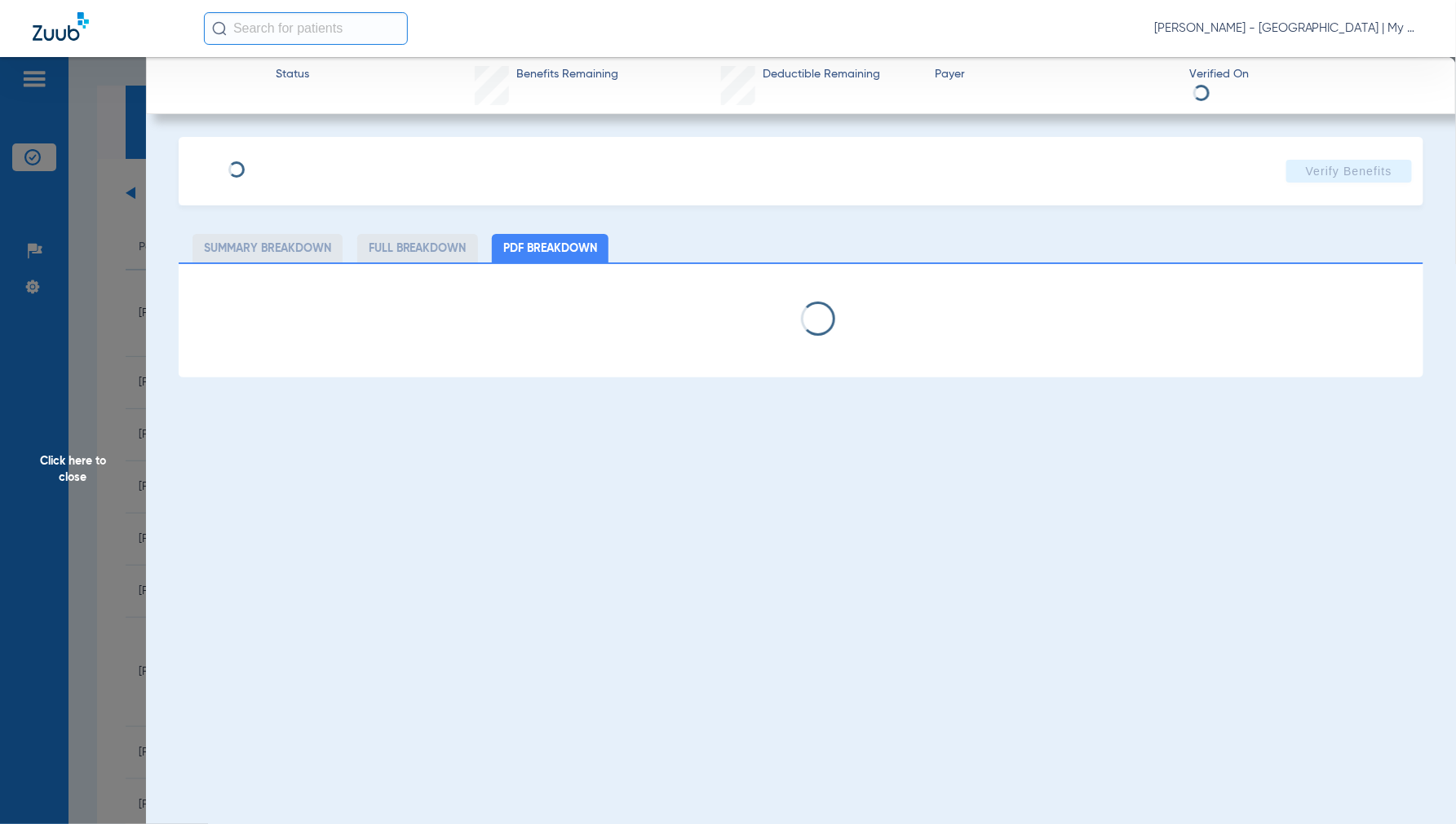
select select "page-width"
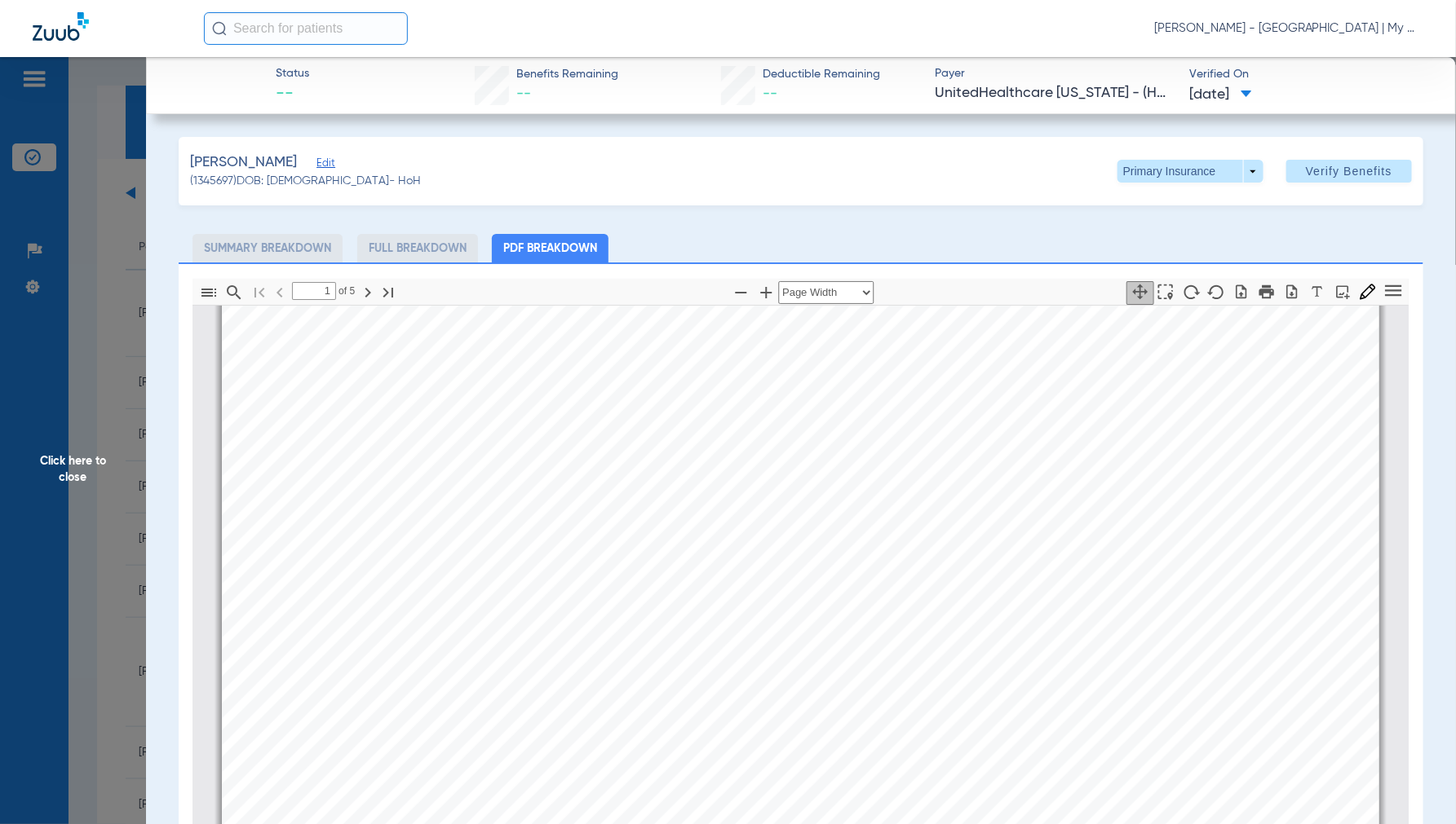
scroll to position [1004, 0]
type input "4"
click at [91, 473] on span "Click here to close" at bounding box center [72, 468] width 146 height 824
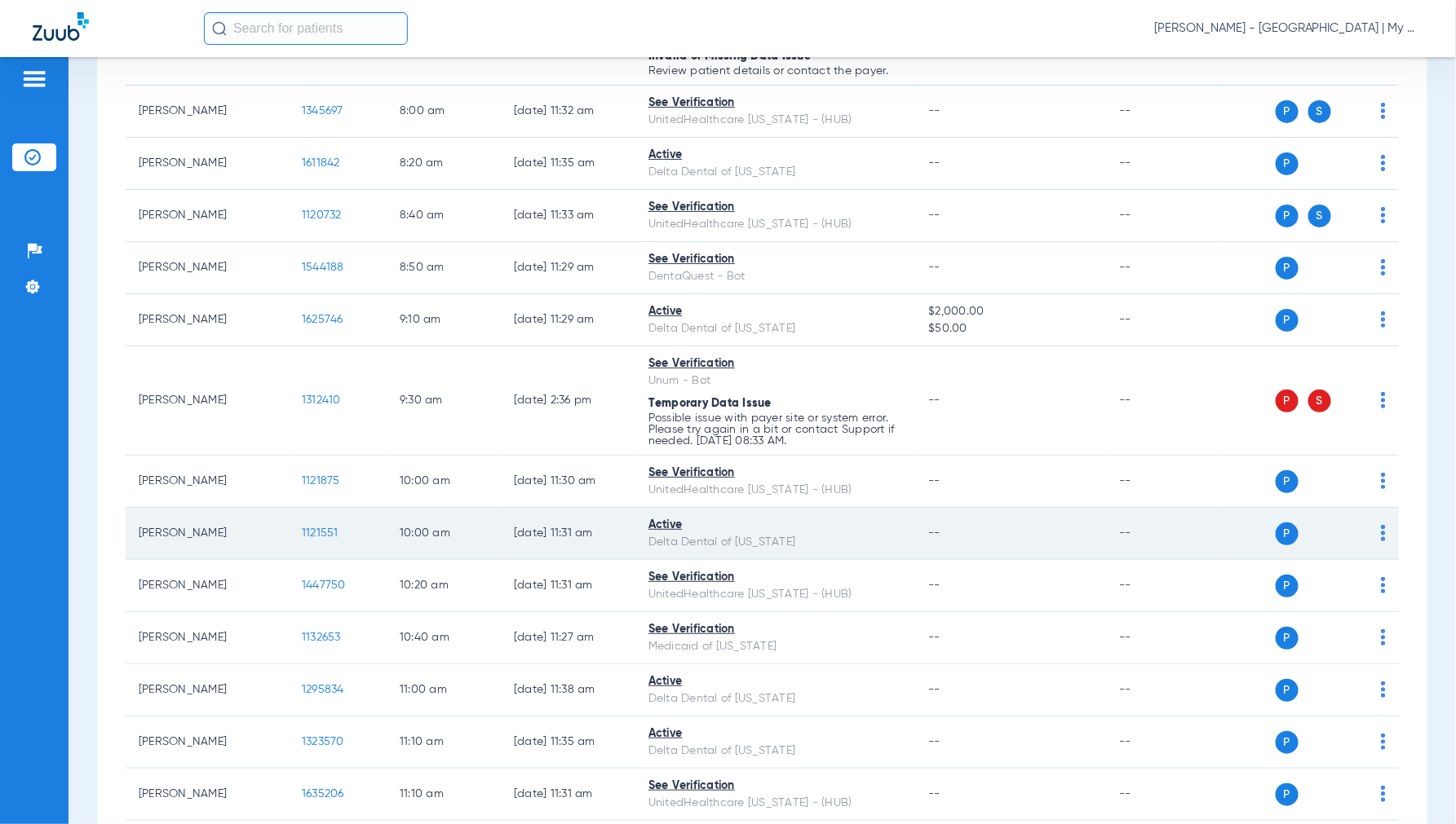
scroll to position [181, 0]
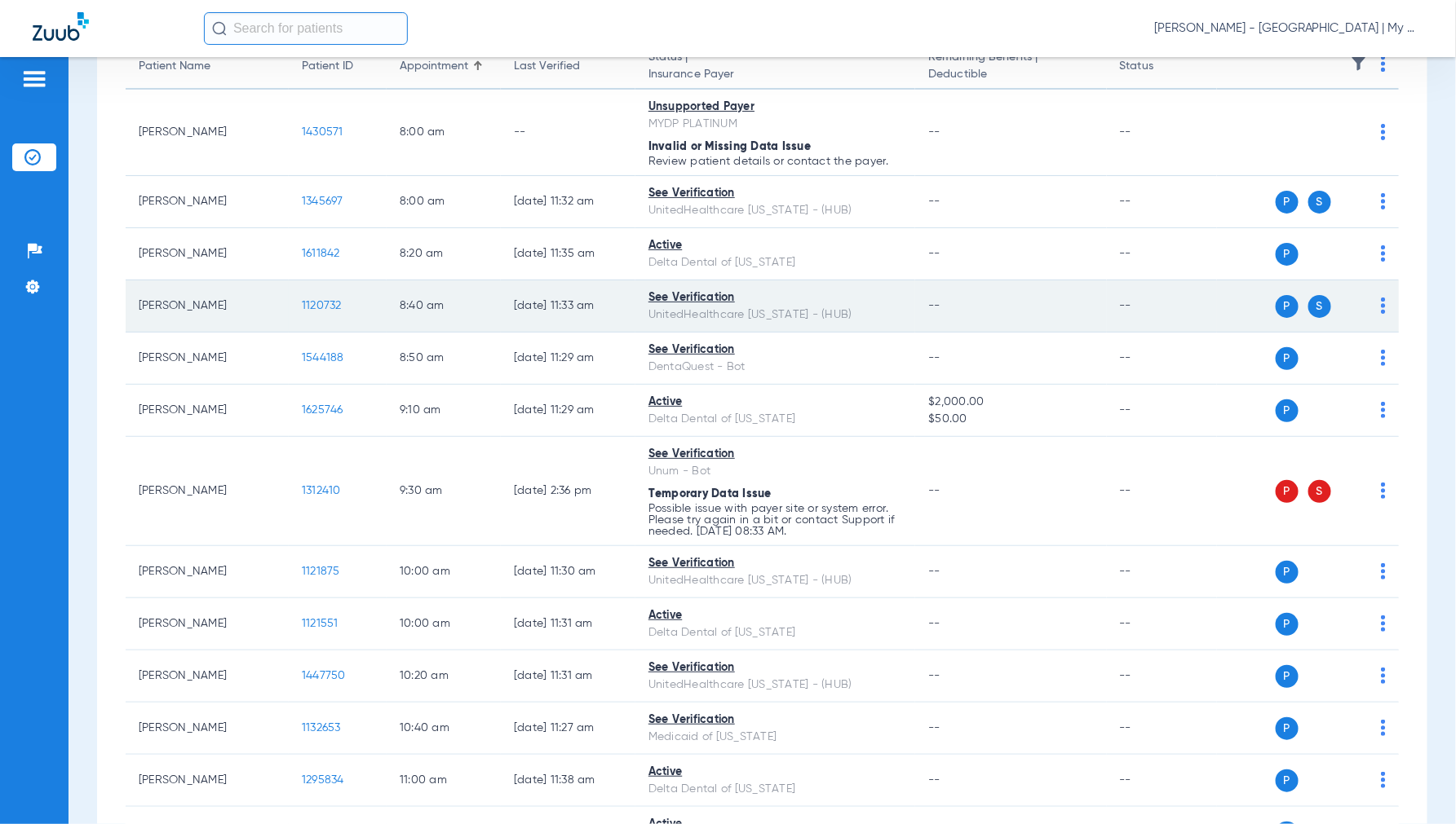
click at [316, 301] on span "1120732" at bounding box center [321, 305] width 40 height 12
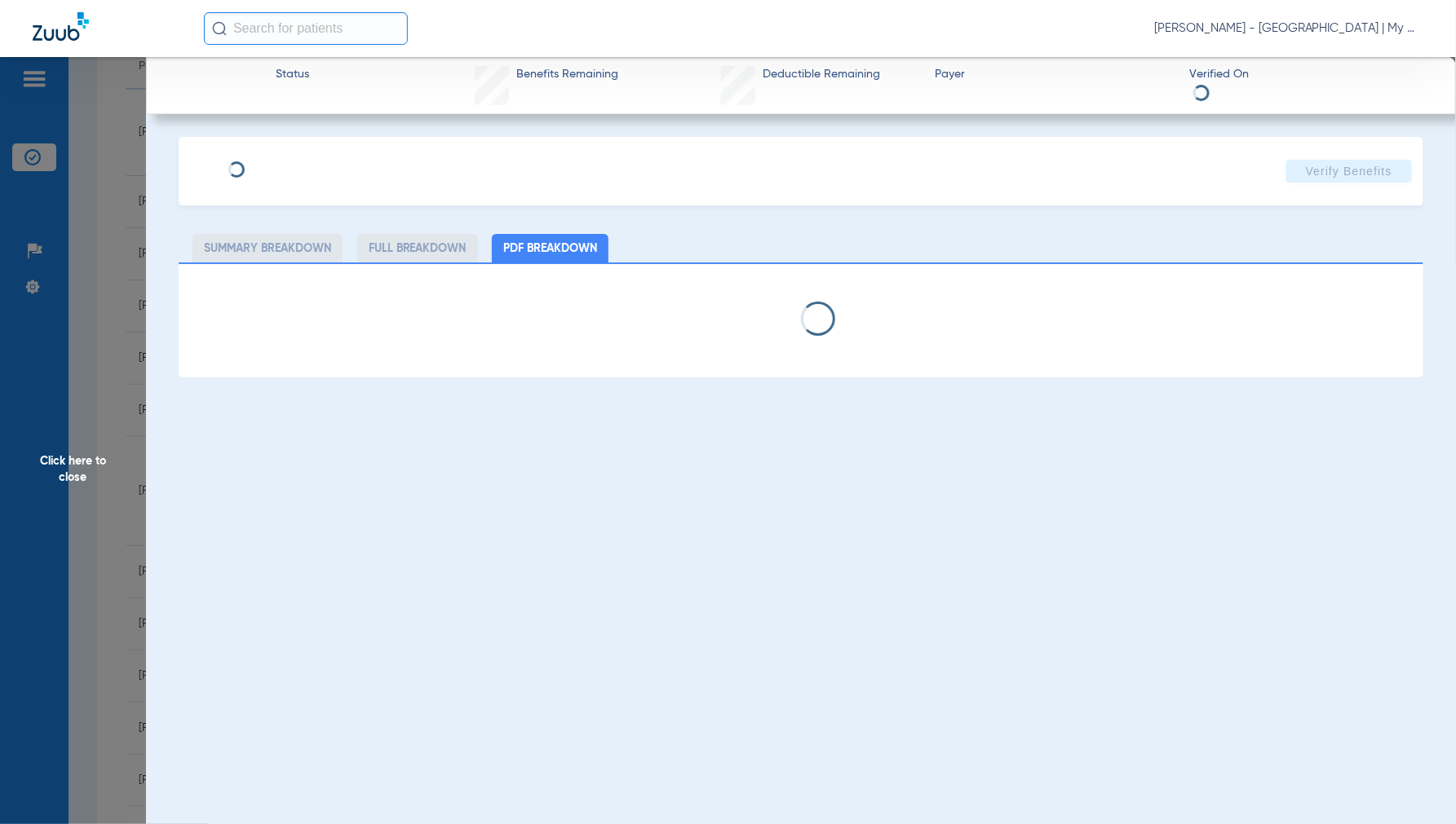
select select "page-width"
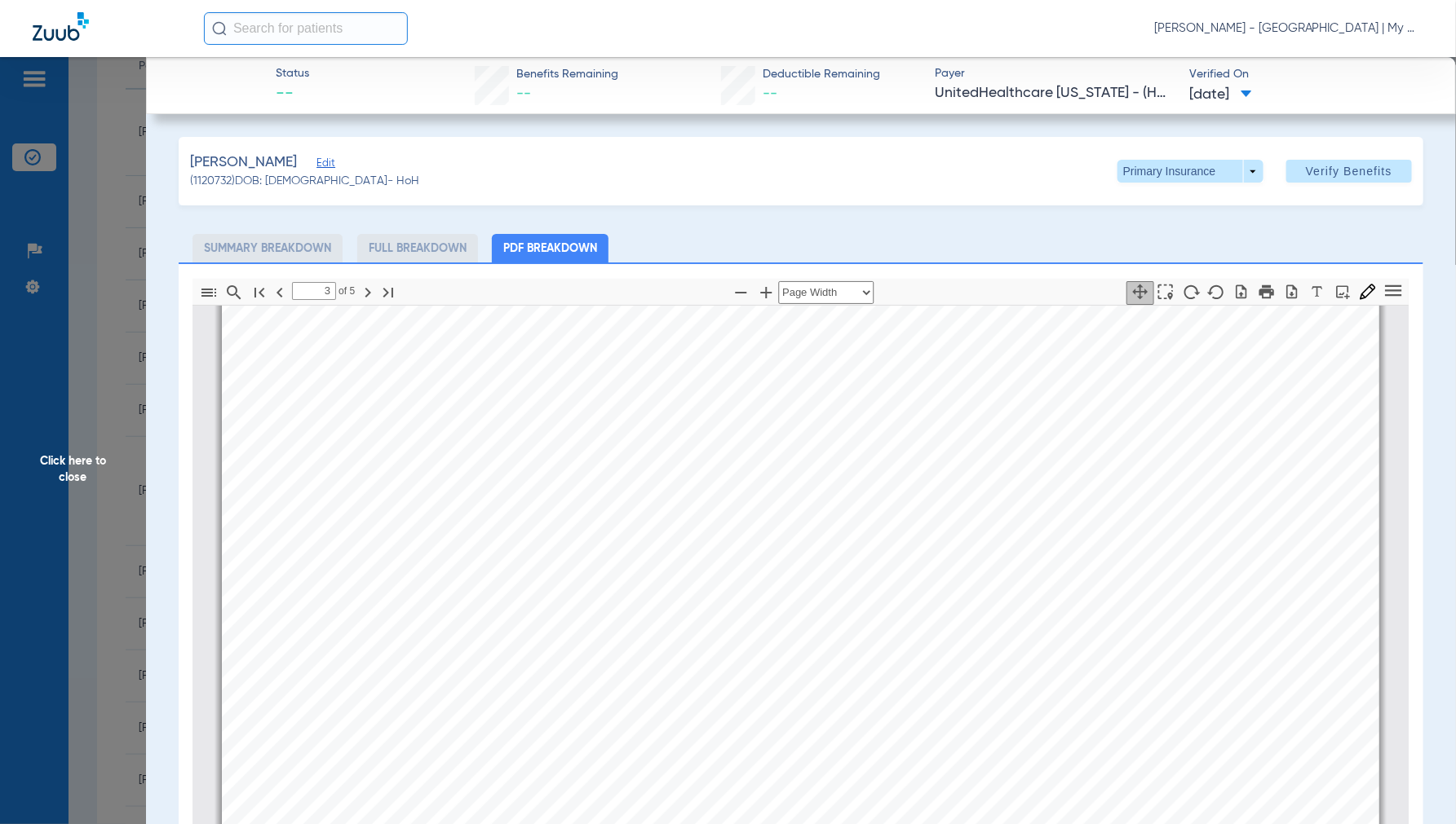
type input "4"
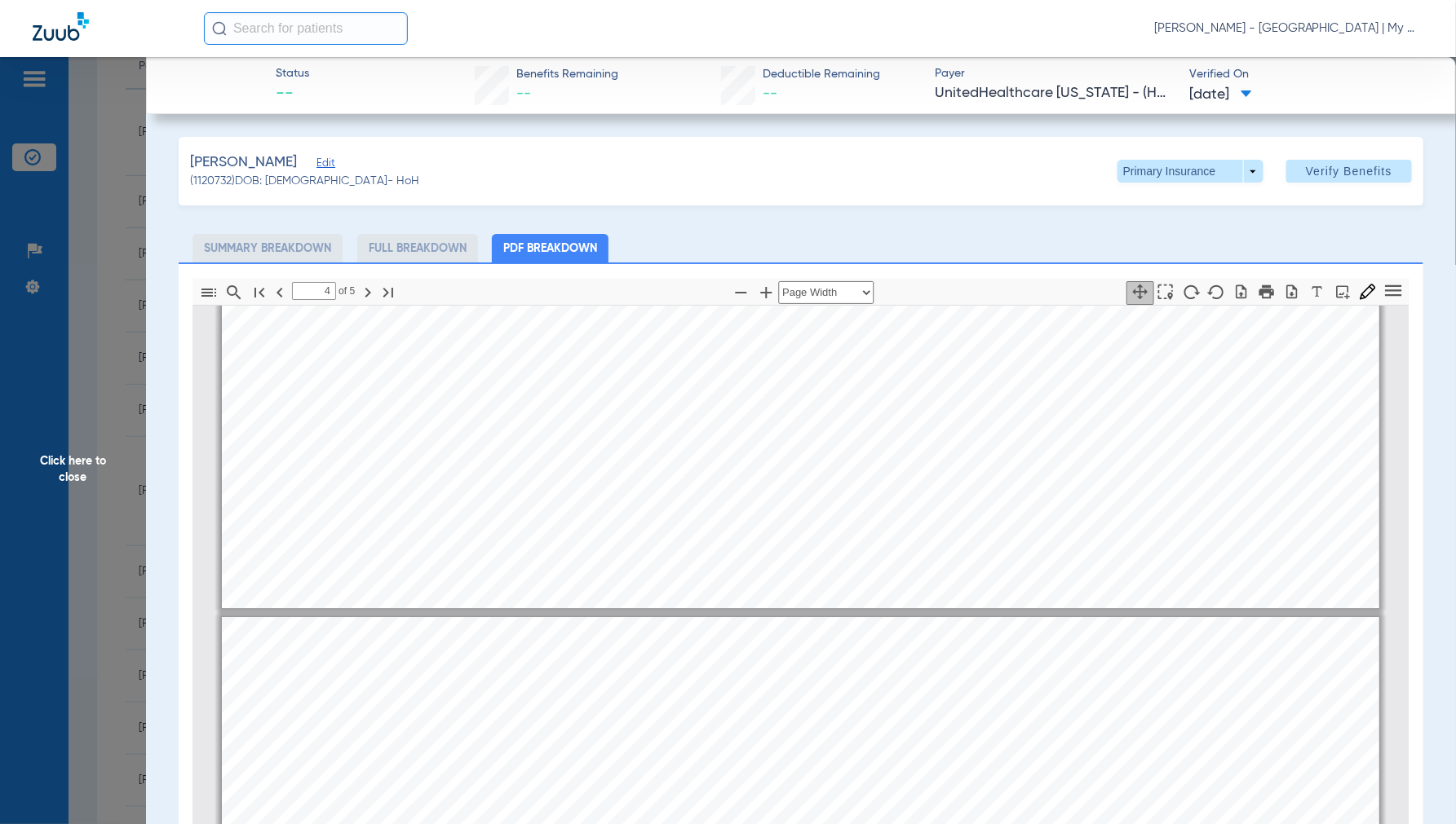
scroll to position [5081, 0]
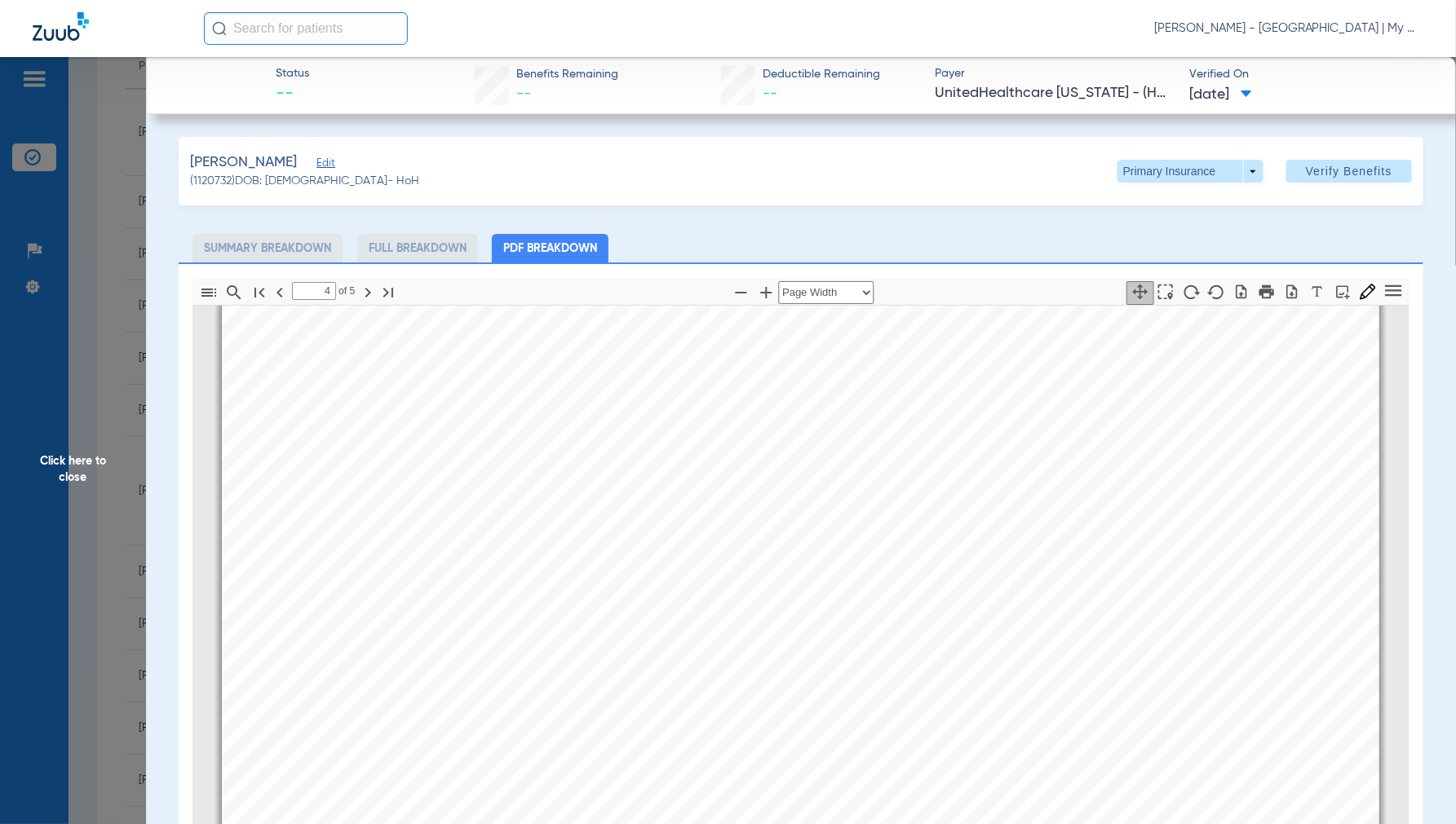
click at [78, 459] on span "Click here to close" at bounding box center [72, 468] width 146 height 824
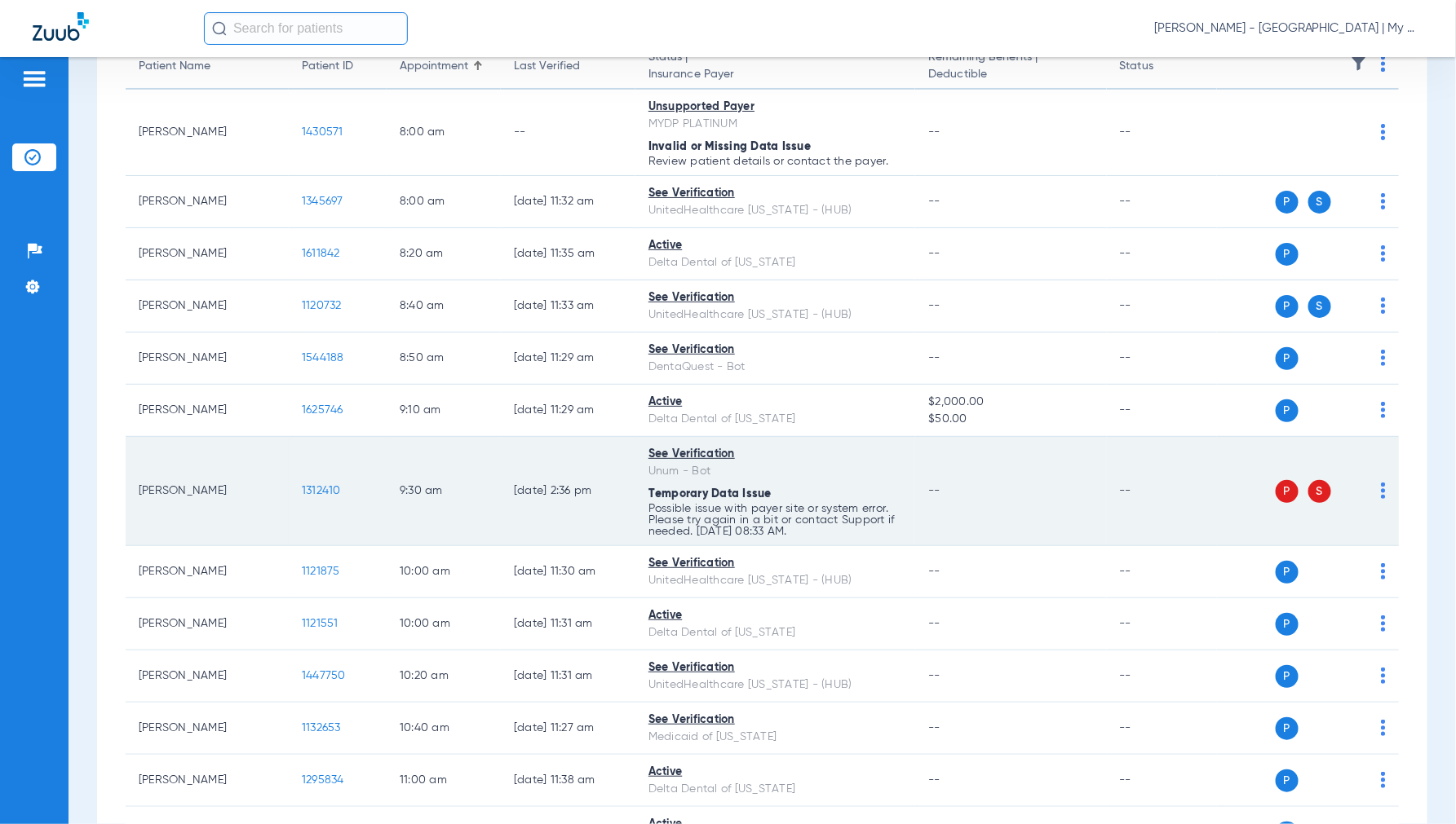
click at [321, 491] on span "1312410" at bounding box center [321, 491] width 40 height 12
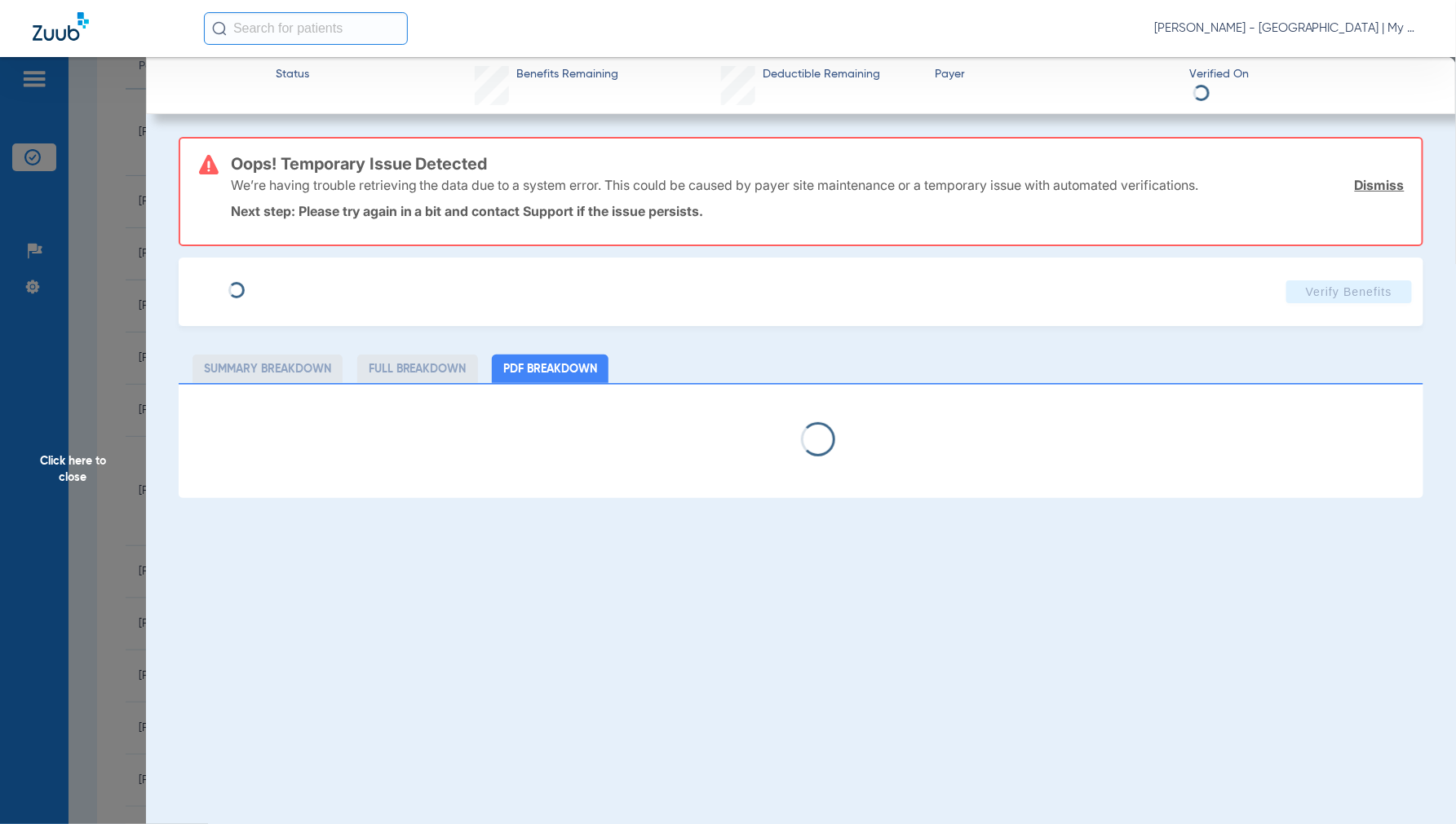
select select "page-width"
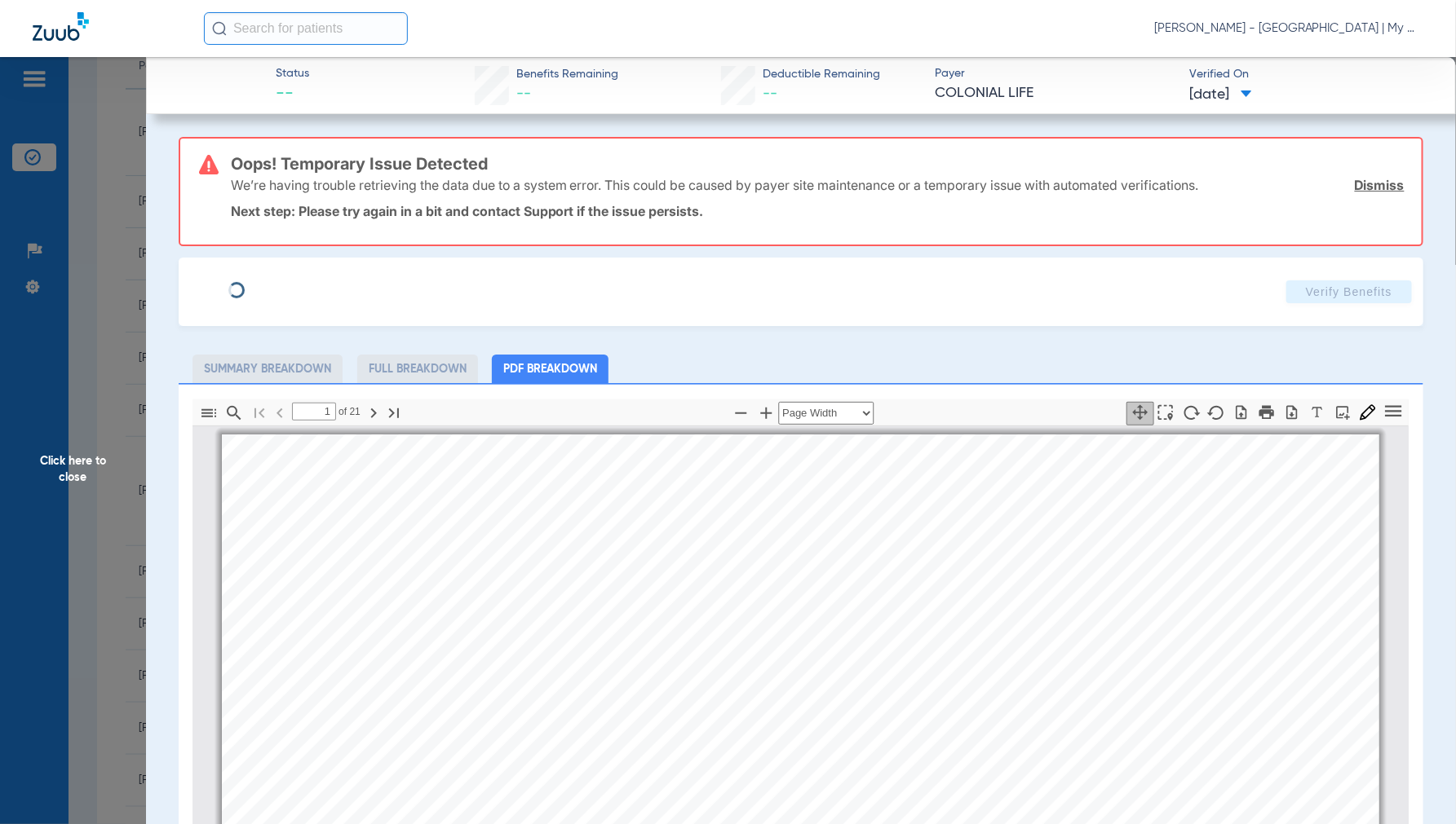
scroll to position [8, 0]
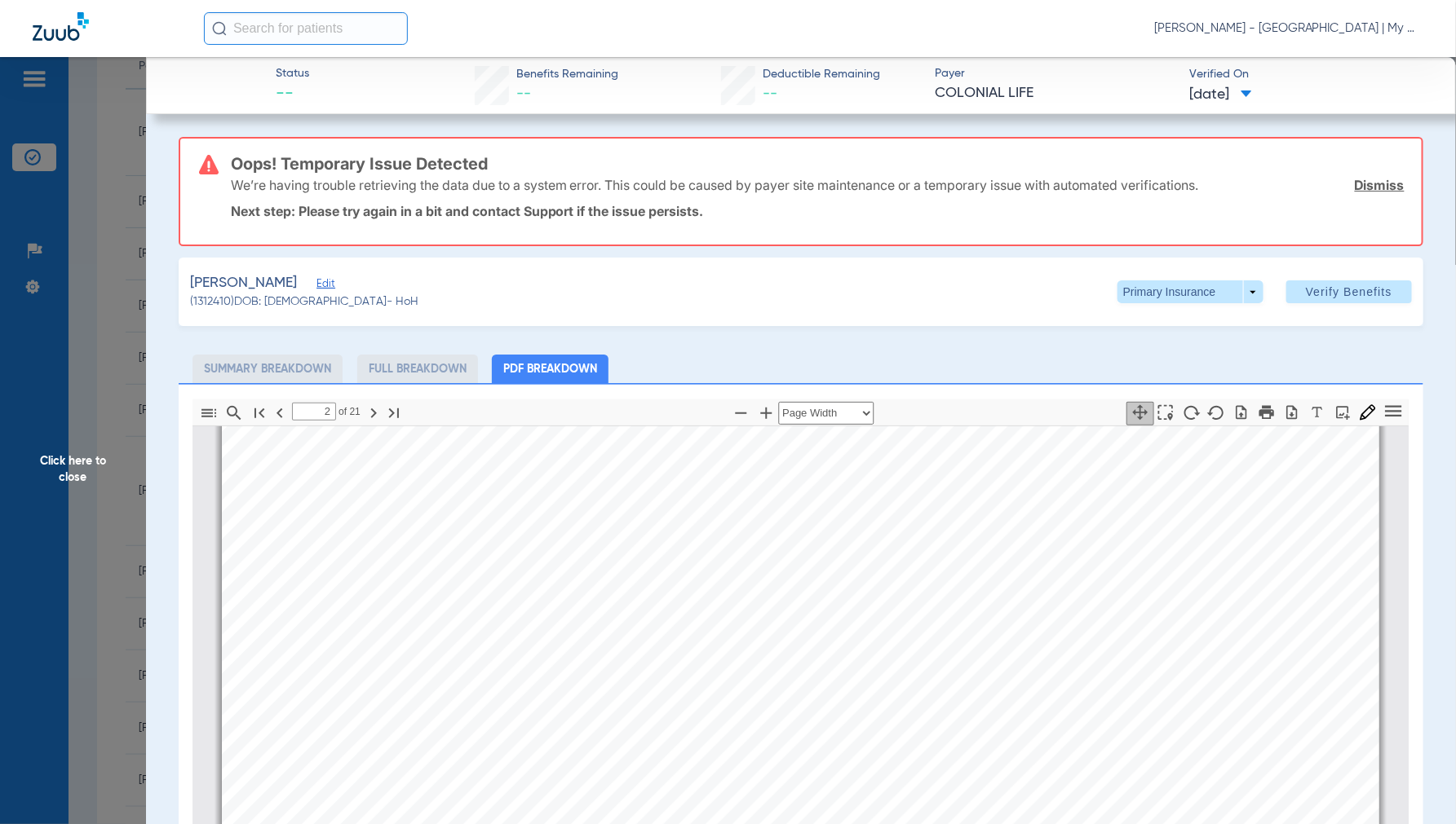
type input "3"
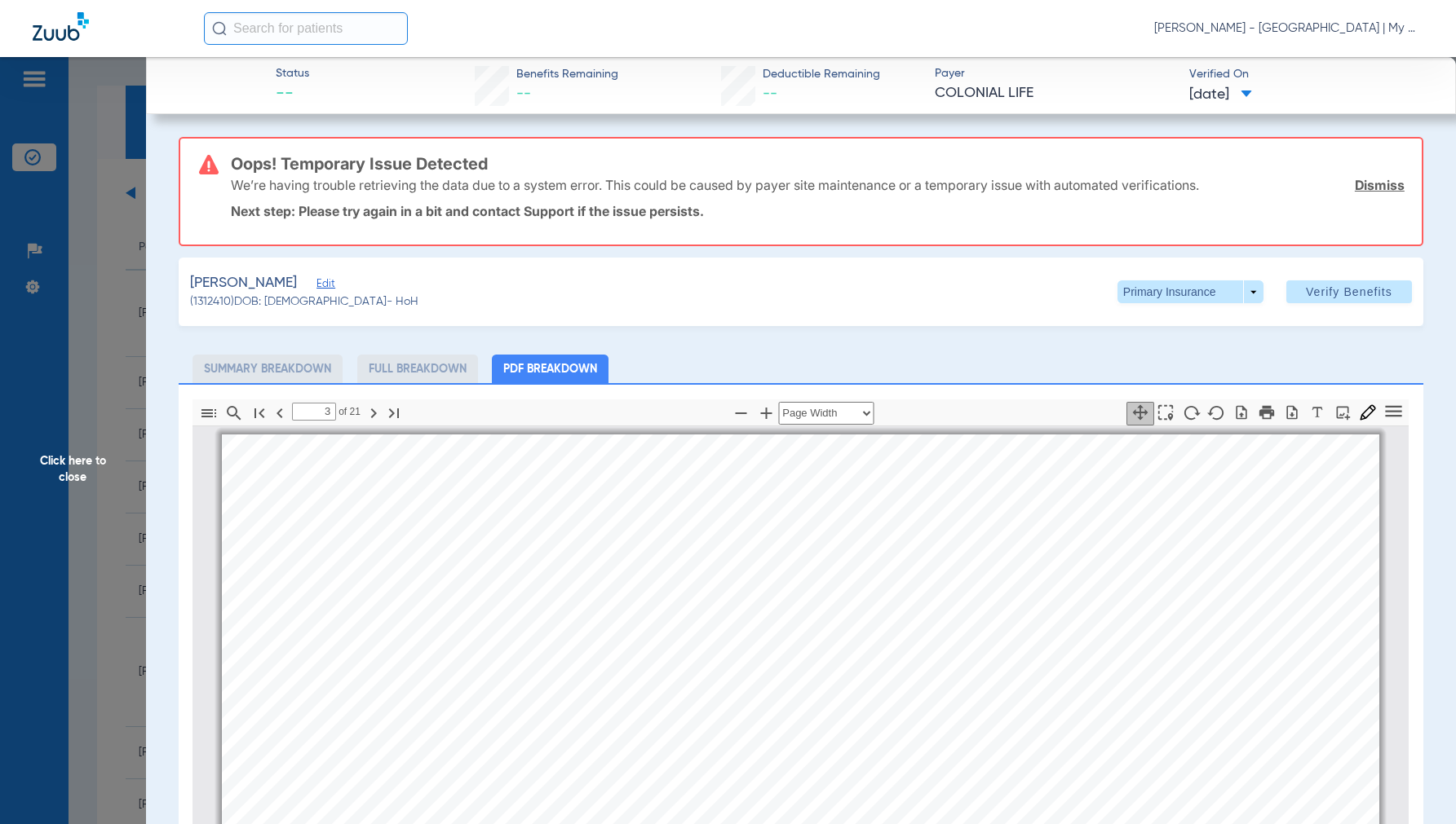
select select "page-width"
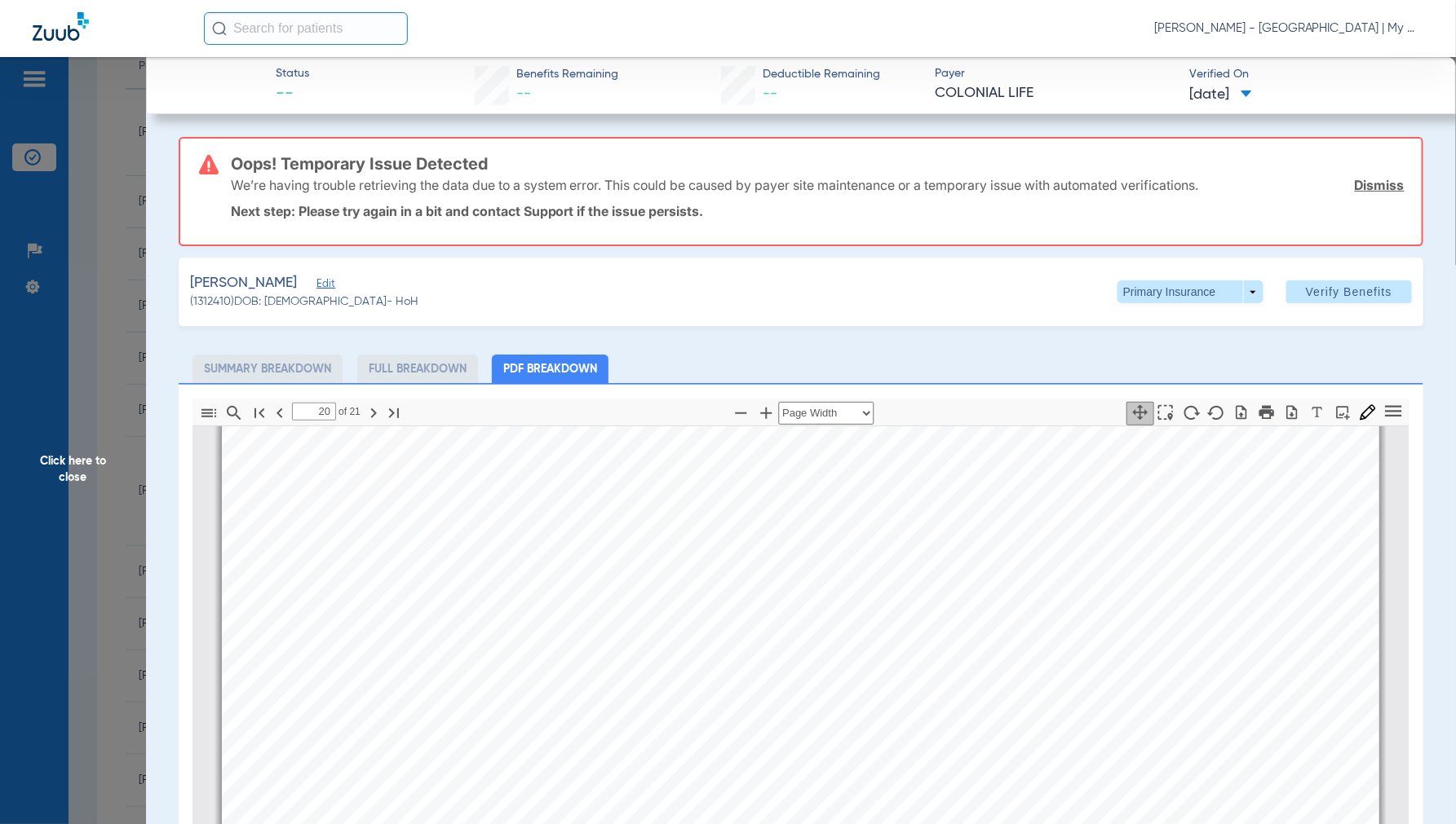
type input "21"
click at [91, 463] on span "Click here to close" at bounding box center [72, 468] width 146 height 824
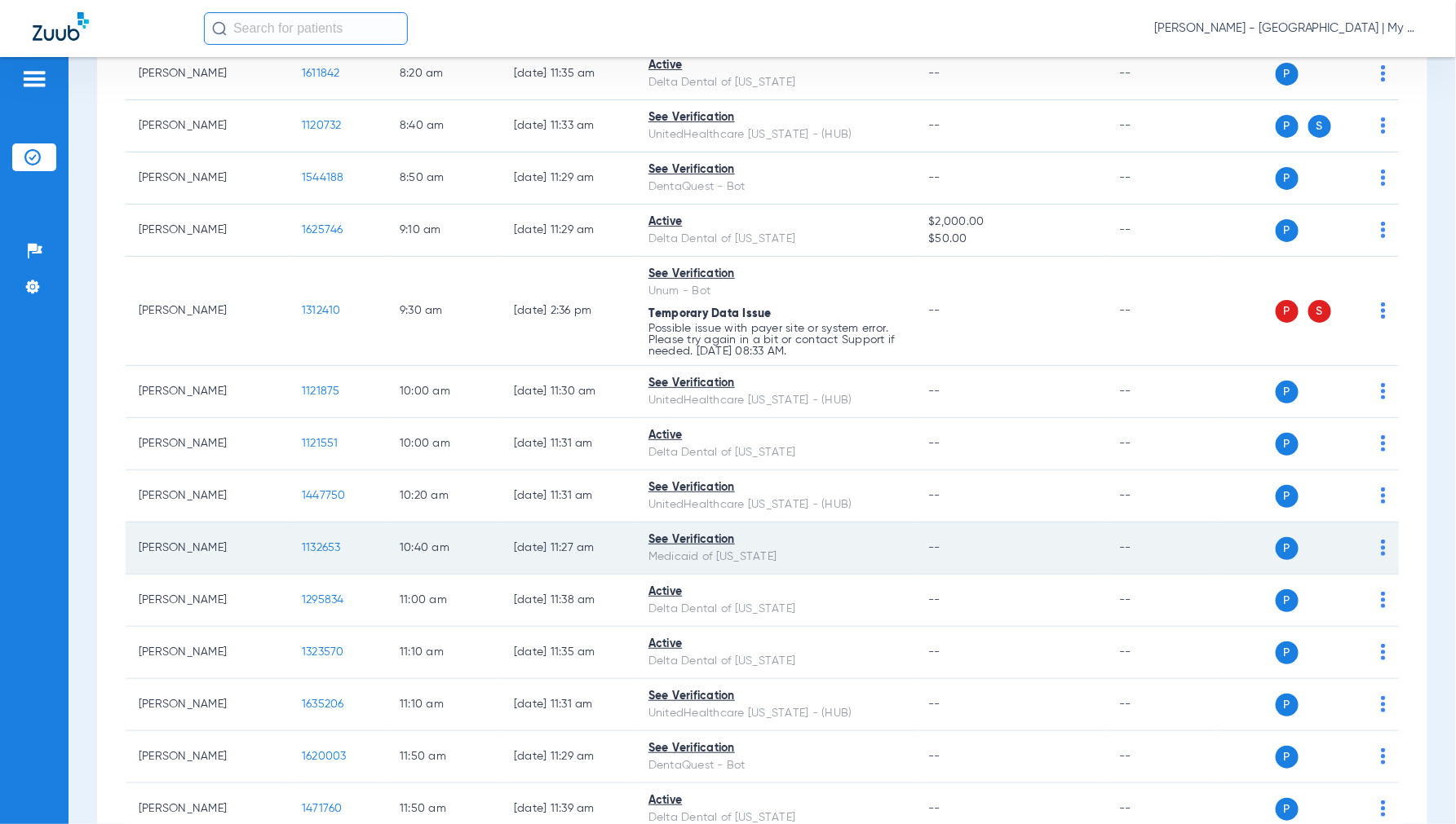
scroll to position [362, 0]
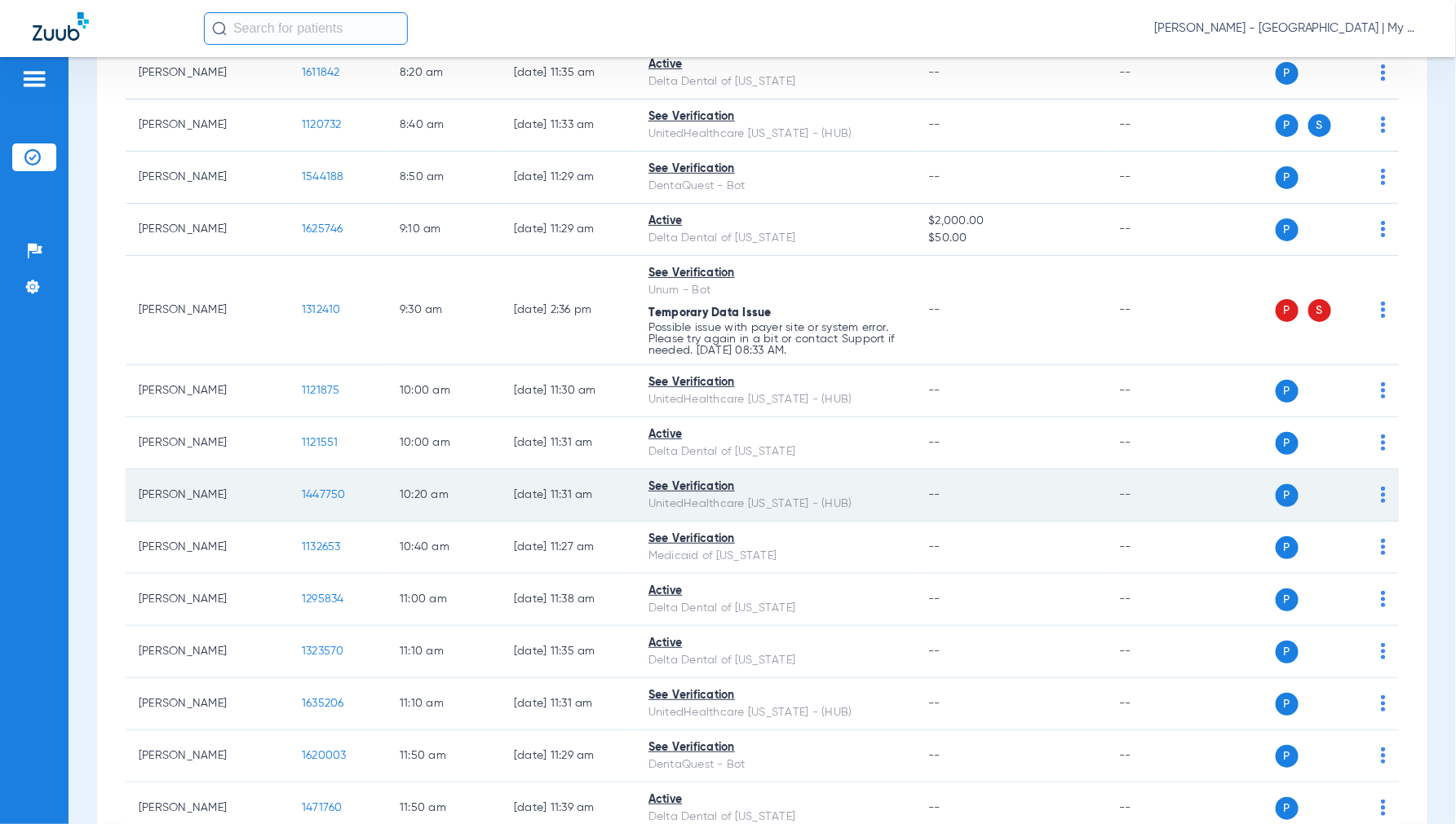
click at [329, 489] on span "1447750" at bounding box center [323, 495] width 44 height 12
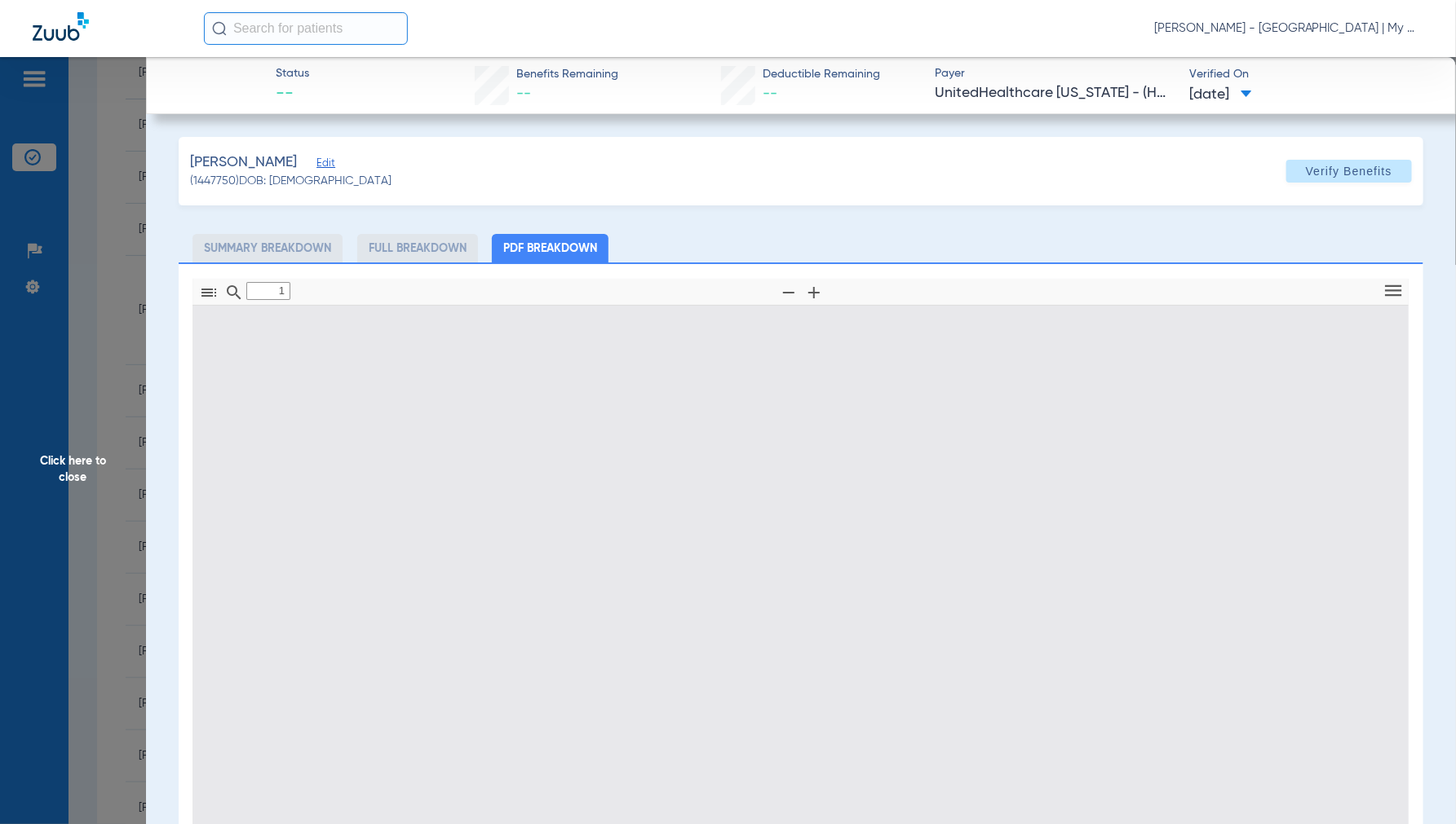
type input "0"
select select "page-width"
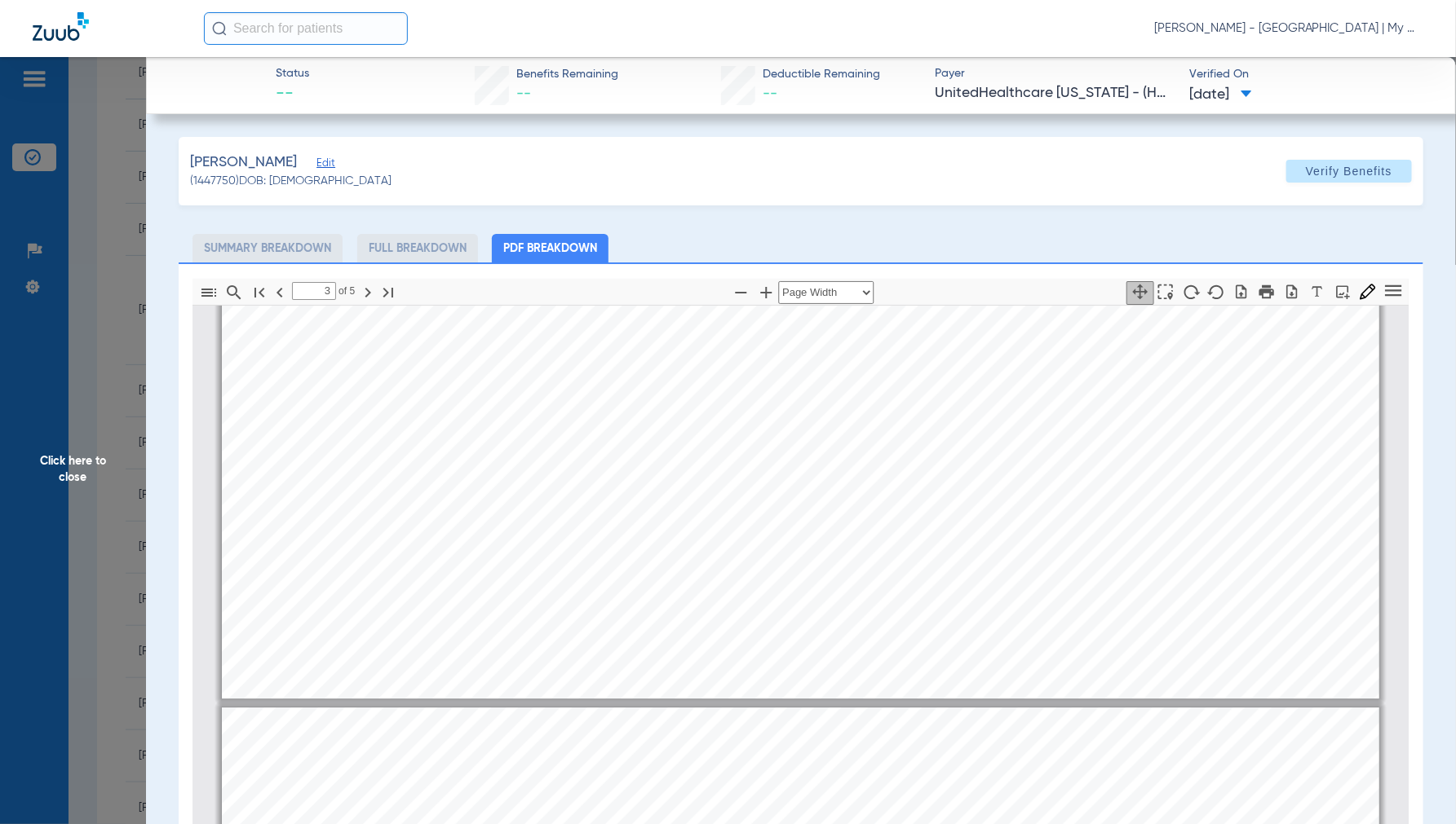
type input "4"
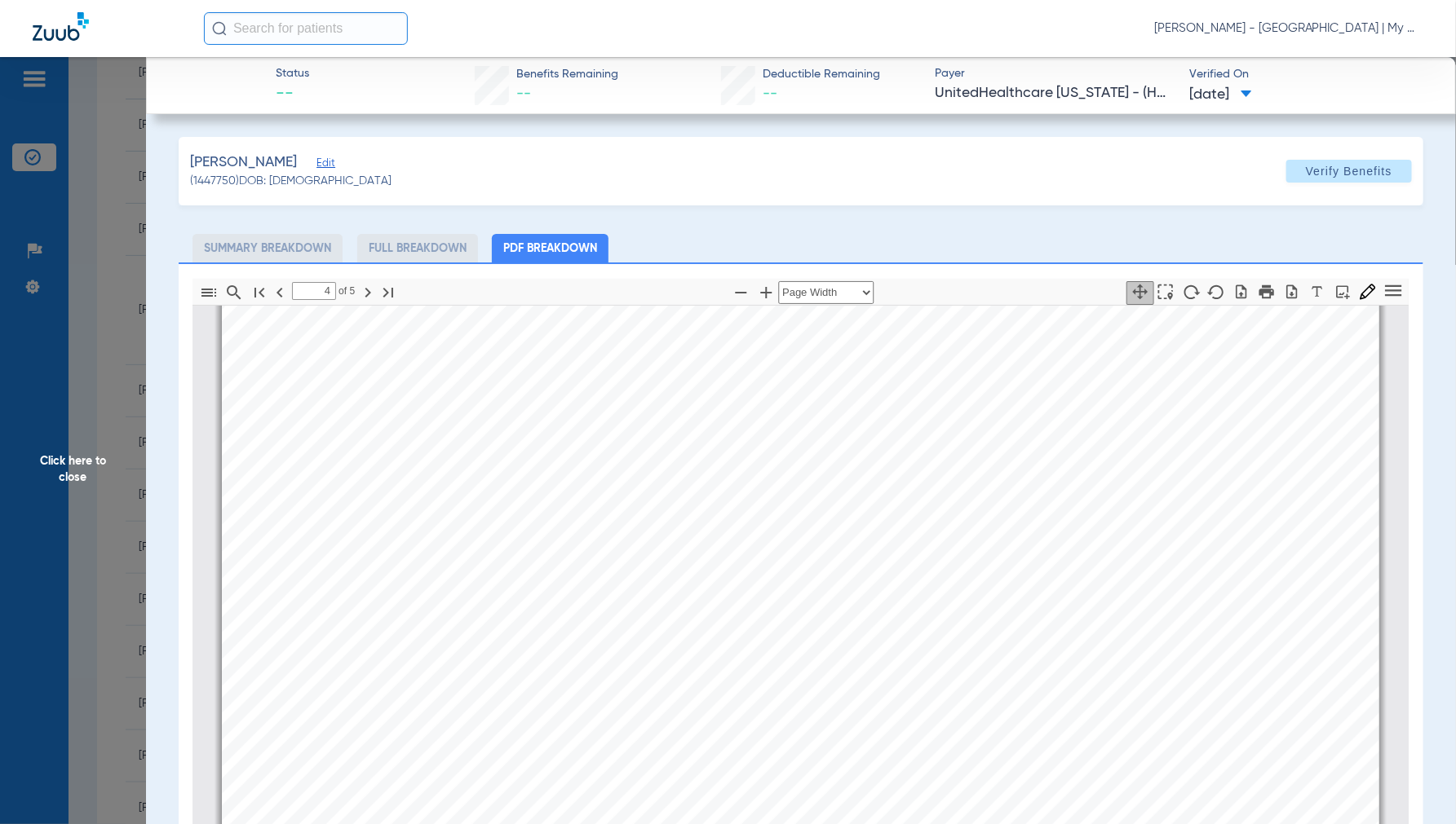
scroll to position [5624, 0]
click at [75, 469] on span "Click here to close" at bounding box center [72, 468] width 146 height 824
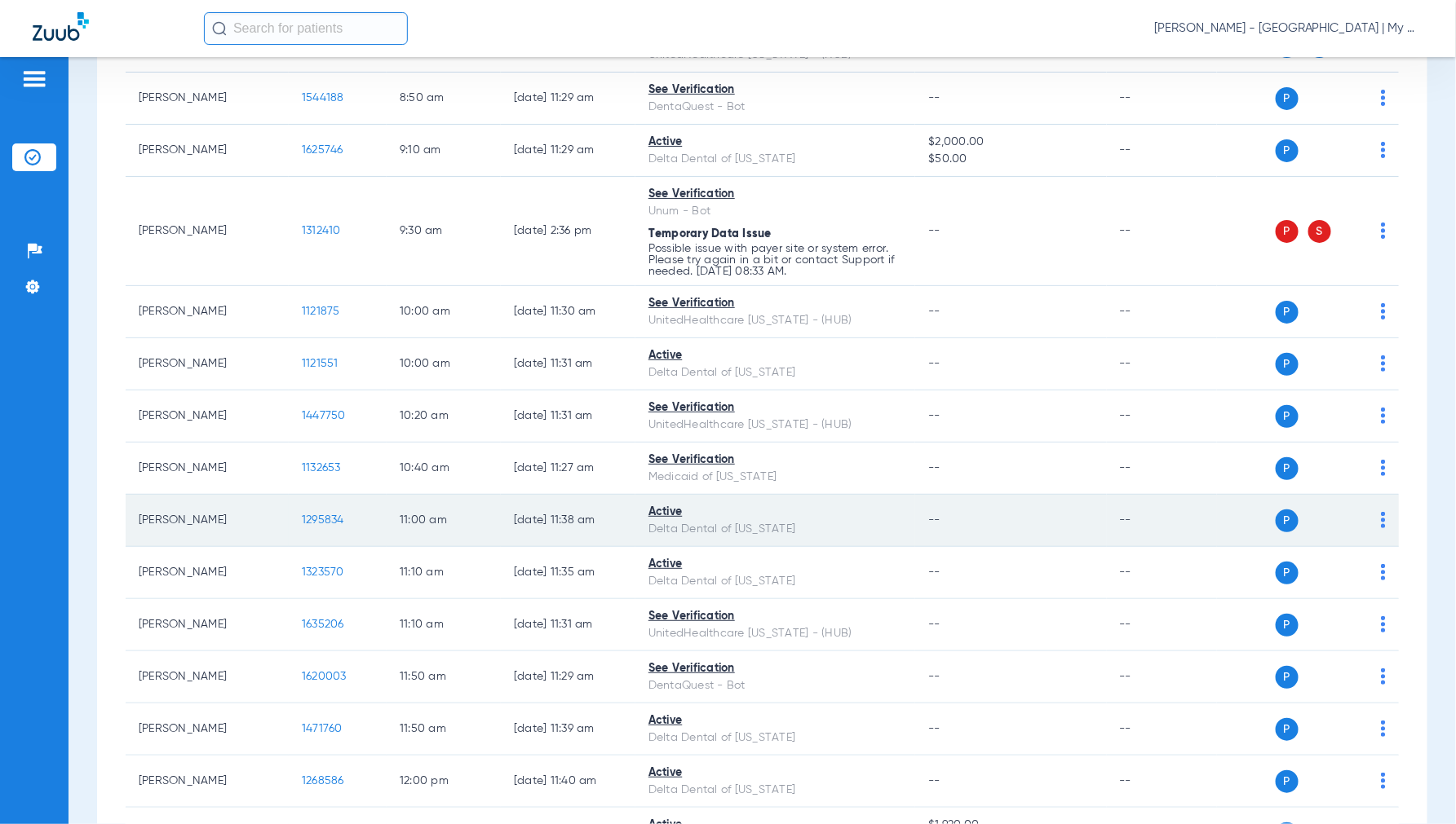
scroll to position [453, 0]
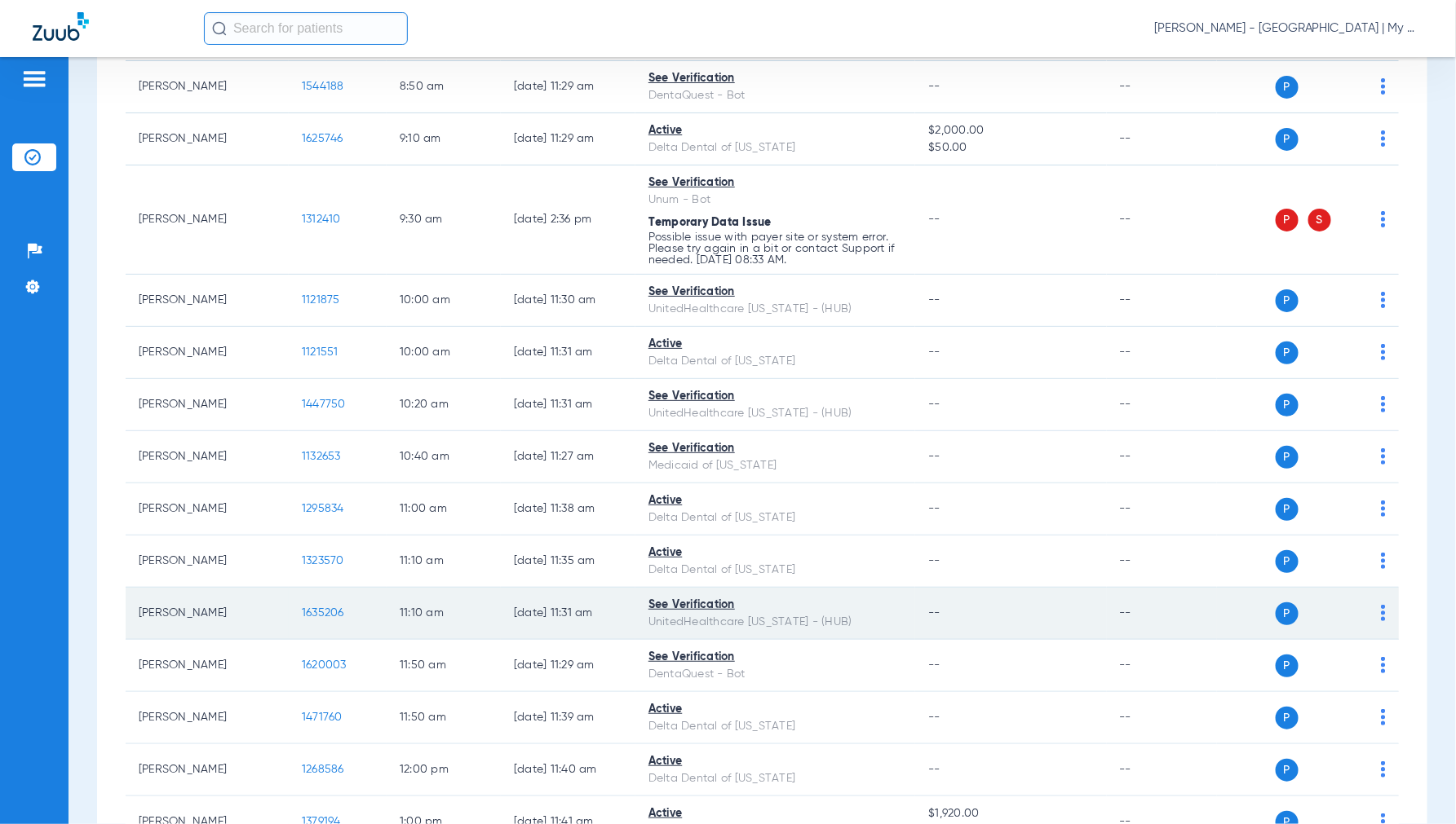
click at [321, 619] on span "1635206" at bounding box center [323, 613] width 43 height 12
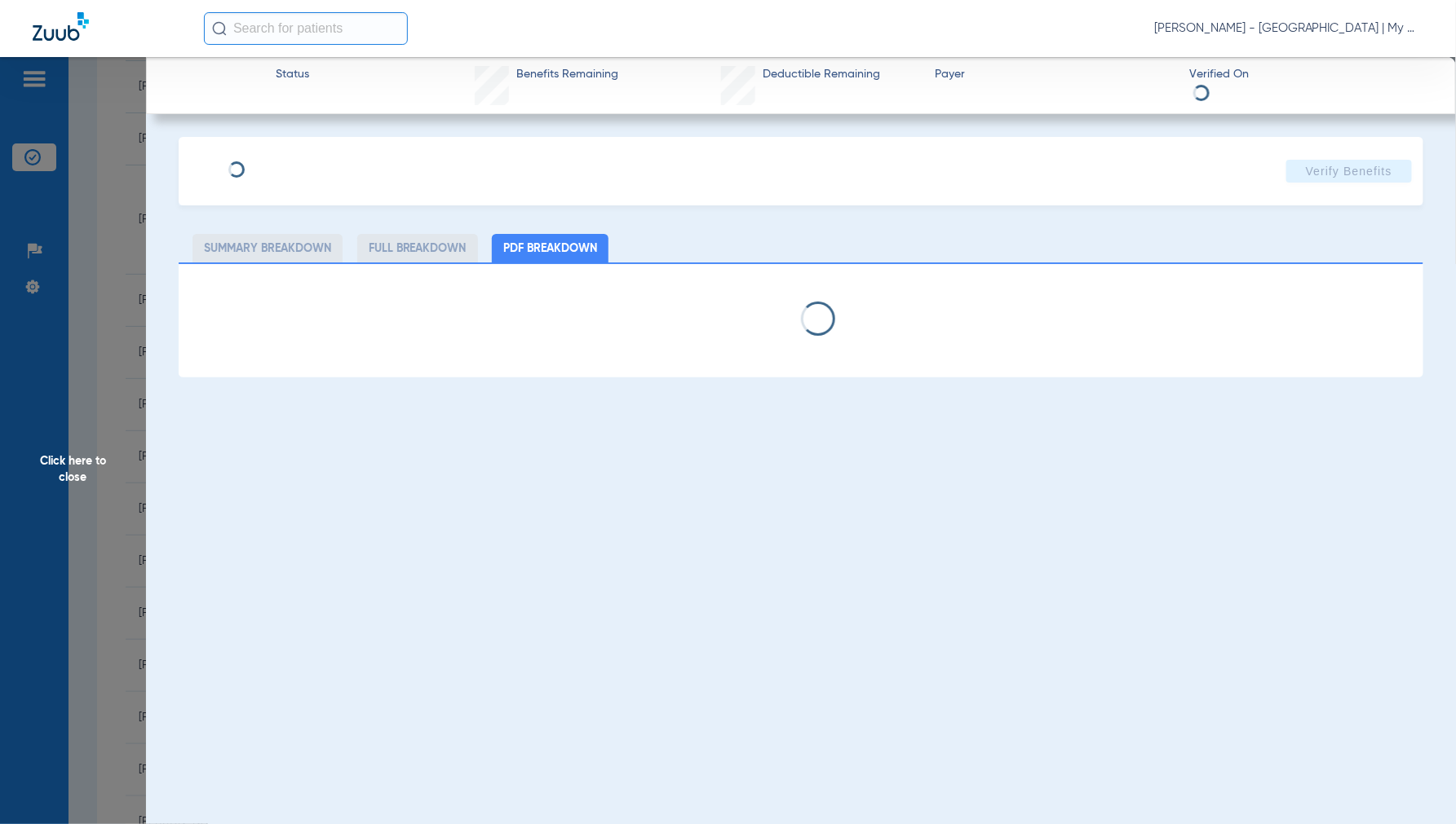
select select "page-width"
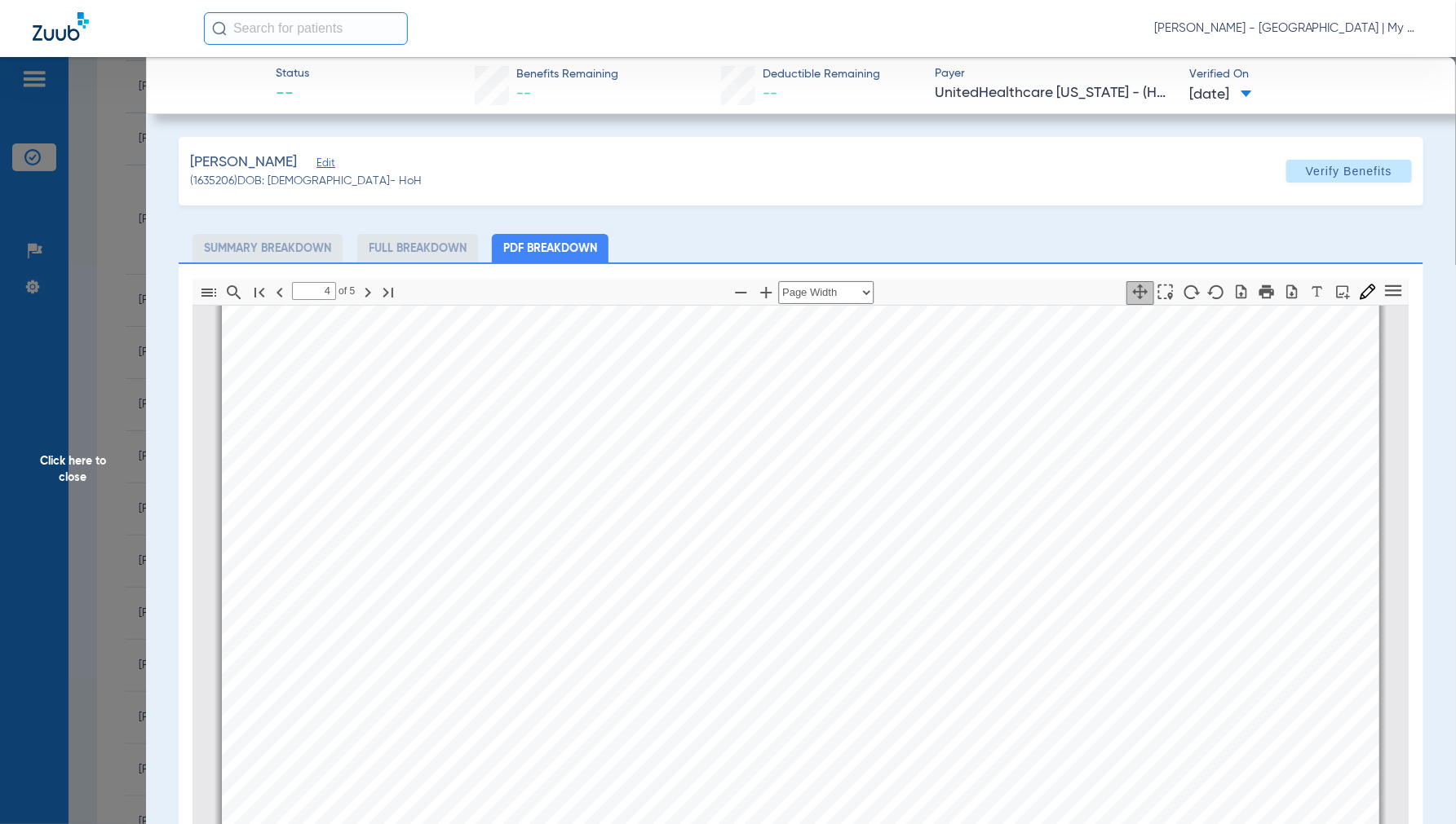
scroll to position [5081, 0]
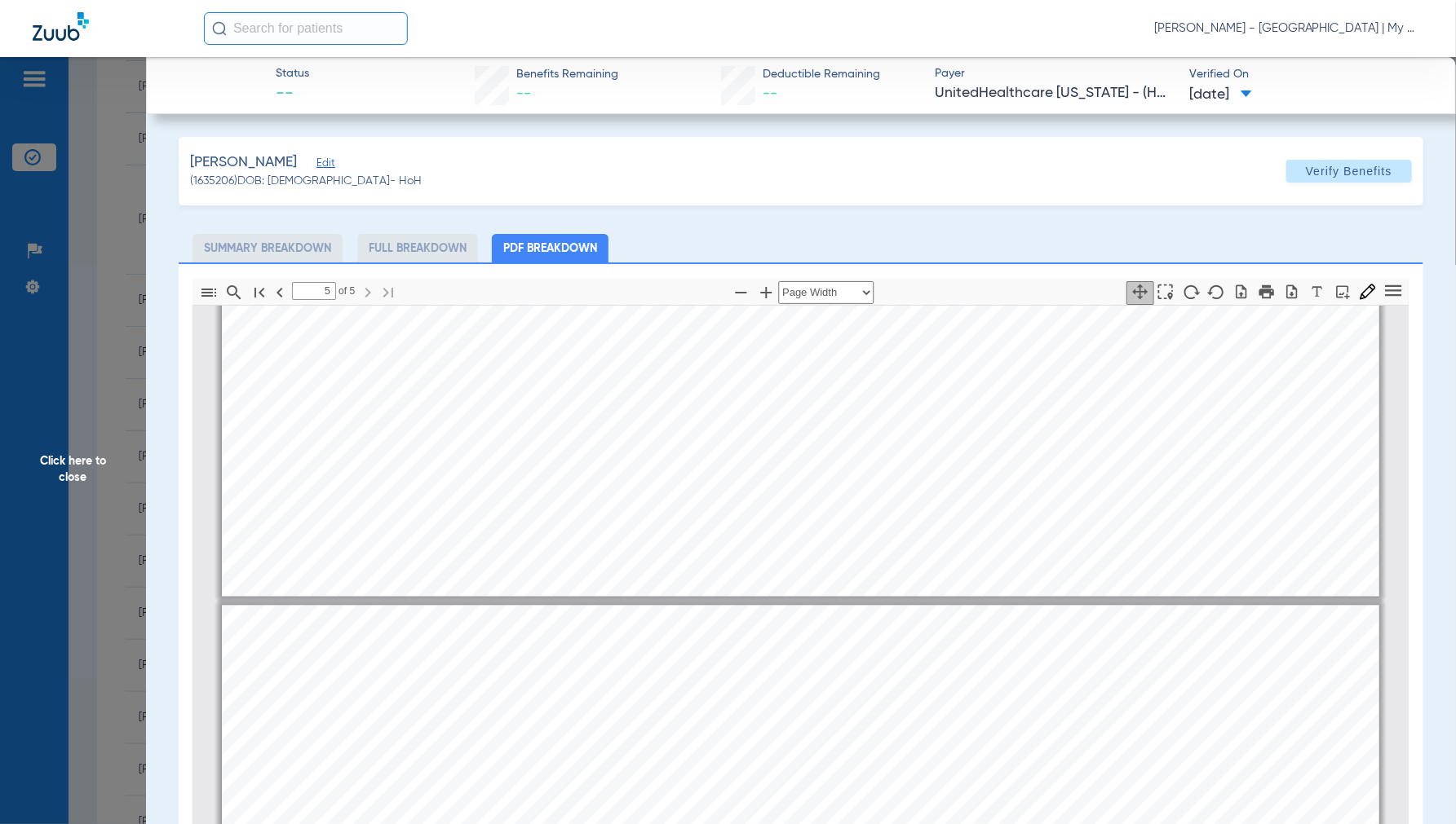
type input "4"
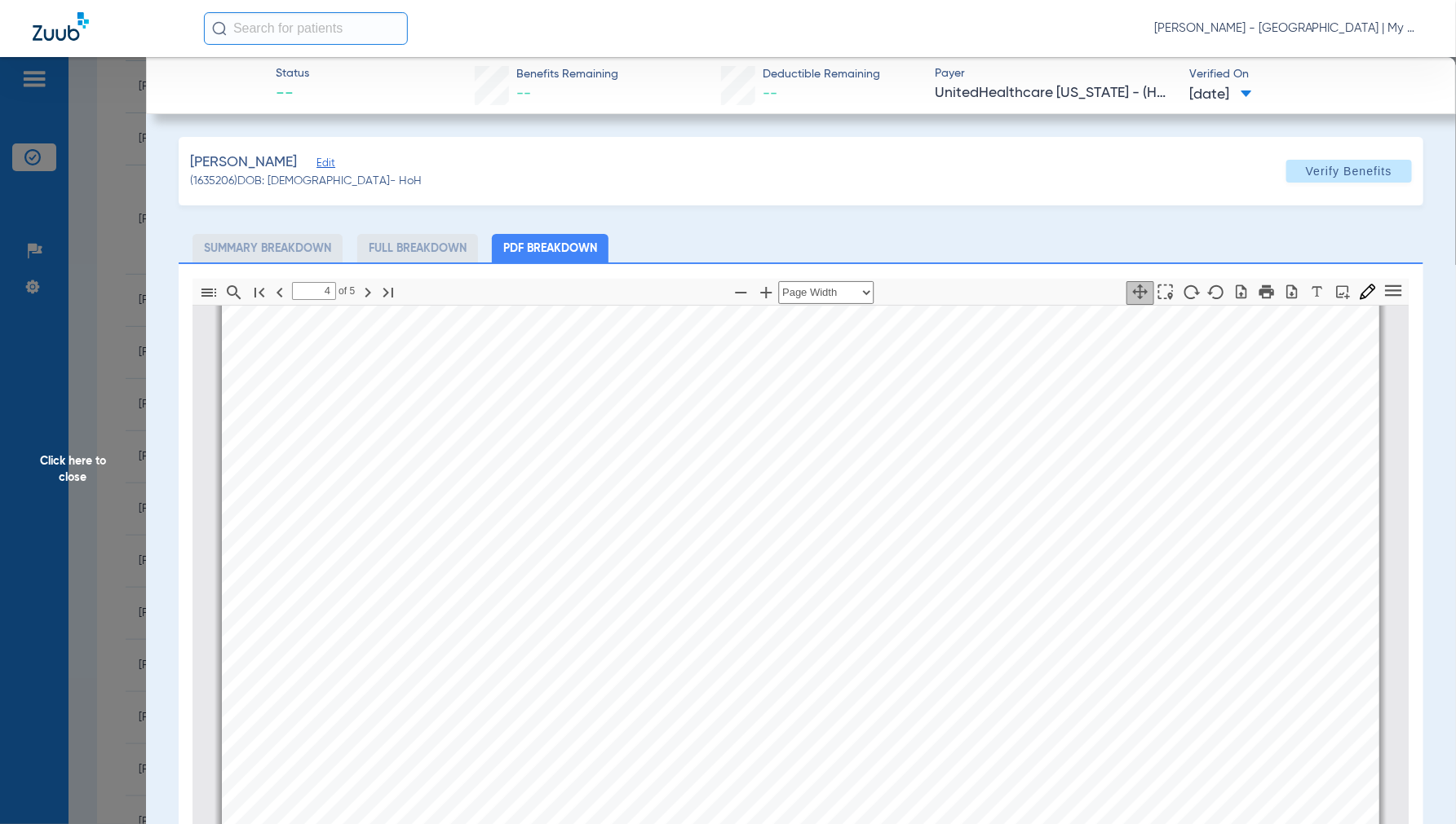
scroll to position [5072, 0]
click at [90, 469] on span "Click here to close" at bounding box center [72, 468] width 146 height 824
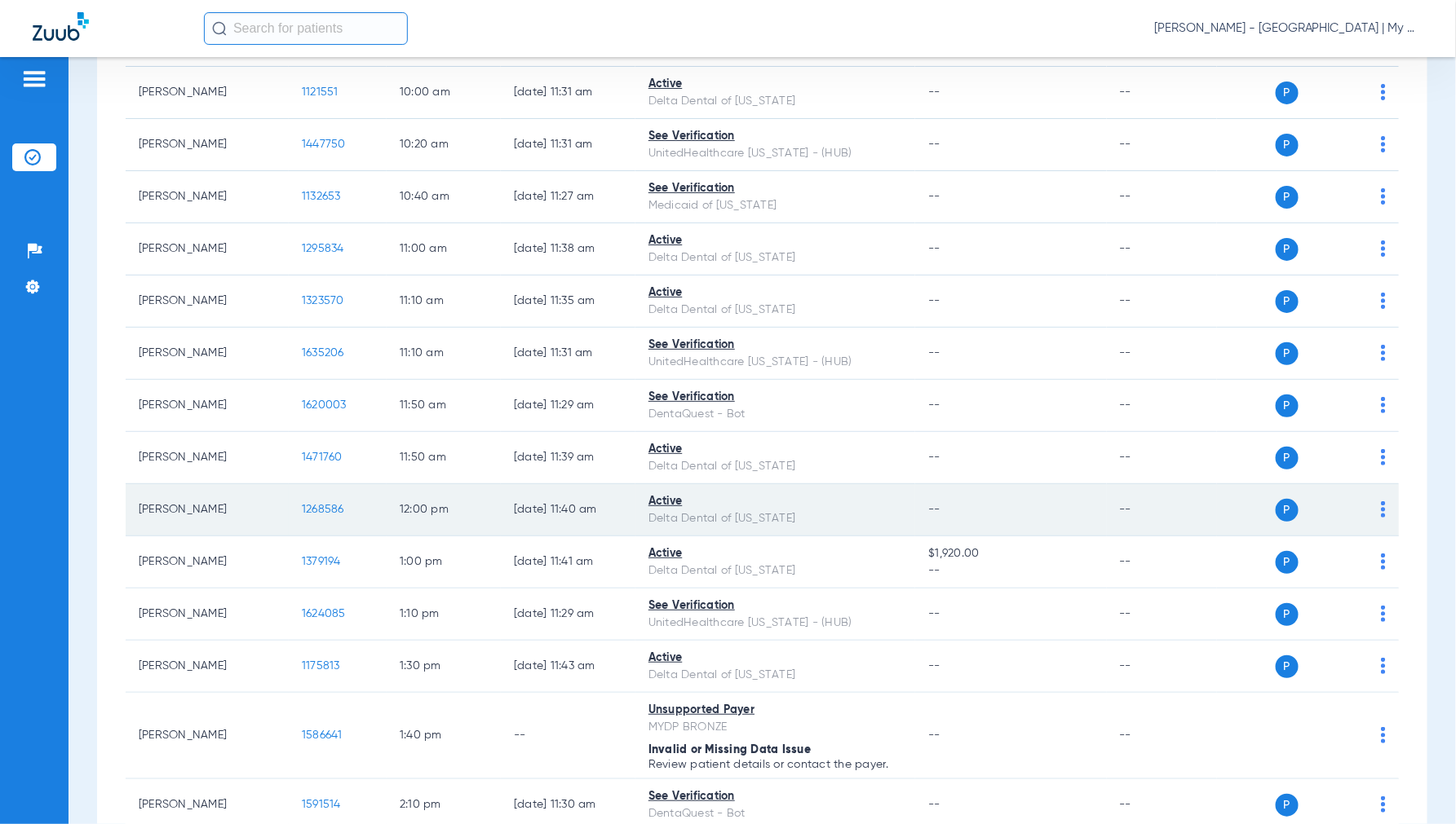
scroll to position [724, 0]
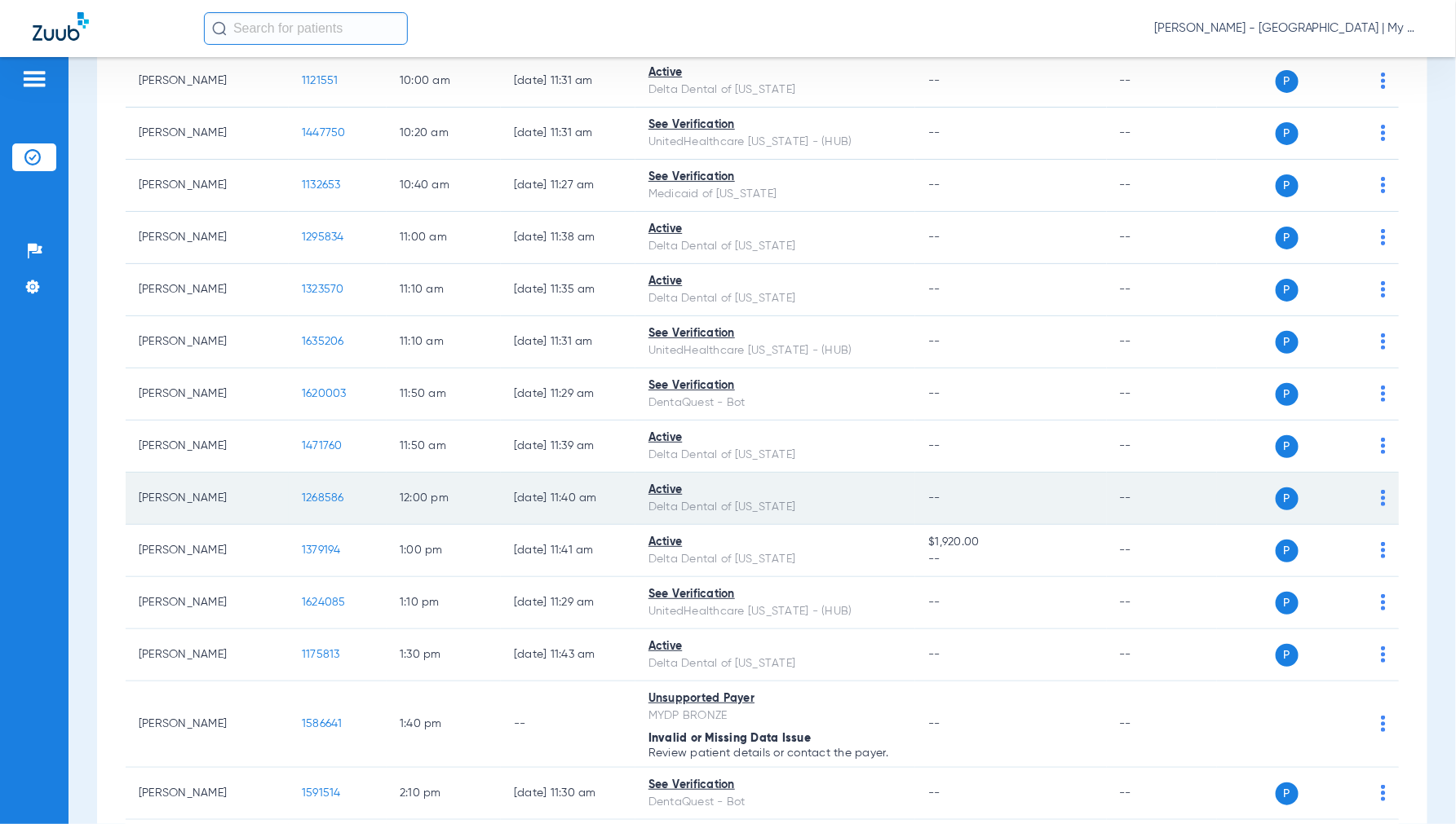
click at [320, 501] on span "1268586" at bounding box center [323, 498] width 43 height 12
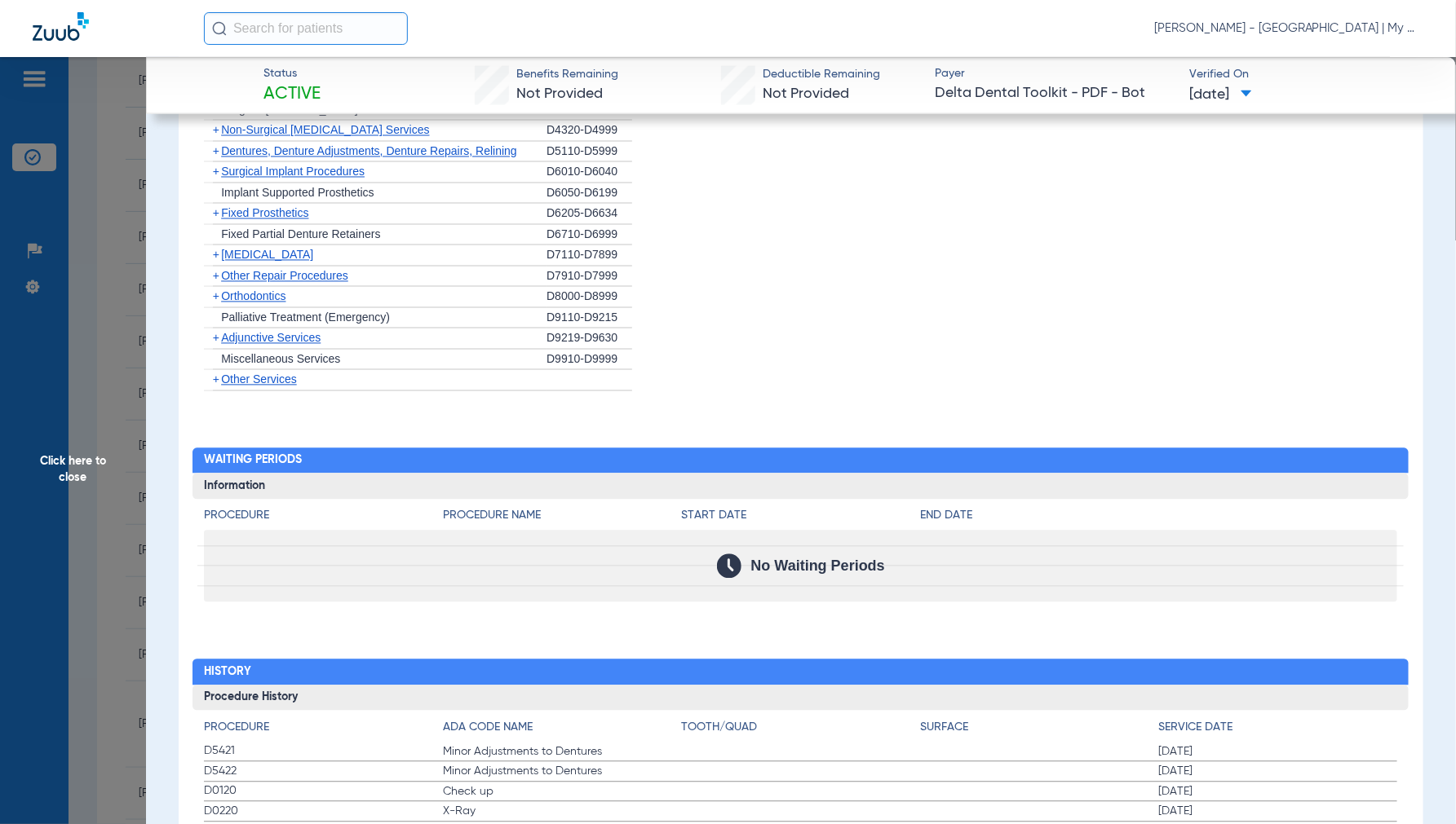
scroll to position [1418, 0]
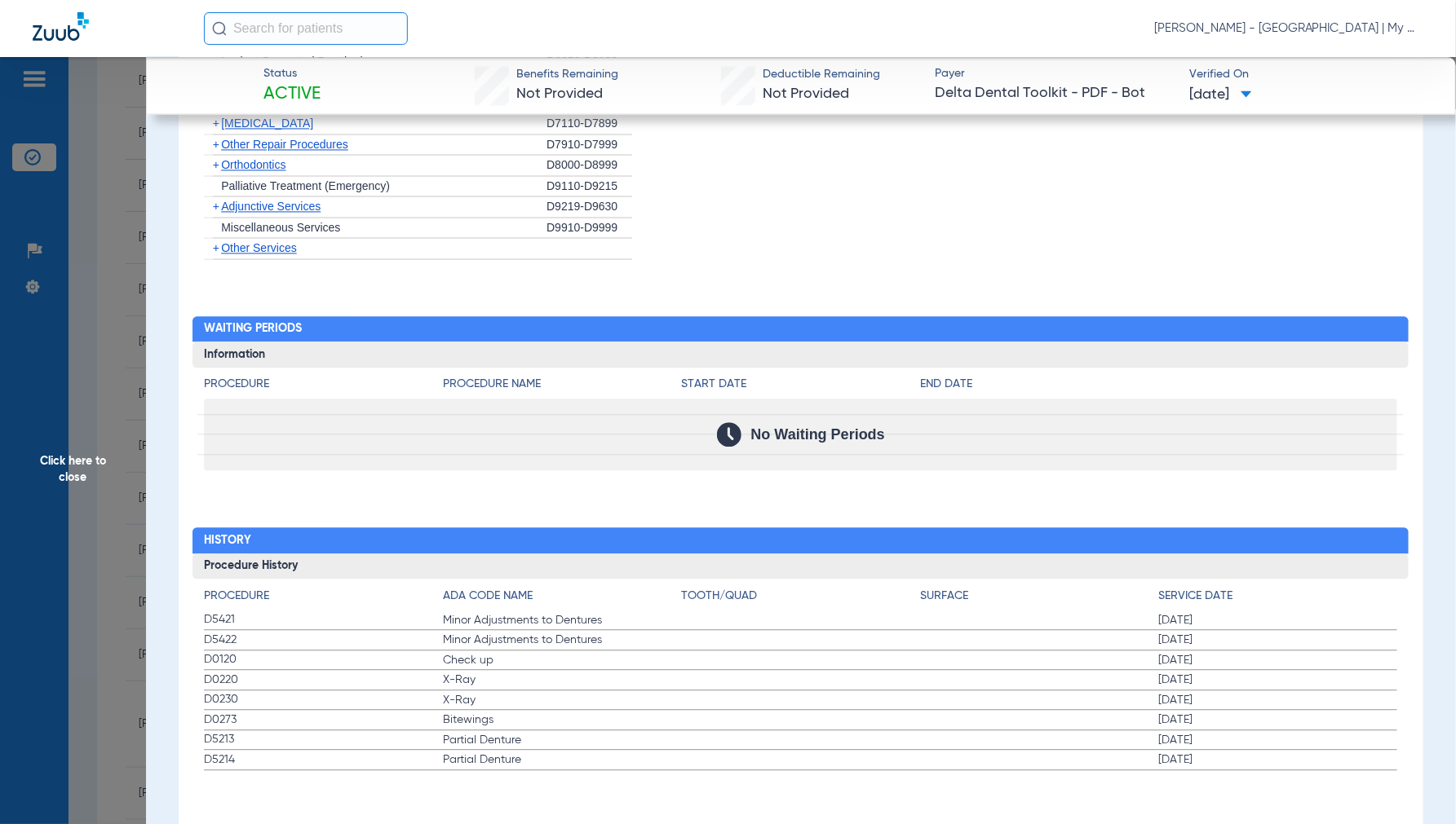
click at [1052, 33] on div "Jennifer Dziamski - Coldwater | My Community Dental Centers" at bounding box center [814, 29] width 1220 height 33
click at [96, 446] on span "Click here to close" at bounding box center [72, 468] width 146 height 824
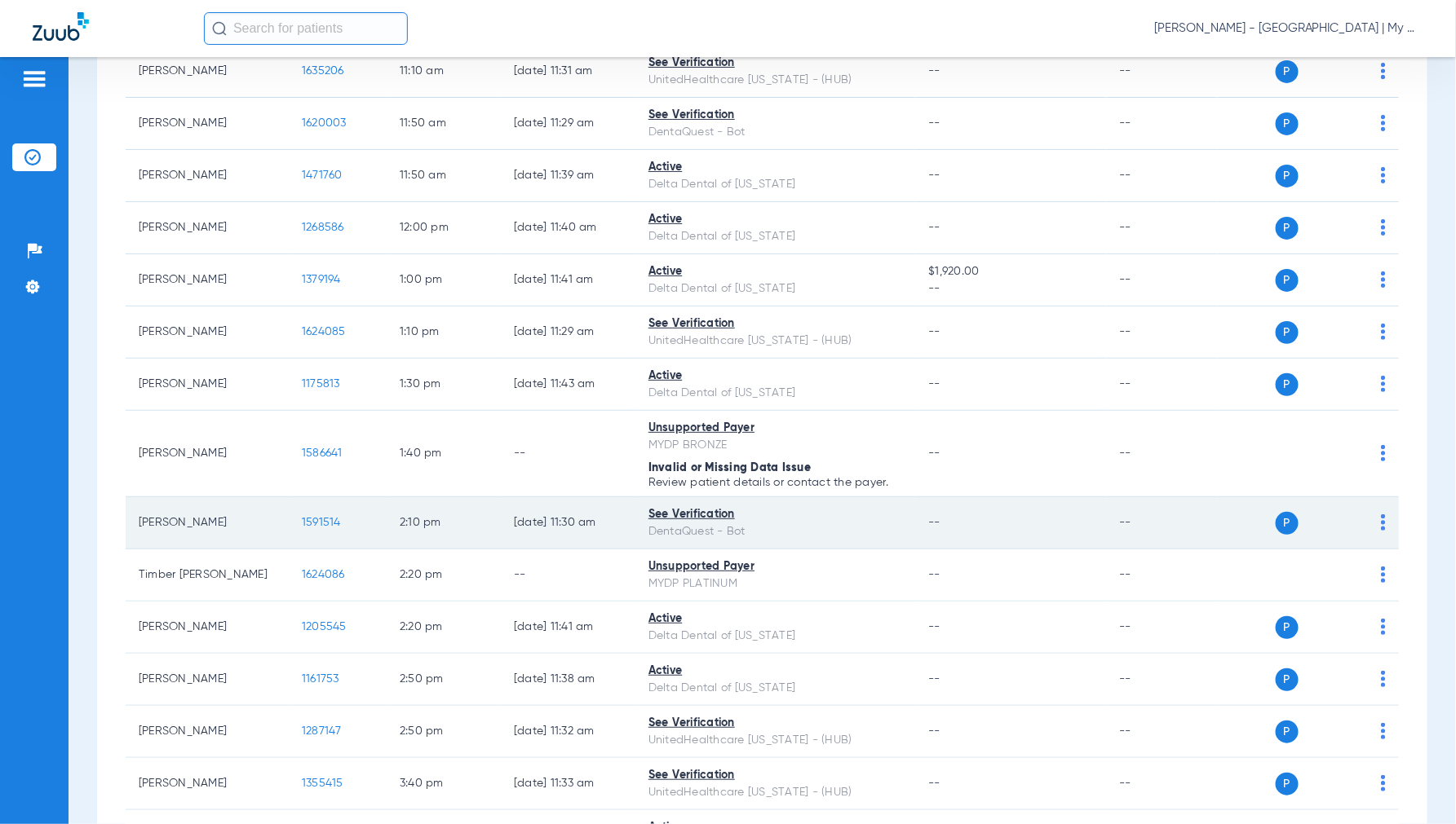
scroll to position [996, 0]
click at [319, 519] on span "1591514" at bounding box center [321, 521] width 40 height 12
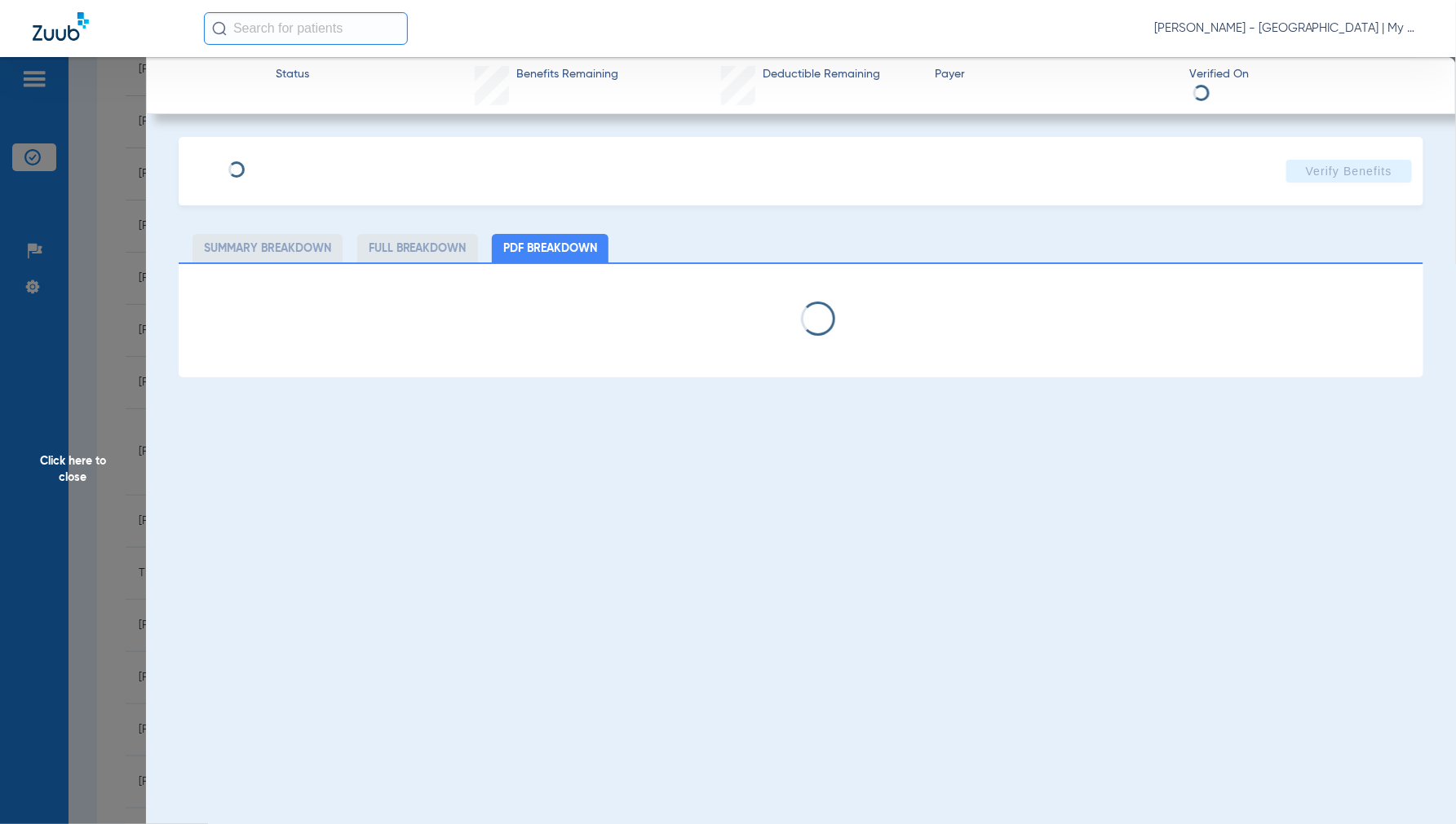
select select "page-width"
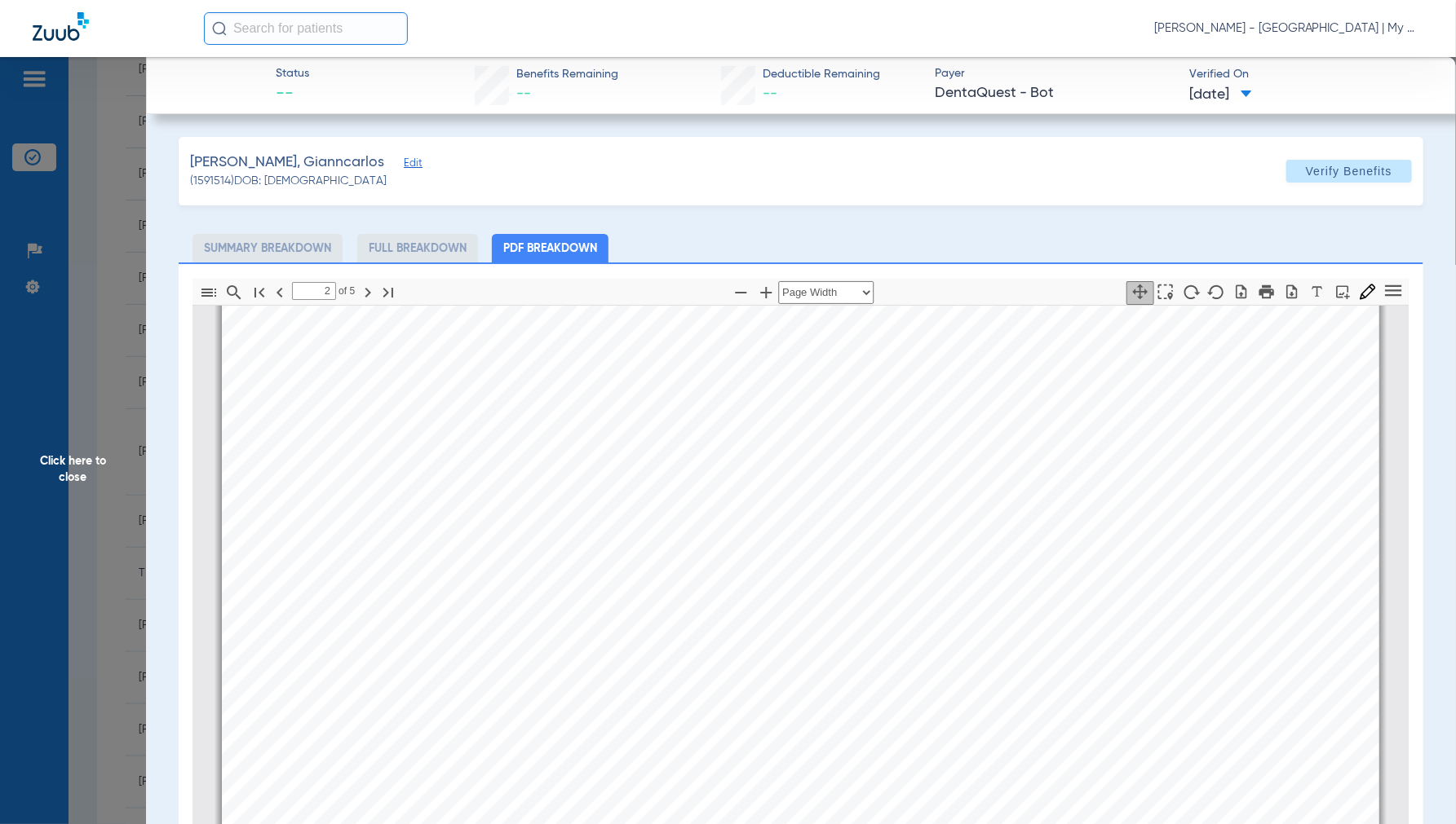
scroll to position [552, 0]
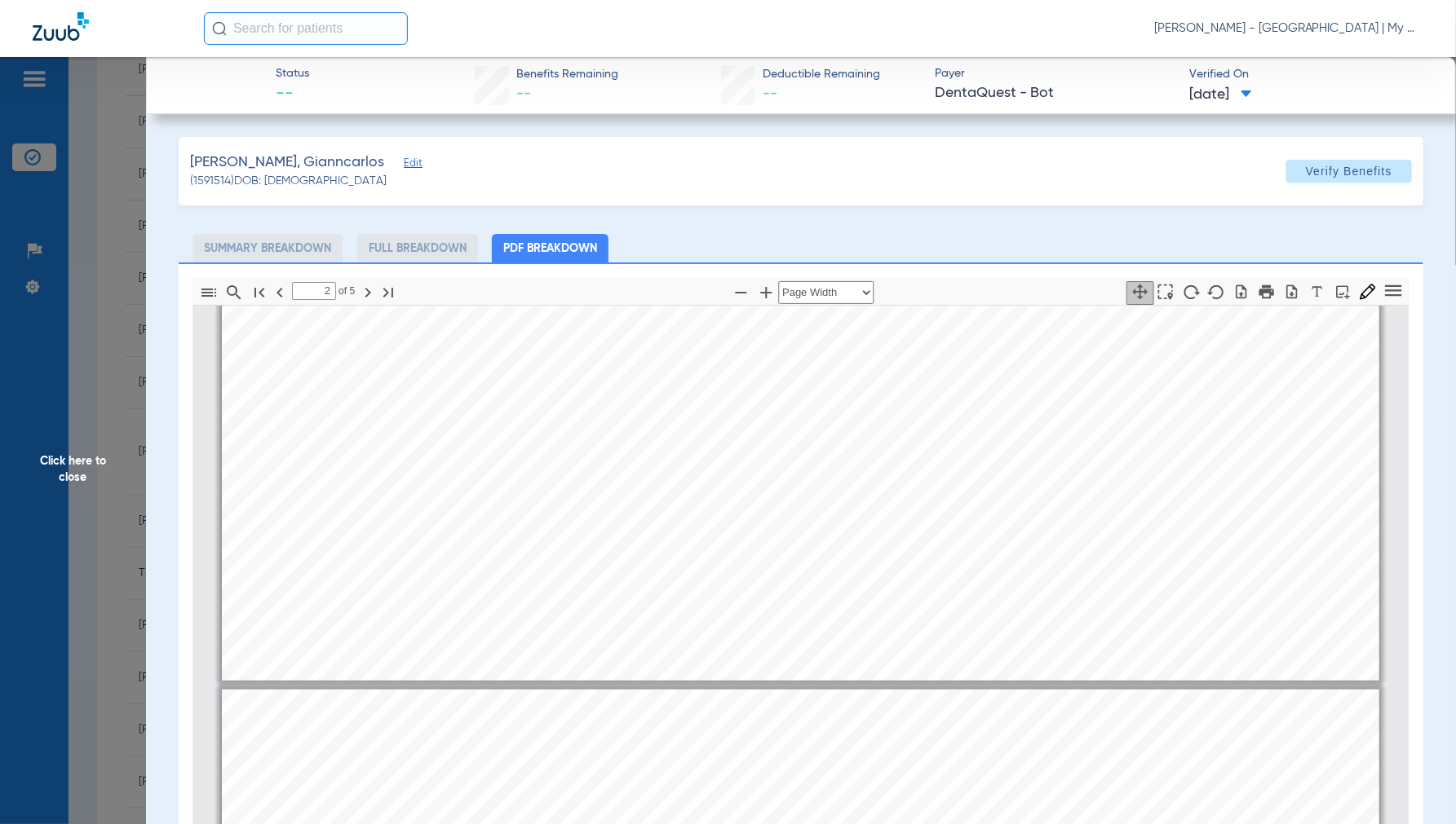
type input "1"
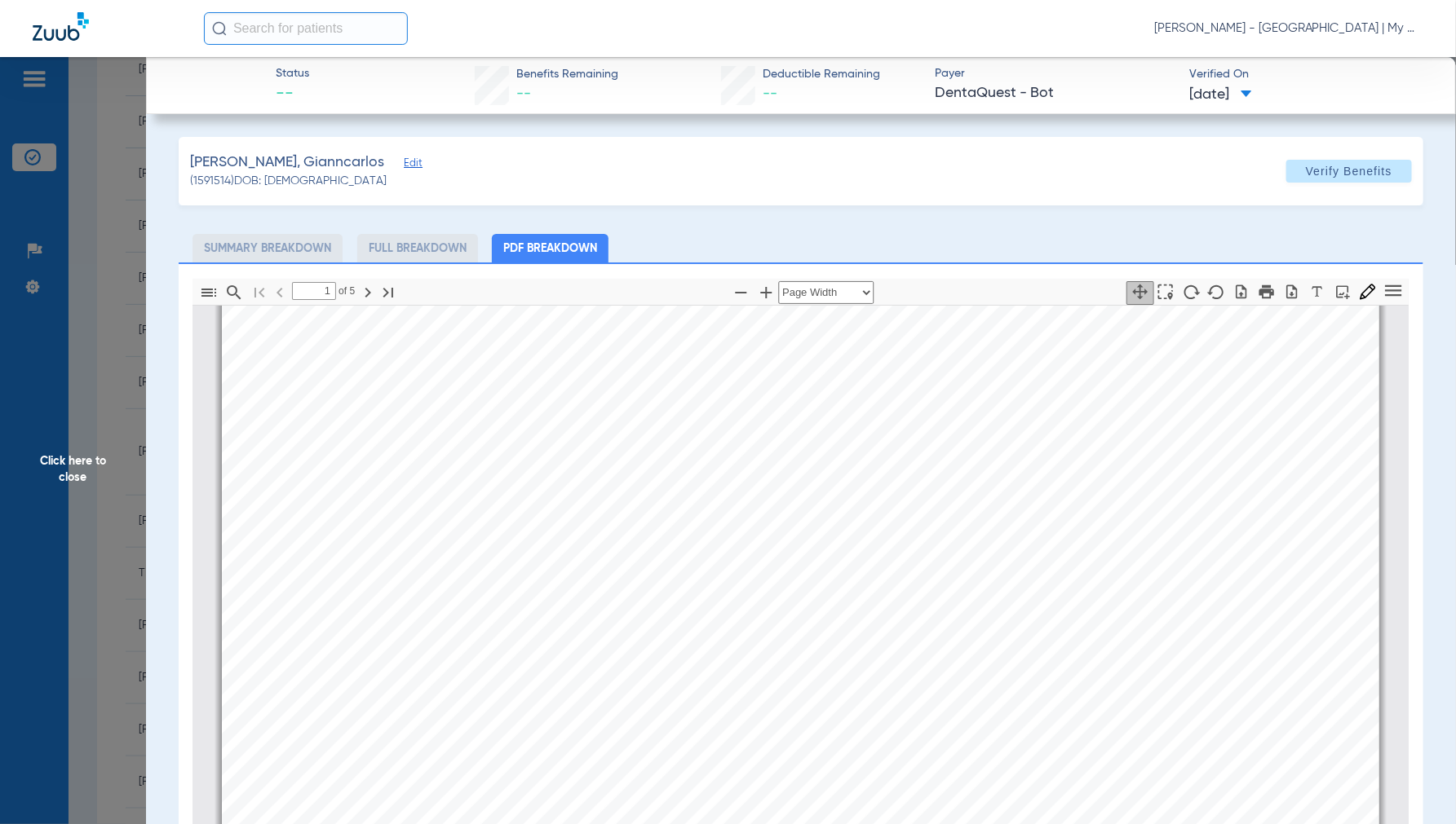
scroll to position [370, 0]
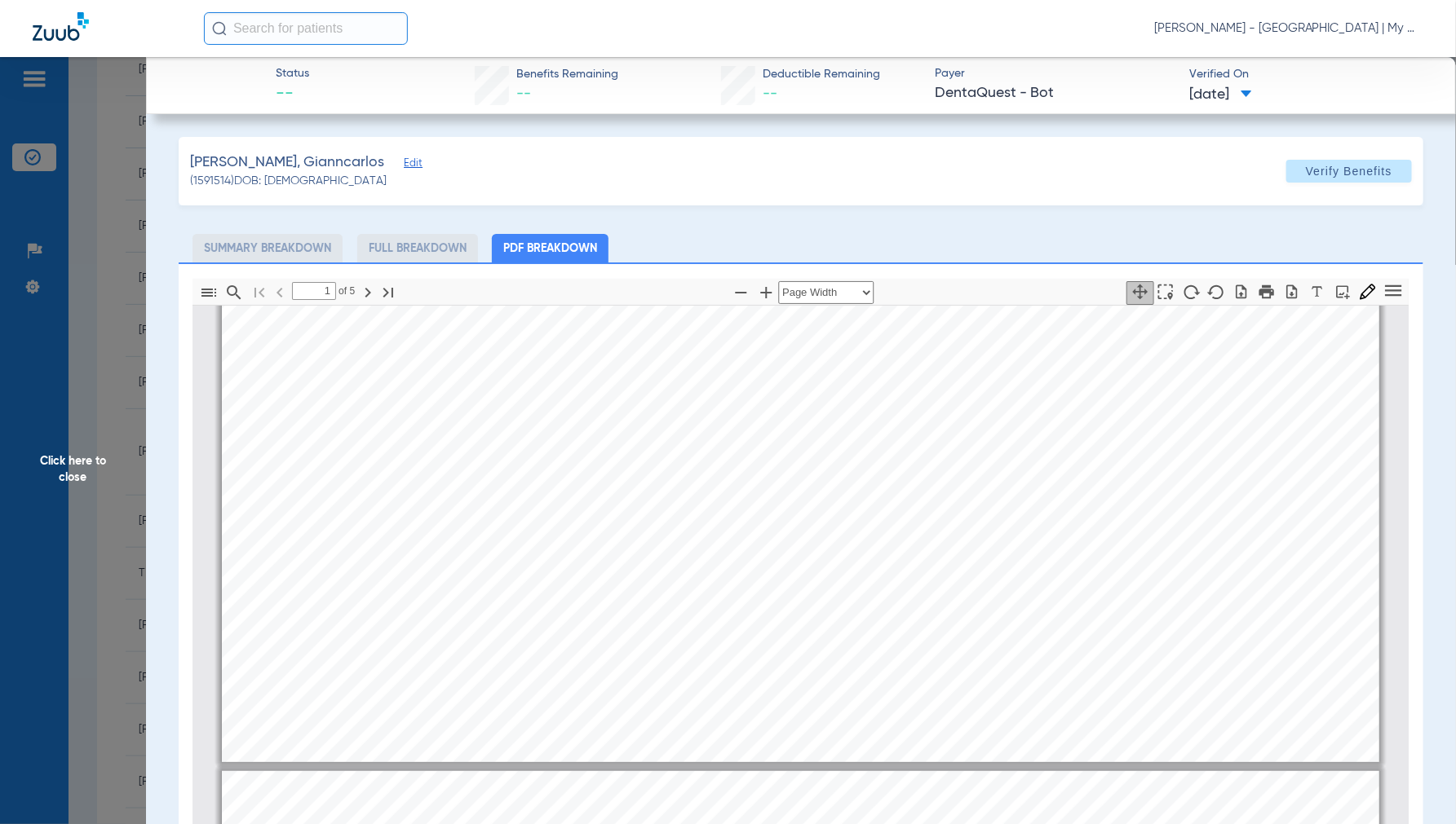
click at [75, 477] on span "Click here to close" at bounding box center [72, 468] width 146 height 824
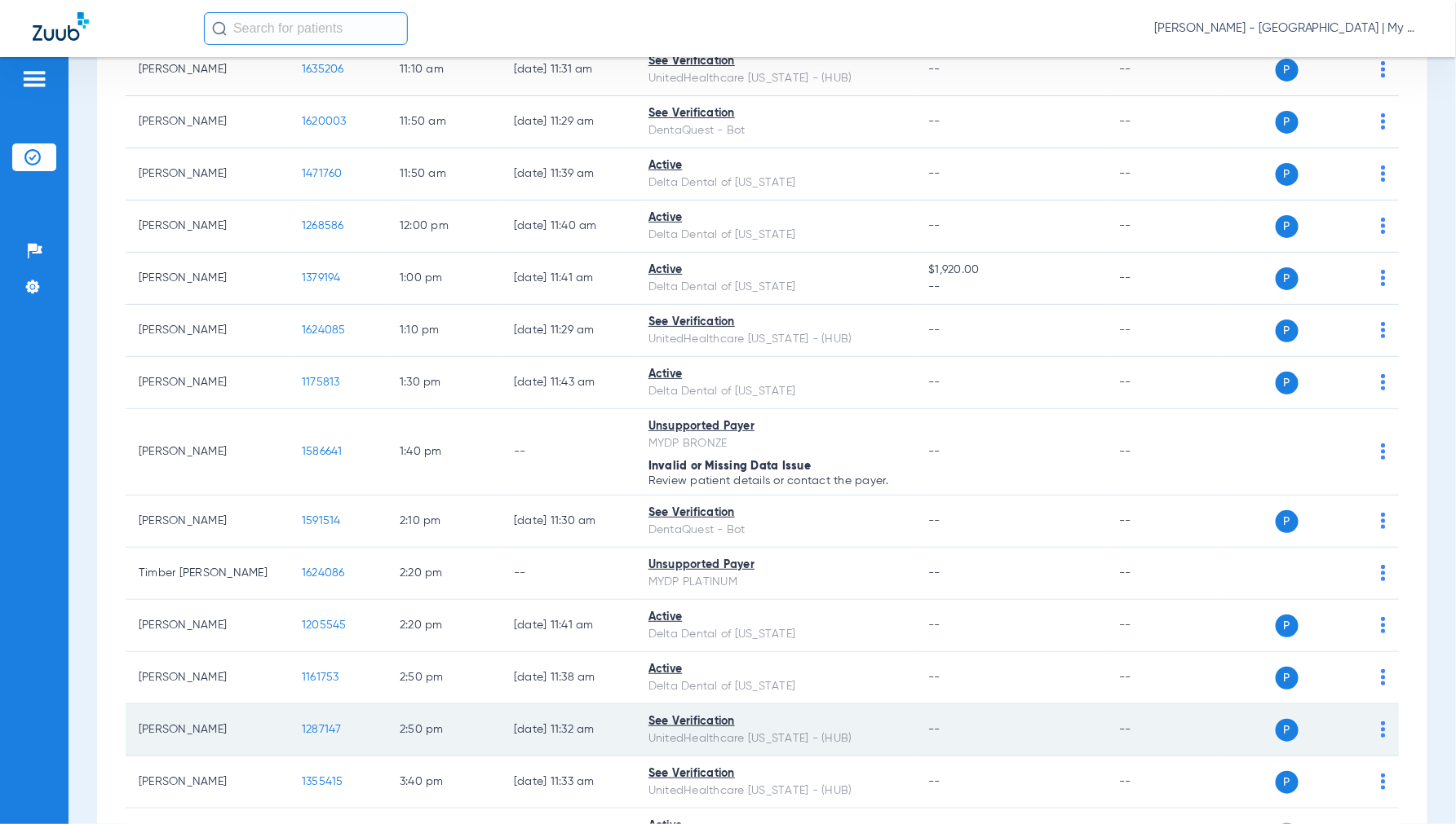
click at [322, 732] on span "1287147" at bounding box center [321, 730] width 40 height 12
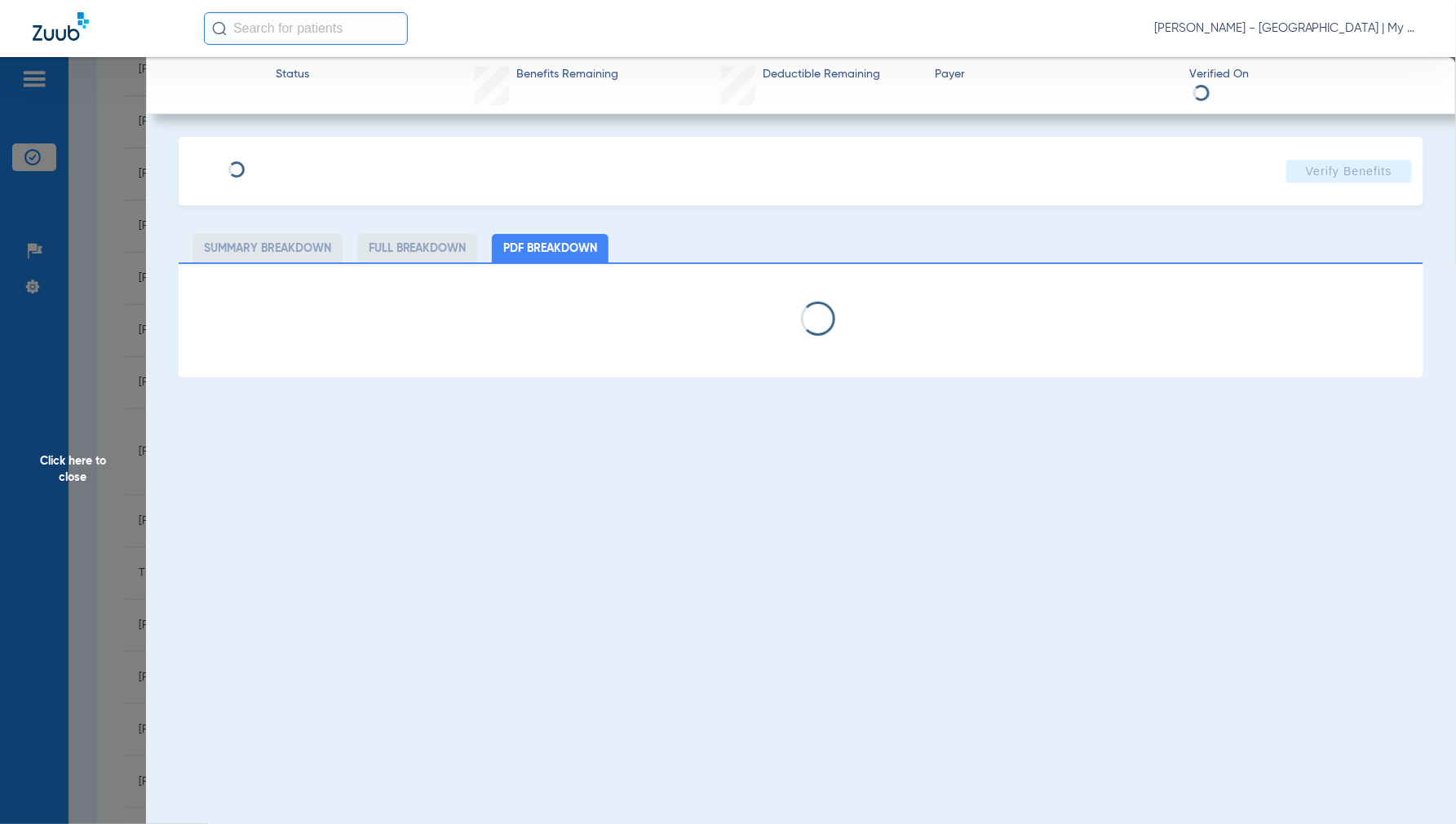
select select "page-width"
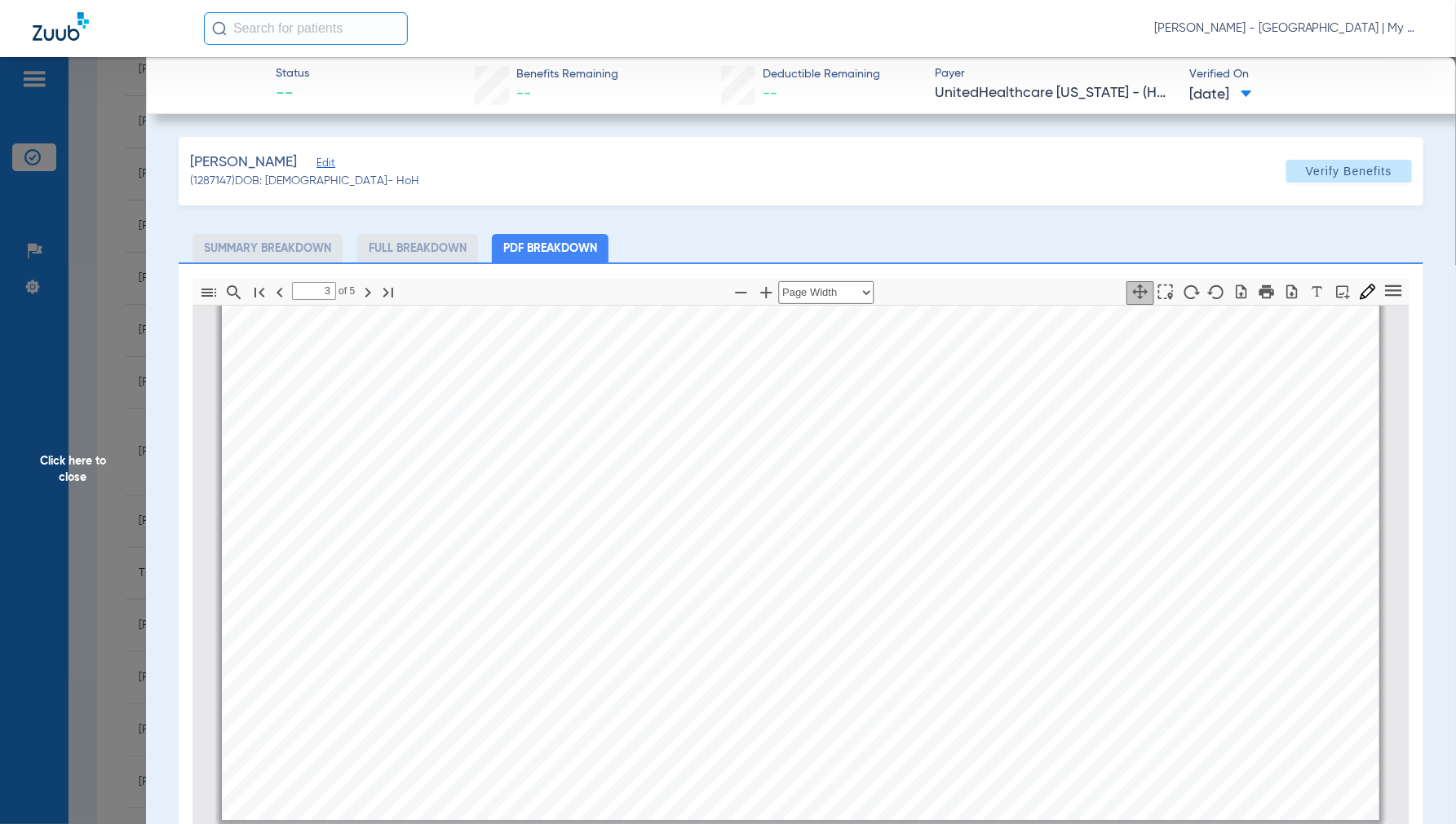
type input "4"
click at [90, 471] on span "Click here to close" at bounding box center [72, 468] width 146 height 824
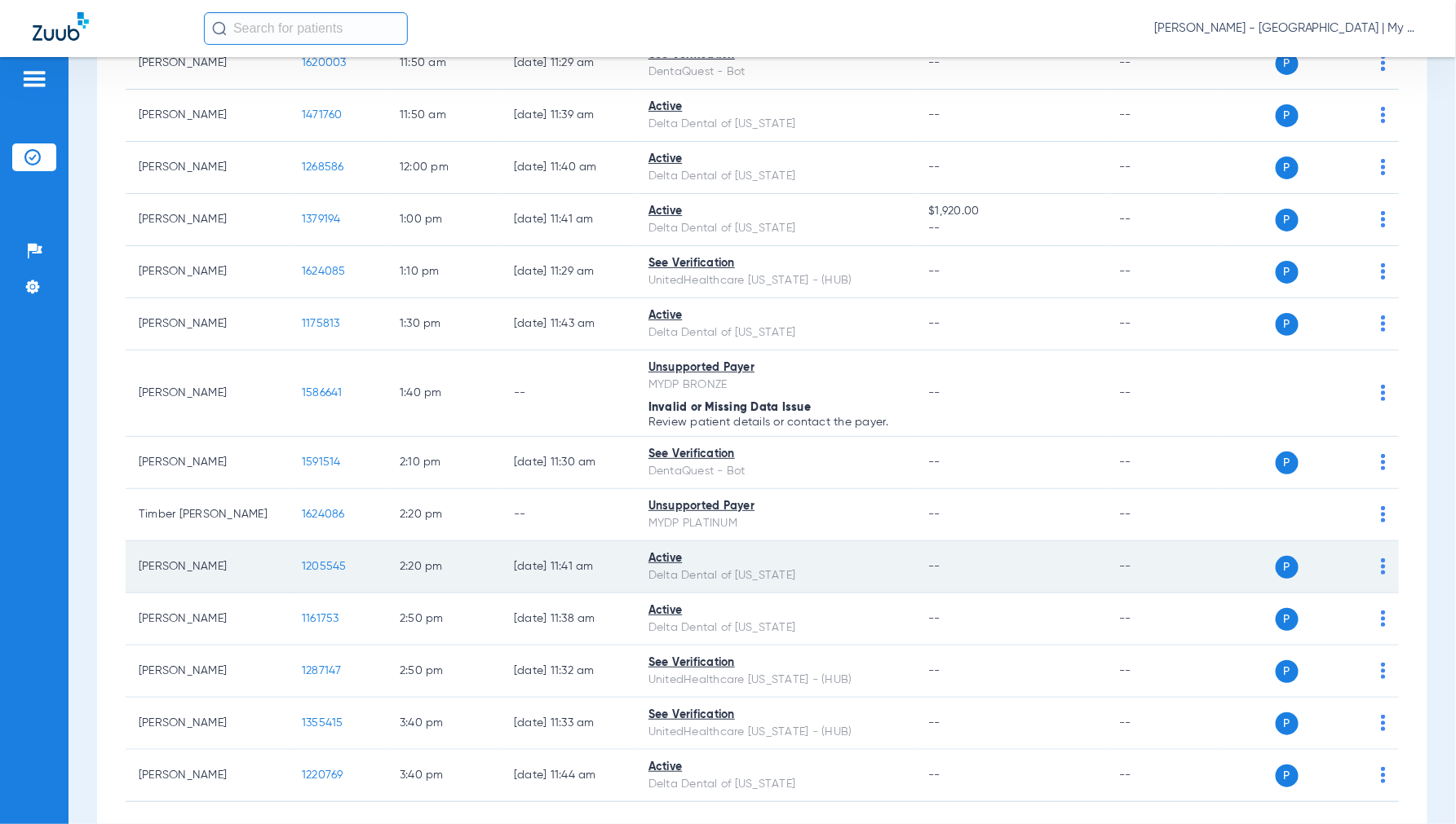
scroll to position [1142, 0]
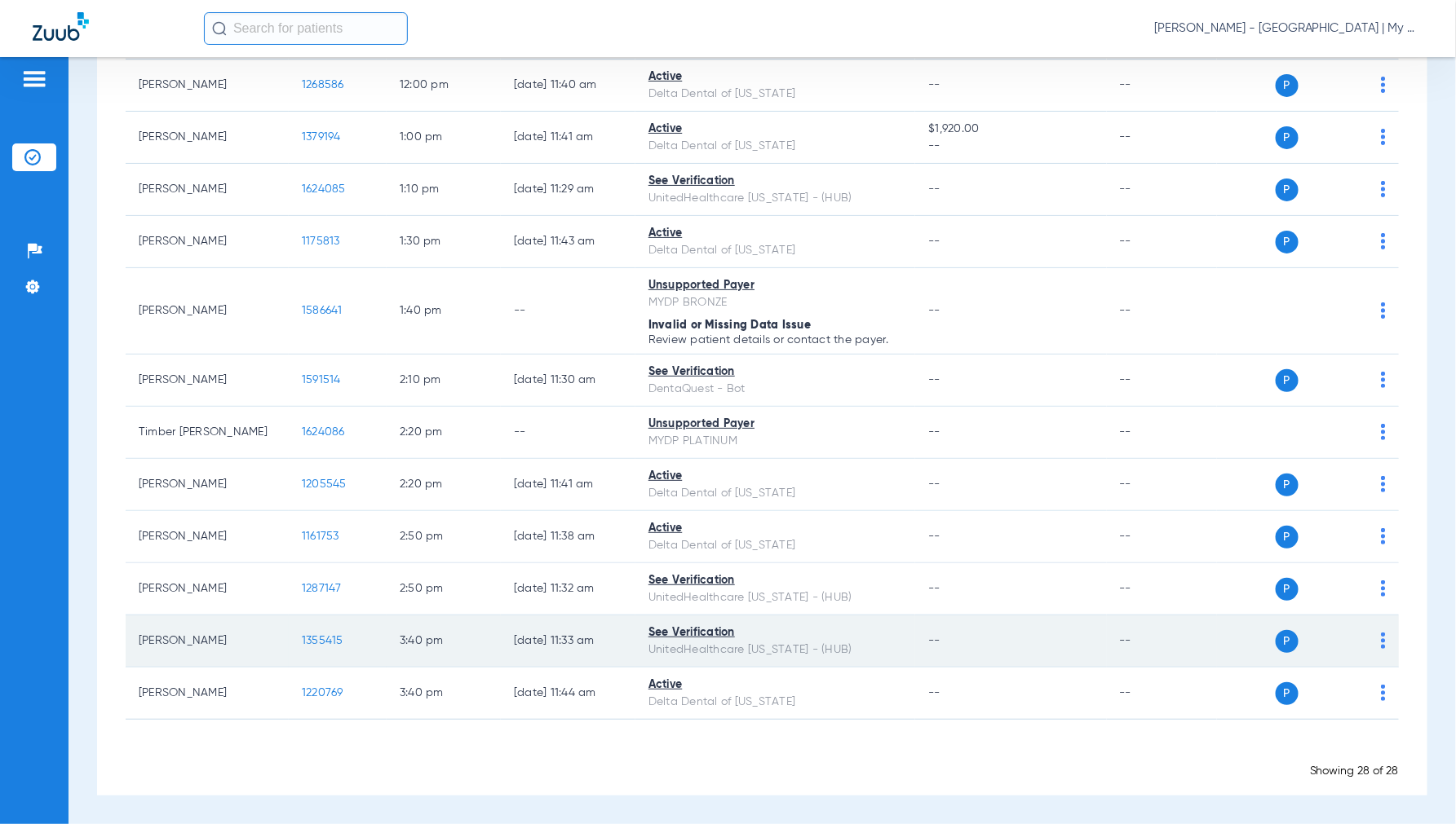
click at [330, 637] on span "1355415" at bounding box center [322, 641] width 42 height 12
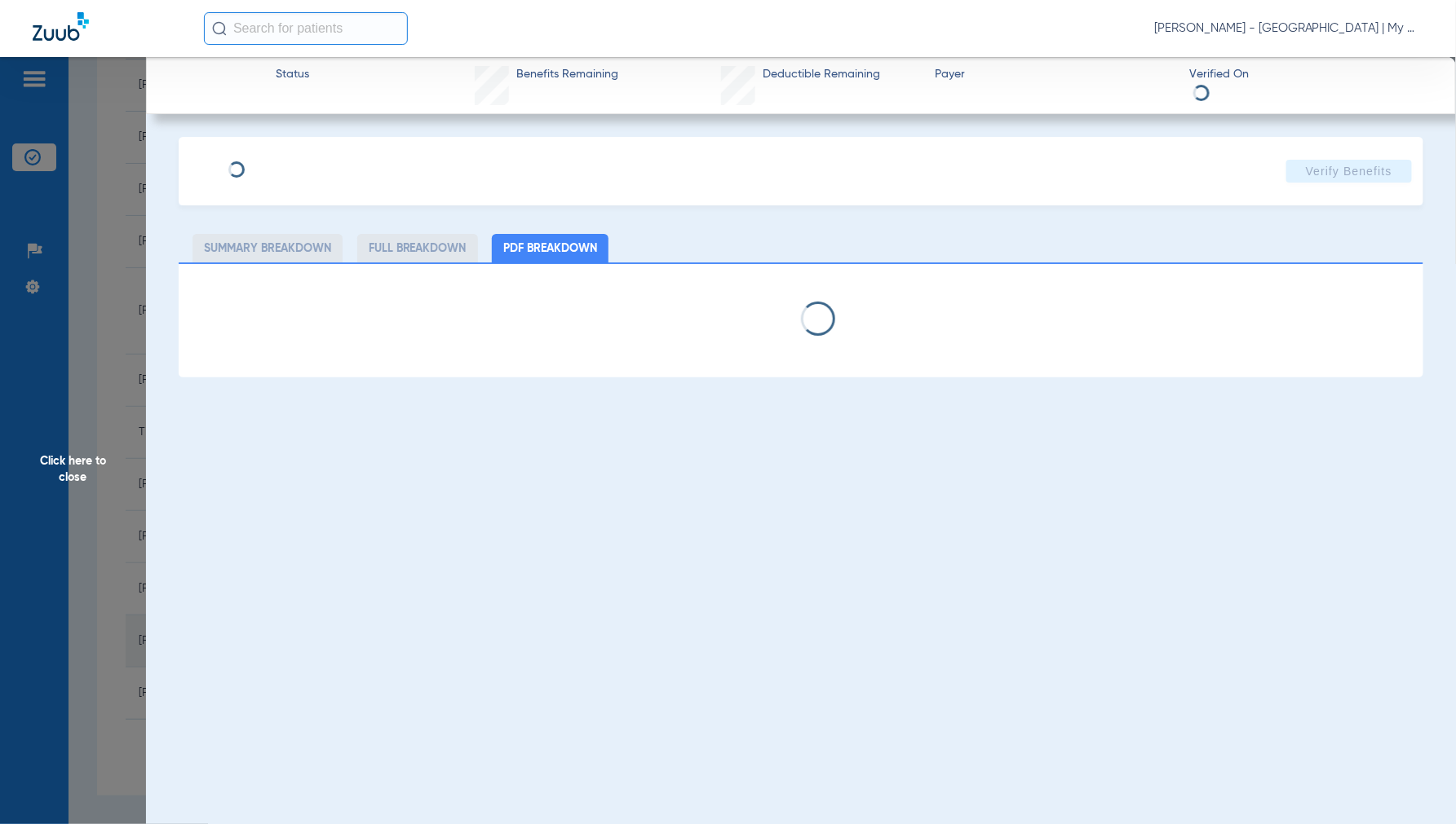
select select "page-width"
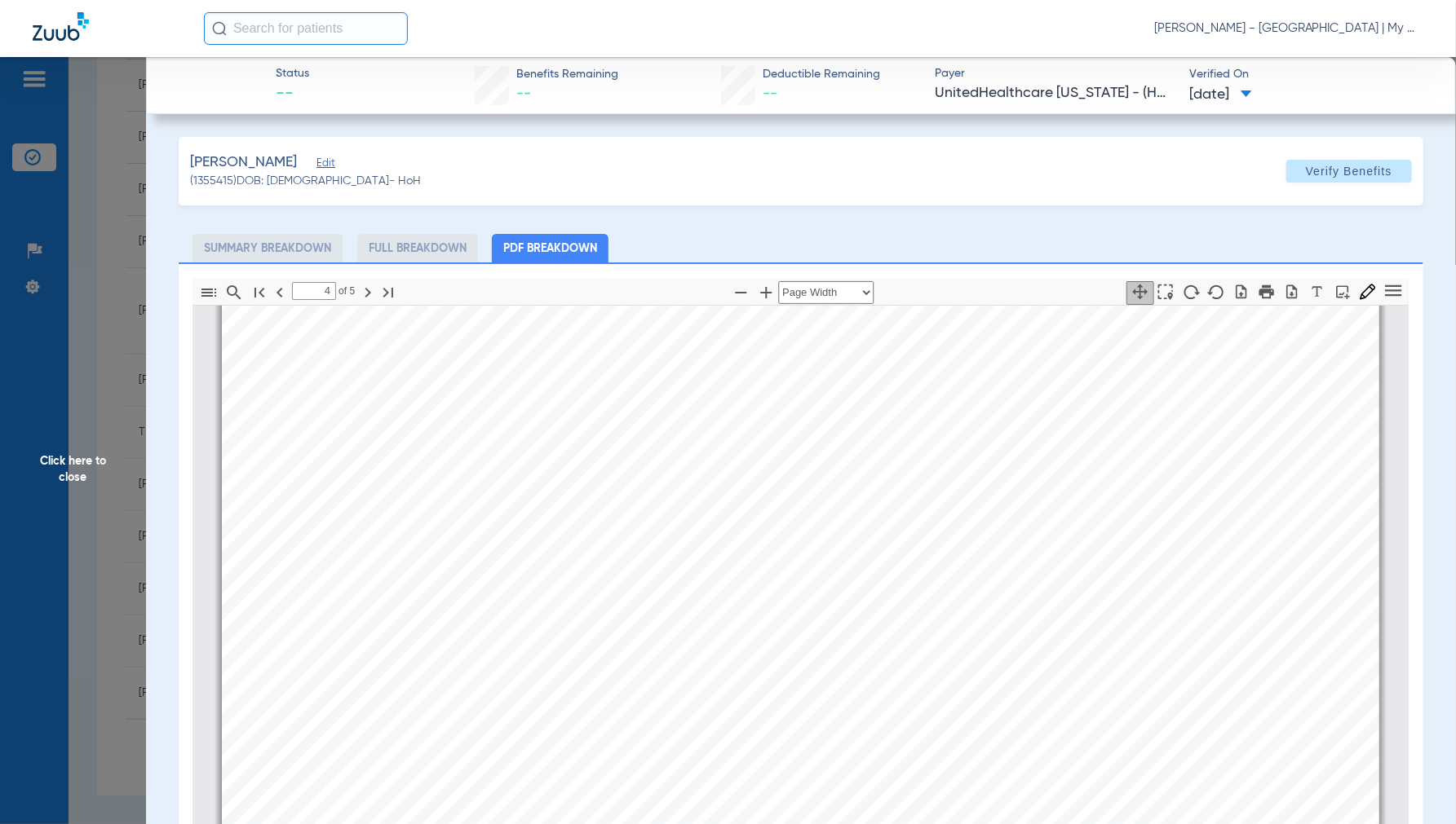
scroll to position [5171, 0]
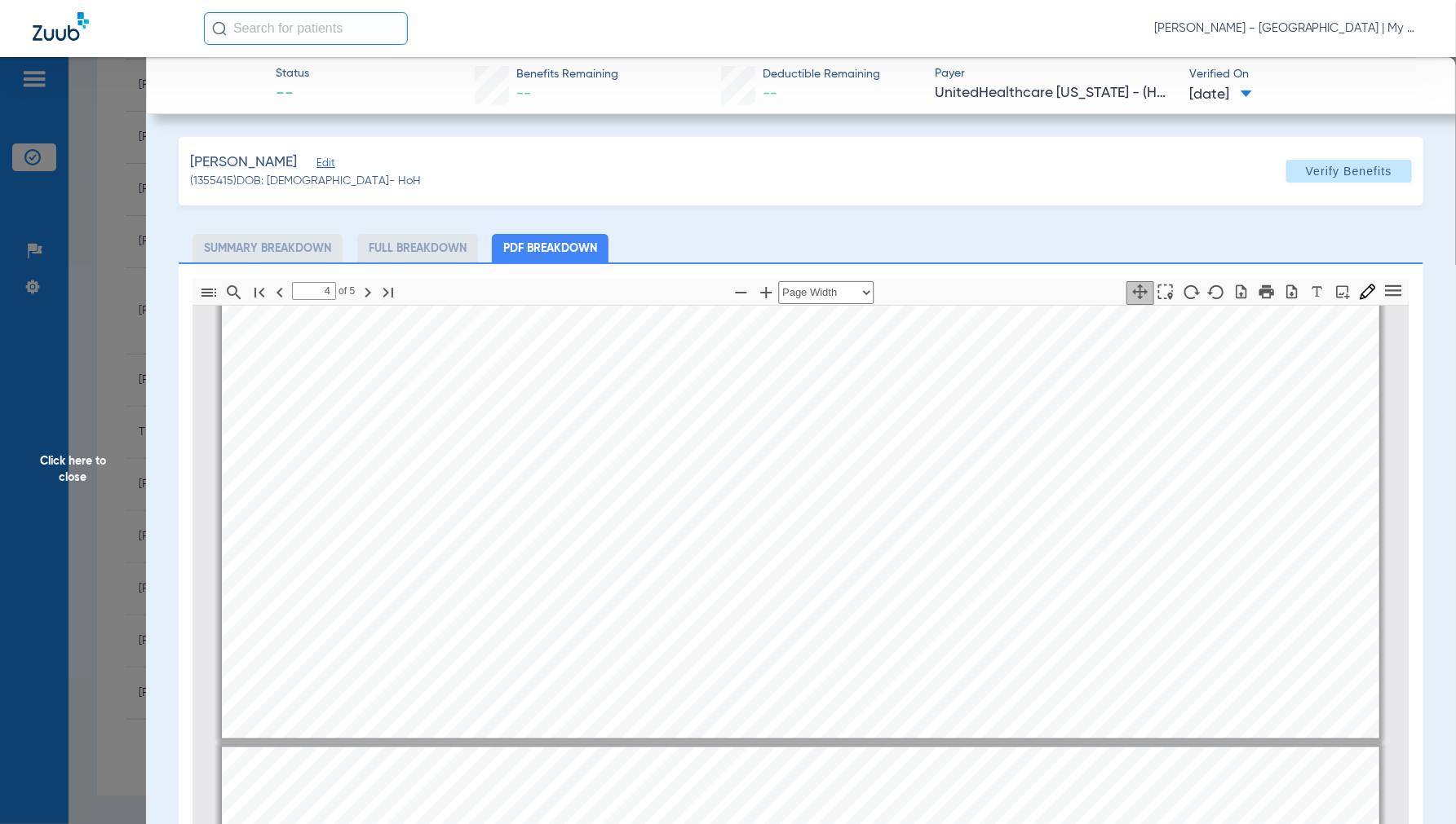
type input "5"
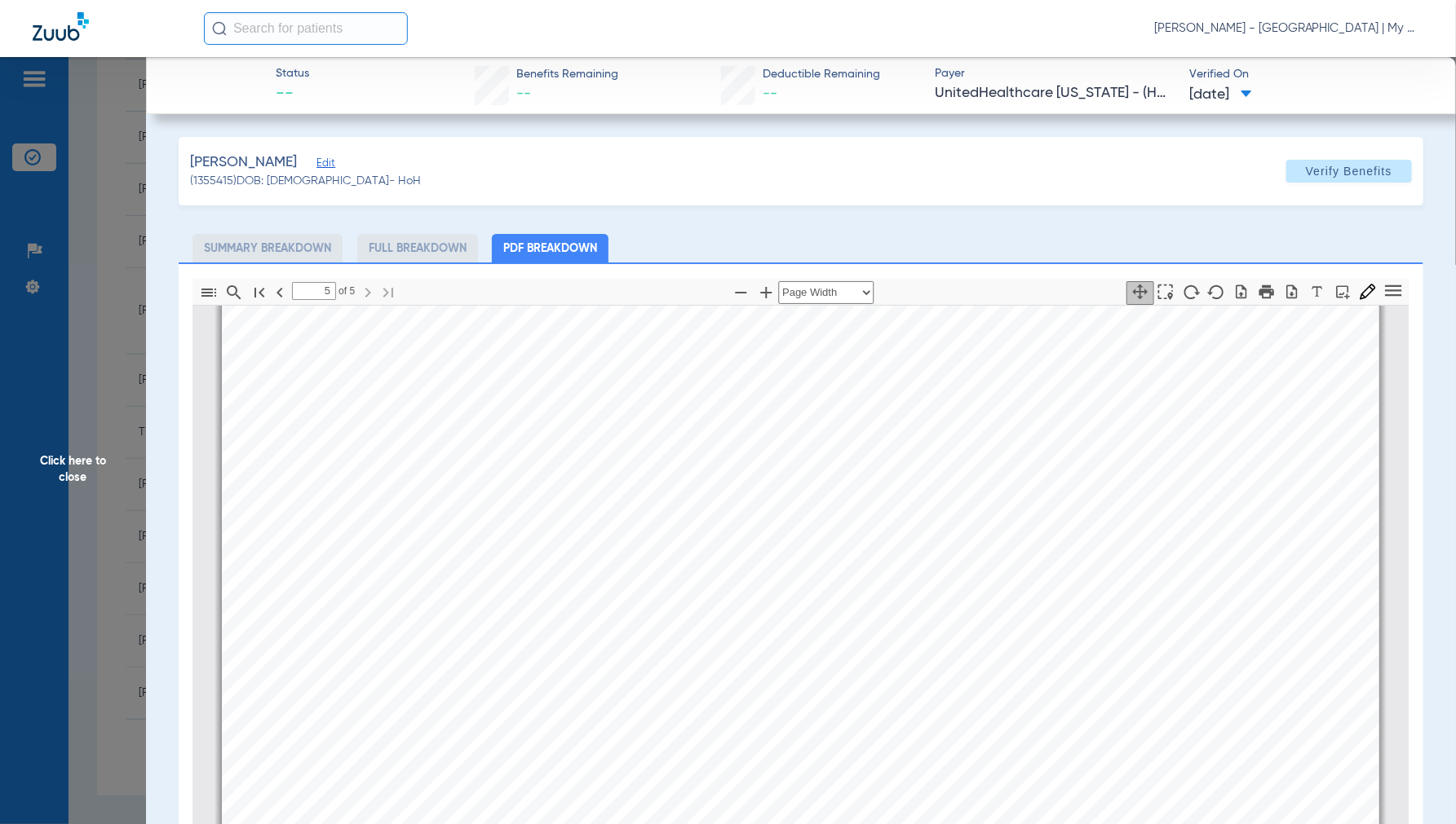
scroll to position [6621, 0]
click at [91, 458] on span "Click here to close" at bounding box center [72, 468] width 146 height 824
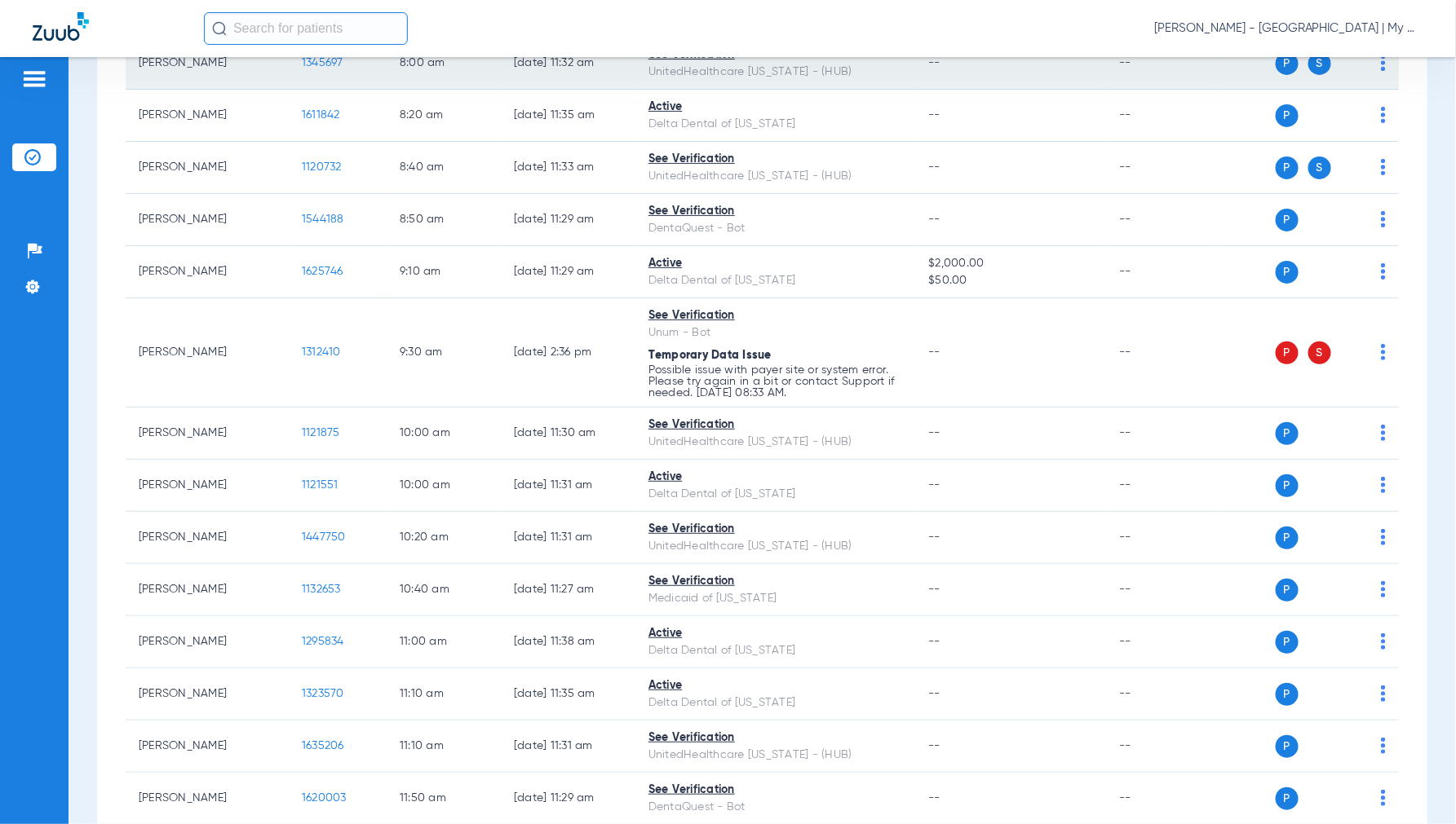
scroll to position [0, 0]
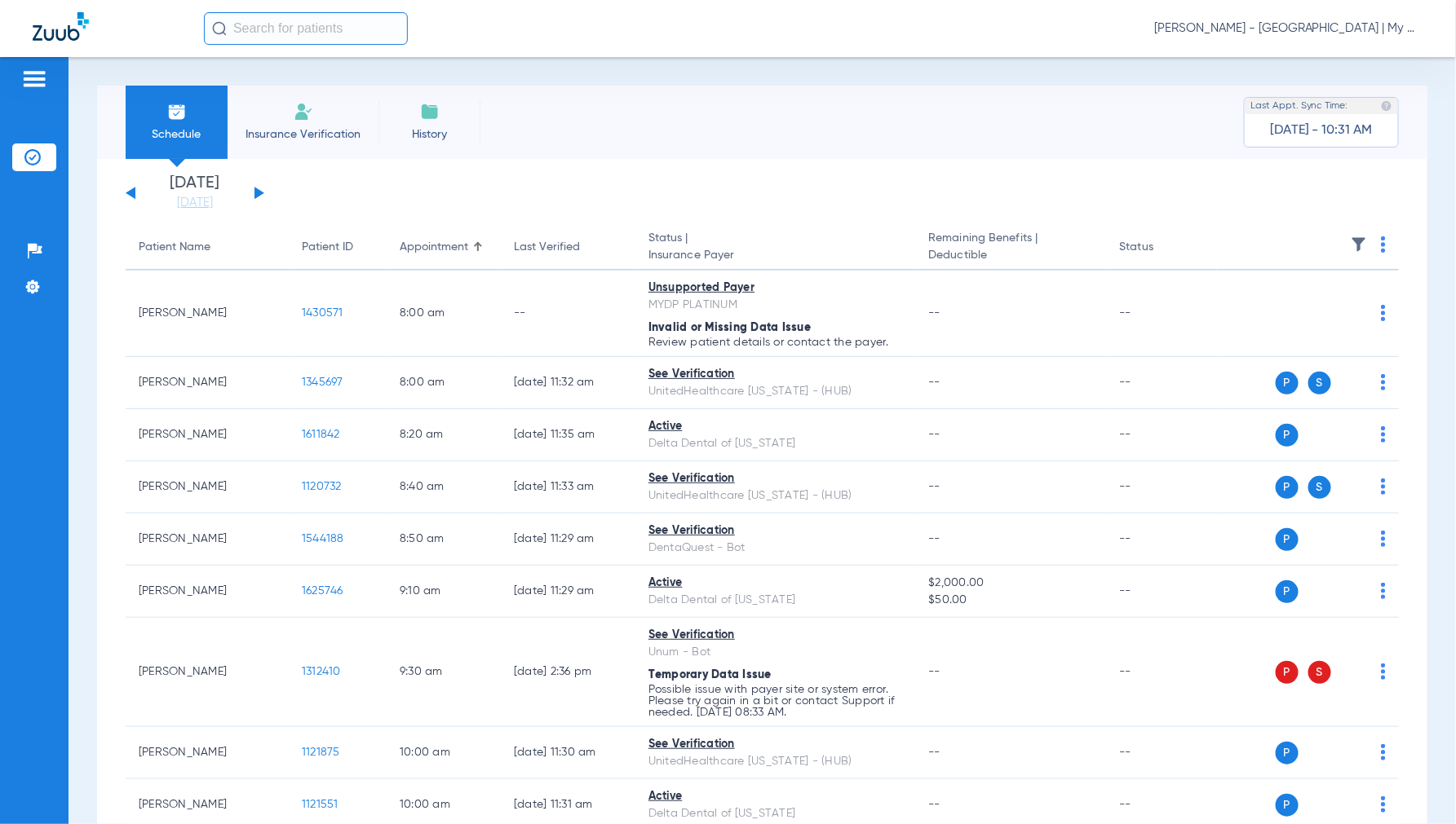
click at [259, 194] on button at bounding box center [259, 193] width 10 height 12
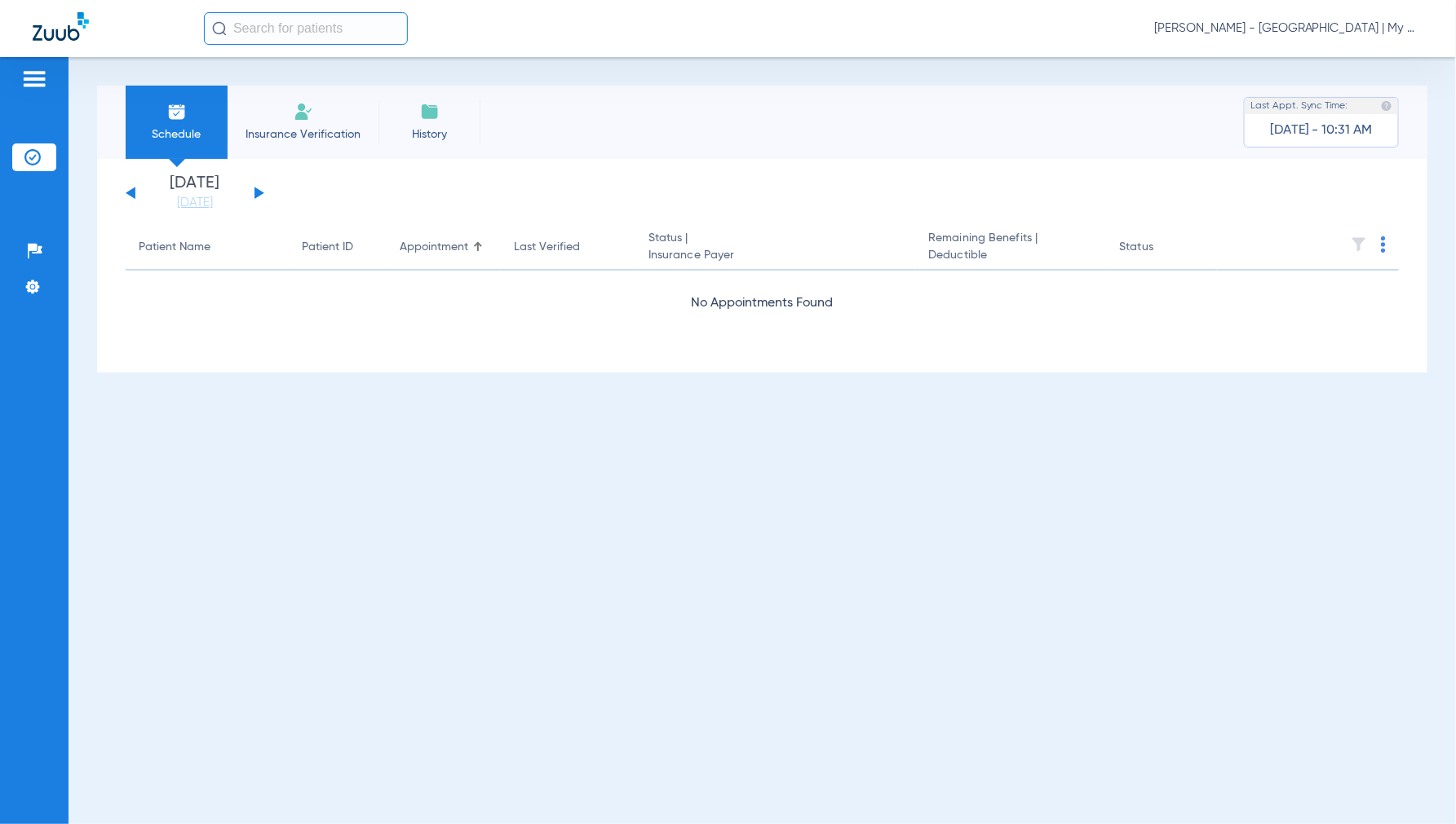
click at [1302, 30] on span "Jennifer Dziamski - Coldwater | My Community Dental Centers" at bounding box center [1288, 29] width 269 height 16
click at [1322, 53] on span "Account Selection" at bounding box center [1362, 58] width 91 height 12
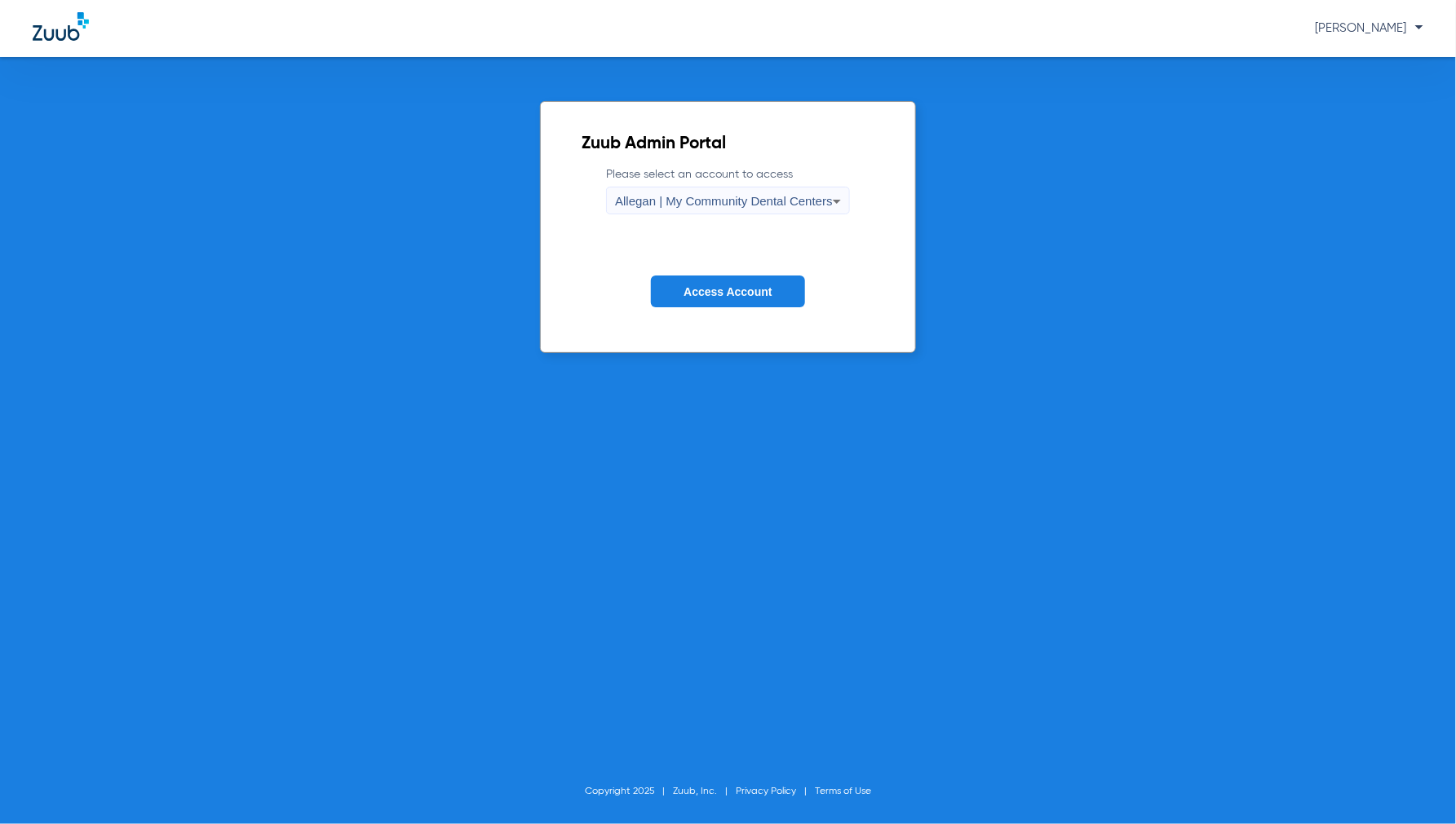
click at [738, 209] on div "Allegan | My Community Dental Centers" at bounding box center [724, 202] width 217 height 28
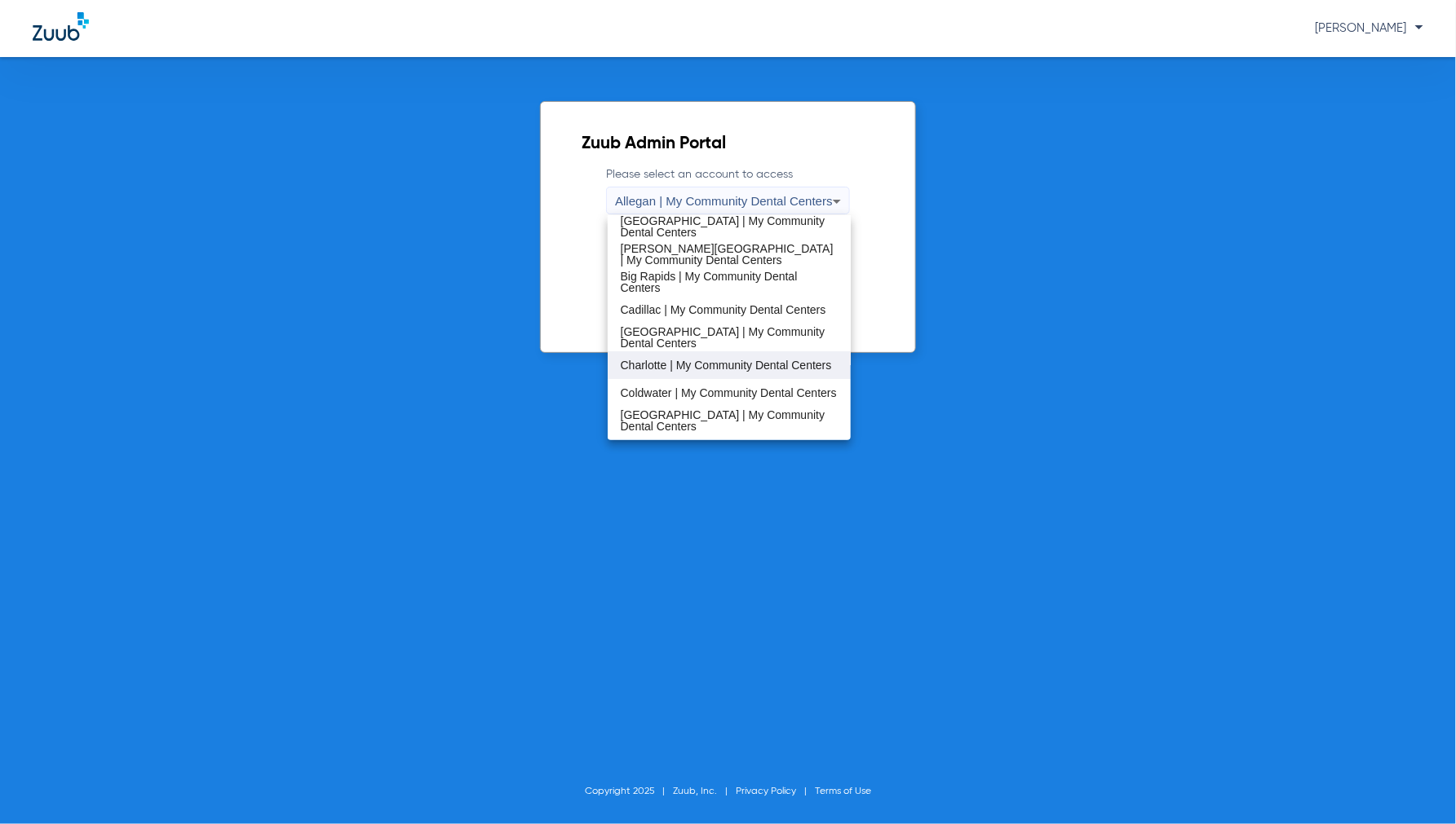
scroll to position [91, 0]
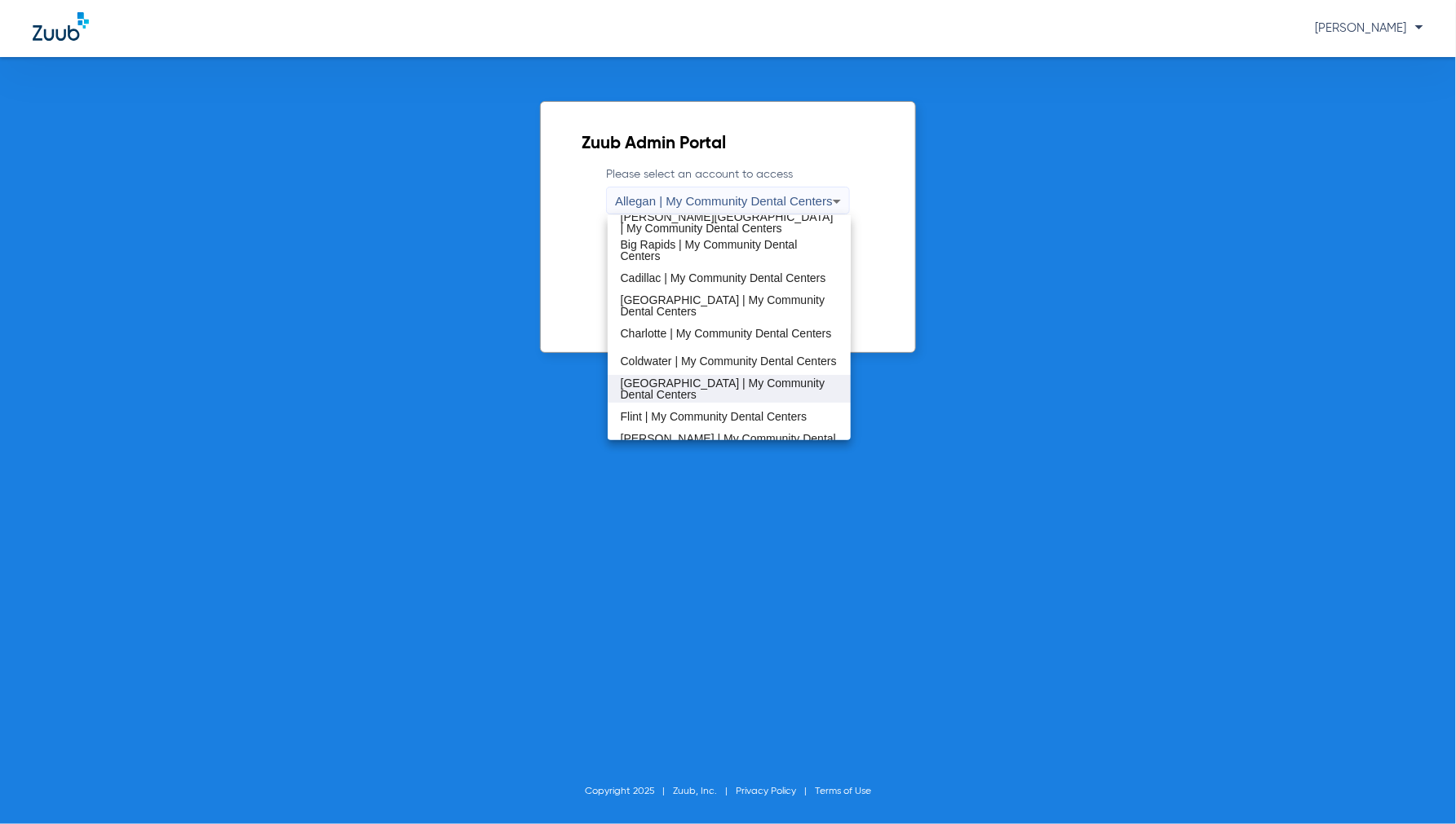
click at [658, 384] on span "[GEOGRAPHIC_DATA] | My Community Dental Centers" at bounding box center [730, 389] width 217 height 23
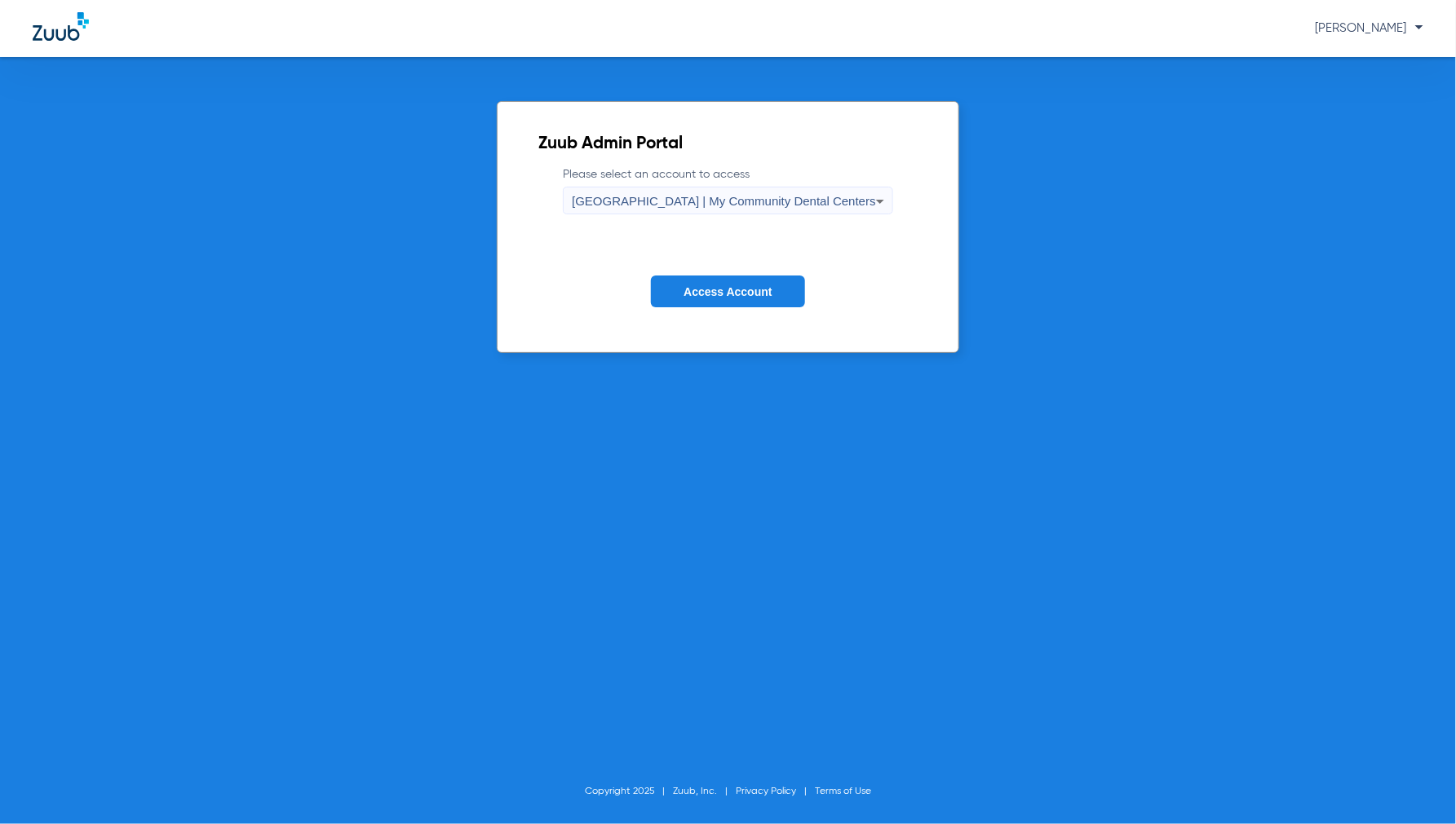
click at [771, 294] on span "Access Account" at bounding box center [727, 292] width 88 height 13
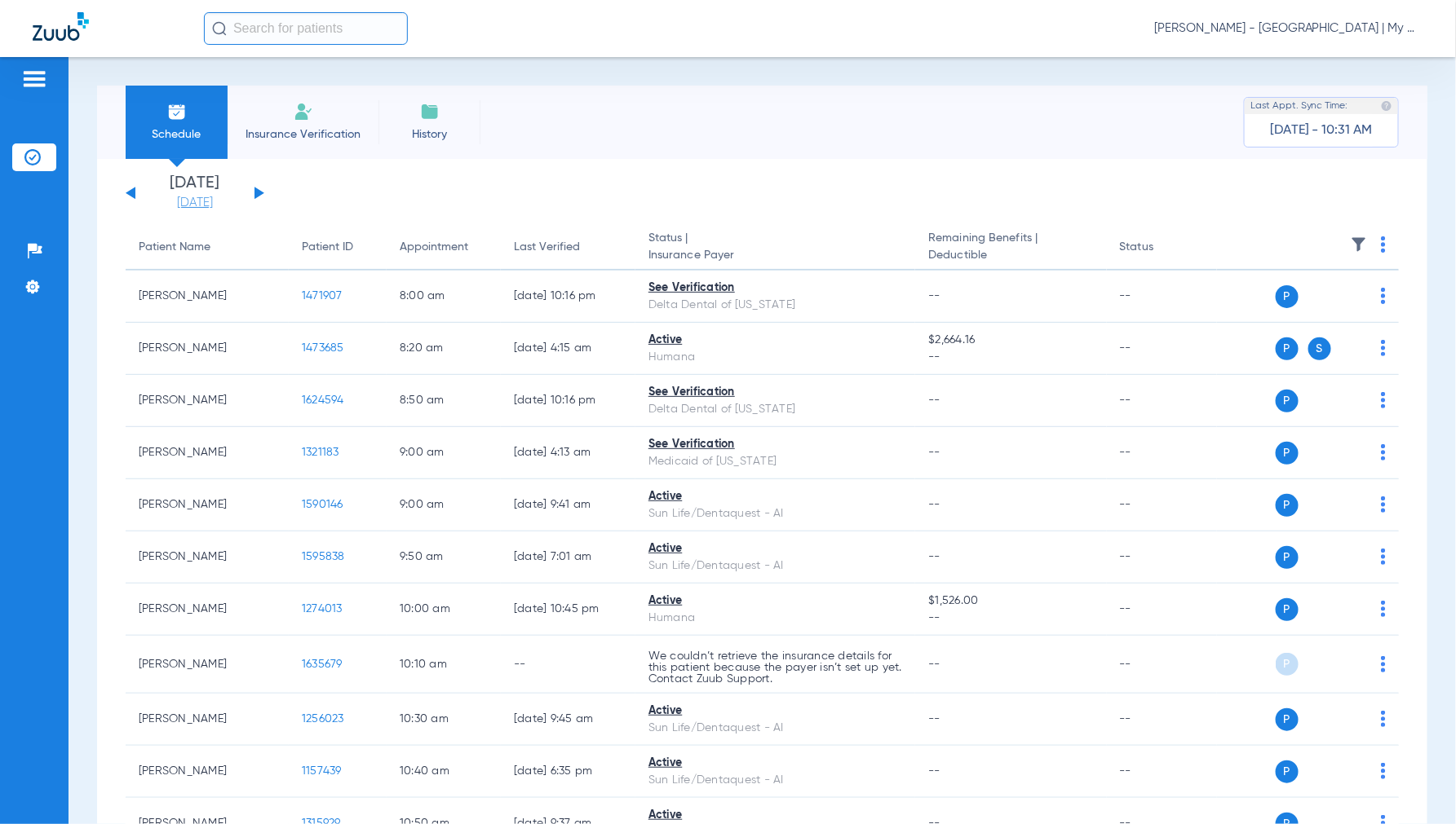
click at [194, 198] on link "[DATE]" at bounding box center [194, 203] width 98 height 16
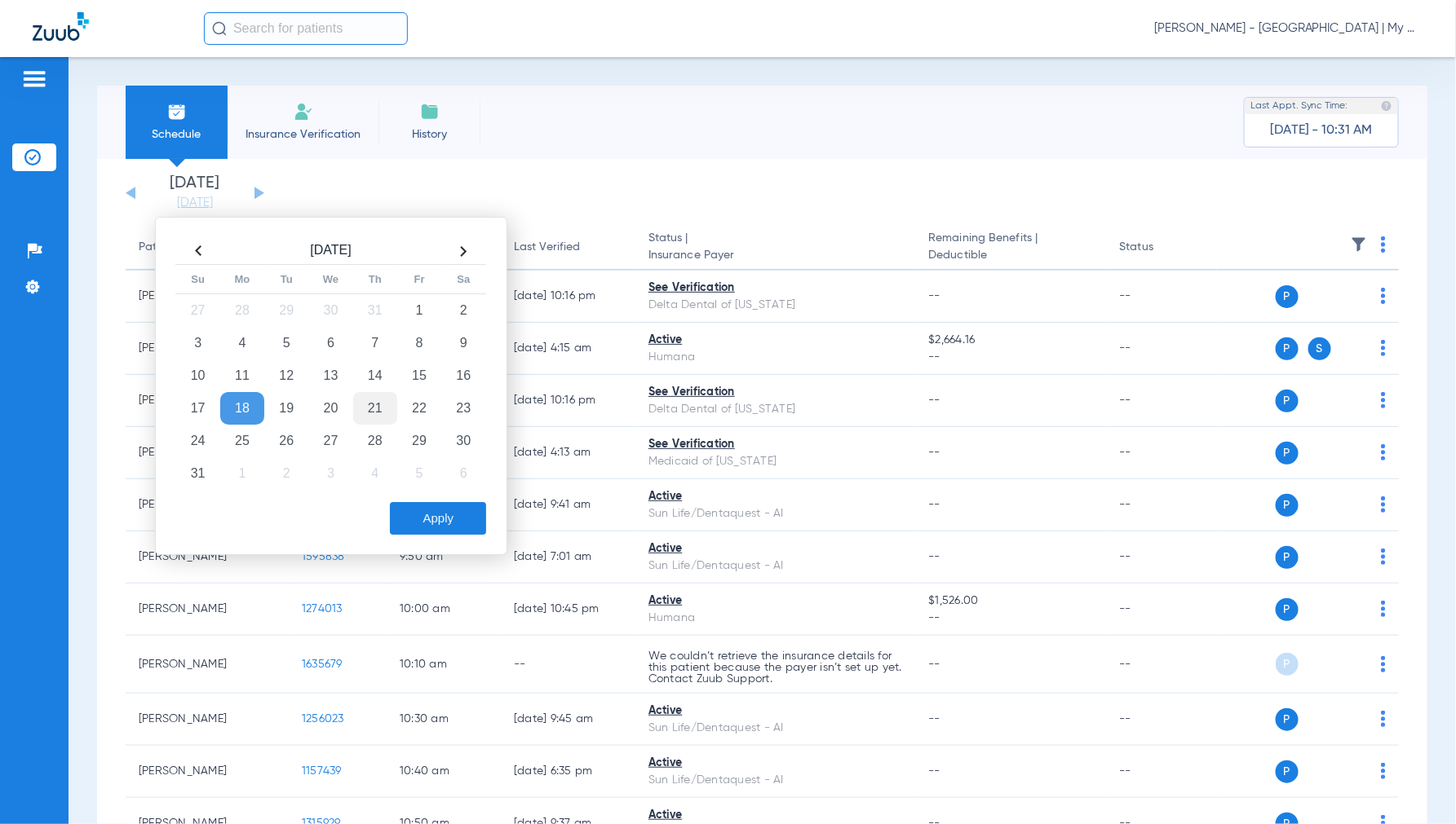
click at [378, 403] on td "21" at bounding box center [375, 408] width 44 height 33
click at [434, 516] on button "Apply" at bounding box center [437, 519] width 96 height 33
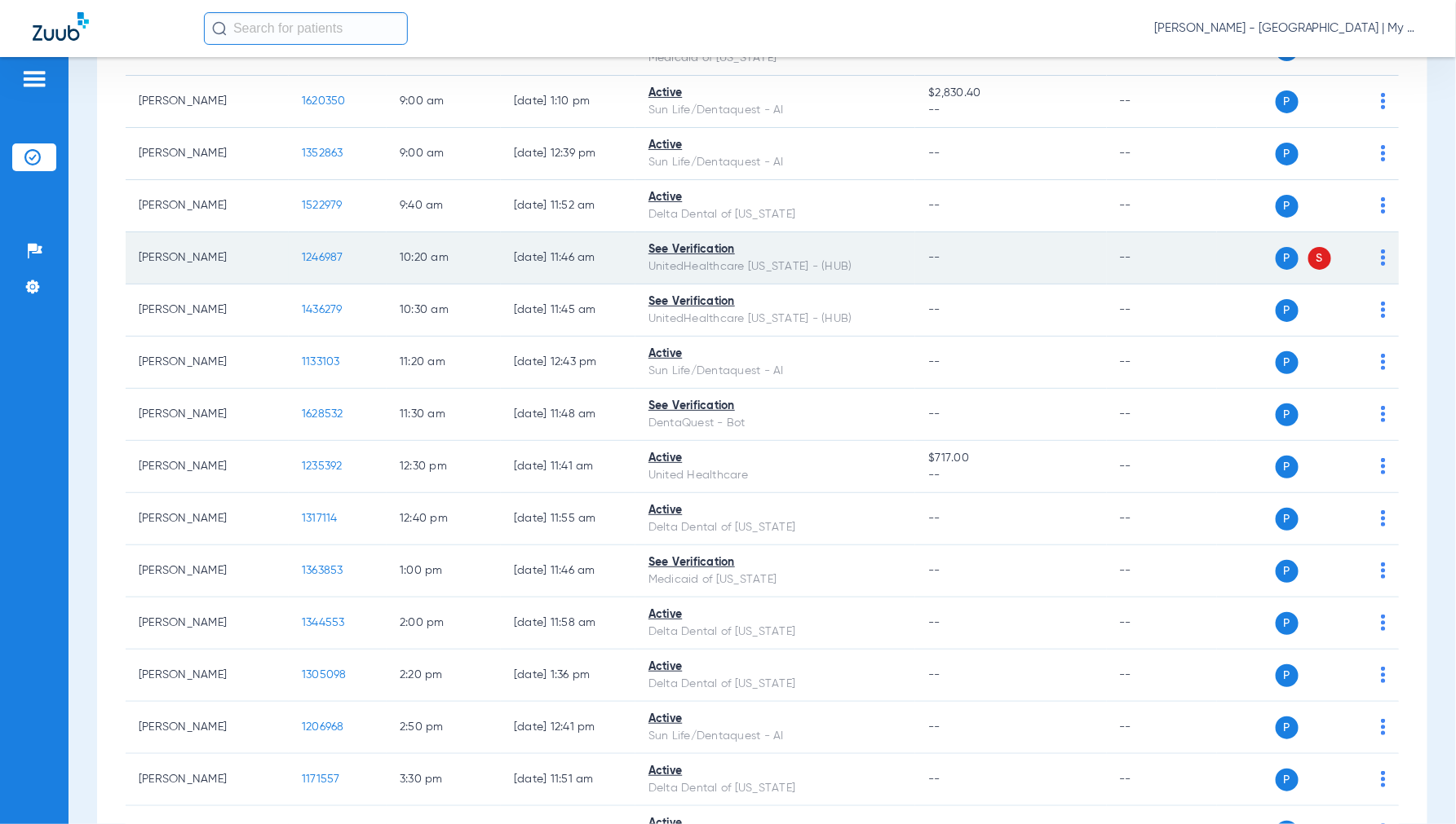
scroll to position [362, 0]
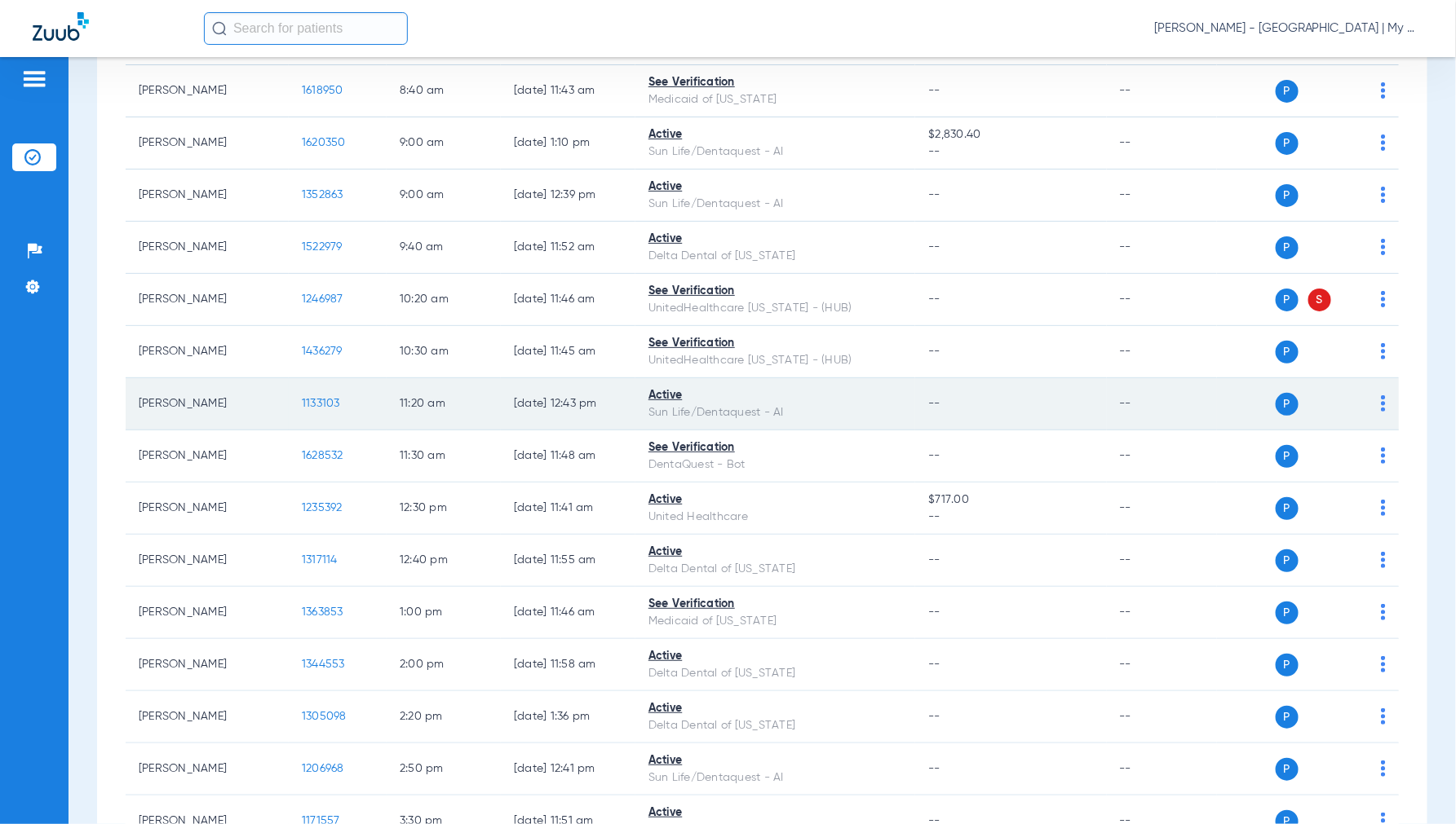
click at [320, 406] on span "1133103" at bounding box center [320, 403] width 39 height 12
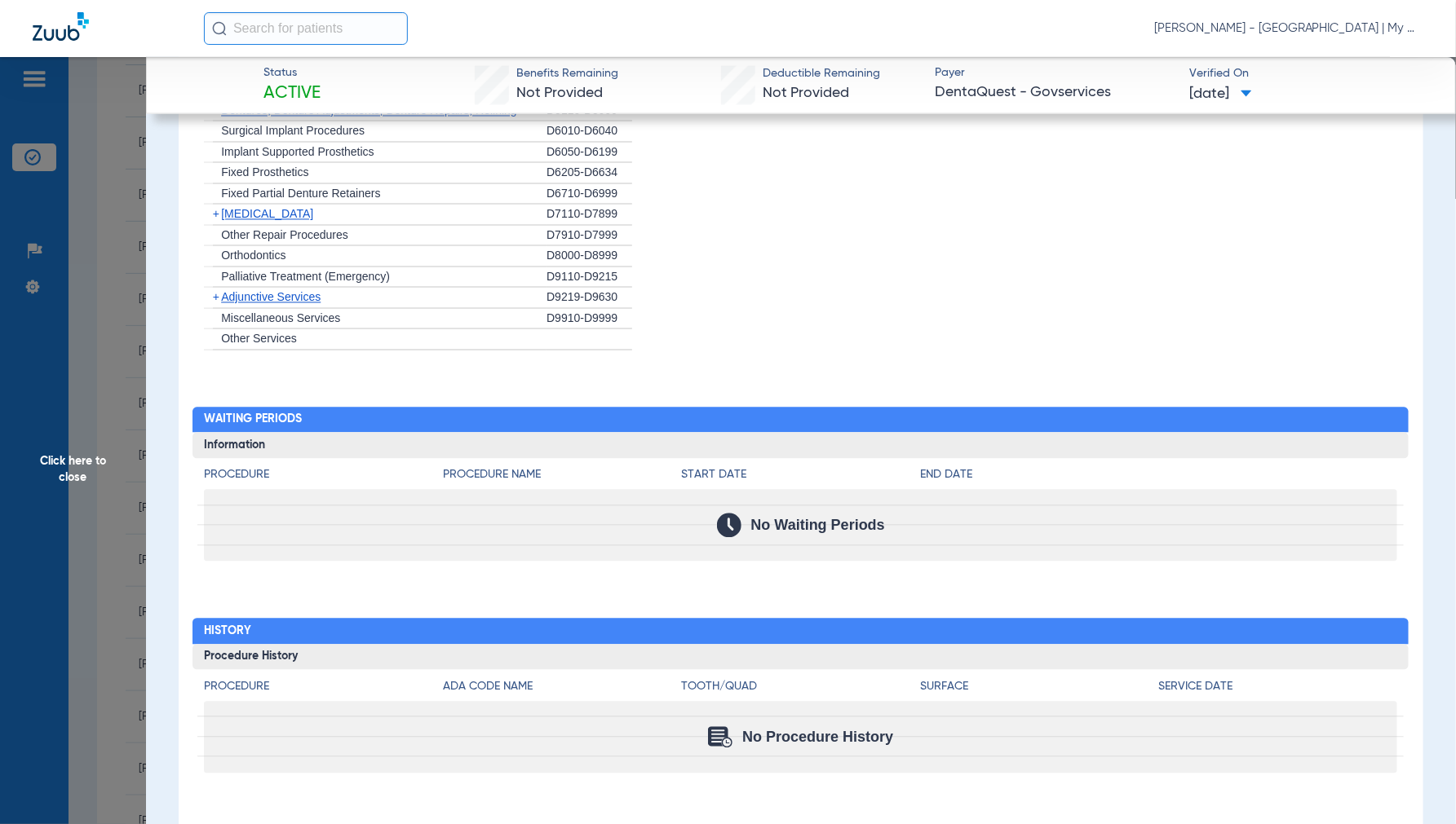
scroll to position [1331, 0]
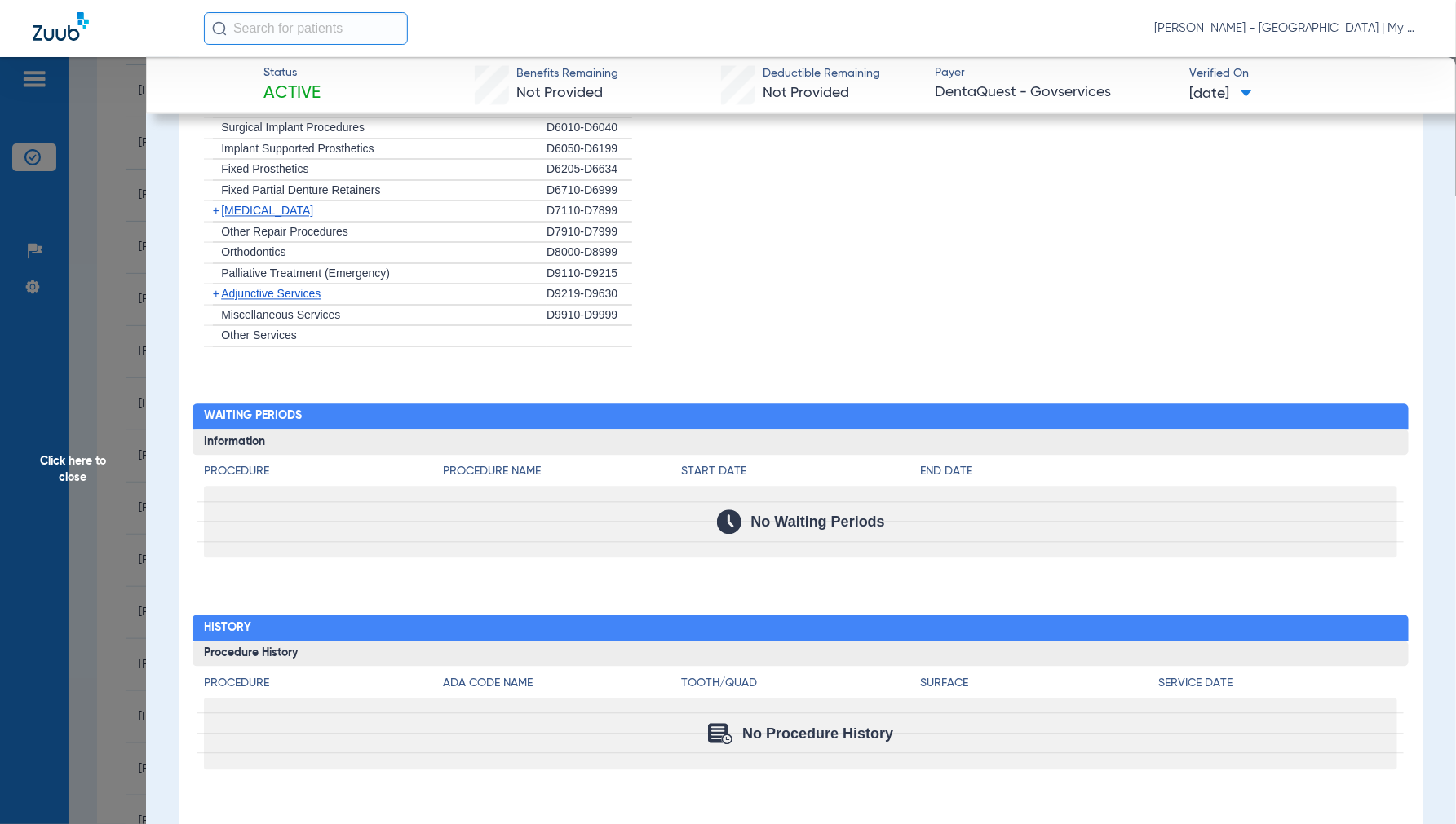
click at [68, 471] on span "Click here to close" at bounding box center [72, 468] width 146 height 824
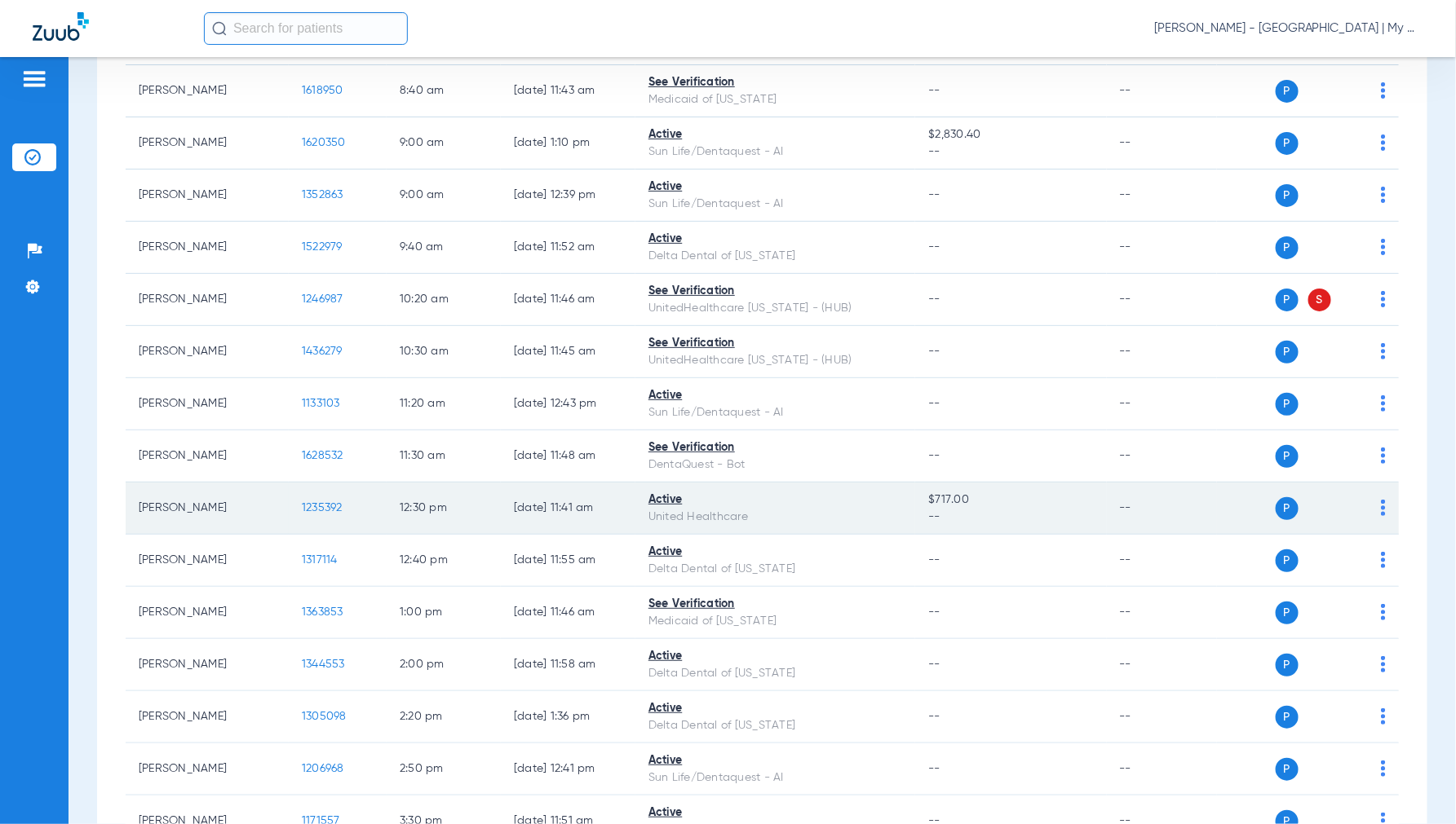
scroll to position [0, 0]
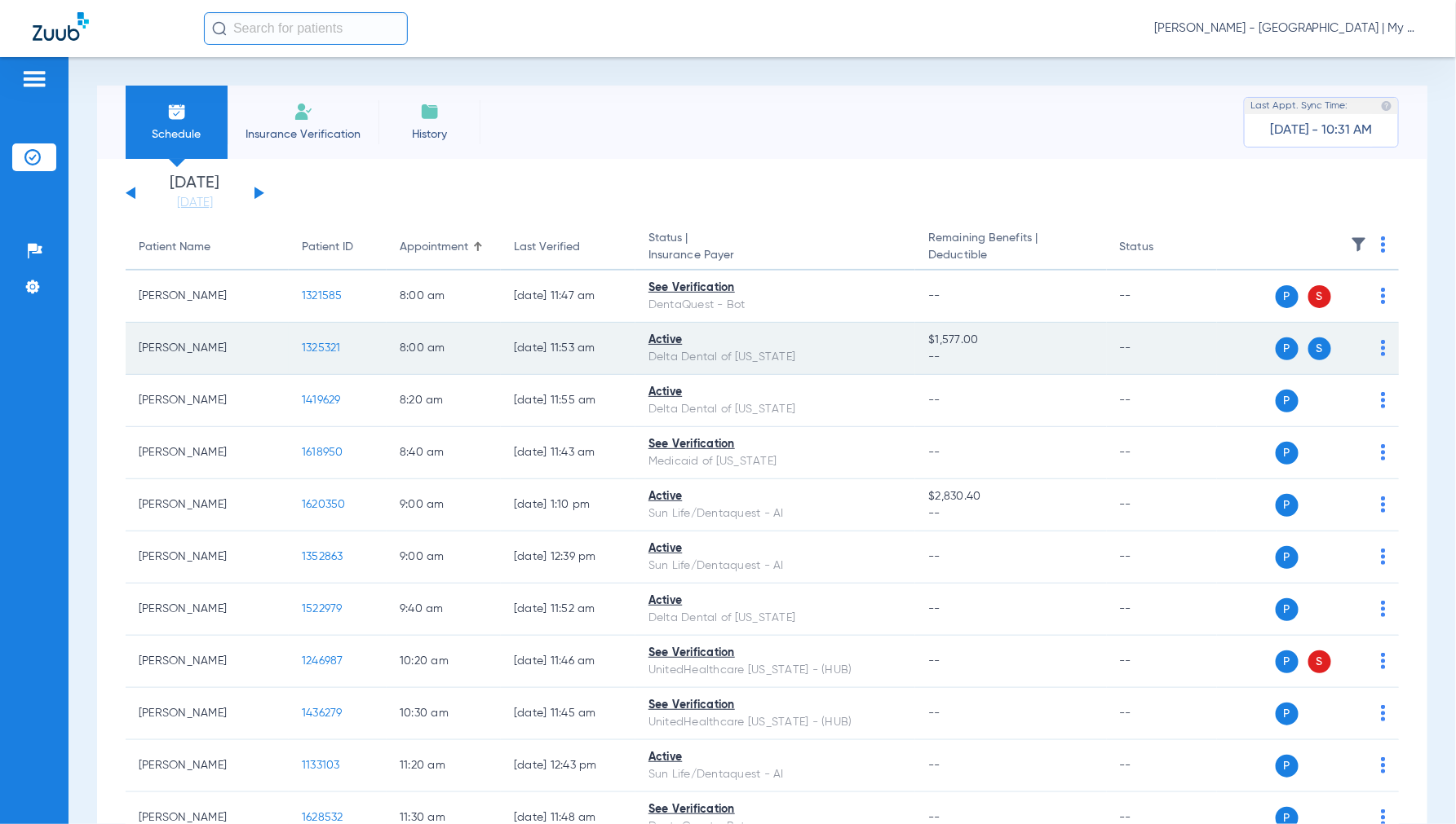
click at [326, 342] on span "1325321" at bounding box center [321, 348] width 40 height 12
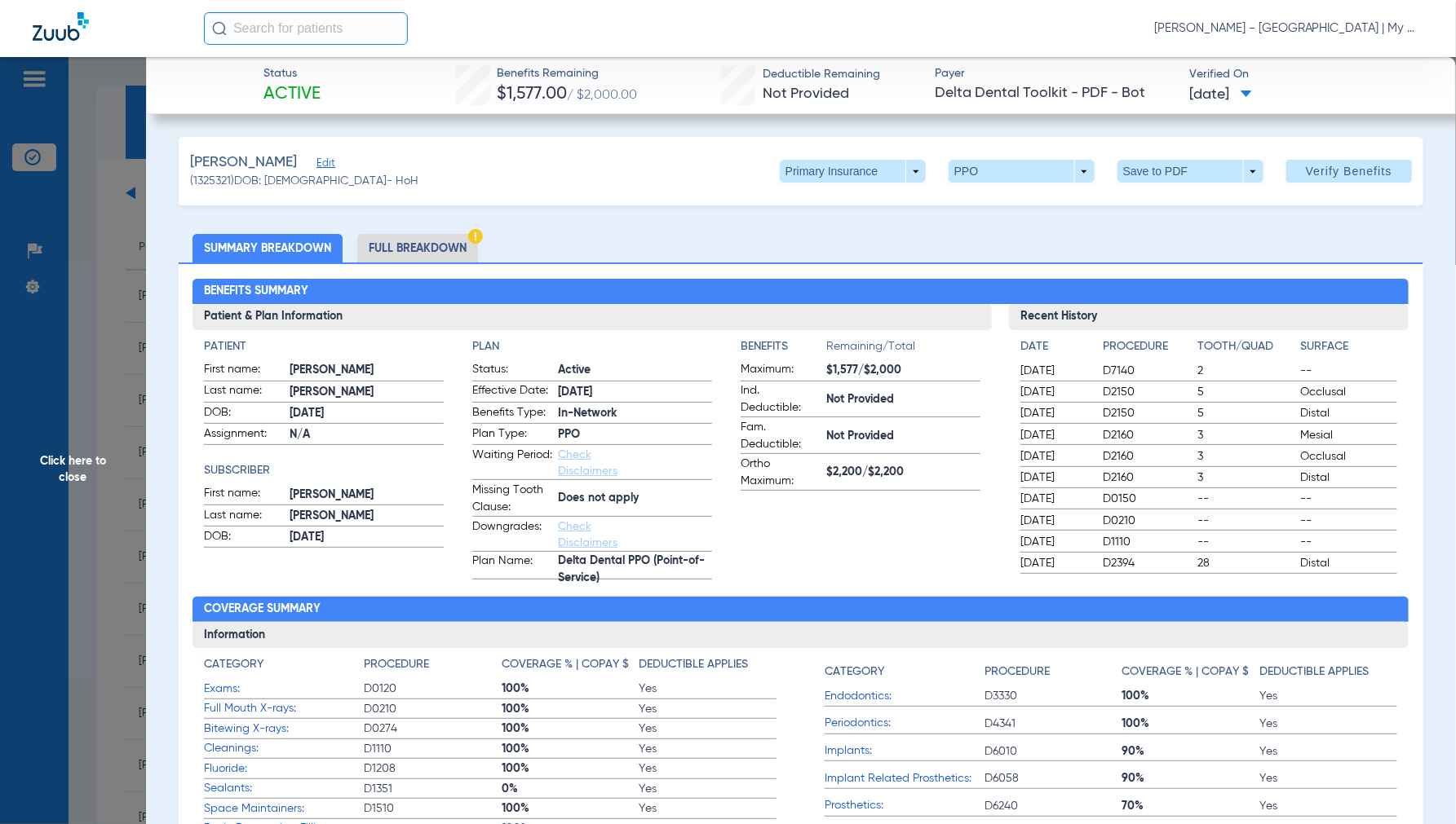
click at [421, 248] on li "Full Breakdown" at bounding box center [418, 248] width 121 height 29
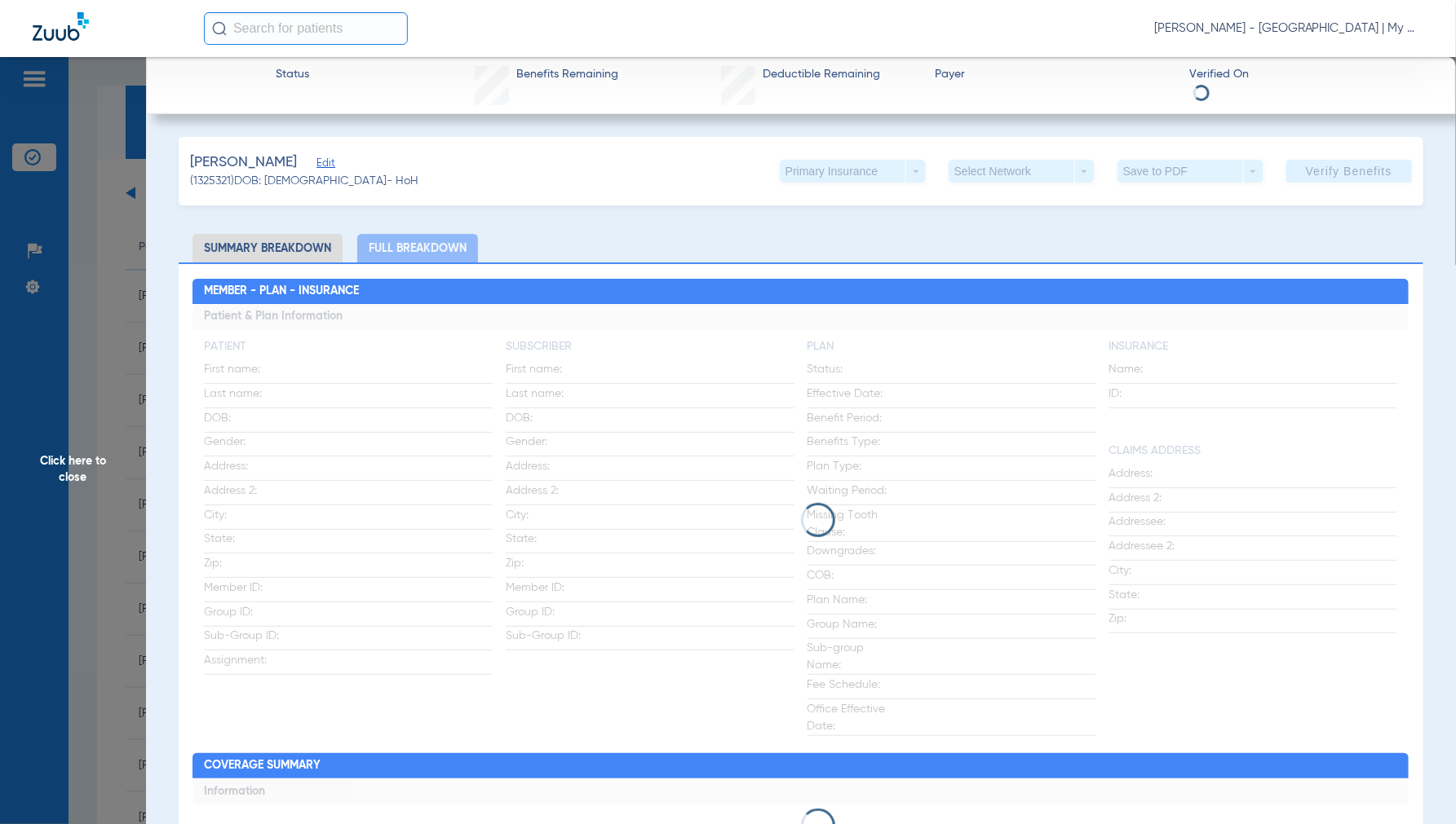
click at [296, 247] on li "Summary Breakdown" at bounding box center [268, 248] width 150 height 29
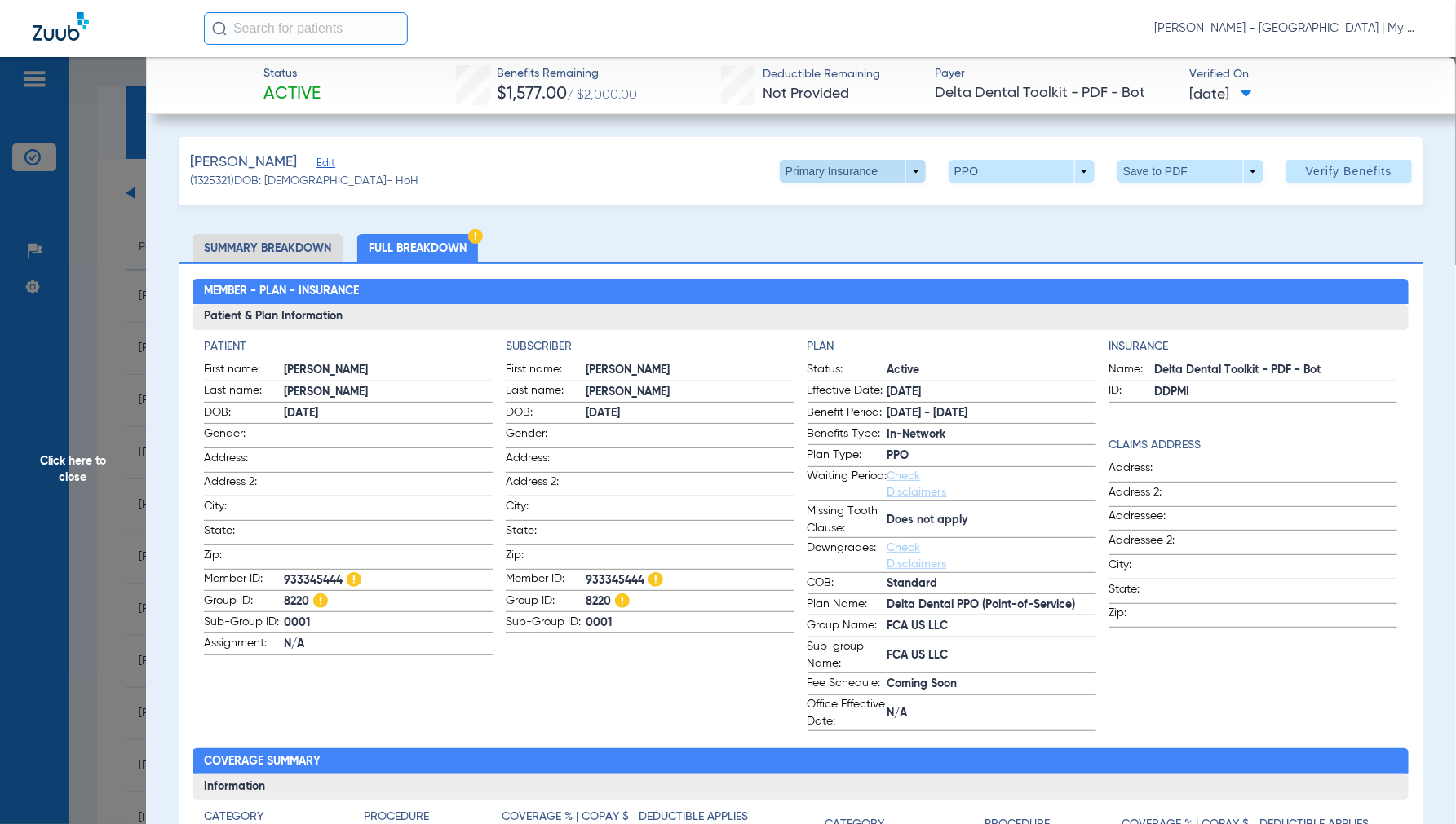
click at [910, 164] on span at bounding box center [852, 171] width 146 height 23
click at [835, 226] on button "Secondary Insurance" at bounding box center [834, 236] width 133 height 33
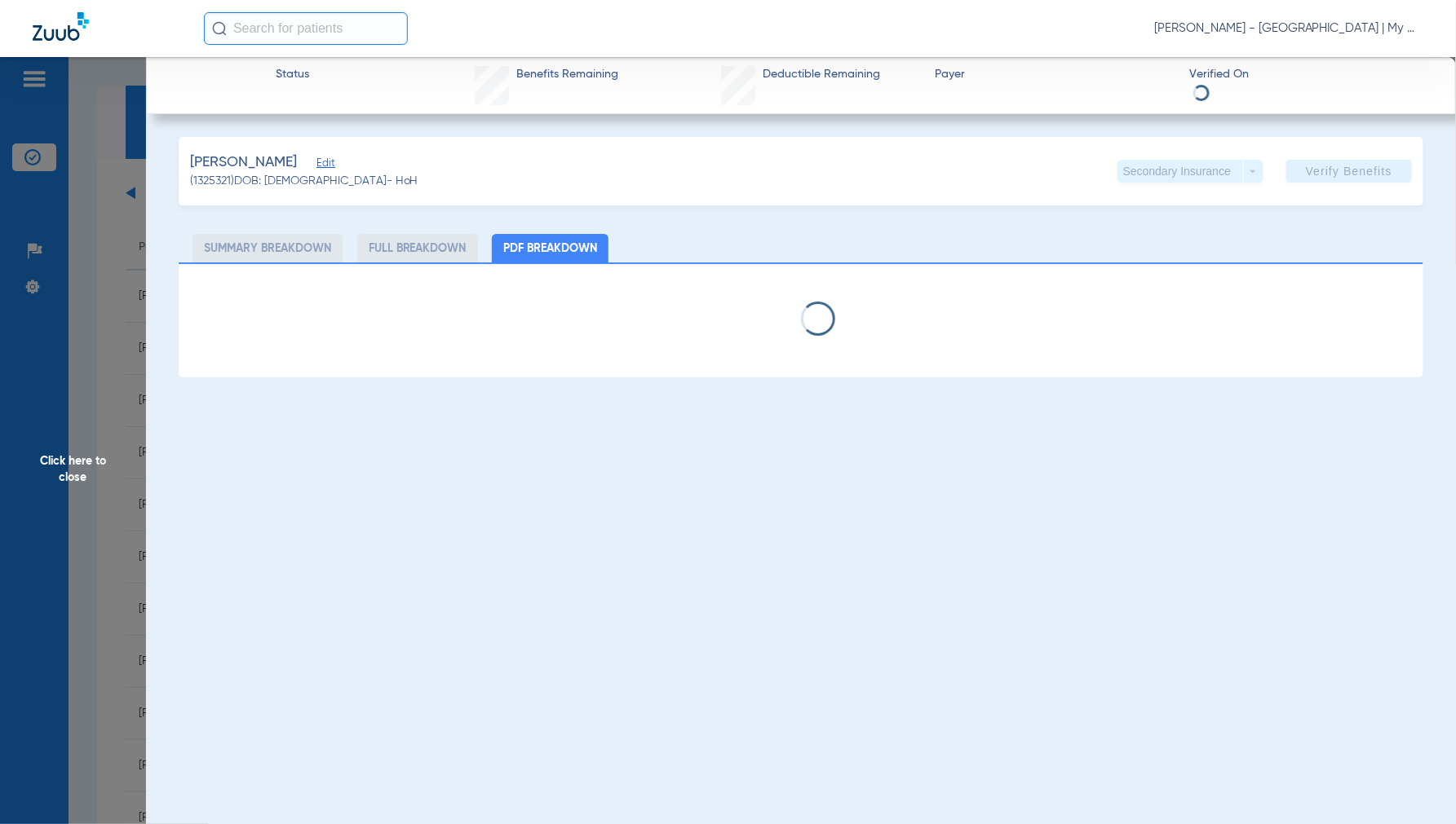
select select "page-width"
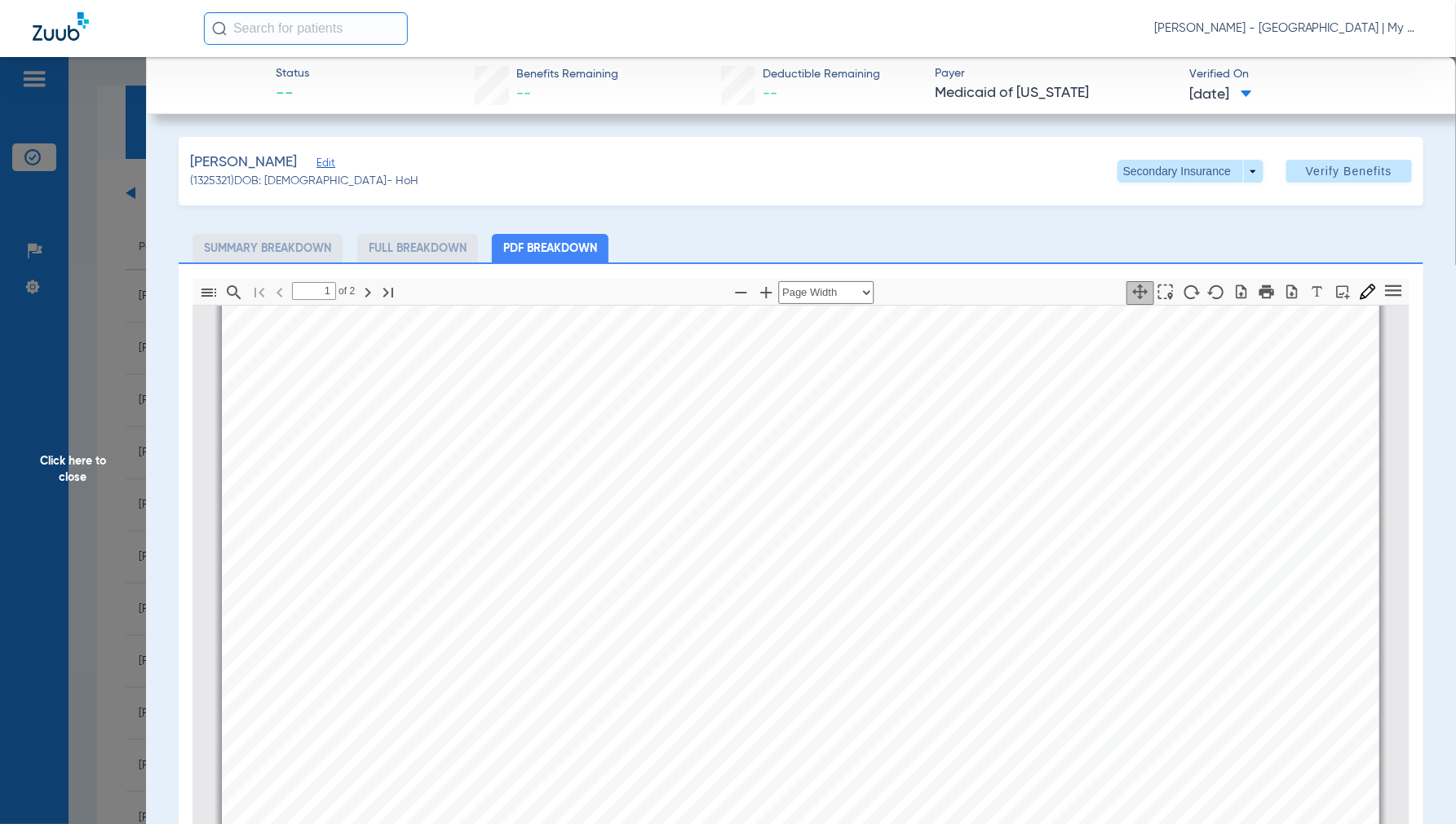
type input "2"
click at [44, 483] on span "Click here to close" at bounding box center [72, 468] width 146 height 824
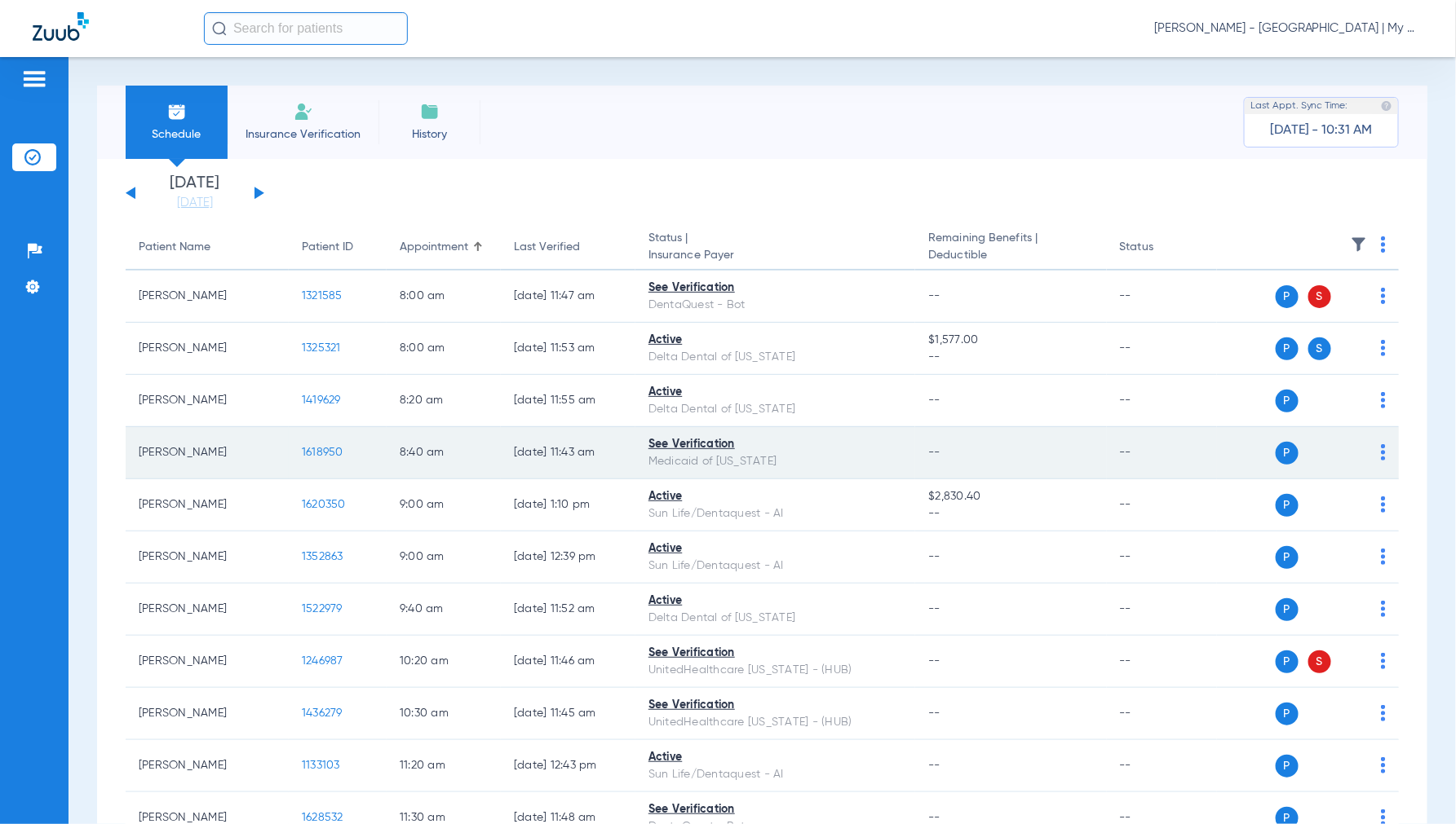
click at [312, 457] on span "1618950" at bounding box center [322, 453] width 42 height 12
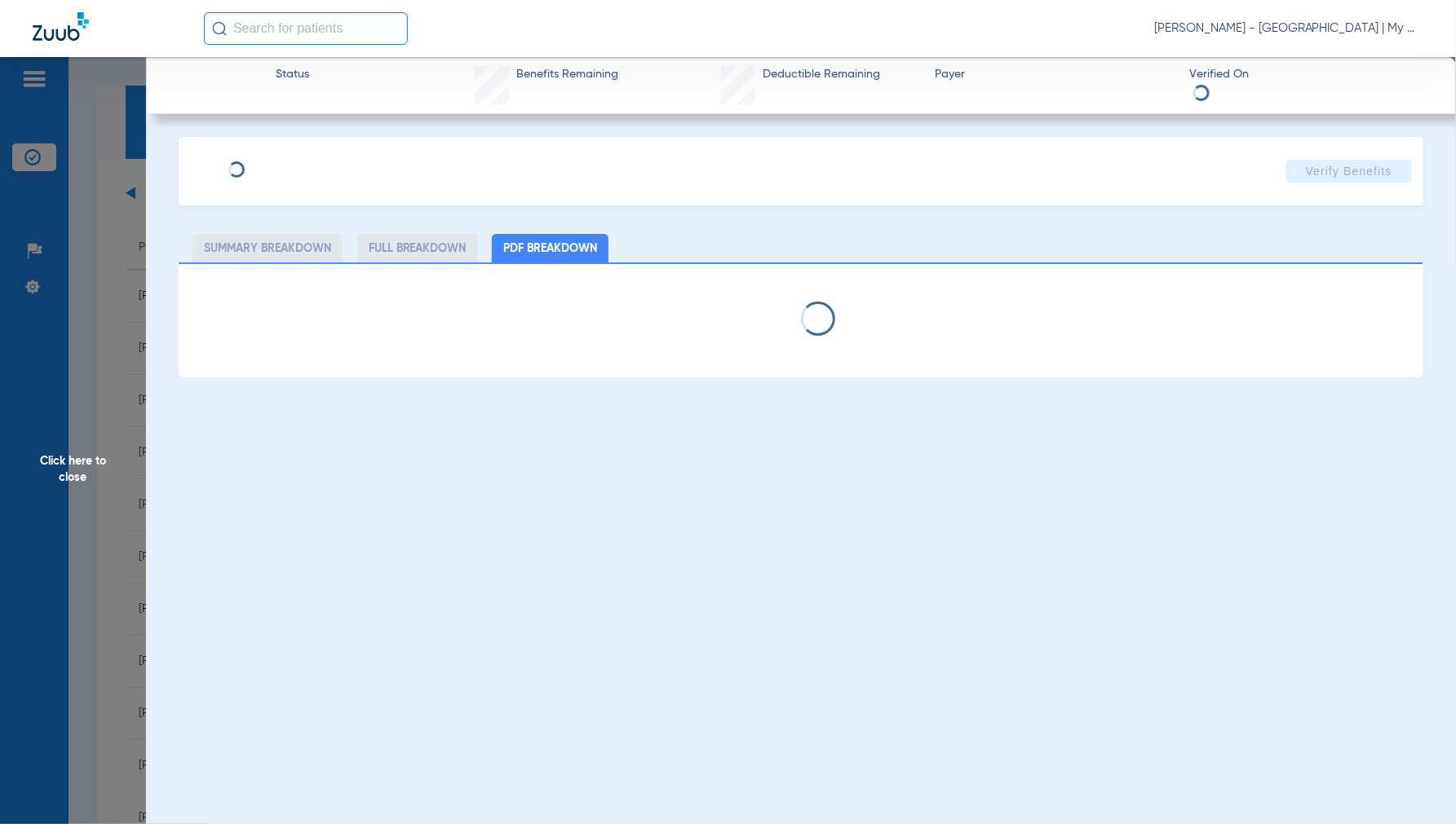
select select "page-width"
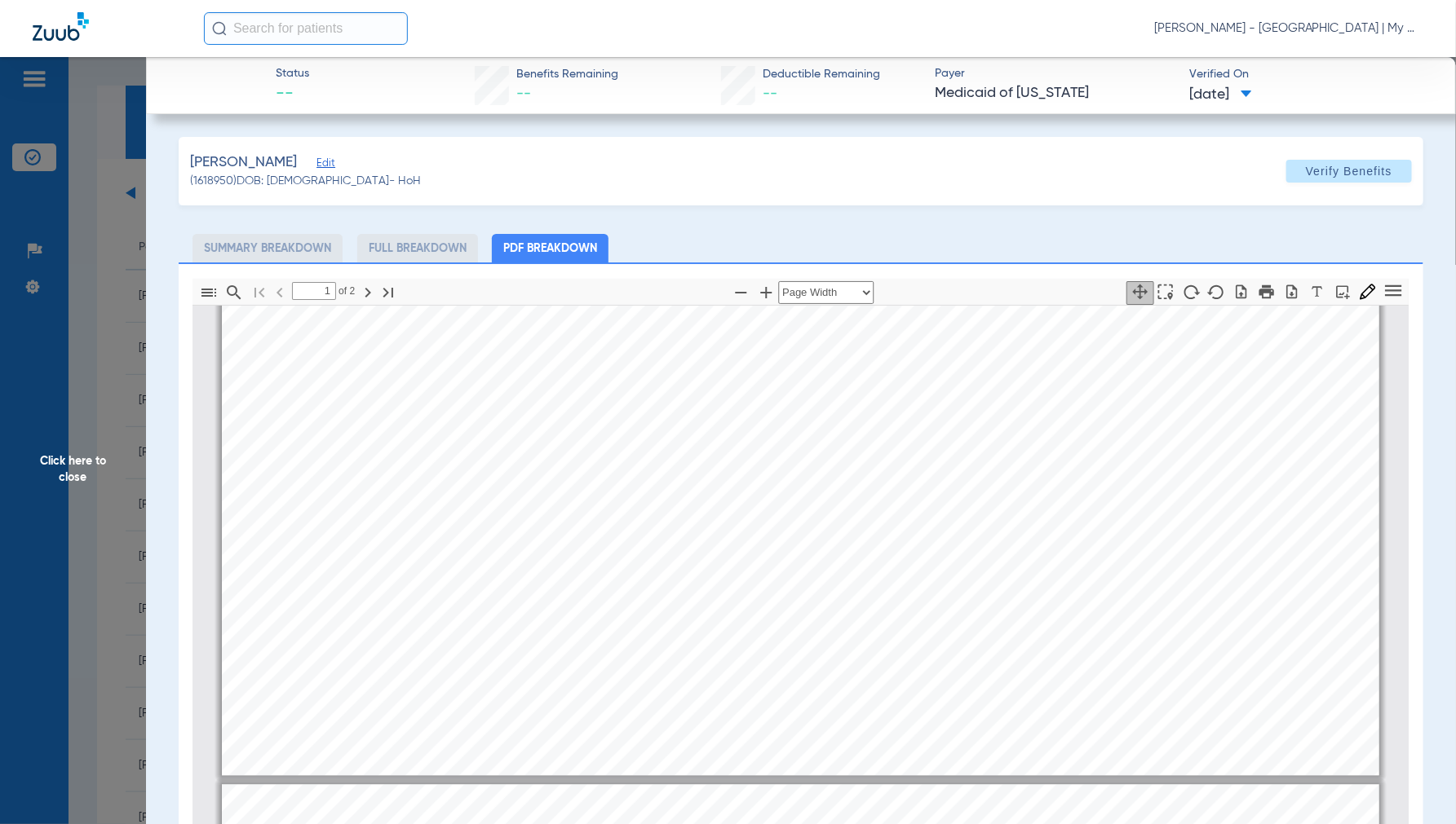
type input "2"
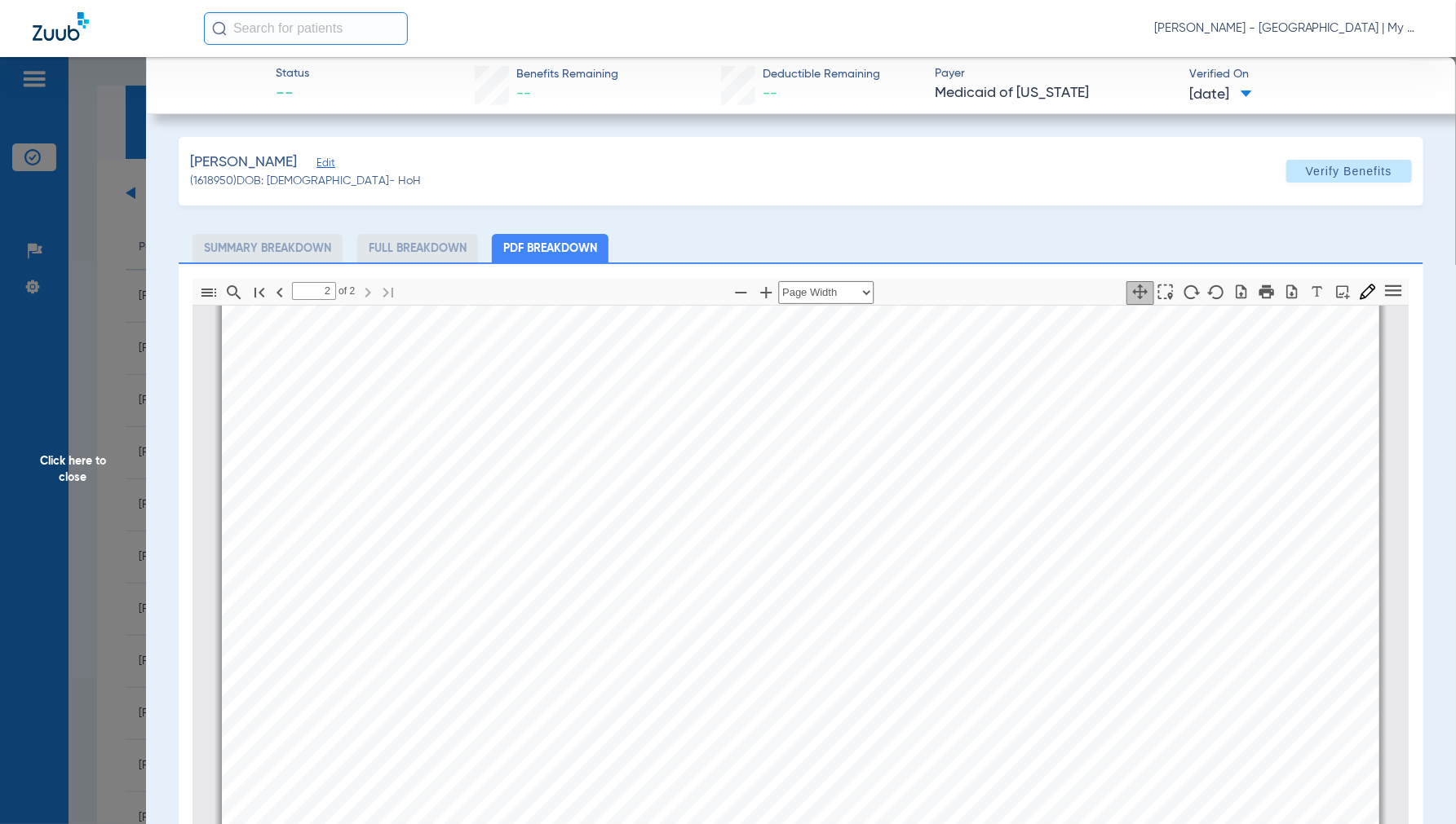
scroll to position [1911, 0]
click at [72, 479] on span "Click here to close" at bounding box center [72, 468] width 146 height 824
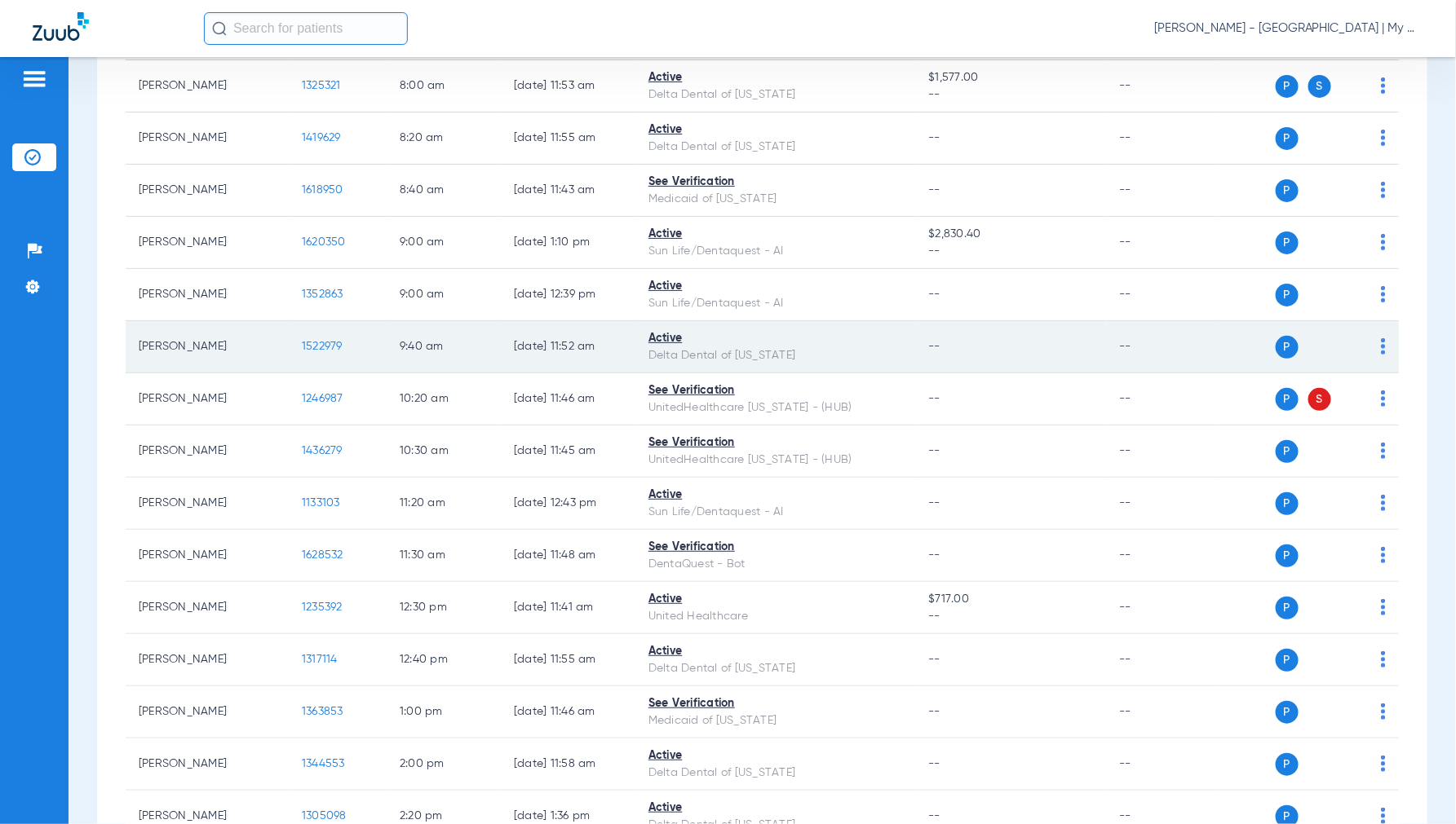
scroll to position [362, 0]
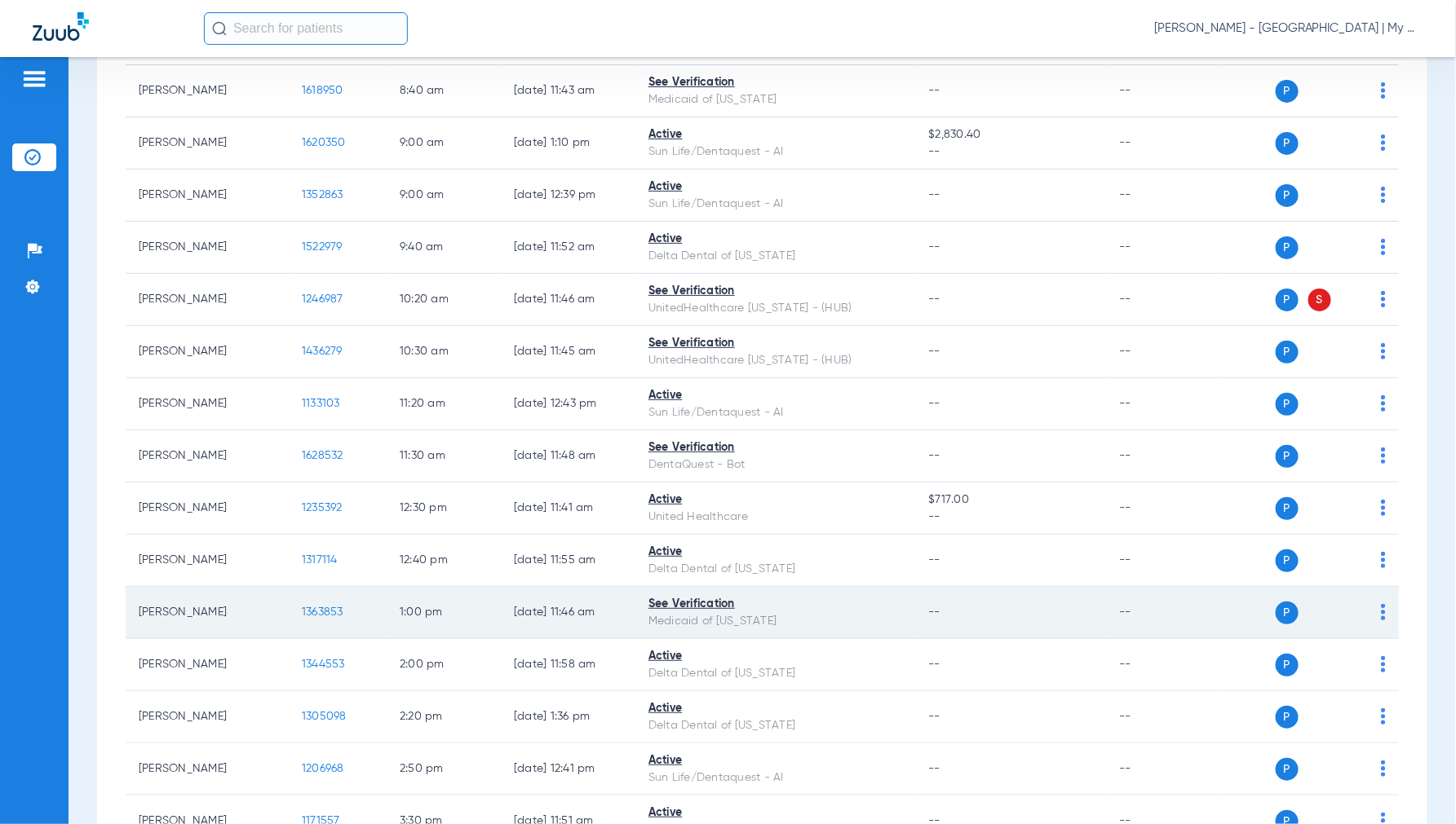
click at [326, 612] on span "1363853" at bounding box center [322, 612] width 42 height 12
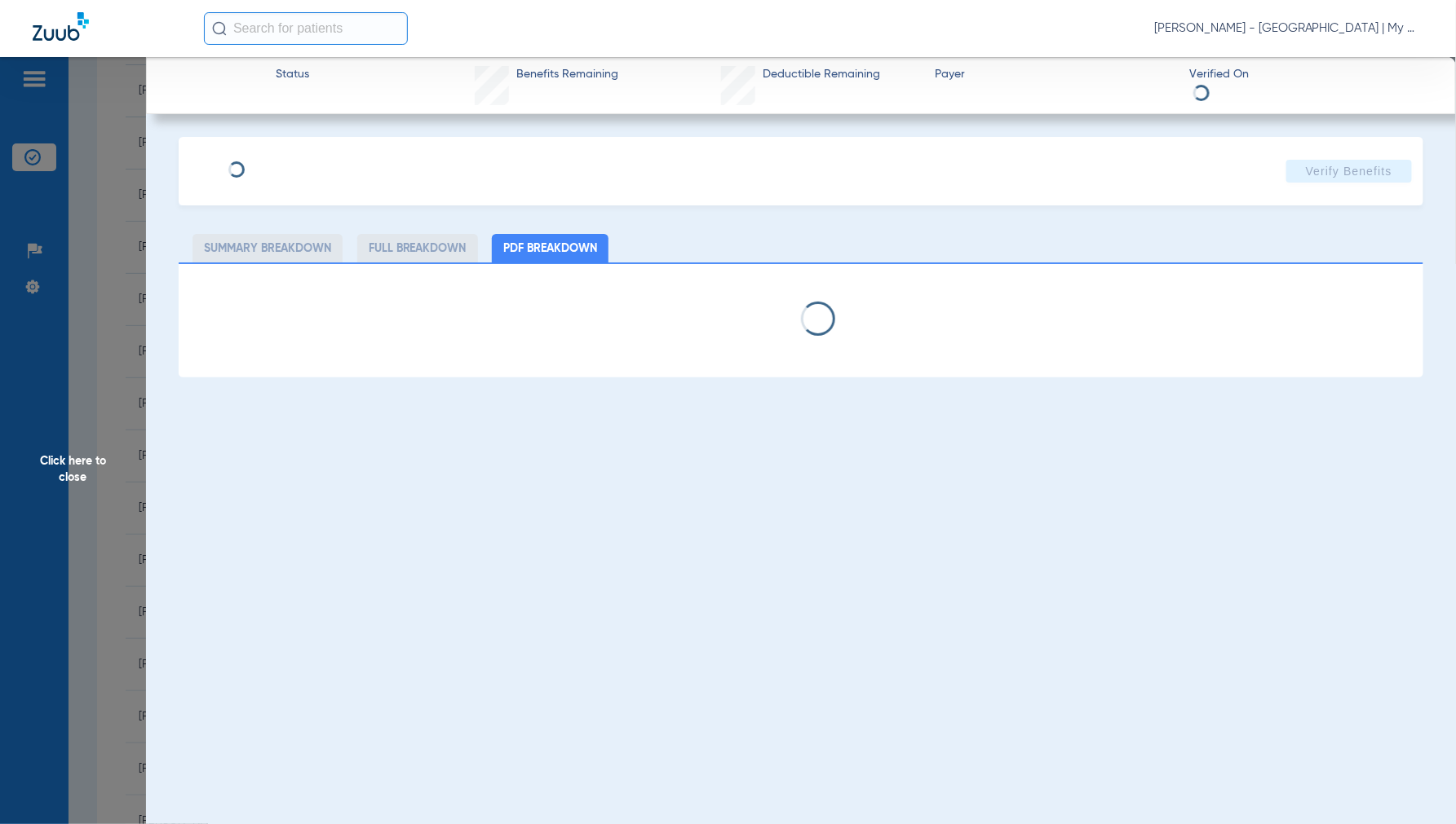
select select "page-width"
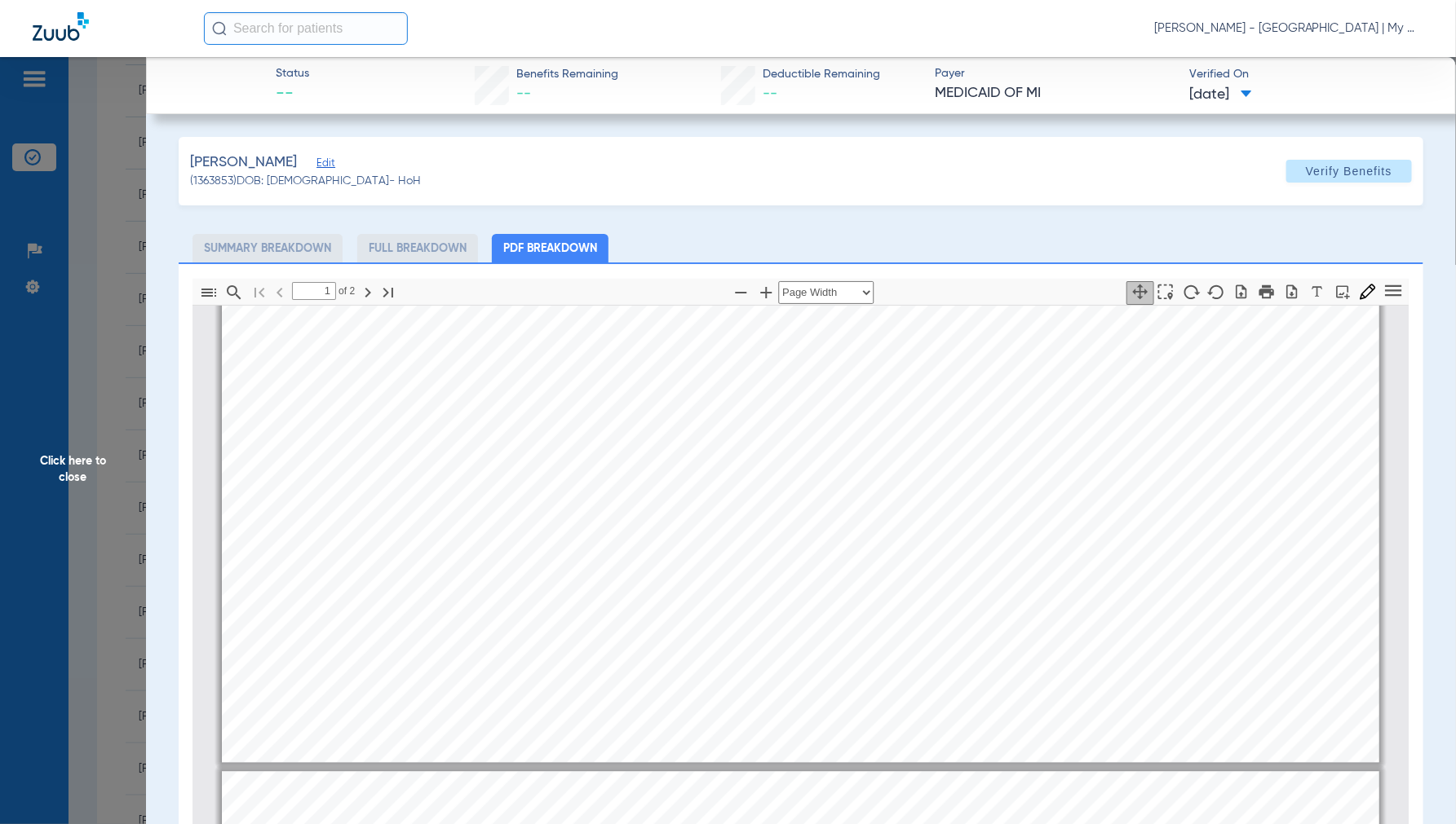
type input "2"
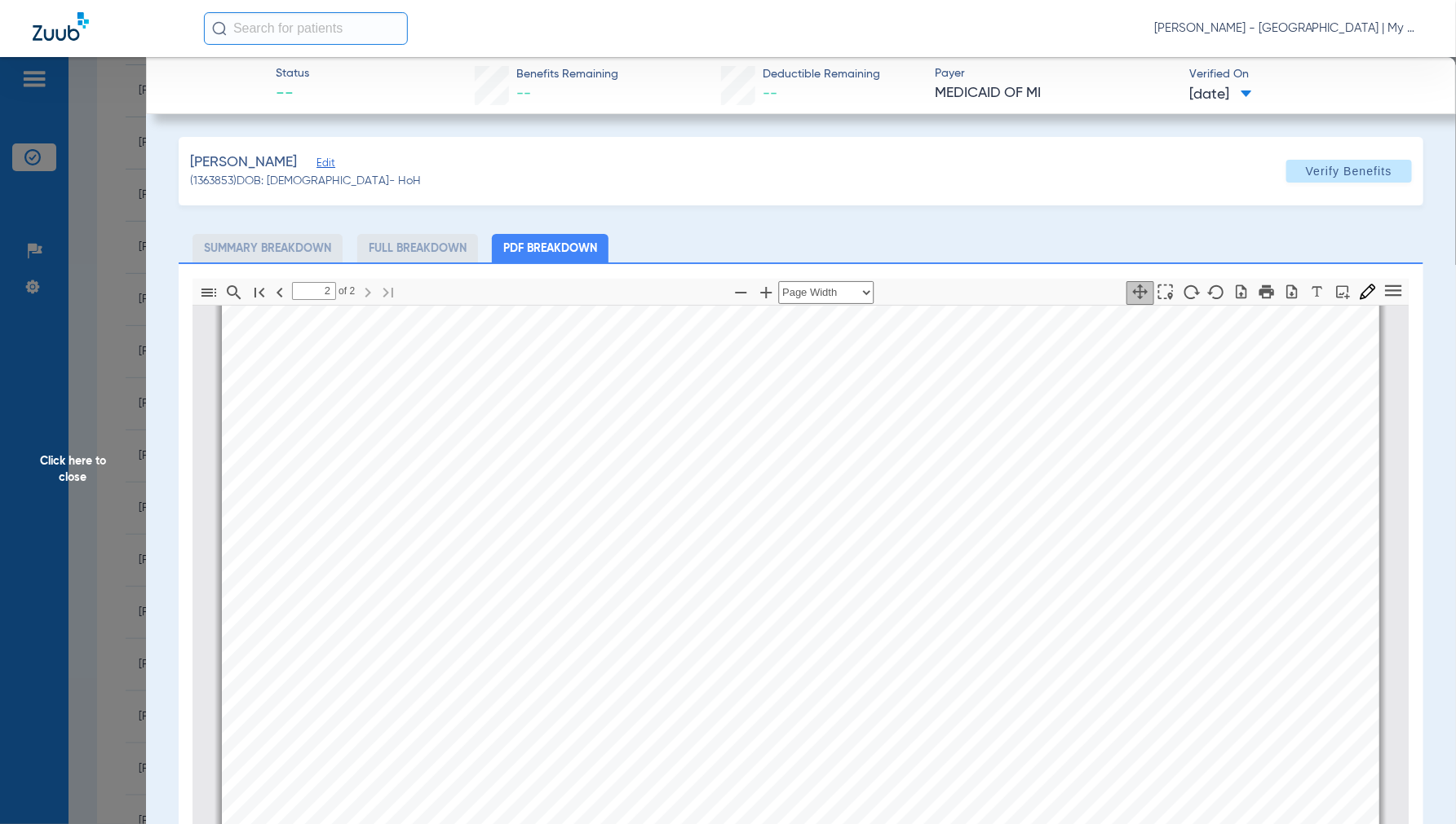
scroll to position [2272, 0]
click at [58, 477] on span "Click here to close" at bounding box center [72, 468] width 146 height 824
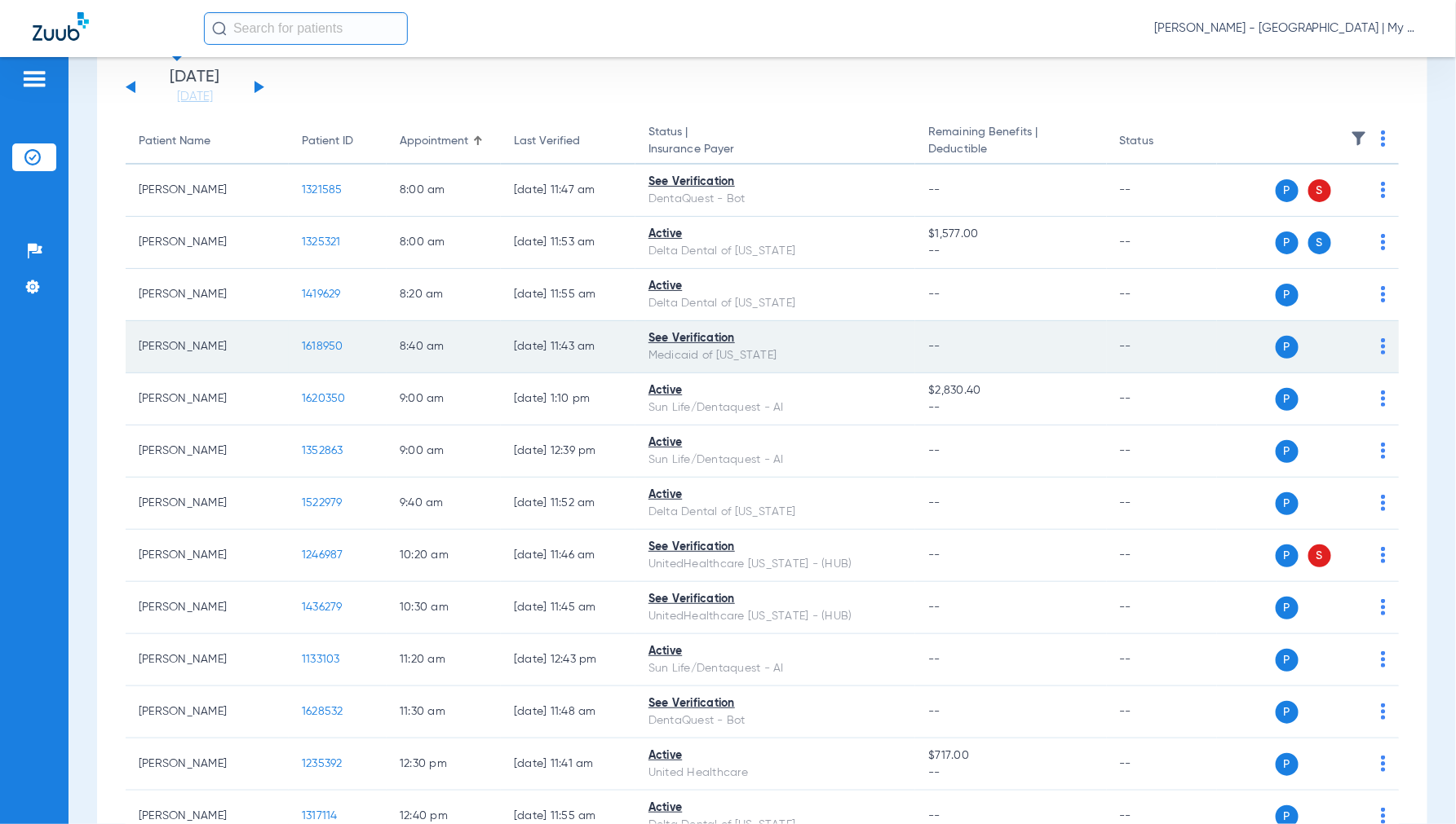
scroll to position [0, 0]
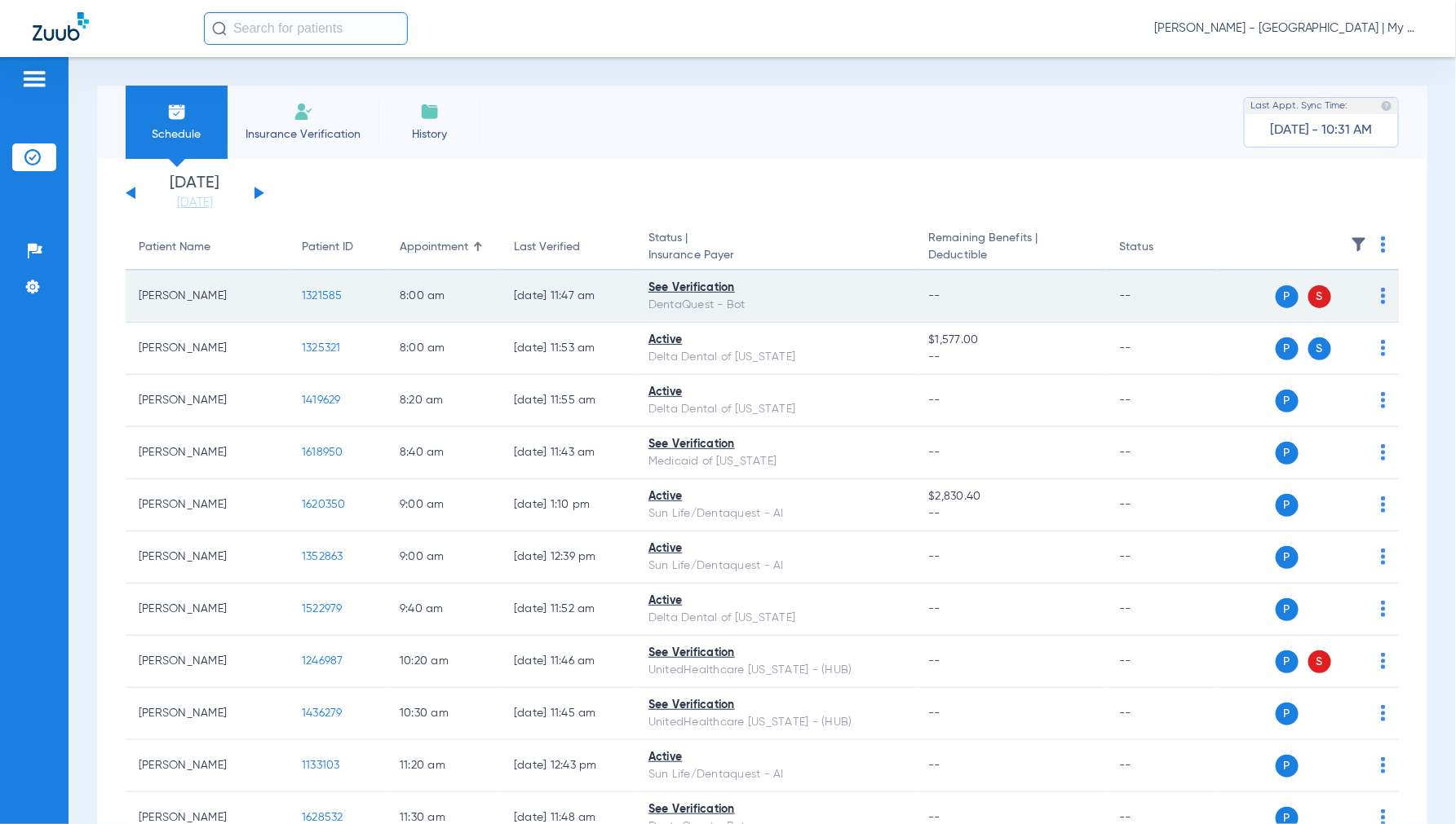
click at [320, 295] on span "1321585" at bounding box center [322, 296] width 41 height 12
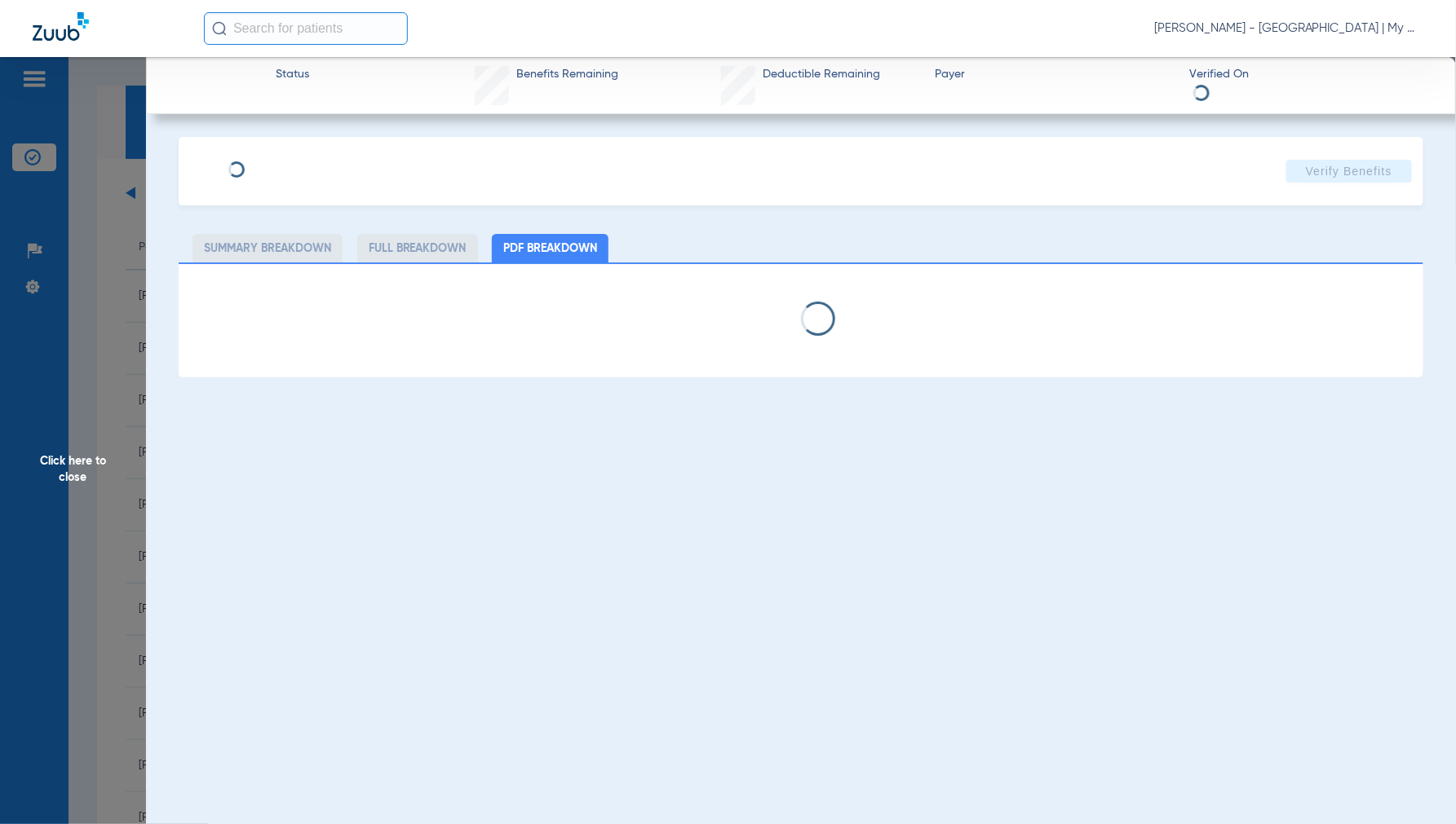
select select "page-width"
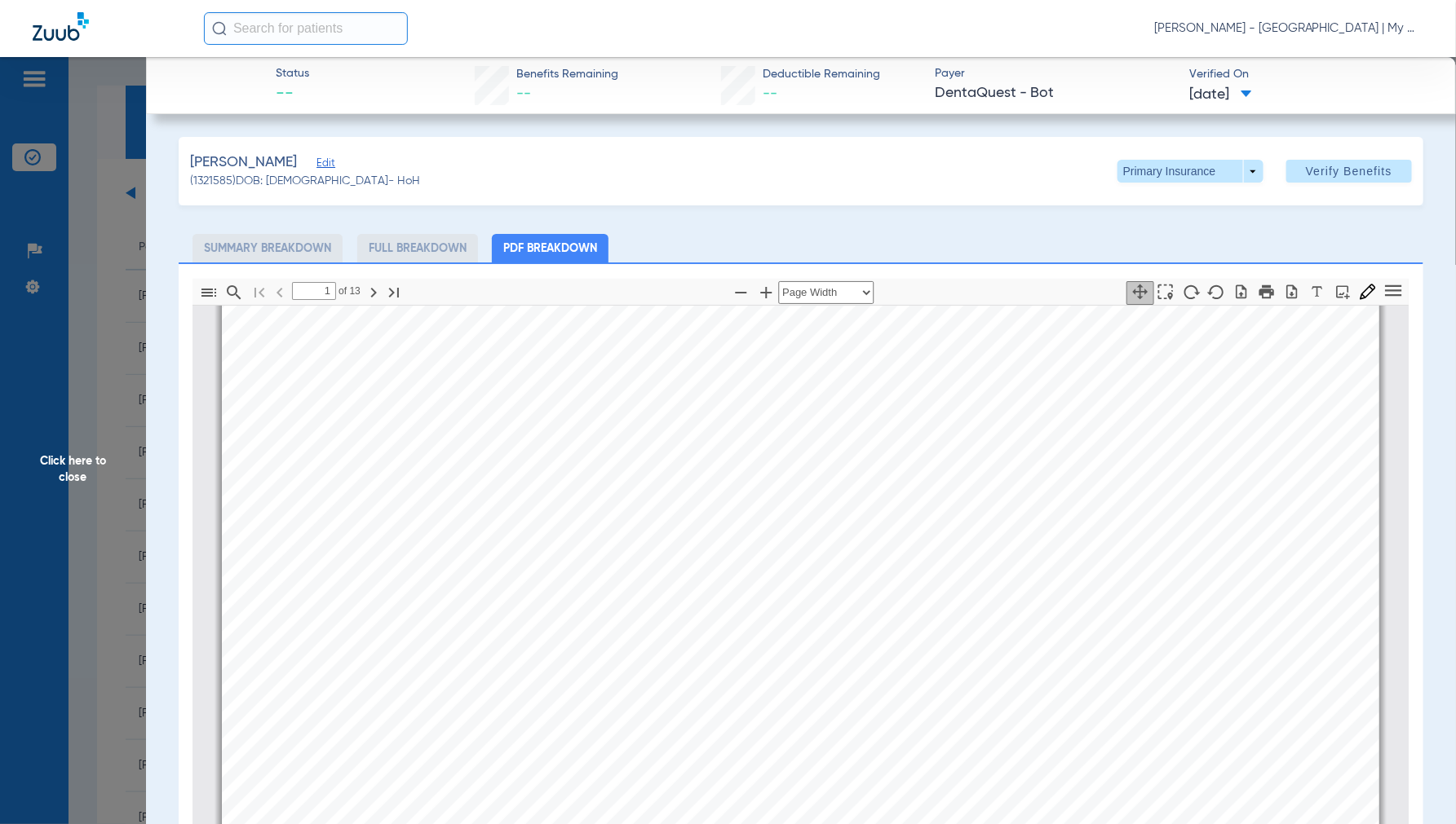
scroll to position [189, 0]
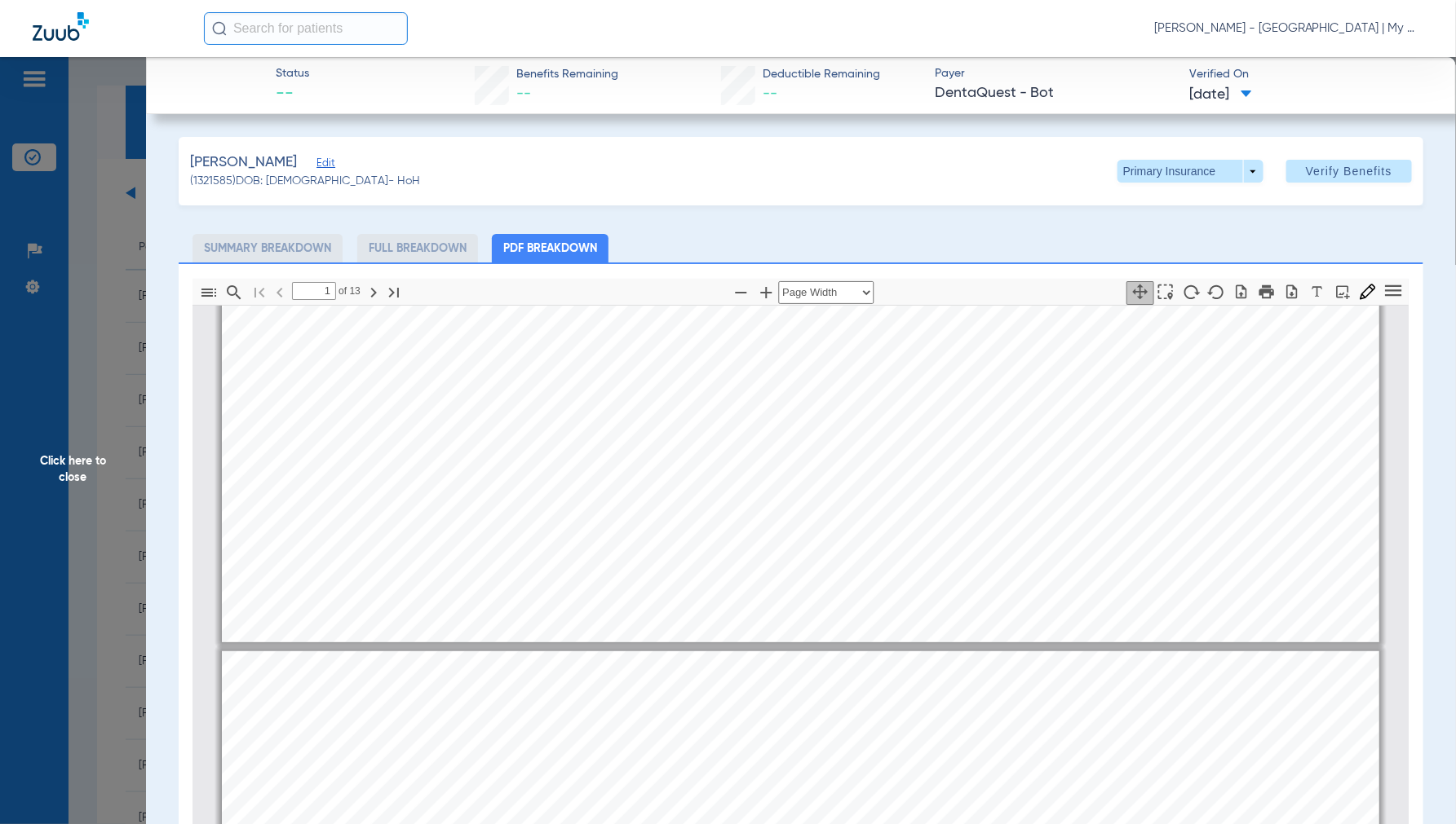
type input "2"
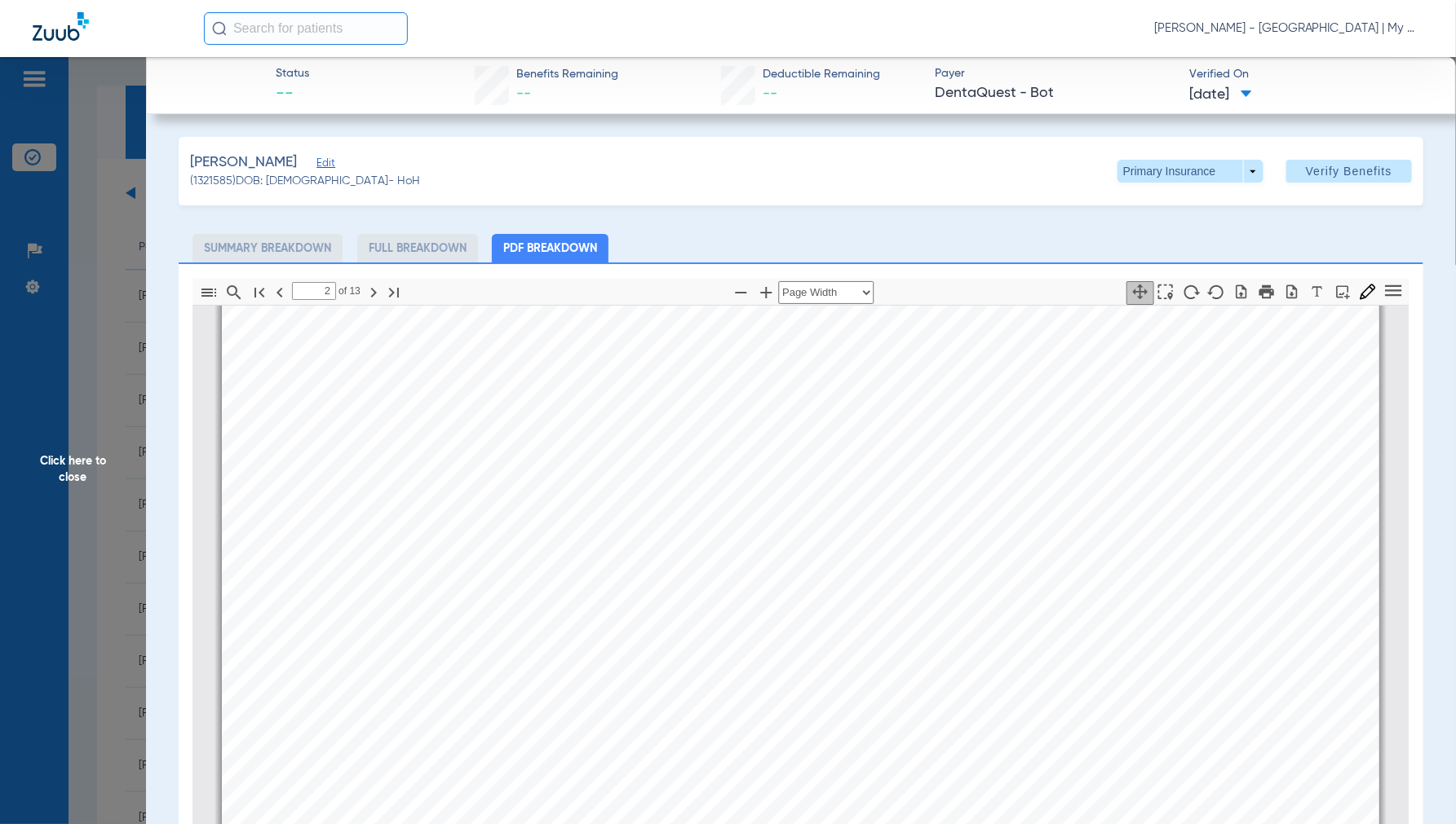
scroll to position [914, 0]
drag, startPoint x: 75, startPoint y: 459, endPoint x: 111, endPoint y: 452, distance: 36.7
click at [76, 460] on span "Click here to close" at bounding box center [72, 468] width 146 height 824
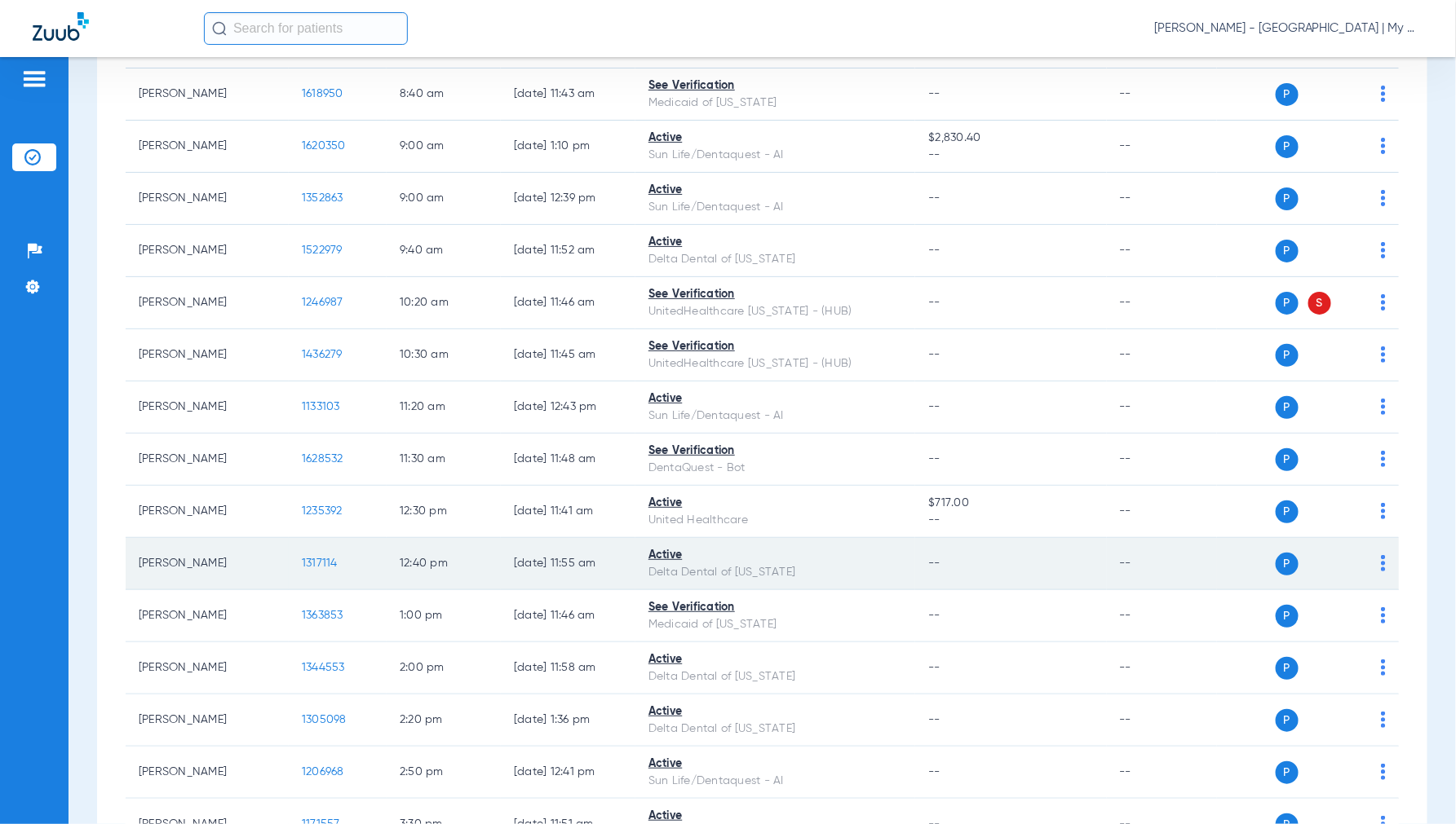
scroll to position [362, 0]
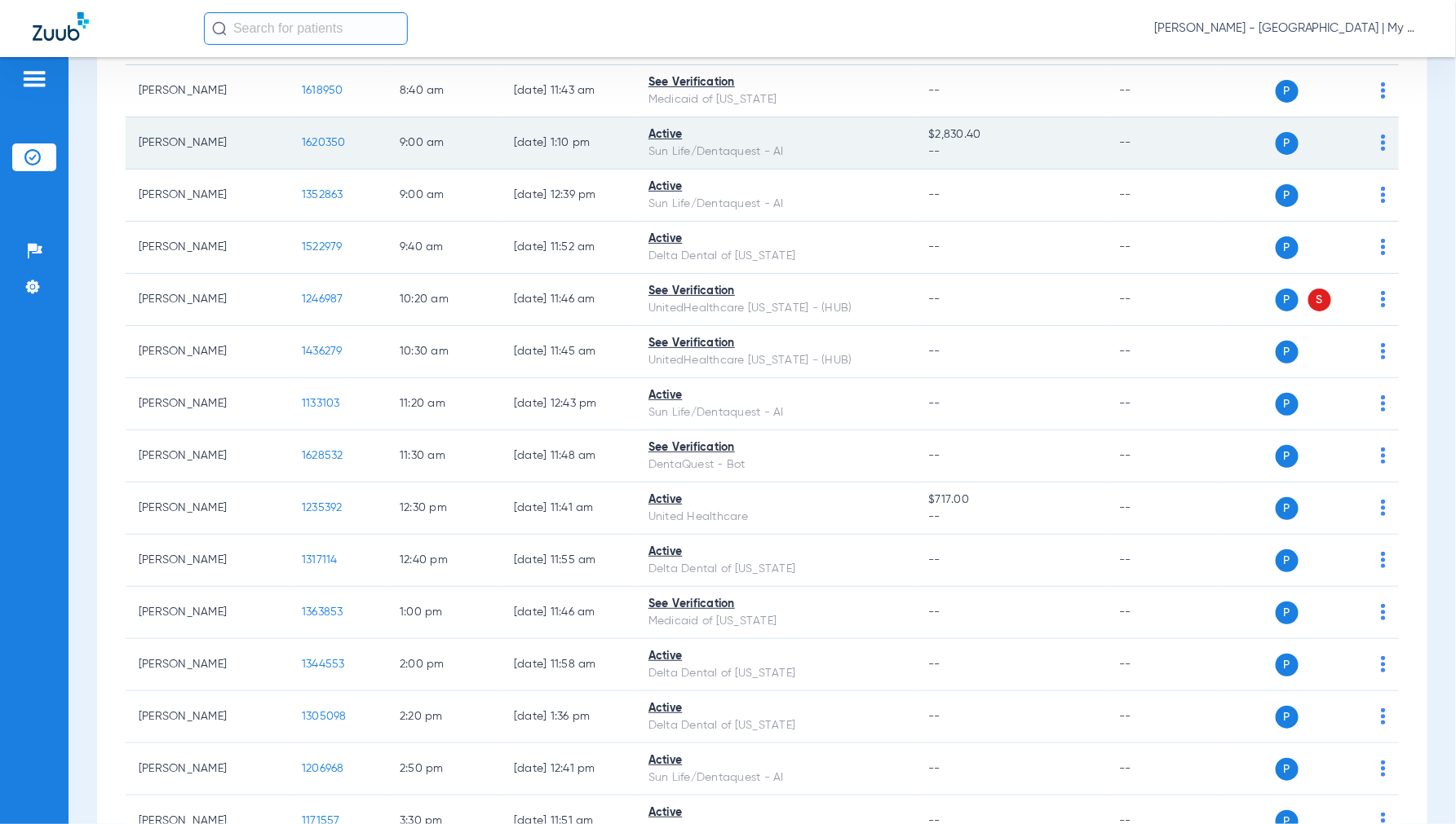
click at [329, 140] on span "1620350" at bounding box center [323, 142] width 44 height 12
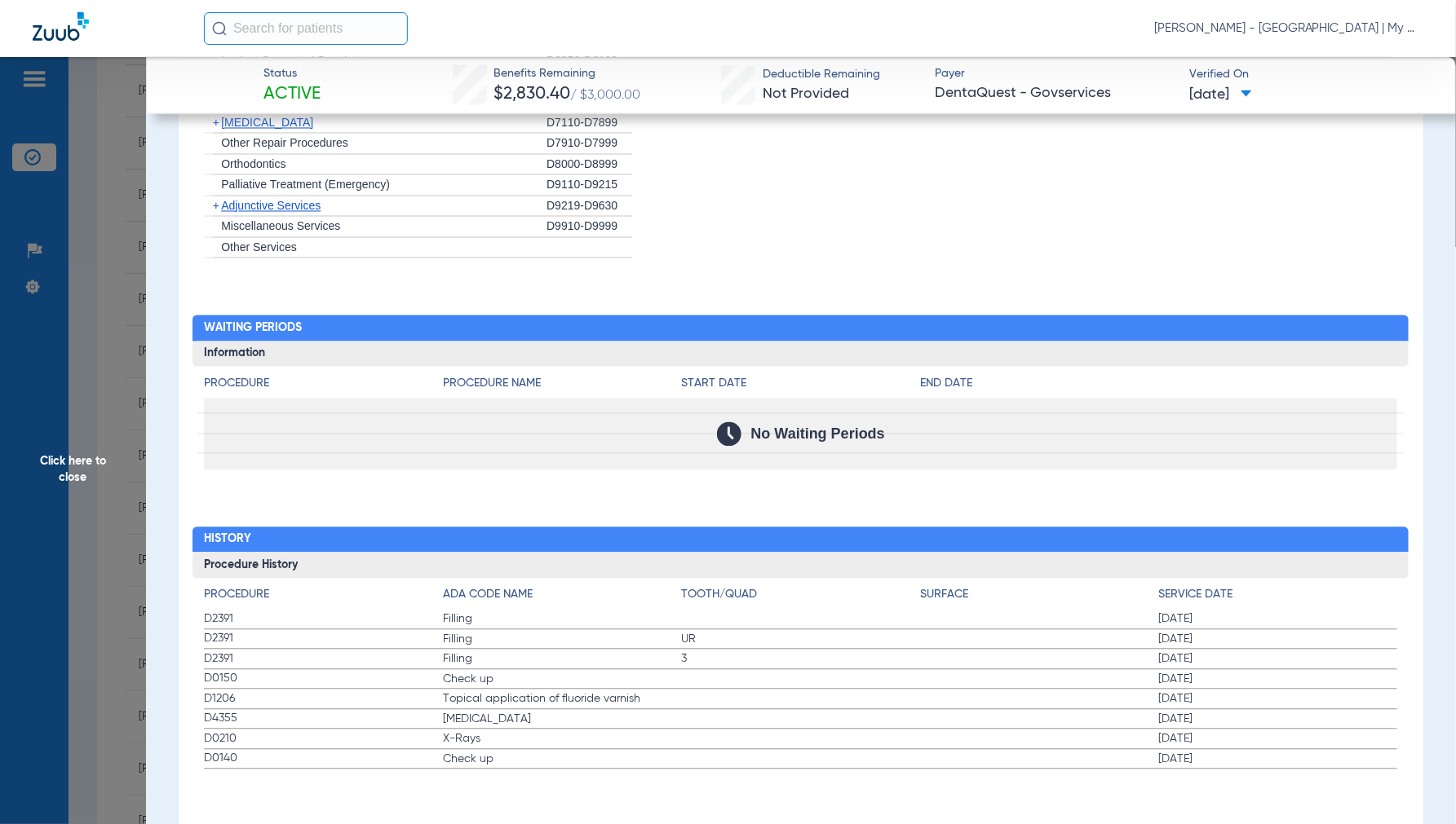
scroll to position [1290, 0]
click at [68, 458] on span "Click here to close" at bounding box center [72, 468] width 146 height 824
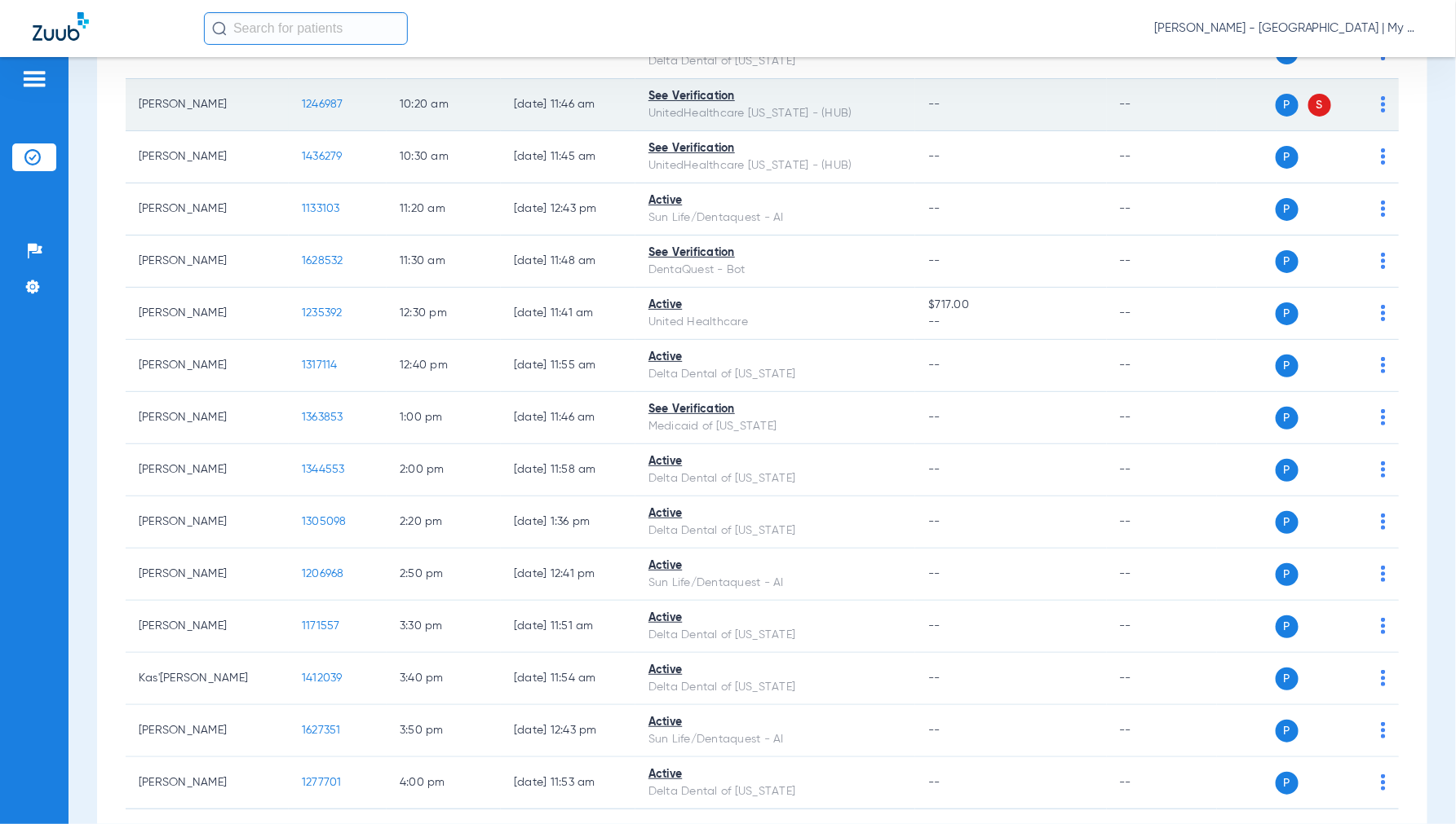
scroll to position [453, 0]
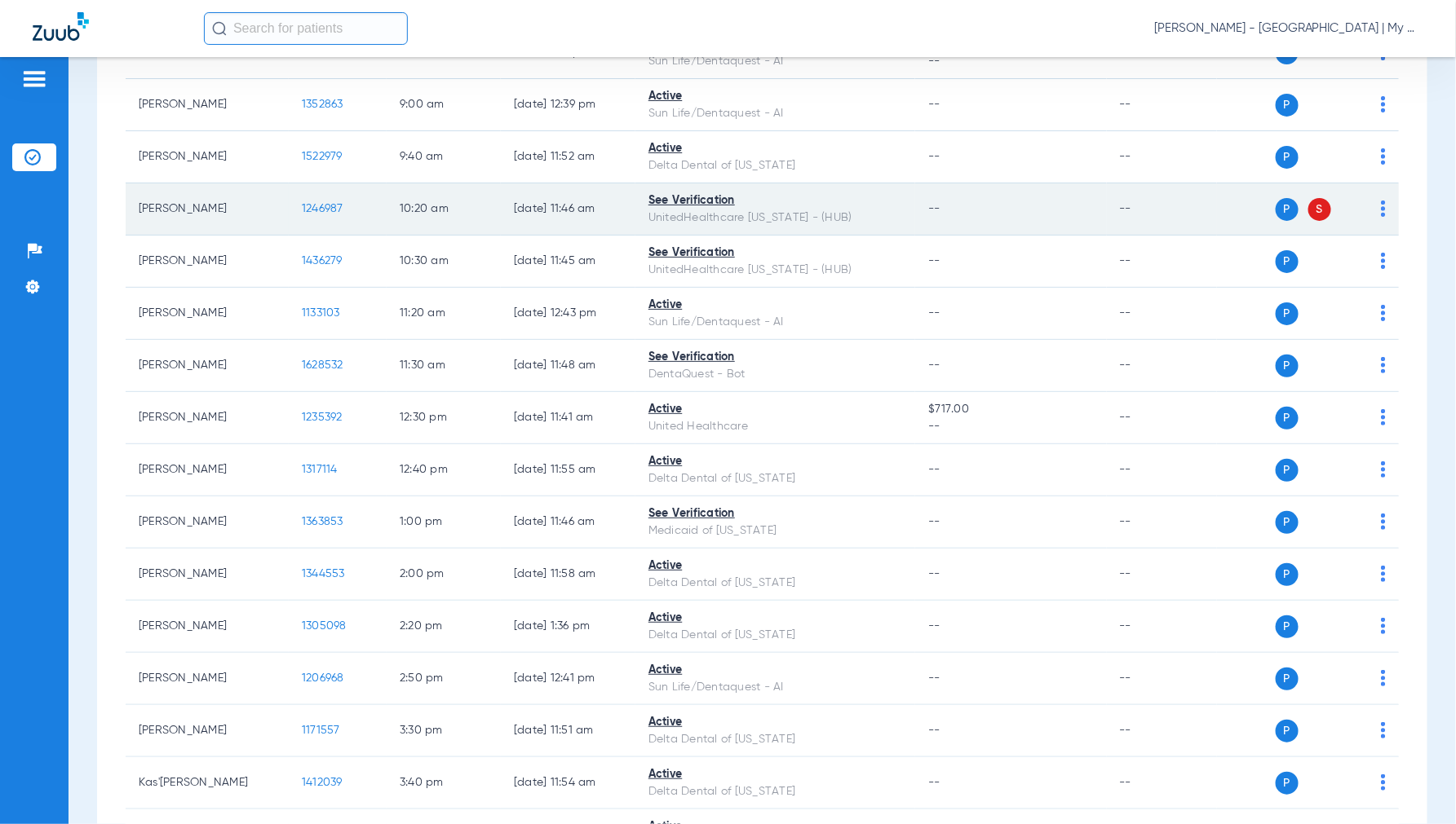
click at [329, 208] on span "1246987" at bounding box center [322, 209] width 42 height 12
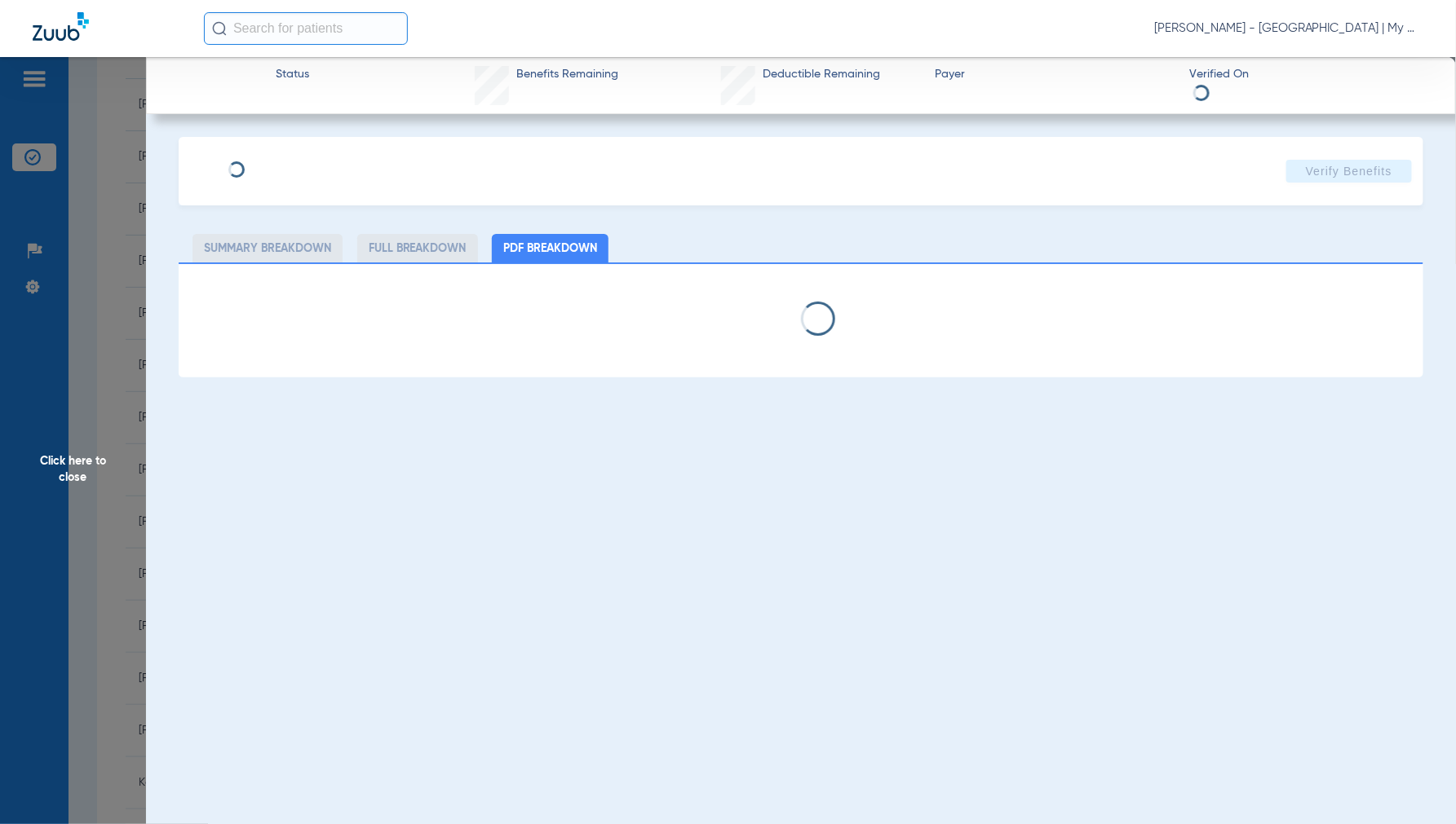
select select "page-width"
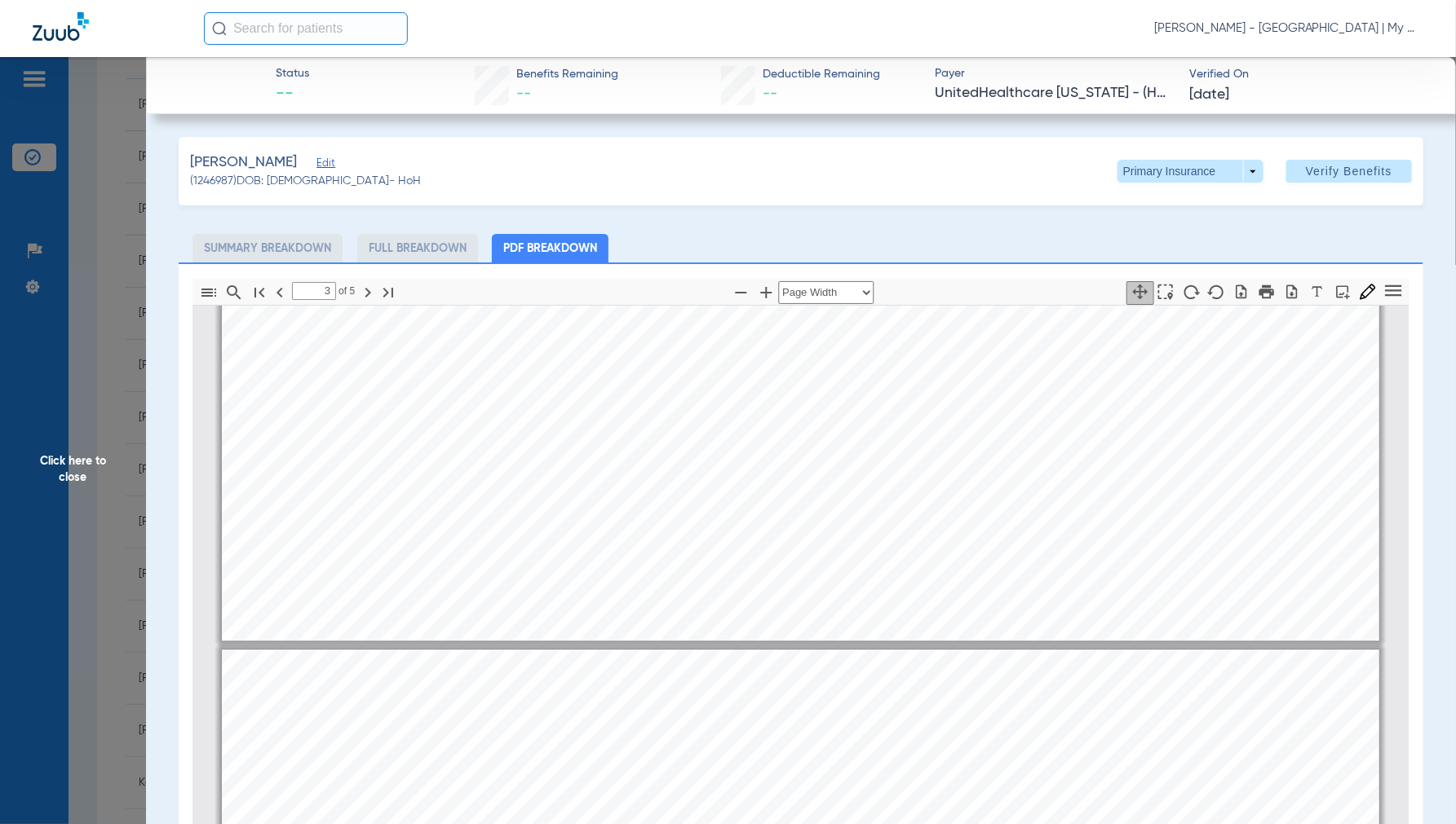
type input "4"
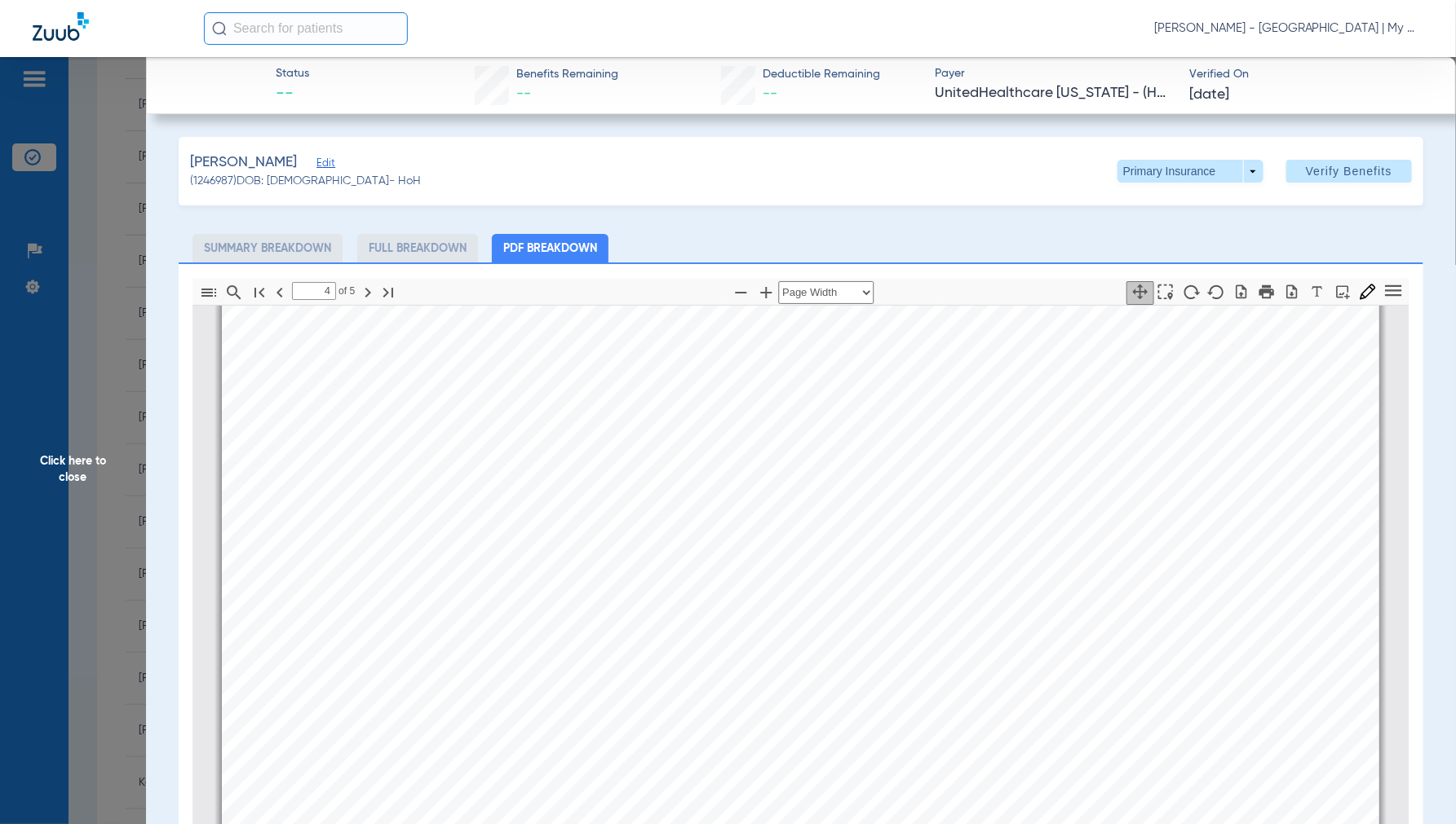
scroll to position [4990, 0]
click at [74, 473] on span "Click here to close" at bounding box center [72, 468] width 146 height 824
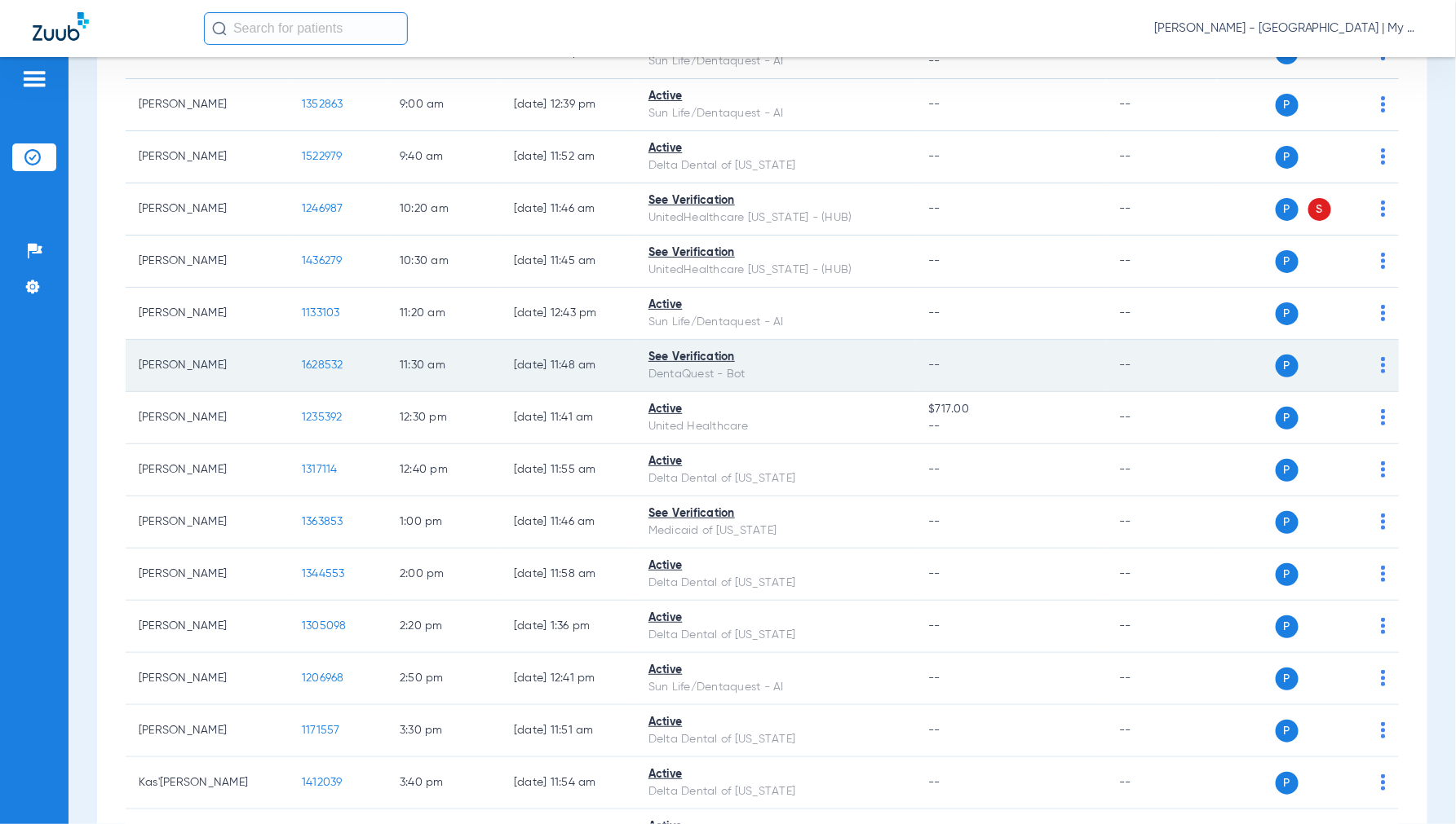
click at [304, 370] on span "1628532" at bounding box center [322, 365] width 42 height 12
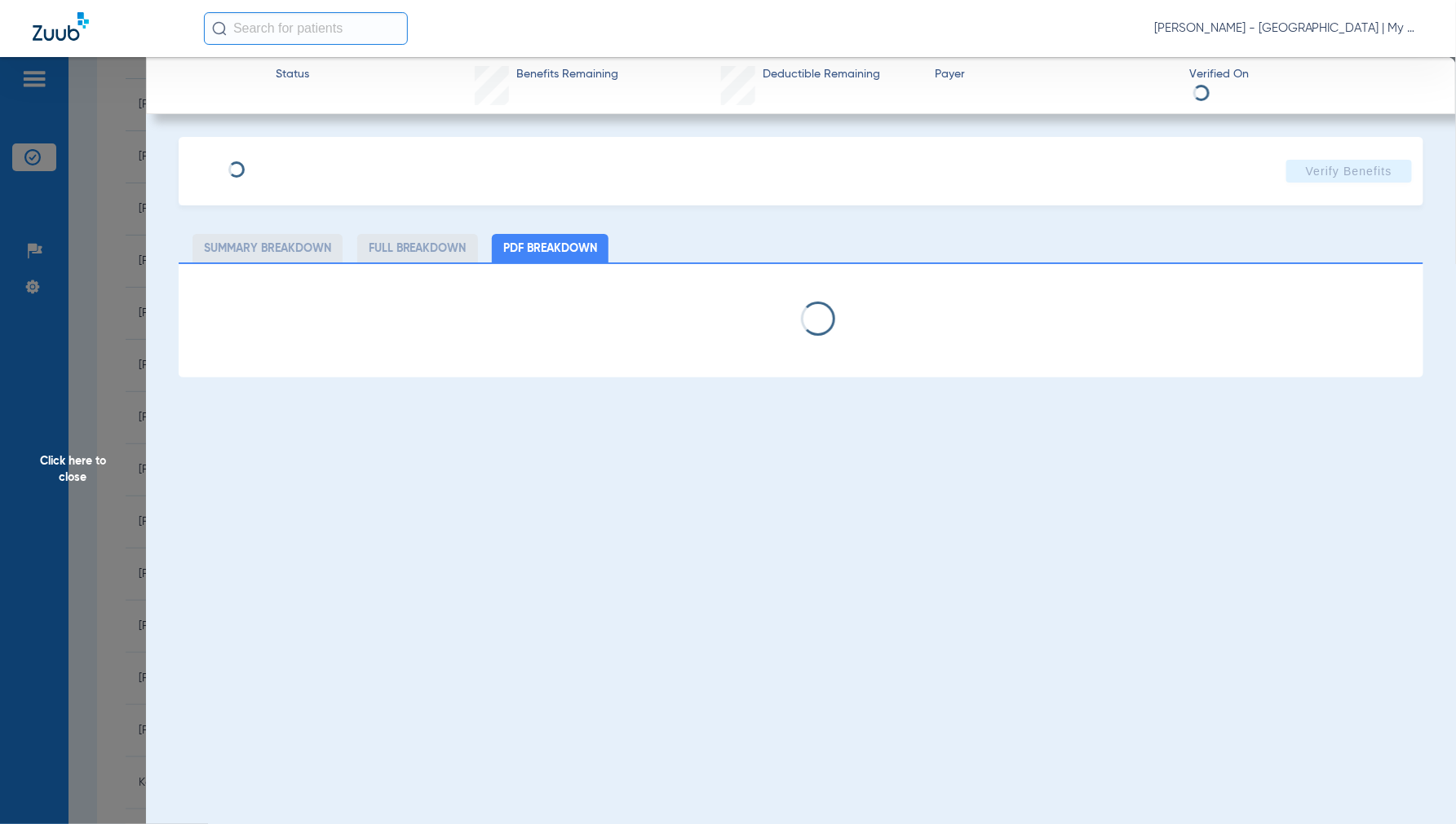
select select "page-width"
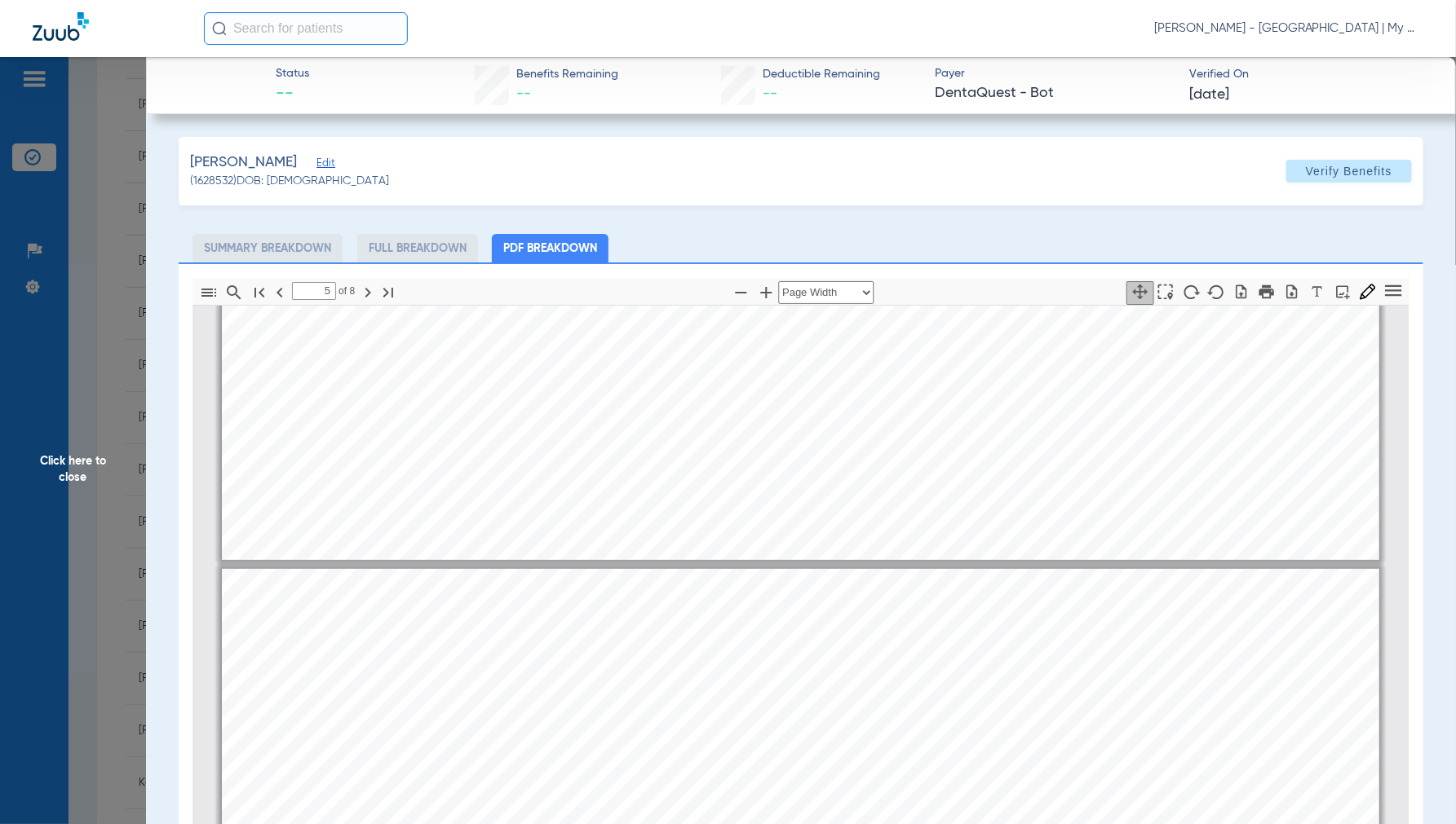
scroll to position [3088, 0]
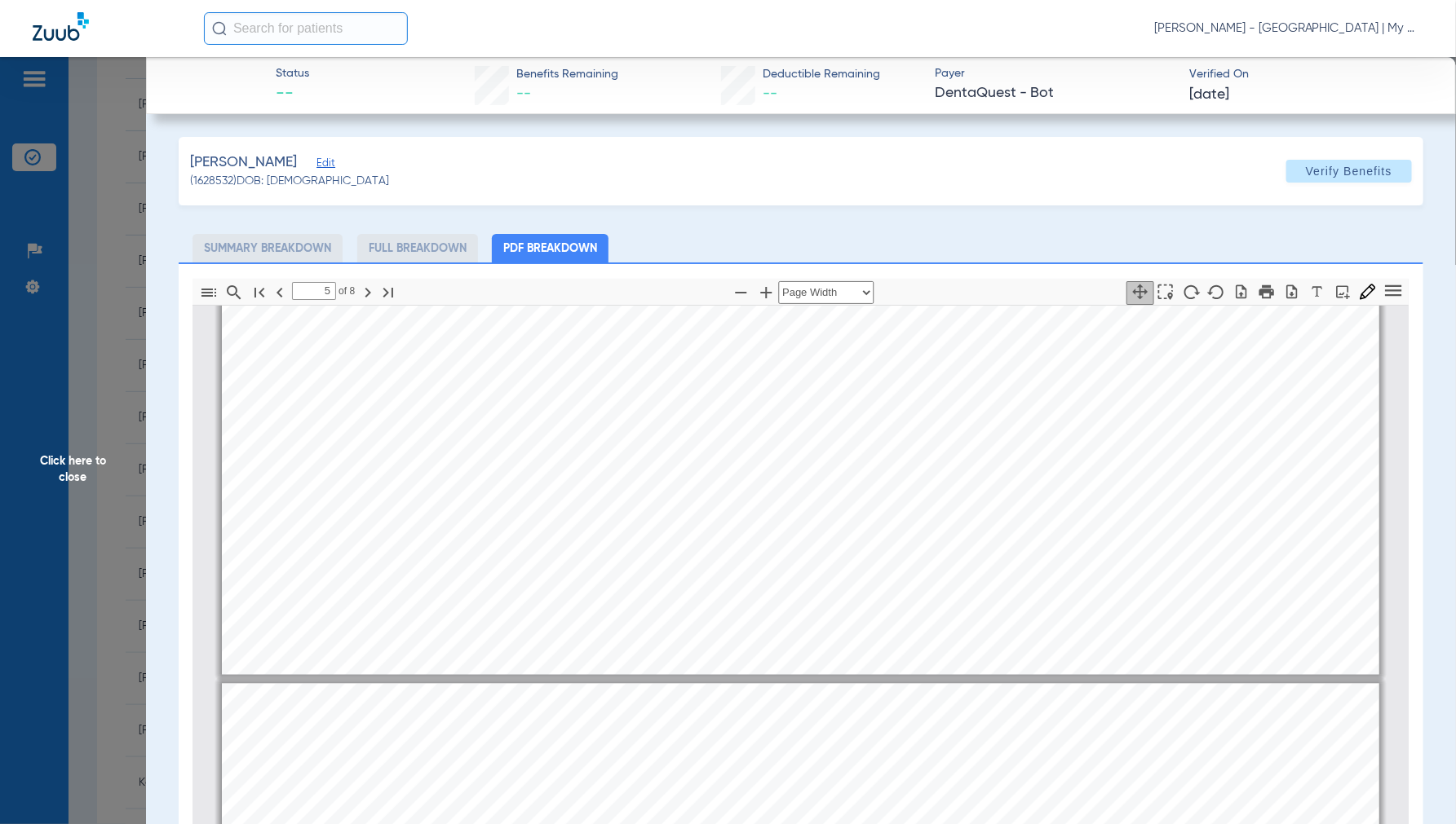
type input "6"
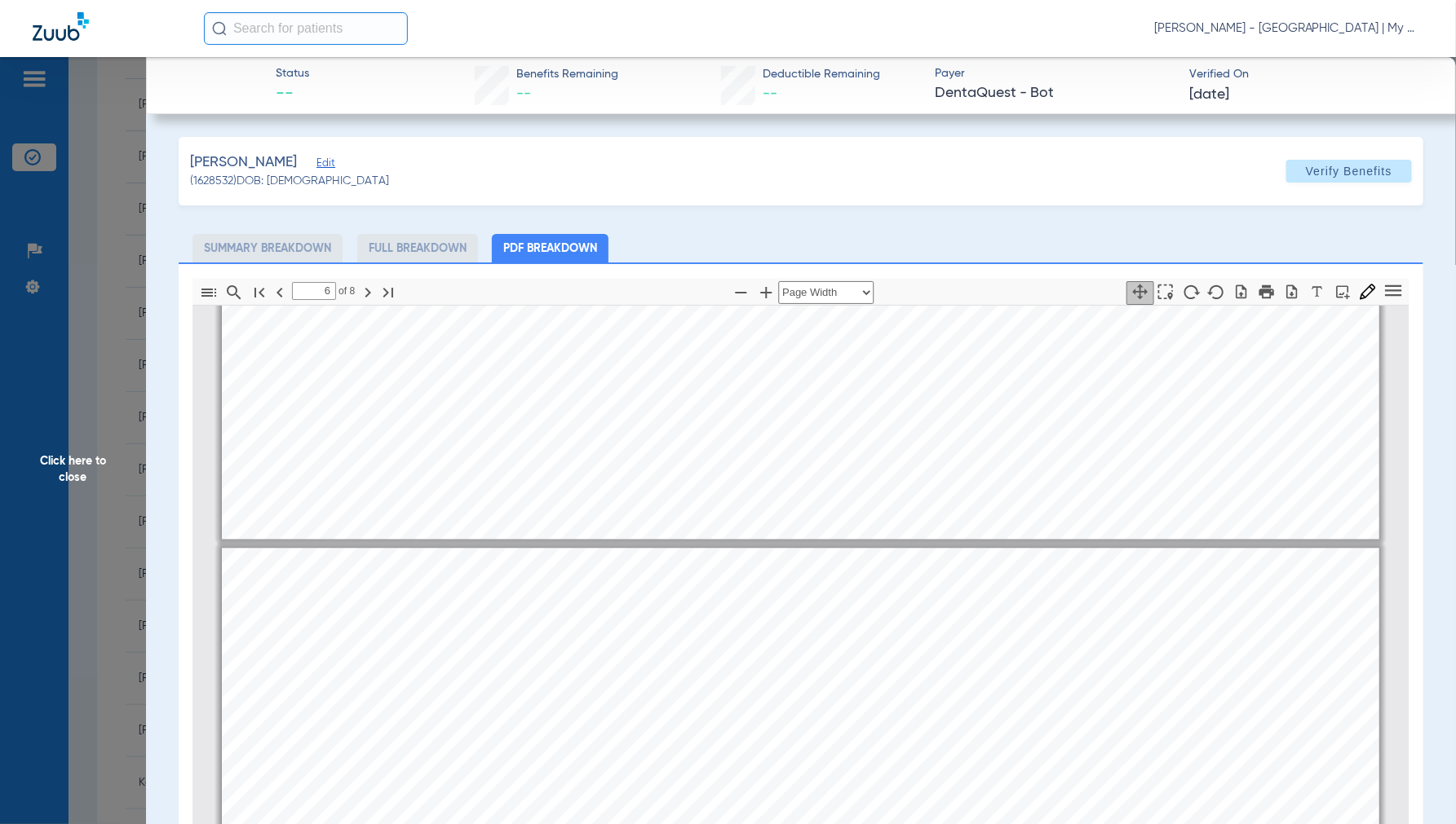
scroll to position [4356, 0]
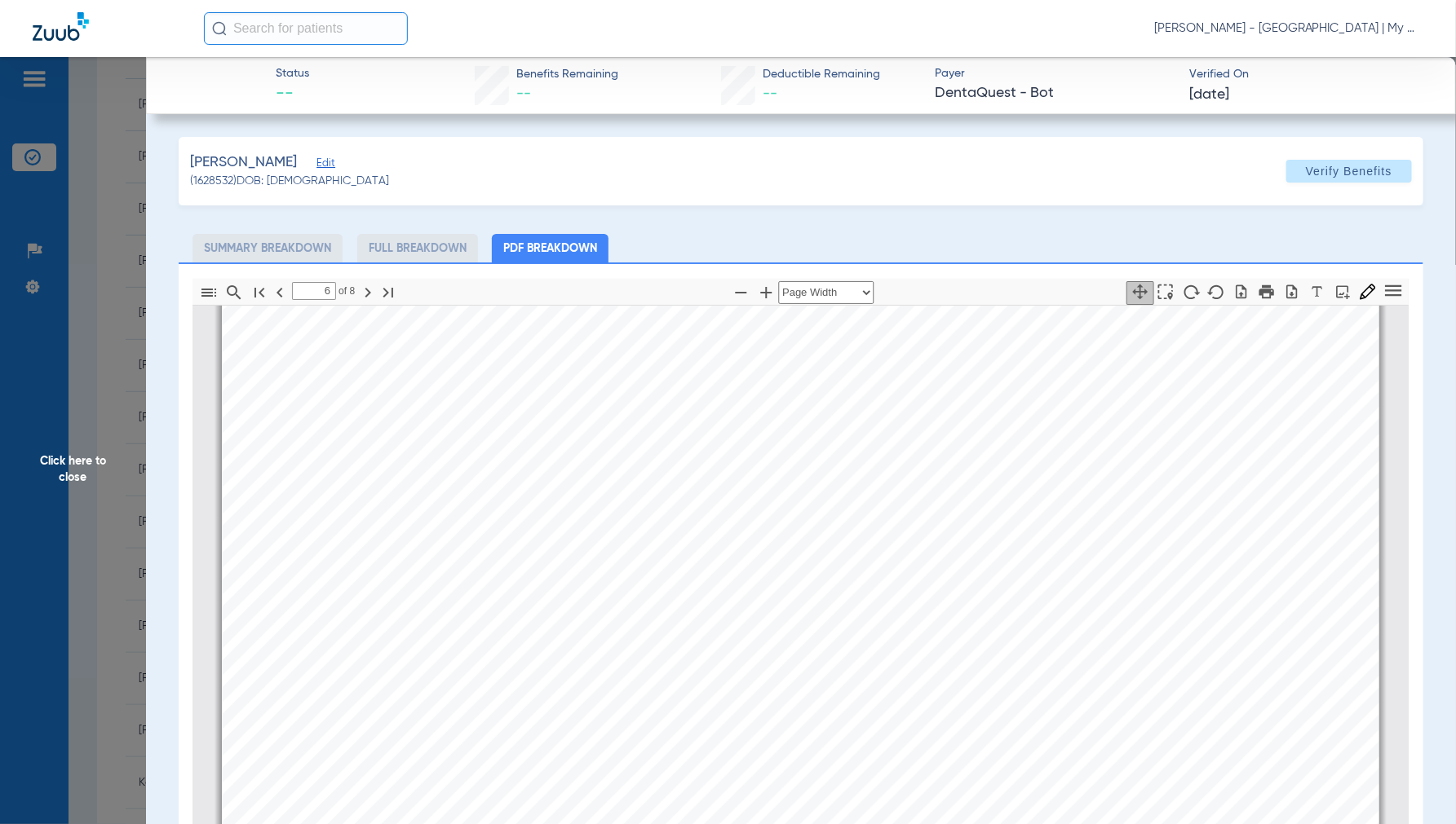
click at [73, 454] on span "Click here to close" at bounding box center [72, 468] width 146 height 824
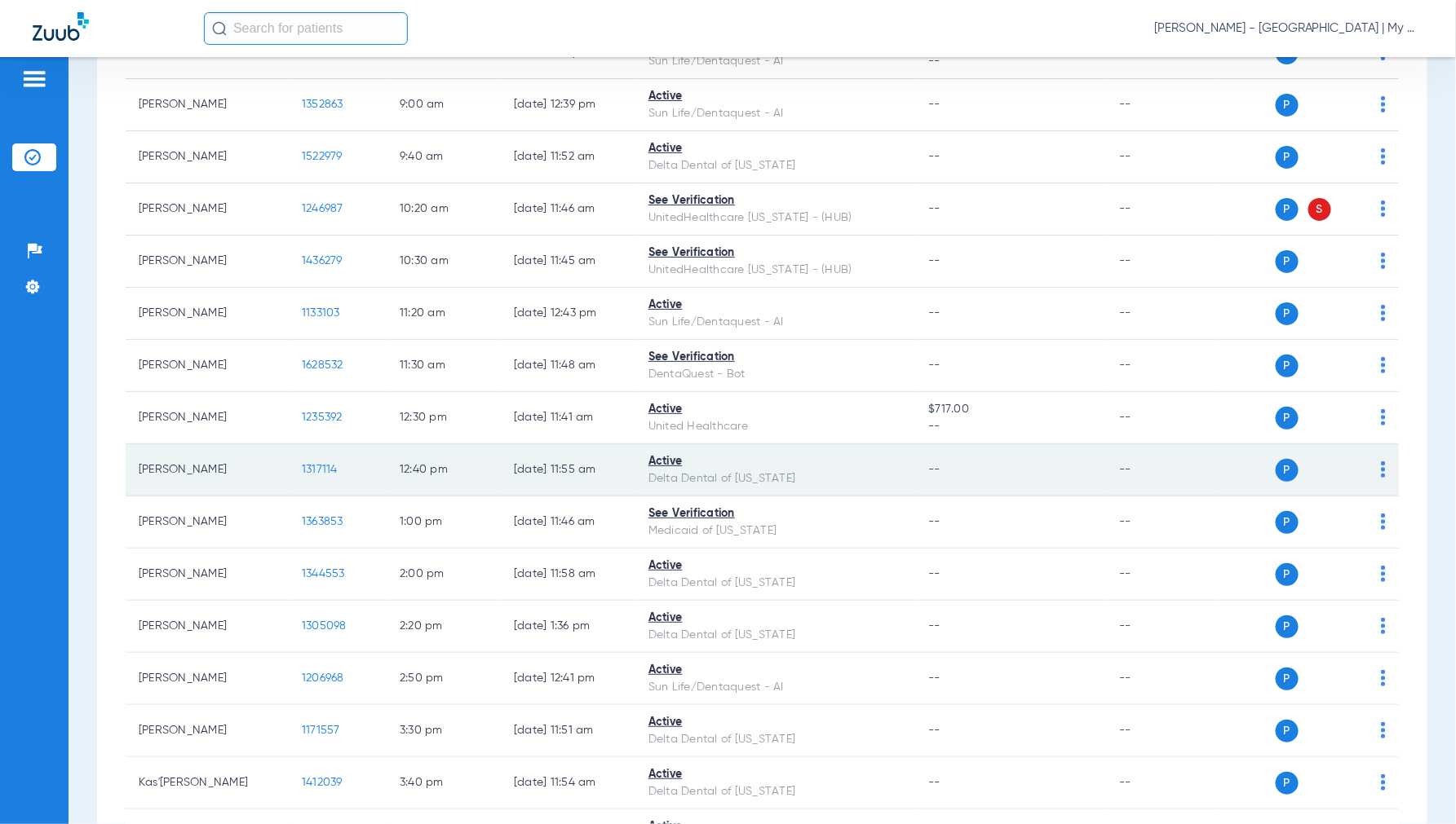
click at [312, 468] on span "1317114" at bounding box center [320, 470] width 36 height 12
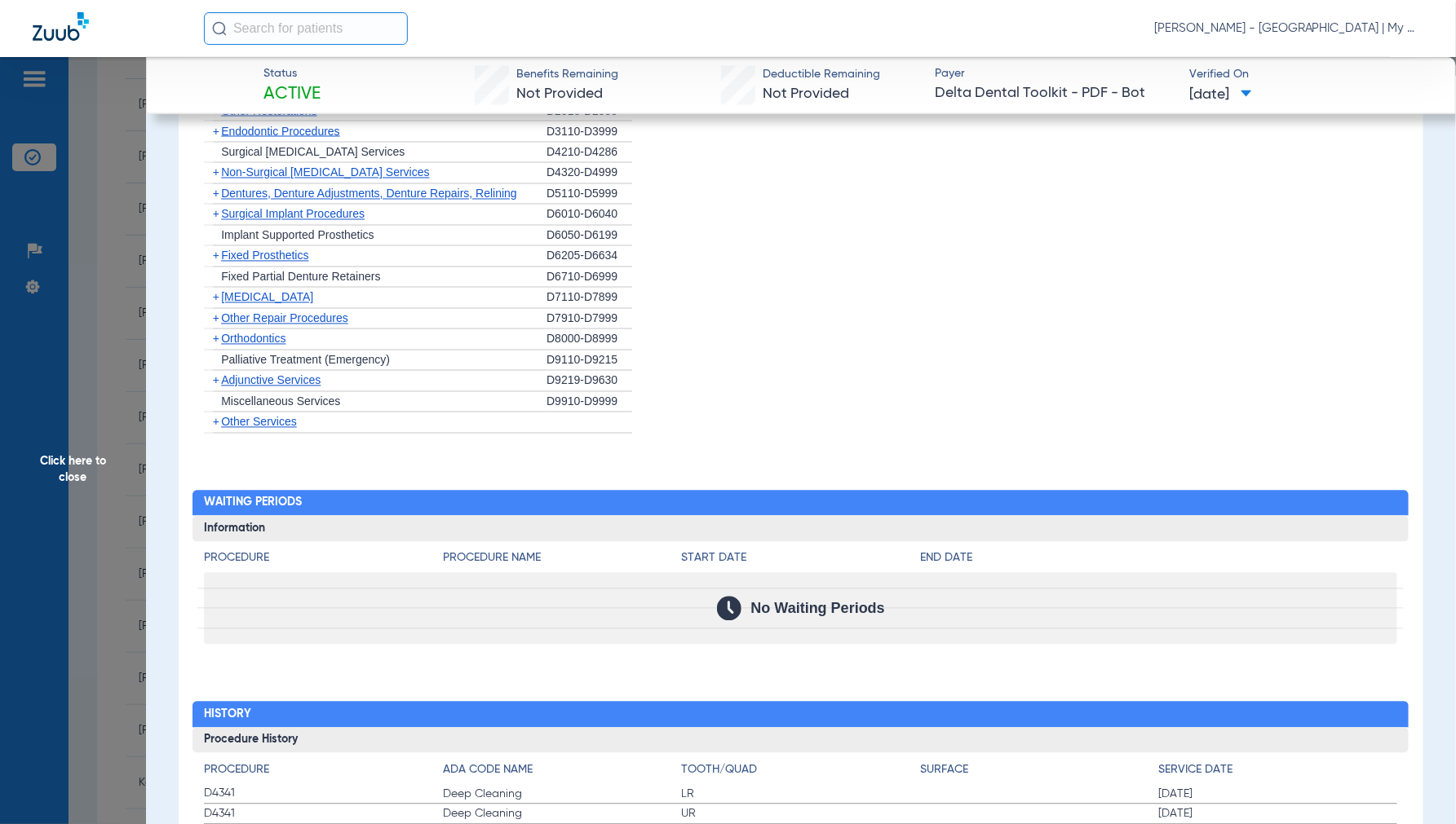
scroll to position [1379, 0]
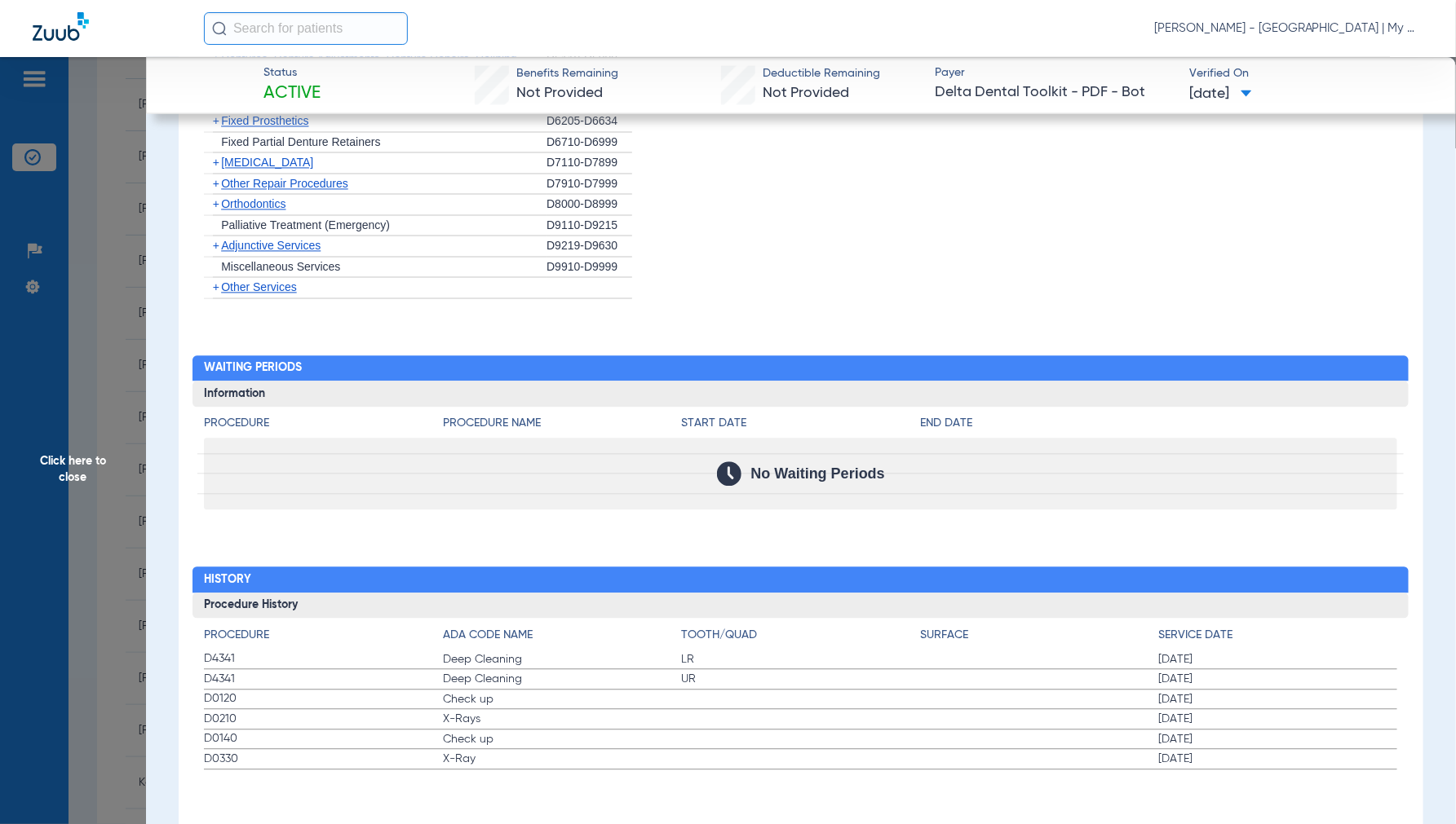
click at [72, 460] on span "Click here to close" at bounding box center [72, 468] width 146 height 824
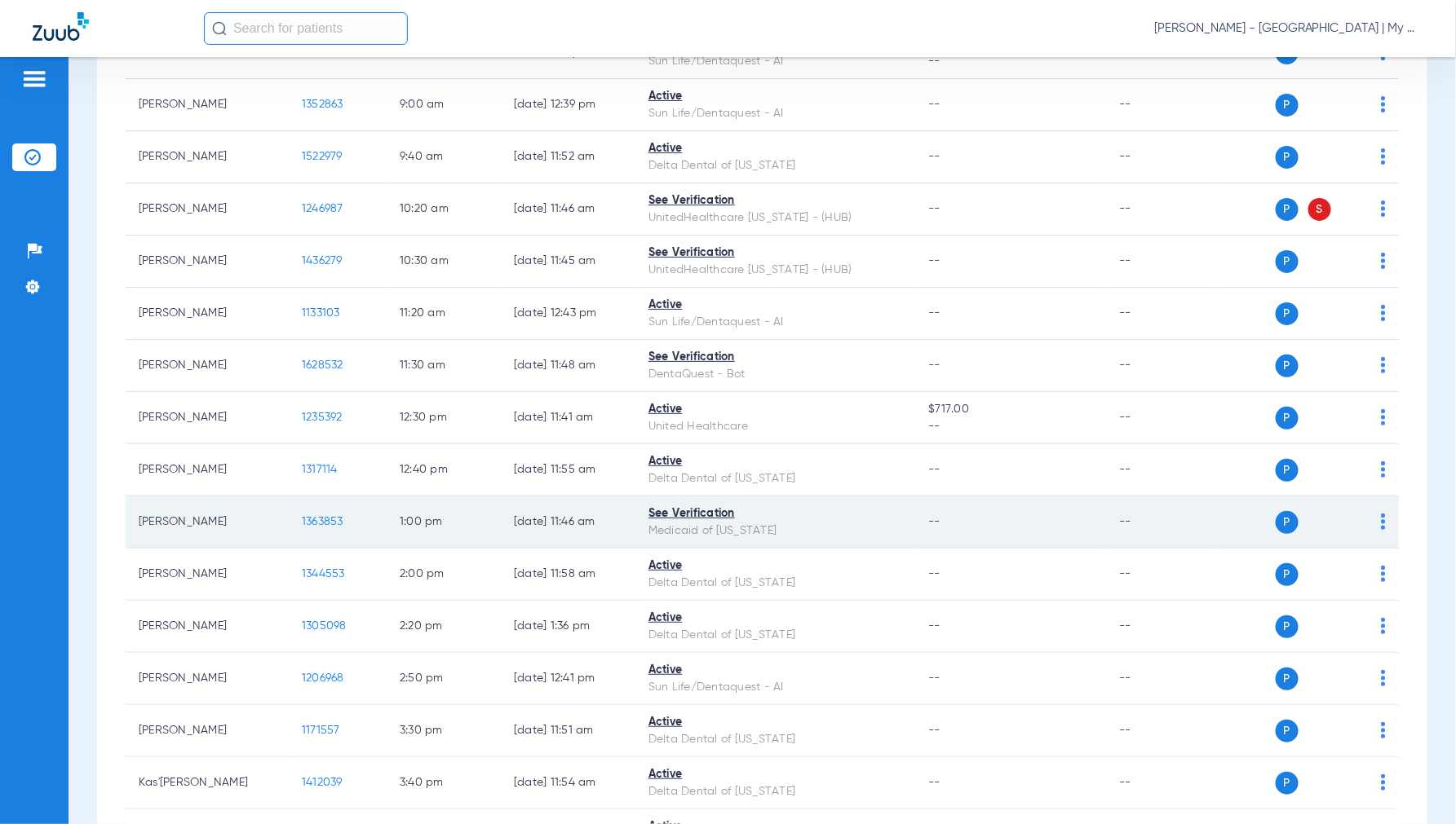
scroll to position [543, 0]
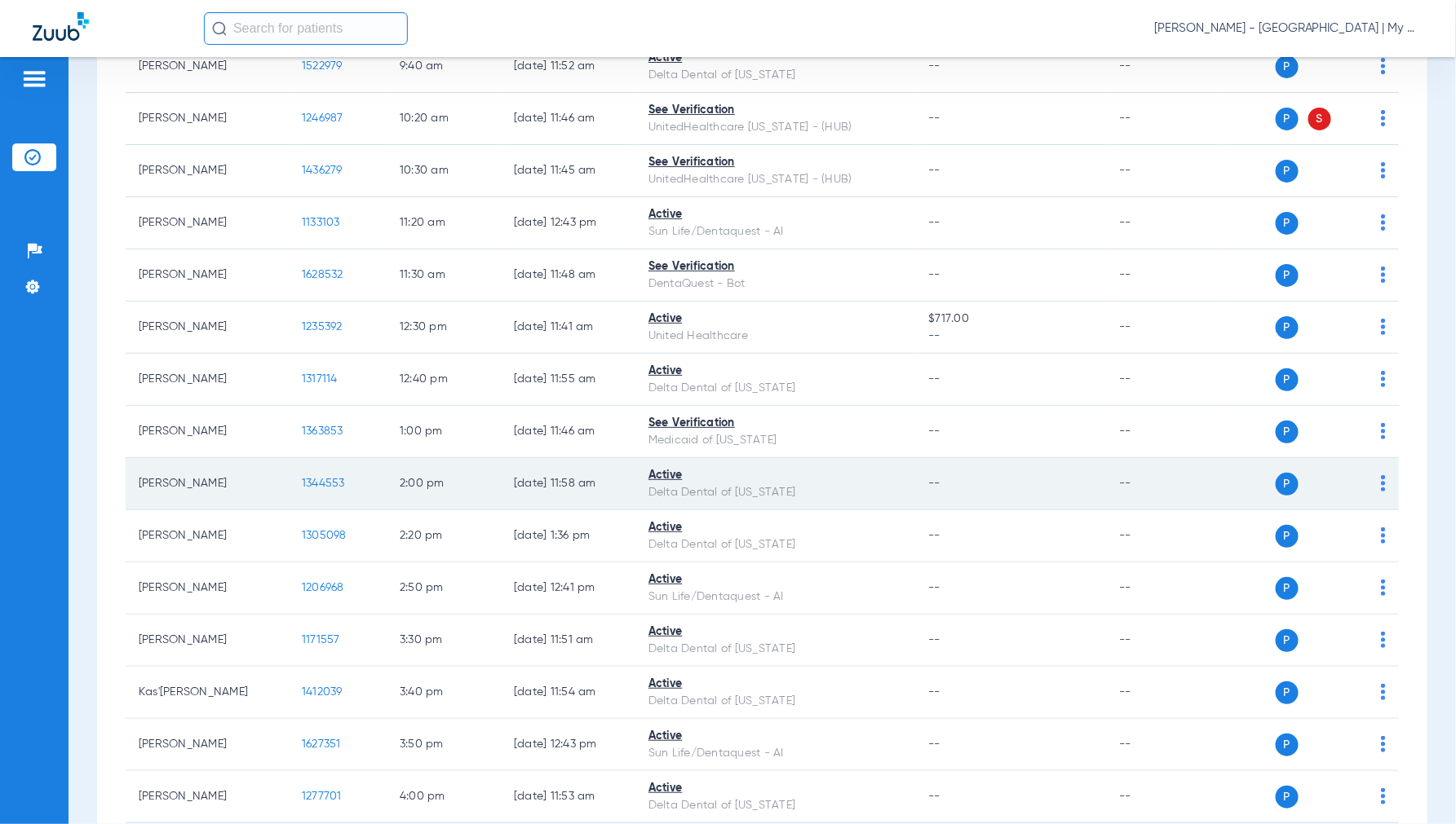
click at [328, 483] on span "1344553" at bounding box center [323, 483] width 43 height 12
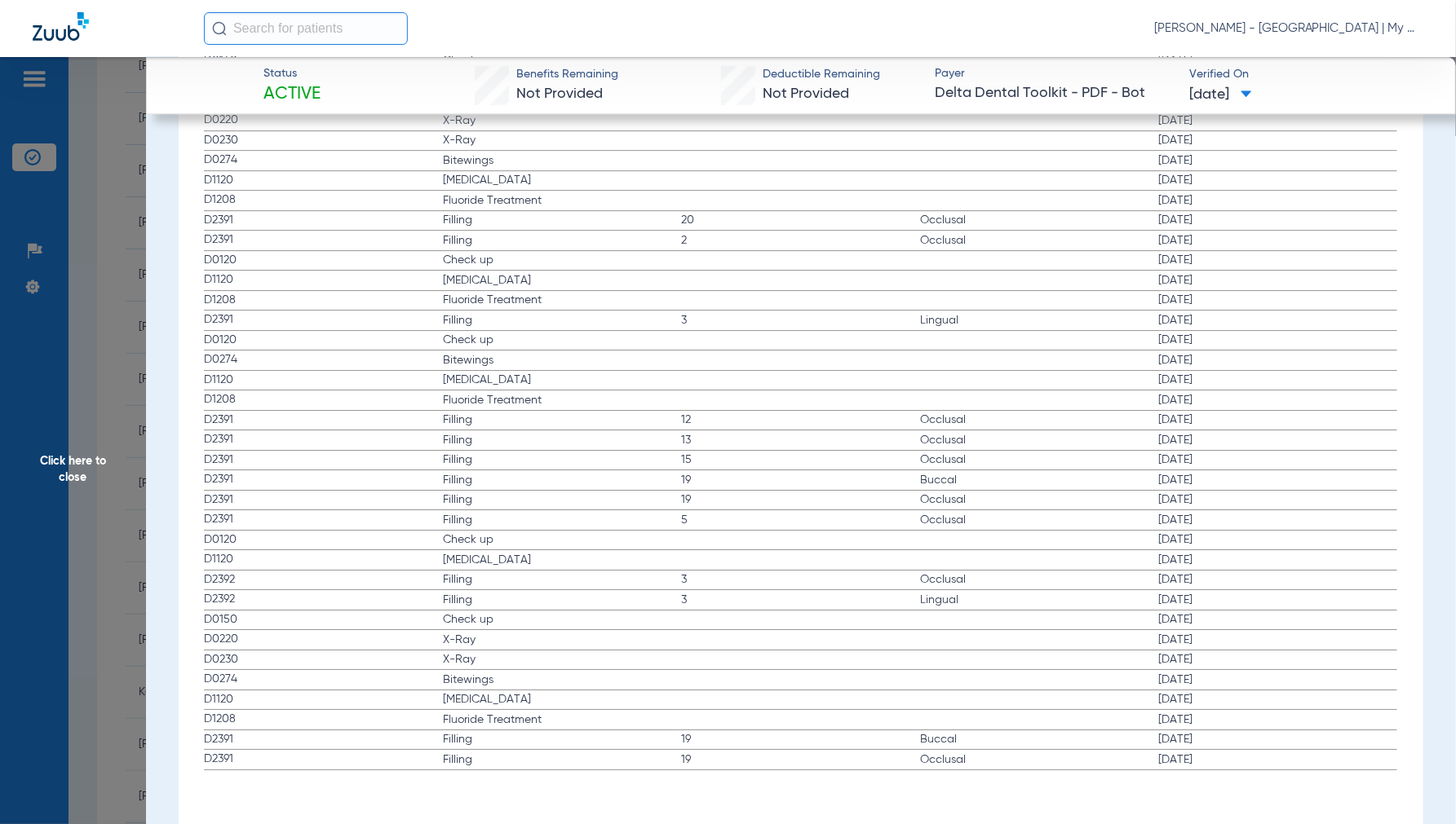
scroll to position [2218, 0]
drag, startPoint x: 55, startPoint y: 461, endPoint x: 92, endPoint y: 460, distance: 37.0
click at [57, 461] on span "Click here to close" at bounding box center [72, 468] width 146 height 824
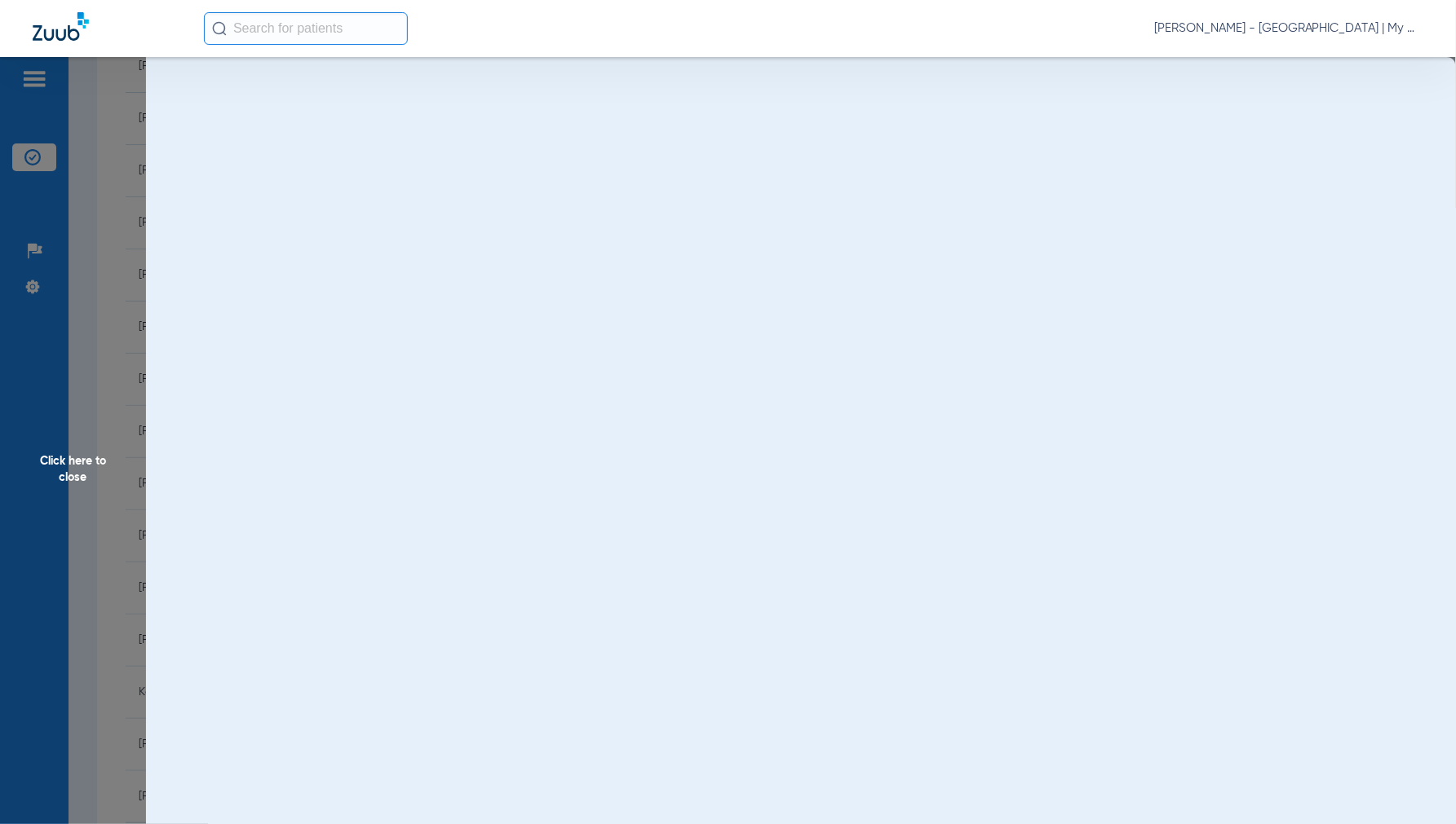
scroll to position [0, 0]
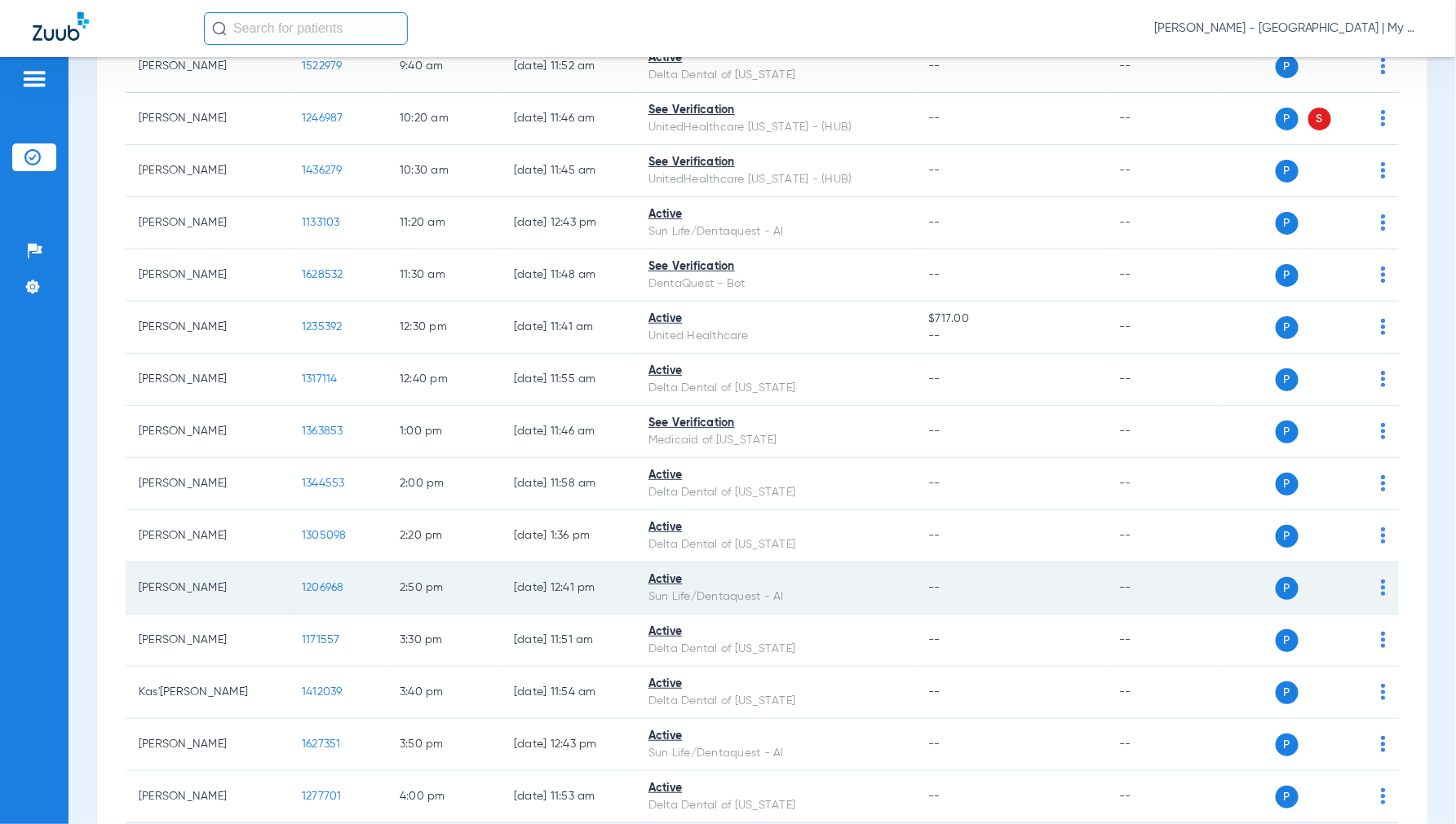
click at [321, 584] on span "1206968" at bounding box center [323, 588] width 43 height 12
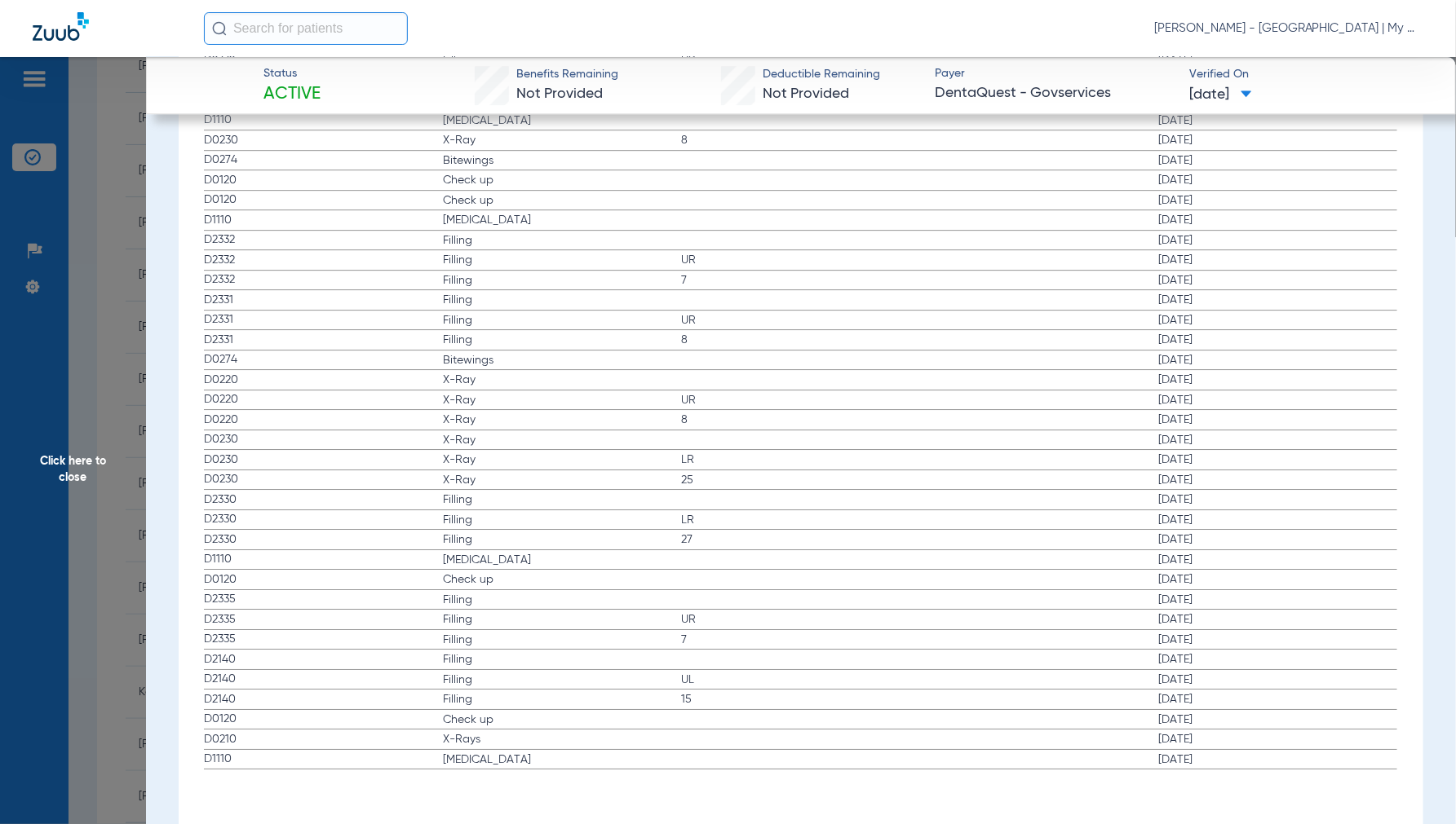
scroll to position [2112, 0]
click at [44, 473] on span "Click here to close" at bounding box center [72, 468] width 146 height 824
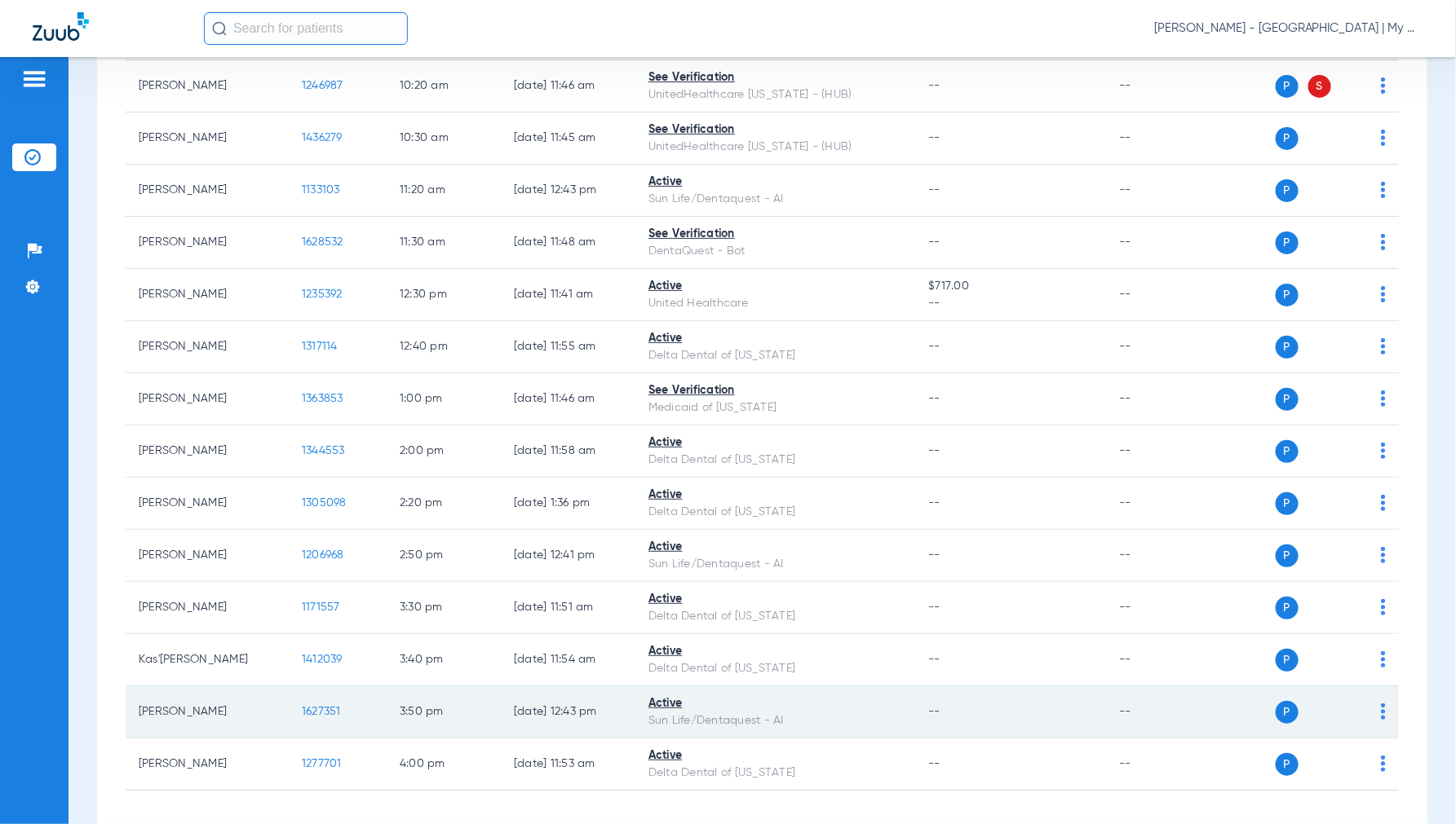
scroll to position [634, 0]
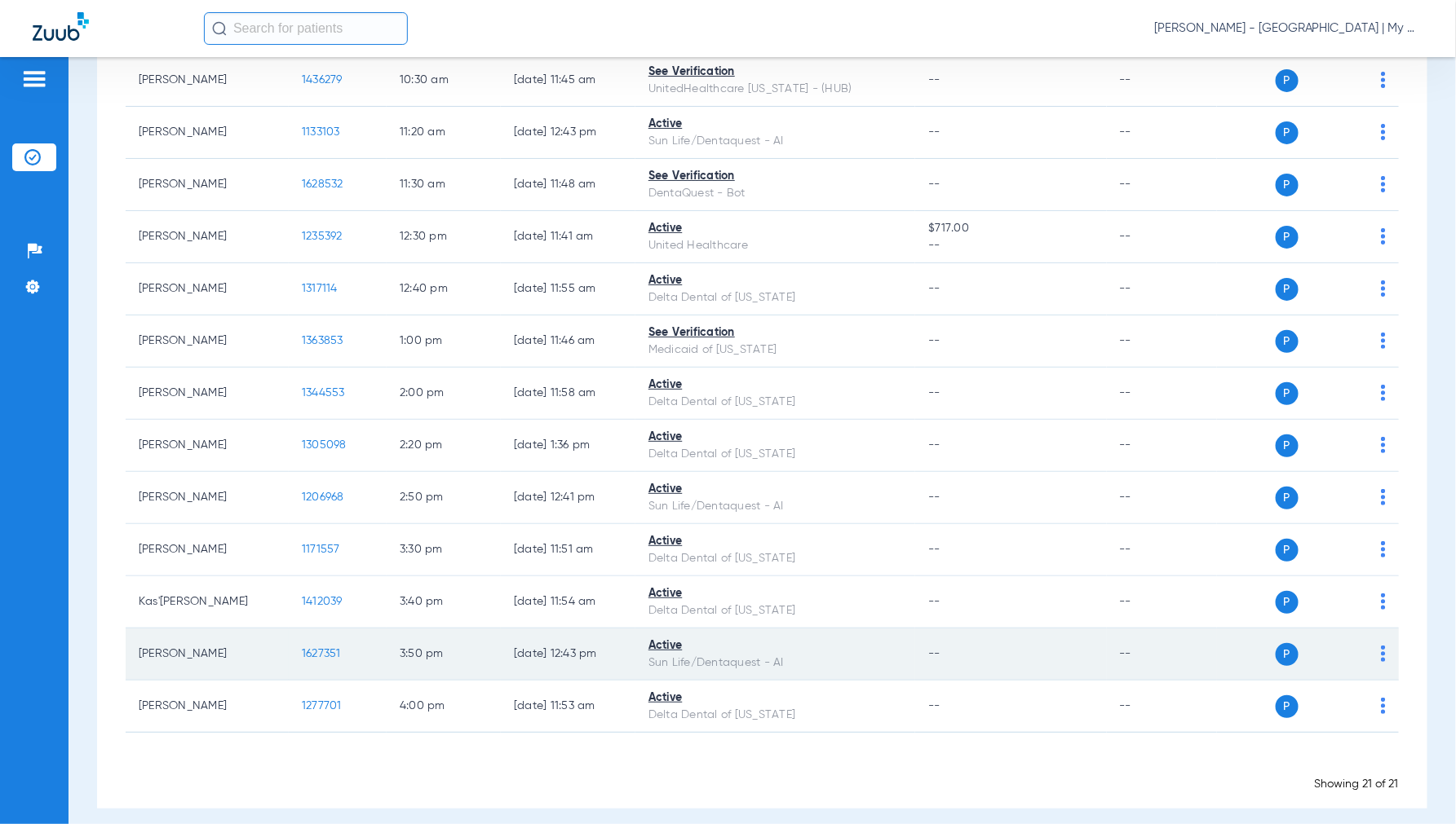
click at [333, 648] on span "1627351" at bounding box center [321, 654] width 40 height 12
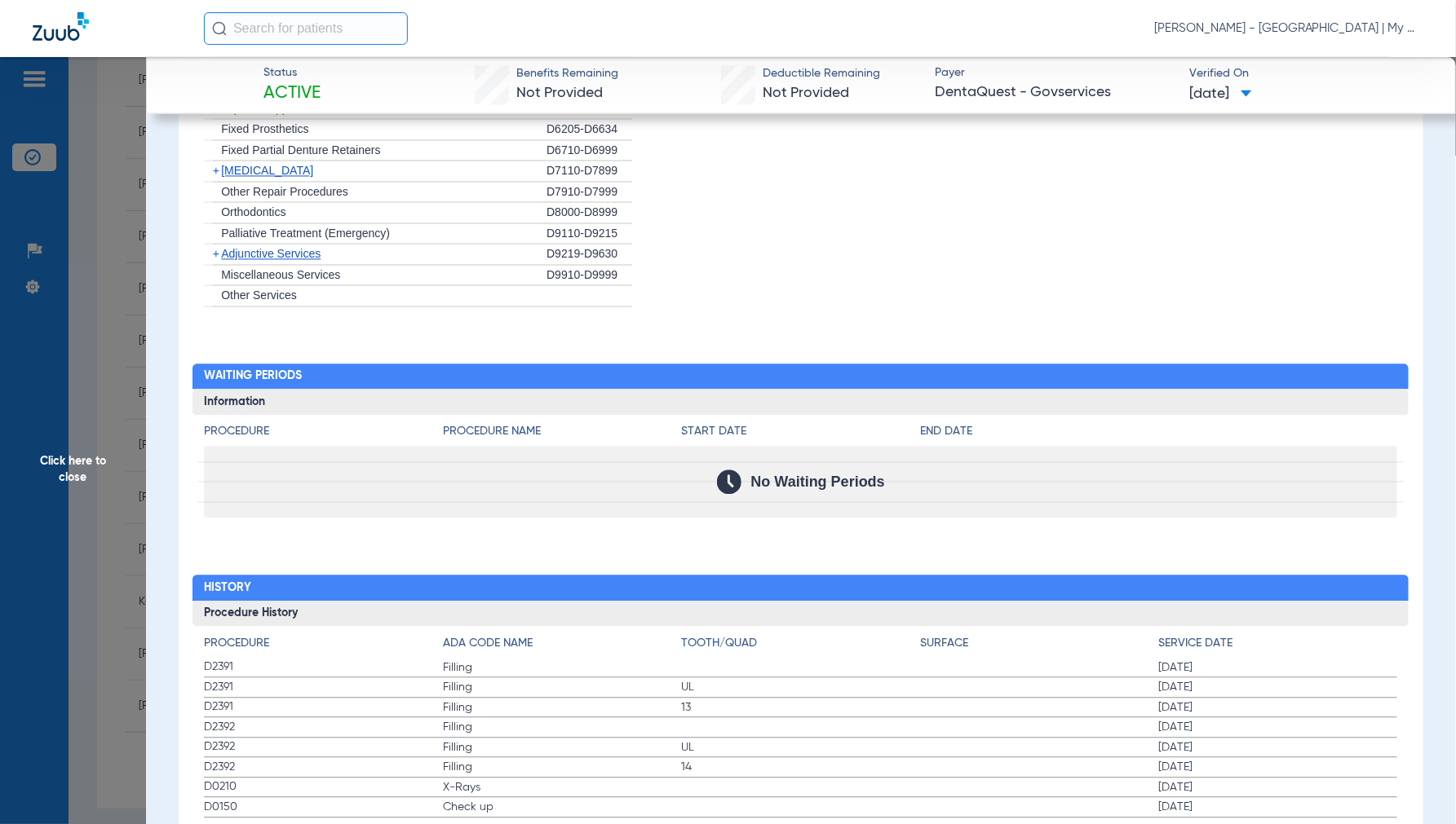
scroll to position [1419, 0]
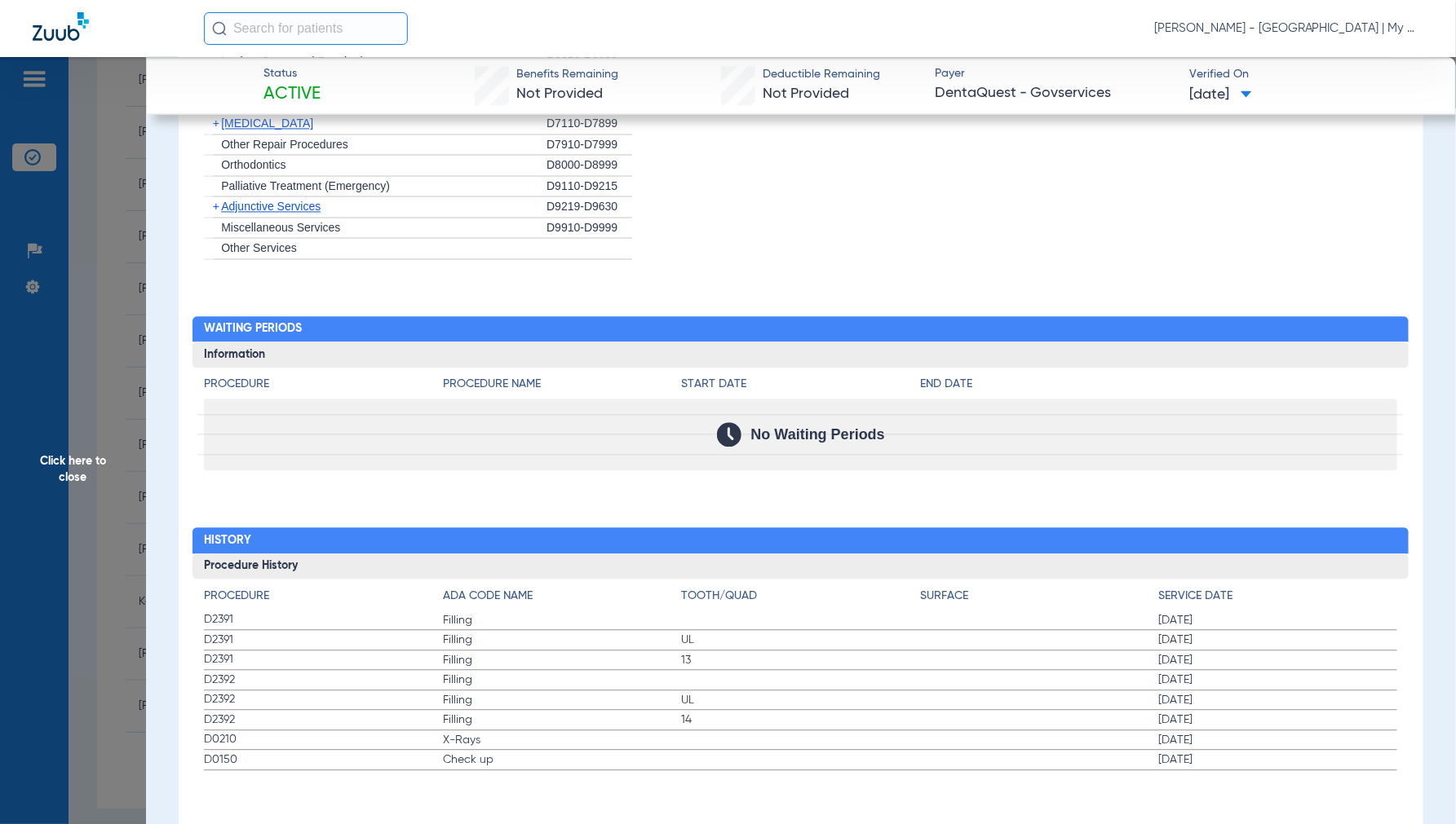
click at [67, 471] on span "Click here to close" at bounding box center [72, 468] width 146 height 824
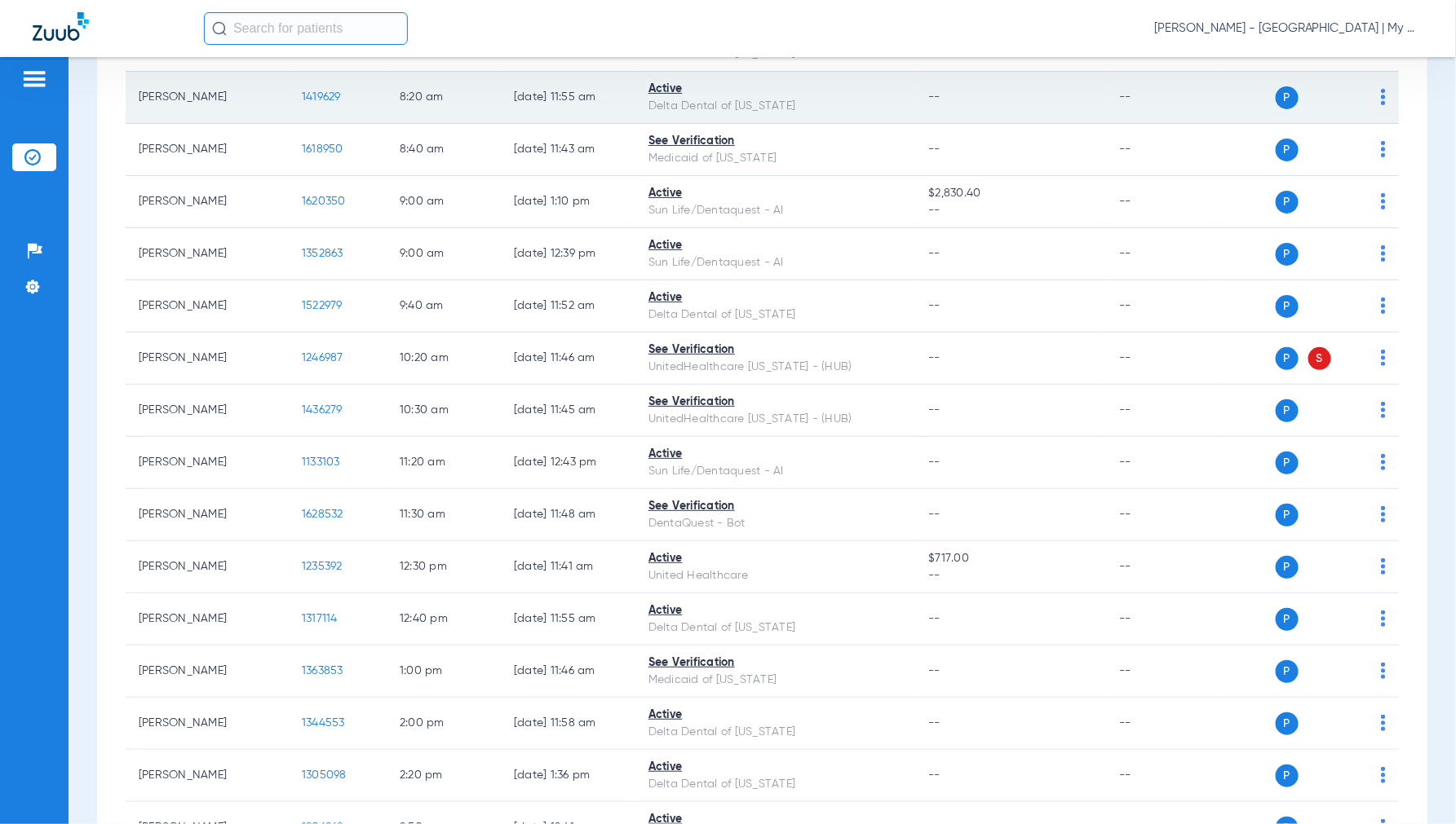
scroll to position [0, 0]
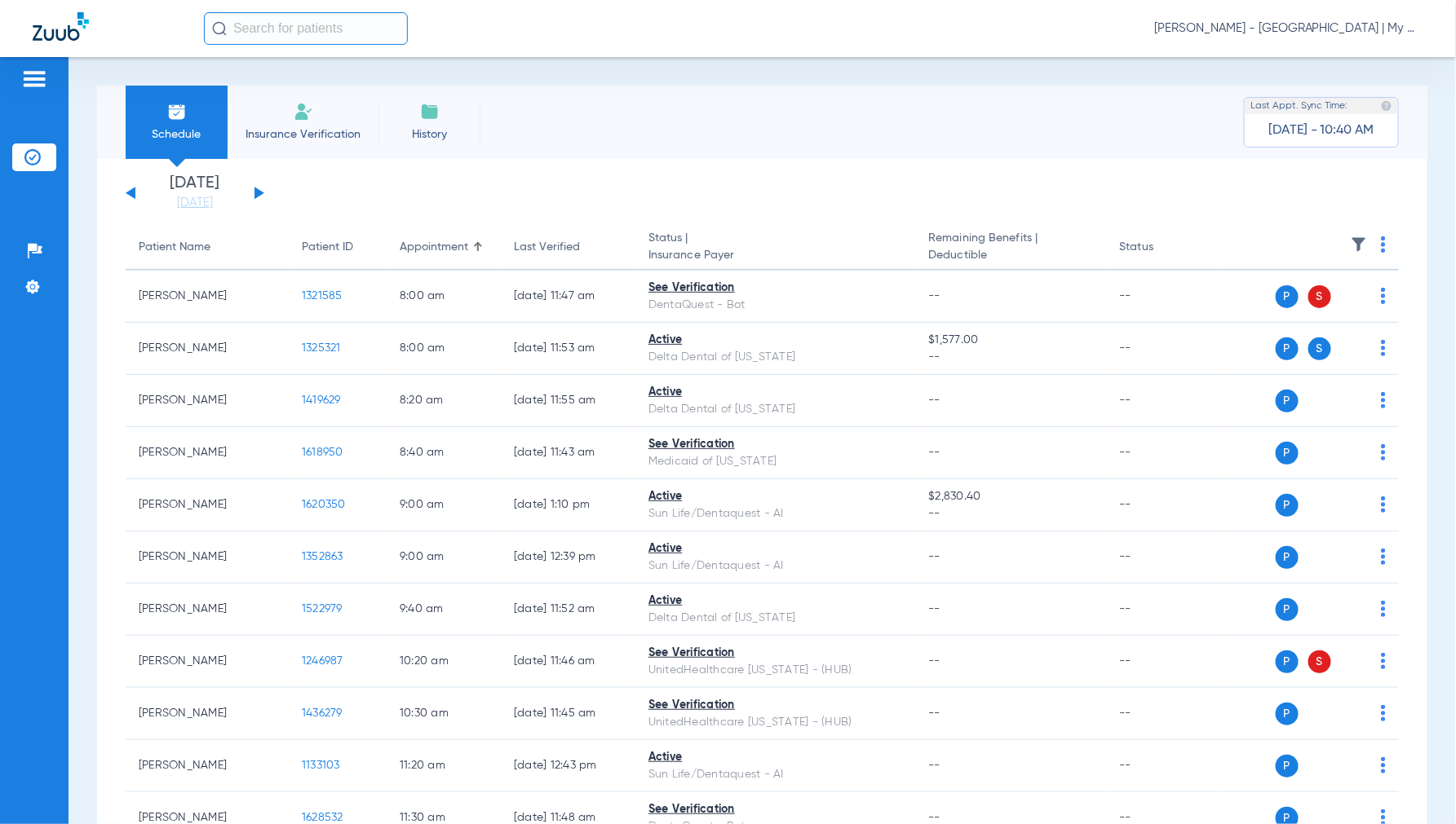
click at [259, 191] on button at bounding box center [259, 193] width 10 height 12
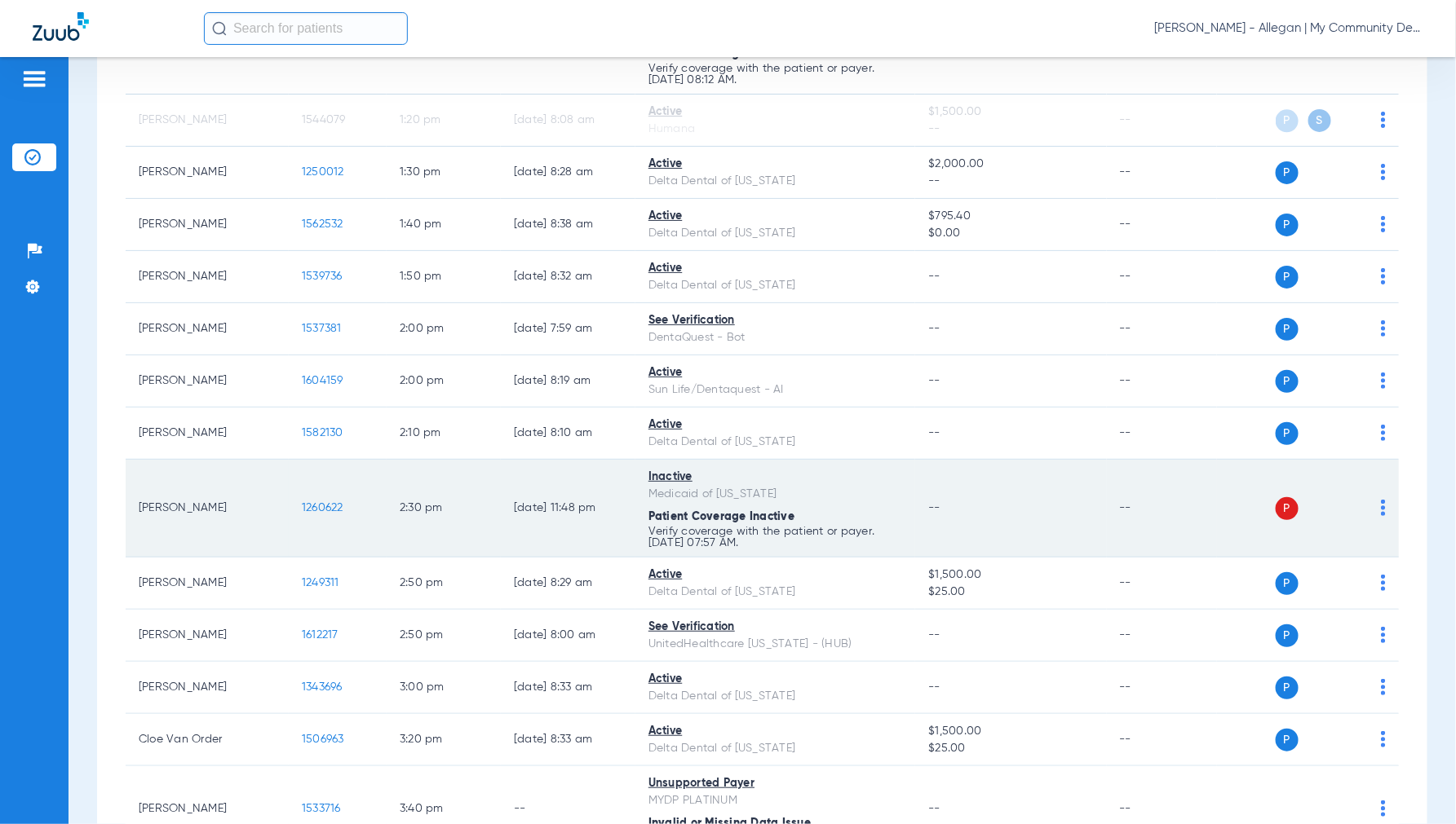
scroll to position [2031, 0]
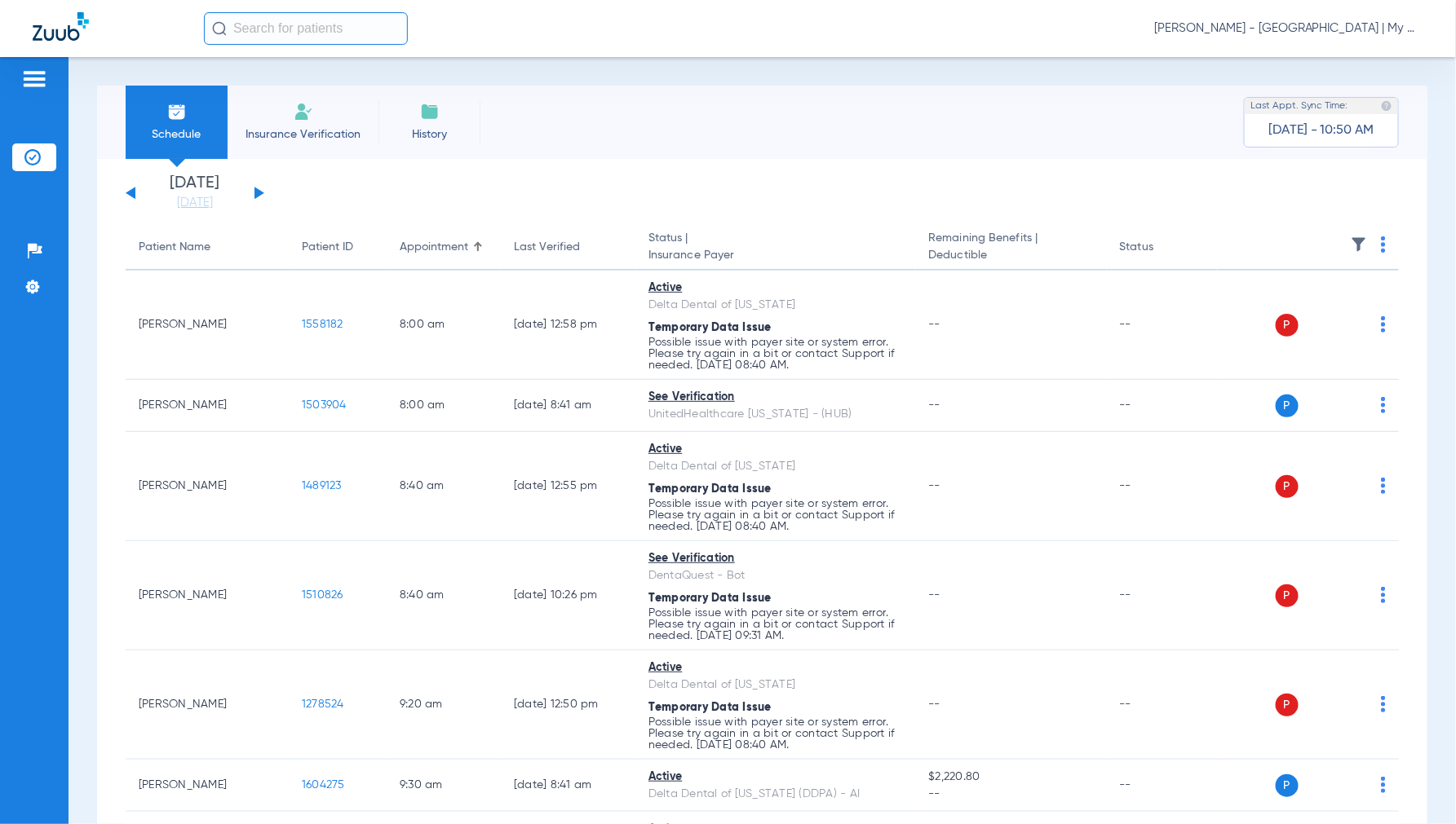
click at [1381, 244] on img at bounding box center [1384, 244] width 5 height 16
click at [1295, 313] on span "Verify All" at bounding box center [1308, 309] width 102 height 12
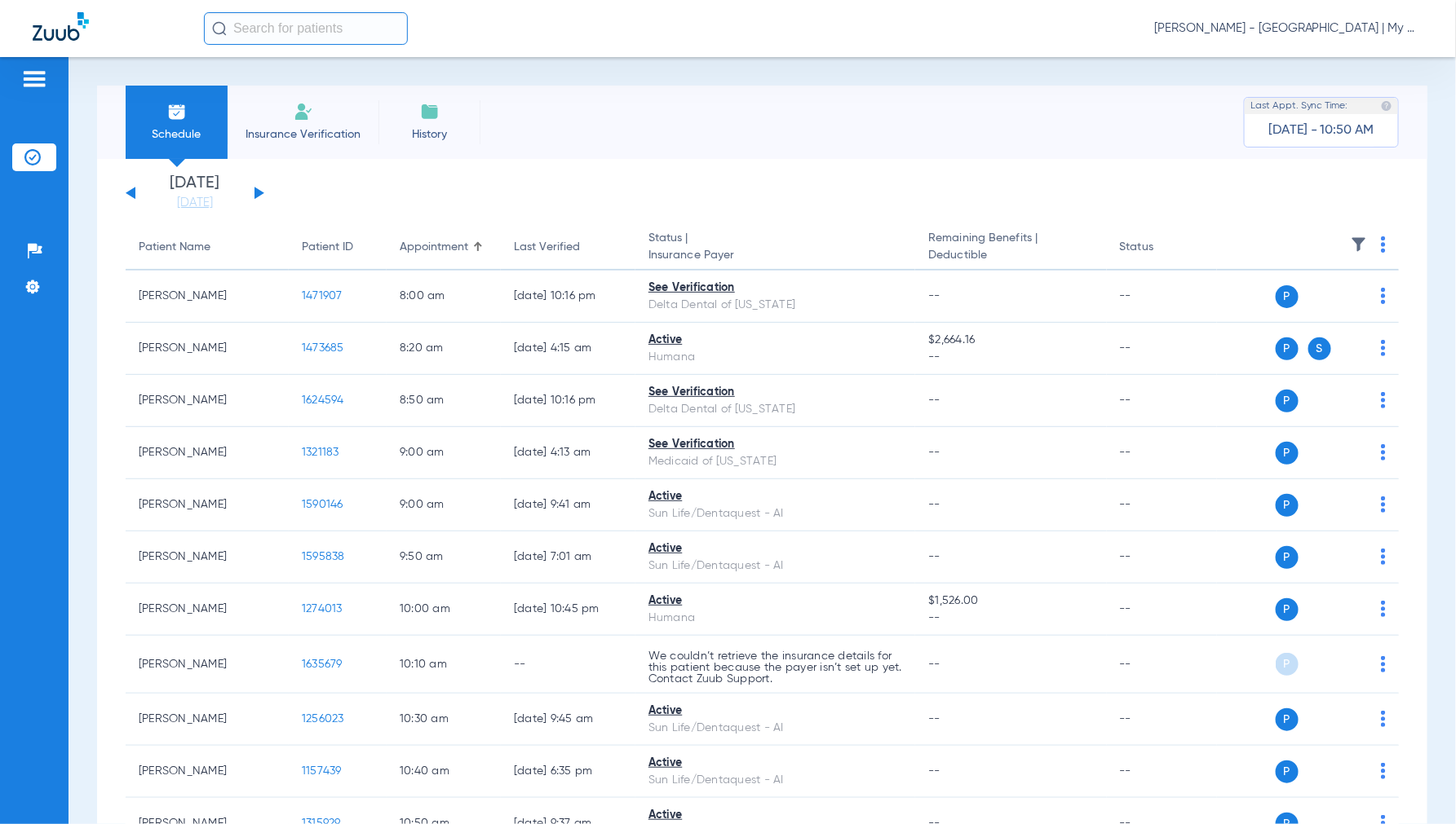
click at [1290, 35] on span "Jennifer Dziamski - Detroit | My Community Dental Centers" at bounding box center [1288, 29] width 269 height 16
click at [1333, 63] on button "Account Selection" at bounding box center [1362, 58] width 118 height 33
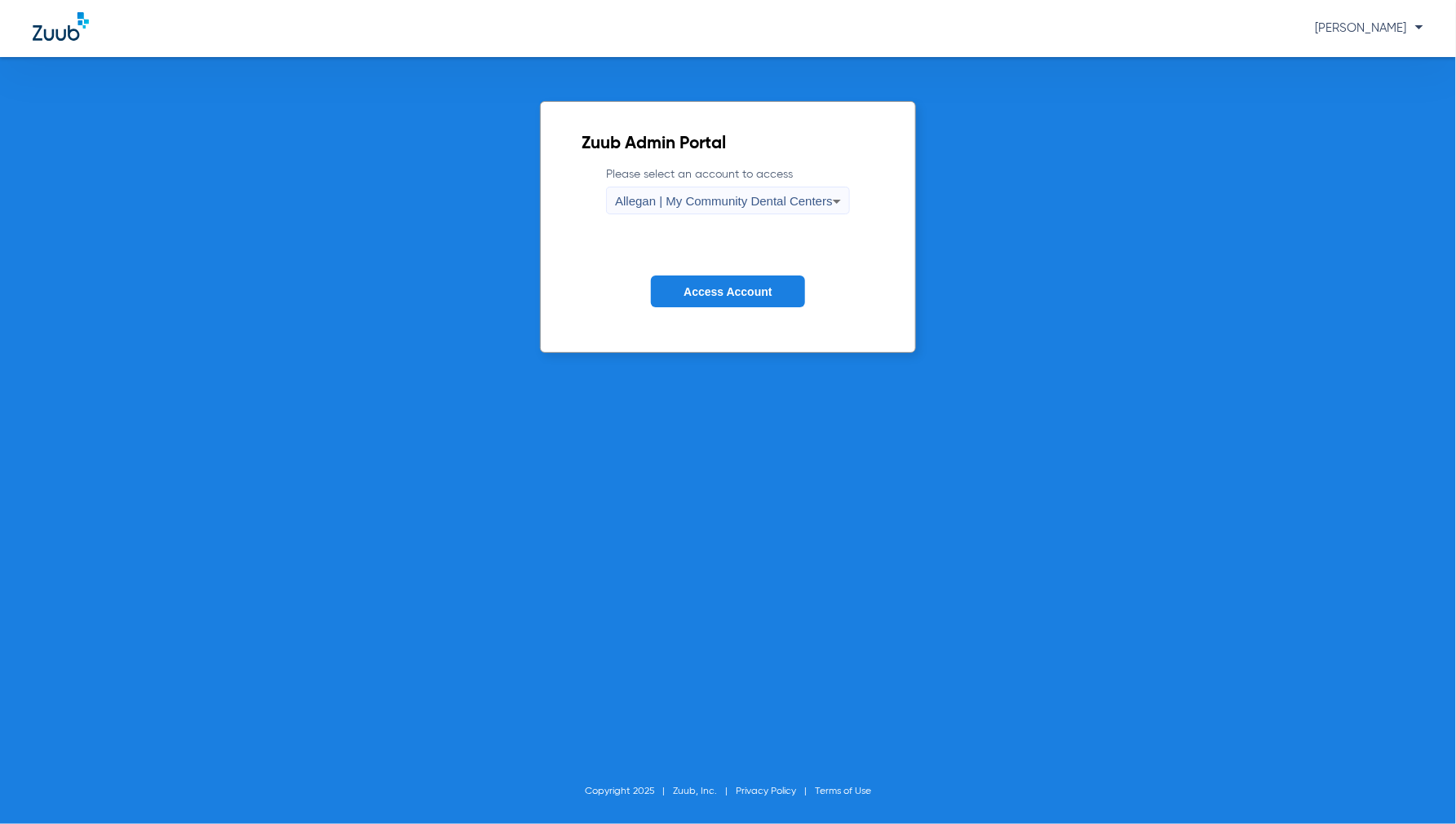
click at [758, 192] on div "Allegan | My Community Dental Centers" at bounding box center [724, 202] width 217 height 28
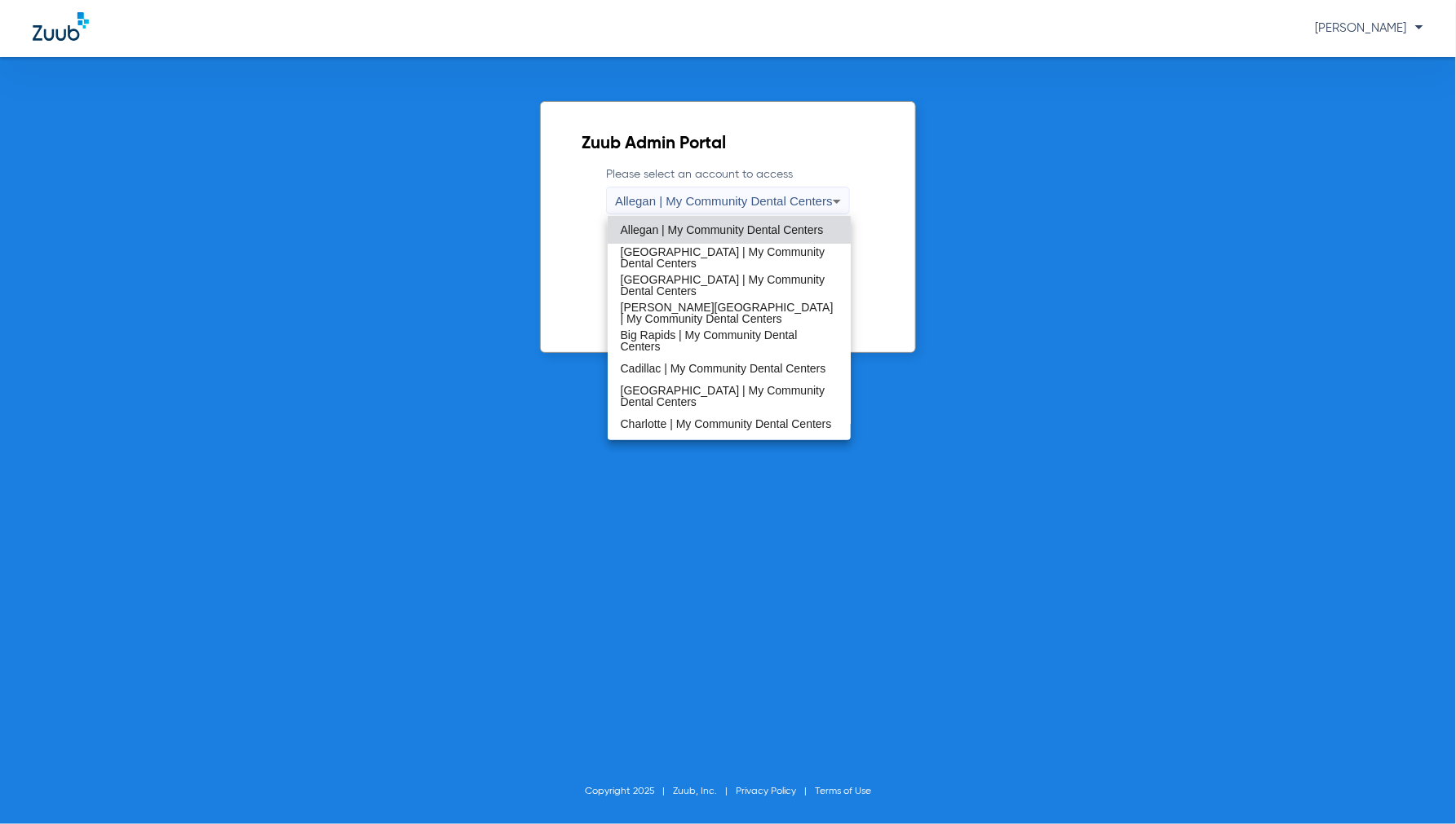
drag, startPoint x: 657, startPoint y: 367, endPoint x: 700, endPoint y: 347, distance: 47.4
click at [658, 367] on span "Cadillac | My Community Dental Centers" at bounding box center [724, 369] width 206 height 12
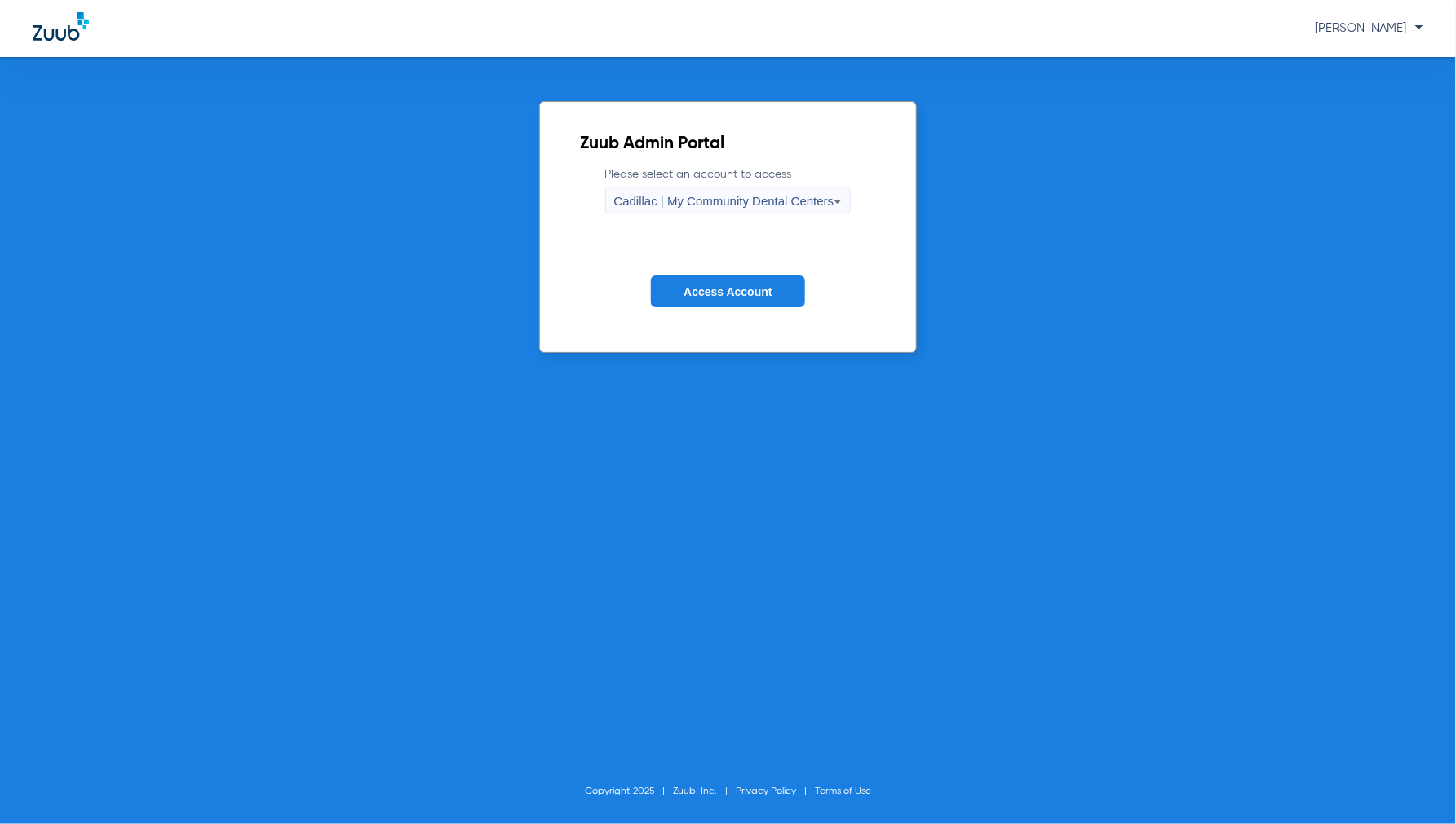
click at [720, 296] on span "Access Account" at bounding box center [727, 292] width 88 height 13
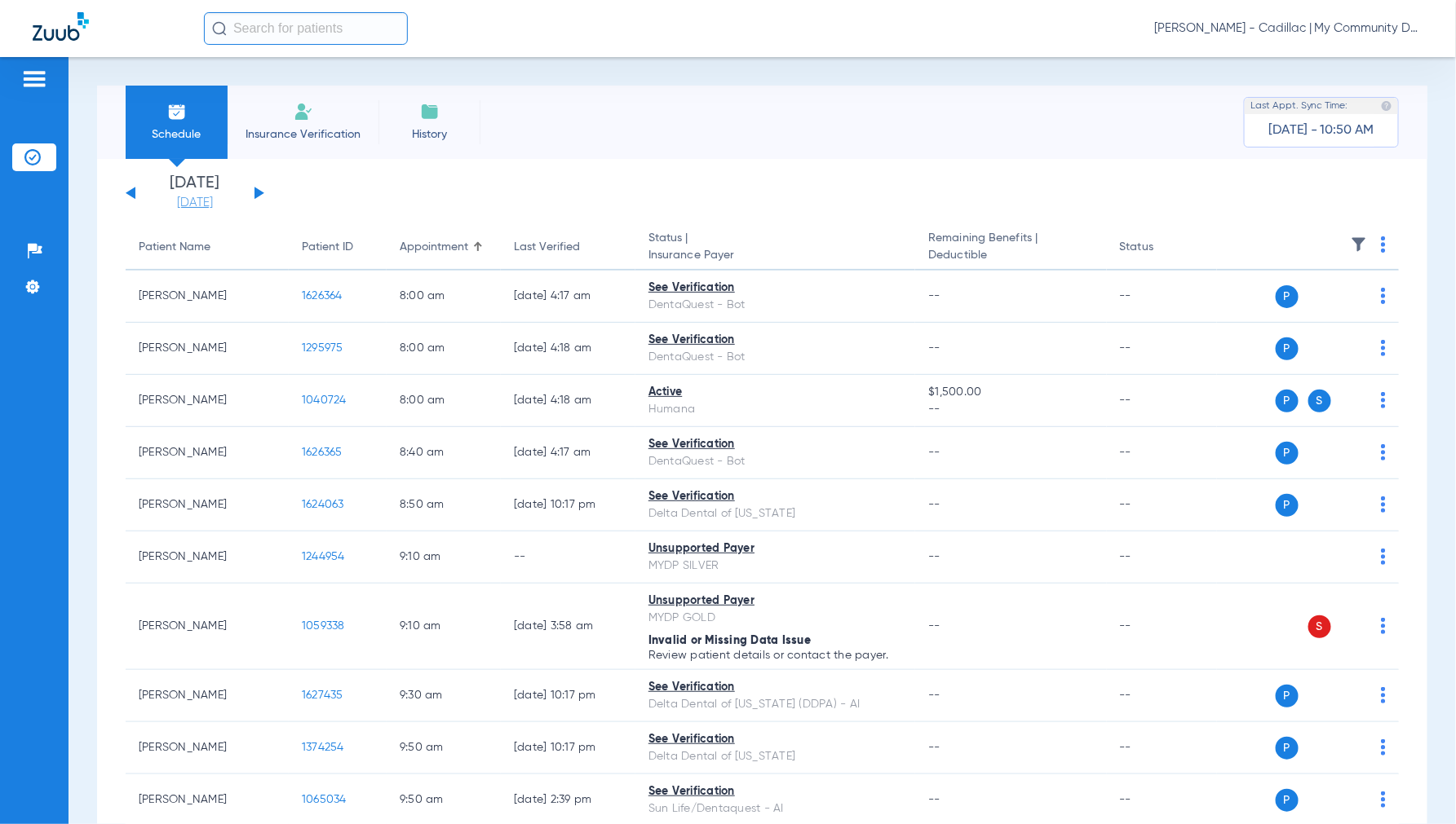
click at [208, 202] on link "[DATE]" at bounding box center [194, 203] width 98 height 16
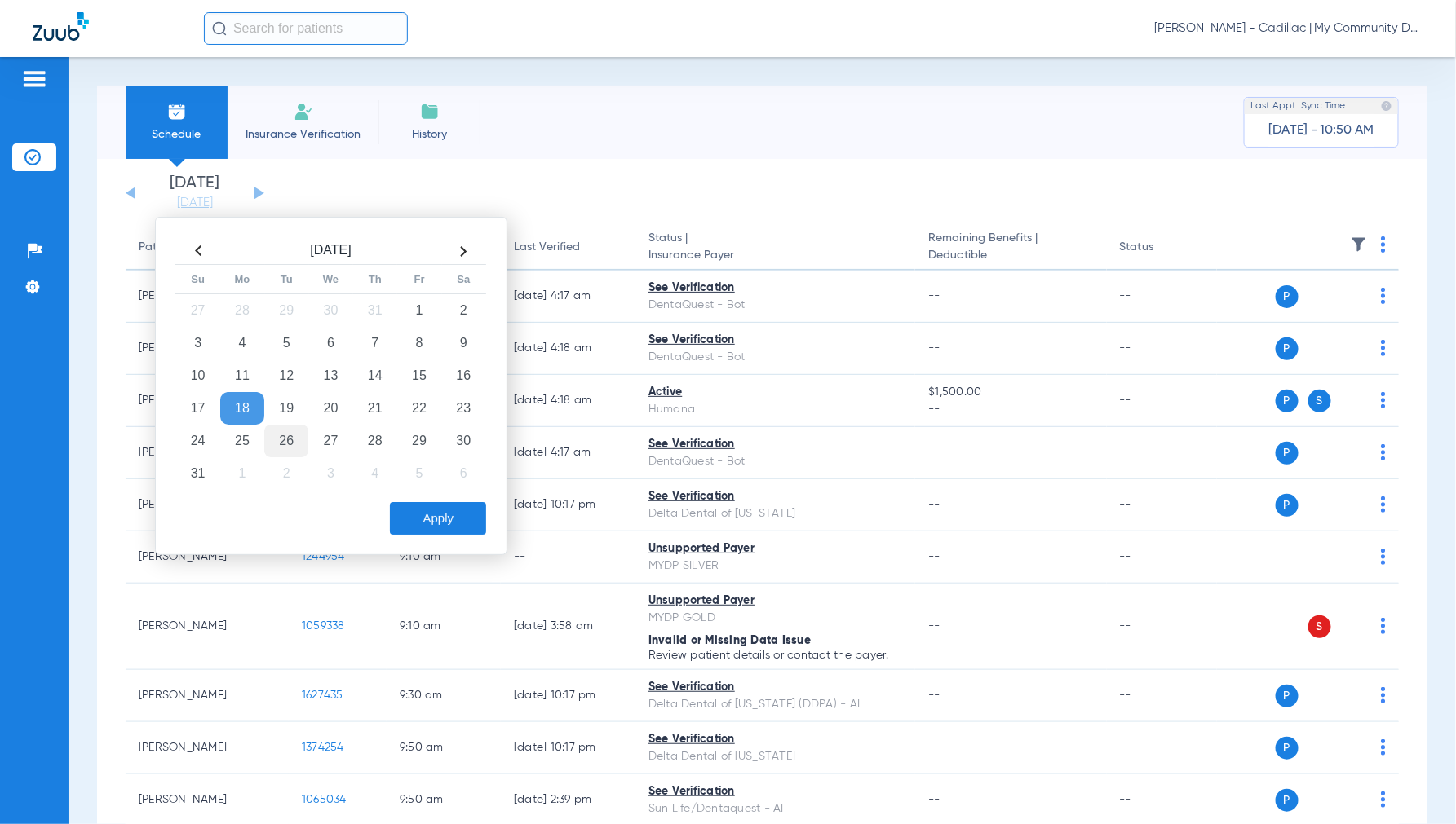
click at [292, 444] on td "26" at bounding box center [286, 441] width 44 height 33
click at [446, 519] on button "Apply" at bounding box center [437, 519] width 96 height 33
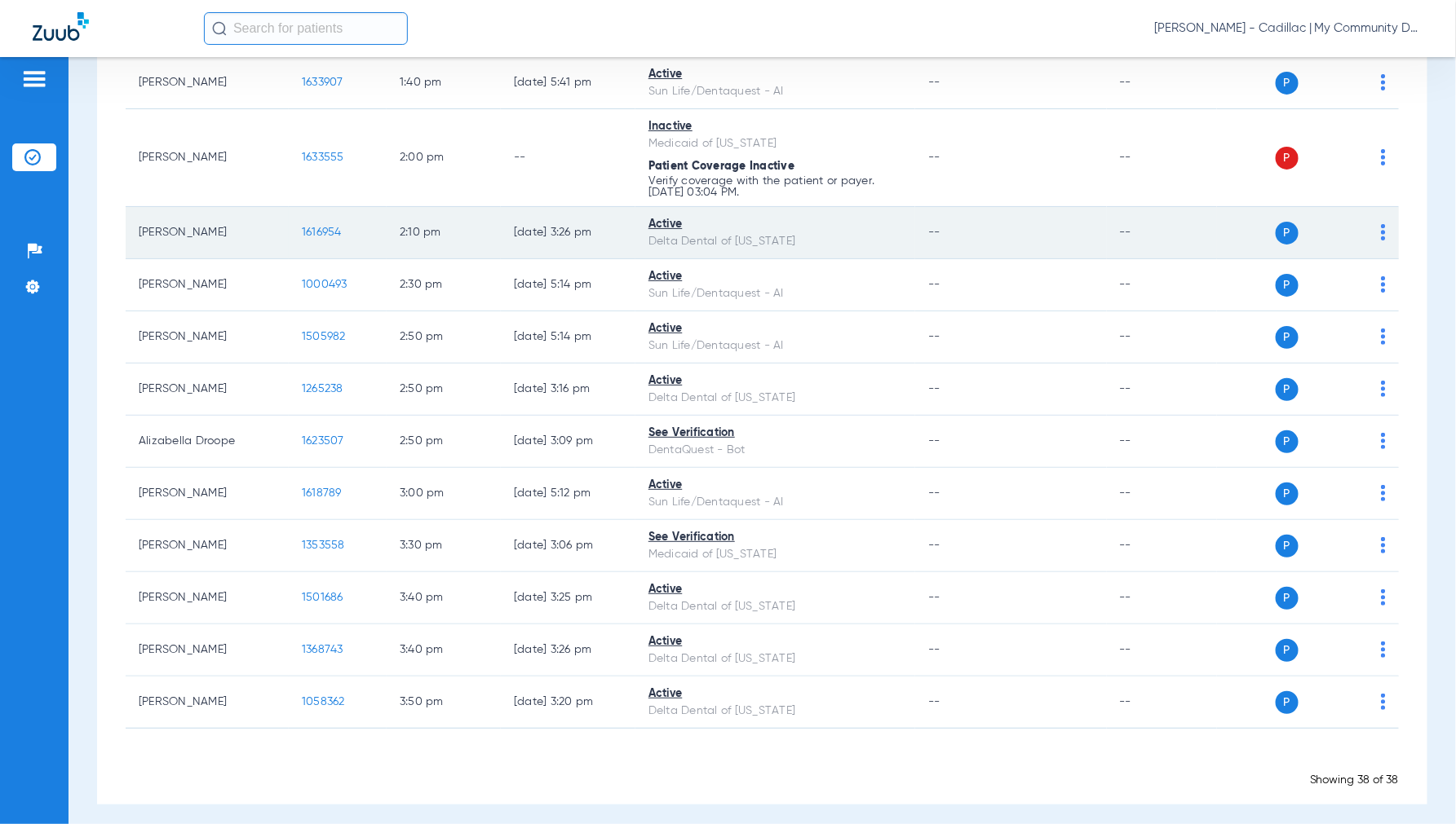
scroll to position [1746, 0]
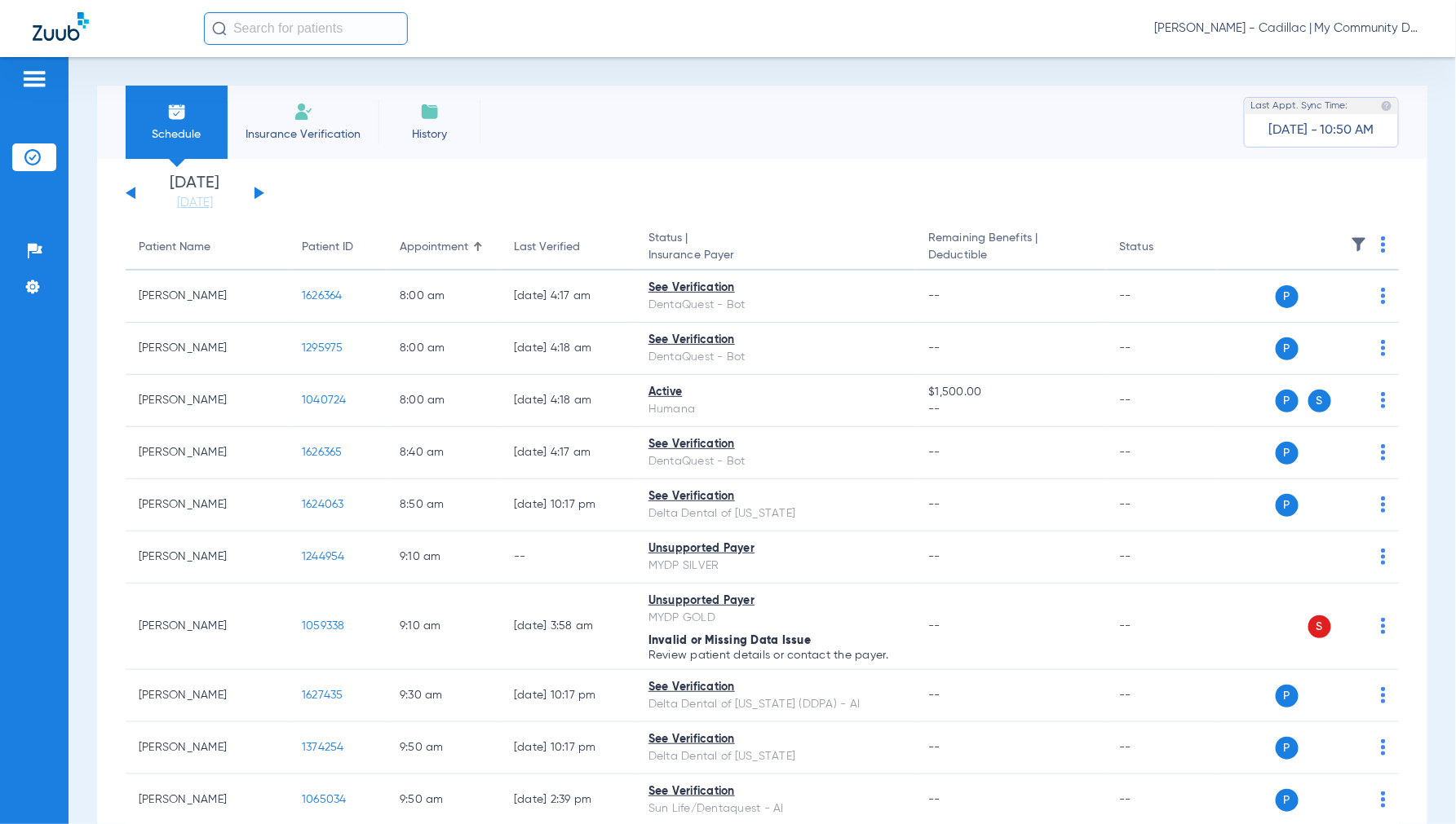
click at [1286, 28] on span "[PERSON_NAME] - Cadillac | My Community Dental Centers" at bounding box center [1288, 29] width 269 height 16
click at [1359, 53] on span "Account Selection" at bounding box center [1362, 58] width 91 height 12
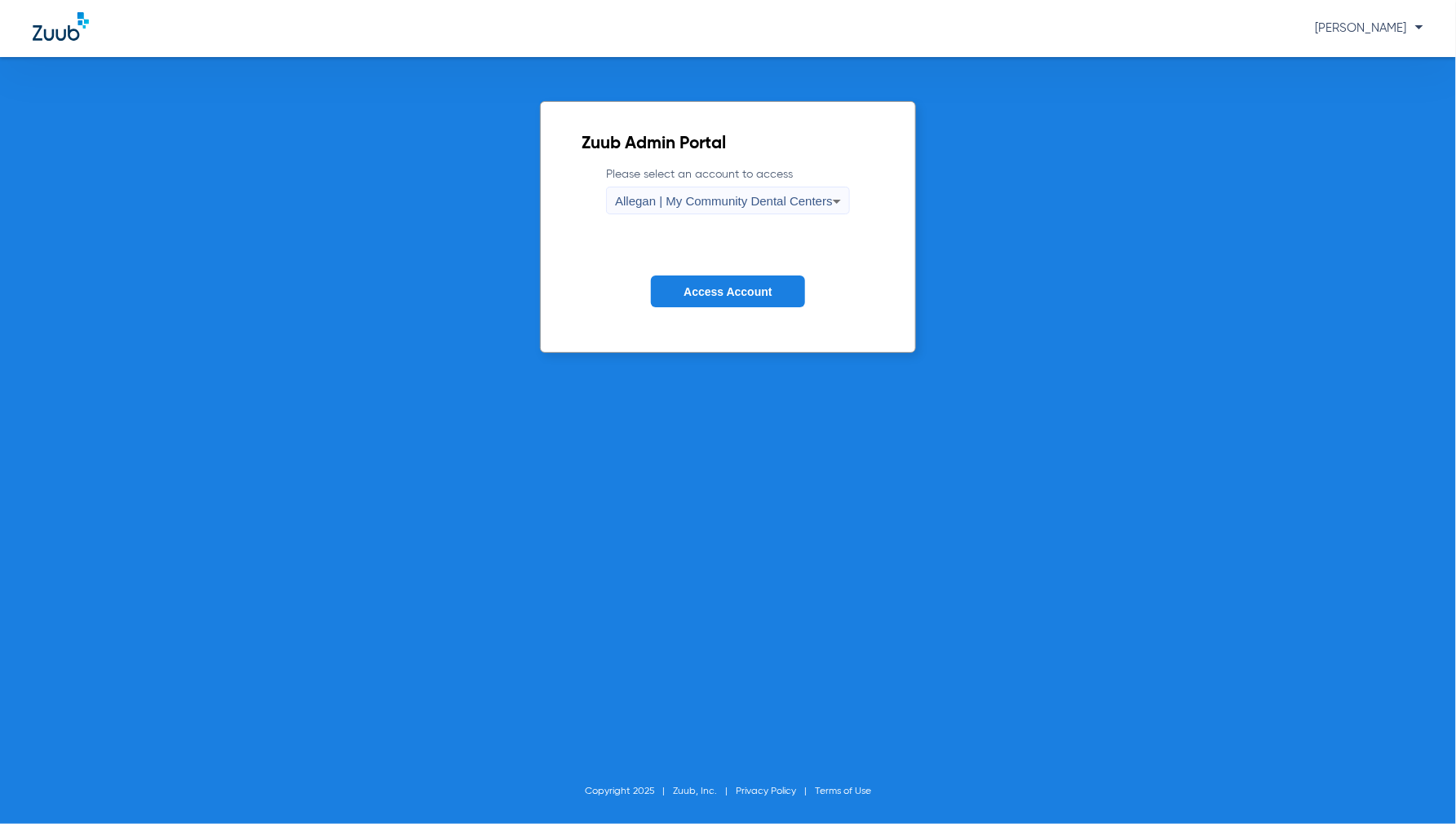
click at [742, 196] on span "Allegan | My Community Dental Centers" at bounding box center [724, 201] width 217 height 14
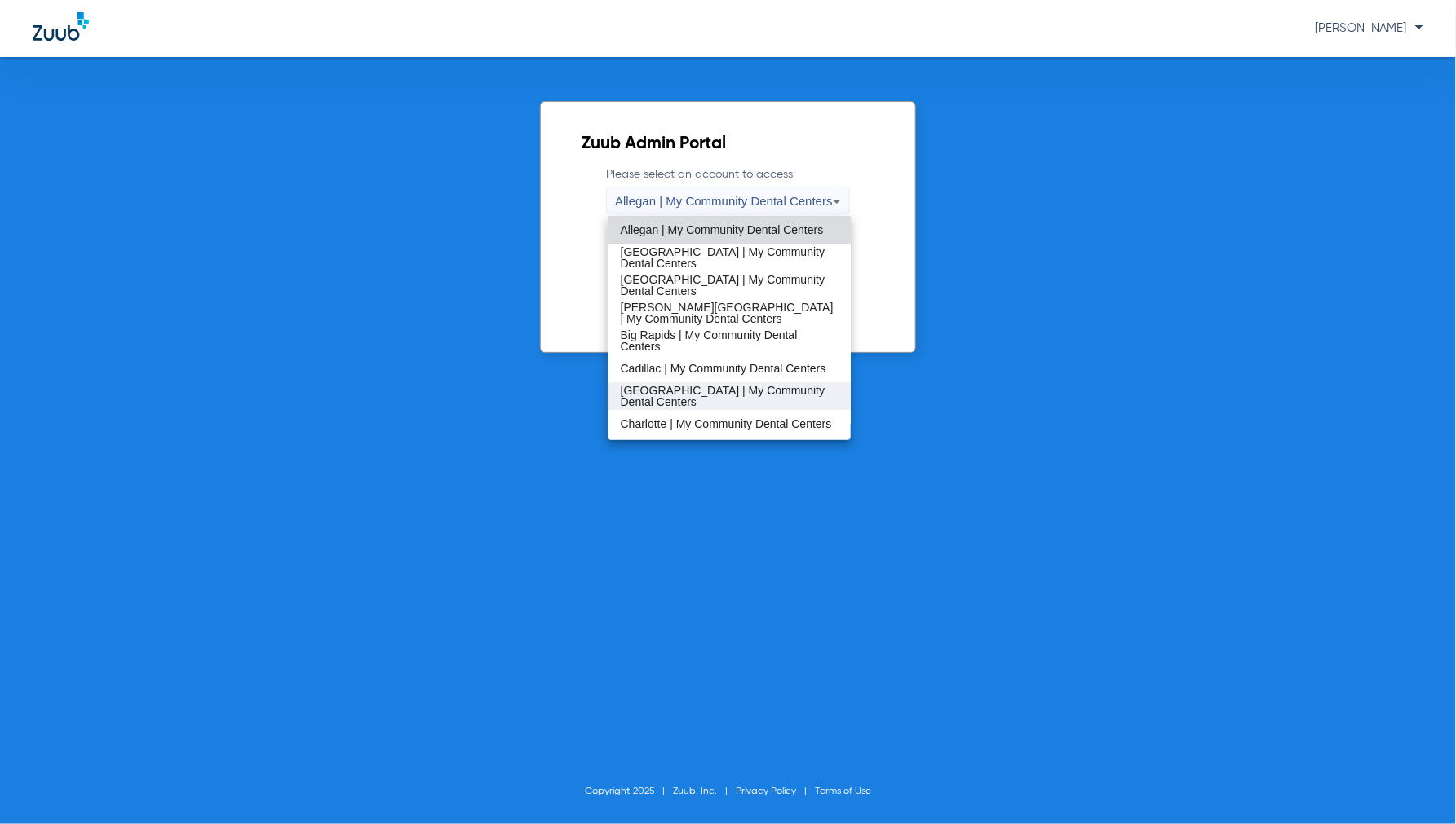
click at [670, 387] on span "[GEOGRAPHIC_DATA] | My Community Dental Centers" at bounding box center [730, 396] width 217 height 23
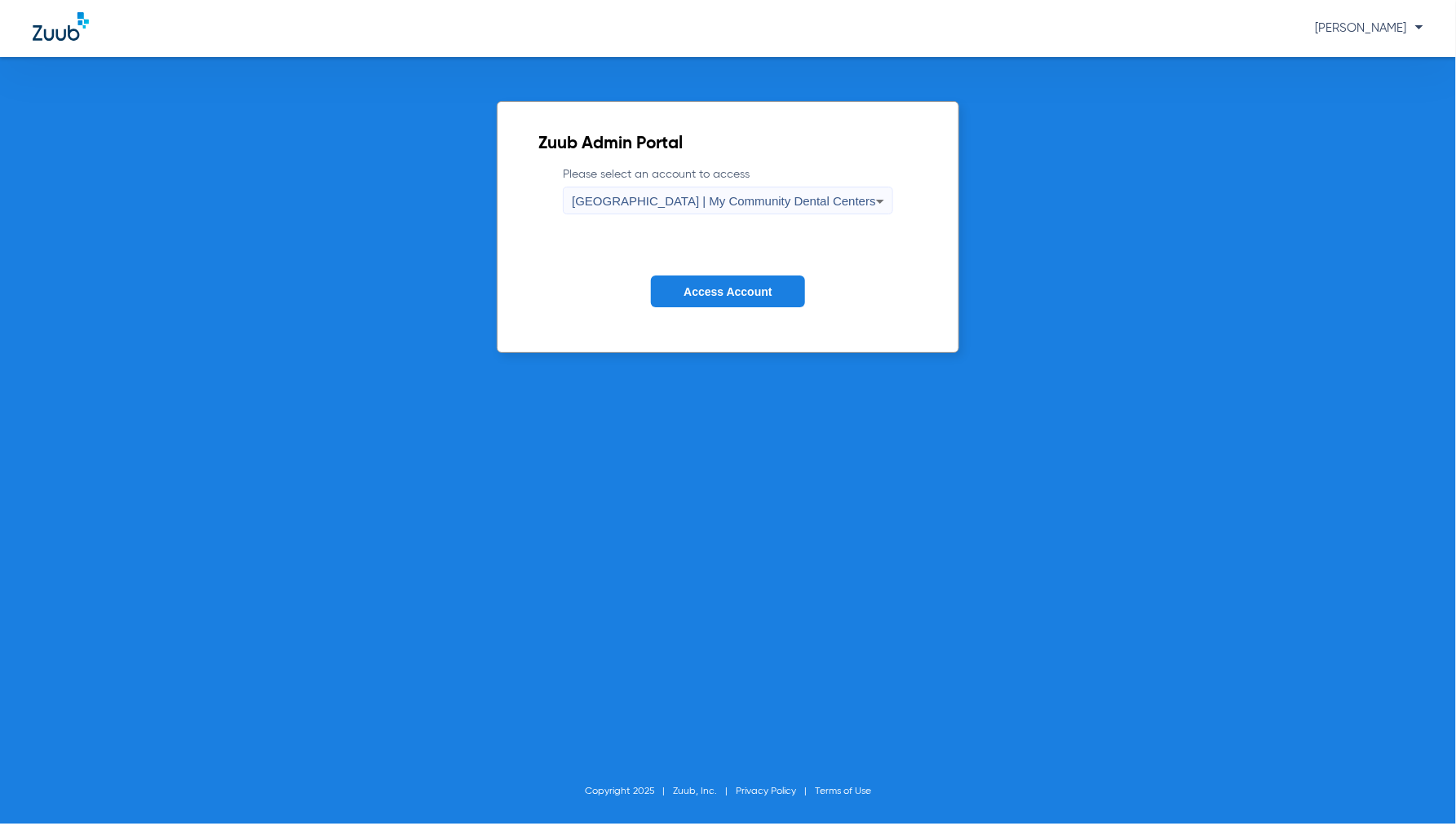
click at [756, 290] on span "Access Account" at bounding box center [727, 292] width 88 height 13
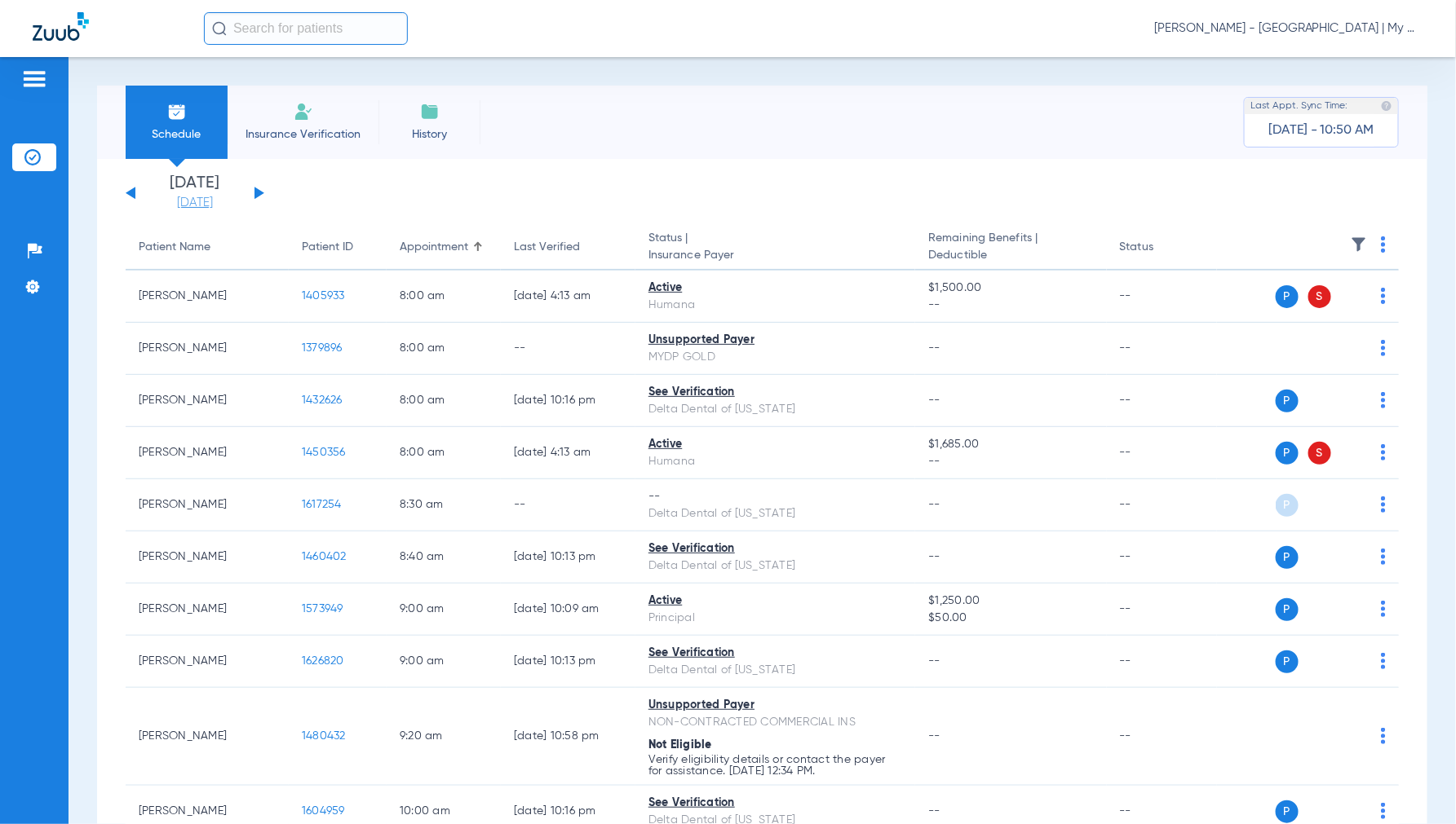
click at [185, 205] on link "[DATE]" at bounding box center [194, 203] width 98 height 16
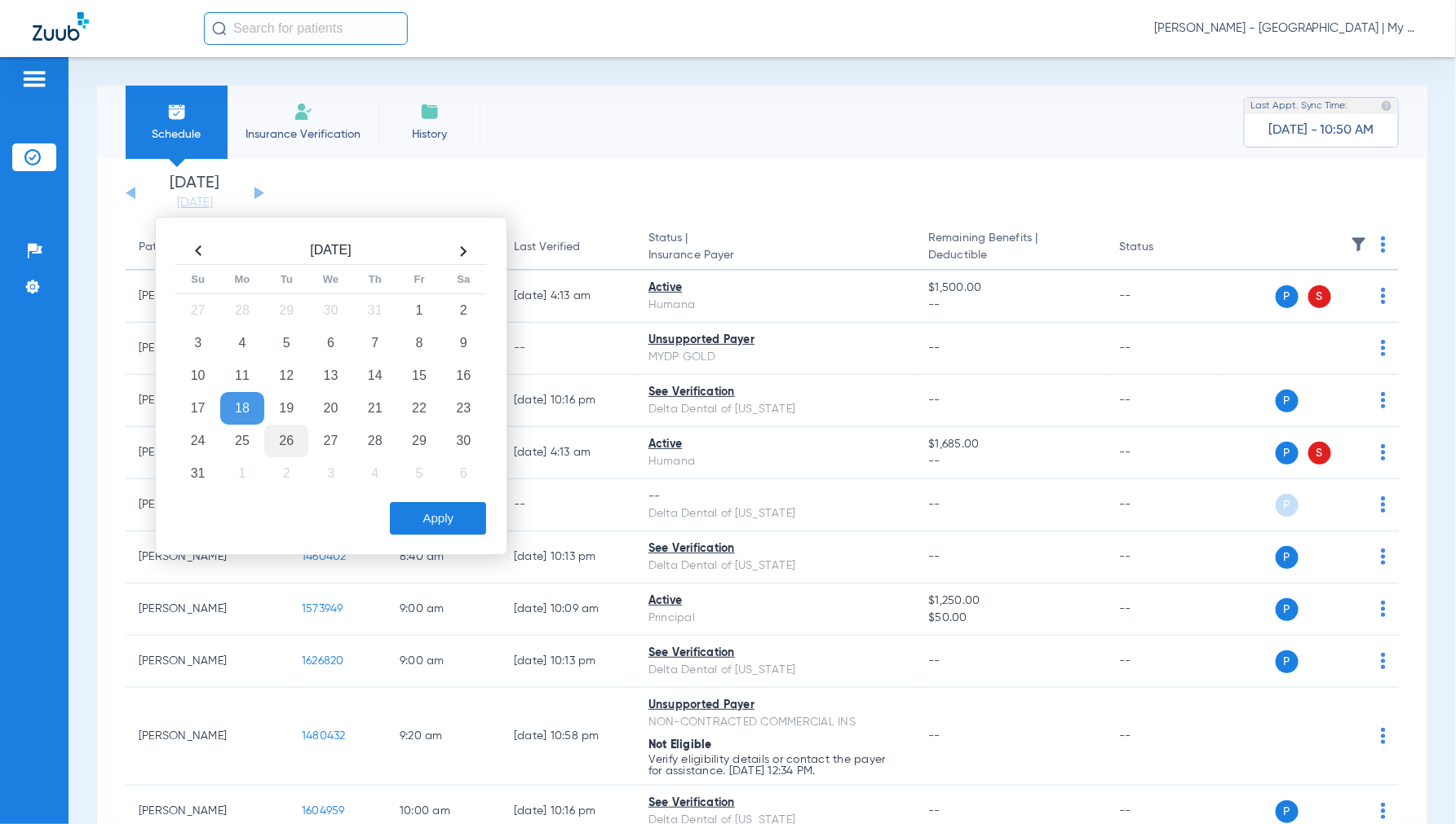
click at [291, 438] on td "26" at bounding box center [286, 441] width 44 height 33
click at [419, 511] on button "Apply" at bounding box center [437, 519] width 96 height 33
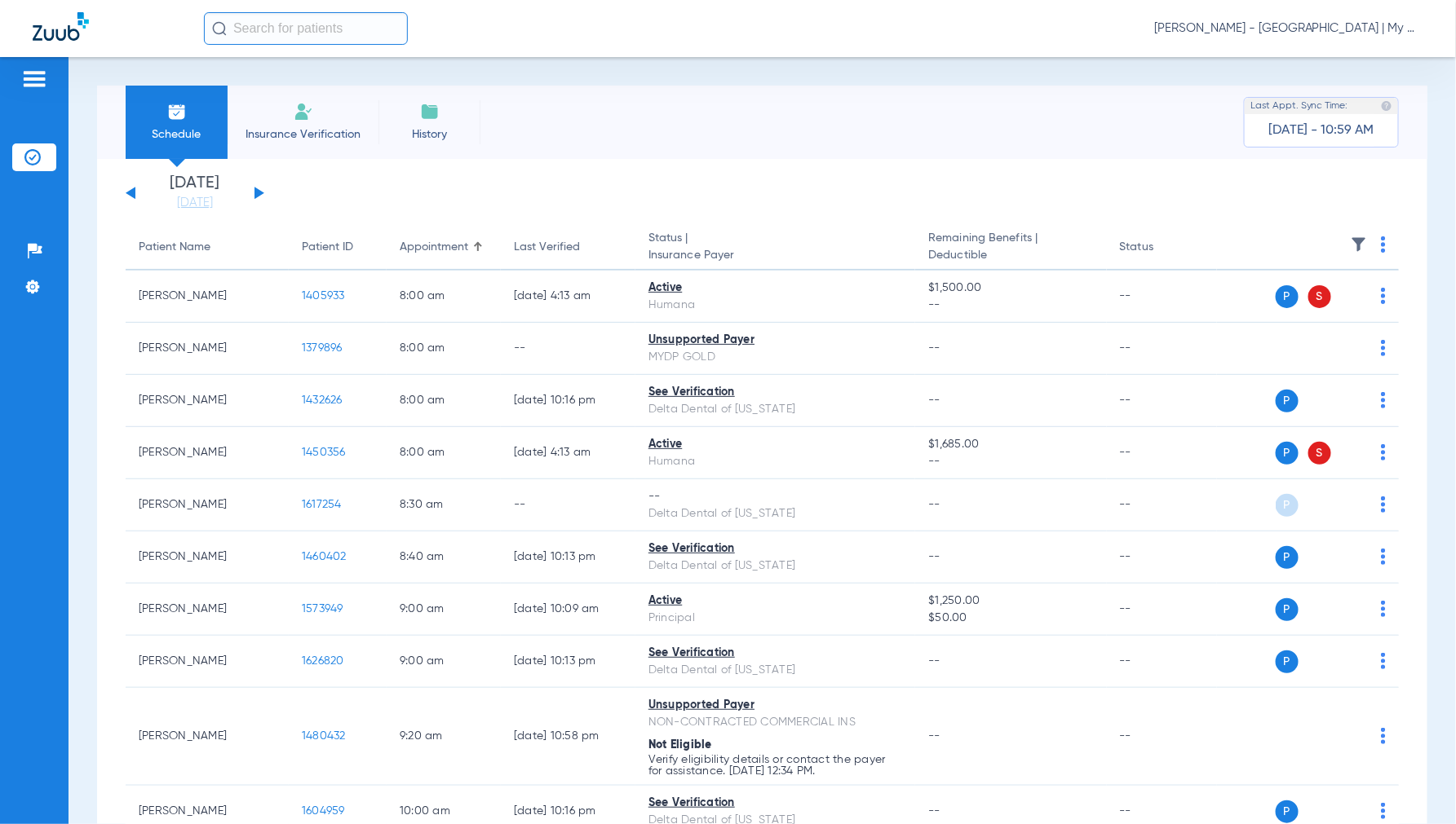
click at [1283, 27] on span "[PERSON_NAME] - [GEOGRAPHIC_DATA] | My Community Dental Centers" at bounding box center [1288, 29] width 269 height 16
click at [1351, 52] on span "Account Selection" at bounding box center [1362, 58] width 91 height 12
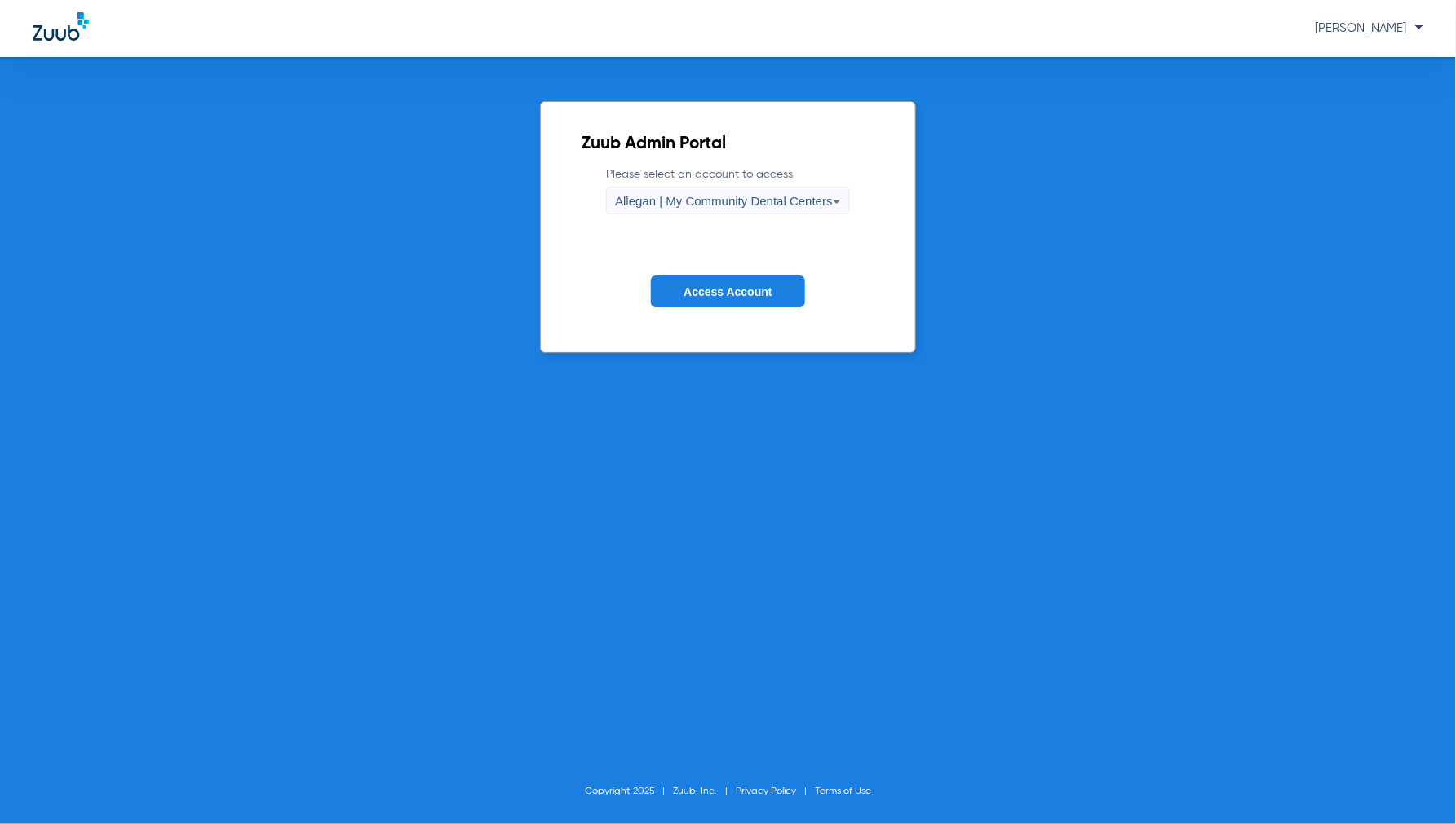
click at [735, 200] on span "Allegan | My Community Dental Centers" at bounding box center [724, 201] width 217 height 14
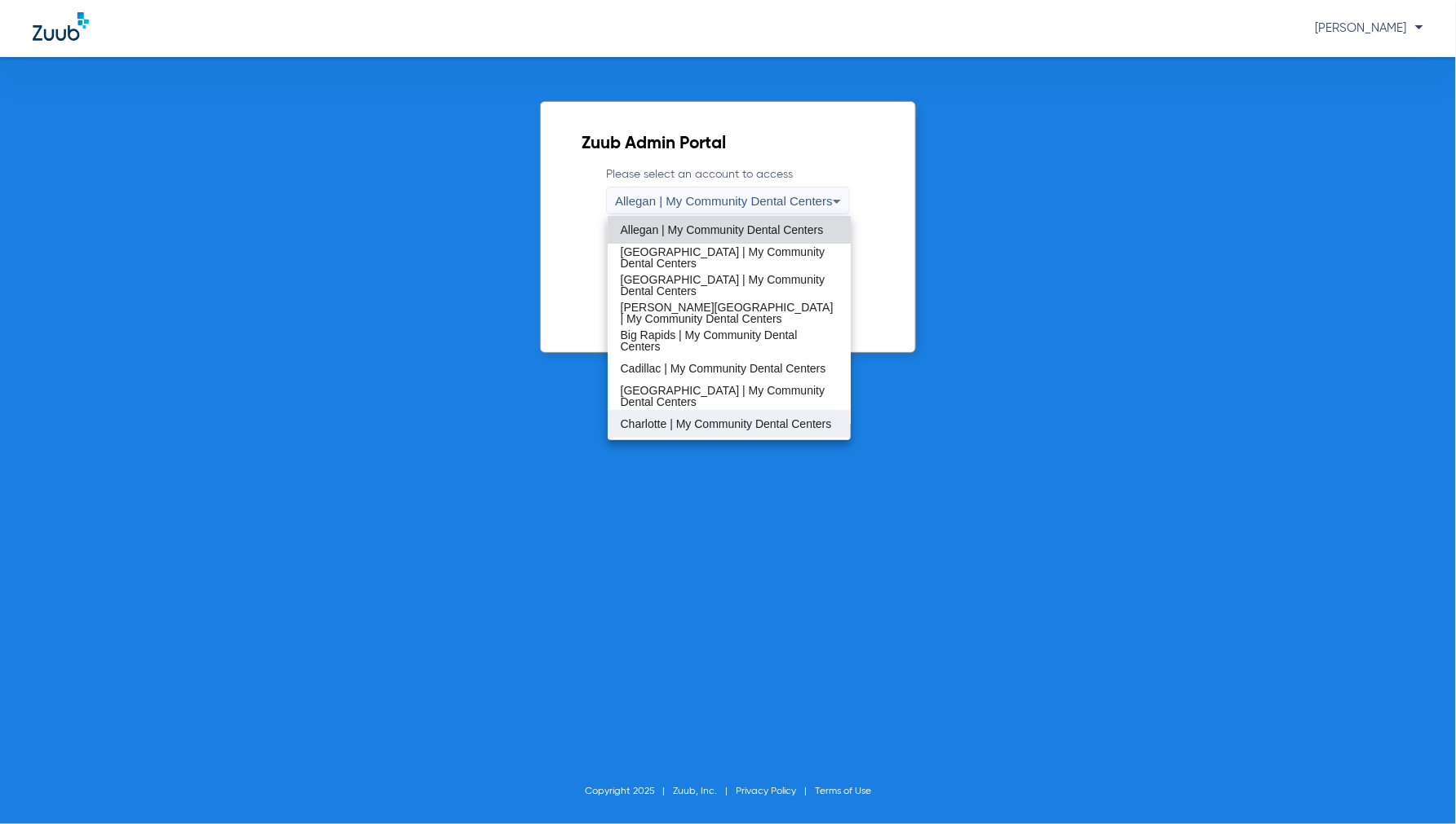
click at [674, 418] on span "Charlotte | My Community Dental Centers" at bounding box center [726, 424] width 212 height 12
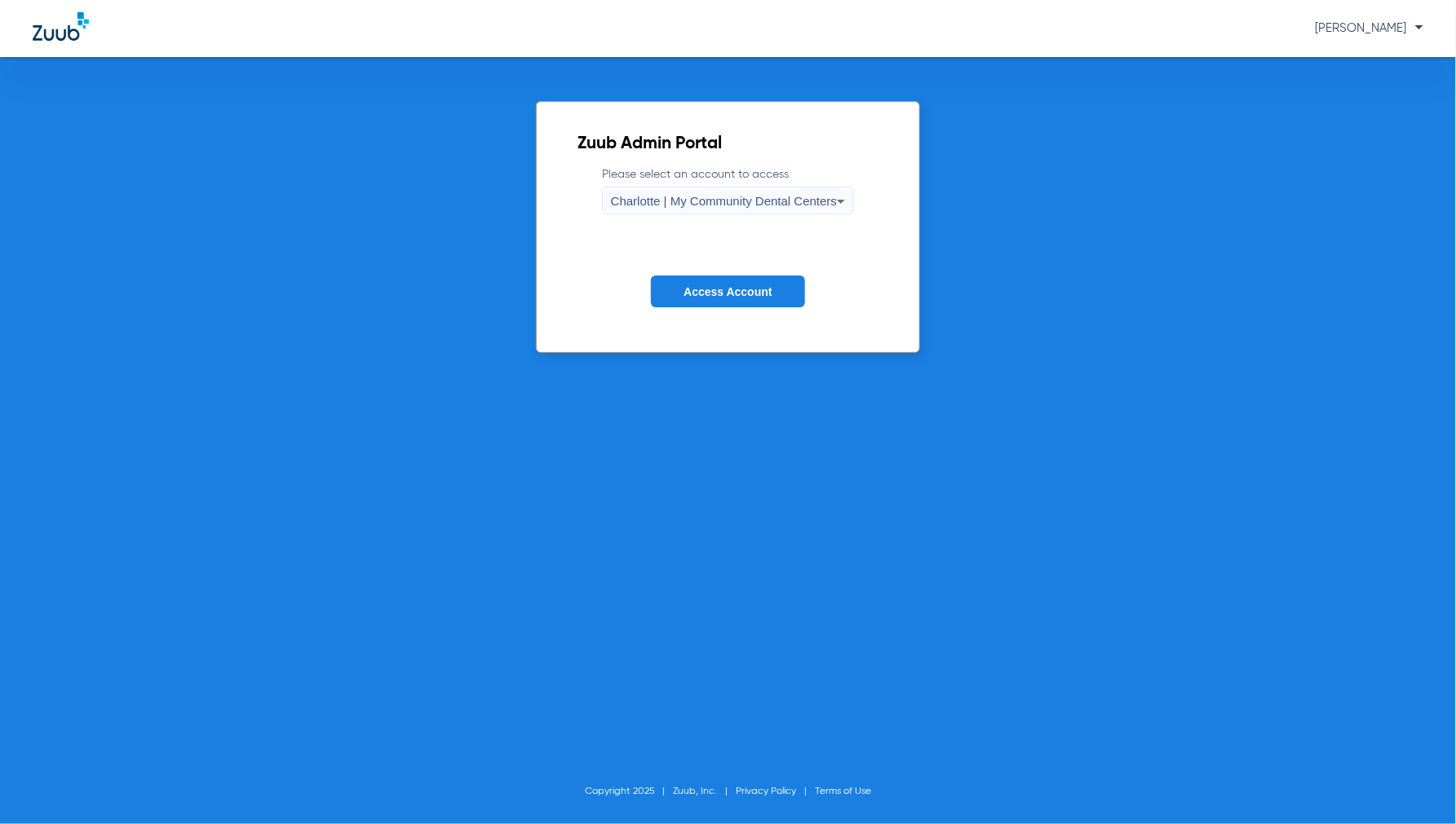
click at [698, 296] on span "Access Account" at bounding box center [727, 292] width 88 height 13
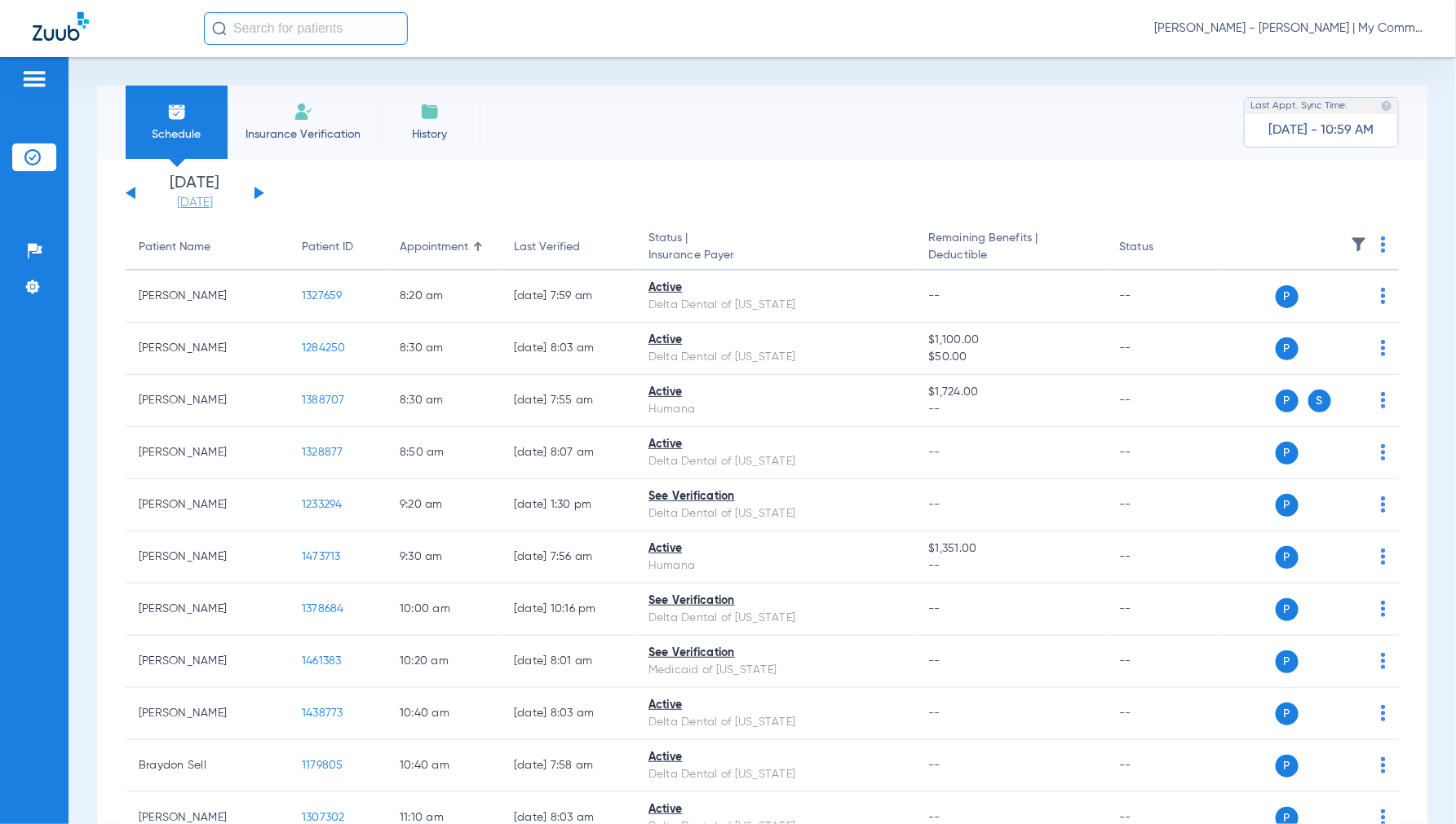
click at [200, 207] on link "[DATE]" at bounding box center [194, 203] width 98 height 16
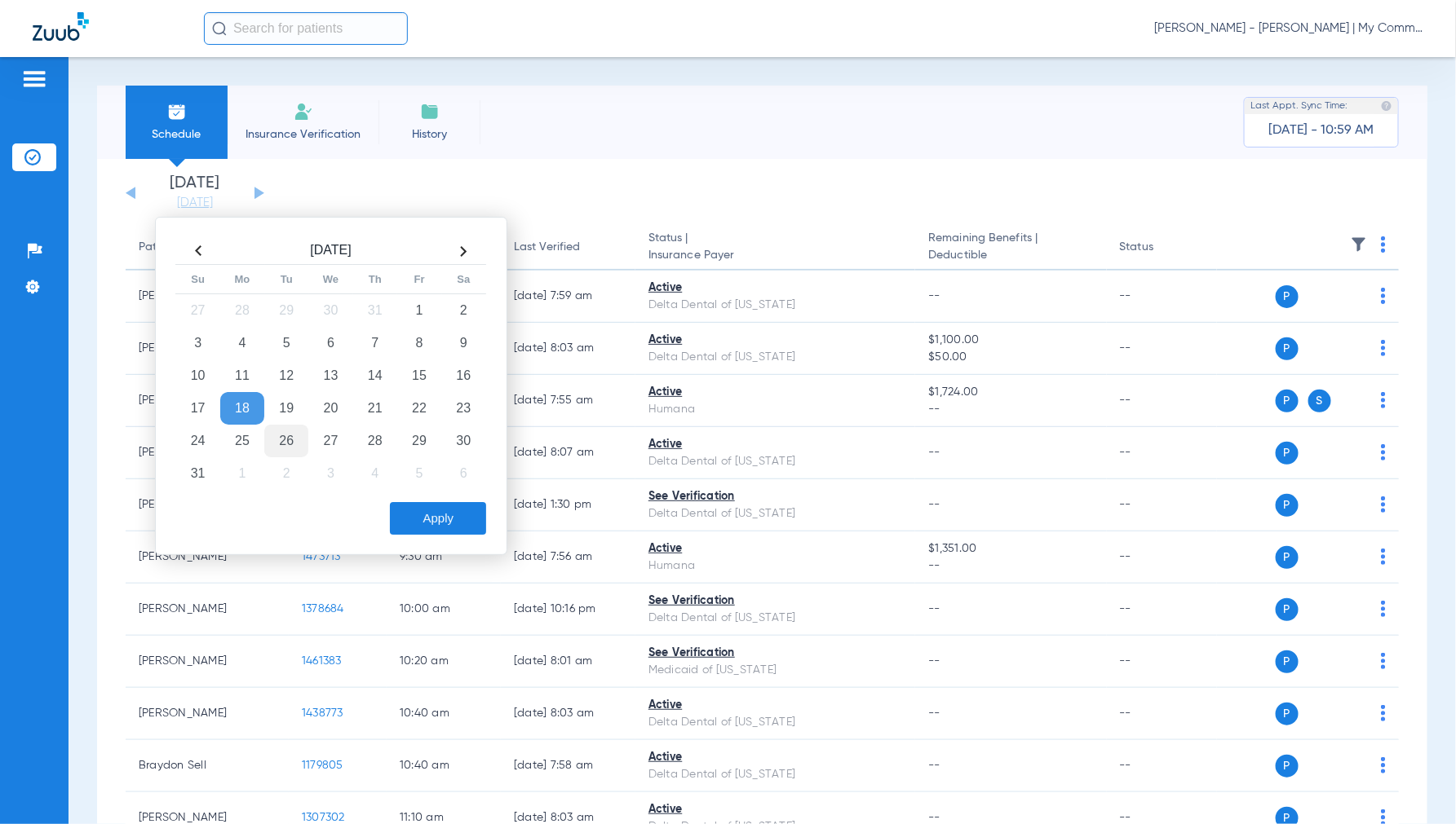
click at [292, 437] on td "26" at bounding box center [286, 441] width 44 height 33
click at [408, 507] on button "Apply" at bounding box center [437, 519] width 96 height 33
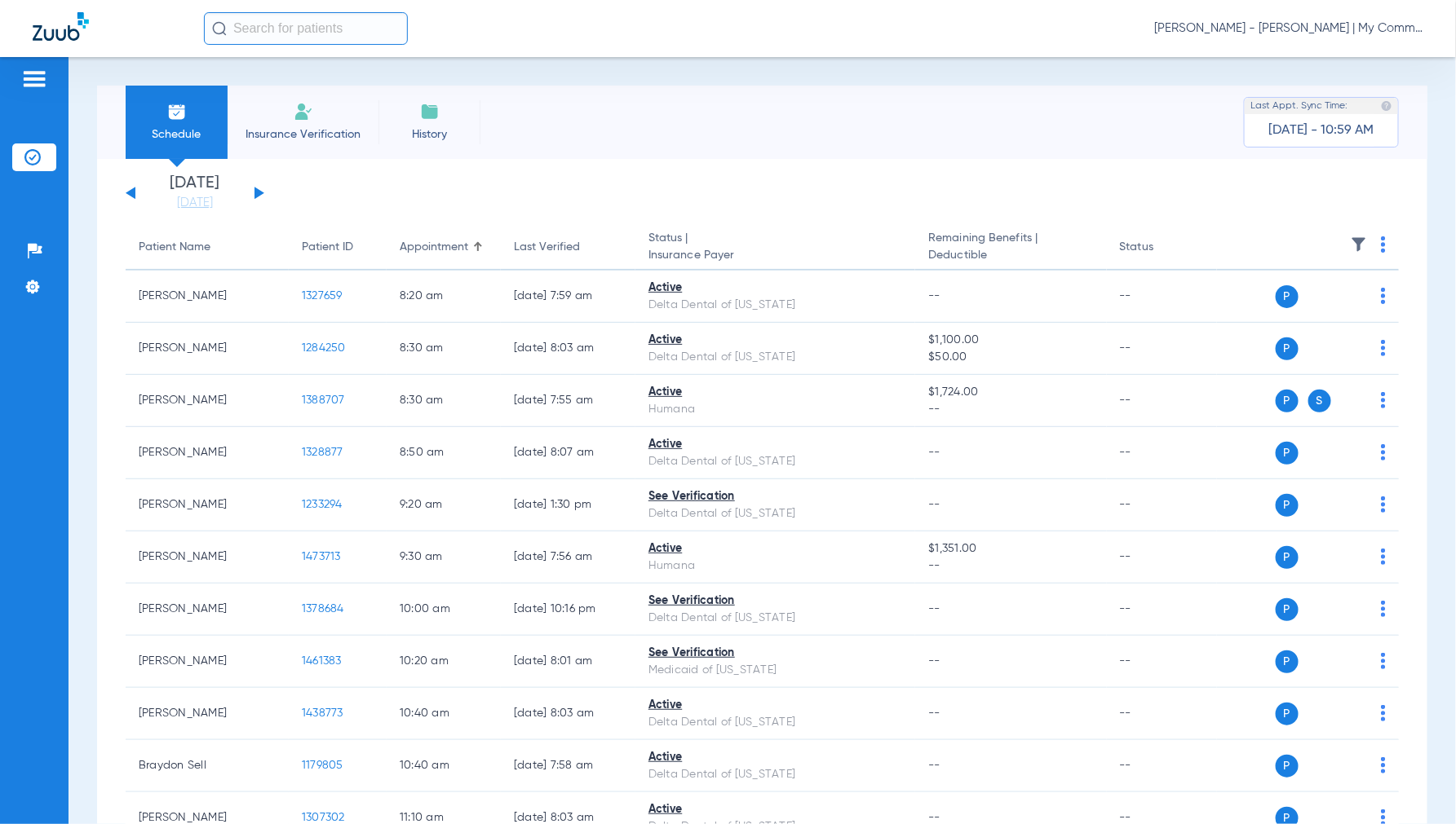
click at [1289, 31] on span "[PERSON_NAME] - [PERSON_NAME] | My Community Dental Centers" at bounding box center [1288, 29] width 269 height 16
click at [1328, 62] on span "Account Selection" at bounding box center [1362, 58] width 91 height 12
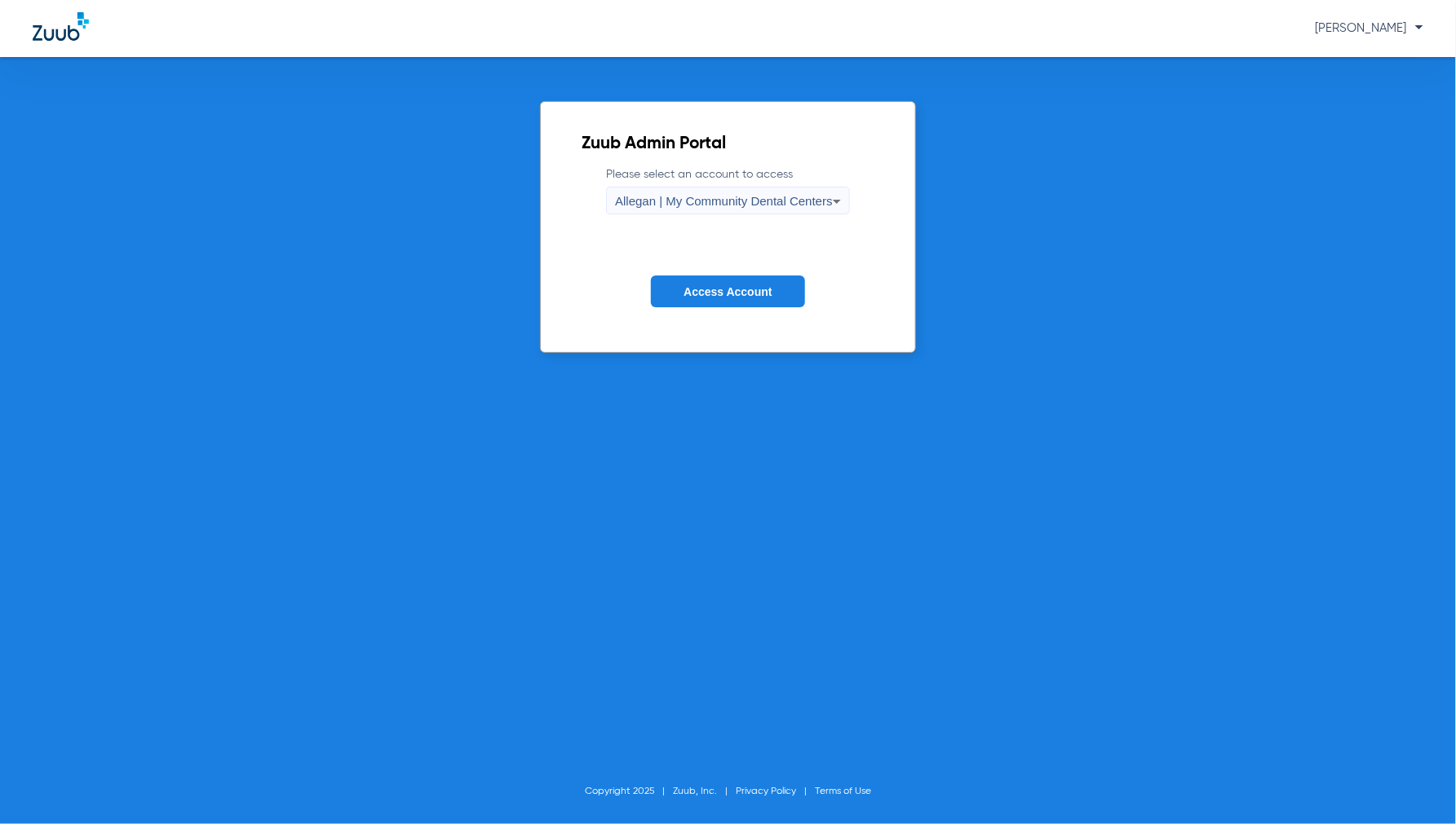
click at [698, 193] on div "Allegan | My Community Dental Centers" at bounding box center [724, 202] width 217 height 28
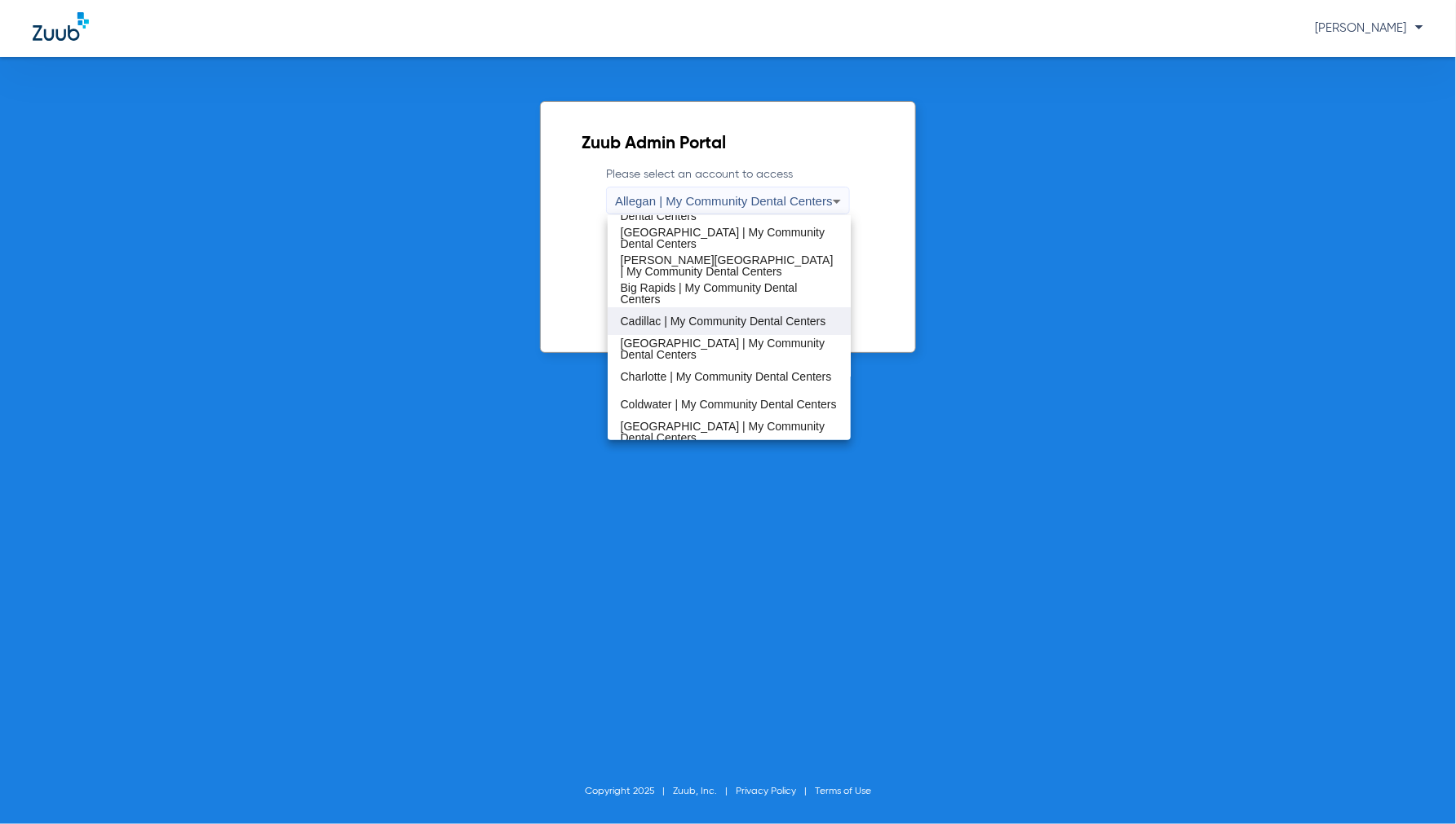
scroll to position [91, 0]
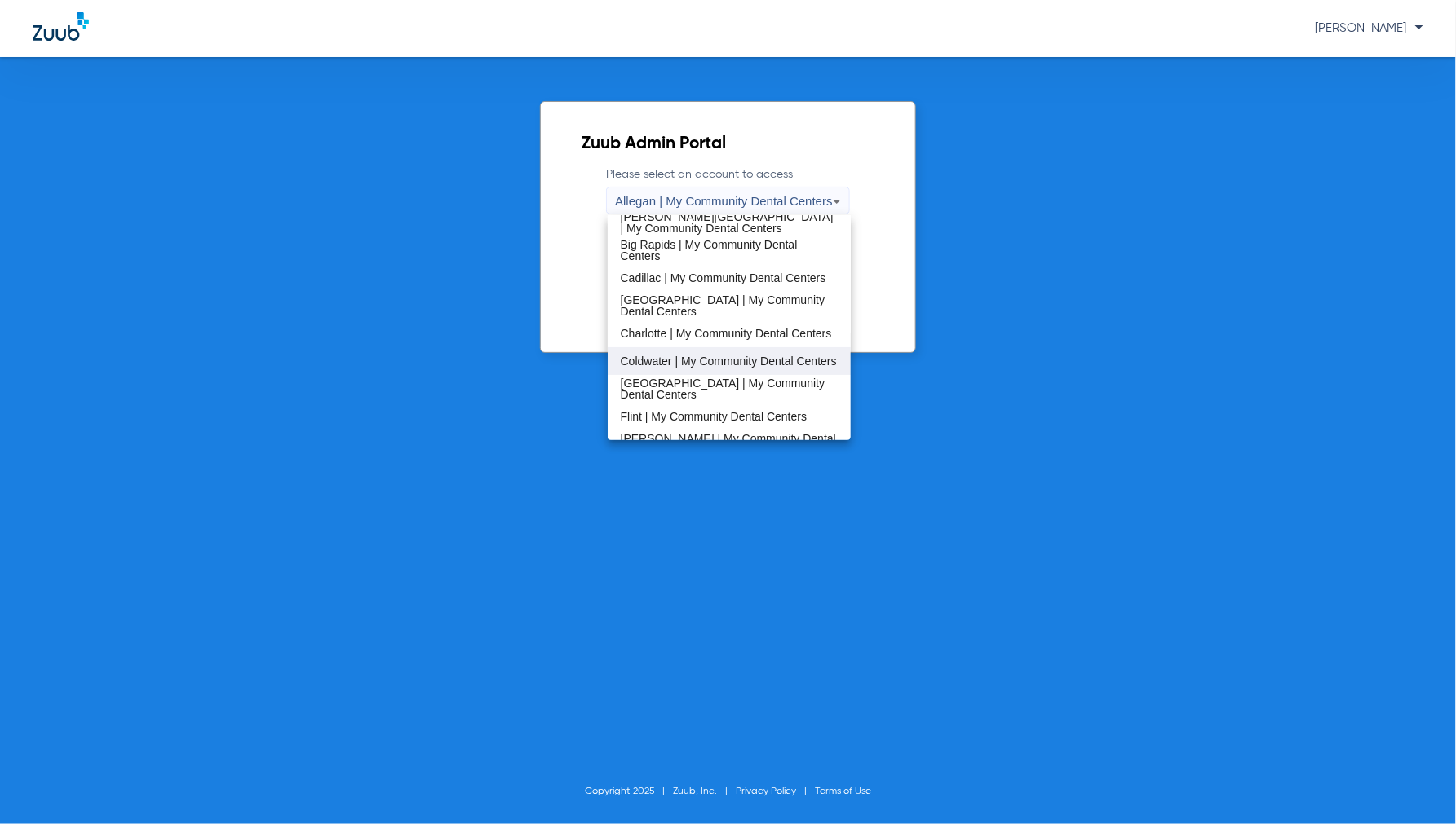
click at [656, 367] on span "Coldwater | My Community Dental Centers" at bounding box center [729, 361] width 216 height 12
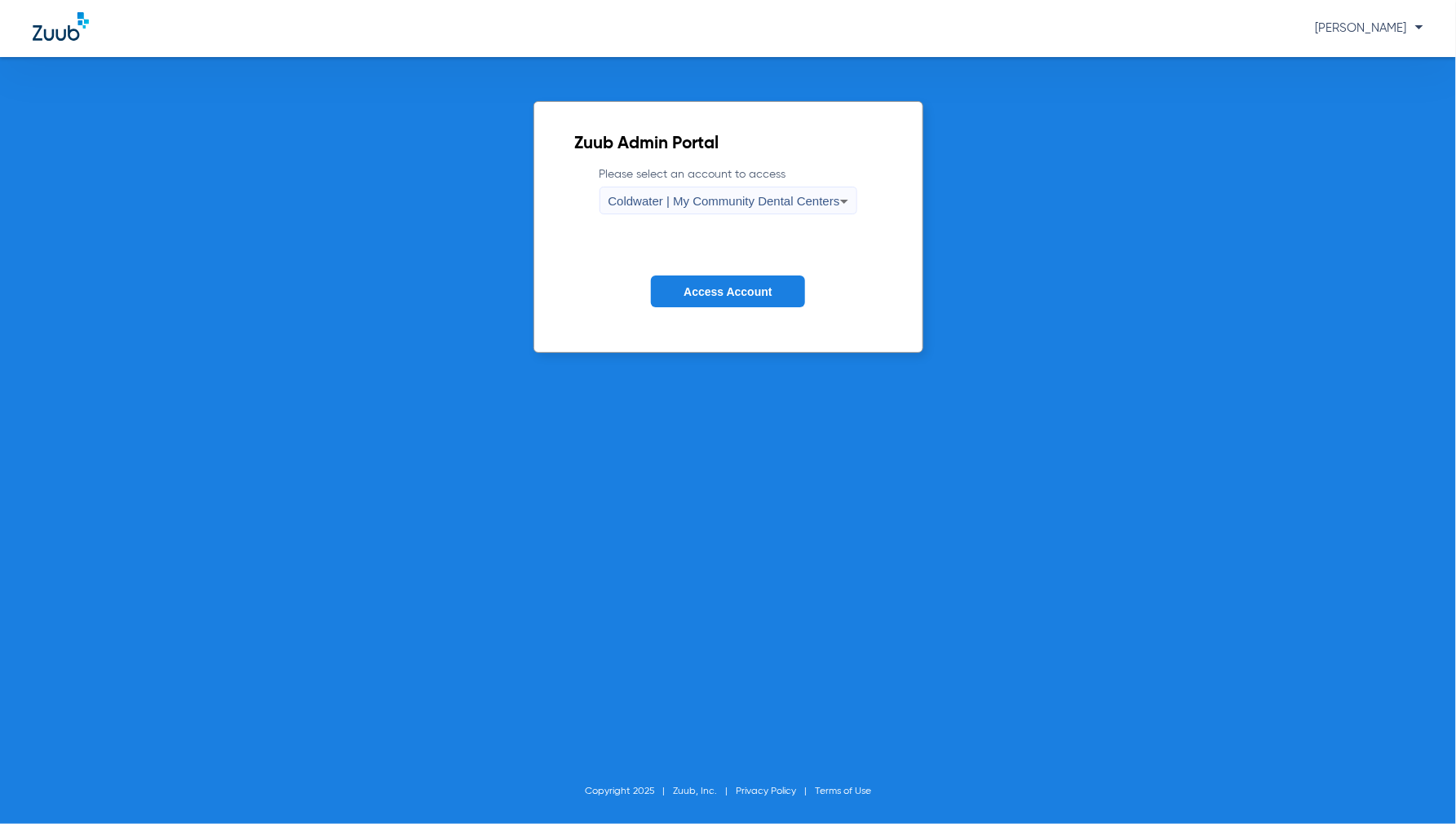
click at [742, 286] on span "Access Account" at bounding box center [727, 292] width 88 height 13
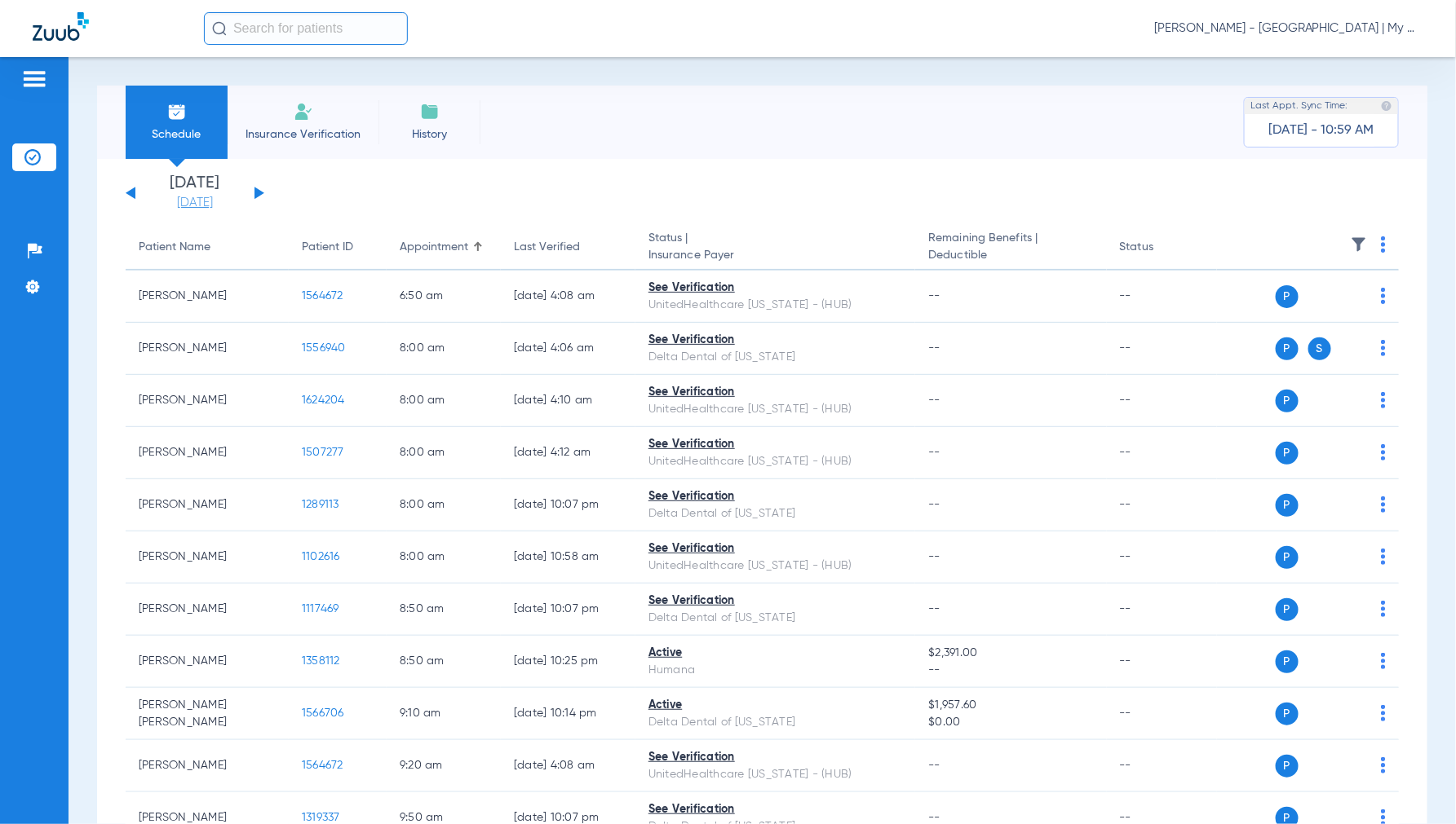
click at [199, 207] on link "[DATE]" at bounding box center [194, 203] width 98 height 16
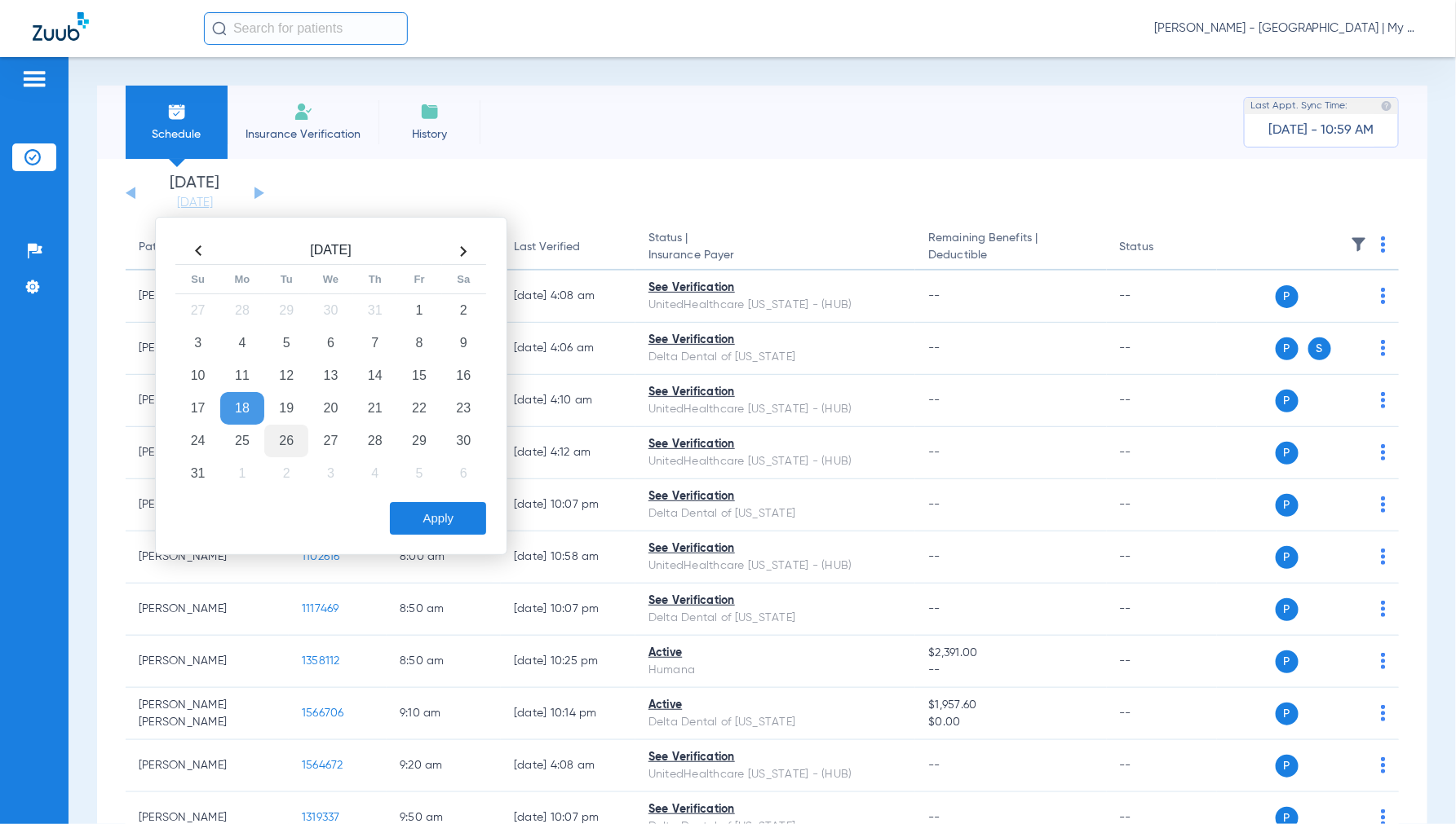
click at [295, 432] on td "26" at bounding box center [286, 441] width 44 height 33
click at [451, 516] on button "Apply" at bounding box center [437, 519] width 96 height 33
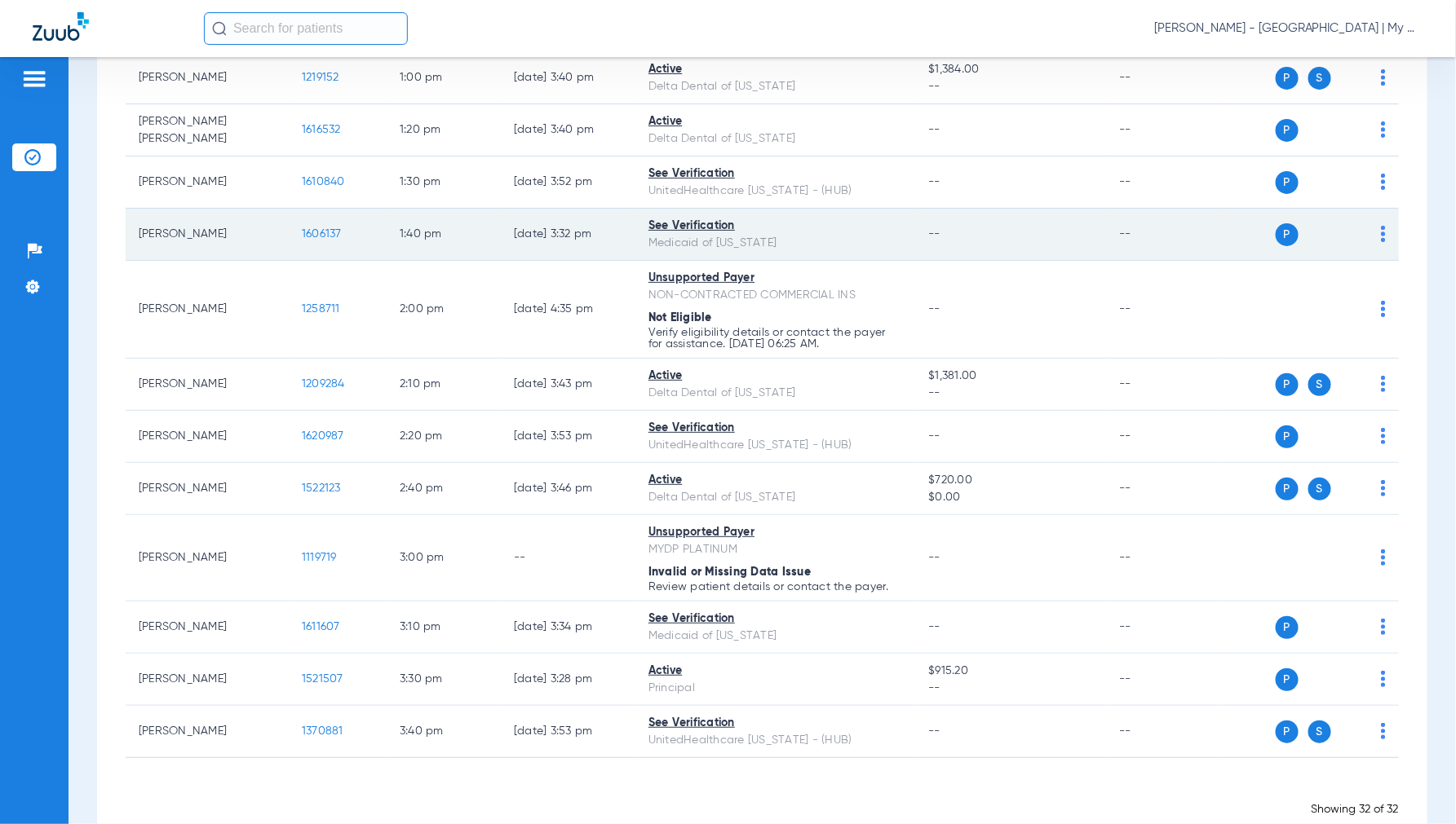
scroll to position [1473, 0]
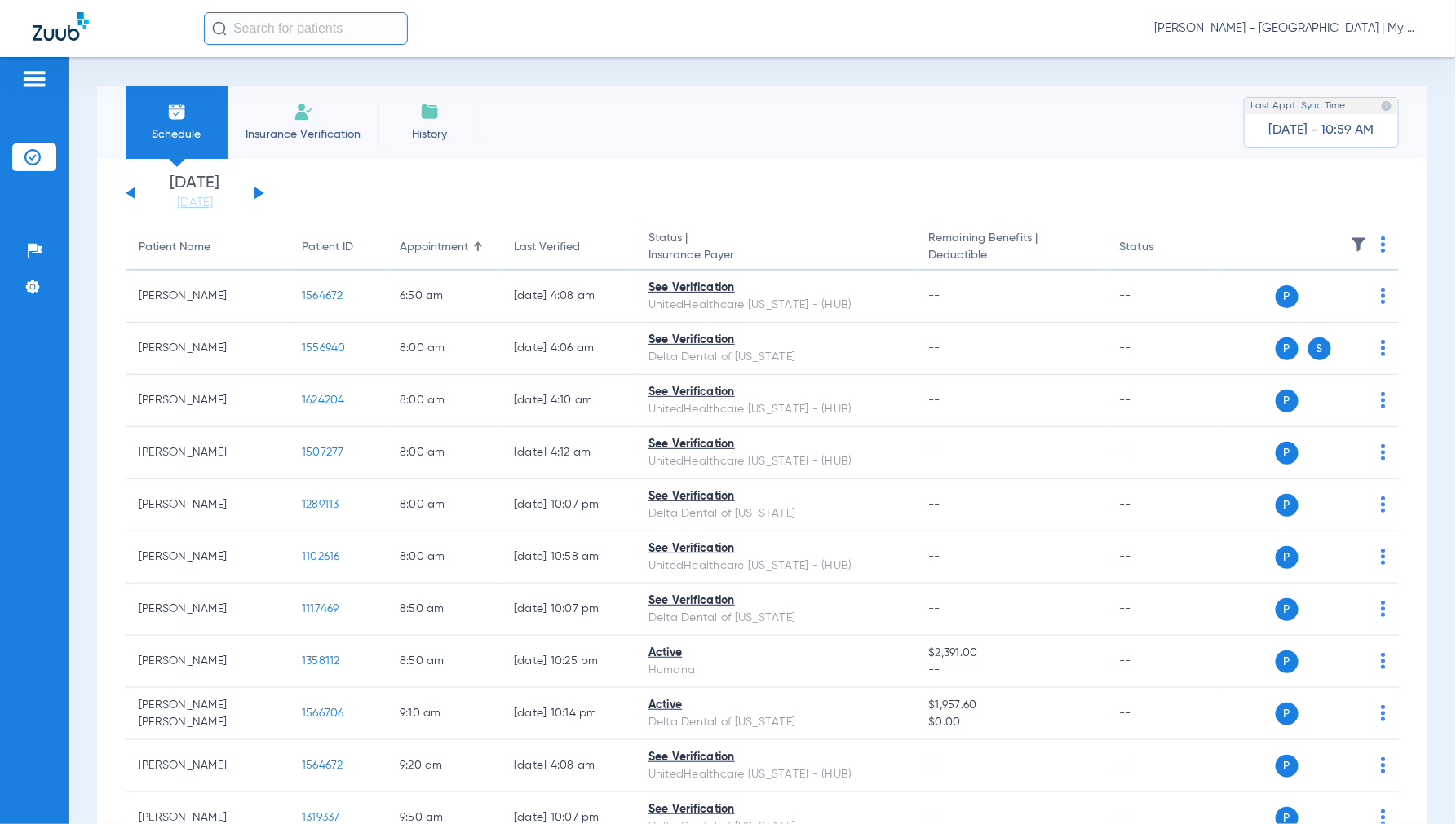
click at [1276, 39] on div "Jennifer Dziamski - Coldwater | My Community Dental Centers" at bounding box center [814, 29] width 1220 height 33
click at [1273, 31] on span "Jennifer Dziamski - Coldwater | My Community Dental Centers" at bounding box center [1288, 29] width 269 height 16
click at [1328, 61] on span "Account Selection" at bounding box center [1362, 58] width 91 height 12
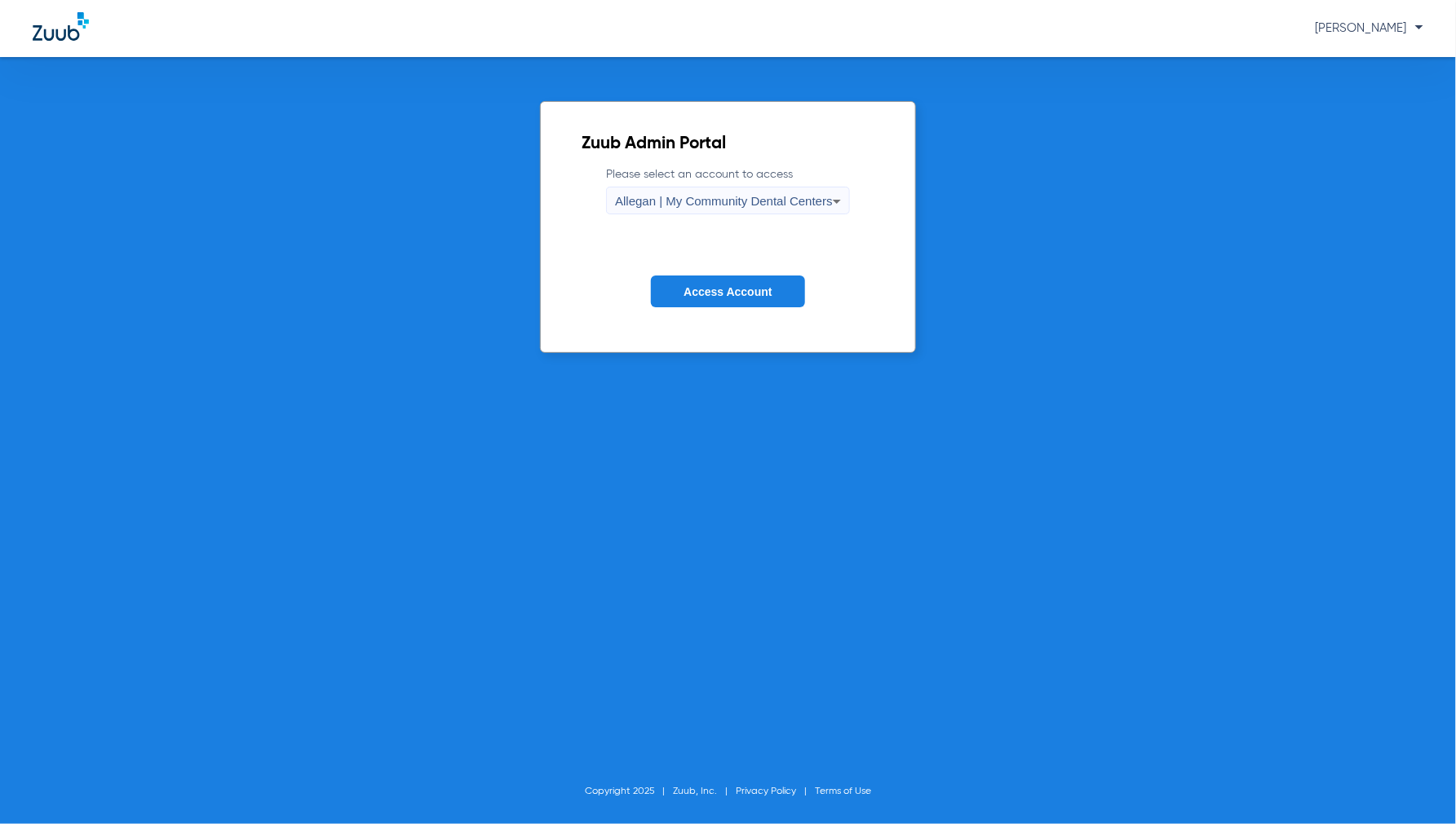
click at [690, 205] on span "Allegan | My Community Dental Centers" at bounding box center [724, 201] width 217 height 14
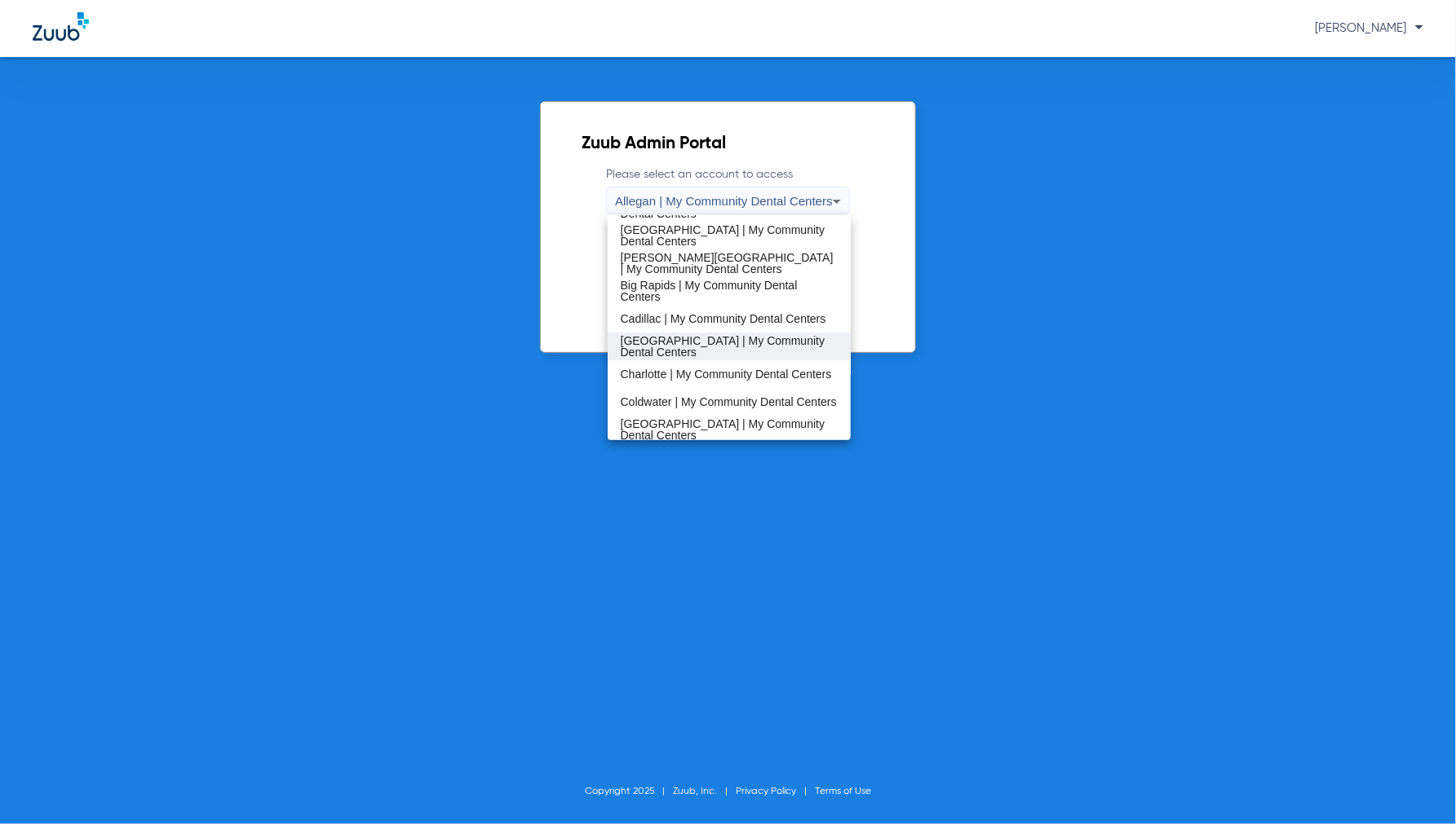
scroll to position [91, 0]
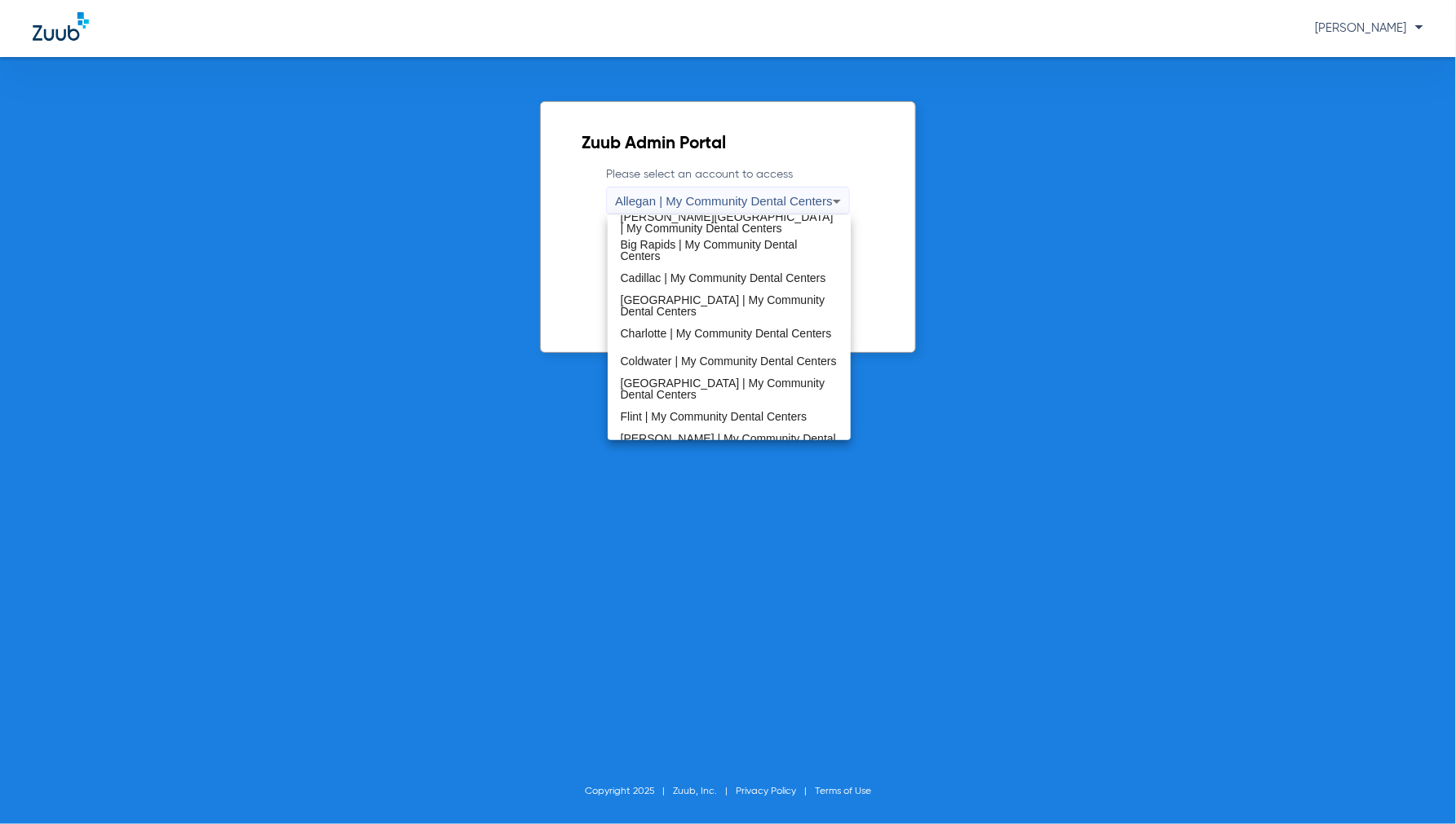
drag, startPoint x: 646, startPoint y: 392, endPoint x: 658, endPoint y: 380, distance: 17.0
click at [648, 389] on span "[GEOGRAPHIC_DATA] | My Community Dental Centers" at bounding box center [730, 389] width 217 height 23
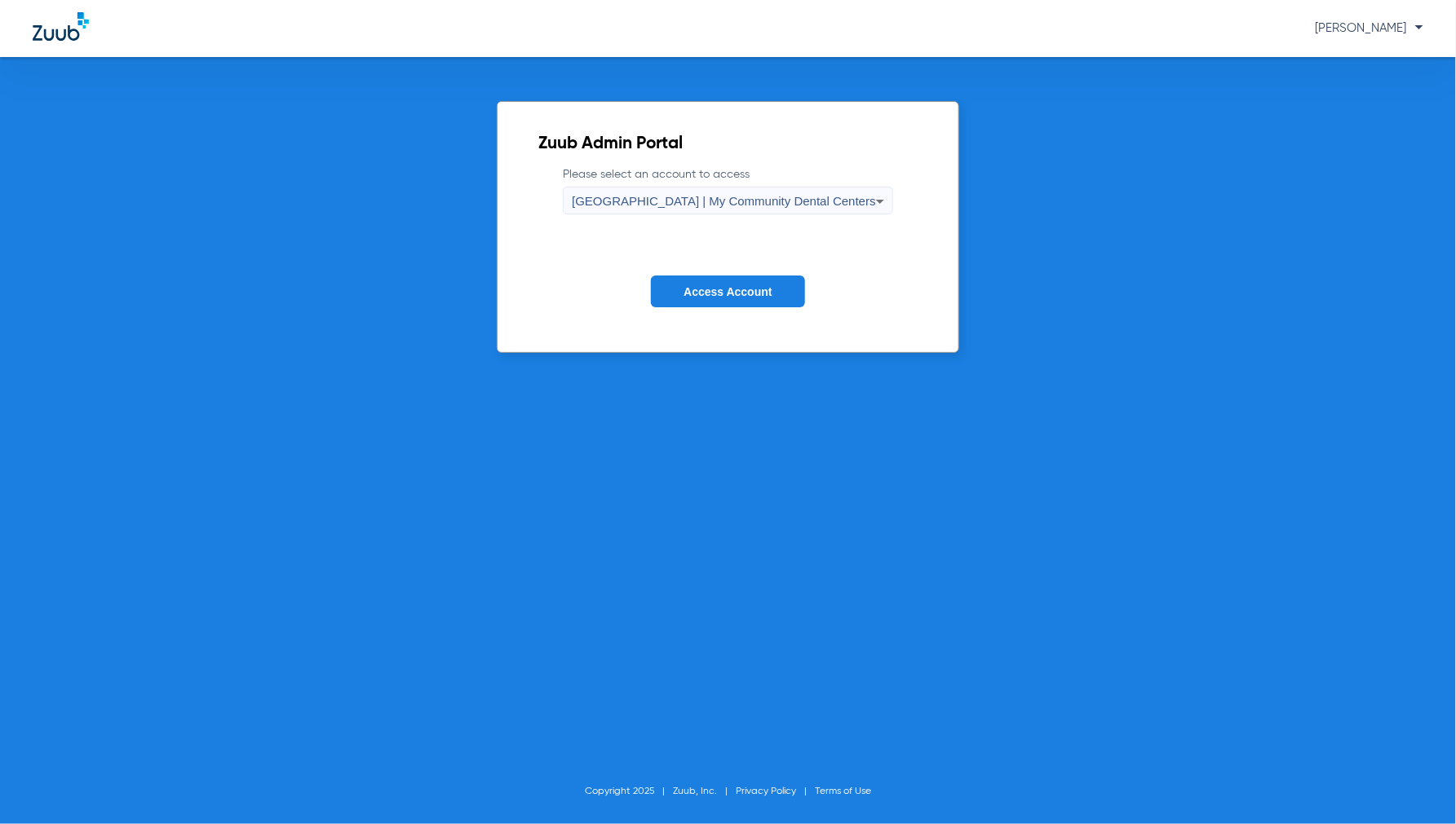
click at [714, 297] on button "Access Account" at bounding box center [727, 291] width 153 height 32
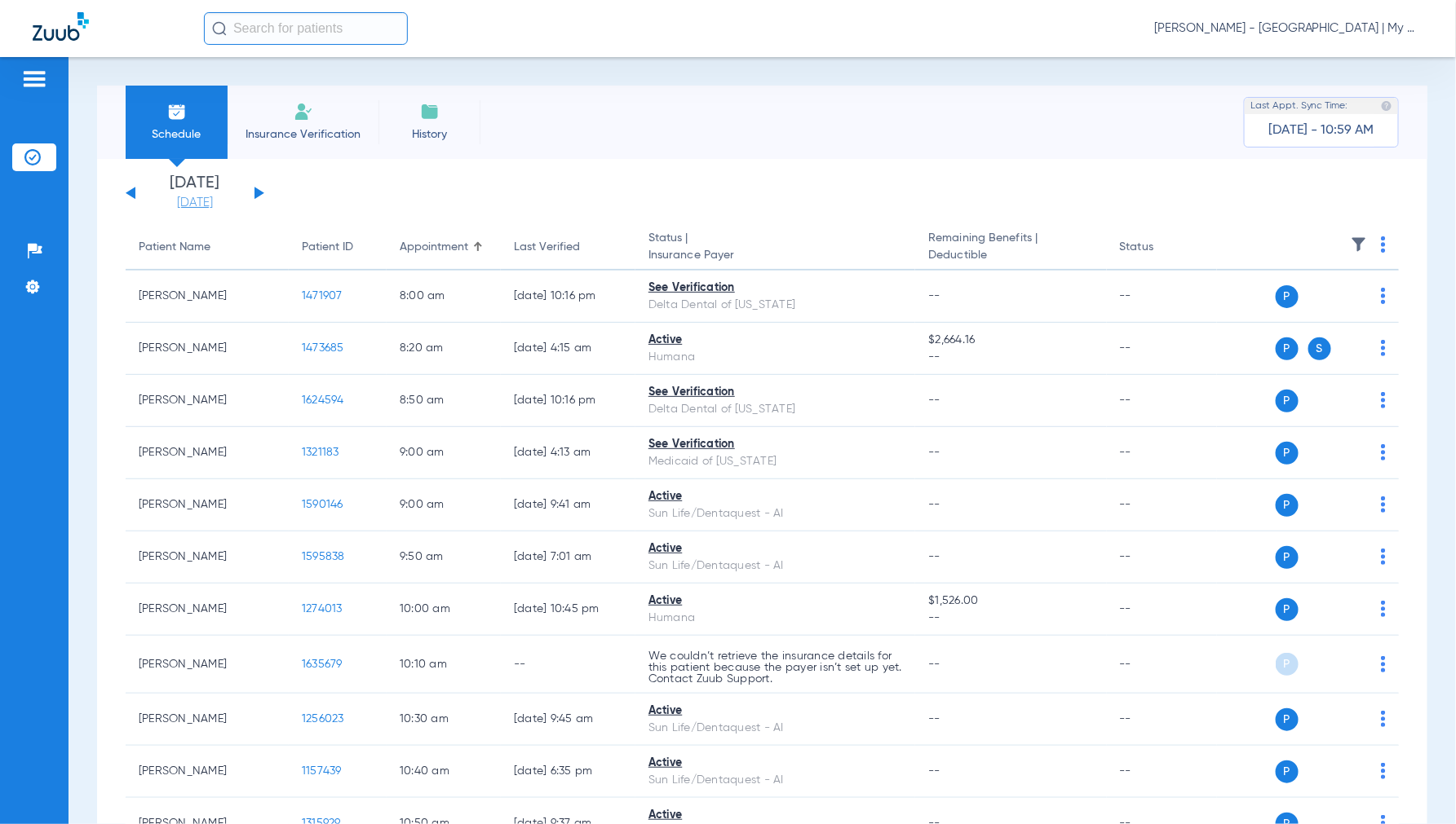
click at [213, 201] on link "[DATE]" at bounding box center [194, 203] width 98 height 16
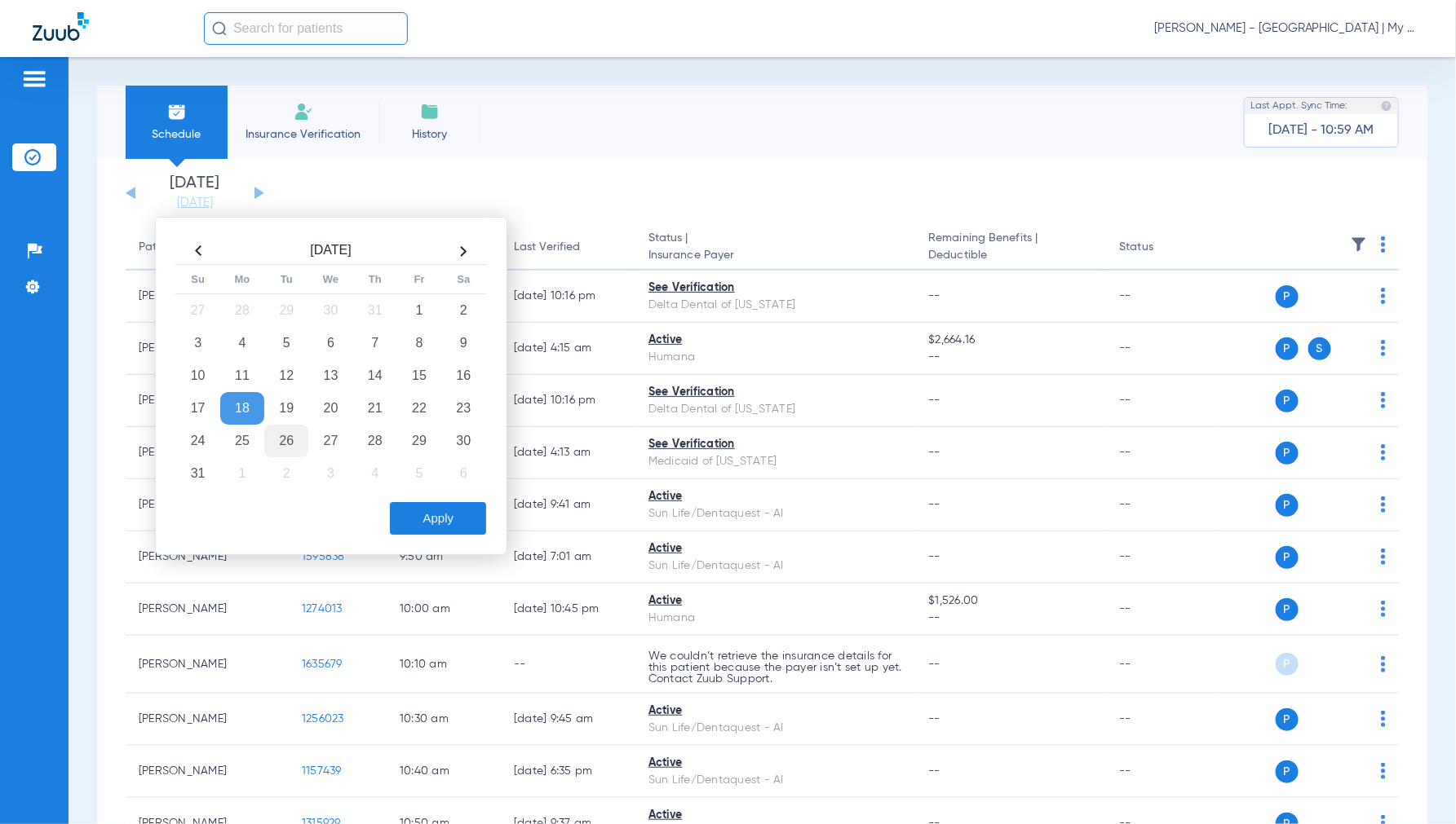
click at [287, 439] on td "26" at bounding box center [286, 441] width 44 height 33
click at [452, 519] on button "Apply" at bounding box center [437, 519] width 96 height 33
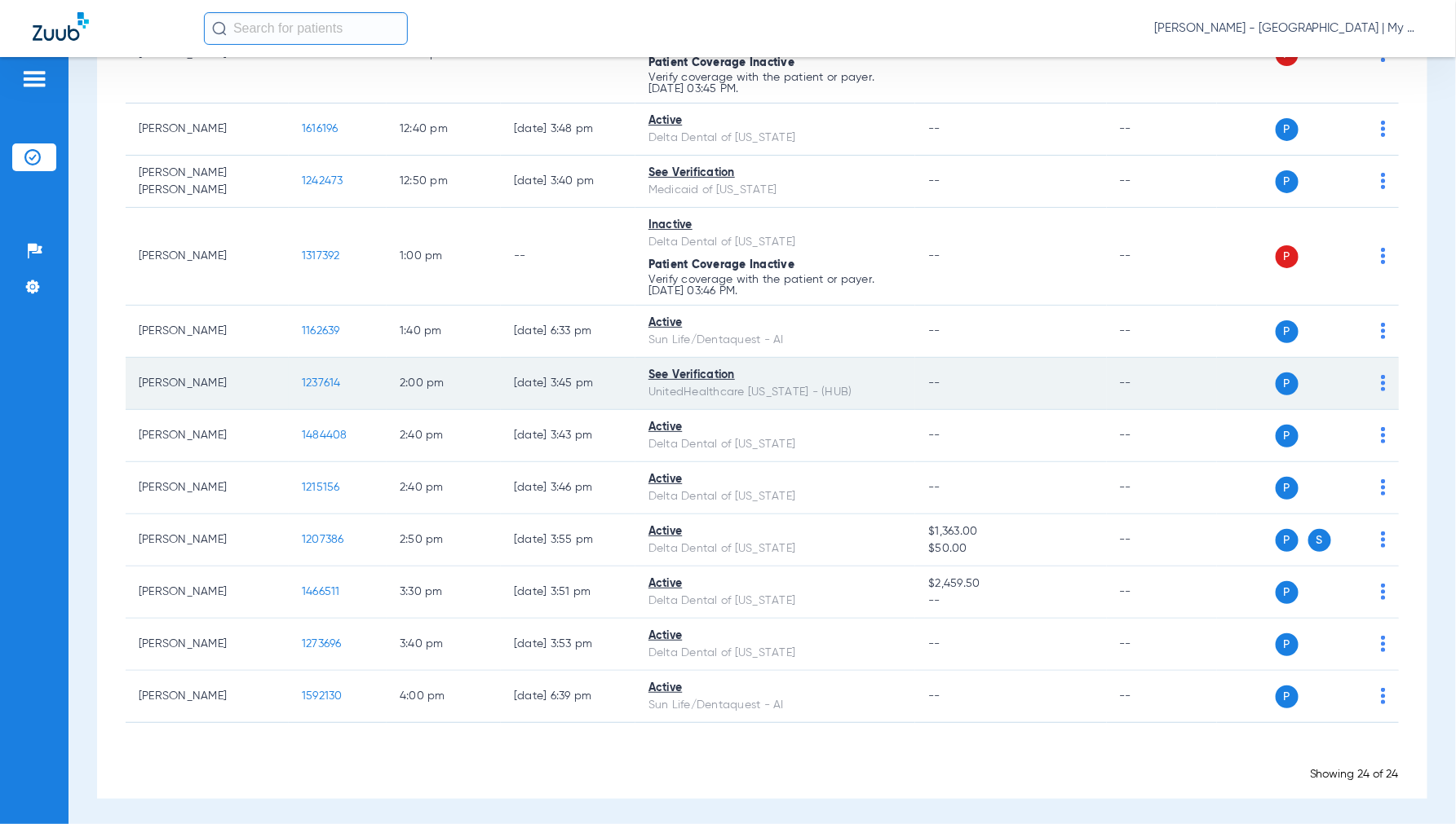
scroll to position [990, 0]
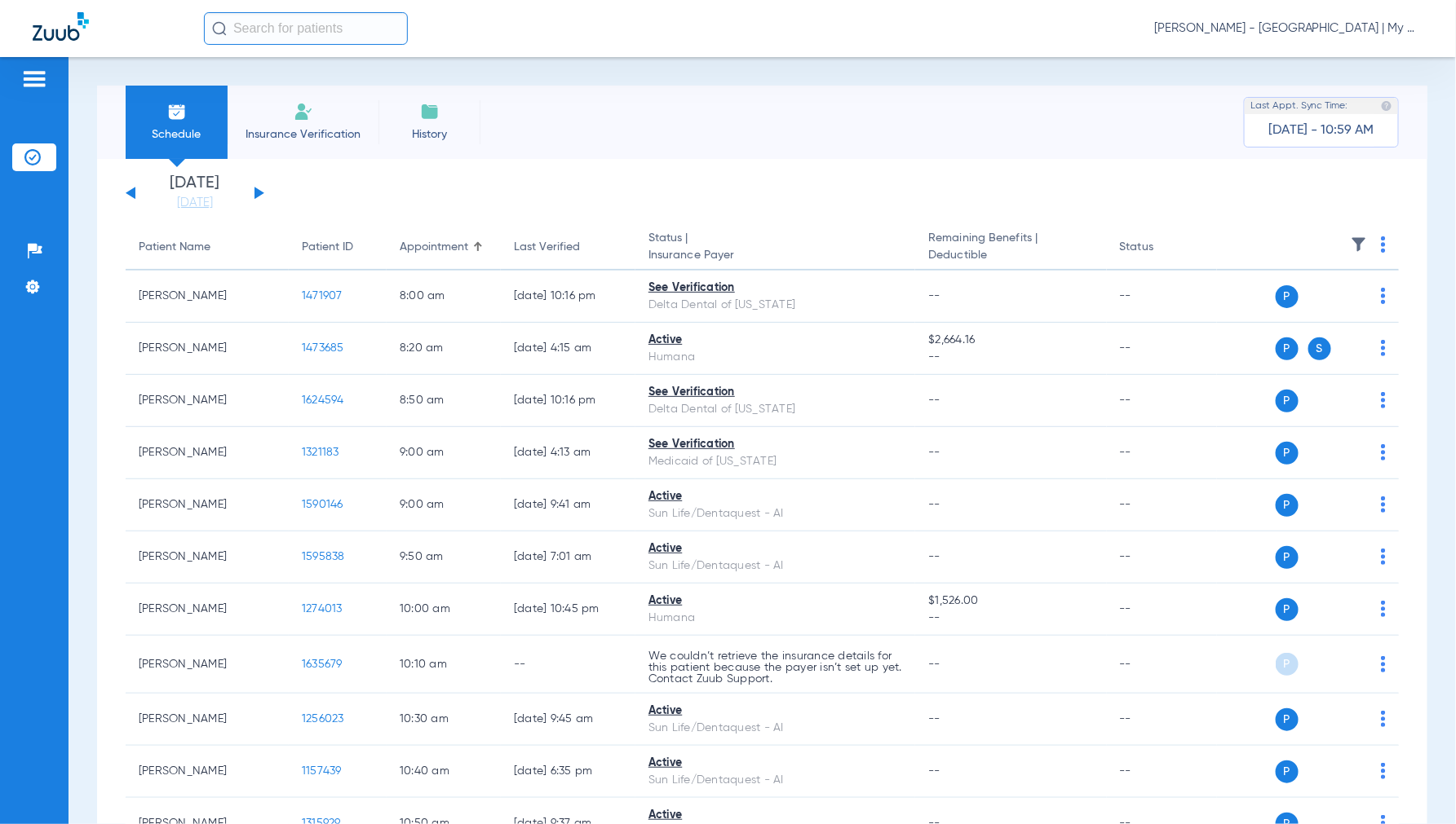
click at [1285, 28] on span "[PERSON_NAME] - [GEOGRAPHIC_DATA] | My Community Dental Centers" at bounding box center [1288, 29] width 269 height 16
click at [1334, 54] on span "Account Selection" at bounding box center [1362, 58] width 91 height 12
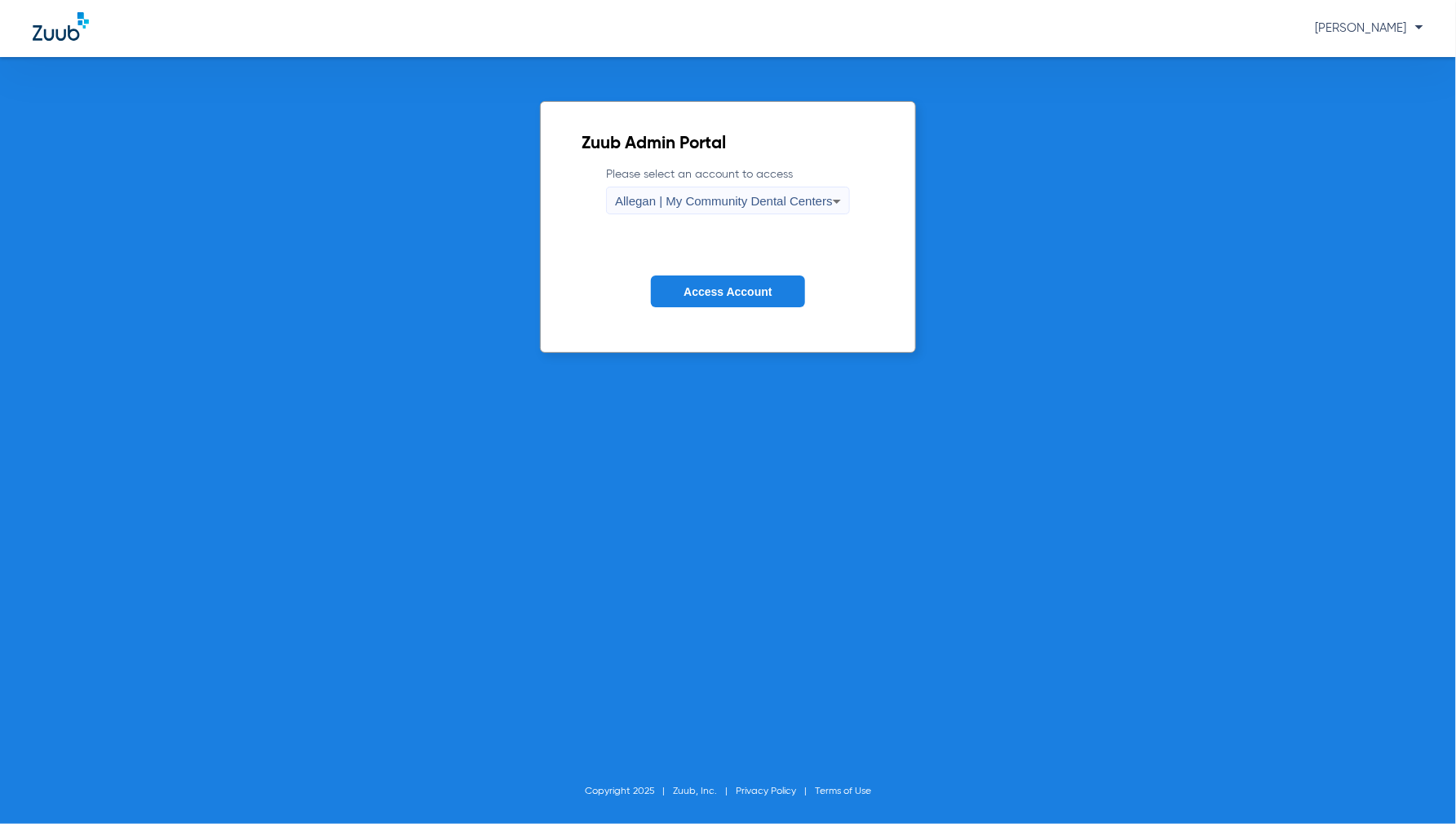
click at [723, 207] on span "Allegan | My Community Dental Centers" at bounding box center [724, 201] width 217 height 14
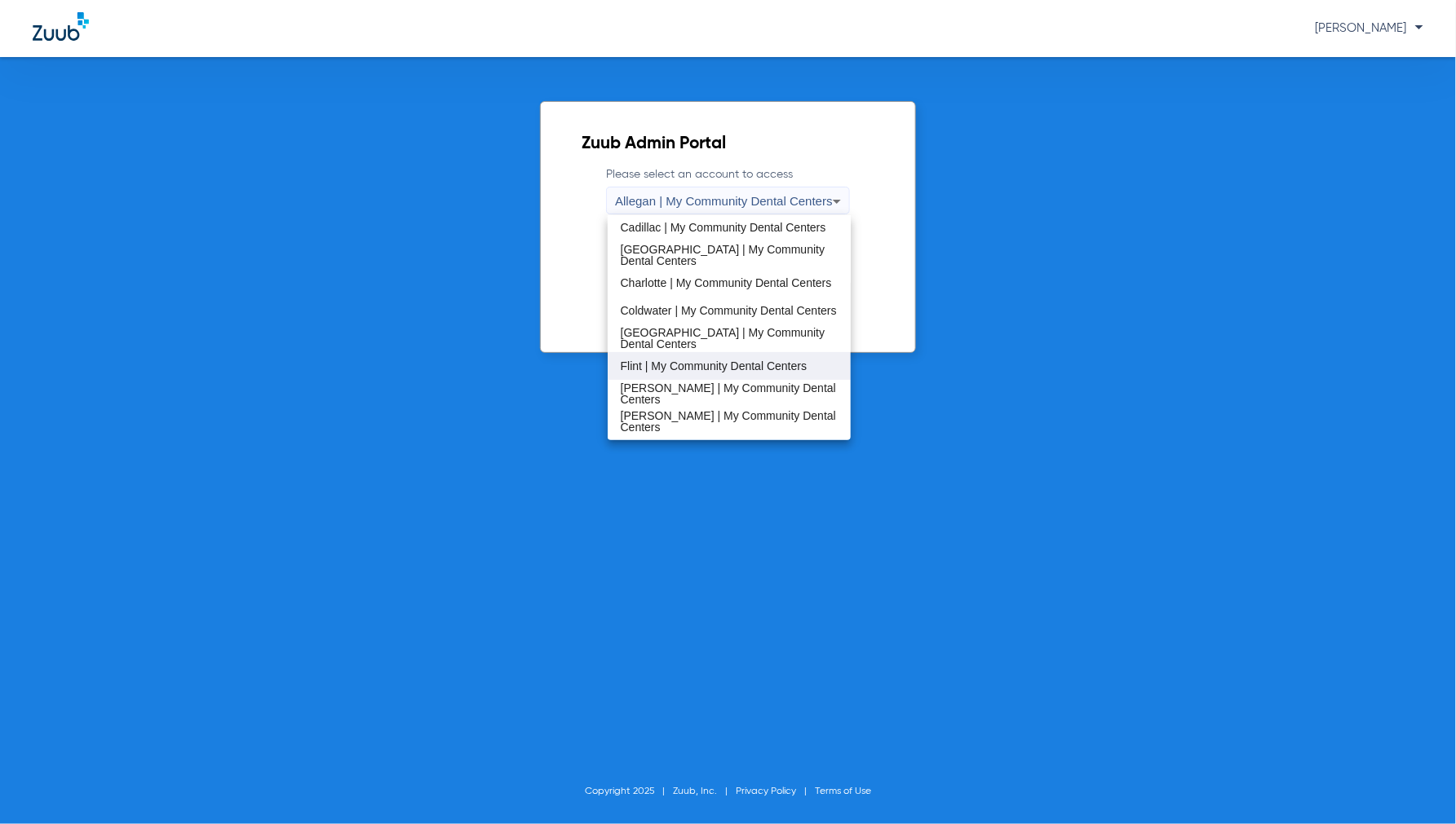
scroll to position [181, 0]
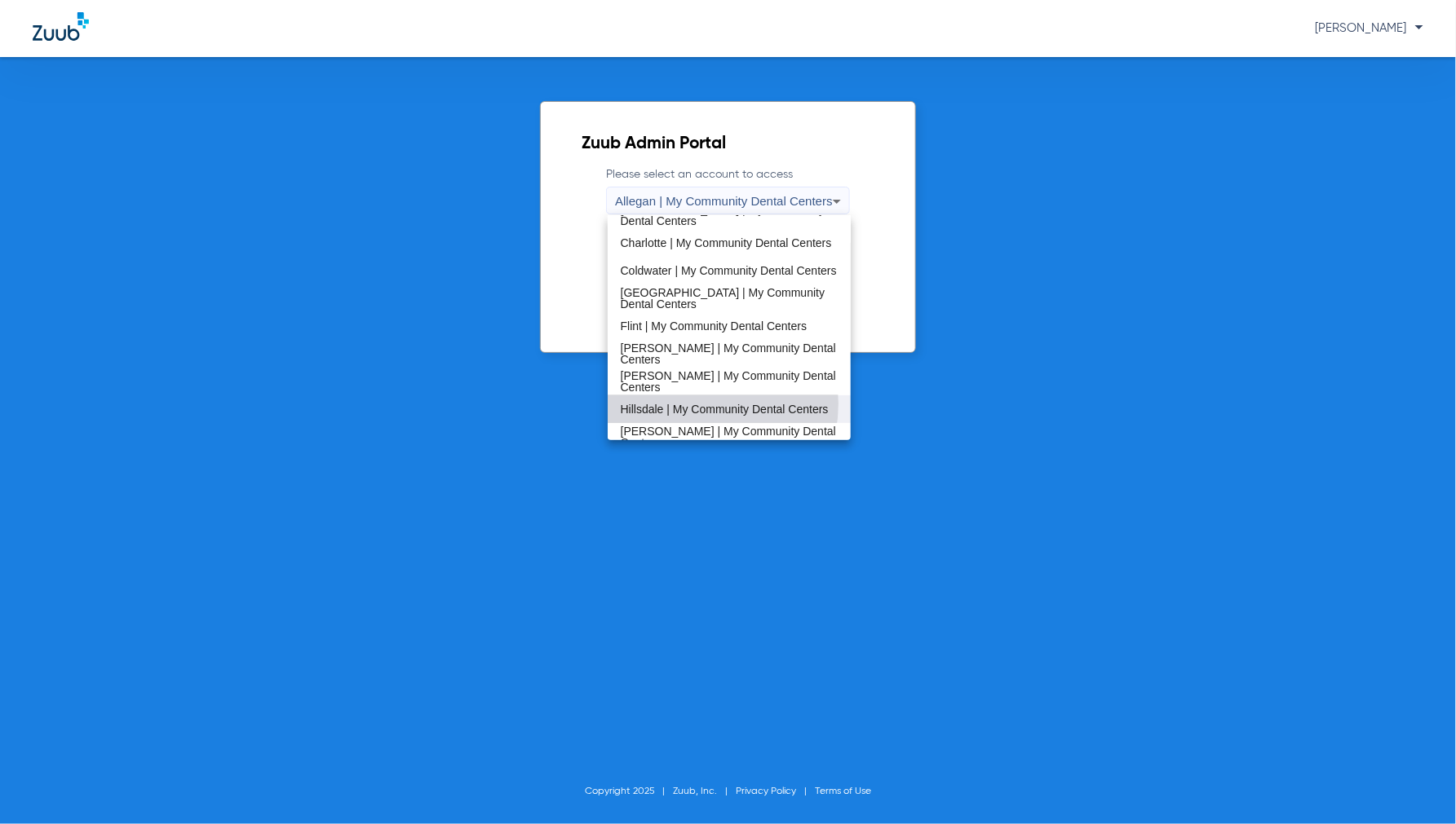
click at [687, 403] on span "Hillsdale | My Community Dental Centers" at bounding box center [725, 409] width 208 height 12
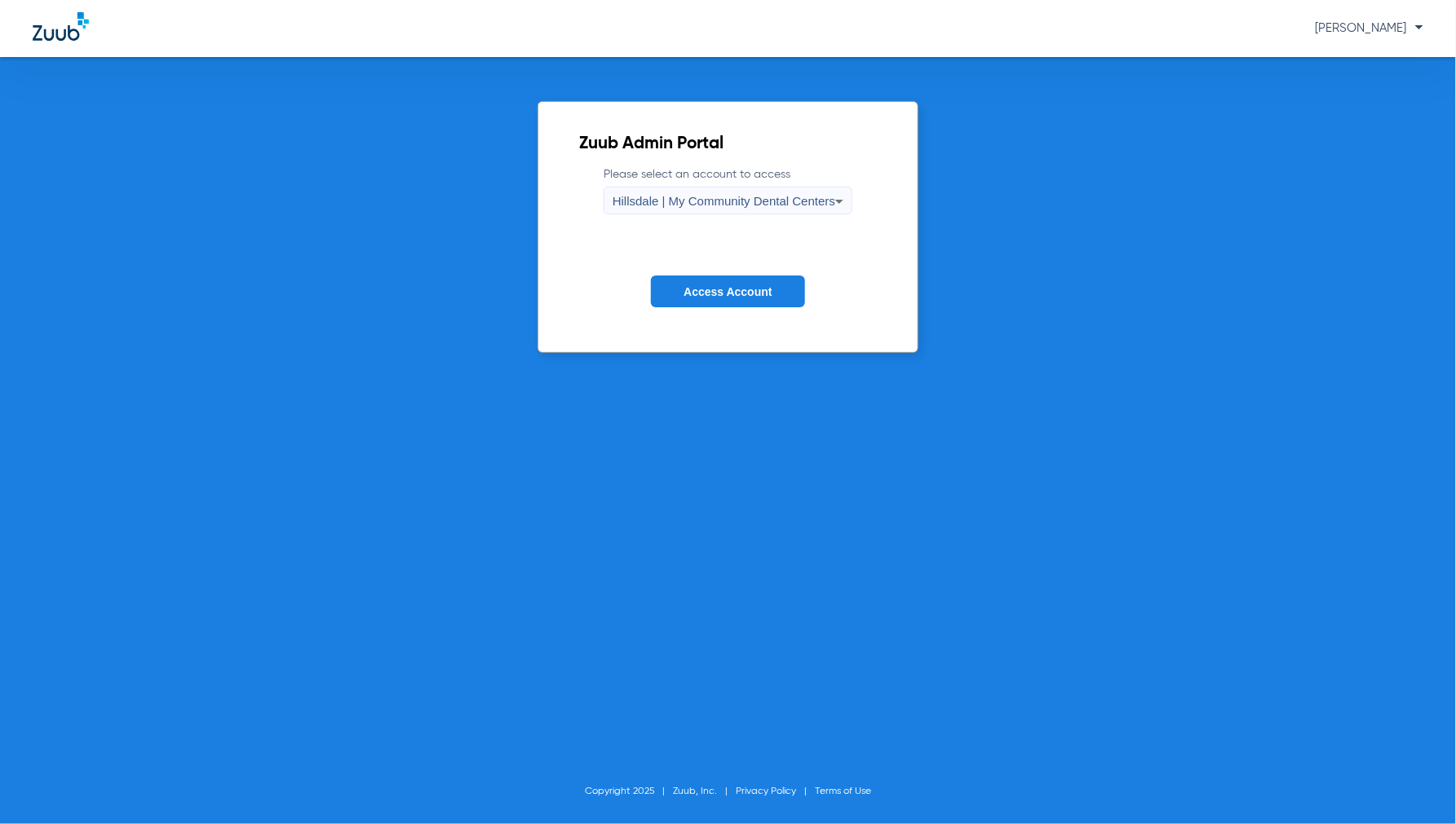
click at [703, 299] on button "Access Account" at bounding box center [727, 291] width 153 height 32
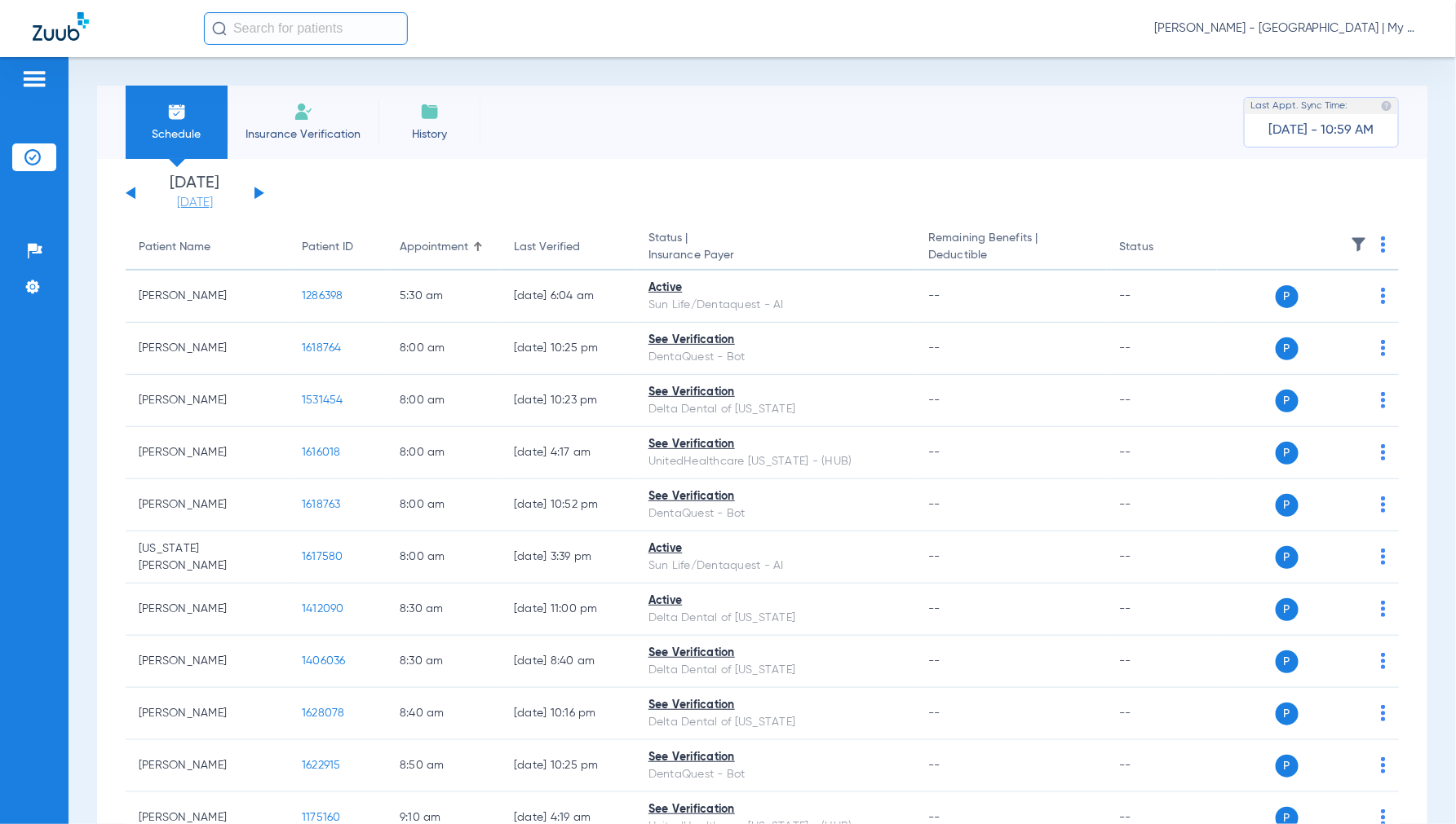
click at [194, 205] on link "[DATE]" at bounding box center [194, 203] width 98 height 16
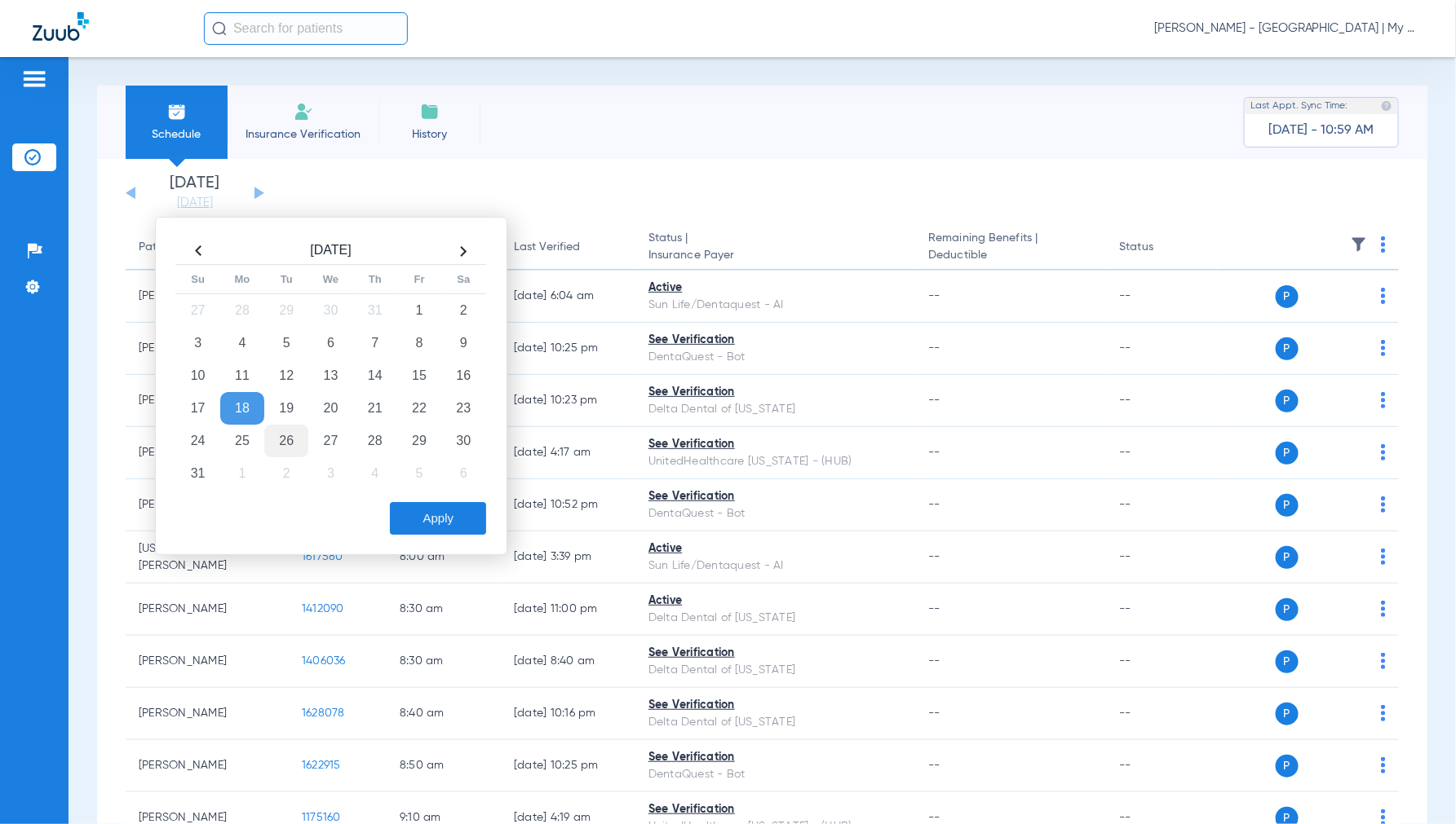
click at [288, 435] on td "26" at bounding box center [286, 441] width 44 height 33
click at [427, 524] on button "Apply" at bounding box center [437, 519] width 96 height 33
